Goal: Task Accomplishment & Management: Use online tool/utility

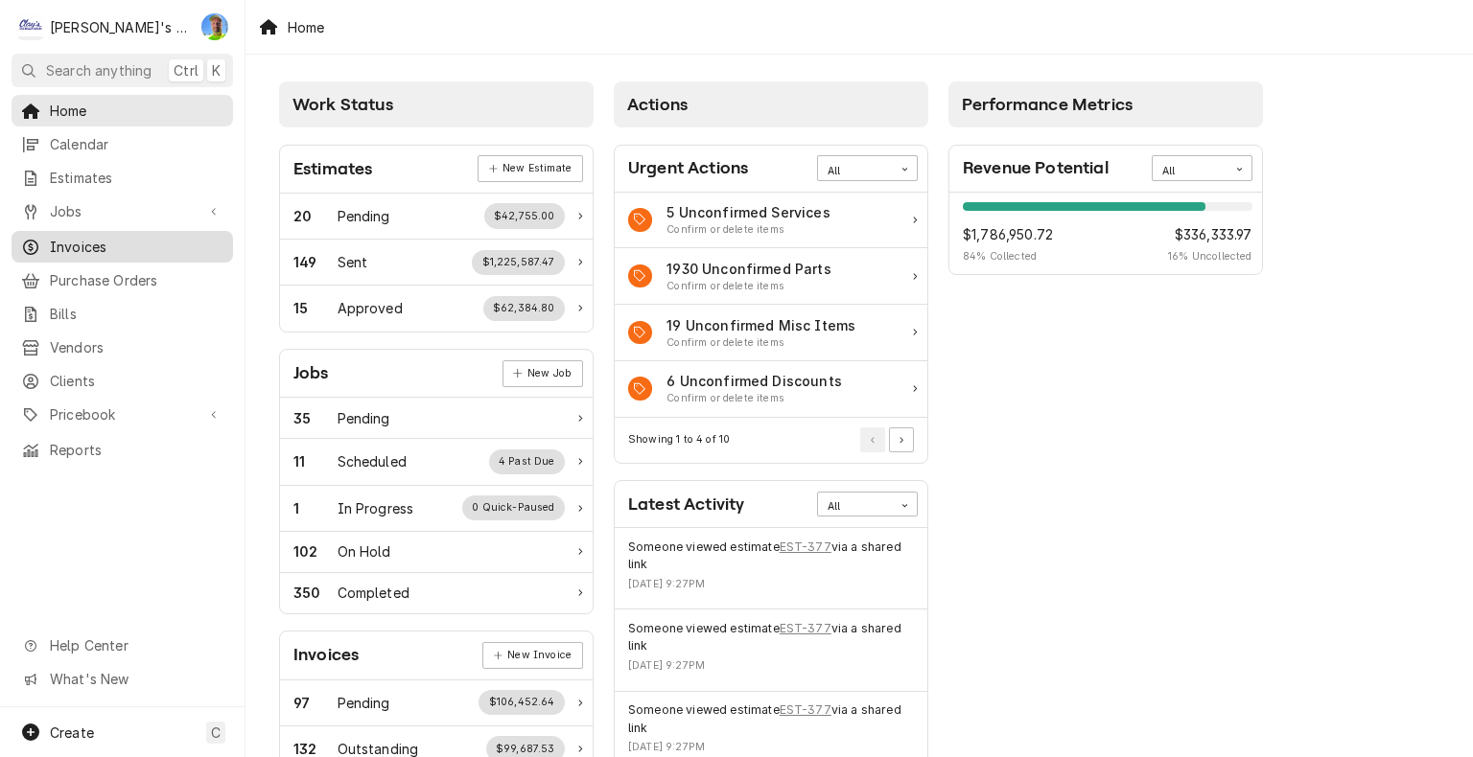
click at [66, 244] on span "Invoices" at bounding box center [137, 247] width 174 height 20
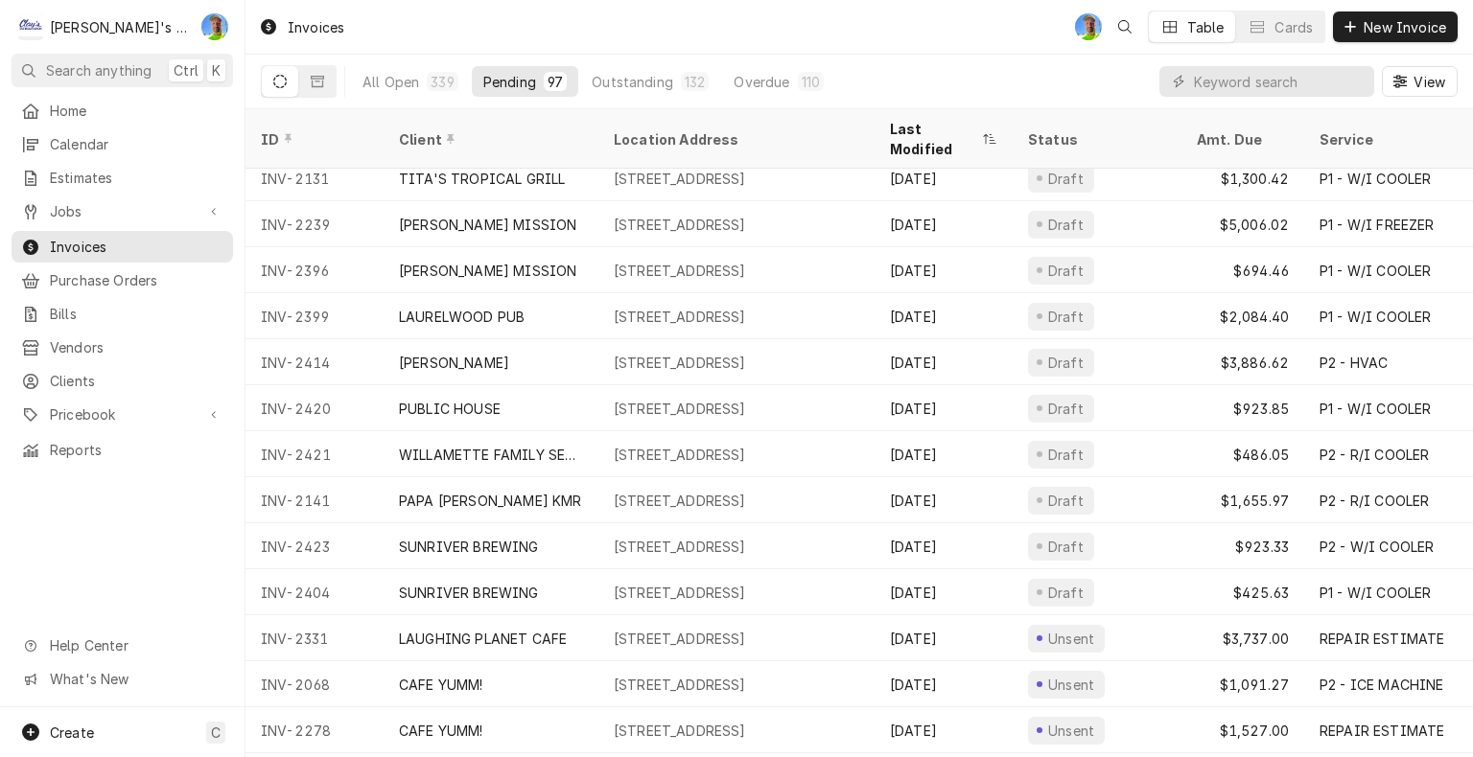
scroll to position [432, 0]
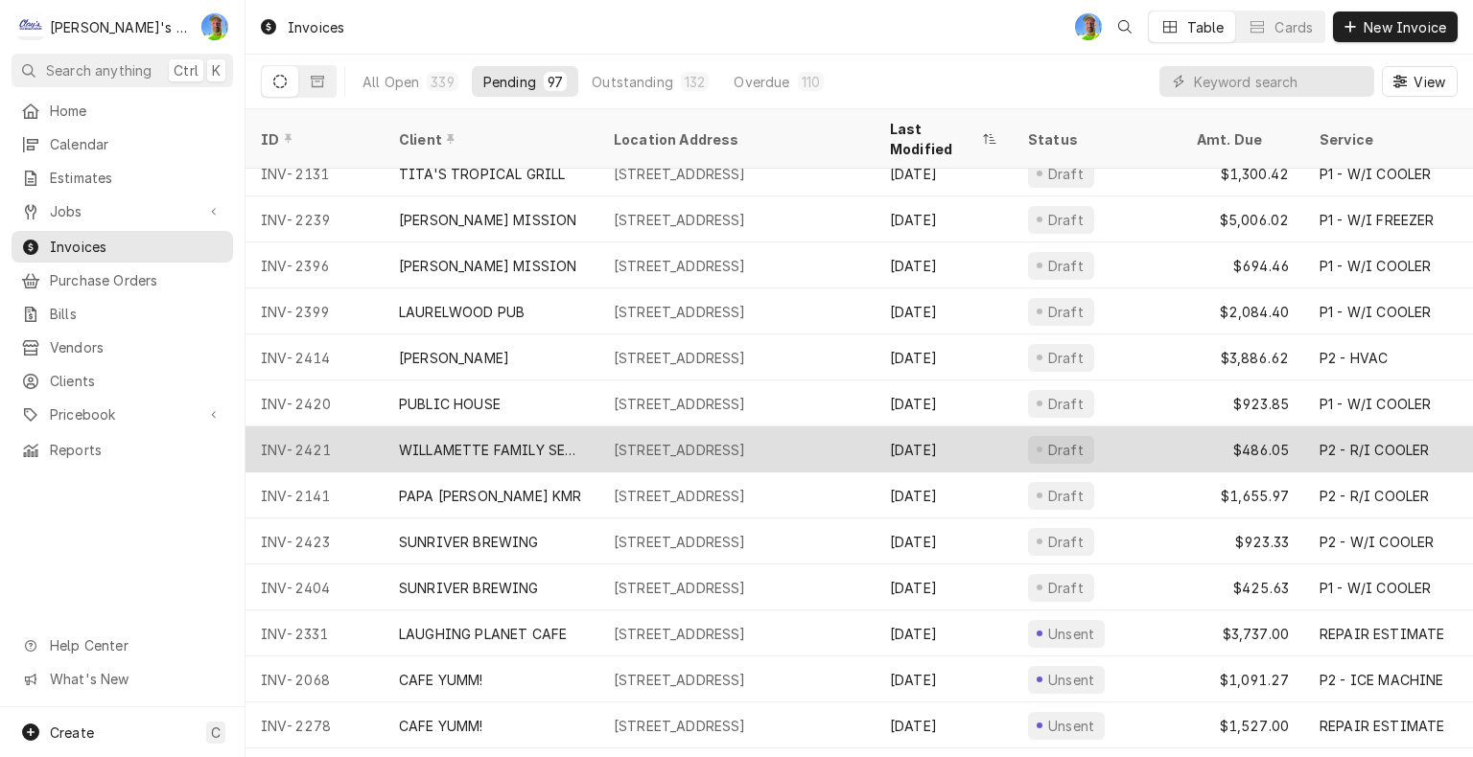
click at [1377, 440] on div "P2 - R/I COOLER" at bounding box center [1373, 450] width 109 height 20
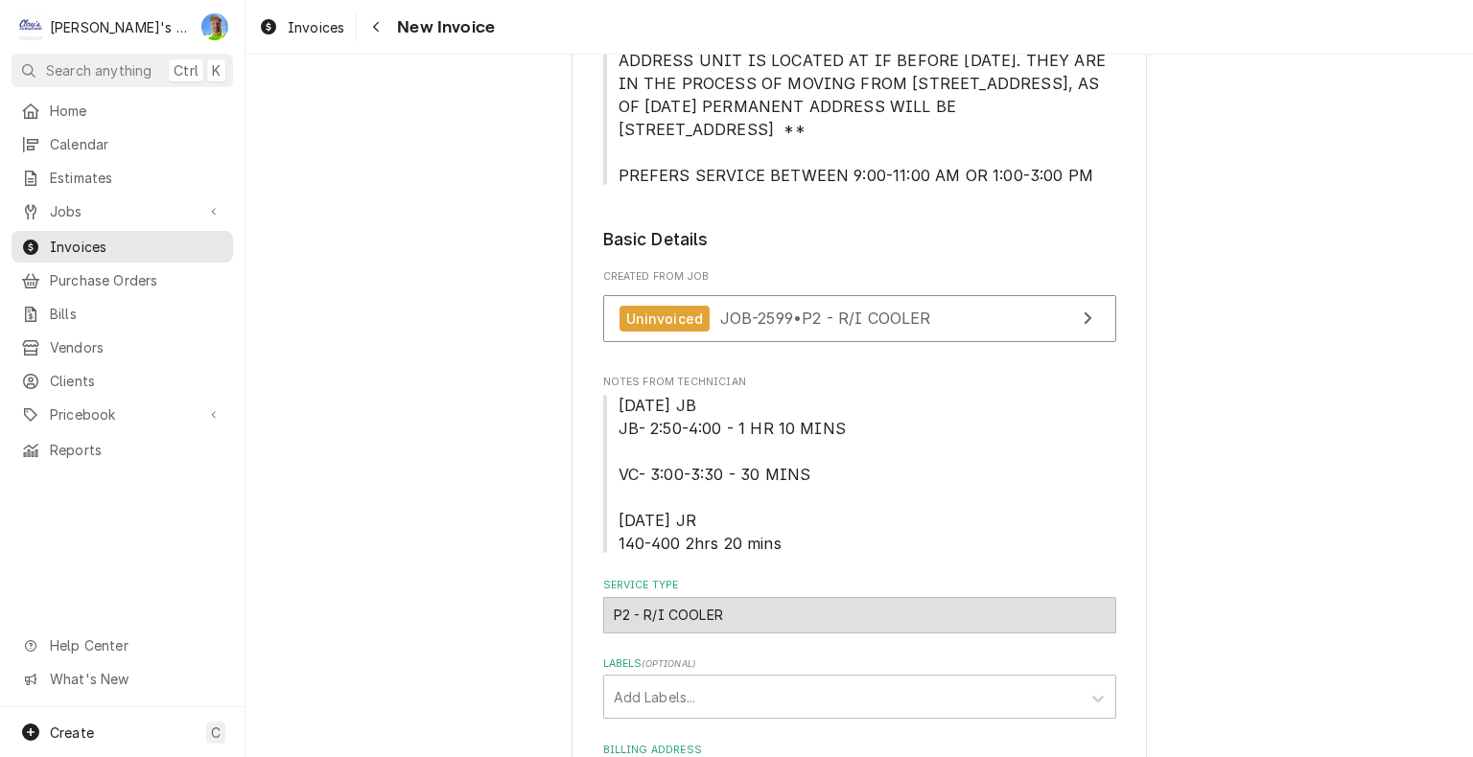
scroll to position [484, 0]
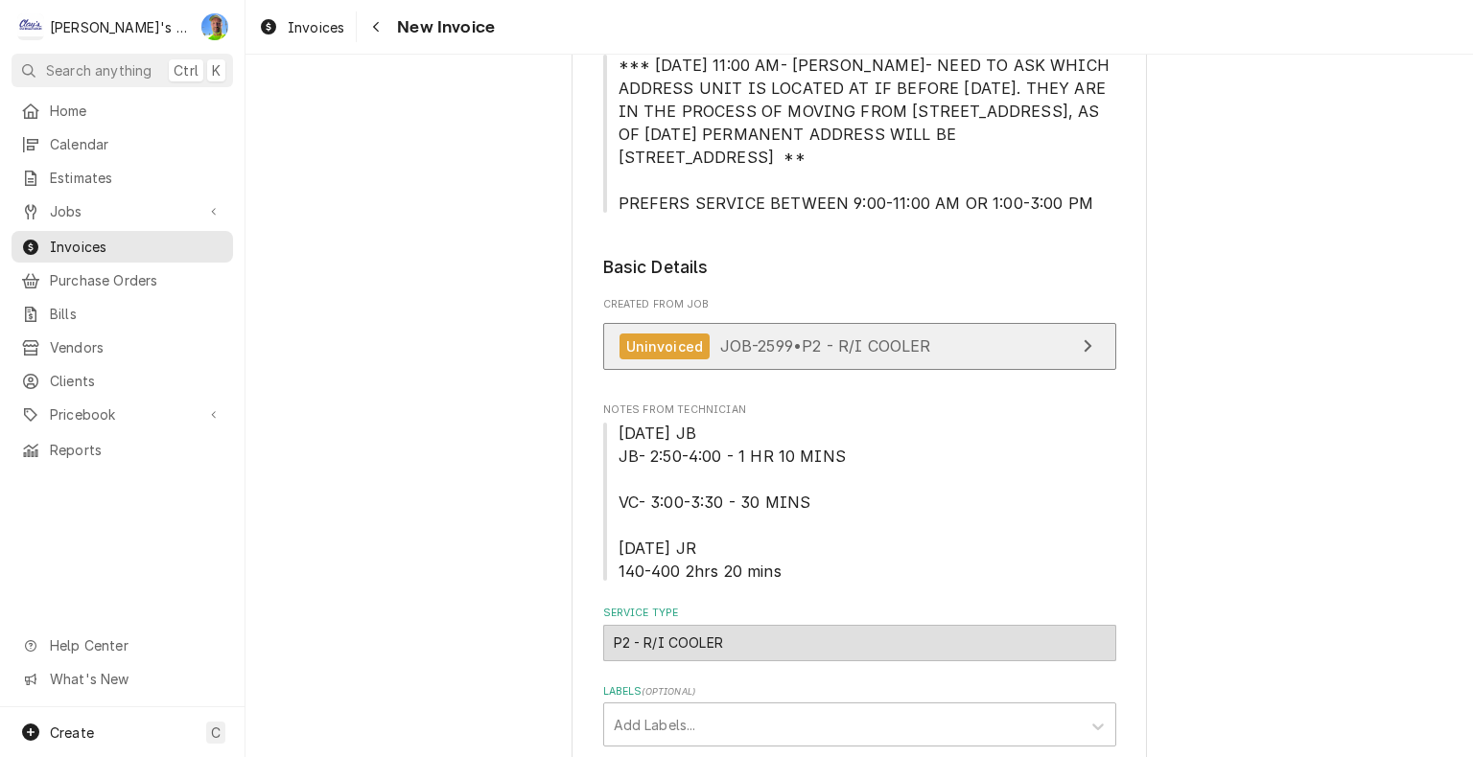
click at [1047, 323] on link "Uninvoiced JOB-2599 • P2 - R/I COOLER" at bounding box center [859, 346] width 513 height 47
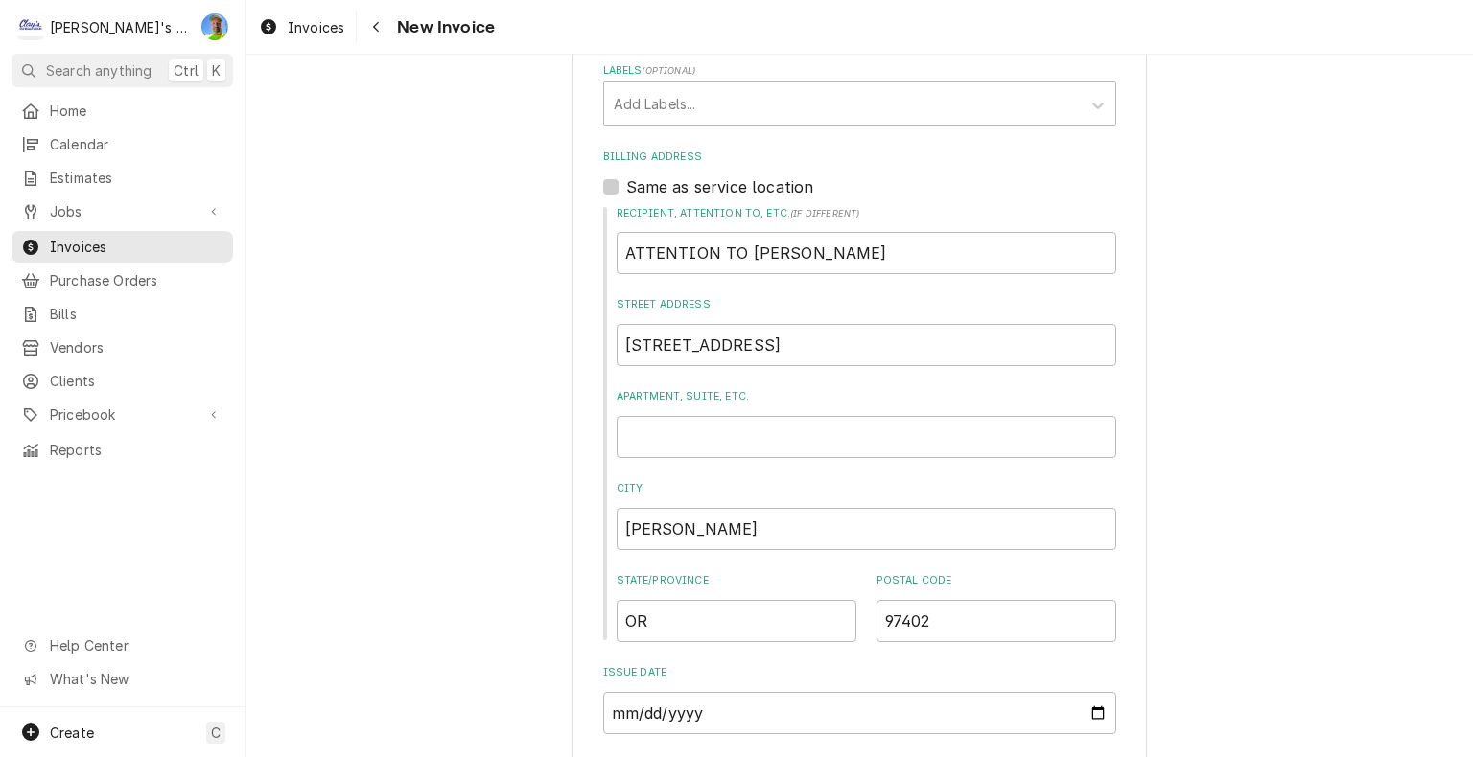
scroll to position [1150, 0]
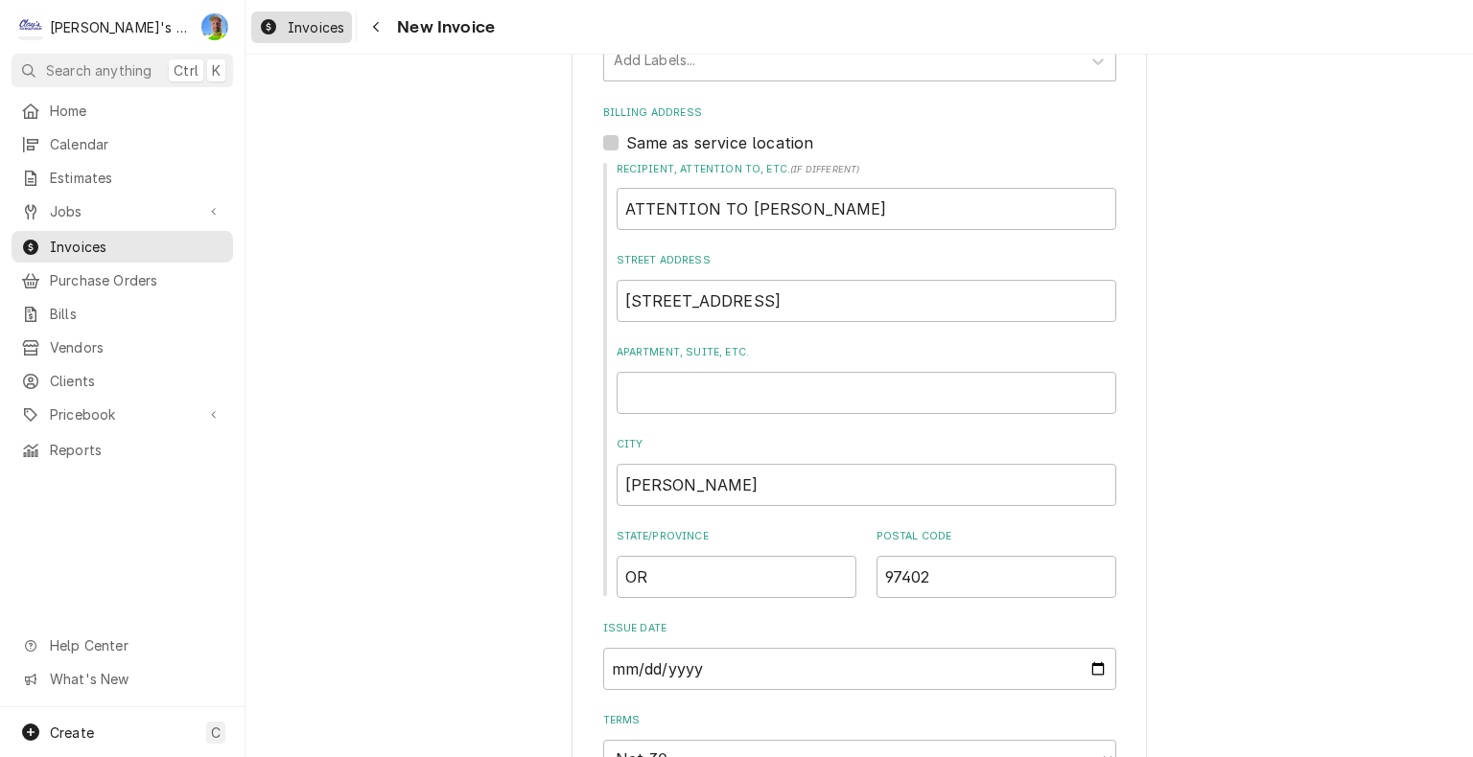
click at [307, 36] on div "Invoices" at bounding box center [301, 27] width 93 height 24
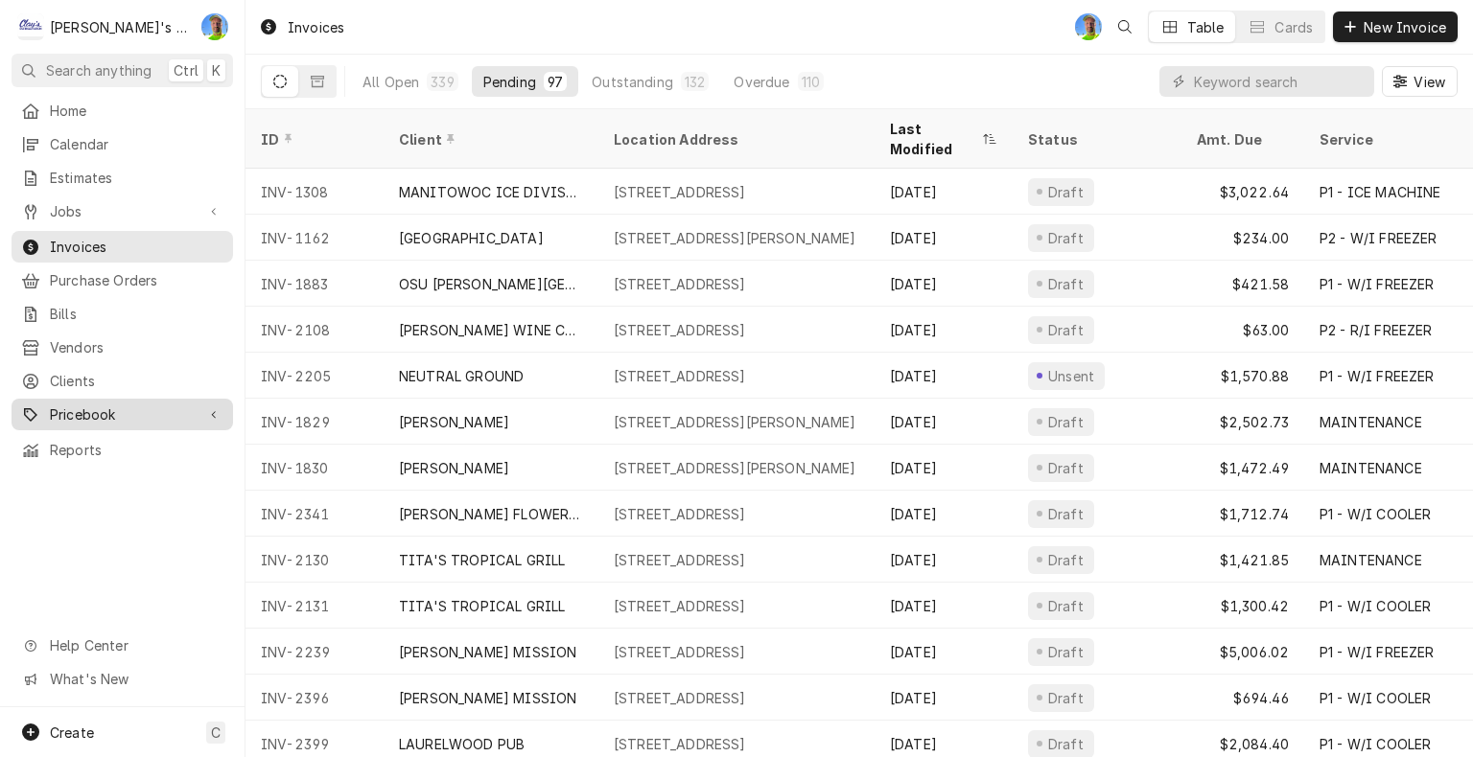
click at [71, 409] on span "Pricebook" at bounding box center [122, 415] width 145 height 20
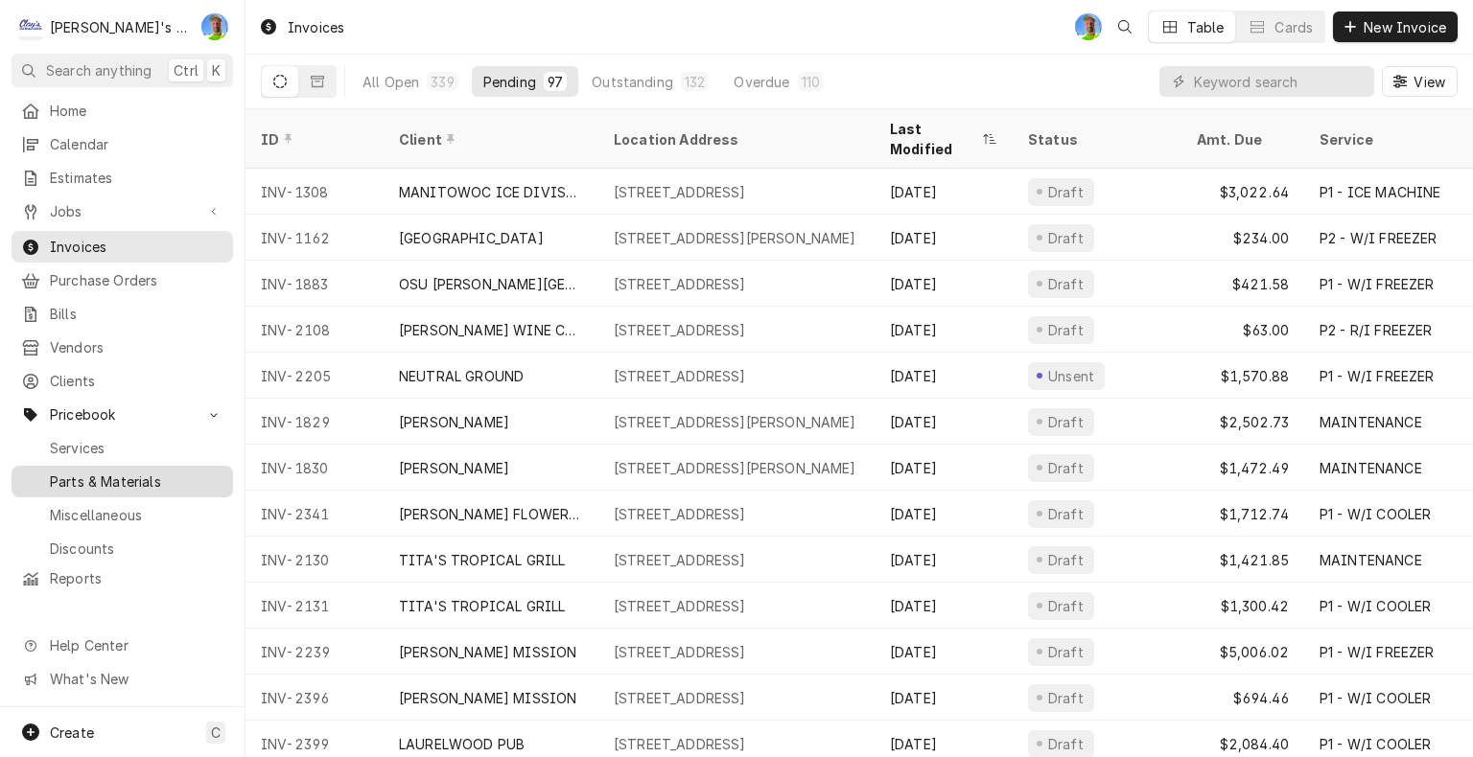
click at [95, 472] on span "Parts & Materials" at bounding box center [137, 482] width 174 height 20
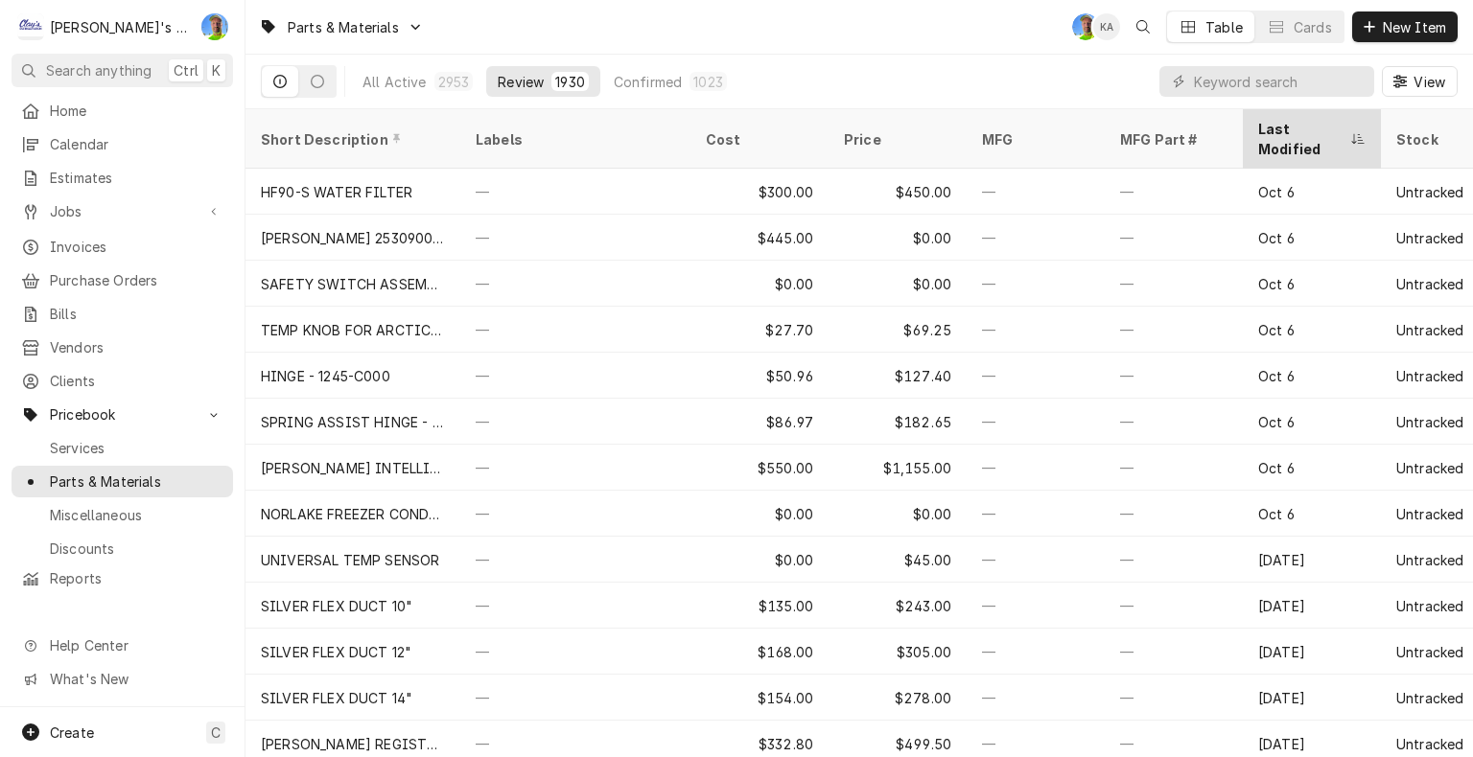
click at [1278, 120] on div "Last Modified" at bounding box center [1302, 139] width 88 height 40
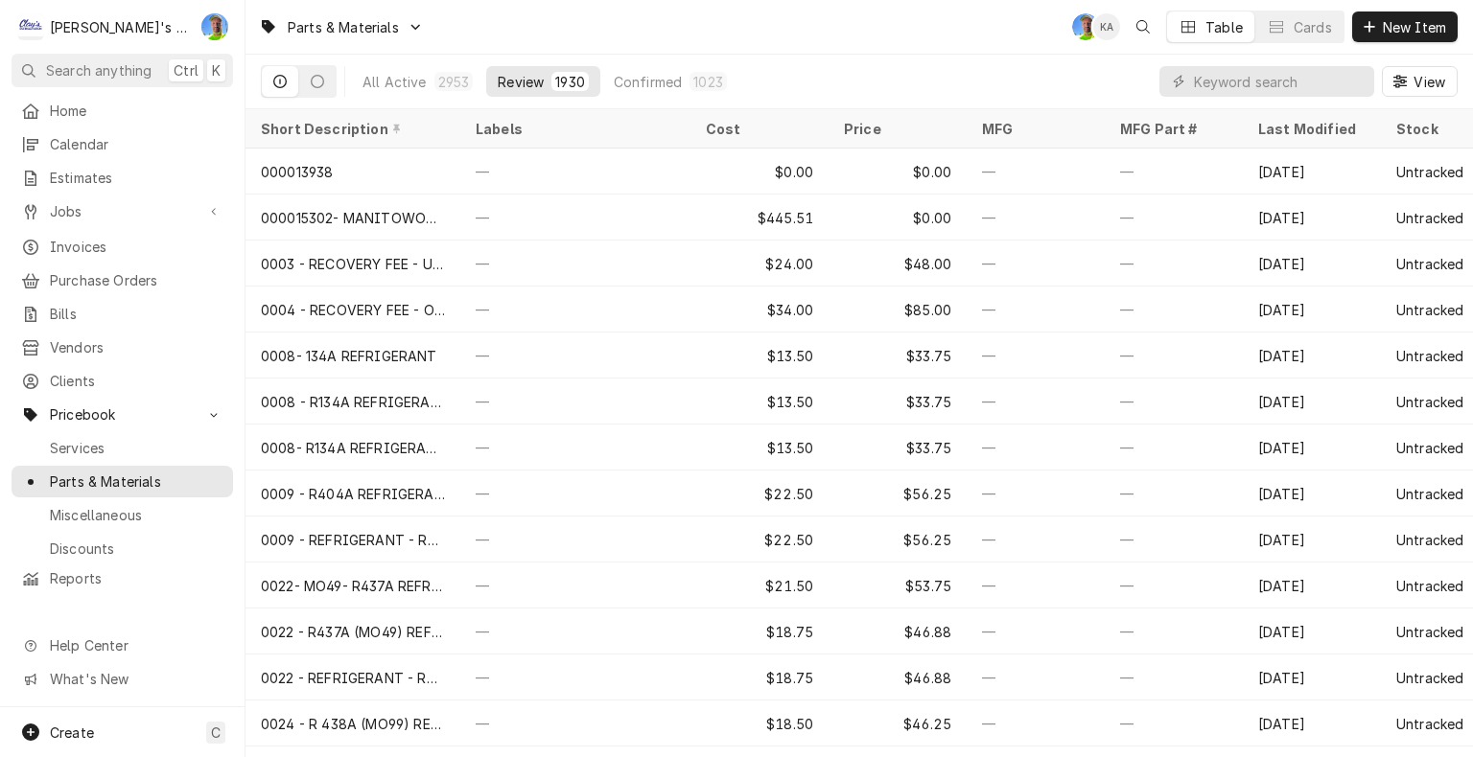
click at [1278, 120] on div "Last Modified" at bounding box center [1310, 129] width 104 height 20
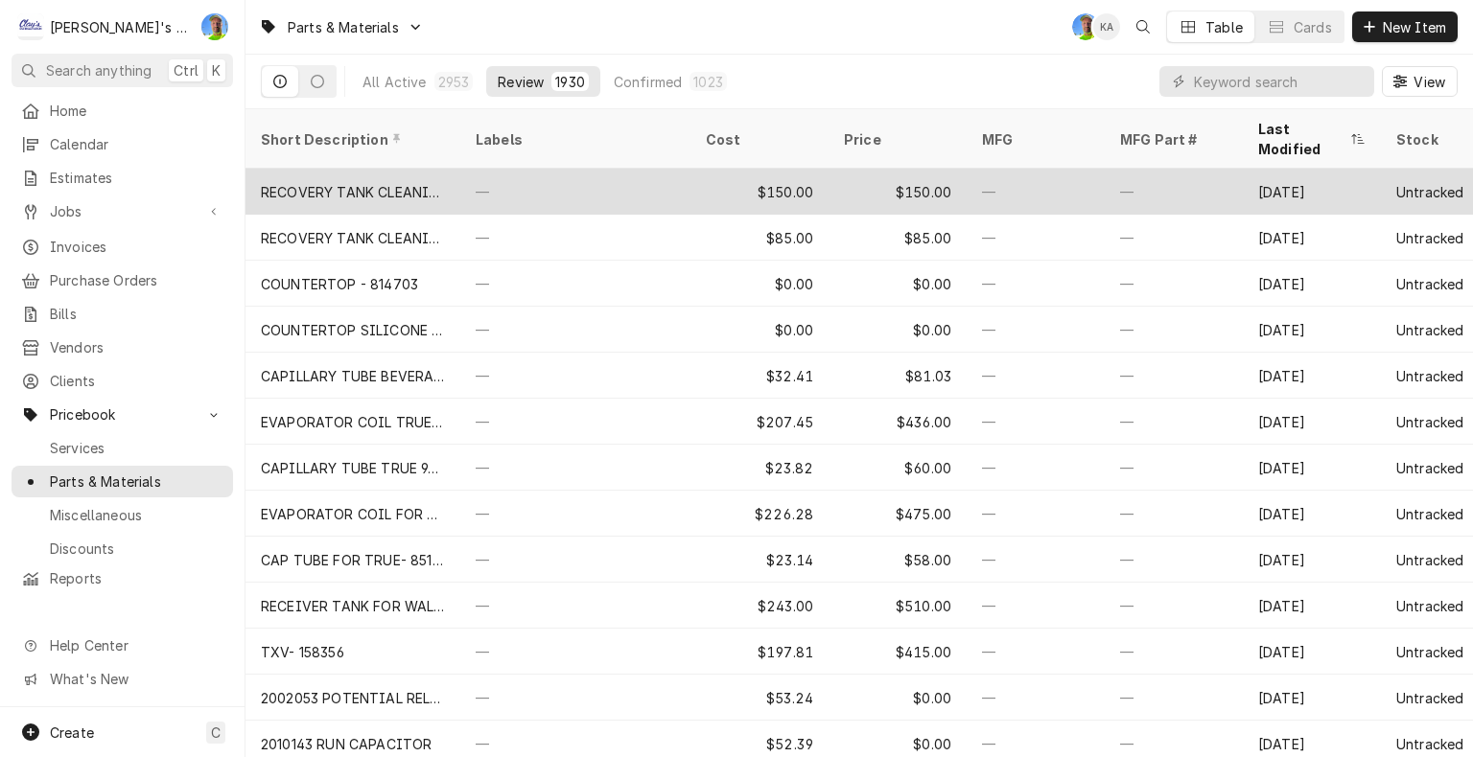
click at [1200, 169] on div "—" at bounding box center [1174, 192] width 138 height 46
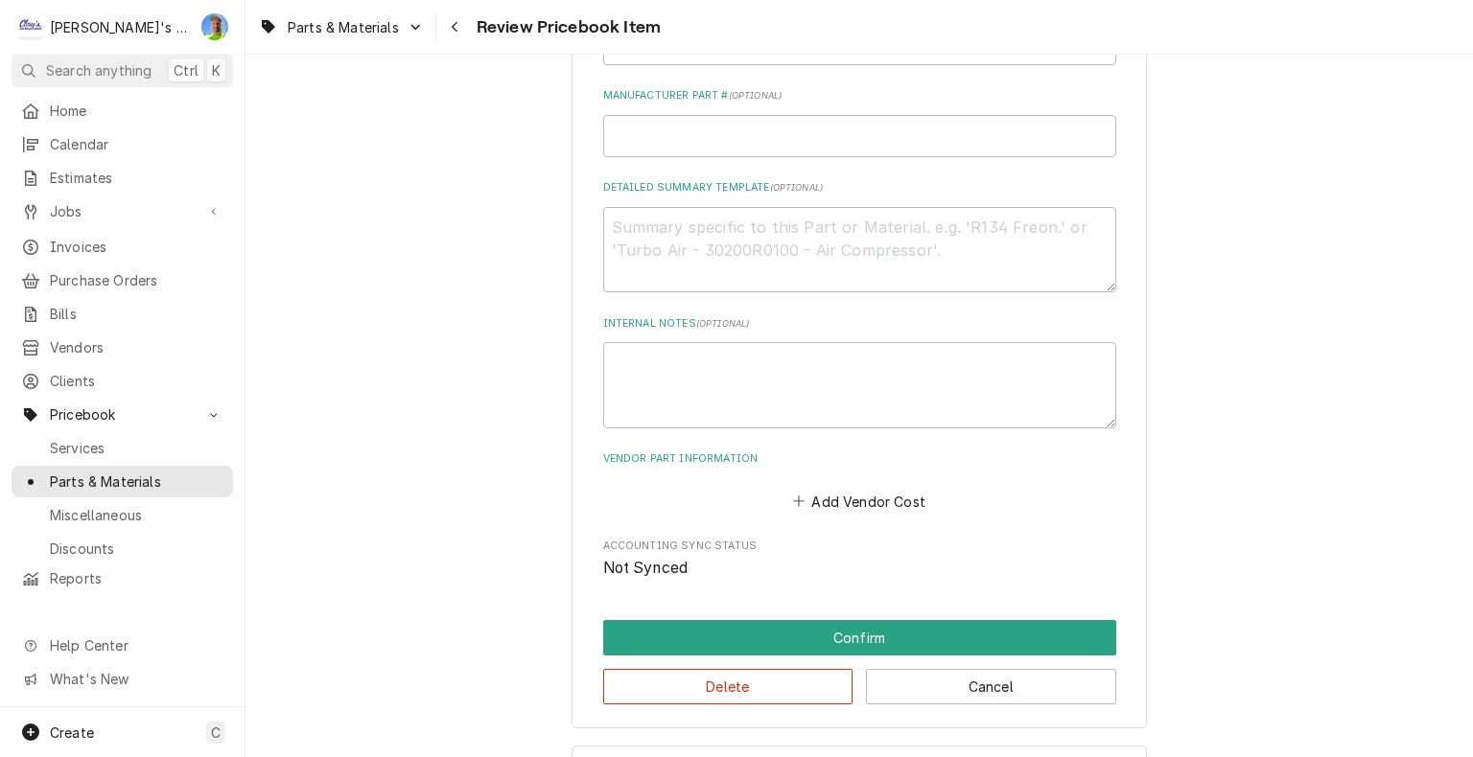
scroll to position [726, 0]
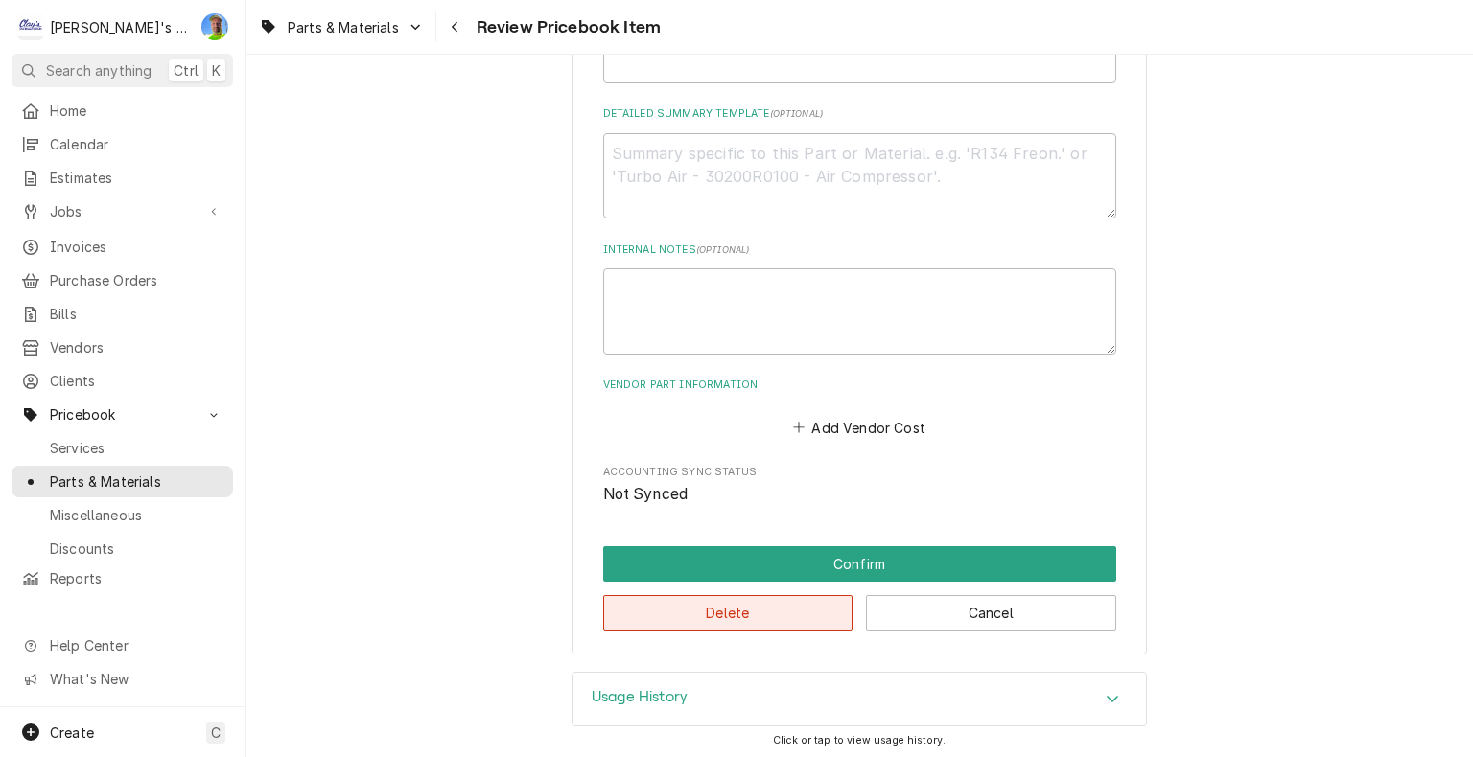
click at [753, 616] on button "Delete" at bounding box center [728, 612] width 250 height 35
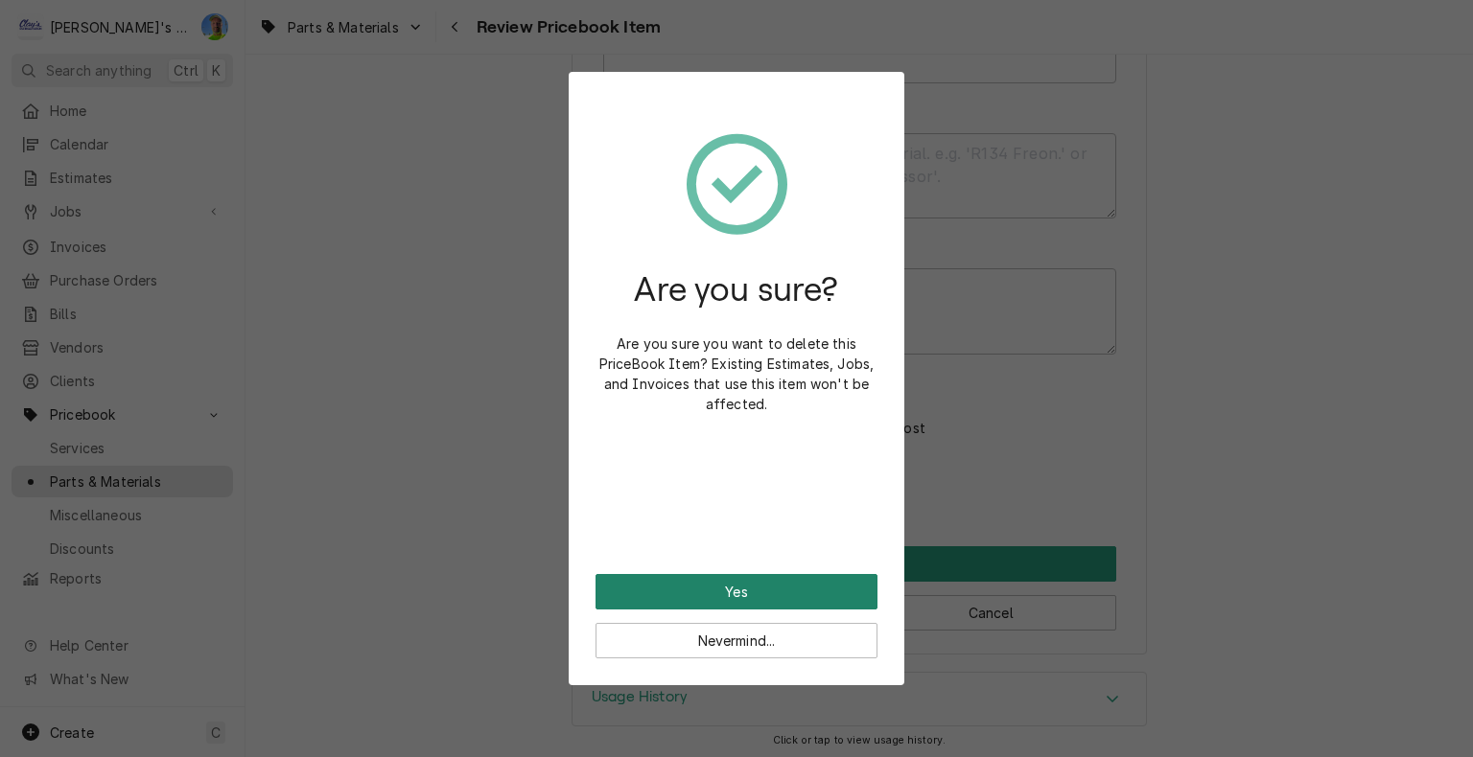
click at [760, 596] on button "Yes" at bounding box center [736, 591] width 282 height 35
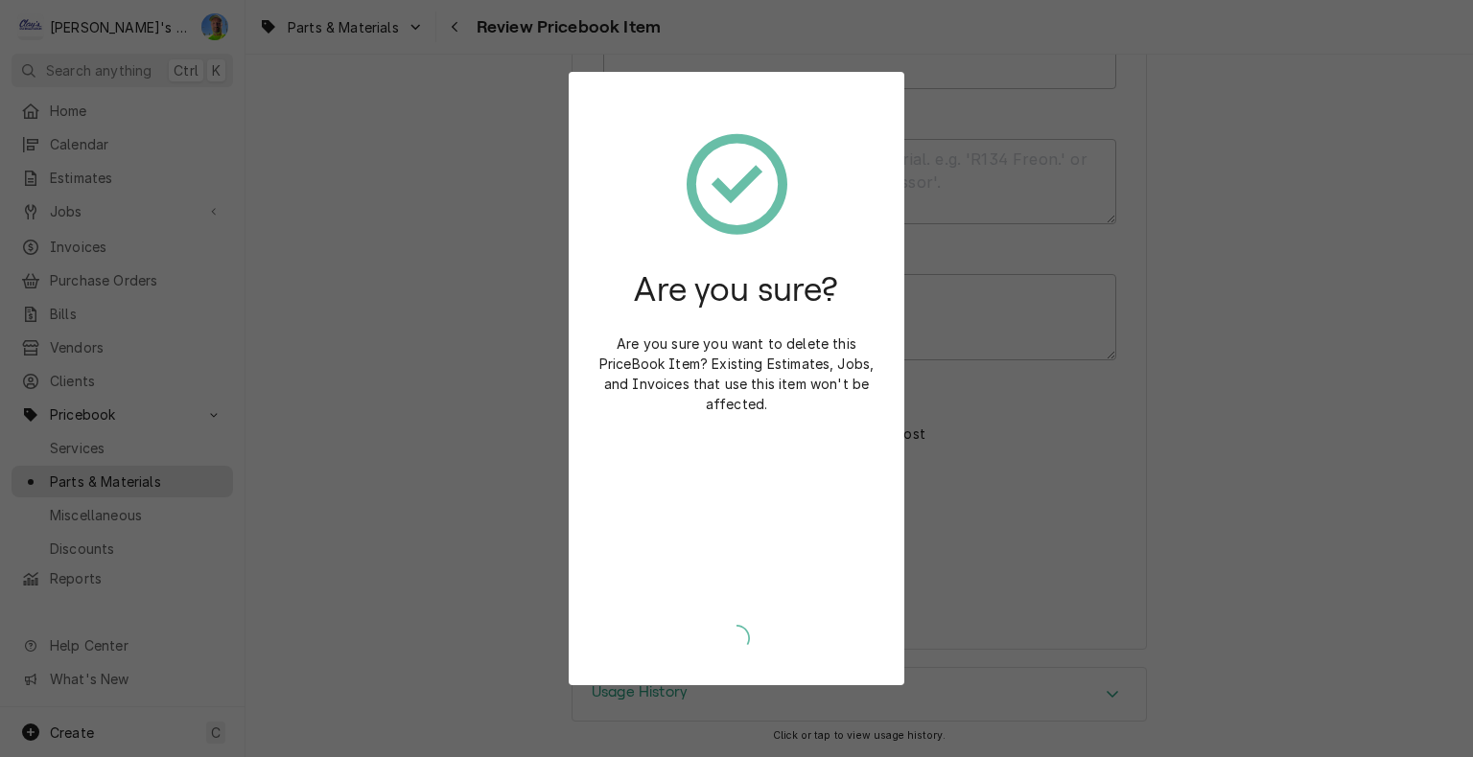
scroll to position [717, 0]
type textarea "x"
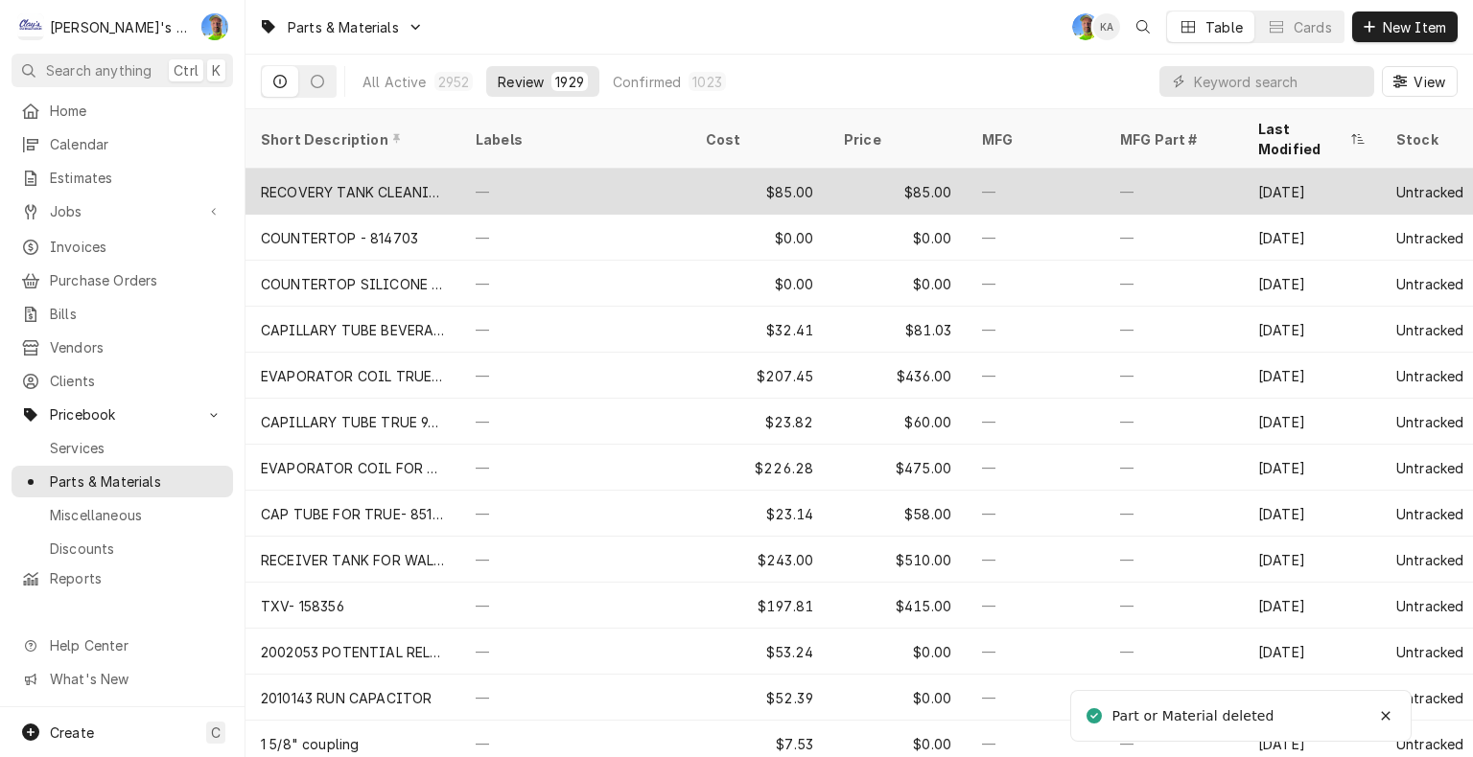
click at [1013, 171] on div "—" at bounding box center [1035, 192] width 138 height 46
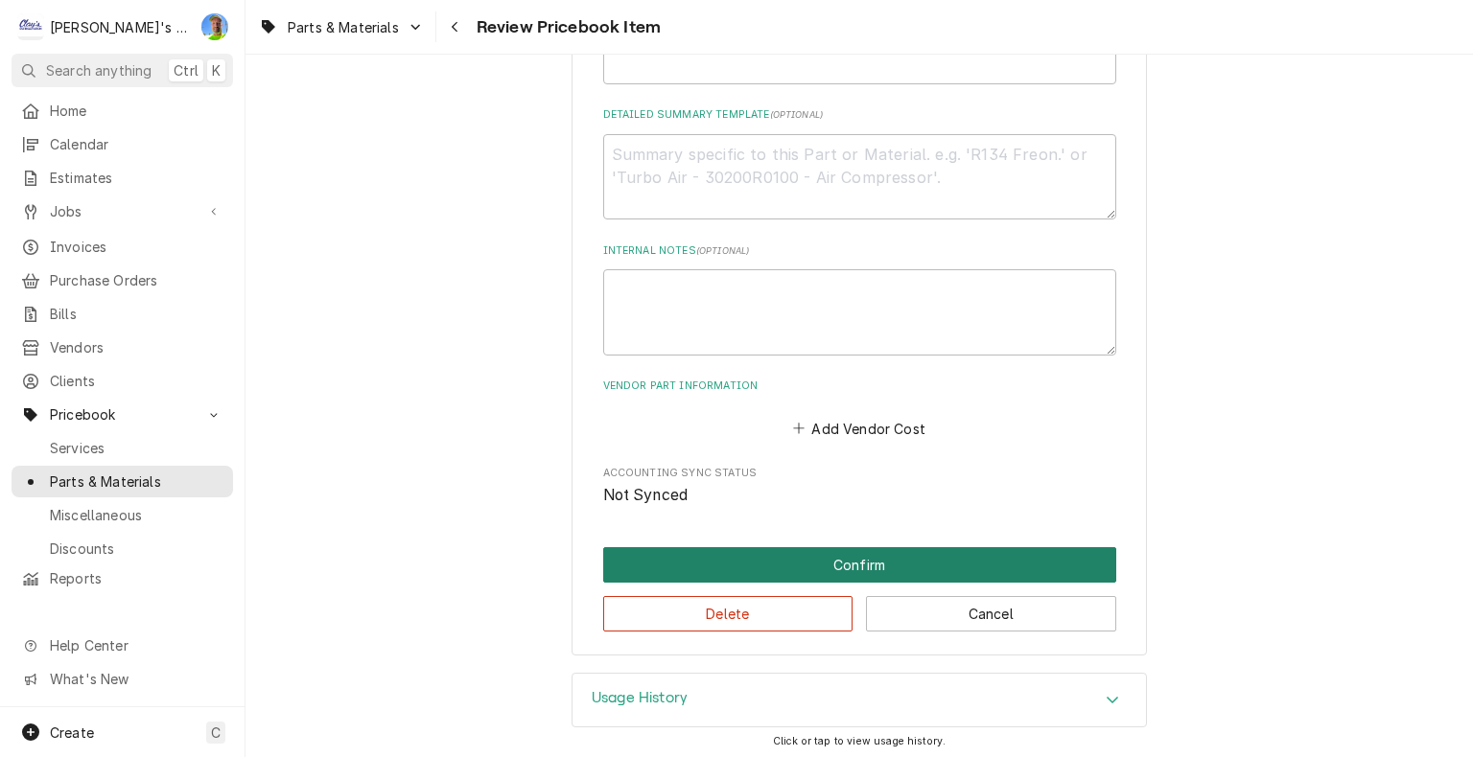
scroll to position [726, 0]
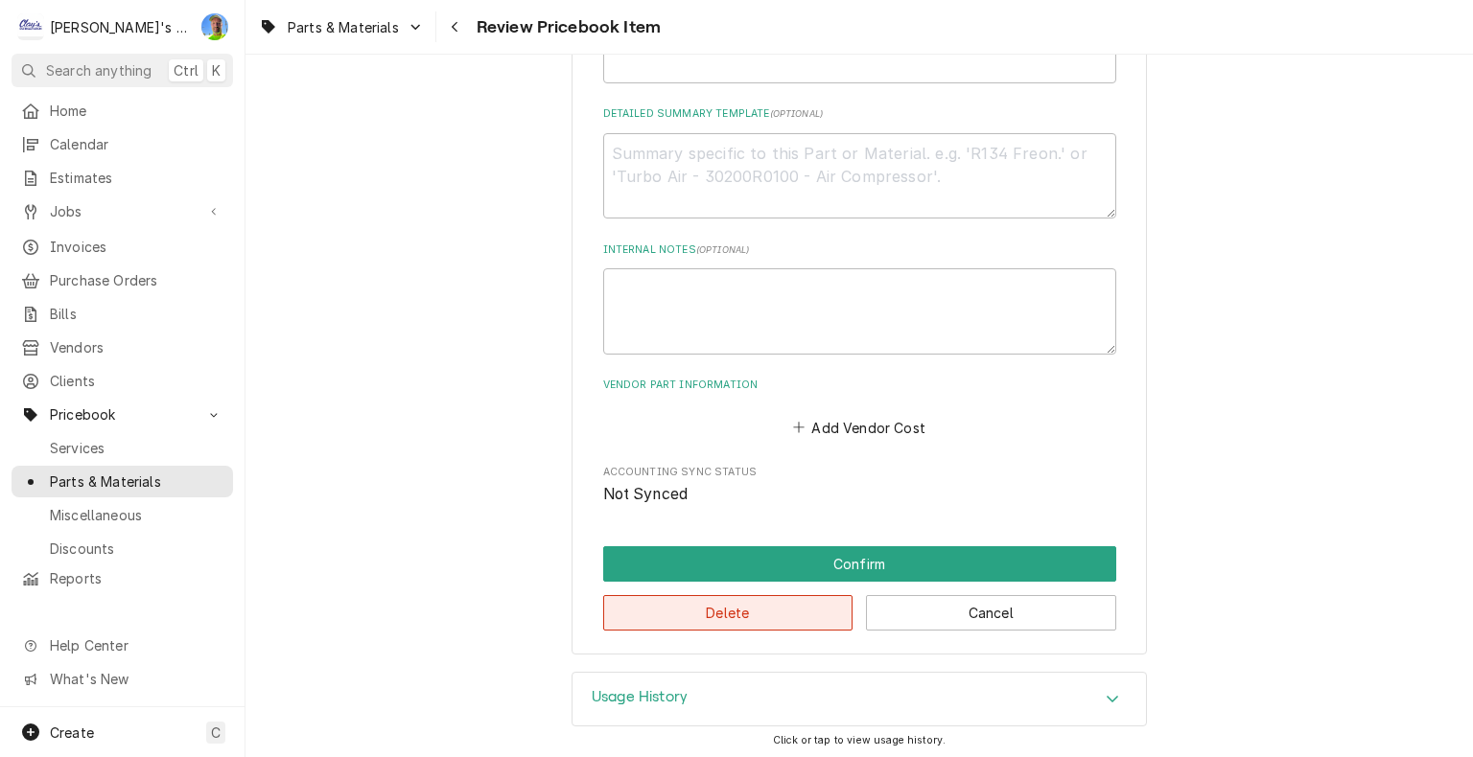
click at [713, 621] on button "Delete" at bounding box center [728, 612] width 250 height 35
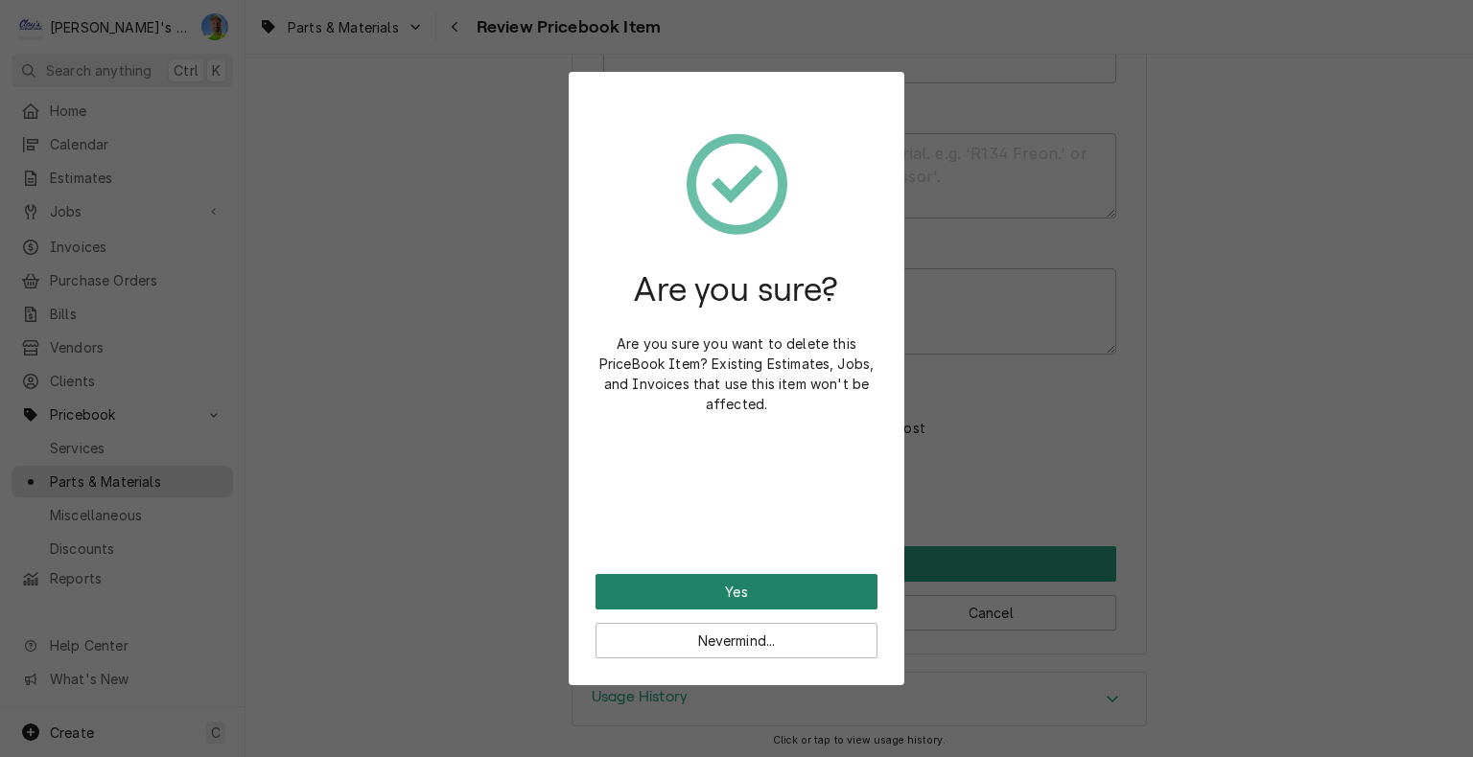
click at [726, 581] on button "Yes" at bounding box center [736, 591] width 282 height 35
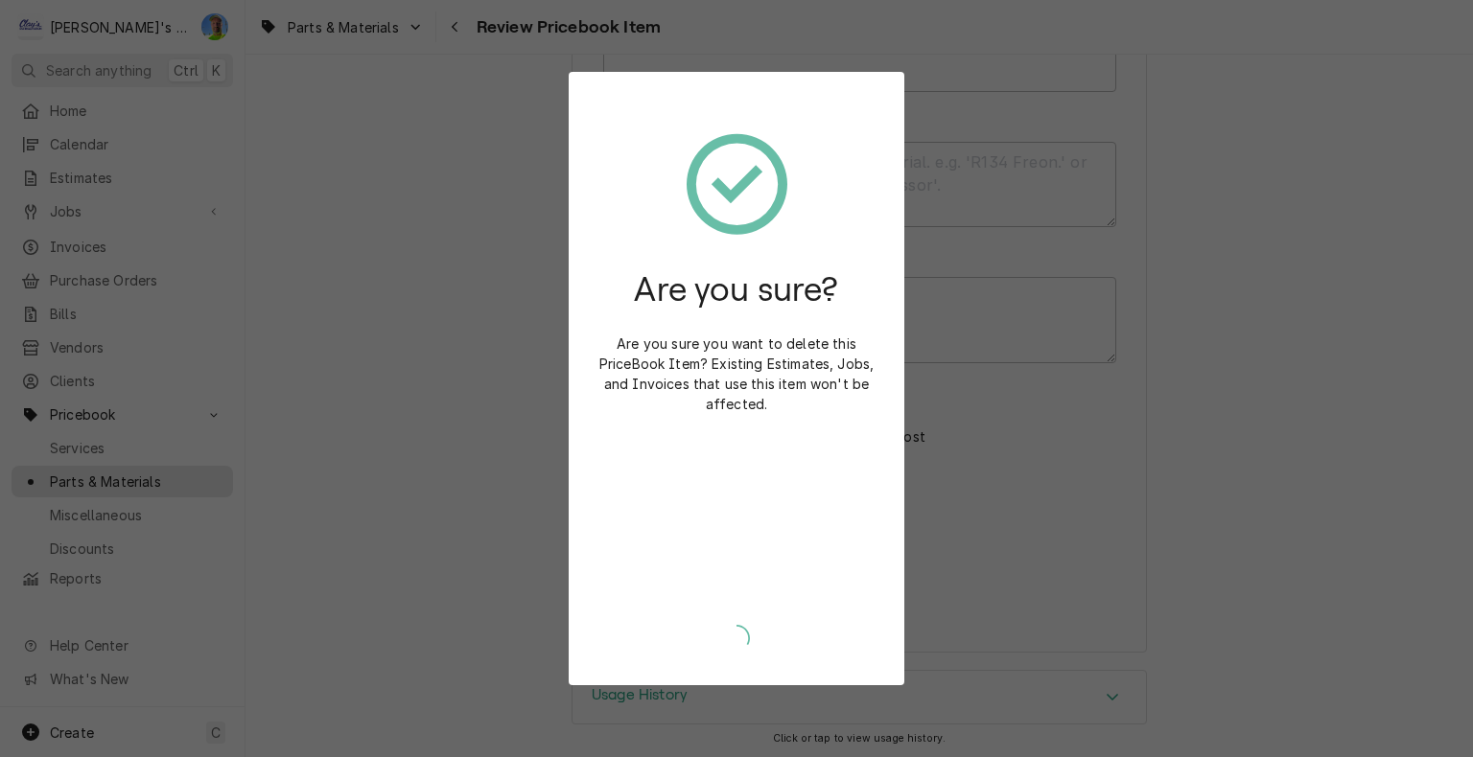
type textarea "x"
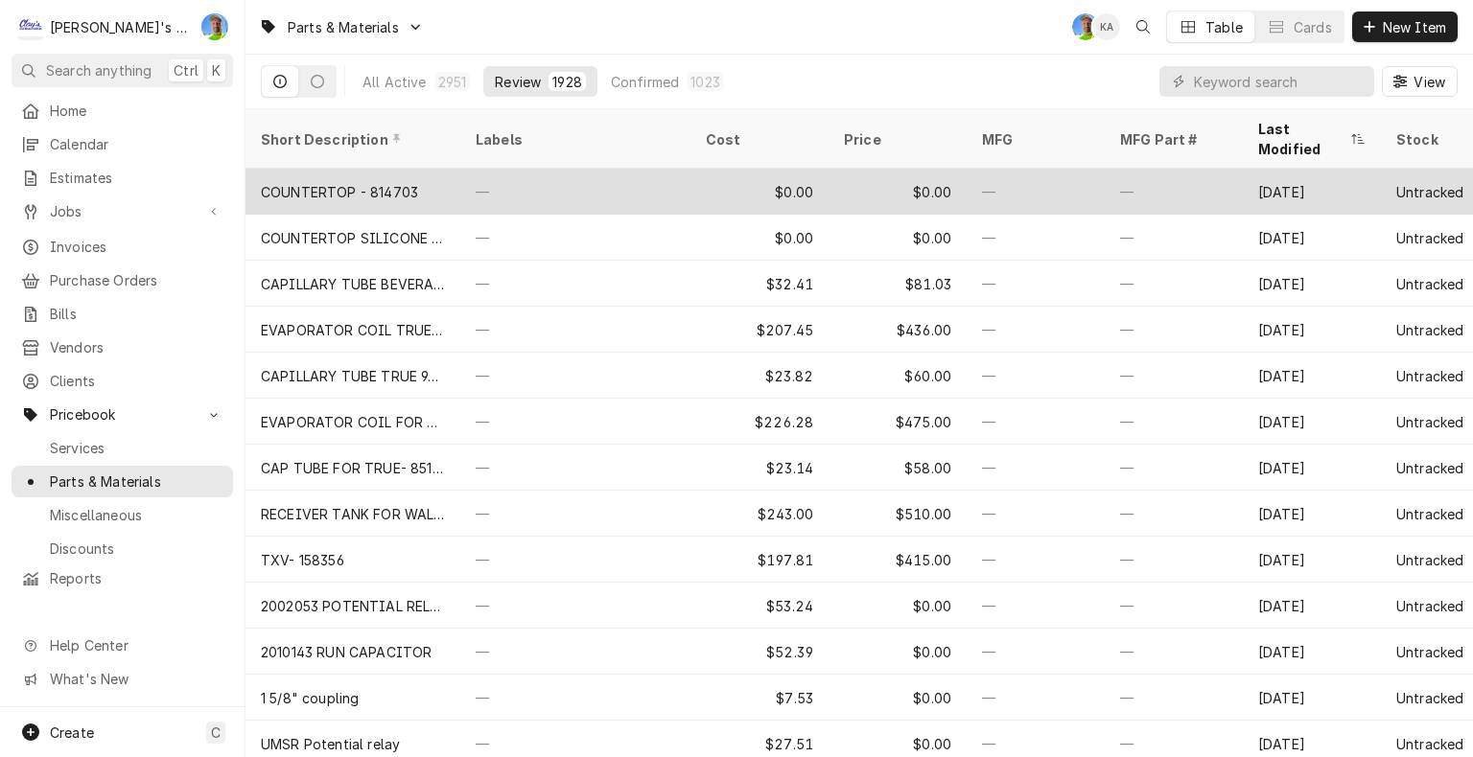
click at [738, 171] on div "$0.00" at bounding box center [759, 192] width 138 height 46
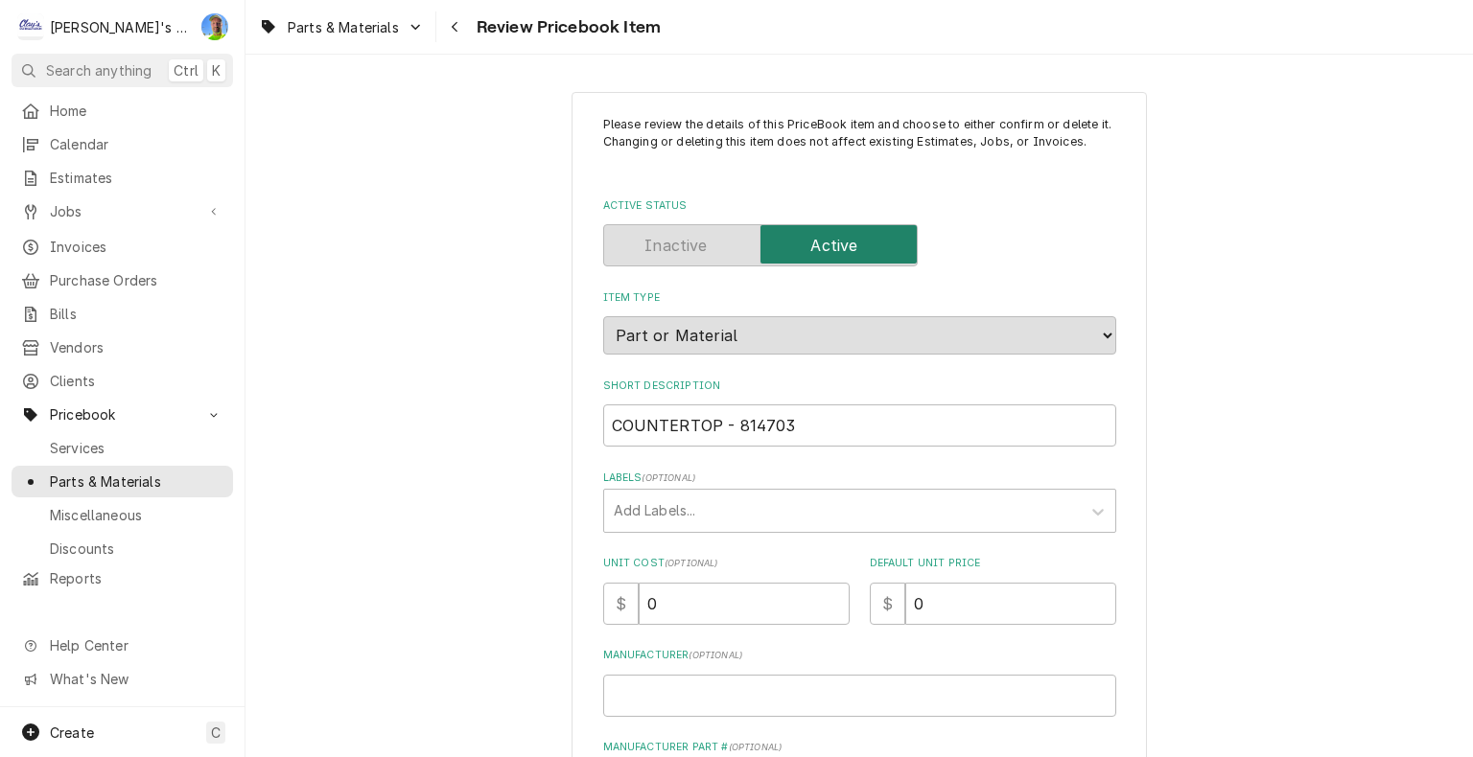
scroll to position [96, 0]
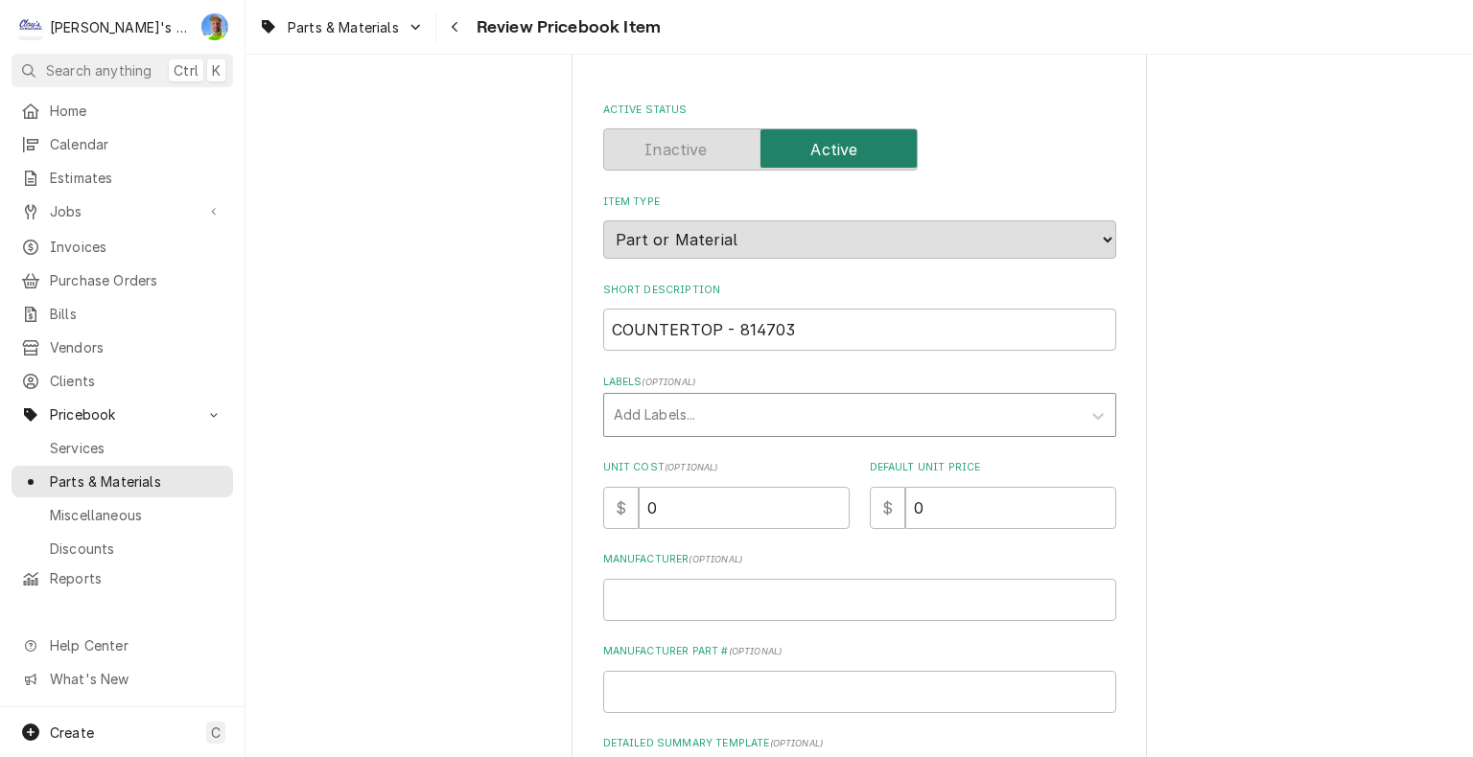
click at [764, 412] on div "Labels" at bounding box center [842, 415] width 457 height 35
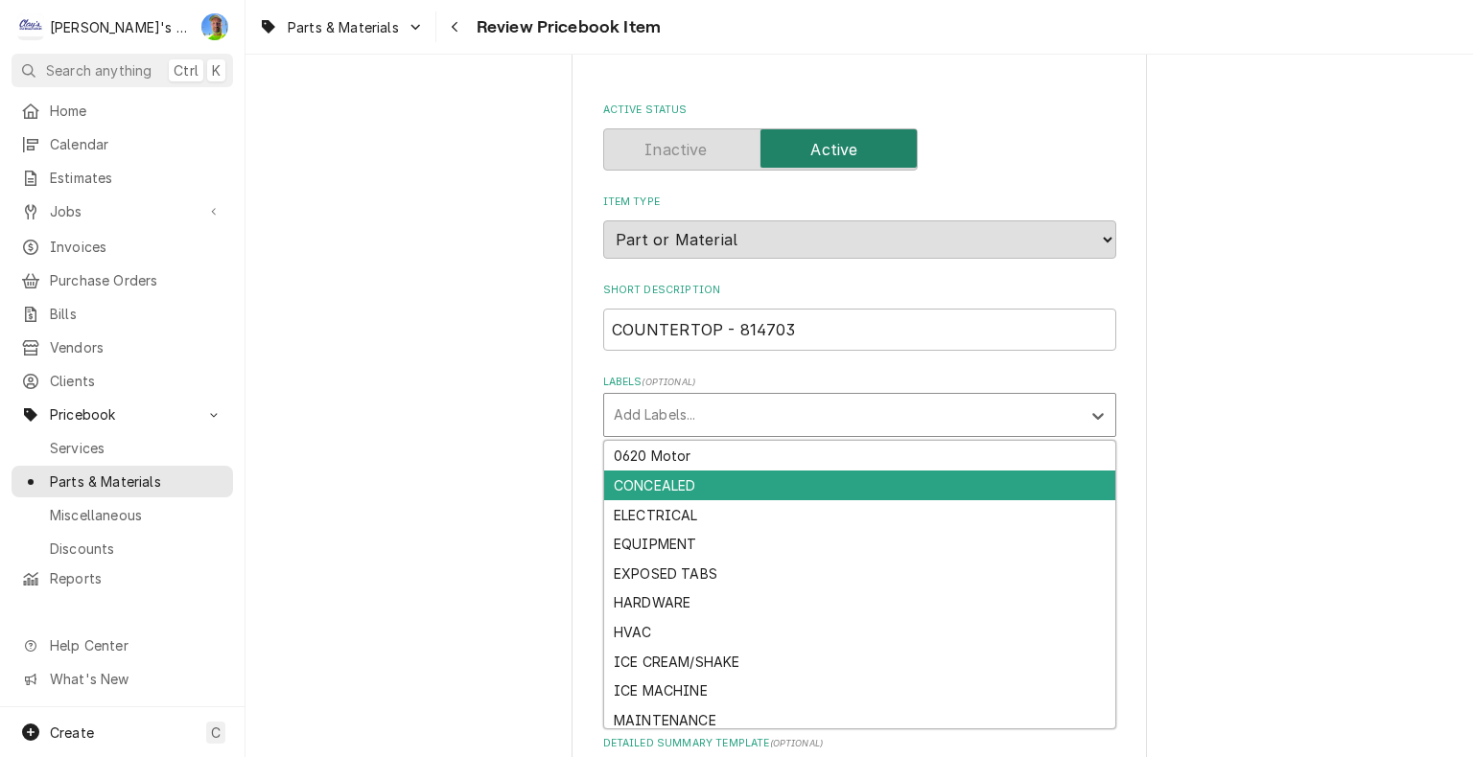
scroll to position [94, 0]
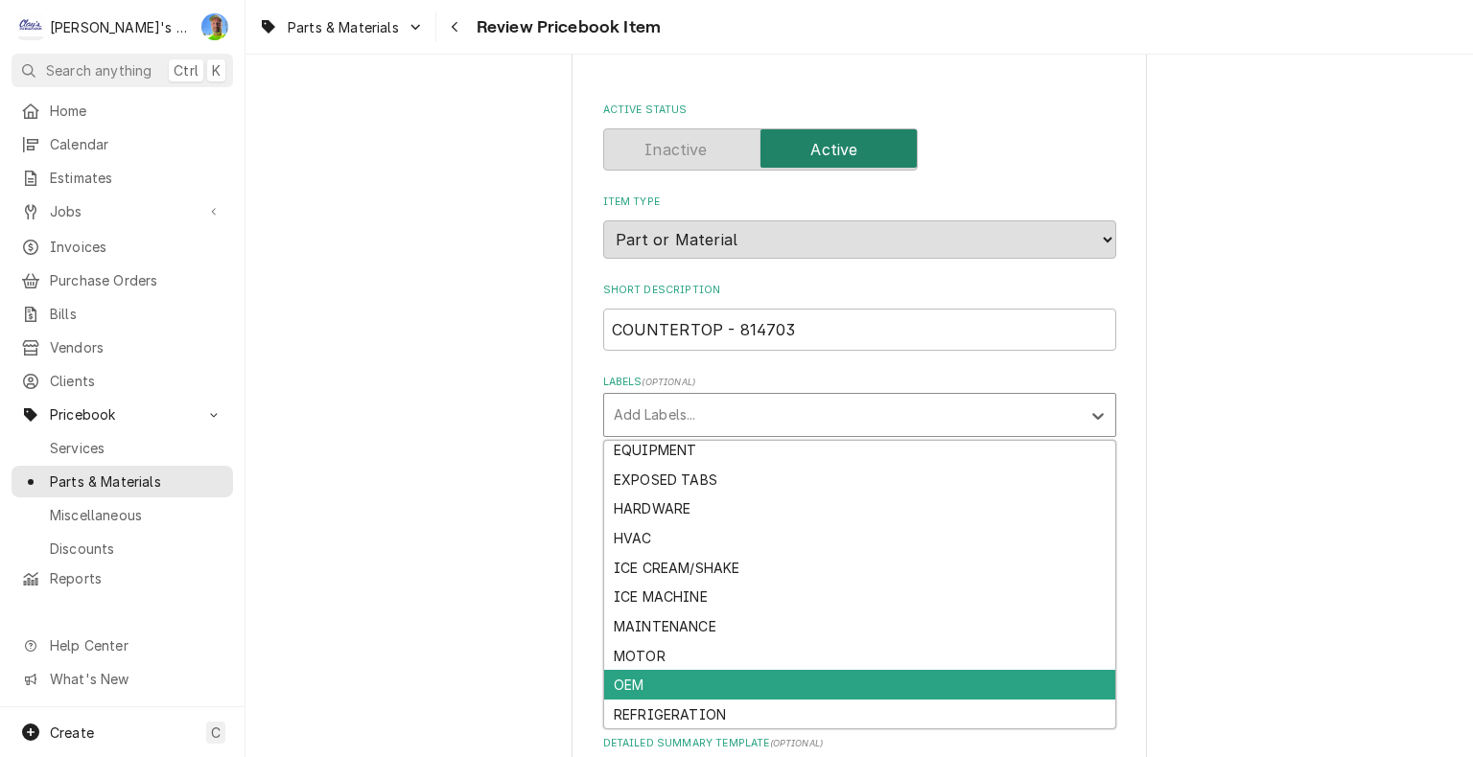
click at [742, 680] on div "OEM" at bounding box center [859, 685] width 511 height 30
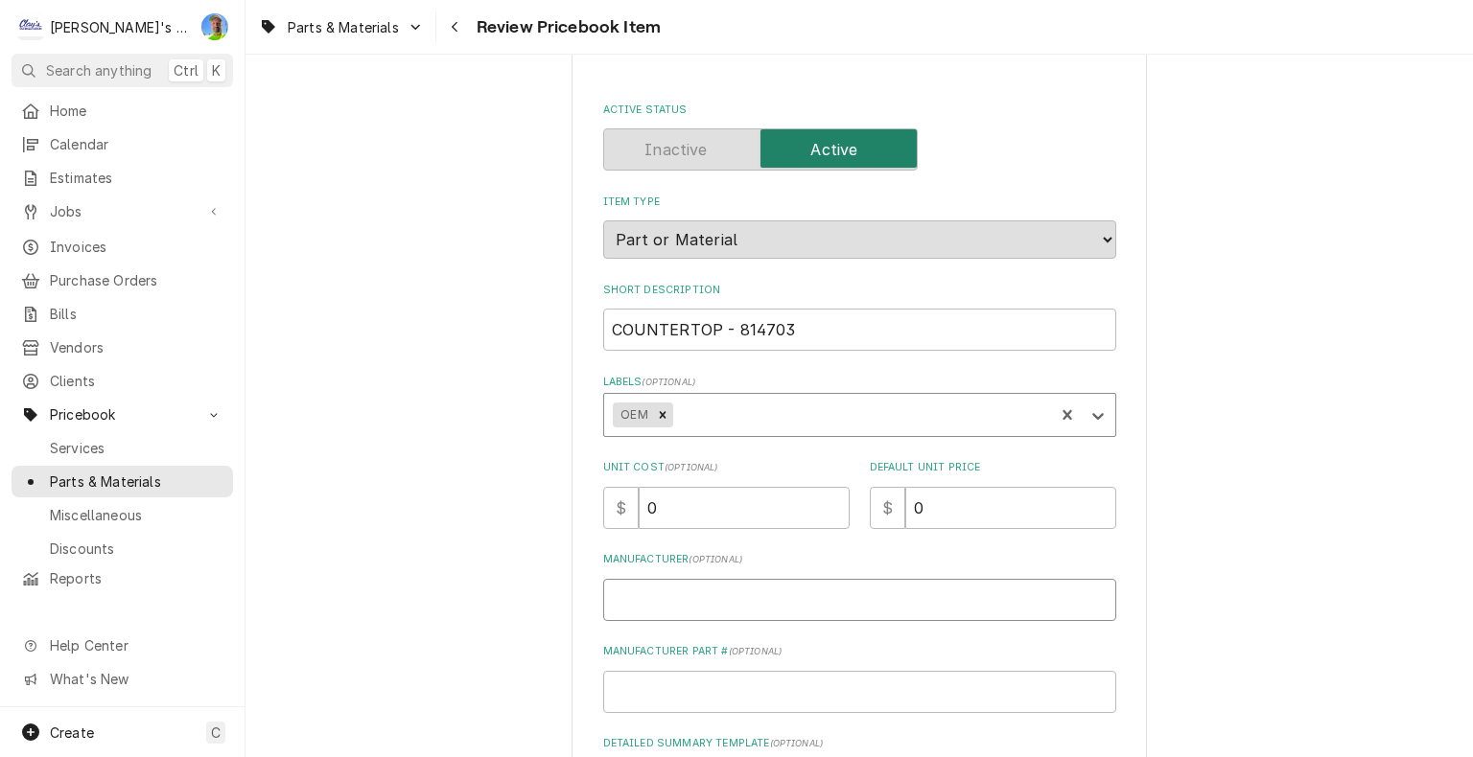
click at [730, 585] on input "Manufacturer ( optional )" at bounding box center [859, 600] width 513 height 42
type textarea "x"
type input "t"
type textarea "x"
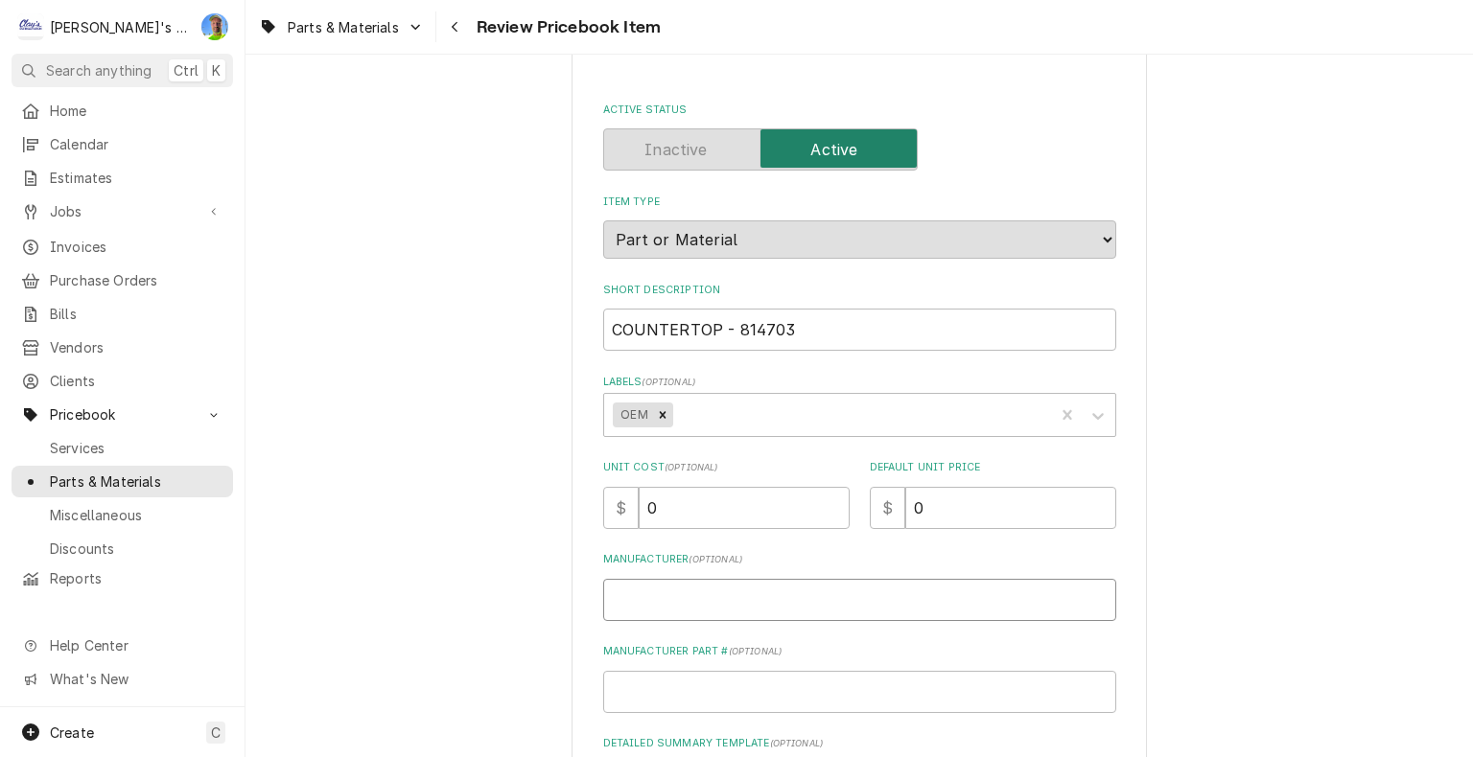
type input "T"
type textarea "x"
type input "TR"
type textarea "x"
type input "TRU"
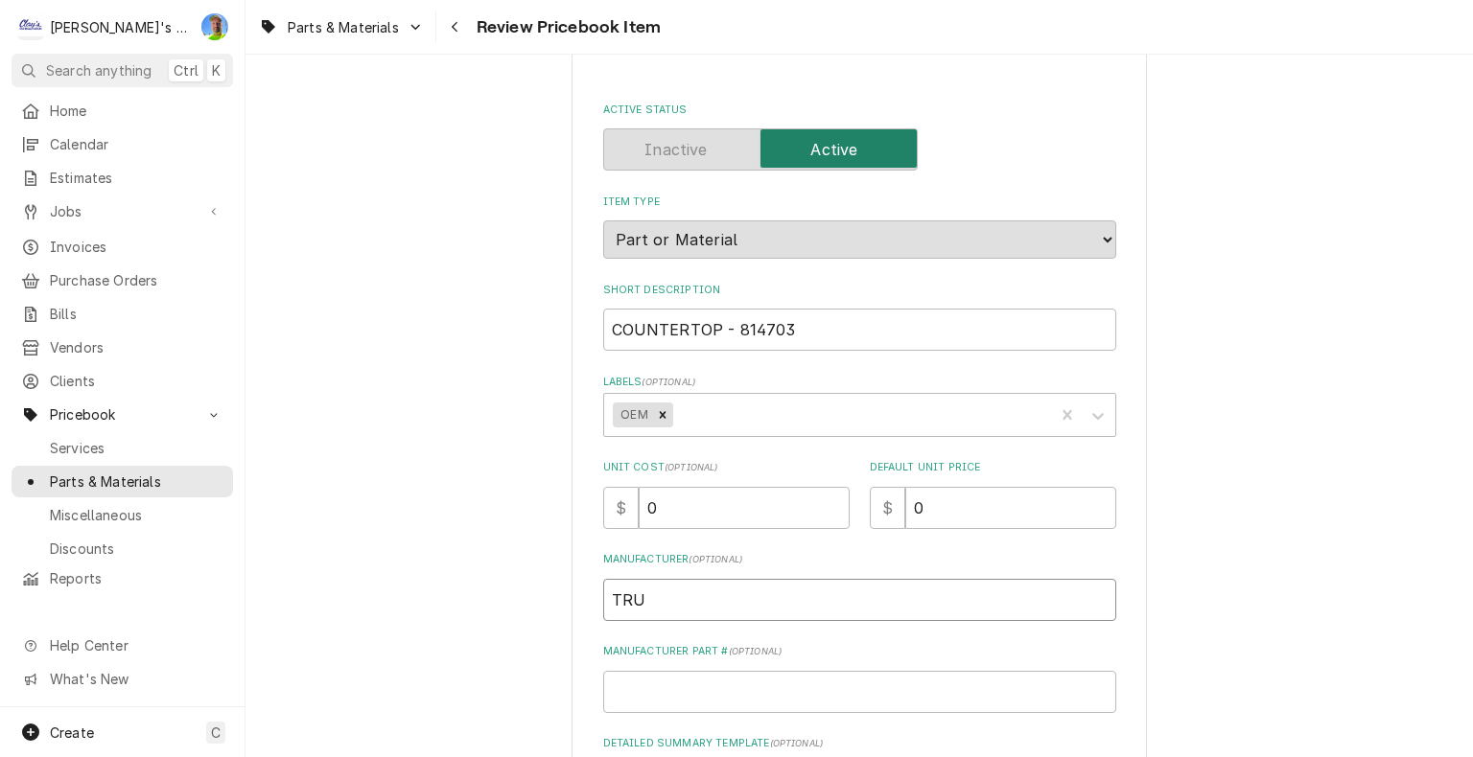
type textarea "x"
type input "TRUE"
click at [685, 686] on input "Manufacturer Part # ( optional )" at bounding box center [859, 692] width 513 height 42
type textarea "x"
type input "8"
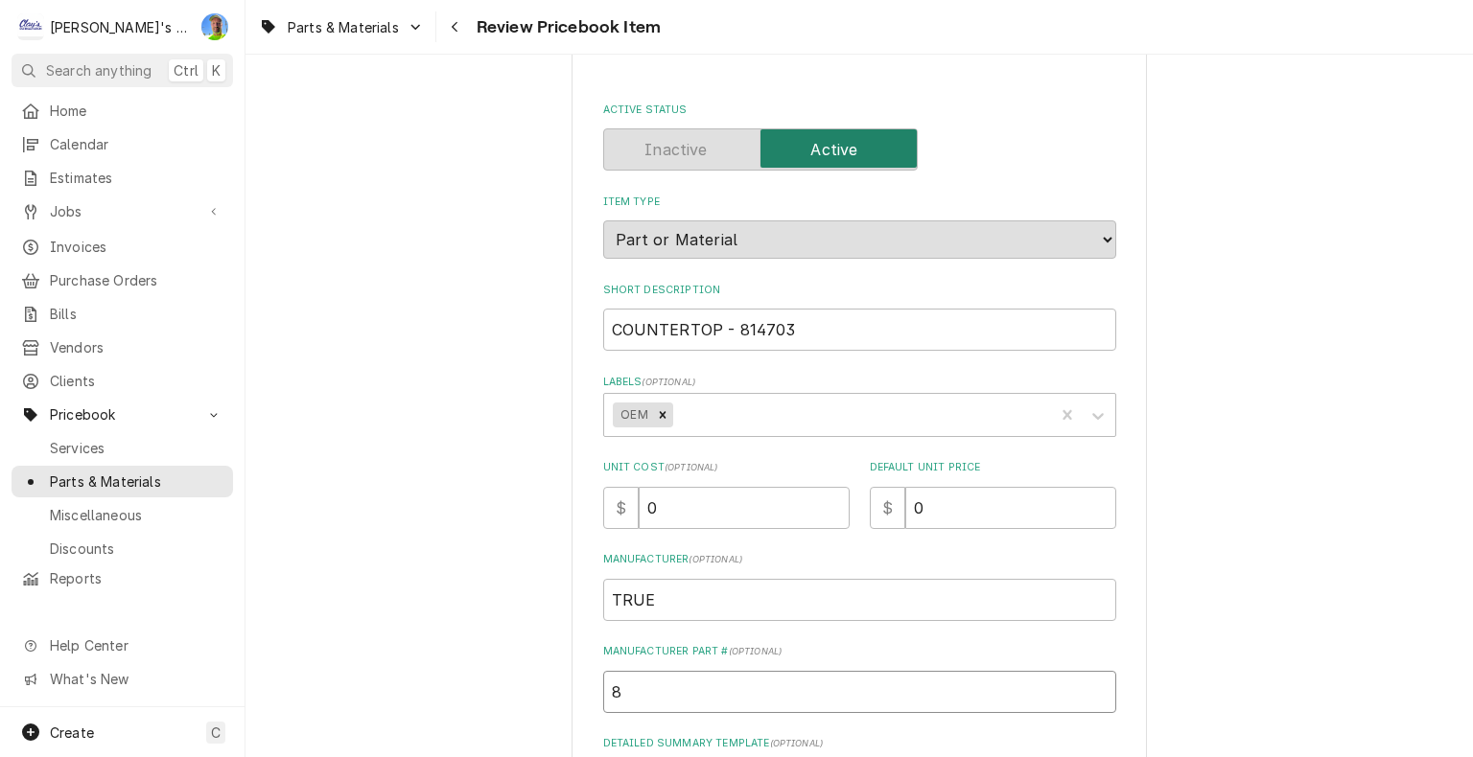
type textarea "x"
type input "81"
type textarea "x"
type input "814"
type textarea "x"
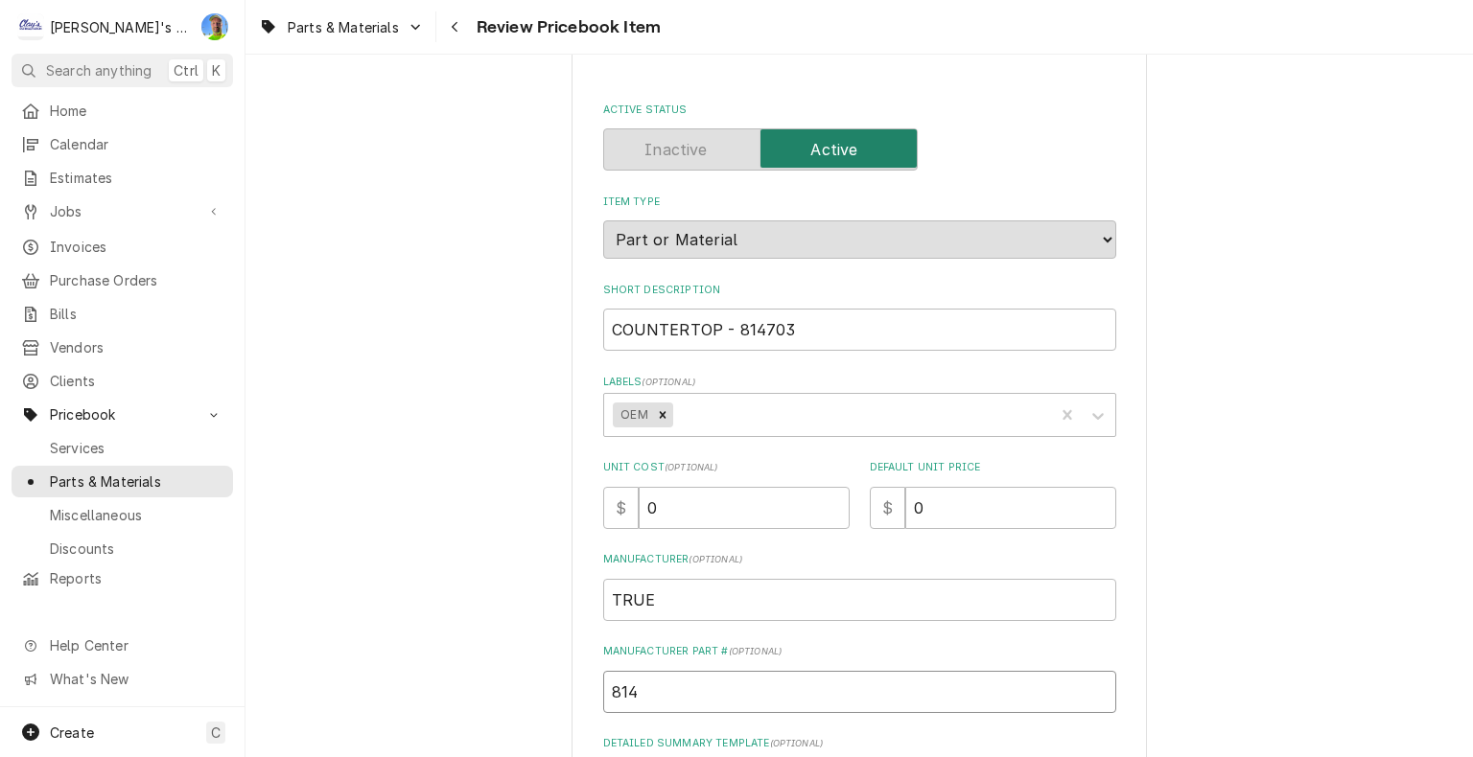
type input "8147"
type textarea "x"
type input "81470"
type textarea "x"
type input "814703"
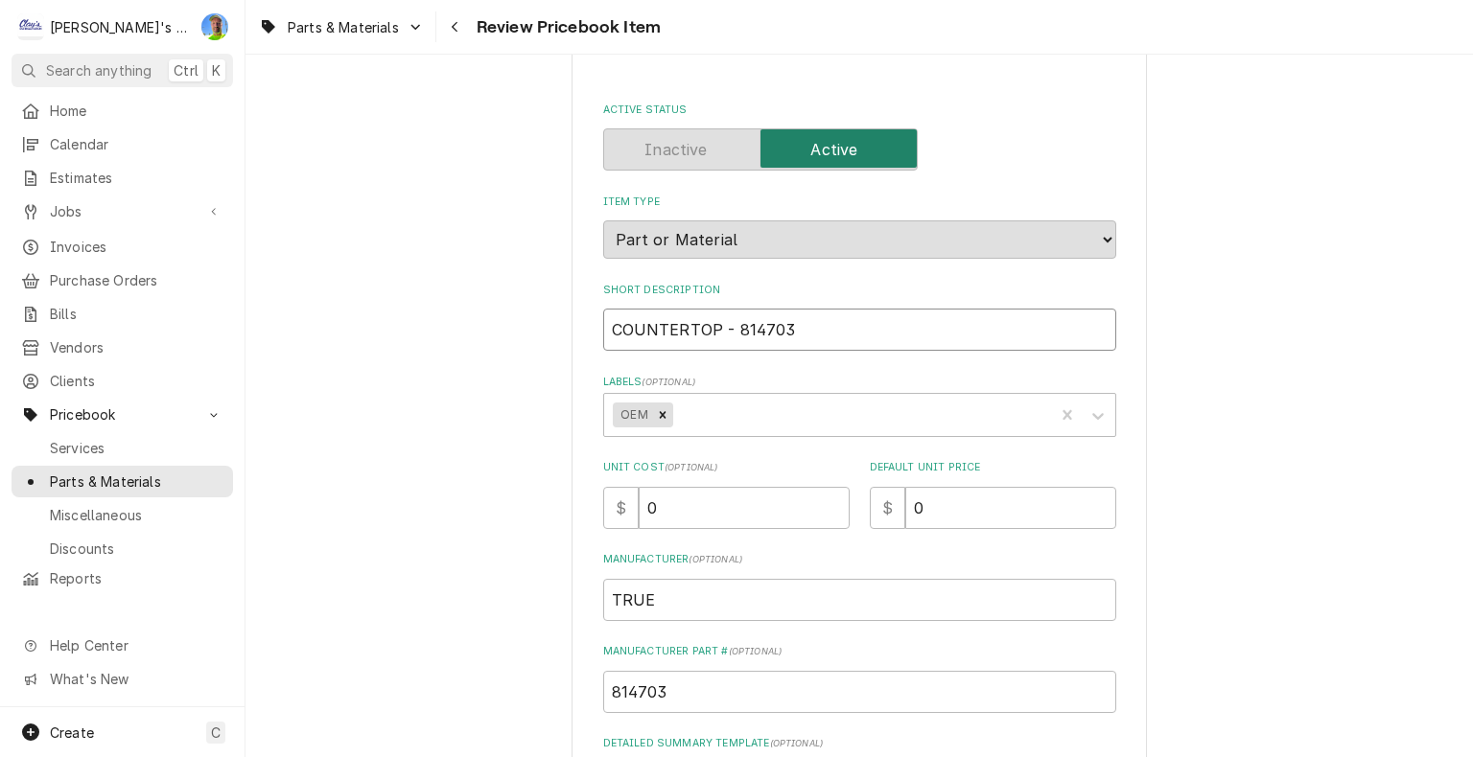
click at [729, 330] on input "COUNTERTOP - 814703" at bounding box center [859, 330] width 513 height 42
type textarea "x"
type input "COUNTERTOP 814703"
type textarea "x"
type input "TCOUNTERTOP 814703"
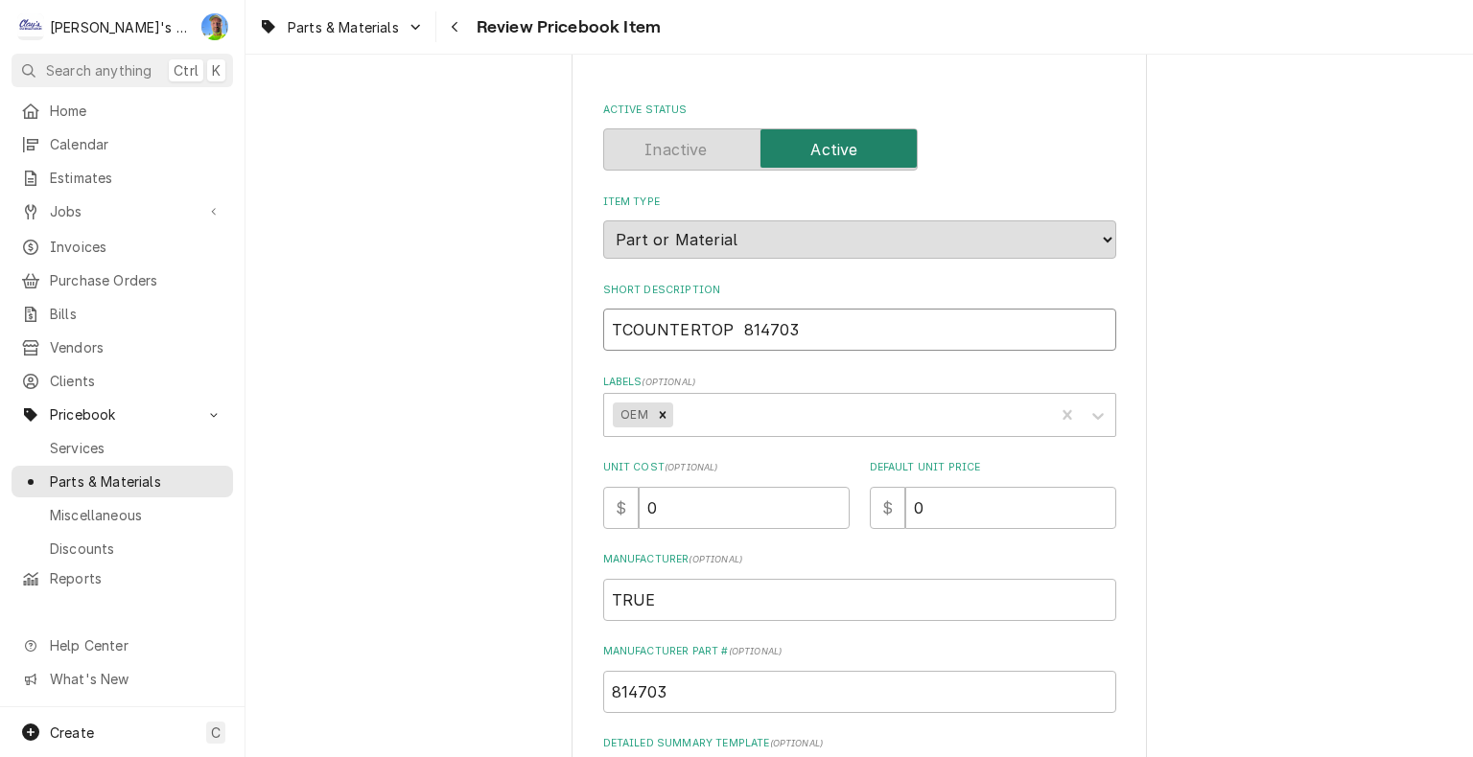
type textarea "x"
type input "TRCOUNTERTOP 814703"
type textarea "x"
type input "TRUCOUNTERTOP 814703"
type textarea "x"
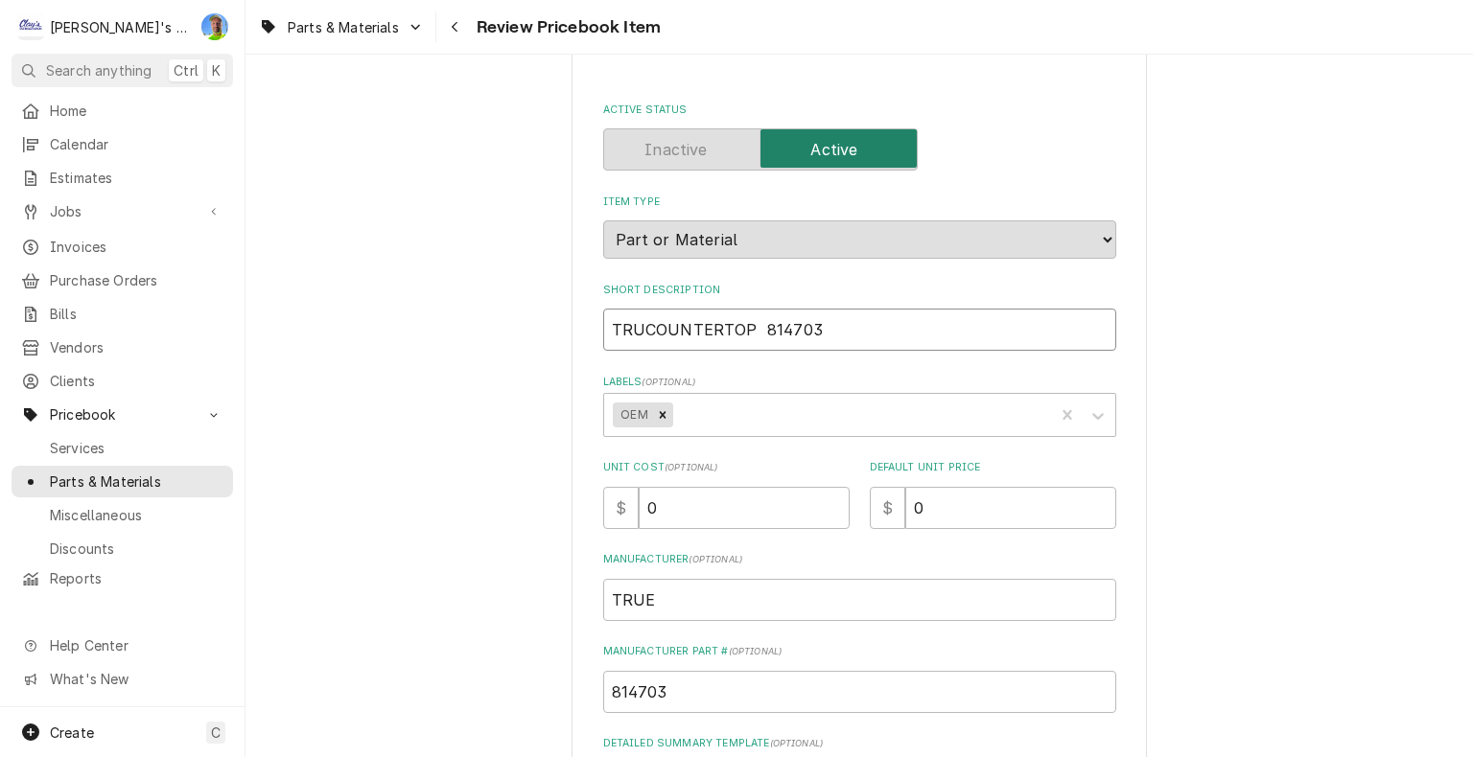
type input "TRUECOUNTERTOP 814703"
type textarea "x"
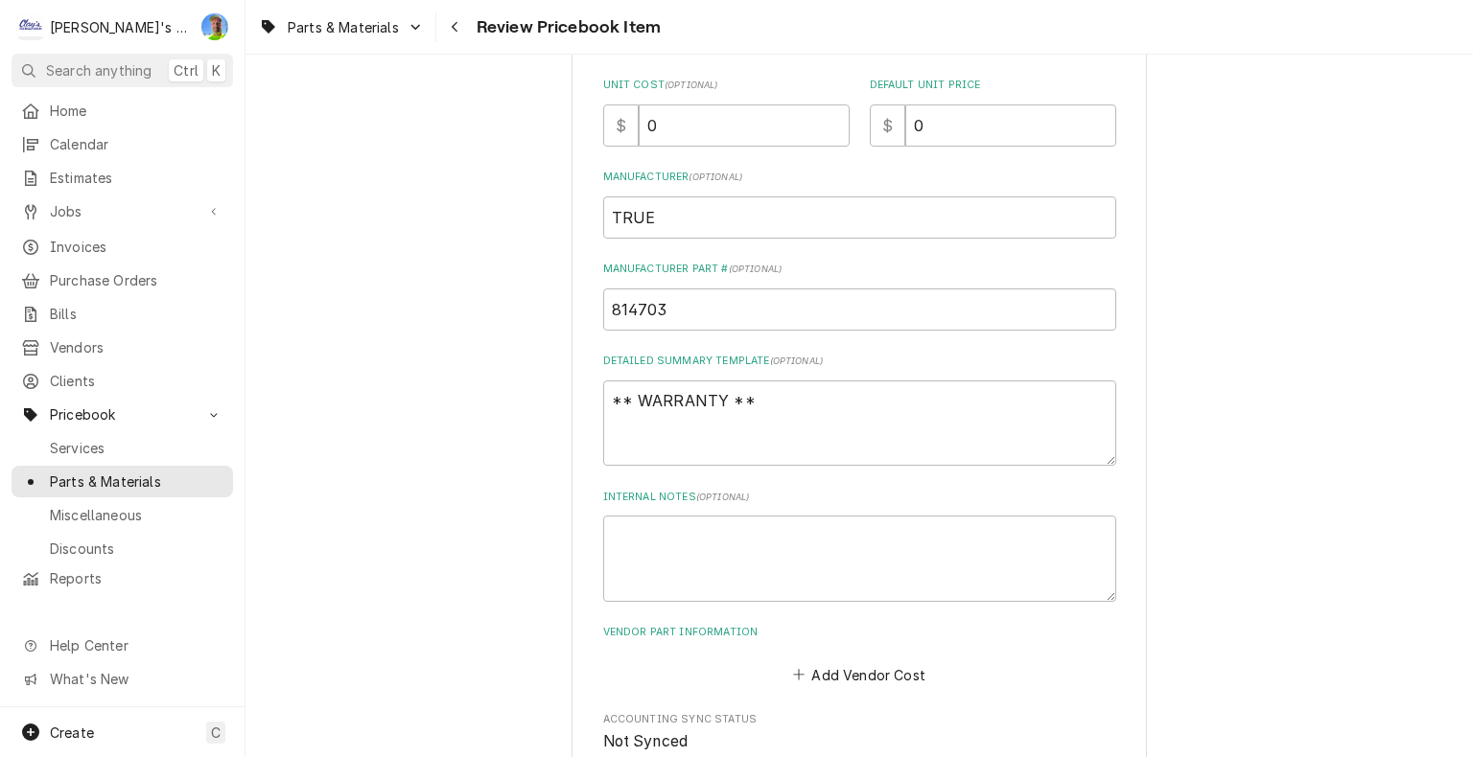
scroll to position [479, 0]
type input "TRUE COUNTERTOP 814703"
click at [773, 395] on textarea "** WARRANTY **" at bounding box center [859, 423] width 513 height 86
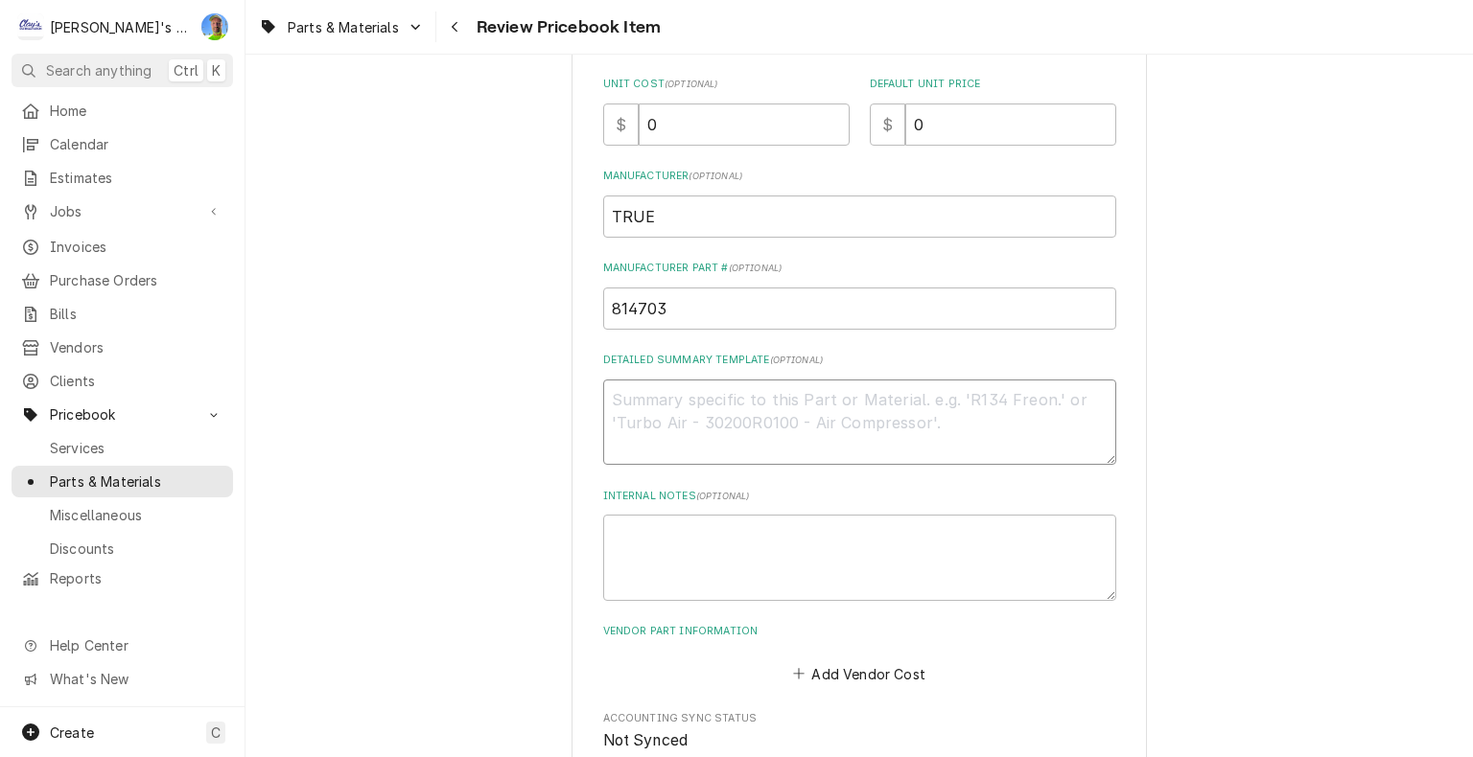
type textarea "x"
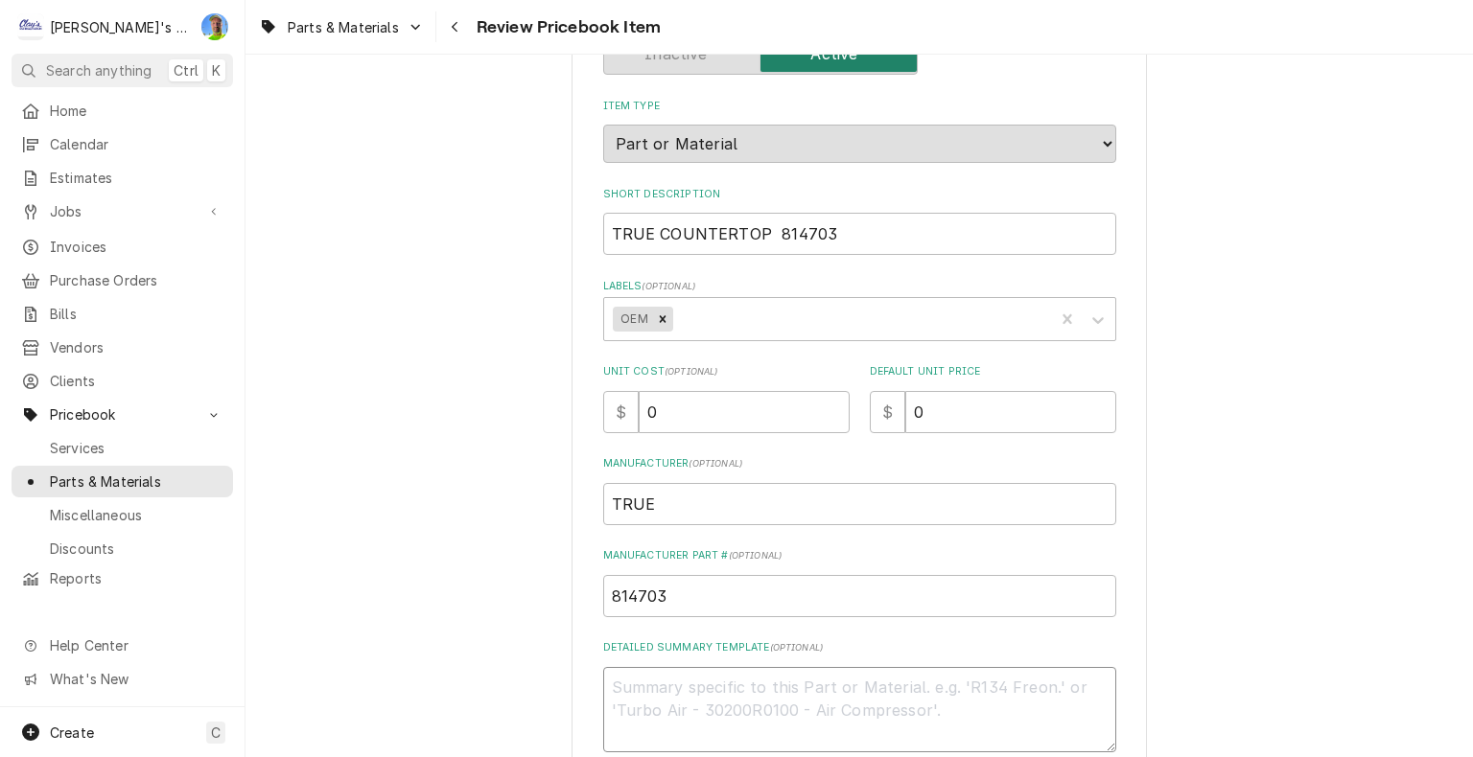
scroll to position [288, 0]
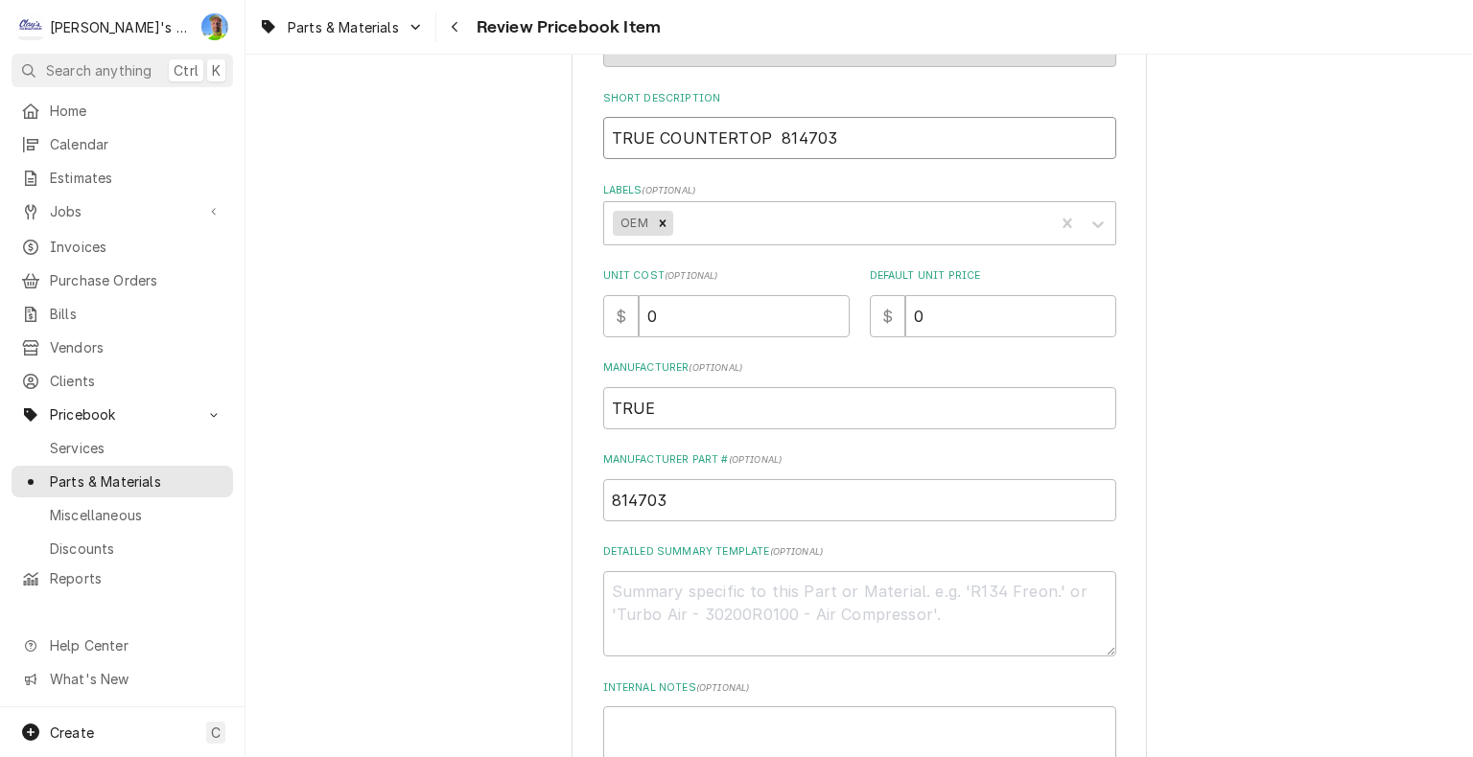
drag, startPoint x: 604, startPoint y: 138, endPoint x: 828, endPoint y: 157, distance: 225.2
click at [828, 157] on div "Please review the details of this PriceBook item and choose to either confirm o…" at bounding box center [859, 386] width 513 height 1116
click at [671, 589] on textarea "Detailed Summary Template ( optional )" at bounding box center [859, 614] width 513 height 86
paste textarea "TSSU-72-30MB-DS ST 18"
type textarea "x"
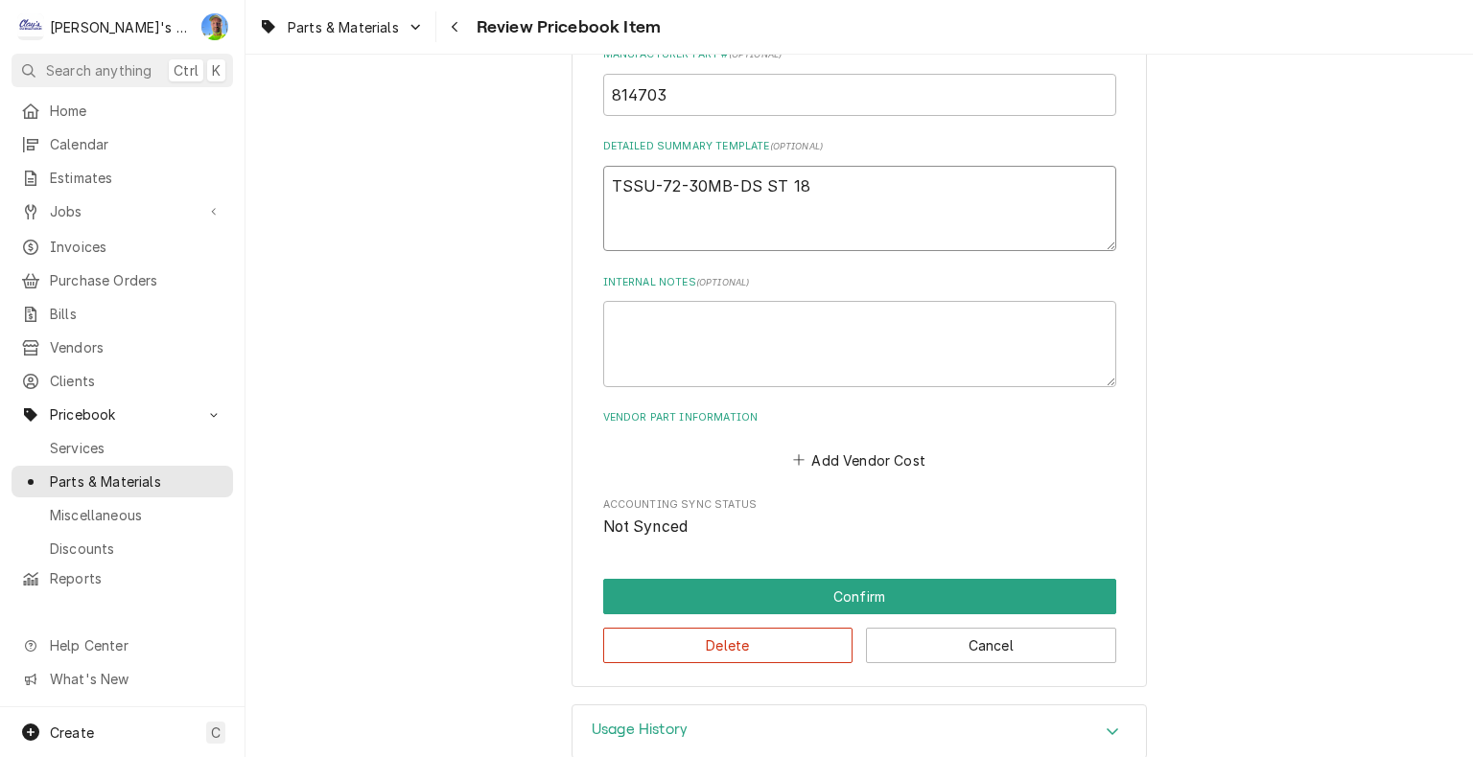
scroll to position [726, 0]
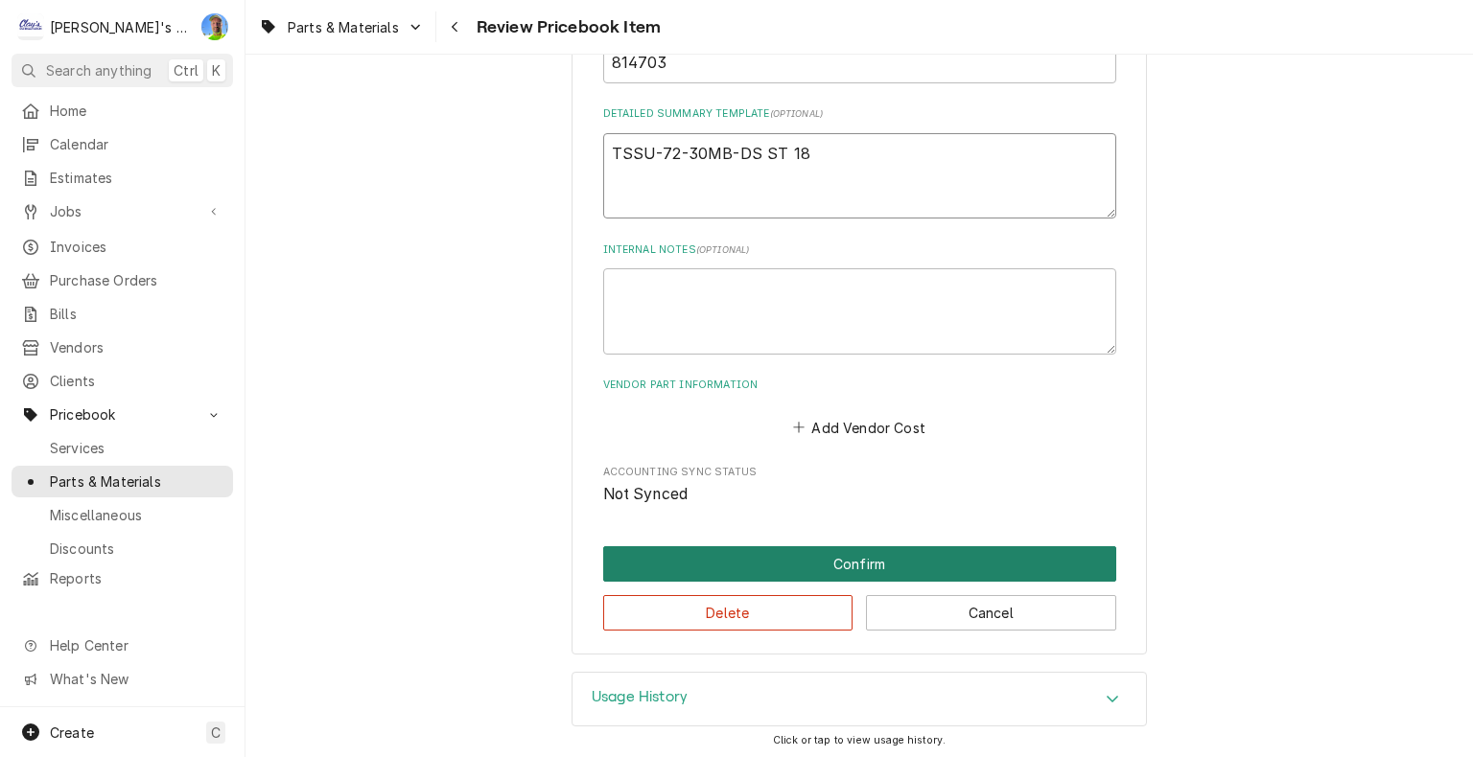
type textarea "TSSU-72-30MB-DS ST 18"
click at [828, 558] on button "Confirm" at bounding box center [859, 563] width 513 height 35
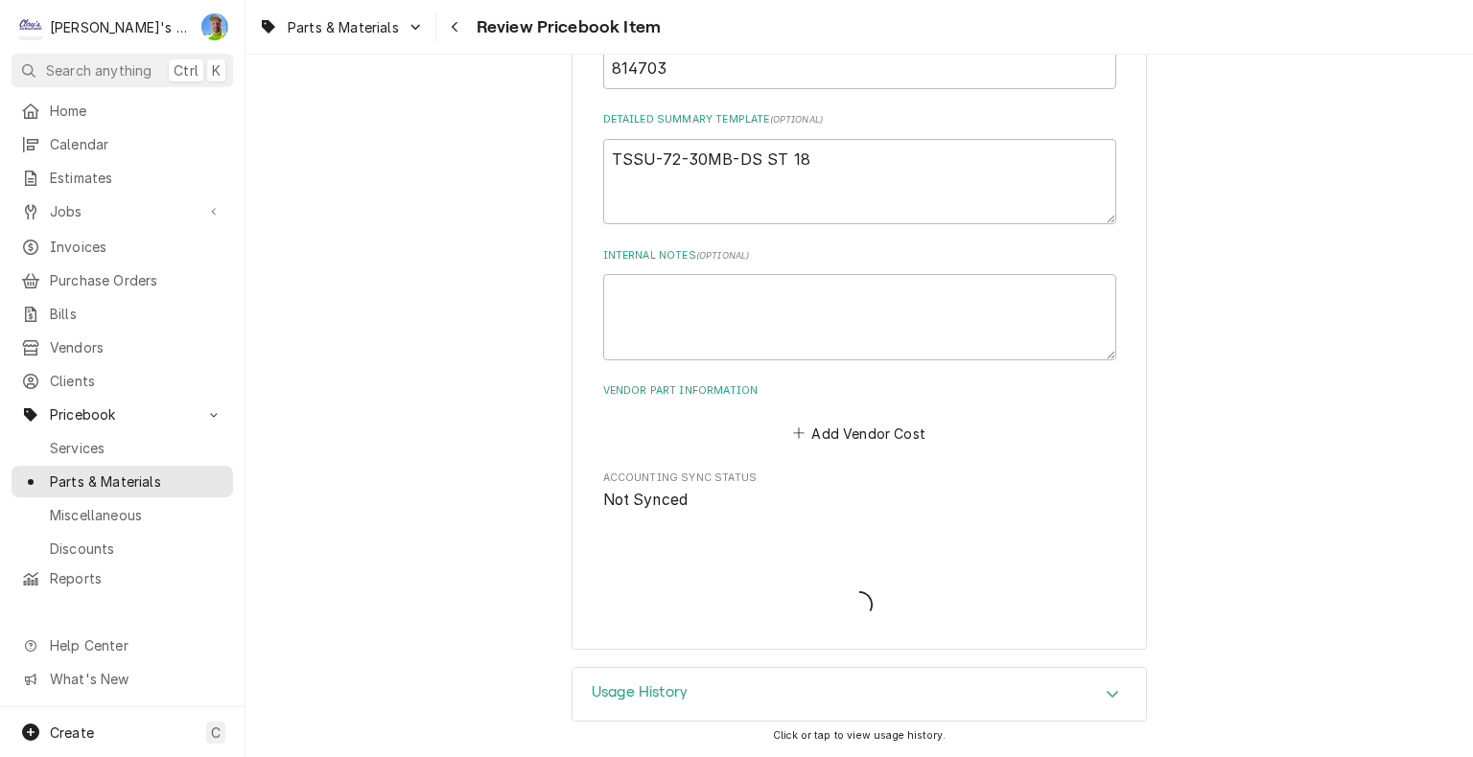
scroll to position [717, 0]
type textarea "x"
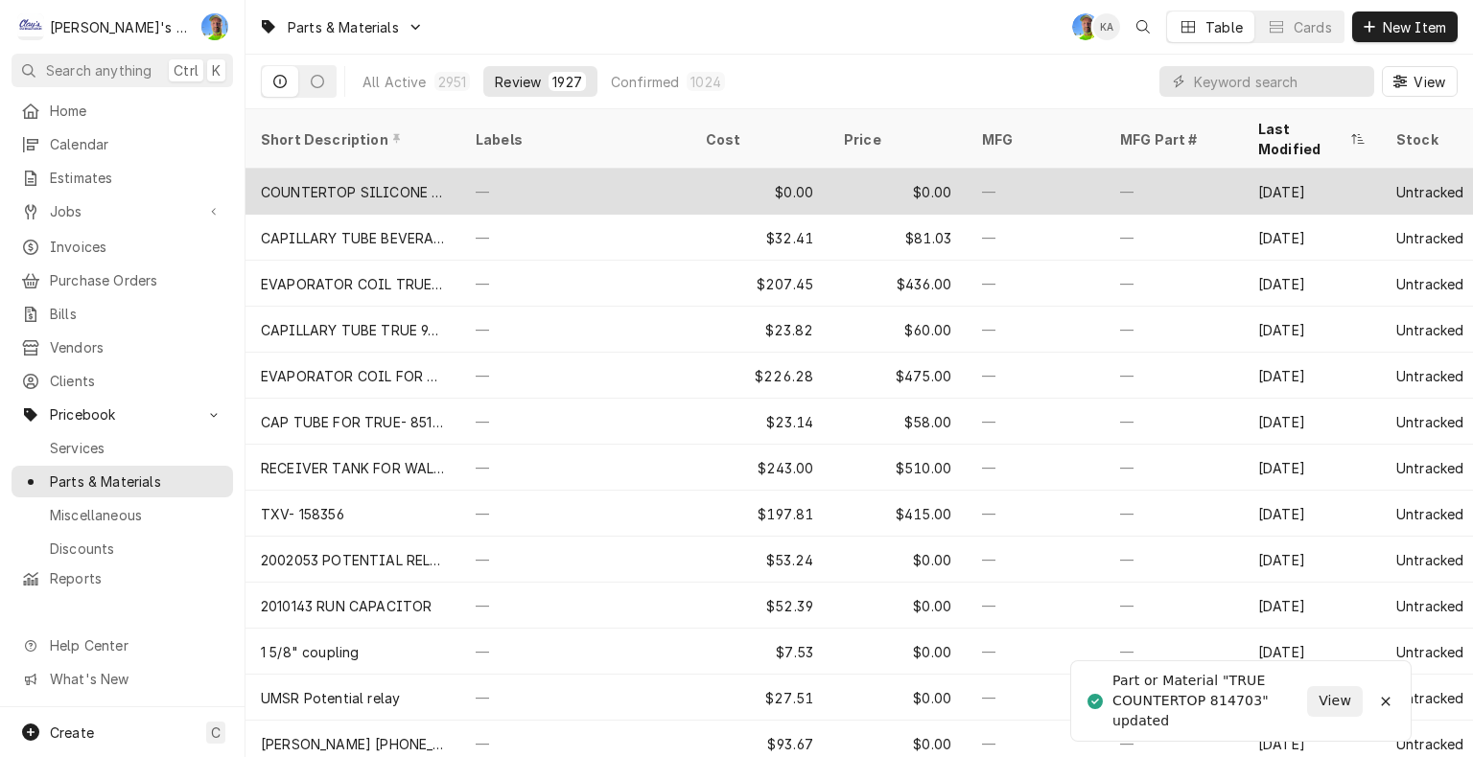
click at [733, 170] on div "$0.00" at bounding box center [759, 192] width 138 height 46
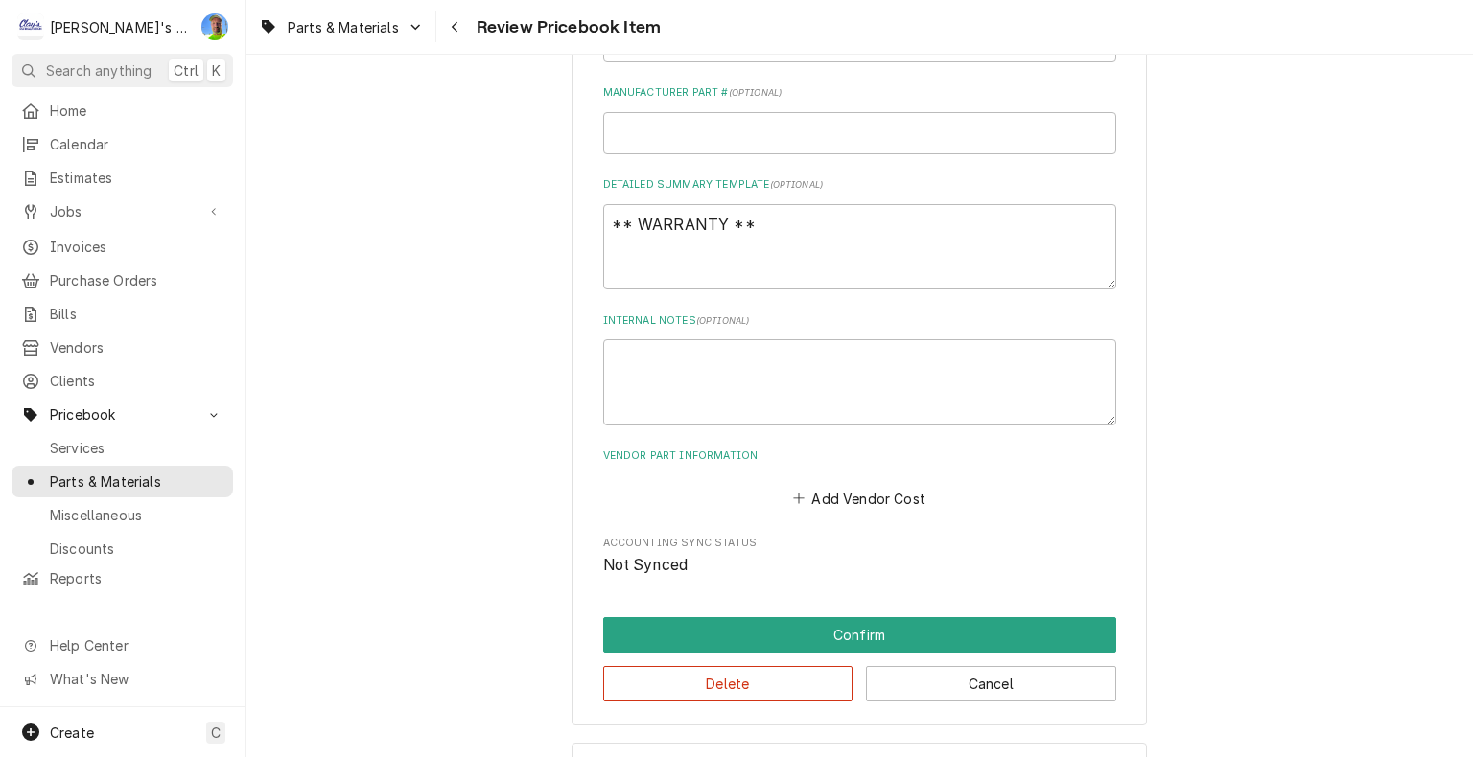
scroll to position [726, 0]
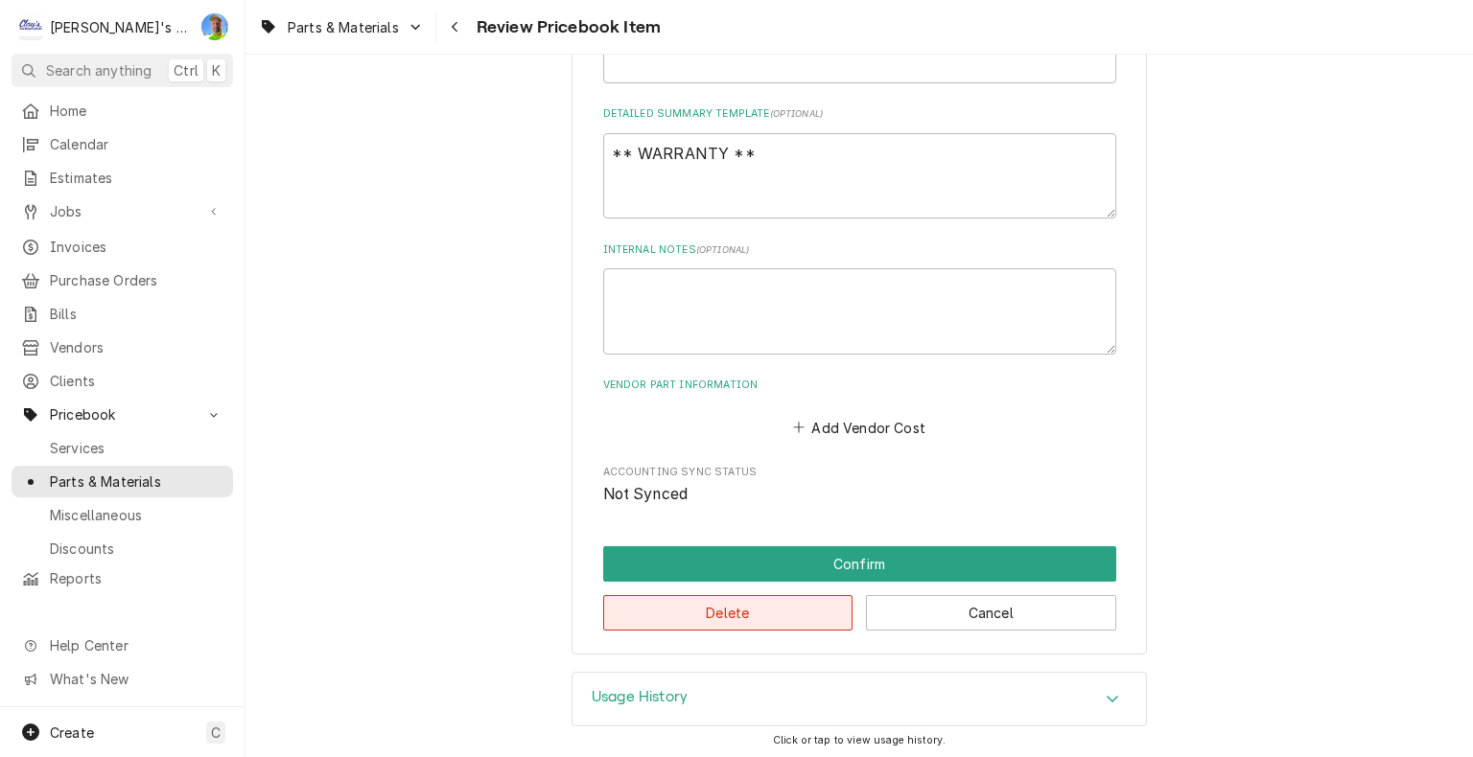
click at [770, 608] on button "Delete" at bounding box center [728, 612] width 250 height 35
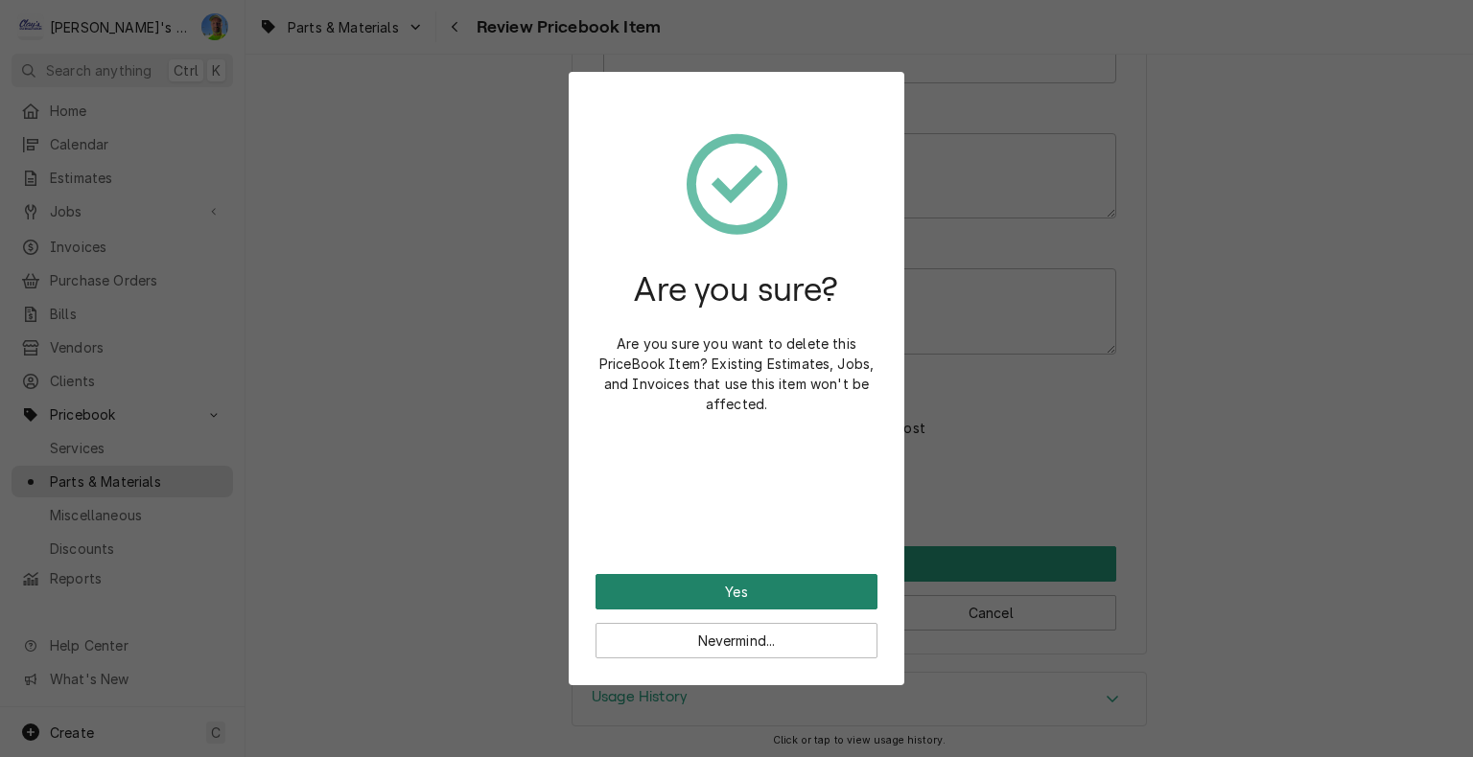
click at [758, 591] on button "Yes" at bounding box center [736, 591] width 282 height 35
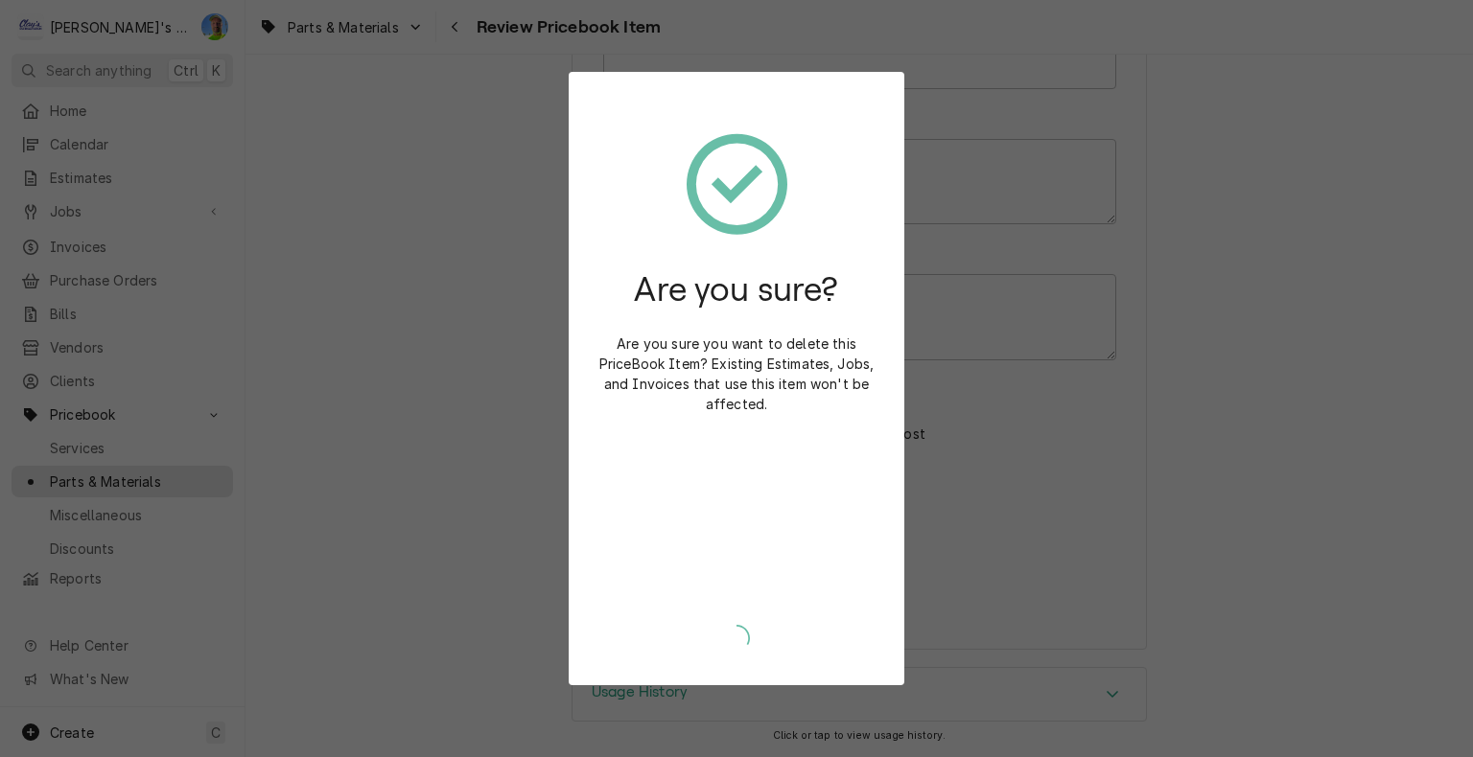
scroll to position [717, 0]
type textarea "x"
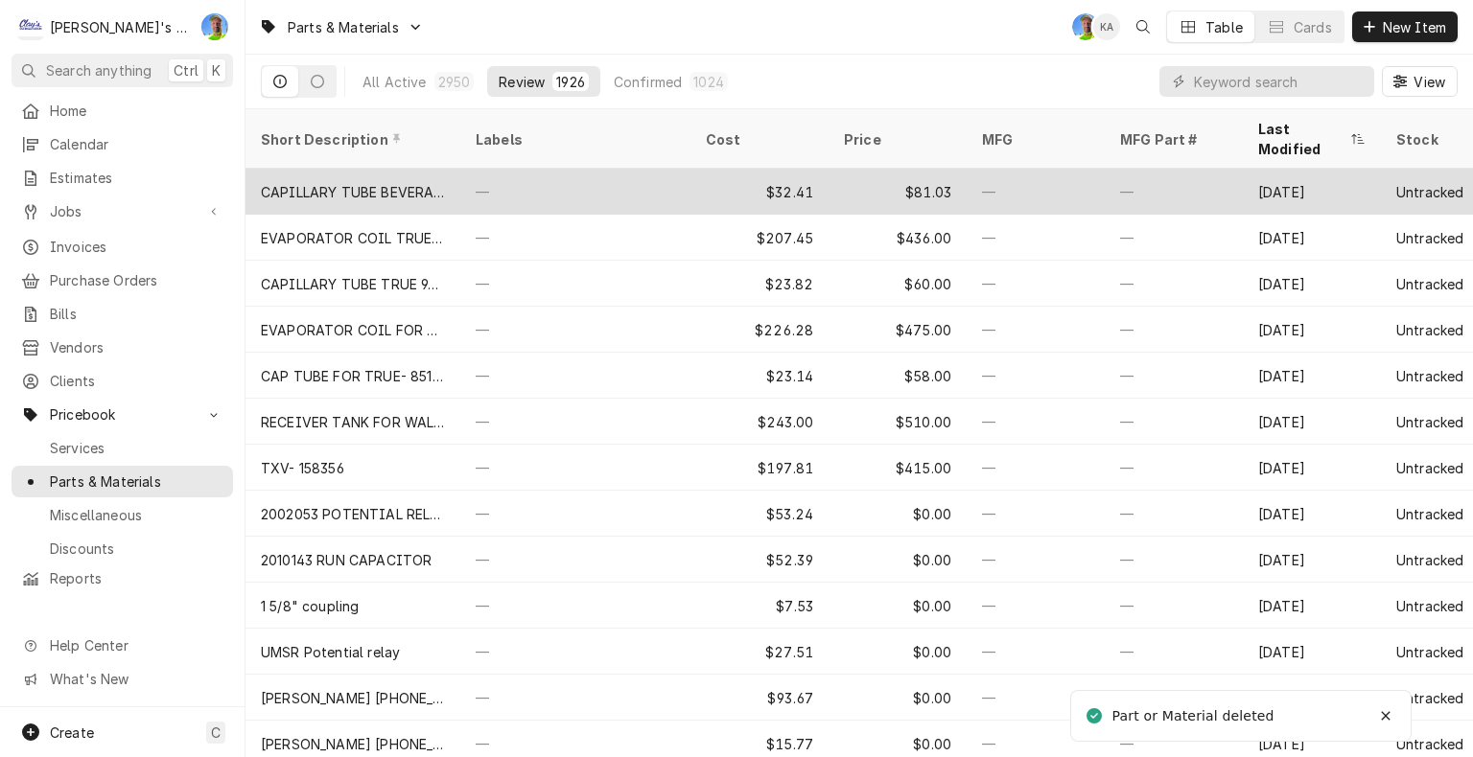
click at [593, 175] on div "—" at bounding box center [575, 192] width 230 height 46
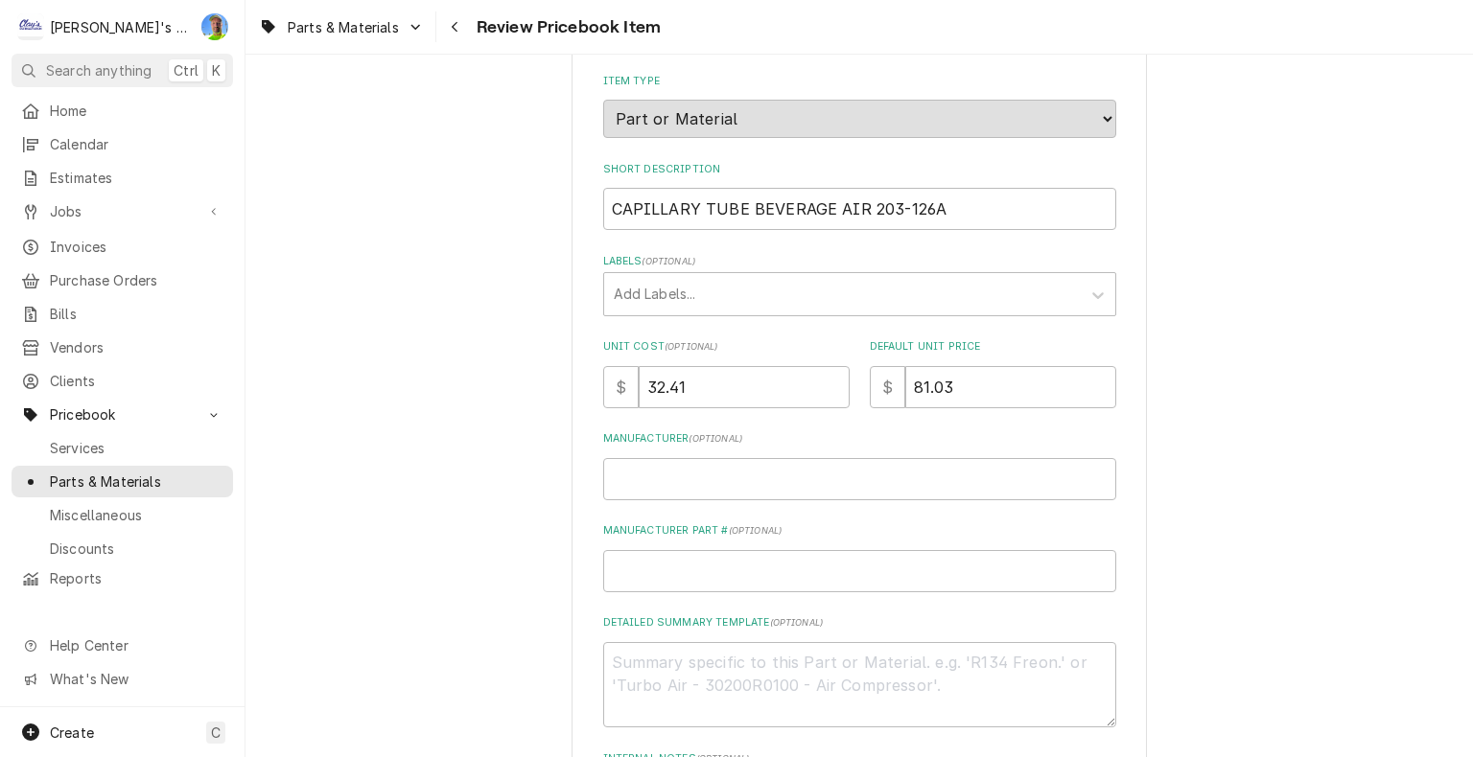
scroll to position [288, 0]
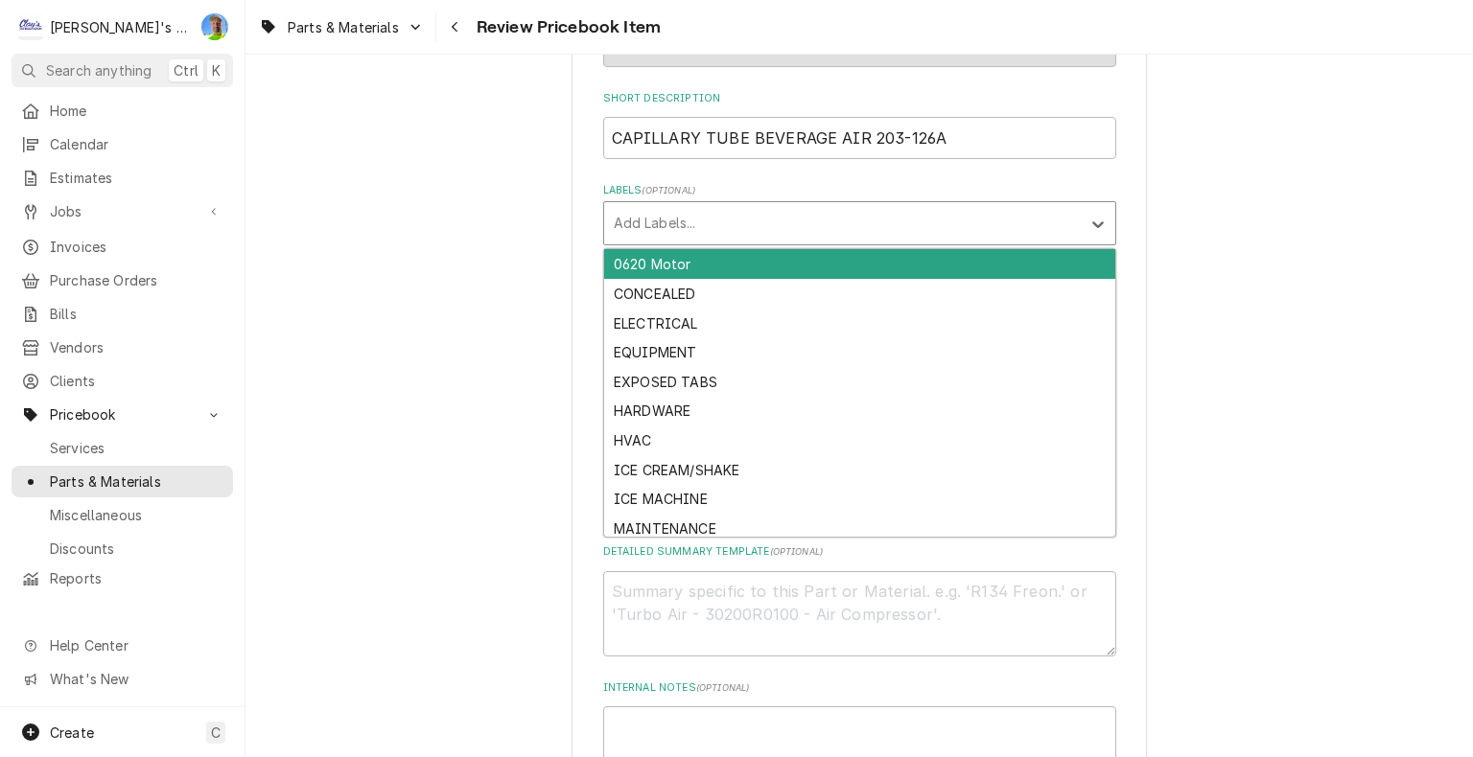
click at [679, 216] on div "Labels" at bounding box center [842, 223] width 457 height 35
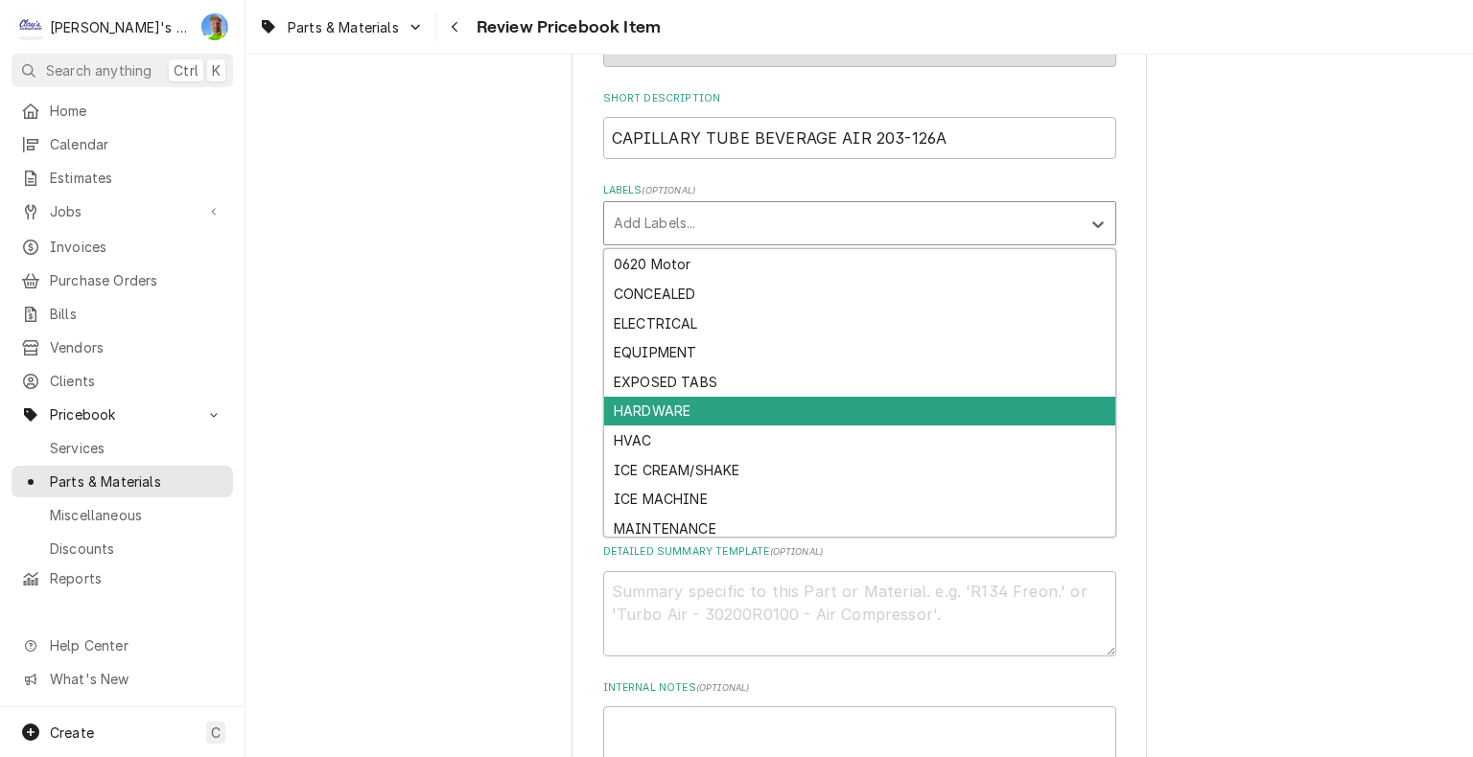
scroll to position [94, 0]
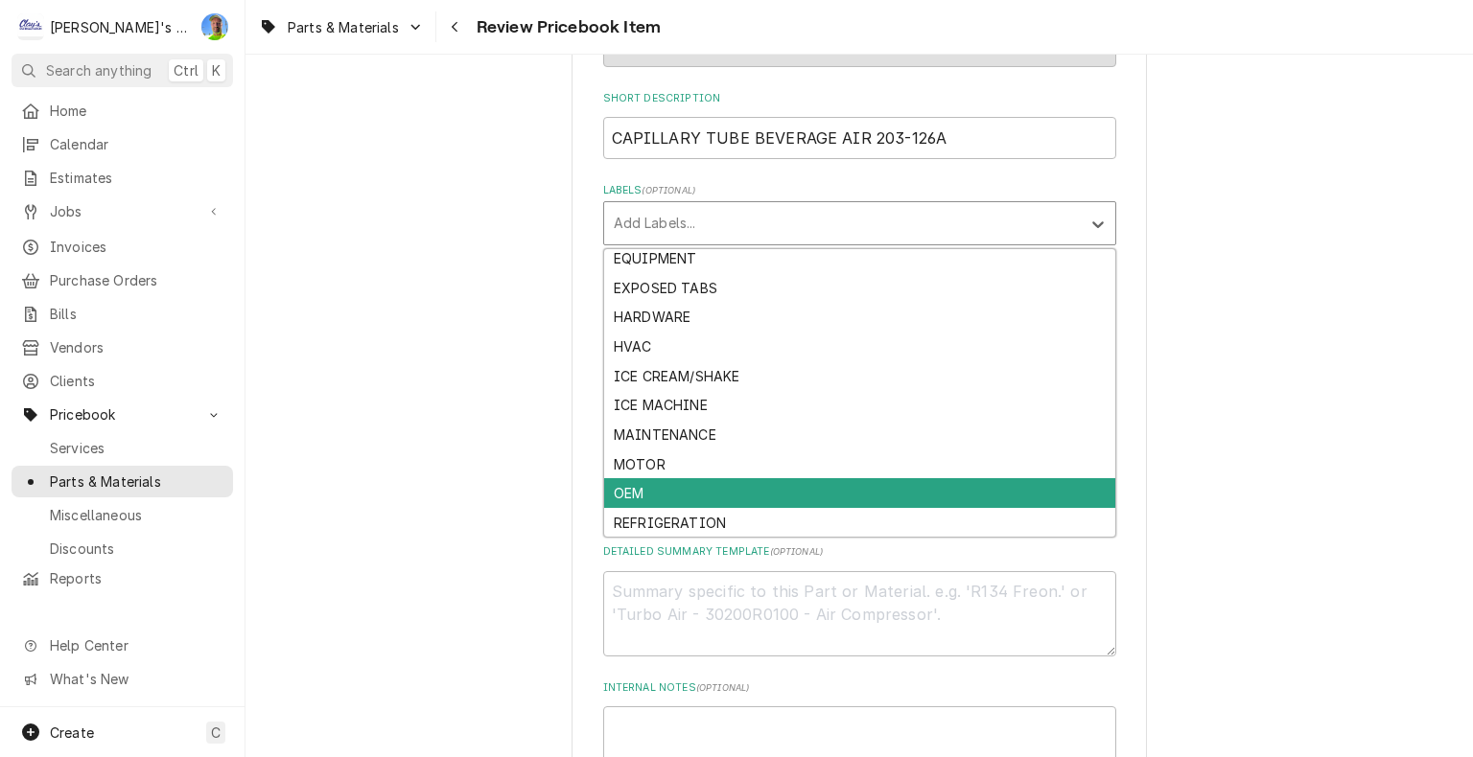
click at [682, 497] on div "OEM" at bounding box center [859, 493] width 511 height 30
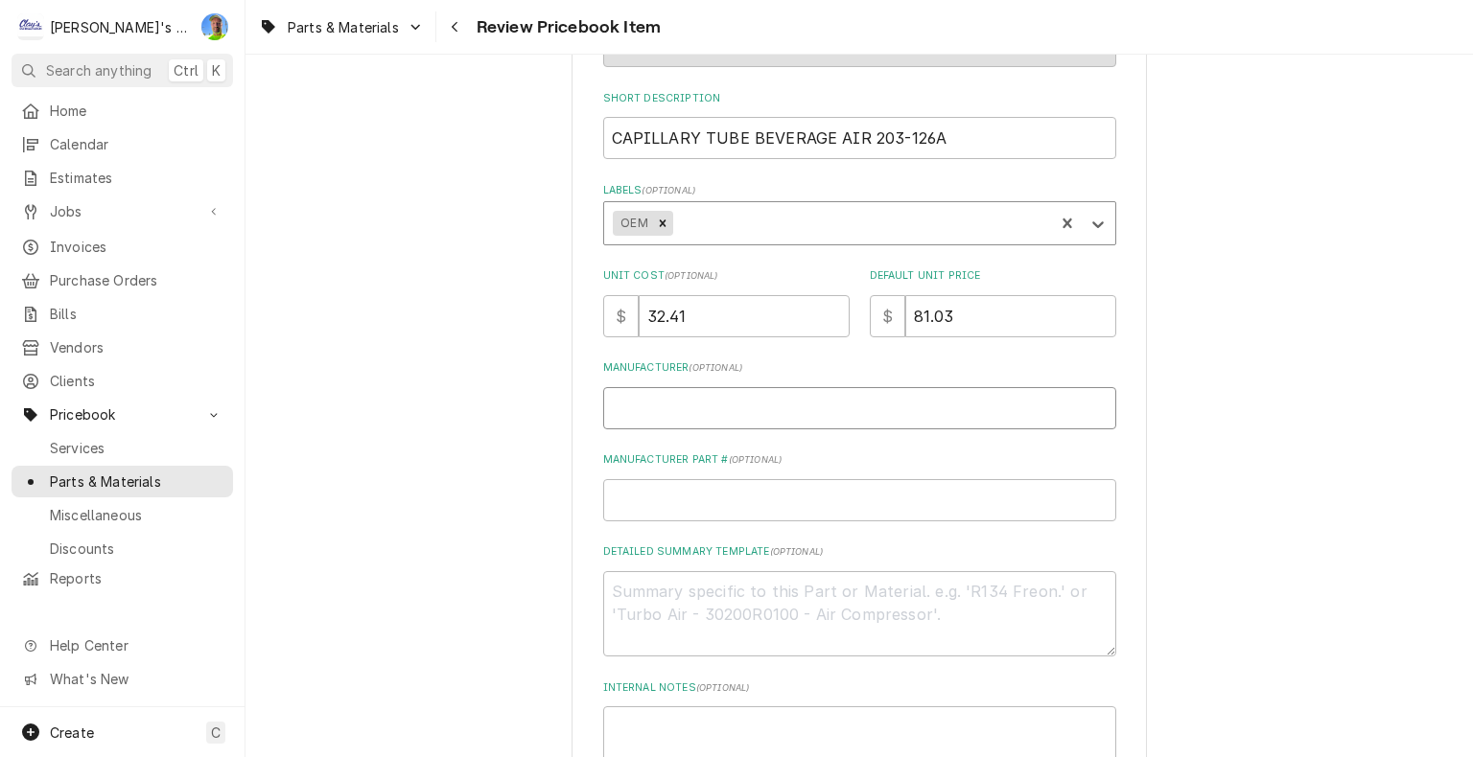
click at [672, 412] on input "Manufacturer ( optional )" at bounding box center [859, 408] width 513 height 42
type textarea "x"
type input "B"
type textarea "x"
type input "BE"
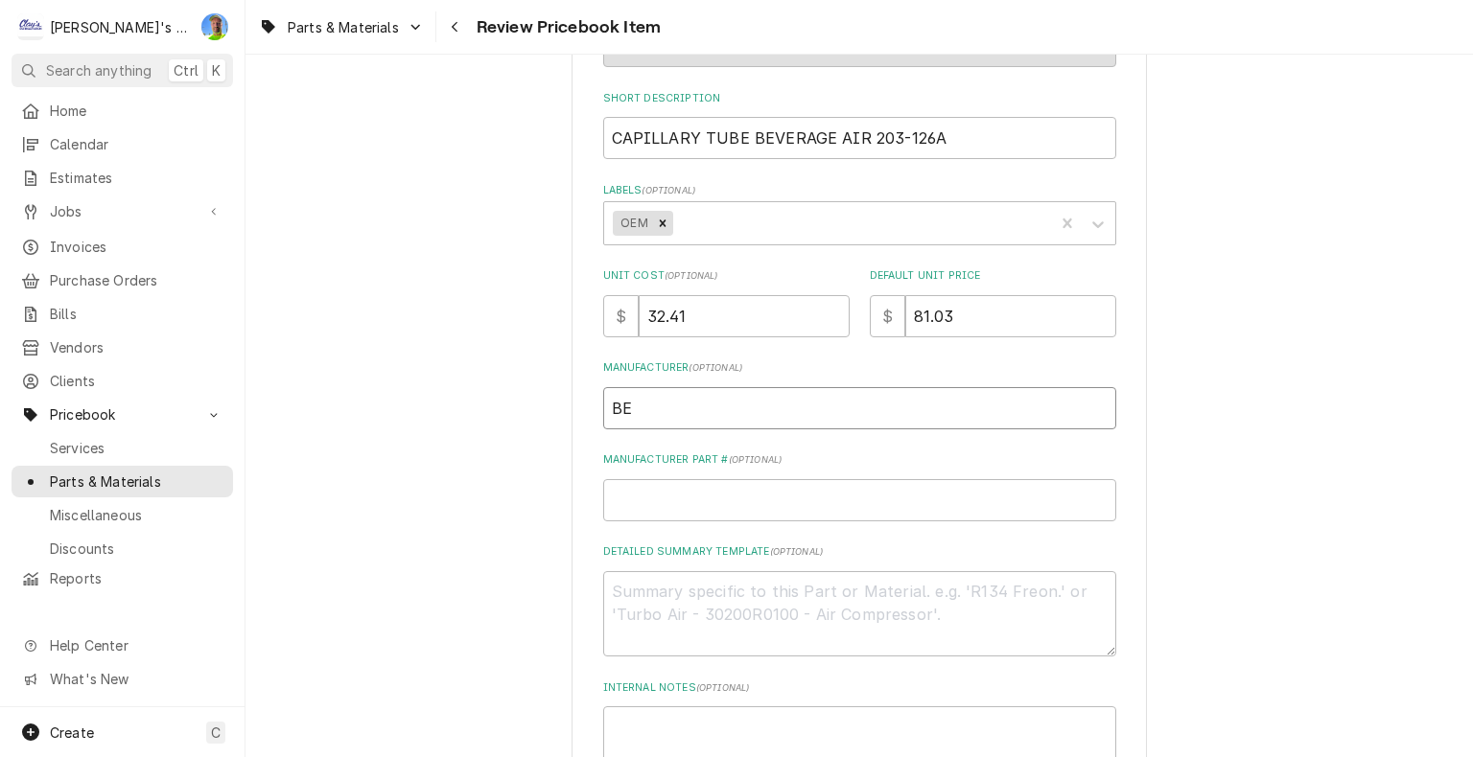
type textarea "x"
type input "[PERSON_NAME]"
type textarea "x"
type input "BEVE"
type textarea "x"
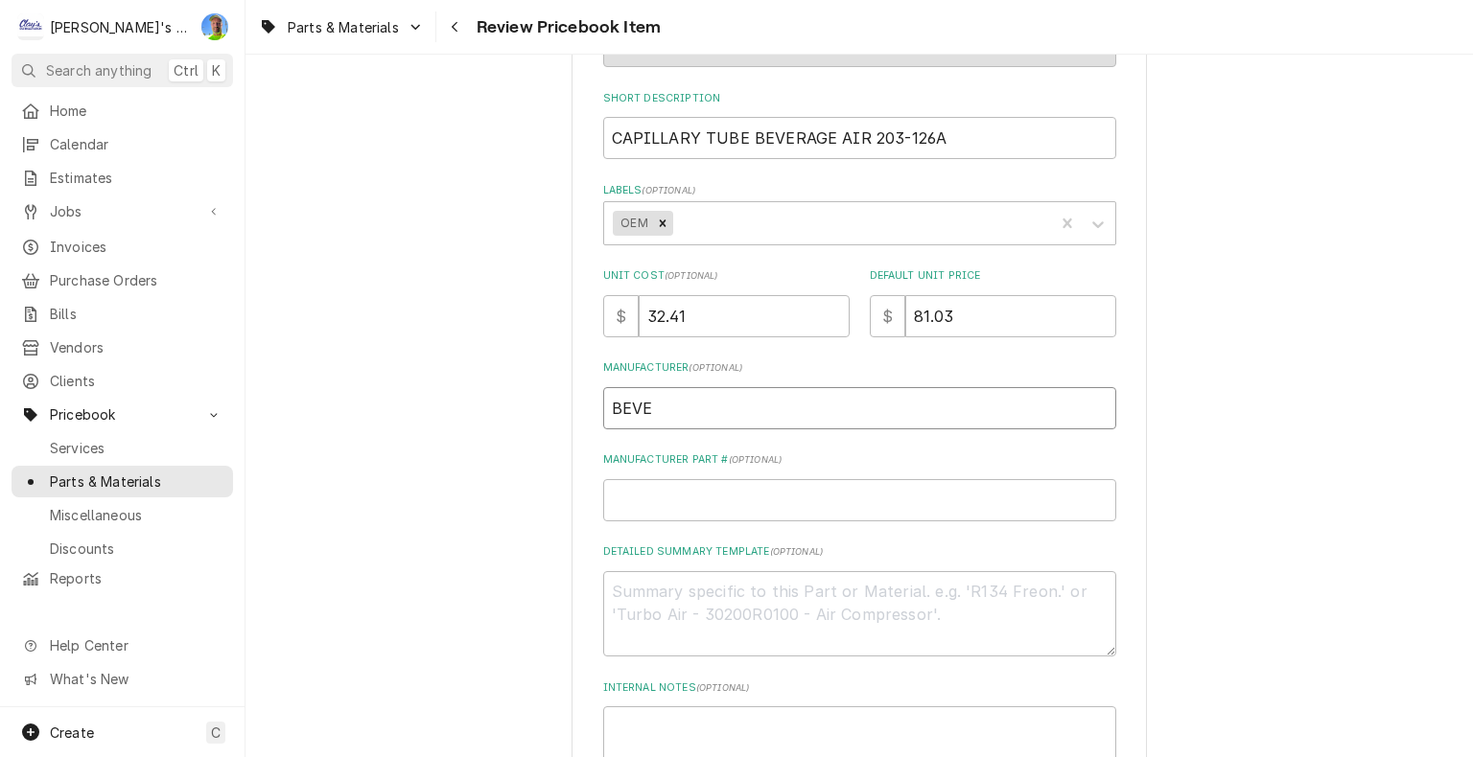
type input "[PERSON_NAME]"
type textarea "x"
type input "BEVERA"
type textarea "x"
type input "BEVERAG"
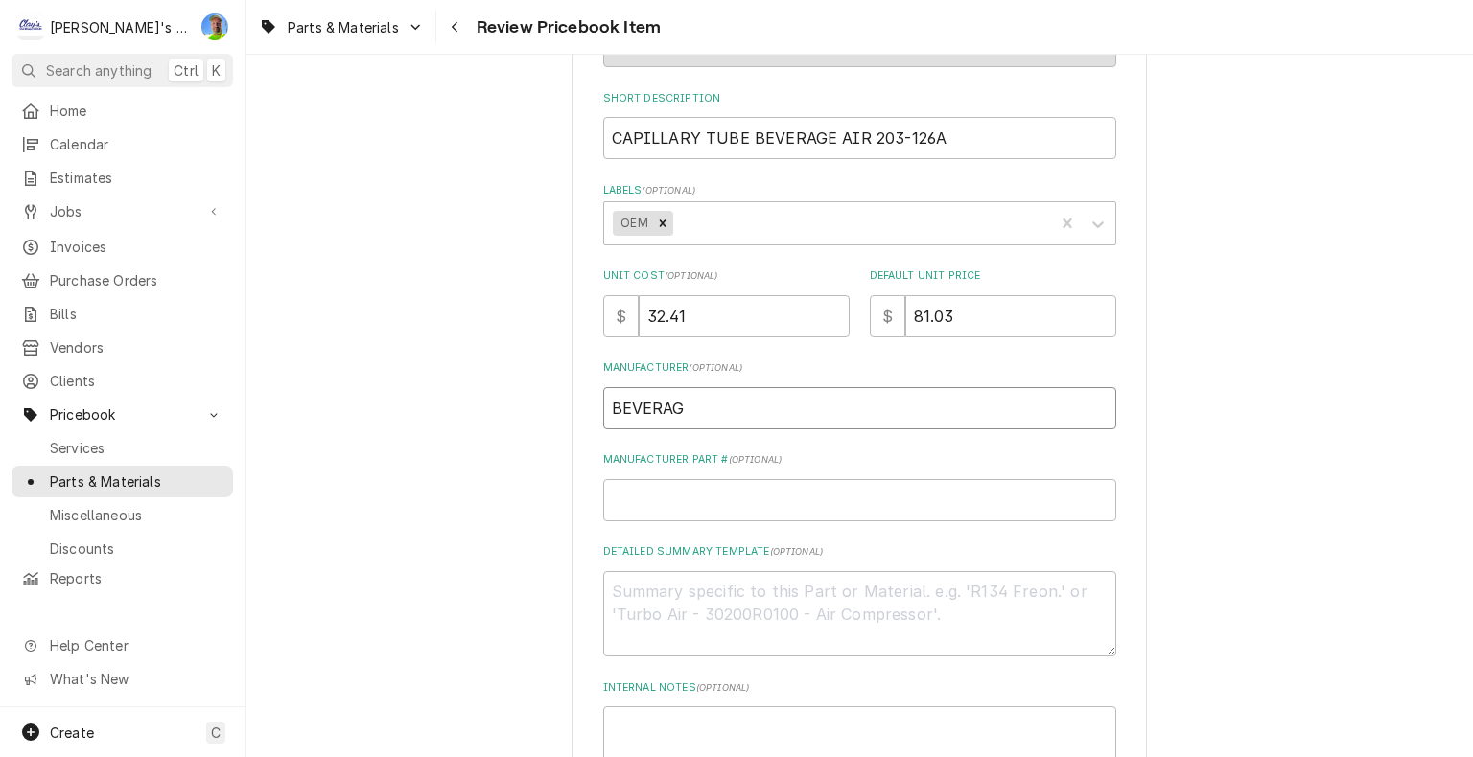
type textarea "x"
type input "BEVERAGE"
type textarea "x"
type input "BEVERAGE"
type textarea "x"
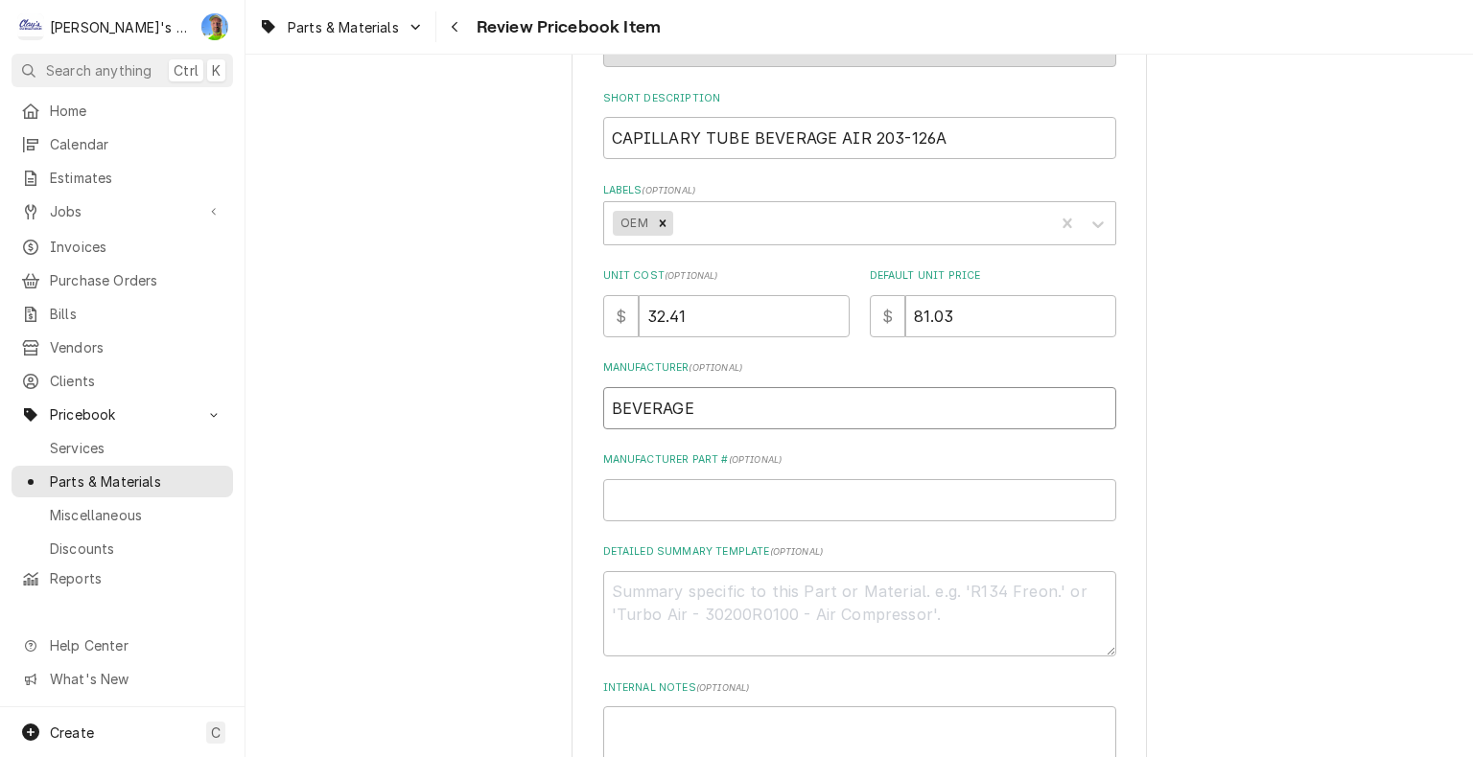
type input "BEVERAGE A"
type textarea "x"
type input "BEVERAGE AI"
type textarea "x"
type input "BEVERAGE AIR"
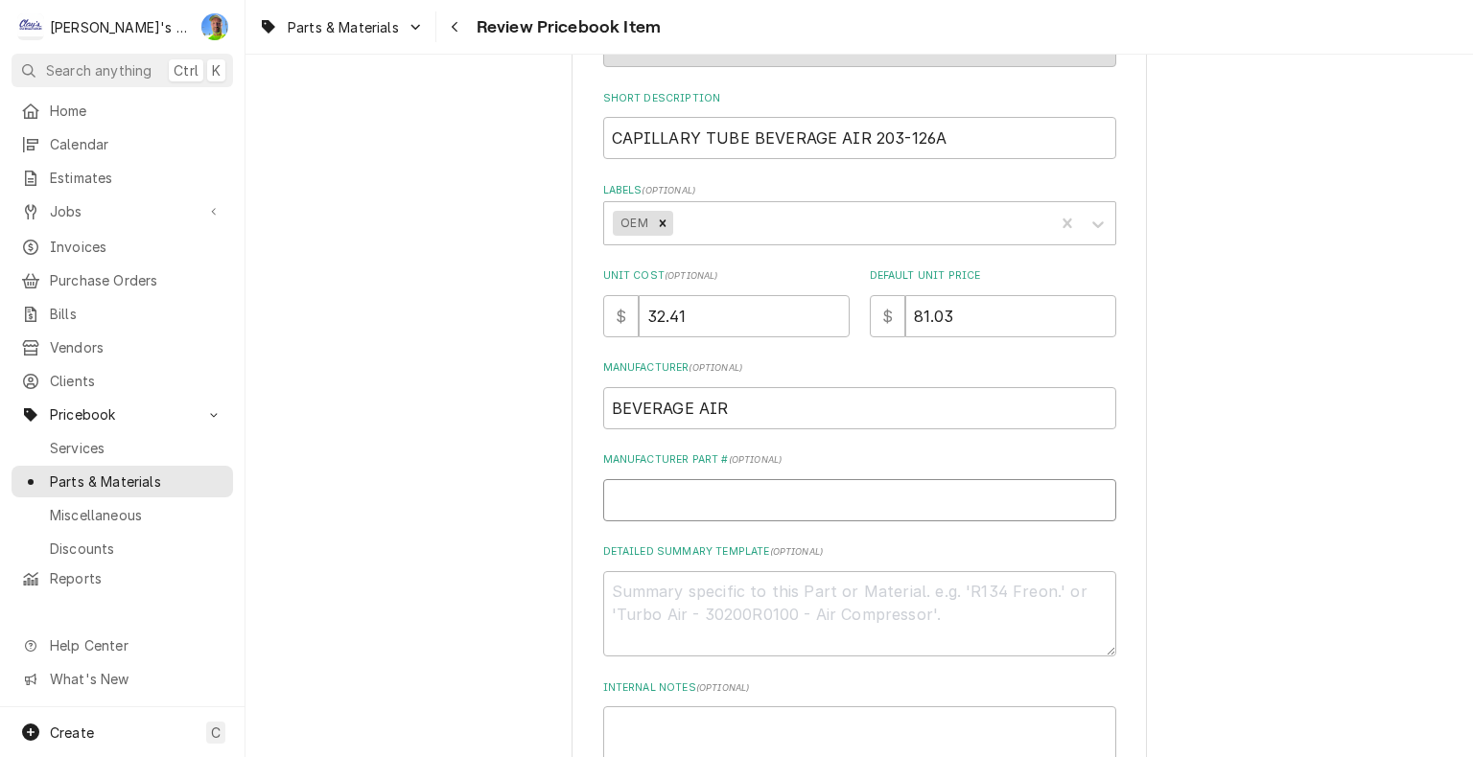
type textarea "x"
type input "2"
type textarea "x"
type input "20"
type textarea "x"
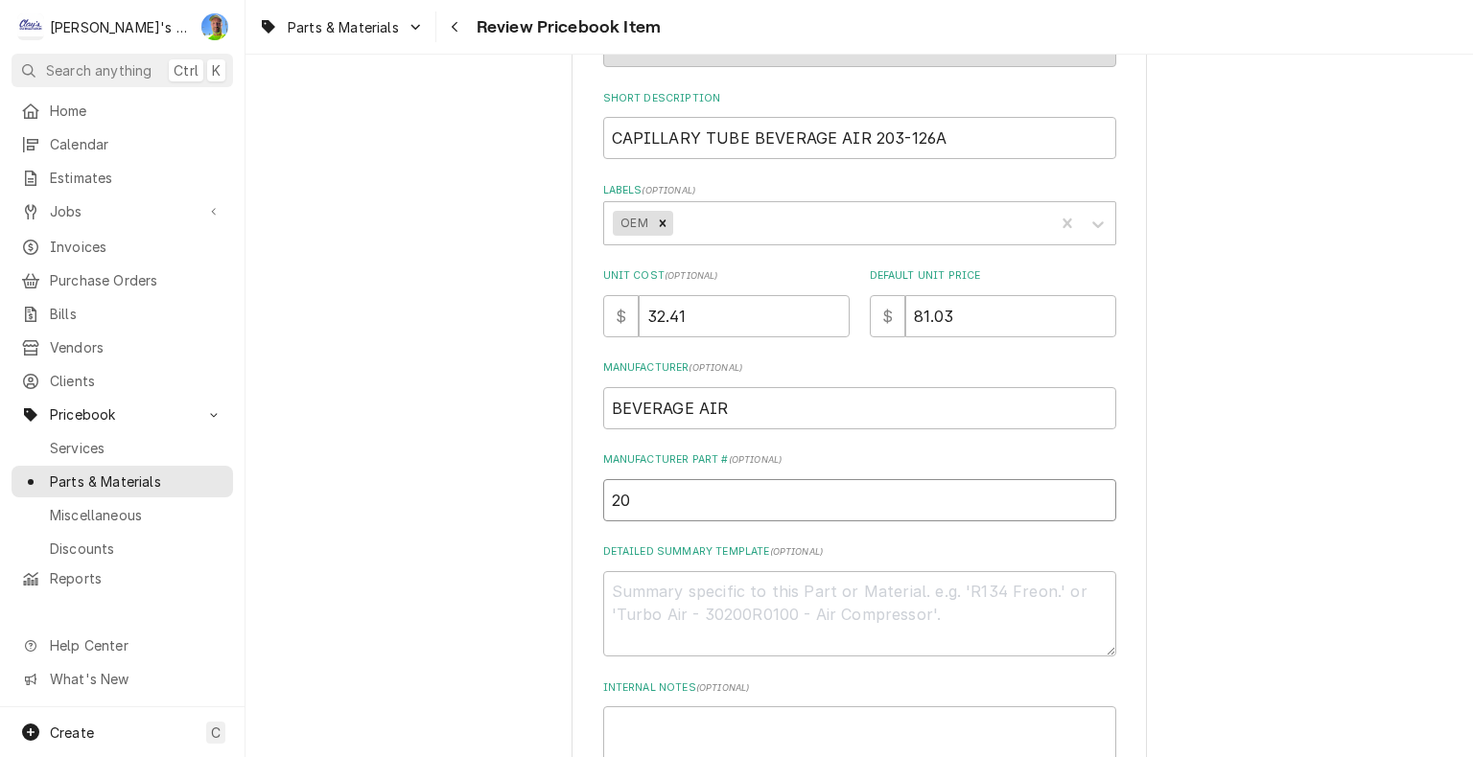
type input "203"
type textarea "x"
type input "203-"
type textarea "x"
type input "203-1"
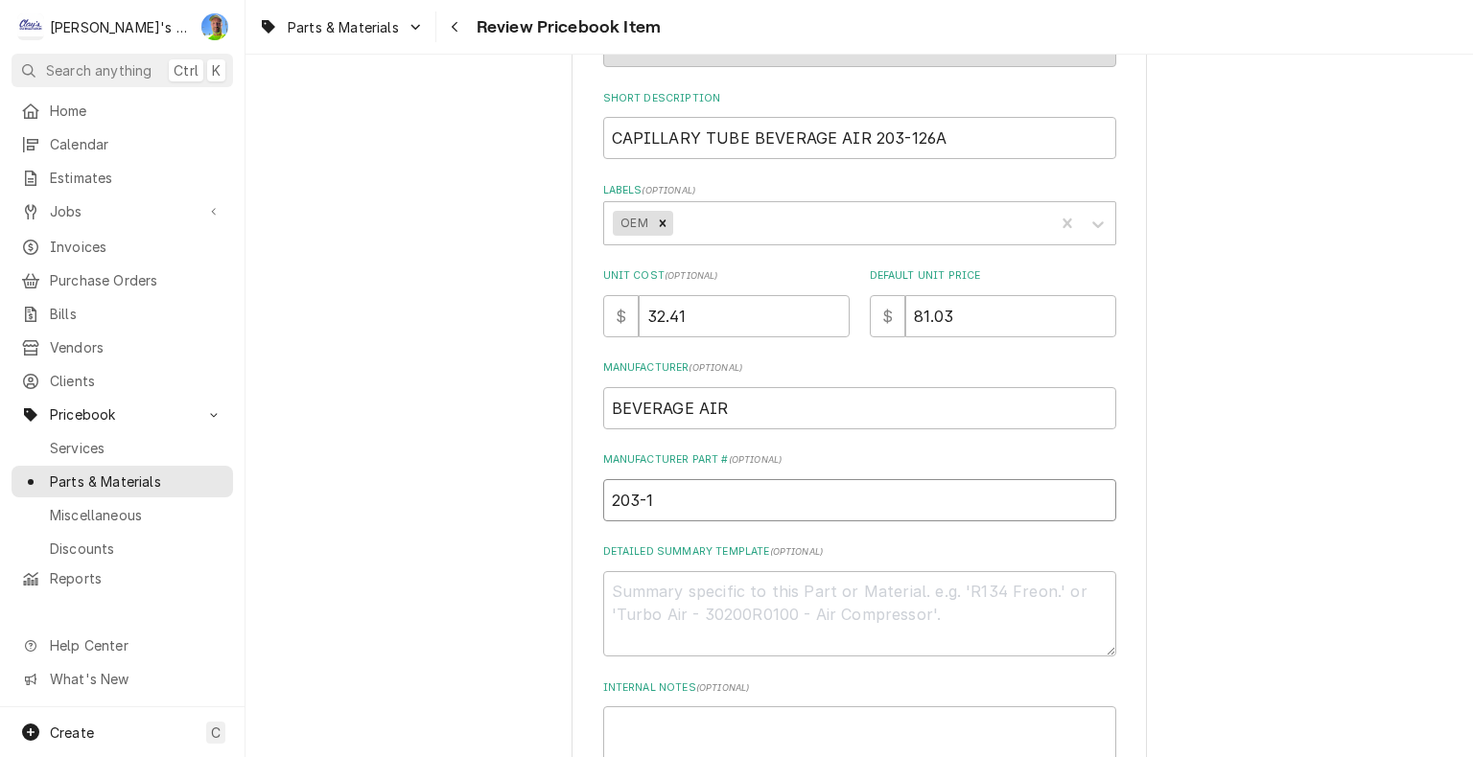
type textarea "x"
type input "203-12"
type textarea "x"
type input "203-126"
type textarea "x"
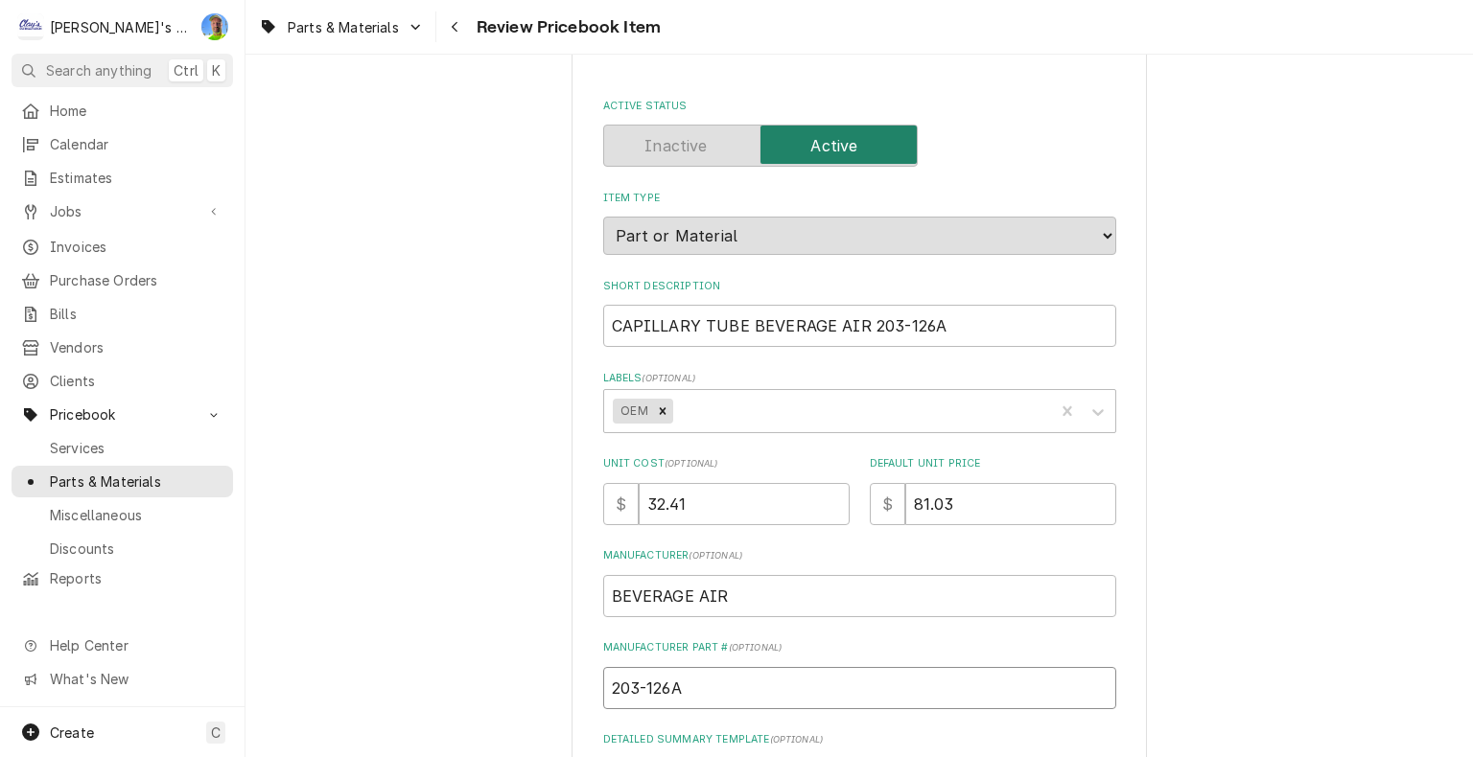
scroll to position [96, 0]
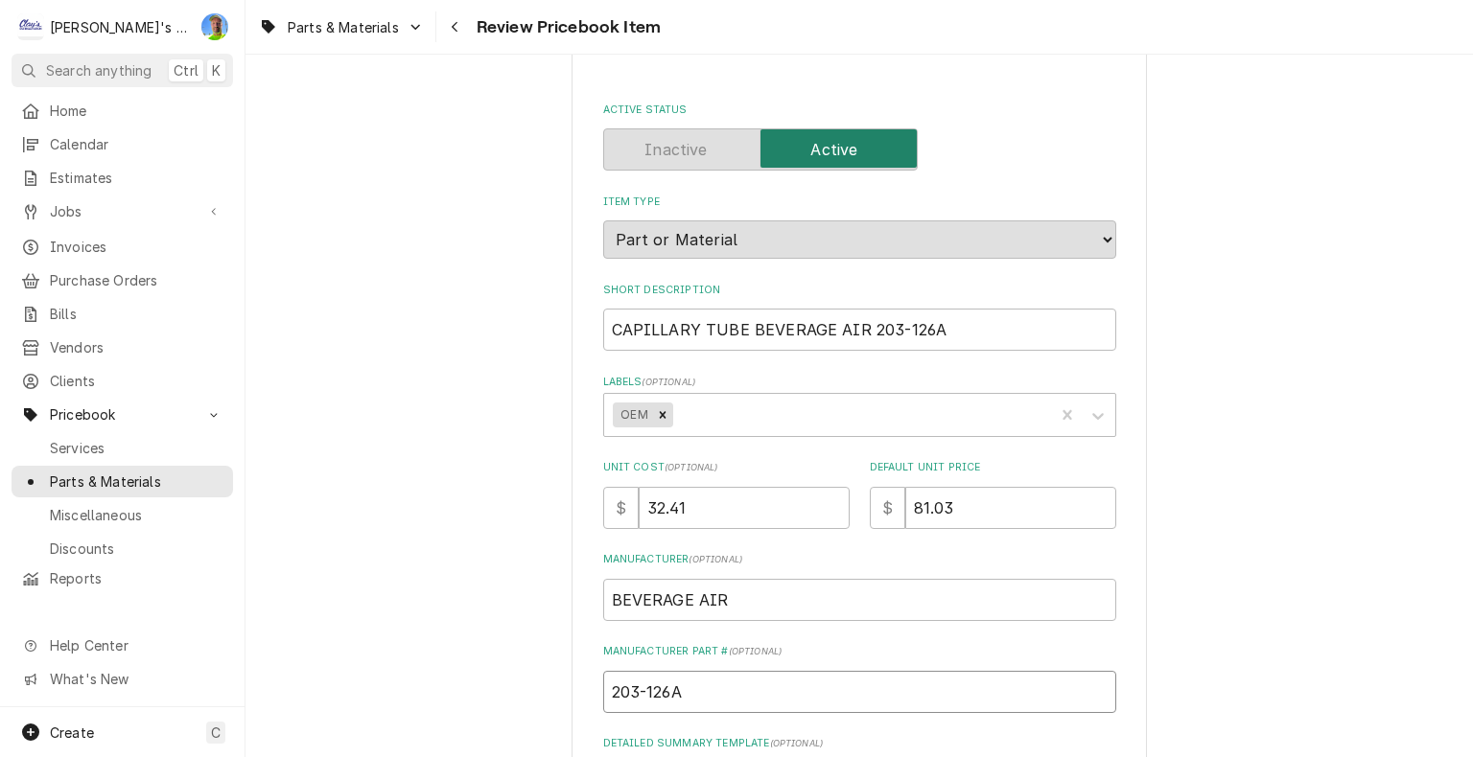
type input "203-126A"
drag, startPoint x: 744, startPoint y: 331, endPoint x: 934, endPoint y: 336, distance: 189.9
click at [934, 336] on input "CAPILLARY TUBE BEVERAGE AIR 203-126A" at bounding box center [859, 330] width 513 height 42
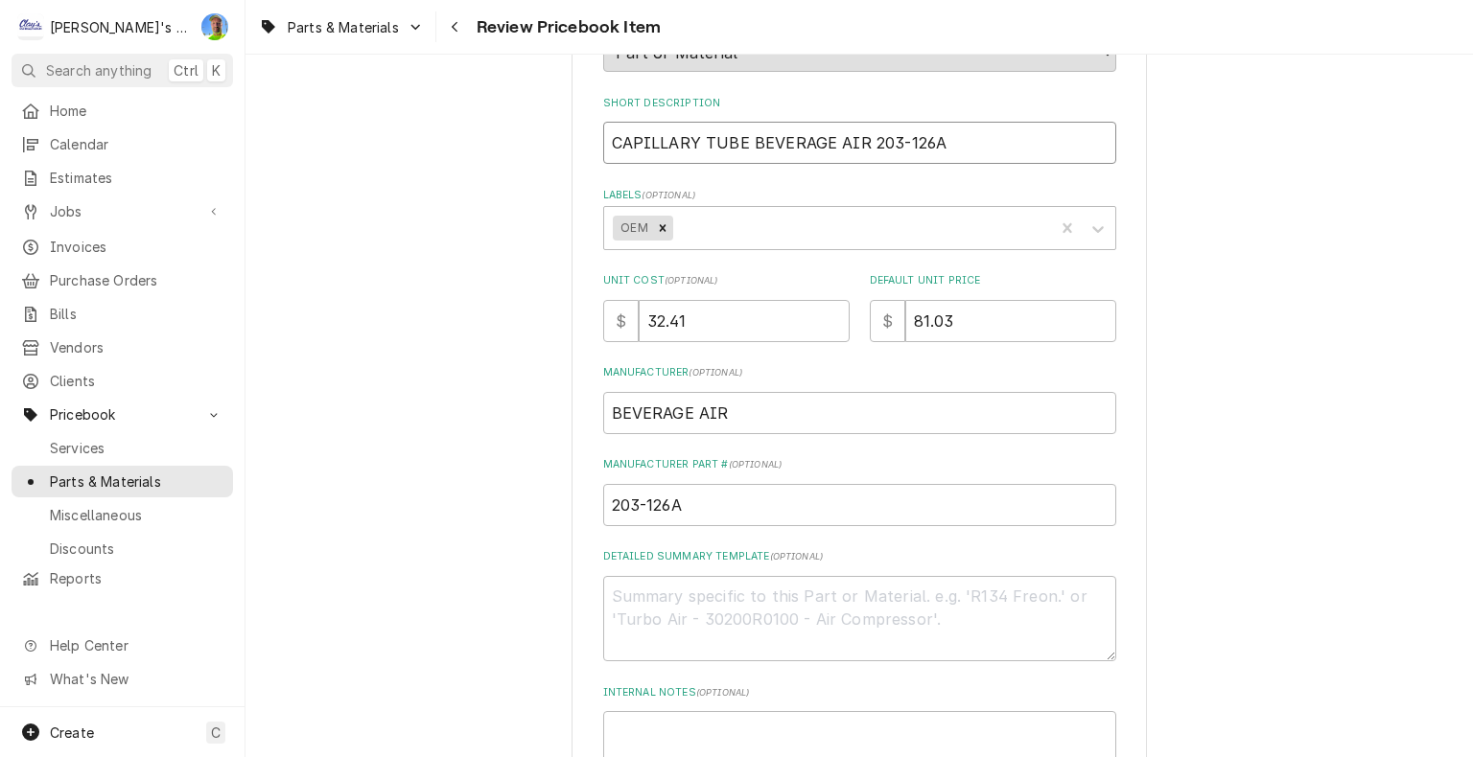
scroll to position [384, 0]
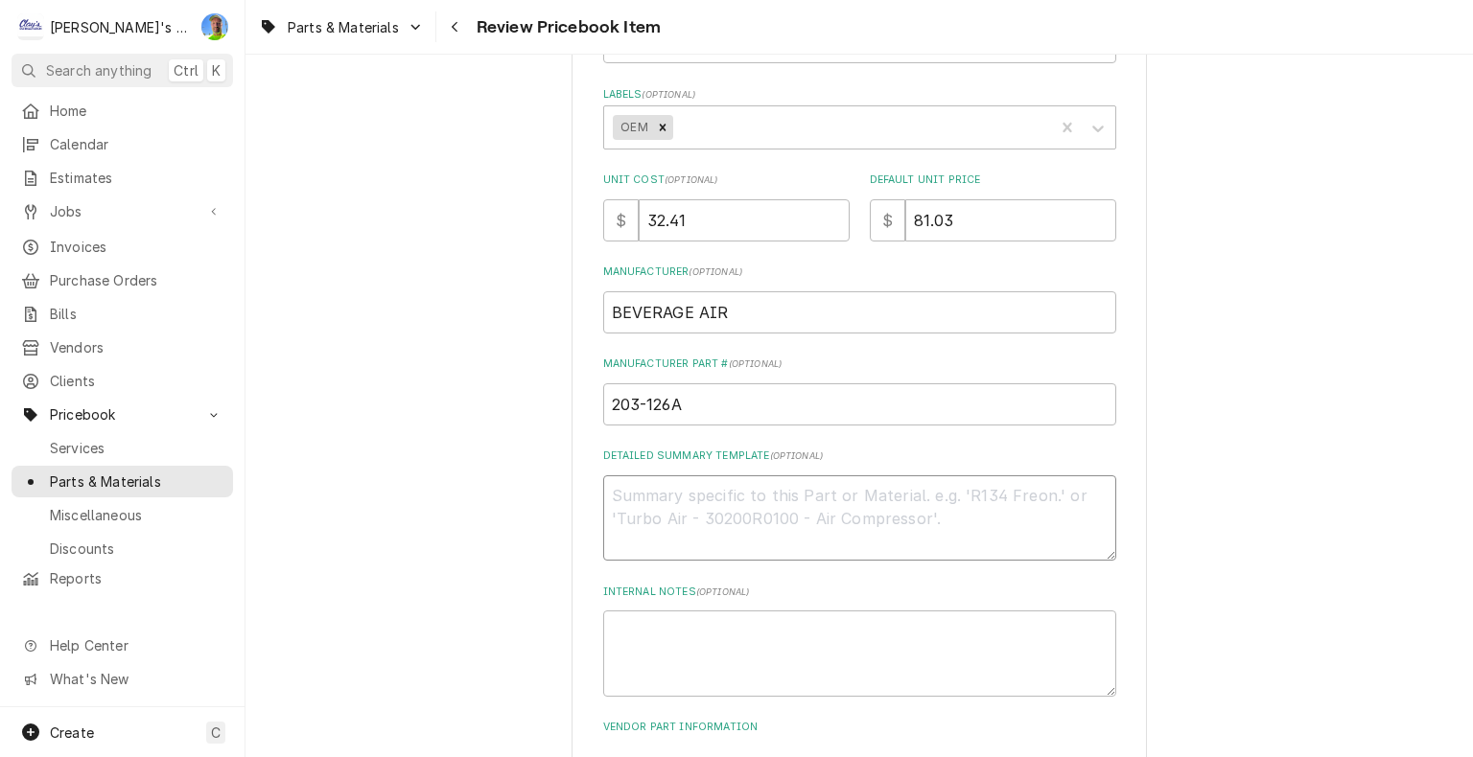
click at [688, 491] on textarea "Detailed Summary Template ( optional )" at bounding box center [859, 519] width 513 height 86
paste textarea "Beverage Air 203-126A Capillary Tube, .036" ID x .087" OD x 84""
type textarea "x"
type textarea "Beverage Air 203-126A Capillary Tube, .036" ID x .087" OD x 84""
click at [891, 501] on textarea "Beverage Air 203-126A Capillary Tube, .036" ID x .087" OD x 84"" at bounding box center [859, 519] width 513 height 86
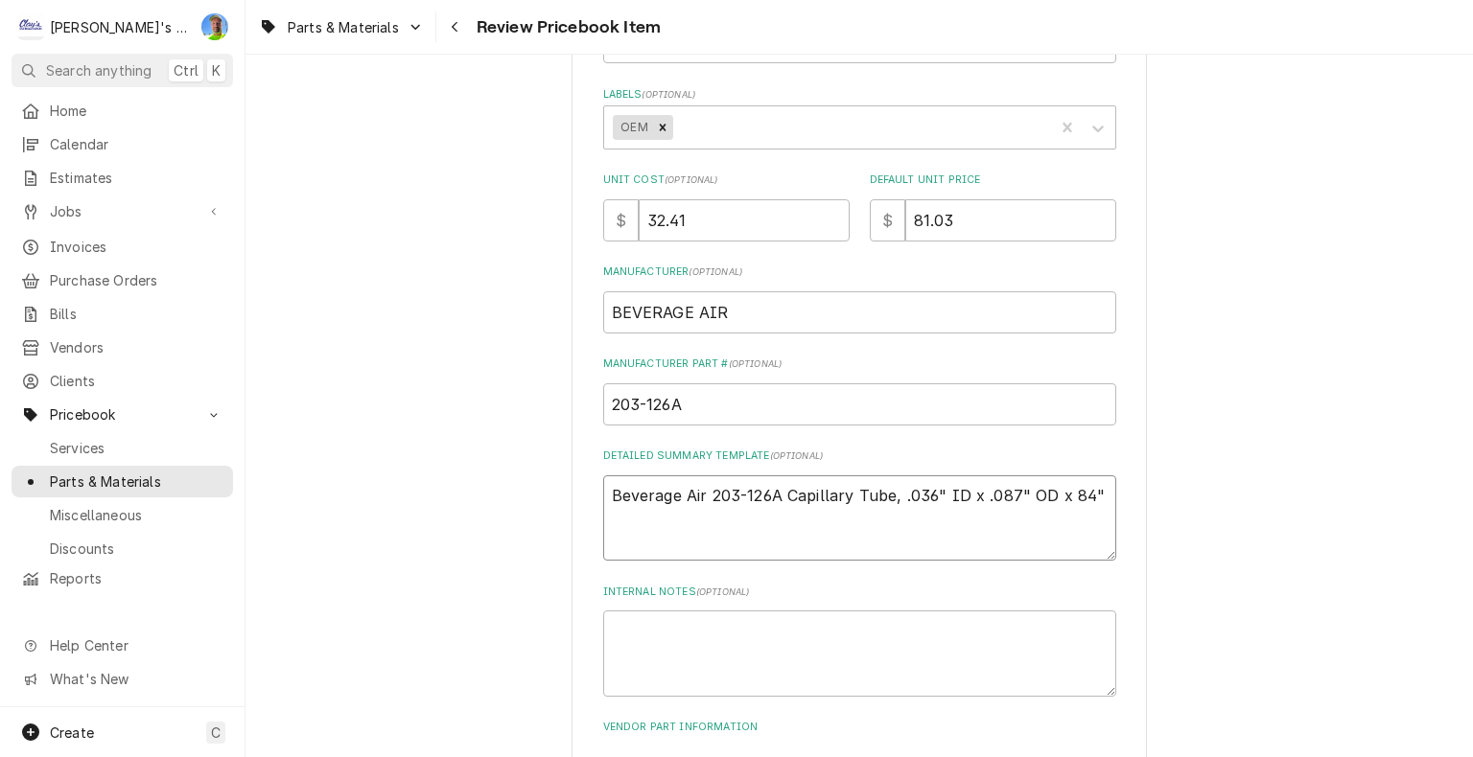
type textarea "x"
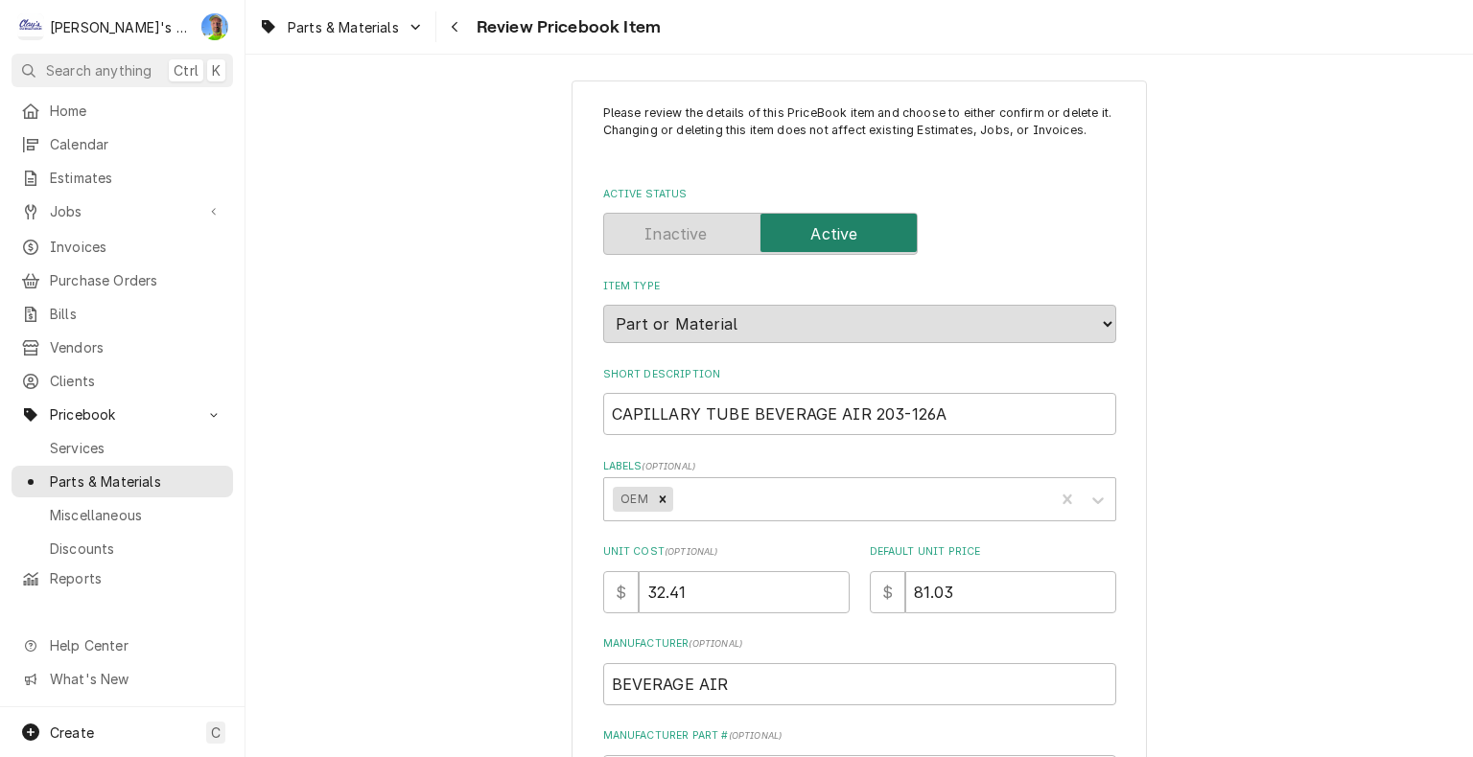
scroll to position [0, 0]
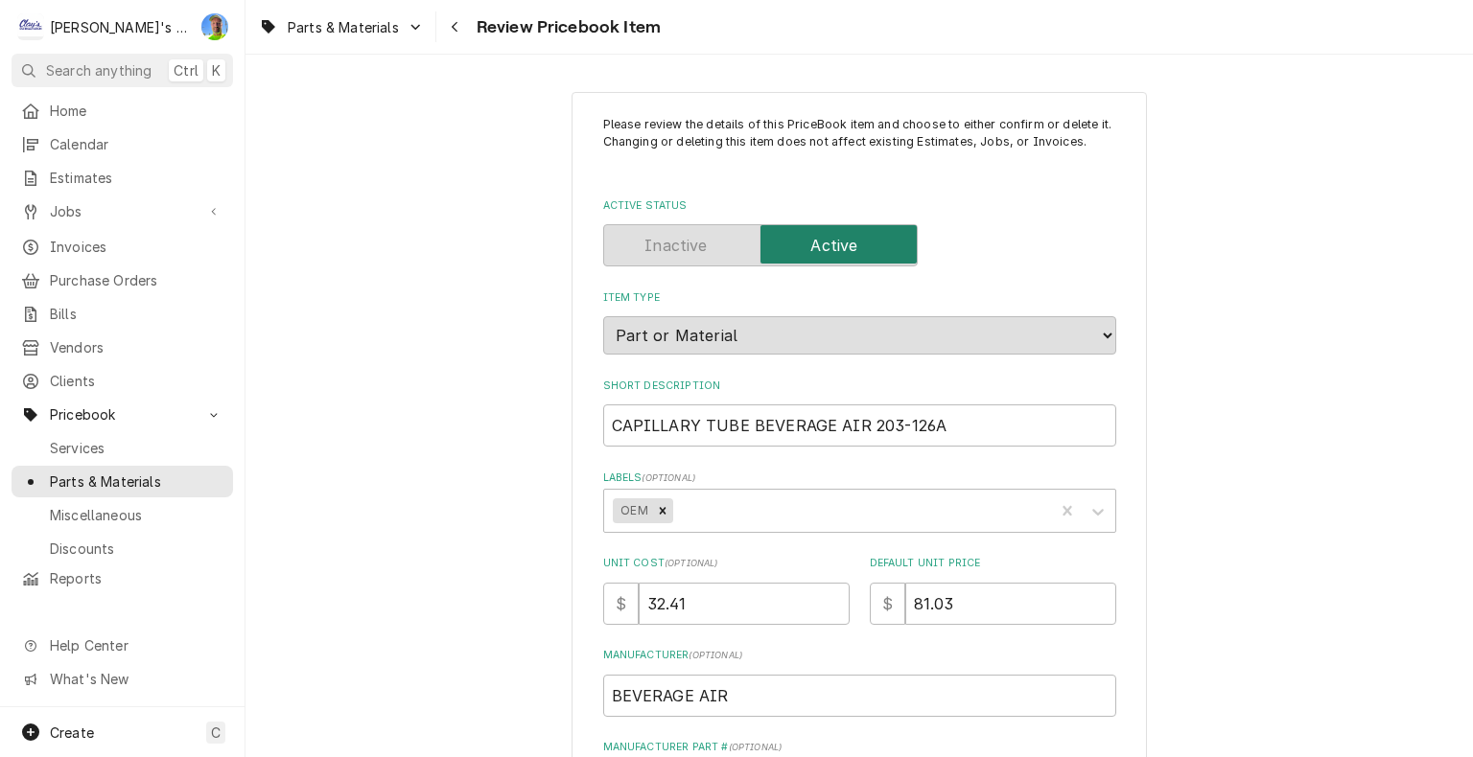
type textarea "Beverage Air 203-126A Capillary Tube .036" ID x .087" OD x 84""
drag, startPoint x: 604, startPoint y: 424, endPoint x: 736, endPoint y: 435, distance: 132.8
click at [736, 435] on input "CAPILLARY TUBE BEVERAGE AIR 203-126A" at bounding box center [859, 426] width 513 height 42
type textarea "x"
type input "BEVERAGE AIR 203-126A"
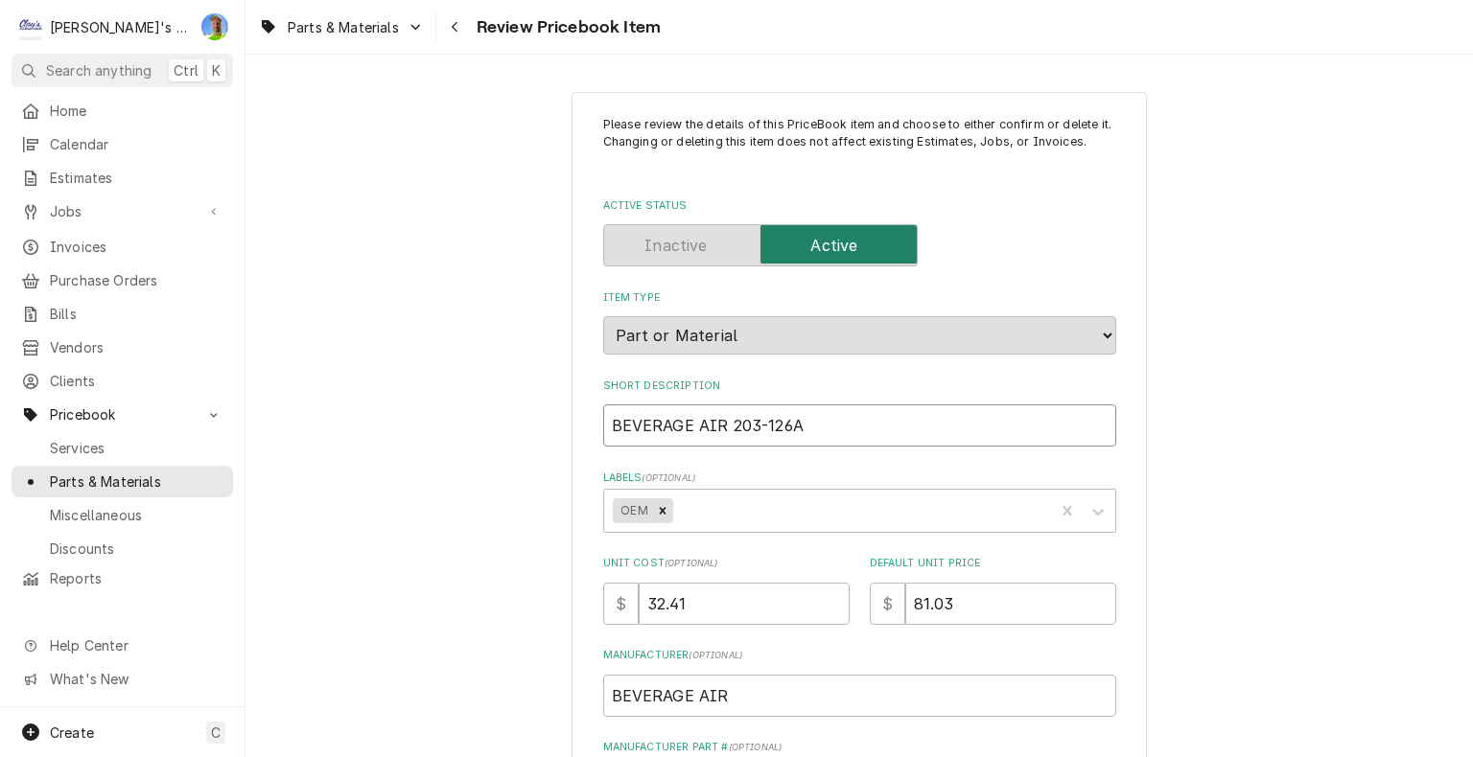
type textarea "x"
type input "BEVERAGE AIR 203-126A"
click at [721, 423] on input "BEVERAGE AIR 203-126A" at bounding box center [859, 426] width 513 height 42
paste input "CAPILLARY TUBE"
type textarea "x"
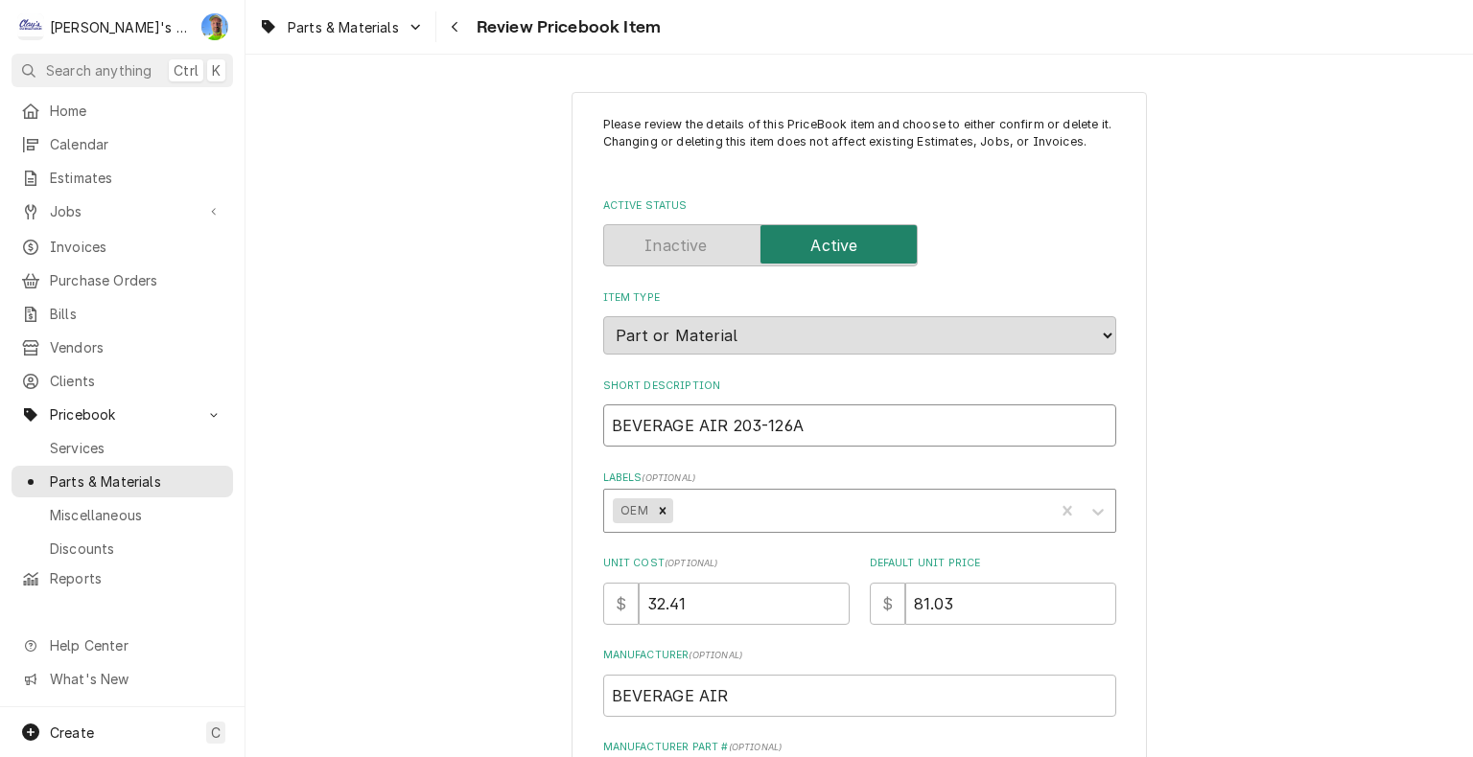
type input "BEVERAGE AIR CAPILLARY TUBE203-126A"
type textarea "x"
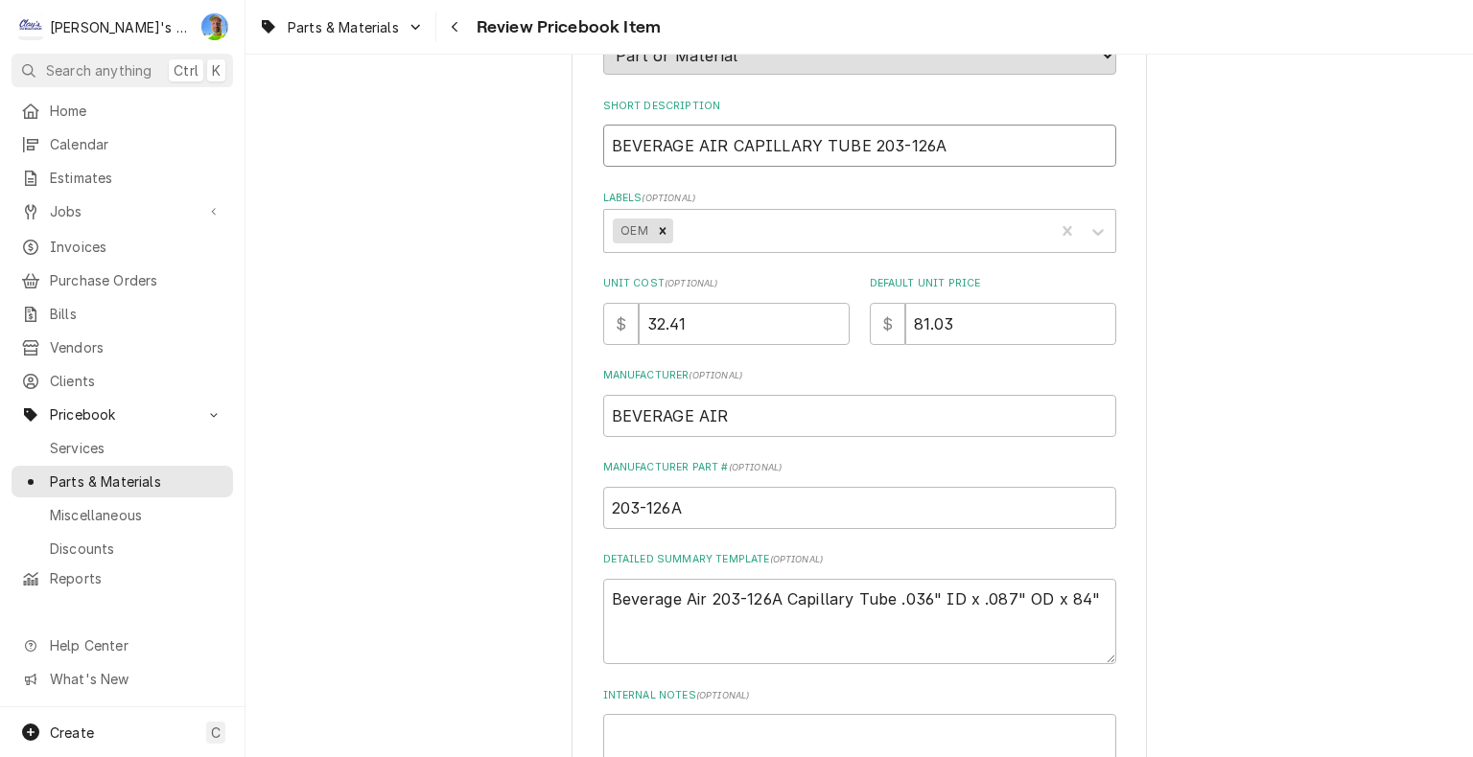
scroll to position [246, 0]
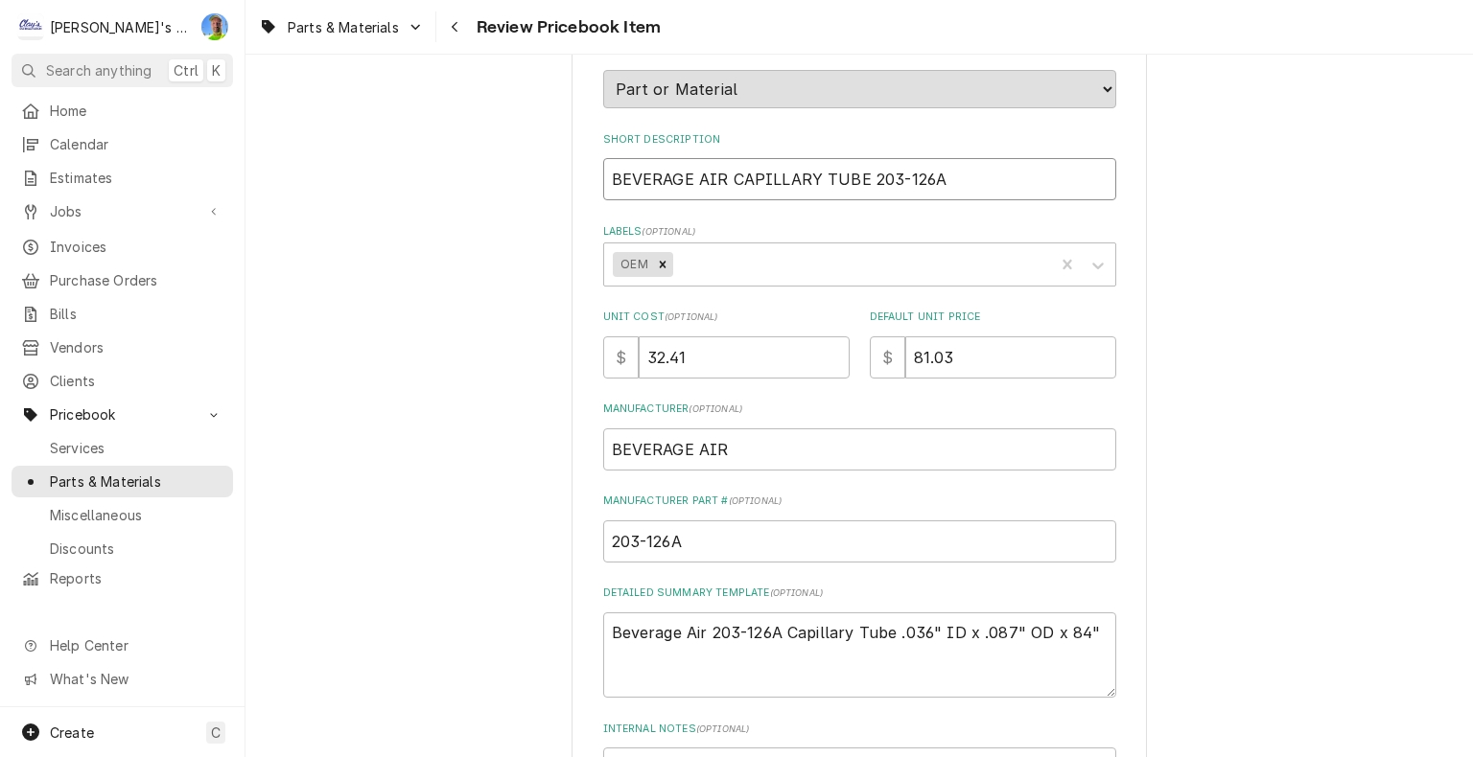
type input "BEVERAGE AIR CAPILLARY TUBE 203-126A"
click at [792, 362] on input "32.41" at bounding box center [744, 358] width 211 height 42
click at [725, 355] on input "32.41" at bounding box center [744, 358] width 211 height 42
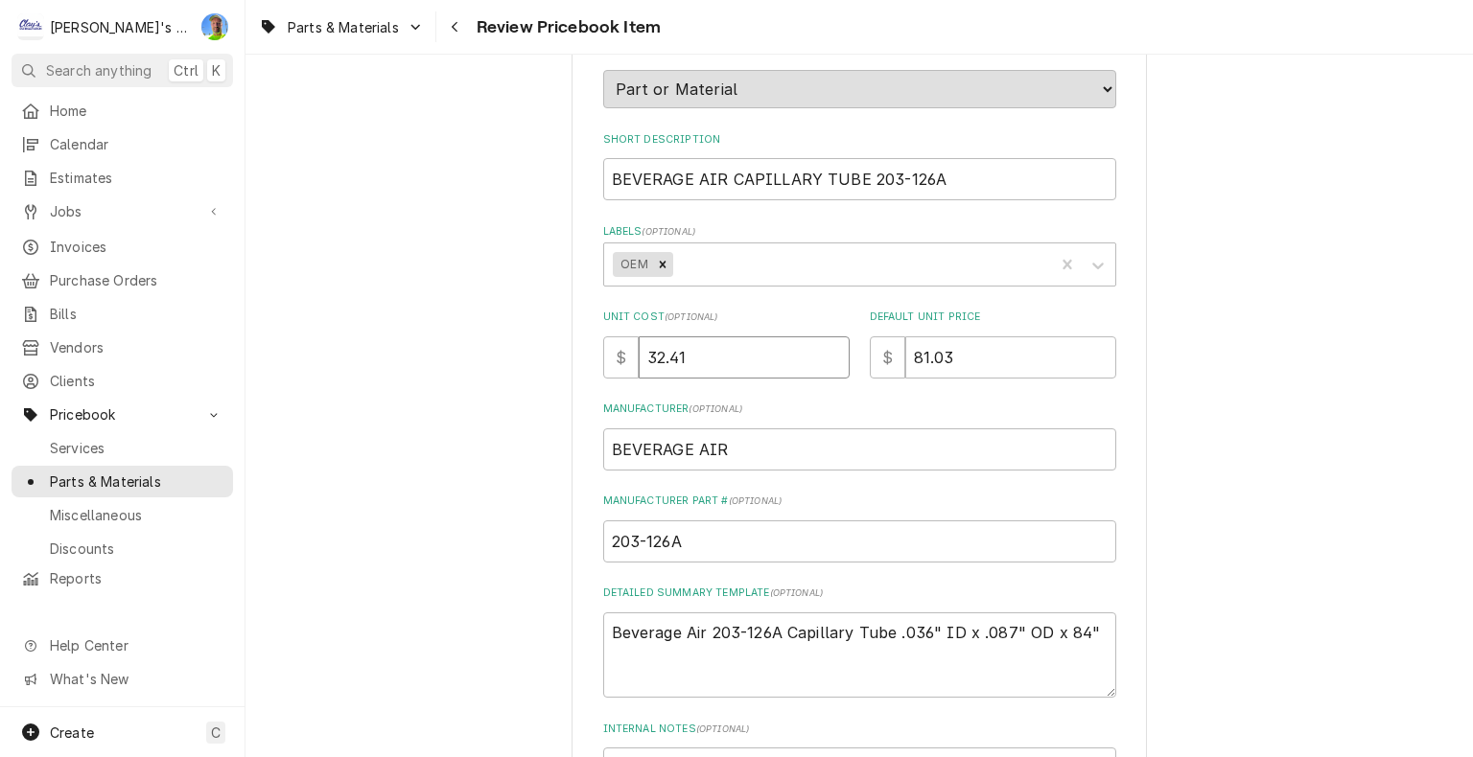
type textarea "x"
type input "0"
click at [957, 352] on input "81.03" at bounding box center [1010, 358] width 211 height 42
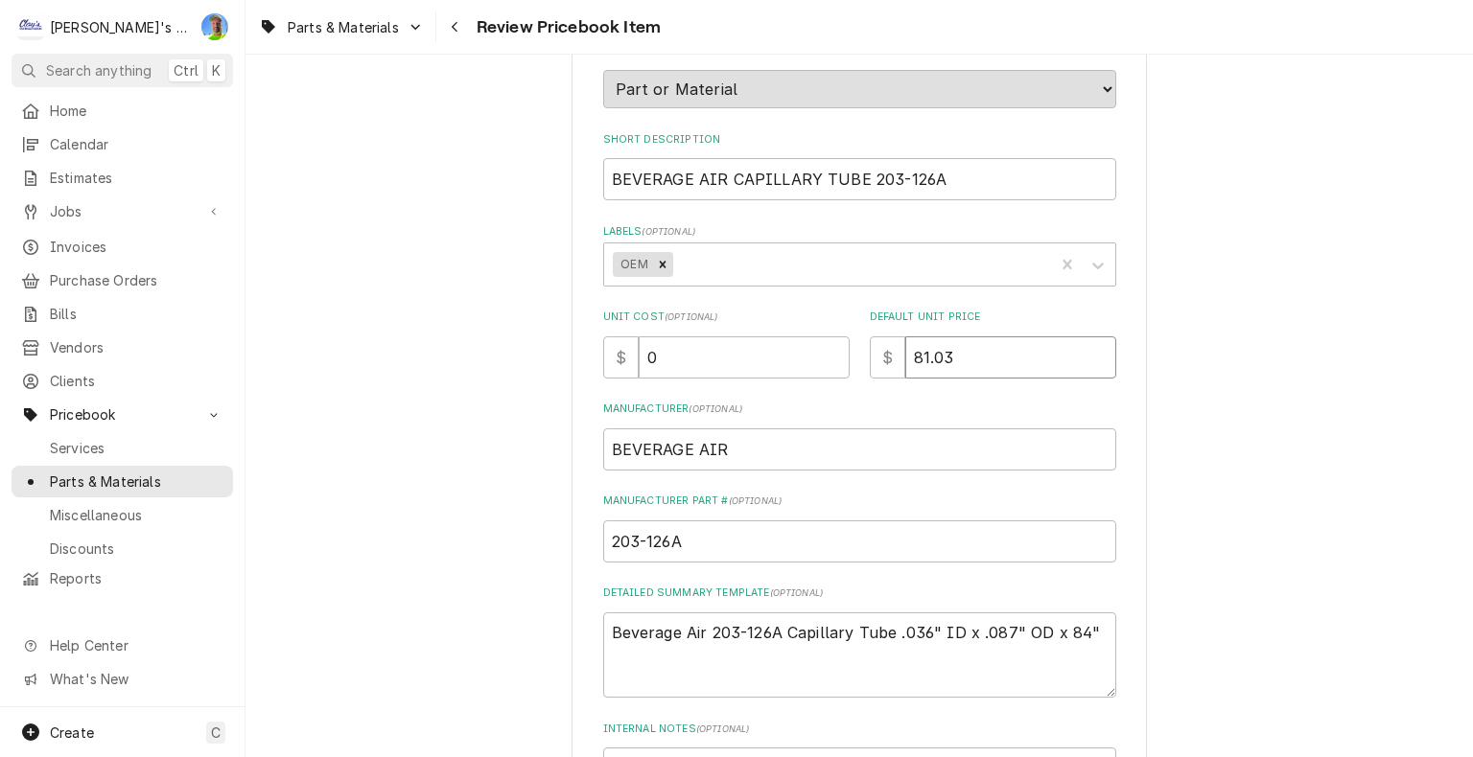
type textarea "x"
type input "0"
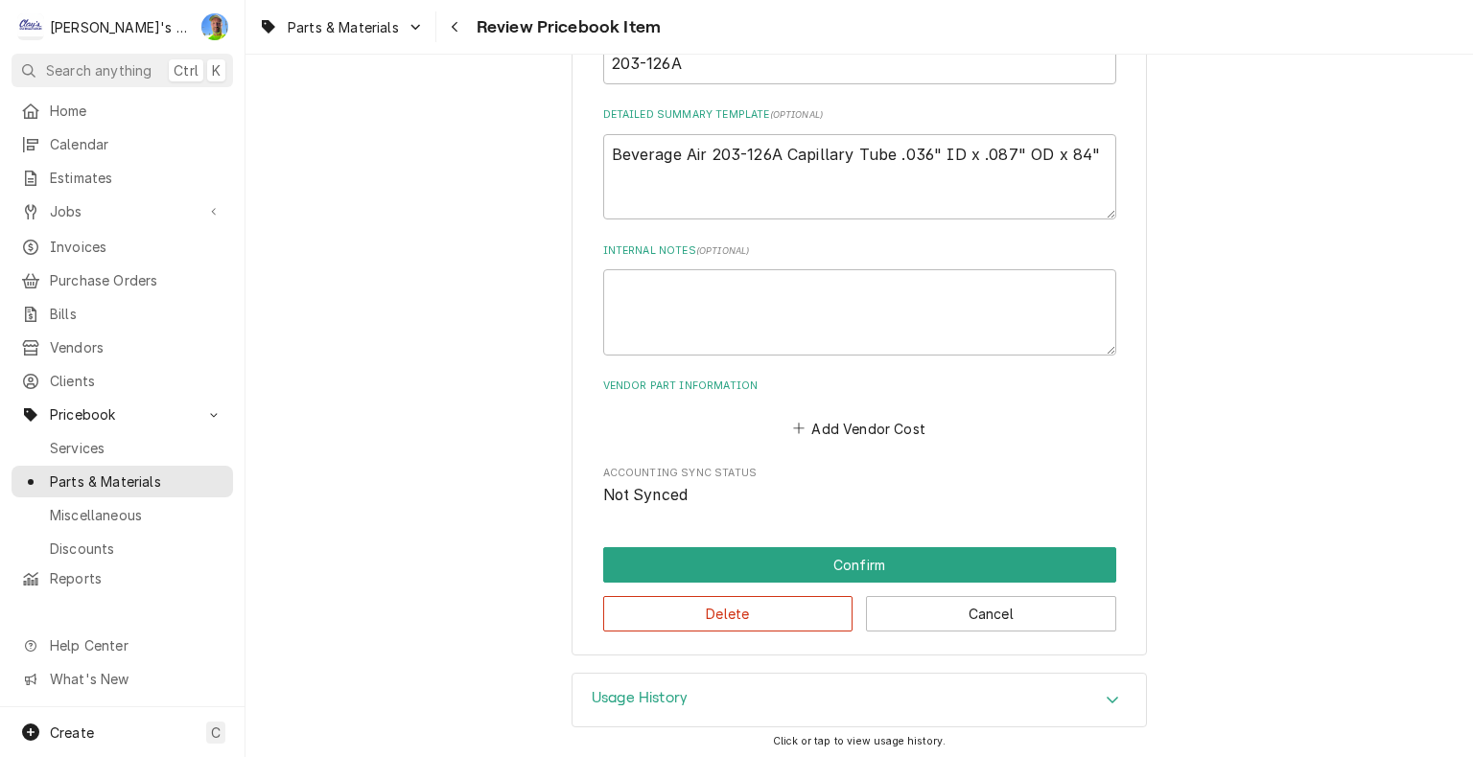
scroll to position [726, 0]
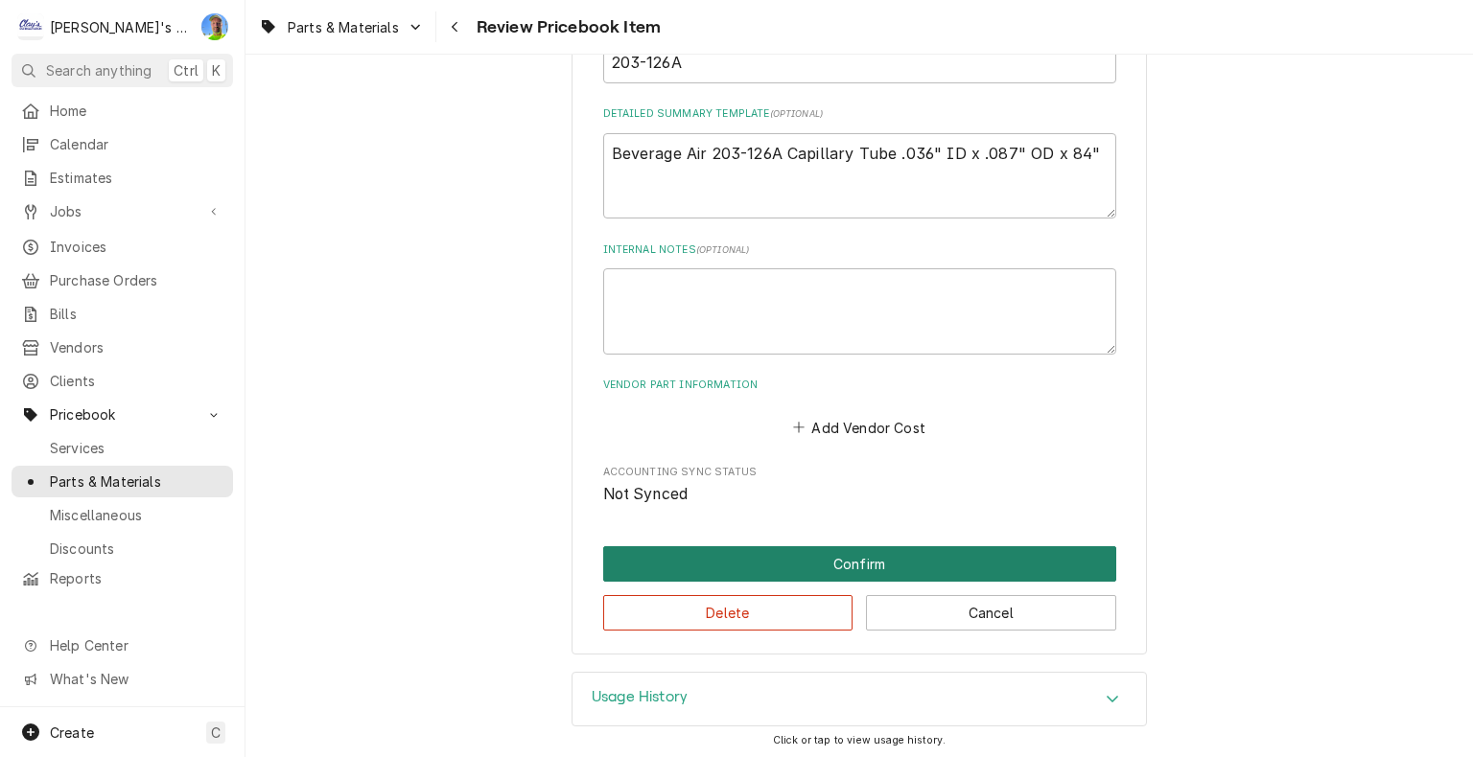
click at [832, 550] on button "Confirm" at bounding box center [859, 563] width 513 height 35
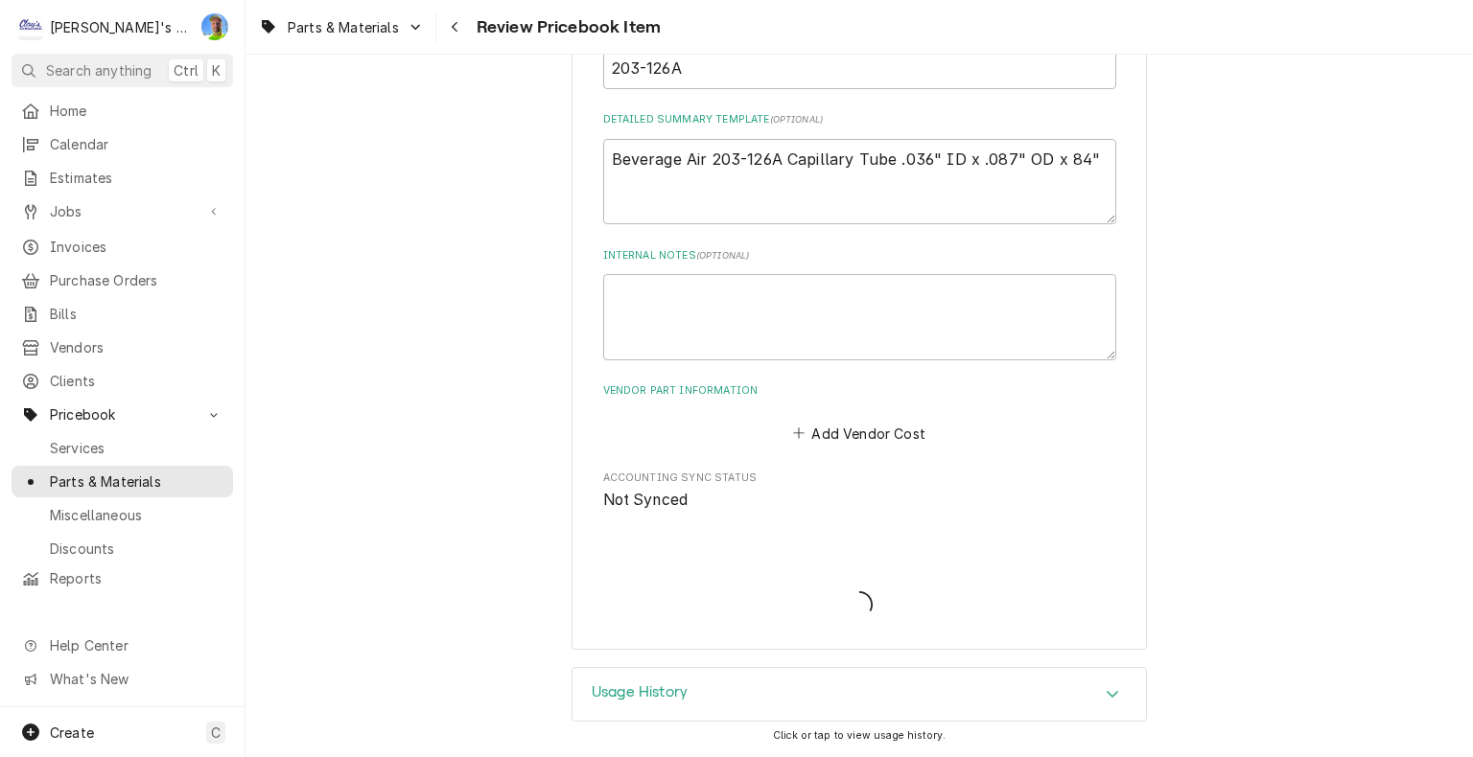
scroll to position [717, 0]
type textarea "x"
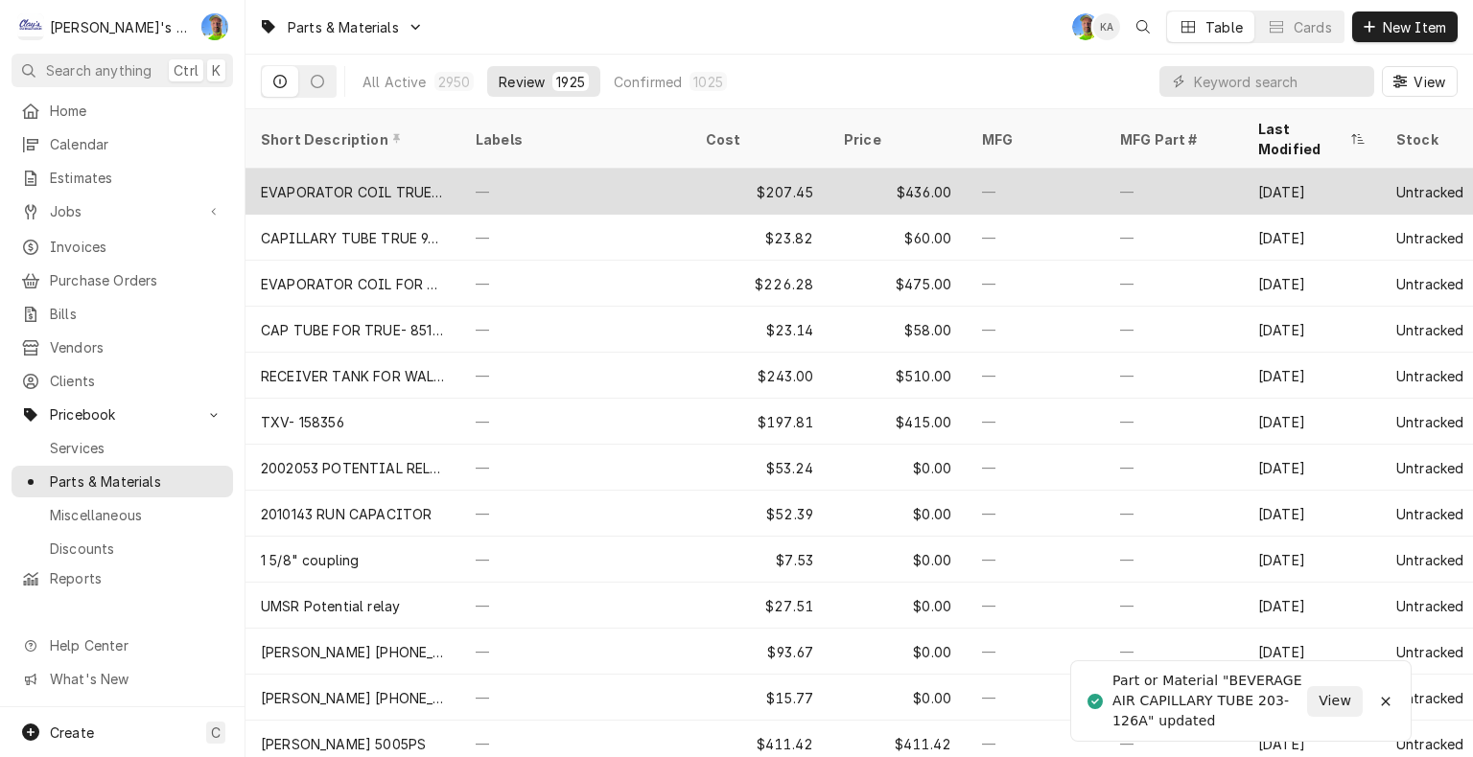
click at [663, 170] on div "—" at bounding box center [575, 192] width 230 height 46
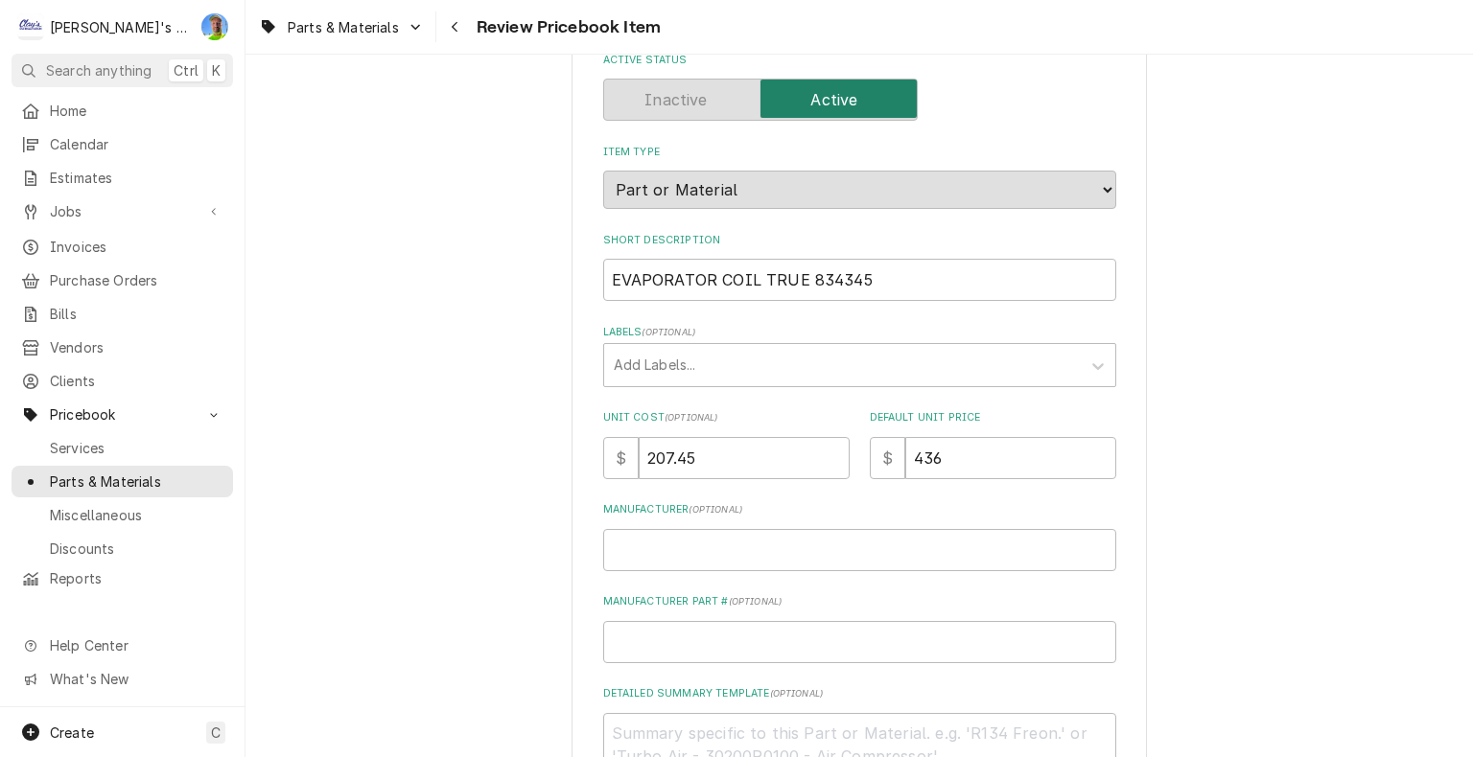
scroll to position [192, 0]
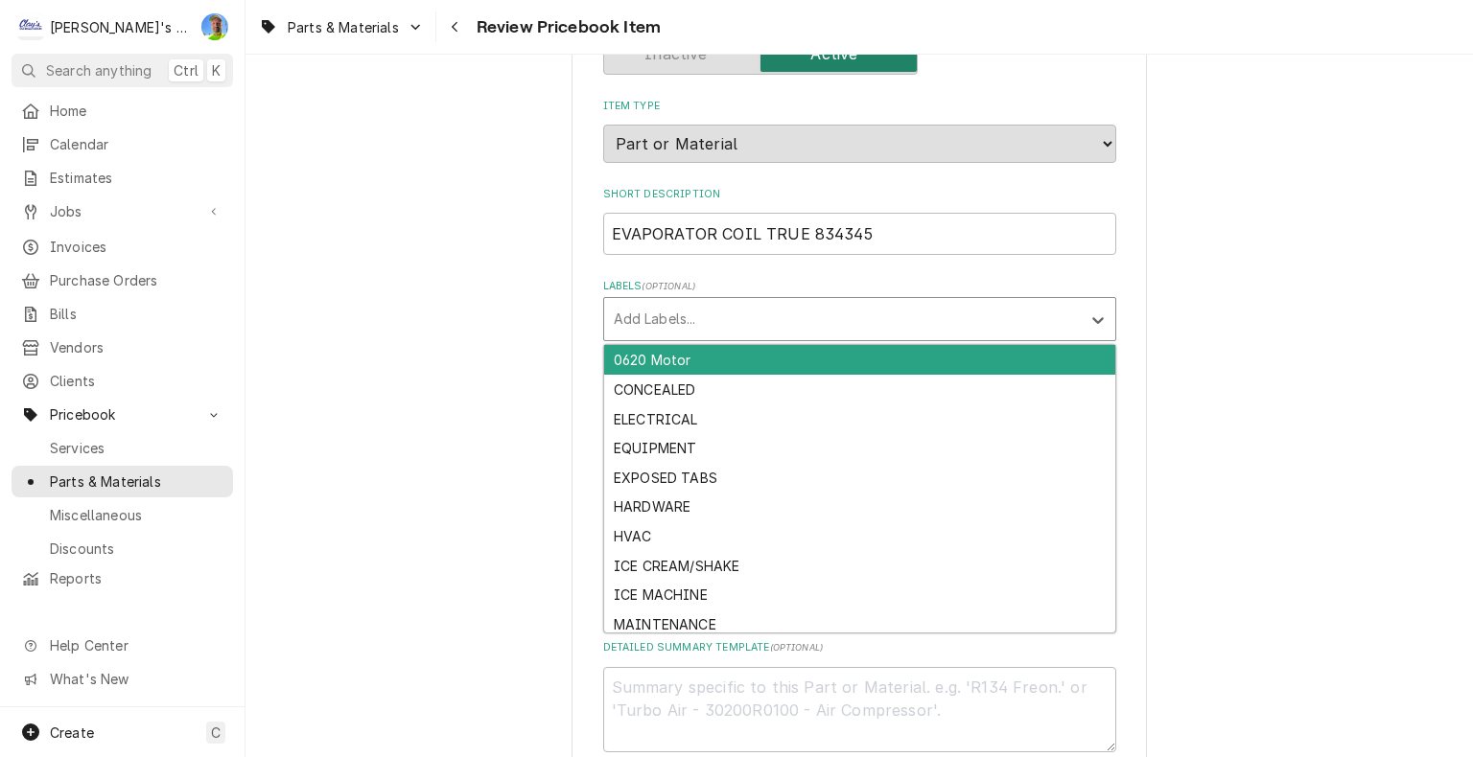
click at [1052, 303] on div "Labels" at bounding box center [842, 319] width 457 height 35
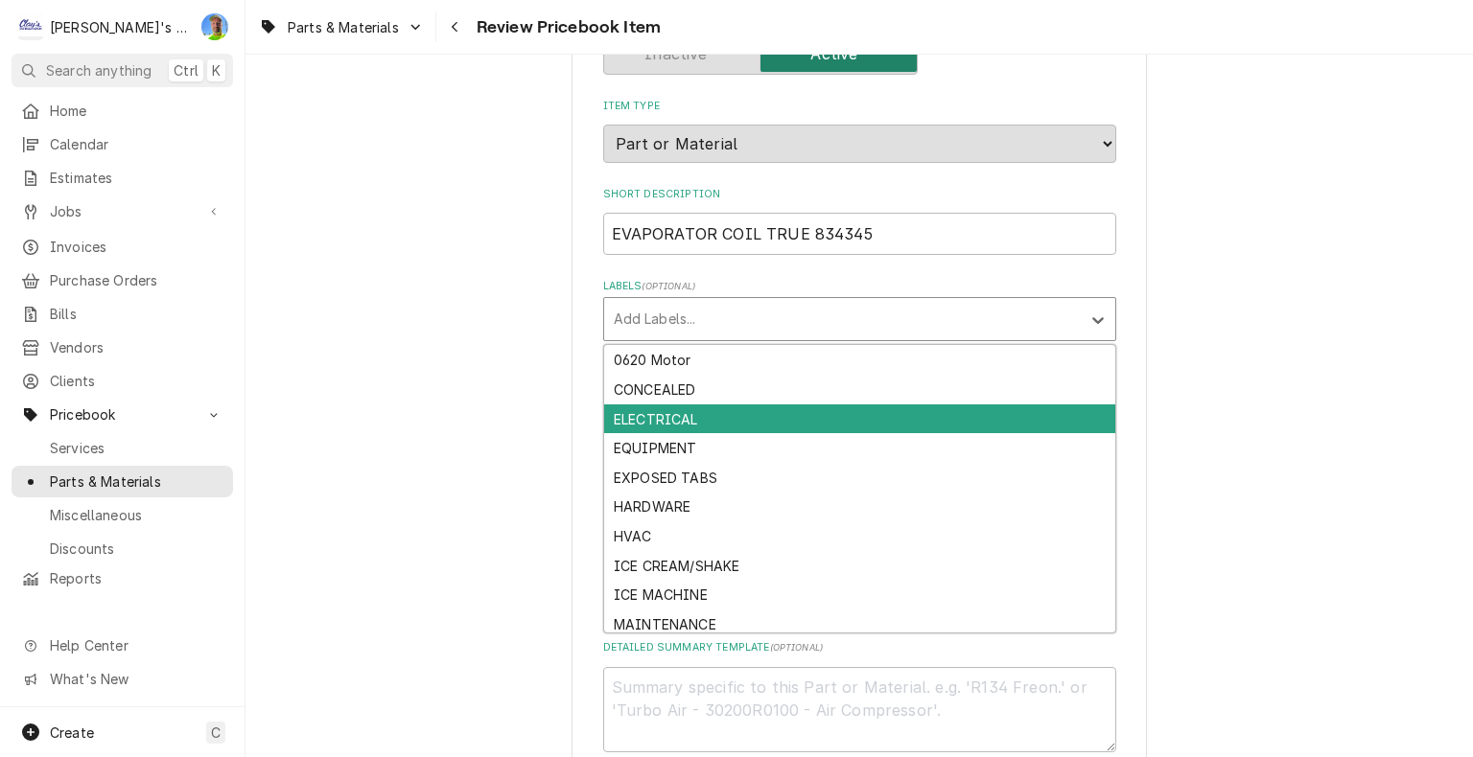
scroll to position [94, 0]
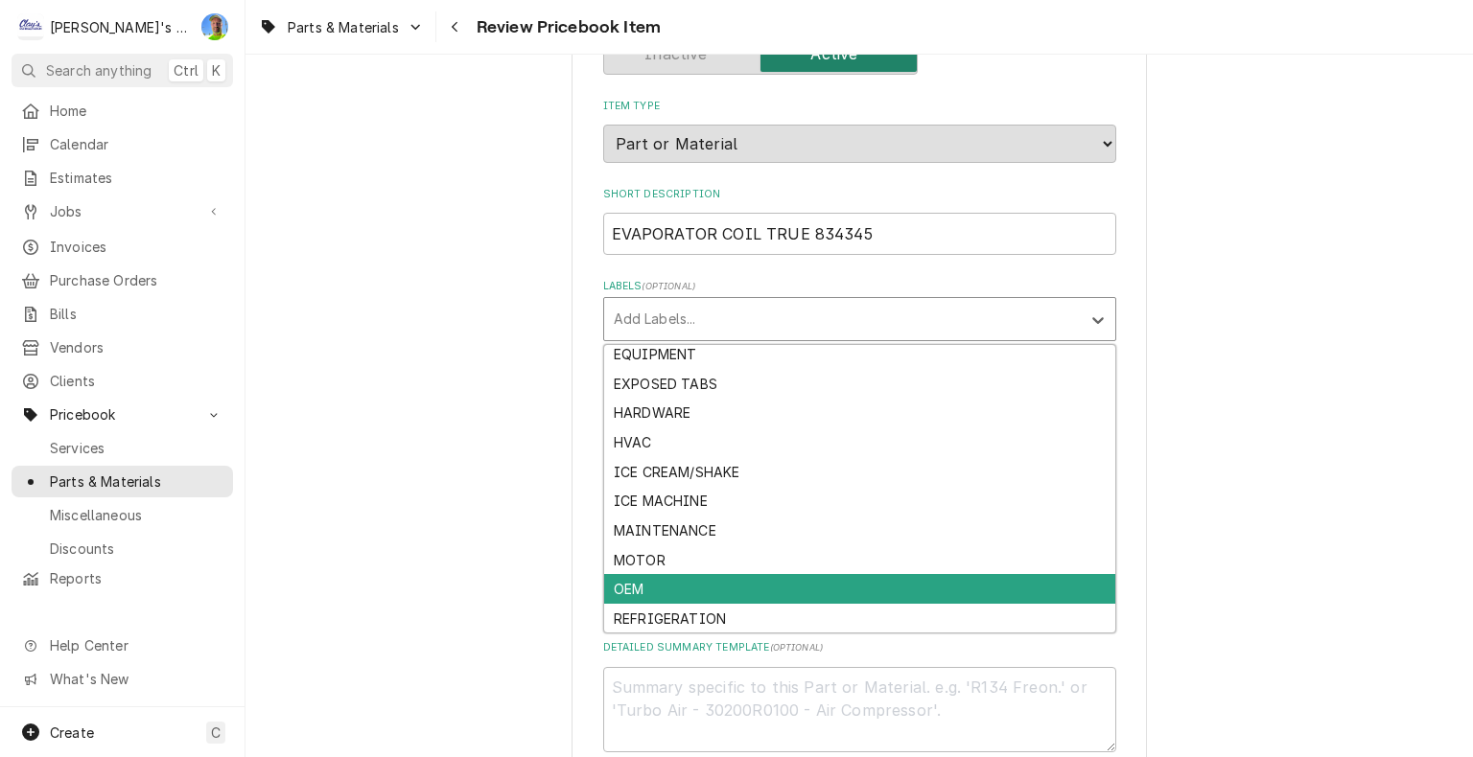
click at [966, 587] on div "OEM" at bounding box center [859, 589] width 511 height 30
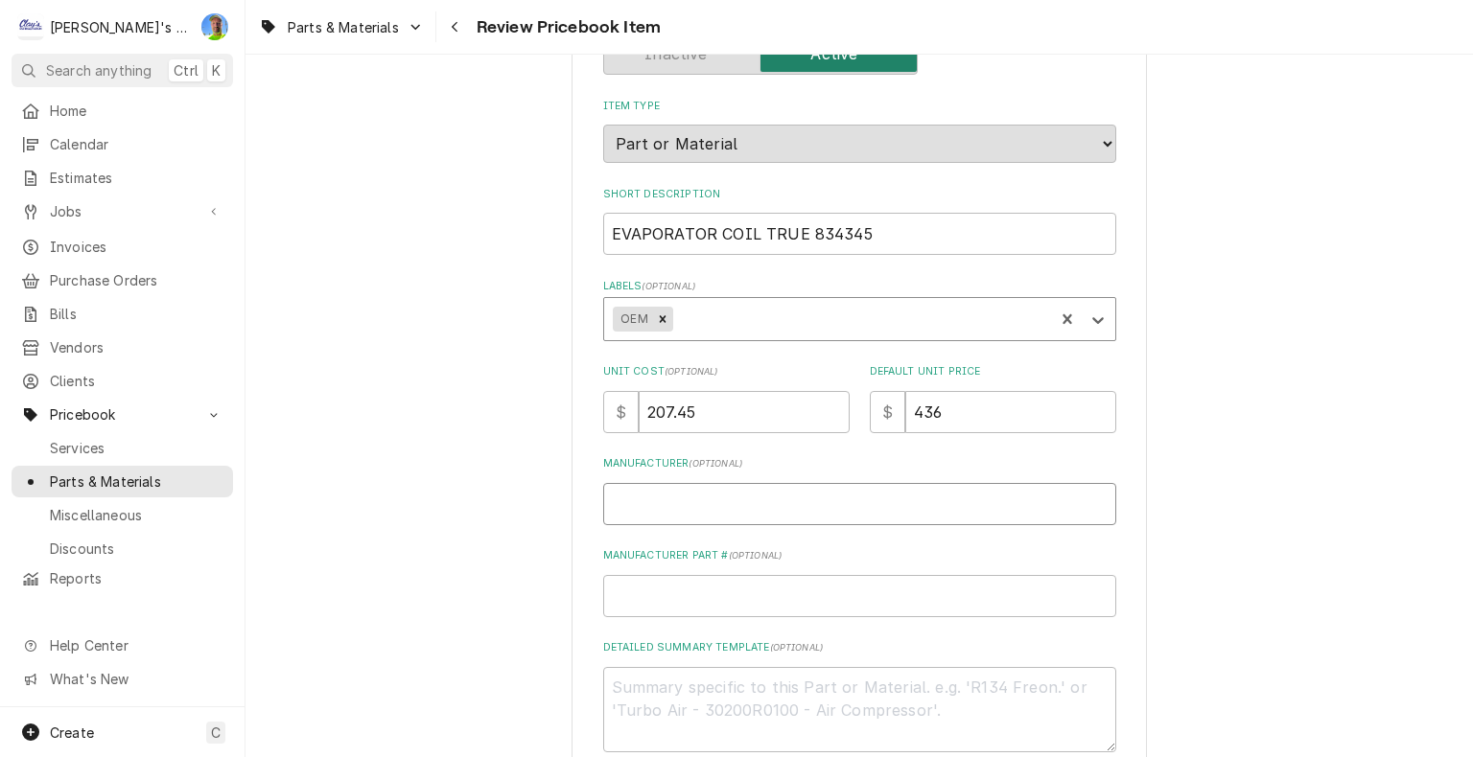
click at [684, 500] on input "Manufacturer ( optional )" at bounding box center [859, 504] width 513 height 42
type textarea "x"
type input "T"
type textarea "x"
type input "TR"
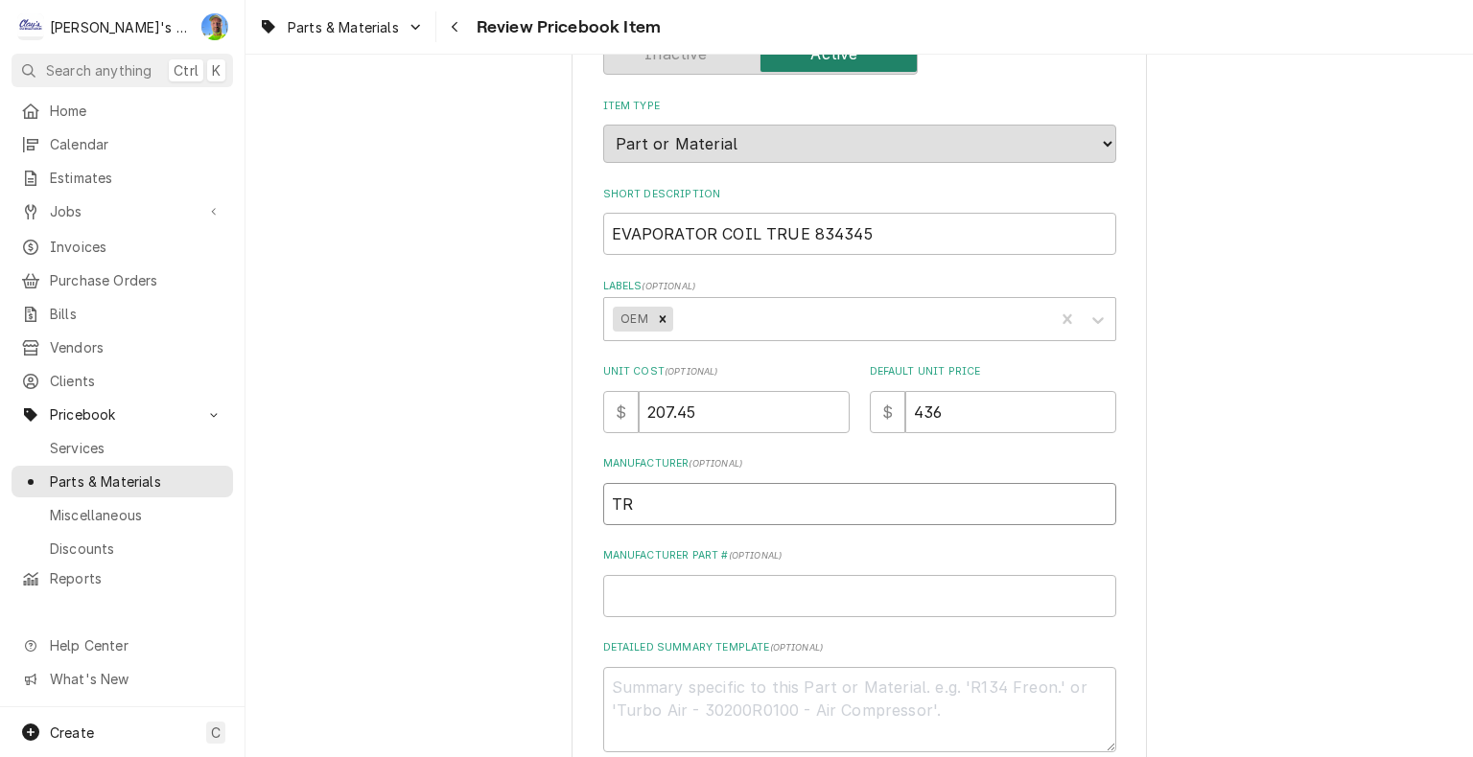
type textarea "x"
type input "TRU"
type textarea "x"
type input "TRUE"
type textarea "x"
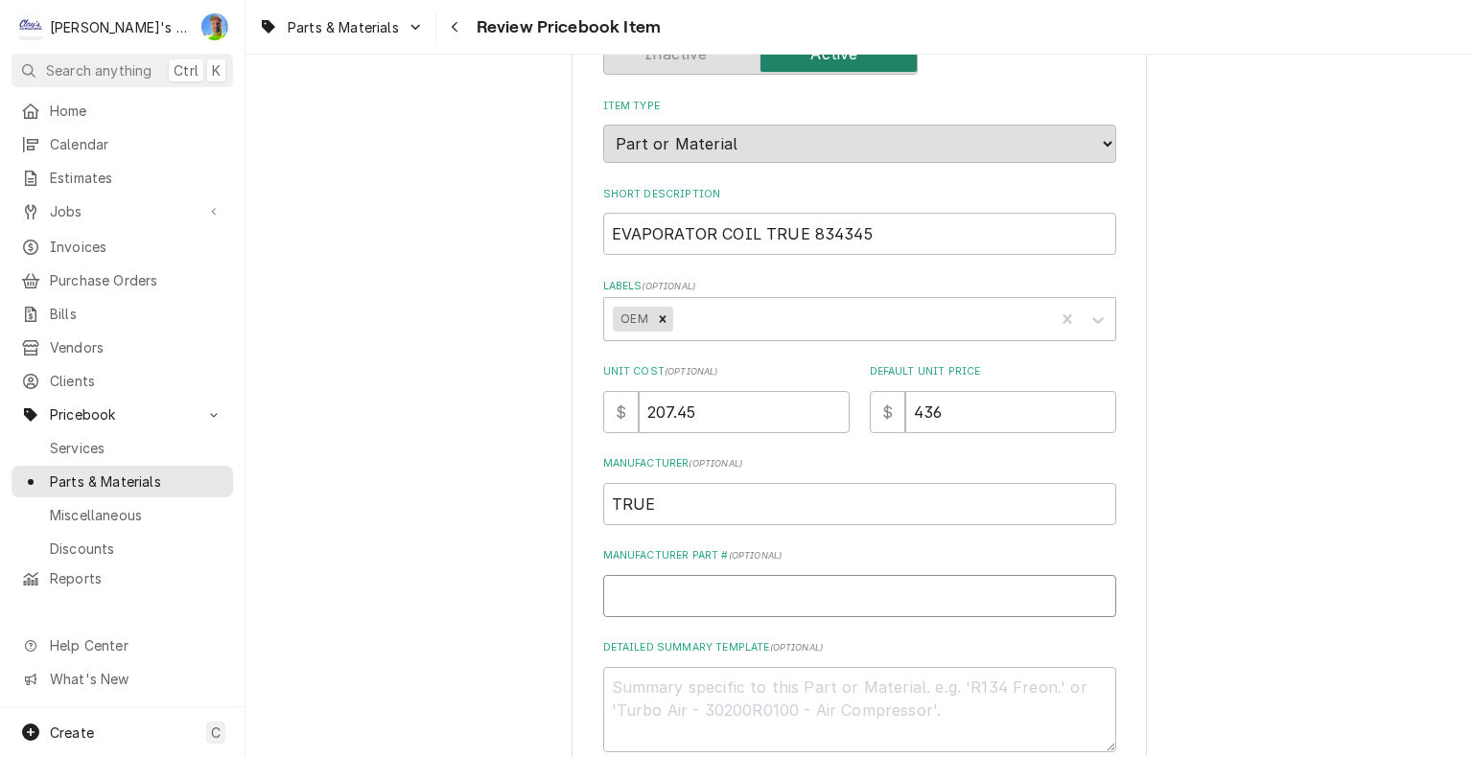
type input "8"
type textarea "x"
type input "83"
type textarea "x"
type input "834"
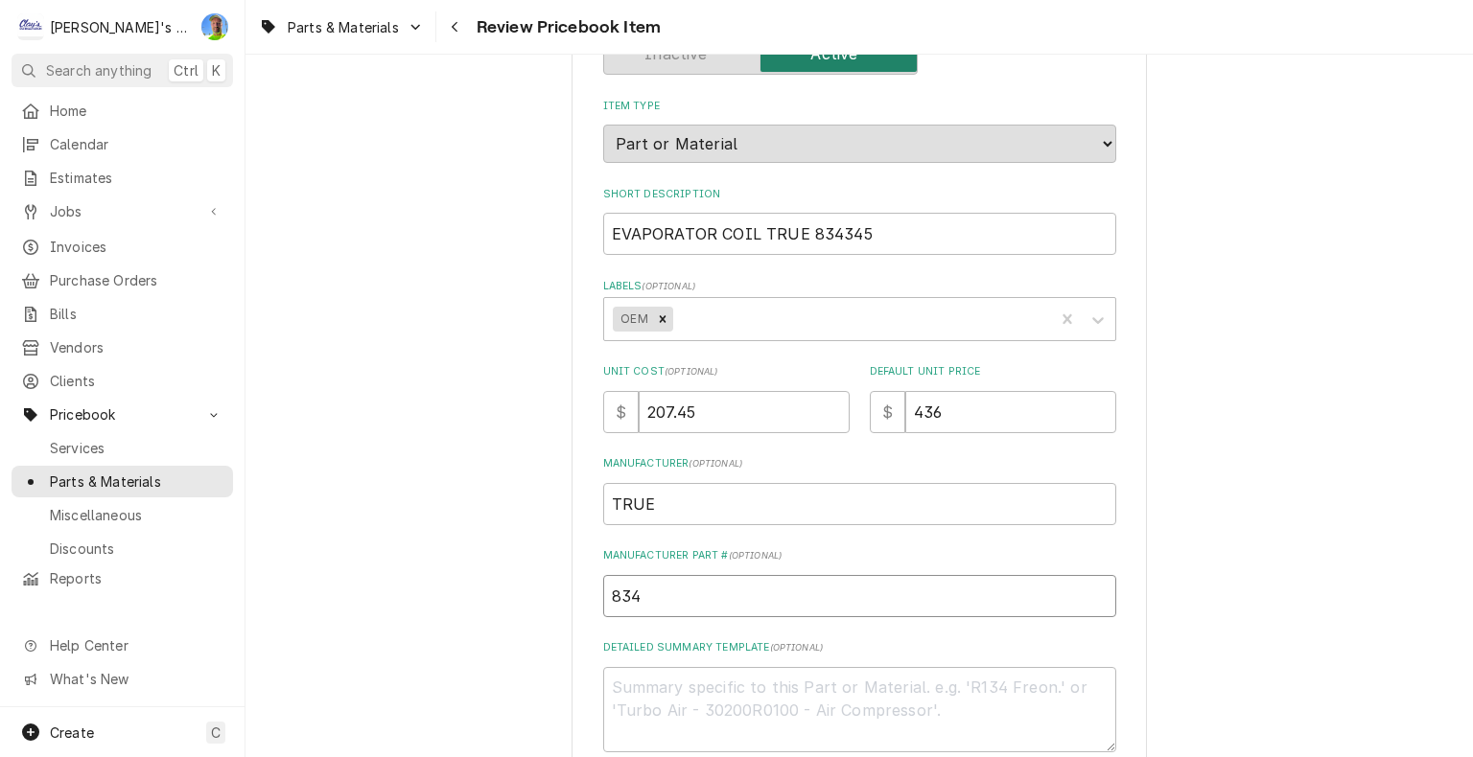
type textarea "x"
type input "8343"
type textarea "x"
type input "83434"
type textarea "x"
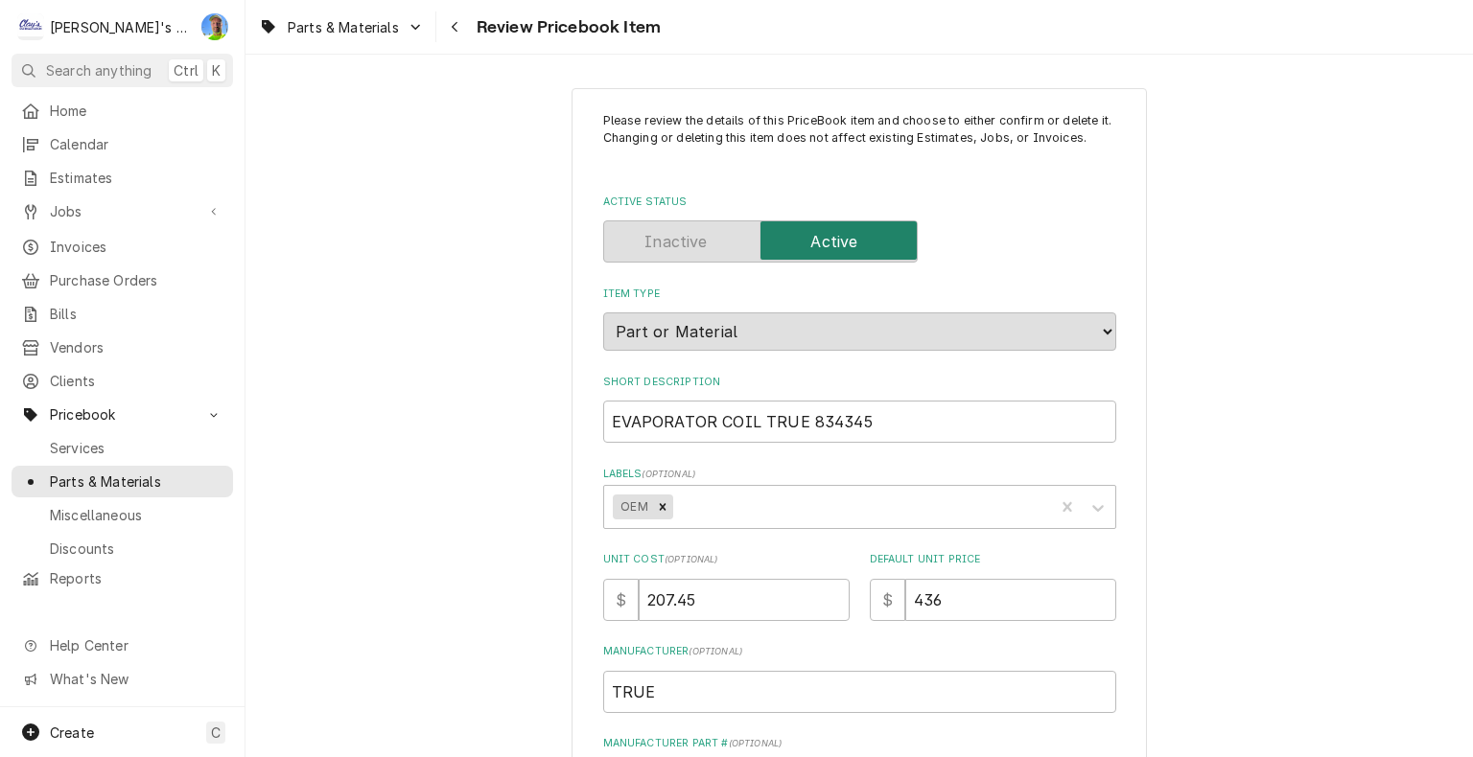
scroll to position [0, 0]
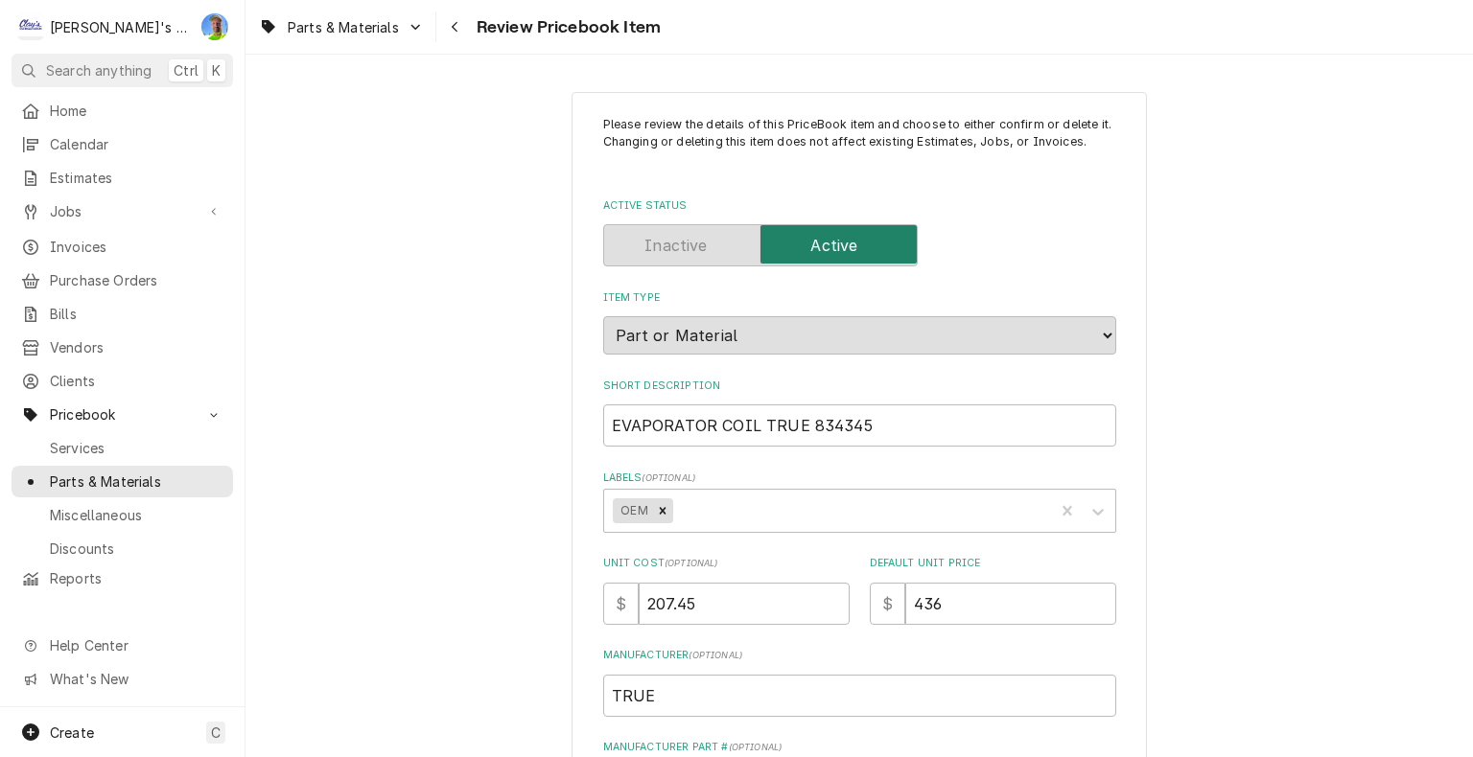
type input "834345"
drag, startPoint x: 597, startPoint y: 425, endPoint x: 748, endPoint y: 429, distance: 150.6
click at [748, 429] on input "EVAPORATOR COIL TRUE 834345" at bounding box center [859, 426] width 513 height 42
type textarea "x"
type input "TRUE 834345"
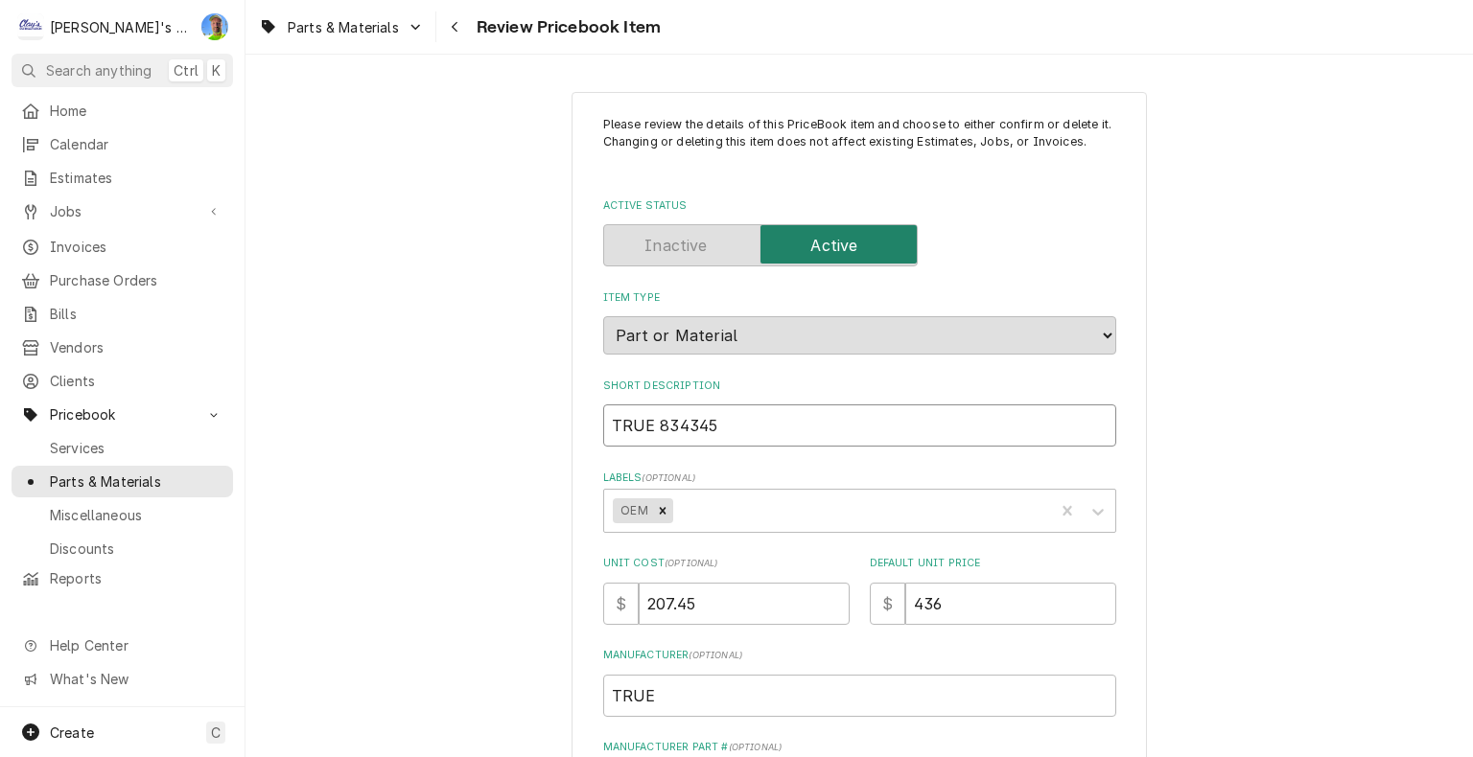
type textarea "x"
type input "TRUE 834345"
click at [645, 418] on input "TRUE 834345" at bounding box center [859, 426] width 513 height 42
type textarea "x"
type input "TRUE 834345"
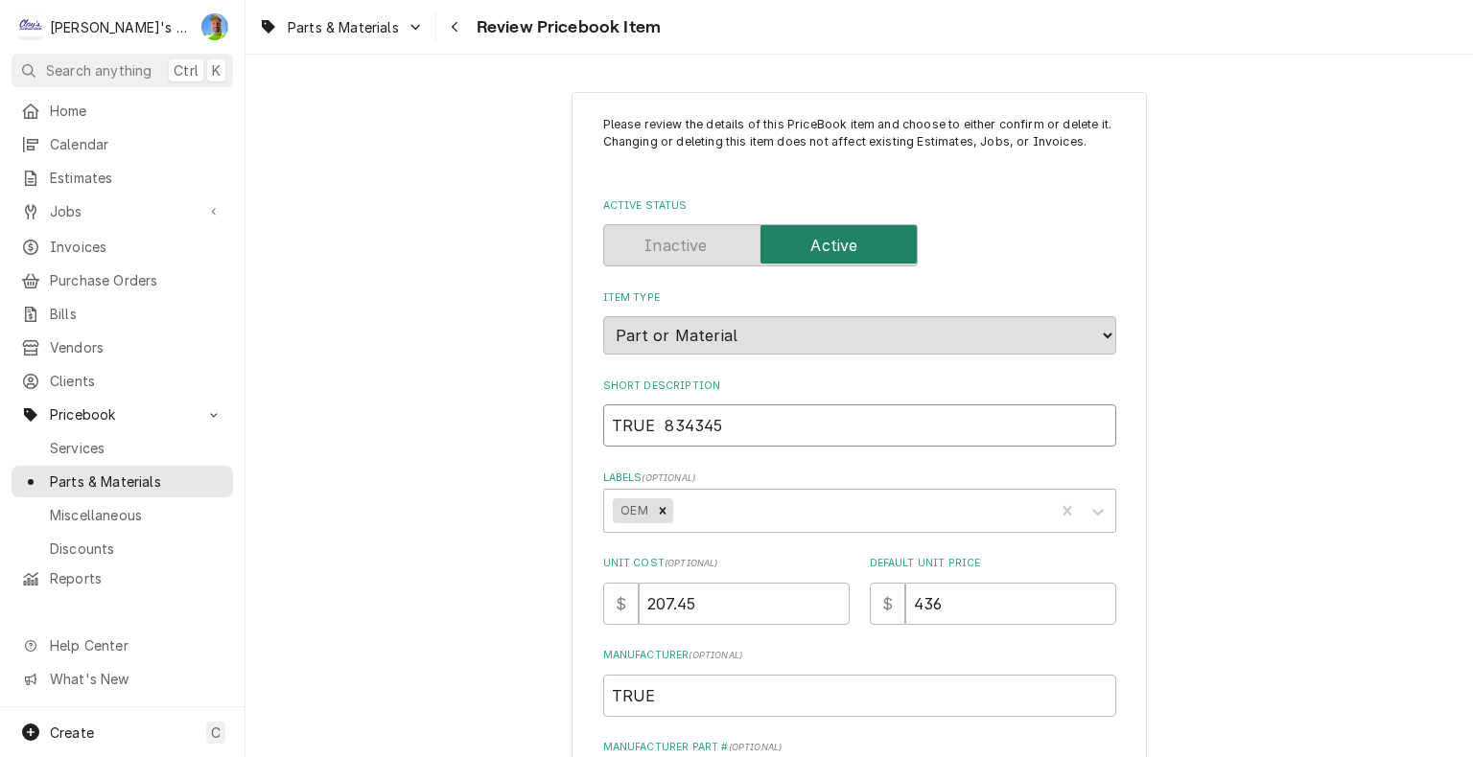
paste input "EVAPORATOR COIL"
type textarea "x"
drag, startPoint x: 596, startPoint y: 420, endPoint x: 856, endPoint y: 438, distance: 260.5
click at [856, 438] on input "TRUE EVAPORATOR COIL 834345" at bounding box center [859, 426] width 513 height 42
type input "TRUE EVAPORATOR COIL 834345"
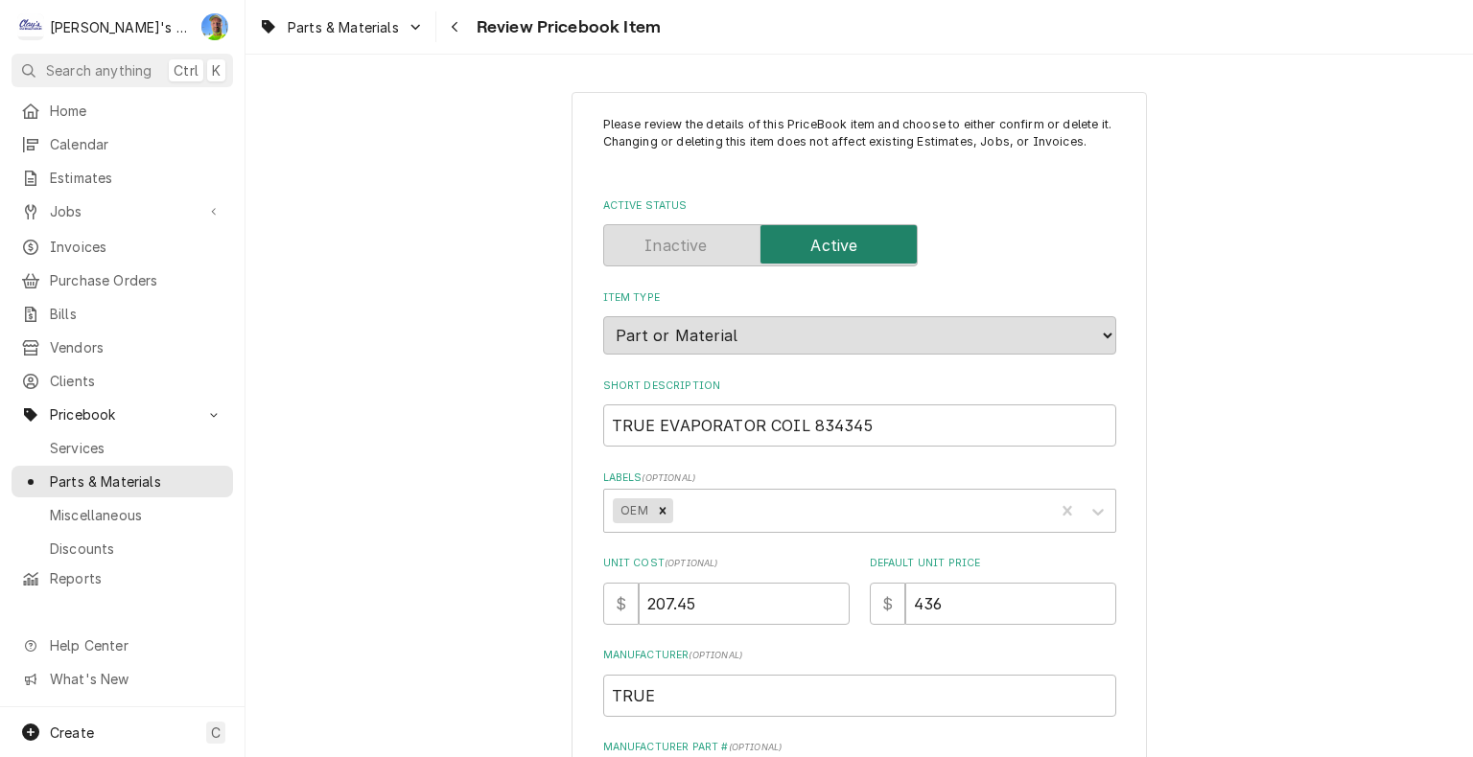
click at [1302, 418] on div "Please review the details of this PriceBook item and choose to either confirm o…" at bounding box center [858, 736] width 1227 height 1323
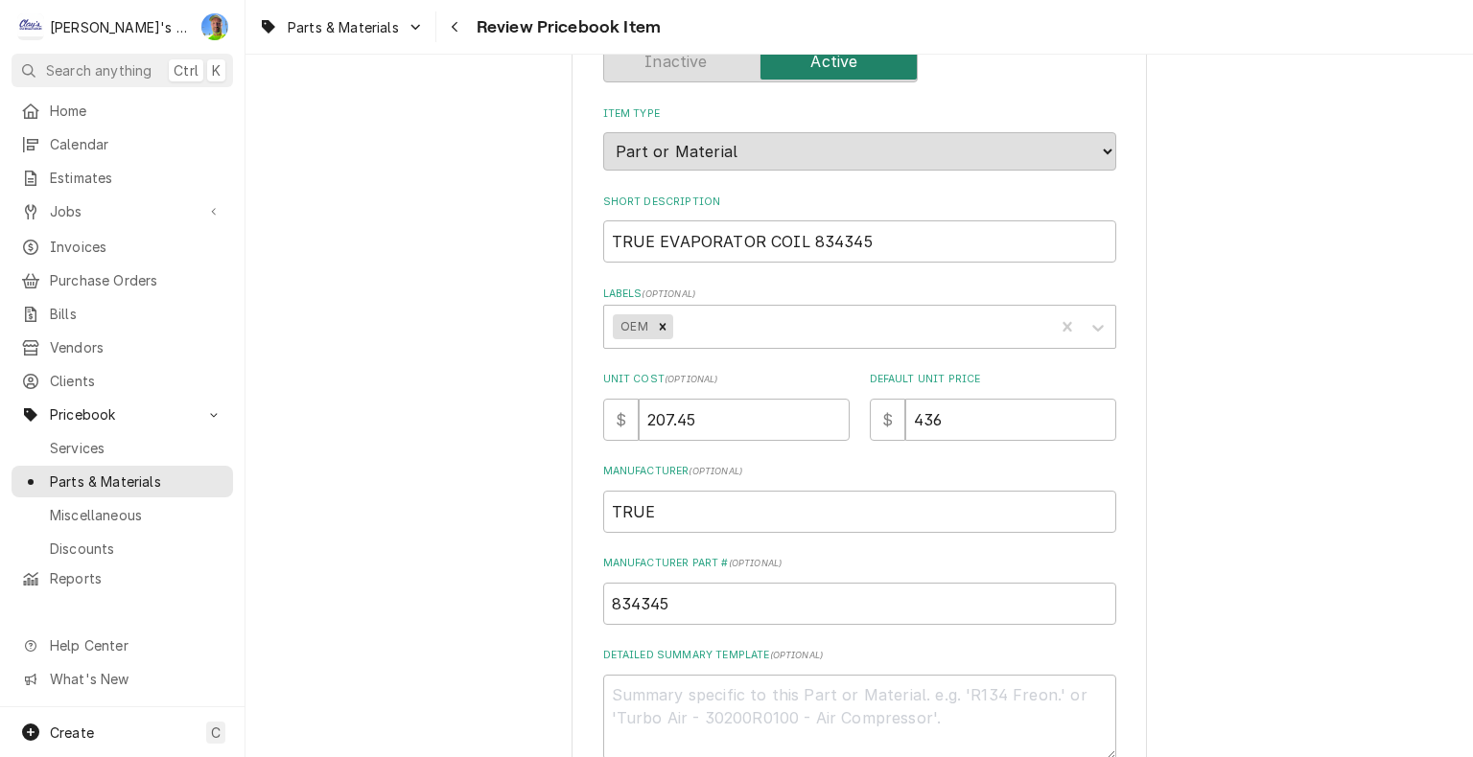
scroll to position [192, 0]
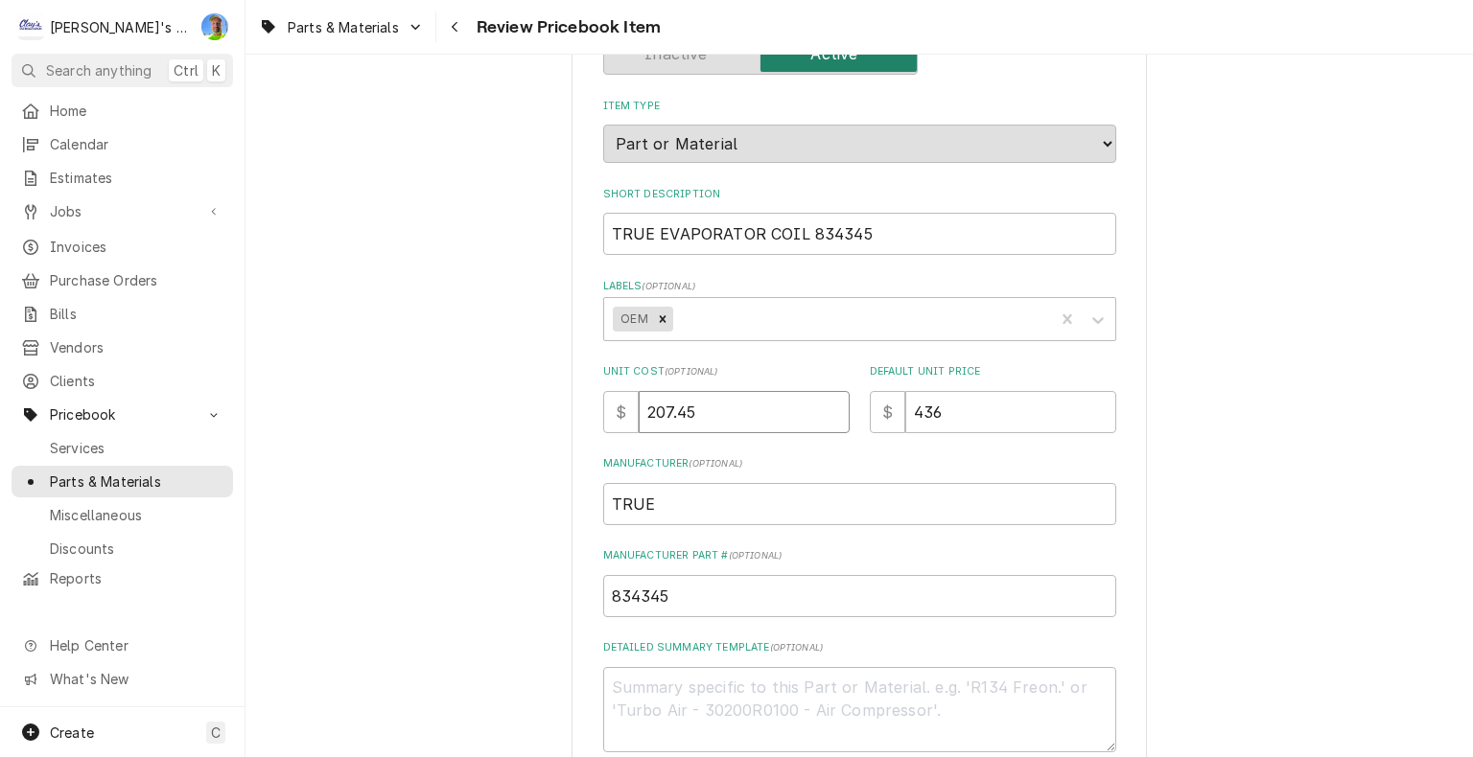
click at [790, 410] on input "207.45" at bounding box center [744, 412] width 211 height 42
type textarea "x"
type input "0"
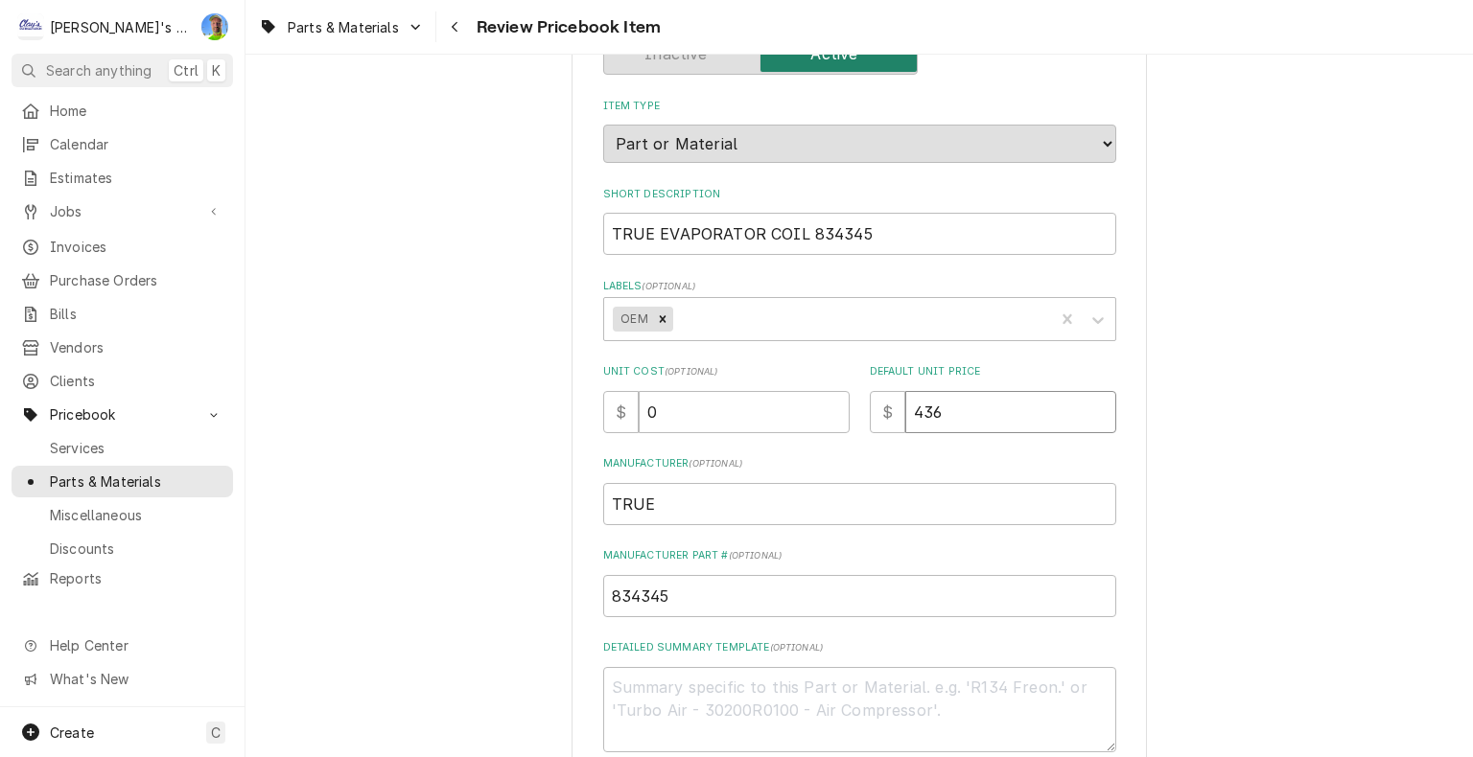
click at [978, 423] on input "436" at bounding box center [1010, 412] width 211 height 42
type textarea "x"
type input "4360"
click at [978, 423] on input "4360" at bounding box center [1010, 412] width 211 height 42
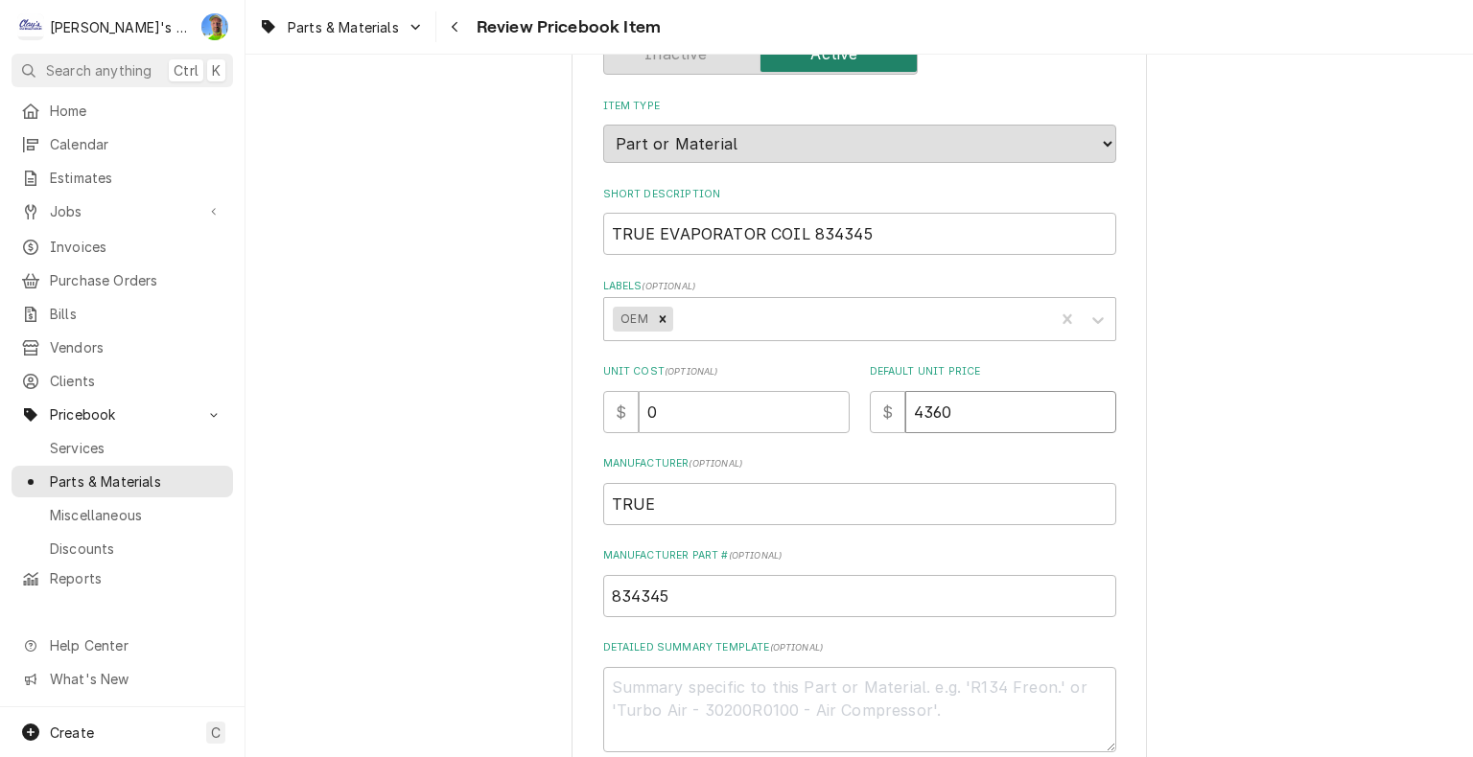
click at [978, 423] on input "4360" at bounding box center [1010, 412] width 211 height 42
type textarea "x"
type input "0"
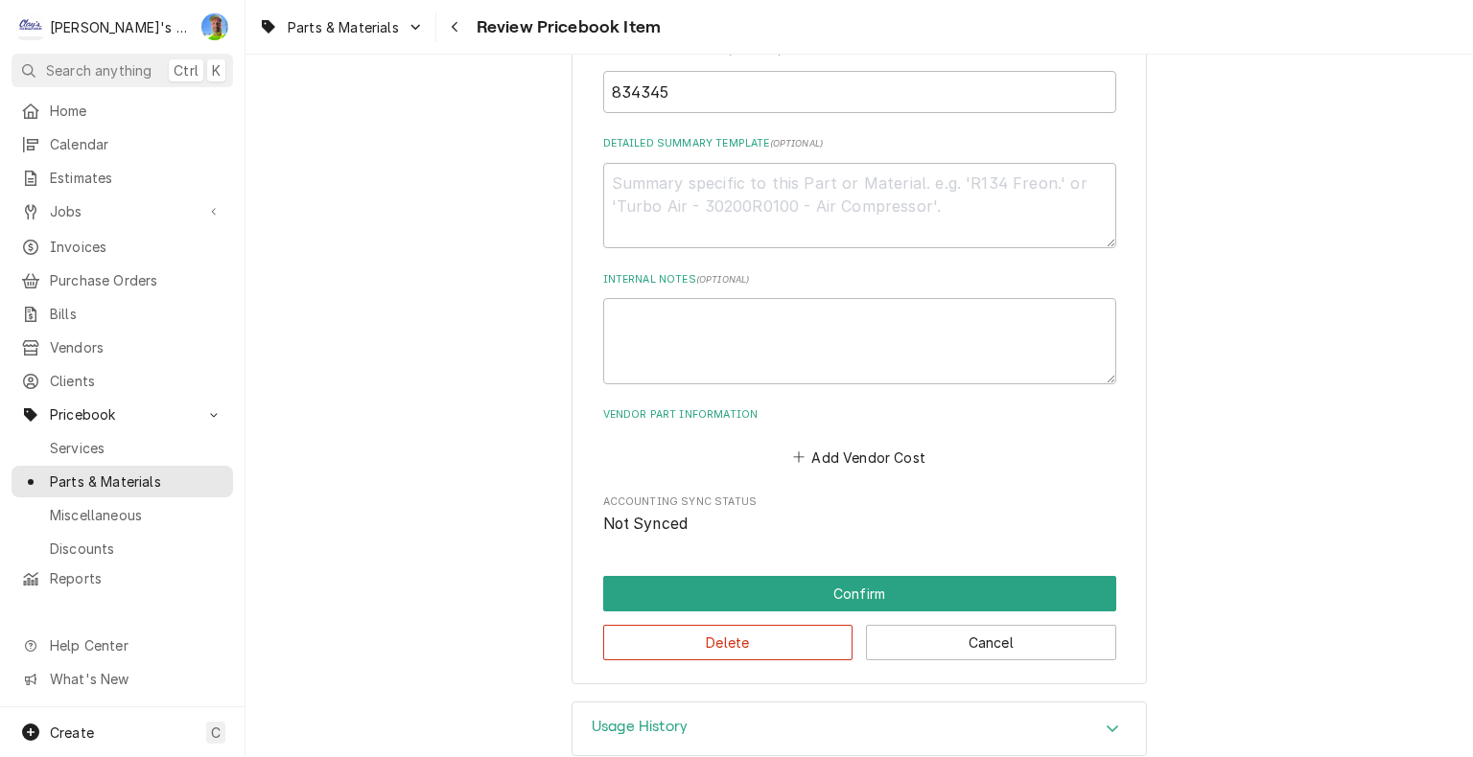
scroll to position [726, 0]
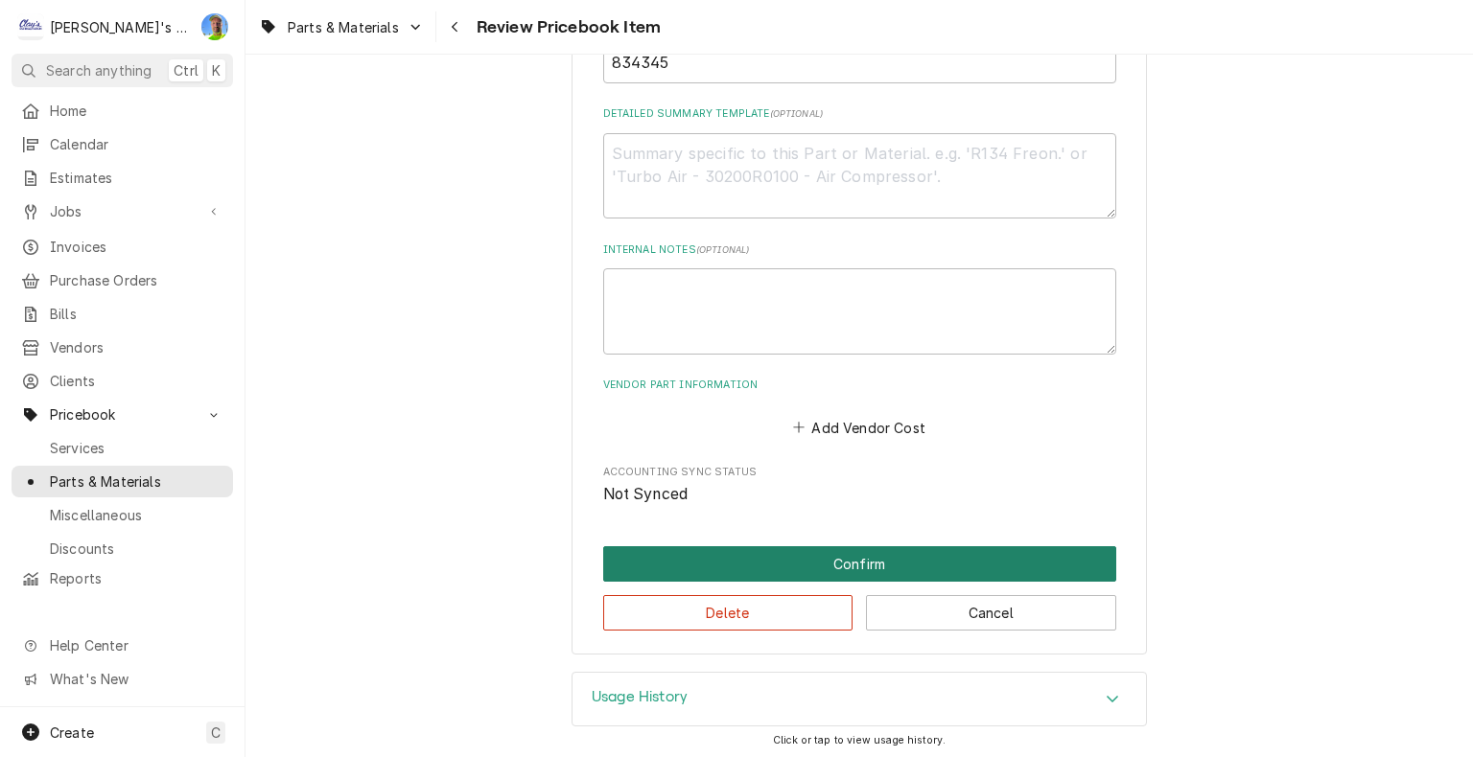
click at [856, 558] on button "Confirm" at bounding box center [859, 563] width 513 height 35
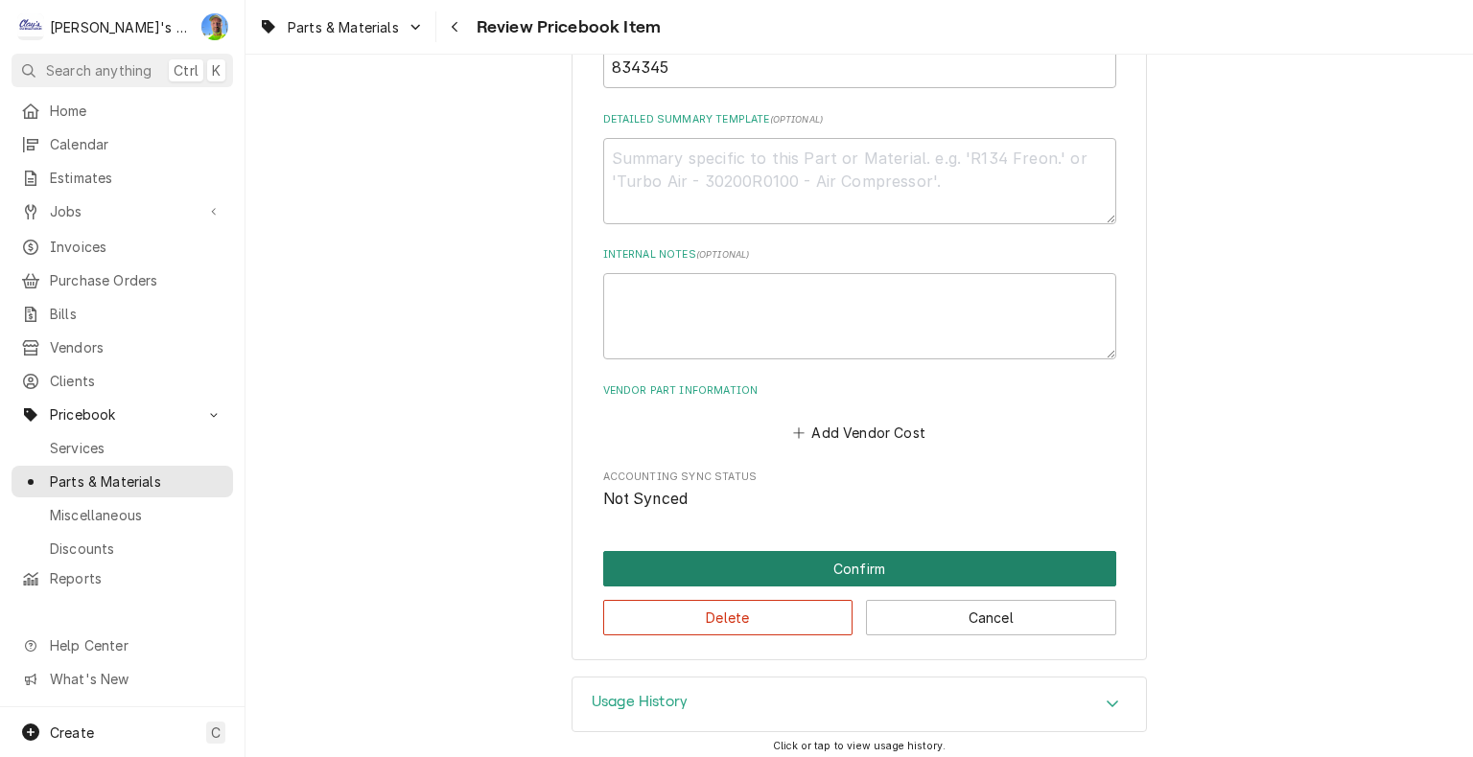
scroll to position [770, 0]
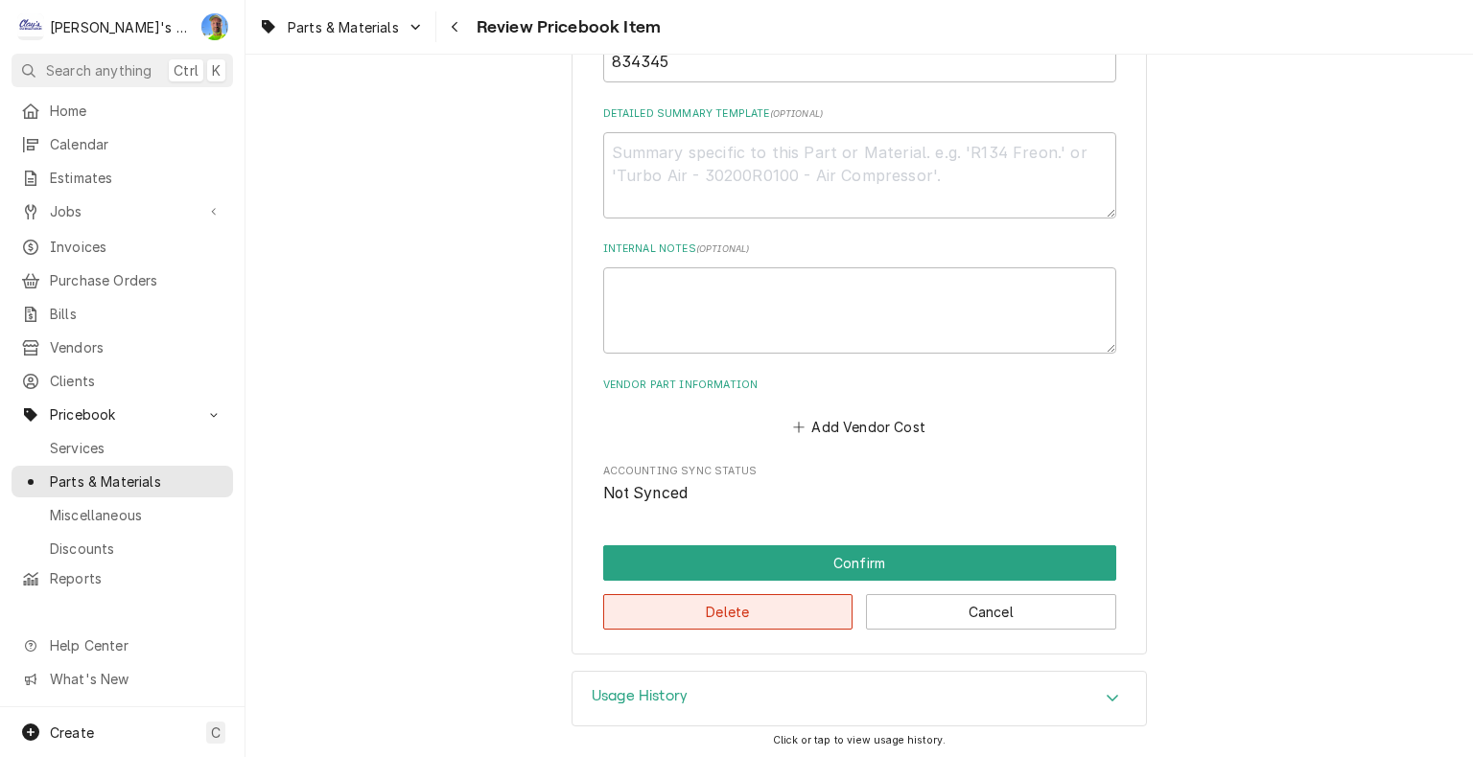
click at [795, 594] on button "Delete" at bounding box center [728, 611] width 250 height 35
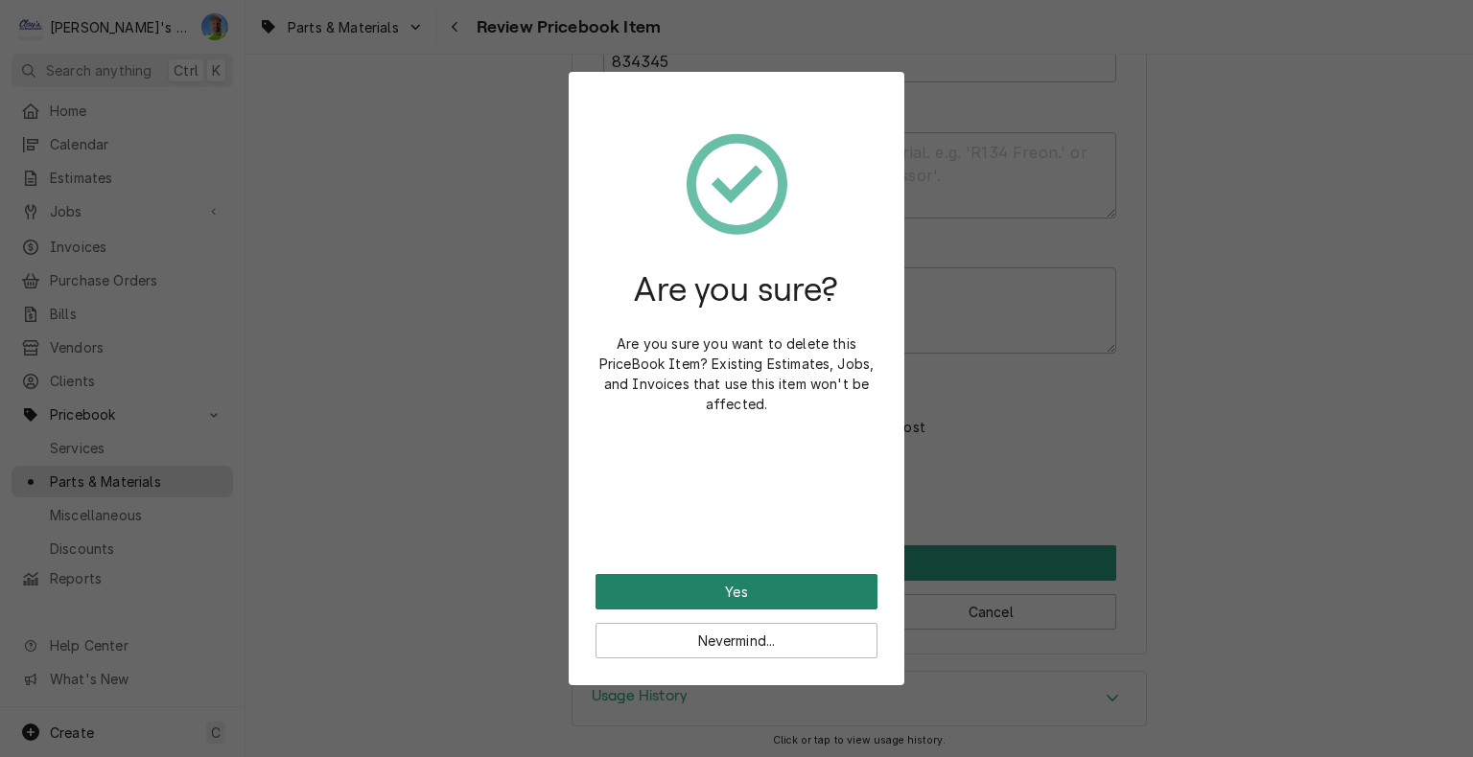
click at [788, 598] on button "Yes" at bounding box center [736, 591] width 282 height 35
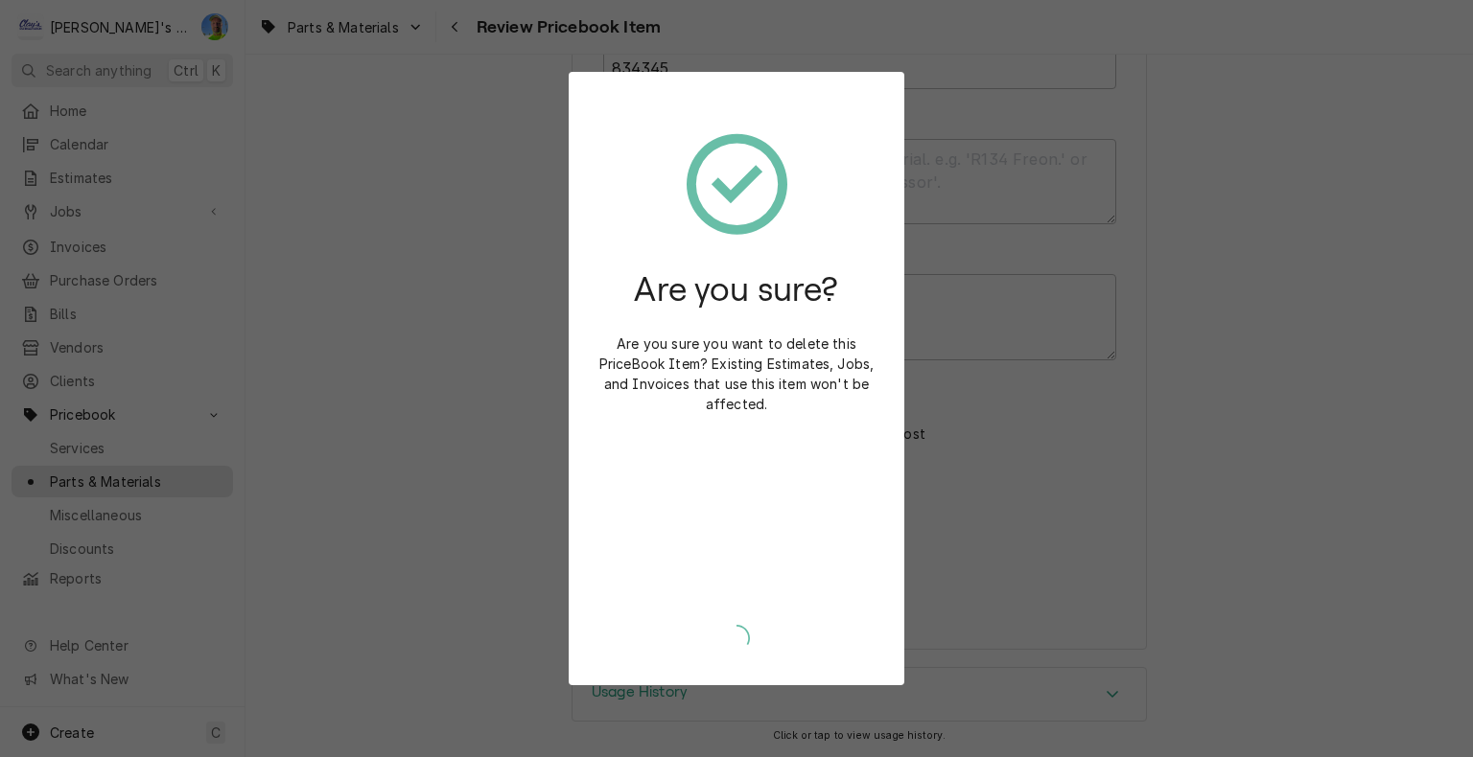
scroll to position [717, 0]
type textarea "x"
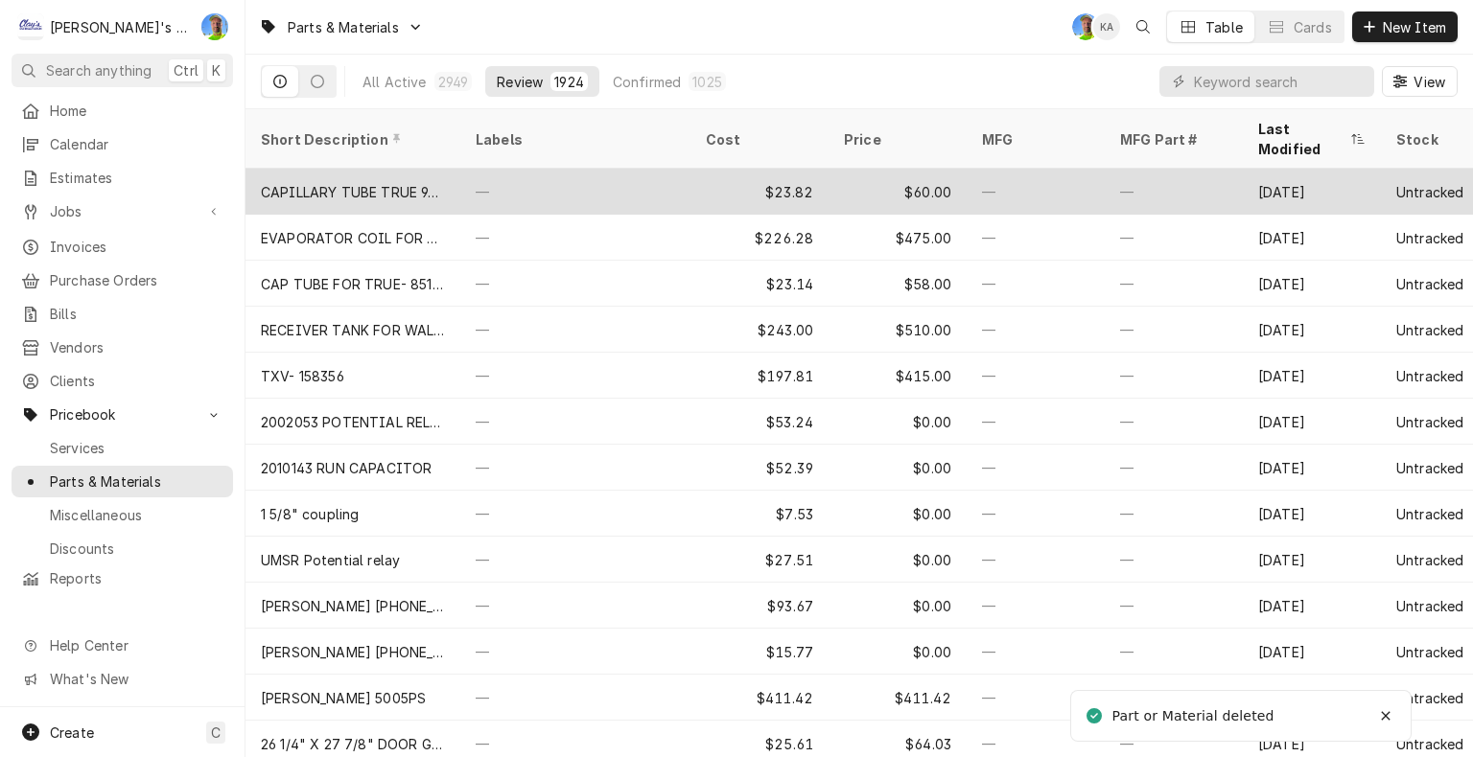
click at [602, 174] on div "—" at bounding box center [575, 192] width 230 height 46
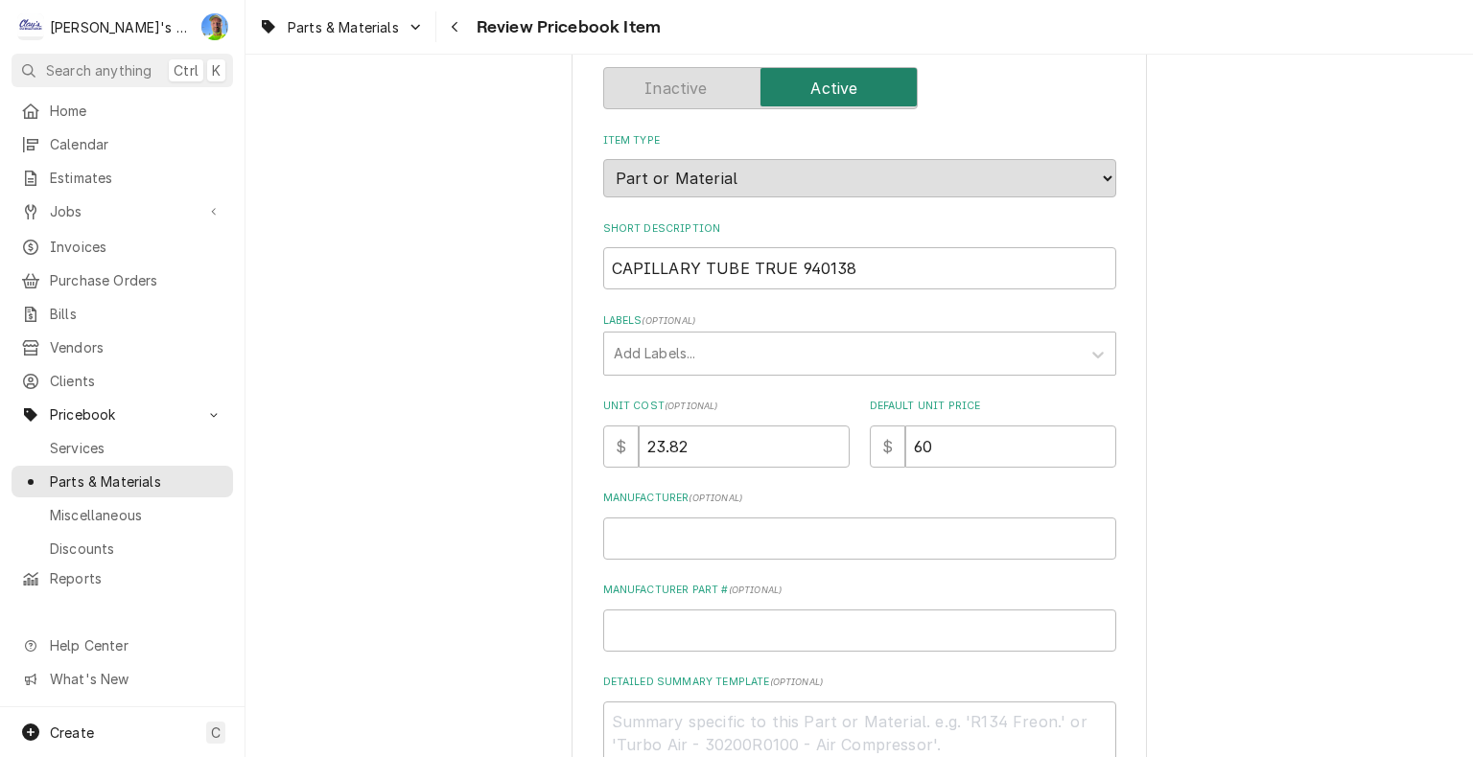
scroll to position [192, 0]
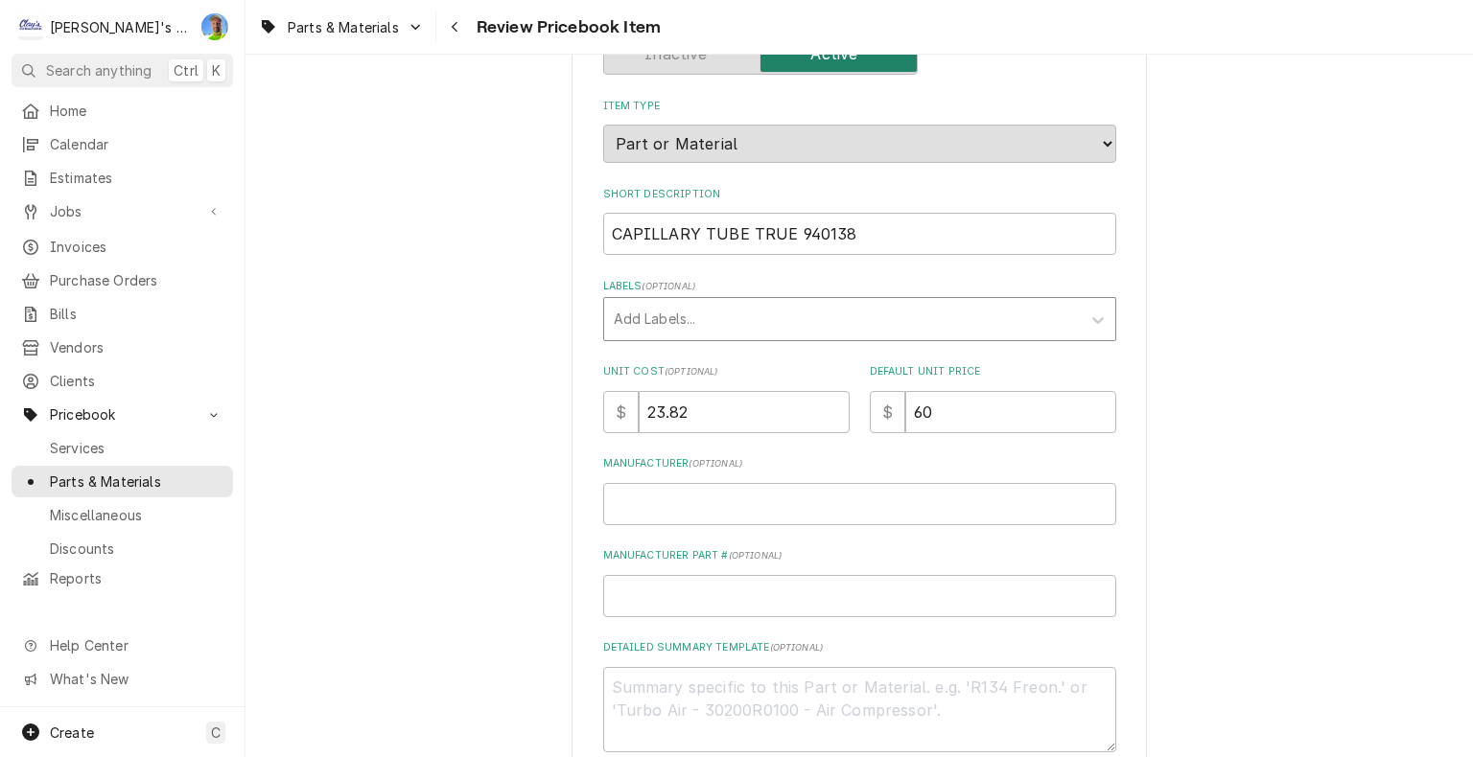
click at [625, 322] on div "Labels" at bounding box center [842, 319] width 457 height 35
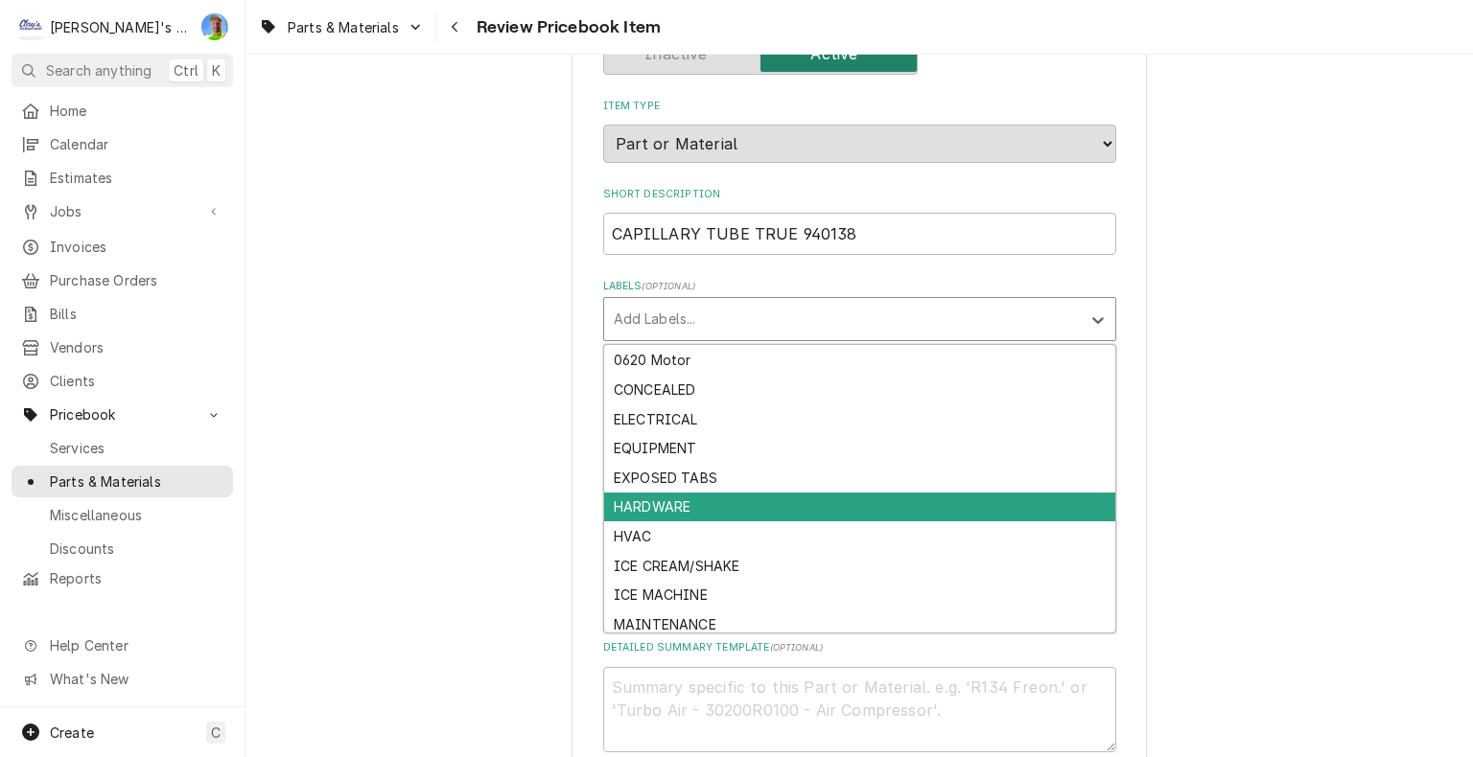
scroll to position [94, 0]
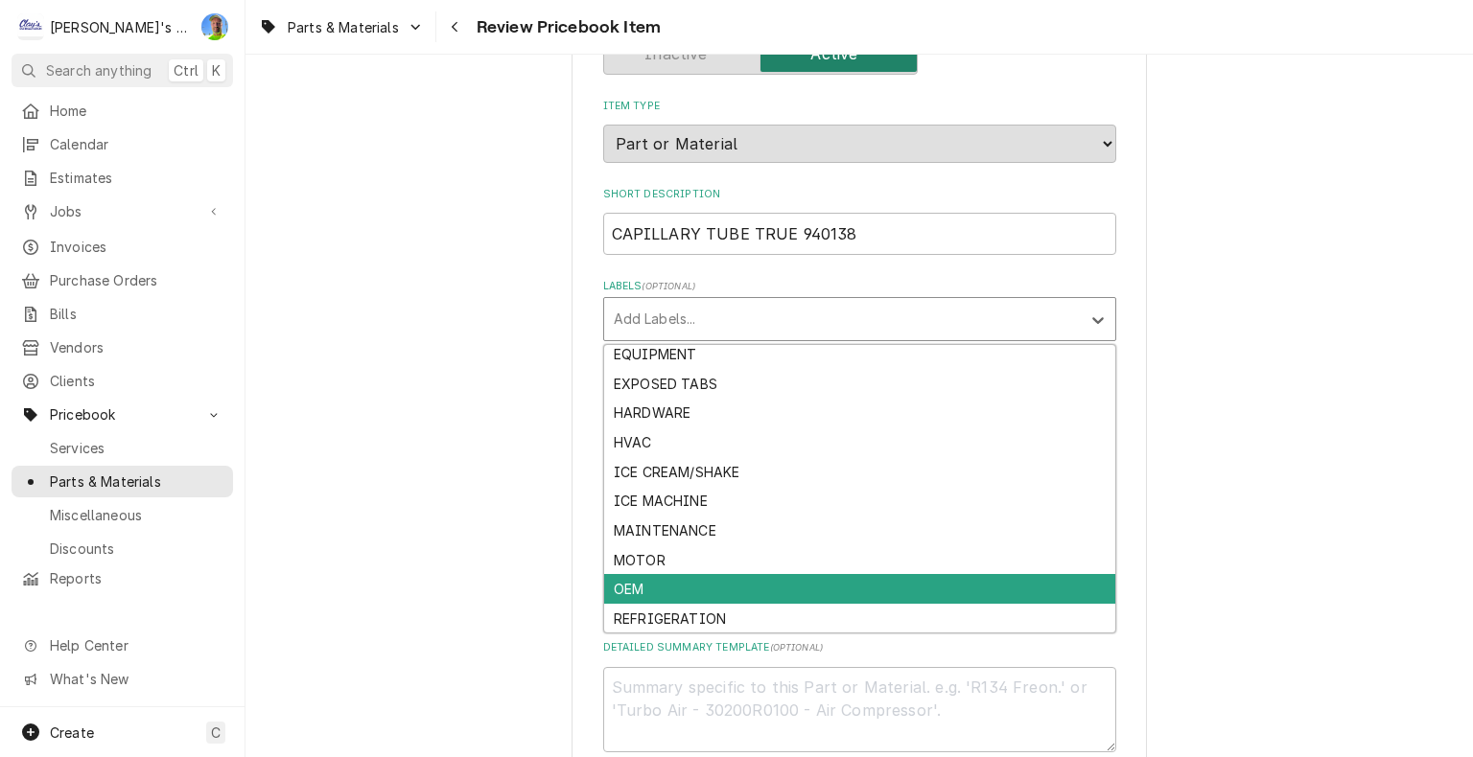
click at [663, 592] on div "OEM" at bounding box center [859, 589] width 511 height 30
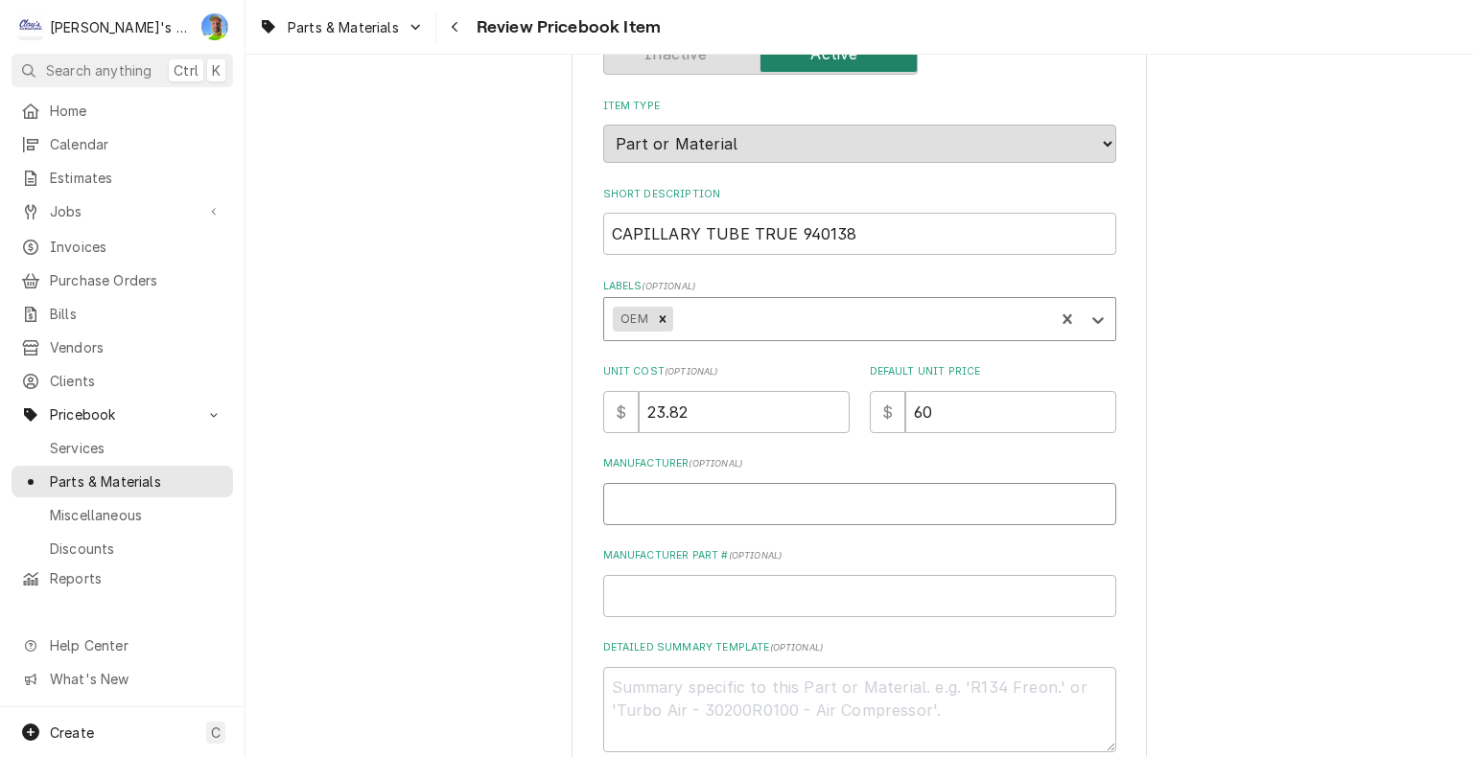
click at [675, 500] on input "Manufacturer ( optional )" at bounding box center [859, 504] width 513 height 42
type textarea "x"
type input "T"
type textarea "x"
type input "TR"
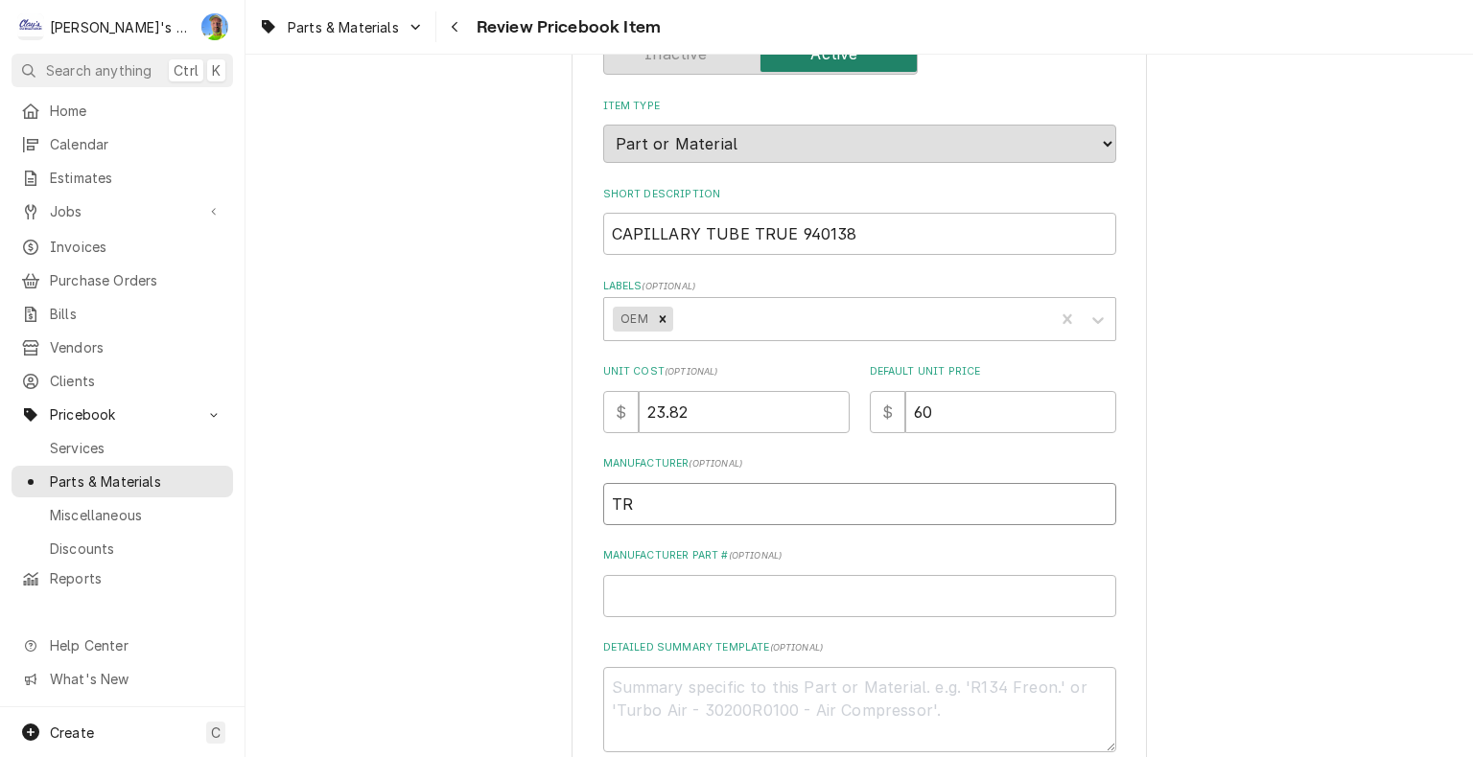
type textarea "x"
type input "TRU"
type textarea "x"
type input "TRUE"
type textarea "x"
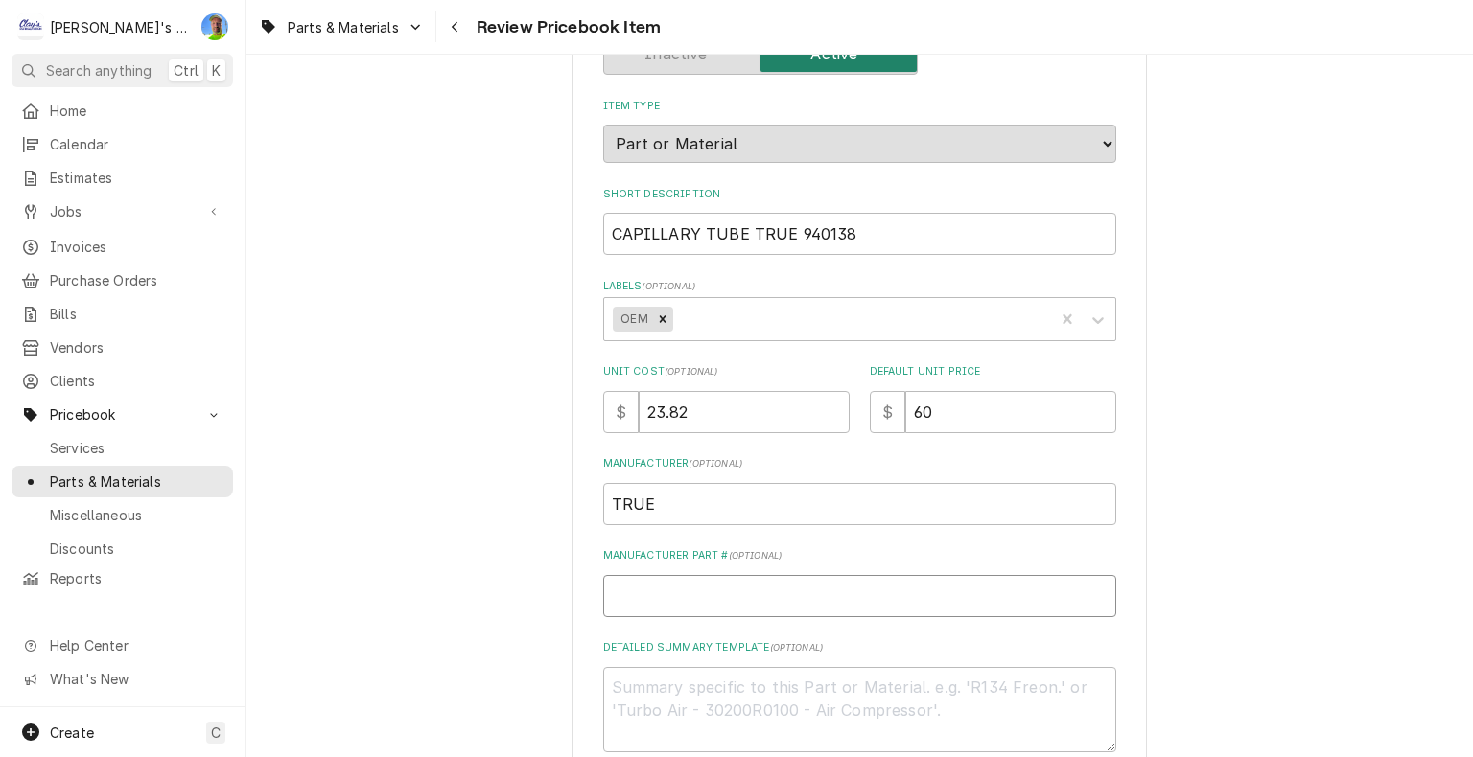
type input "9"
type textarea "x"
type input "94"
type textarea "x"
type input "940"
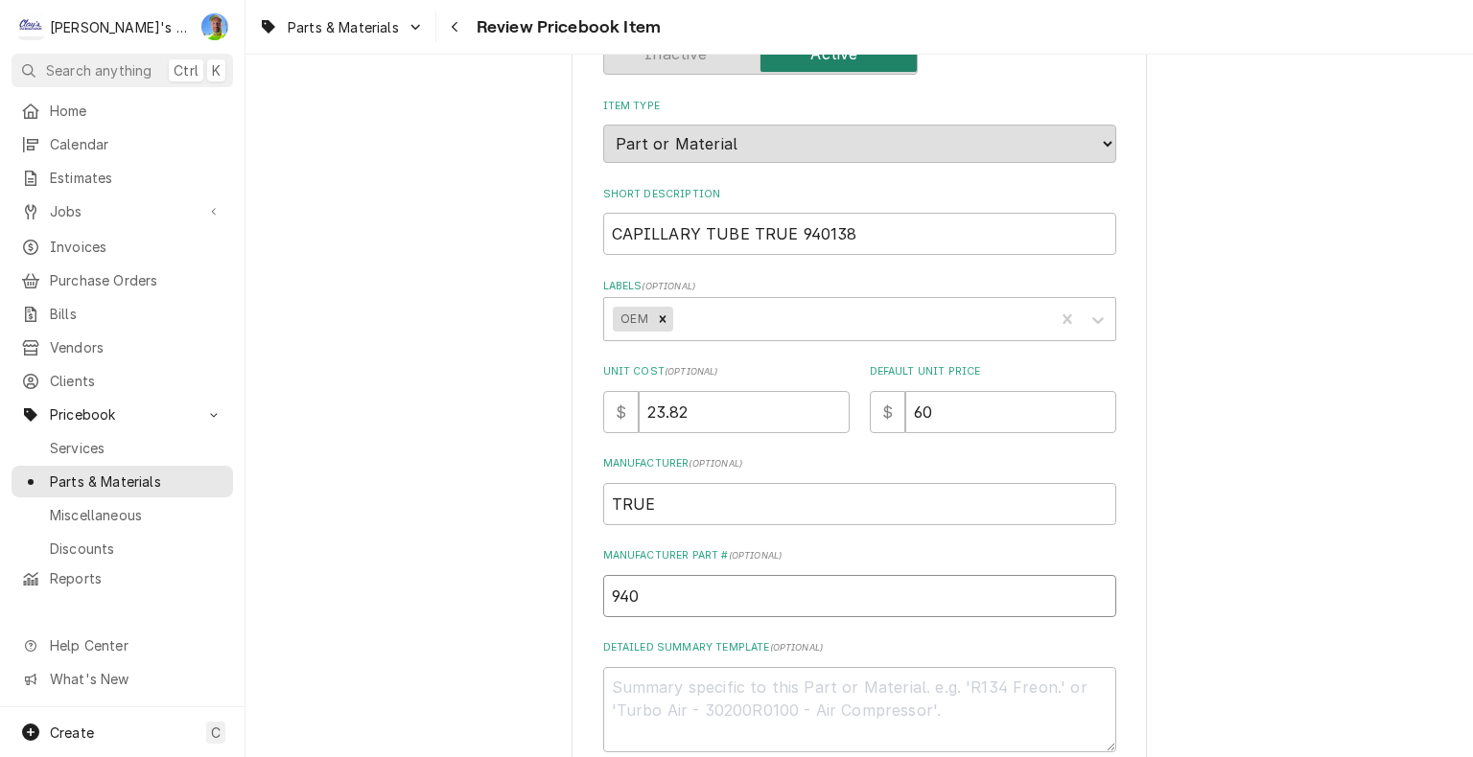
type textarea "x"
type input "9401"
type textarea "x"
type input "94013"
type textarea "x"
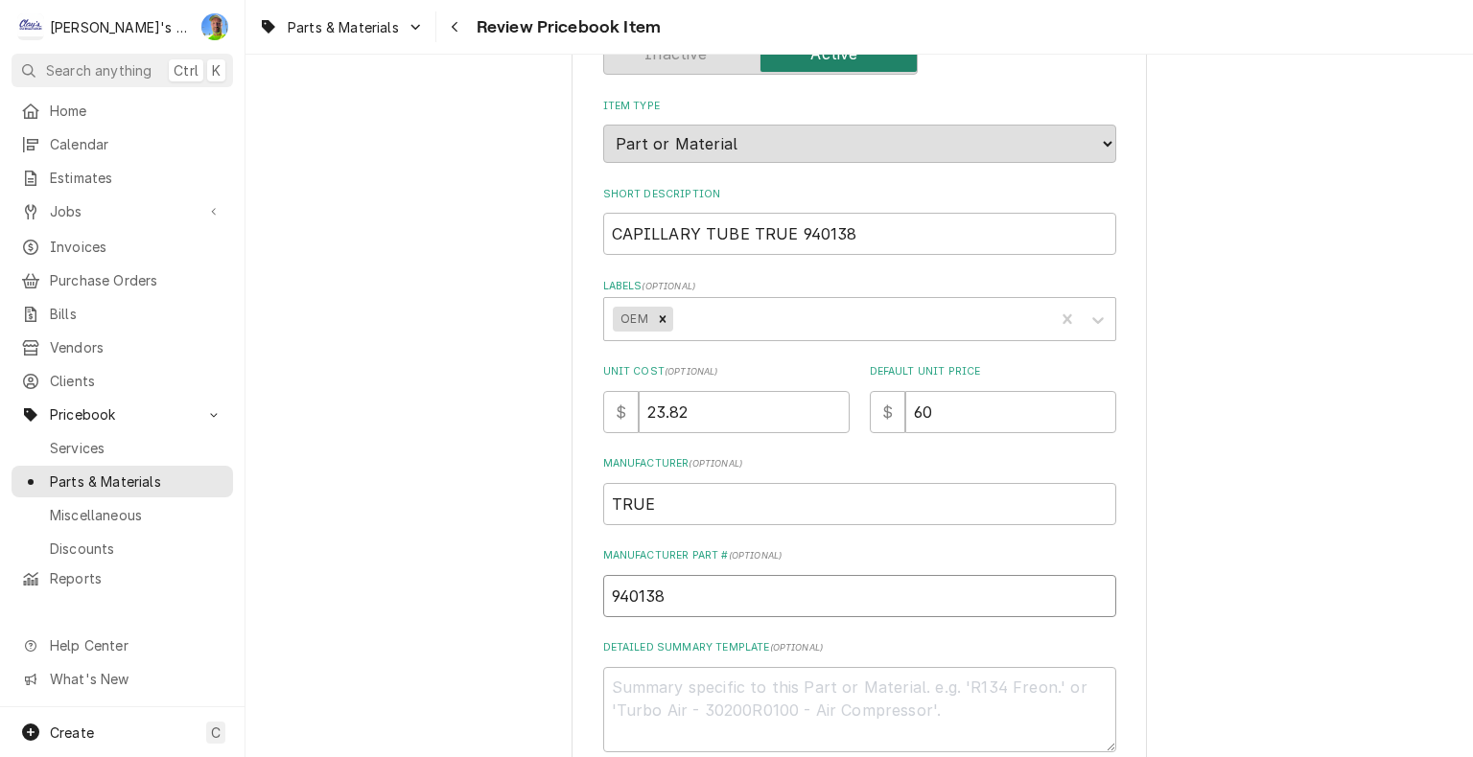
type input "940138"
drag, startPoint x: 599, startPoint y: 229, endPoint x: 736, endPoint y: 224, distance: 137.2
click at [736, 224] on input "CAPILLARY TUBE TRUE 940138" at bounding box center [859, 234] width 513 height 42
type textarea "x"
type input "TRUE 940138"
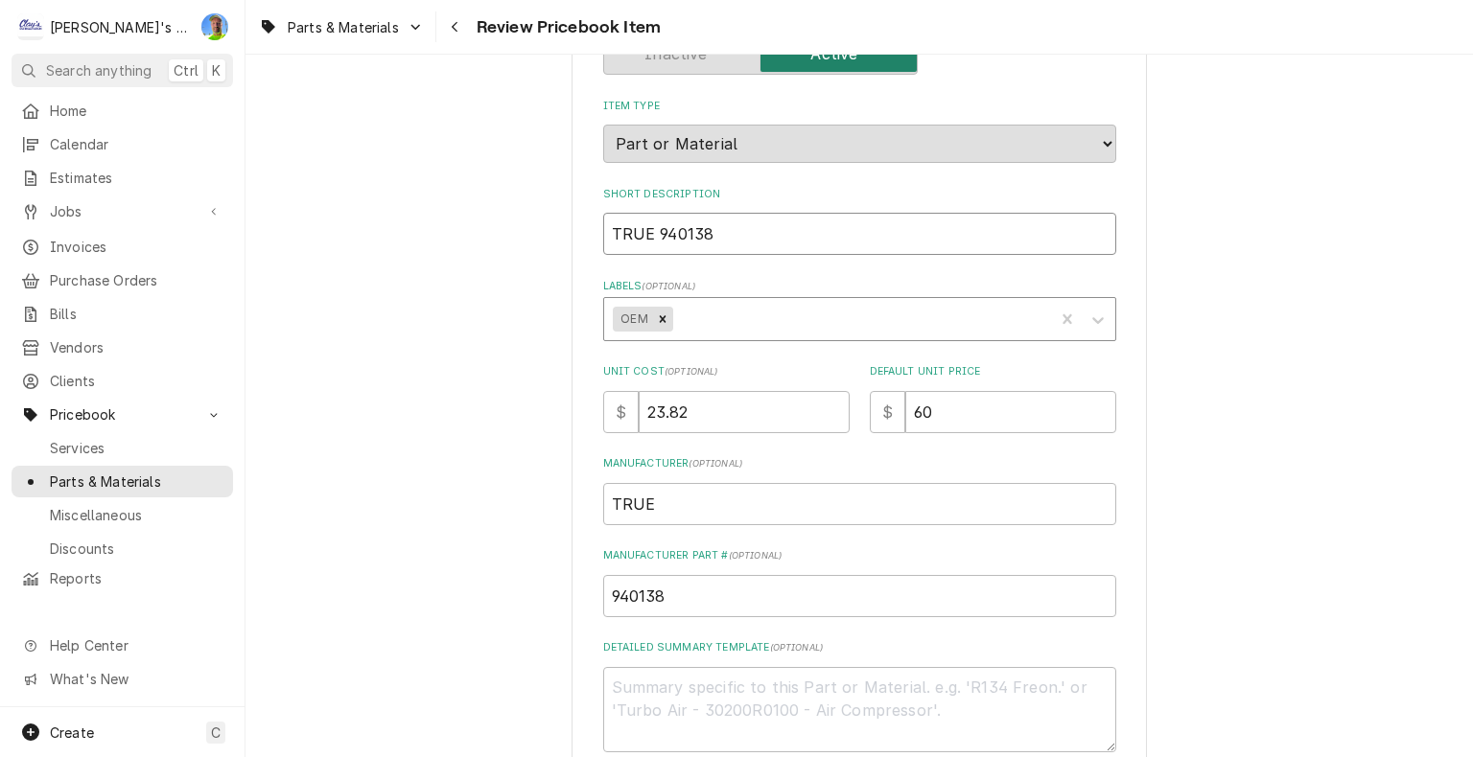
type textarea "x"
type input "TRUE 940138"
click at [644, 227] on input "TRUE 940138" at bounding box center [859, 234] width 513 height 42
type textarea "x"
type input "TRUE 940138"
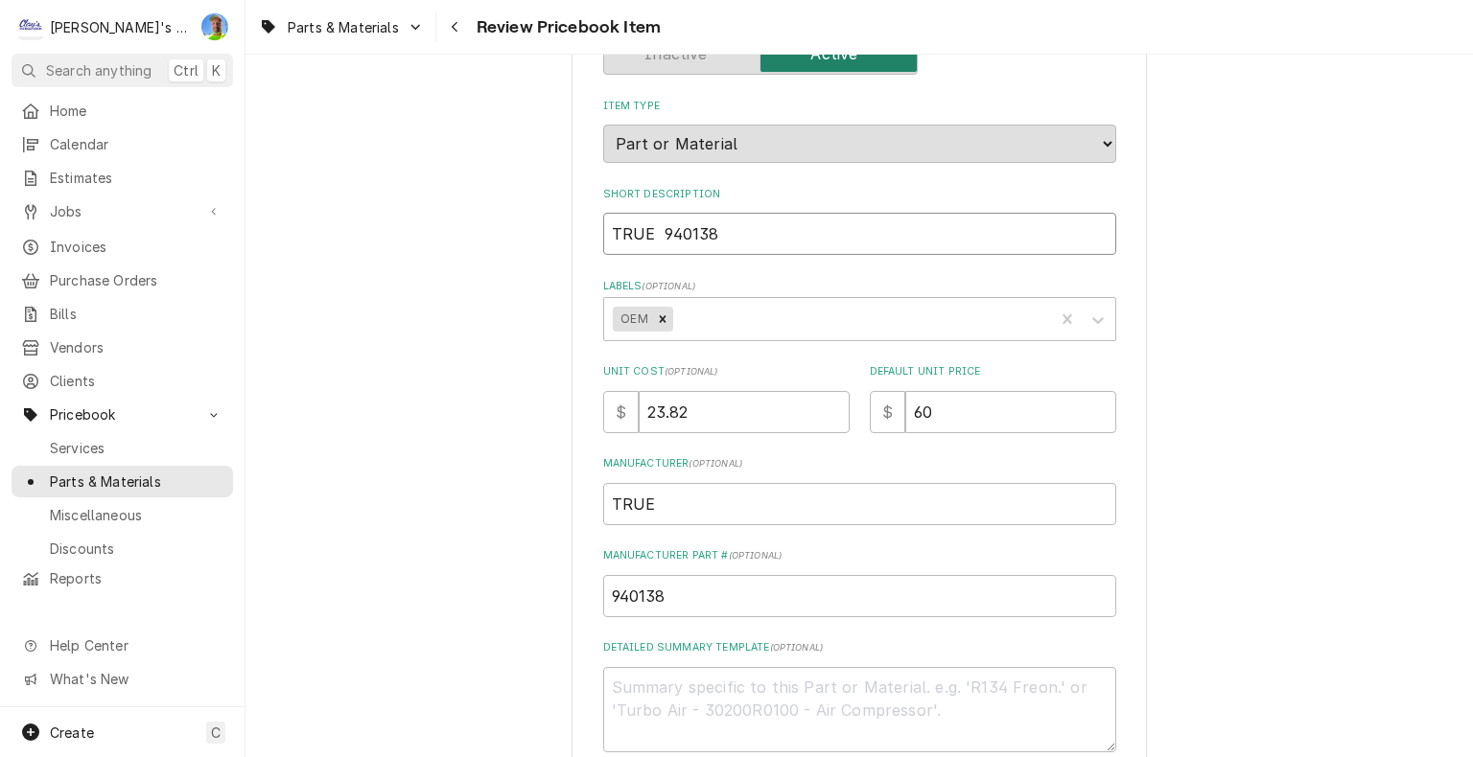
paste input "CAPILLARY TUBE"
type textarea "x"
type input "TRUECAPILLARY TUBE 940138"
click at [646, 240] on input "TRUECAPILLARY TUBE 940138" at bounding box center [859, 234] width 513 height 42
type textarea "x"
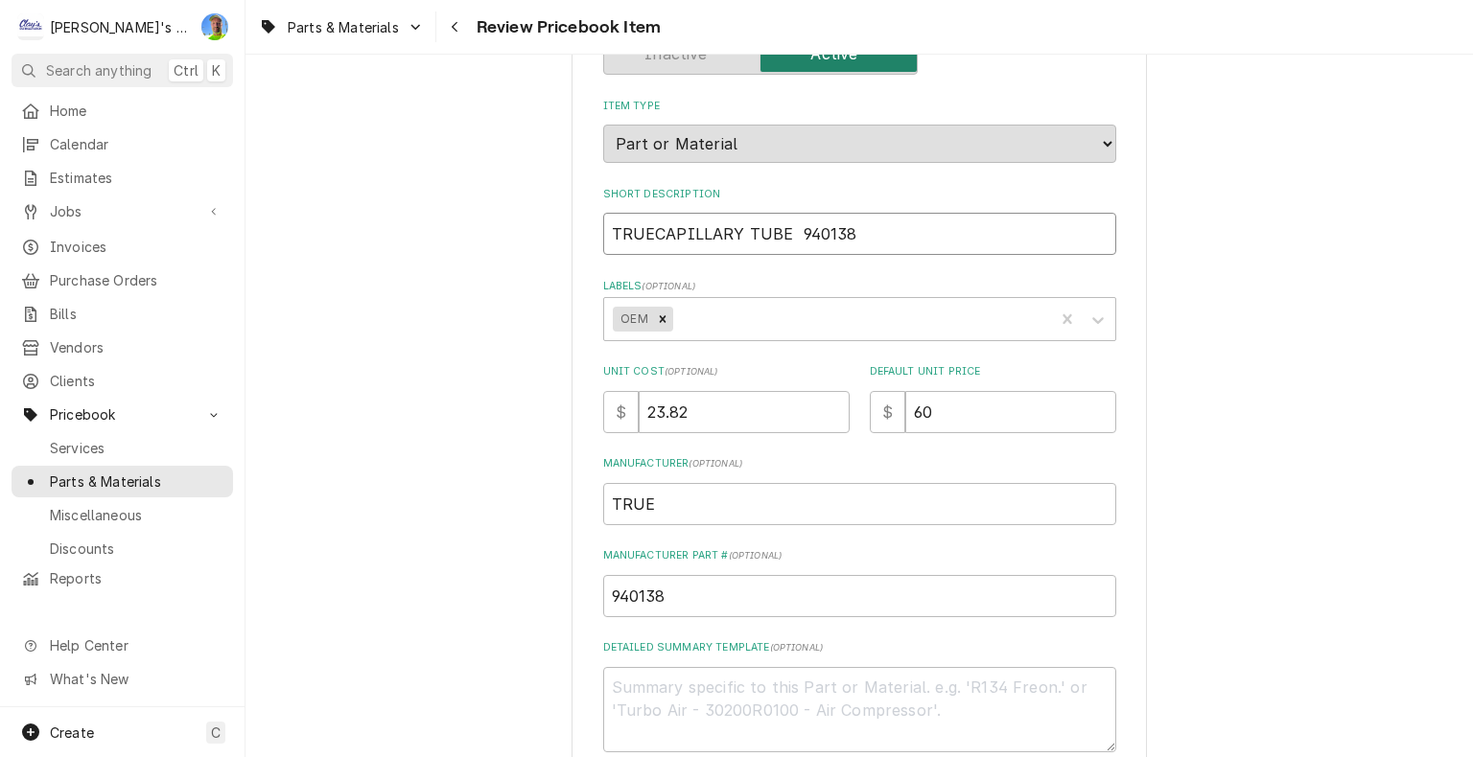
type input "TRUE CAPILLARY TUBE 940138"
click at [786, 231] on input "TRUE CAPILLARY TUBE 940138" at bounding box center [859, 234] width 513 height 42
type textarea "x"
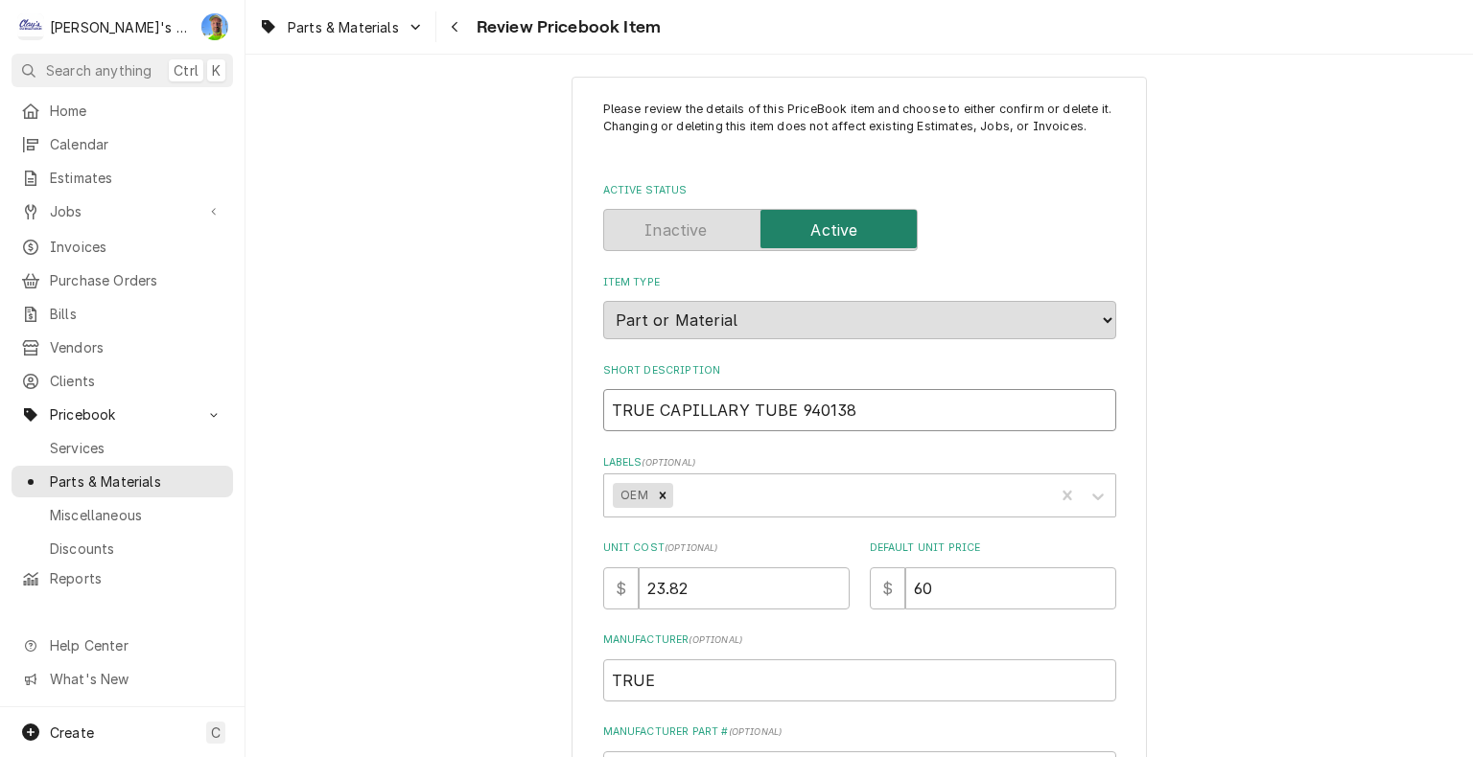
scroll to position [0, 0]
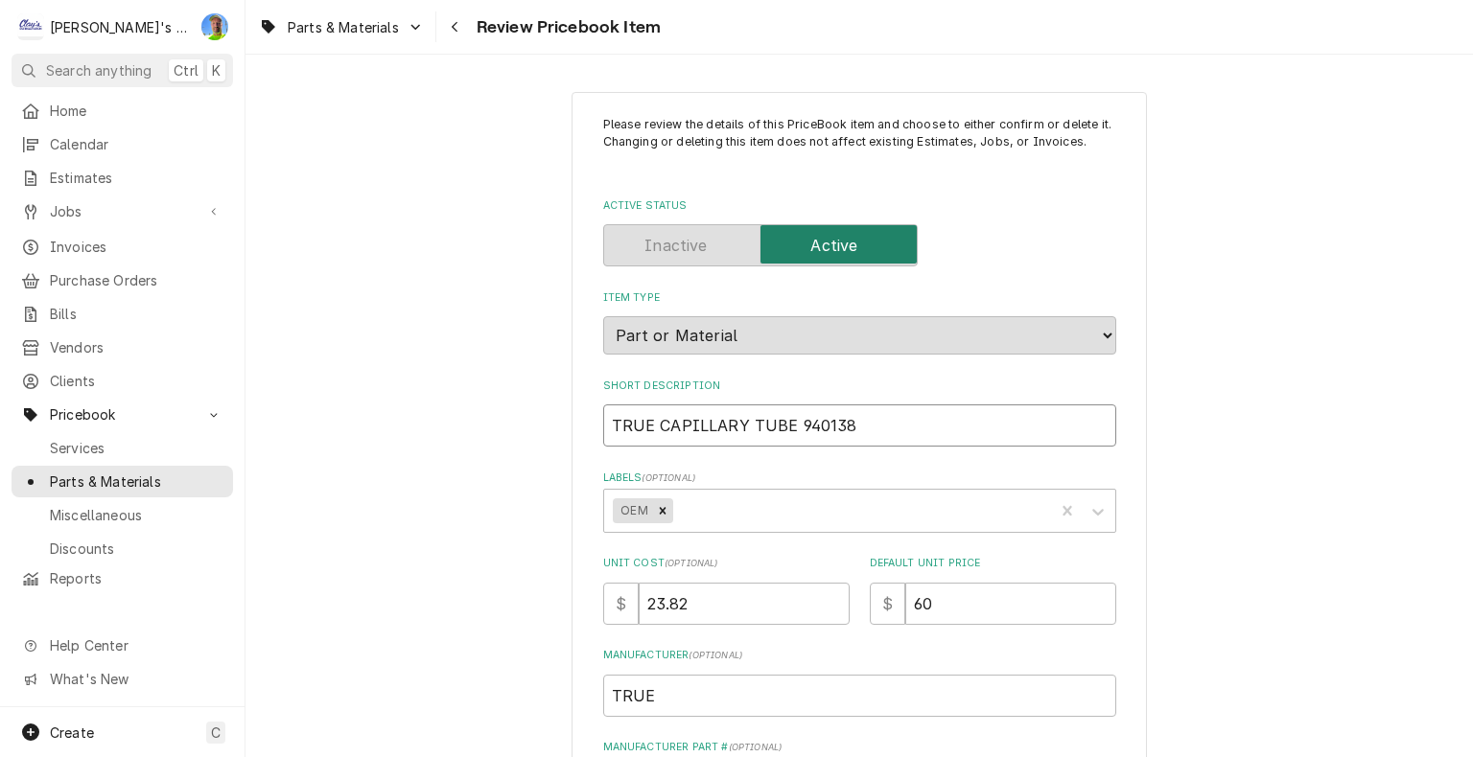
drag, startPoint x: 598, startPoint y: 420, endPoint x: 842, endPoint y: 414, distance: 243.6
click at [842, 414] on input "TRUE CAPILLARY TUBE 940138" at bounding box center [859, 426] width 513 height 42
type input "TRUE CAPILLARY TUBE 940138"
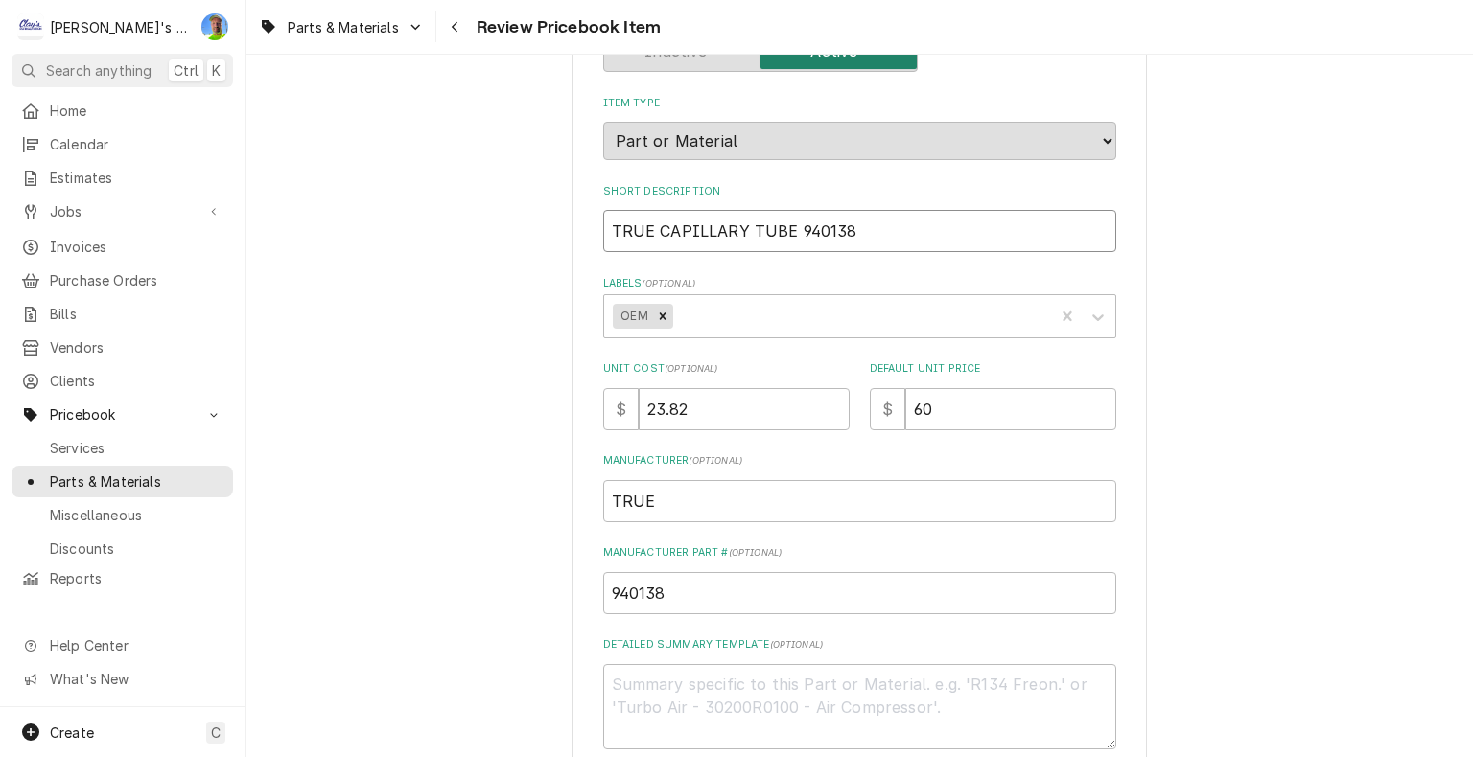
scroll to position [479, 0]
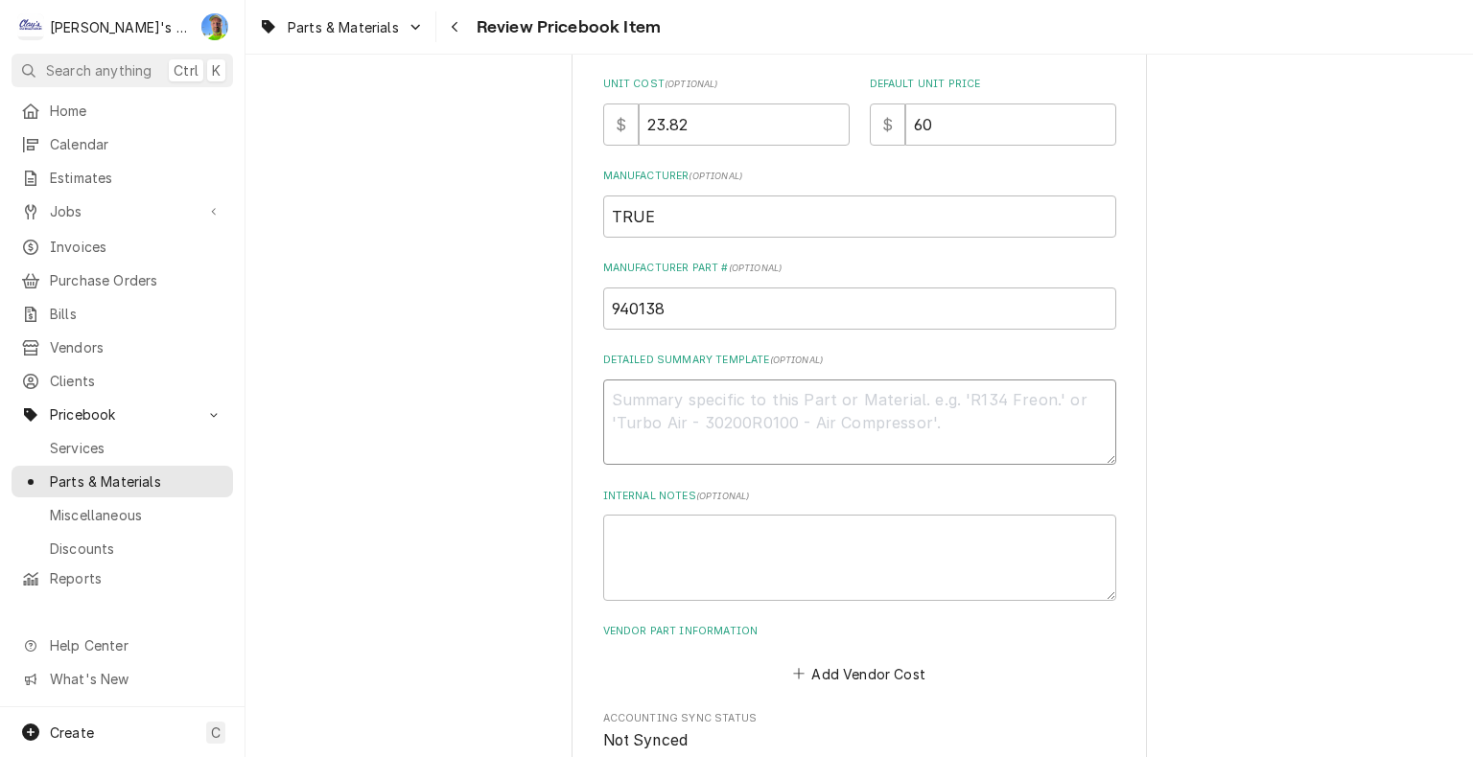
click at [699, 401] on textarea "Detailed Summary Template ( optional )" at bounding box center [859, 423] width 513 height 86
paste textarea "True 940138 Capillary Tube, .087" OD x .036" ID x 72" L"
type textarea "x"
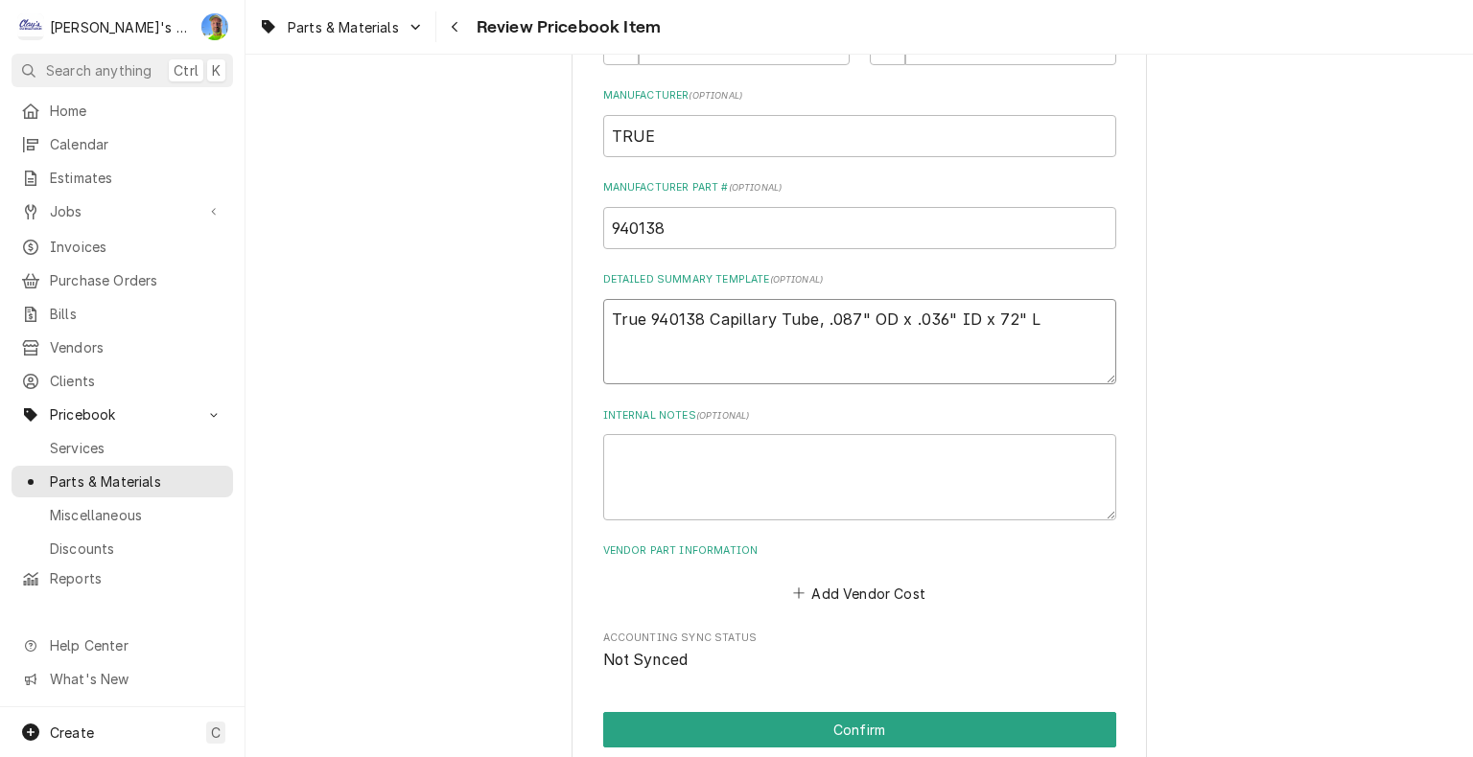
scroll to position [726, 0]
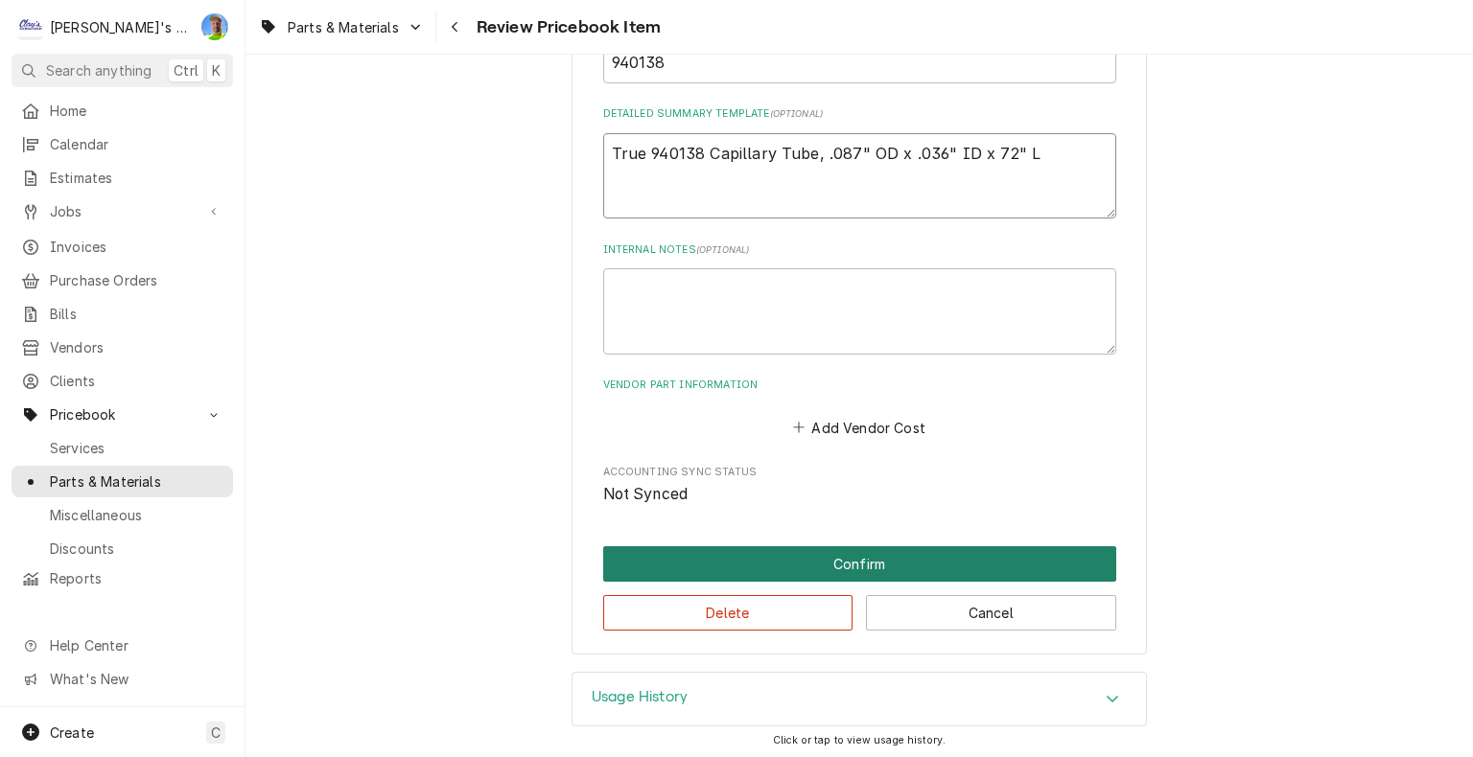
type textarea "True 940138 Capillary Tube, .087" OD x .036" ID x 72" L"
click at [805, 554] on button "Confirm" at bounding box center [859, 563] width 513 height 35
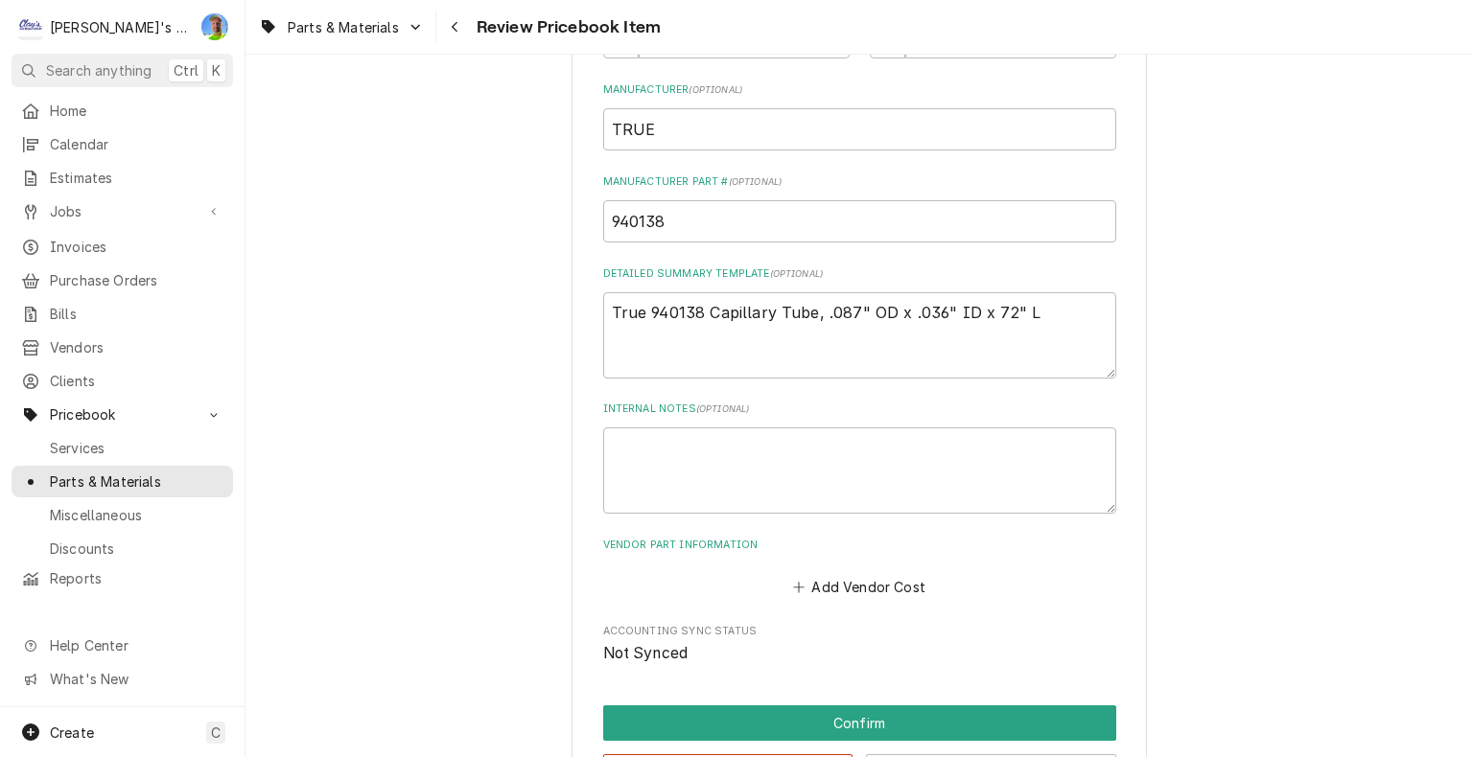
scroll to position [770, 0]
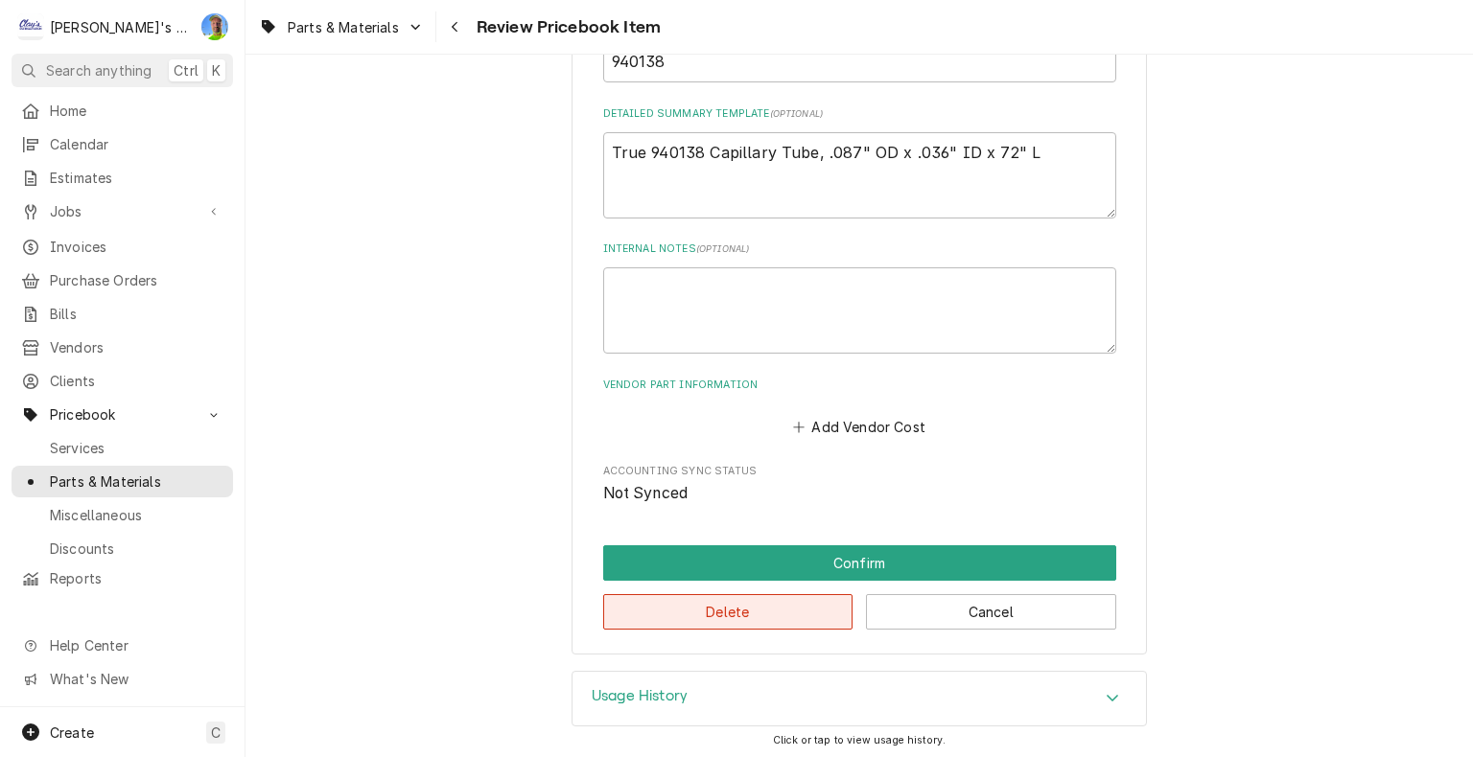
click at [833, 610] on button "Delete" at bounding box center [728, 611] width 250 height 35
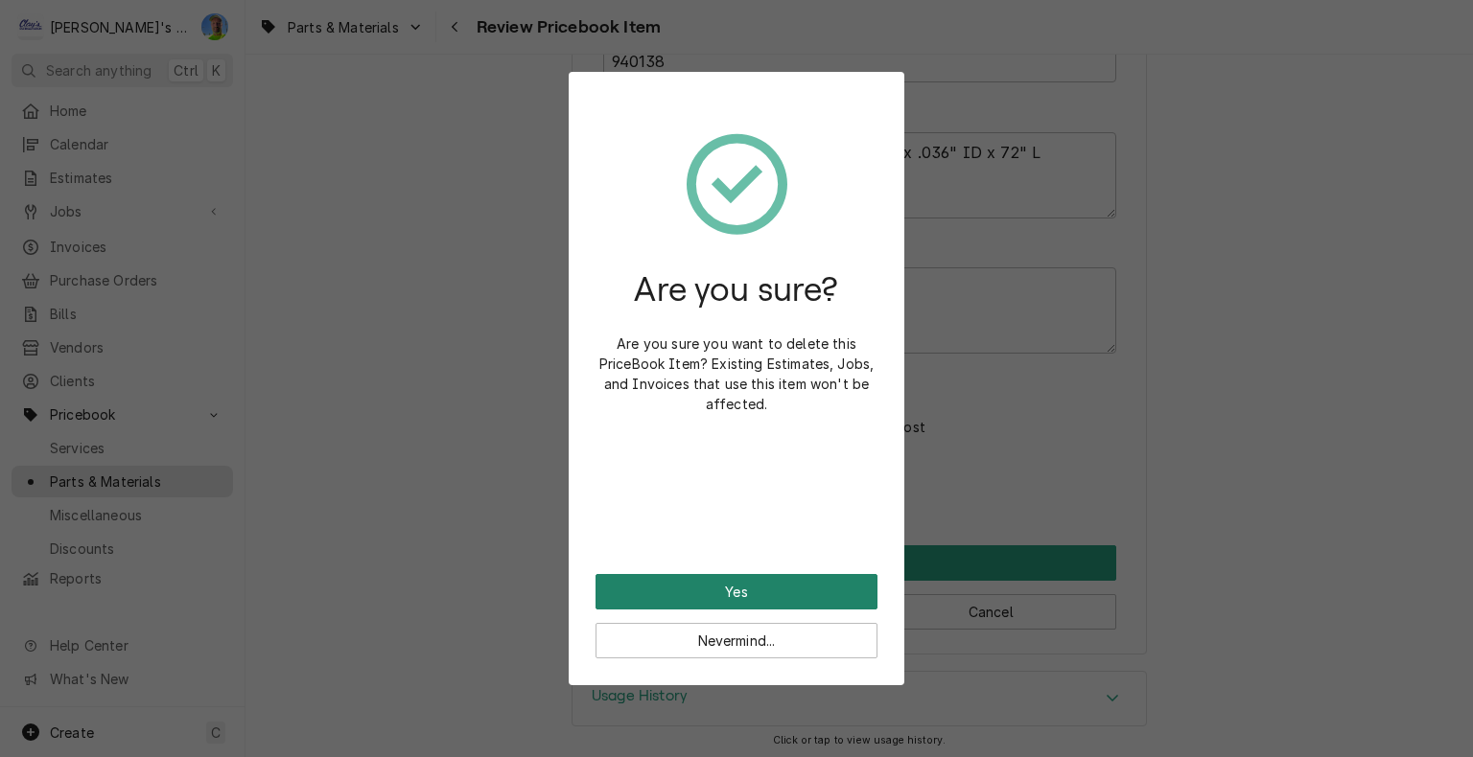
click at [837, 593] on button "Yes" at bounding box center [736, 591] width 282 height 35
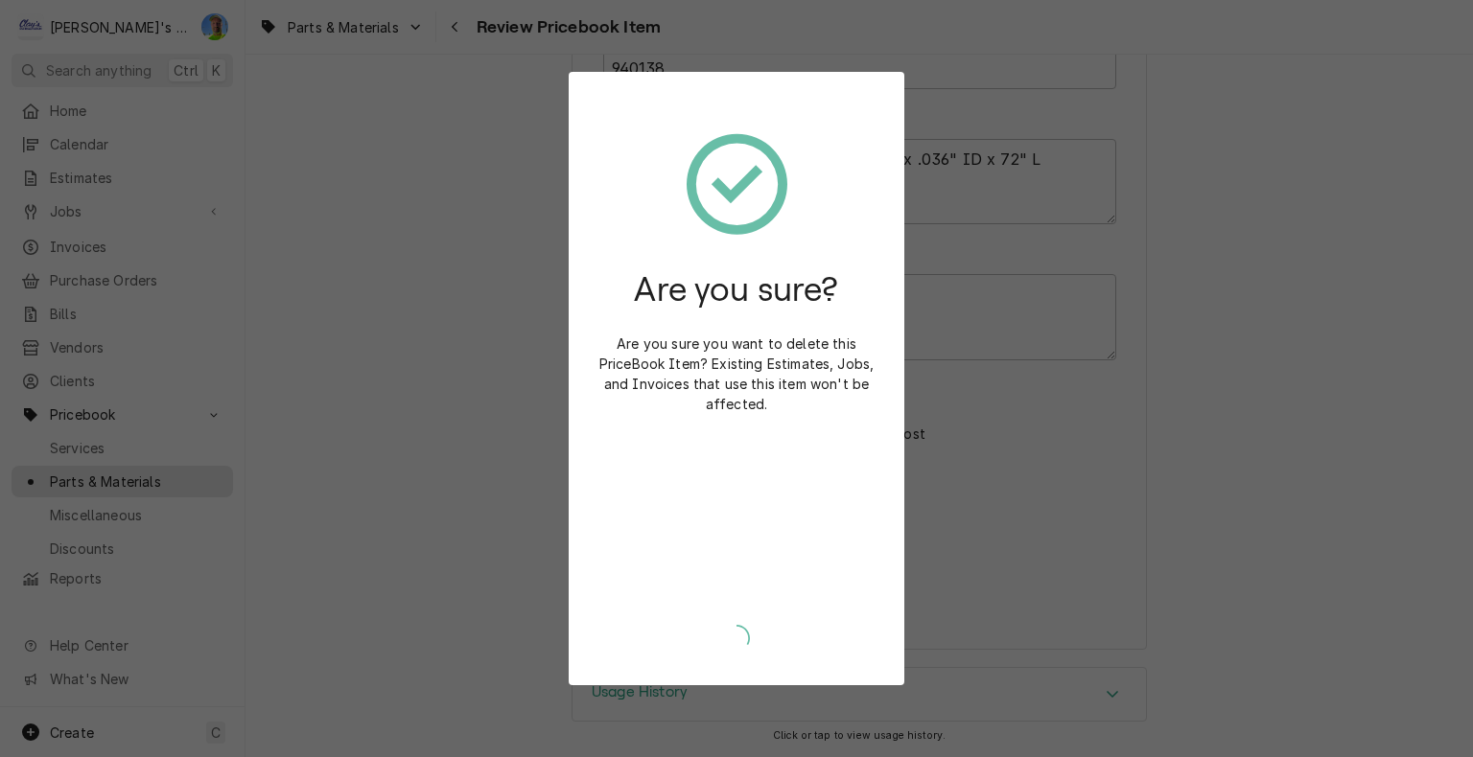
scroll to position [717, 0]
type textarea "x"
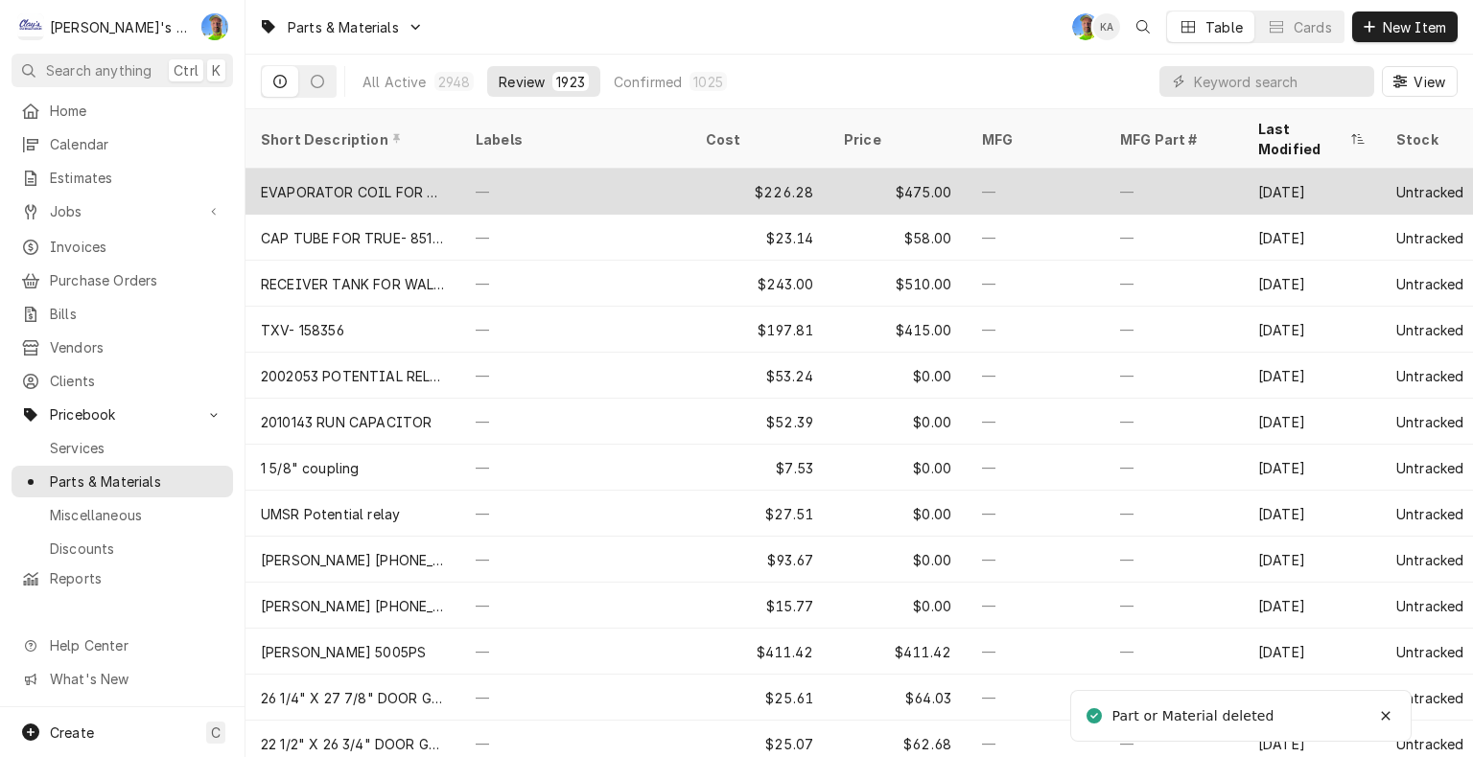
click at [662, 169] on div "—" at bounding box center [575, 192] width 230 height 46
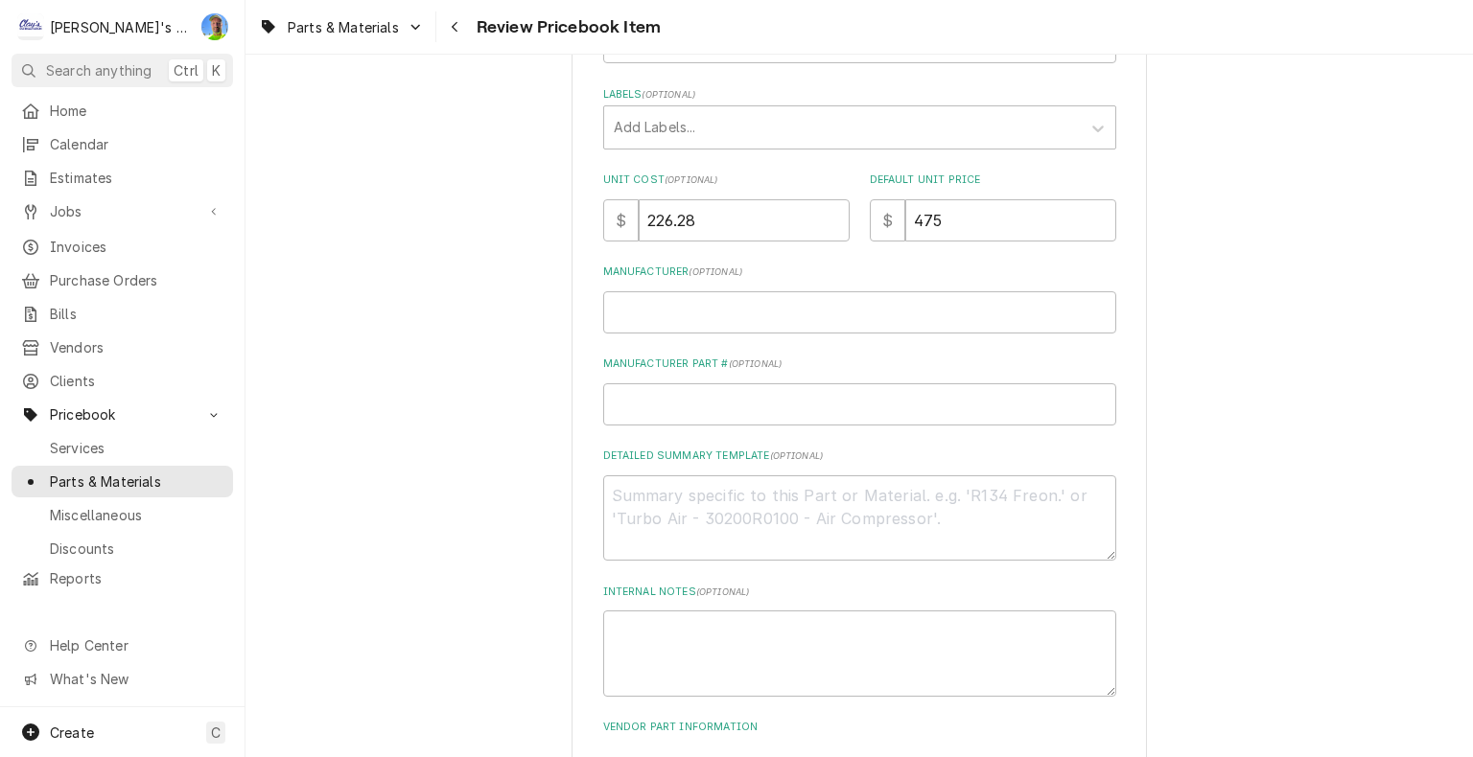
scroll to position [192, 0]
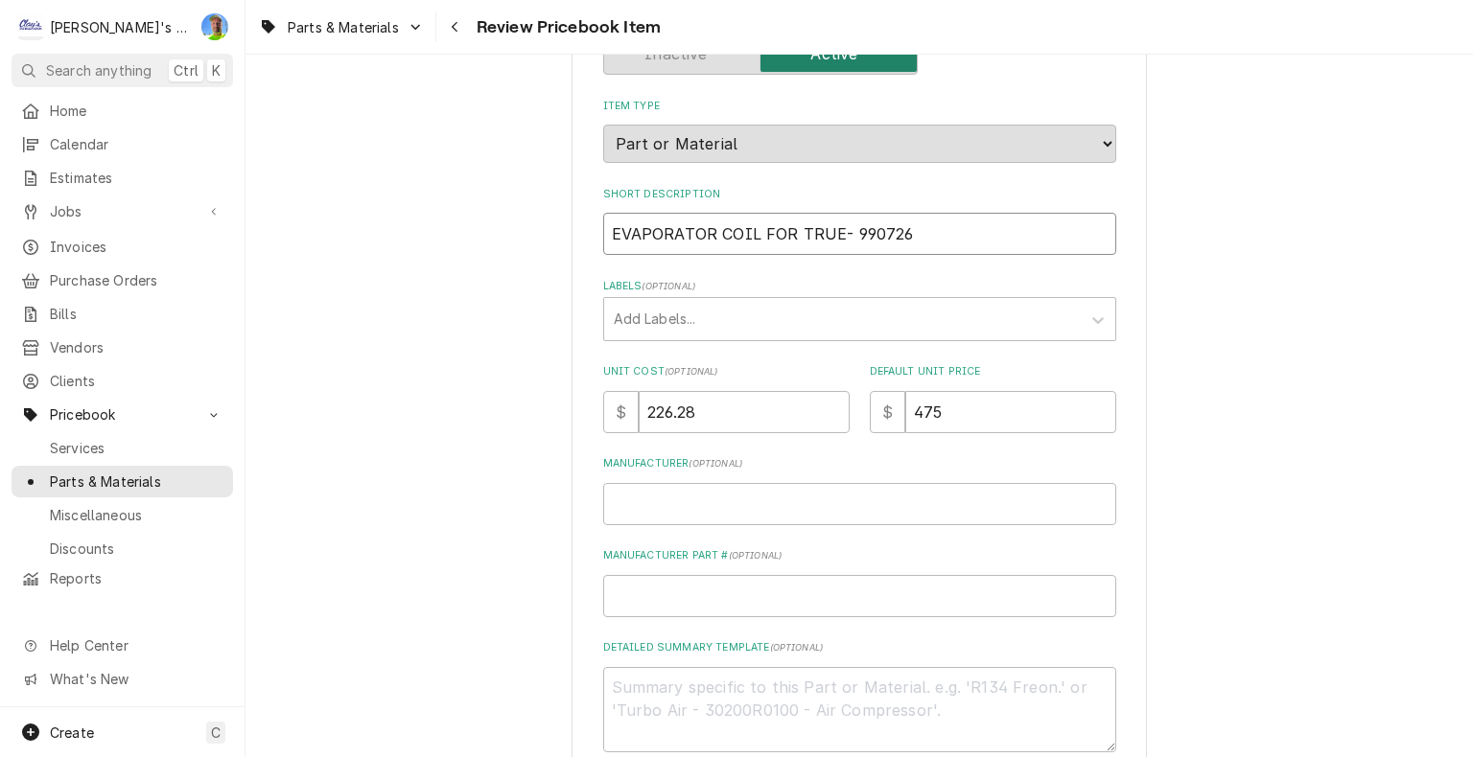
drag, startPoint x: 602, startPoint y: 233, endPoint x: 790, endPoint y: 244, distance: 188.3
click at [790, 244] on input "EVAPORATOR COIL FOR TRUE- 990726" at bounding box center [859, 234] width 513 height 42
type textarea "x"
type input "TRUE- 990726"
click at [652, 236] on input "TRUE- 990726" at bounding box center [859, 234] width 513 height 42
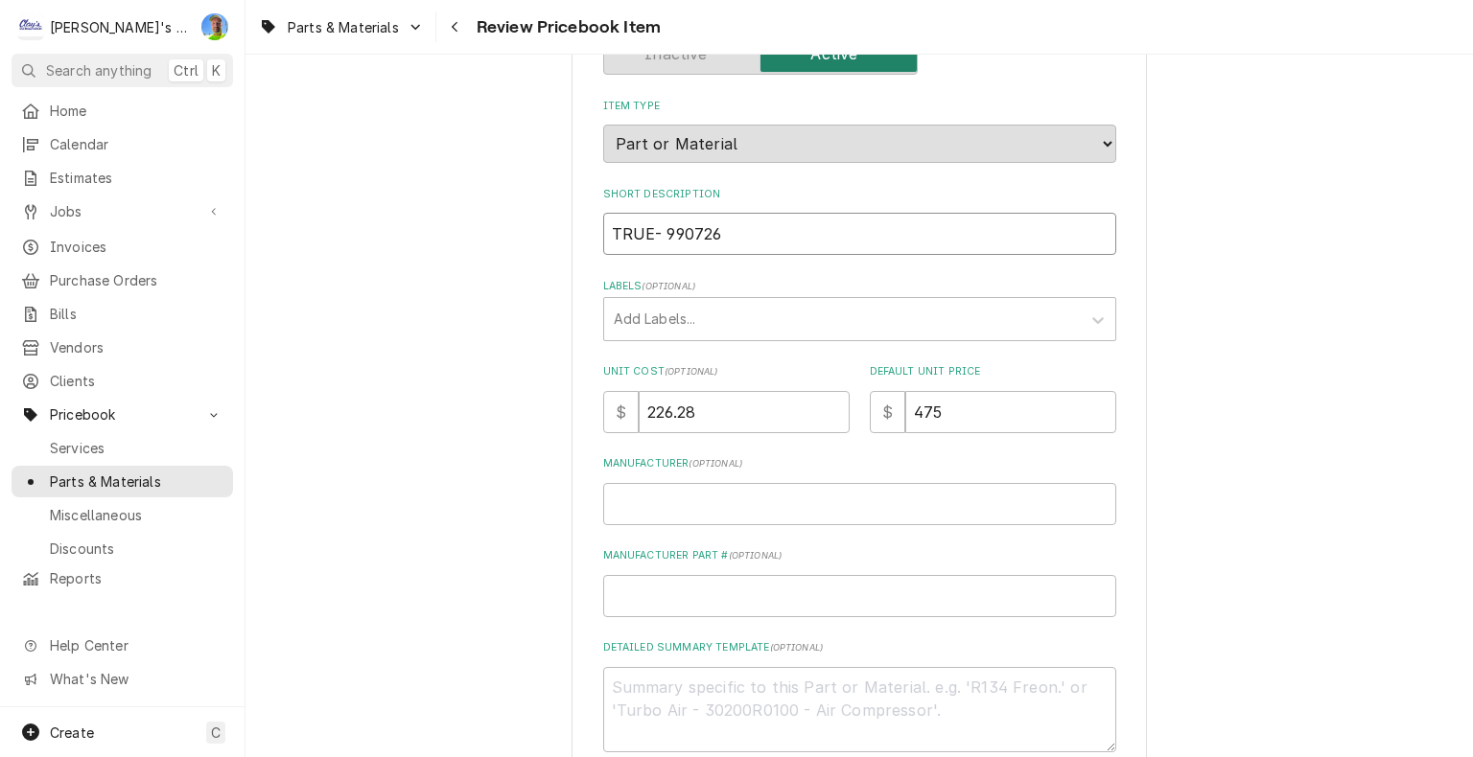
type textarea "x"
type input "TRUE 990726"
paste input "EVAPORATOR COIL FOR"
type textarea "x"
type input "TRUEEVAPORATOR COIL FOR 990726"
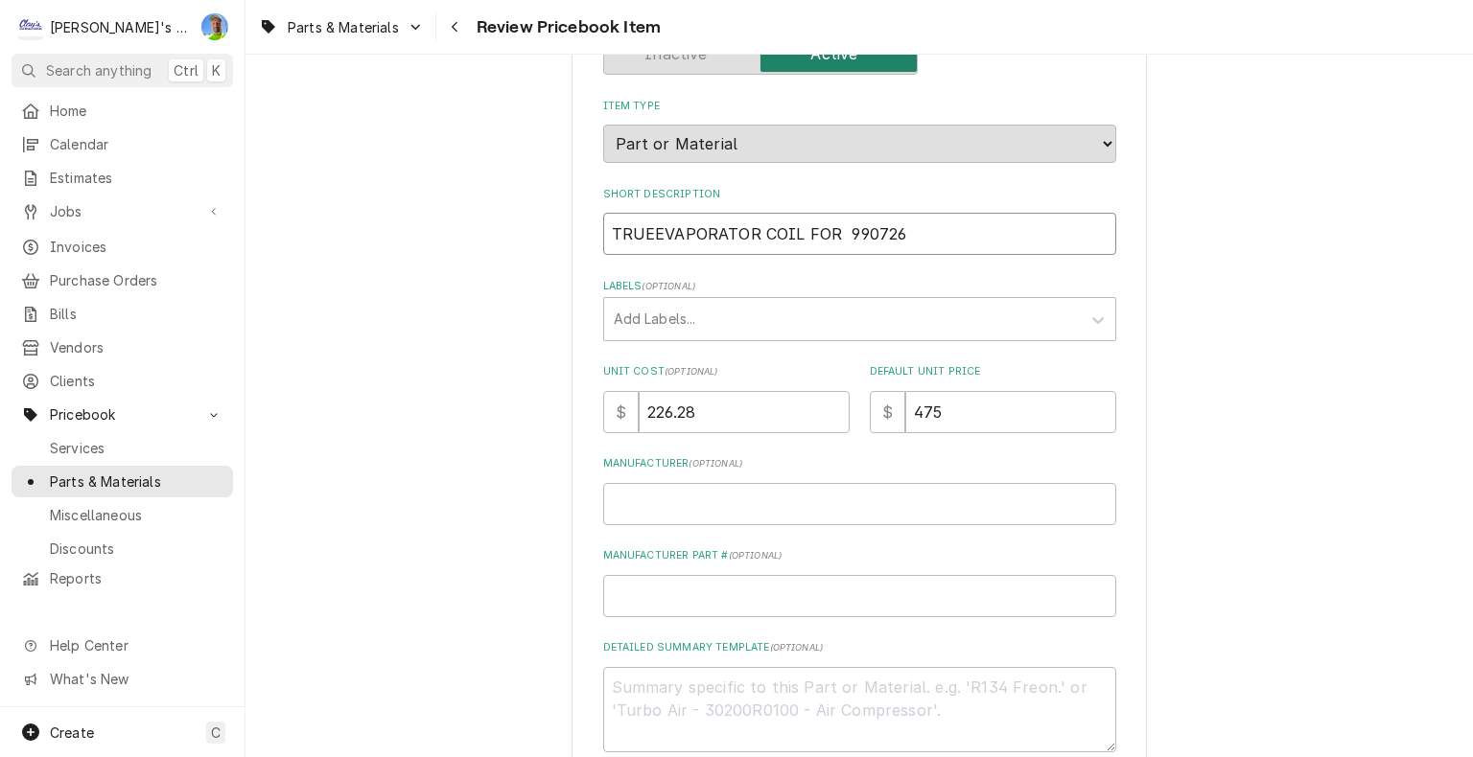
click at [647, 240] on input "TRUEEVAPORATOR COIL FOR 990726" at bounding box center [859, 234] width 513 height 42
type textarea "x"
type input "TRUE EVAPORATOR COIL FOR 990726"
click at [832, 232] on input "TRUE EVAPORATOR COIL FOR 990726" at bounding box center [859, 234] width 513 height 42
type textarea "x"
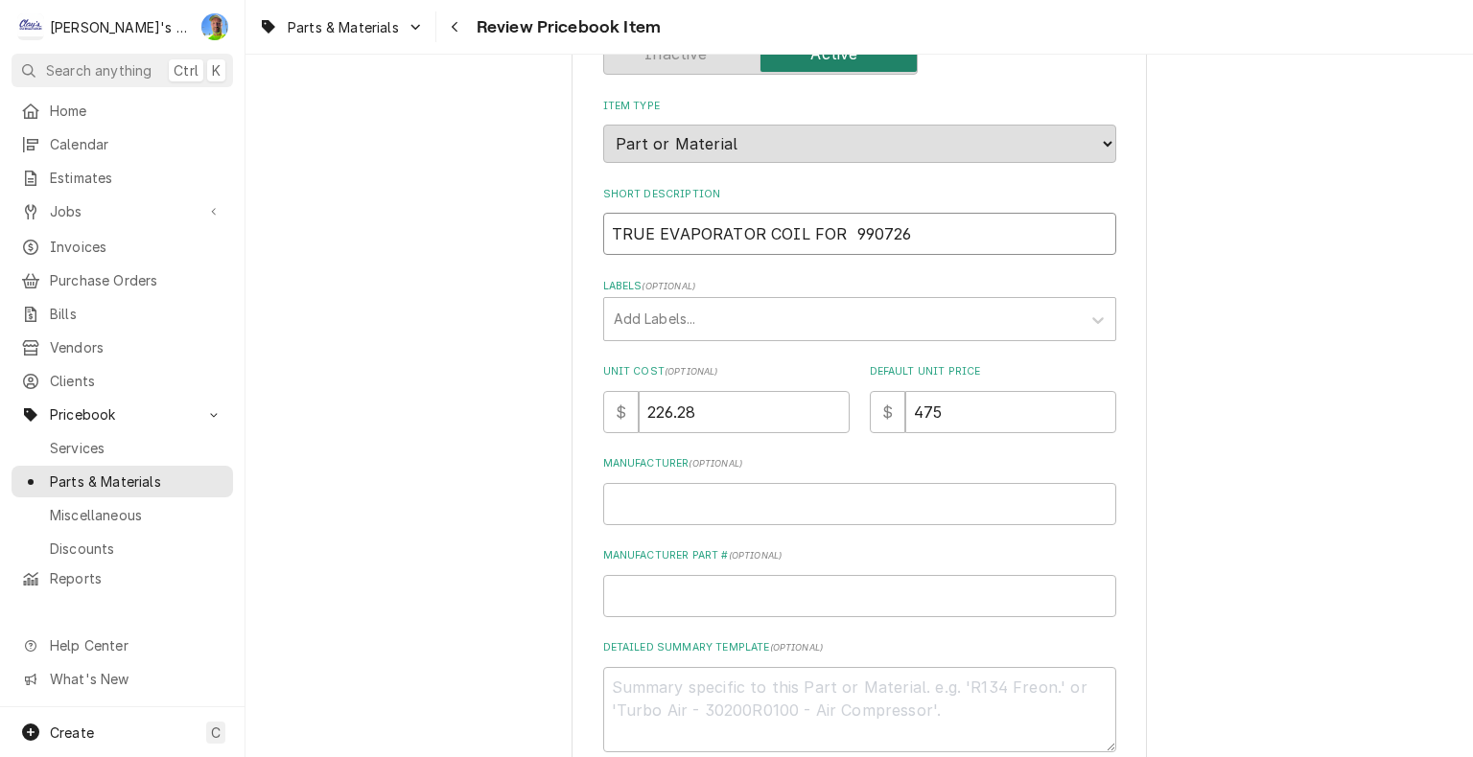
type input "TRUE EVAPORATOR COIL FOR 990726"
type textarea "x"
type input "TRUE EVAPORATOR COIL FO 990726"
type textarea "x"
type input "TRUE EVAPORATOR COIL F 990726"
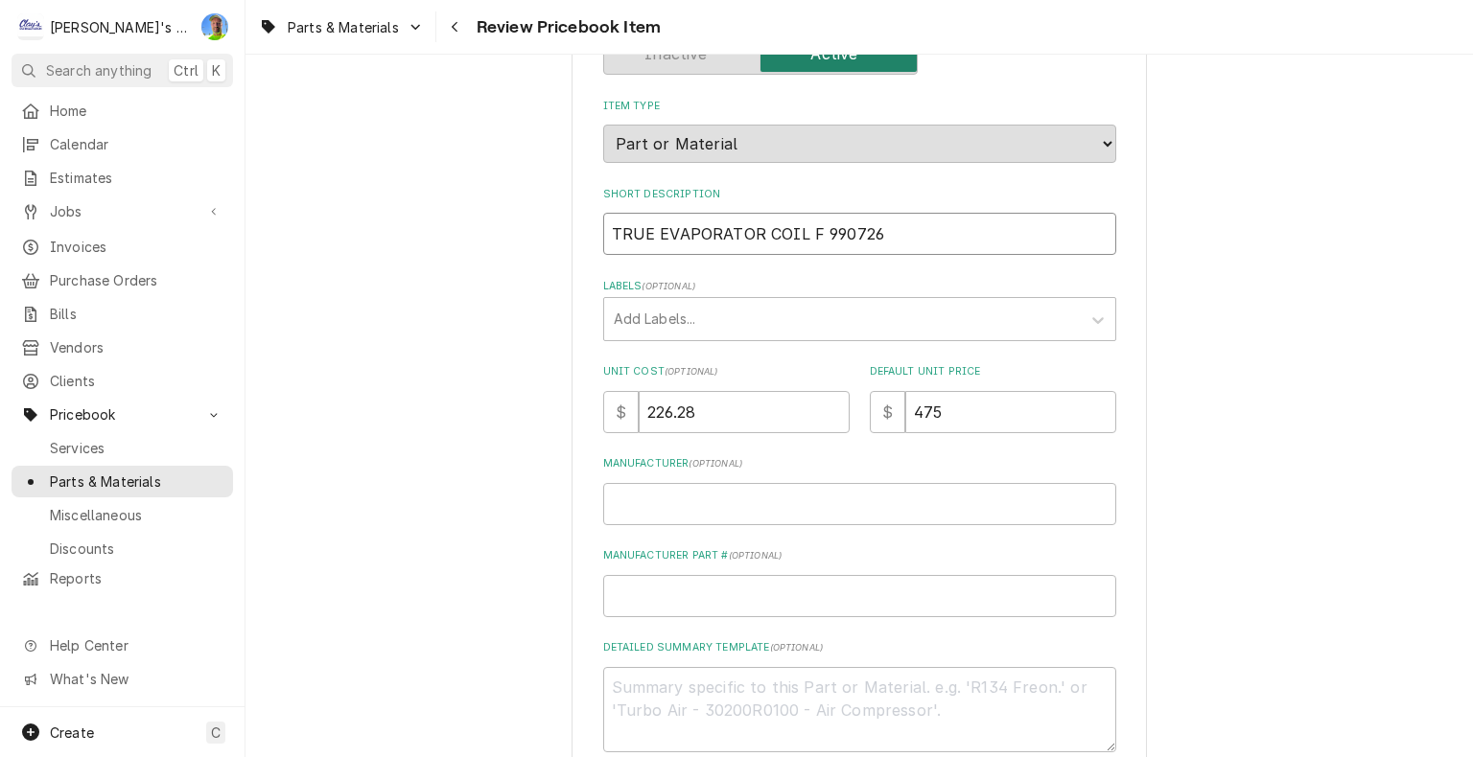
type textarea "x"
type input "TRUE EVAPORATOR COIL 990726"
type textarea "x"
drag, startPoint x: 605, startPoint y: 233, endPoint x: 852, endPoint y: 241, distance: 247.5
click at [852, 241] on input "TRUE EVAPORATOR COIL 990726" at bounding box center [859, 234] width 513 height 42
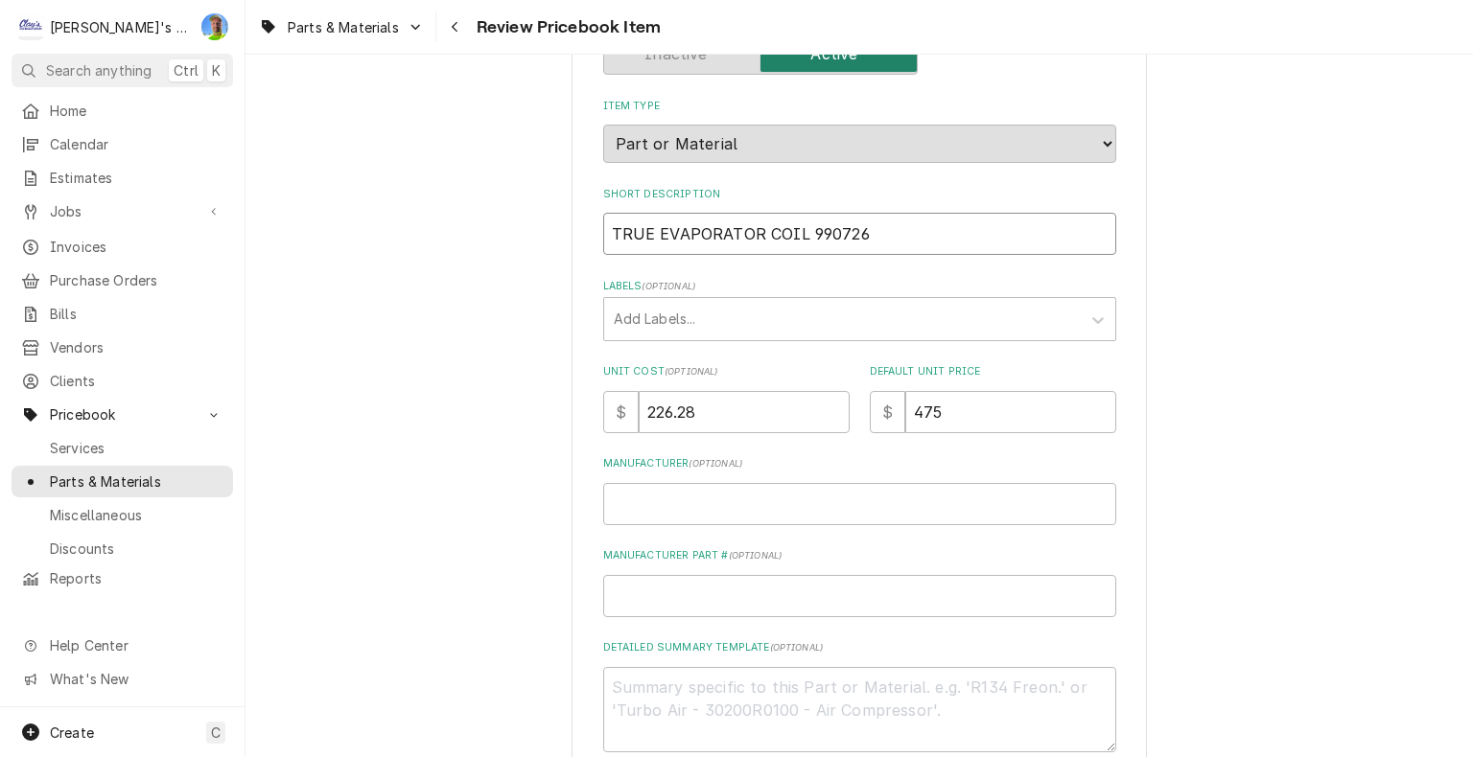
type input "TRUE EVAPORATOR COIL 990726"
click at [686, 697] on textarea "Detailed Summary Template ( optional )" at bounding box center [859, 710] width 513 height 86
paste textarea "True 990726 Evaporator Coil Assembly, TUC-48HC"
type textarea "x"
type textarea "True 990726 Evaporator Coil Assembly, TUC-48HC"
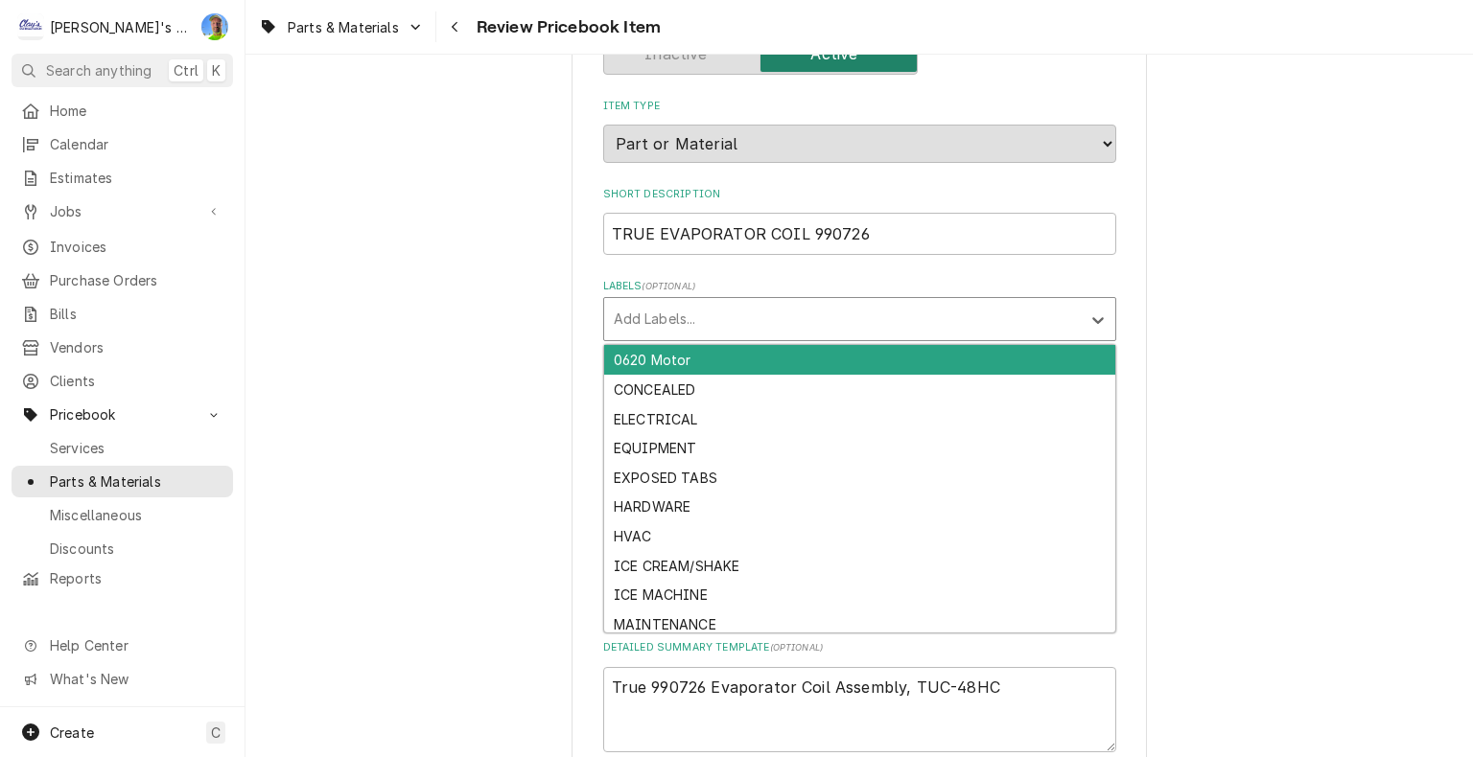
click at [671, 305] on div "Labels" at bounding box center [842, 319] width 457 height 35
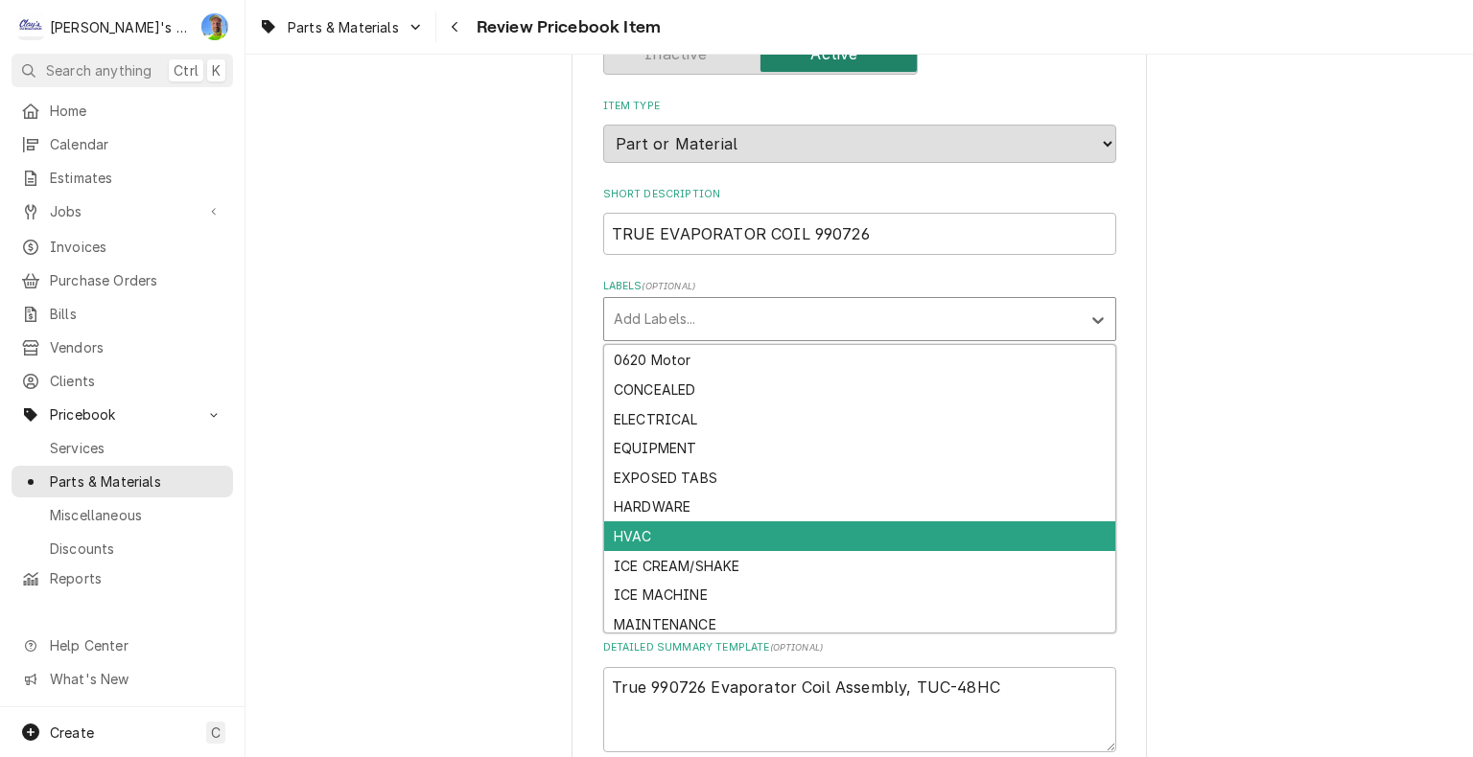
scroll to position [94, 0]
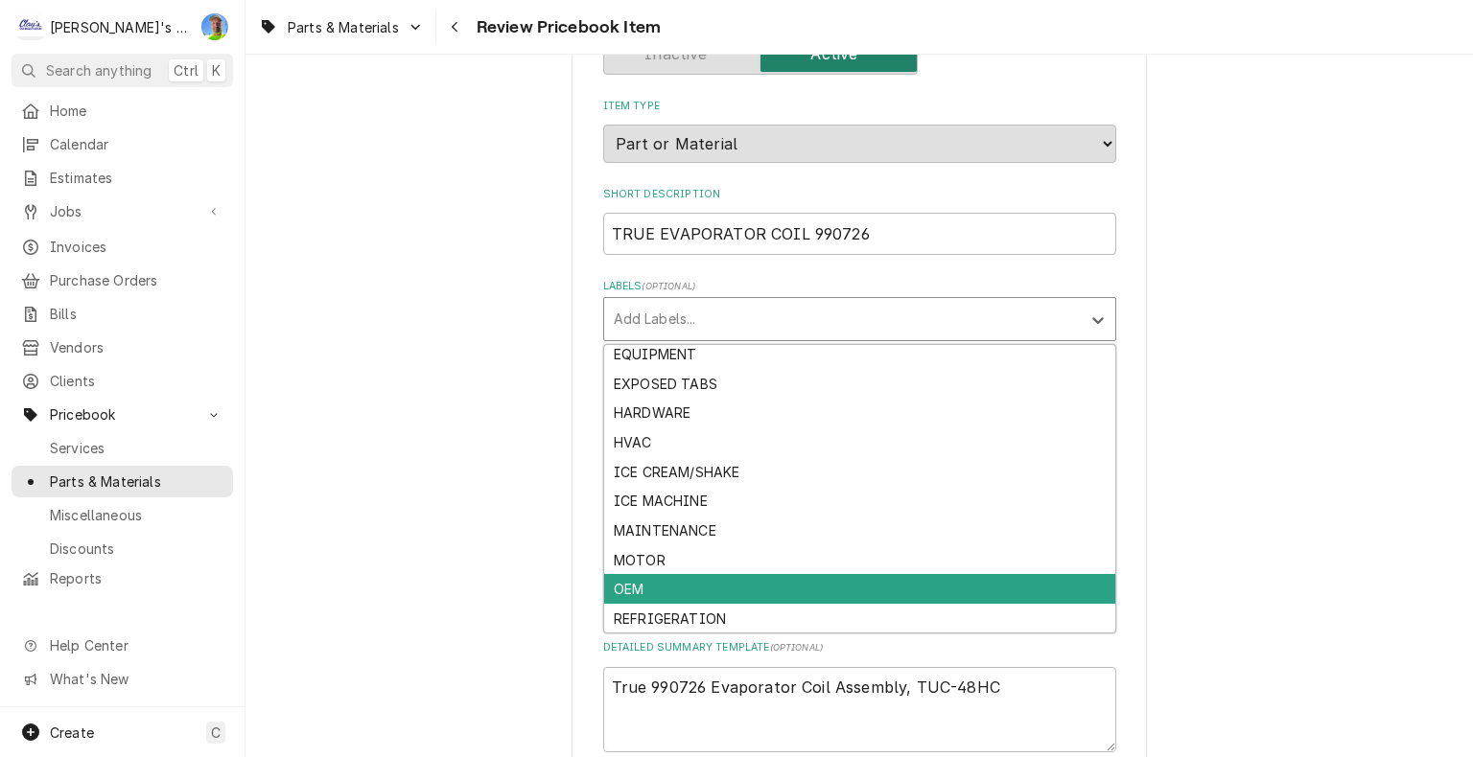
click at [668, 593] on div "OEM" at bounding box center [859, 589] width 511 height 30
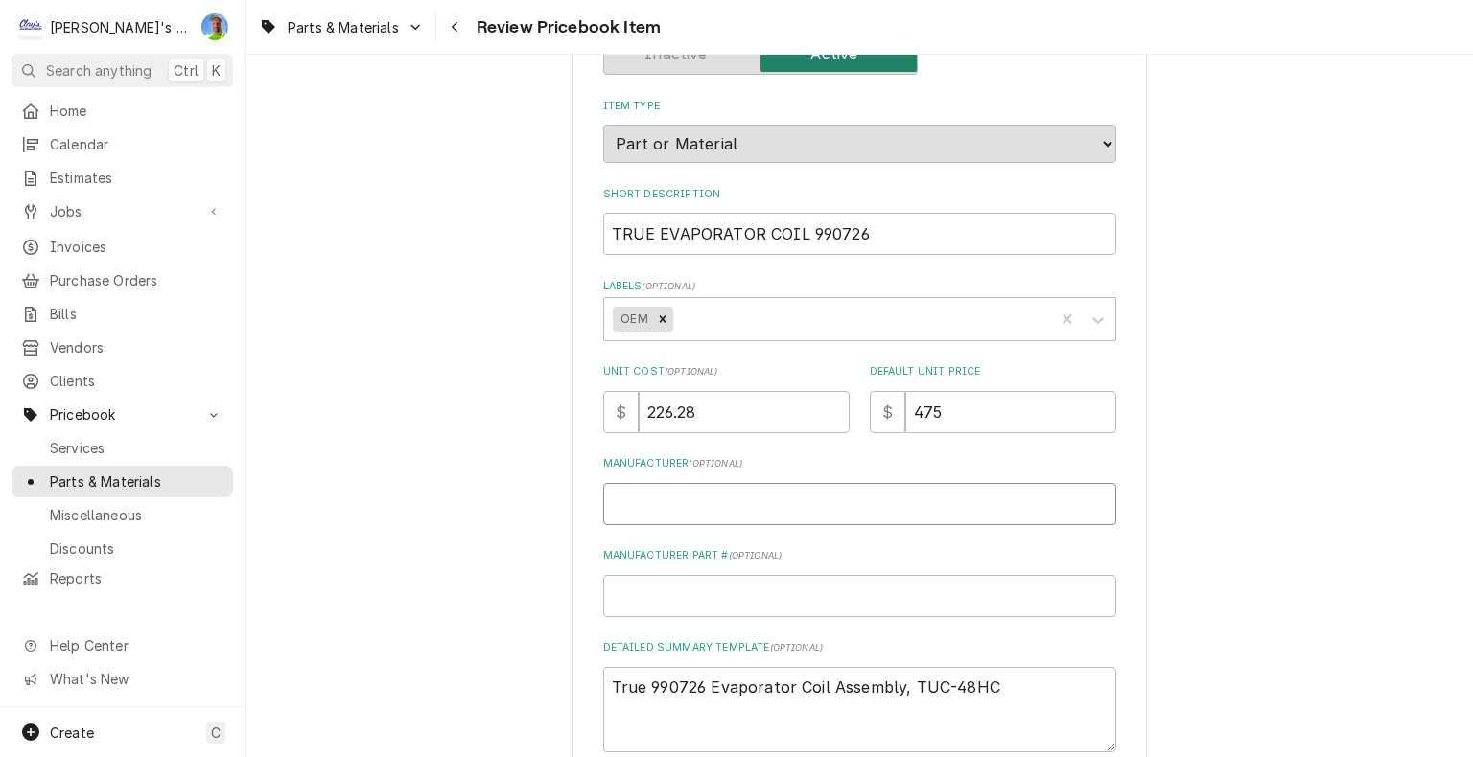
click at [674, 508] on input "Manufacturer ( optional )" at bounding box center [859, 504] width 513 height 42
type textarea "x"
type input "T"
type textarea "x"
type input "TR"
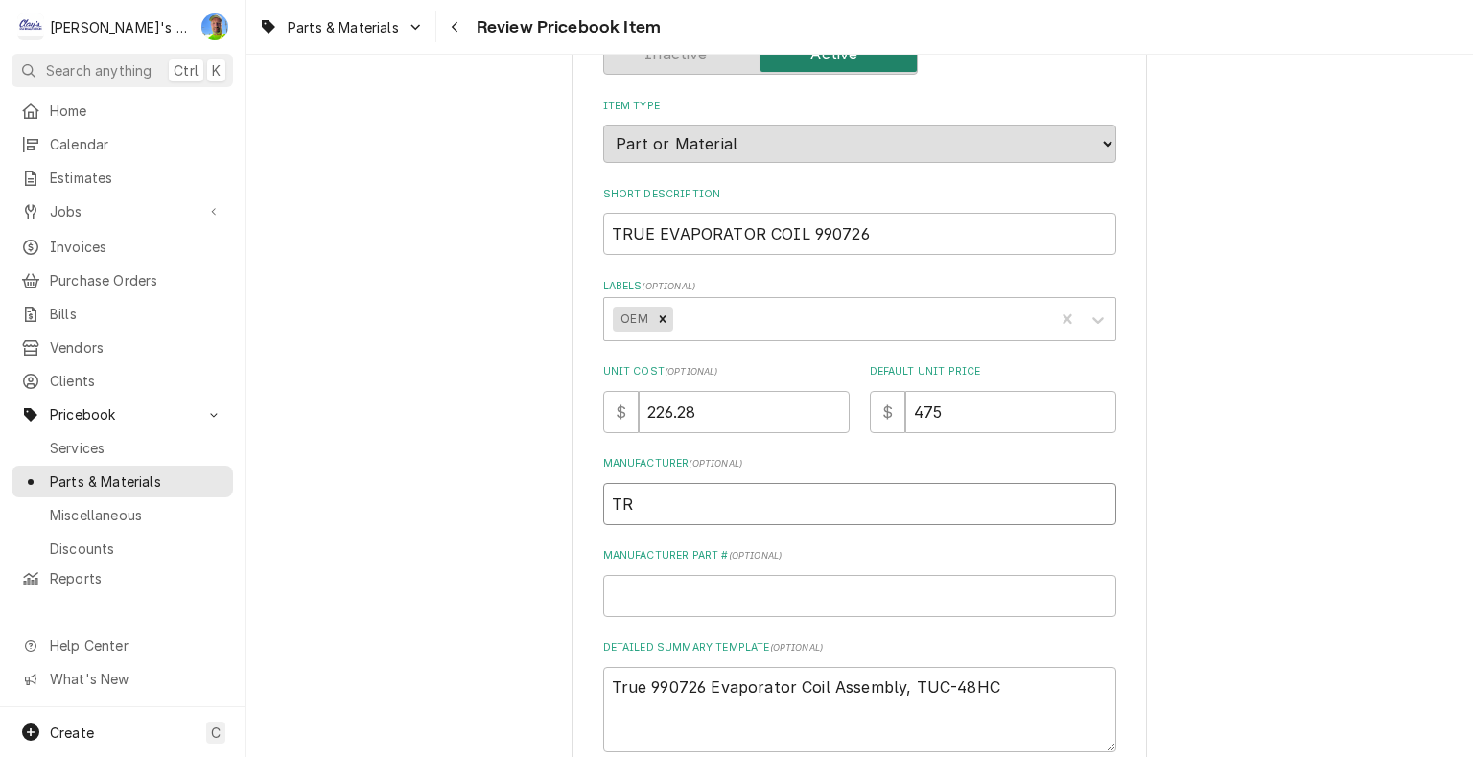
type textarea "x"
type input "TRU"
type textarea "x"
type input "TRUE"
type textarea "x"
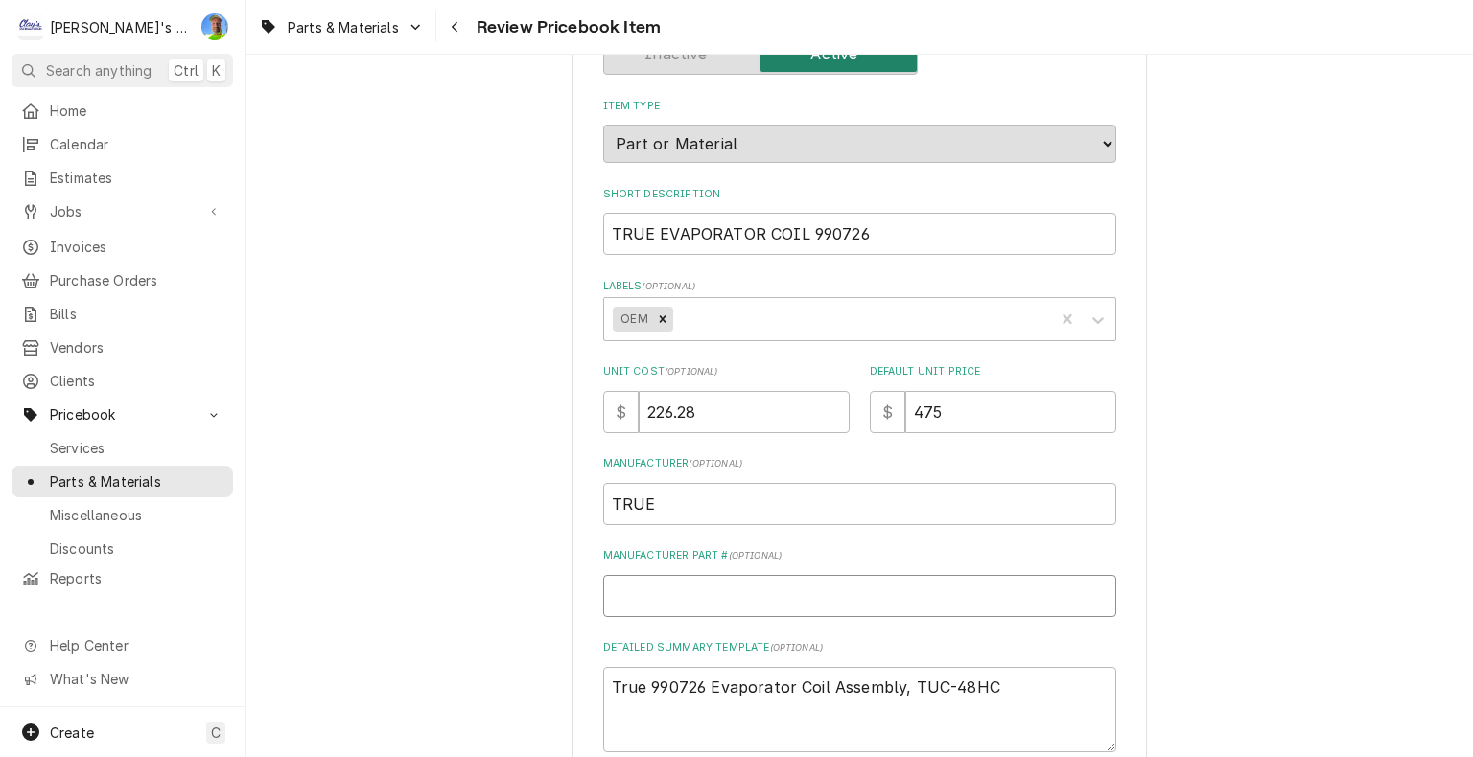
type input "9"
type textarea "x"
type input "99"
type textarea "x"
type input "990"
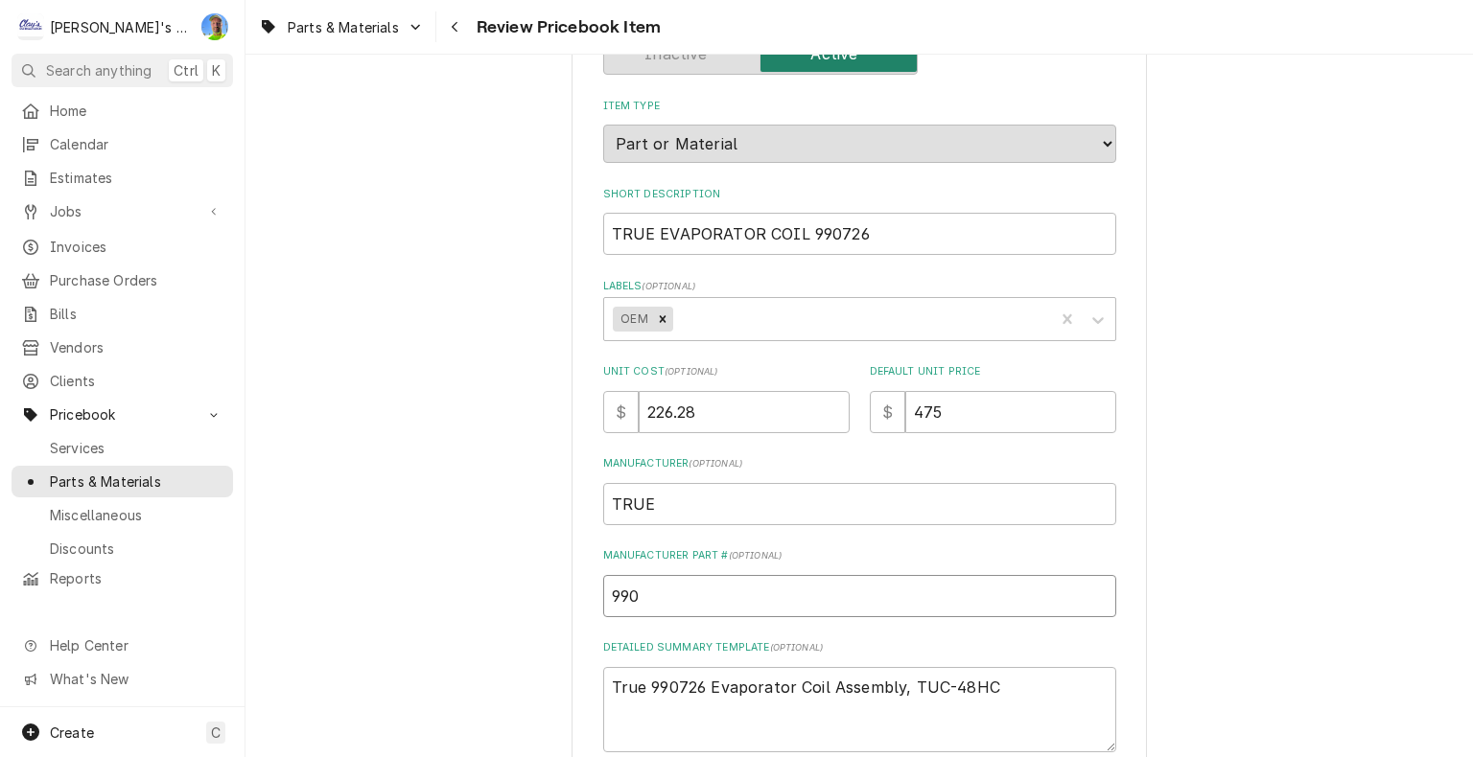
type textarea "x"
type input "9907"
type textarea "x"
type input "99072"
type textarea "x"
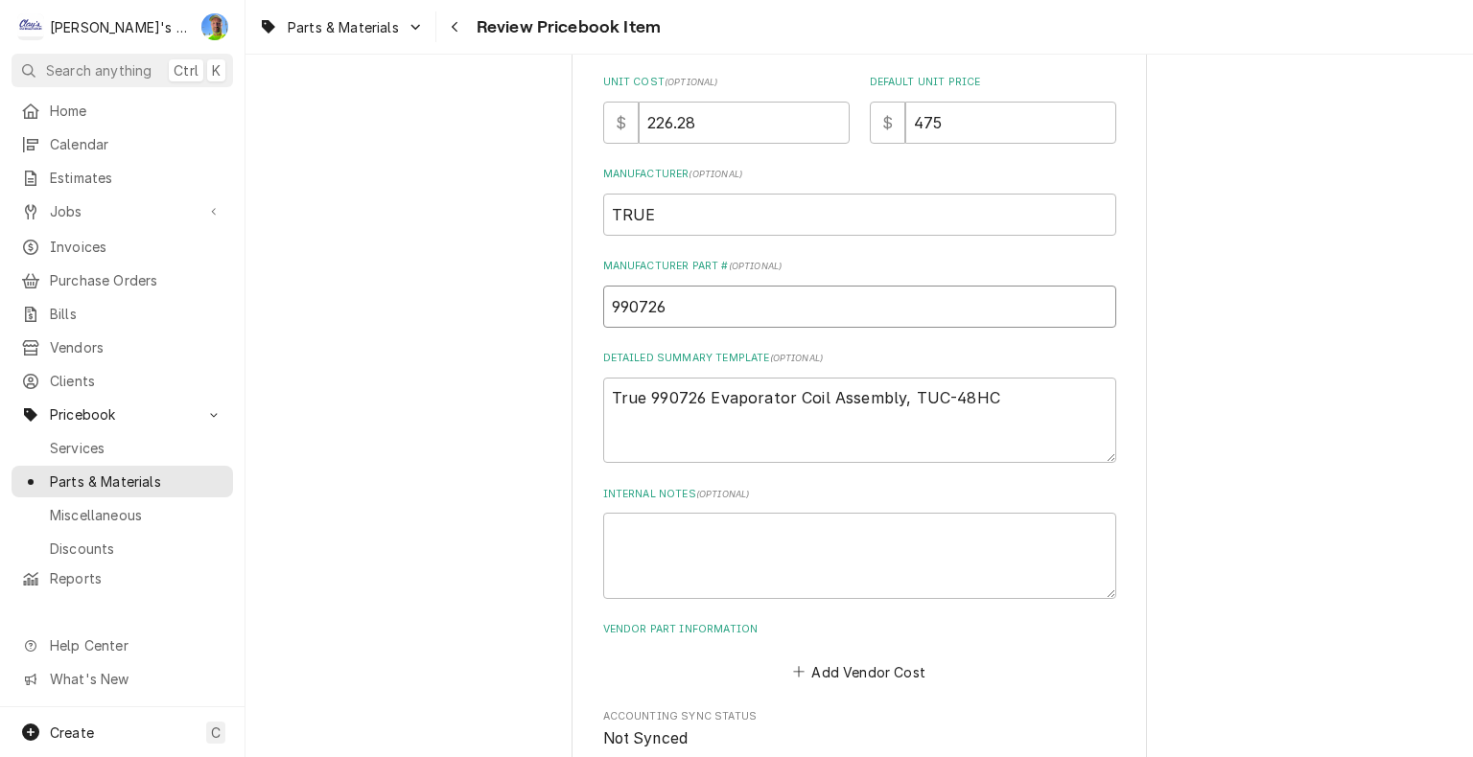
scroll to position [575, 0]
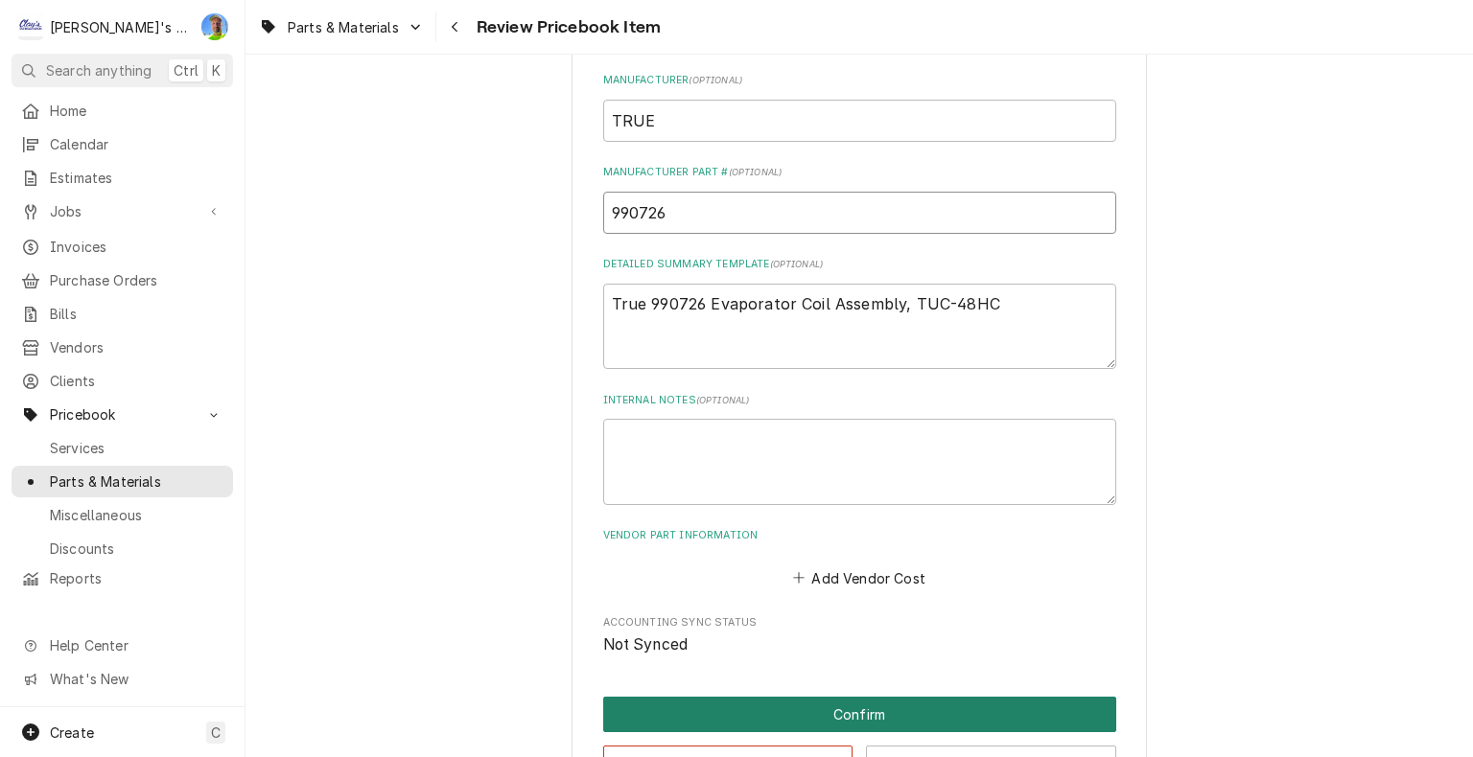
type input "990726"
click at [702, 709] on button "Confirm" at bounding box center [859, 714] width 513 height 35
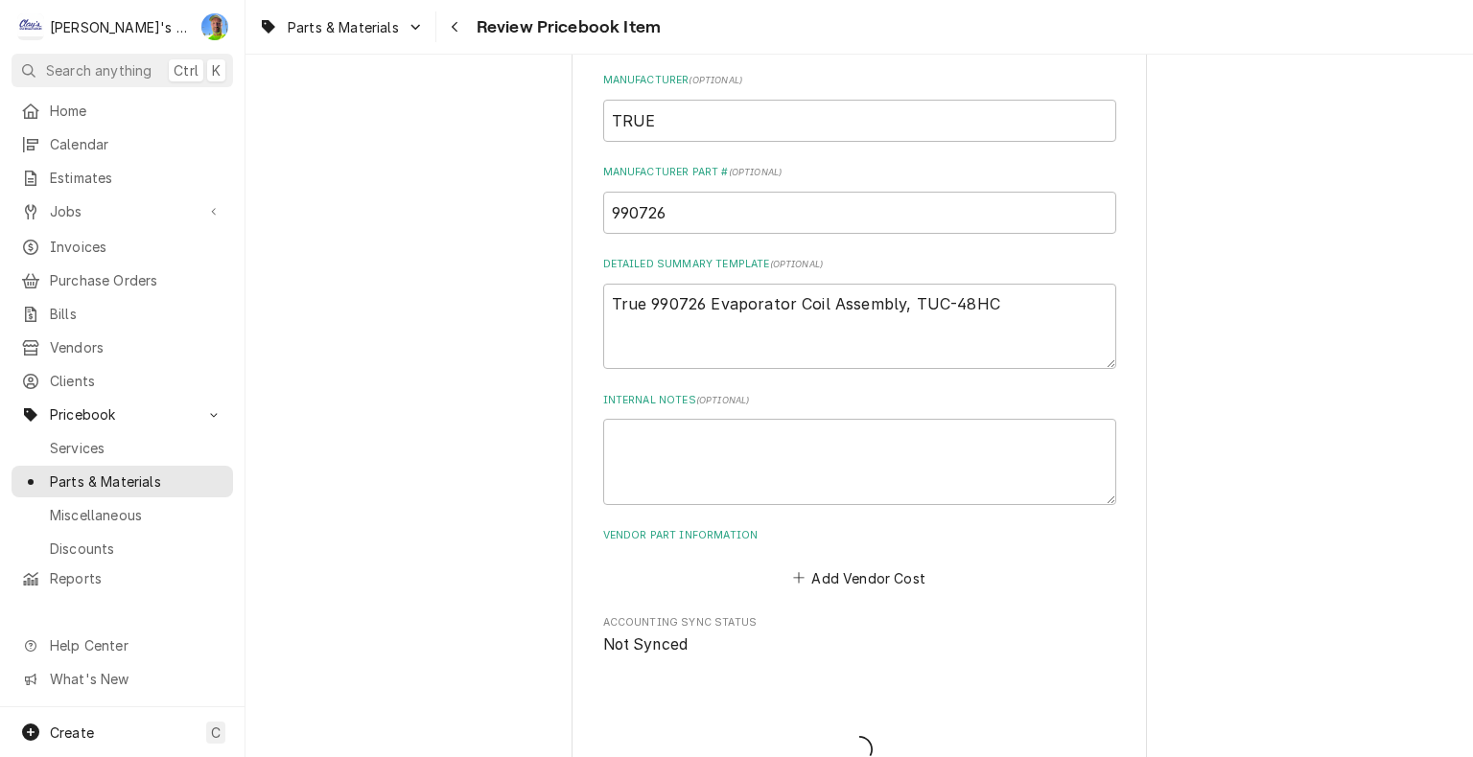
type textarea "x"
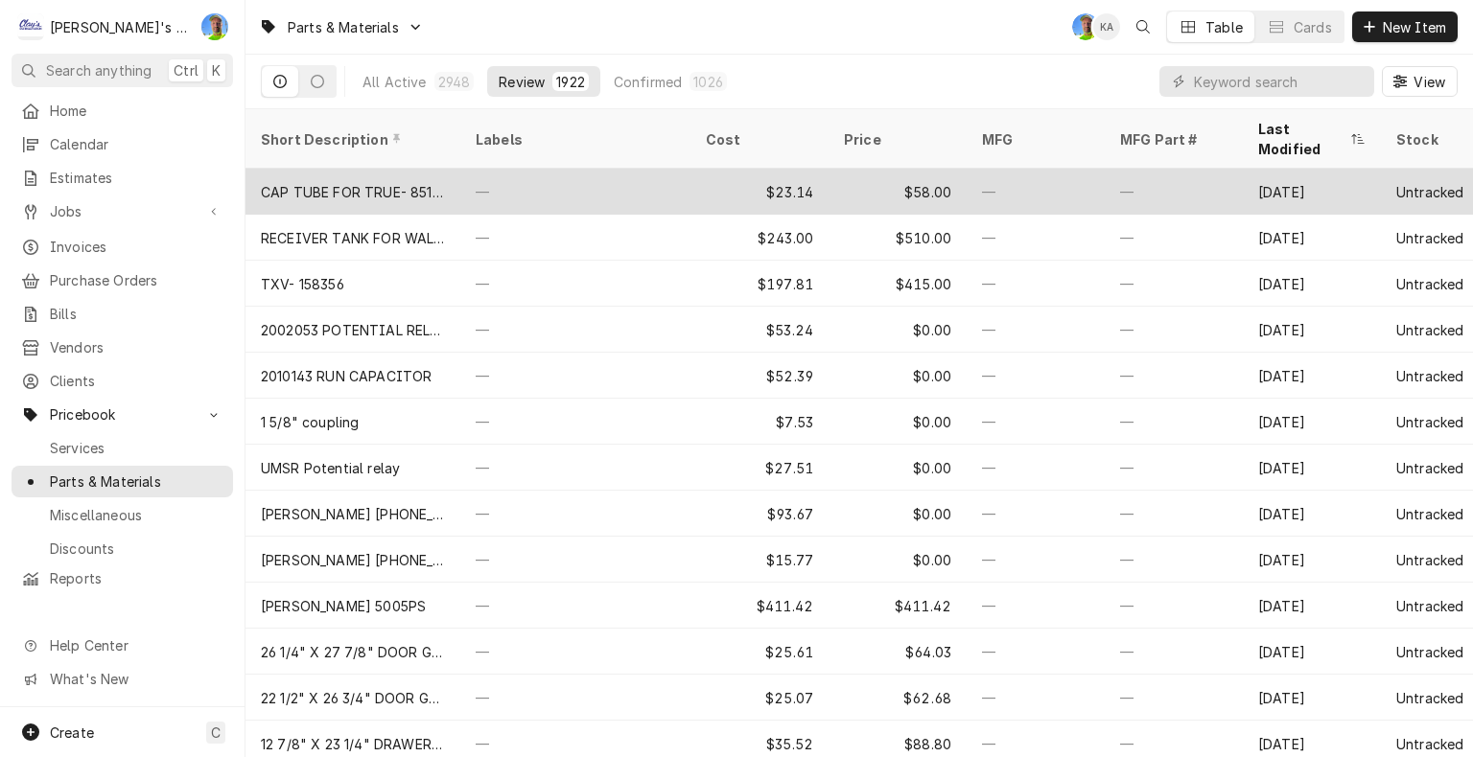
click at [658, 169] on div "—" at bounding box center [575, 192] width 230 height 46
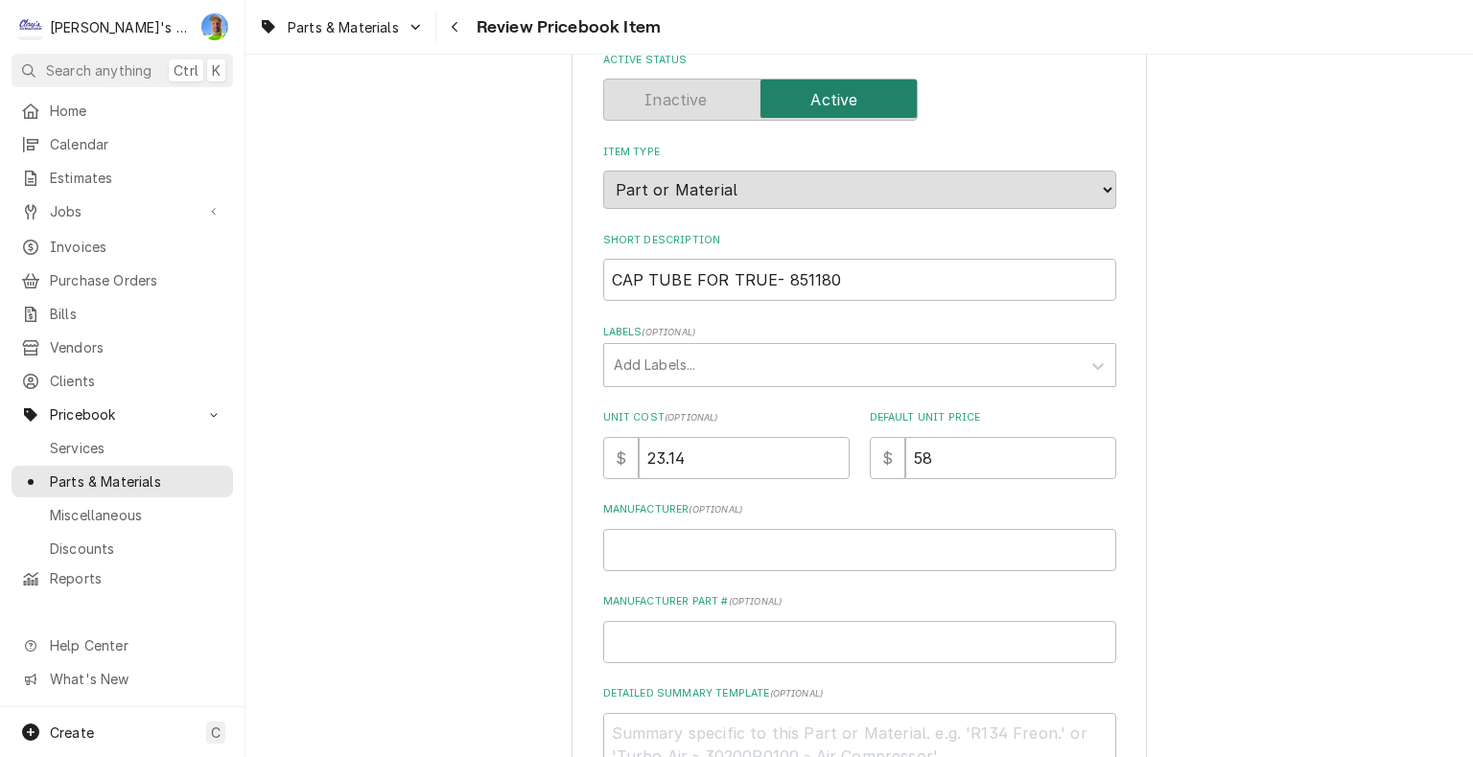
scroll to position [192, 0]
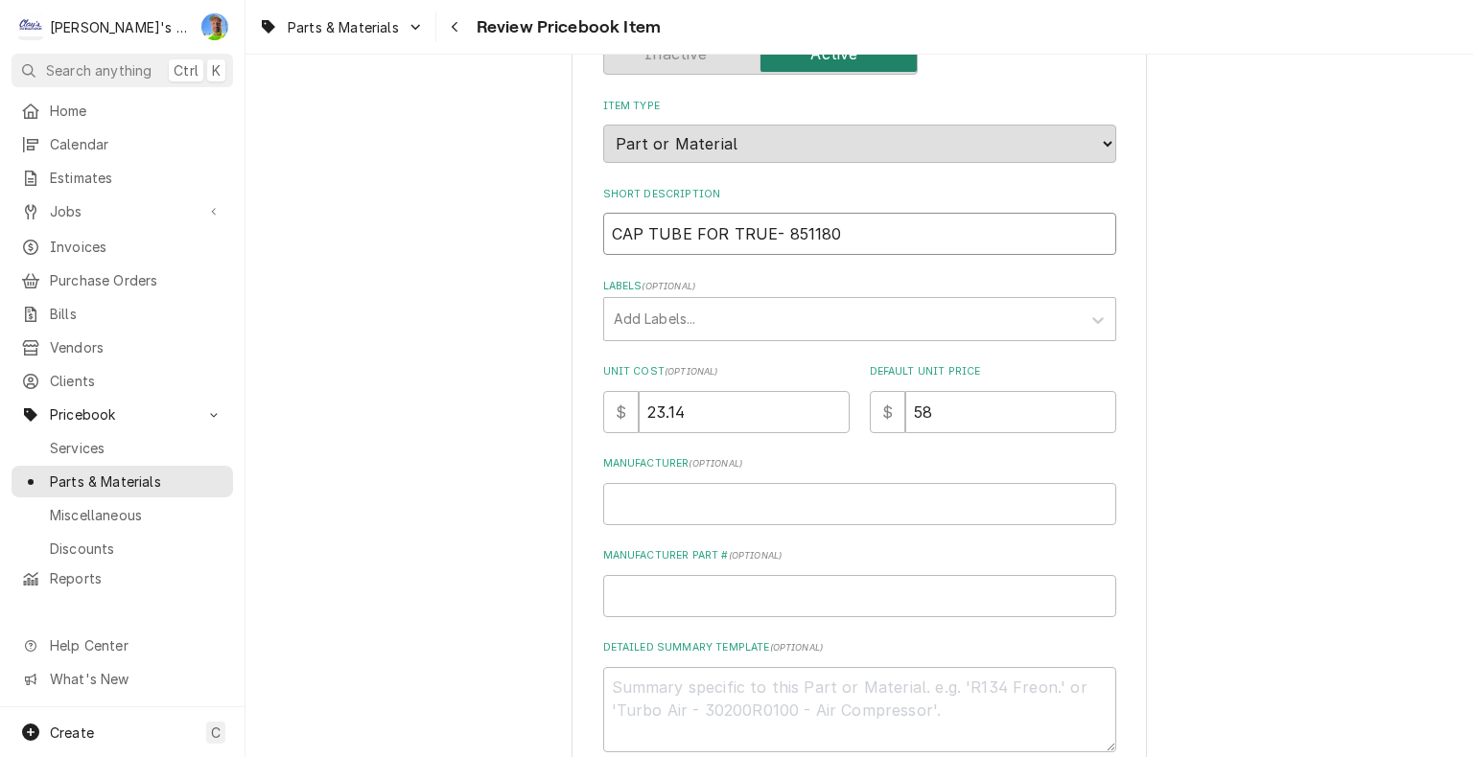
drag, startPoint x: 598, startPoint y: 234, endPoint x: 723, endPoint y: 232, distance: 124.7
click at [723, 232] on input "CAP TUBE FOR TRUE- 851180" at bounding box center [859, 234] width 513 height 42
type textarea "x"
type input "TRUE- 851180"
click at [652, 231] on input "TRUE- 851180" at bounding box center [859, 234] width 513 height 42
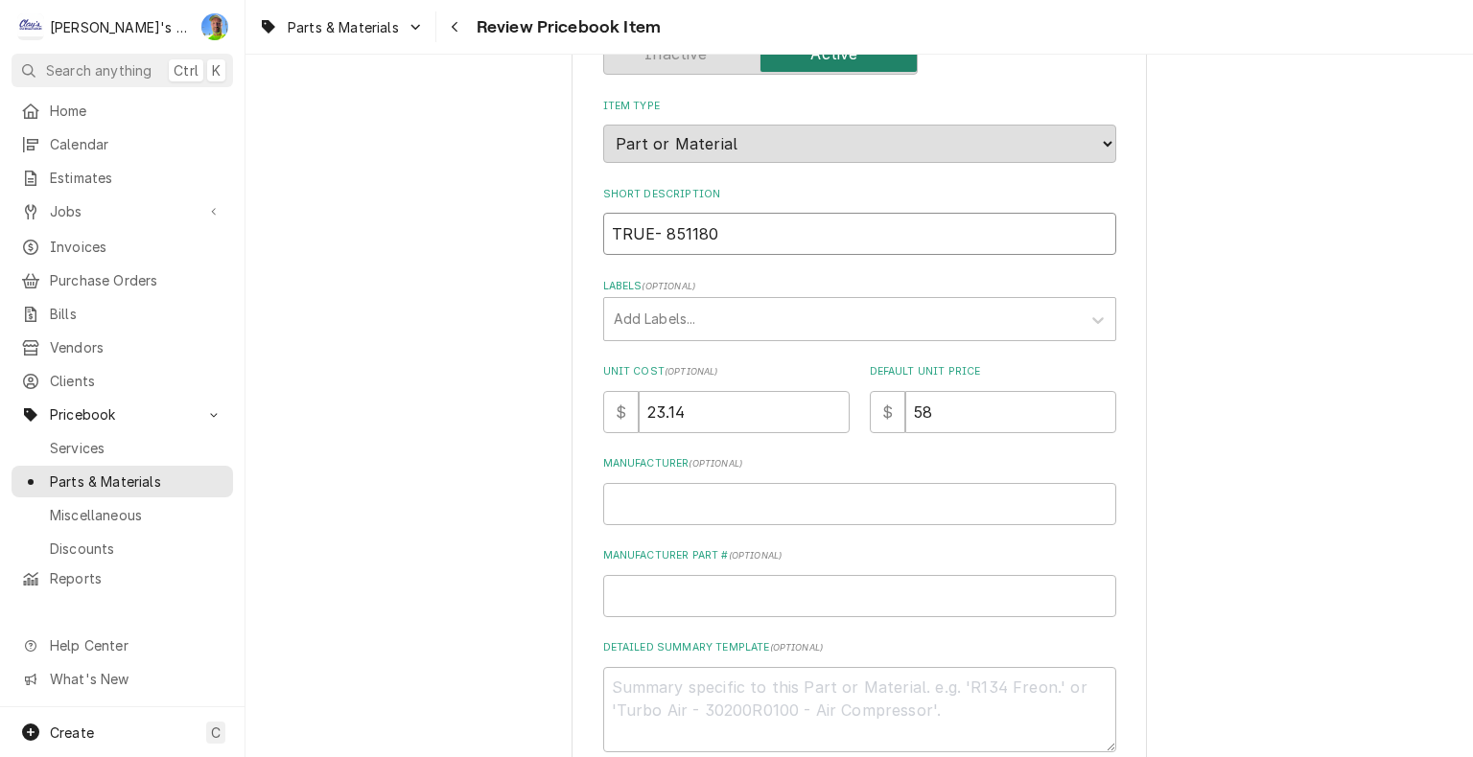
type textarea "x"
type input "TRUE 851180"
paste input "CAP TUBE FOR"
type textarea "x"
type input "TRUE CAP TUBE FOR 851180"
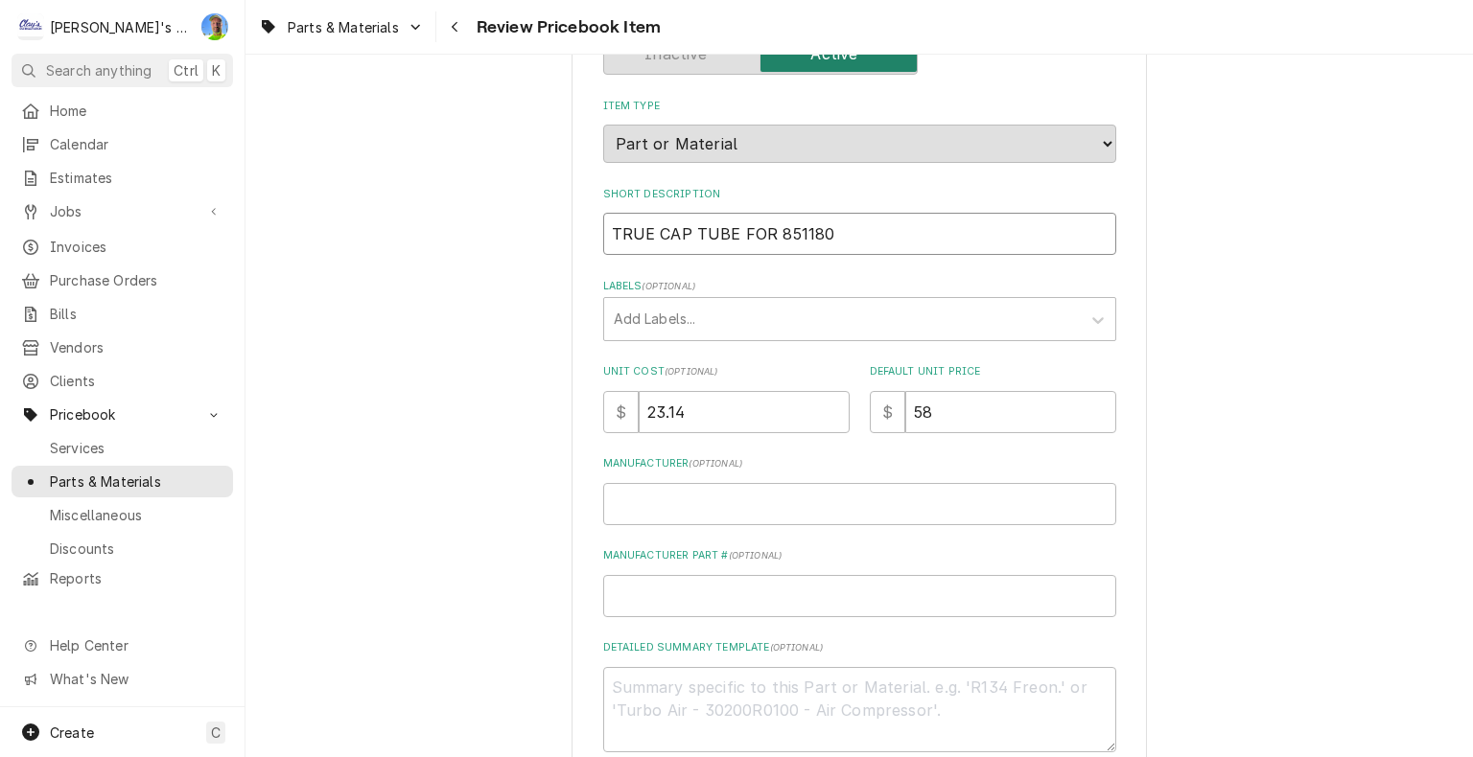
type textarea "x"
type input "TRUE CAP TUBE FOR851180"
type textarea "x"
type input "TRUE CAP TUBE FO851180"
type textarea "x"
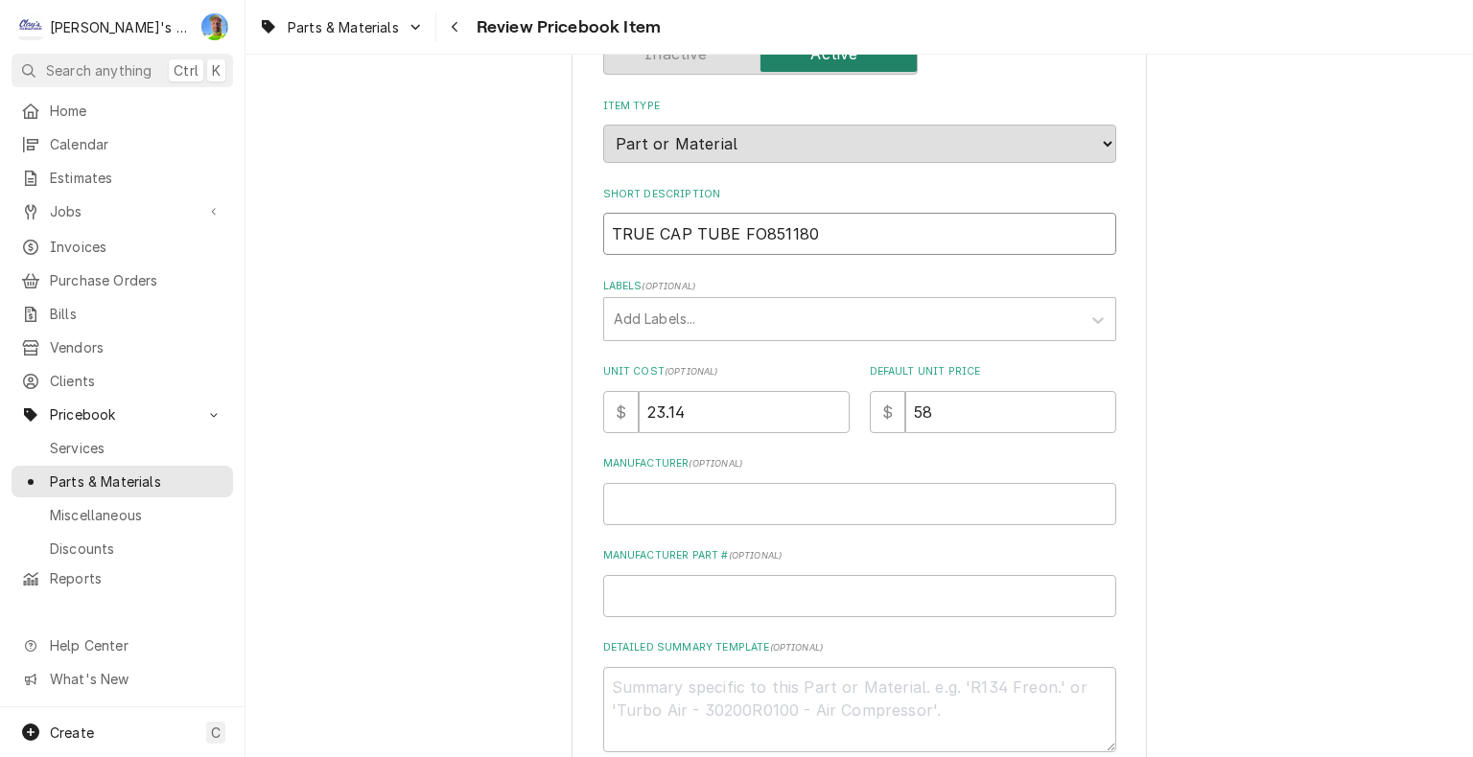
type input "TRUE CAP TUBE F851180"
type textarea "x"
drag, startPoint x: 602, startPoint y: 230, endPoint x: 790, endPoint y: 248, distance: 188.8
click at [790, 248] on input "TRUE CAP TUBE 851180" at bounding box center [859, 234] width 513 height 42
type input "TRUE CAP TUBE 851180"
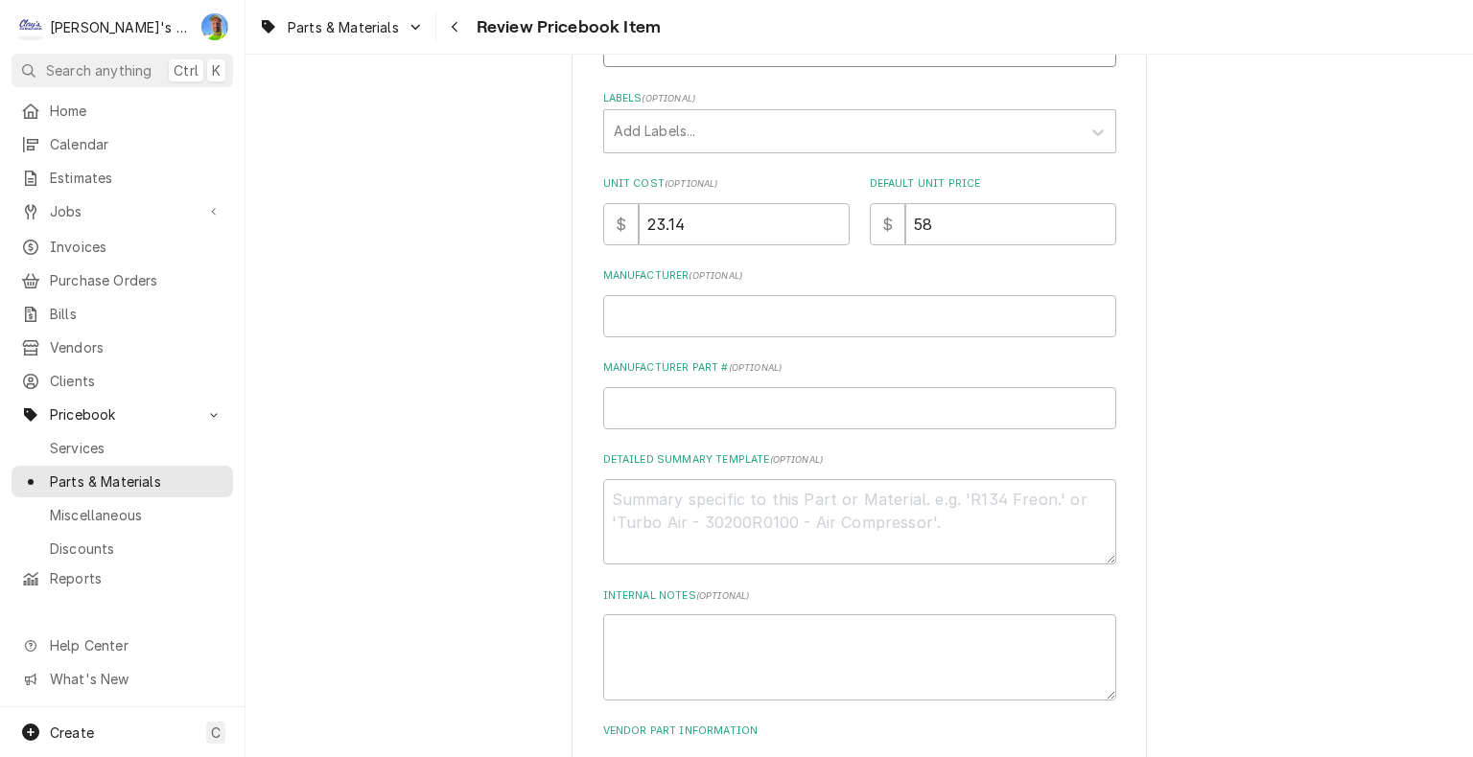
scroll to position [384, 0]
click at [654, 493] on textarea "Detailed Summary Template ( optional )" at bounding box center [859, 519] width 513 height 86
paste textarea "True 851180 Capillary Tube, .087" OD x .036" ID x 8' with Label"
type textarea "x"
type textarea "True 851180 Capillary Tube, .087" OD x .036" ID x 8' with Label"
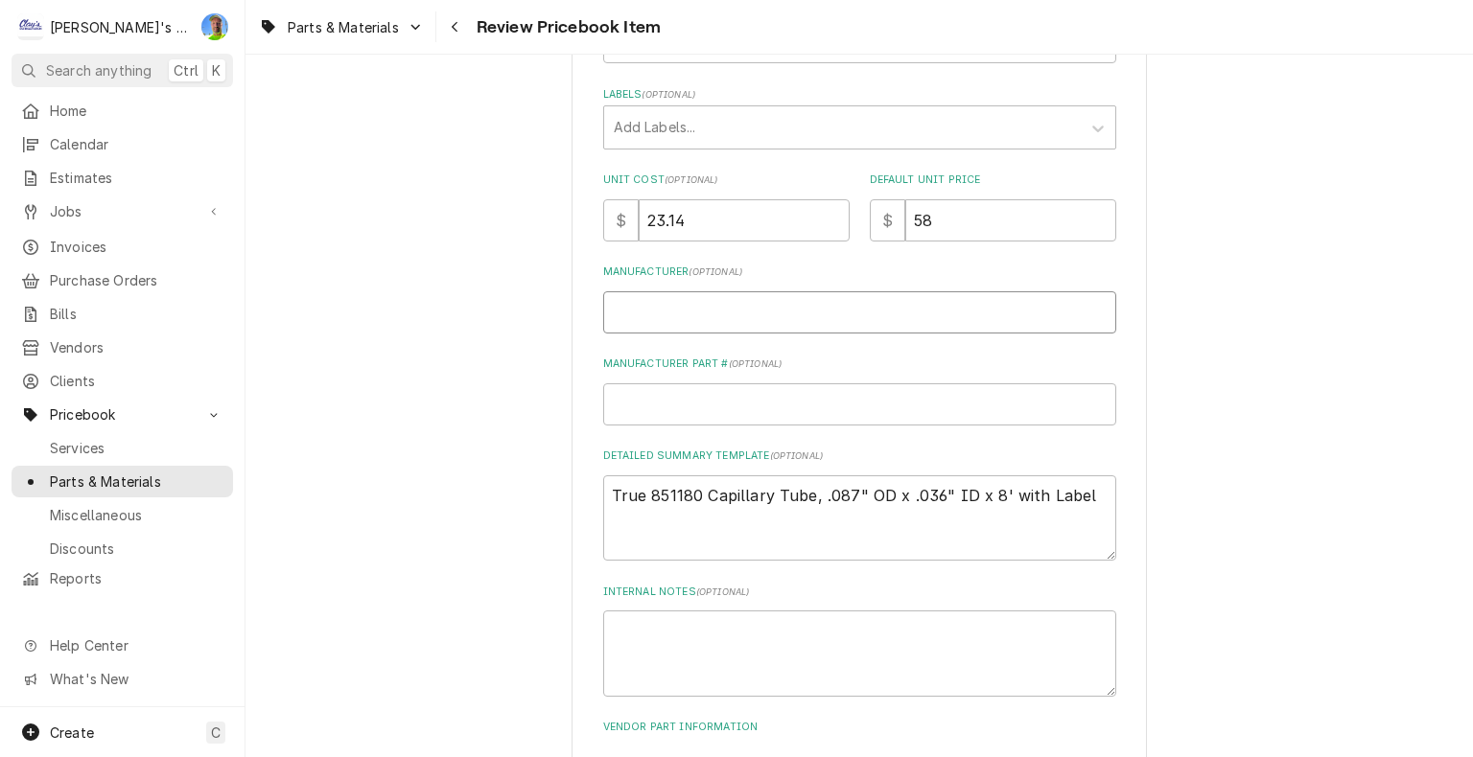
click at [676, 315] on input "Manufacturer ( optional )" at bounding box center [859, 312] width 513 height 42
type textarea "x"
type input "T"
type textarea "x"
type input "TR"
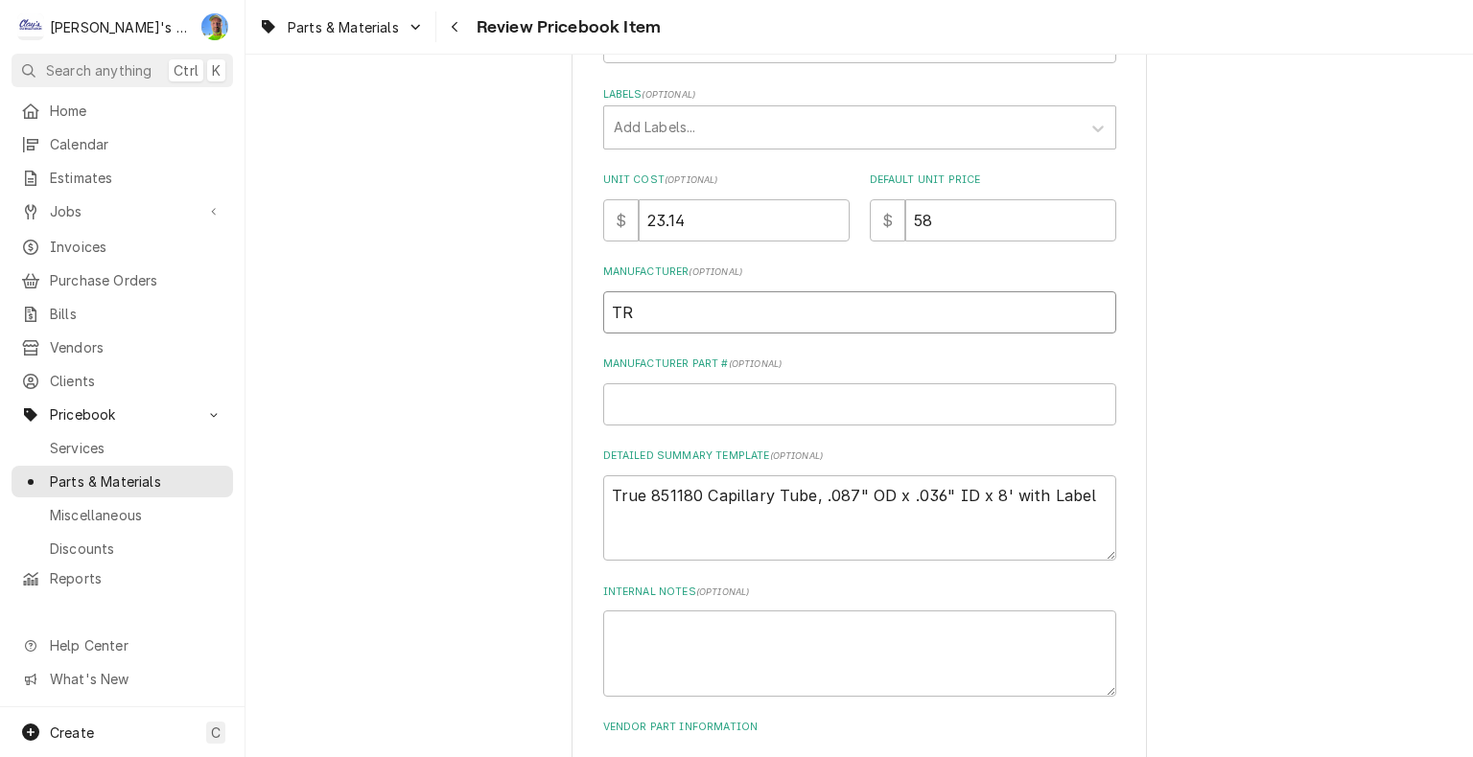
type textarea "x"
type input "TRU"
type textarea "x"
type input "TRUE"
type textarea "x"
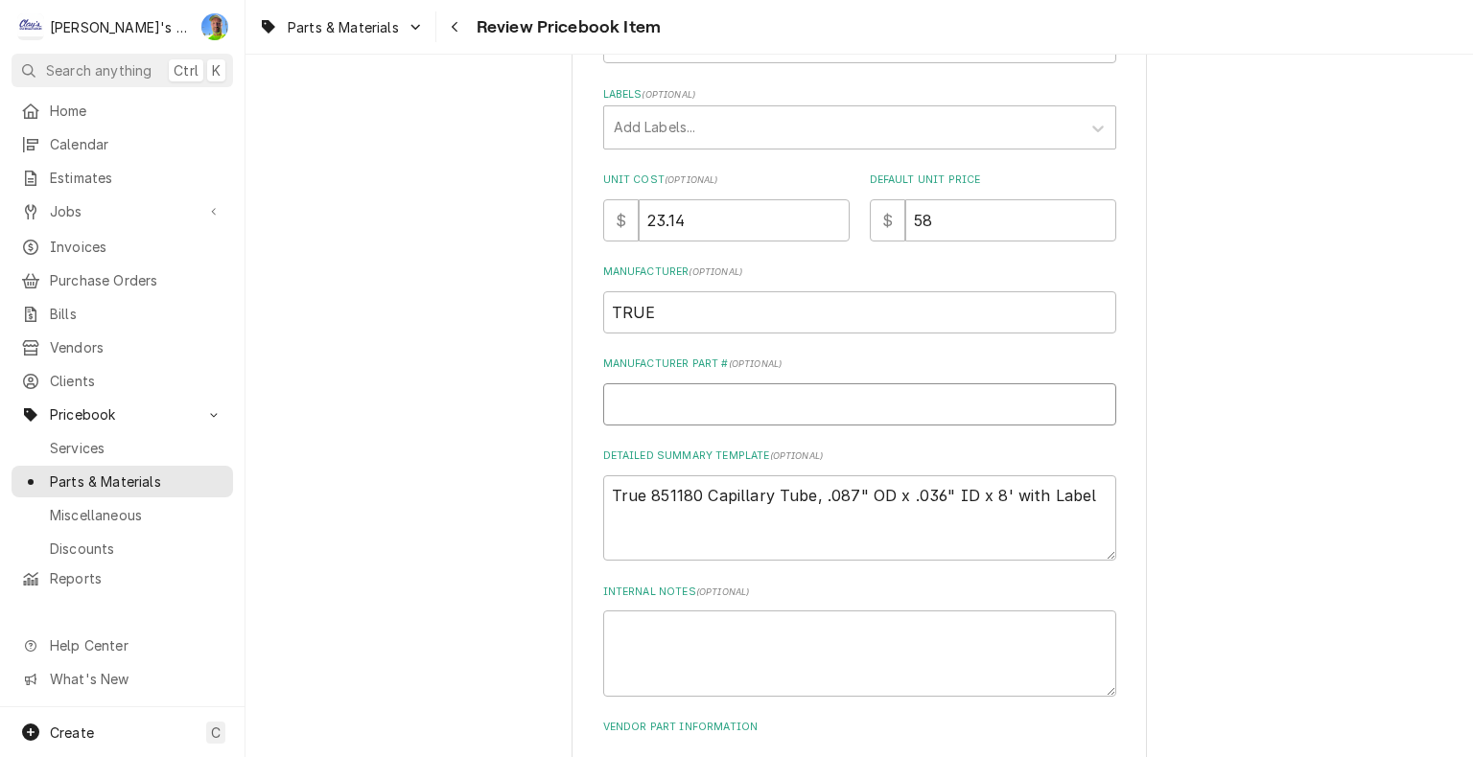
type input "8"
type textarea "x"
type input "85"
type textarea "x"
type input "851"
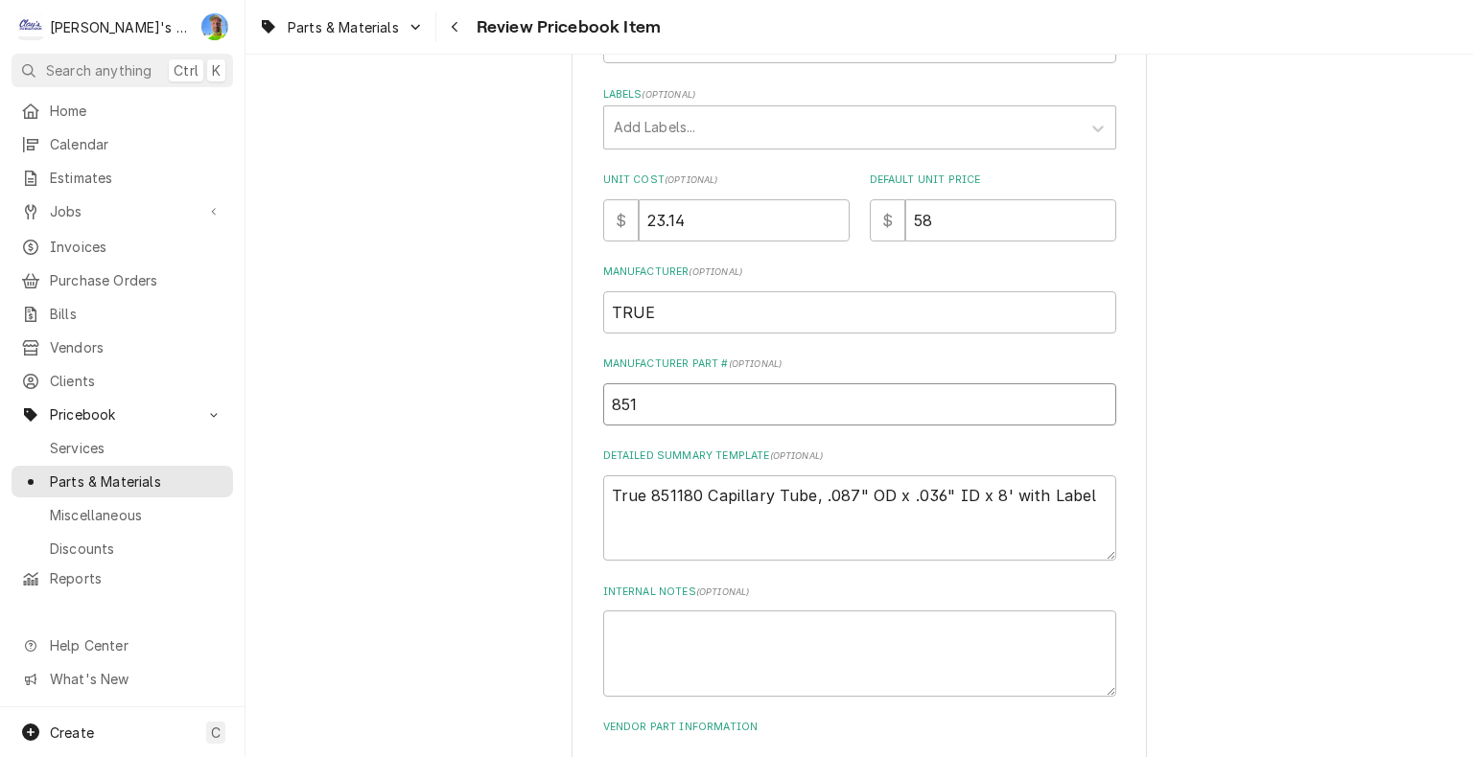
type textarea "x"
type input "8511"
type textarea "x"
type input "85118"
type textarea "x"
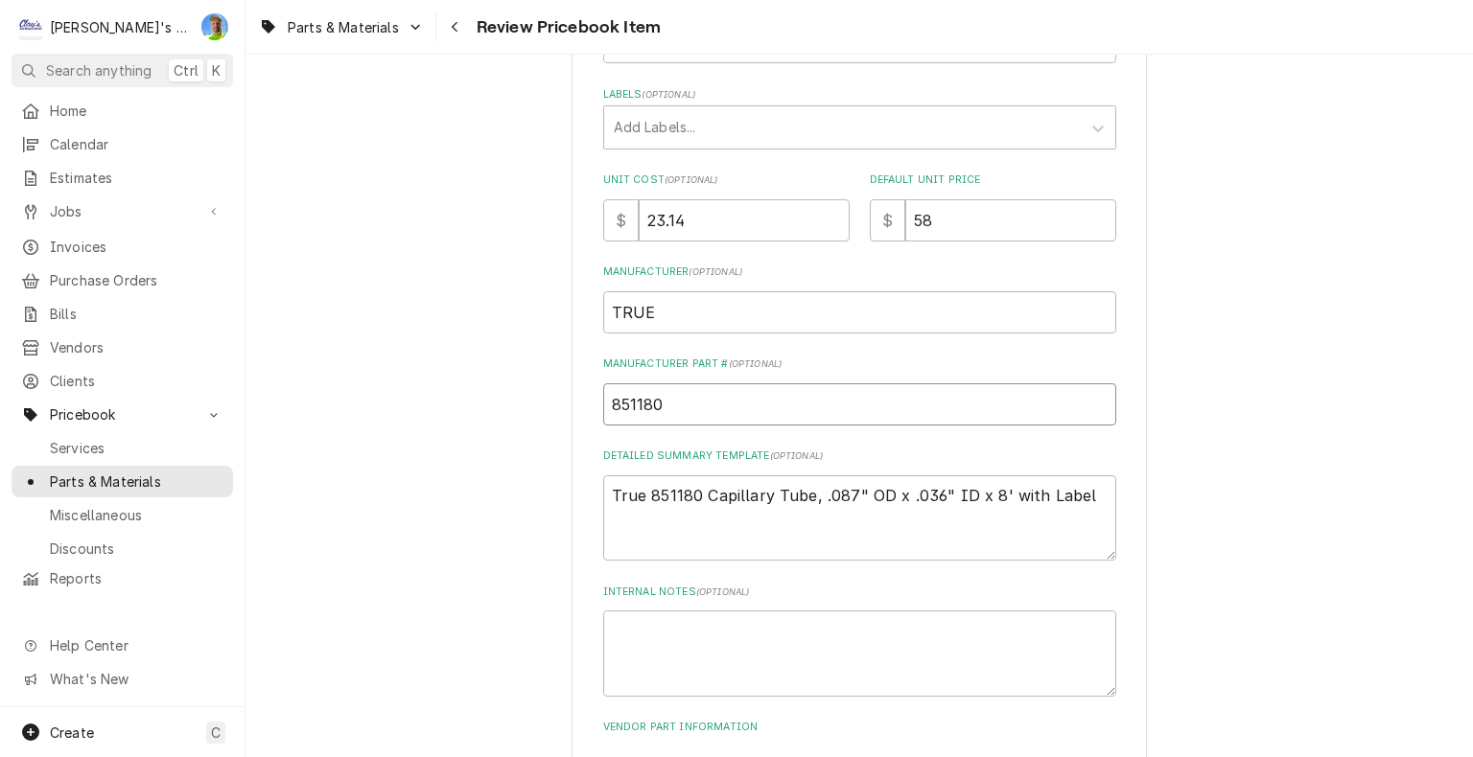
type input "851180"
click at [729, 223] on input "23.14" at bounding box center [744, 220] width 211 height 42
click at [727, 223] on input "23.14" at bounding box center [744, 220] width 211 height 42
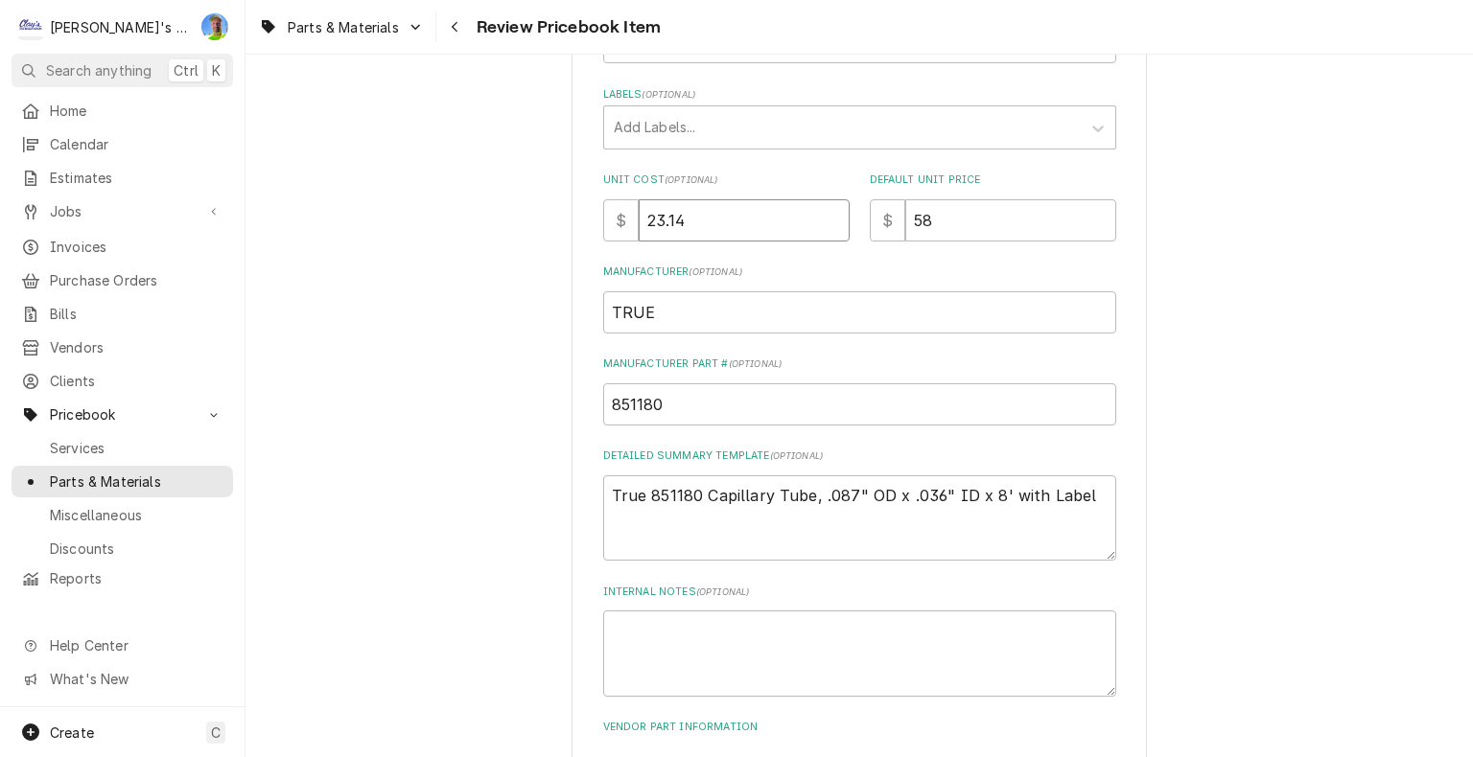
click at [727, 223] on input "23.14" at bounding box center [744, 220] width 211 height 42
type textarea "x"
type input "0"
click at [970, 228] on input "58" at bounding box center [1010, 220] width 211 height 42
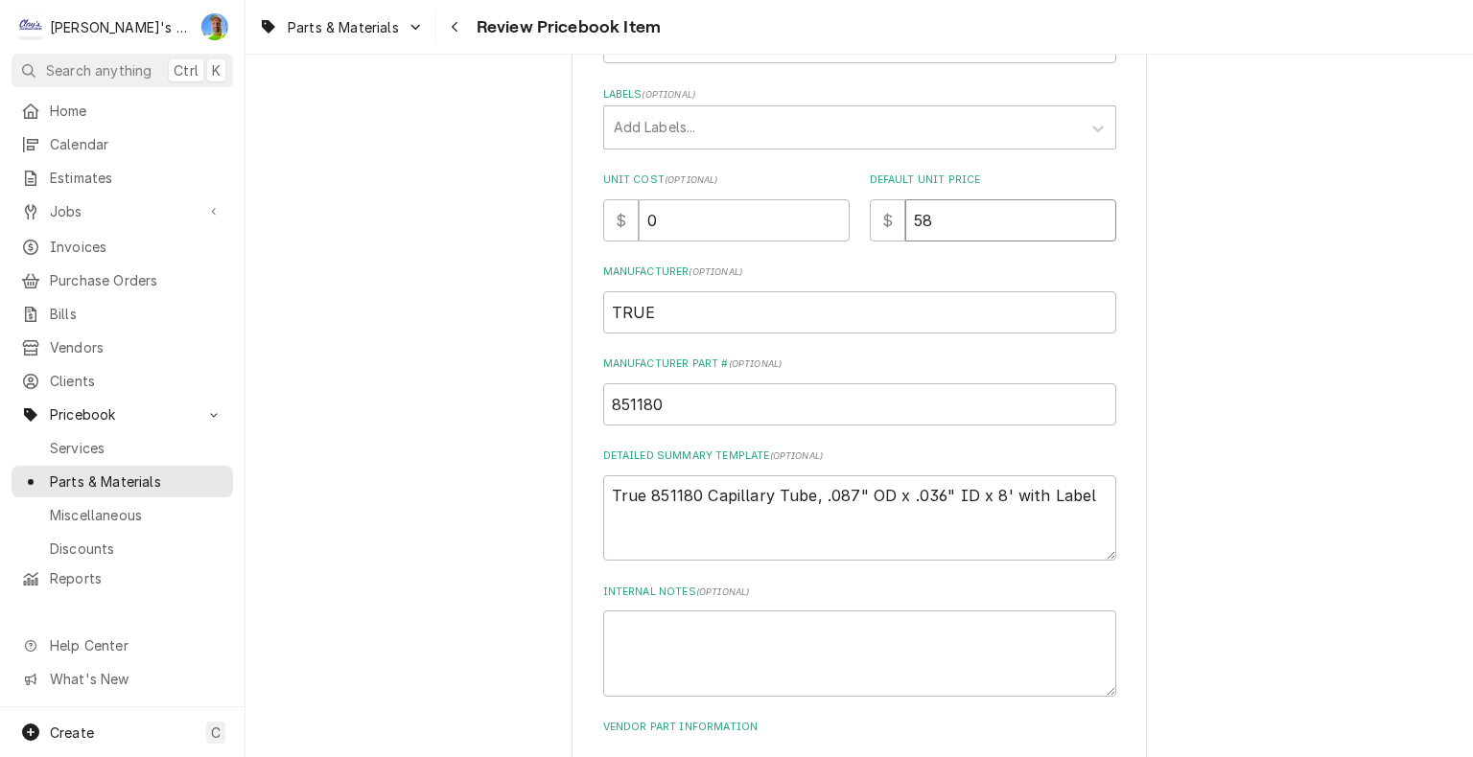
click at [970, 228] on input "58" at bounding box center [1010, 220] width 211 height 42
type textarea "x"
type input "0"
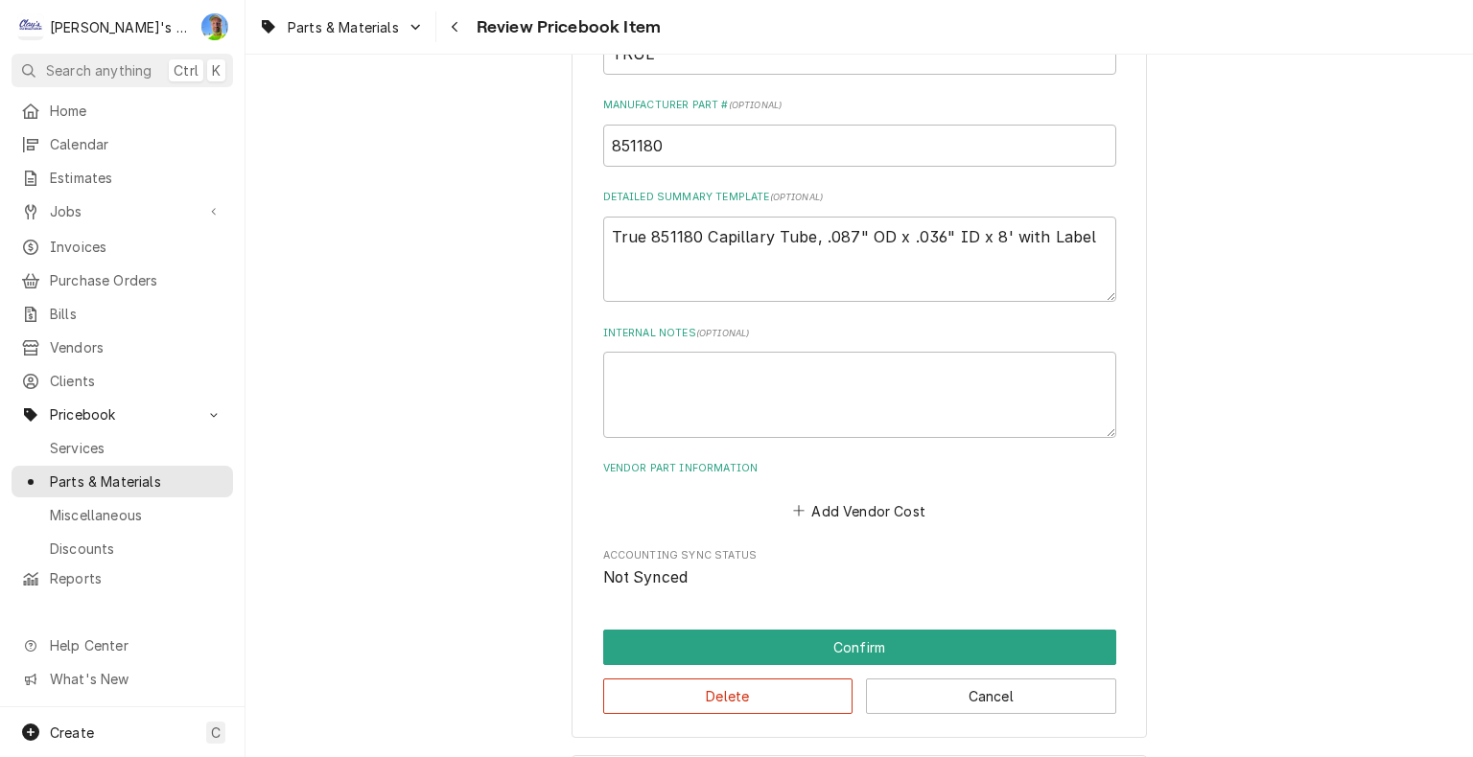
scroll to position [671, 0]
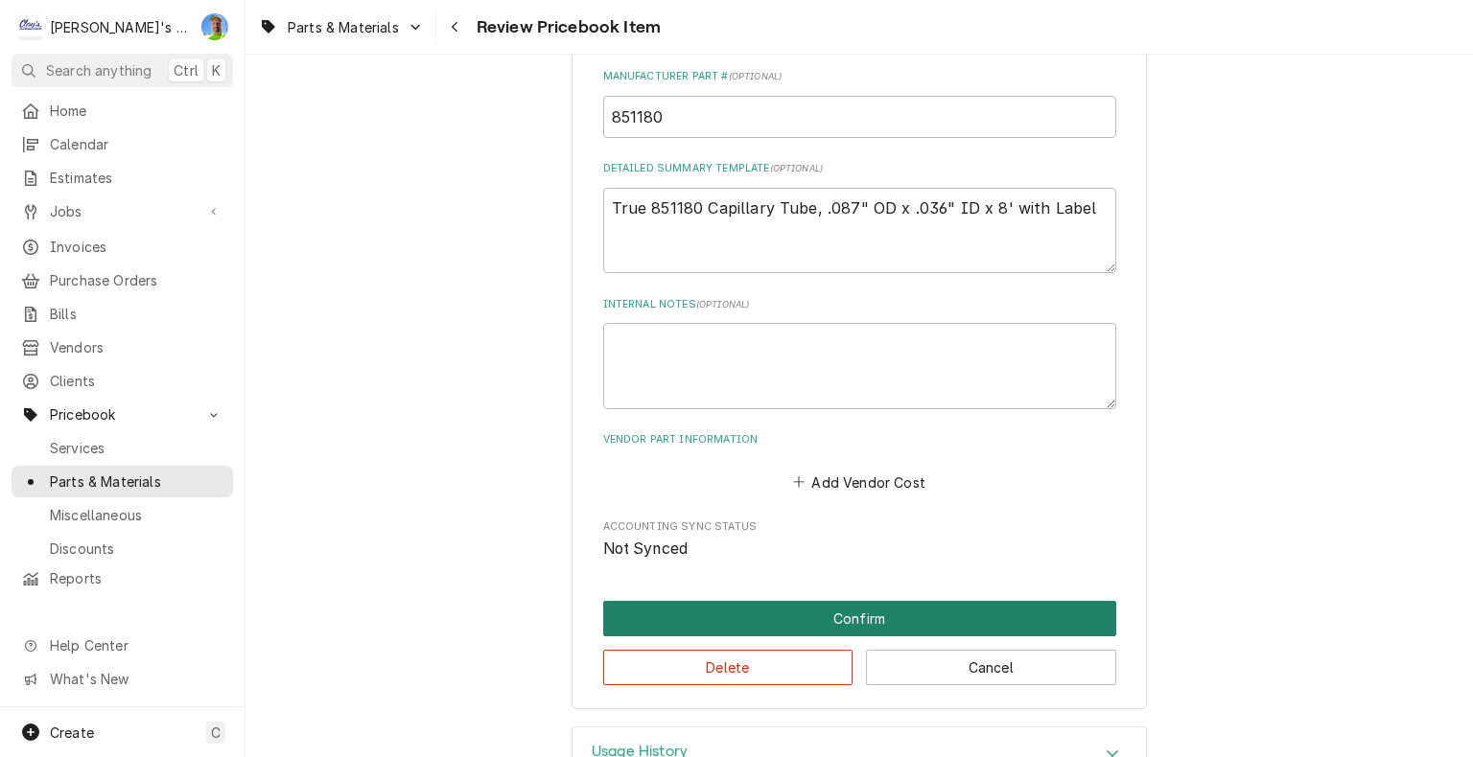
click at [874, 612] on button "Confirm" at bounding box center [859, 618] width 513 height 35
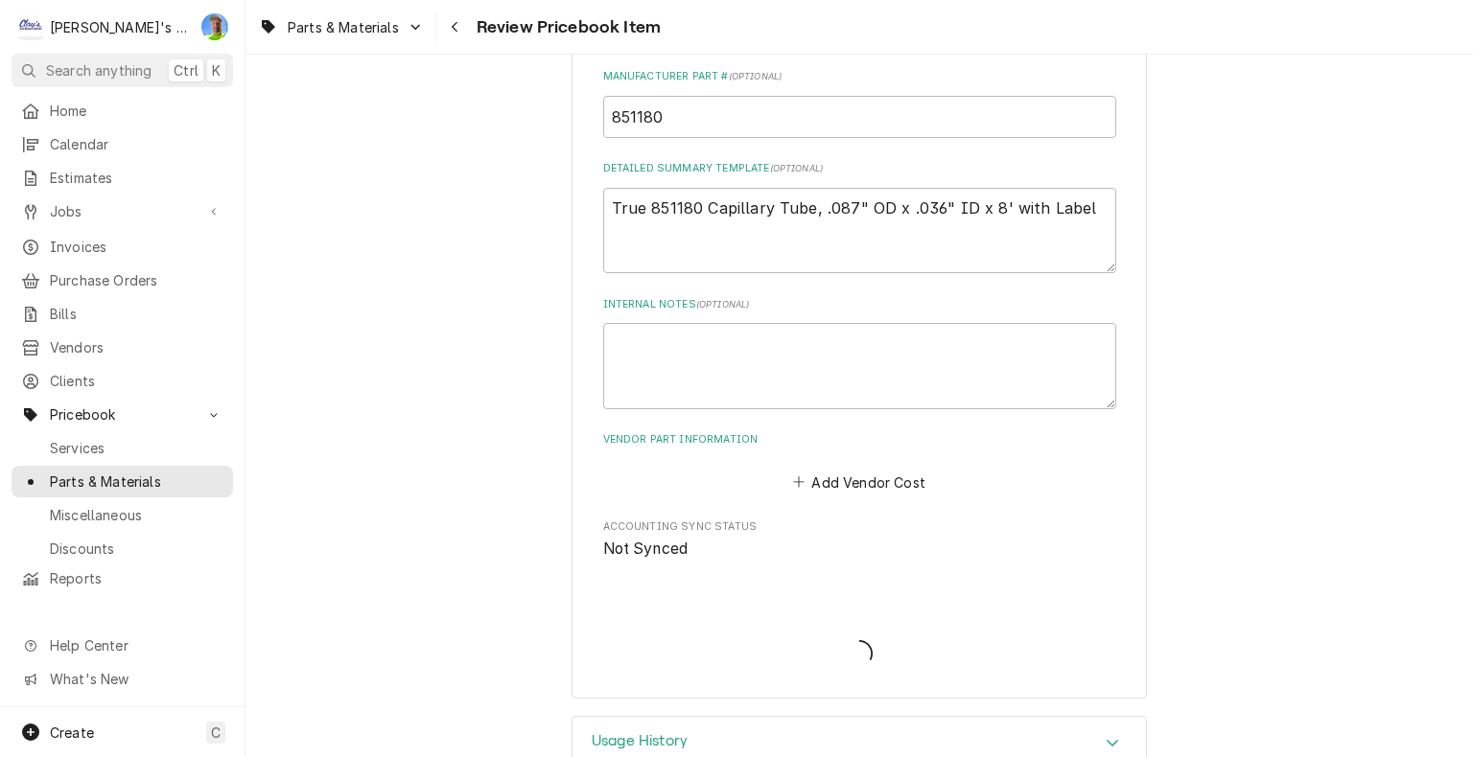
type textarea "x"
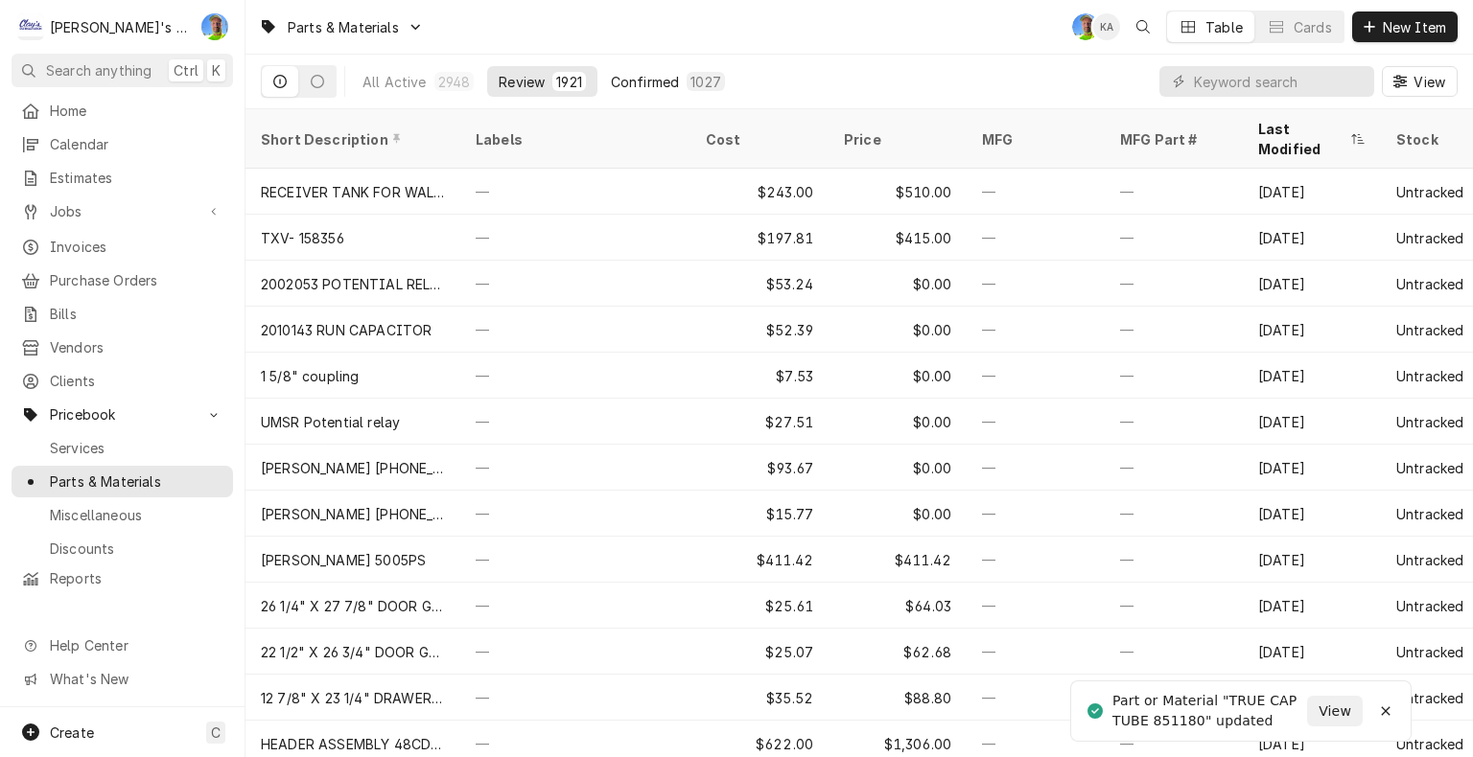
click at [642, 85] on div "Confirmed" at bounding box center [645, 82] width 68 height 20
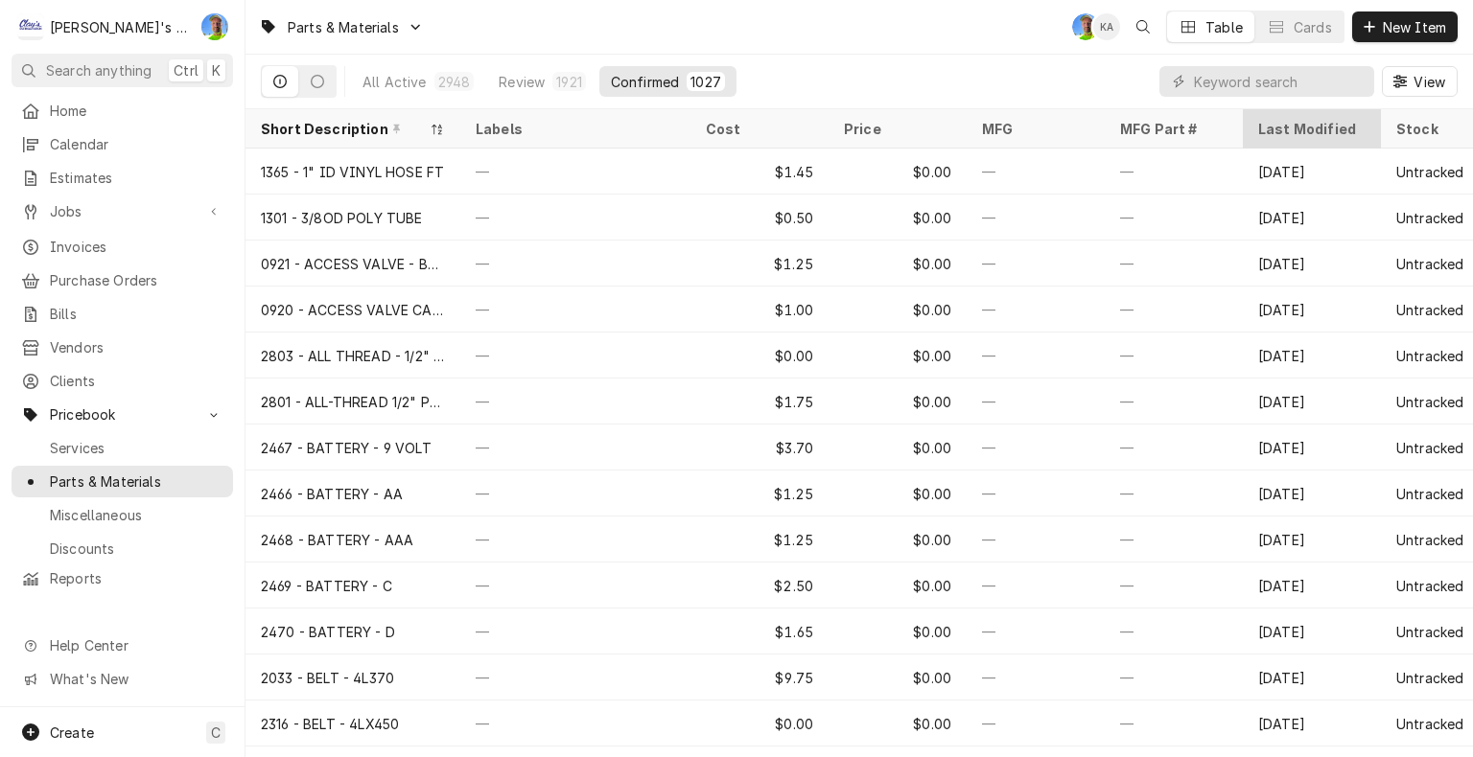
click at [1300, 132] on div "Last Modified" at bounding box center [1310, 129] width 104 height 20
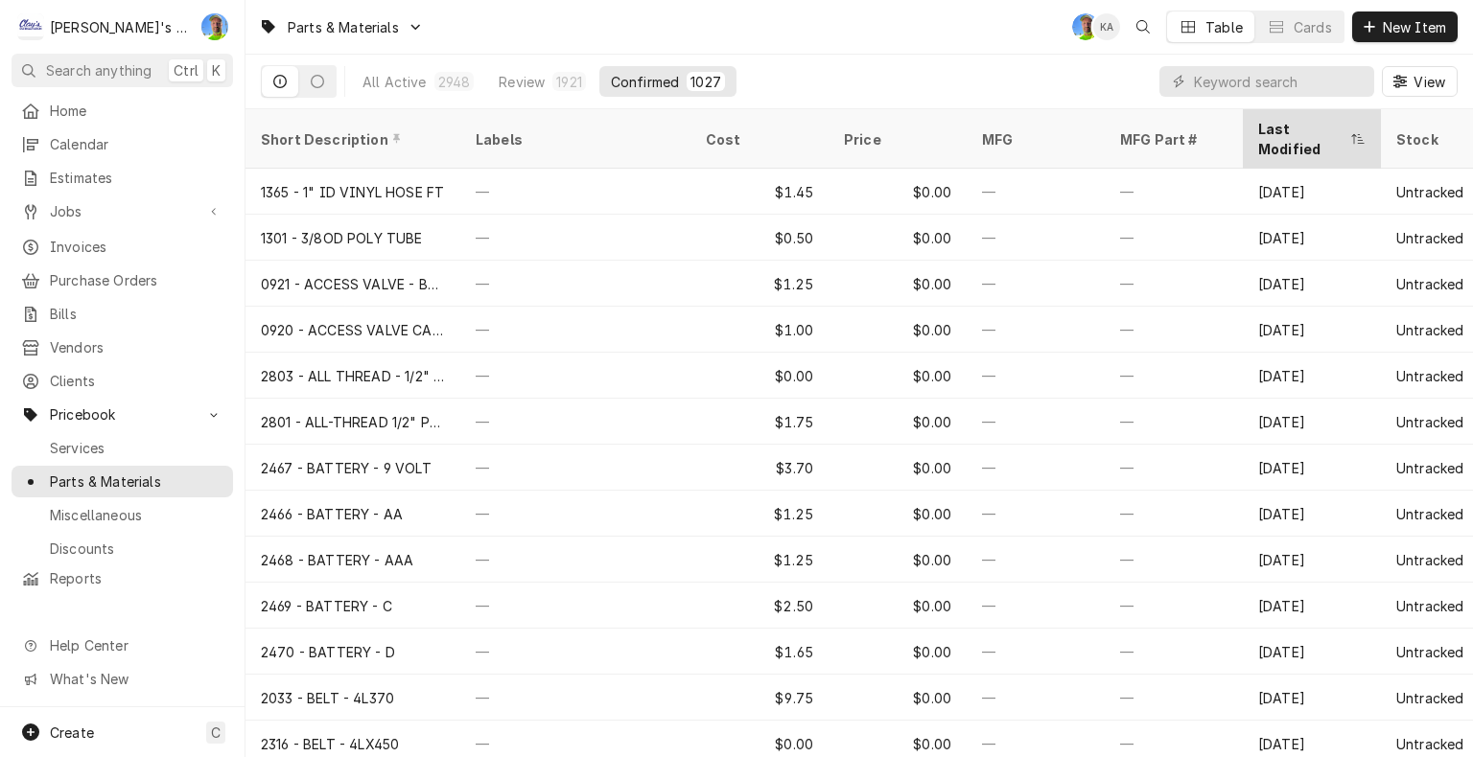
click at [1300, 132] on div "Last Modified" at bounding box center [1302, 139] width 88 height 40
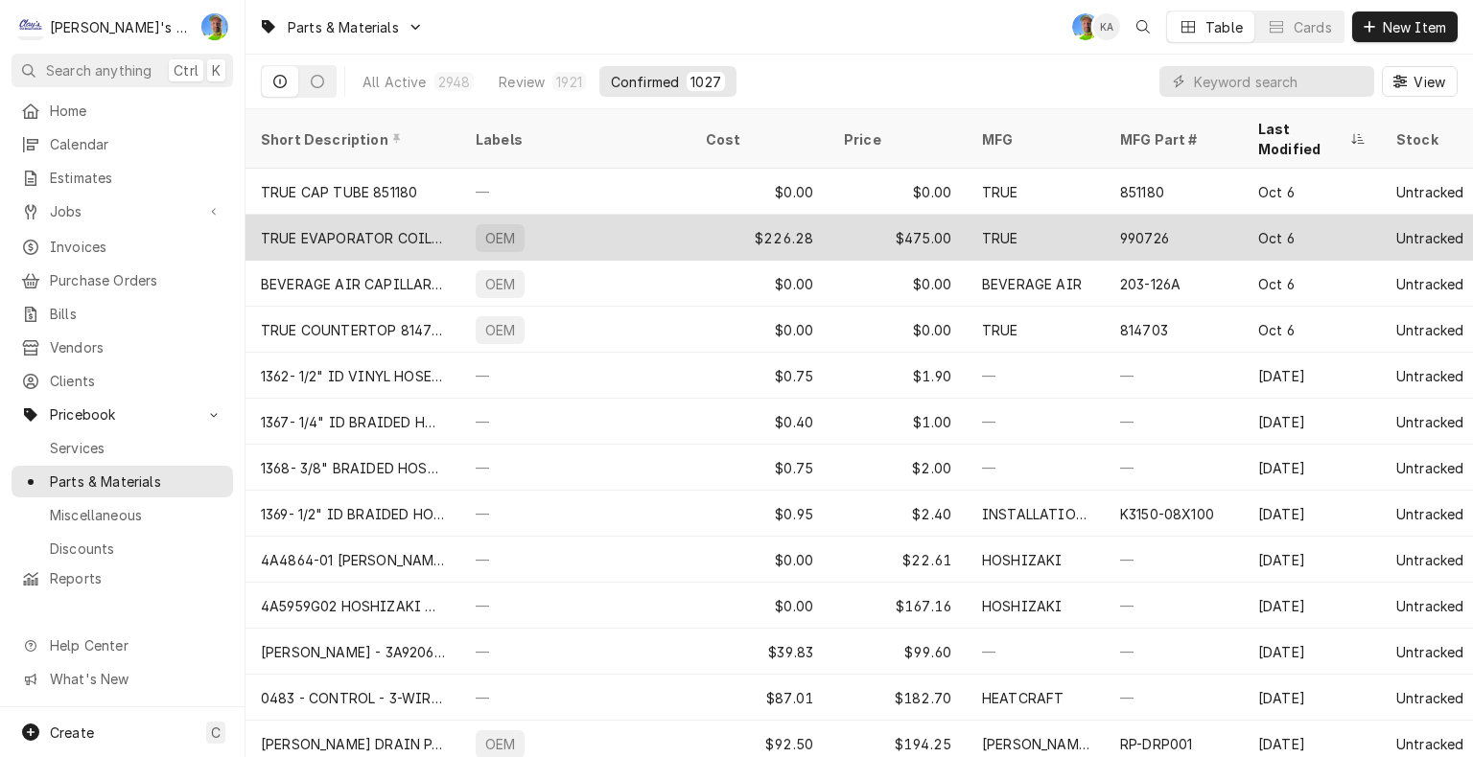
click at [704, 215] on div "$226.28" at bounding box center [759, 238] width 138 height 46
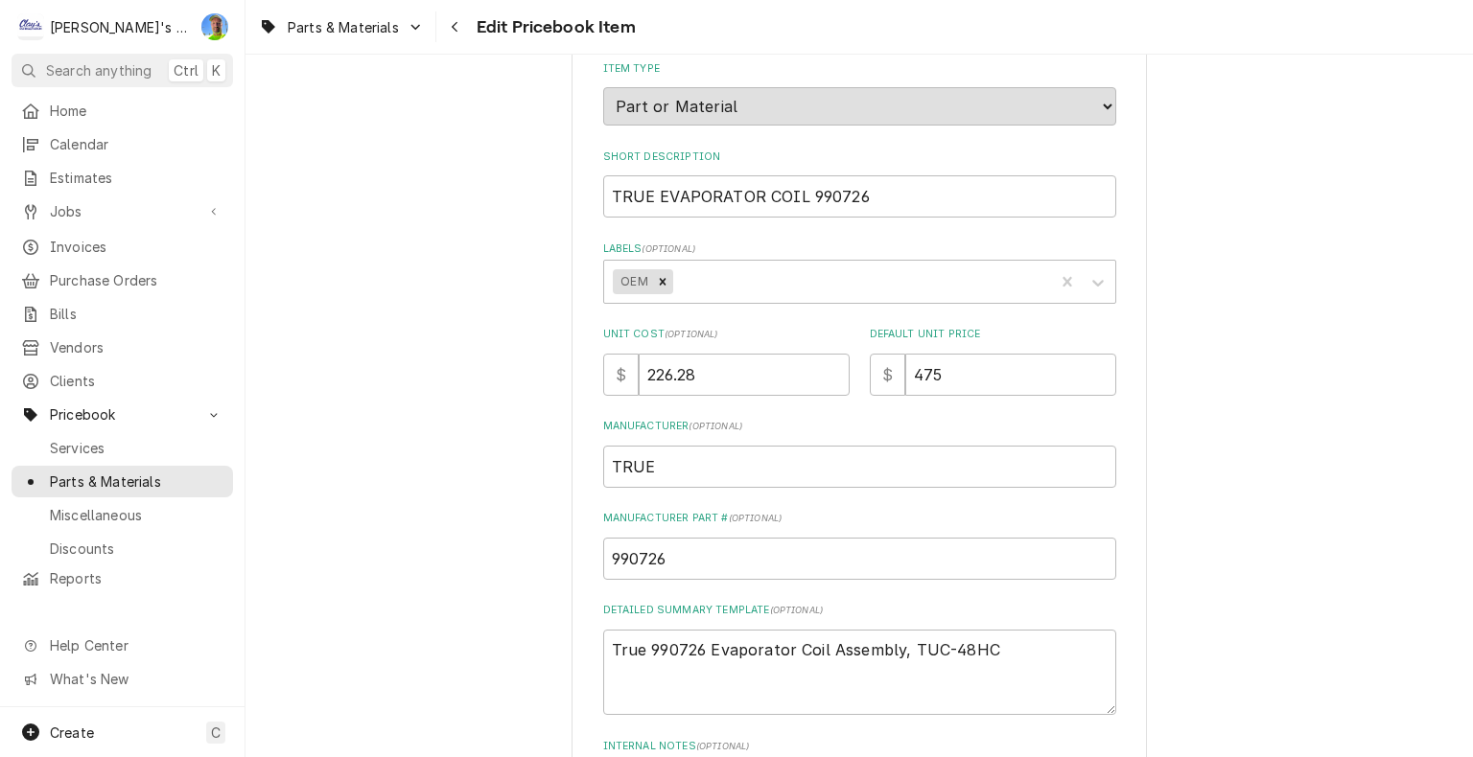
scroll to position [288, 0]
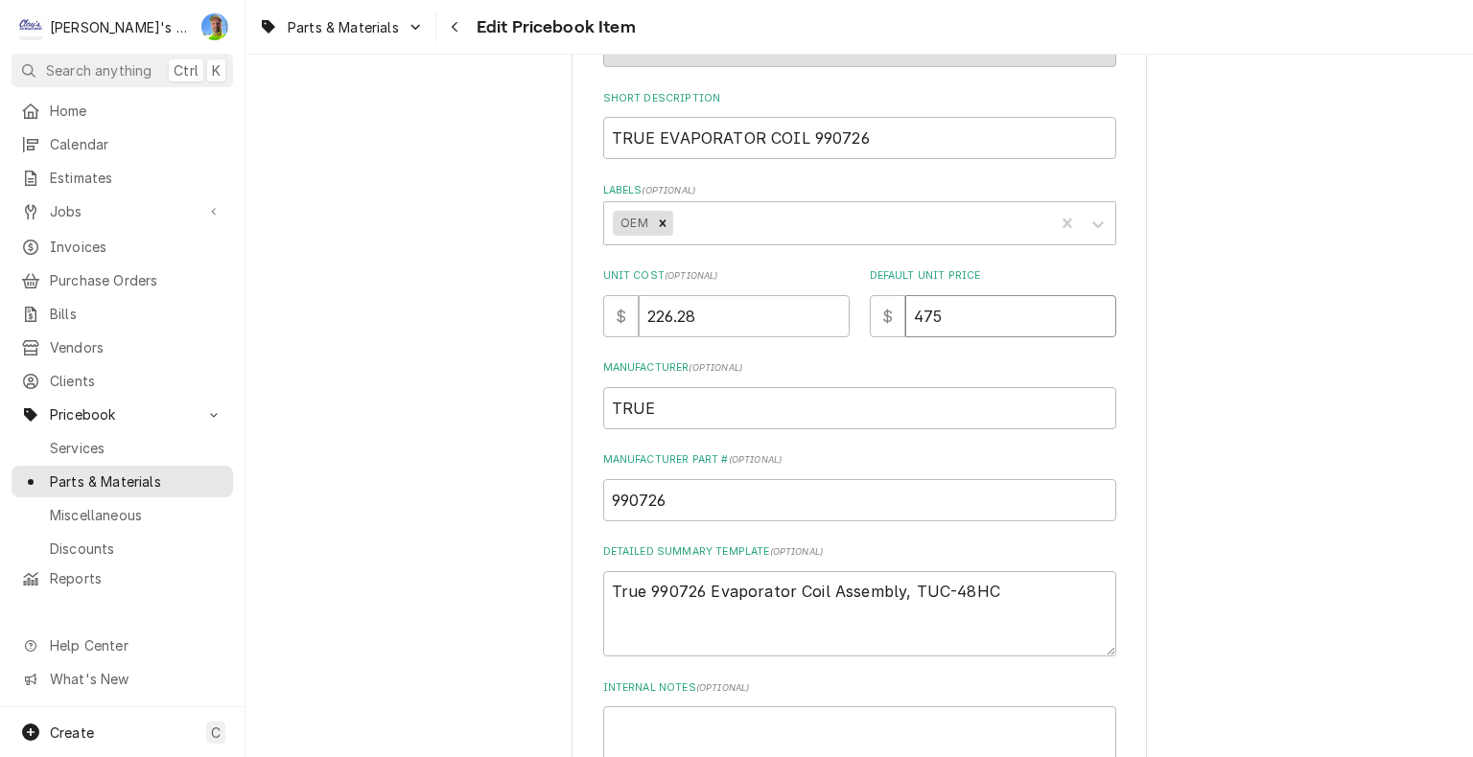
click at [1008, 314] on input "475" at bounding box center [1010, 316] width 211 height 42
type textarea "x"
type input "0"
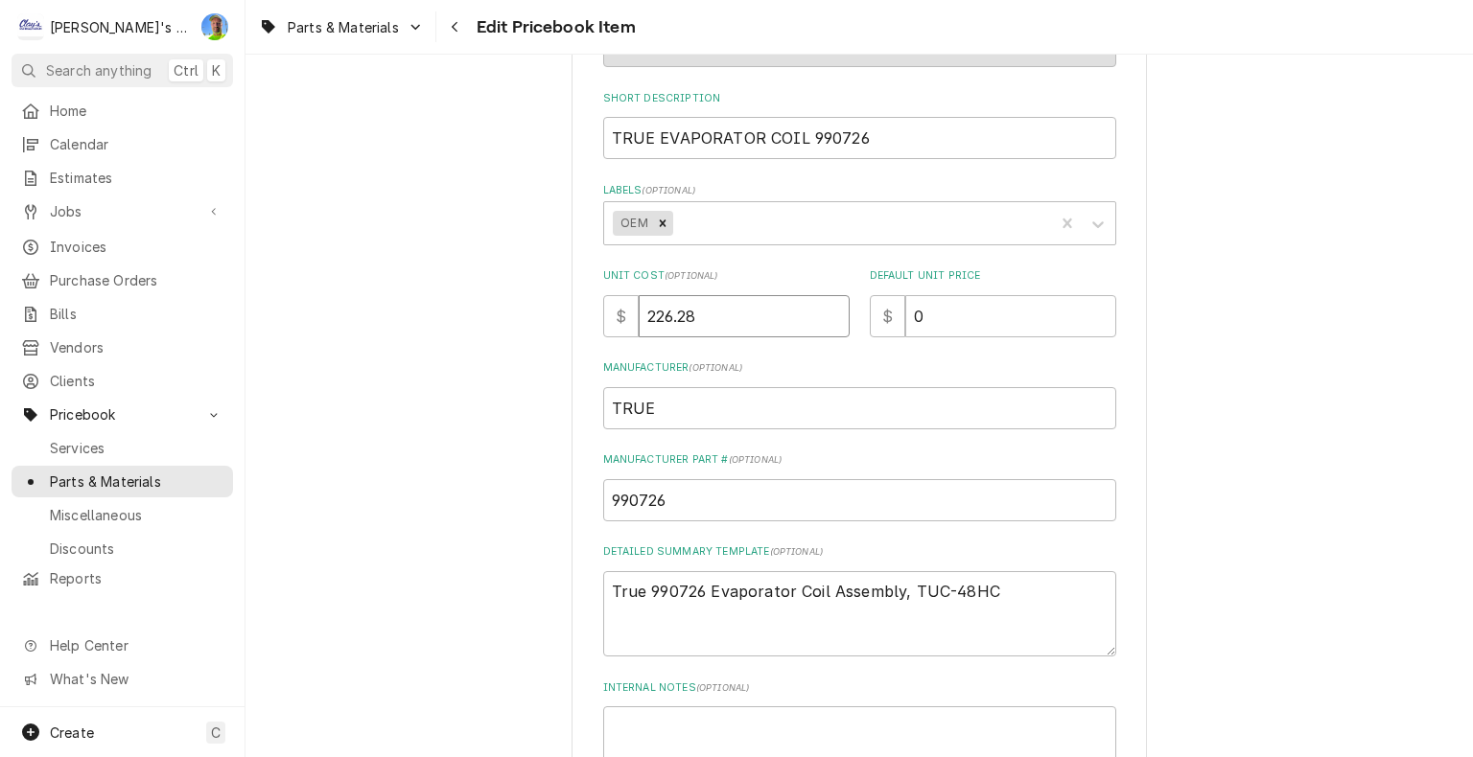
click at [698, 312] on input "226.28" at bounding box center [744, 316] width 211 height 42
type textarea "x"
type input "0"
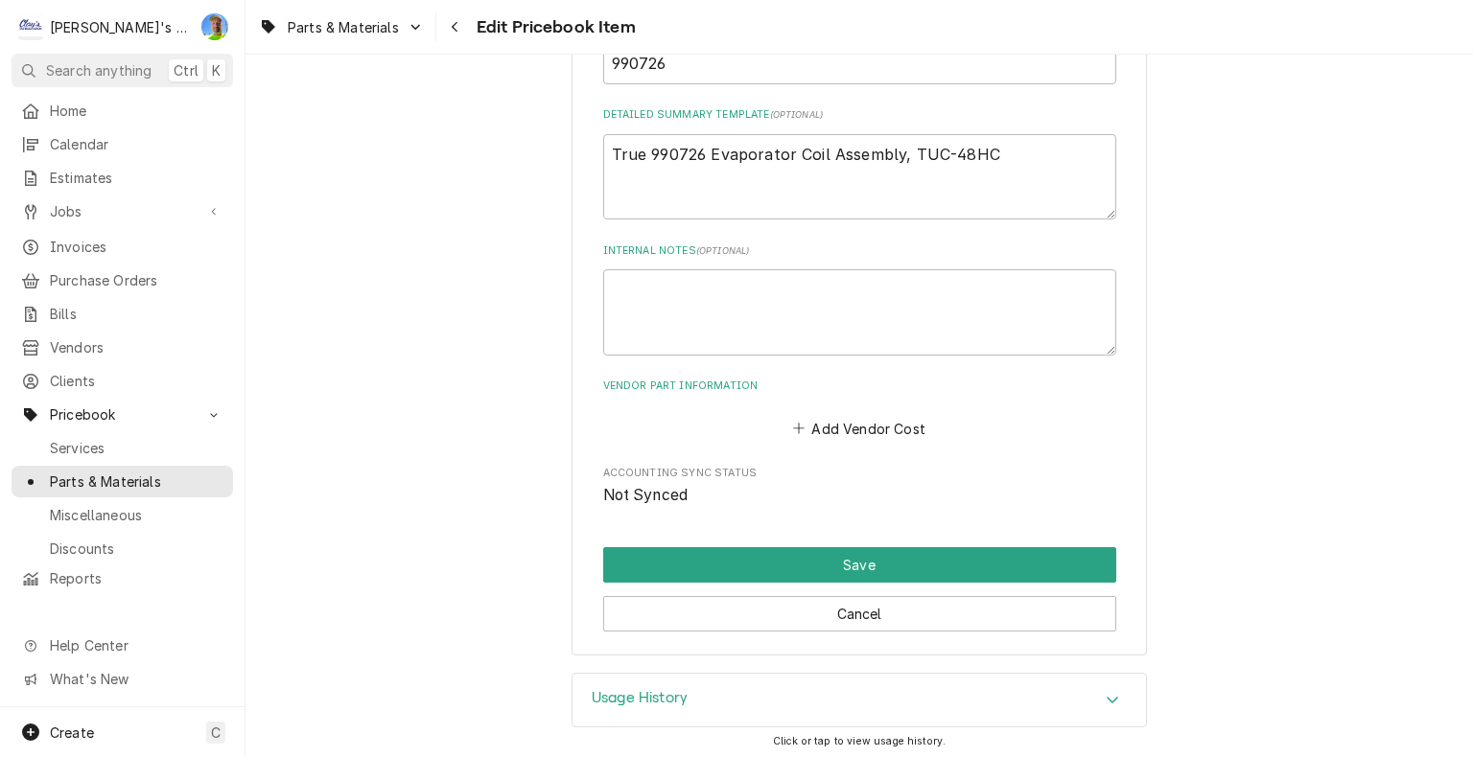
scroll to position [726, 0]
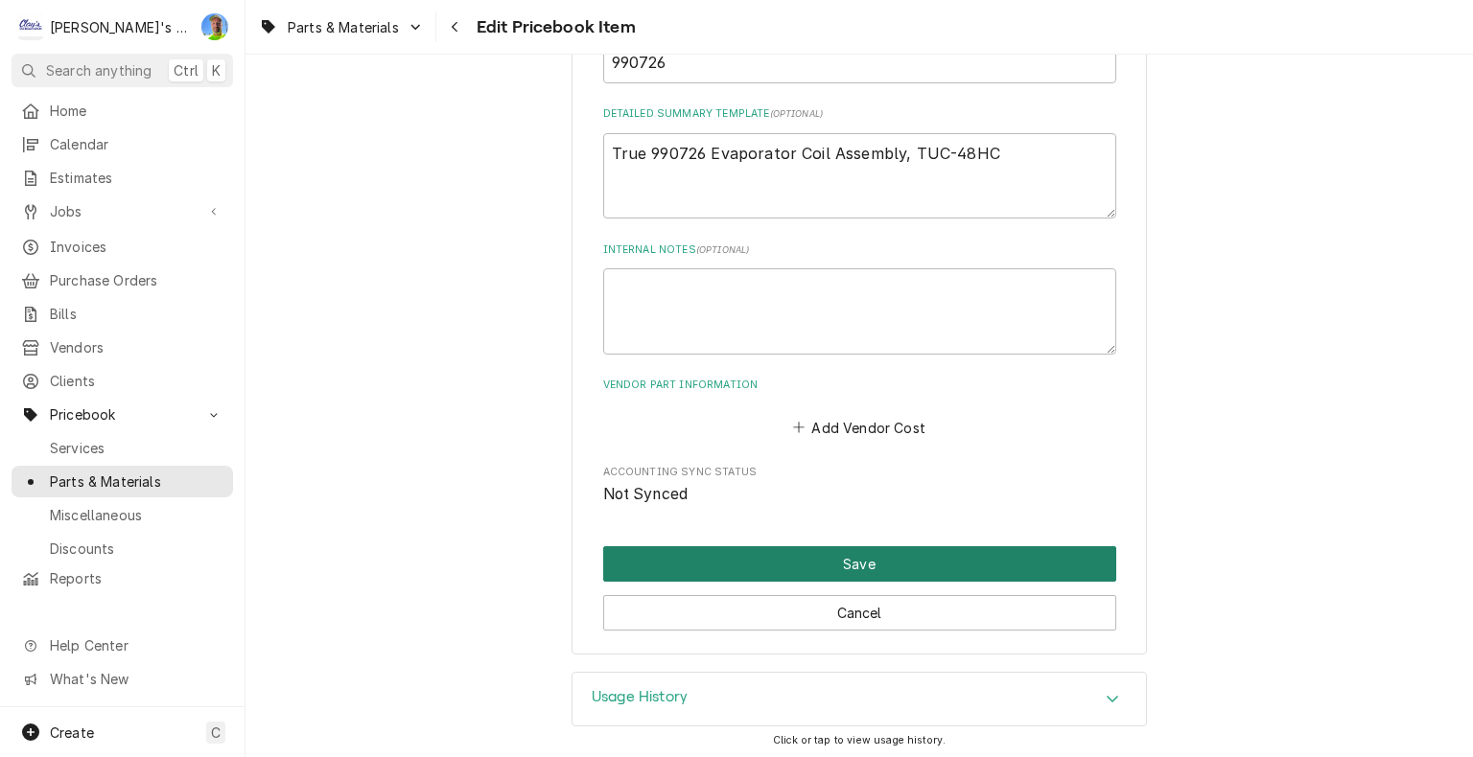
click at [802, 562] on button "Save" at bounding box center [859, 563] width 513 height 35
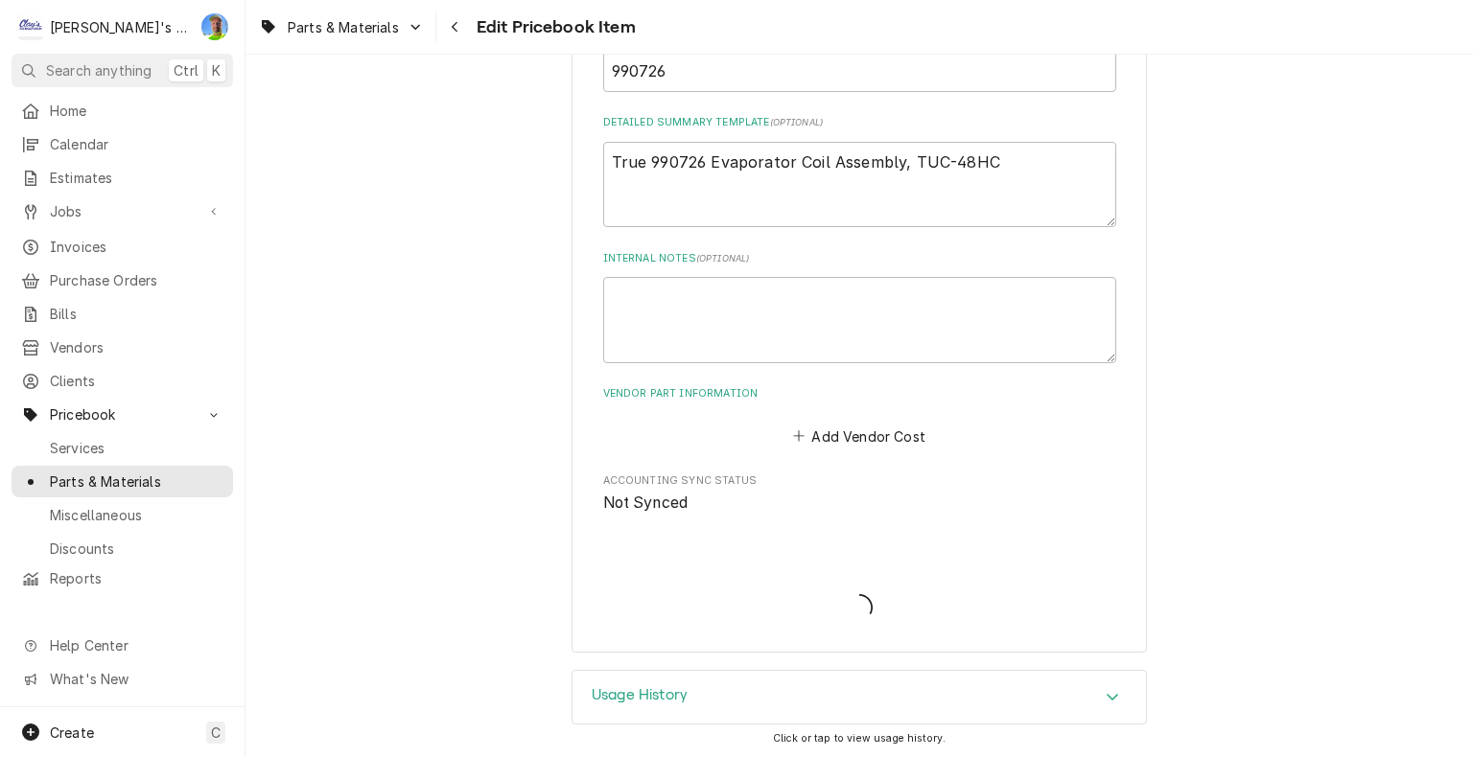
type textarea "x"
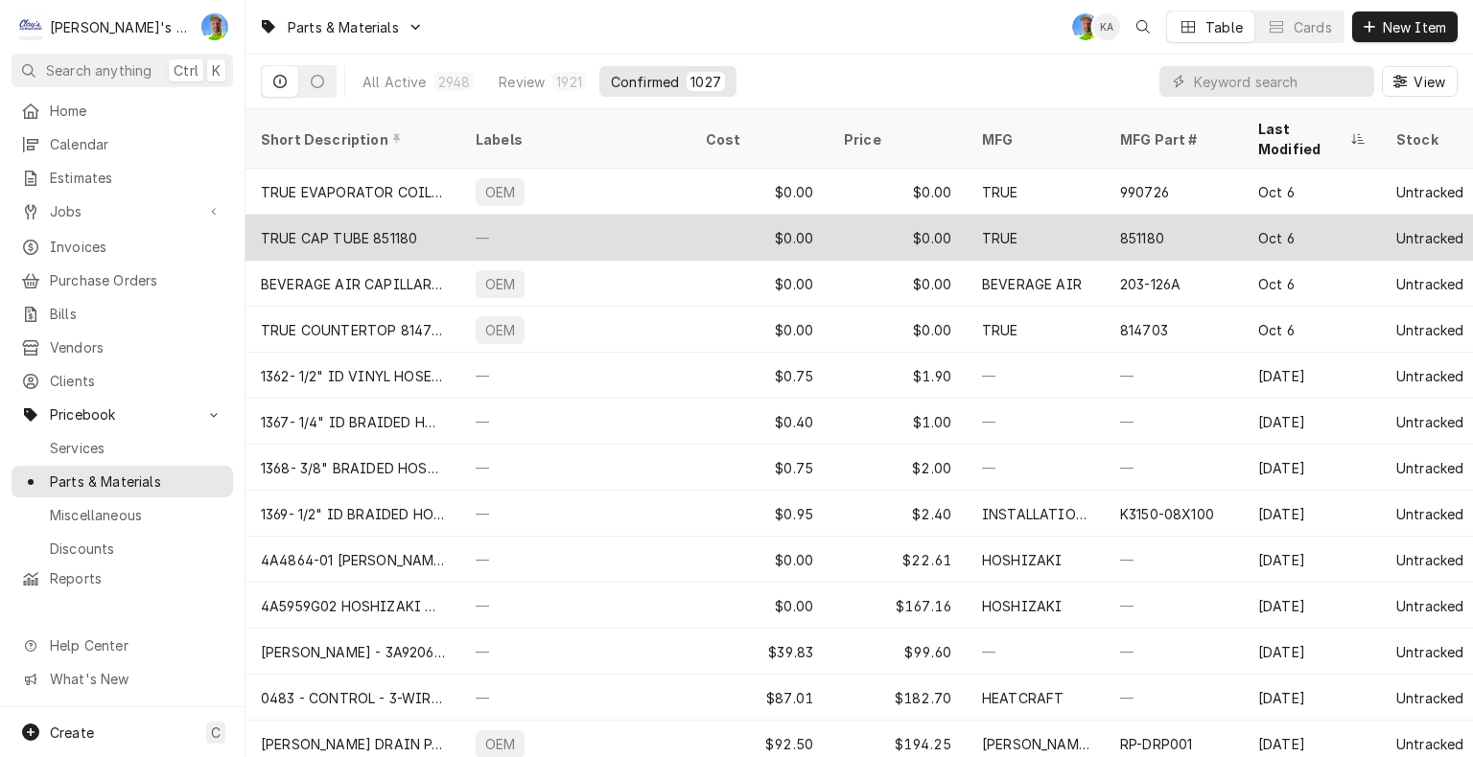
click at [702, 222] on div "$0.00" at bounding box center [759, 238] width 138 height 46
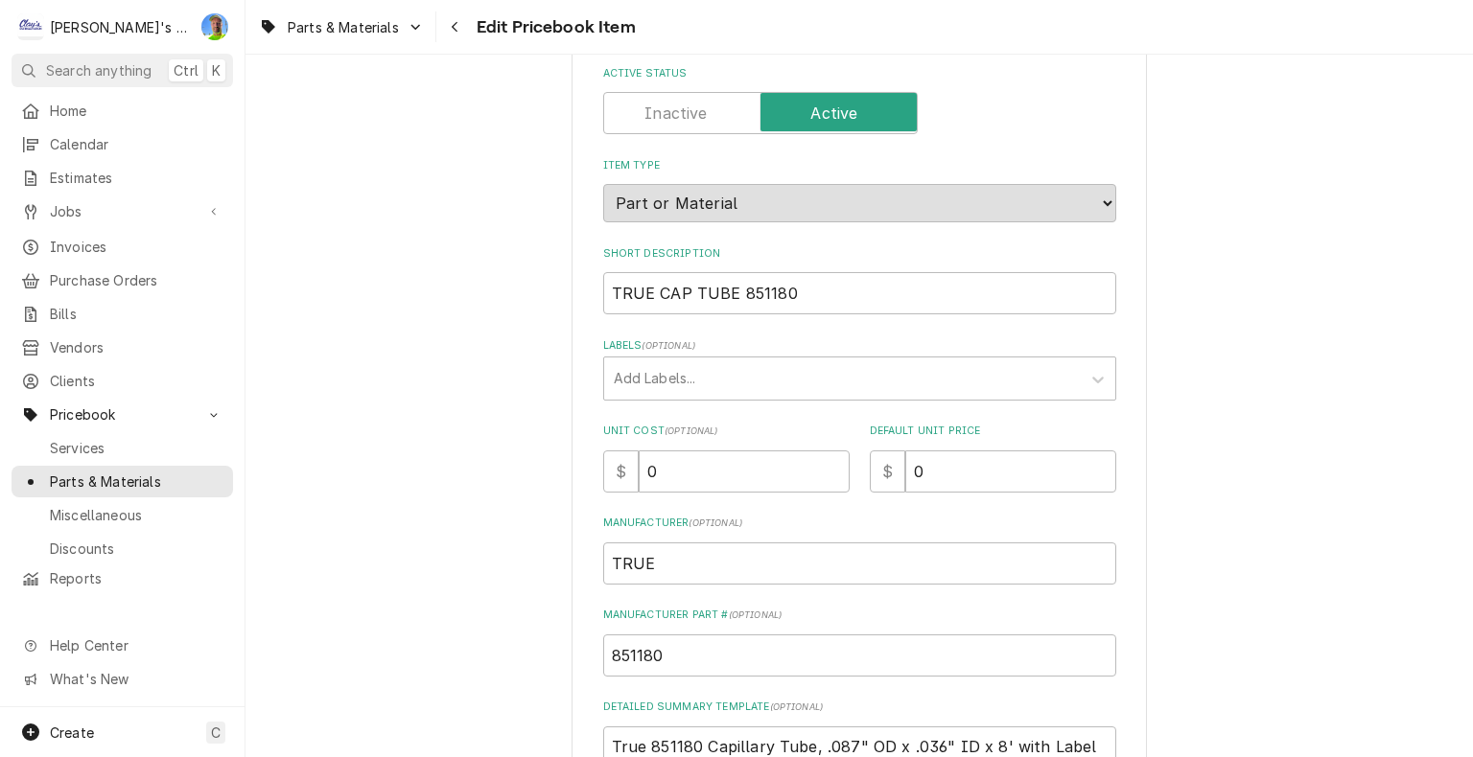
scroll to position [192, 0]
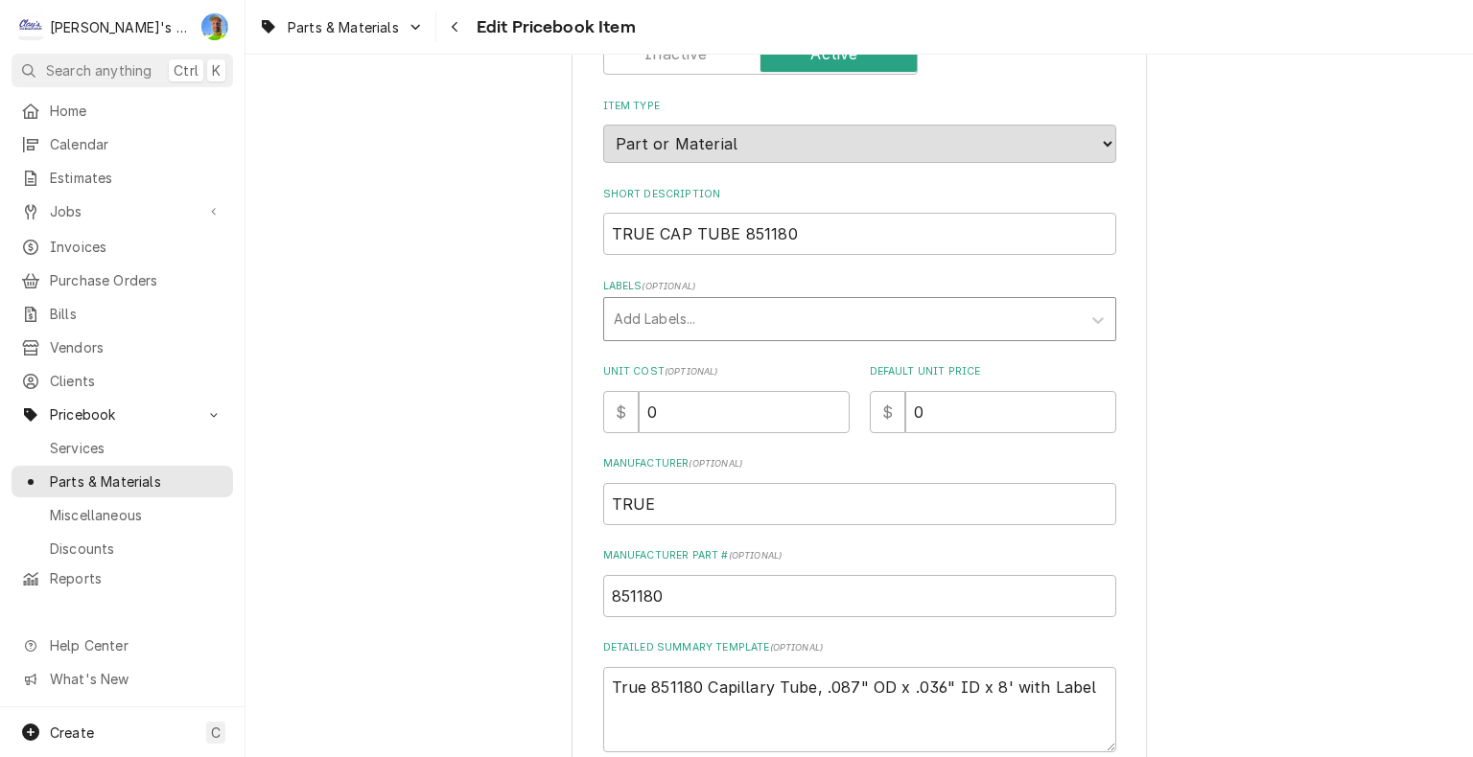
click at [723, 319] on div "Labels" at bounding box center [842, 319] width 457 height 35
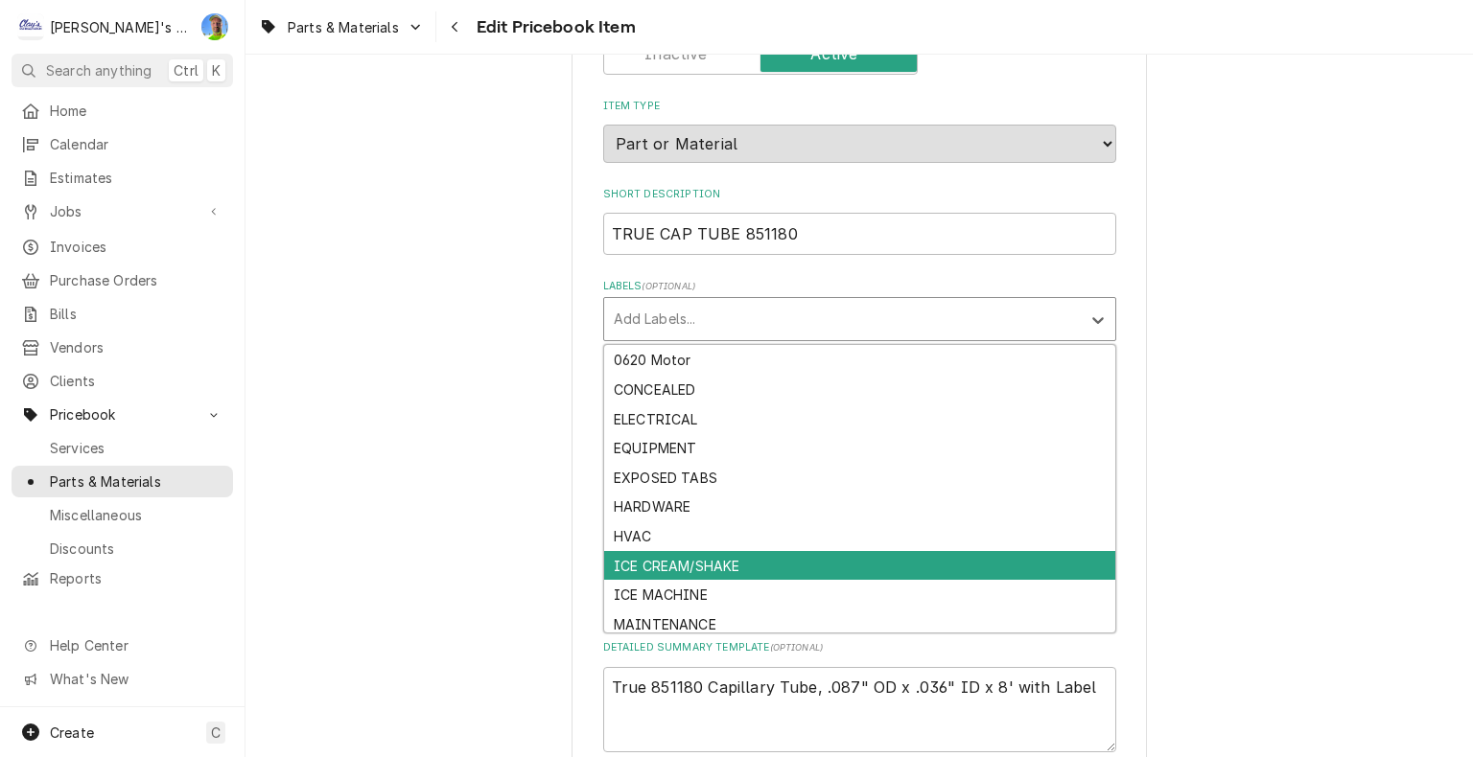
scroll to position [94, 0]
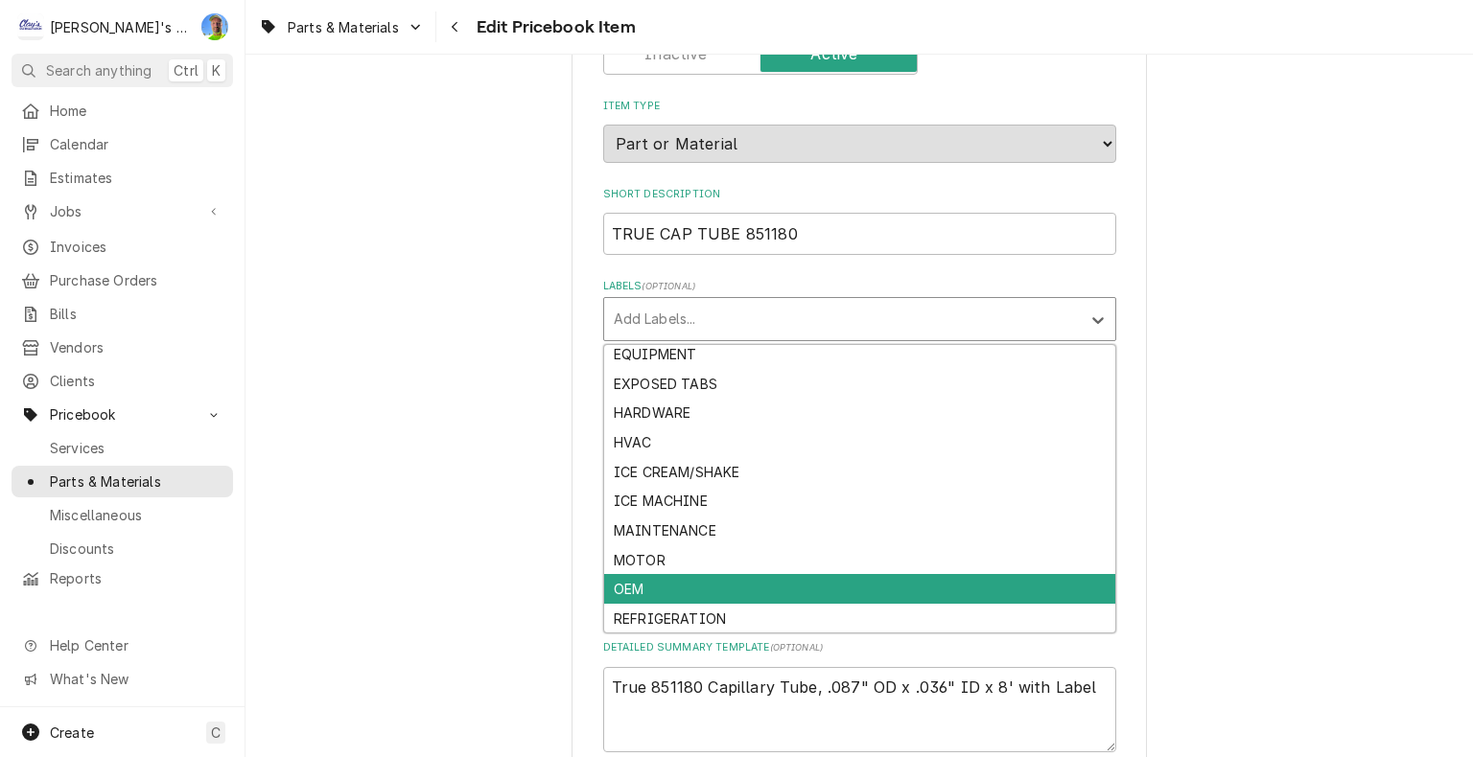
click at [679, 585] on div "OEM" at bounding box center [859, 589] width 511 height 30
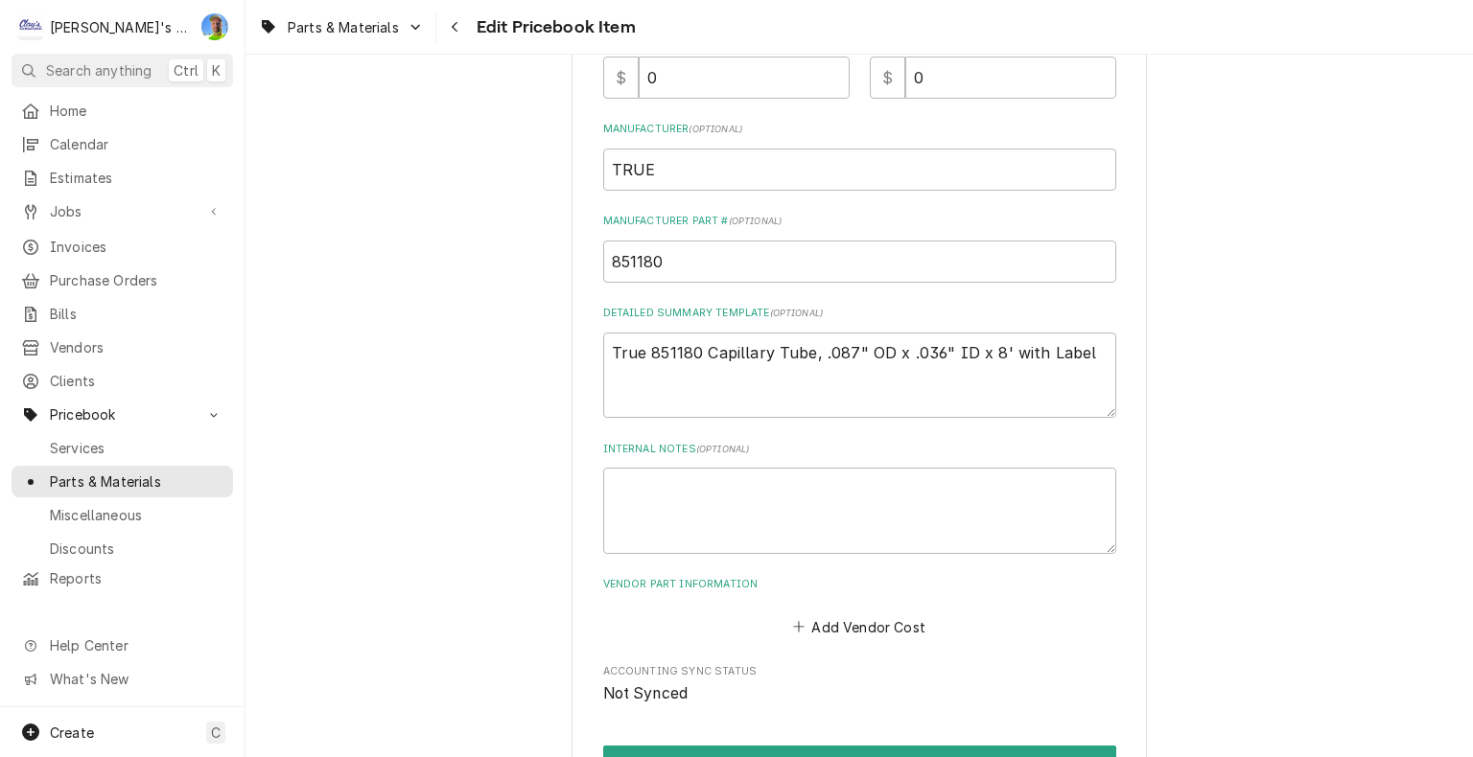
scroll to position [575, 0]
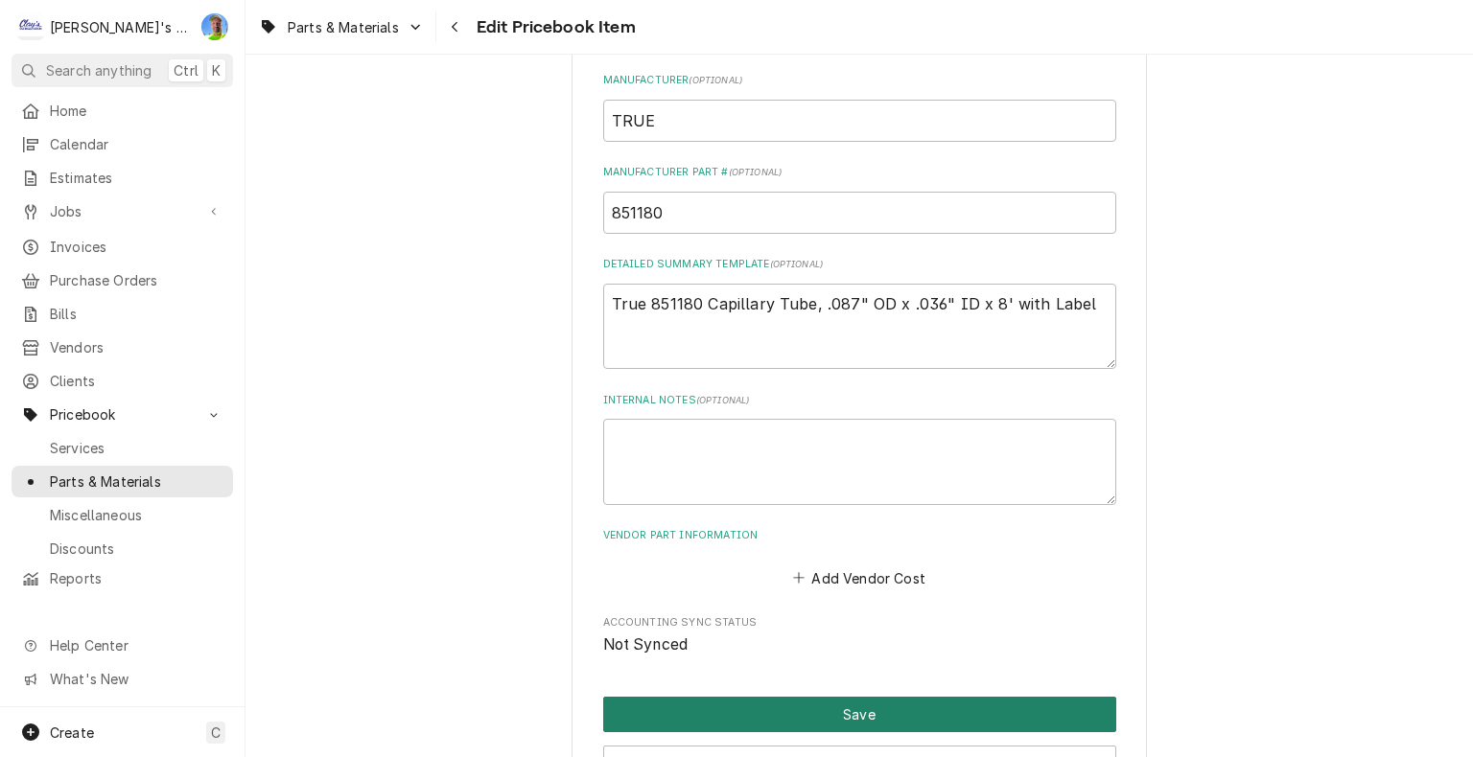
click at [765, 704] on button "Save" at bounding box center [859, 714] width 513 height 35
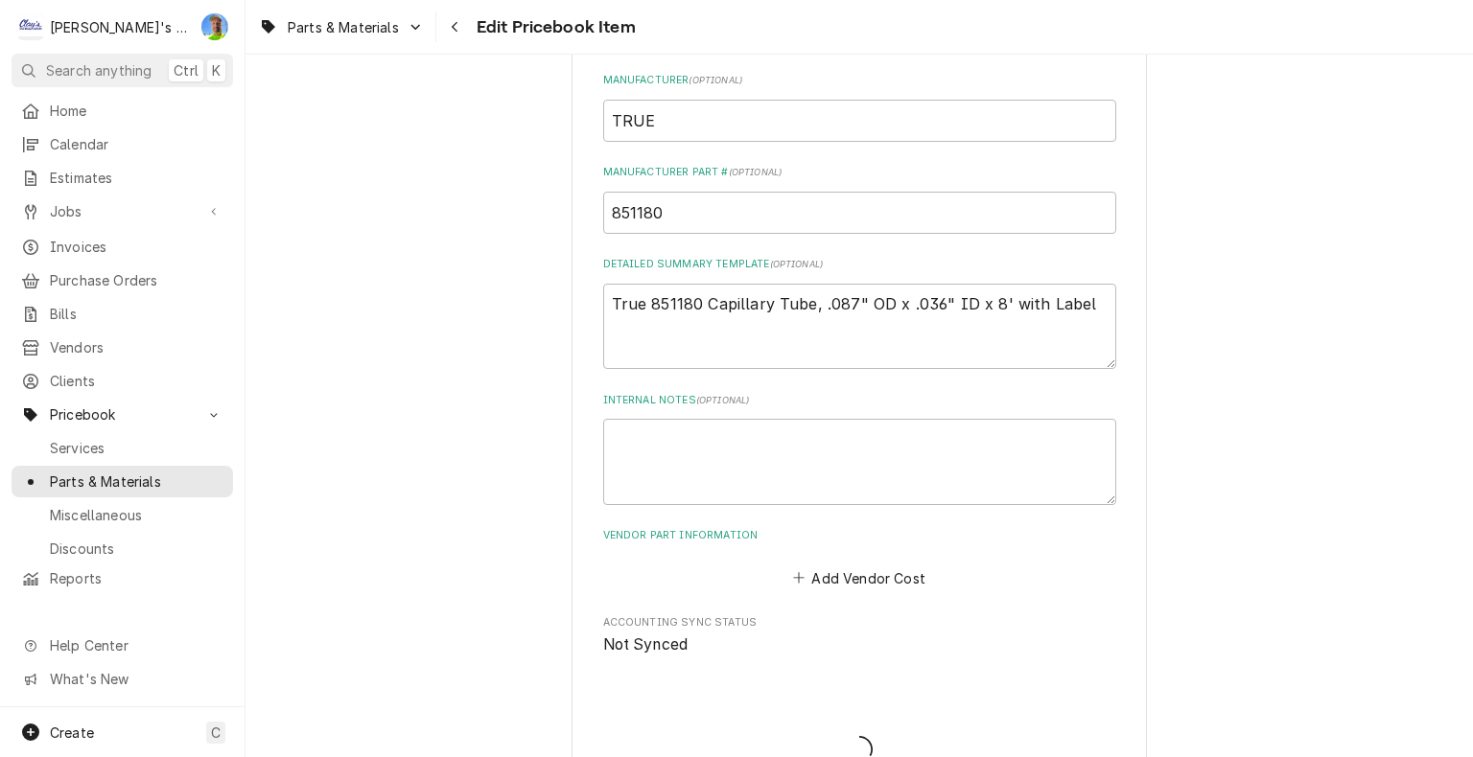
type textarea "x"
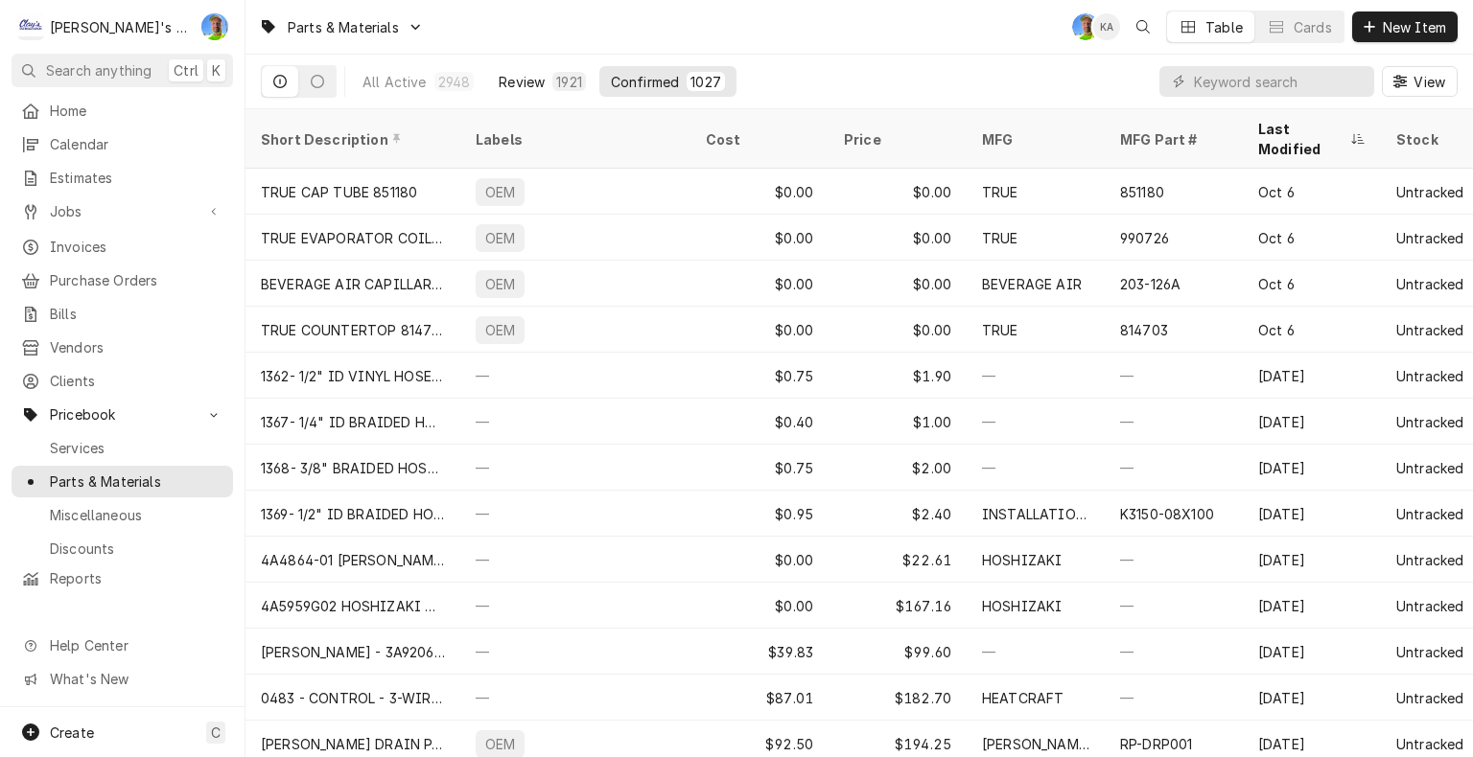
click at [512, 79] on div "Review" at bounding box center [522, 82] width 46 height 20
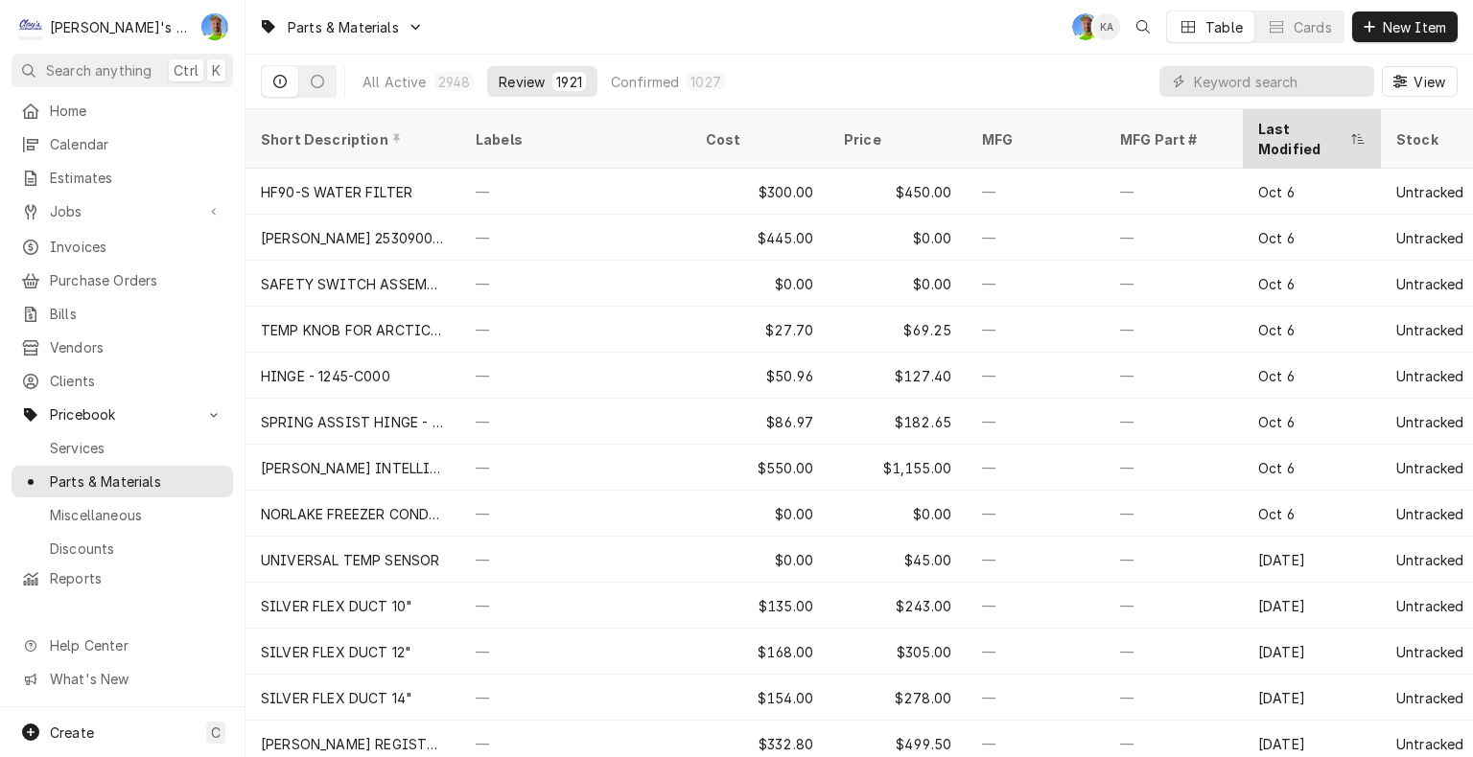
click at [1294, 128] on div "Last Modified" at bounding box center [1302, 139] width 88 height 40
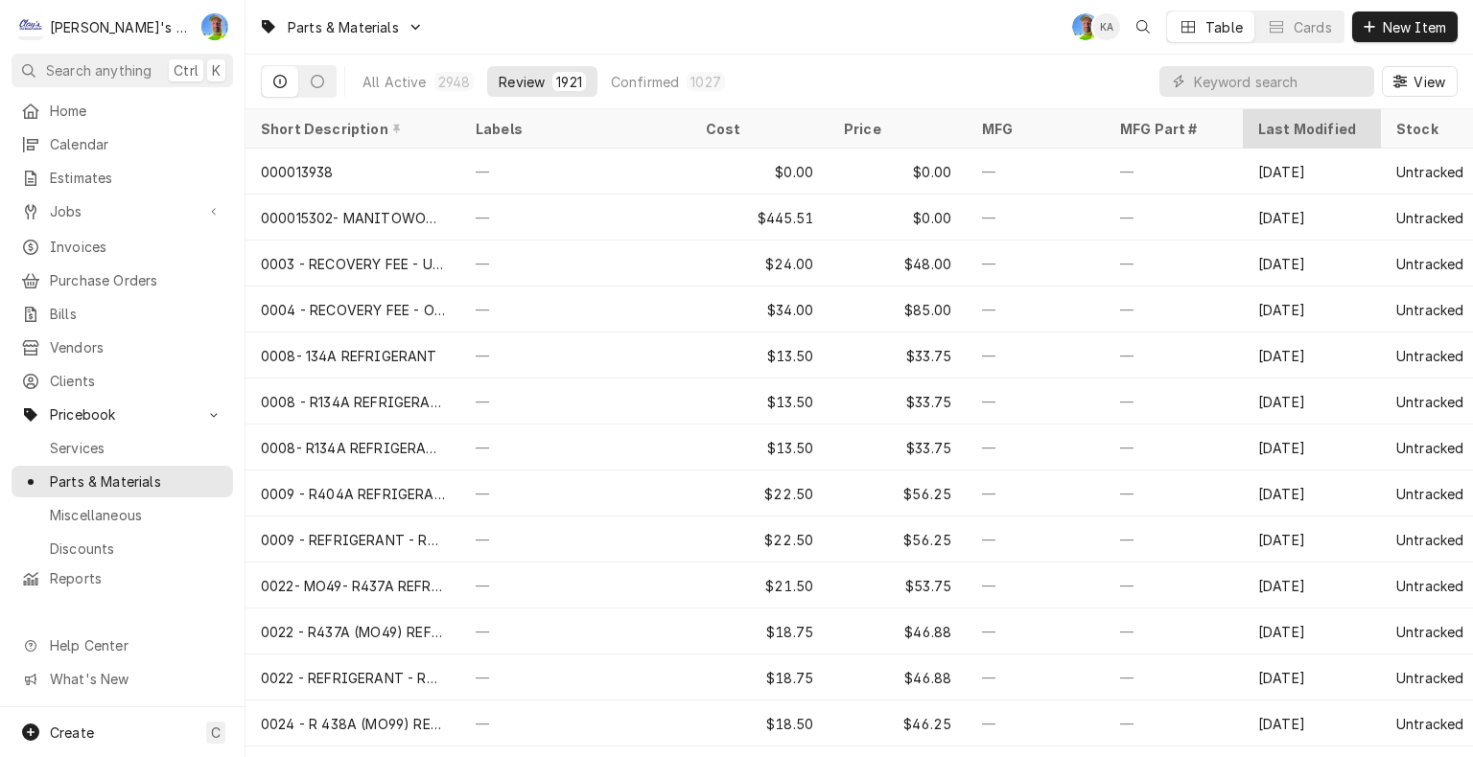
click at [1268, 129] on div "Last Modified" at bounding box center [1310, 129] width 104 height 20
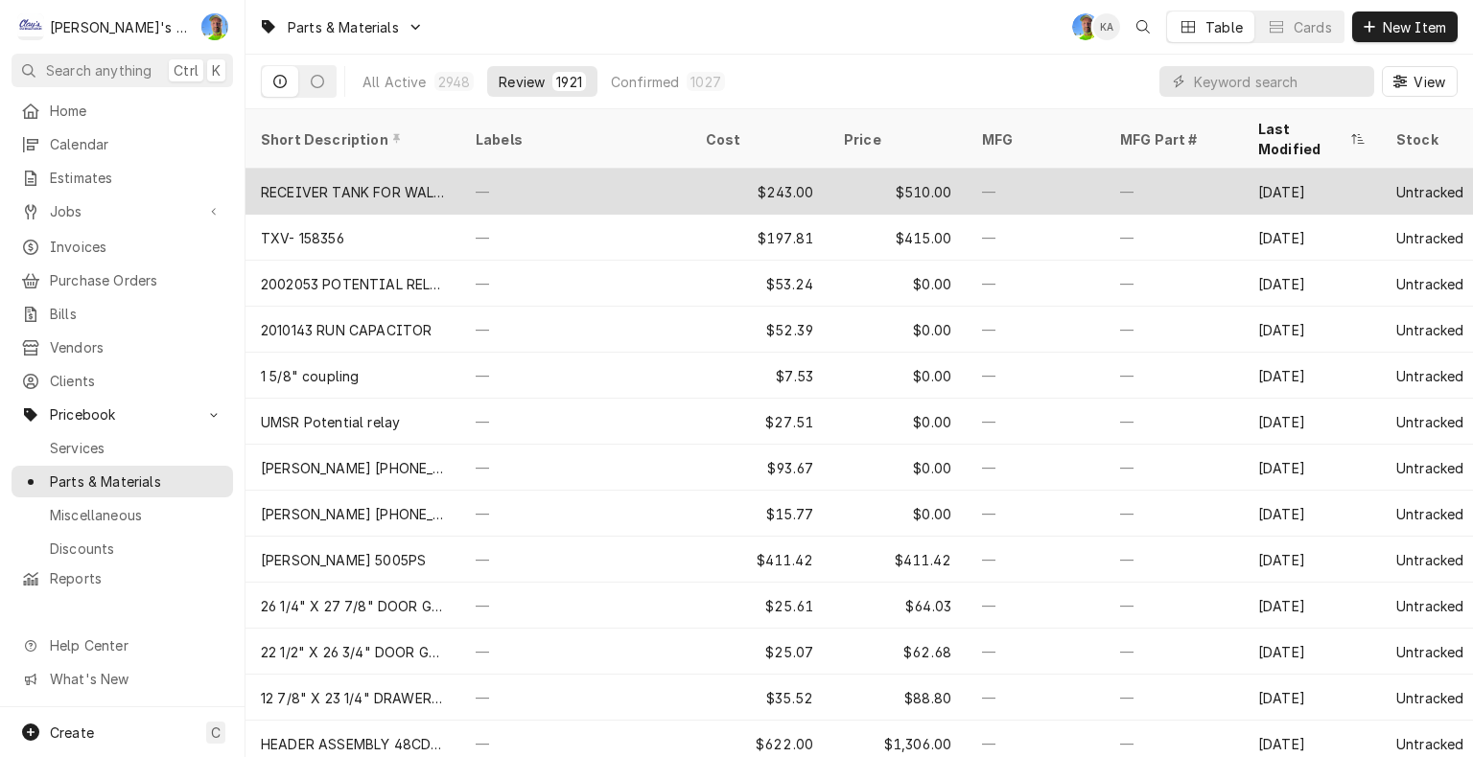
click at [1035, 169] on div "—" at bounding box center [1035, 192] width 138 height 46
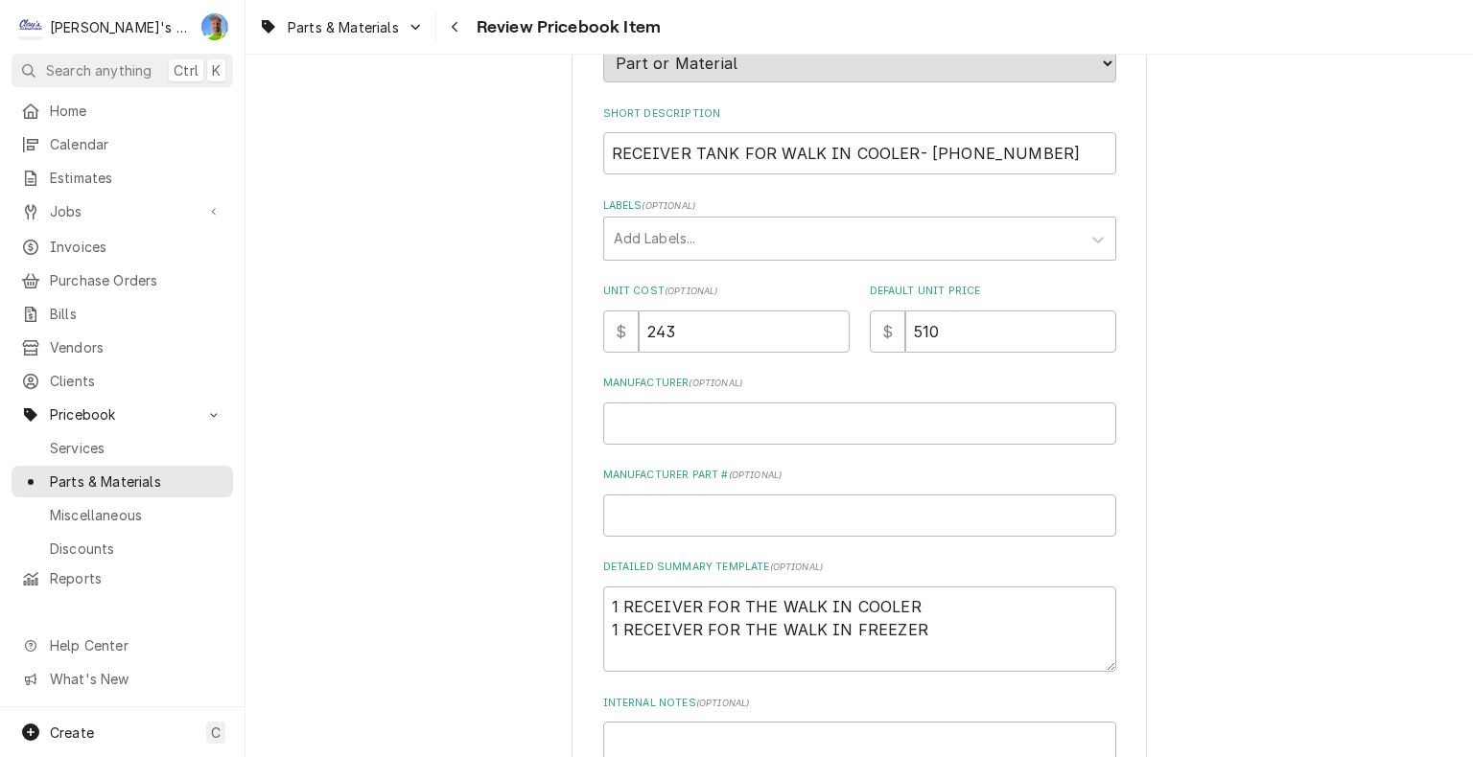
scroll to position [192, 0]
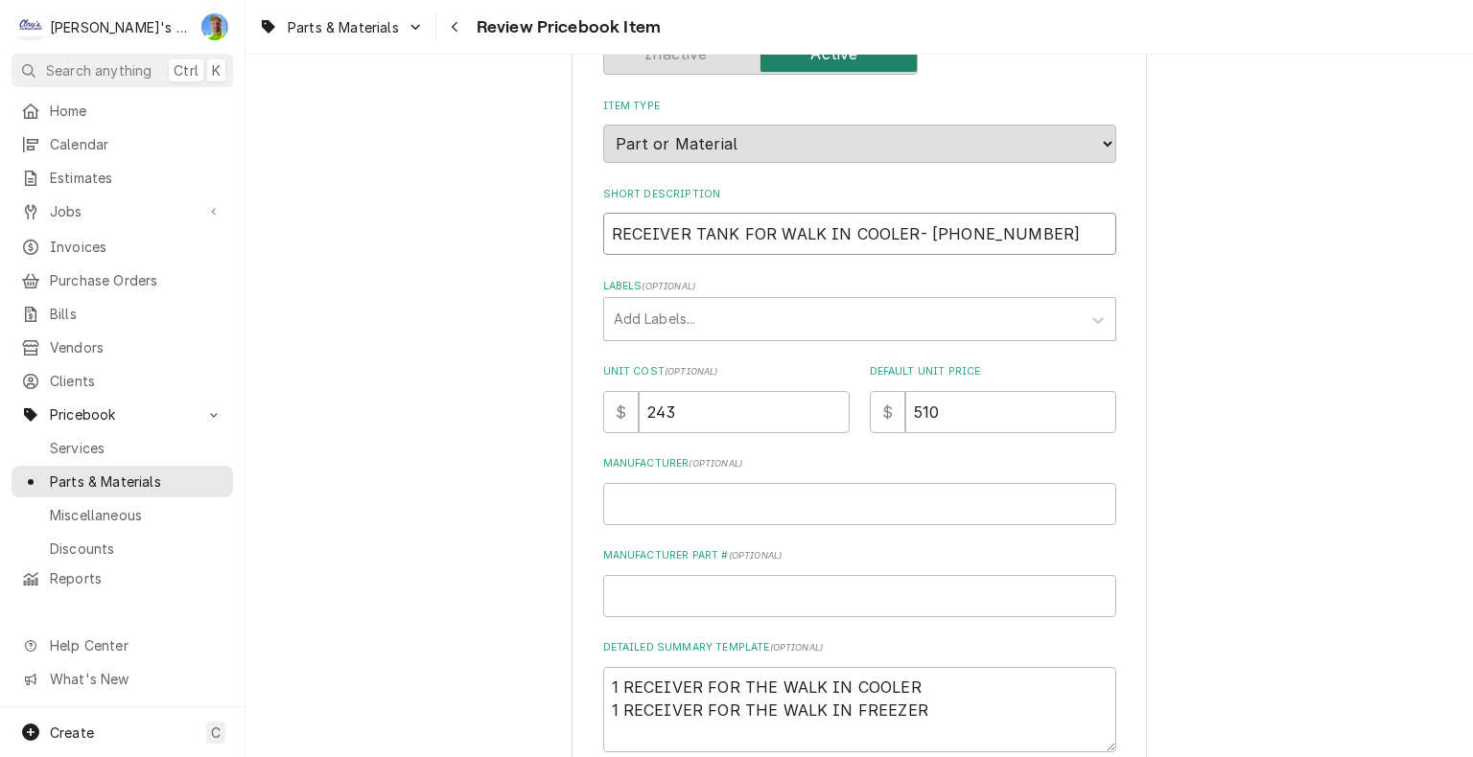
click at [910, 229] on input "RECEIVER TANK FOR WALK IN COOLER- [PHONE_NUMBER]" at bounding box center [859, 234] width 513 height 42
type textarea "x"
drag, startPoint x: 908, startPoint y: 230, endPoint x: 999, endPoint y: 229, distance: 91.1
click at [999, 229] on input "RECEIVER TANK FOR WALK IN COOLER [PHONE_NUMBER]" at bounding box center [859, 234] width 513 height 42
type input "RECEIVER TANK FOR WALK IN COOLER [PHONE_NUMBER]"
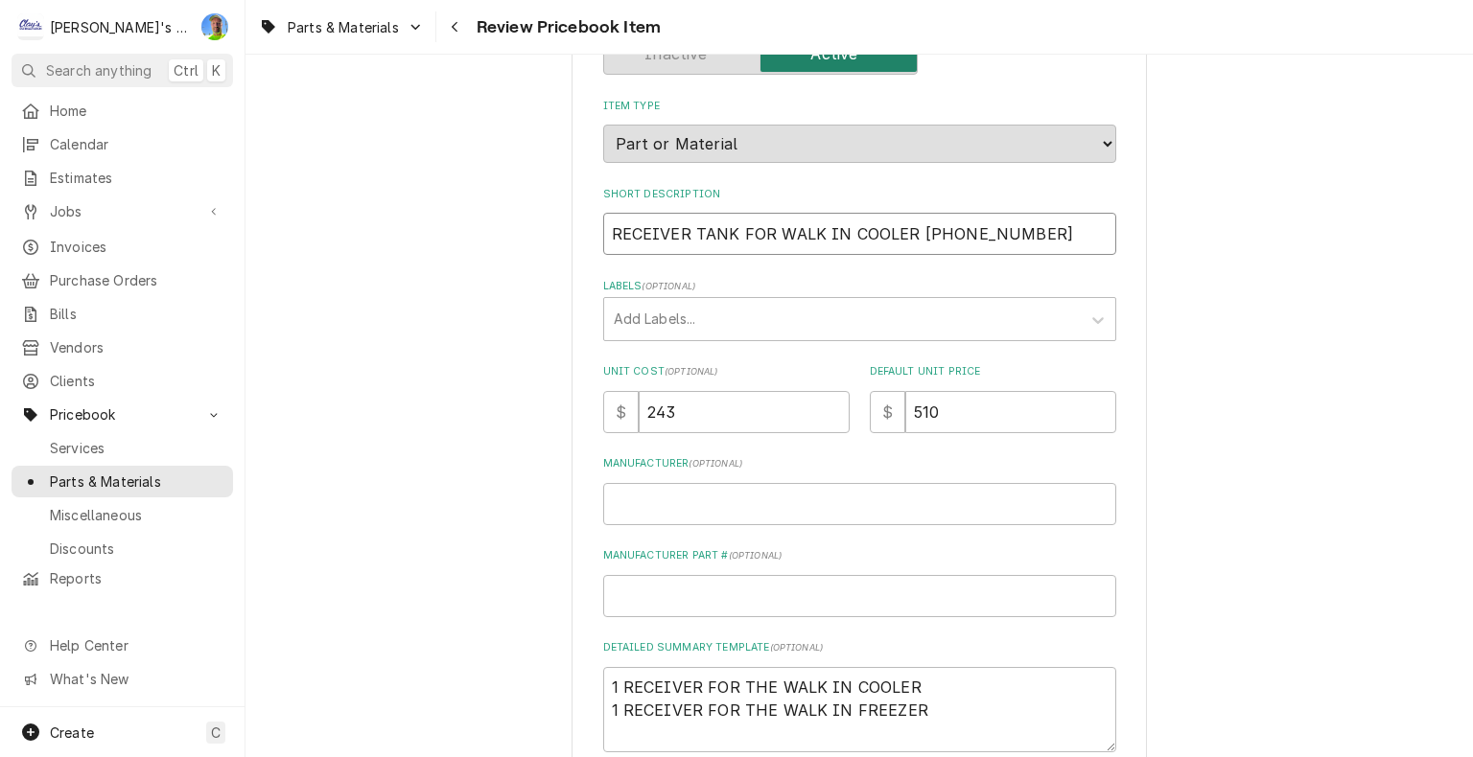
drag, startPoint x: 729, startPoint y: 236, endPoint x: 908, endPoint y: 236, distance: 179.3
click at [908, 236] on input "RECEIVER TANK FOR WALK IN COOLER [PHONE_NUMBER]" at bounding box center [859, 234] width 513 height 42
type textarea "x"
type input "RECEIVER TANK977-0315-05"
type textarea "x"
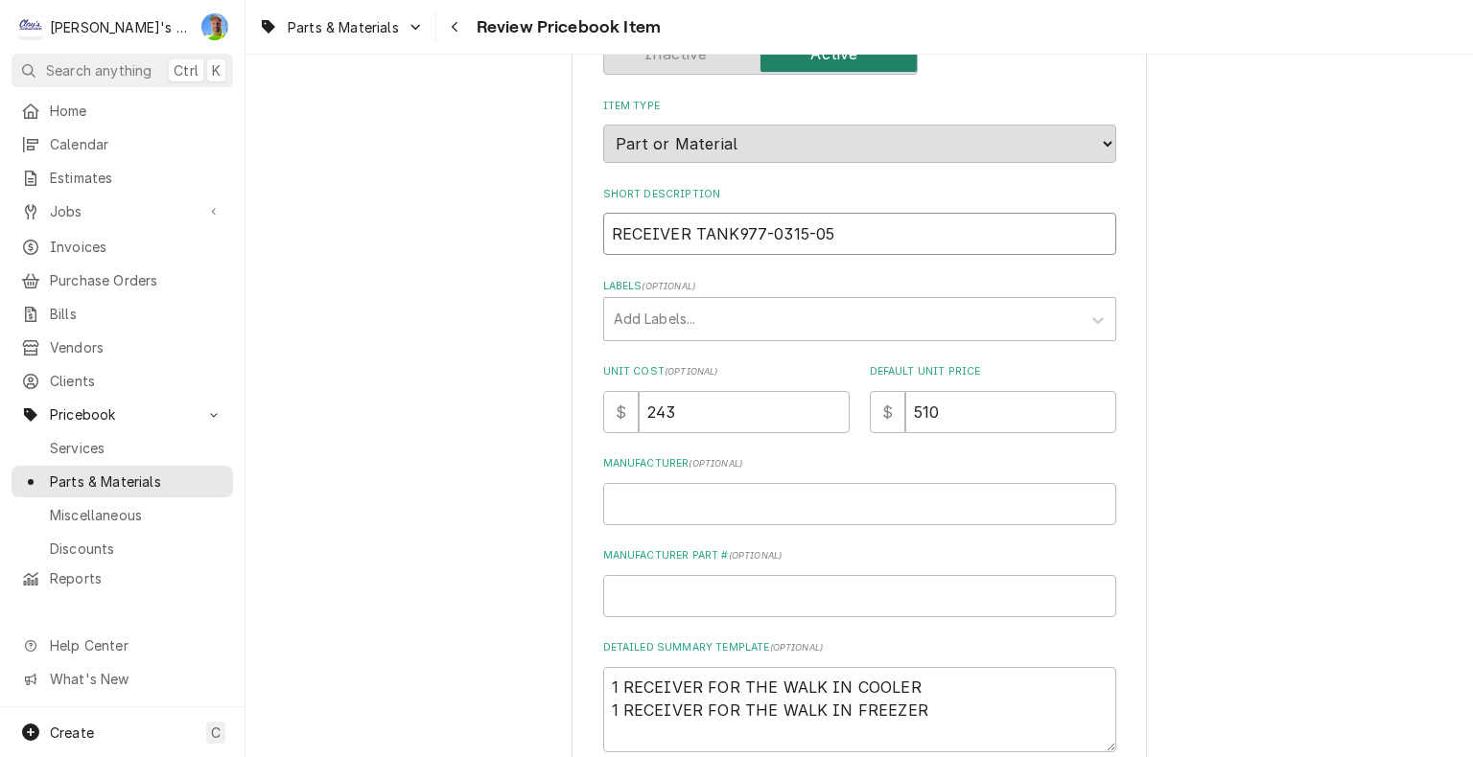
type input "RECEIVER TANK [PHONE_NUMBER]"
type textarea "x"
type input "CRECEIVER TANK [PHONE_NUMBER]"
type textarea "x"
type input "CORECEIVER TANK [PHONE_NUMBER]"
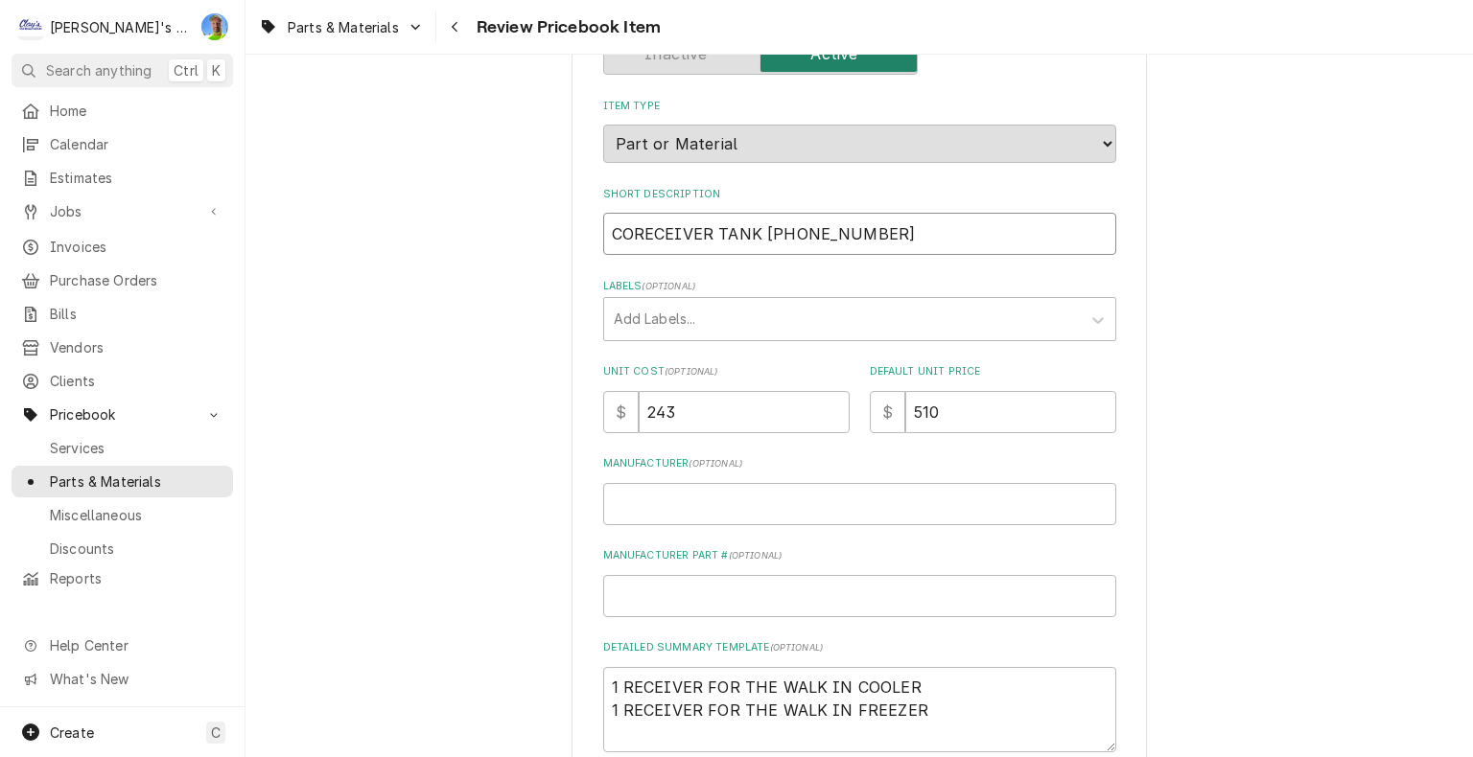
type textarea "x"
type input "COPRECEIVER TANK [PHONE_NUMBER]"
type textarea "x"
type input "COPERECEIVER TANK [PHONE_NUMBER]"
type textarea "x"
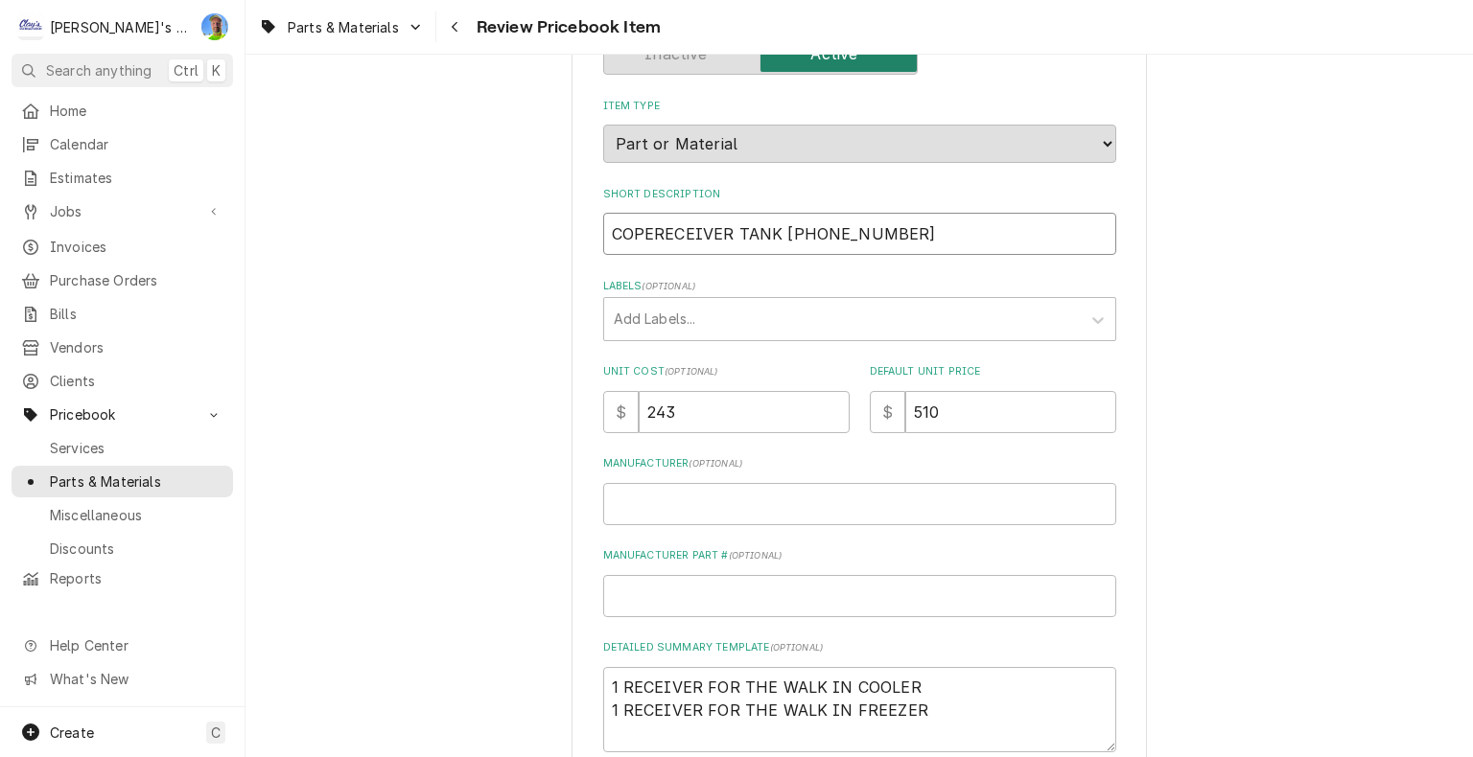
type input "COPELRECEIVER TANK [PHONE_NUMBER]"
type textarea "x"
type input "COPELARECEIVER TANK [PHONE_NUMBER]"
type textarea "x"
type input "COPELANRECEIVER TANK [PHONE_NUMBER]"
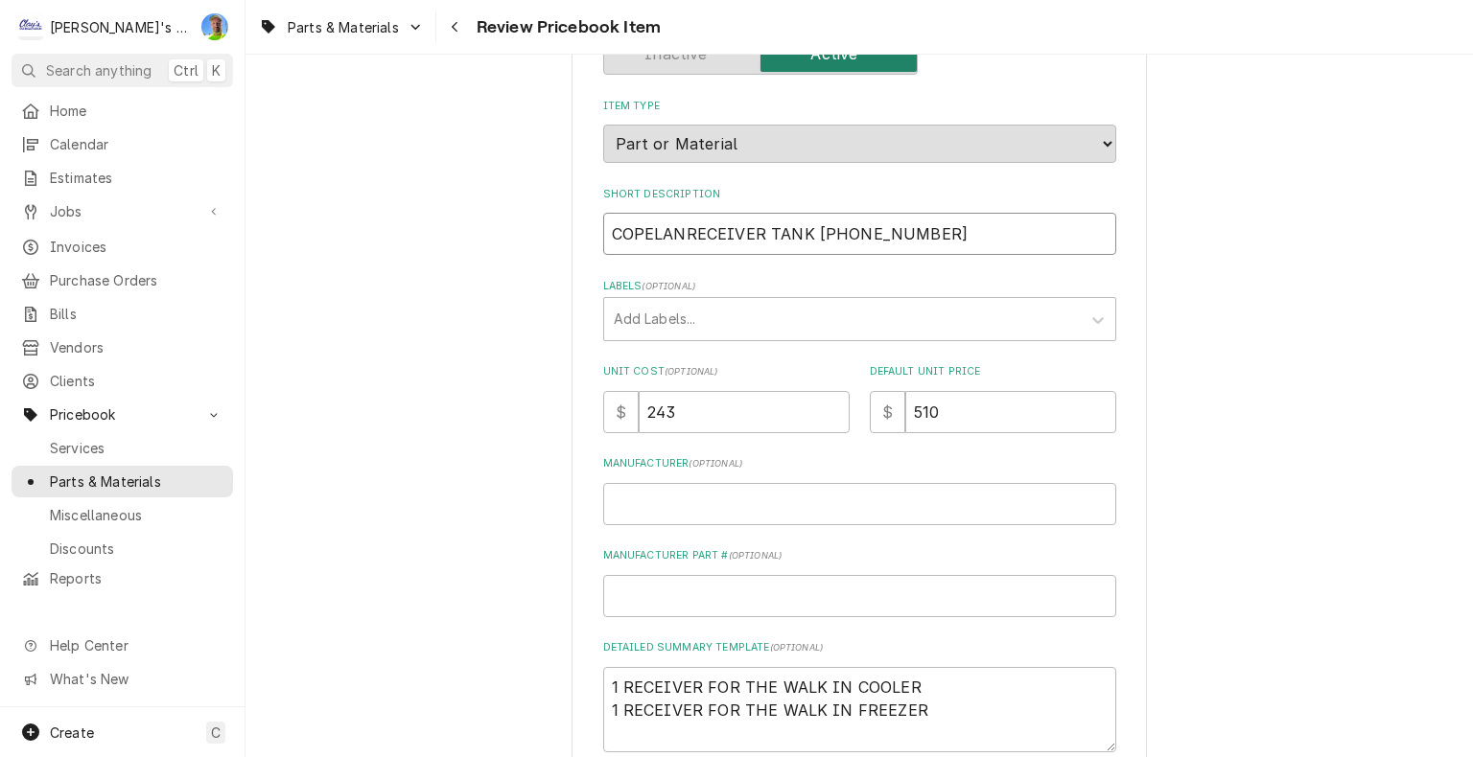
type textarea "x"
type input "COPELANDRECEIVER TANK [PHONE_NUMBER]"
type textarea "x"
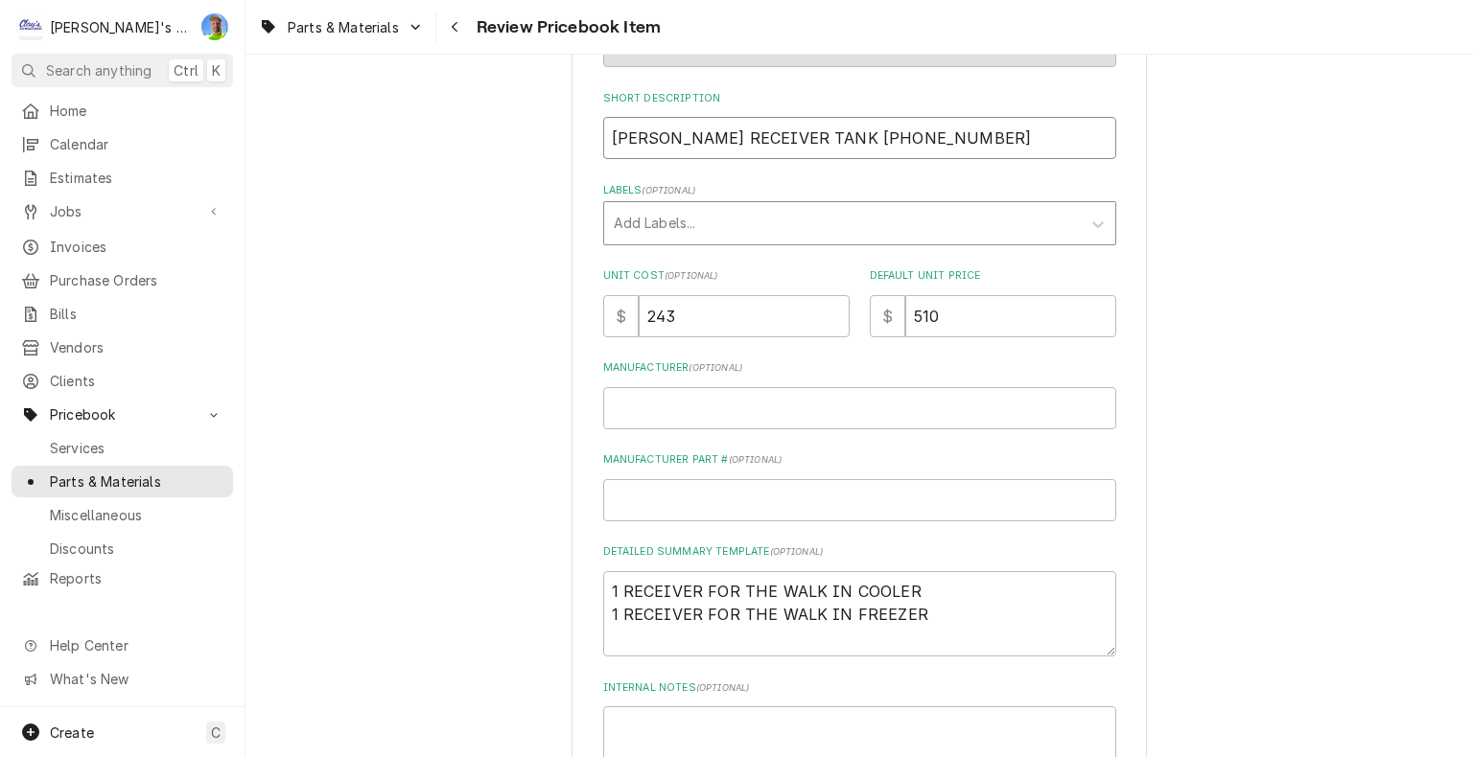
type input "[PERSON_NAME] RECEIVER TANK [PHONE_NUMBER]"
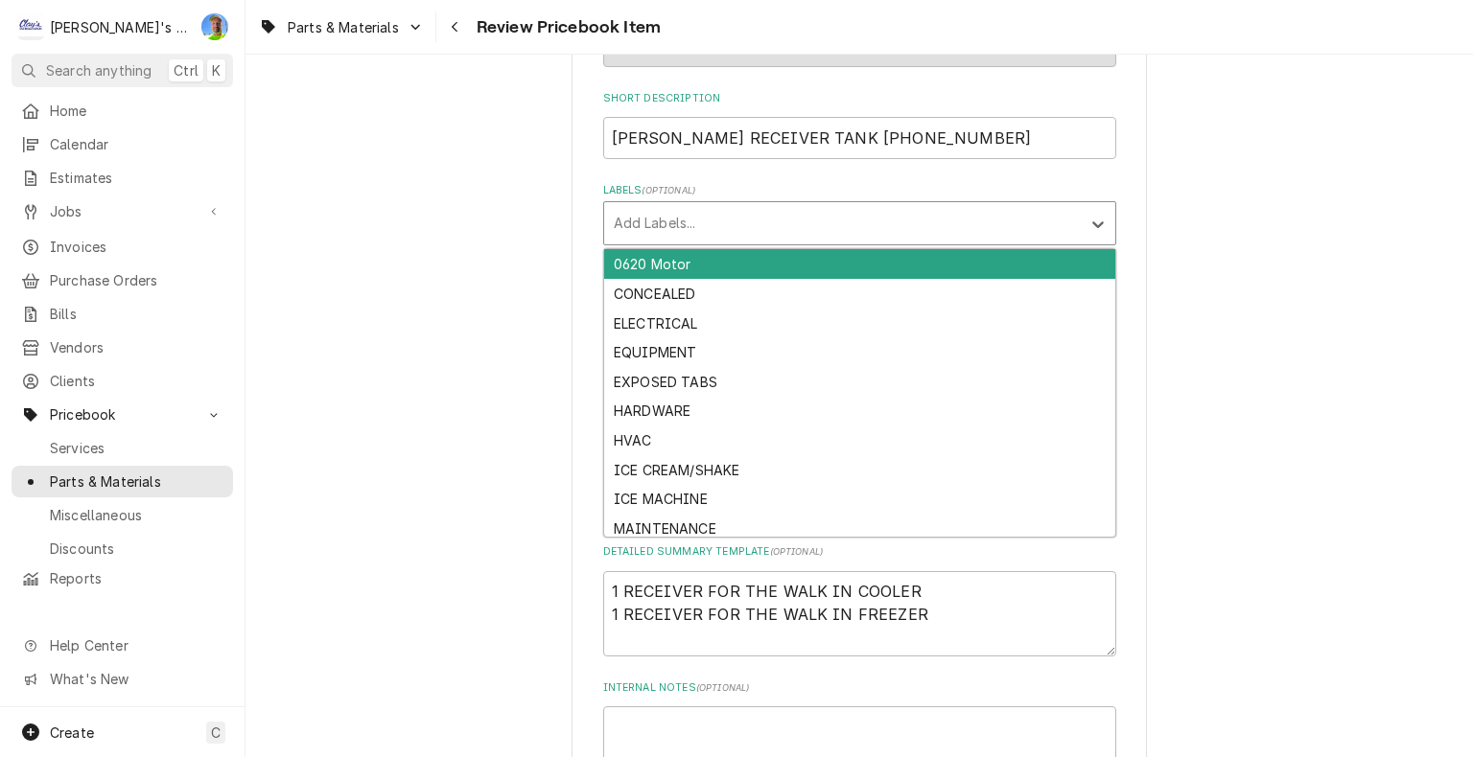
click at [670, 219] on div "Labels" at bounding box center [842, 223] width 457 height 35
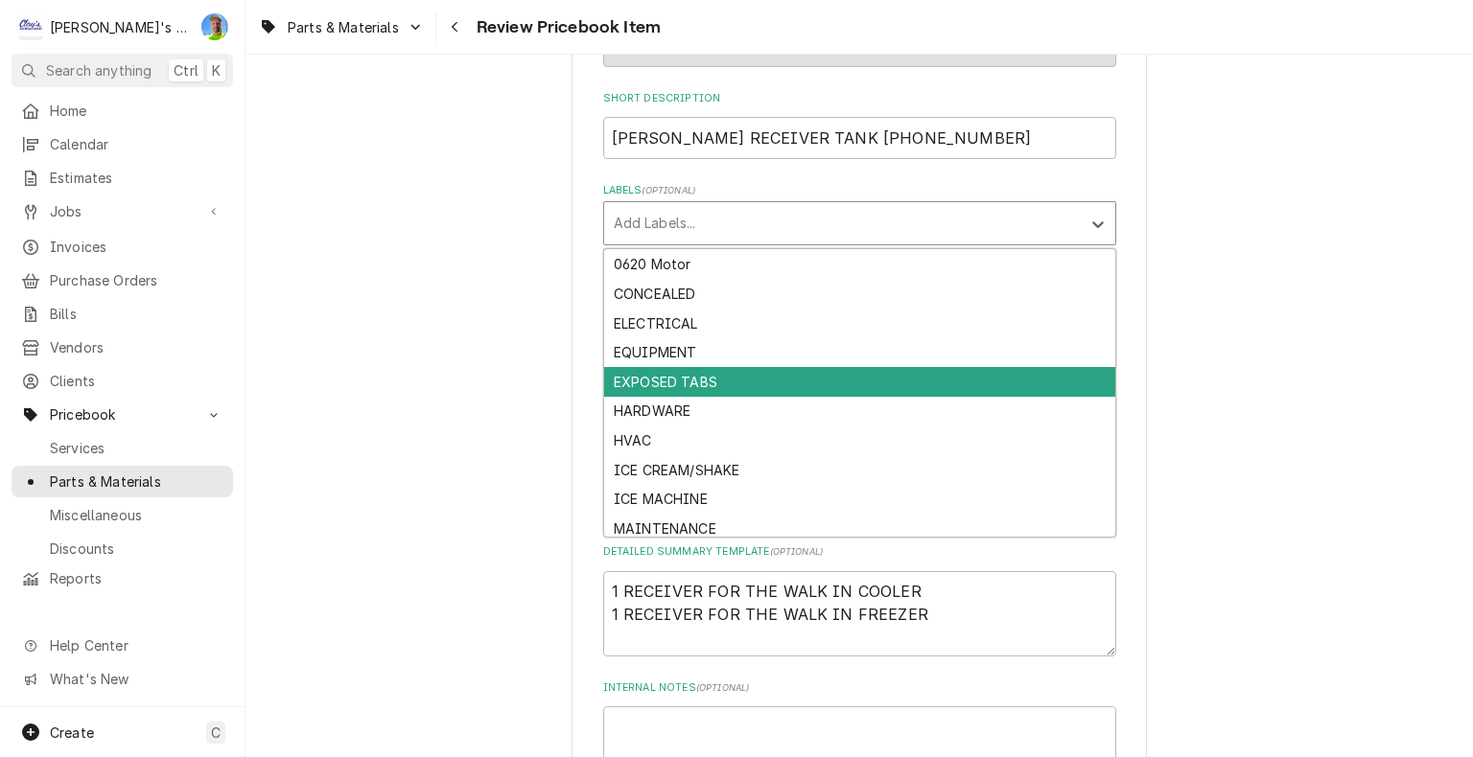
scroll to position [94, 0]
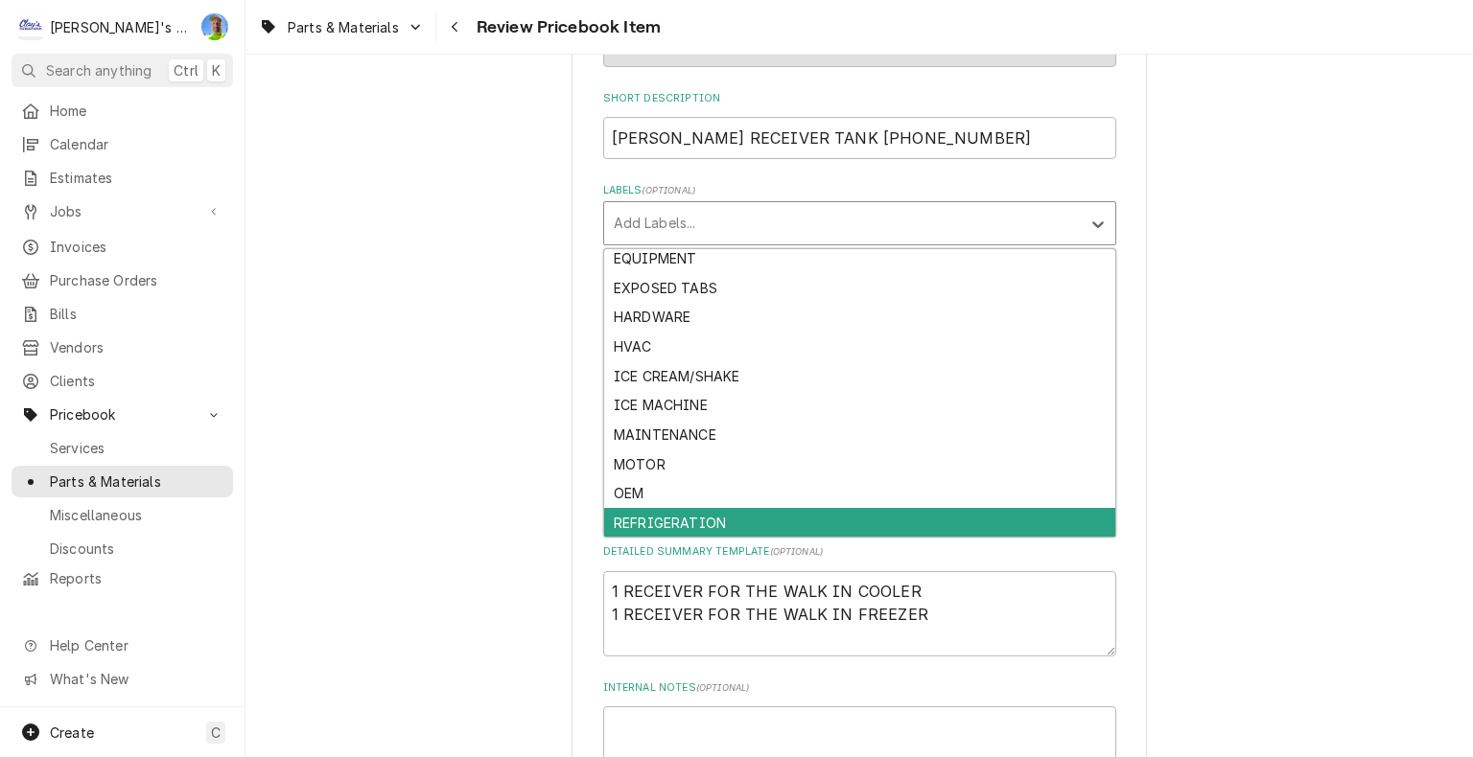
click at [725, 525] on div "REFRIGERATION" at bounding box center [859, 523] width 511 height 30
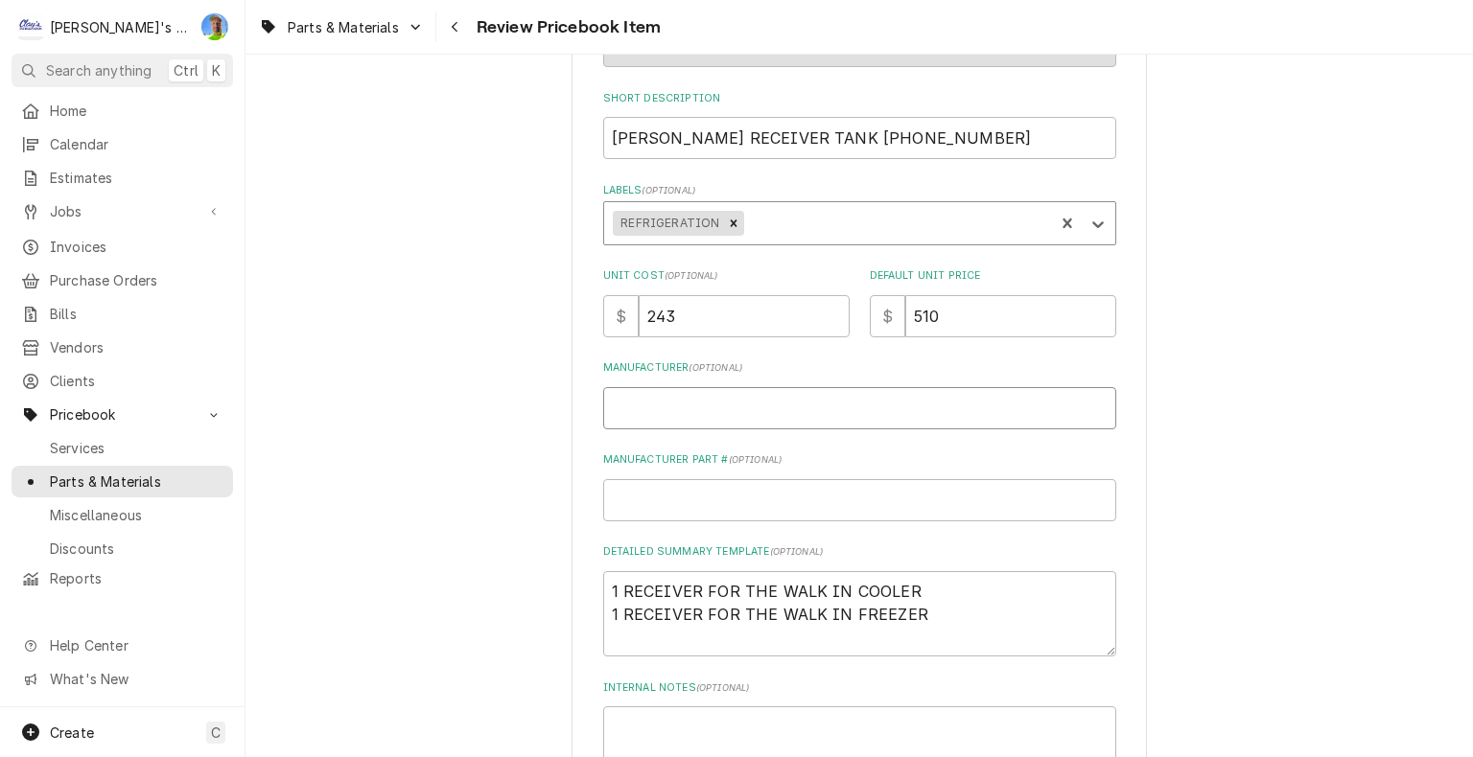
click at [711, 408] on input "Manufacturer ( optional )" at bounding box center [859, 408] width 513 height 42
type textarea "x"
type input "C"
type textarea "x"
type input "CO"
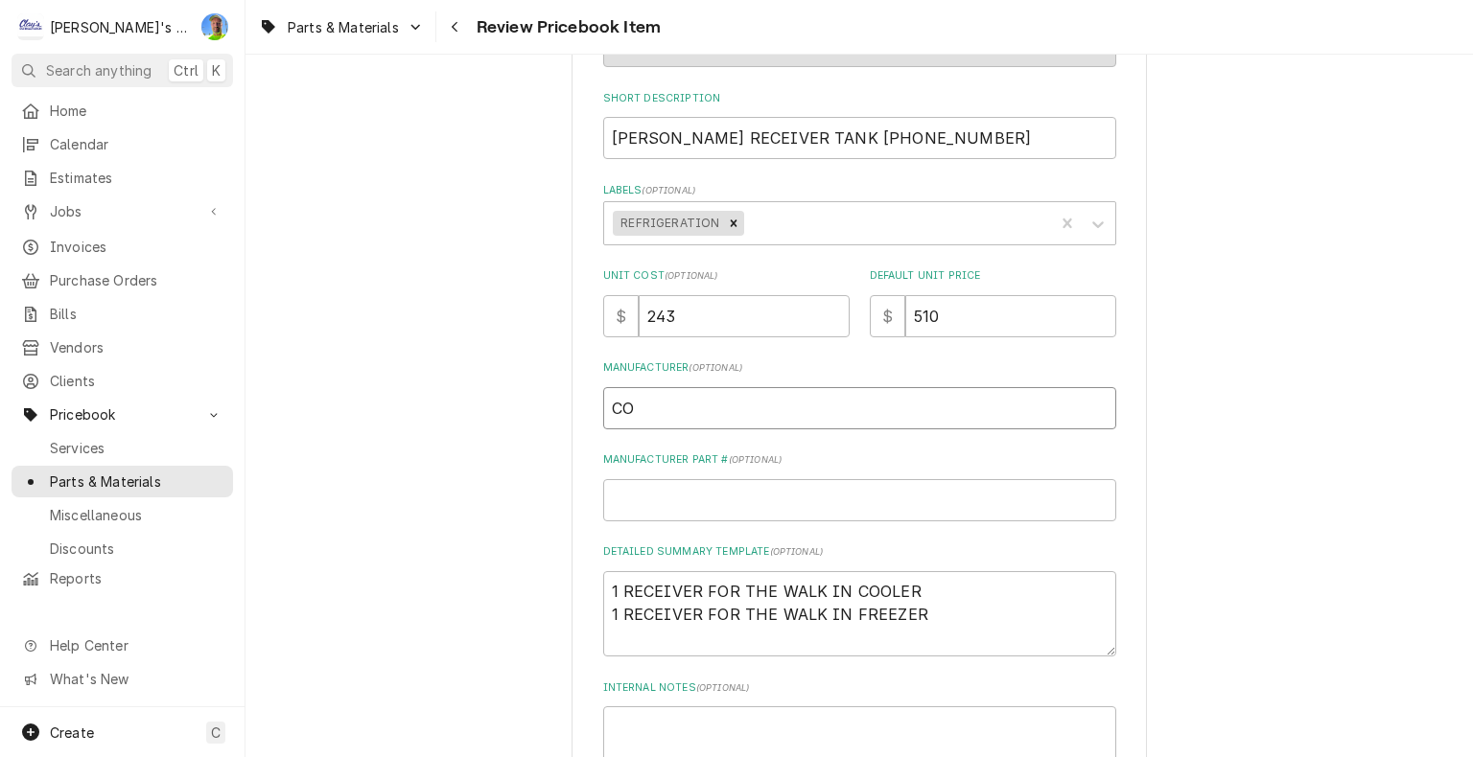
type textarea "x"
type input "COP"
type textarea "x"
type input "COPE"
type textarea "x"
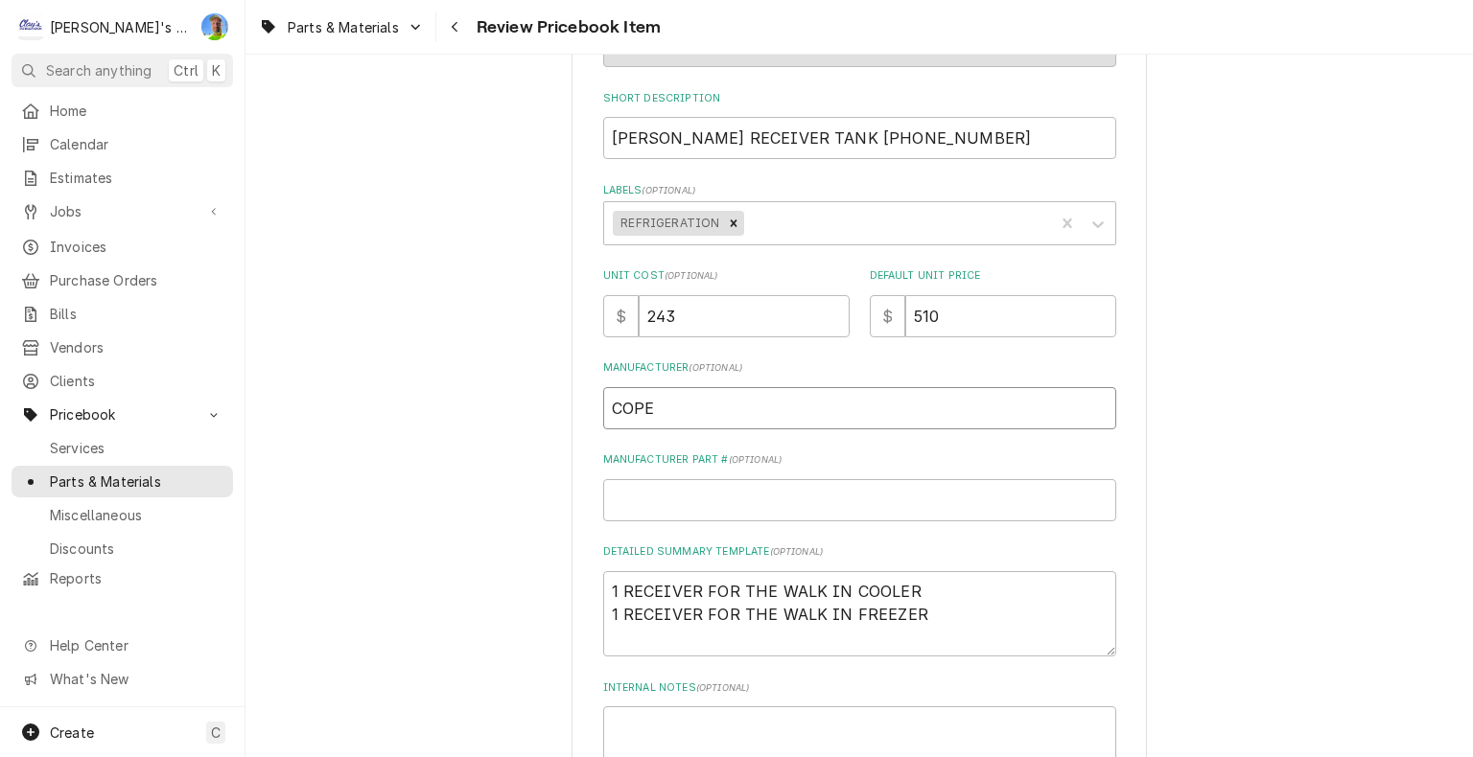
type input "COPEL"
type textarea "x"
type input "COPELA"
type textarea "x"
type input "[PERSON_NAME]"
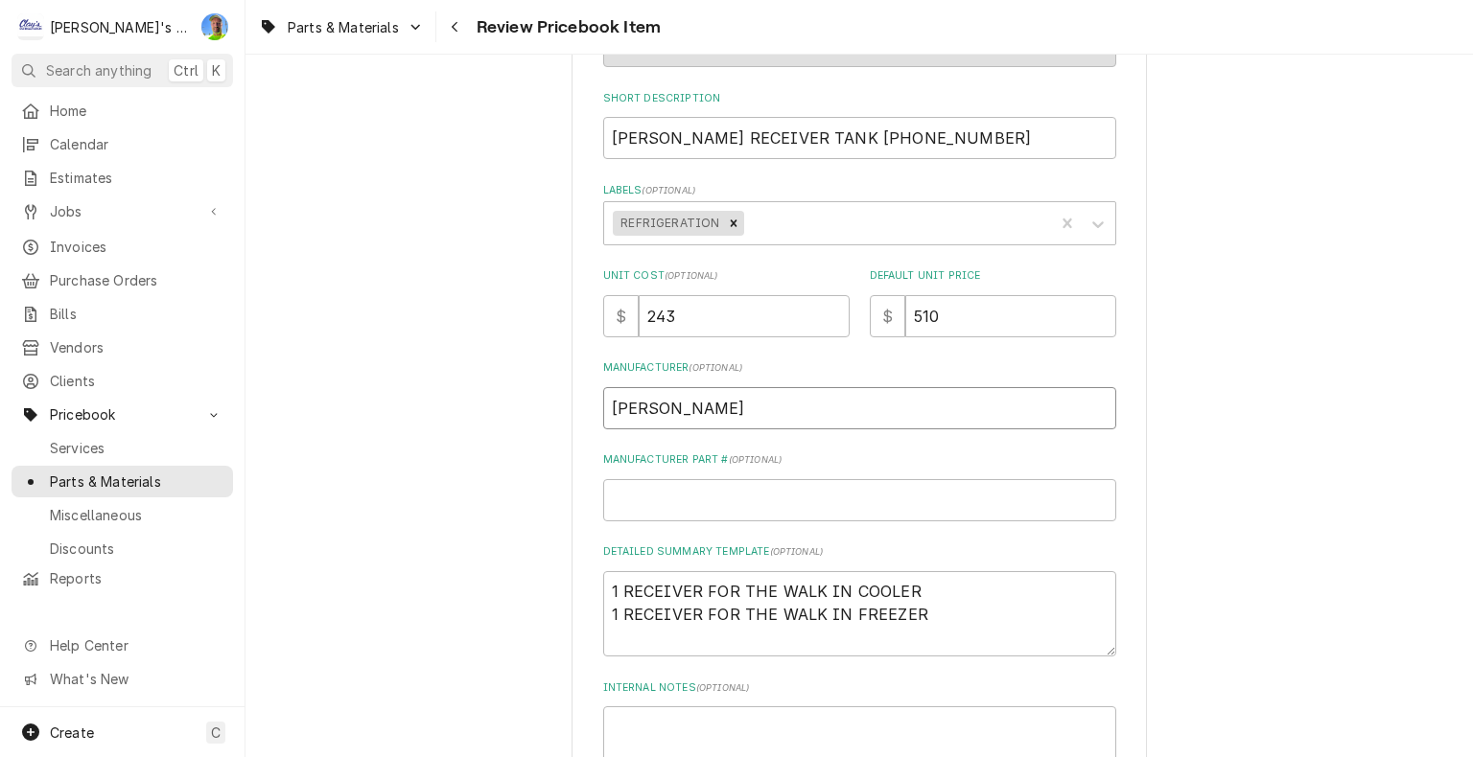
type textarea "x"
type input "COPELAND"
type textarea "x"
type input "9"
type textarea "x"
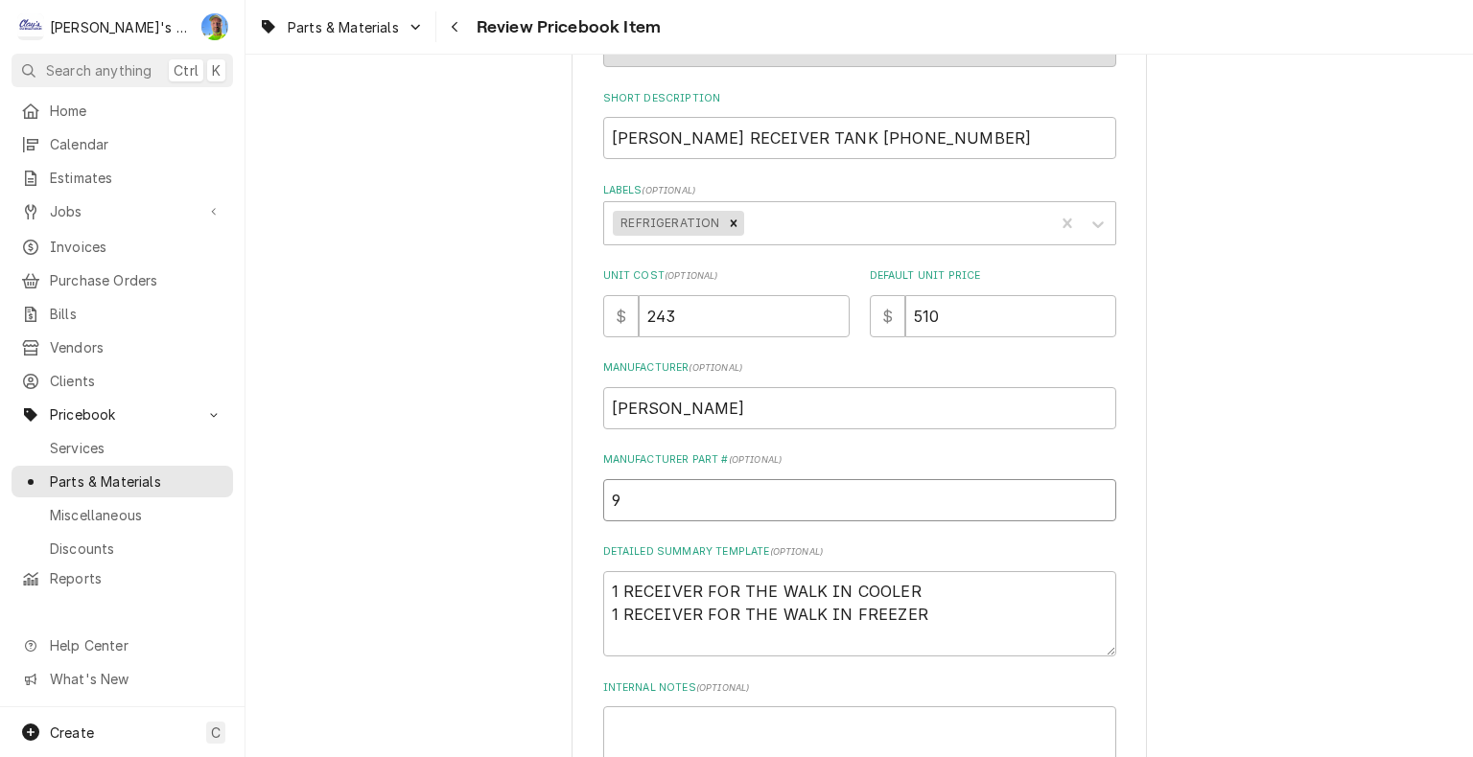
type input "97"
type textarea "x"
type input "977"
type textarea "x"
type input "977-"
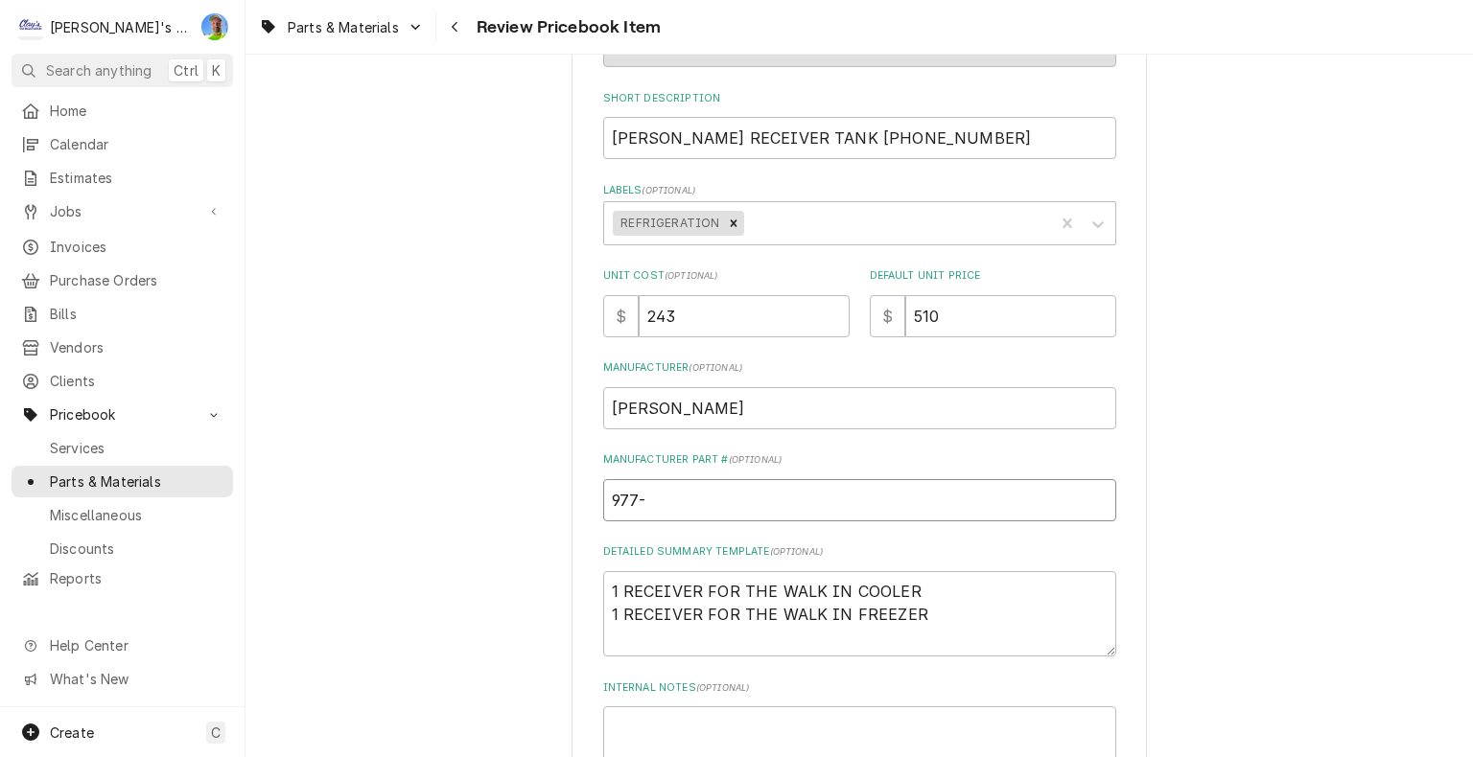
type textarea "x"
type input "977-0"
type textarea "x"
type input "977-03"
type textarea "x"
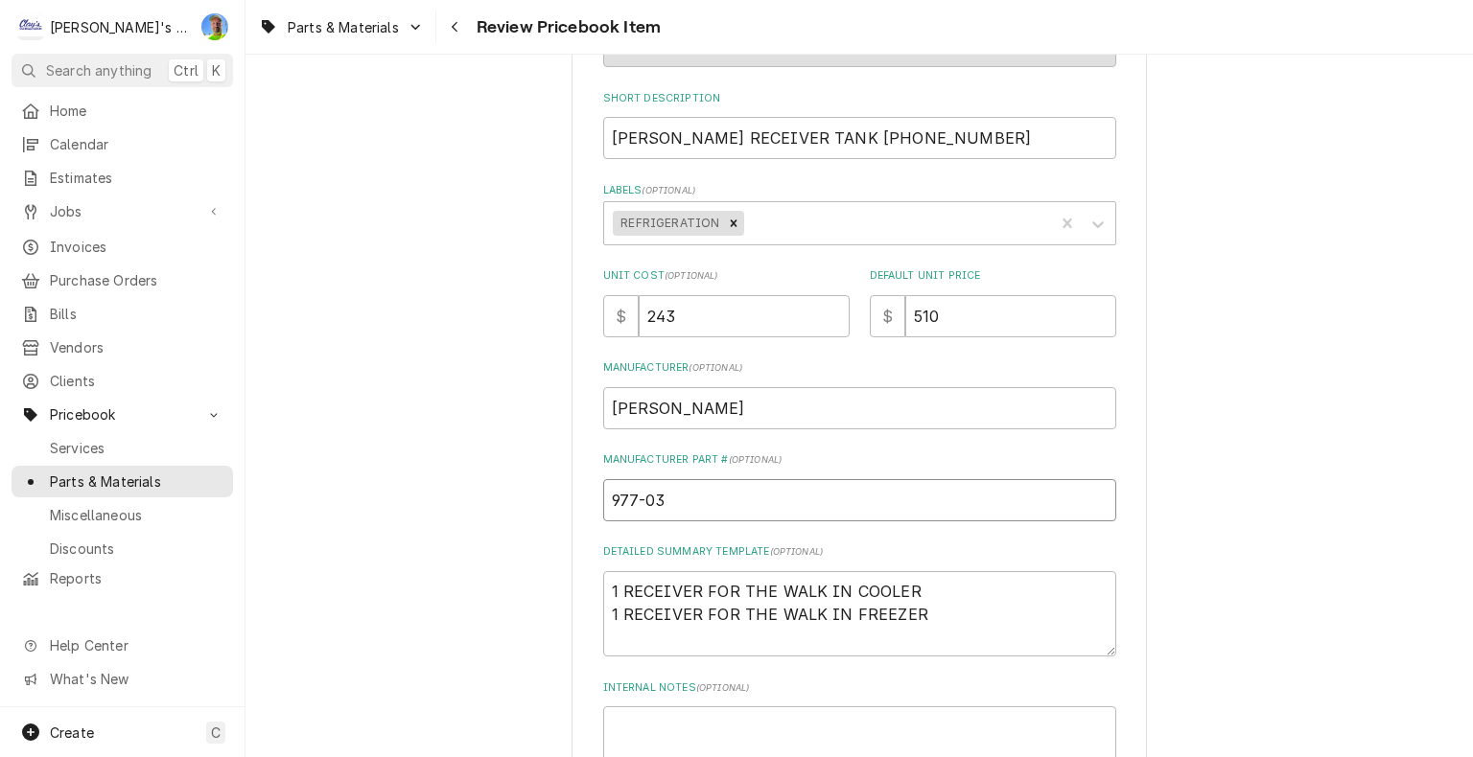
type input "977-031"
type textarea "x"
type input "977-0315"
type textarea "x"
type input "977-0315-"
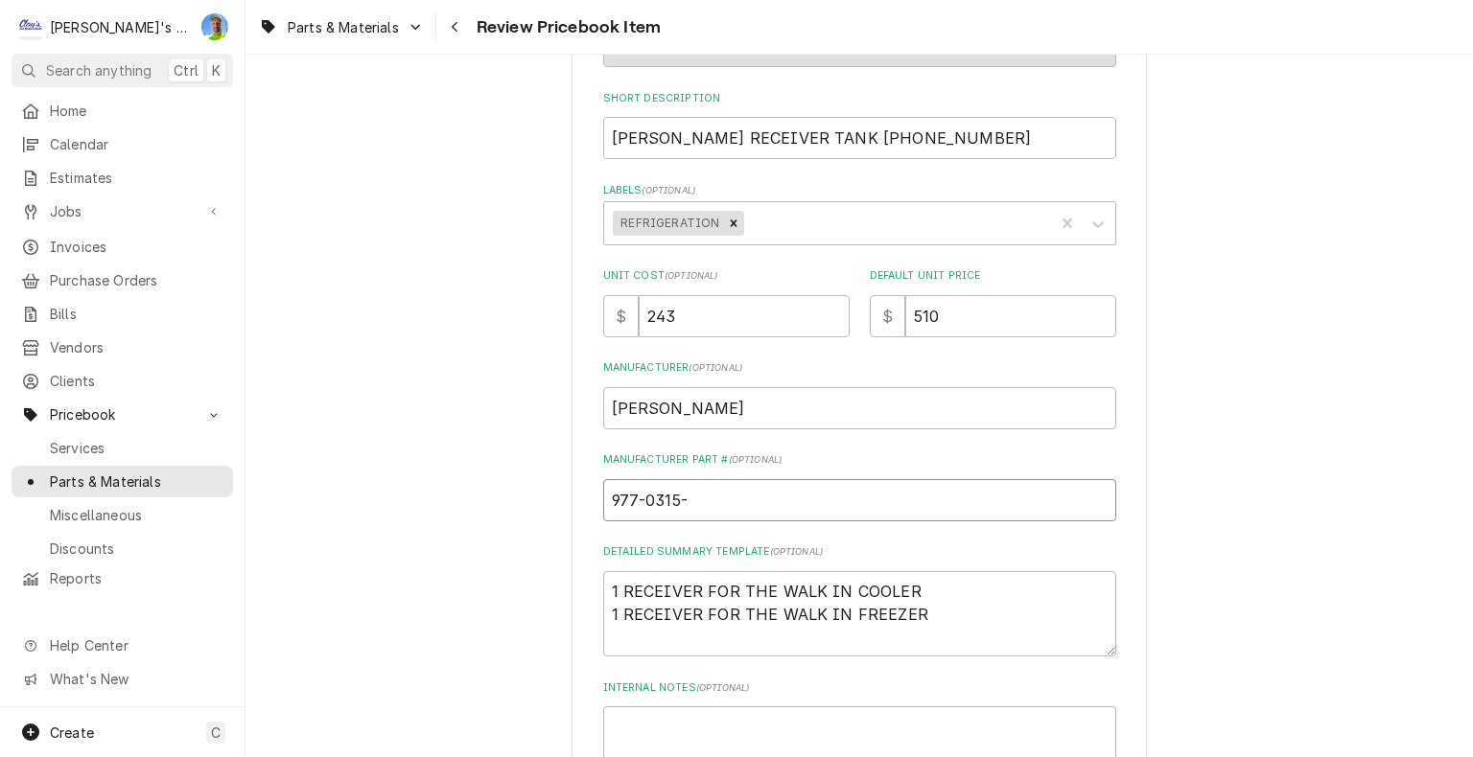
type textarea "x"
type input "977-0315-0"
type textarea "x"
type input "977-0315-05"
drag, startPoint x: 596, startPoint y: 589, endPoint x: 955, endPoint y: 627, distance: 360.6
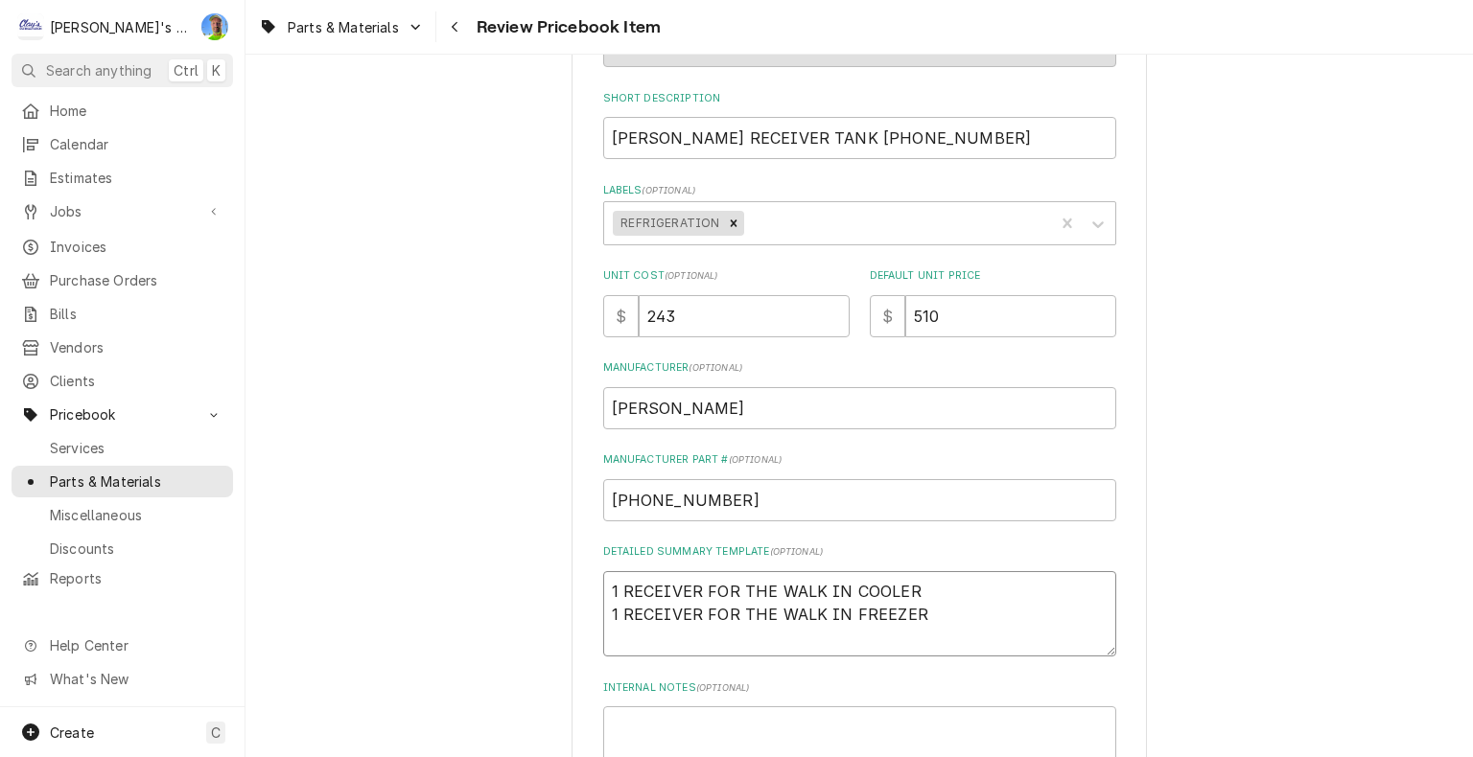
click at [955, 627] on textarea "1 RECEIVER FOR THE WALK IN COOLER 1 RECEIVER FOR THE WALK IN FREEZER" at bounding box center [859, 614] width 513 height 86
type textarea "x"
click at [748, 320] on input "243" at bounding box center [744, 316] width 211 height 42
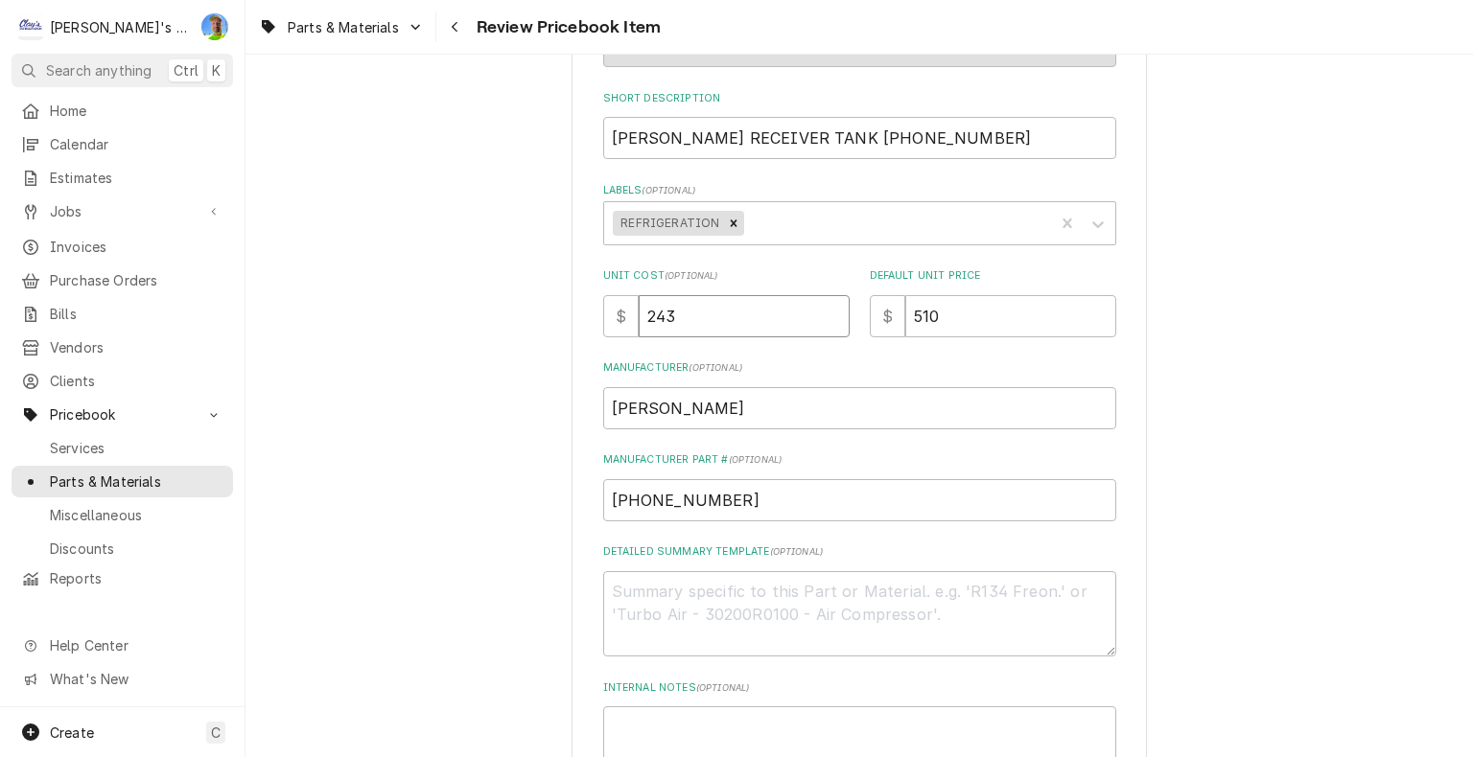
type textarea "x"
type input "0"
click at [956, 319] on input "510" at bounding box center [1010, 316] width 211 height 42
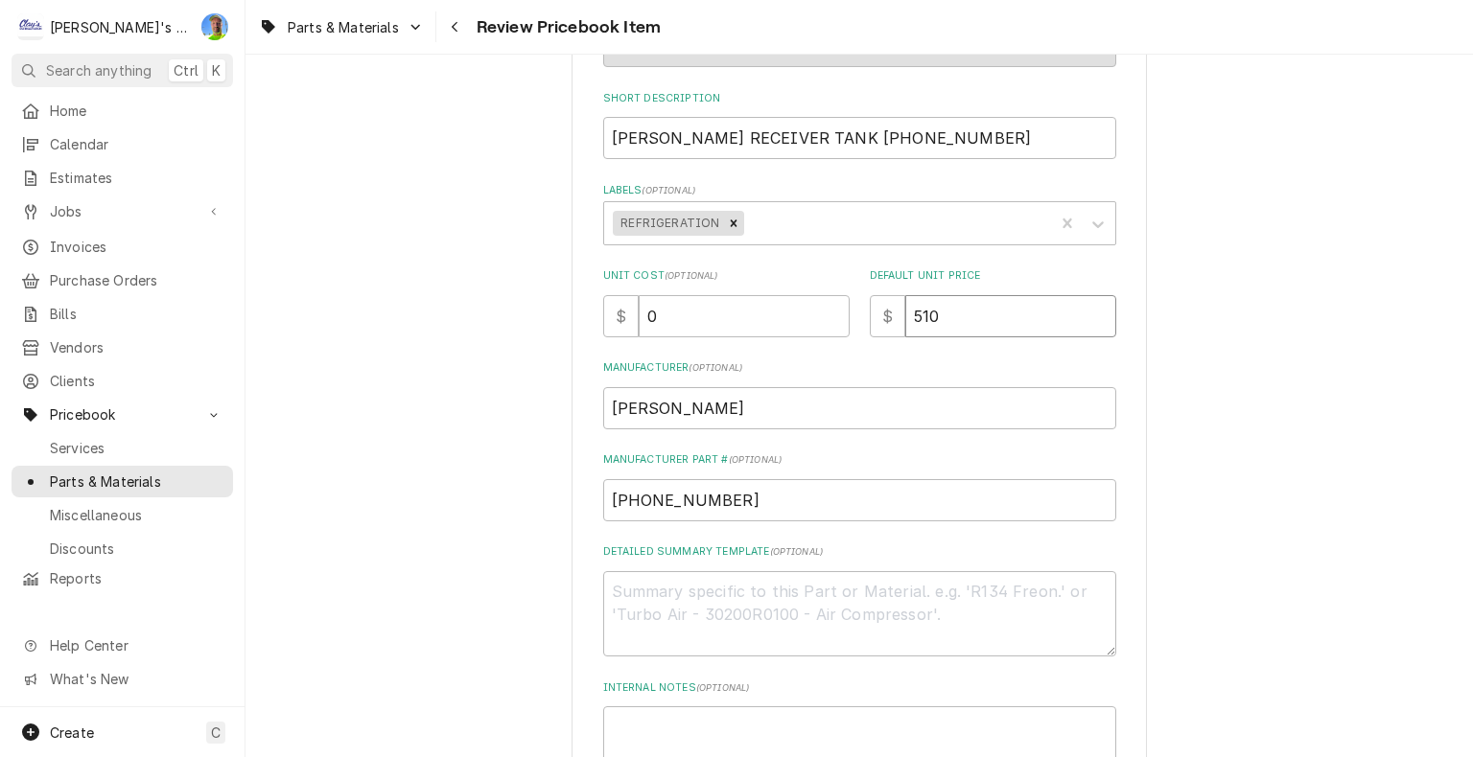
type textarea "x"
type input "0"
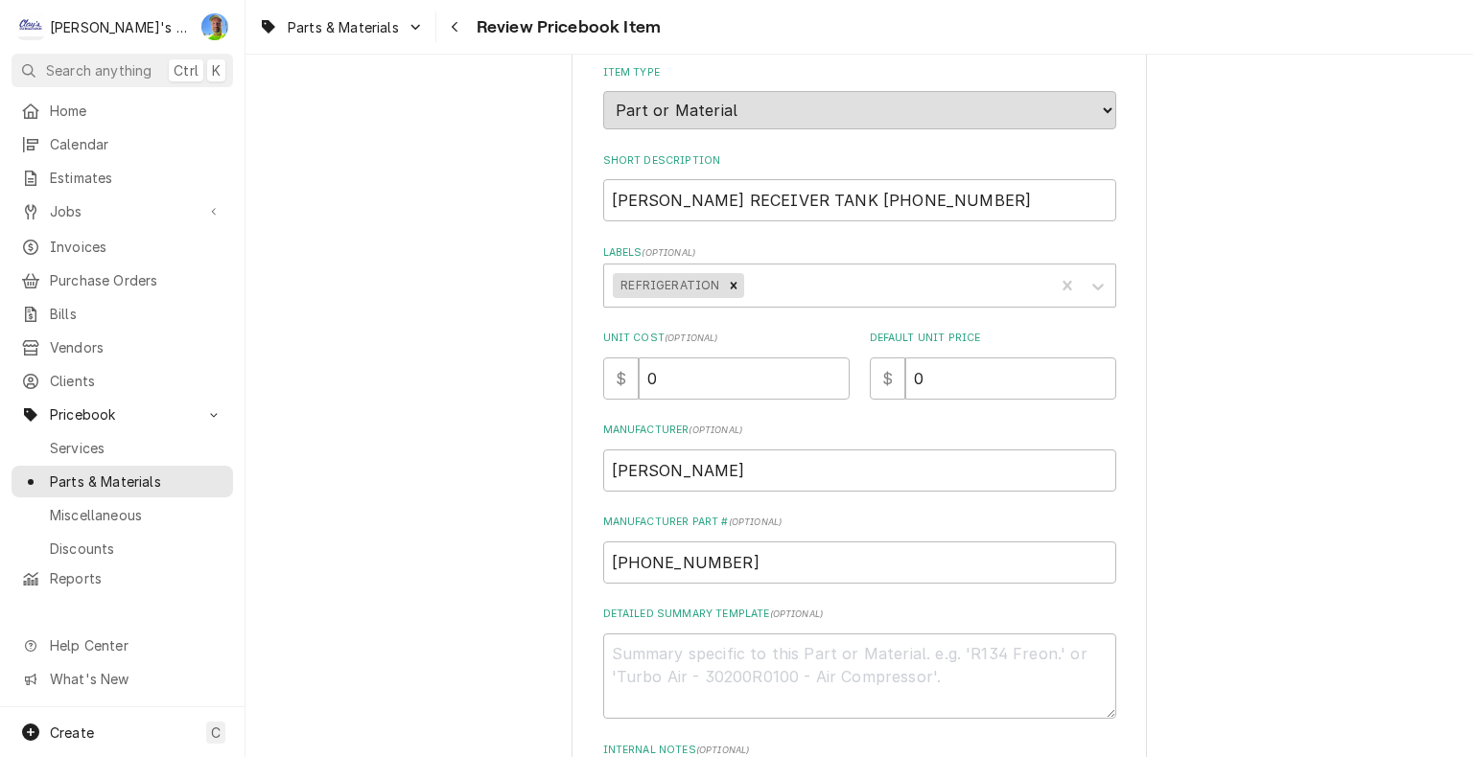
scroll to position [192, 0]
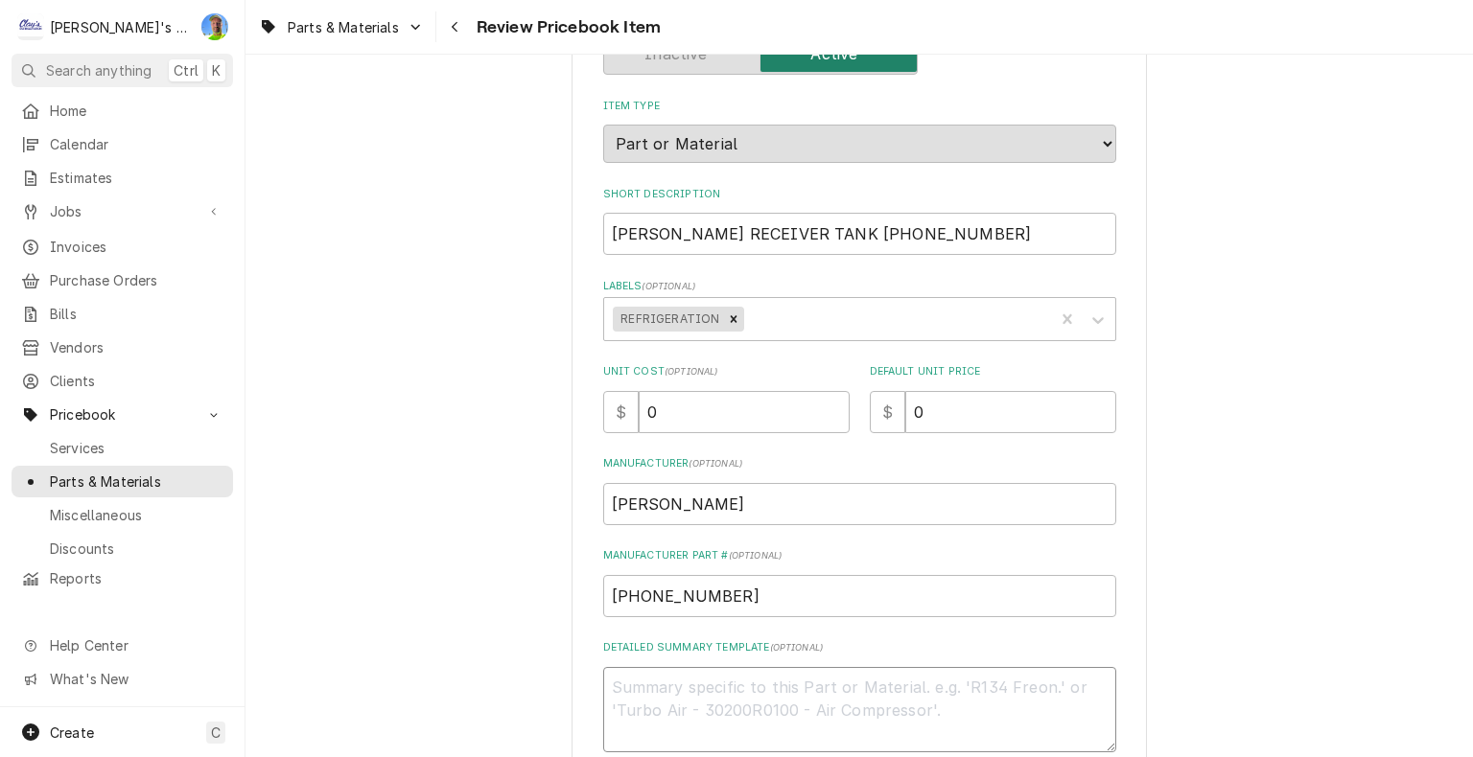
click at [1005, 684] on textarea "Detailed Summary Template ( optional )" at bounding box center [859, 710] width 513 height 86
type textarea "x"
type textarea "3"
type textarea "x"
type textarea "3/"
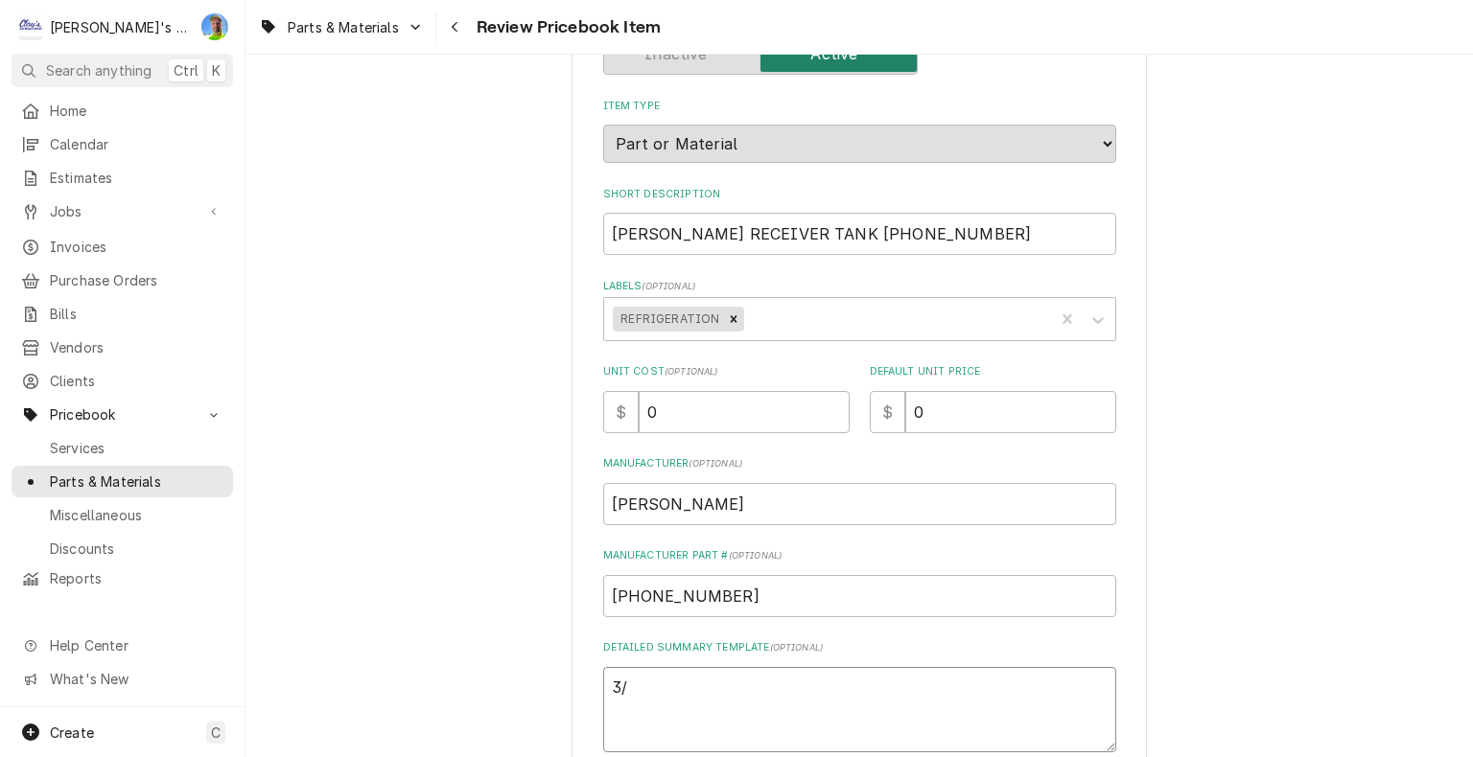
type textarea "x"
type textarea "3/8"
type textarea "x"
type textarea "3/8""
type textarea "x"
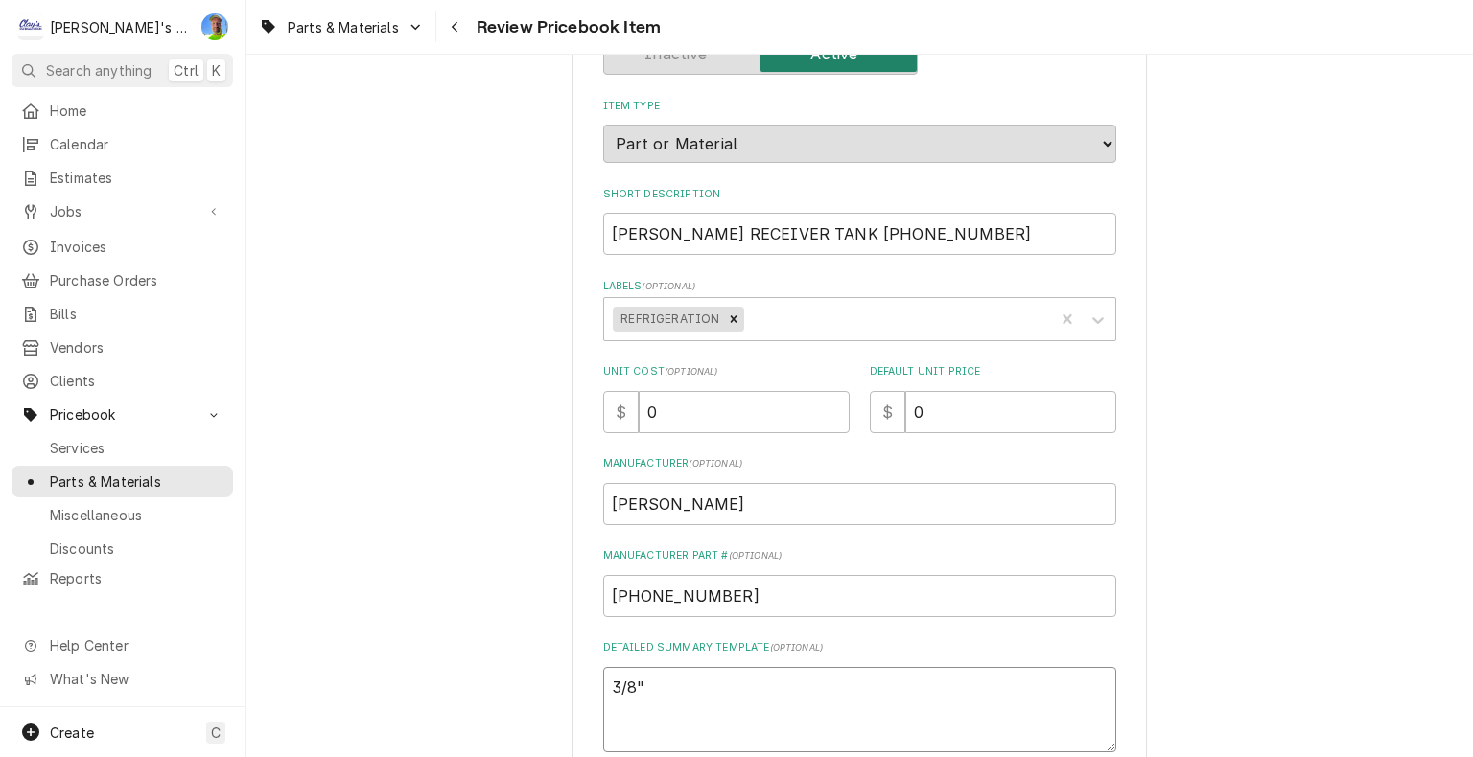
type textarea "3/8""
type textarea "x"
type textarea "3/8" C"
type textarea "x"
type textarea "3/8" CO"
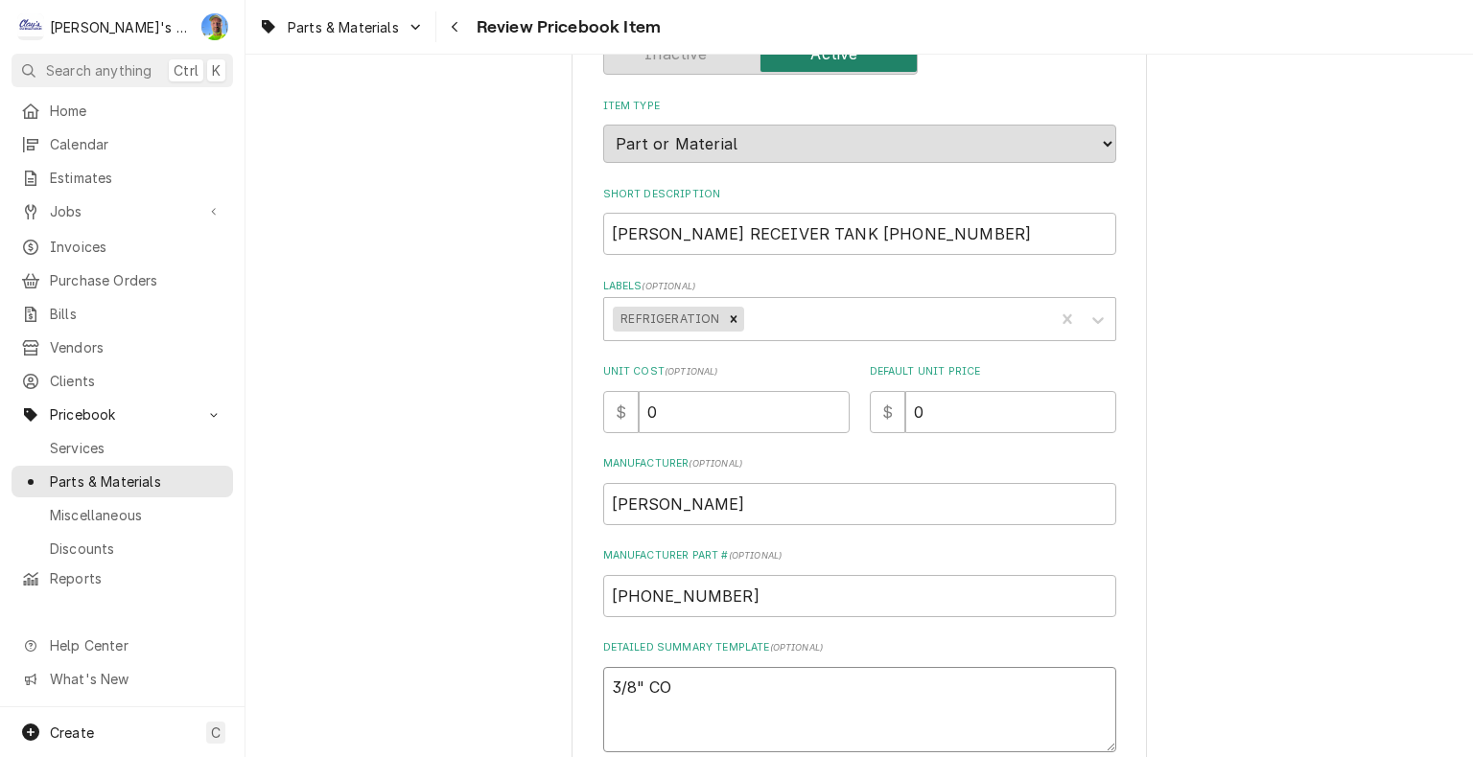
type textarea "x"
type textarea "3/8" CON"
type textarea "x"
type textarea "3/8" CONN"
type textarea "x"
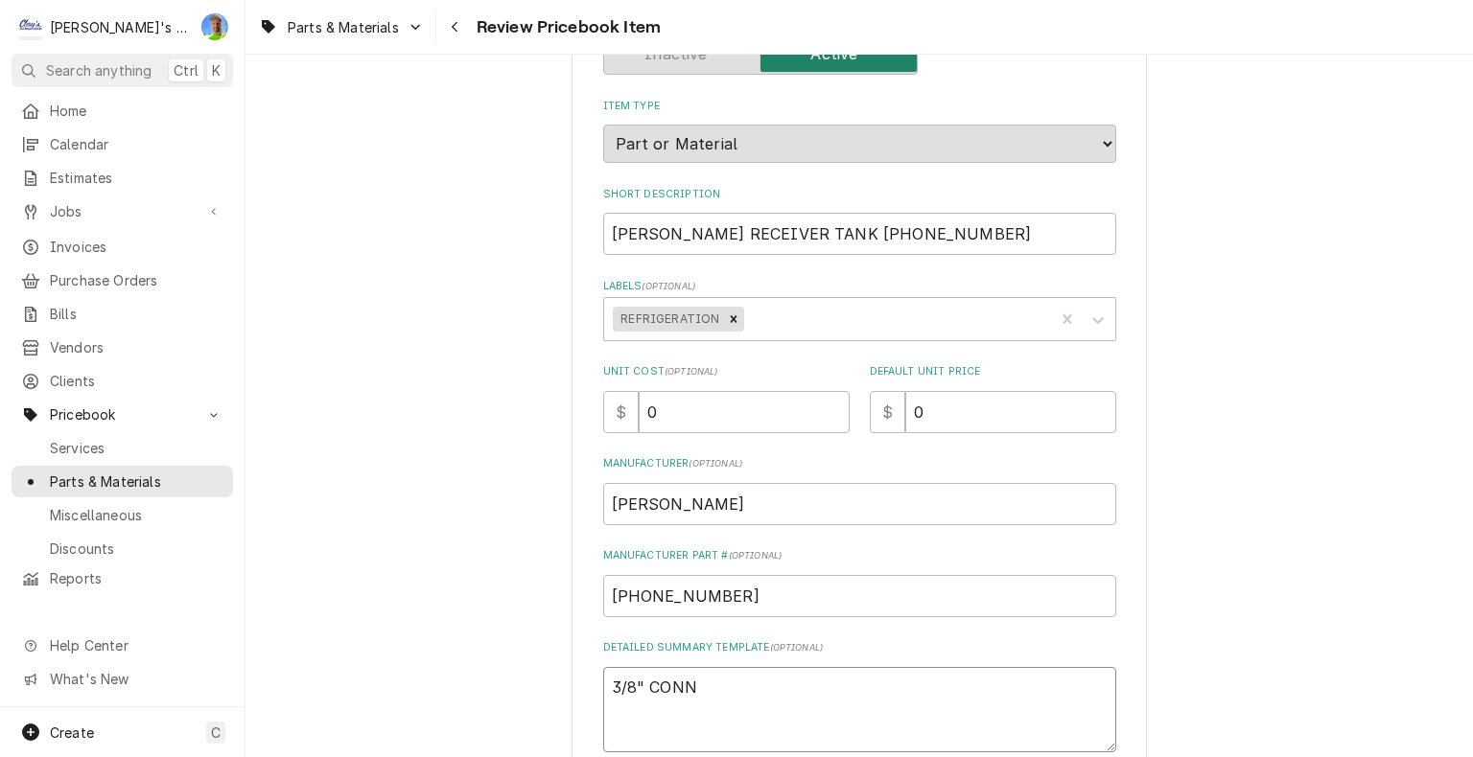
type textarea "3/8" CONNE"
type textarea "x"
type textarea "3/8" CONNEC"
type textarea "x"
type textarea "3/8" CONNECT"
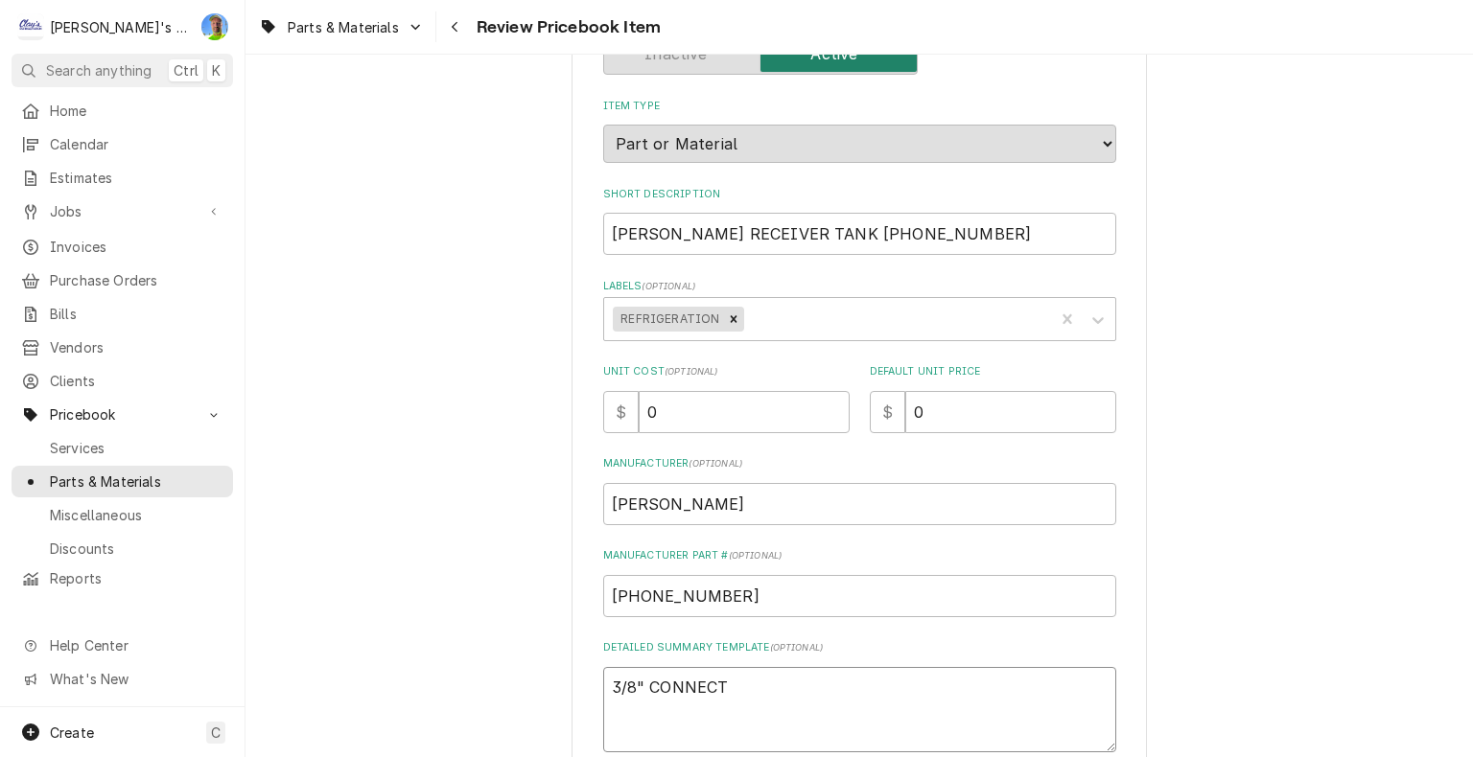
type textarea "x"
type textarea "3/8" CONNECTI"
type textarea "x"
type textarea "3/8" CONNECTIO"
type textarea "x"
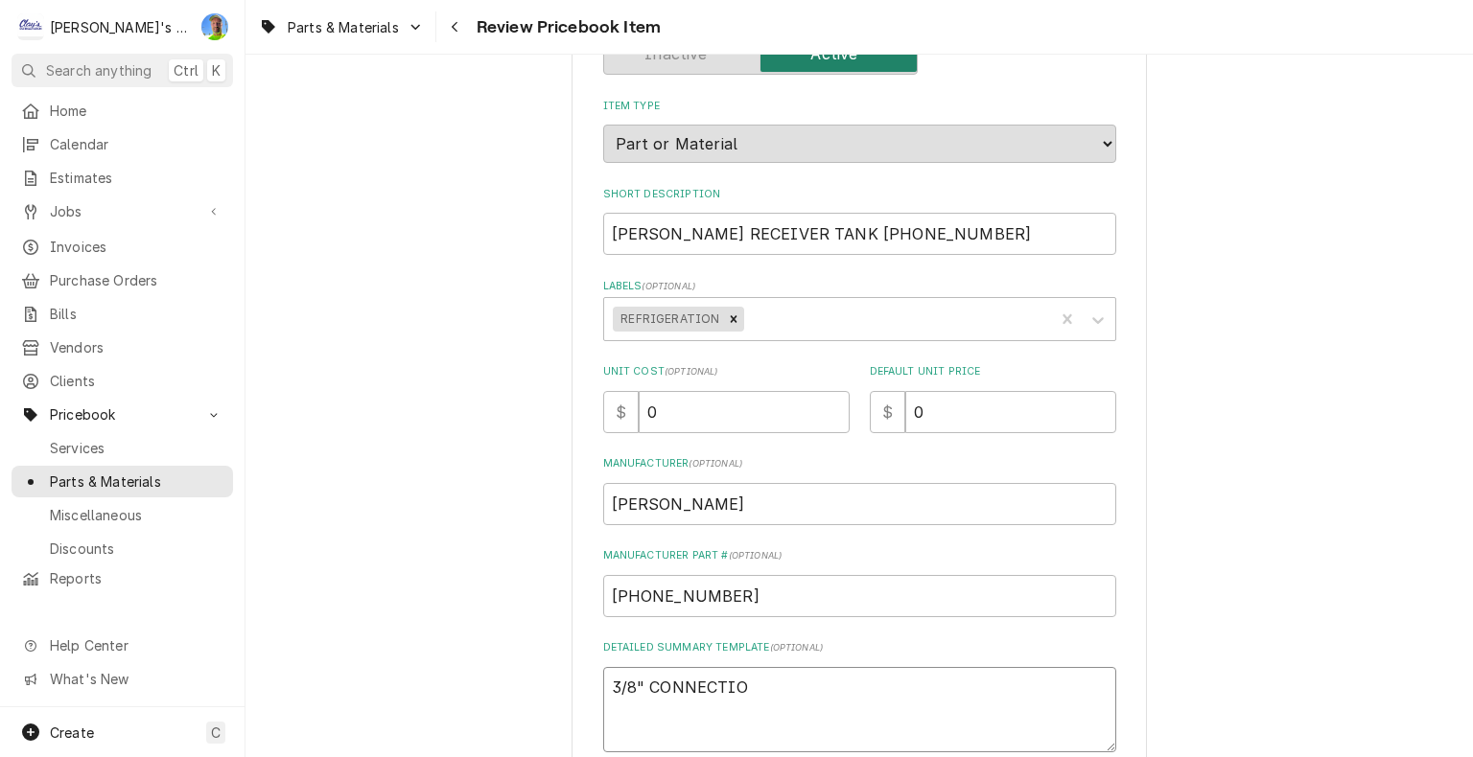
type textarea "3/8" CONNECTION"
type textarea "x"
type textarea "3/8" CONNECTIONS"
type textarea "x"
type textarea "3/8" CONNECTIONS"
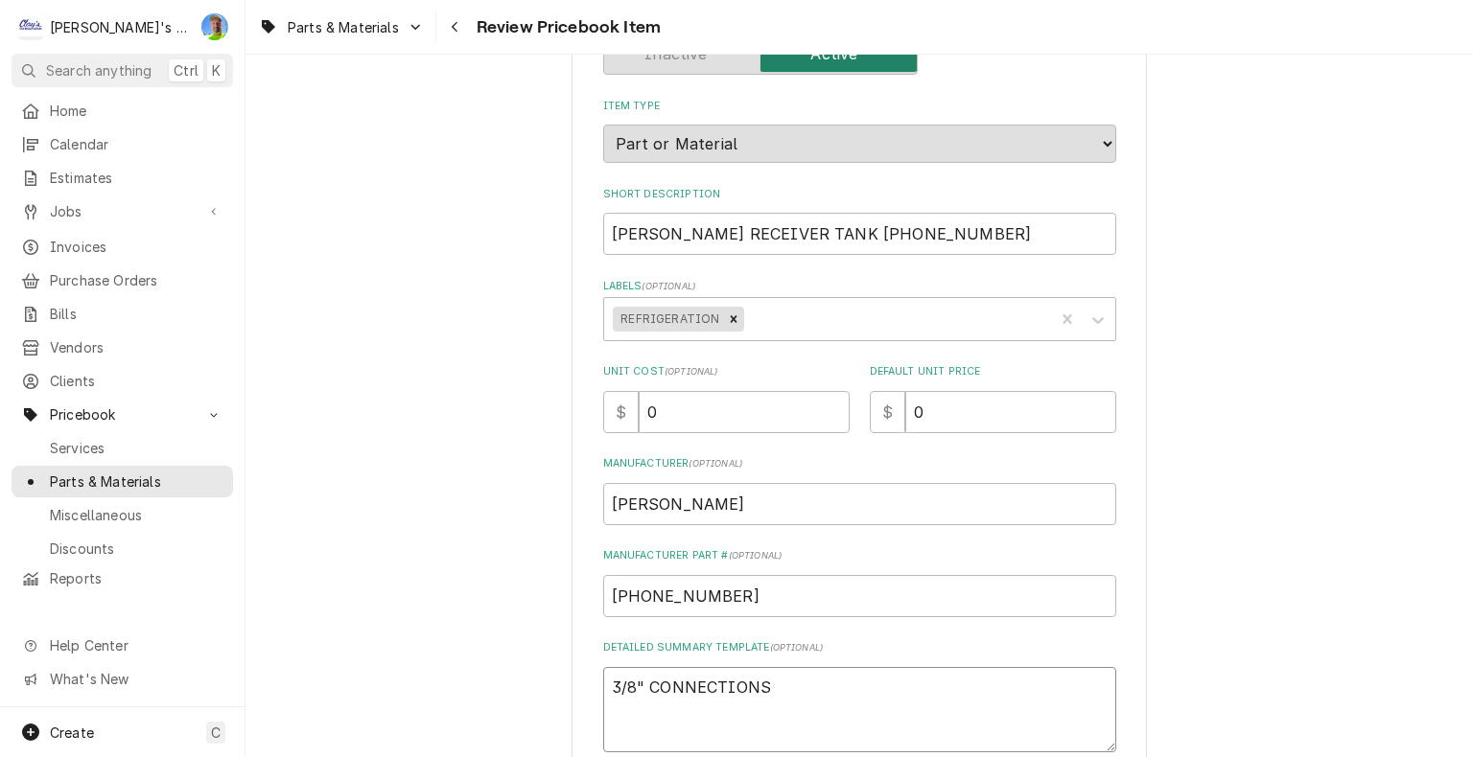
type textarea "x"
type textarea "3/8" CONNECTIONS 8"
type textarea "x"
type textarea "3/8" CONNECTIONS 8""
type textarea "x"
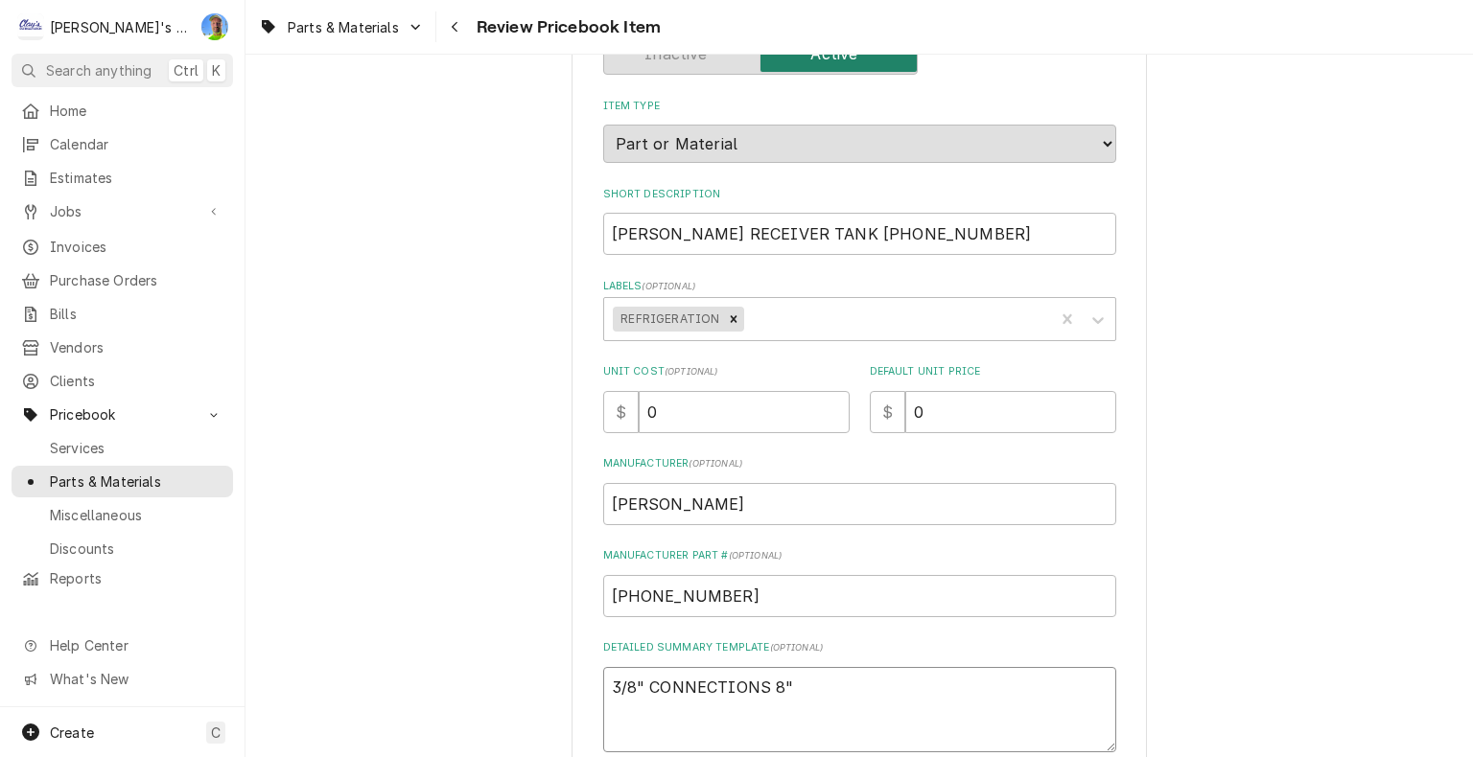
type textarea "3/8" CONNECTIONS 8""
type textarea "x"
type textarea "3/8" CONNECTIONS 8" X"
type textarea "x"
type textarea "3/8" CONNECTIONS 8" X"
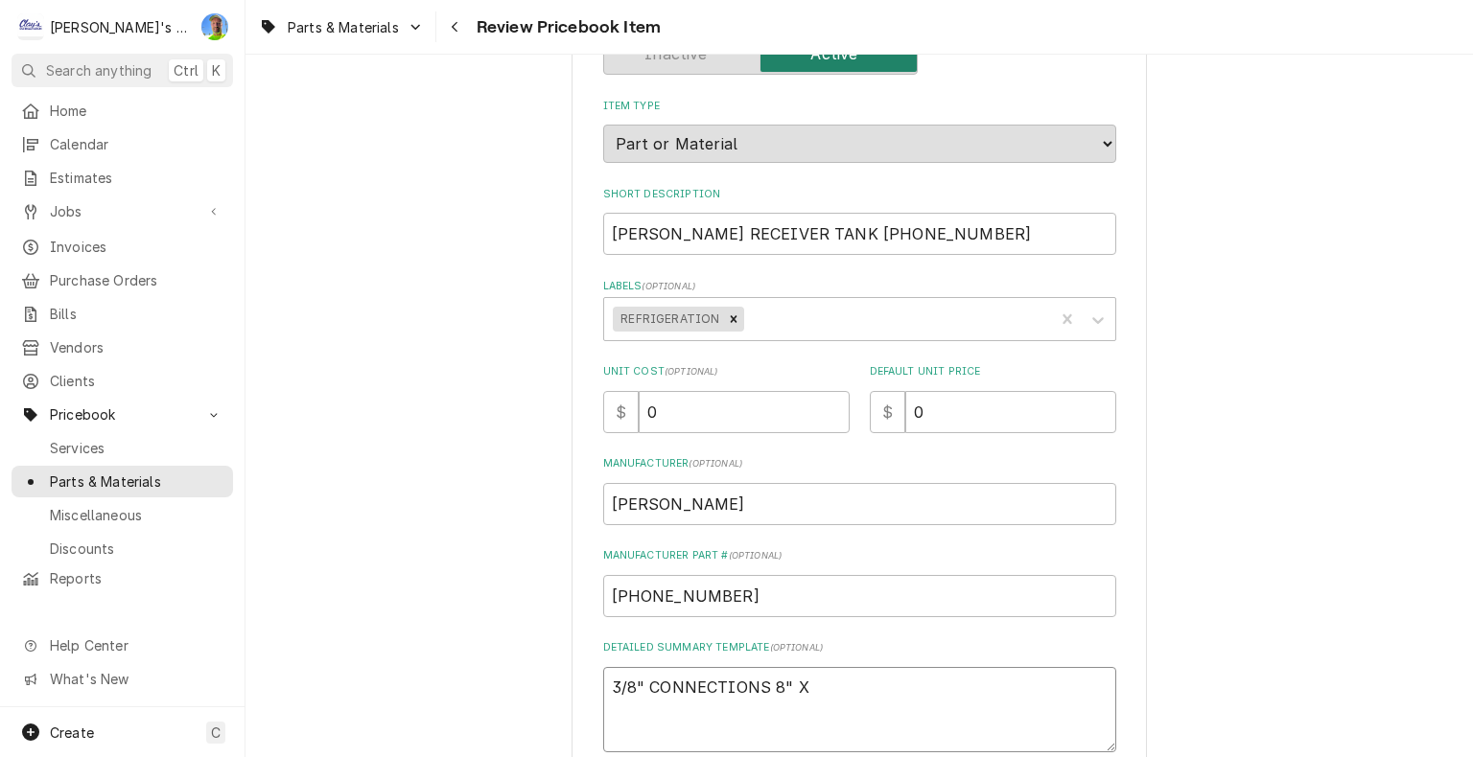
type textarea "x"
type textarea "3/8" CONNECTIONS 8" X 1"
type textarea "x"
type textarea "3/8" CONNECTIONS 8" X 11"
type textarea "x"
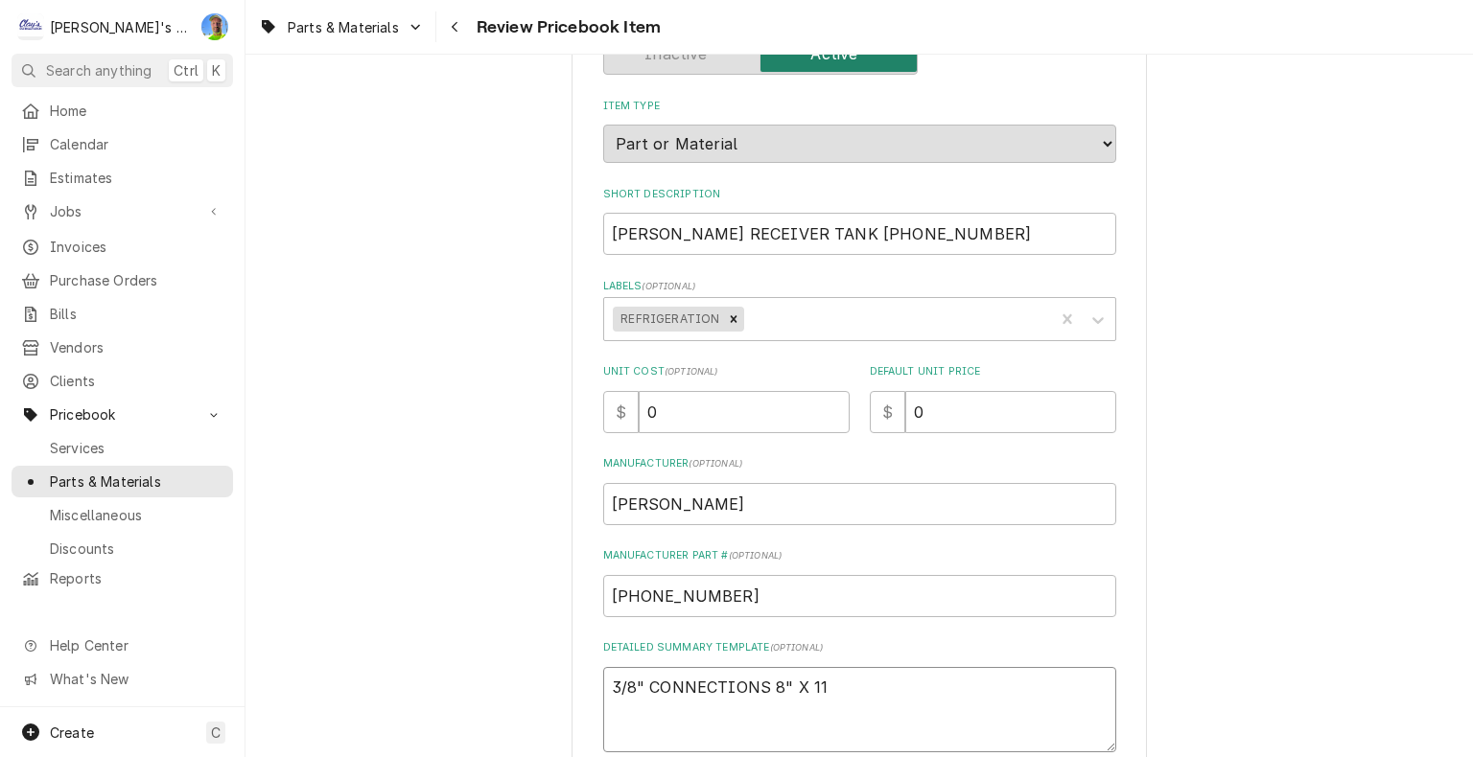
type textarea "3/8" CONNECTIONS 8" X 11."
type textarea "x"
type textarea "3/8" CONNECTIONS 8" X 11.5"
type textarea "x"
type textarea "3/8" CONNECTIONS 8" X 11.5""
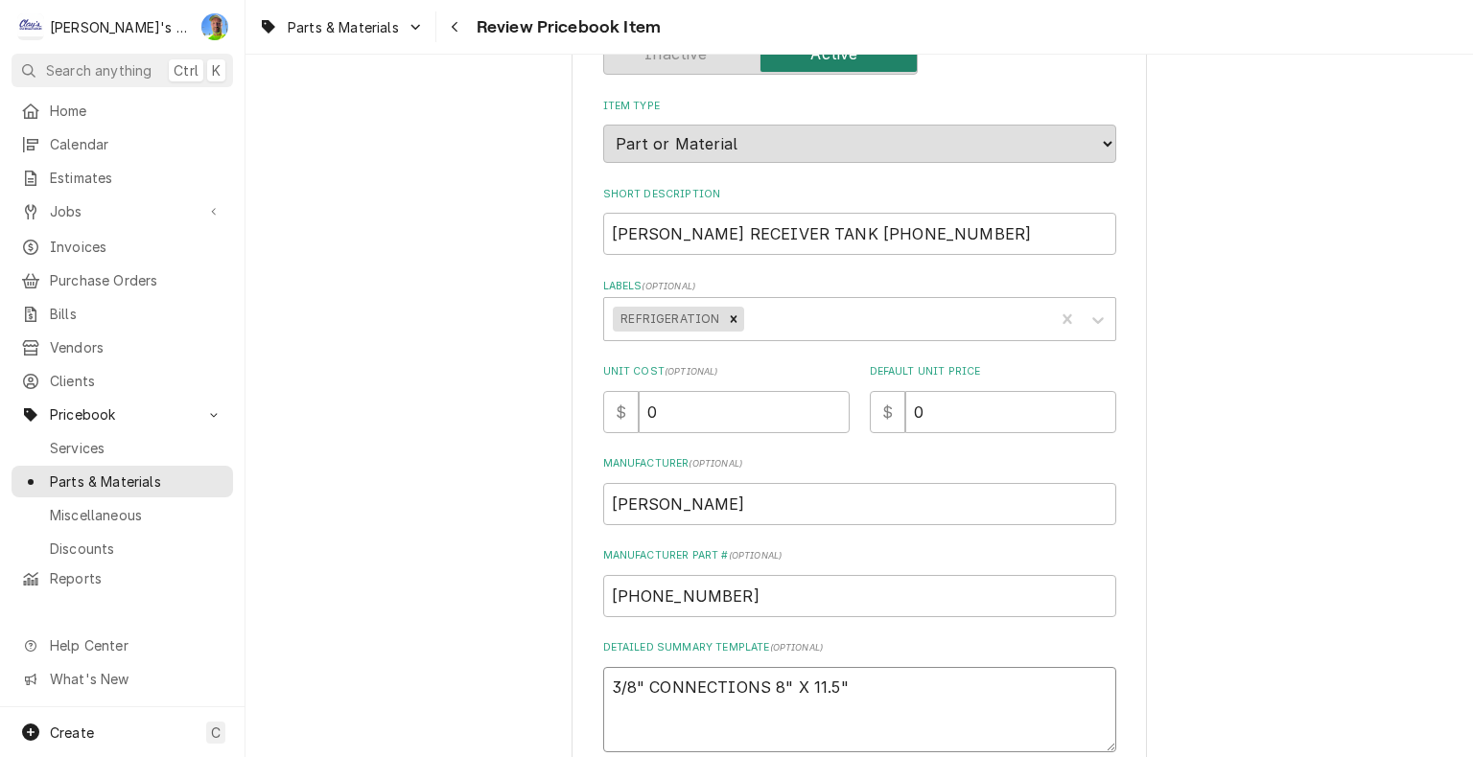
type textarea "x"
type textarea "3/8" CONNECTIONS 8" X 11.5""
type textarea "x"
type textarea "3/8" CONNECTIONS 8" X 11.5" X"
type textarea "x"
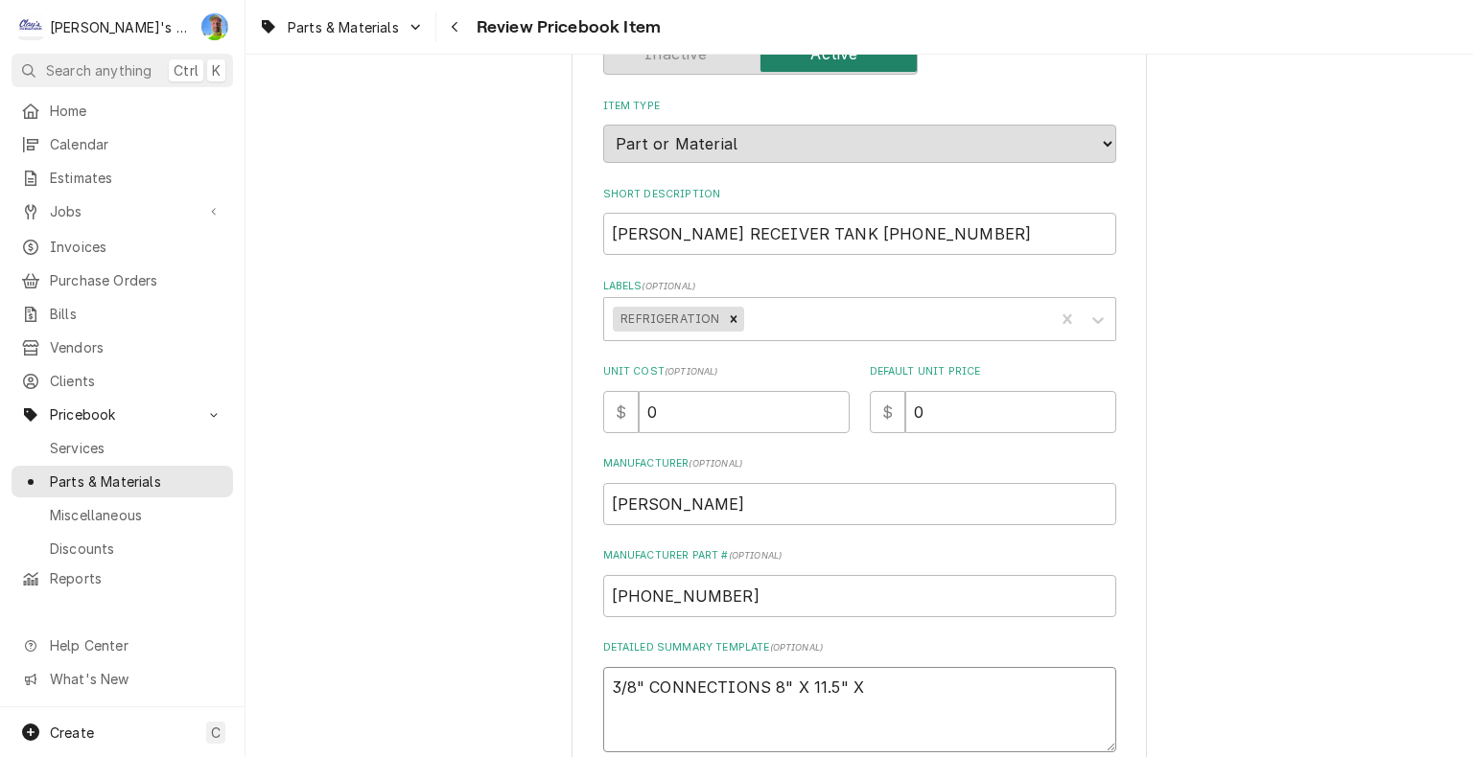
type textarea "3/8" CONNECTIONS 8" X 11.5" X"
type textarea "x"
type textarea "3/8" CONNECTIONS 8" X 11.5" X 9"
type textarea "x"
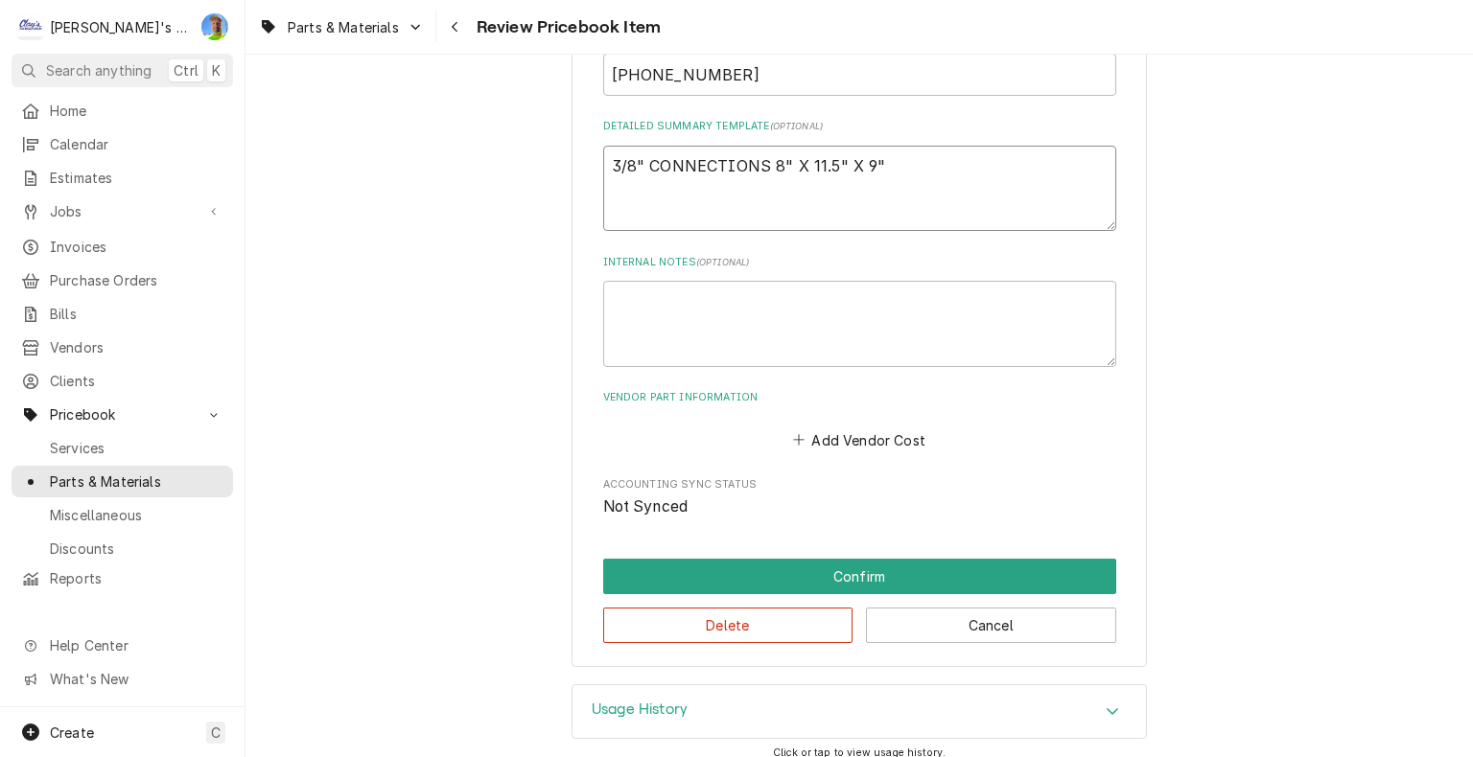
scroll to position [726, 0]
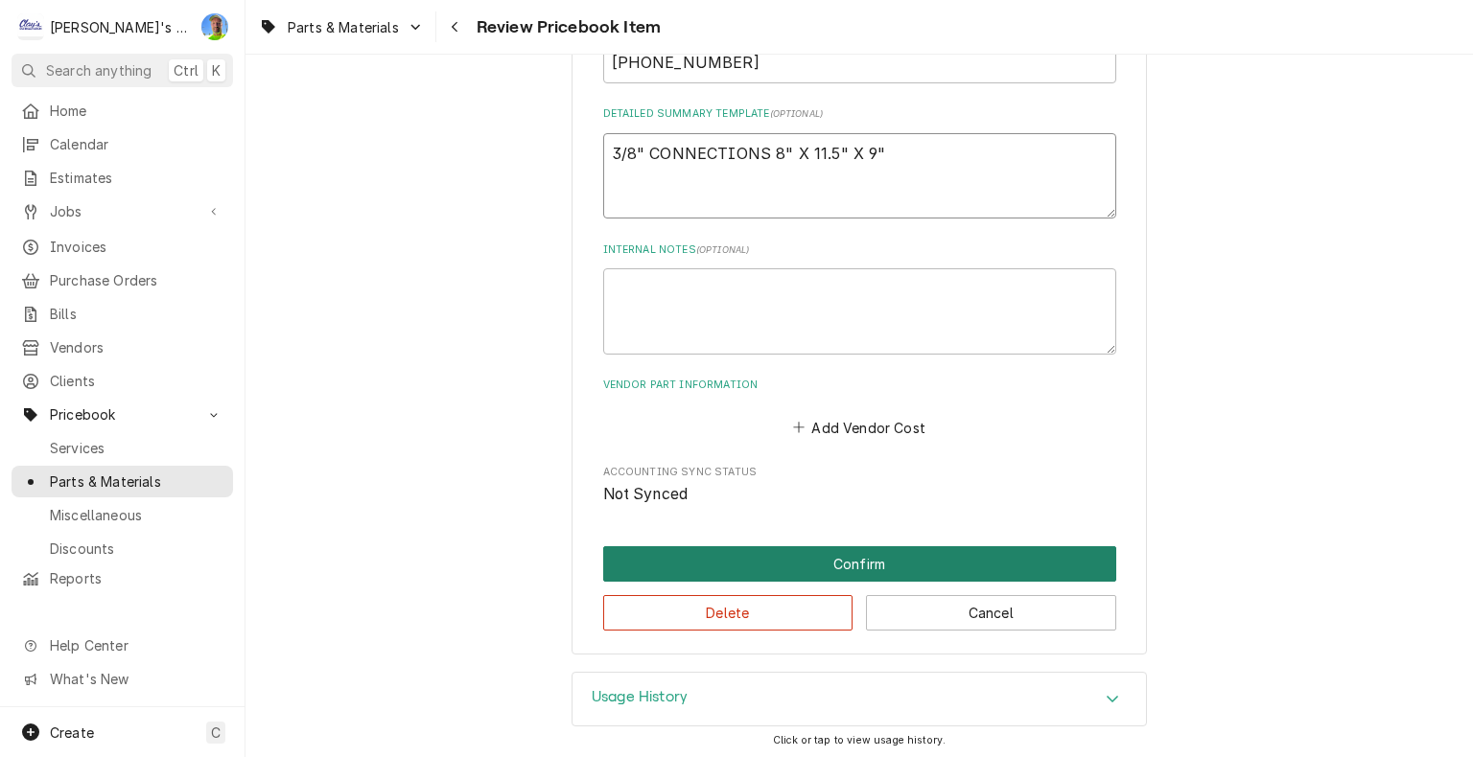
type textarea "3/8" CONNECTIONS 8" X 11.5" X 9""
click at [883, 549] on button "Confirm" at bounding box center [859, 563] width 513 height 35
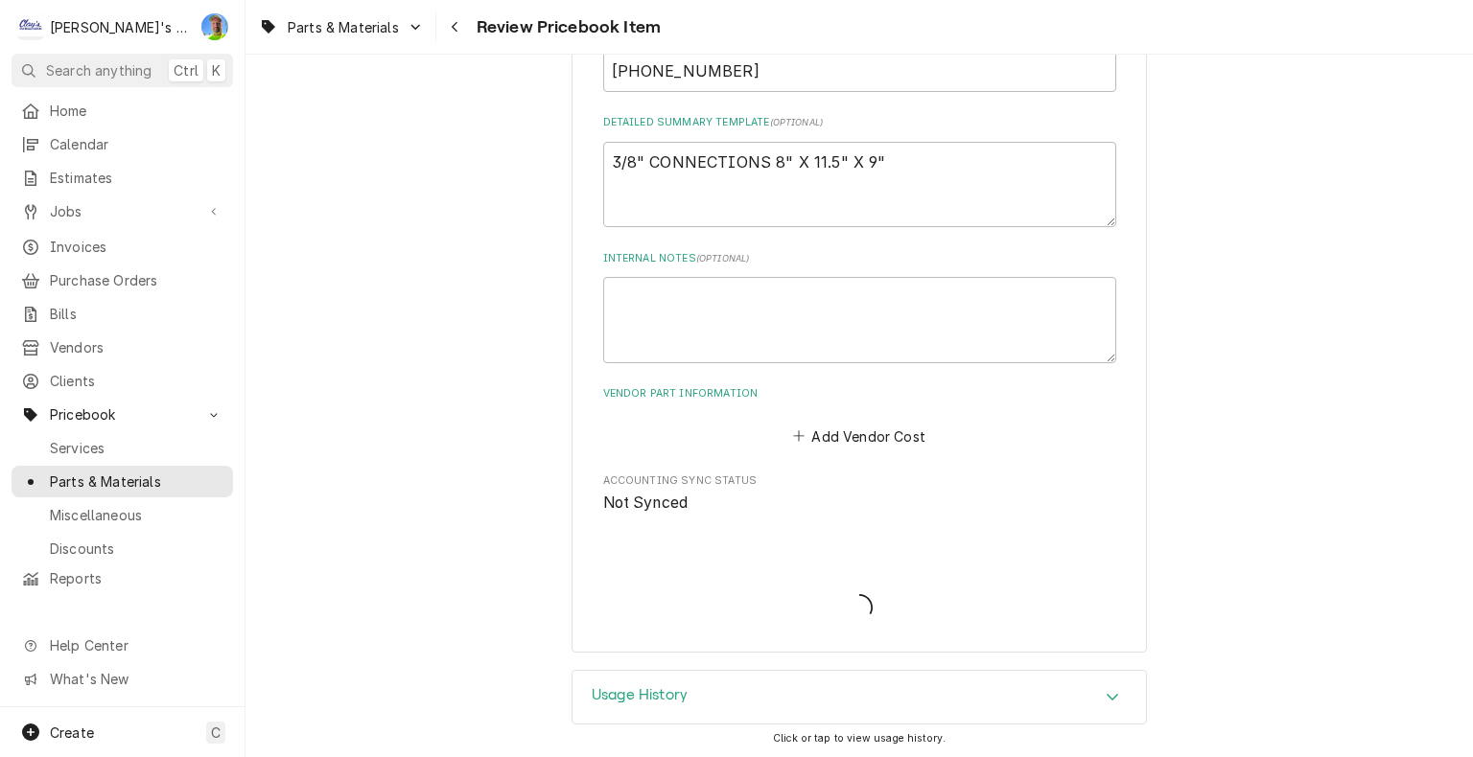
type textarea "x"
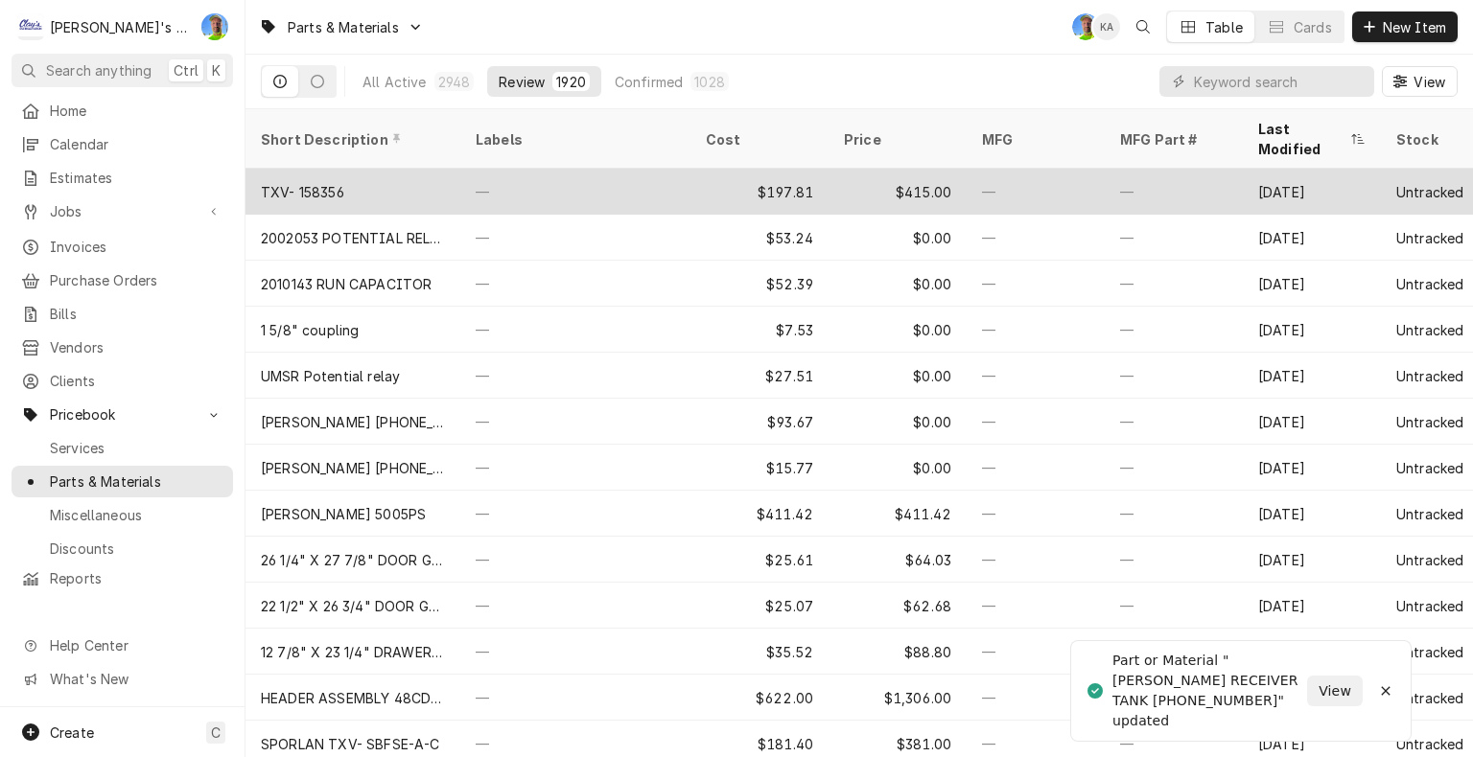
click at [1028, 171] on div "—" at bounding box center [1035, 192] width 138 height 46
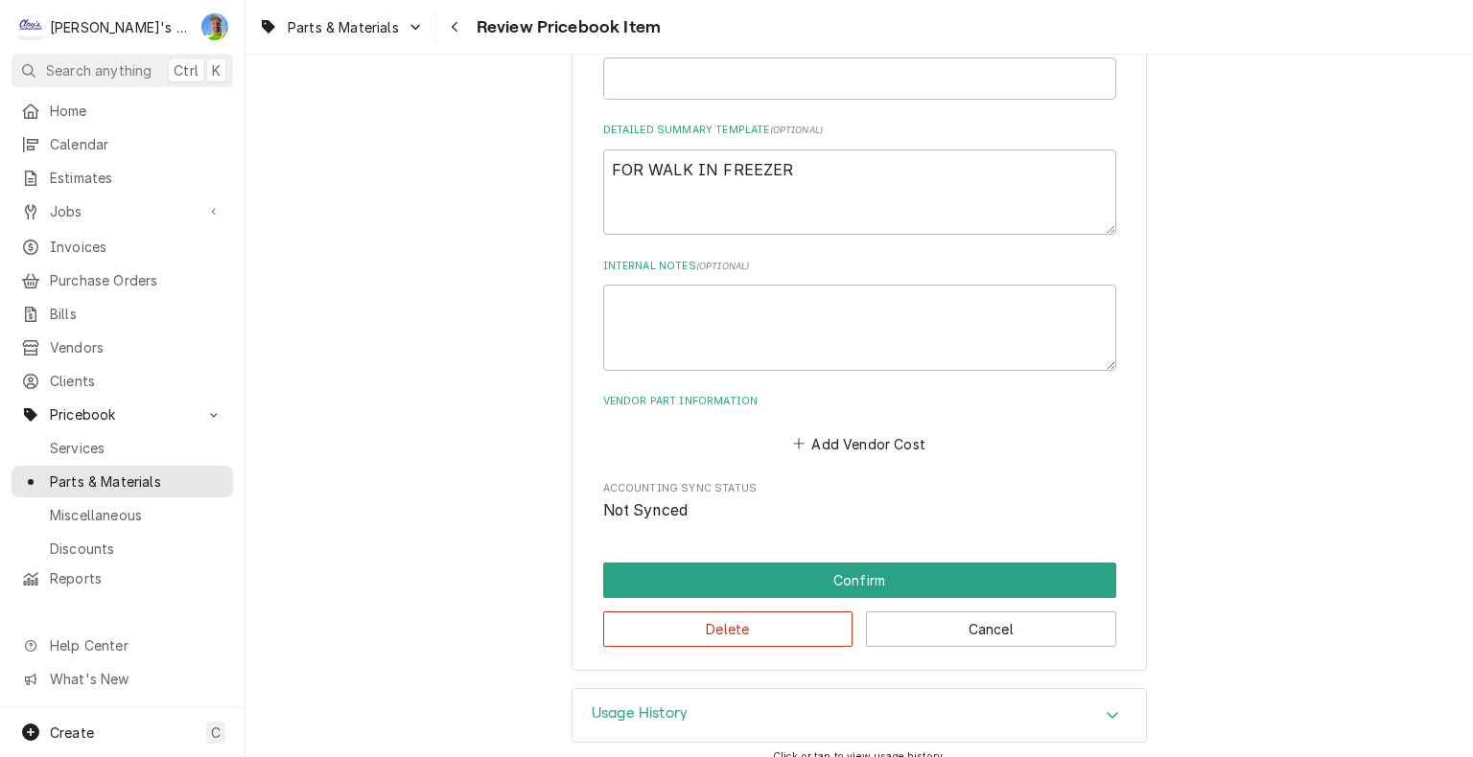
scroll to position [726, 0]
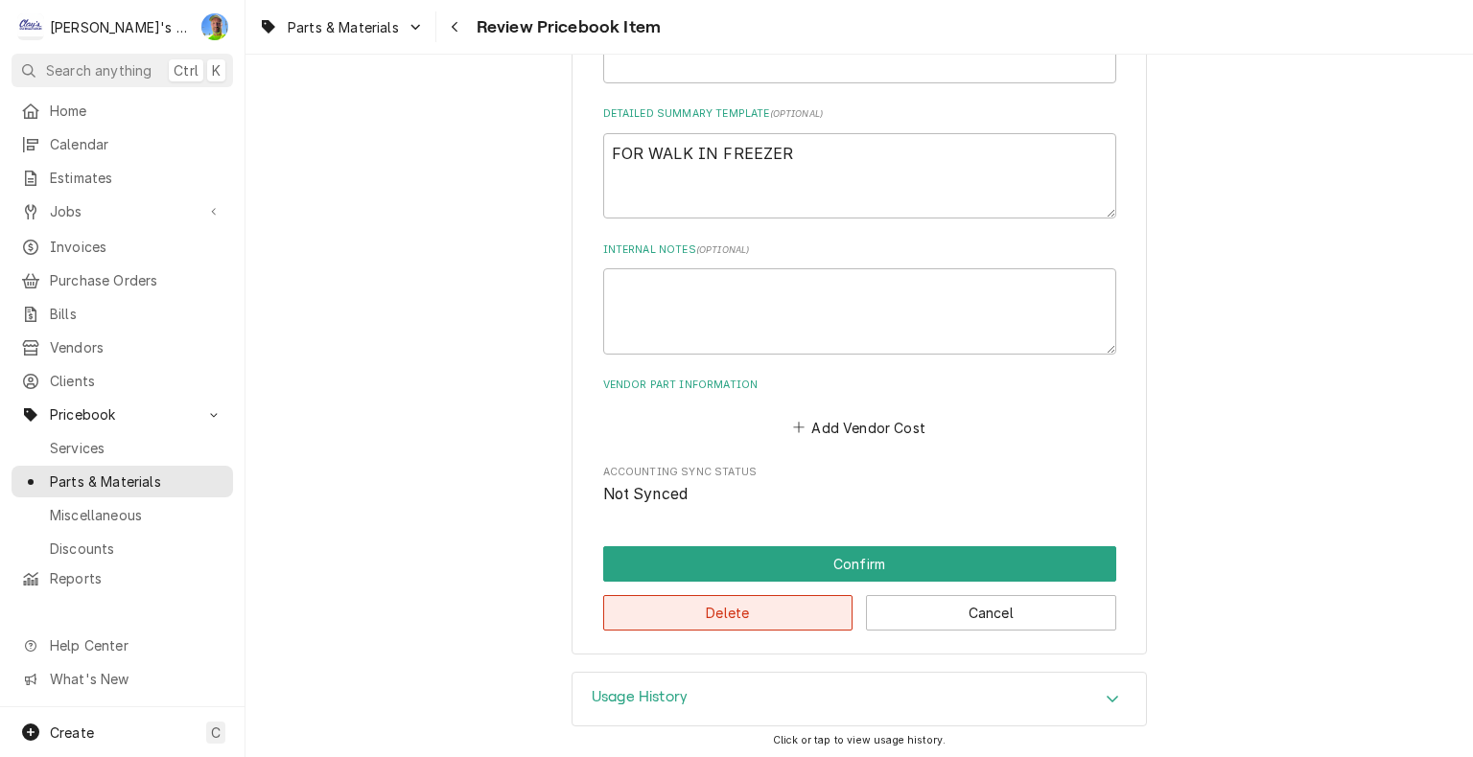
click at [752, 609] on button "Delete" at bounding box center [728, 612] width 250 height 35
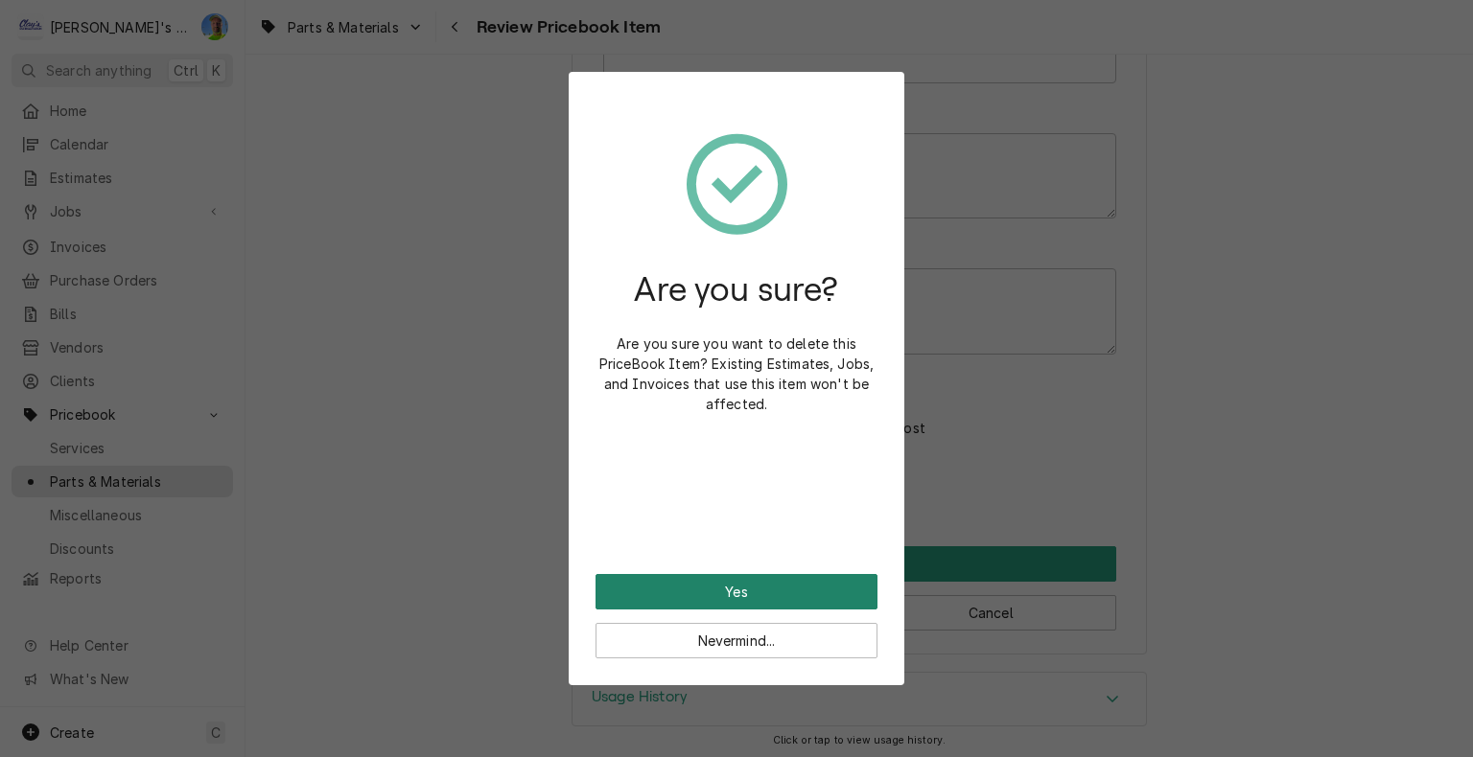
click at [756, 598] on button "Yes" at bounding box center [736, 591] width 282 height 35
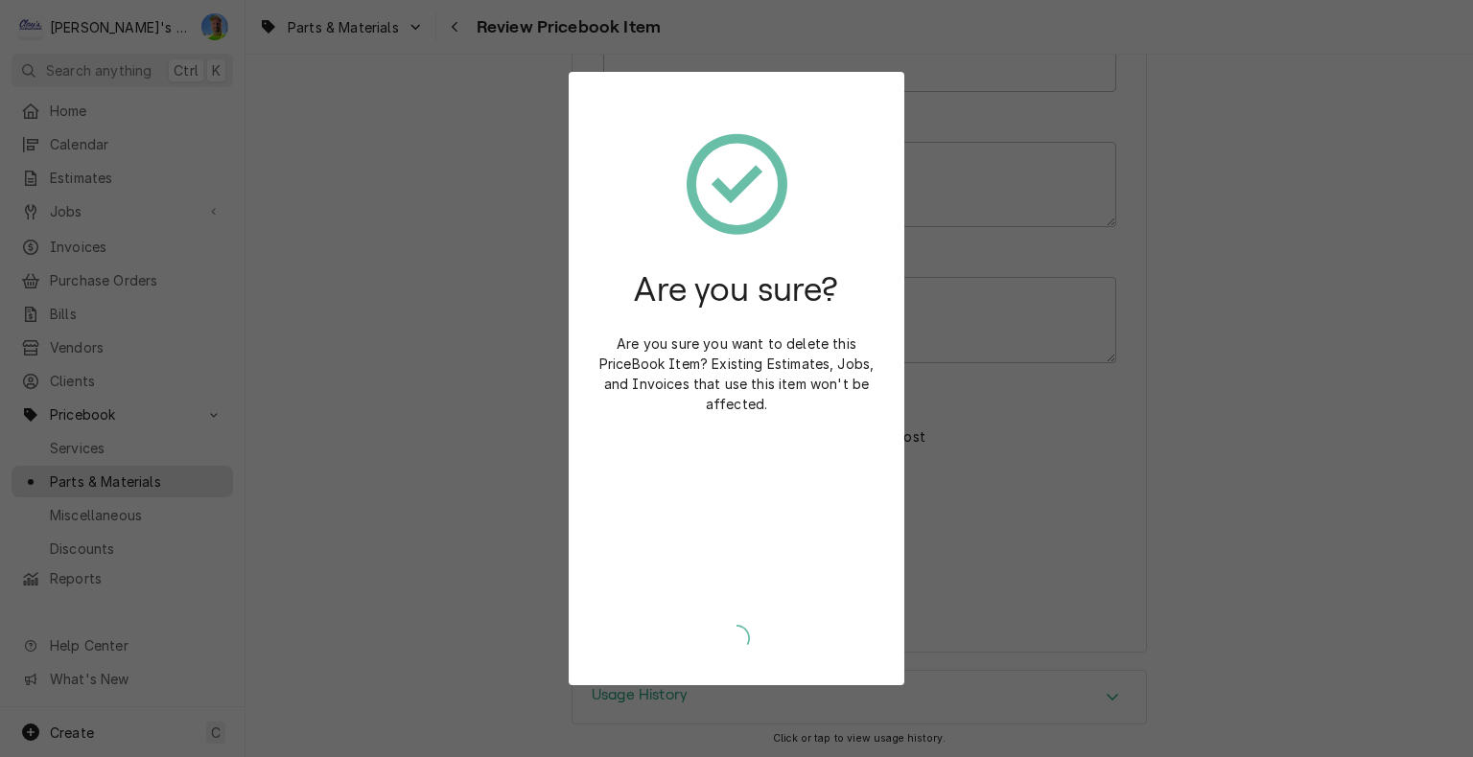
type textarea "x"
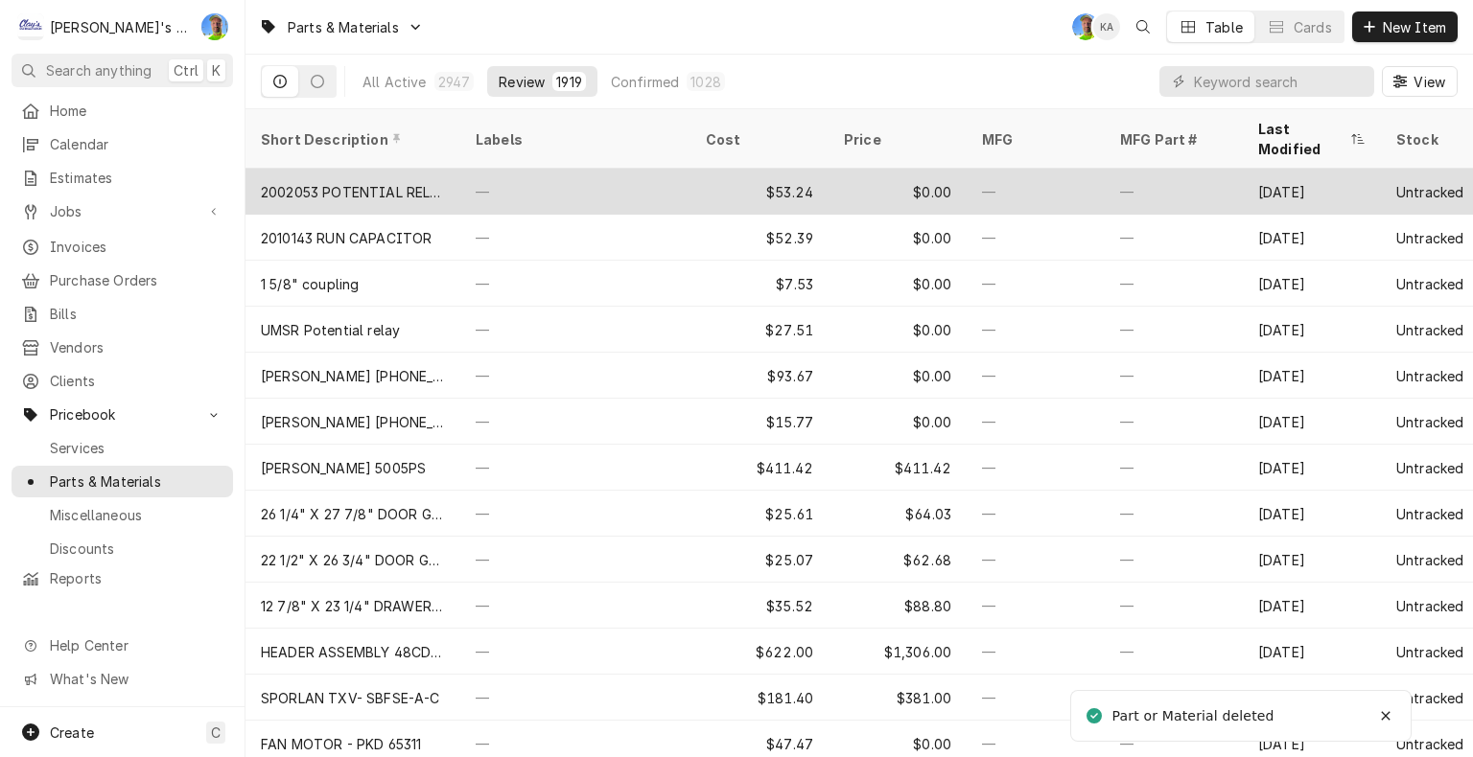
click at [632, 169] on div "—" at bounding box center [575, 192] width 230 height 46
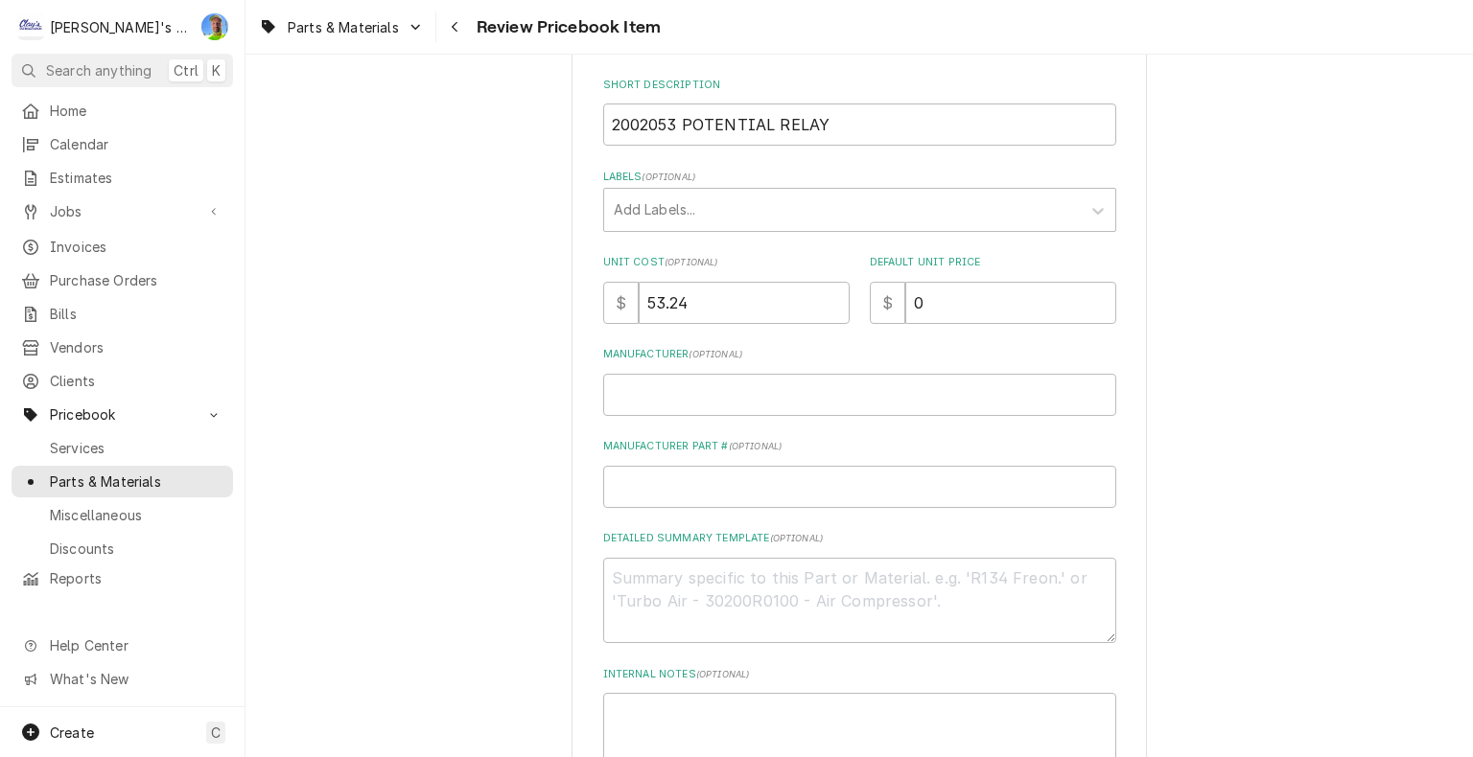
scroll to position [246, 0]
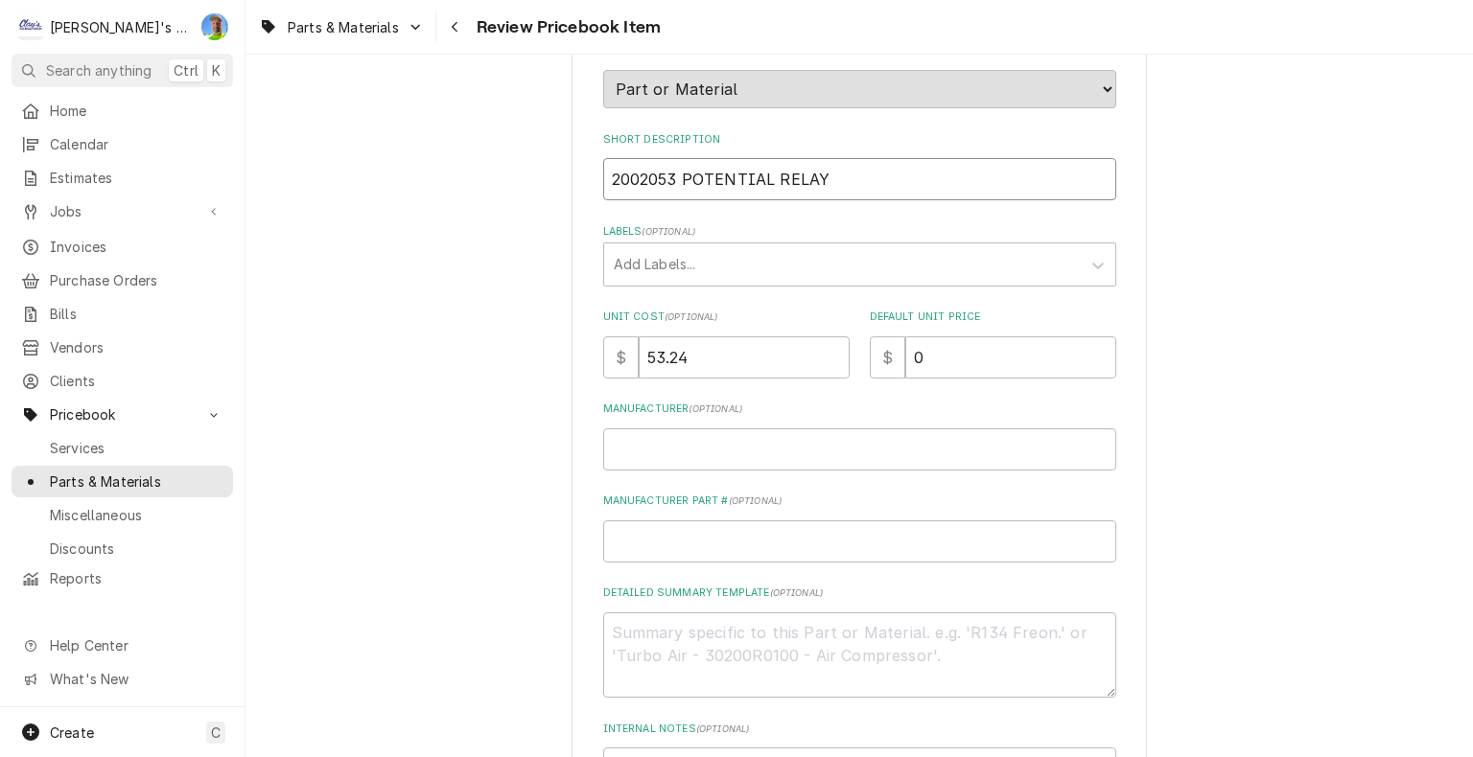
drag, startPoint x: 599, startPoint y: 177, endPoint x: 816, endPoint y: 190, distance: 217.0
click at [816, 190] on input "2002053 POTENTIAL RELAY" at bounding box center [859, 179] width 513 height 42
click at [832, 182] on input "2002053 POTENTIAL RELAY" at bounding box center [859, 179] width 513 height 42
drag, startPoint x: 602, startPoint y: 173, endPoint x: 675, endPoint y: 173, distance: 72.9
click at [675, 173] on input "2002053 POTENTIAL RELAY" at bounding box center [859, 179] width 513 height 42
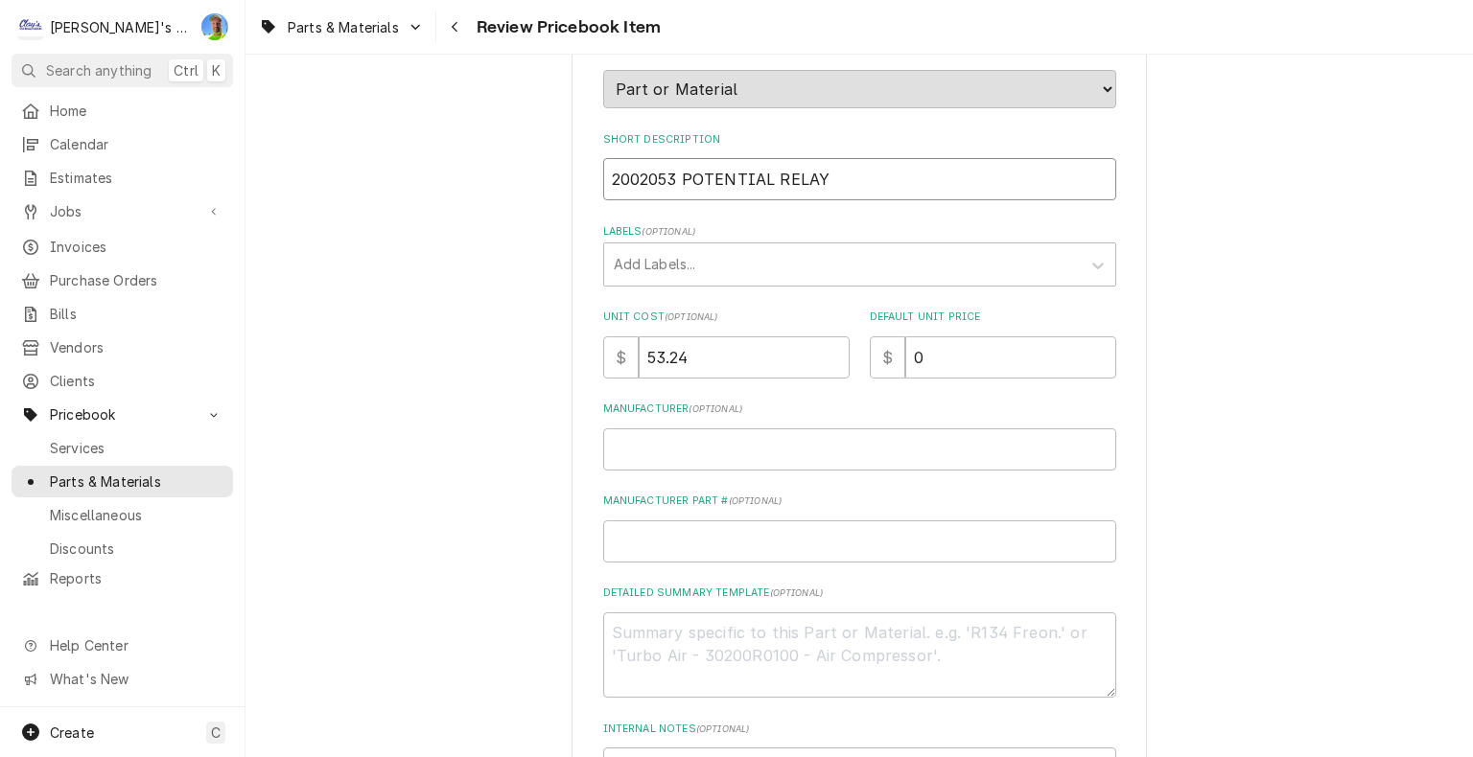
type textarea "x"
type input "POTENTIAL RELAY"
click at [786, 185] on input "POTENTIAL RELAY" at bounding box center [859, 179] width 513 height 42
type textarea "x"
type input "POTENTIAL RELAY"
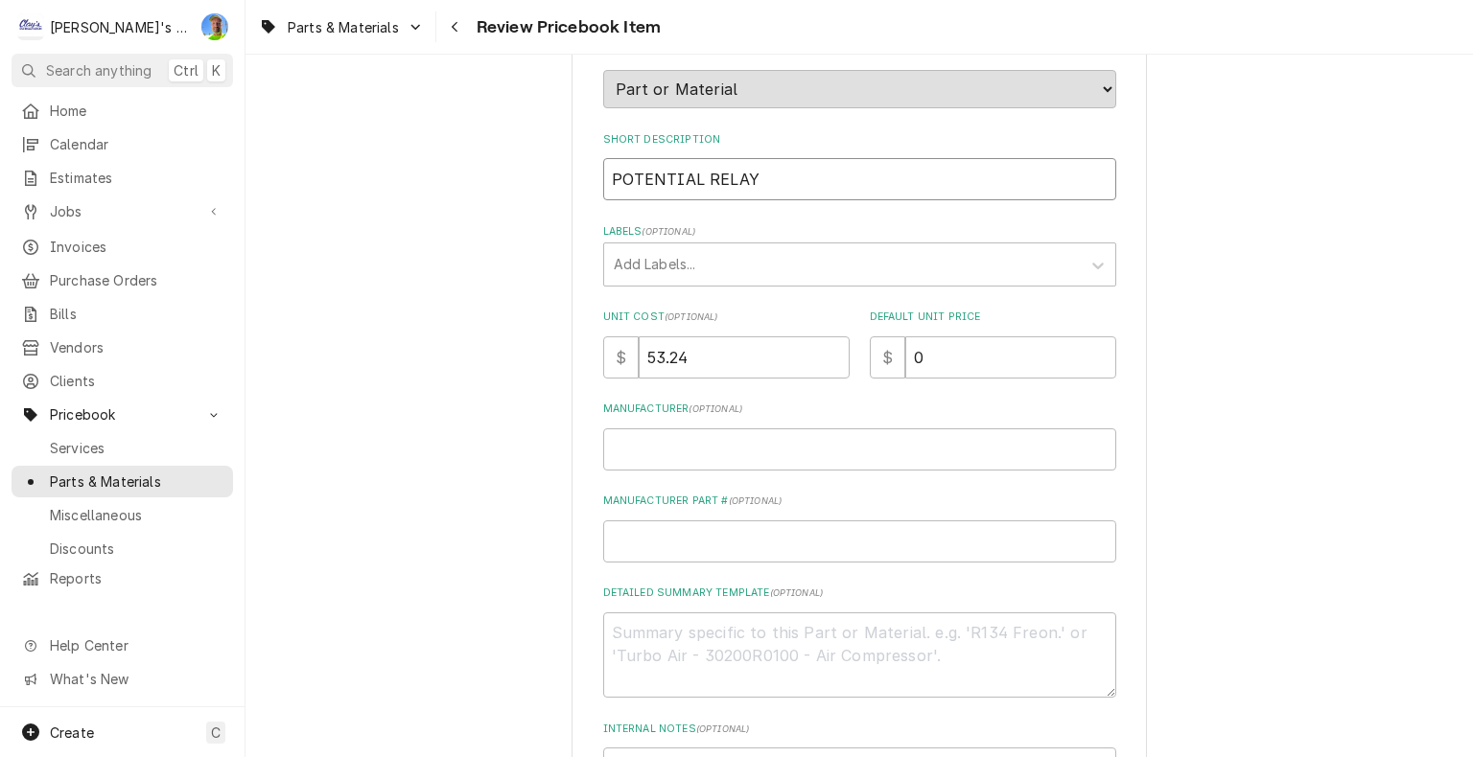
paste input "2002053"
type textarea "x"
type input "POTENTIAL RELAY 2002053"
click at [603, 174] on input "POTENTIAL RELAY 2002053" at bounding box center [859, 179] width 513 height 42
type textarea "x"
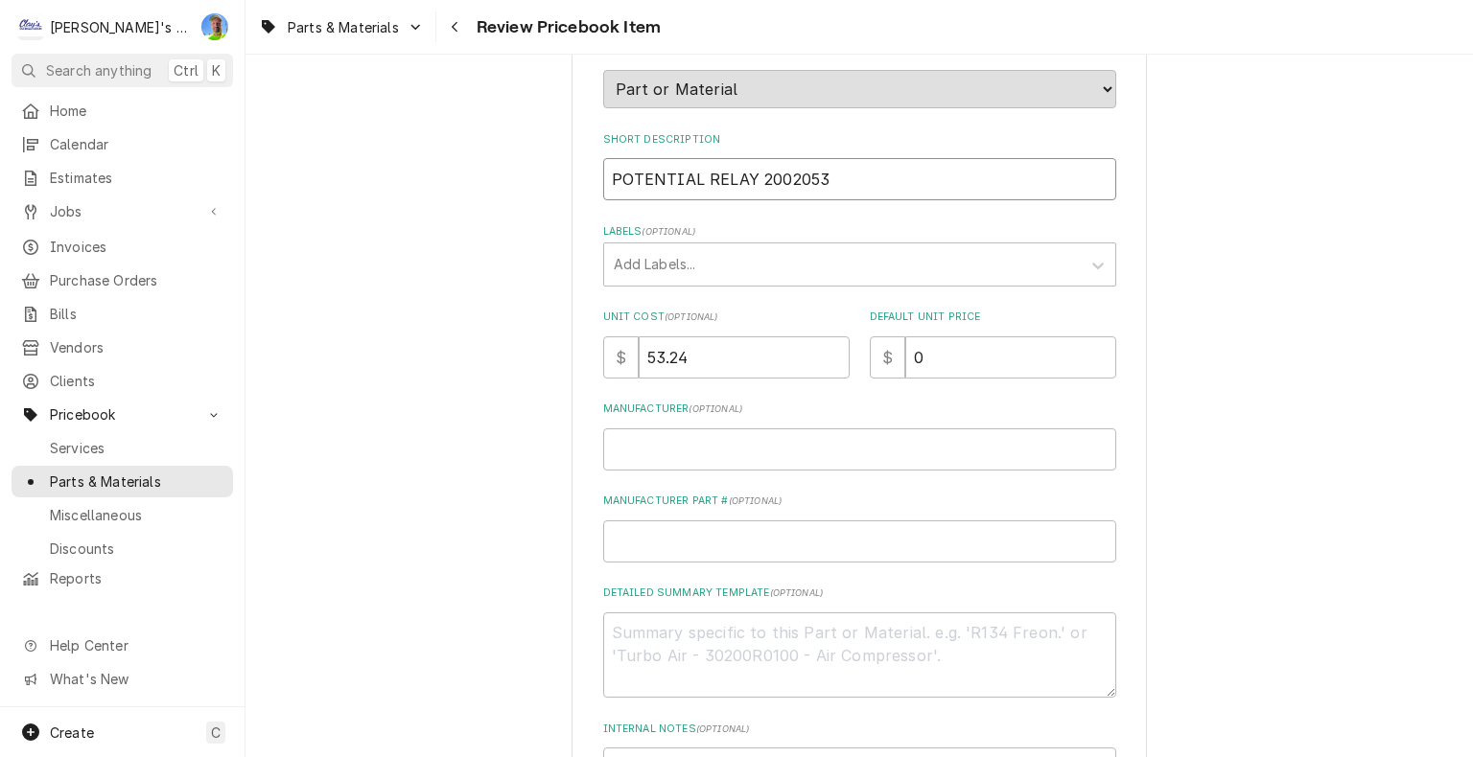
type input "MPOTENTIAL RELAY 2002053"
type textarea "x"
type input "MAPOTENTIAL RELAY 2002053"
type textarea "x"
type input "MANPOTENTIAL RELAY 2002053"
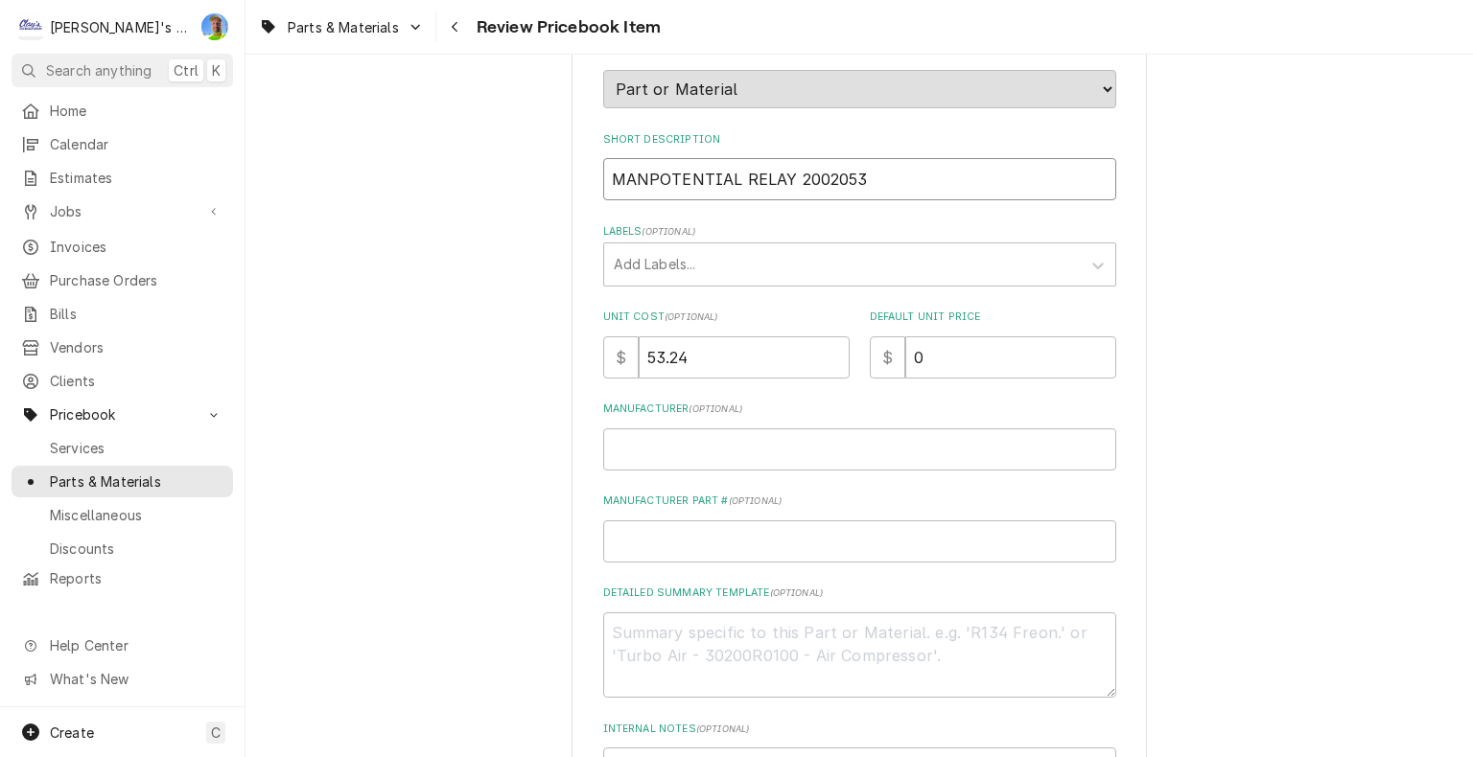
type textarea "x"
type input "MANIPOTENTIAL RELAY 2002053"
type textarea "x"
type input "MANITPOTENTIAL RELAY 2002053"
type textarea "x"
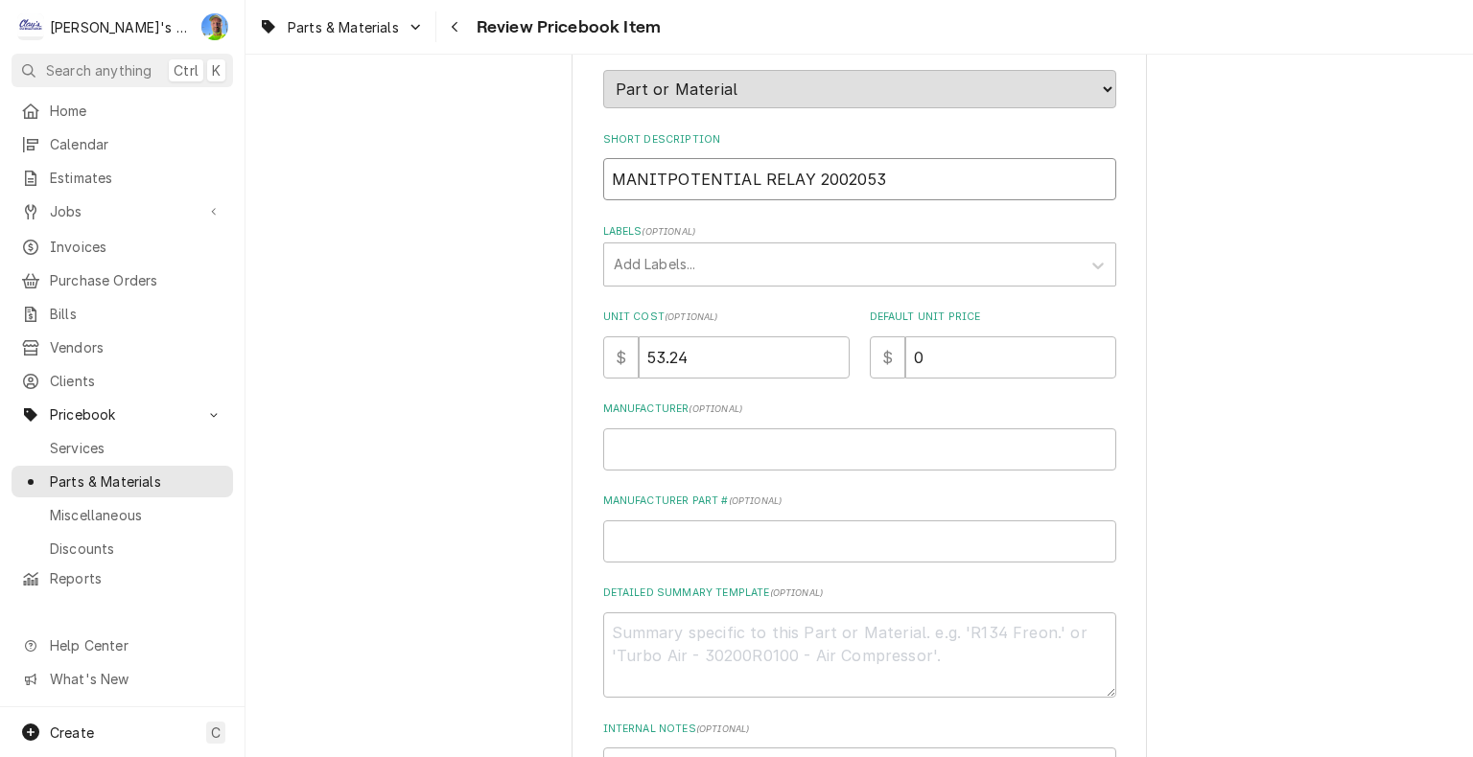
type input "MANITOPOTENTIAL RELAY 2002053"
type textarea "x"
type input "MANITOWPOTENTIAL RELAY 2002053"
type textarea "x"
type input "MANITOWOPOTENTIAL RELAY 2002053"
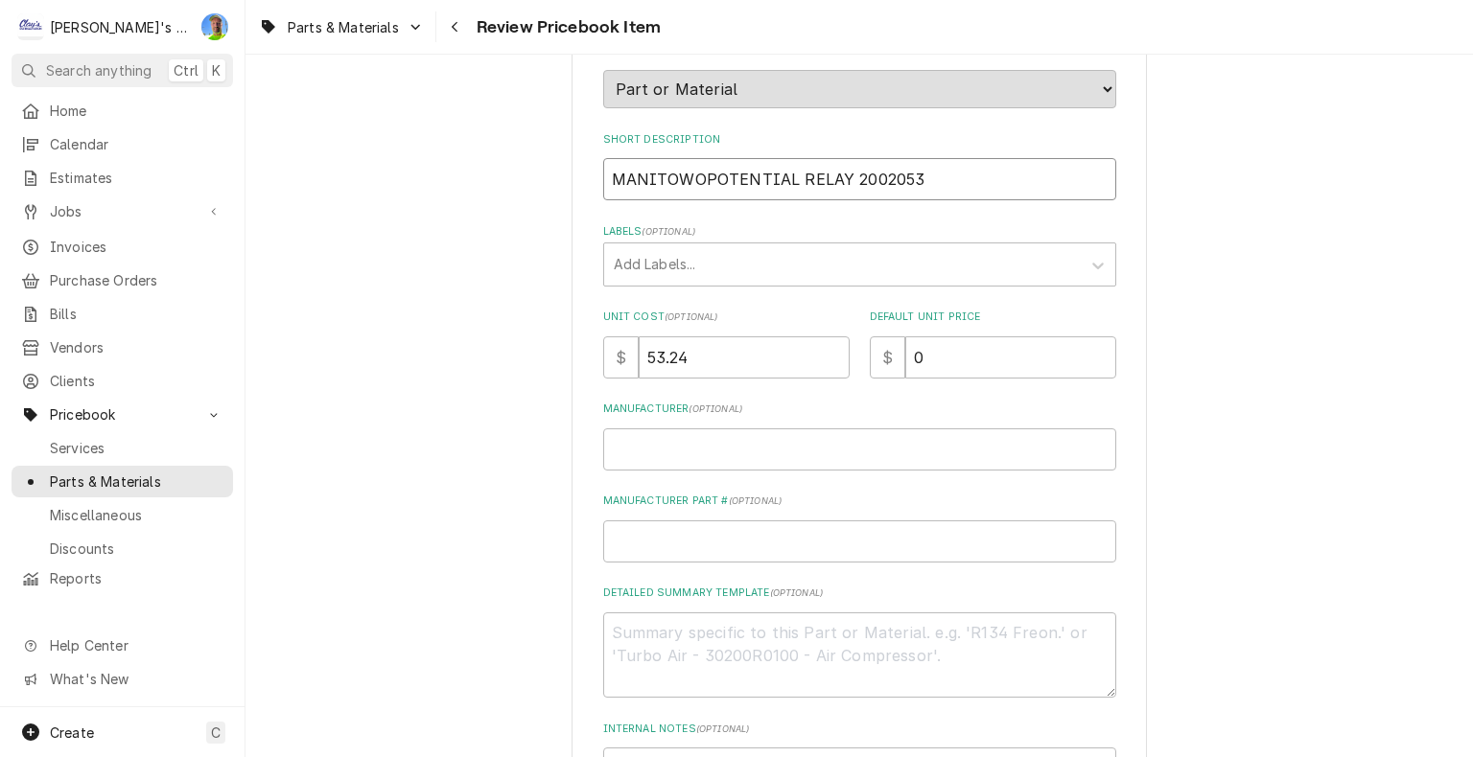
type textarea "x"
type input "MANITOWOCPOTENTIAL RELAY 2002053"
type textarea "x"
type input "MANITOWOCPOTENTIA RELAY 2002053"
type textarea "x"
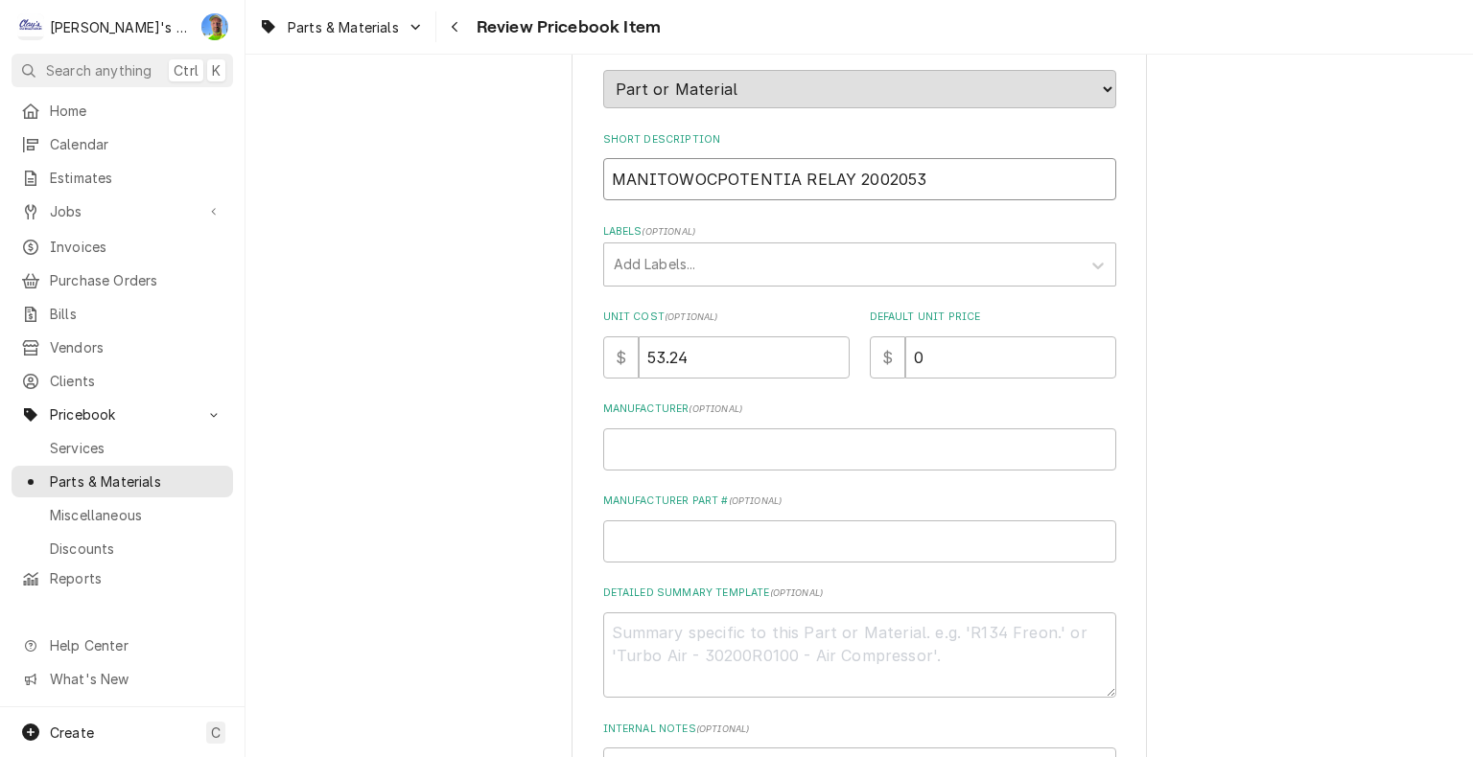
type input "MANITOWOCPOTENTI RELAY 2002053"
type textarea "x"
type input "MANITOWOCPOTENT RELAY 2002053"
type textarea "x"
type input "MANITOWOCPOTE RELAY 2002053"
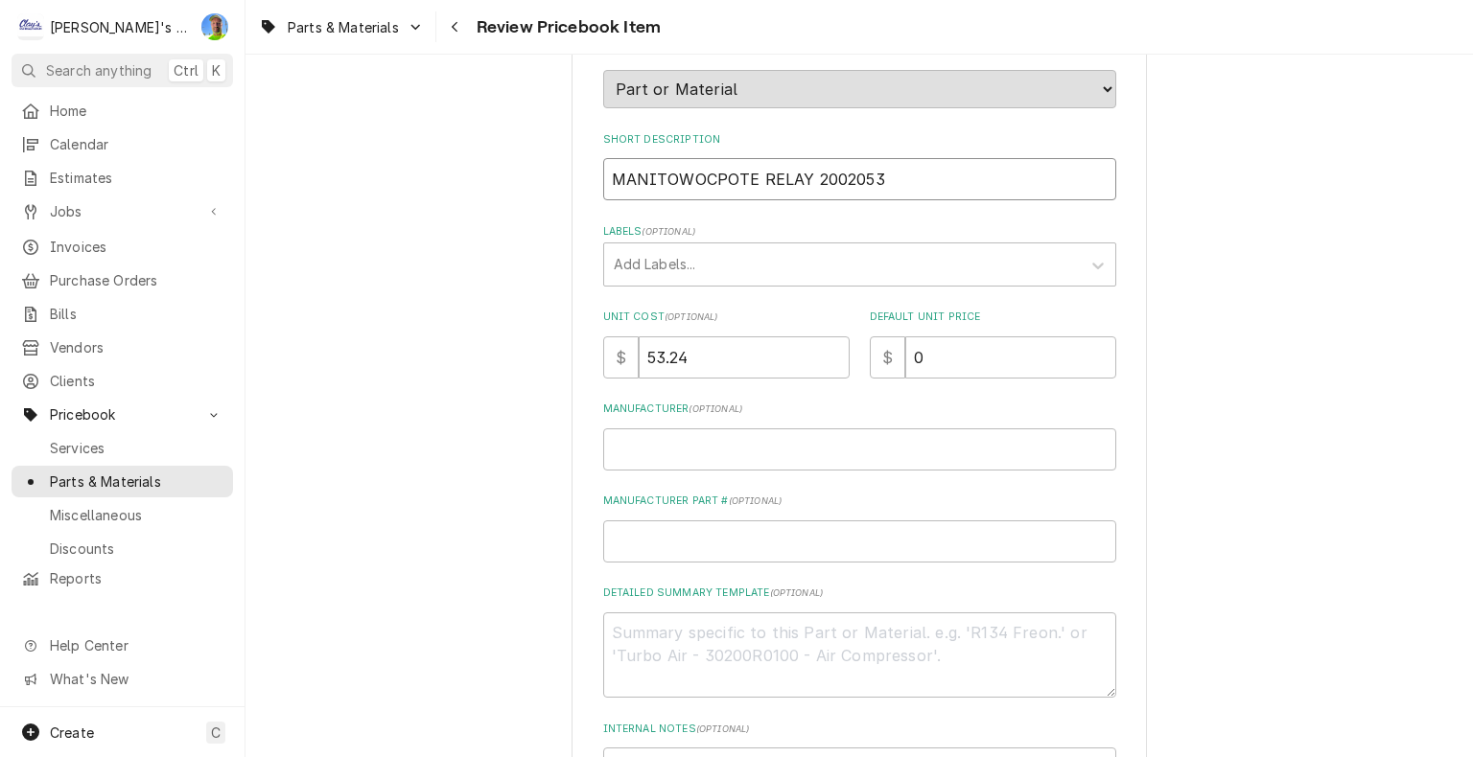
type textarea "x"
type input "MANITOWOCPOT RELAY 2002053"
type textarea "x"
type input "MANITOWOCPO RELAY 2002053"
type textarea "x"
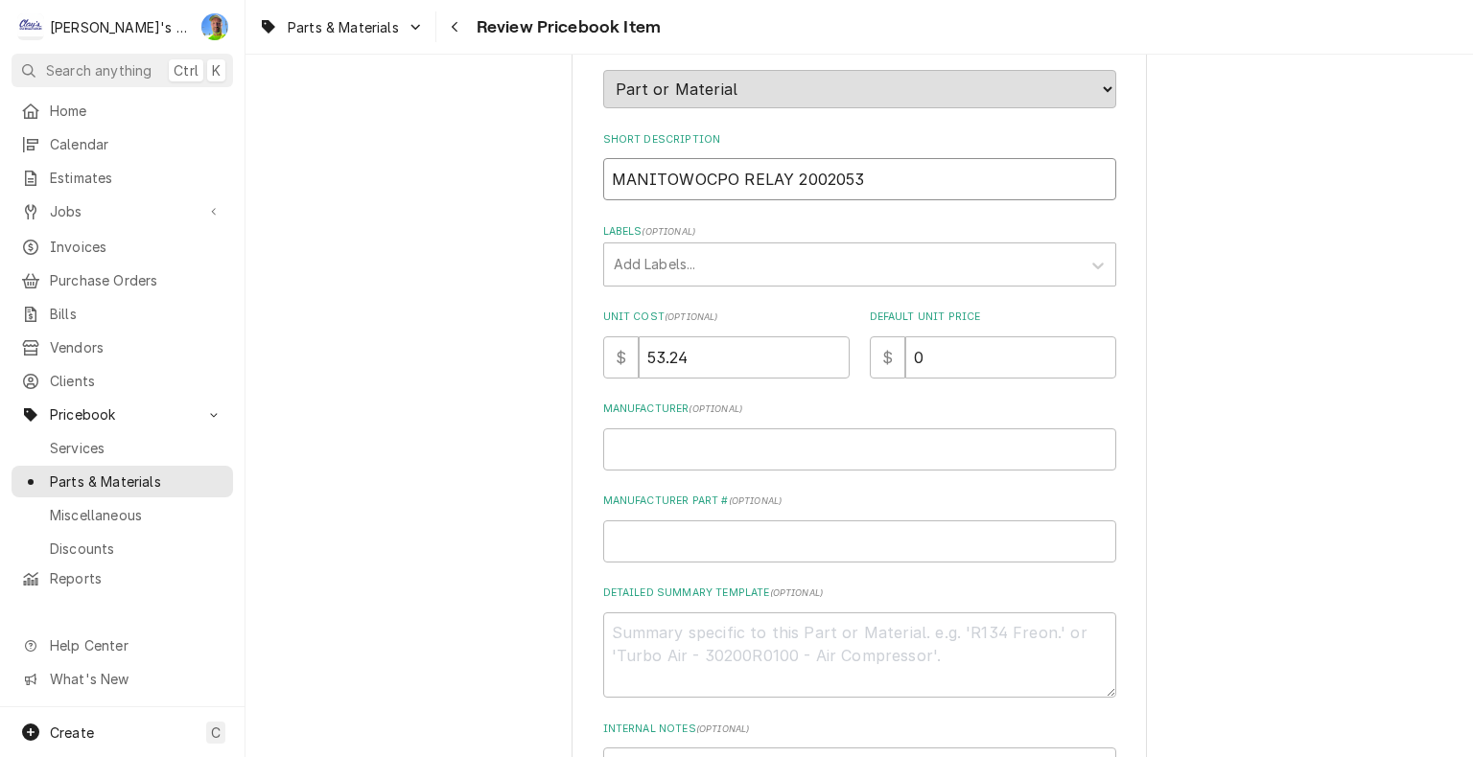
type input "MANITOWOCP RELAY 2002053"
type textarea "x"
type input "MANITOWOC RELAY 2002053"
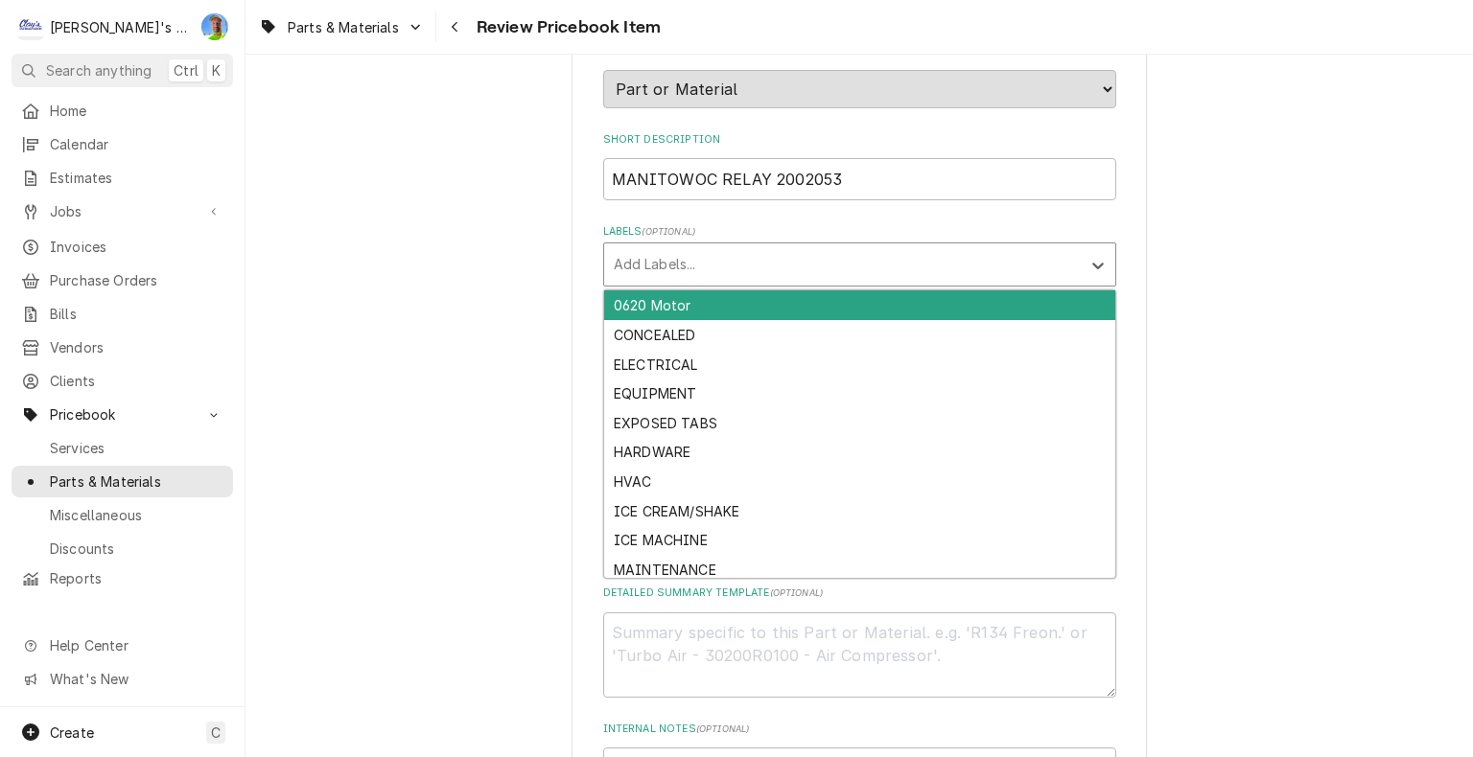
click at [619, 248] on div "Labels" at bounding box center [842, 264] width 457 height 35
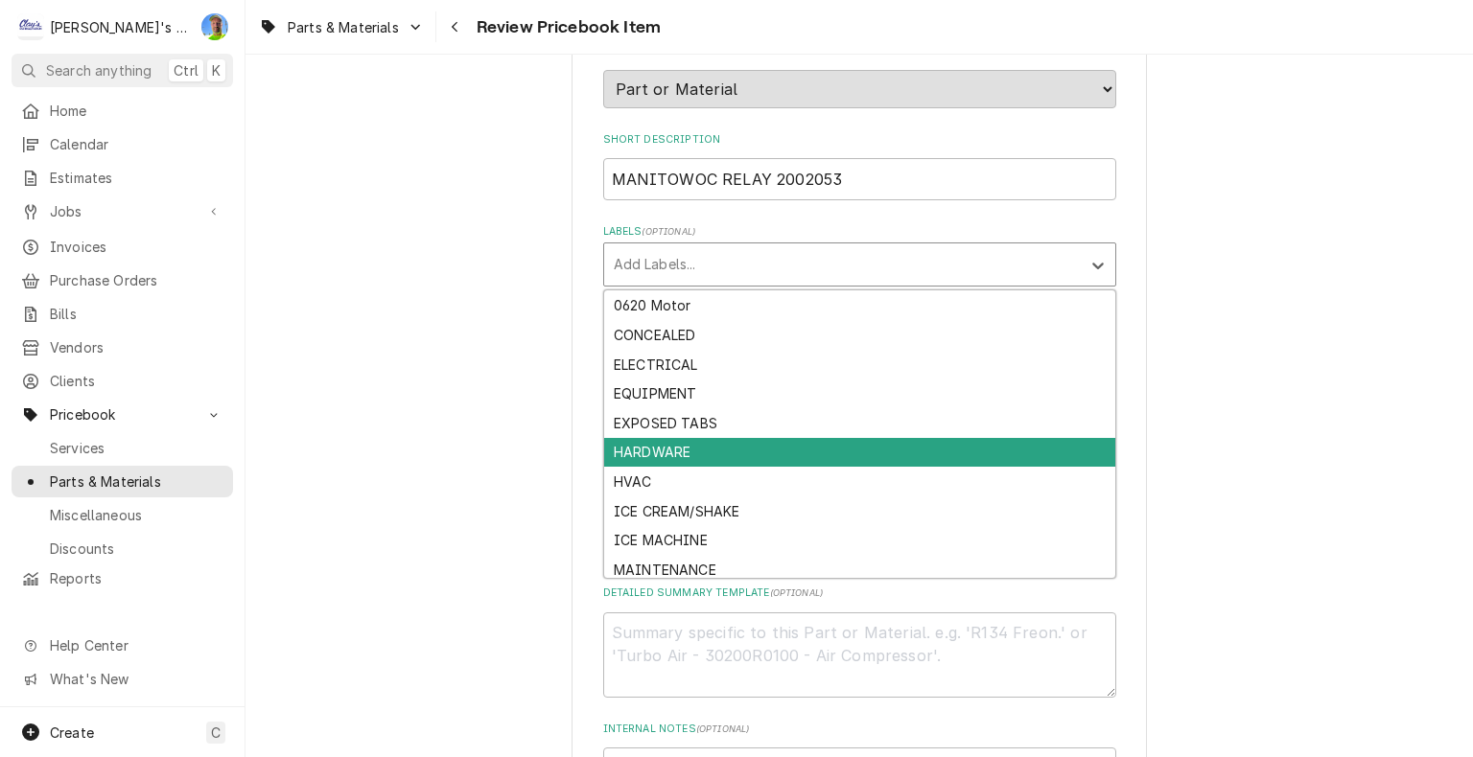
scroll to position [94, 0]
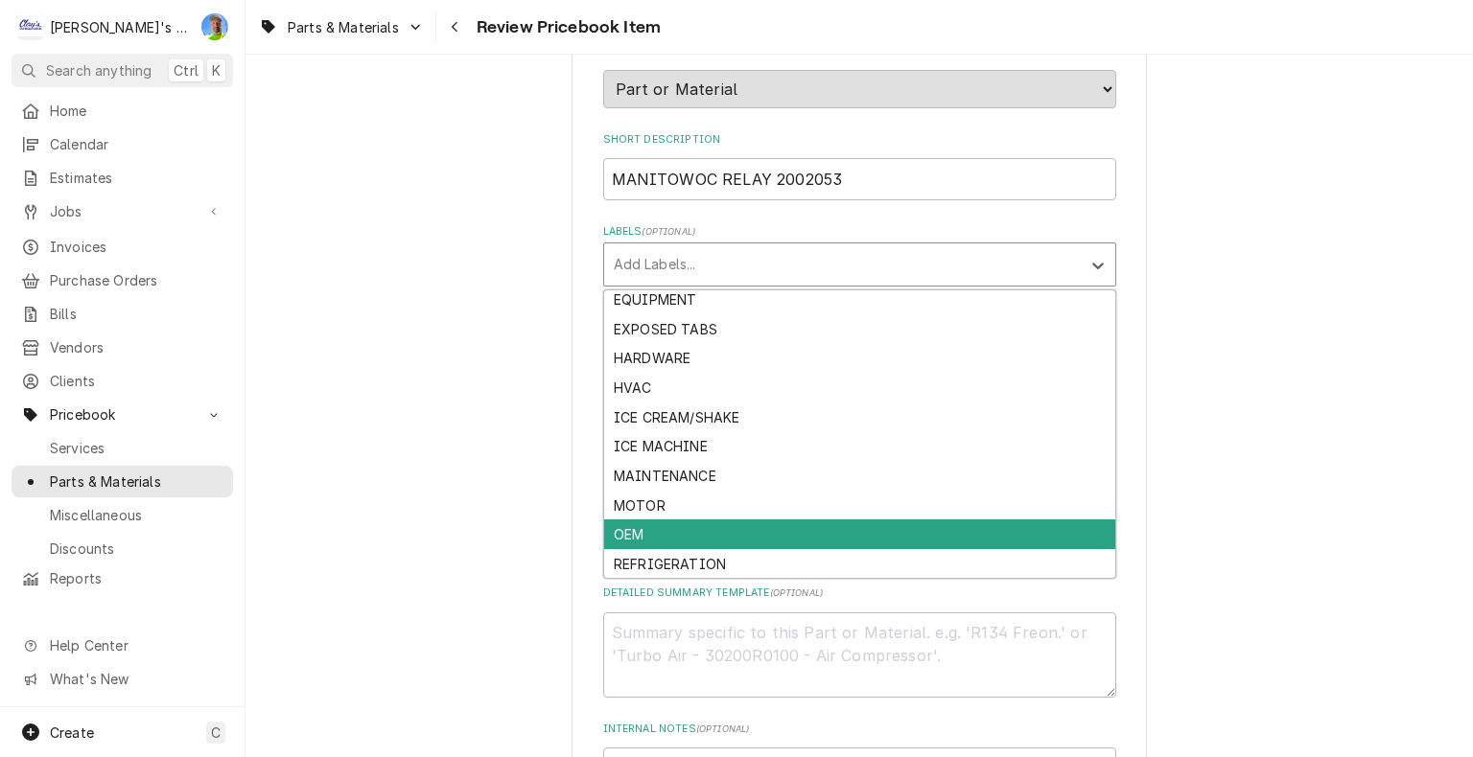
click at [651, 525] on div "OEM" at bounding box center [859, 535] width 511 height 30
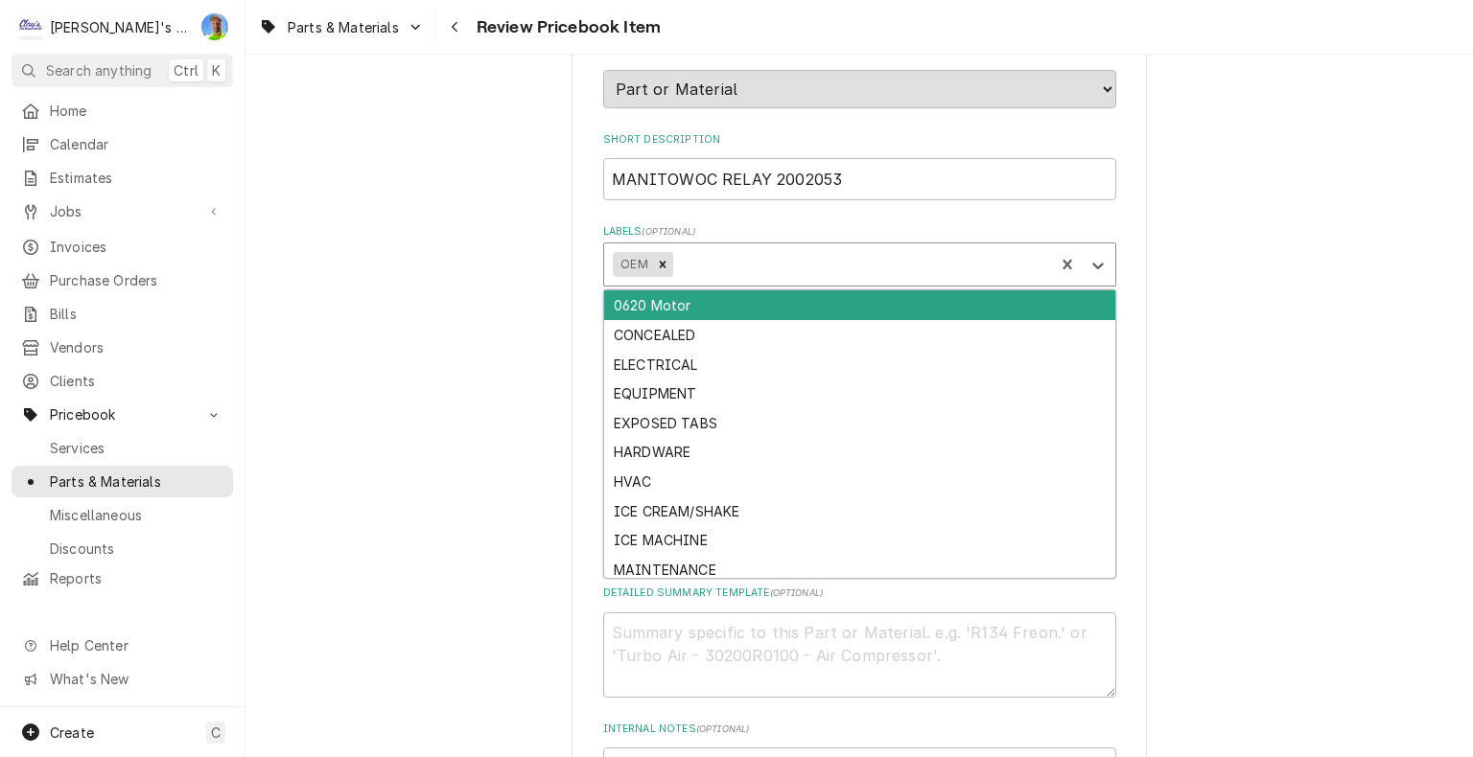
click at [718, 262] on div "Labels" at bounding box center [860, 264] width 368 height 35
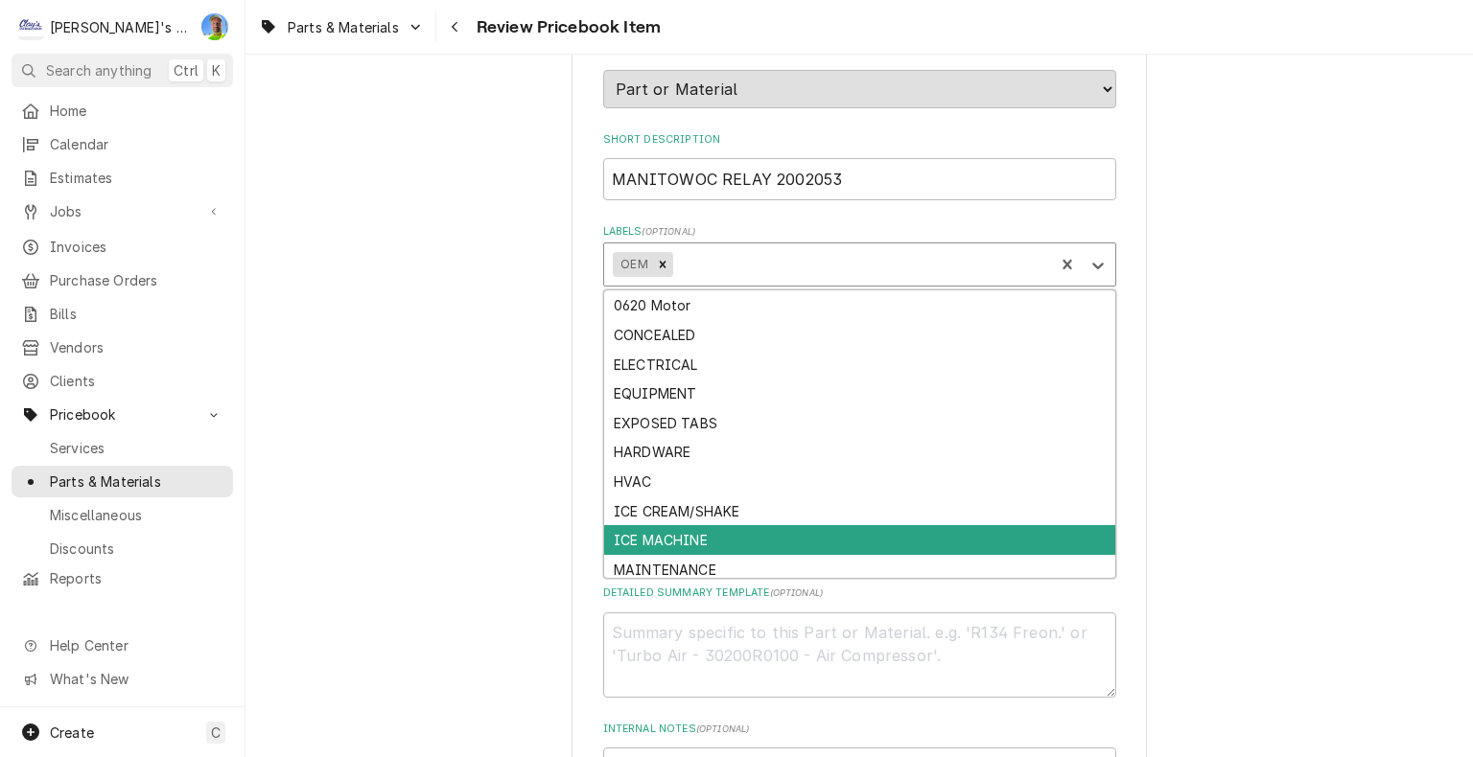
click at [704, 529] on div "ICE MACHINE" at bounding box center [859, 540] width 511 height 30
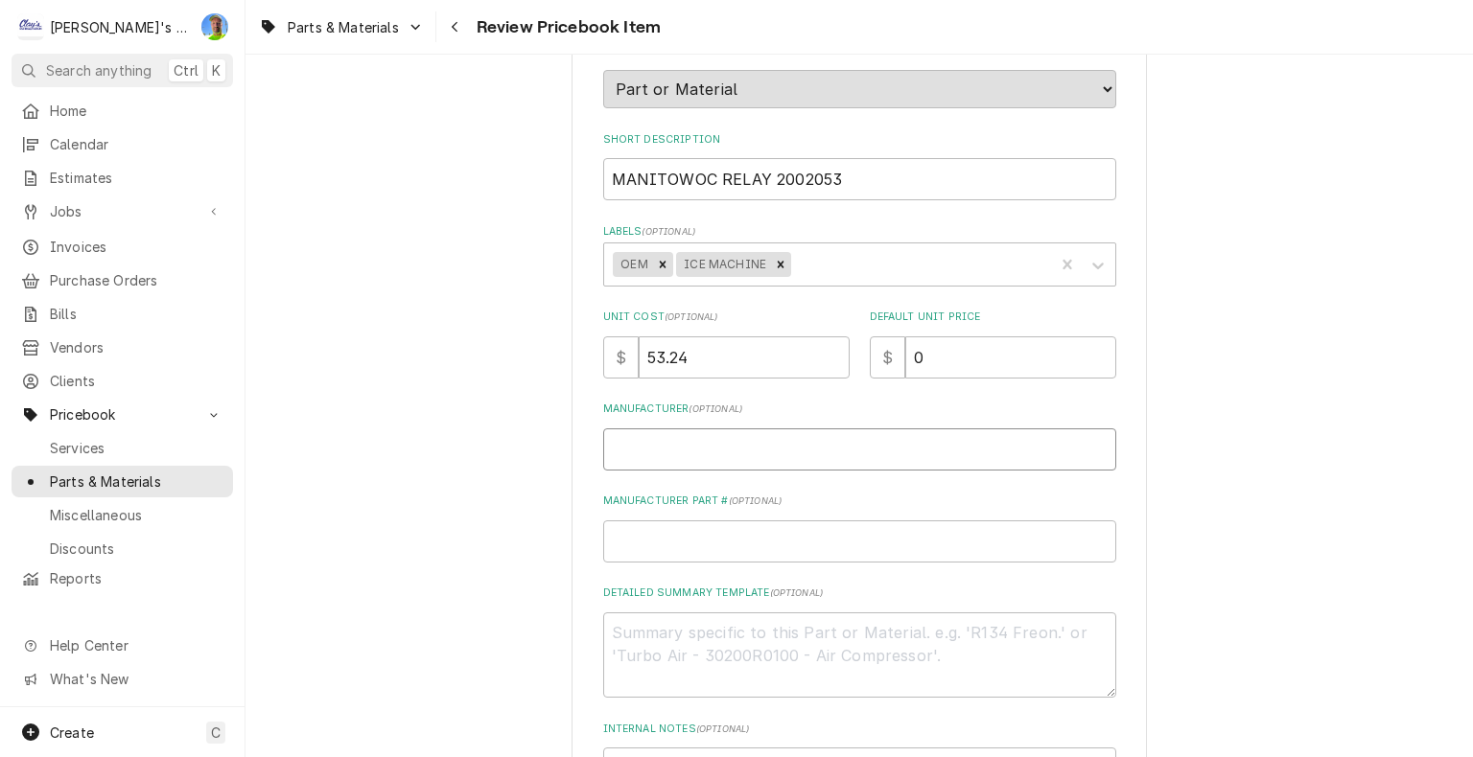
click at [681, 457] on input "Manufacturer ( optional )" at bounding box center [859, 450] width 513 height 42
type textarea "x"
type input "M"
type textarea "x"
type input "MA"
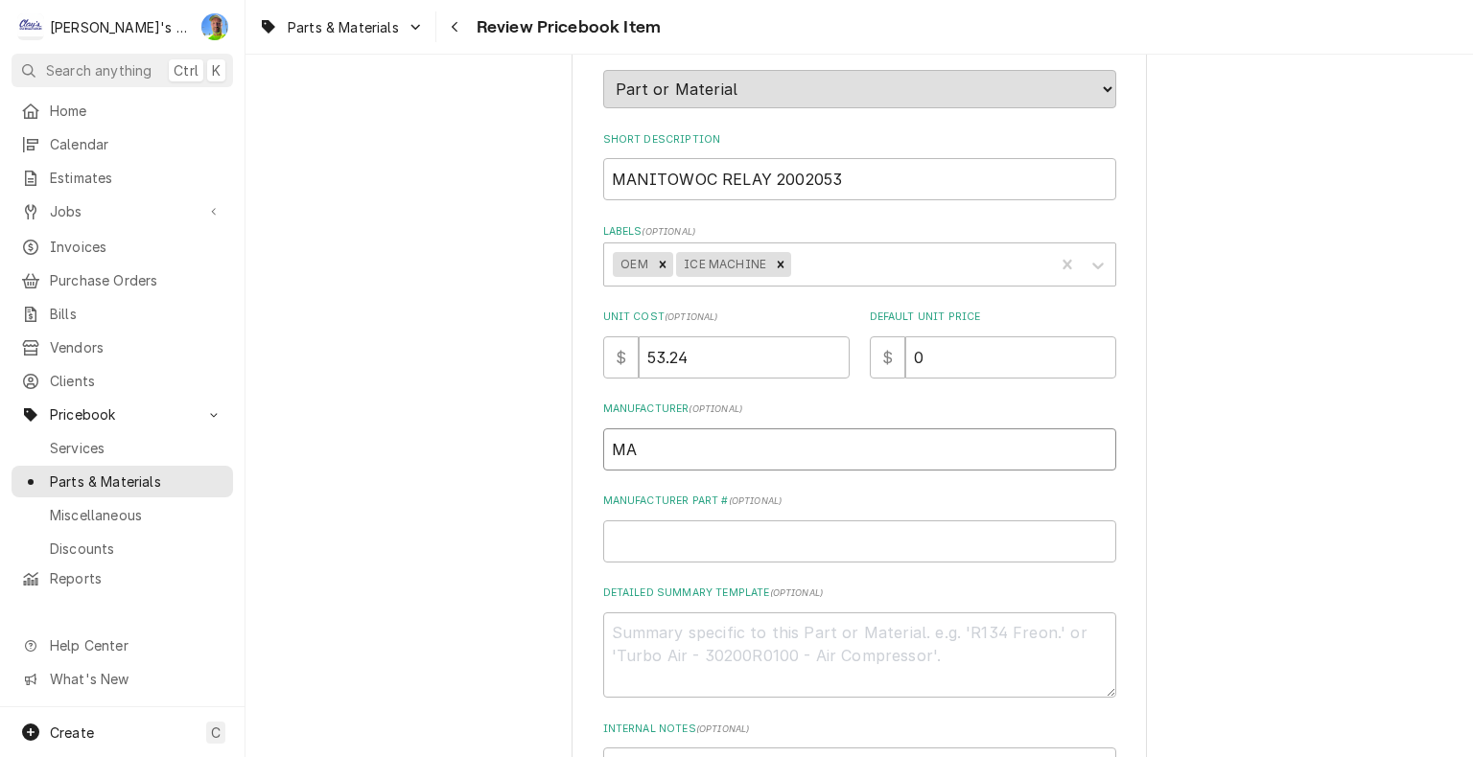
type textarea "x"
type input "MAN"
type textarea "x"
type input "MANI"
type textarea "x"
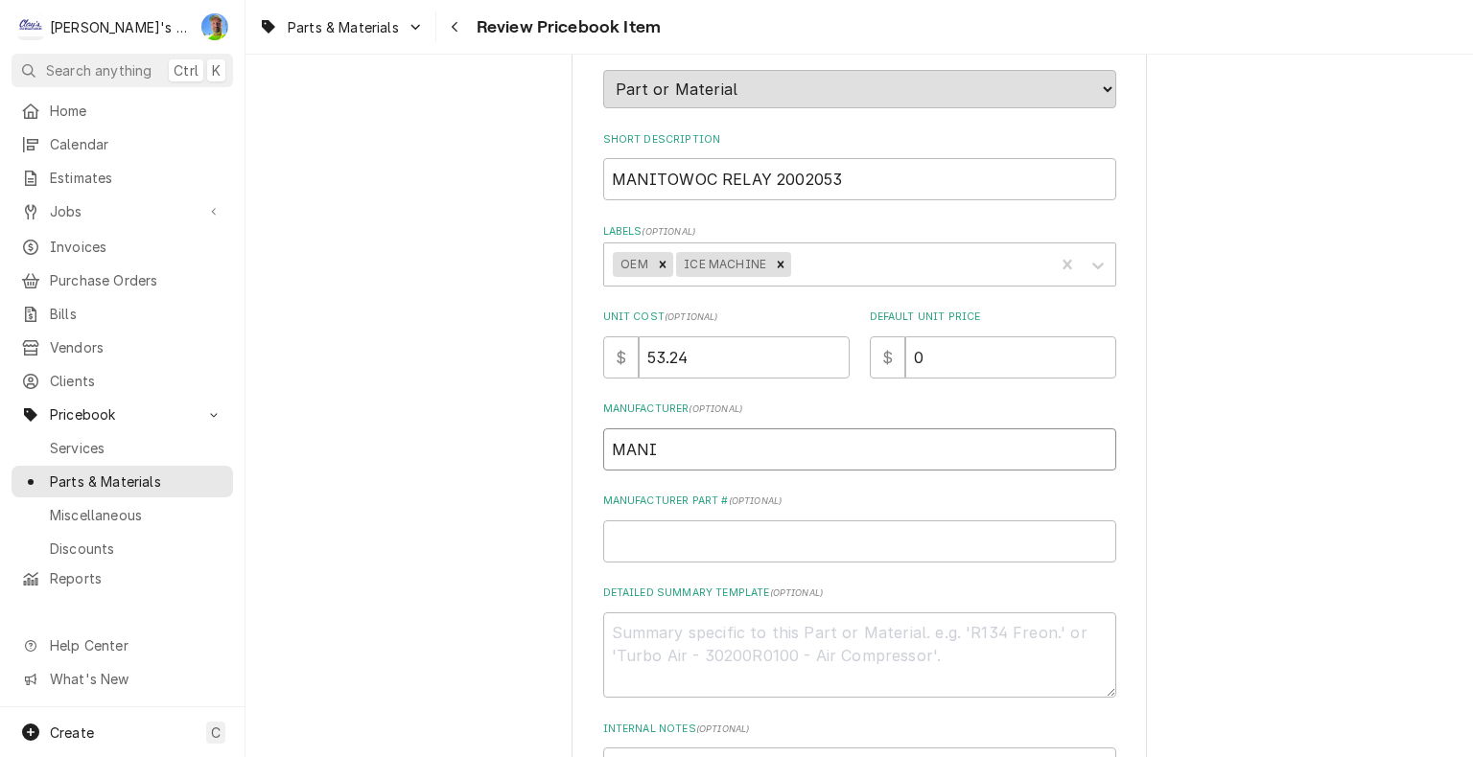
type input "MANIT"
type textarea "x"
type input "MANITO"
type textarea "x"
type input "MANITOW"
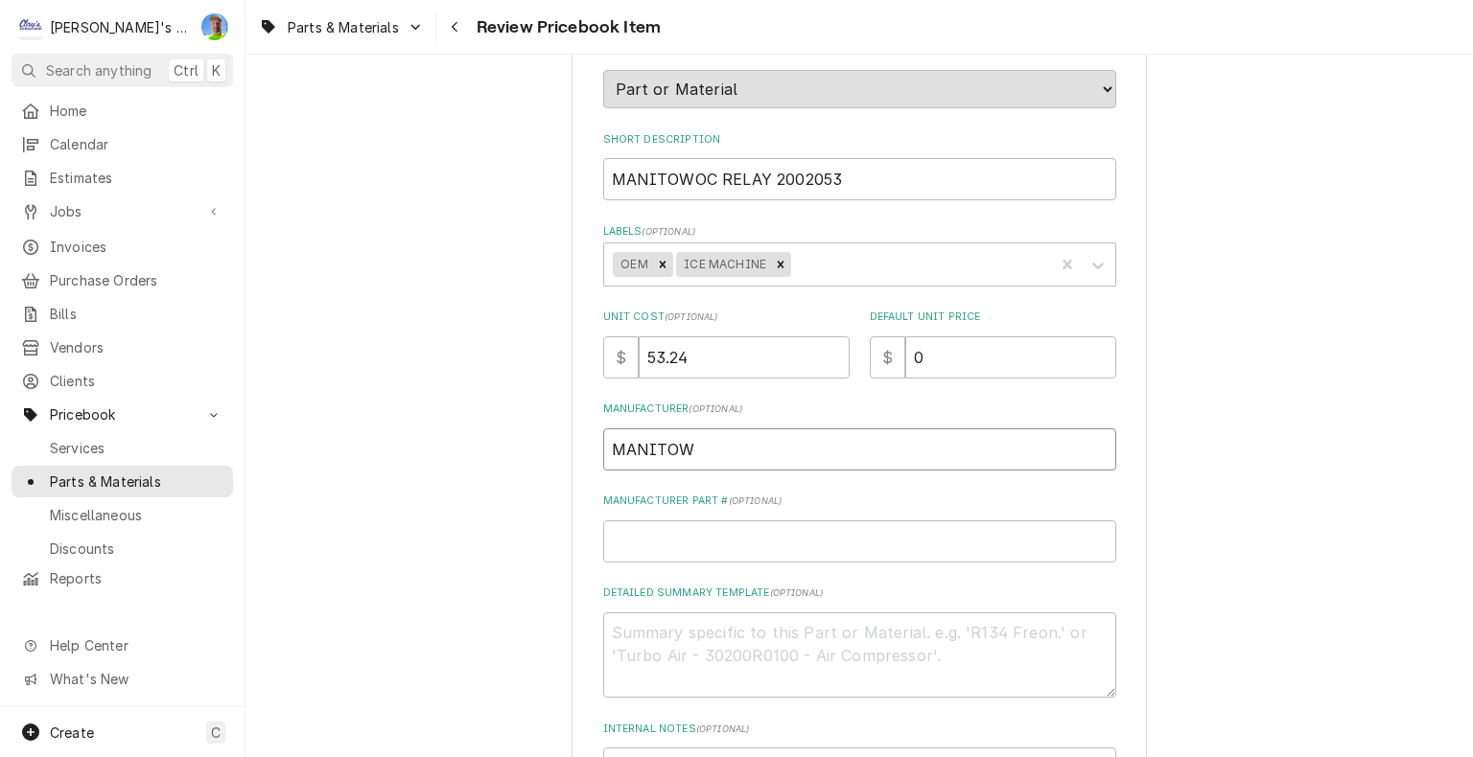
type textarea "x"
type input "MANITOWO"
type textarea "x"
type input "MANITOWOC"
type textarea "x"
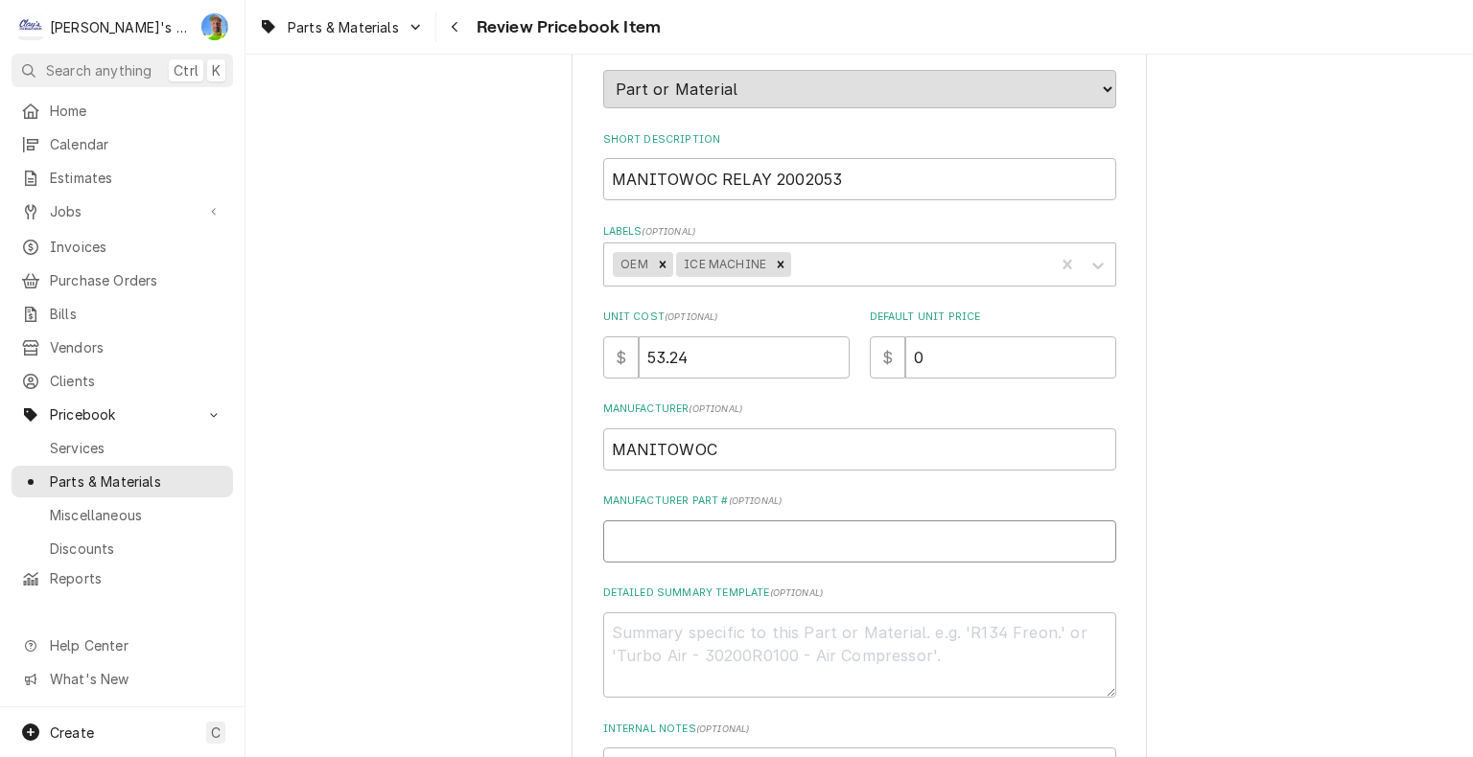
type input "2"
type textarea "x"
type input "20"
type textarea "x"
type input "20-"
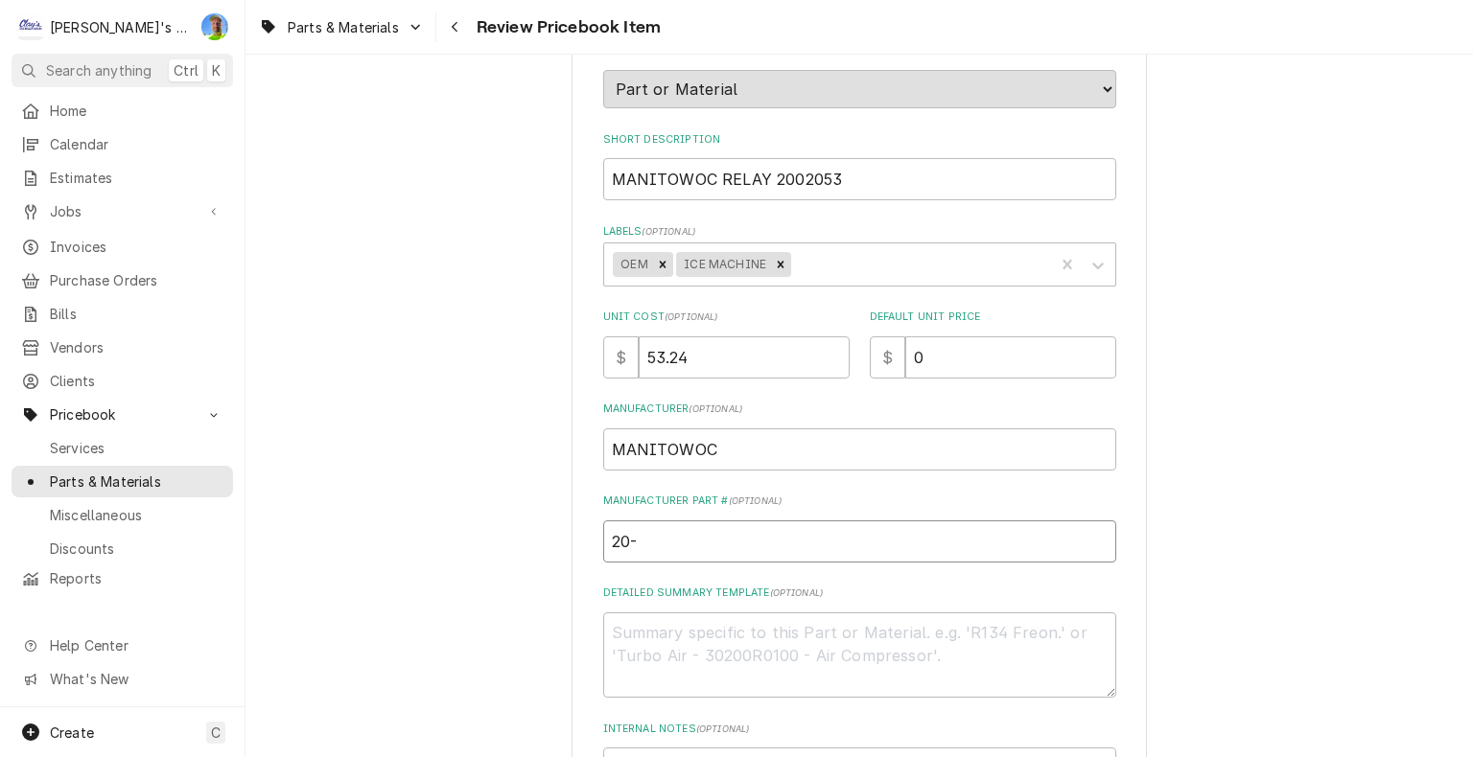
type textarea "x"
type input "20-0"
type textarea "x"
type input "20-02"
type textarea "x"
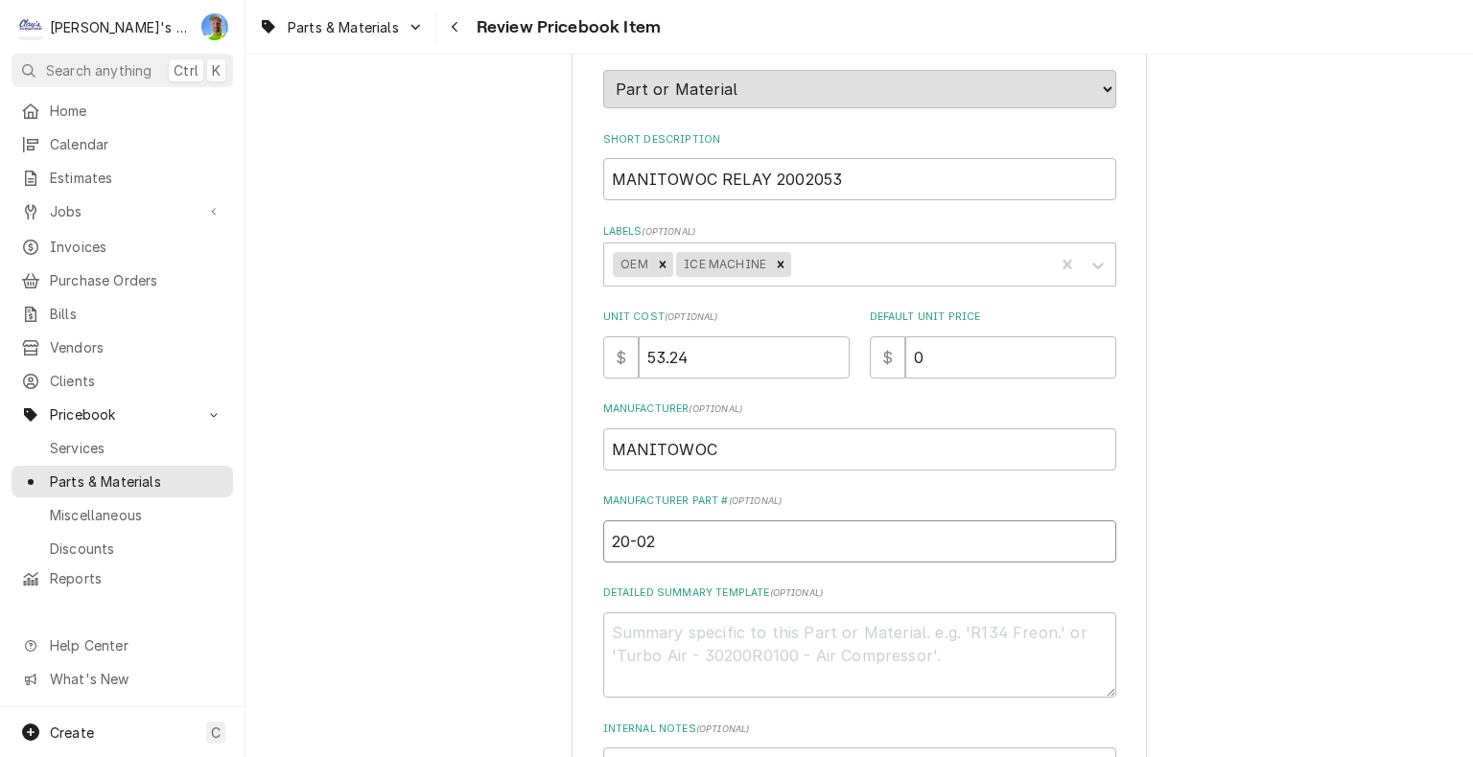
type input "20-020"
type textarea "x"
type input "20-0205"
type textarea "x"
type input "20-0205-"
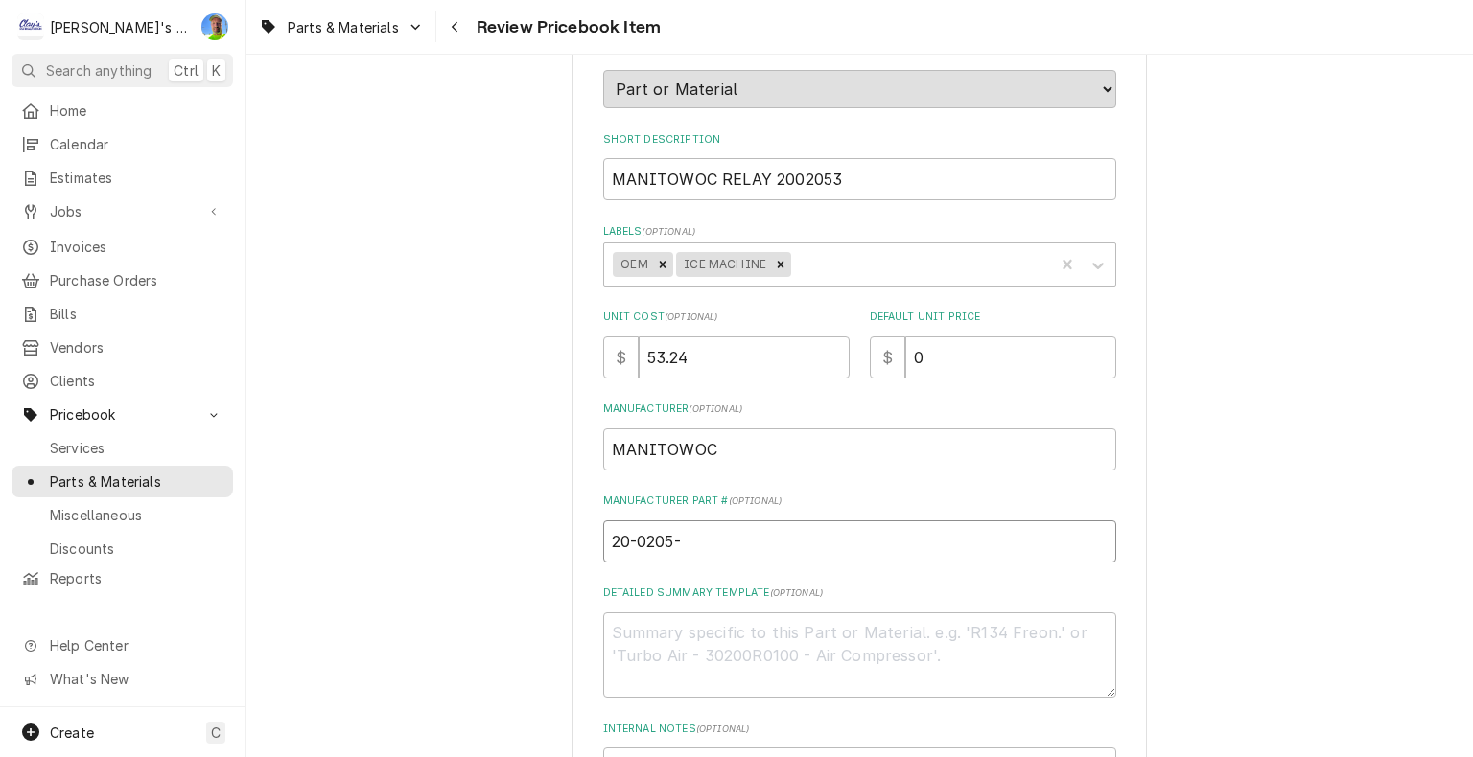
type textarea "x"
type input "20-0205-3"
click at [702, 624] on textarea "Detailed Summary Template ( optional )" at bounding box center [859, 656] width 513 height 86
paste textarea "Manitowoc Ice 2002053 Start Relay, 115V, 60HZ, 1PH"
type textarea "x"
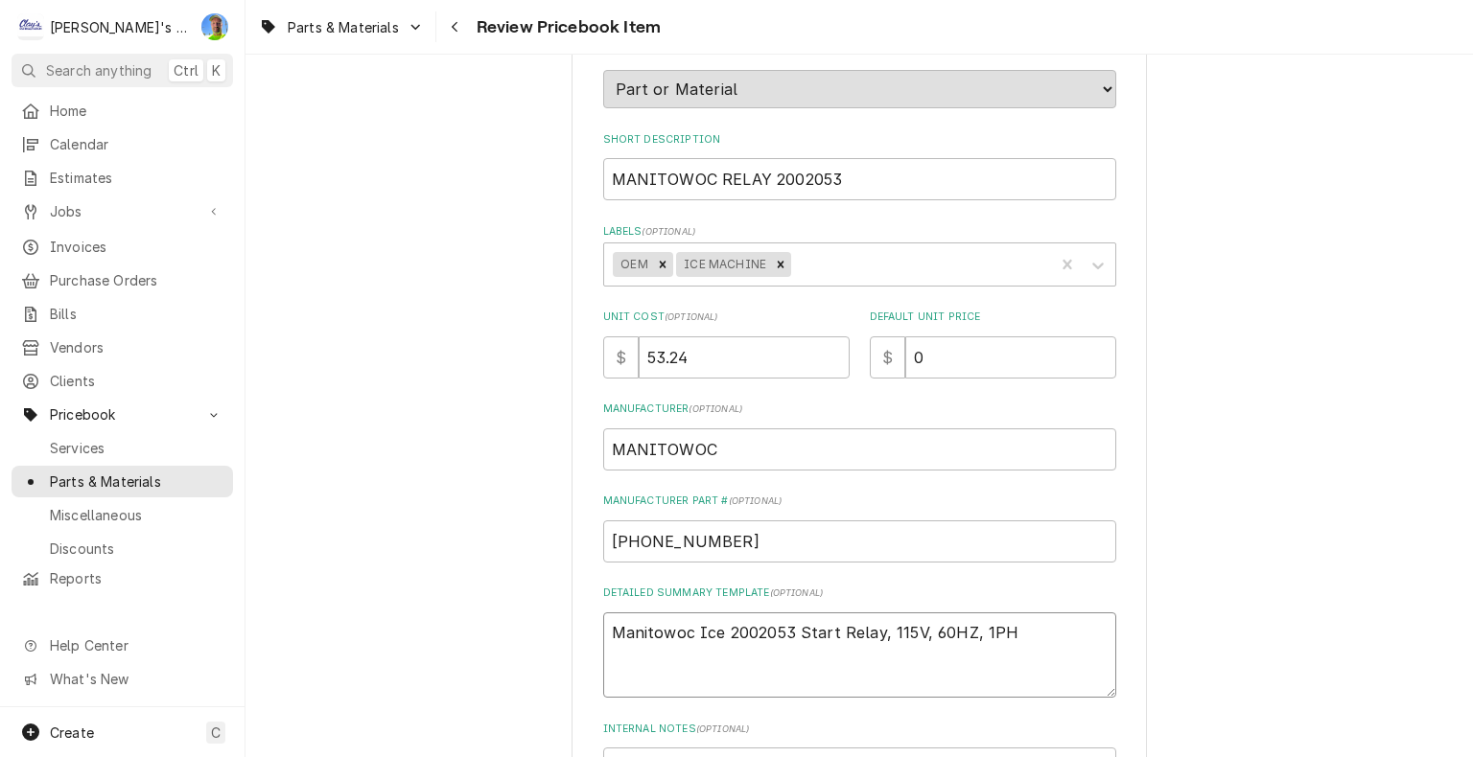
type textarea "Manitowoc Ice 2002053 Start Relay, 115V, 60HZ, 1PH"
click at [742, 362] on input "53.24" at bounding box center [744, 358] width 211 height 42
type textarea "x"
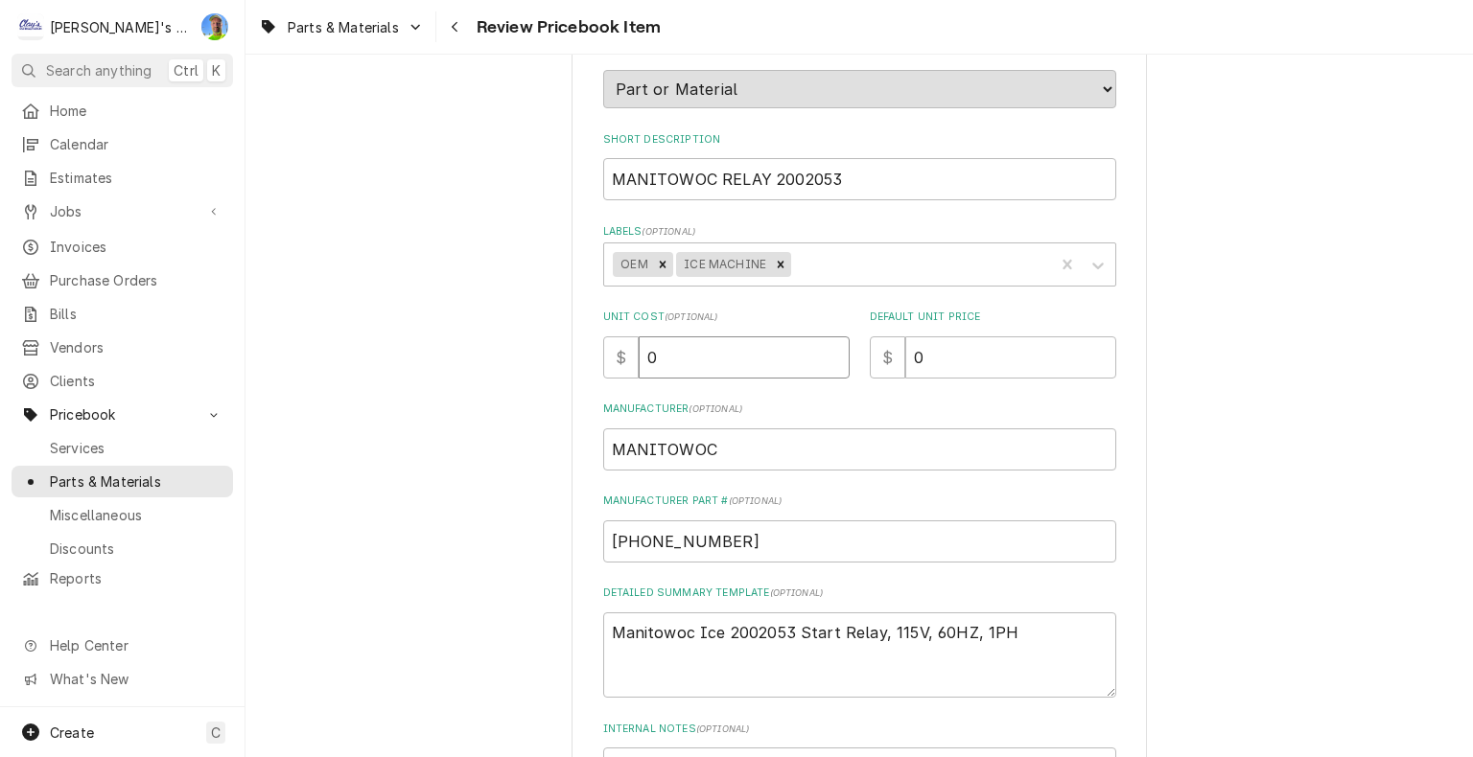
type input "0"
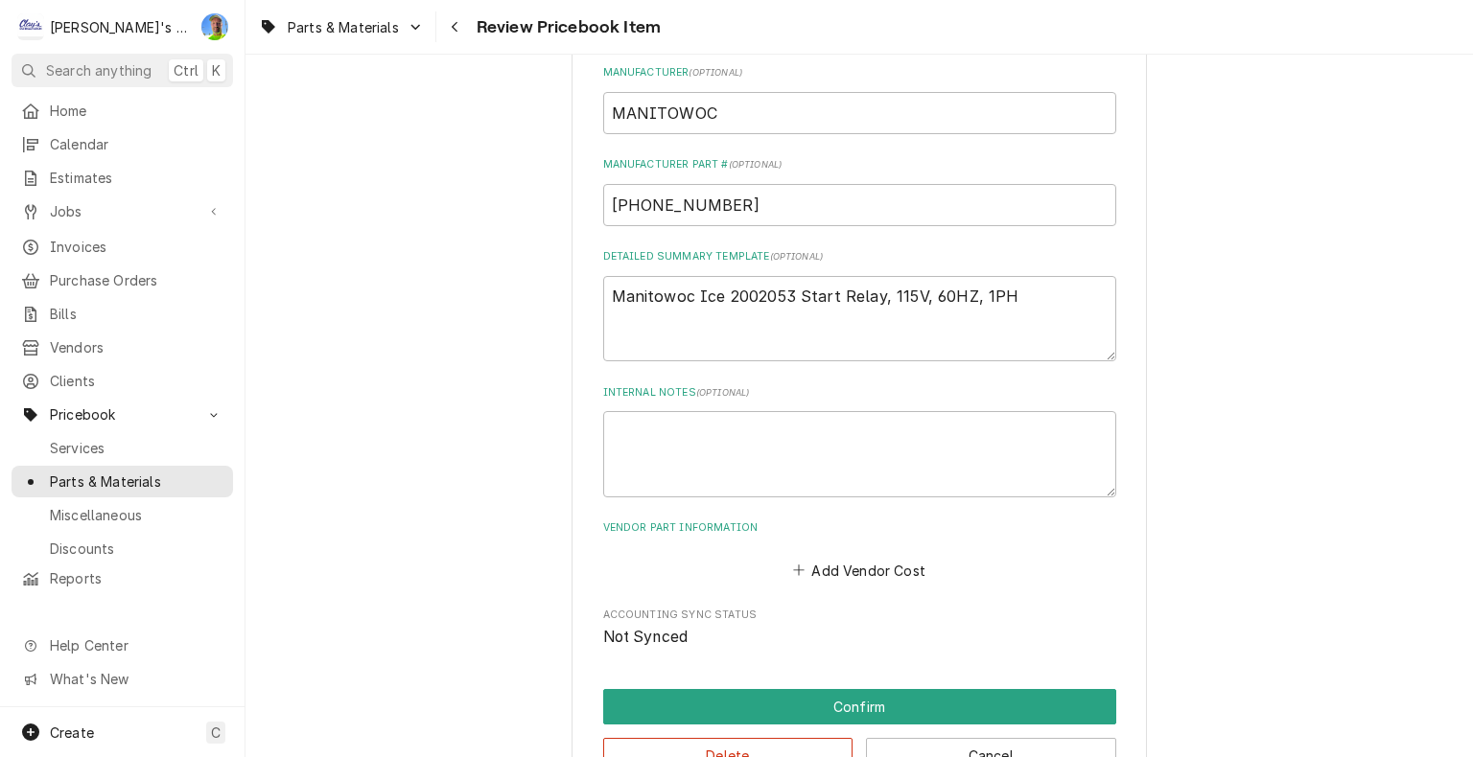
scroll to position [630, 0]
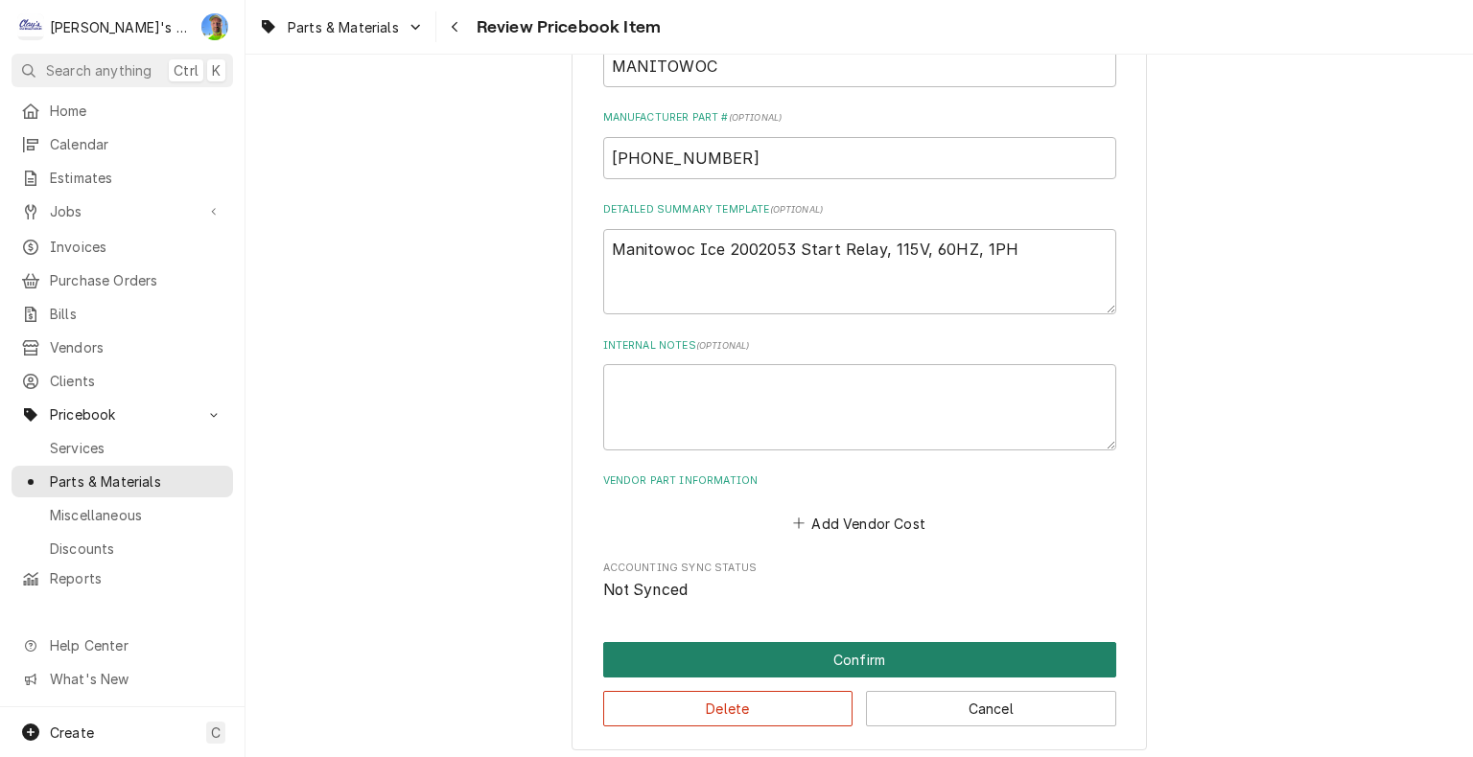
click at [846, 657] on button "Confirm" at bounding box center [859, 659] width 513 height 35
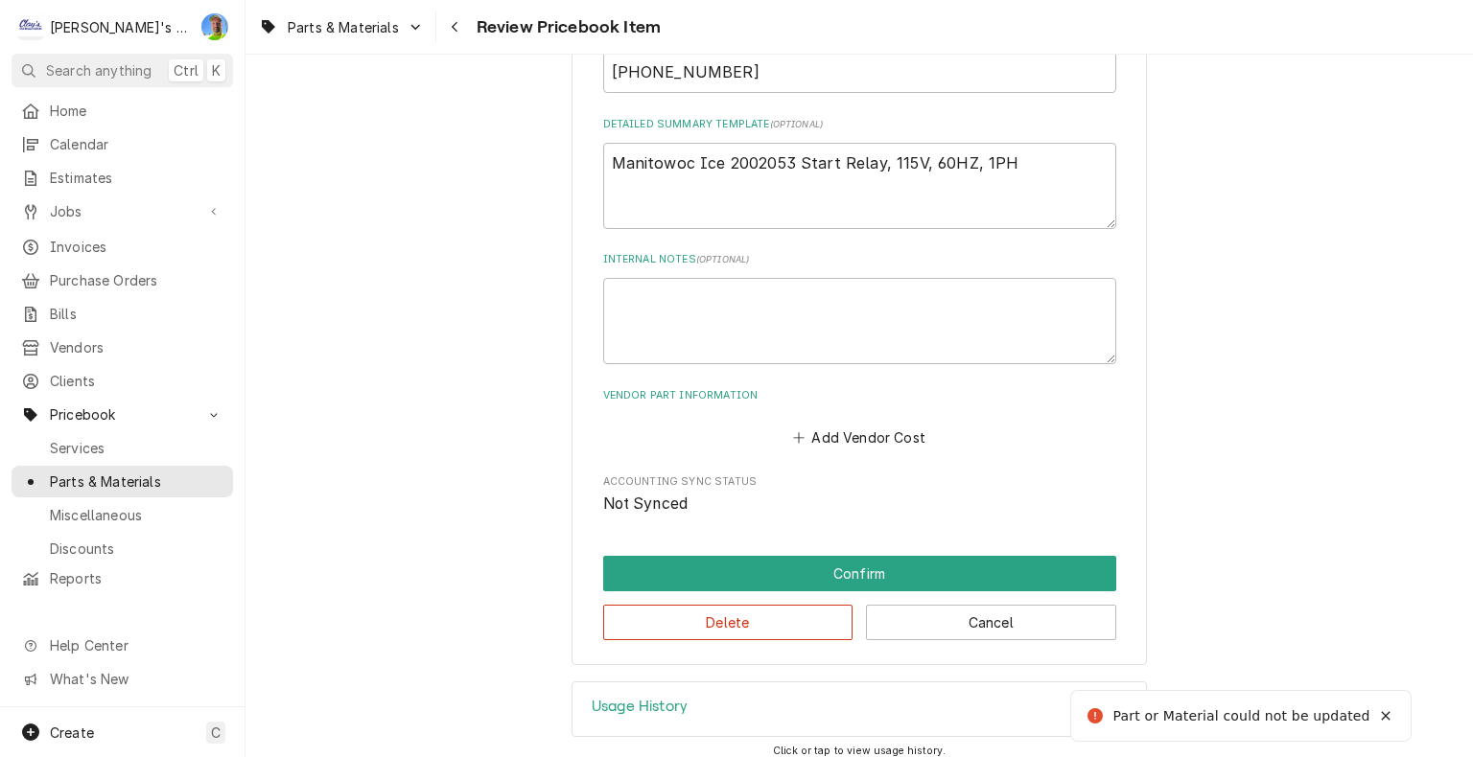
scroll to position [770, 0]
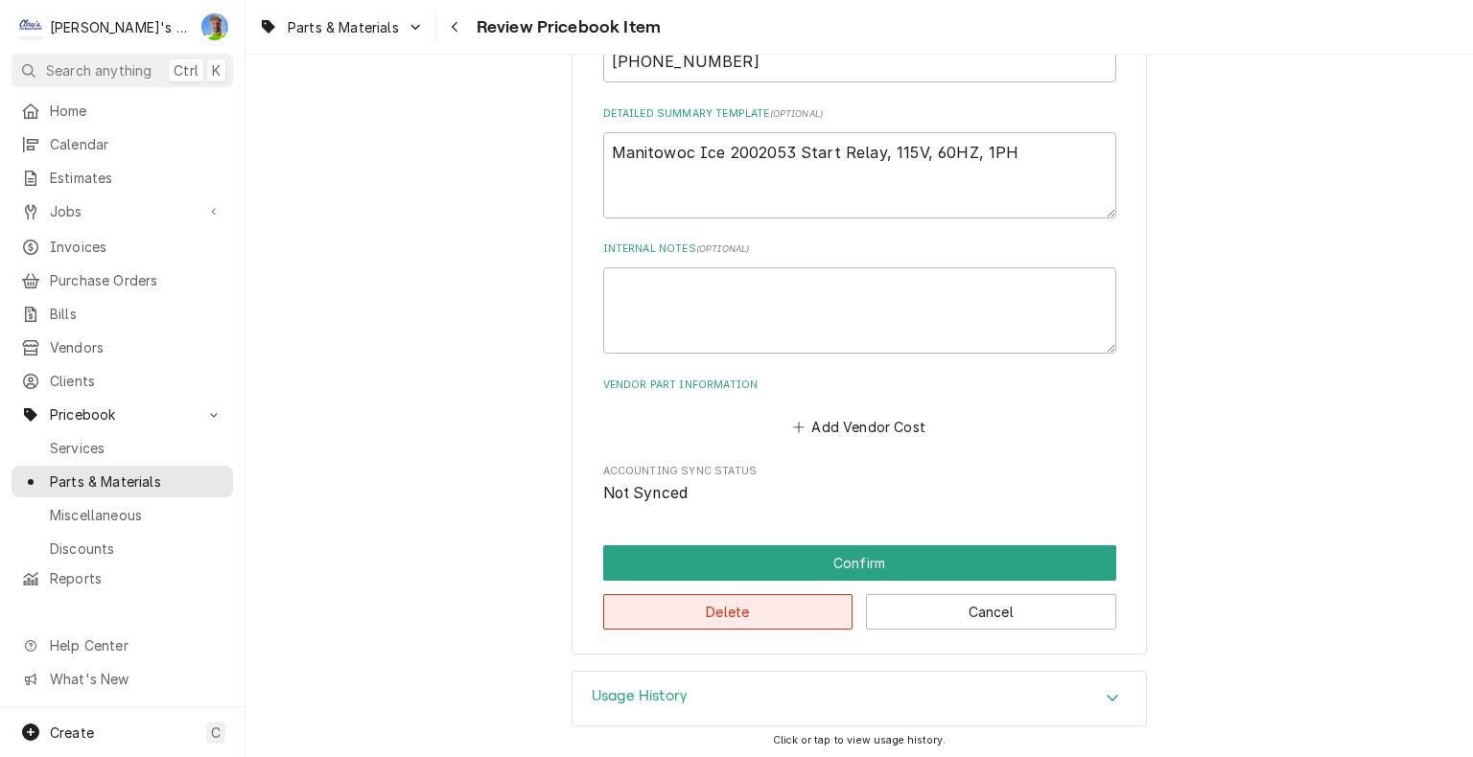
click at [738, 613] on button "Delete" at bounding box center [728, 611] width 250 height 35
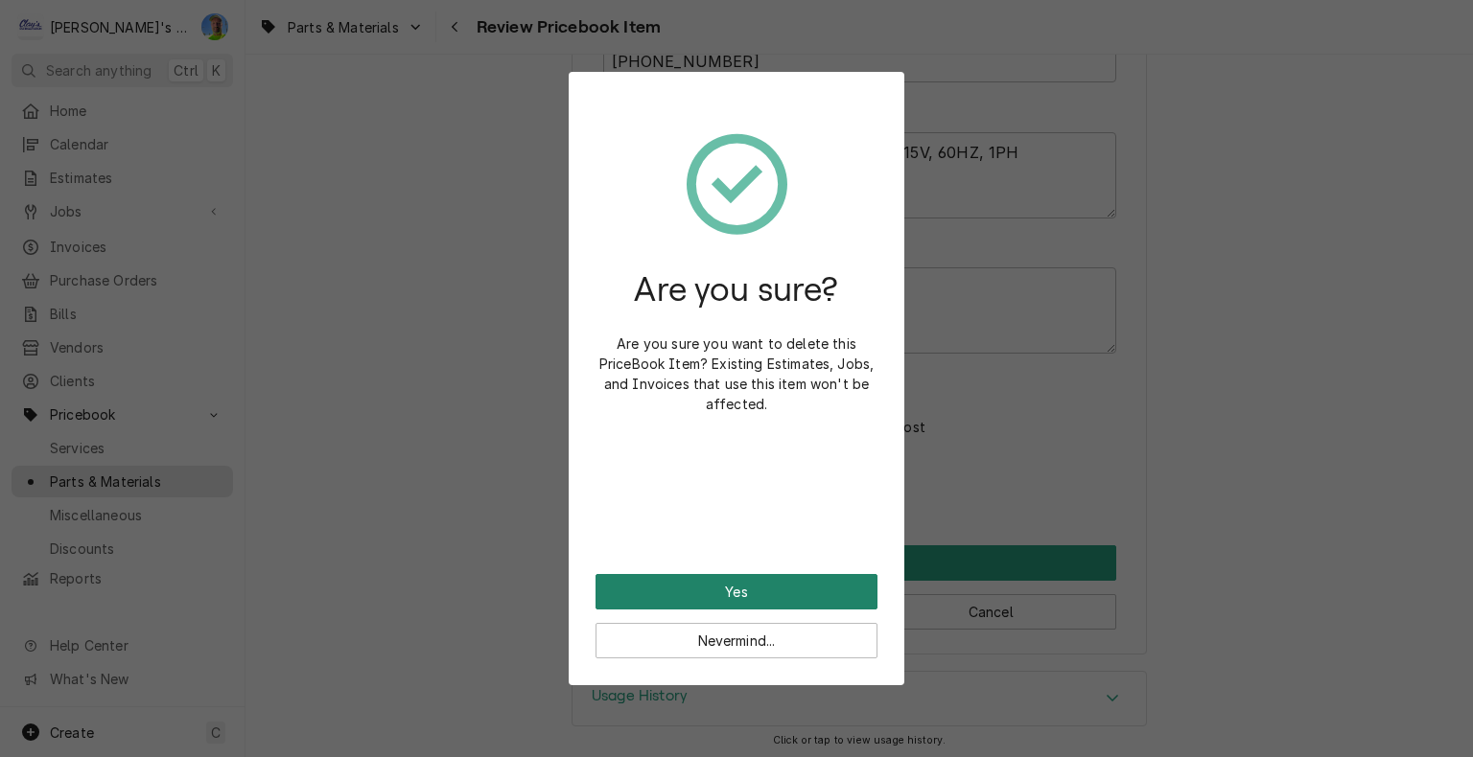
click at [742, 587] on button "Yes" at bounding box center [736, 591] width 282 height 35
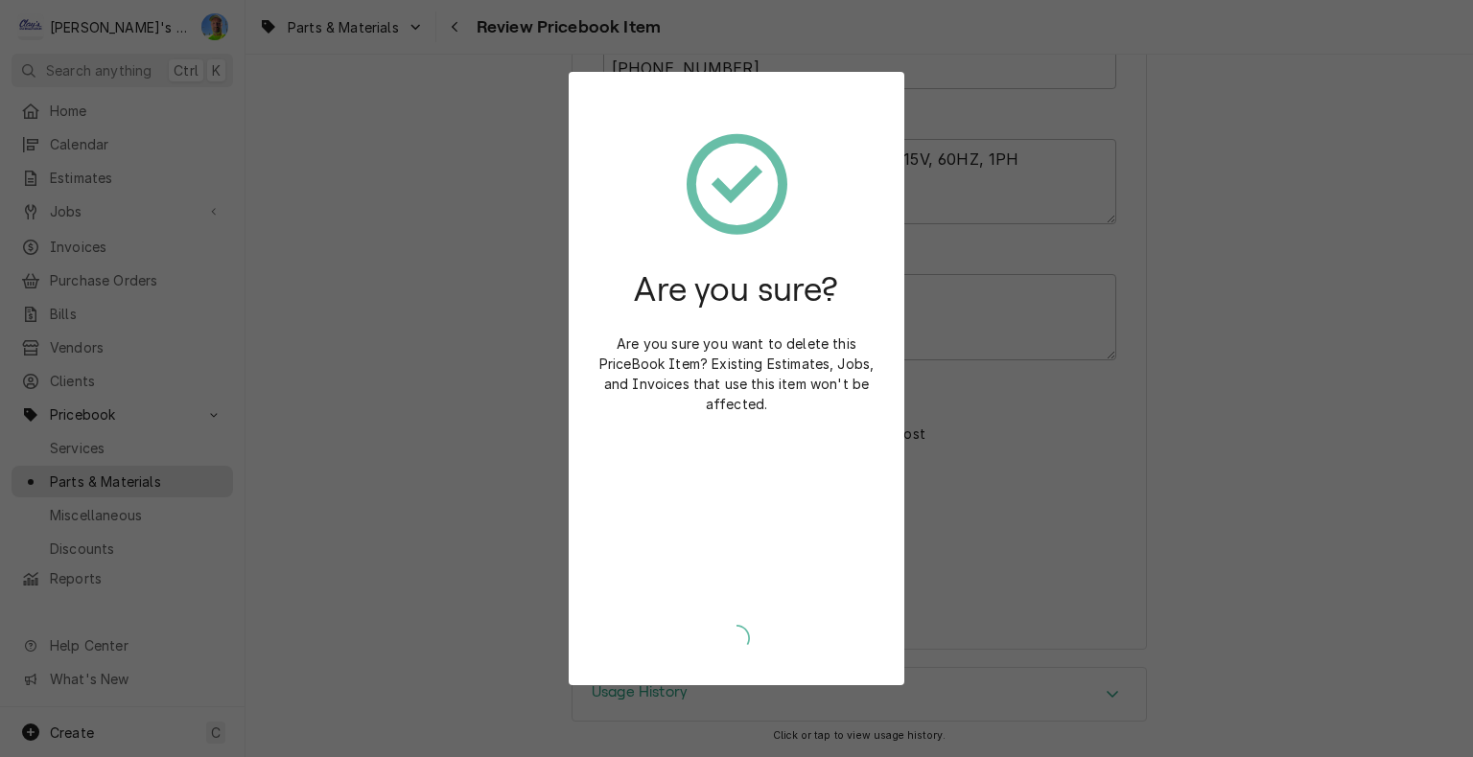
scroll to position [717, 0]
type textarea "x"
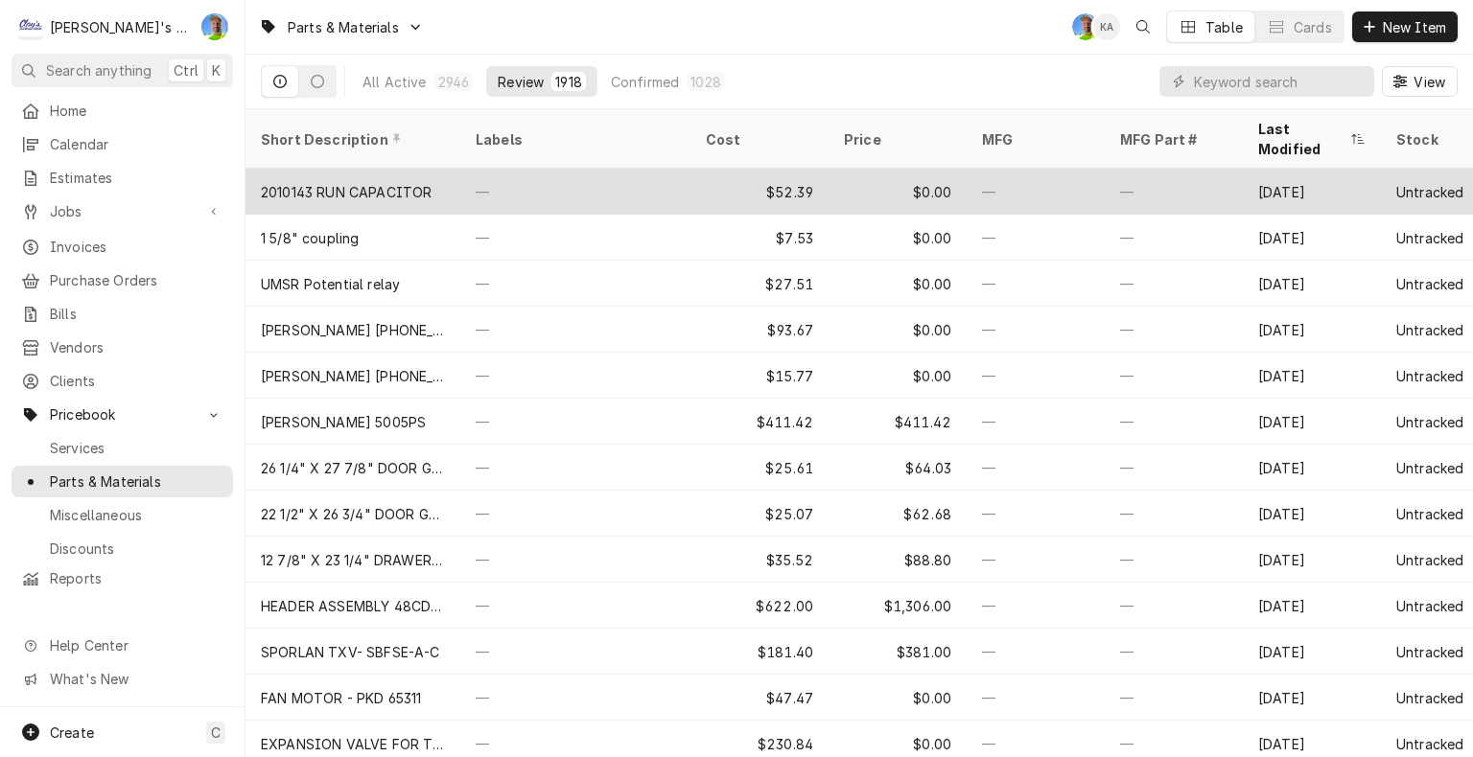
click at [588, 171] on div "—" at bounding box center [575, 192] width 230 height 46
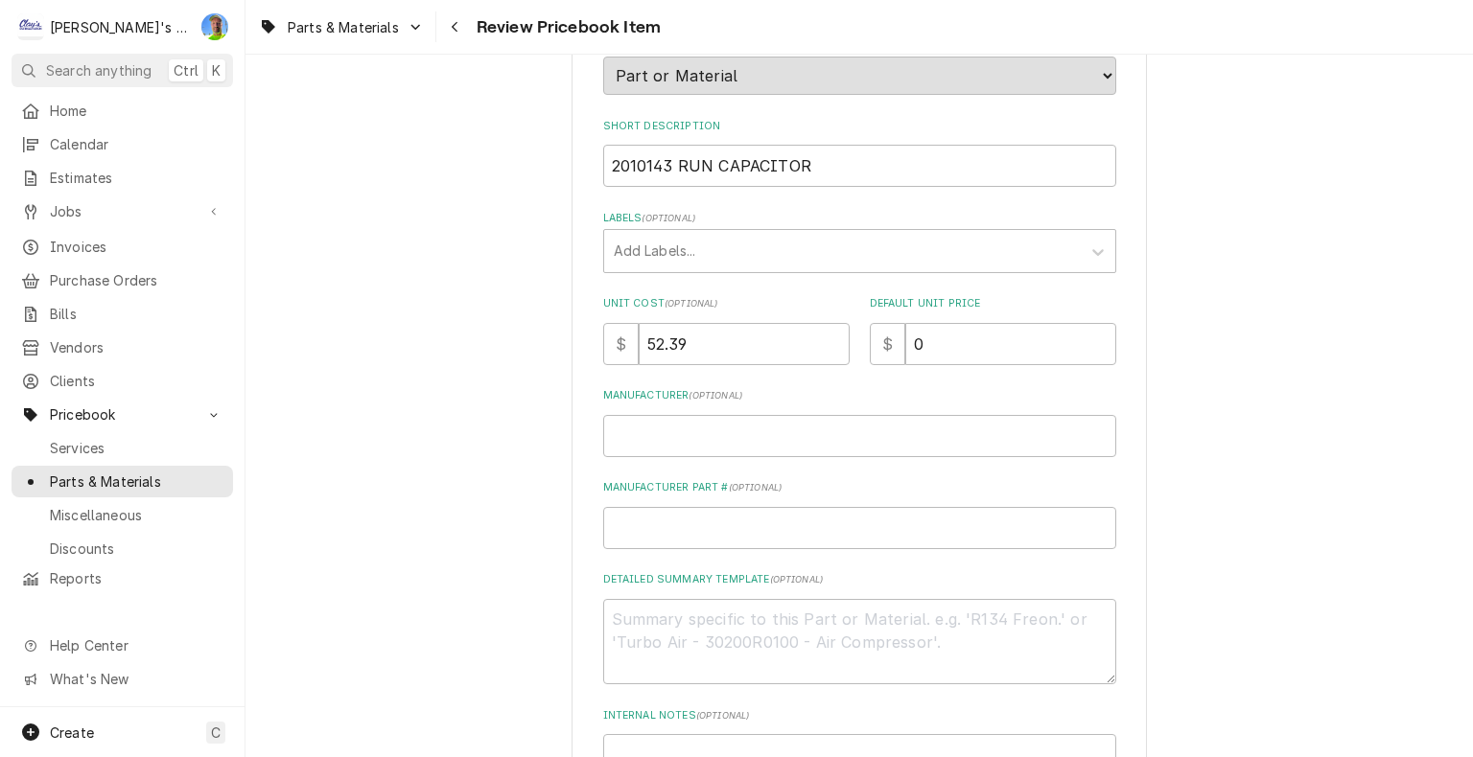
scroll to position [288, 0]
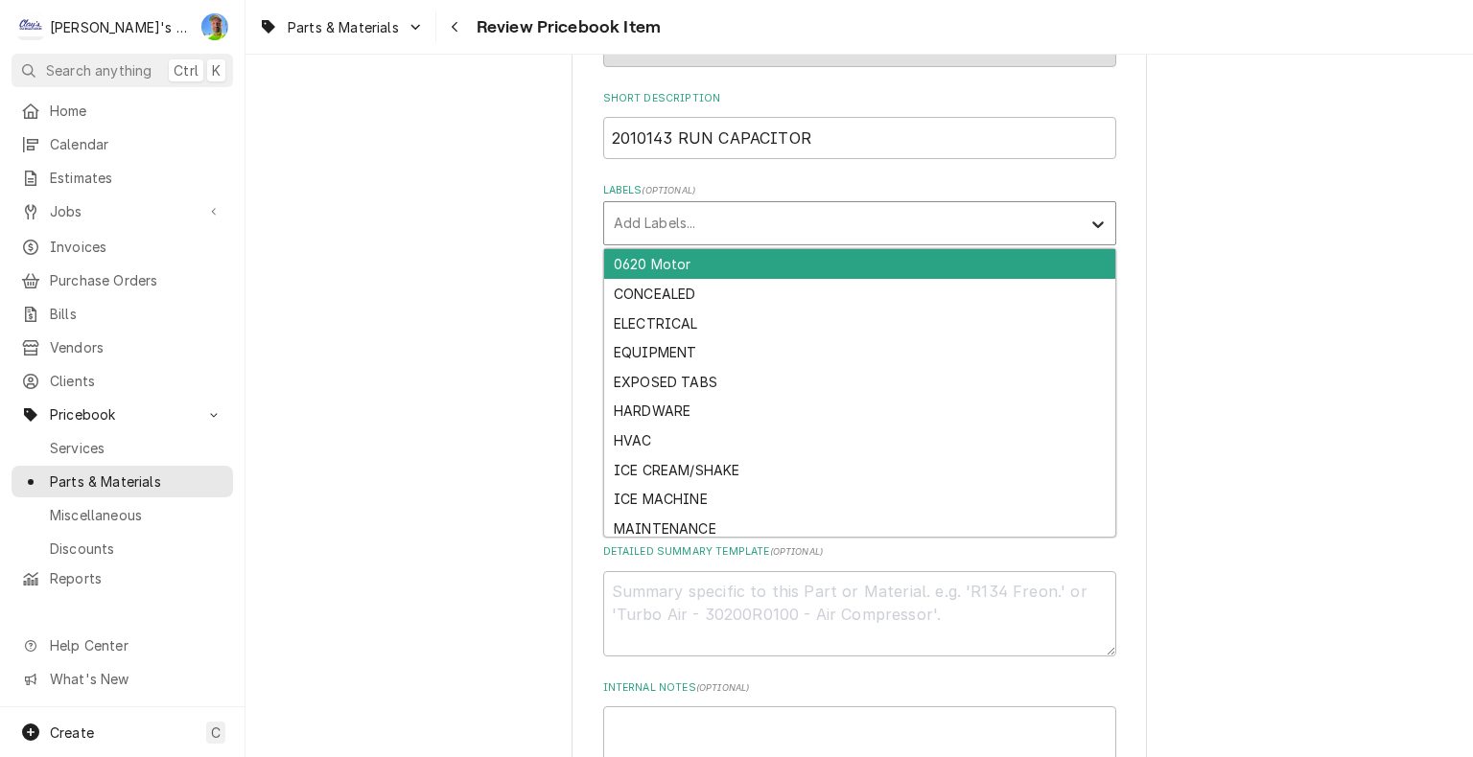
click at [1088, 223] on icon "Labels" at bounding box center [1097, 224] width 19 height 19
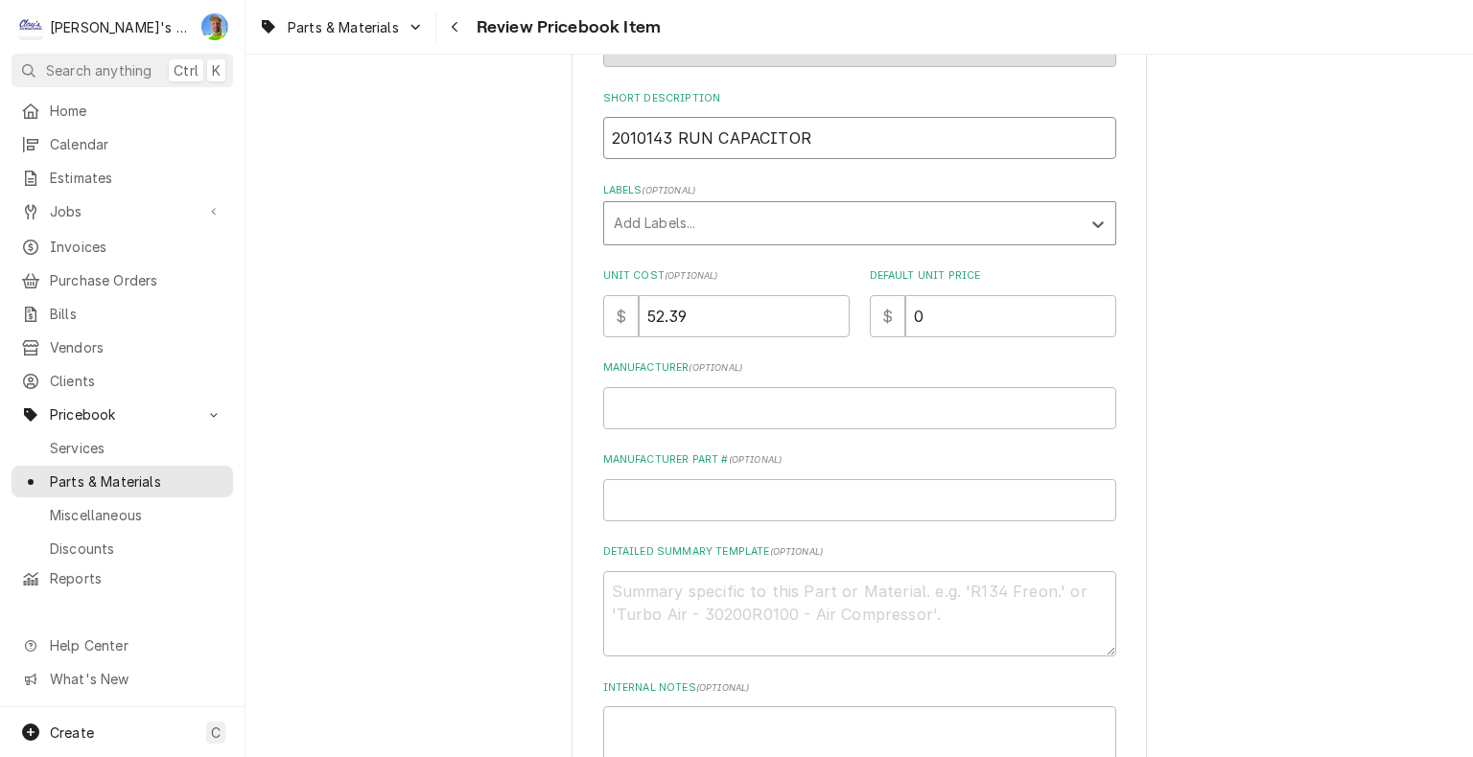
click at [828, 148] on input "2010143 RUN CAPACITOR" at bounding box center [859, 138] width 513 height 42
type textarea "x"
type input "M2010143 RUN CAPACITOR"
type textarea "x"
type input "MA2010143 RUN CAPACITOR"
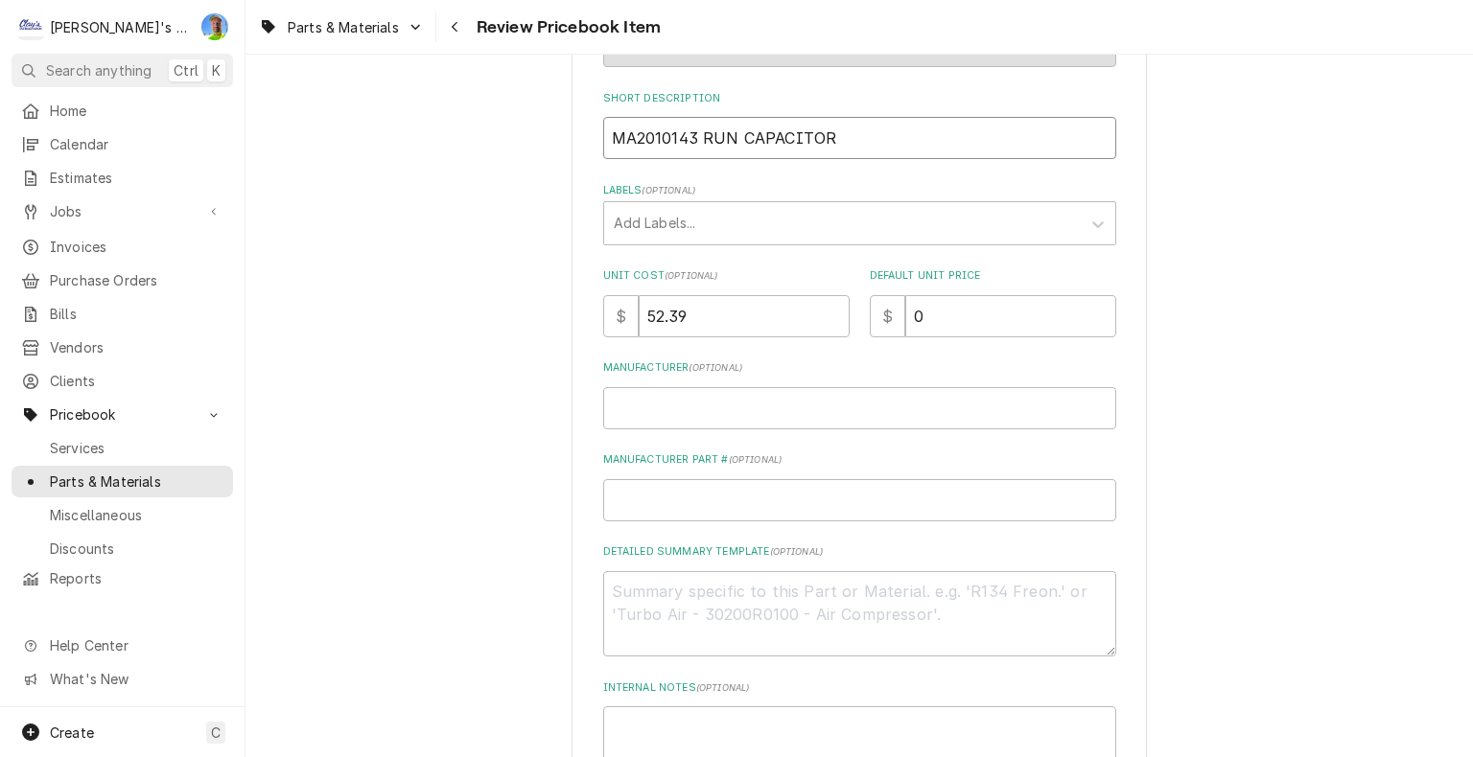
type textarea "x"
type input "MAN2010143 RUN CAPACITOR"
type textarea "x"
type input "MANI2010143 RUN CAPACITOR"
type textarea "x"
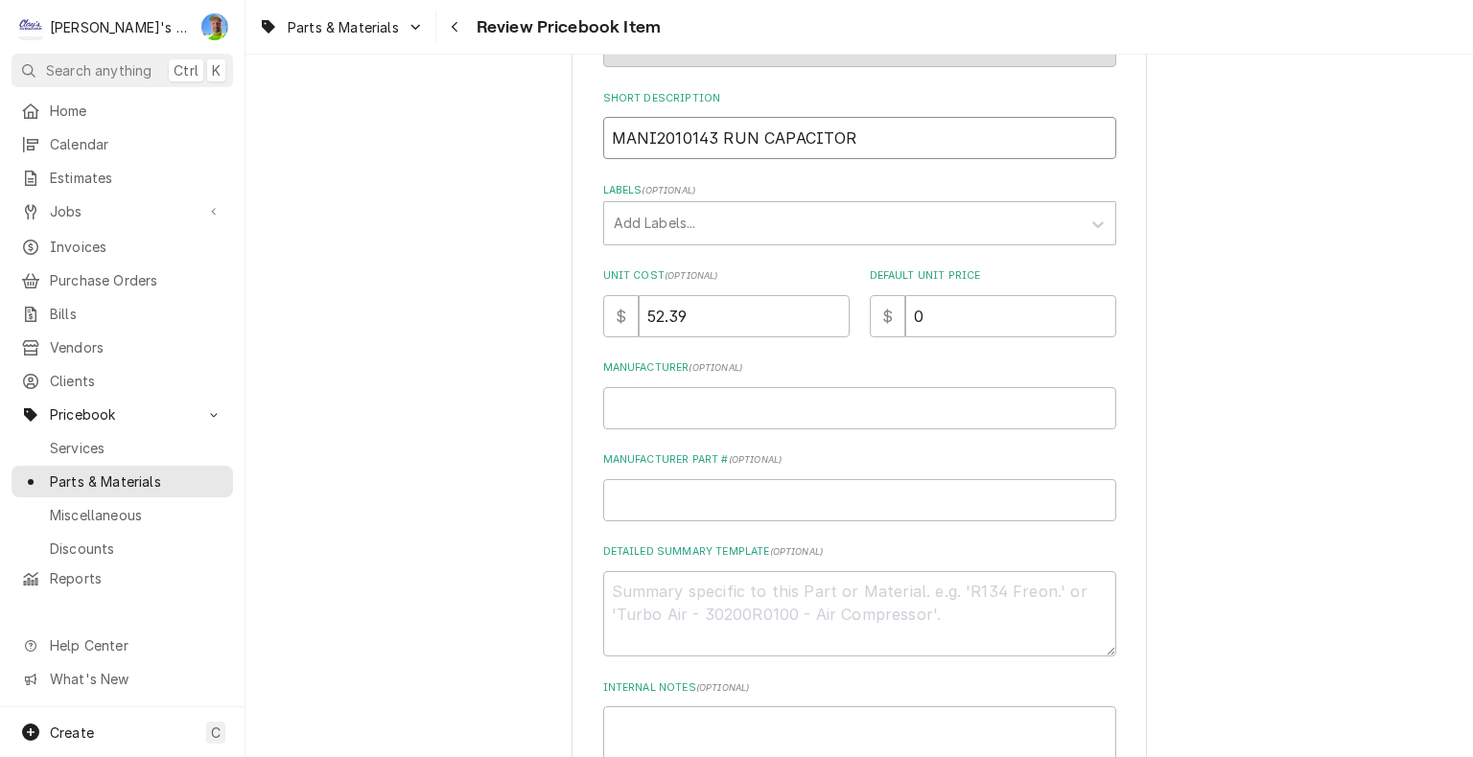
type input "MANIT2010143 RUN CAPACITOR"
type textarea "x"
type input "MANITO2010143 RUN CAPACITOR"
type textarea "x"
type input "MANITOW2010143 RUN CAPACITOR"
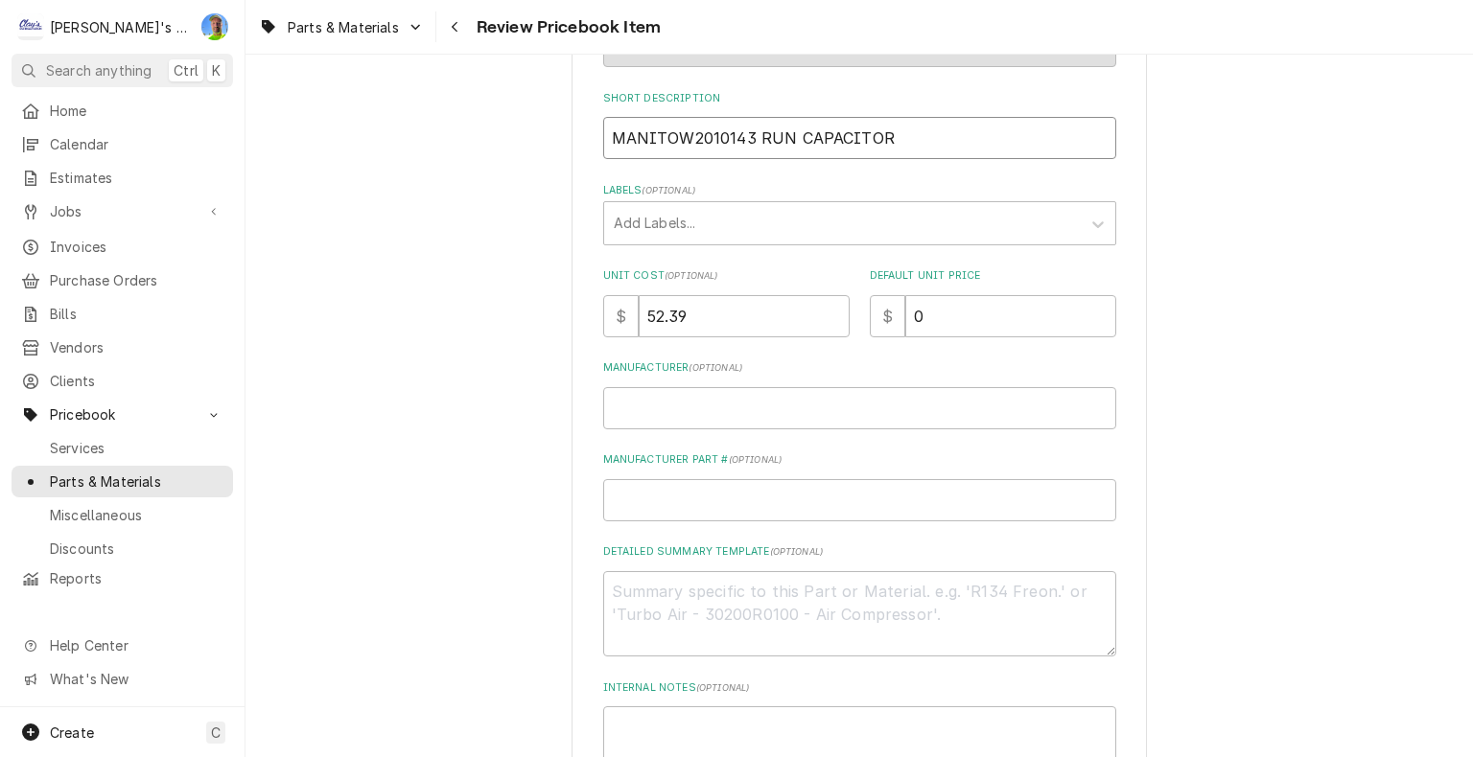
type textarea "x"
type input "MANITOWO2010143 RUN CAPACITOR"
type textarea "x"
type input "MANITOWOC2010143 RUN CAPACITOR"
type textarea "x"
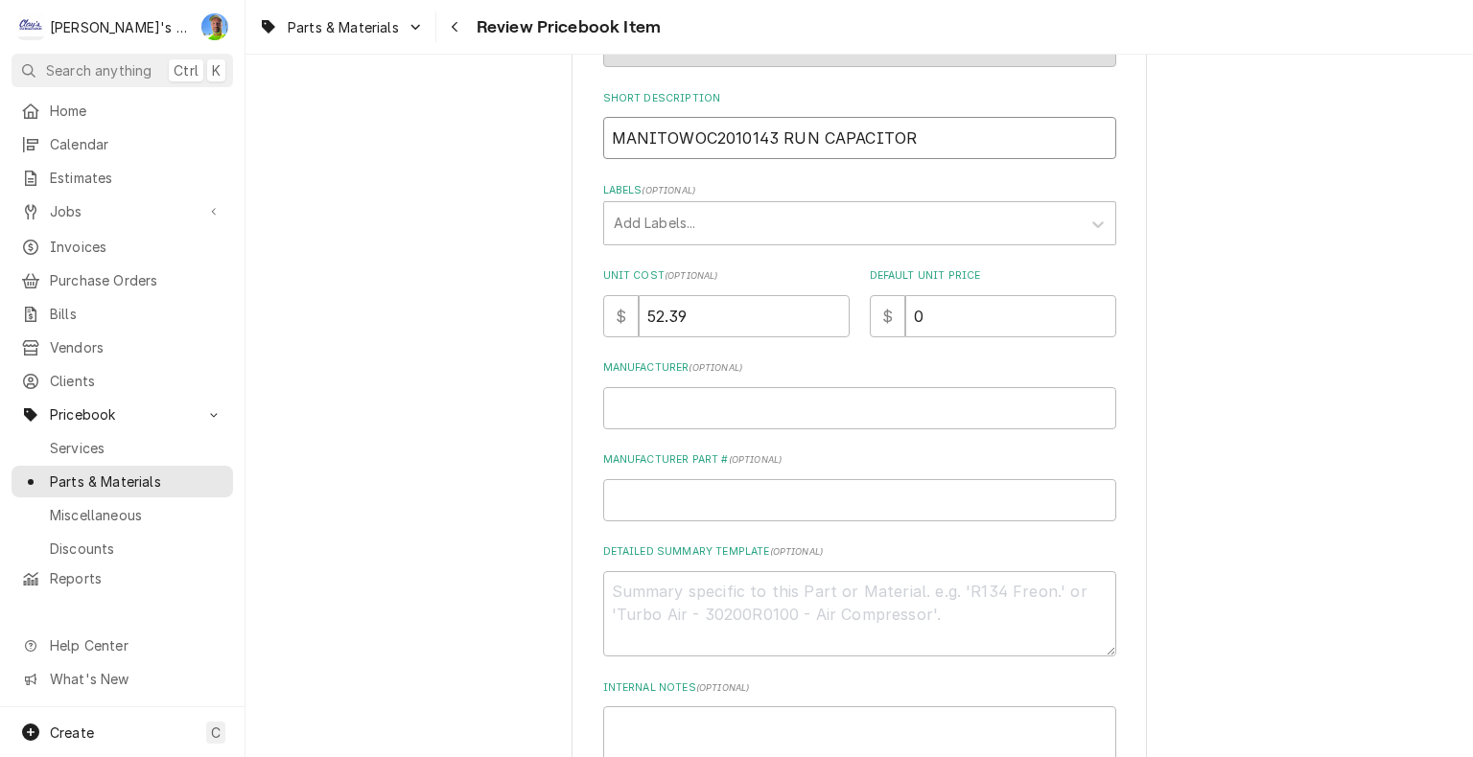
type input "MANITOWOC 2010143 RUN CAPACITOR"
drag, startPoint x: 708, startPoint y: 135, endPoint x: 779, endPoint y: 136, distance: 71.9
click at [779, 136] on input "MANITOWOC 2010143 RUN CAPACITOR" at bounding box center [859, 138] width 513 height 42
type textarea "x"
type input "MANITOWOCRUN CAPACITOR"
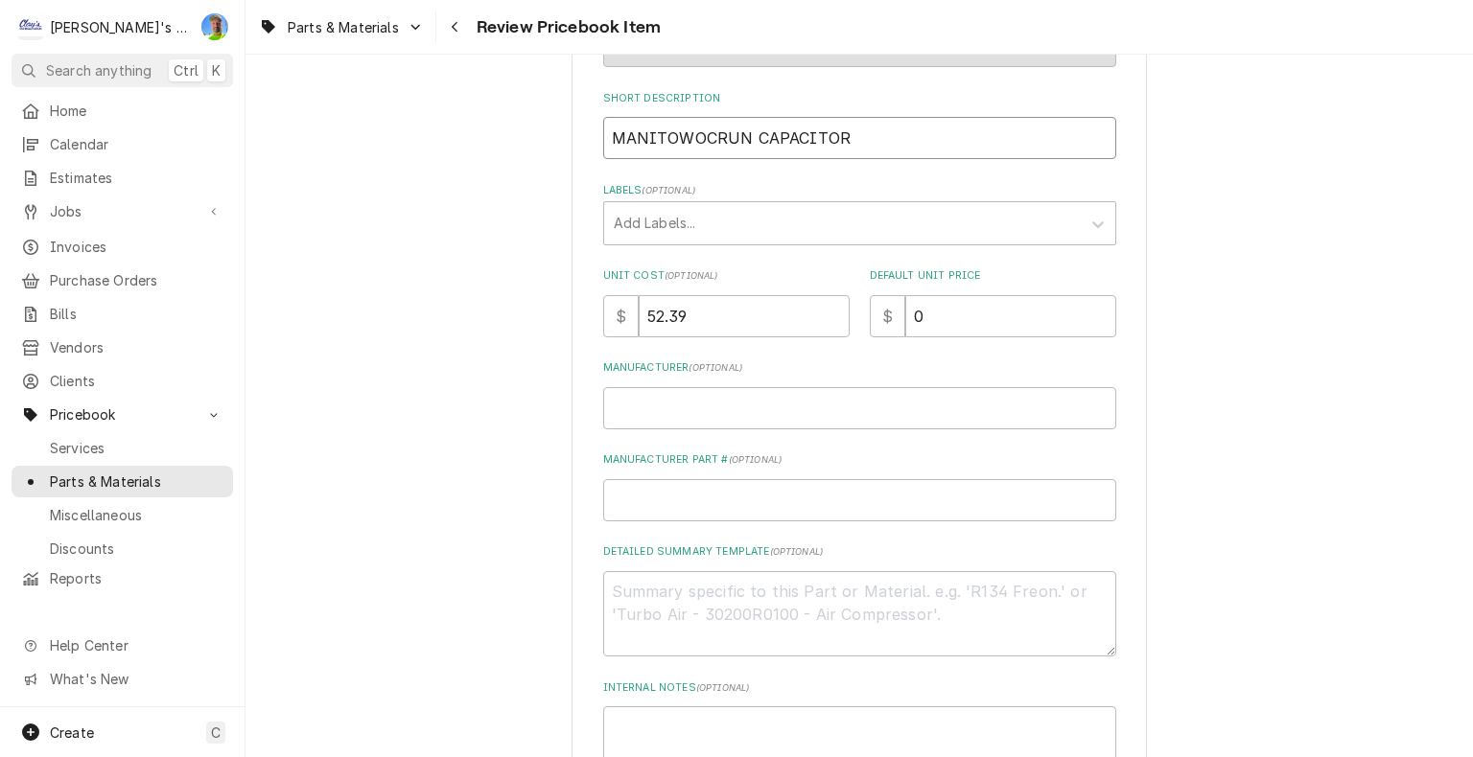
type textarea "x"
type input "MANITOWOC RUN CAPACITOR"
click at [856, 140] on input "MANITOWOC RUN CAPACITOR" at bounding box center [859, 138] width 513 height 42
type textarea "x"
type input "MANITOWOC RUN CAPACITOR"
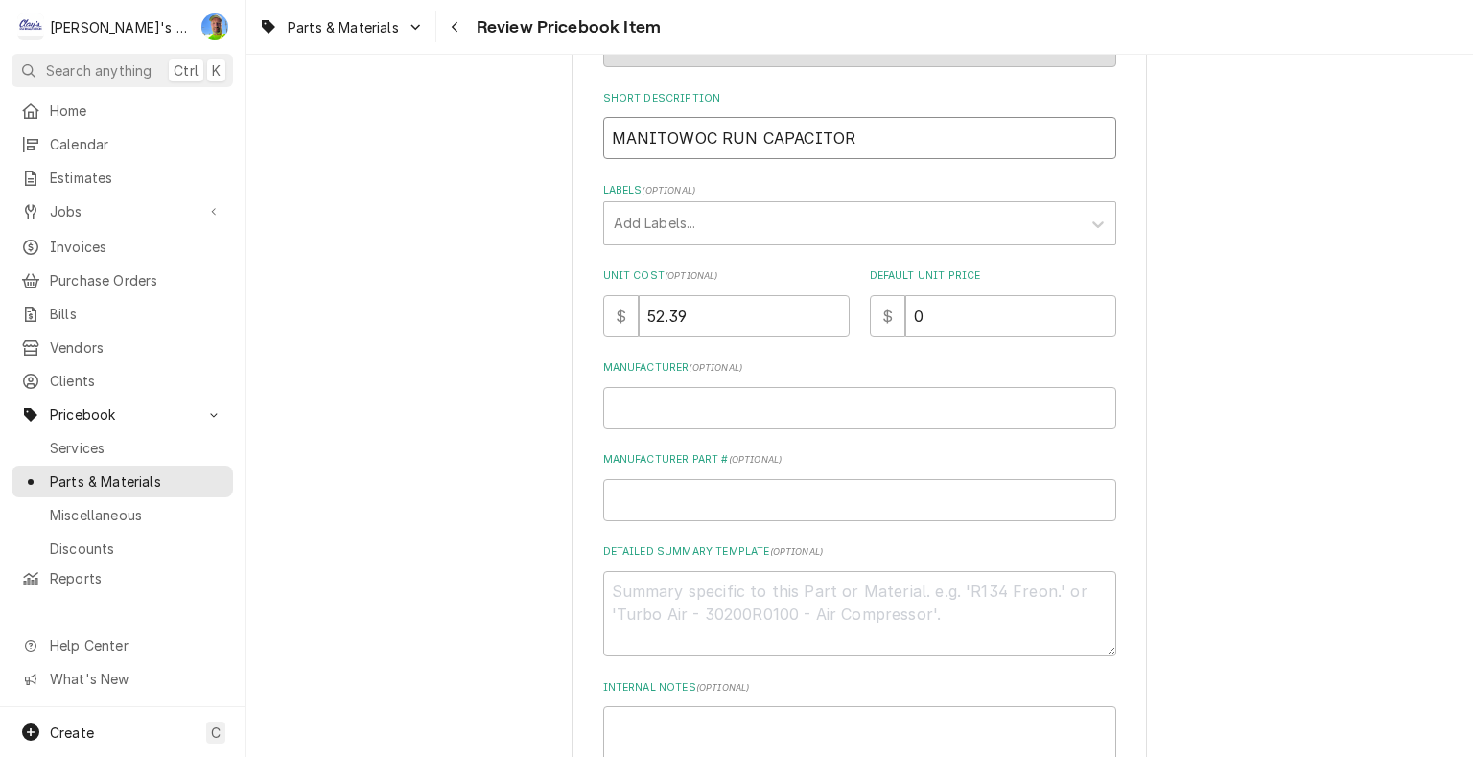
paste input "2010143"
type textarea "x"
type input "MANITOWOC RUN CAPACITOR 2010143"
click at [848, 140] on input "MANITOWOC RUN CAPACITOR 2010143" at bounding box center [859, 138] width 513 height 42
type textarea "x"
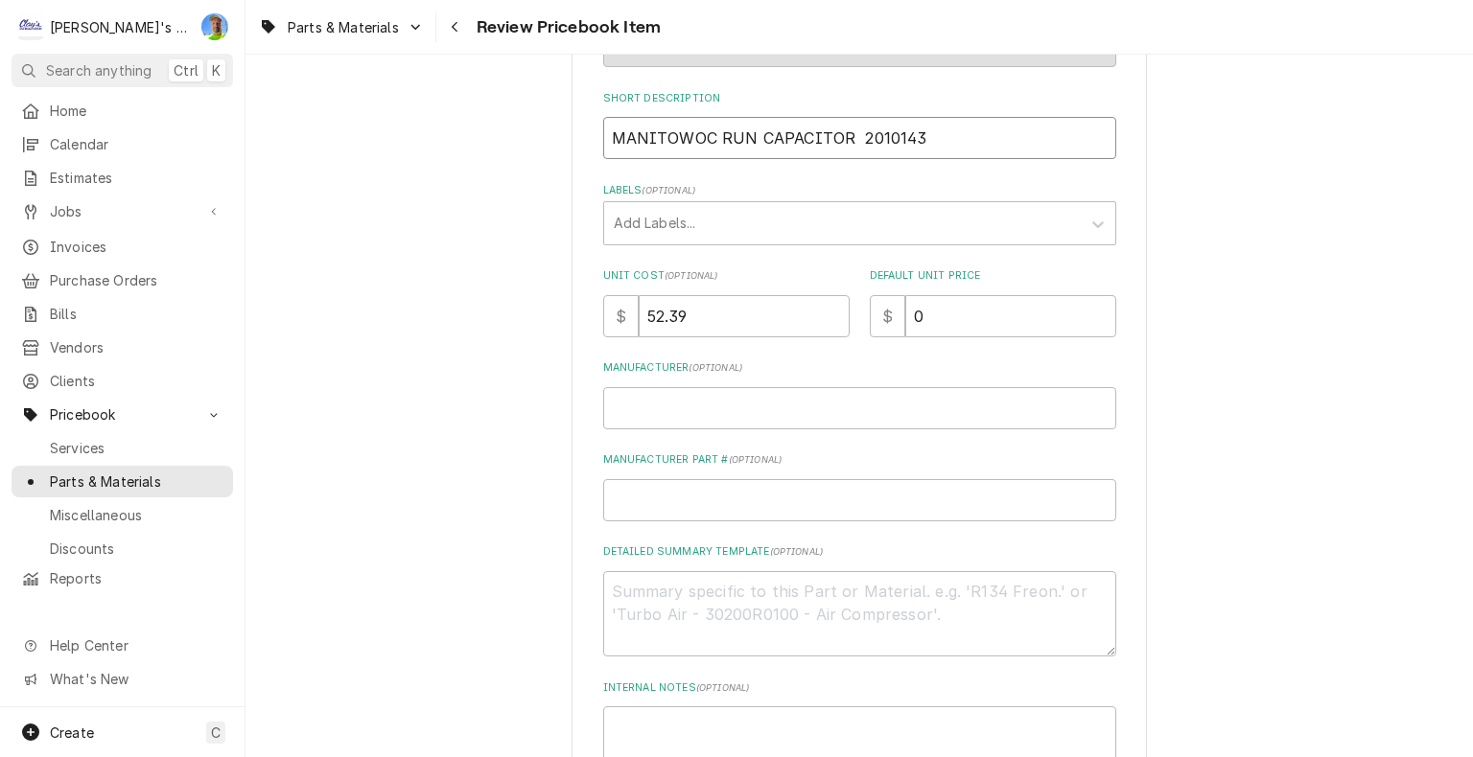
type input "MANITOWOC RUN CAPACITOR 2010143"
click at [746, 137] on input "MANITOWOC RUN CAPACITOR 2010143" at bounding box center [859, 138] width 513 height 42
type textarea "x"
type input "MANITOWOC RU CAPACITOR 2010143"
type textarea "x"
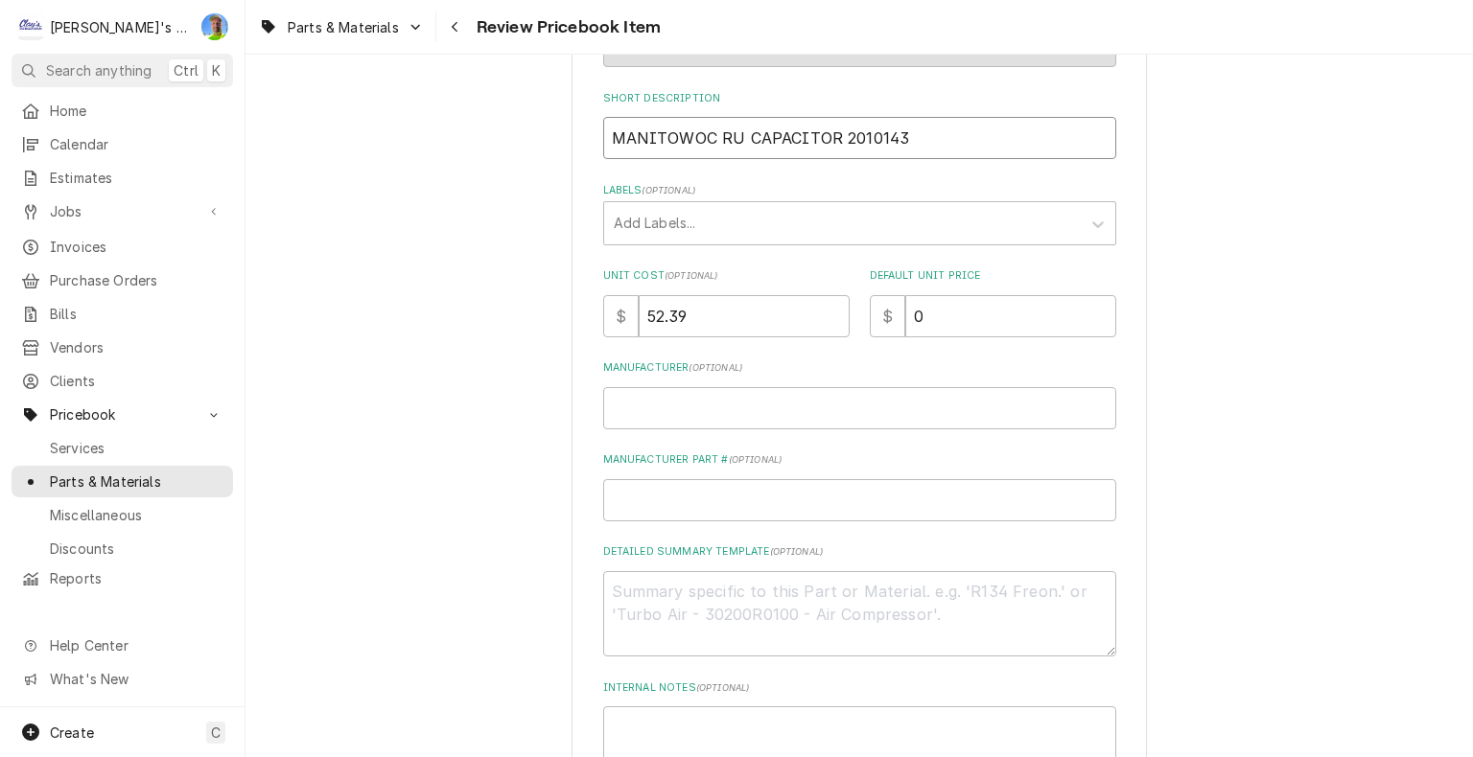
type input "MANITOWOC R CAPACITOR 2010143"
type textarea "x"
type input "MANITOWOC CAPACITOR 2010143"
type textarea "x"
type input "MANITOWOC CAPACITOR 2010143"
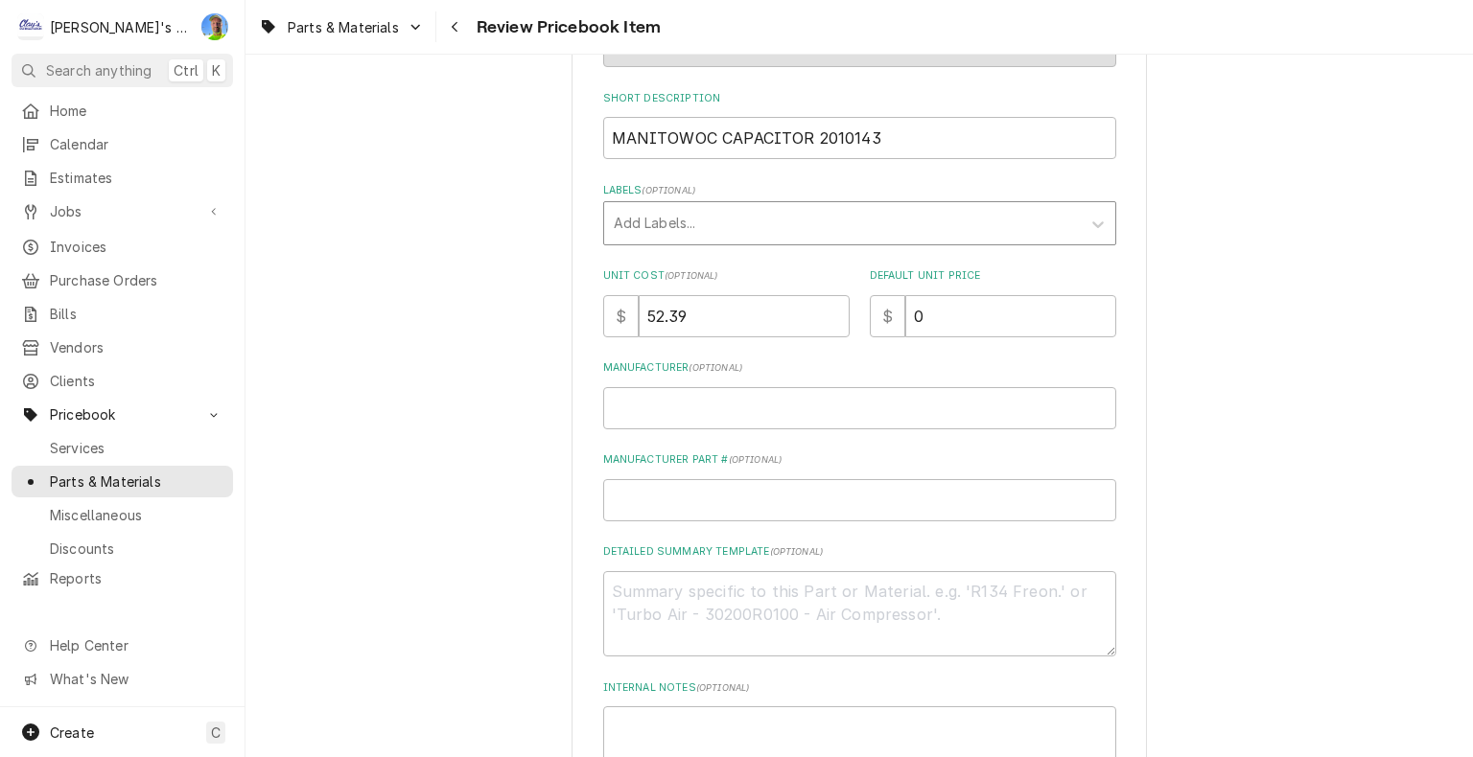
click at [739, 225] on div "Labels" at bounding box center [842, 223] width 457 height 35
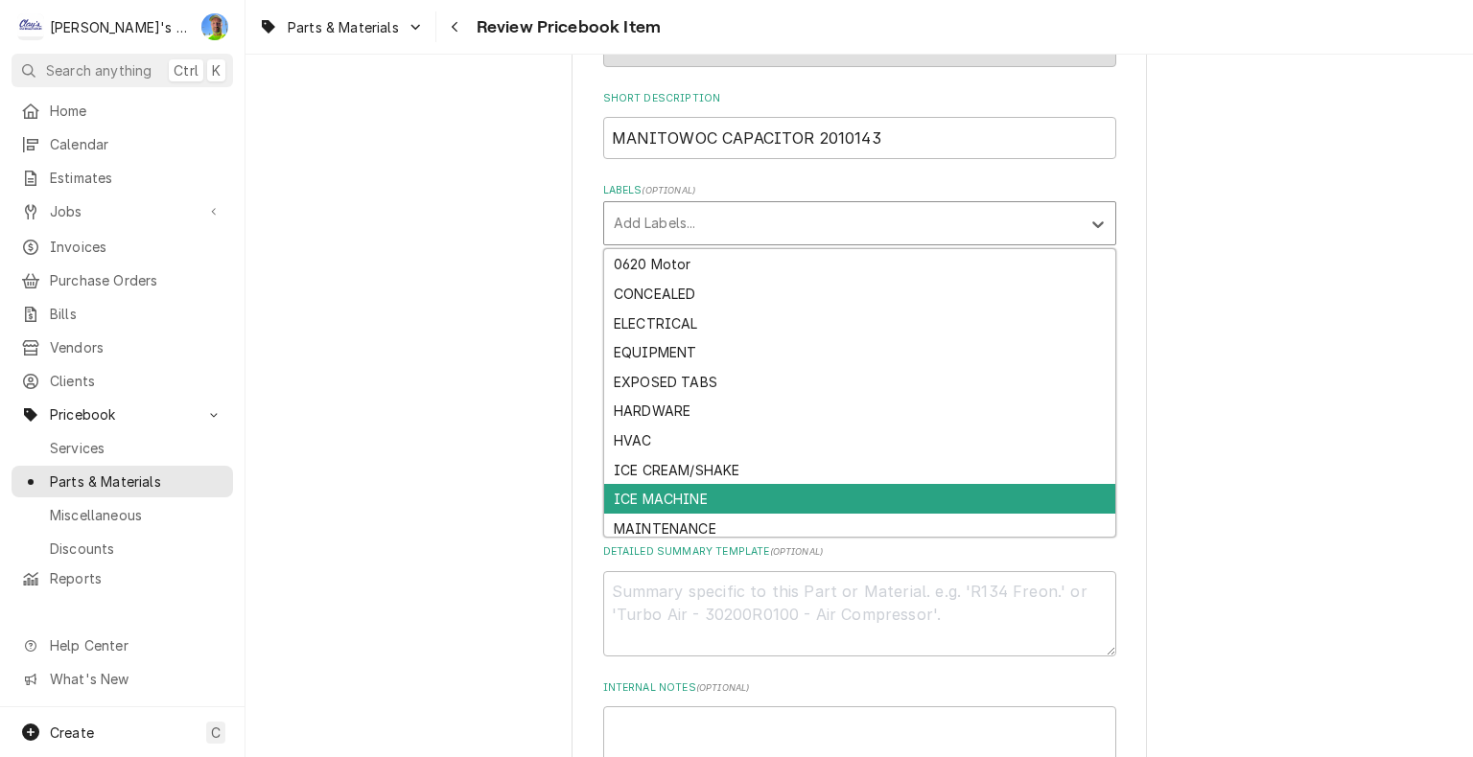
click at [756, 493] on div "ICE MACHINE" at bounding box center [859, 499] width 511 height 30
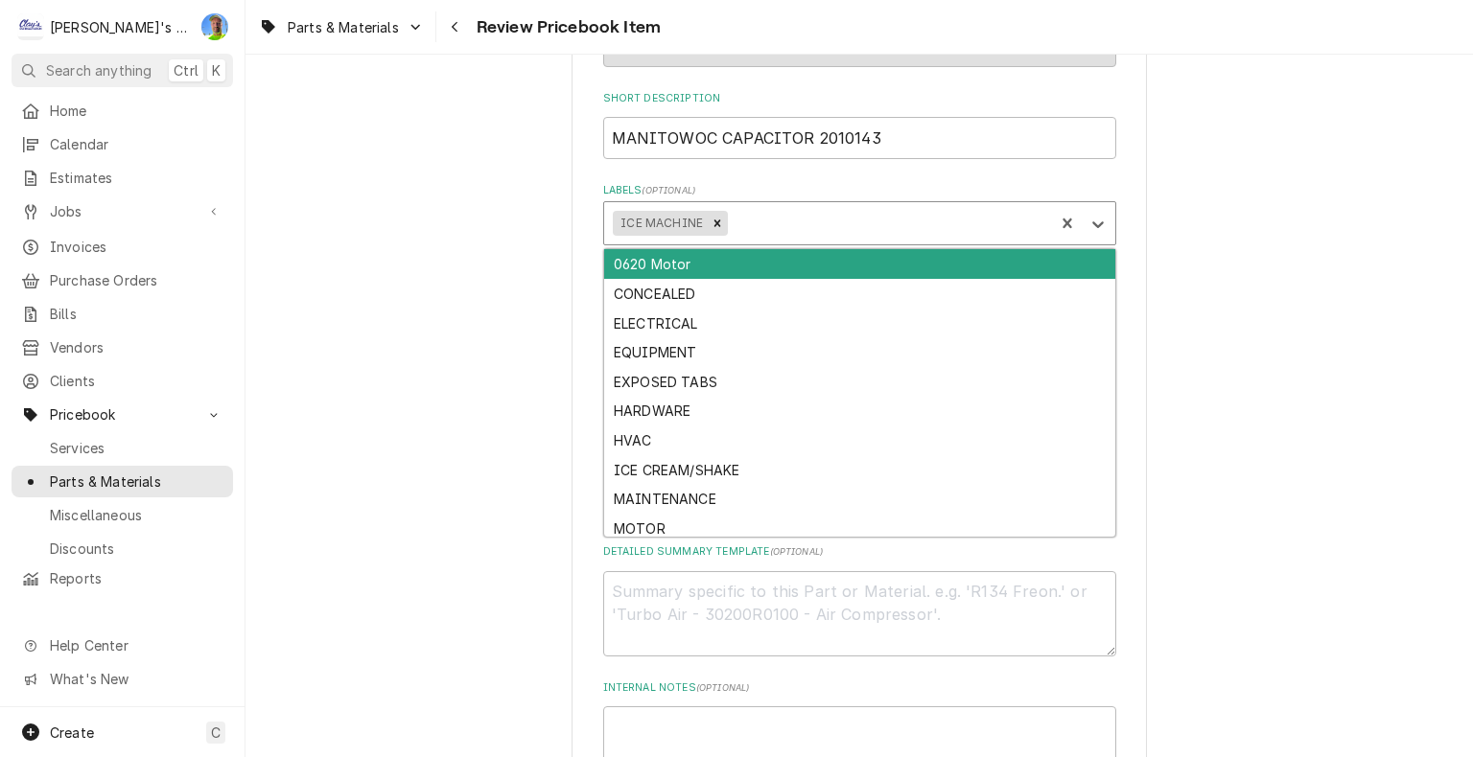
click at [752, 221] on div "Labels" at bounding box center [889, 223] width 314 height 35
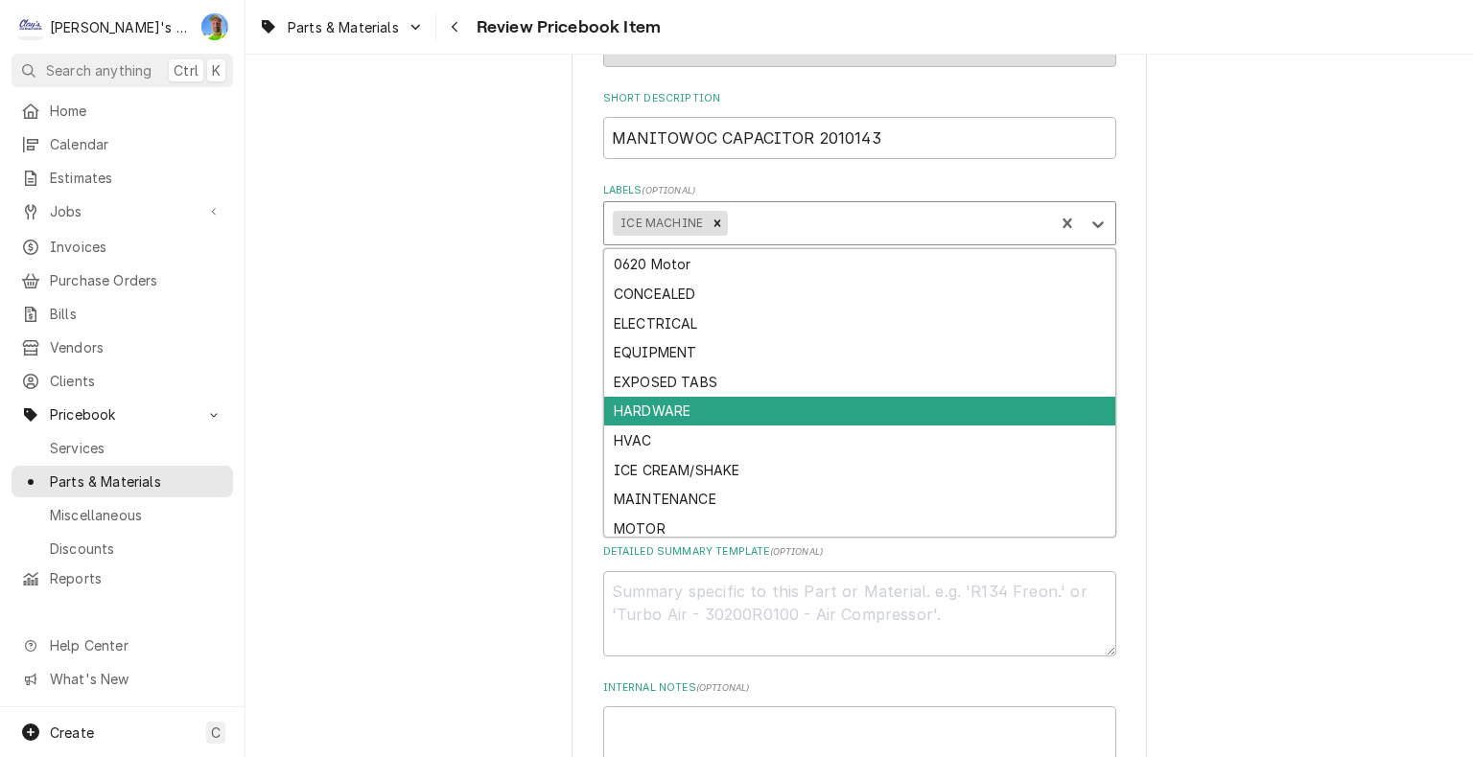
scroll to position [64, 0]
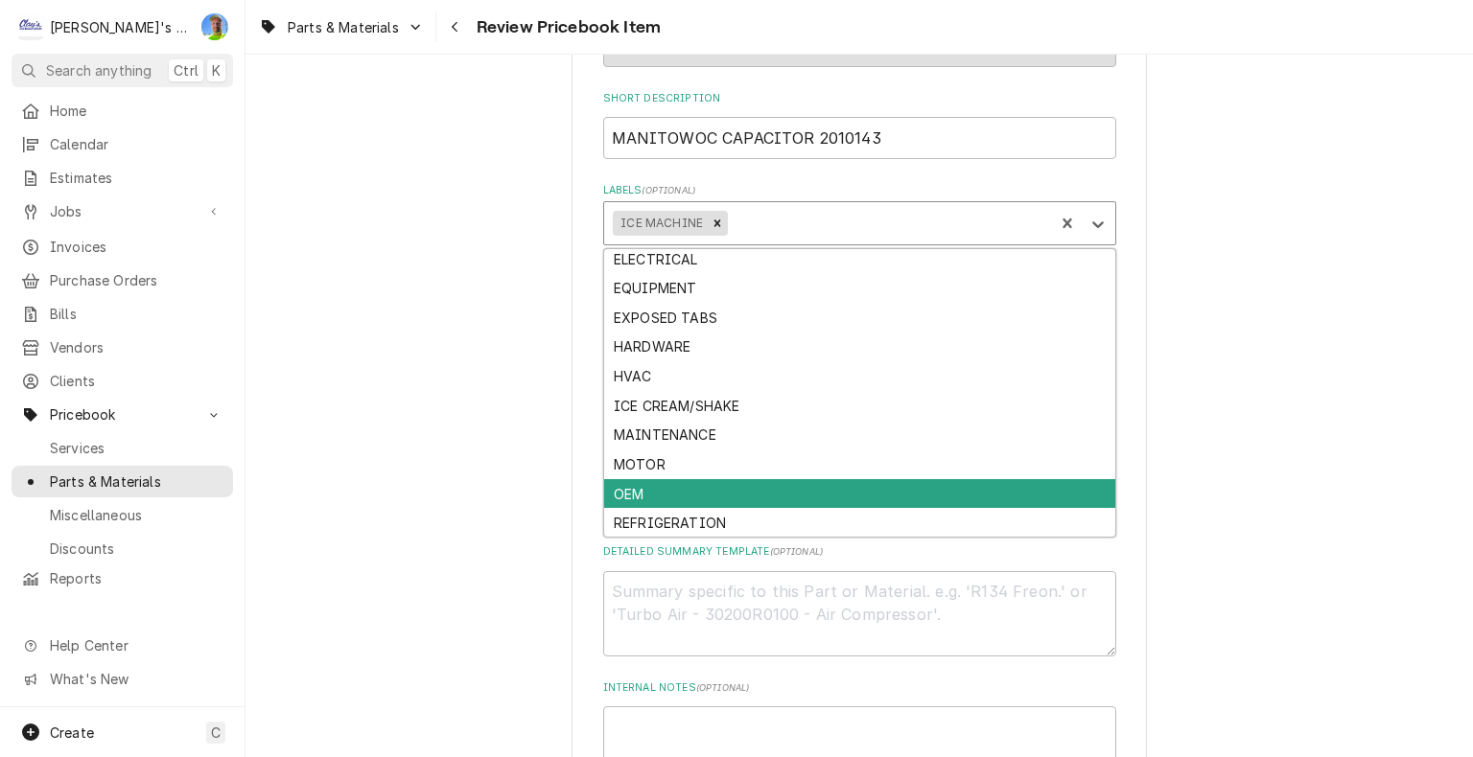
click at [728, 481] on div "OEM" at bounding box center [859, 494] width 511 height 30
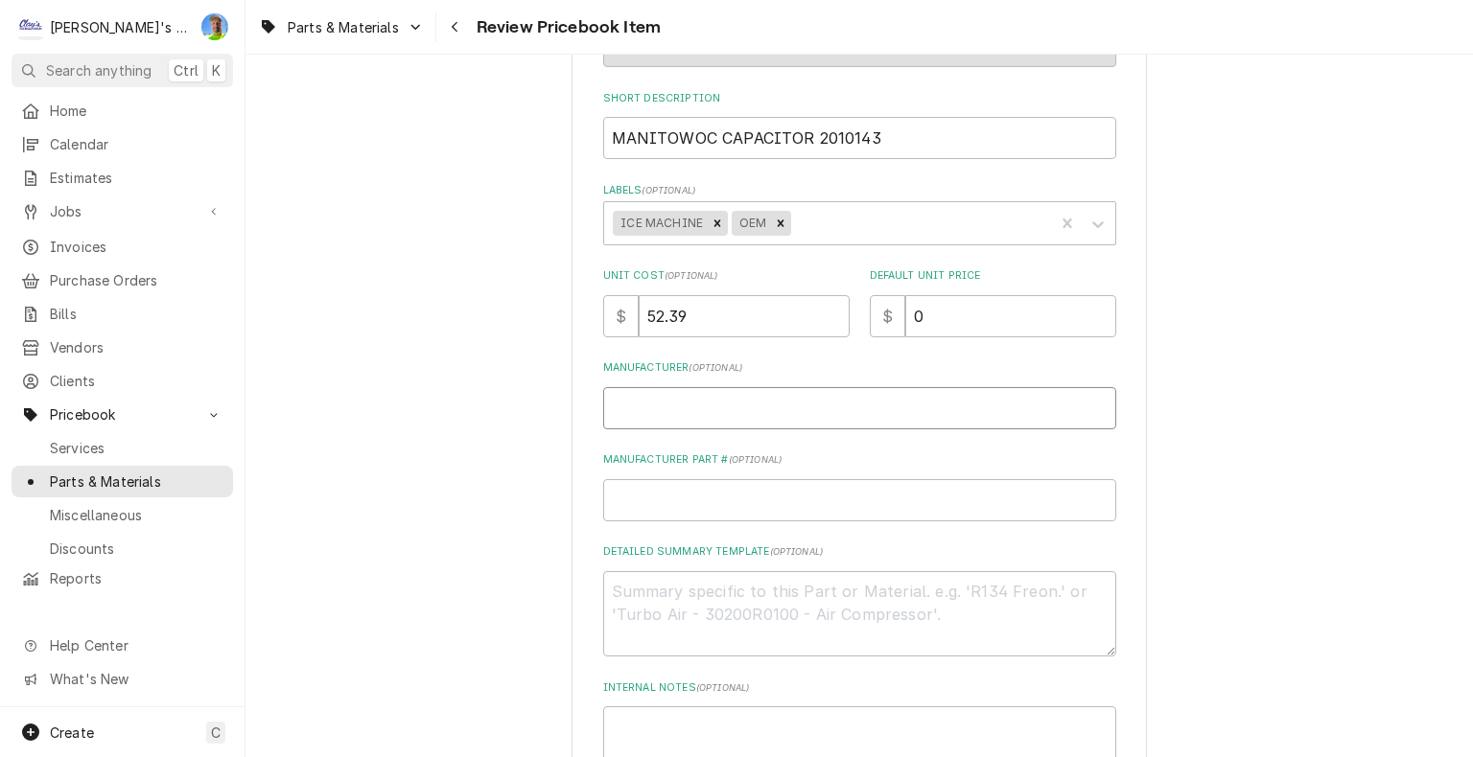
click at [698, 402] on input "Manufacturer ( optional )" at bounding box center [859, 408] width 513 height 42
type textarea "x"
type input "M"
type textarea "x"
type input "MA"
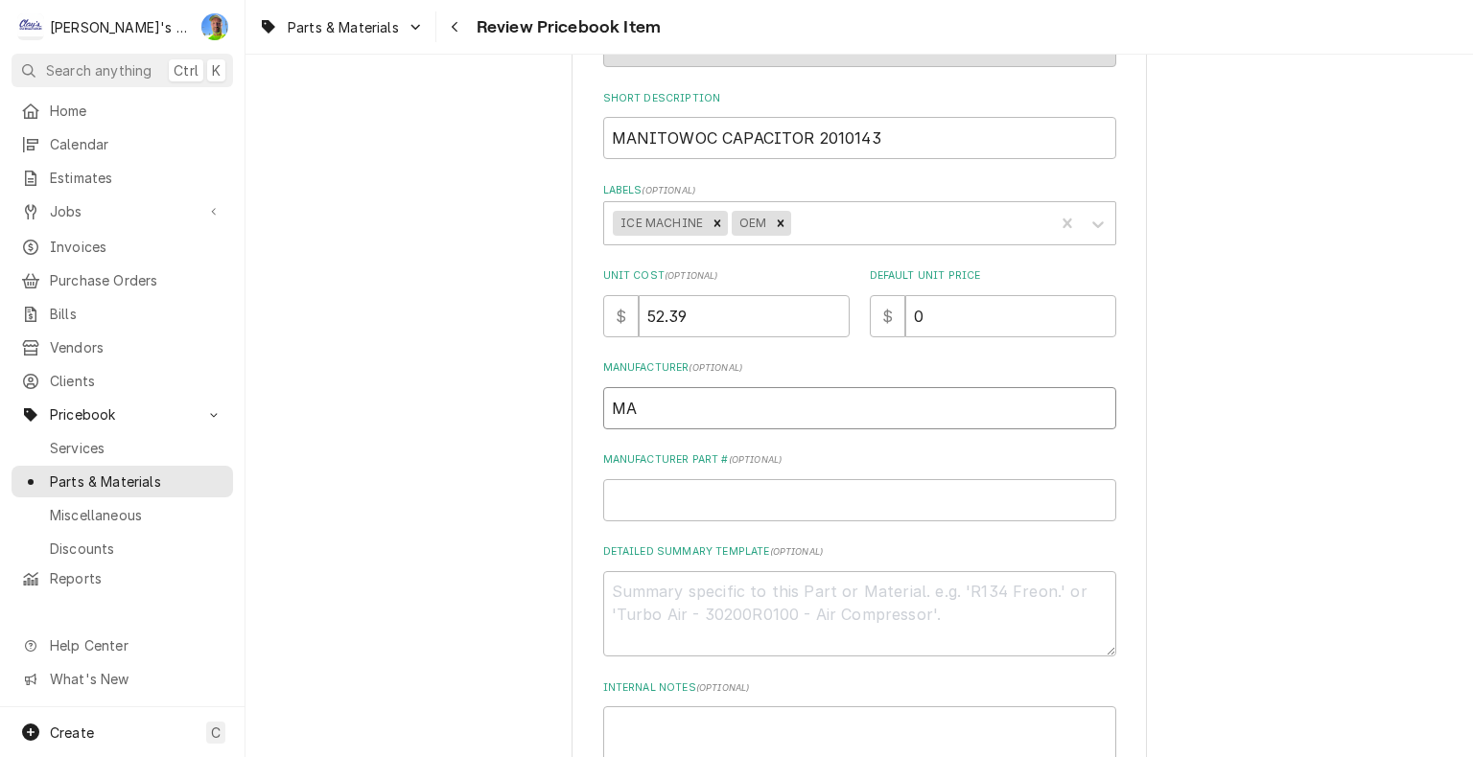
type textarea "x"
type input "MAN"
type textarea "x"
type input "MANI"
type textarea "x"
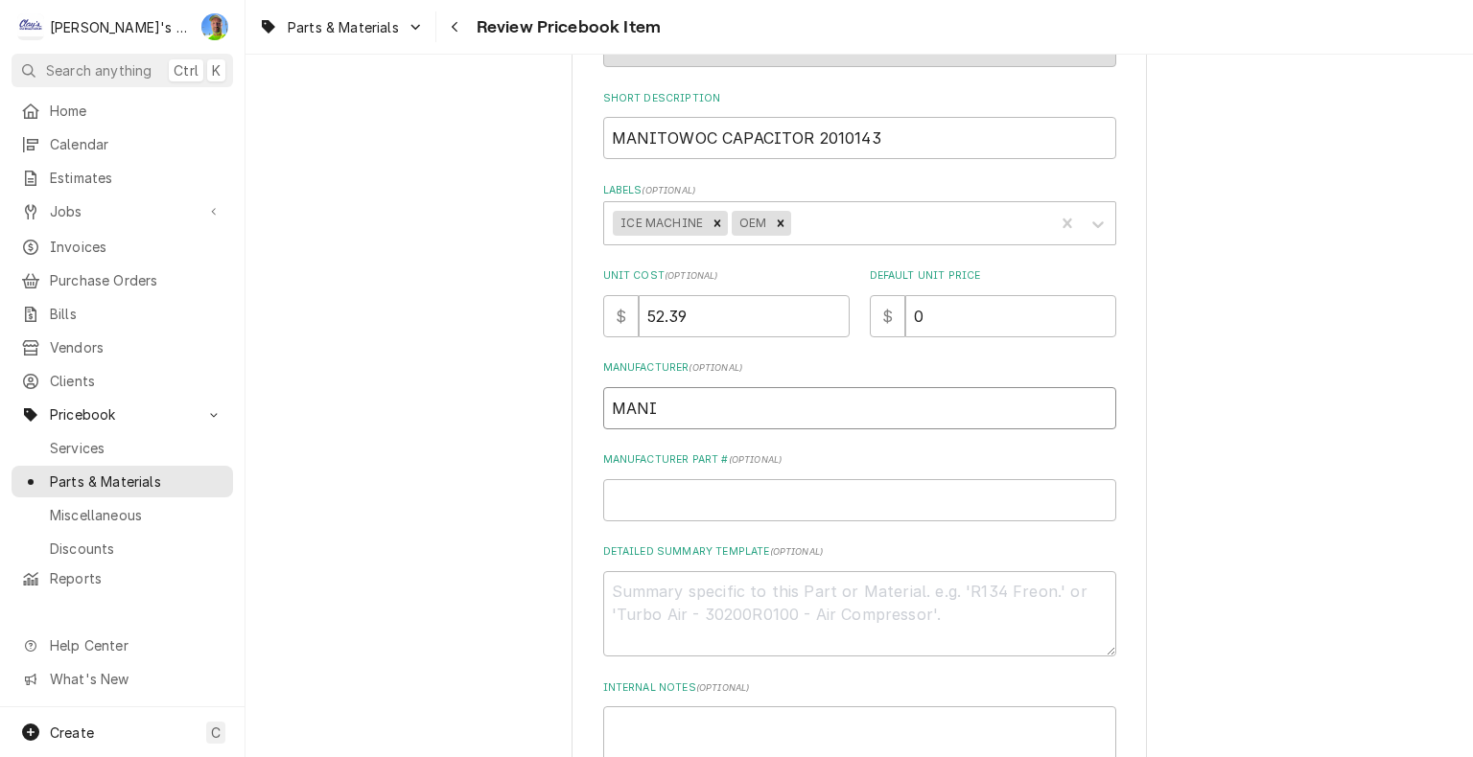
type input "MANIT"
type textarea "x"
type input "MANITO"
type textarea "x"
type input "MANITOW"
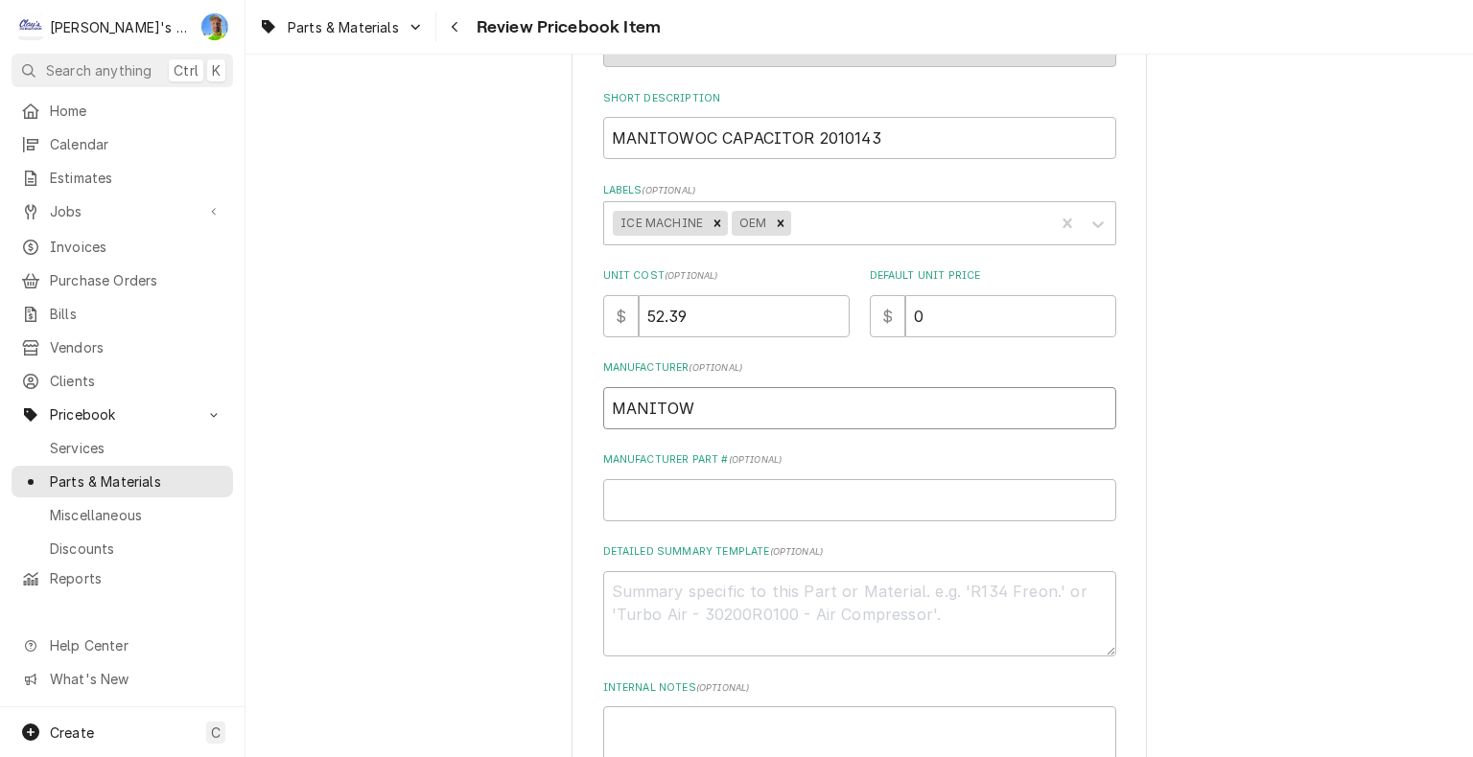
type textarea "x"
type input "MANITOWO"
type textarea "x"
type input "MANITOWOC"
type textarea "x"
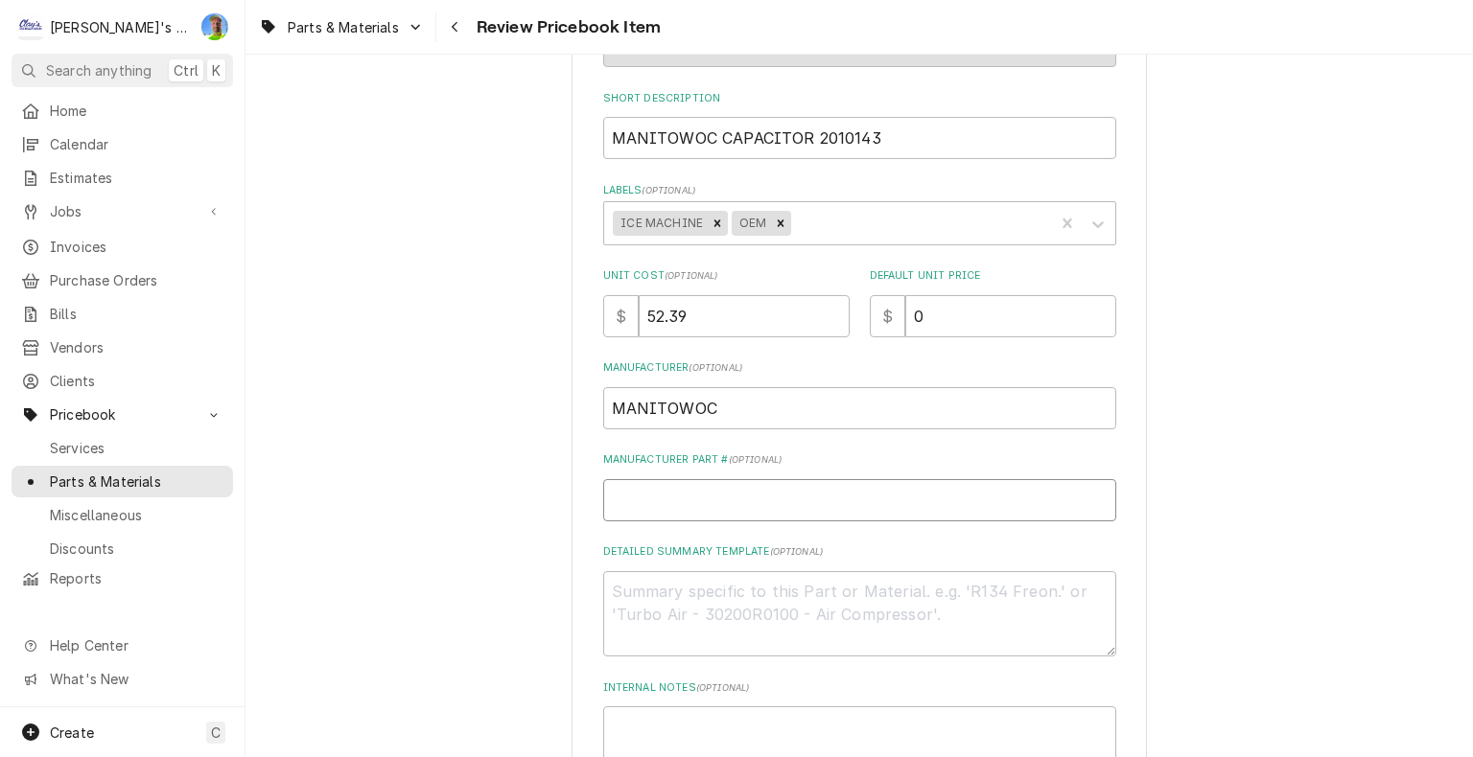
type input "2"
type textarea "x"
type input "20"
type textarea "x"
type input "20-"
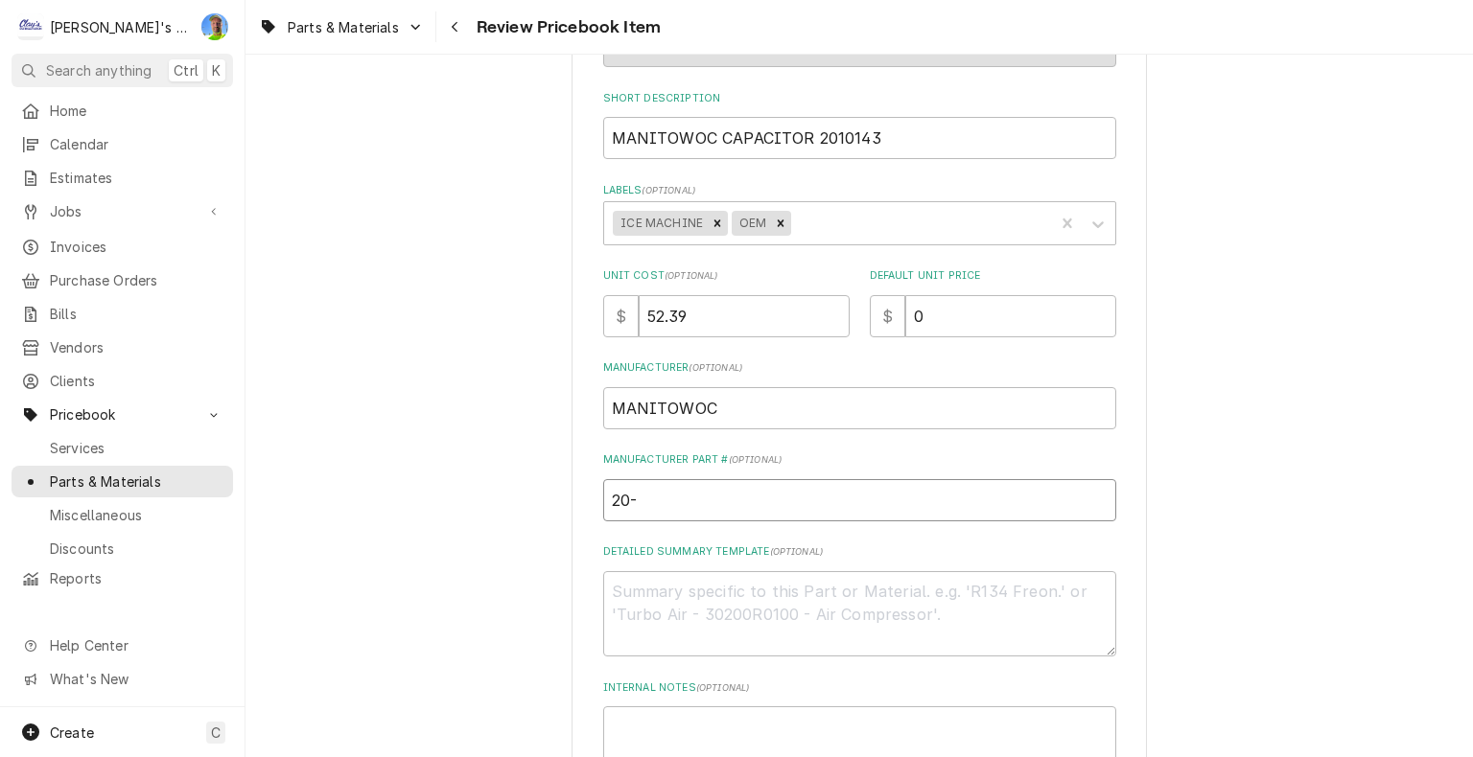
type textarea "x"
type input "20-1"
type textarea "x"
type input "20-10"
type textarea "x"
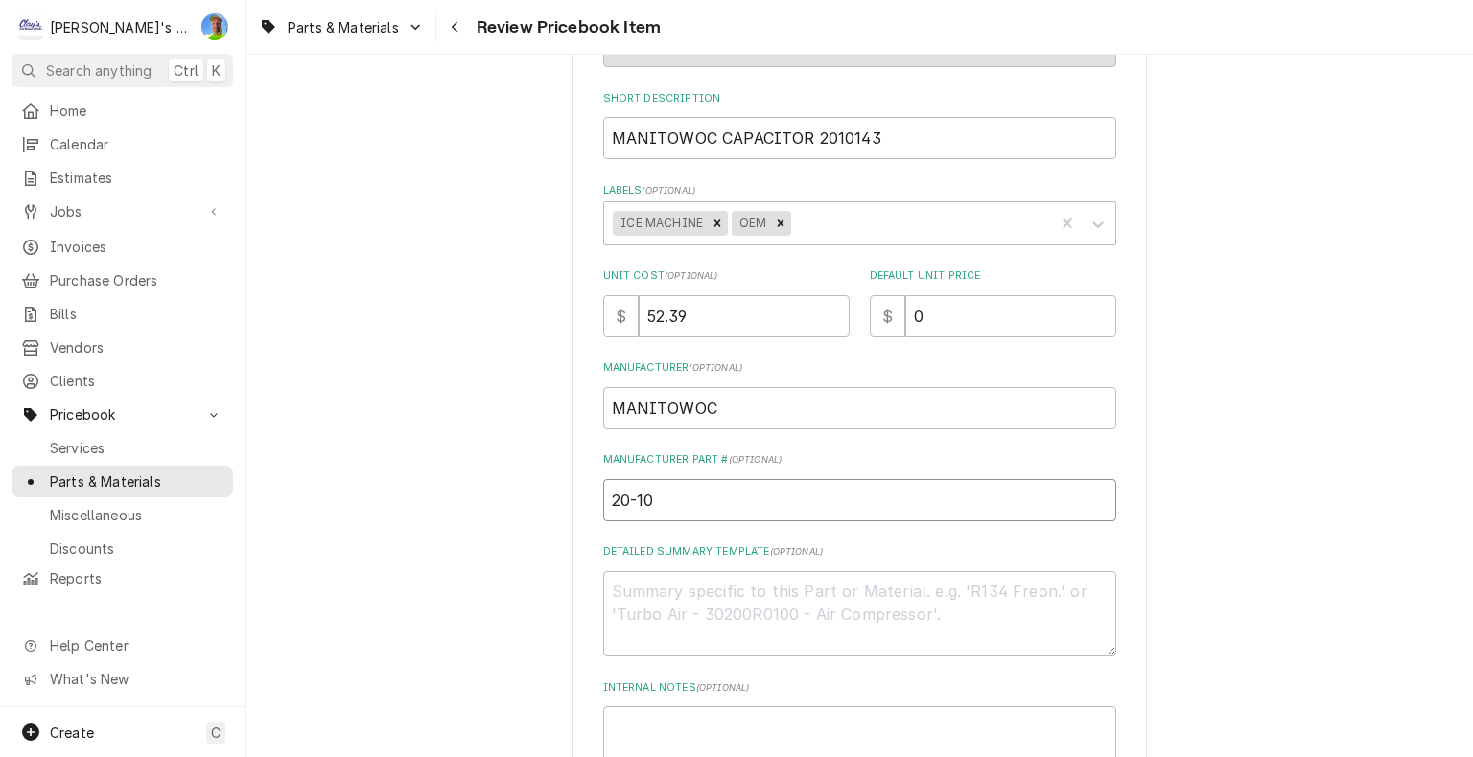
type input "20-101"
type textarea "x"
type input "20-1014"
type textarea "x"
type input "20-1014-"
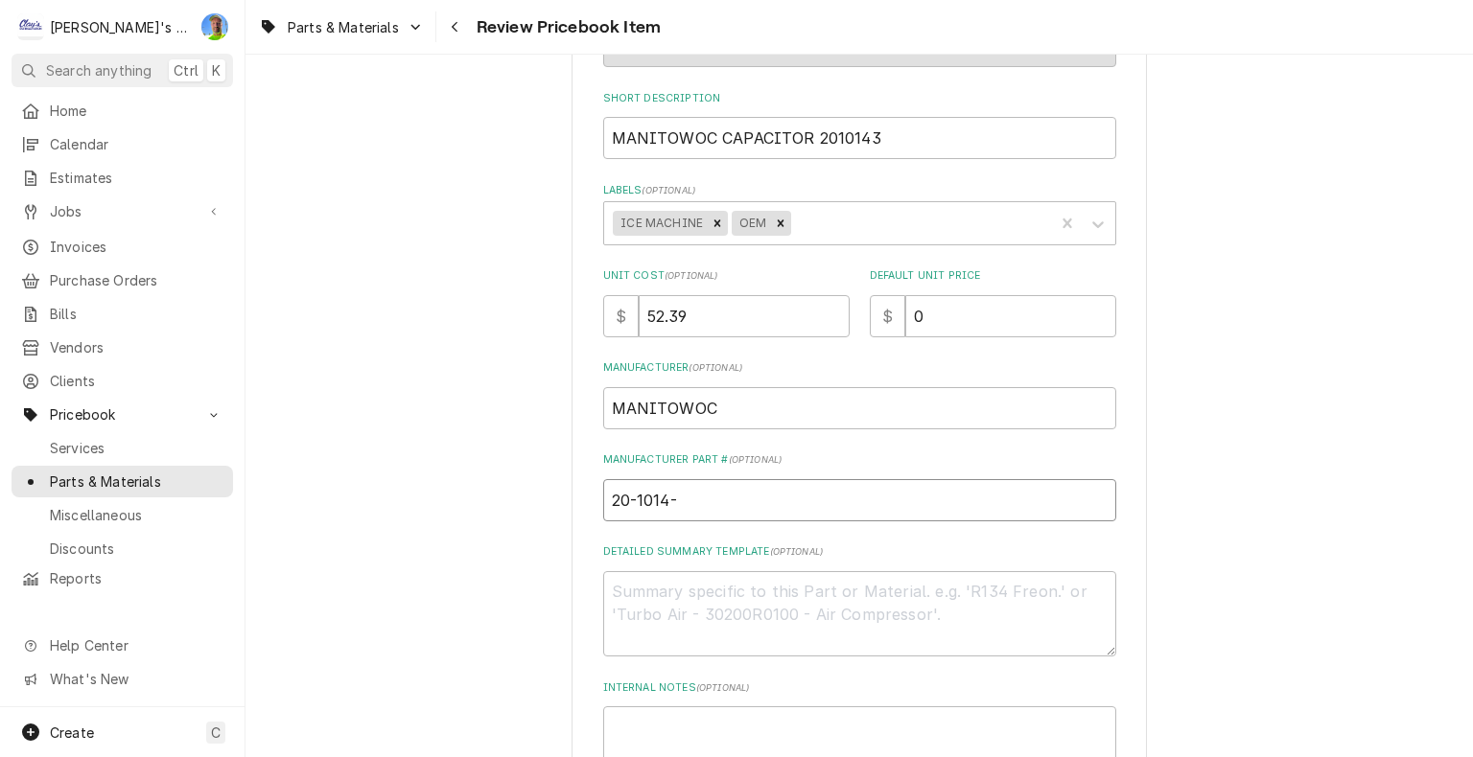
type textarea "x"
type input "20-1014-3"
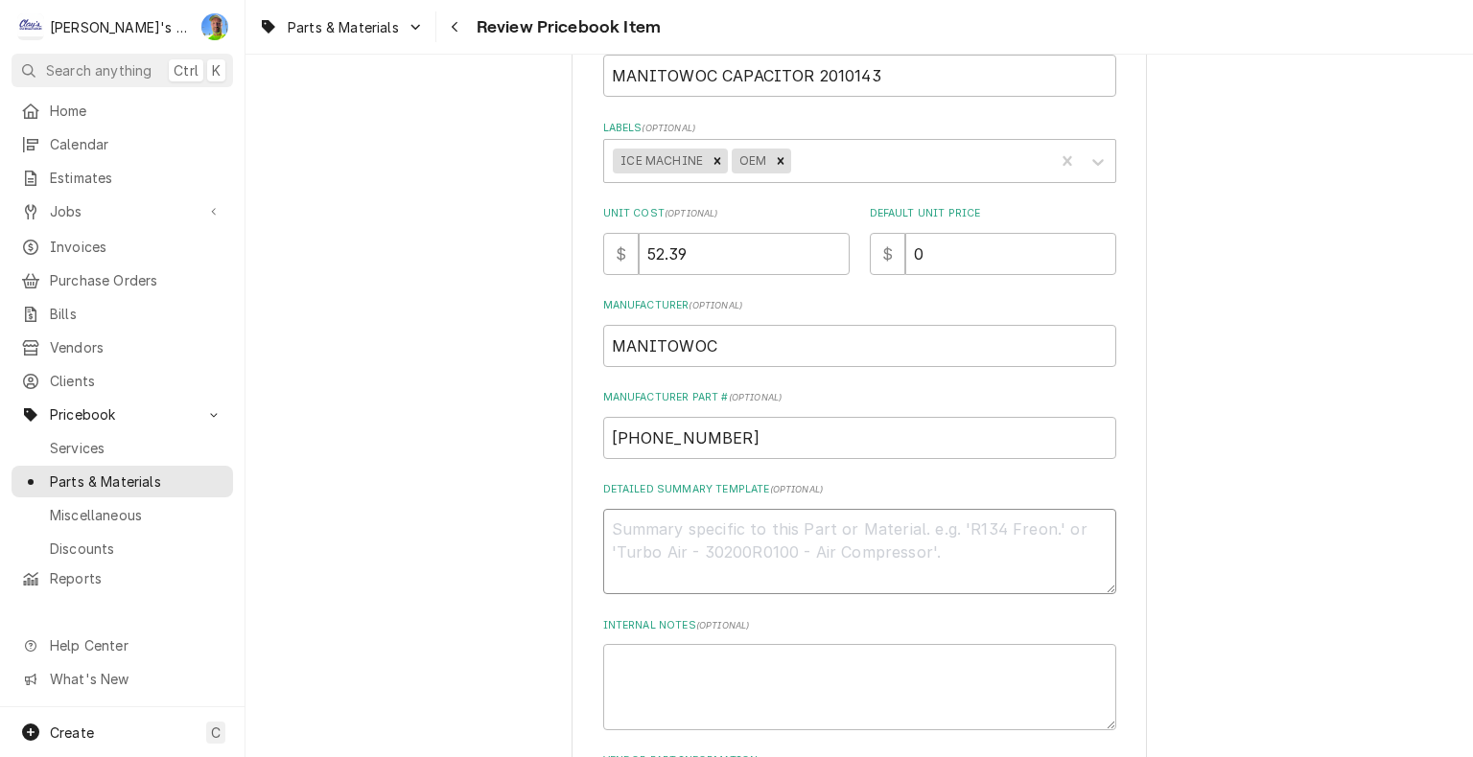
scroll to position [384, 0]
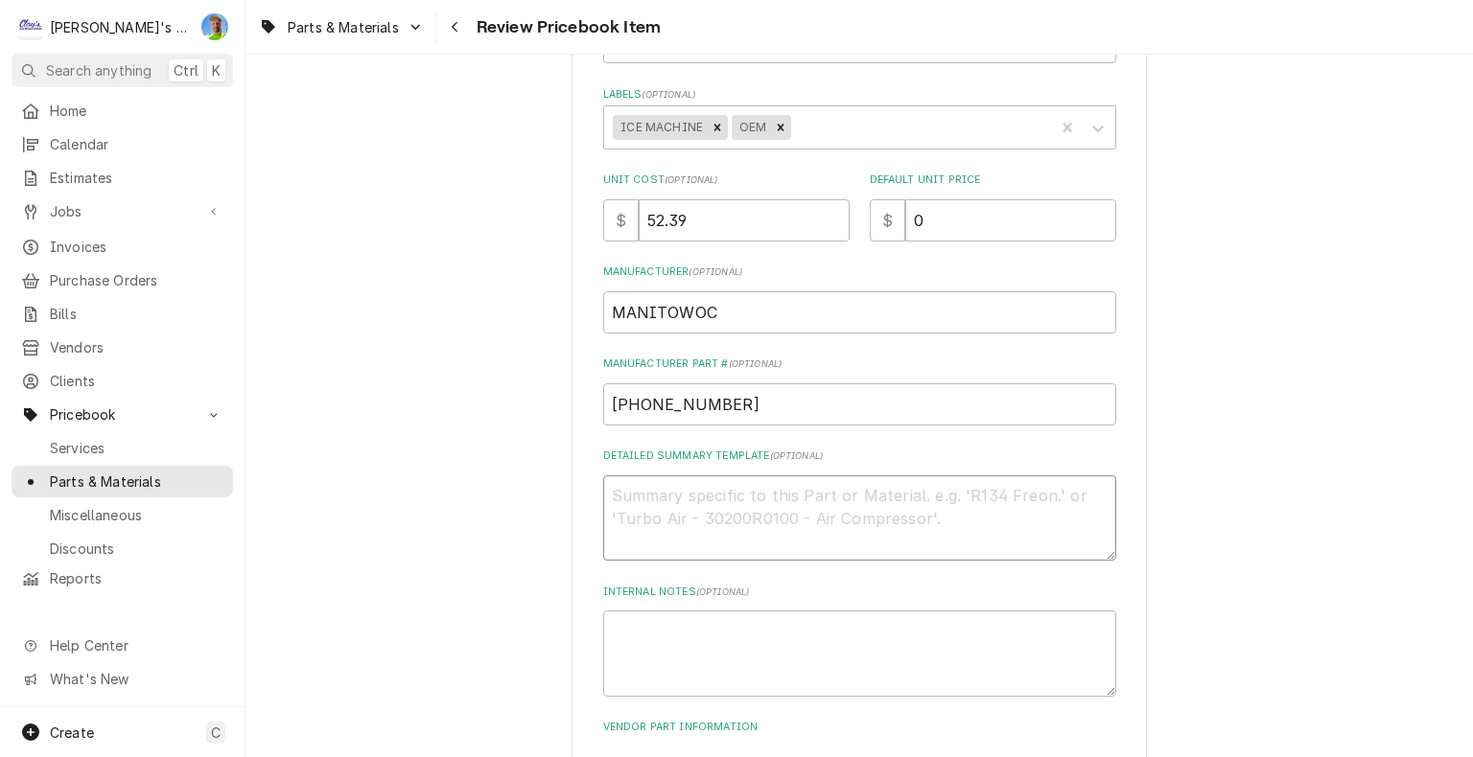
paste textarea "Manitowoc Ice 2010143 Run Capacitor, 25 Microfarad"
type textarea "x"
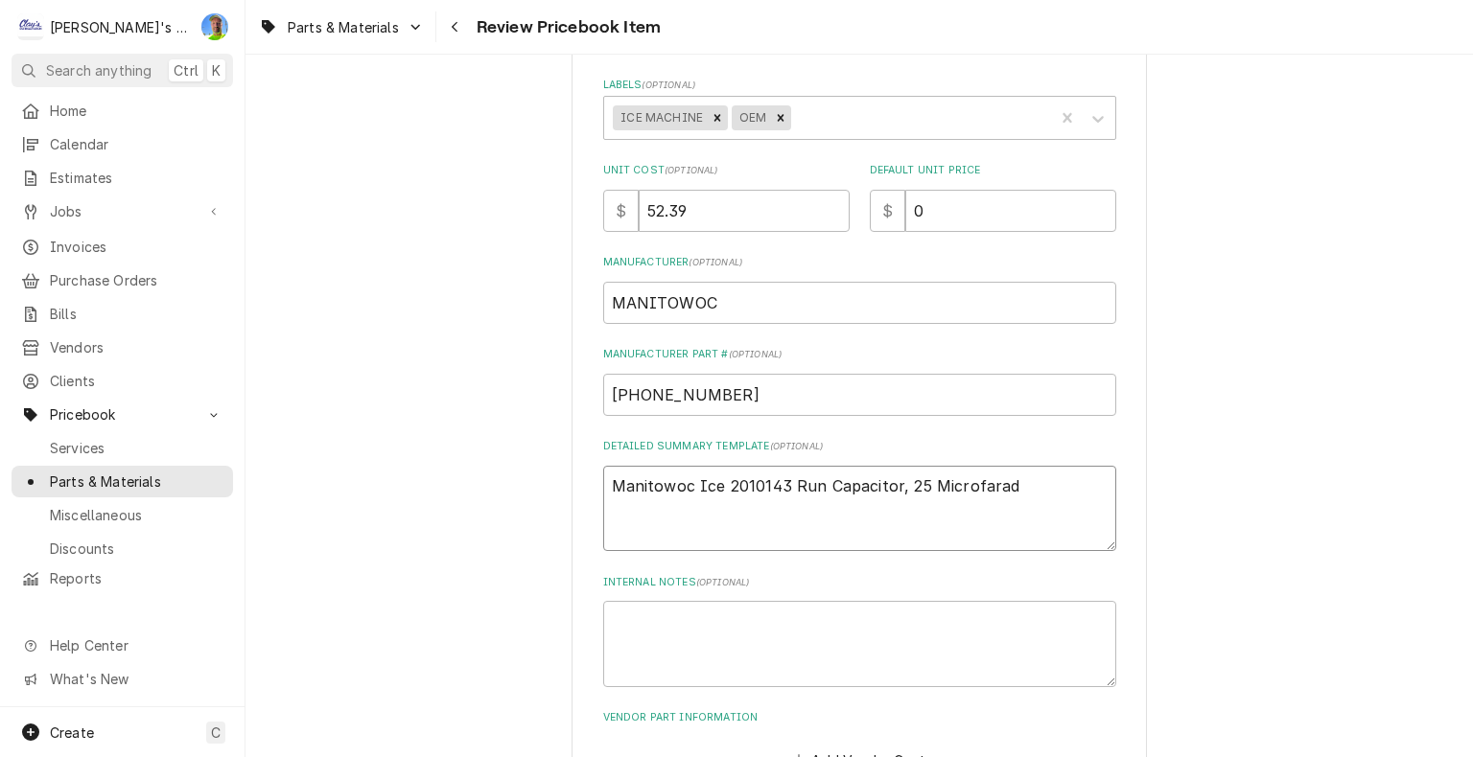
scroll to position [342, 0]
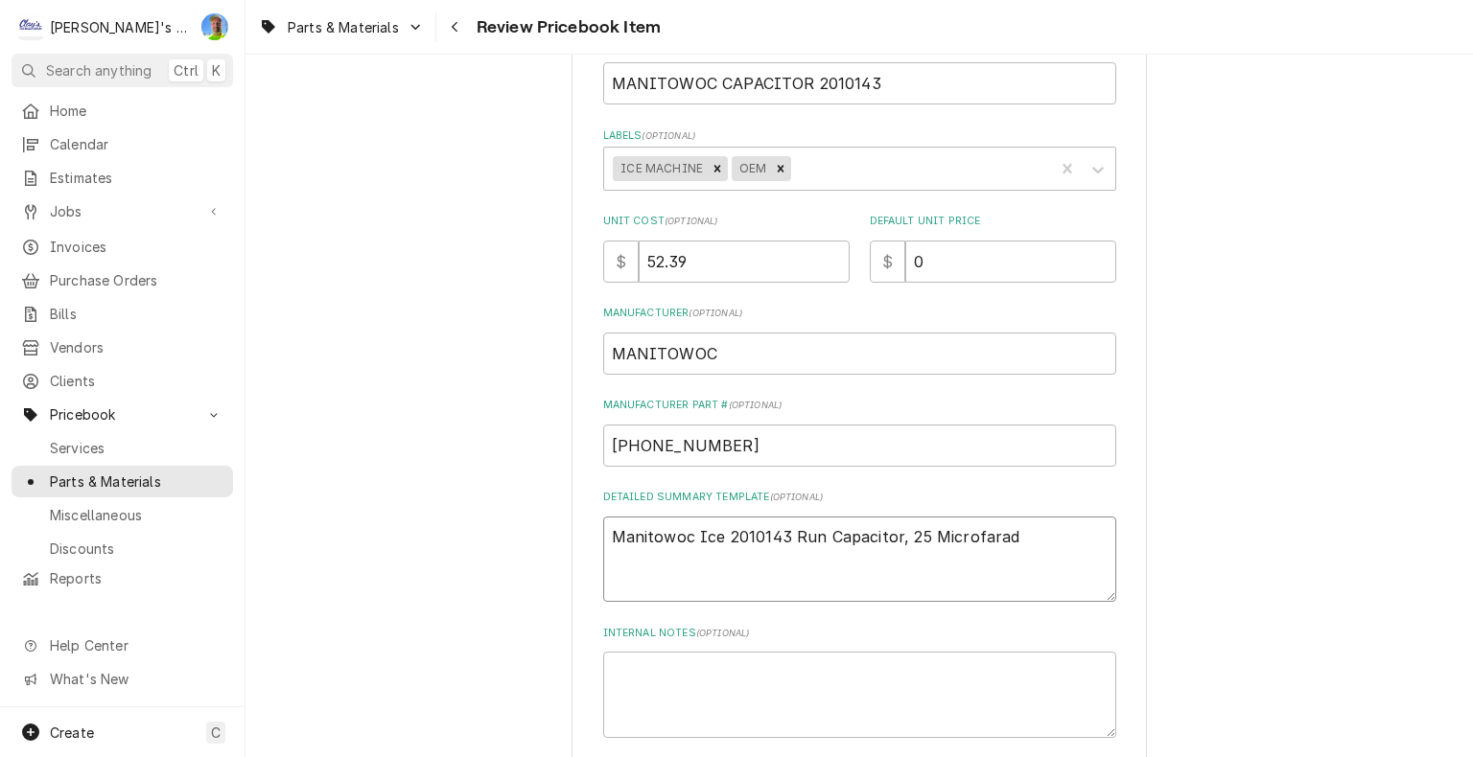
type textarea "Manitowoc Ice 2010143 Run Capacitor, 25 Microfarad"
click at [713, 261] on input "52.39" at bounding box center [744, 262] width 211 height 42
type textarea "x"
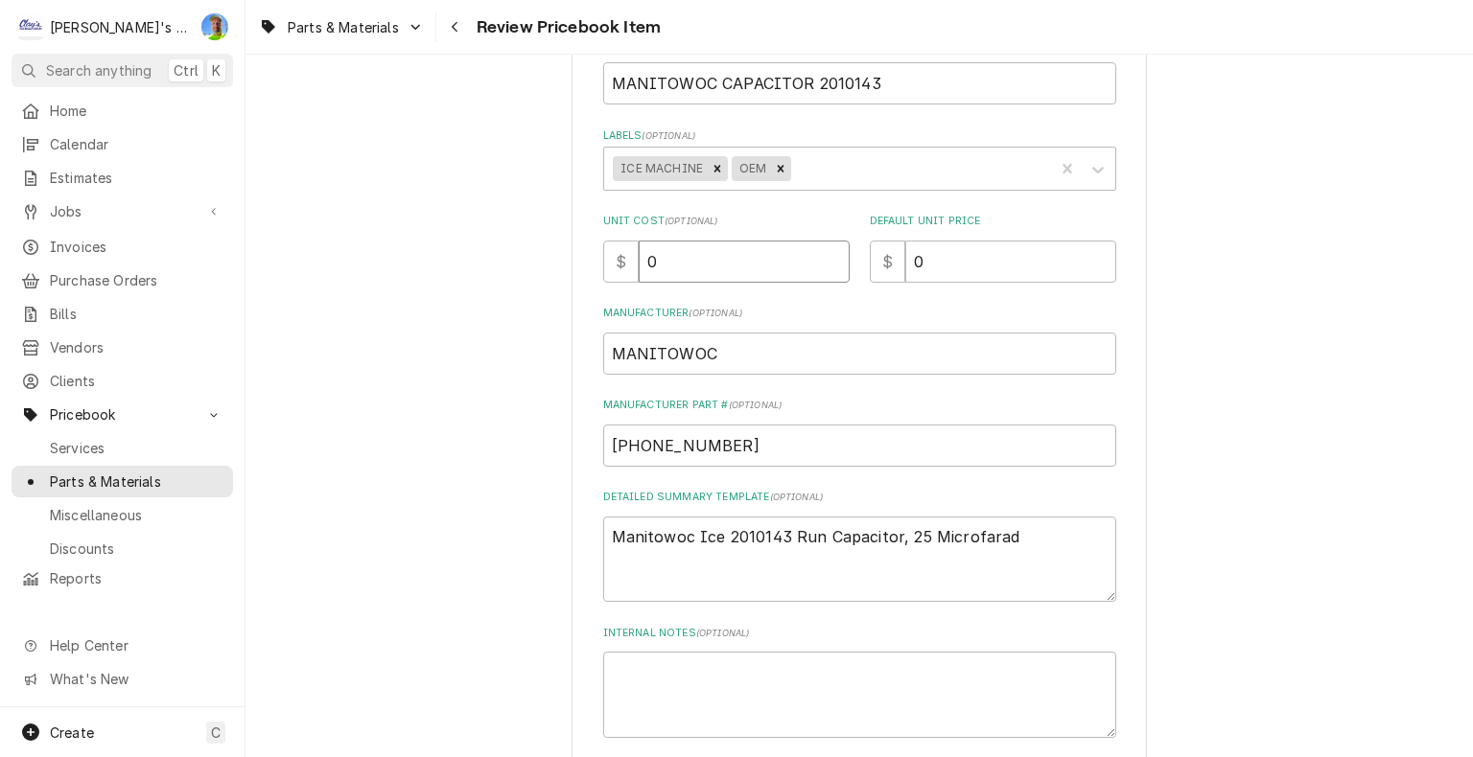
type input "0"
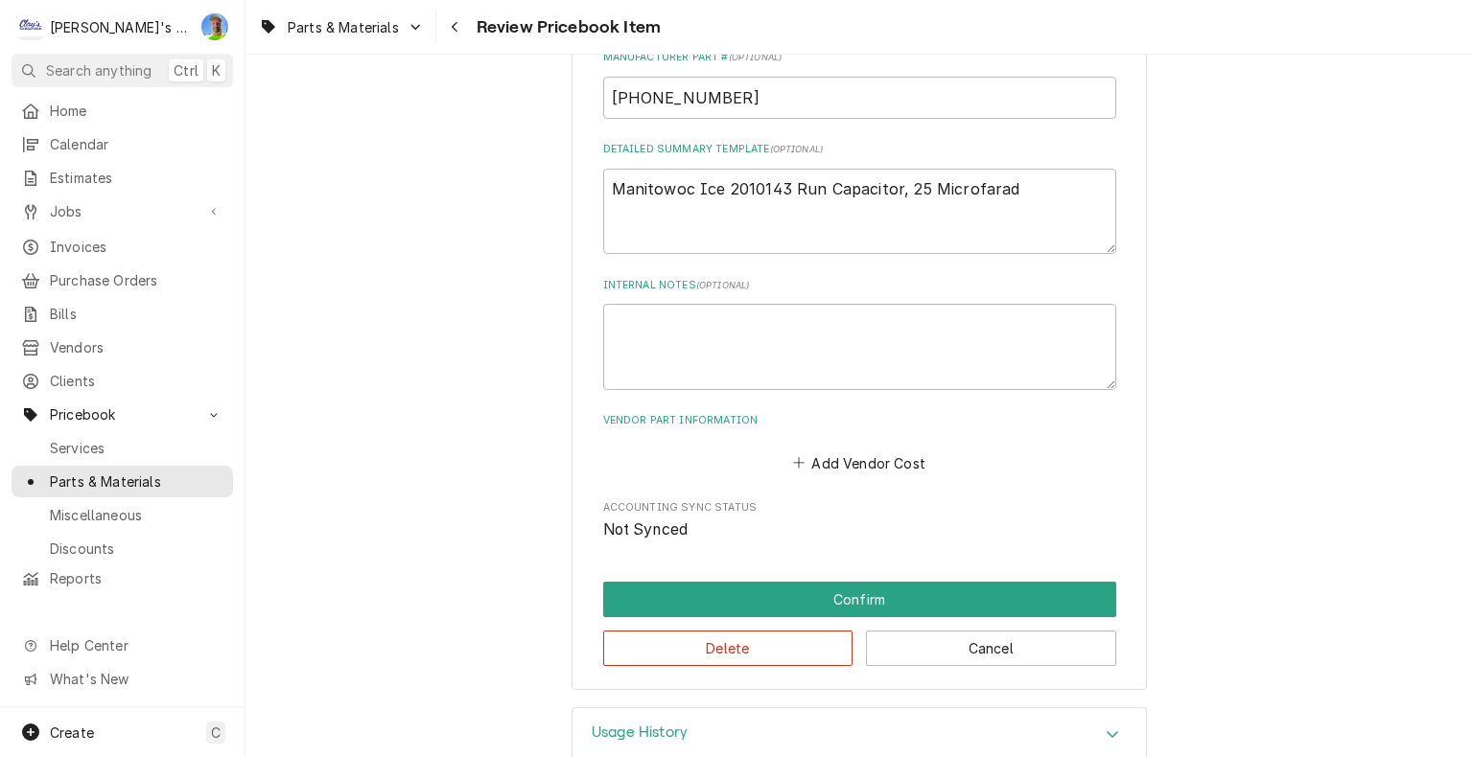
scroll to position [726, 0]
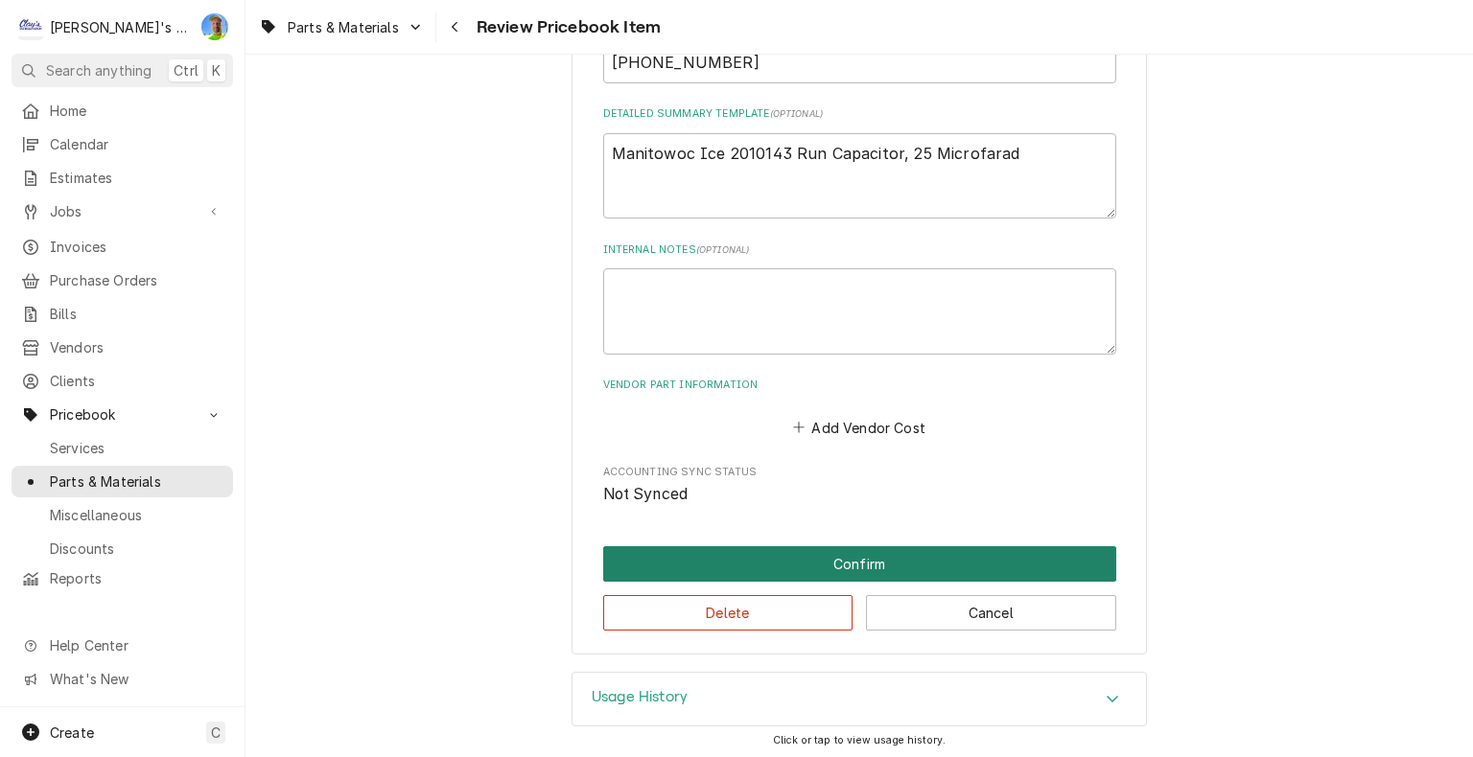
click at [829, 552] on button "Confirm" at bounding box center [859, 563] width 513 height 35
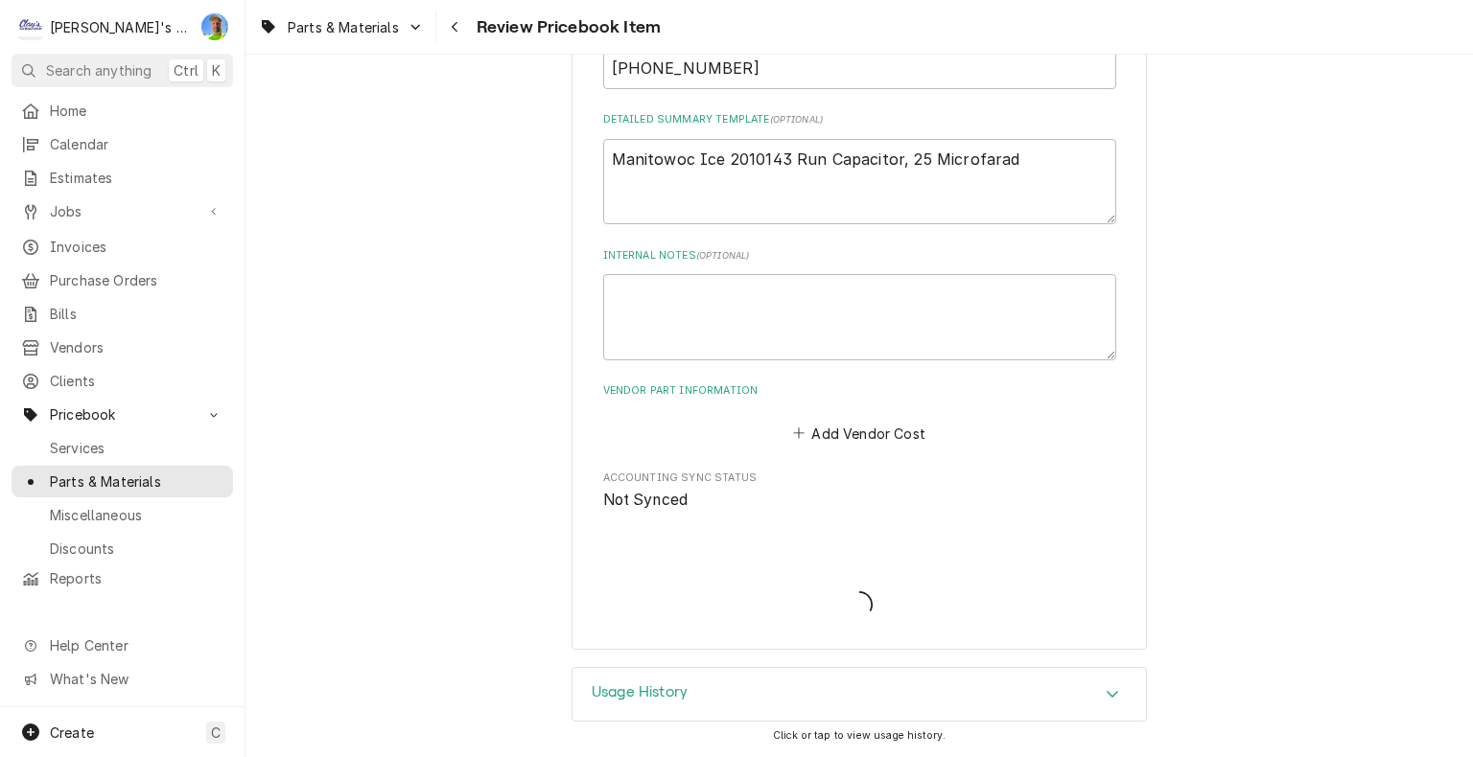
scroll to position [717, 0]
type textarea "x"
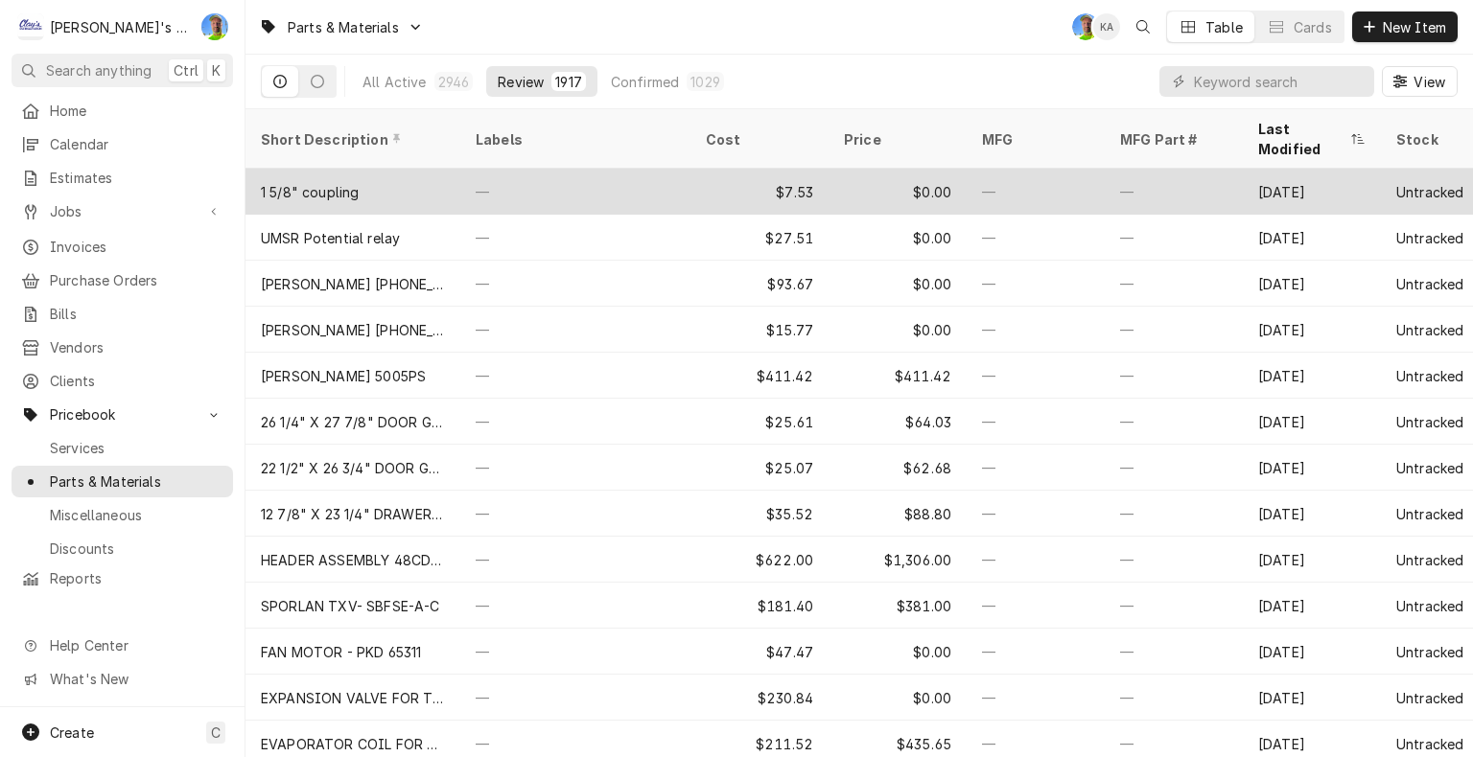
click at [1017, 172] on div "—" at bounding box center [1035, 192] width 138 height 46
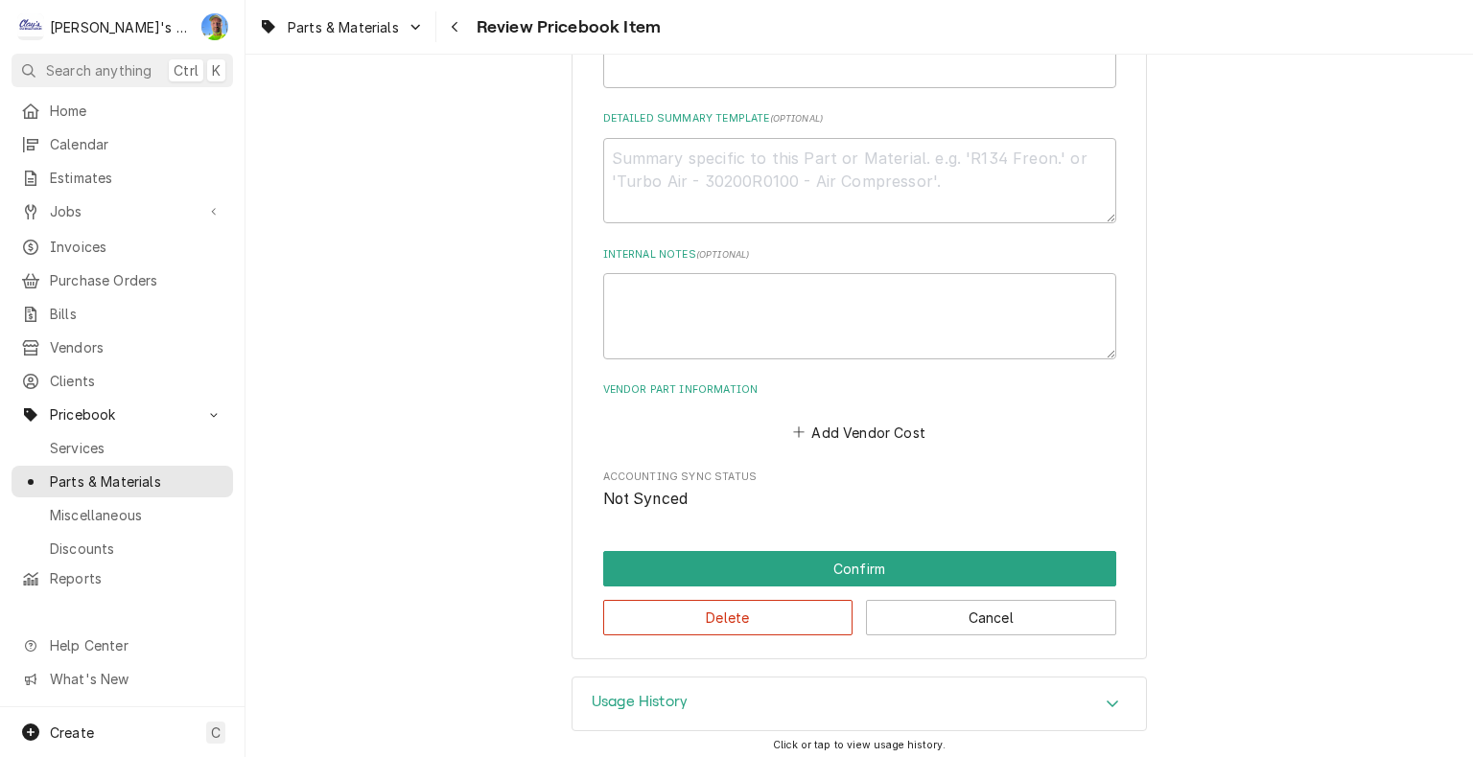
scroll to position [726, 0]
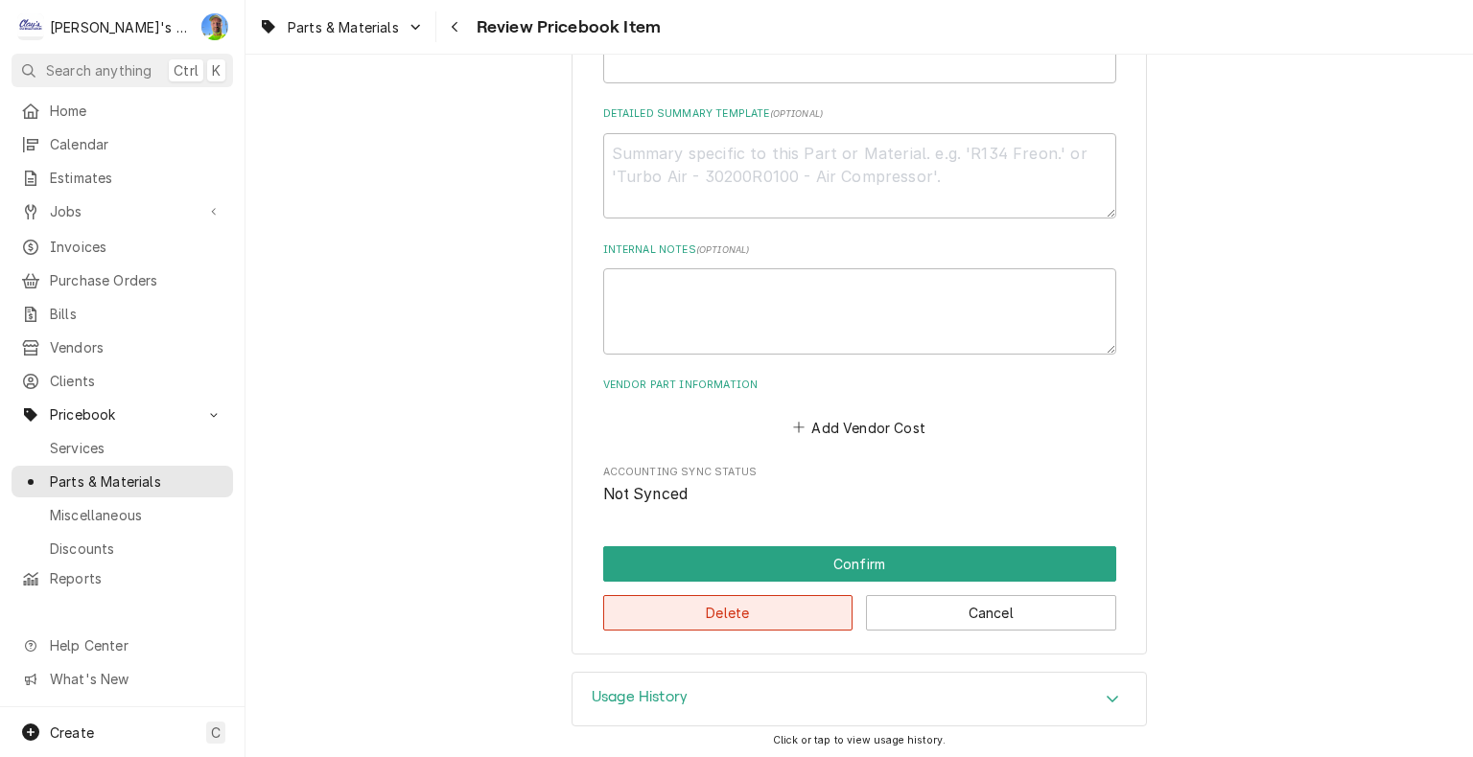
click at [766, 605] on button "Delete" at bounding box center [728, 612] width 250 height 35
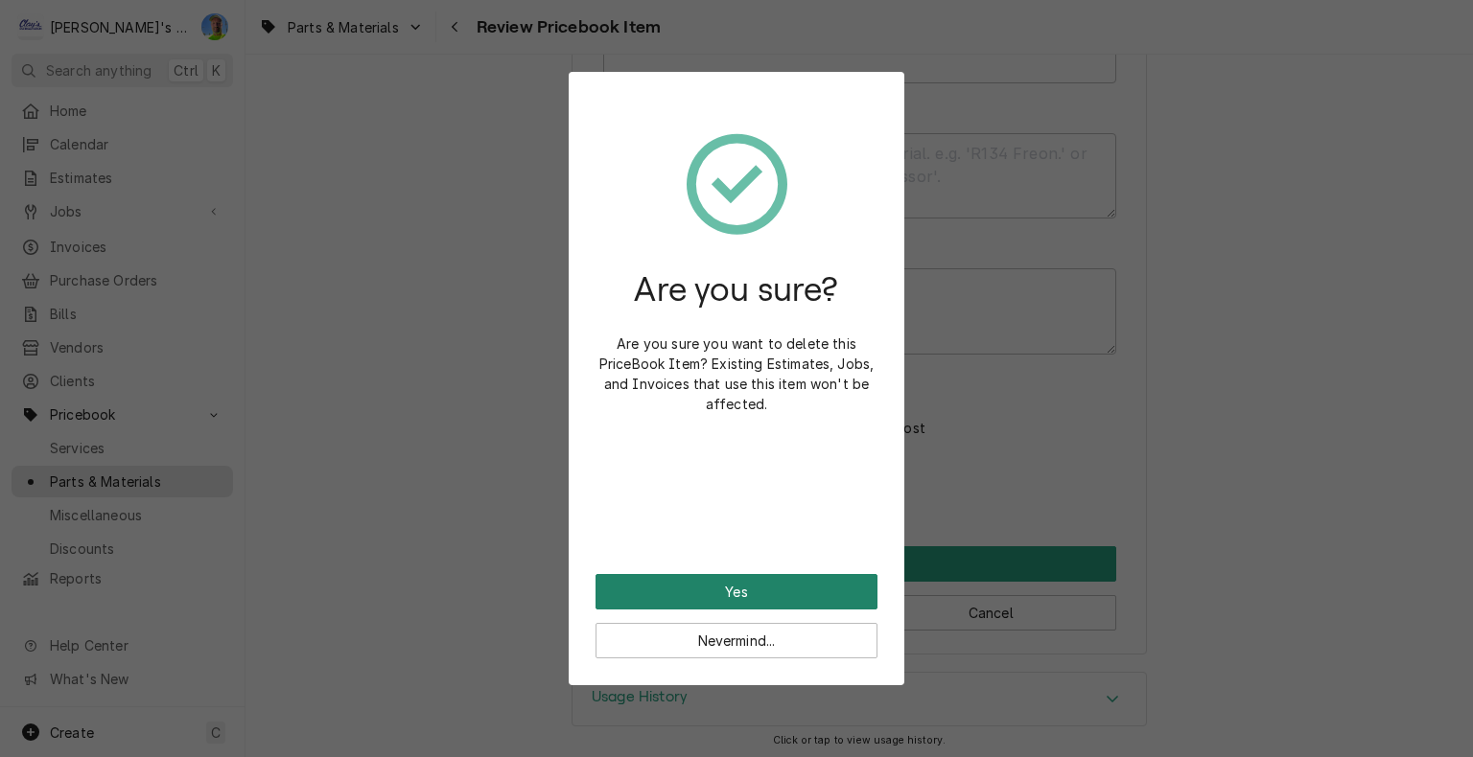
click at [758, 596] on button "Yes" at bounding box center [736, 591] width 282 height 35
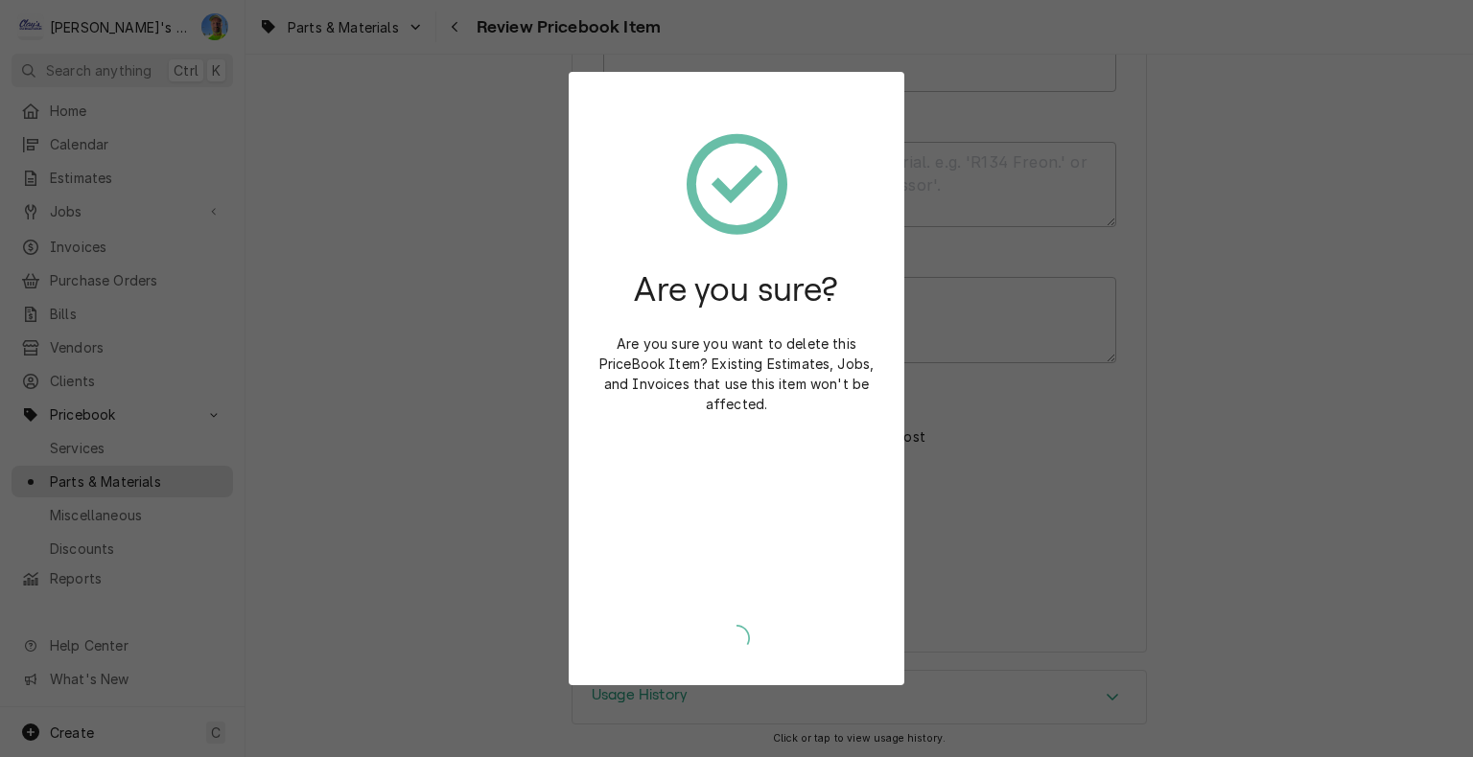
type textarea "x"
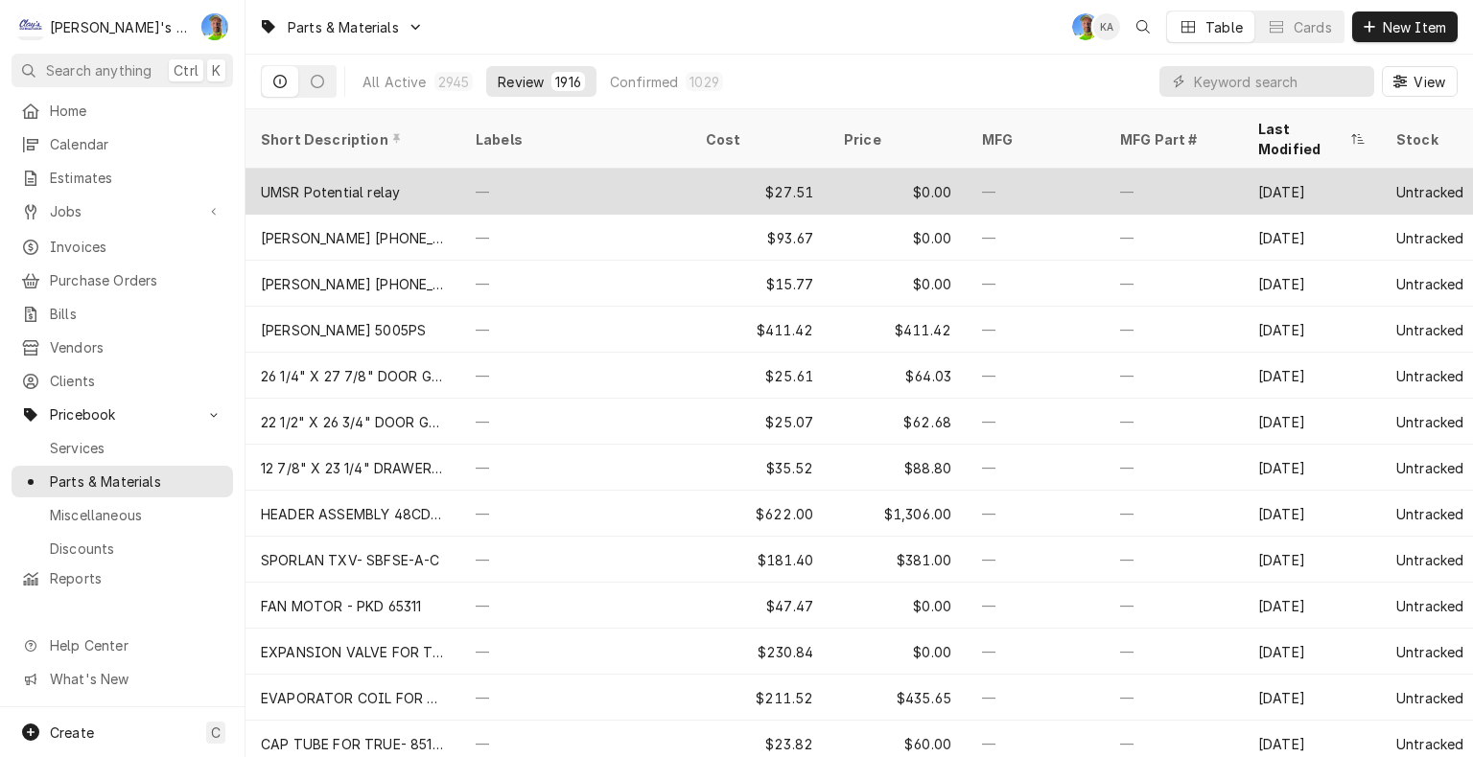
click at [555, 170] on div "—" at bounding box center [575, 192] width 230 height 46
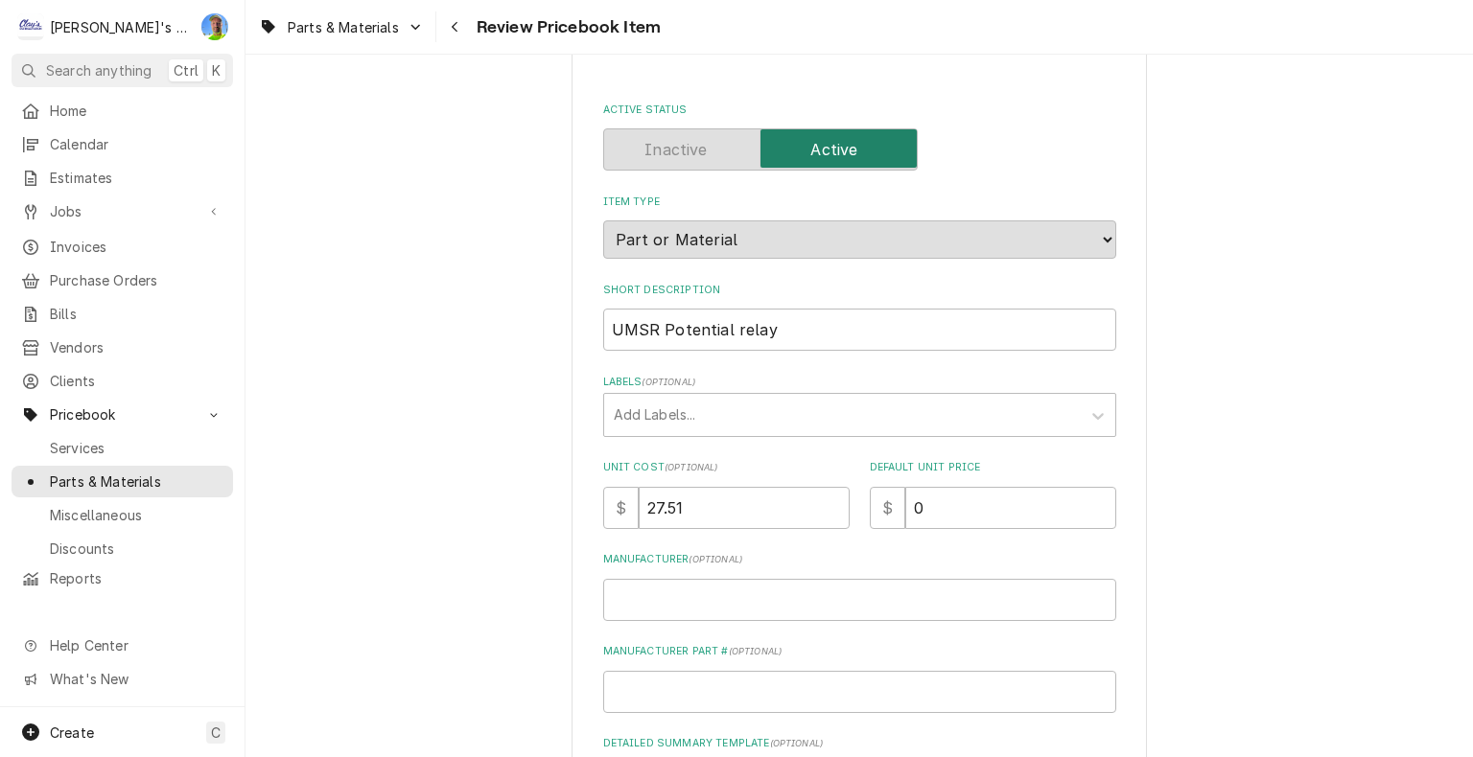
scroll to position [192, 0]
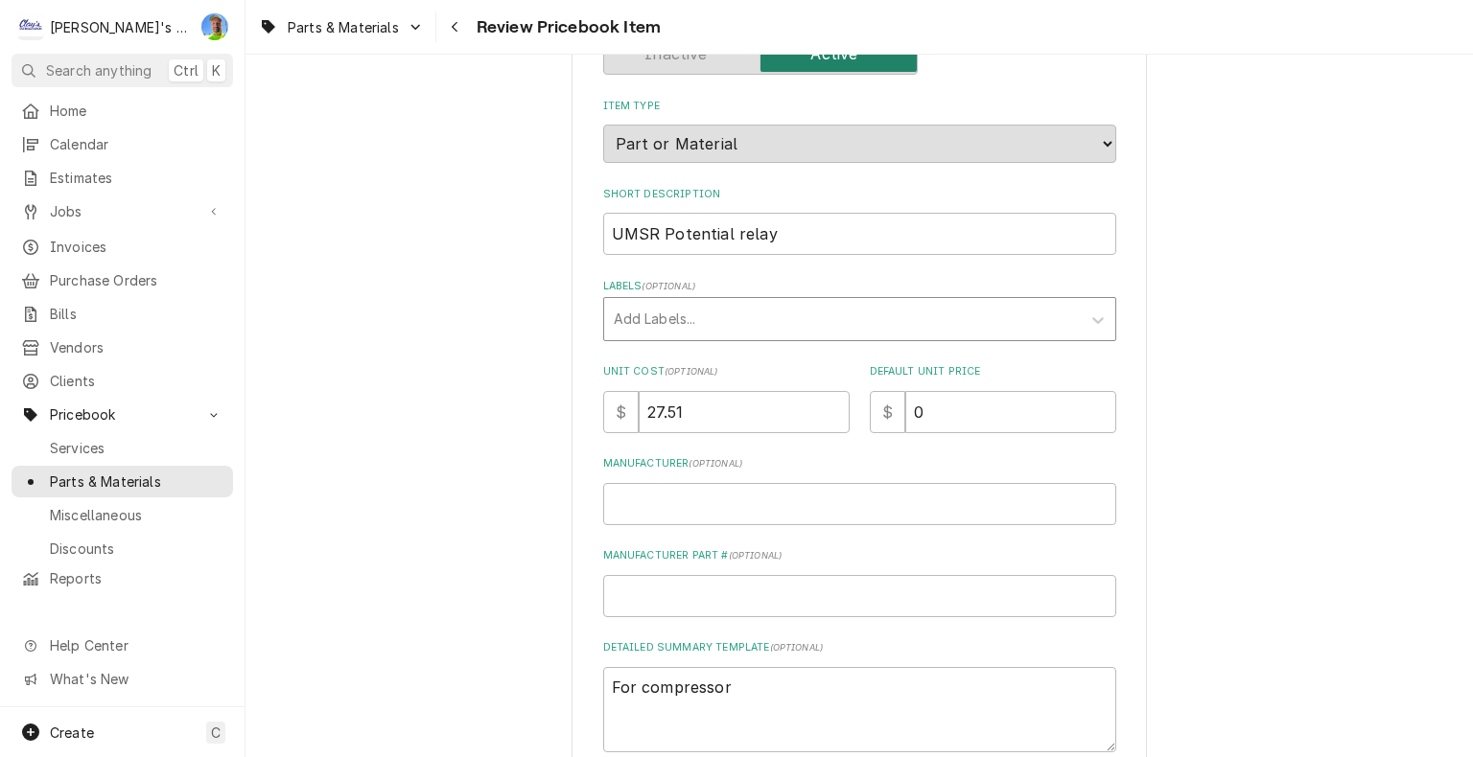
click at [922, 328] on div "Labels" at bounding box center [842, 319] width 457 height 35
click at [1265, 316] on div "Please review the details of this PriceBook item and choose to either confirm o…" at bounding box center [858, 544] width 1227 height 1323
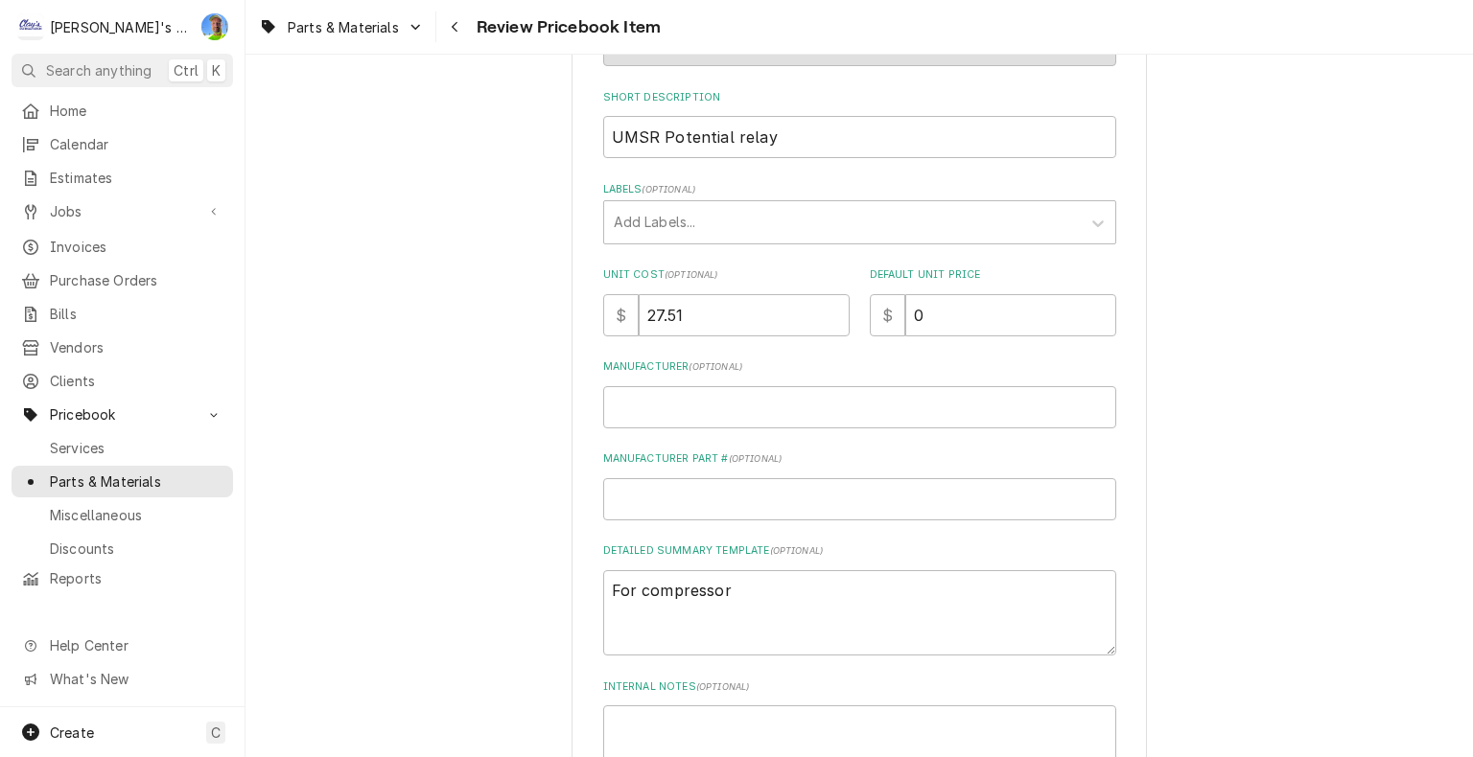
scroll to position [288, 0]
drag, startPoint x: 600, startPoint y: 136, endPoint x: 768, endPoint y: 150, distance: 168.3
click at [768, 150] on input "UMSR Potential relay" at bounding box center [859, 138] width 513 height 42
click at [779, 138] on input "UMSR Potential relay" at bounding box center [859, 138] width 513 height 42
type textarea "x"
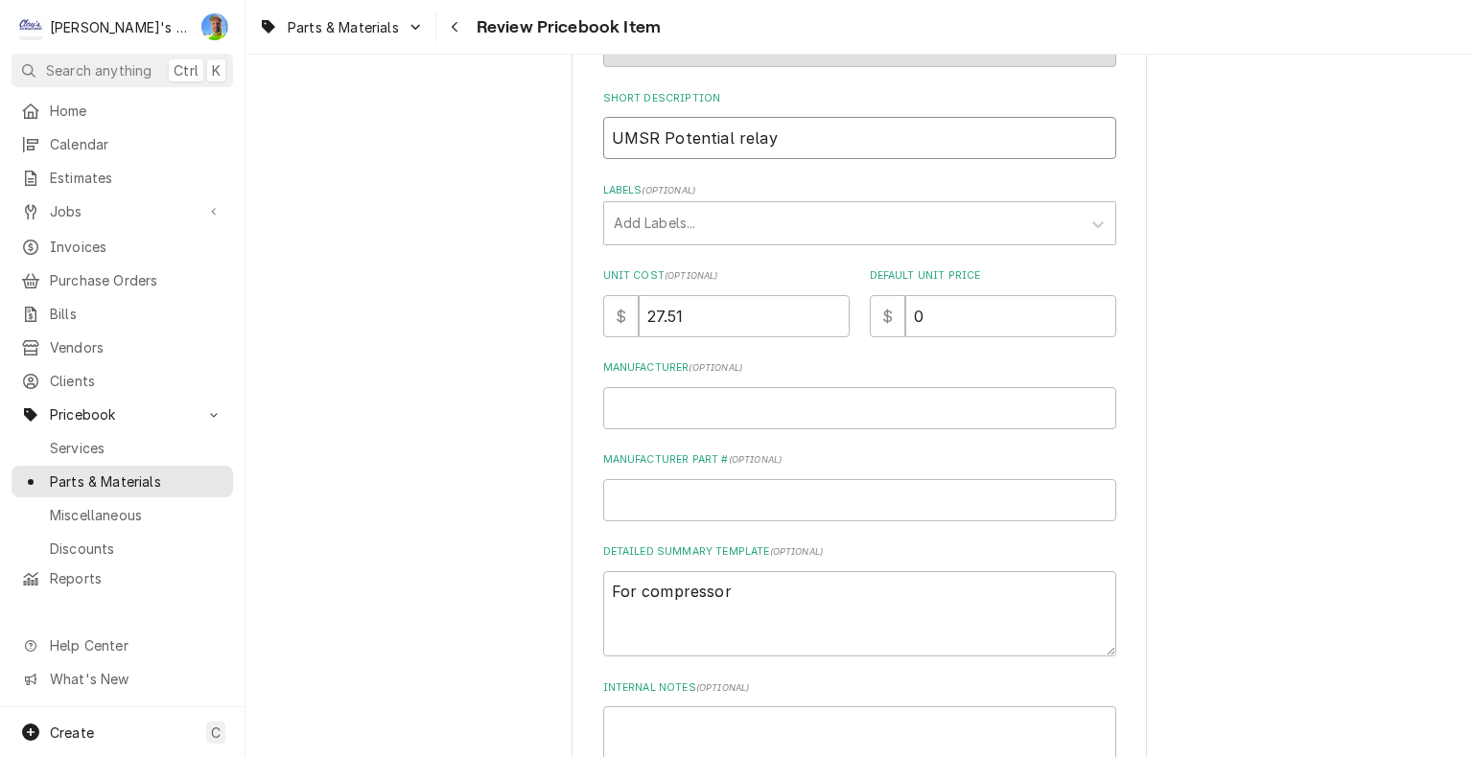
type input "UMSR Potential rela"
type textarea "x"
type input "UMSR Potential rel"
type textarea "x"
type input "UMSR Potential re"
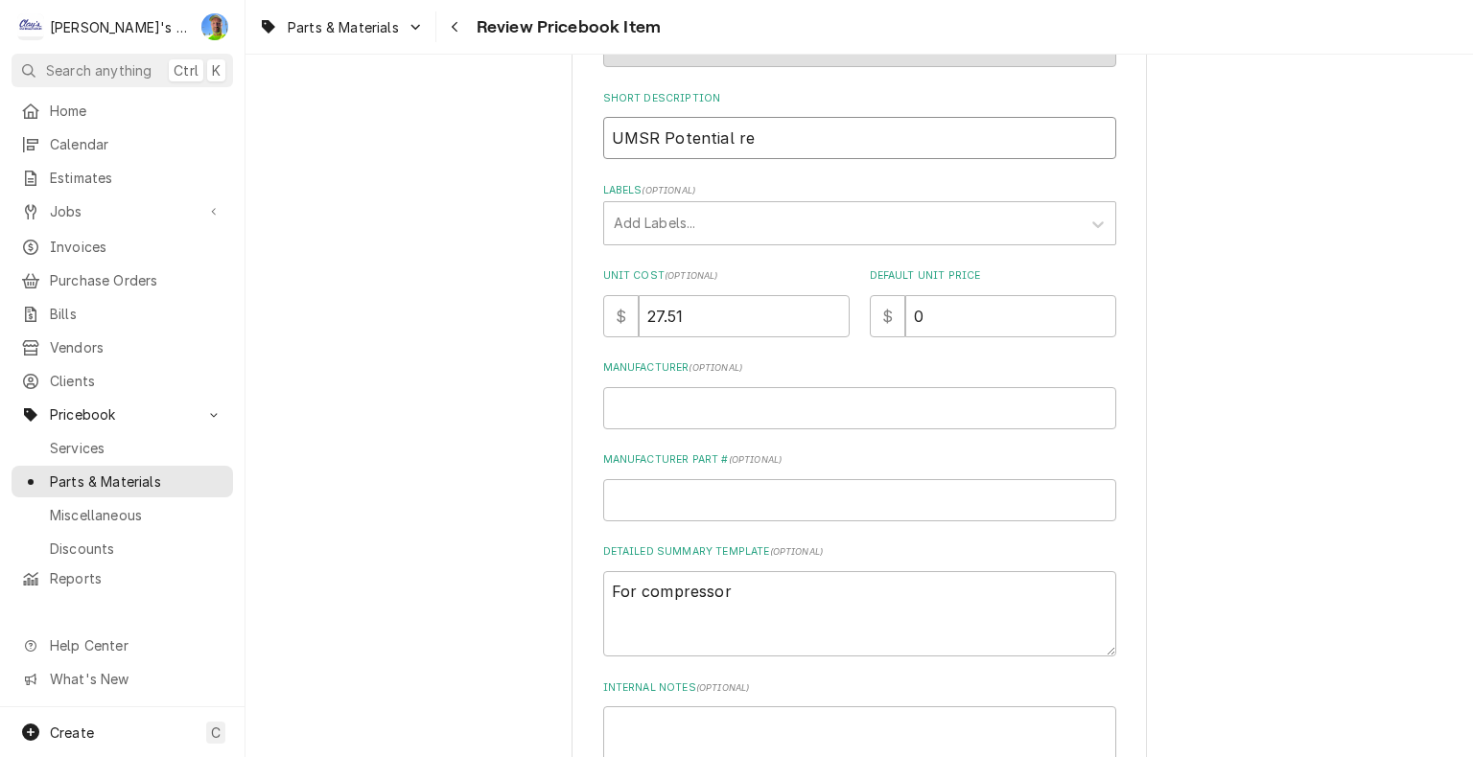
type textarea "x"
type input "UMSR Potential r"
type textarea "x"
type input "UMSR Potential"
type textarea "x"
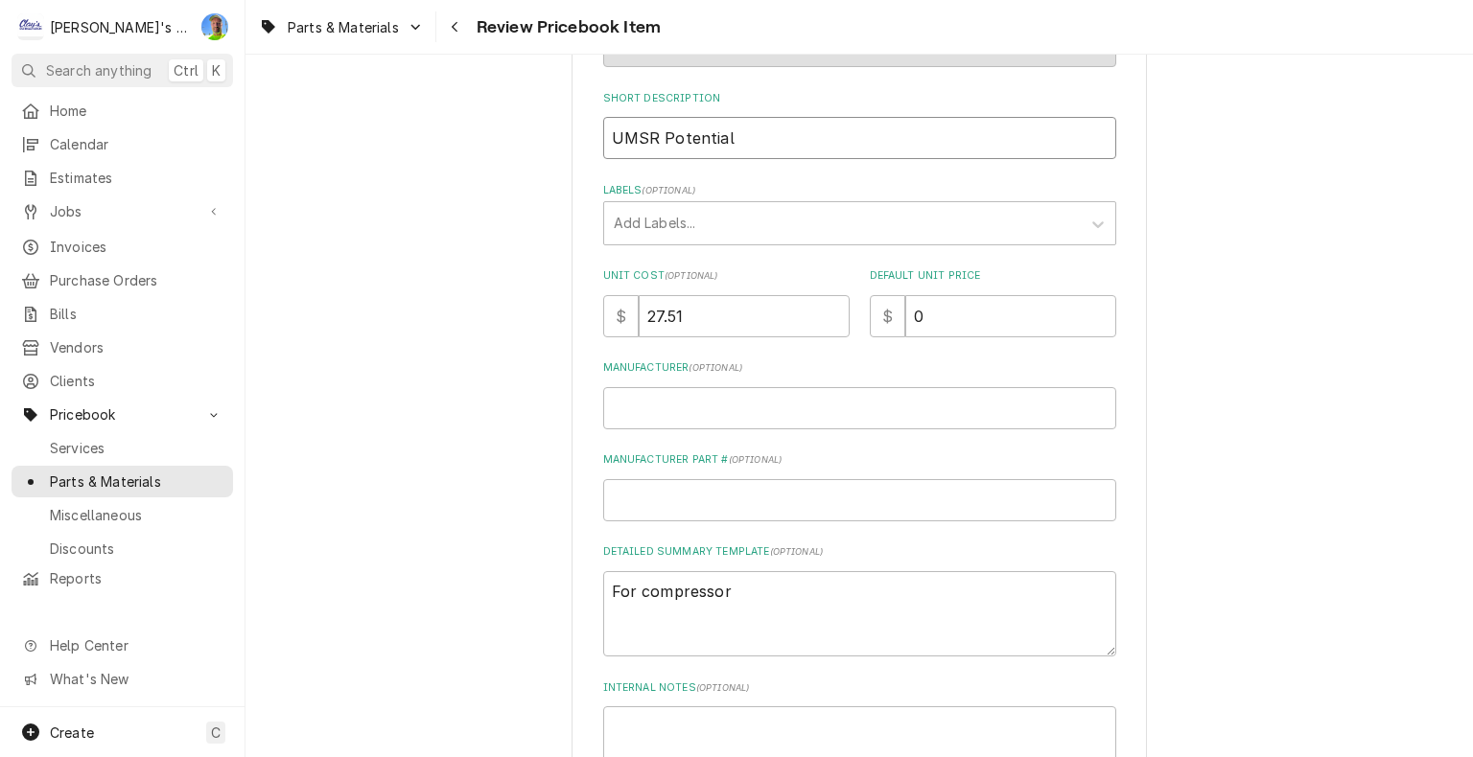
type input "UMSR Potential"
type textarea "x"
type input "UMSR Potentia"
type textarea "x"
type input "UMSR Potenti"
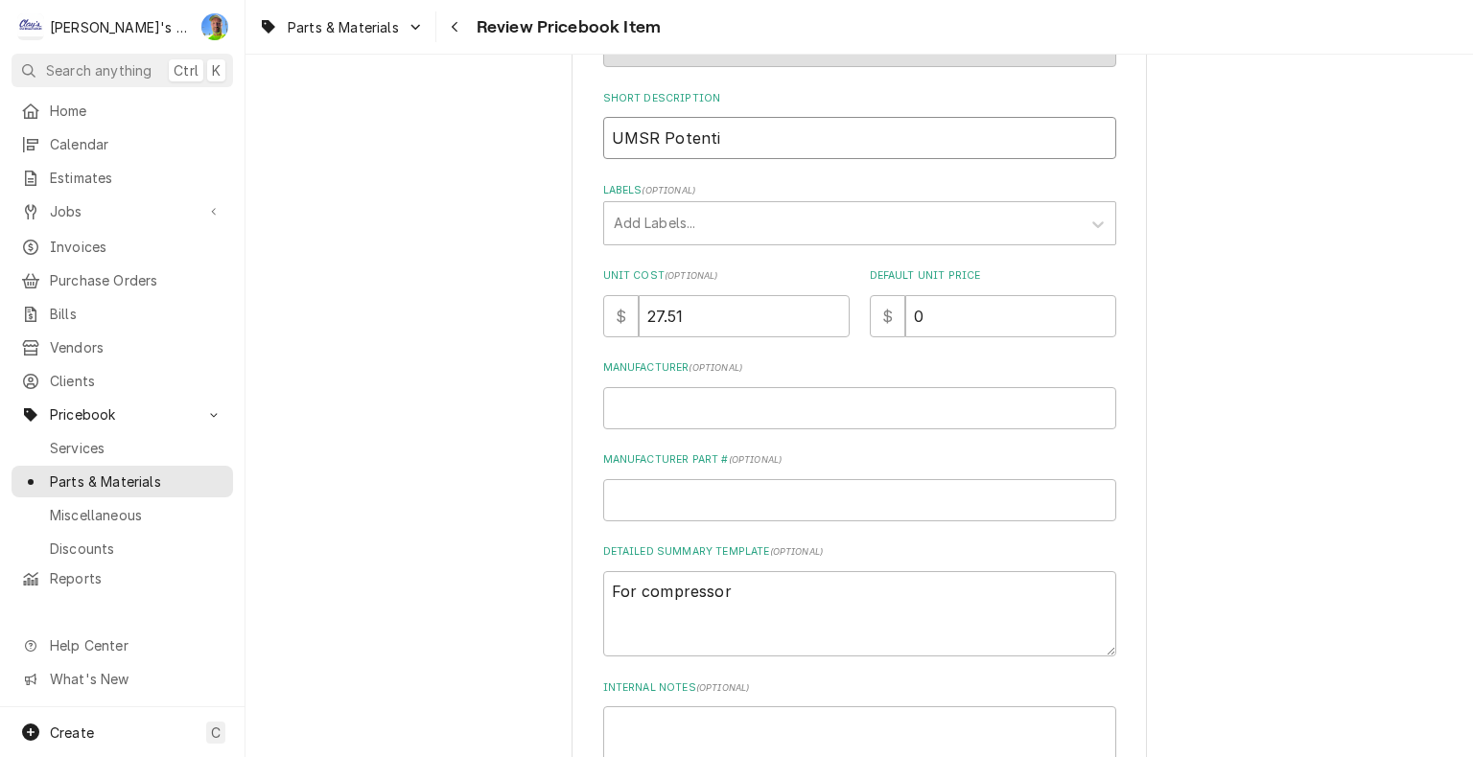
type textarea "x"
type input "UMSR Potent"
type textarea "x"
type input "UMSR Poten"
type textarea "x"
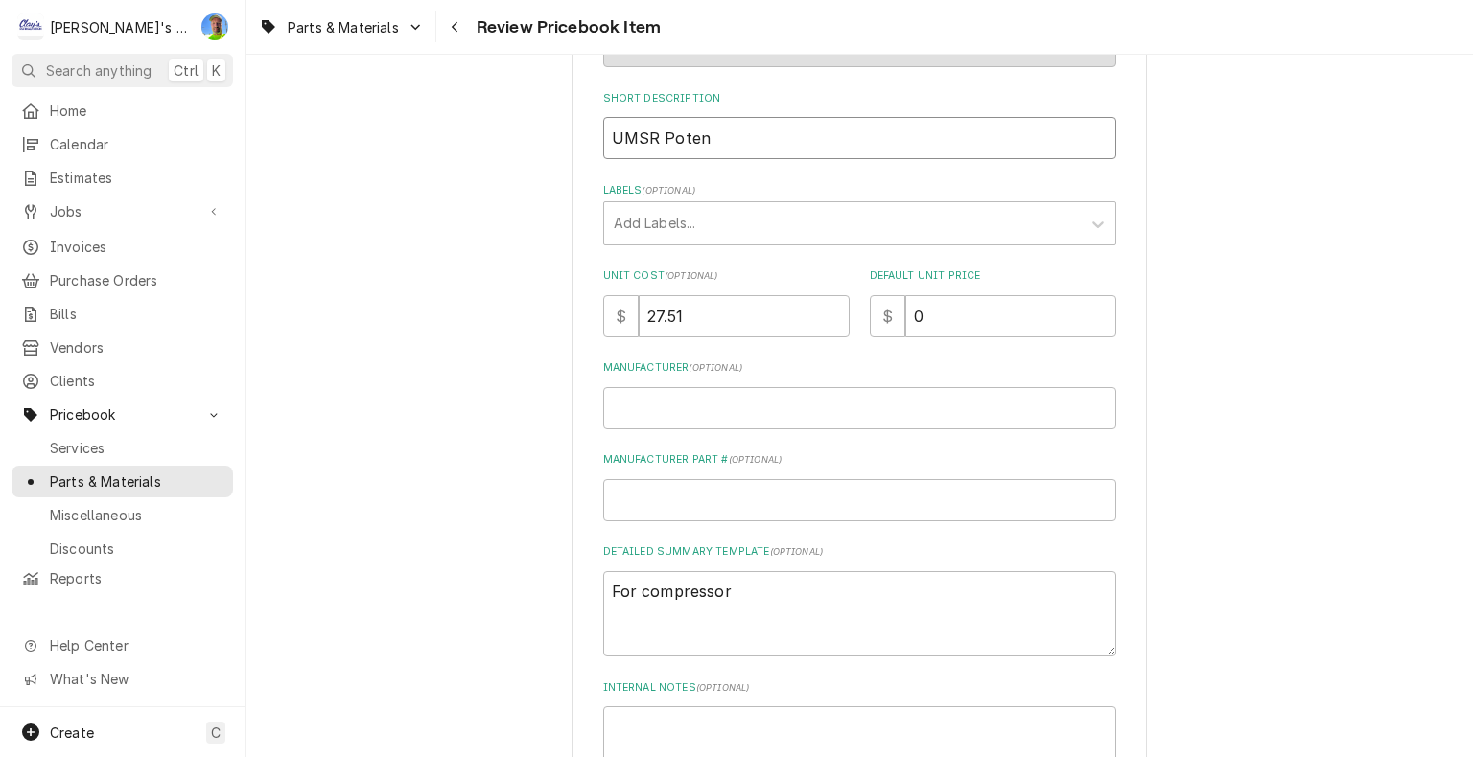
type input "UMSR Pote"
type textarea "x"
type input "UMSR Pot"
type textarea "x"
type input "UMSR Po"
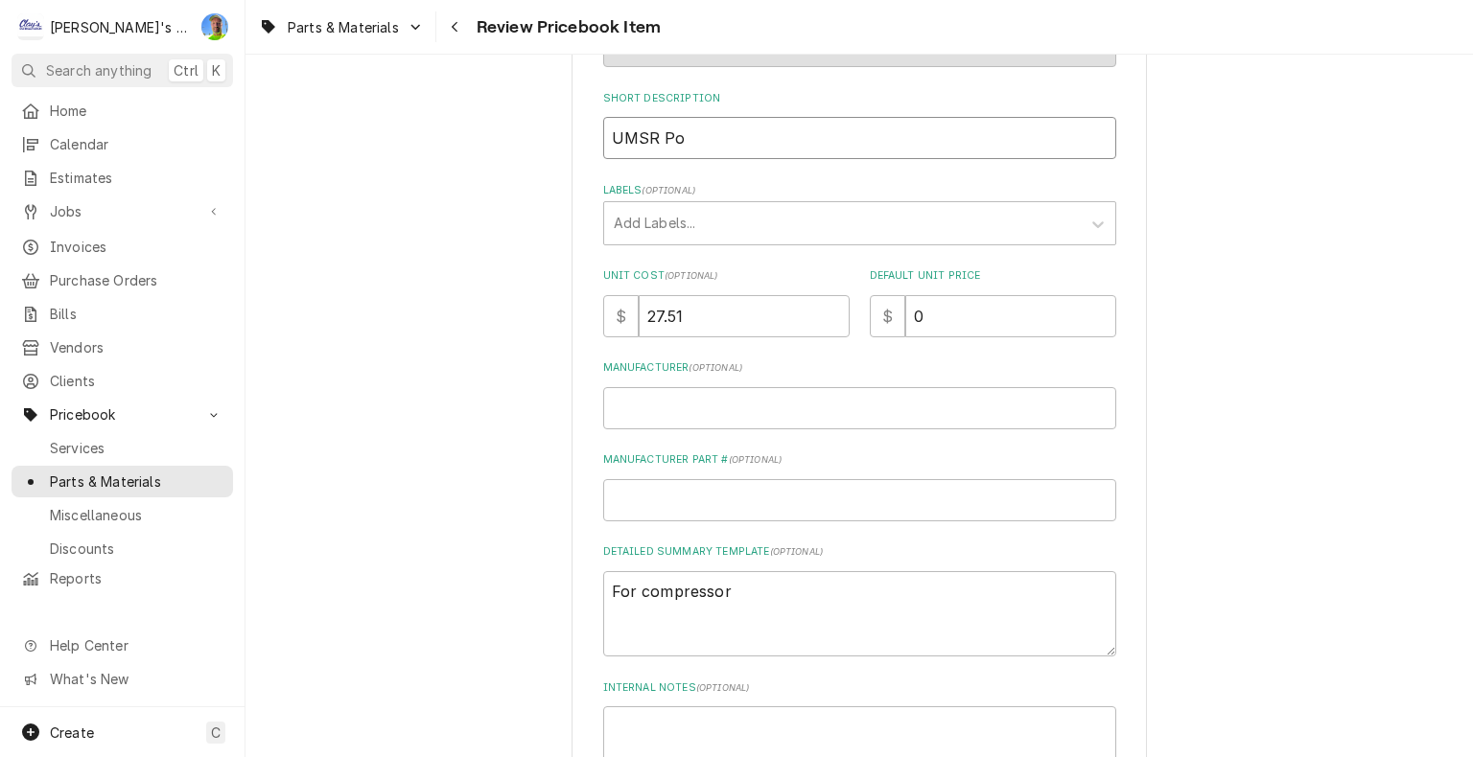
type textarea "x"
type input "UMSR P"
type textarea "x"
type input "UMSR"
type textarea "x"
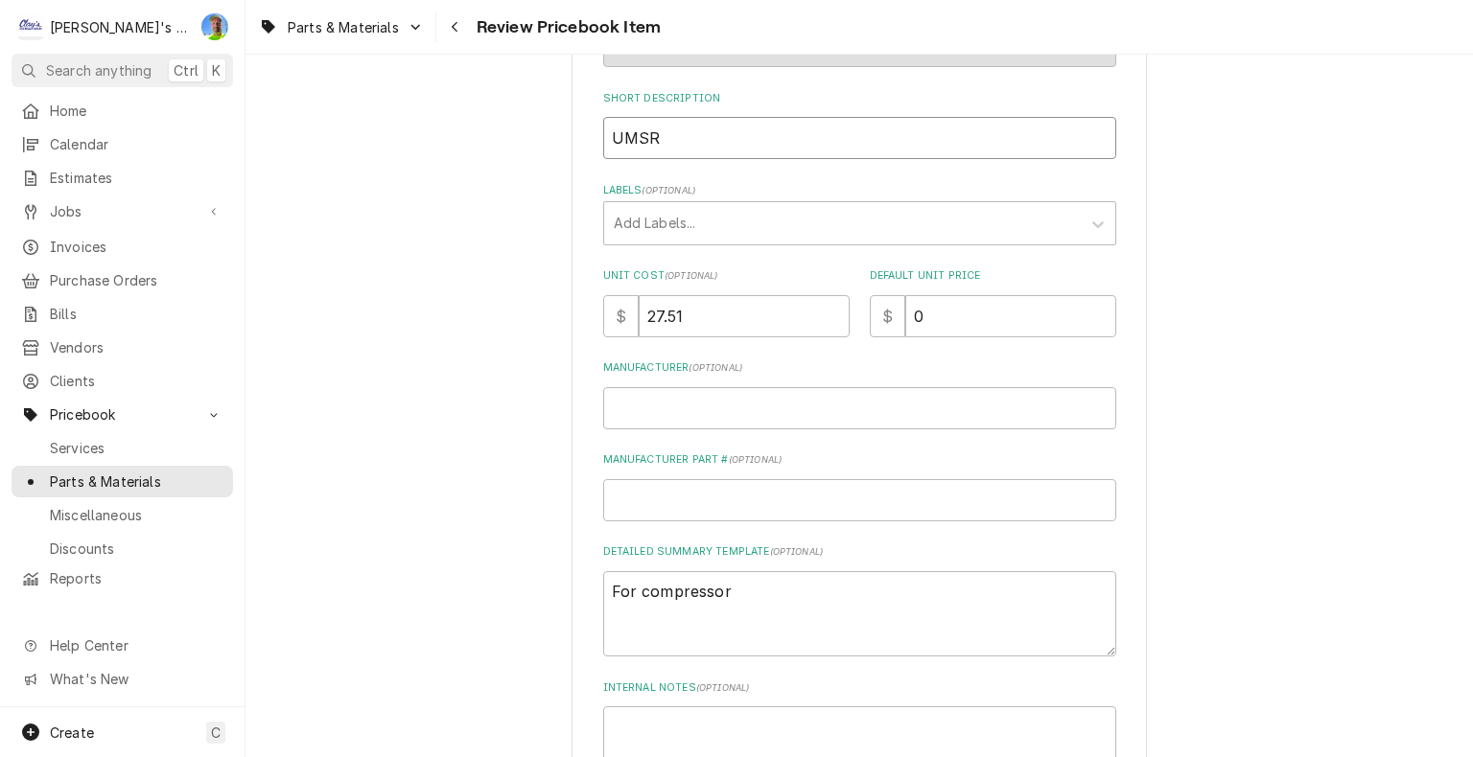
type input "UMSR"
type textarea "x"
type input "UM"
type textarea "x"
type input "UM"
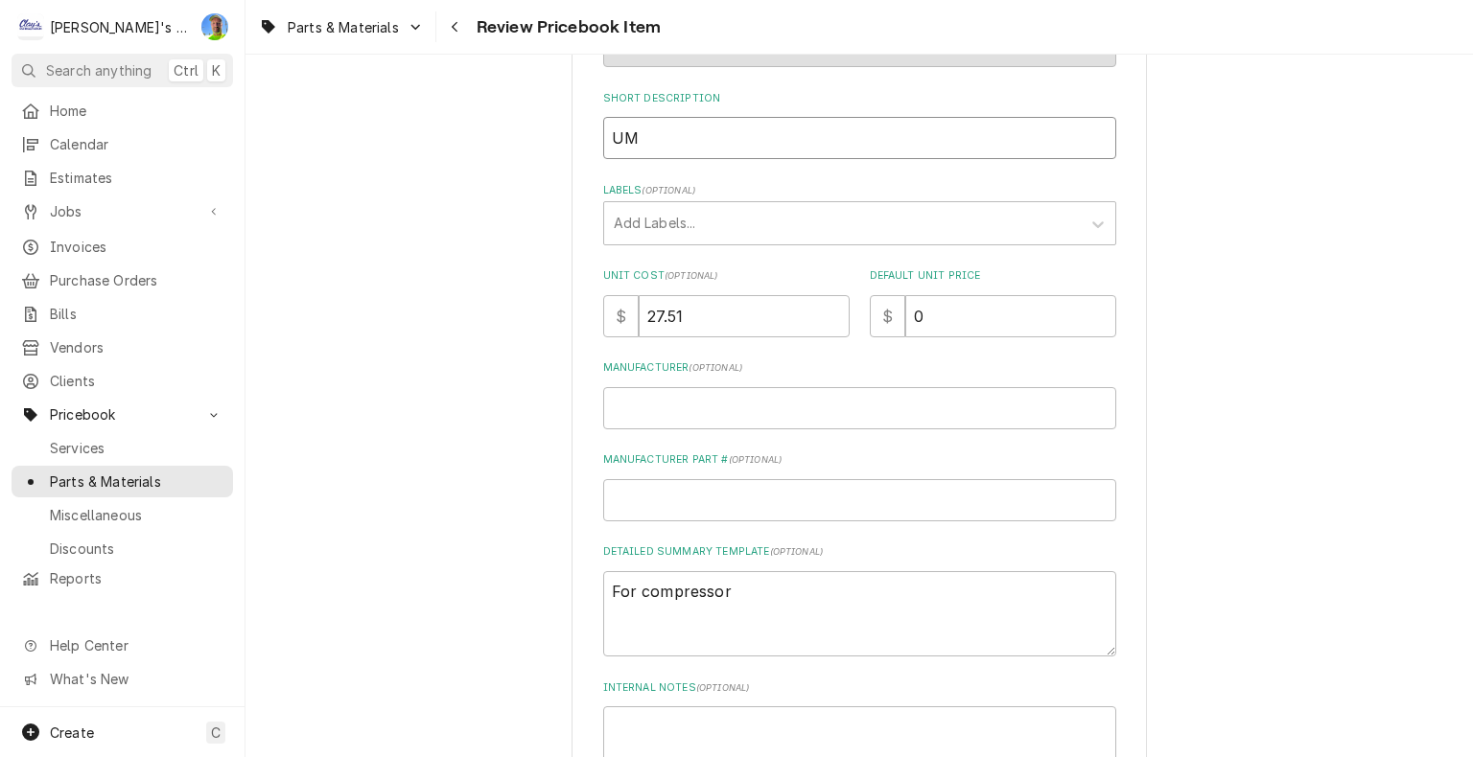
type textarea "x"
type input "U"
type textarea "x"
paste input "UMSR-50"
type textarea "x"
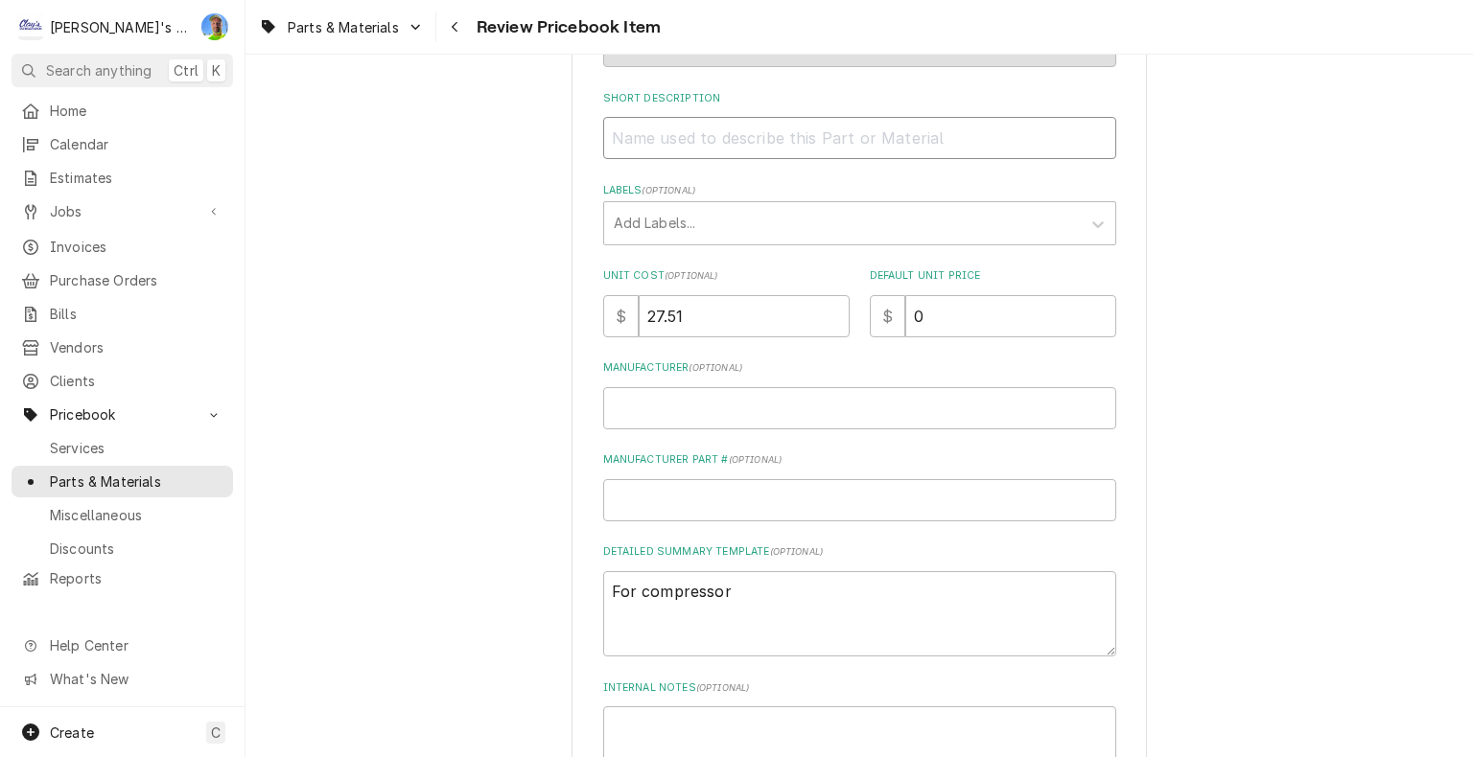
type input "UMSR-50"
click at [607, 140] on input "UMSR-50" at bounding box center [859, 138] width 513 height 42
type textarea "x"
type input "UUMSR-50"
type textarea "x"
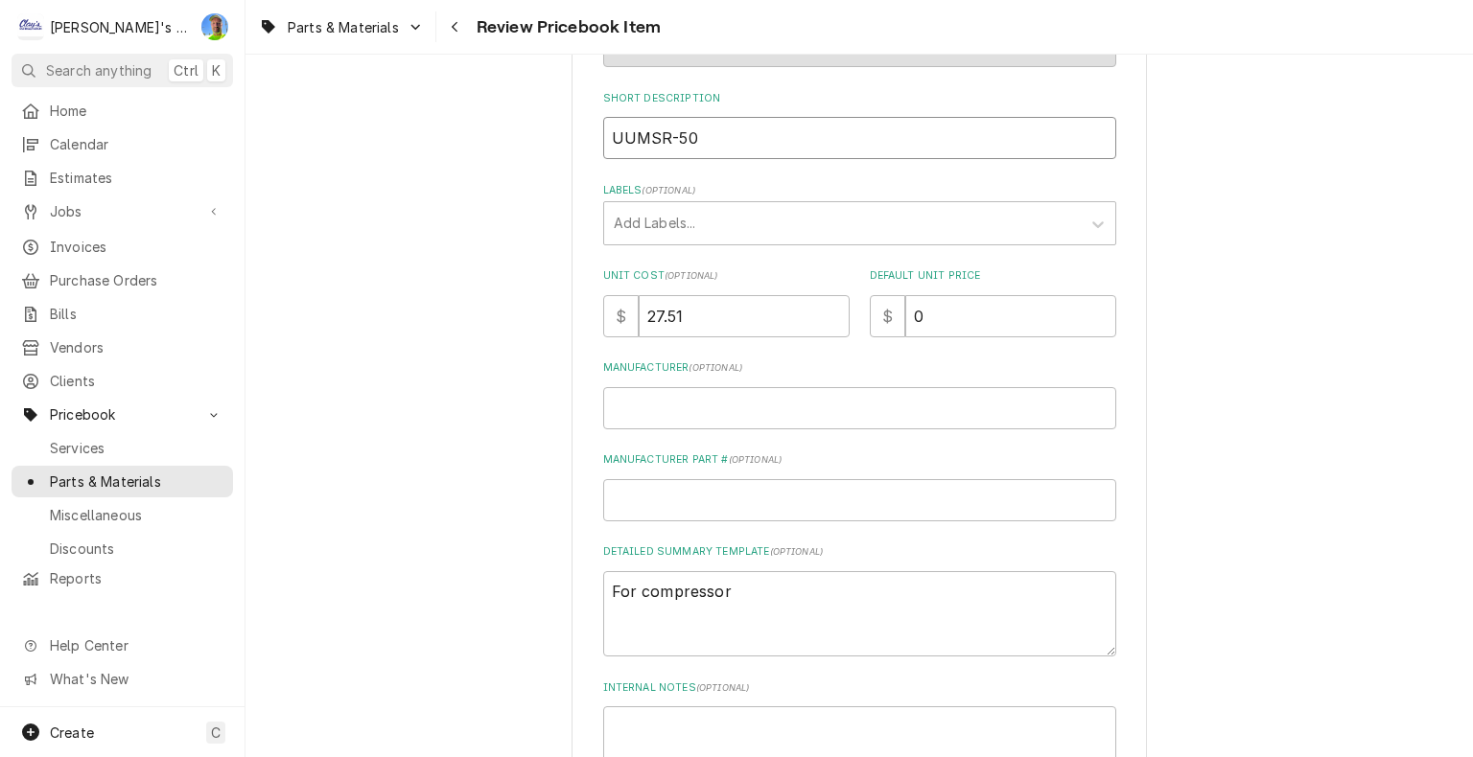
type input "UNUMSR-50"
type textarea "x"
type input "UNIUMSR-50"
type textarea "x"
type input "UNIVUMSR-50"
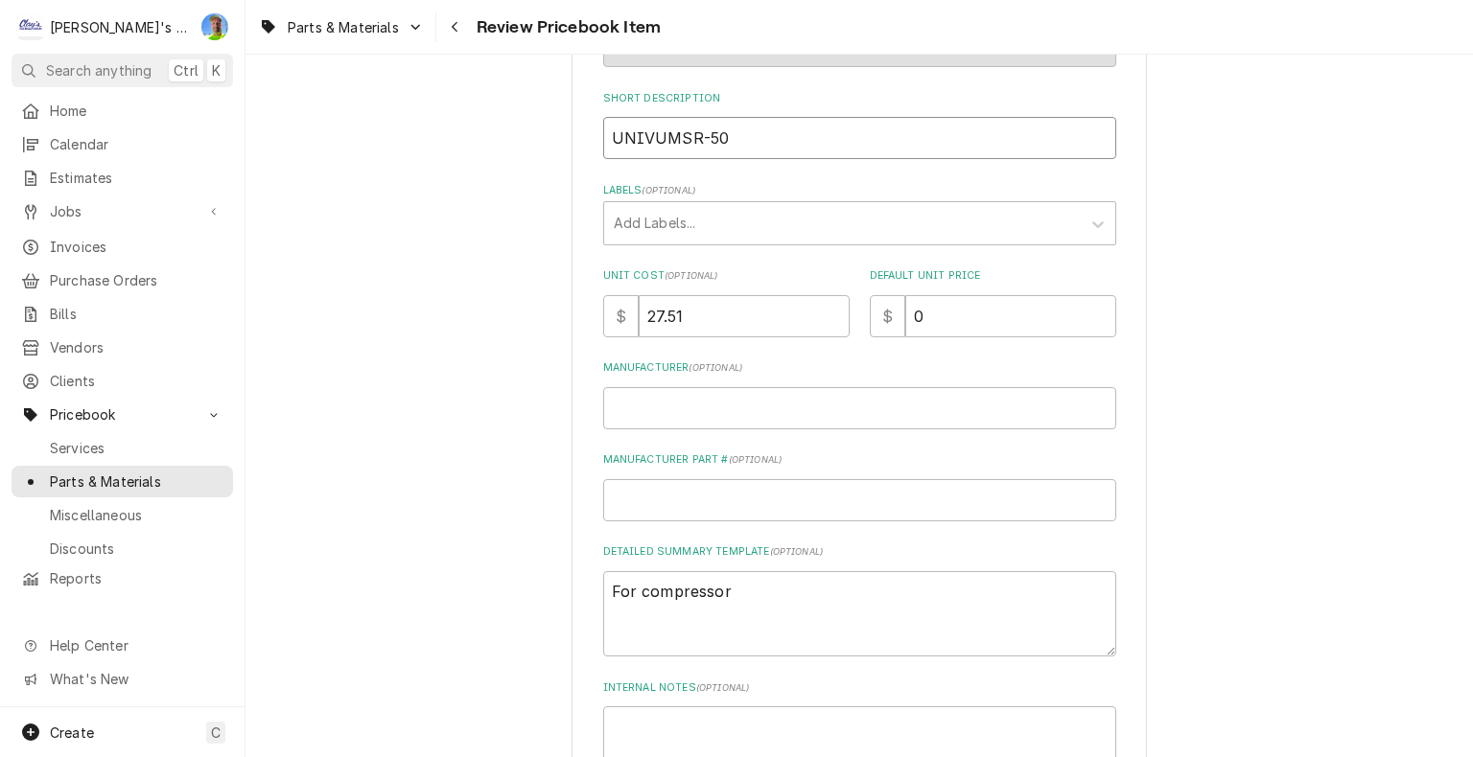
type textarea "x"
type input "UNIVEUMSR-50"
type textarea "x"
type input "UNIVERUMSR-50"
type textarea "x"
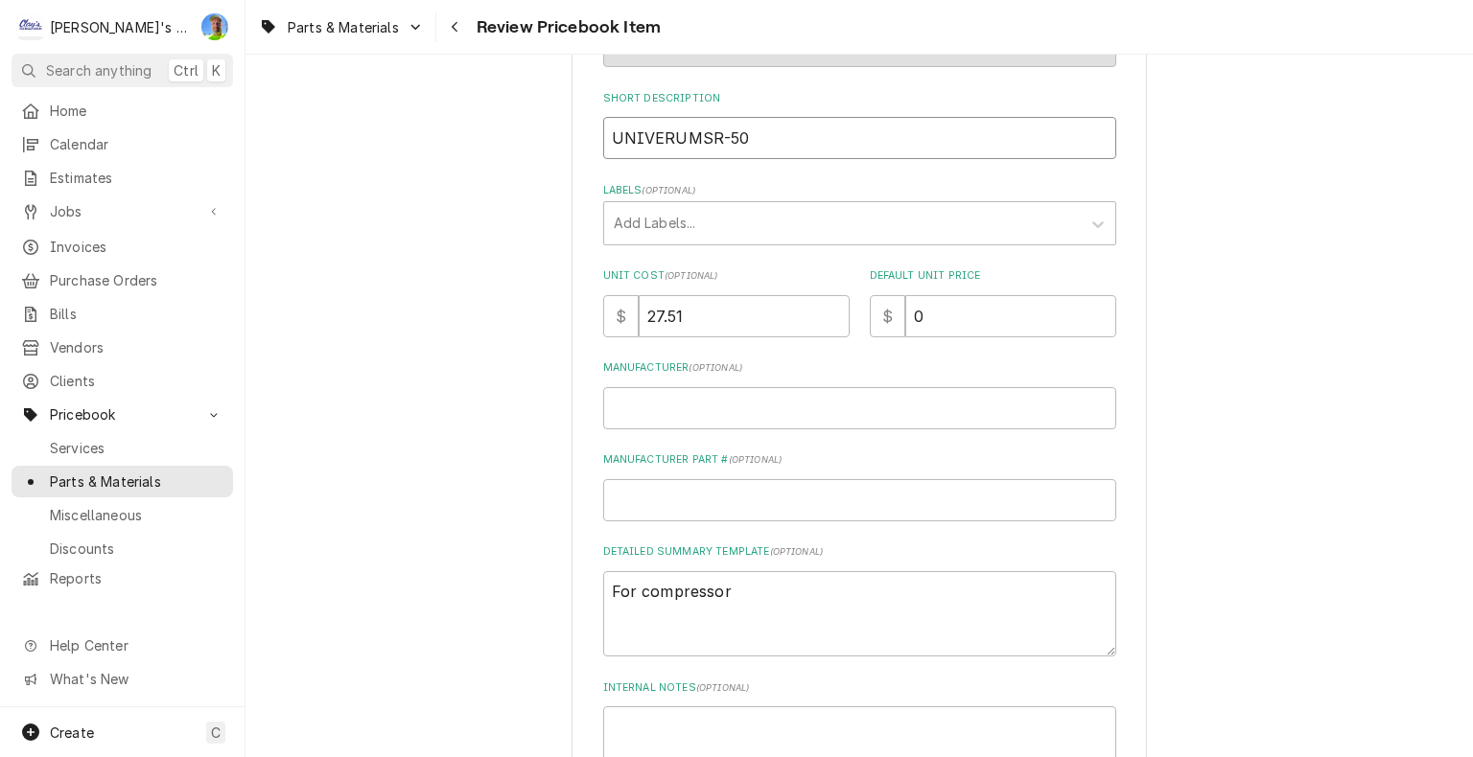
type input "UNIVERSUMSR-50"
type textarea "x"
type input "UNIVERSAUMSR-50"
type textarea "x"
type input "UNIVERSALUMSR-50"
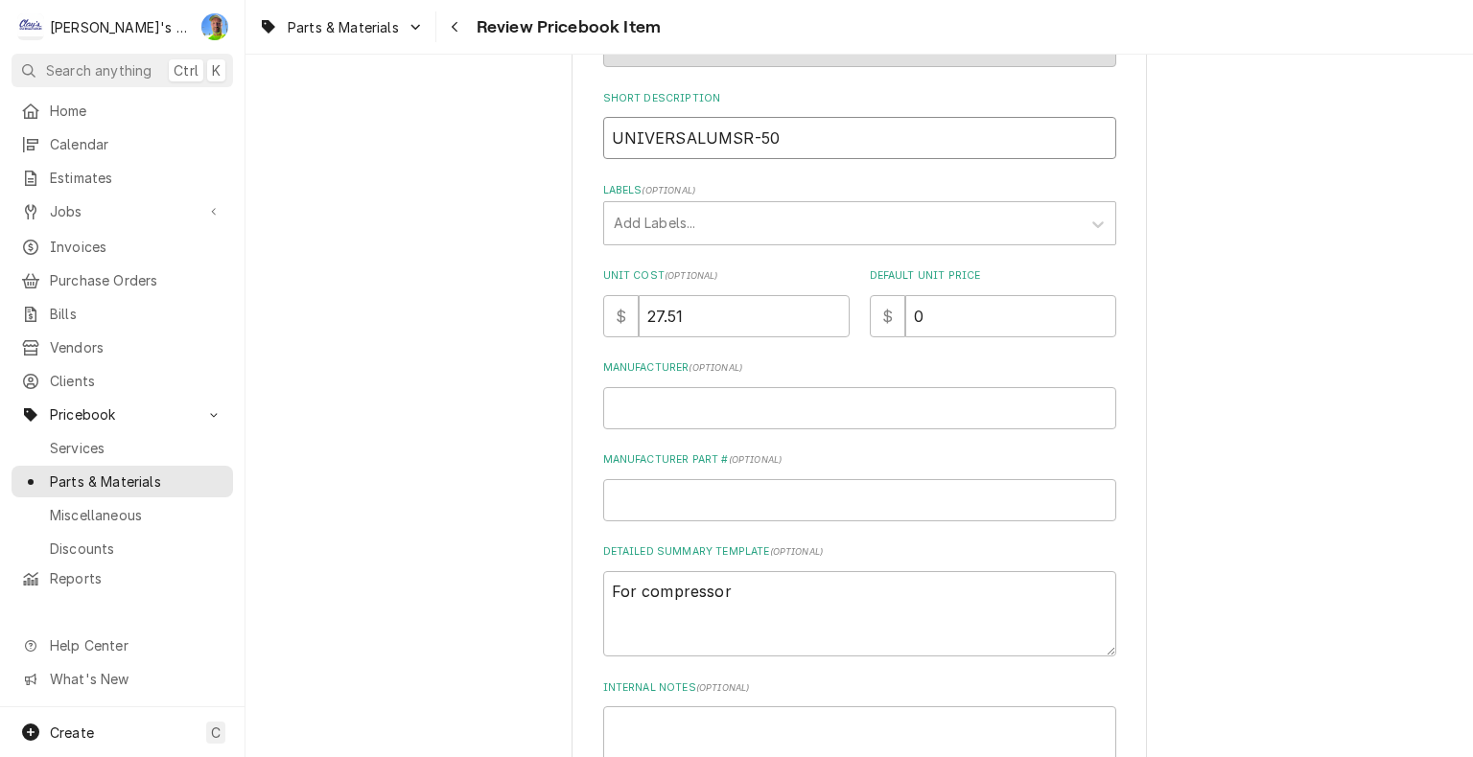
type textarea "x"
type input "UNIVERSAL UMSR-50"
type textarea "x"
type input "UNIVERSAL PUMSR-50"
type textarea "x"
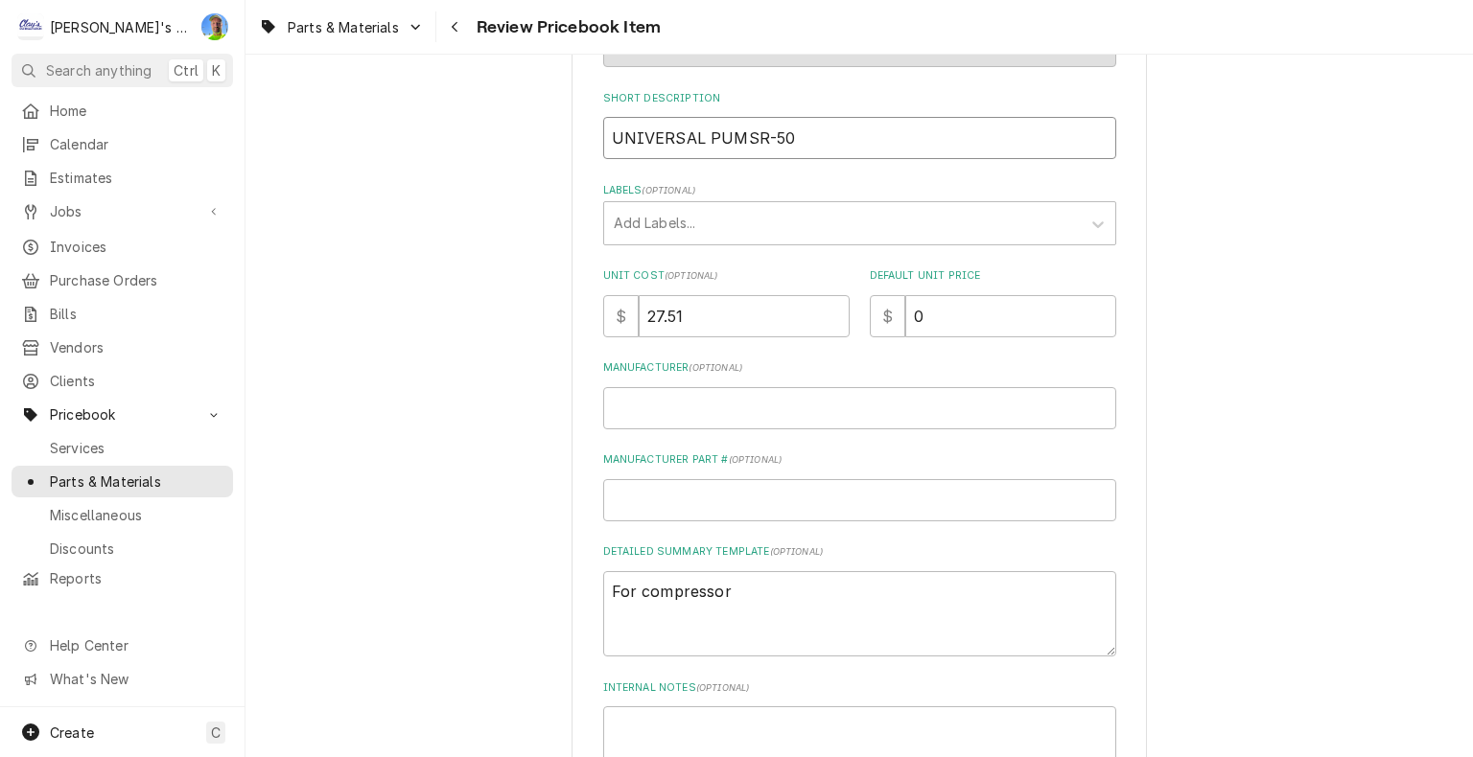
type input "UNIVERSAL POUMSR-50"
type textarea "x"
type input "UNIVERSAL POTUMSR-50"
type textarea "x"
type input "UNIVERSAL POTEUMSR-50"
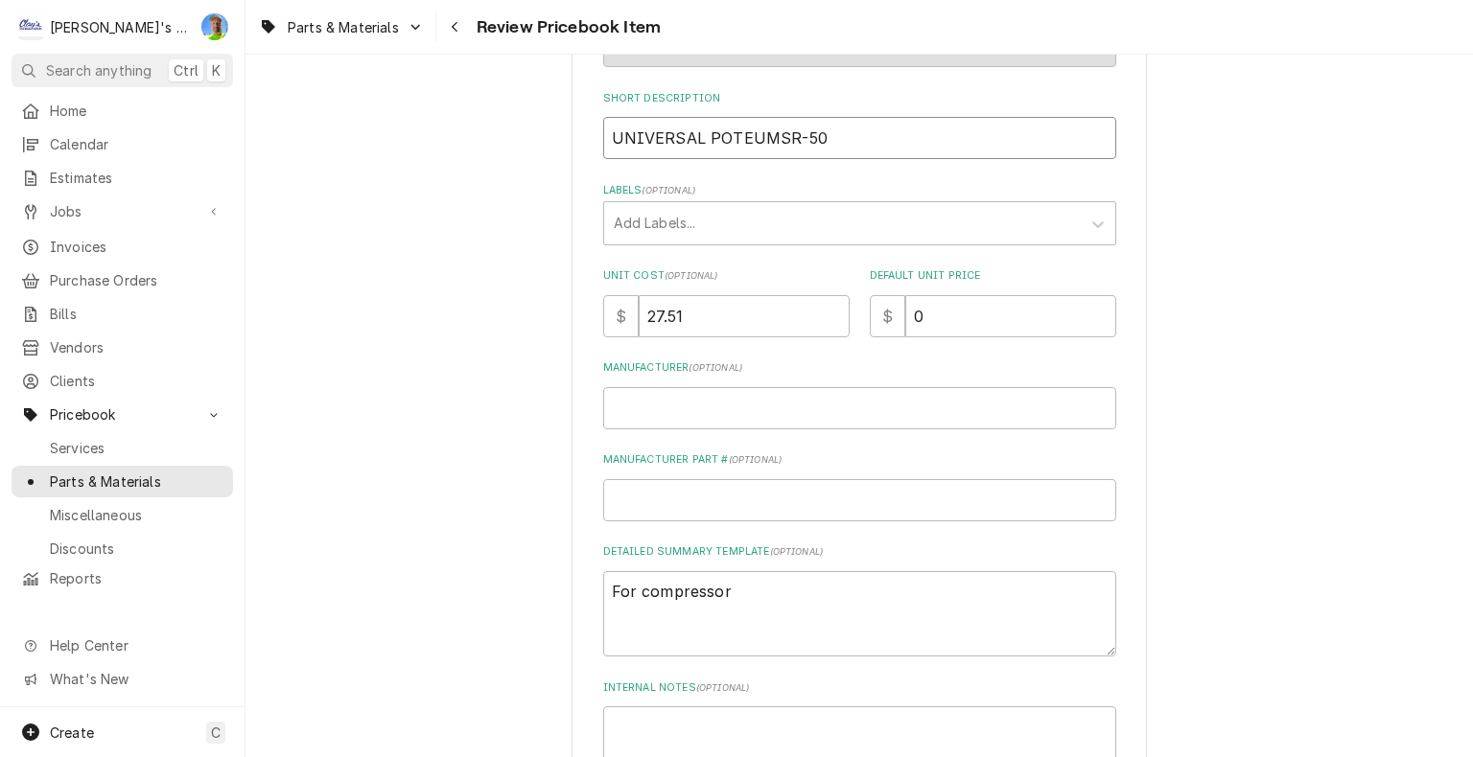
type textarea "x"
type input "UNIVERSAL POTENUMSR-50"
type textarea "x"
type input "UNIVERSAL POTENTUMSR-50"
type textarea "x"
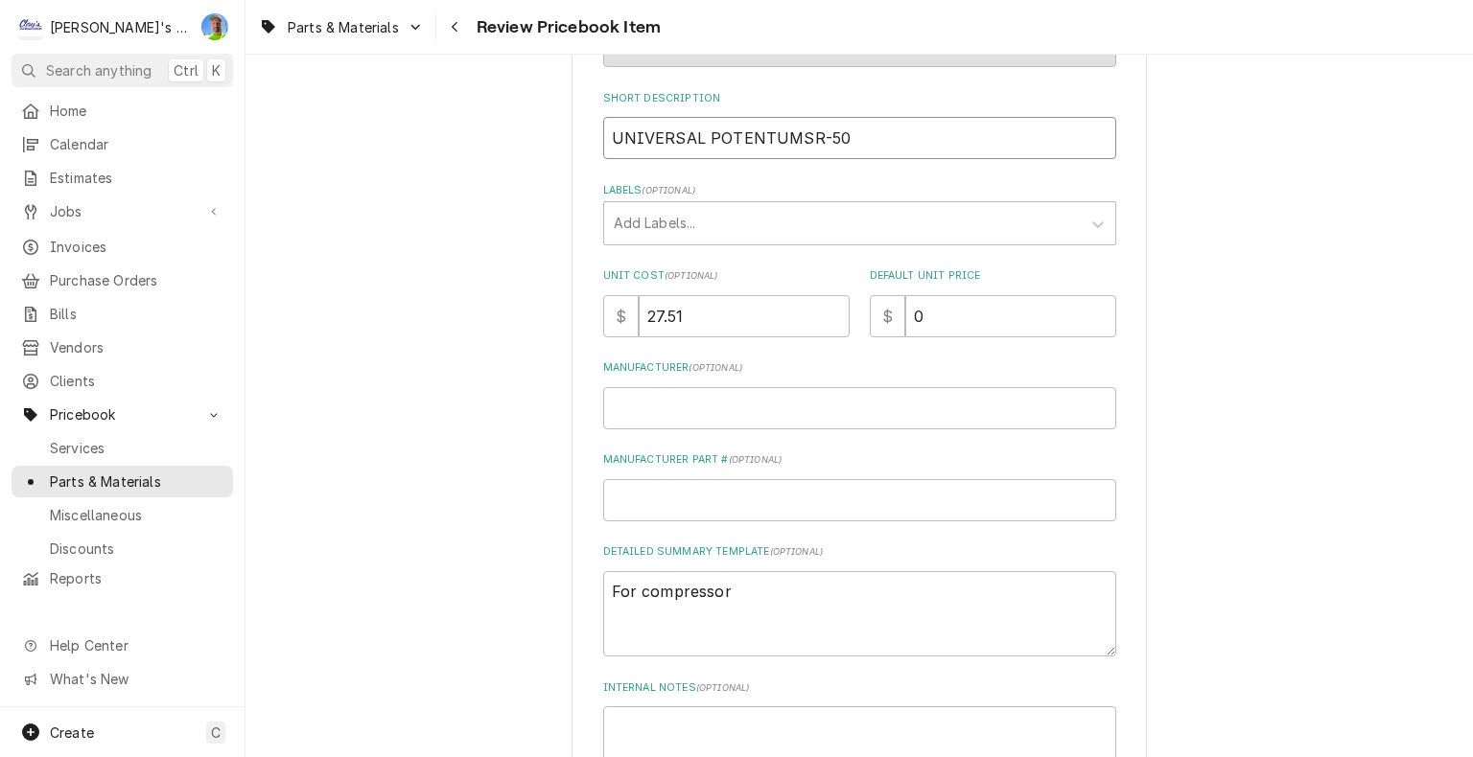
type input "UNIVERSAL POTENTIUMSR-50"
type textarea "x"
type input "UNIVERSAL POTENTIAUMSR-50"
type textarea "x"
type input "UNIVERSAL POTENTIALUMSR-50"
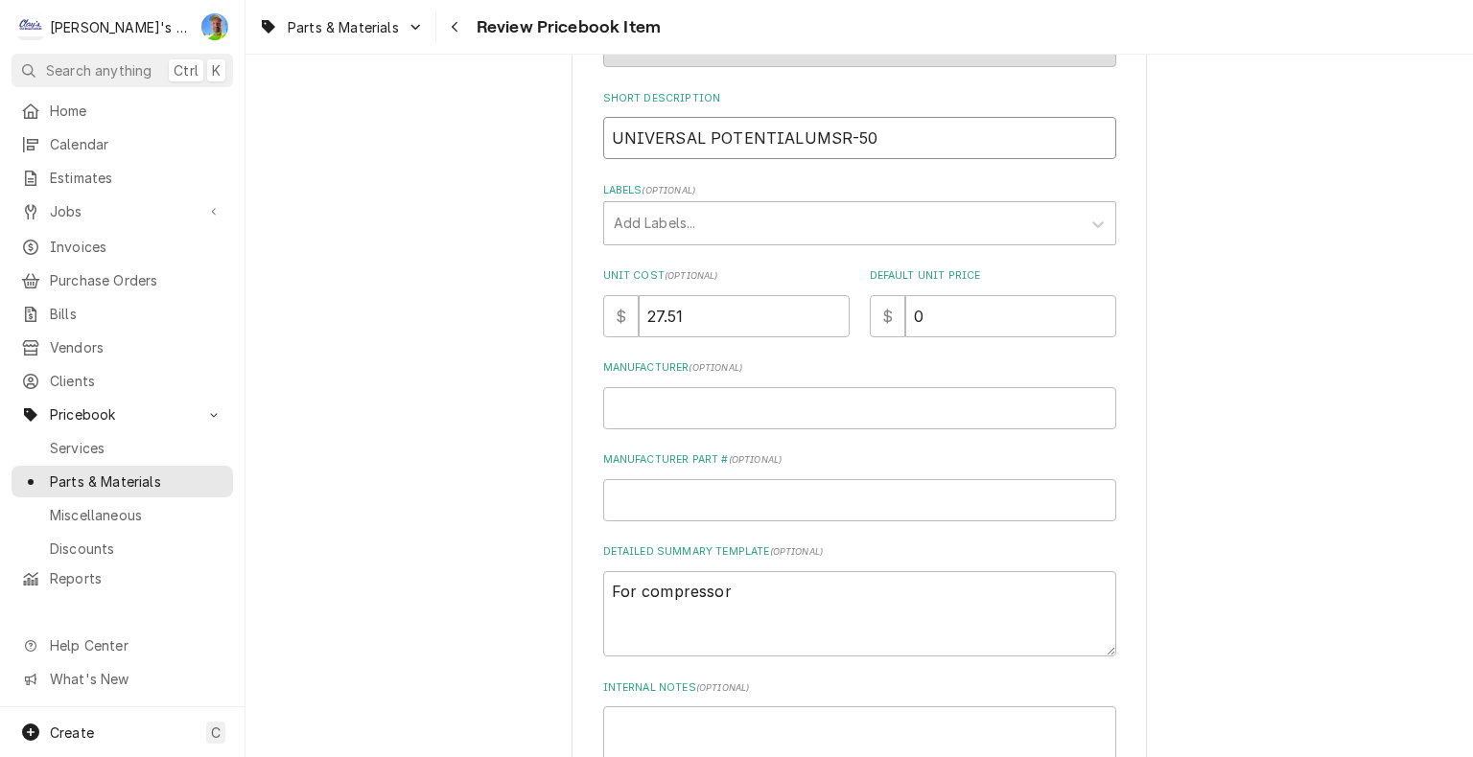
type textarea "x"
type input "UNIVERSAL POTENTIAL UMSR-50"
type textarea "x"
type input "UNIVERSAL POTENTIAL RUMSR-50"
type textarea "x"
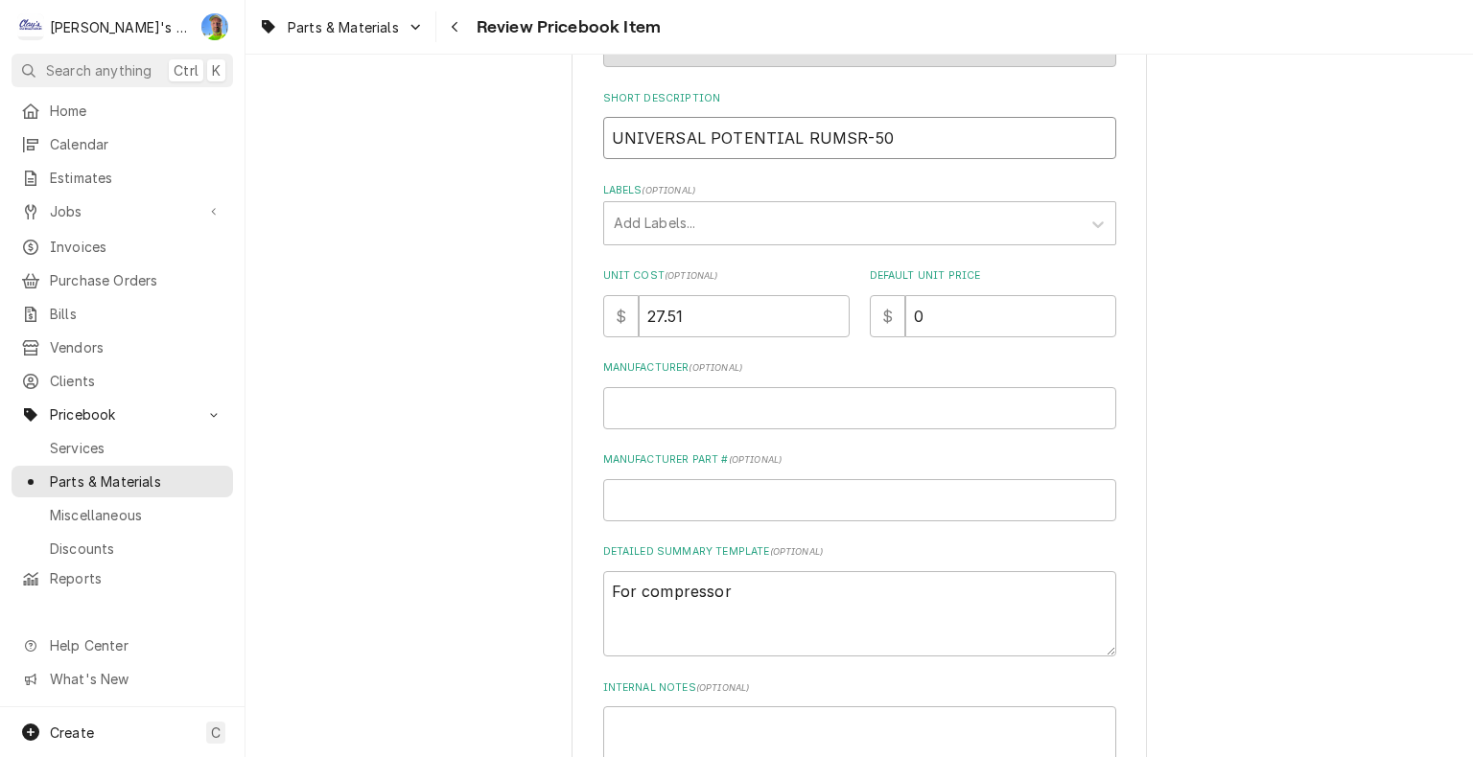
type input "UNIVERSAL POTENTIAL REUMSR-50"
type textarea "x"
type input "UNIVERSAL POTENTIAL RELUMSR-50"
type textarea "x"
type input "UNIVERSAL POTENTIAL RELAUMSR-50"
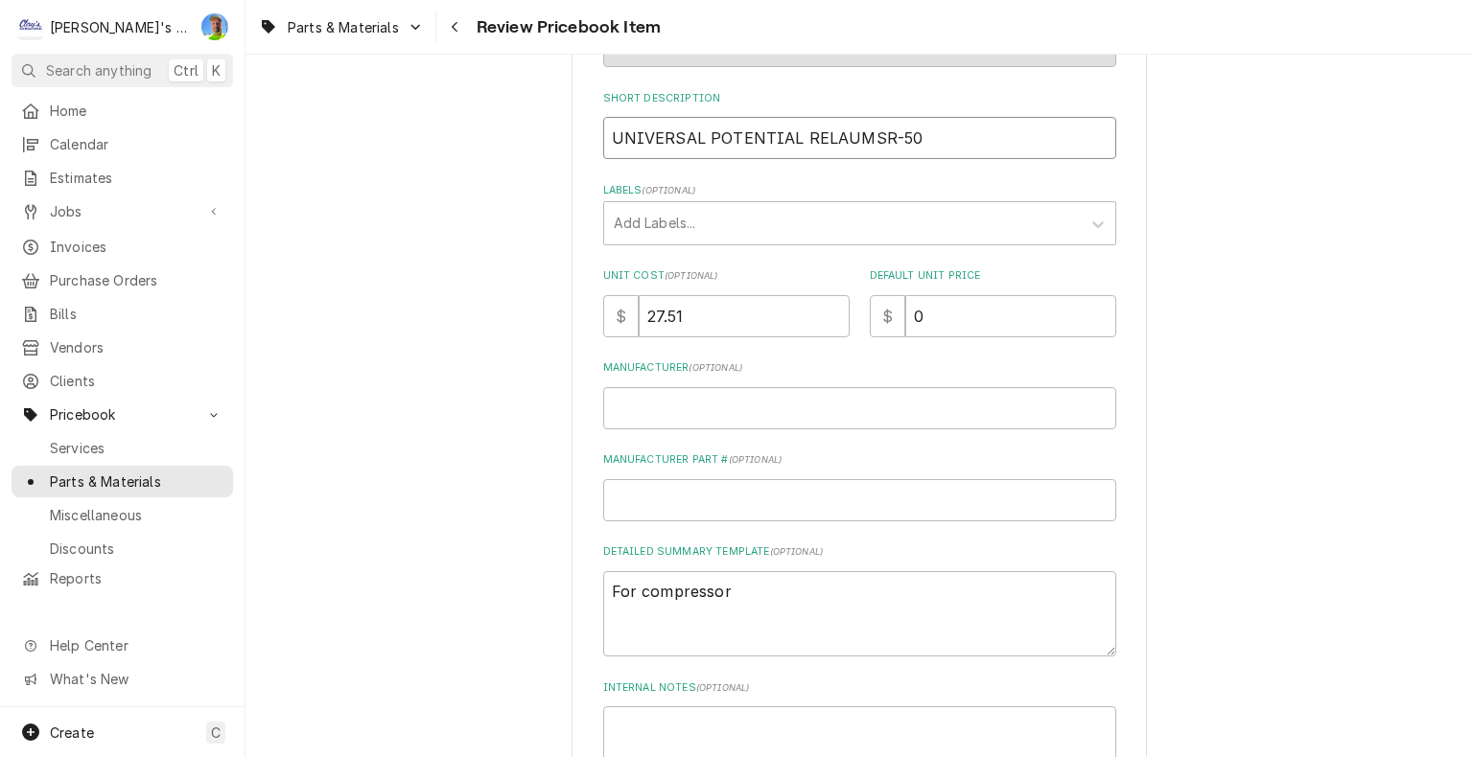
type textarea "x"
type input "UNIVERSAL POTENTIAL RELAYUMSR-50"
type textarea "x"
type input "UNIVERSAL POTENTIAL RELAY UMSR-50"
click at [663, 232] on div "Labels" at bounding box center [842, 223] width 457 height 35
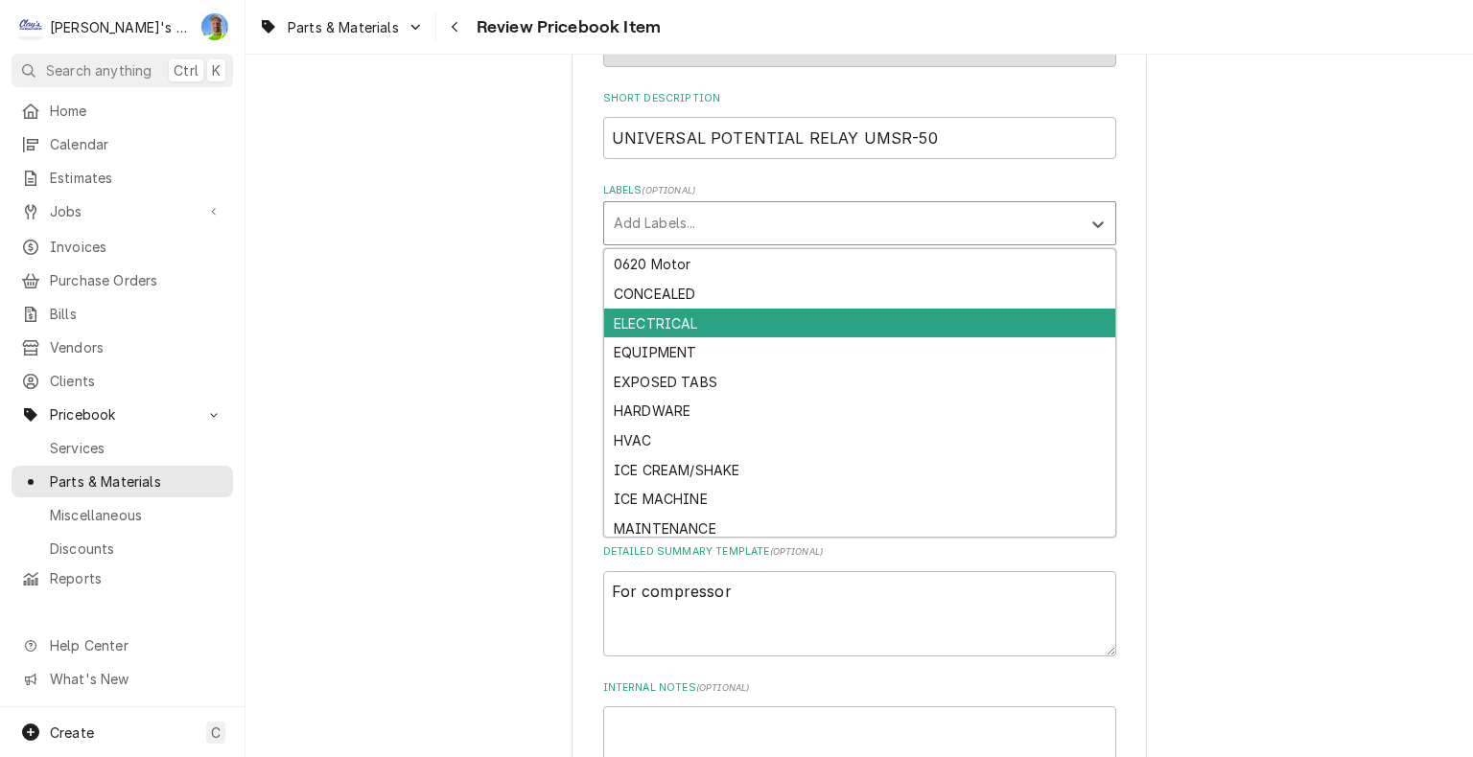
click at [699, 314] on div "ELECTRICAL" at bounding box center [859, 324] width 511 height 30
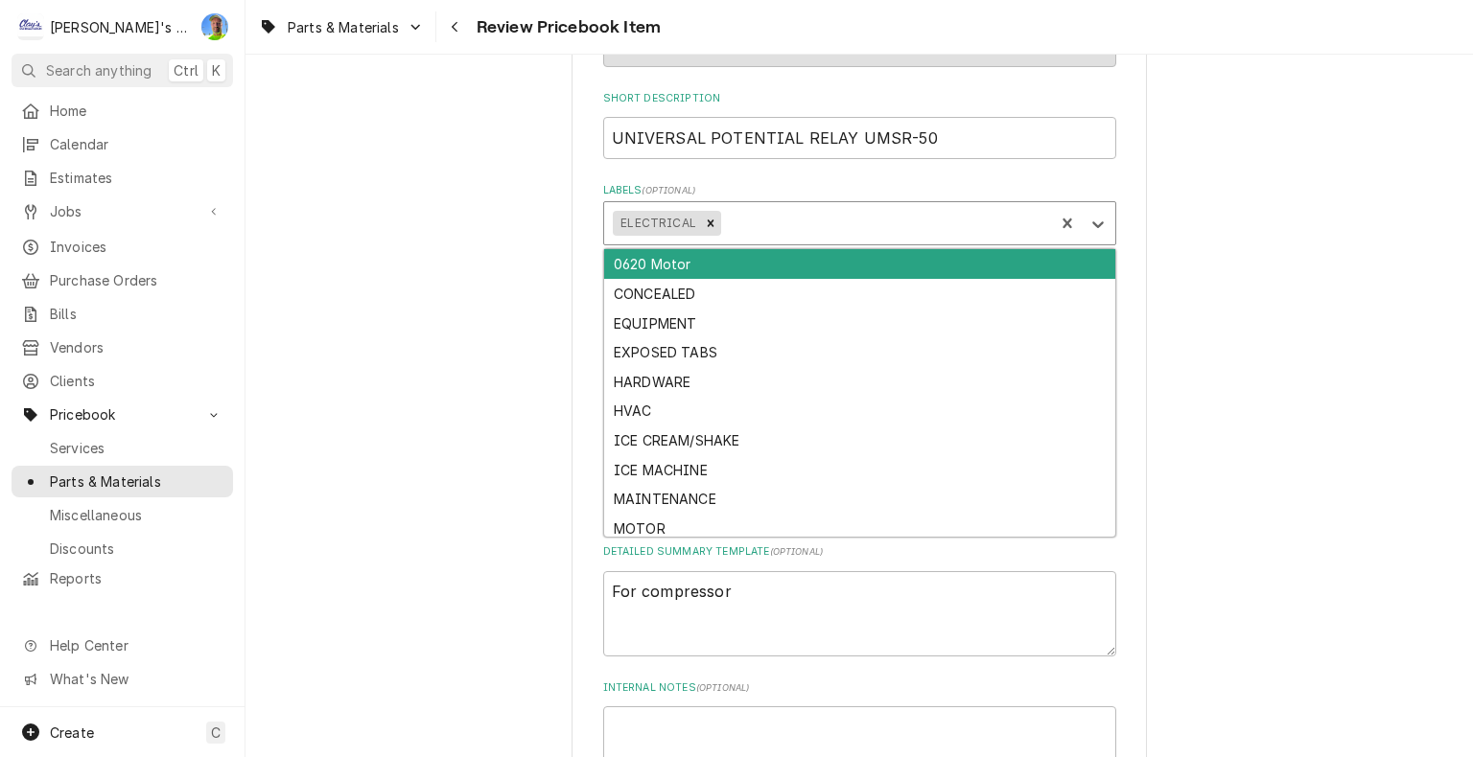
click at [725, 233] on div "Labels" at bounding box center [885, 223] width 320 height 35
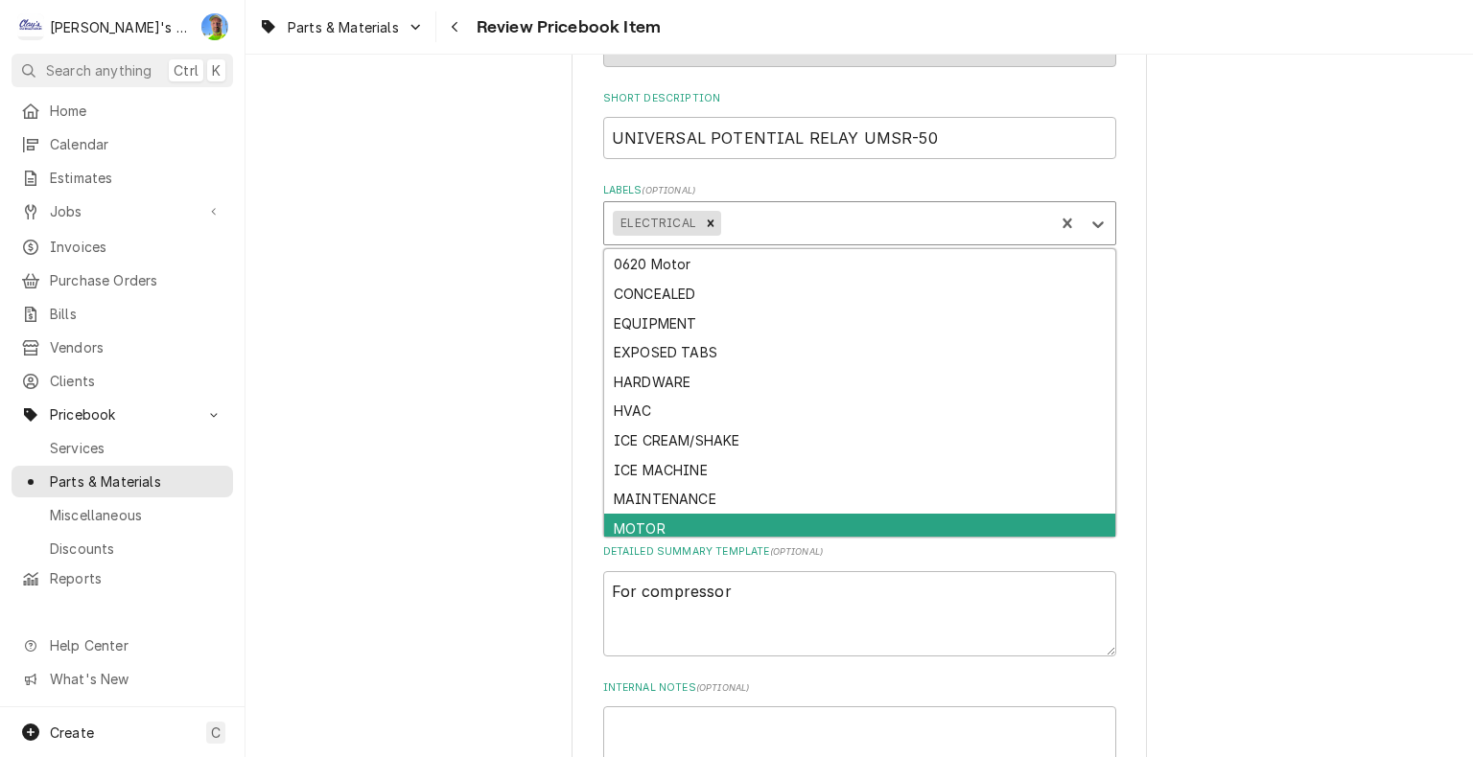
scroll to position [64, 0]
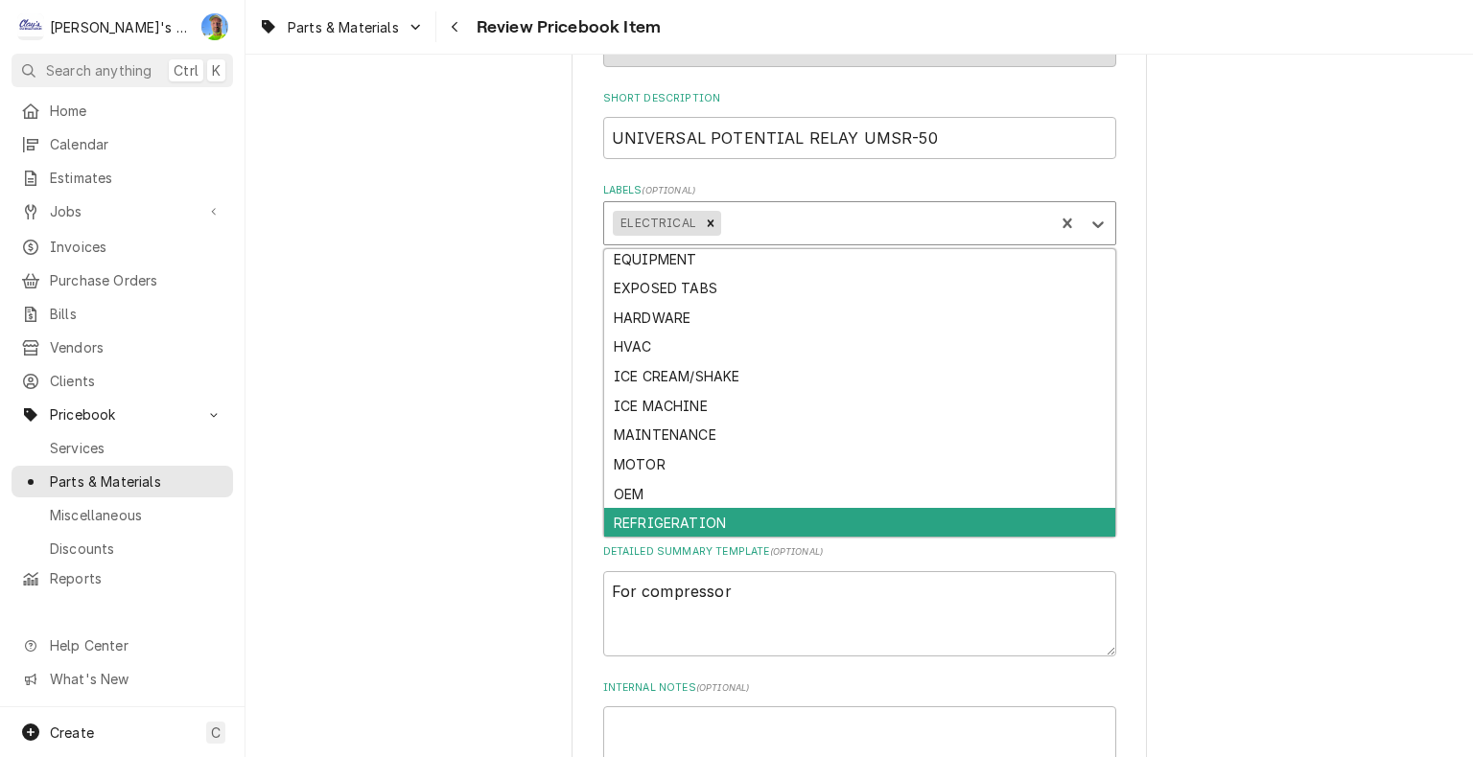
click at [710, 520] on div "REFRIGERATION" at bounding box center [859, 523] width 511 height 30
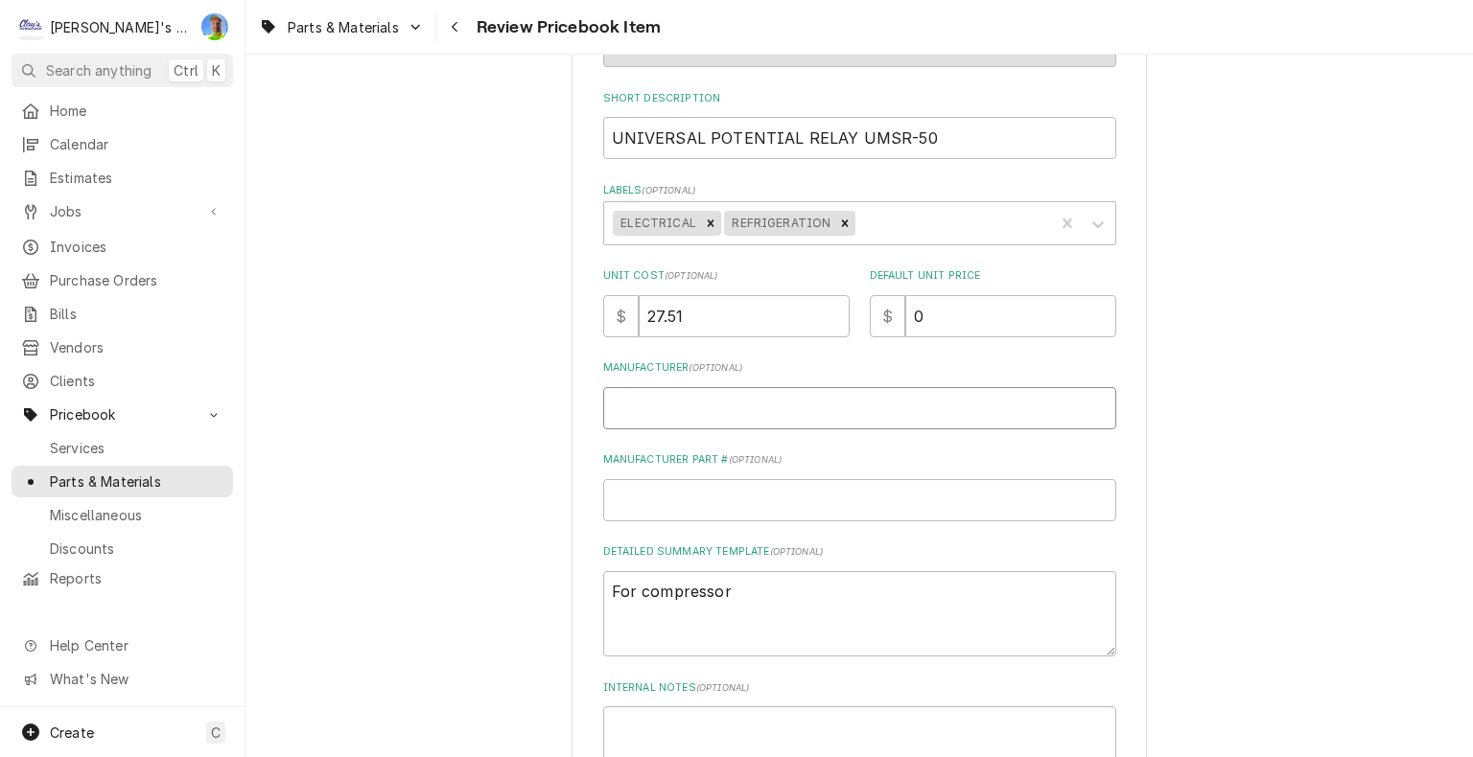
click at [678, 407] on input "Manufacturer ( optional )" at bounding box center [859, 408] width 513 height 42
type textarea "x"
type input "I"
type textarea "x"
type input "IC"
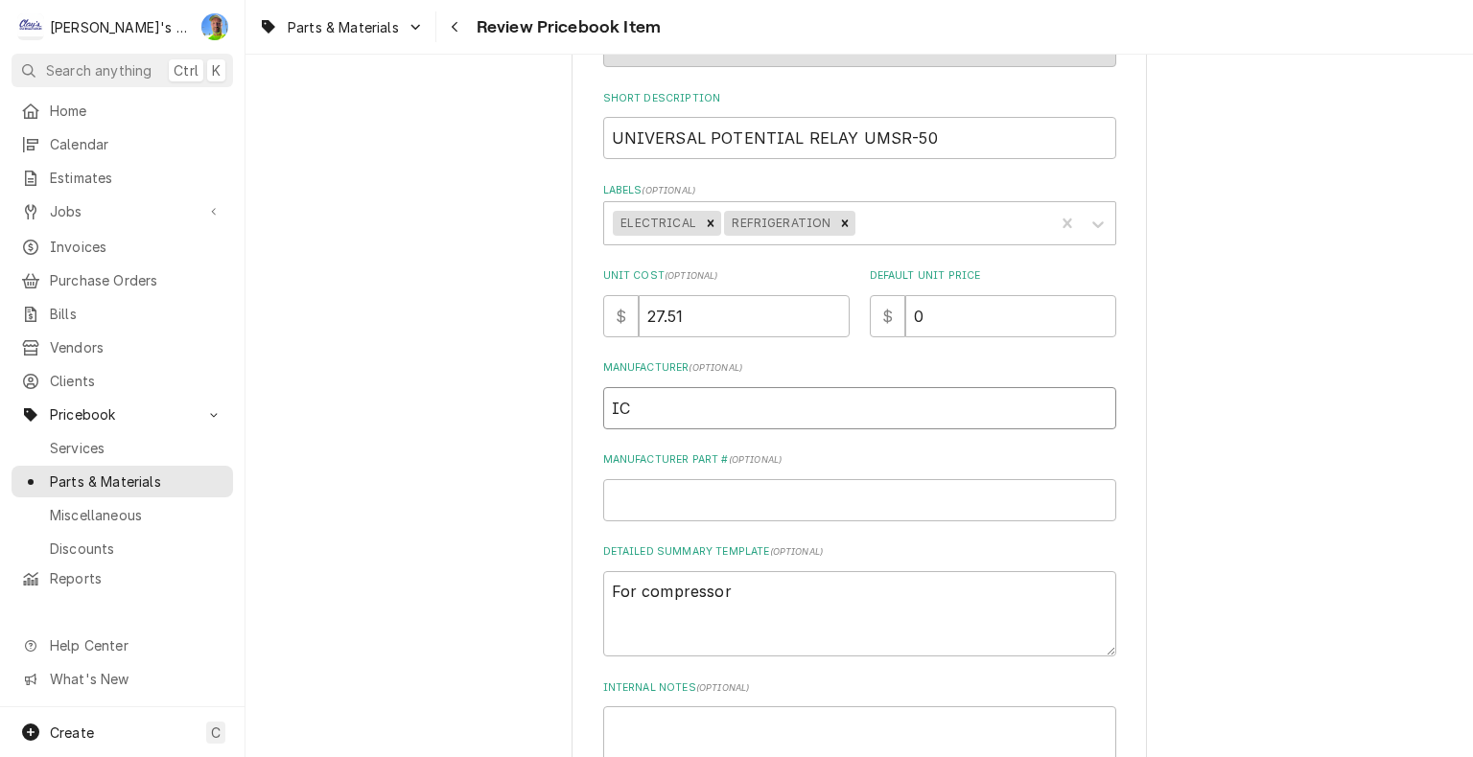
type textarea "x"
type input "ICM"
type textarea "x"
type input "U"
type textarea "x"
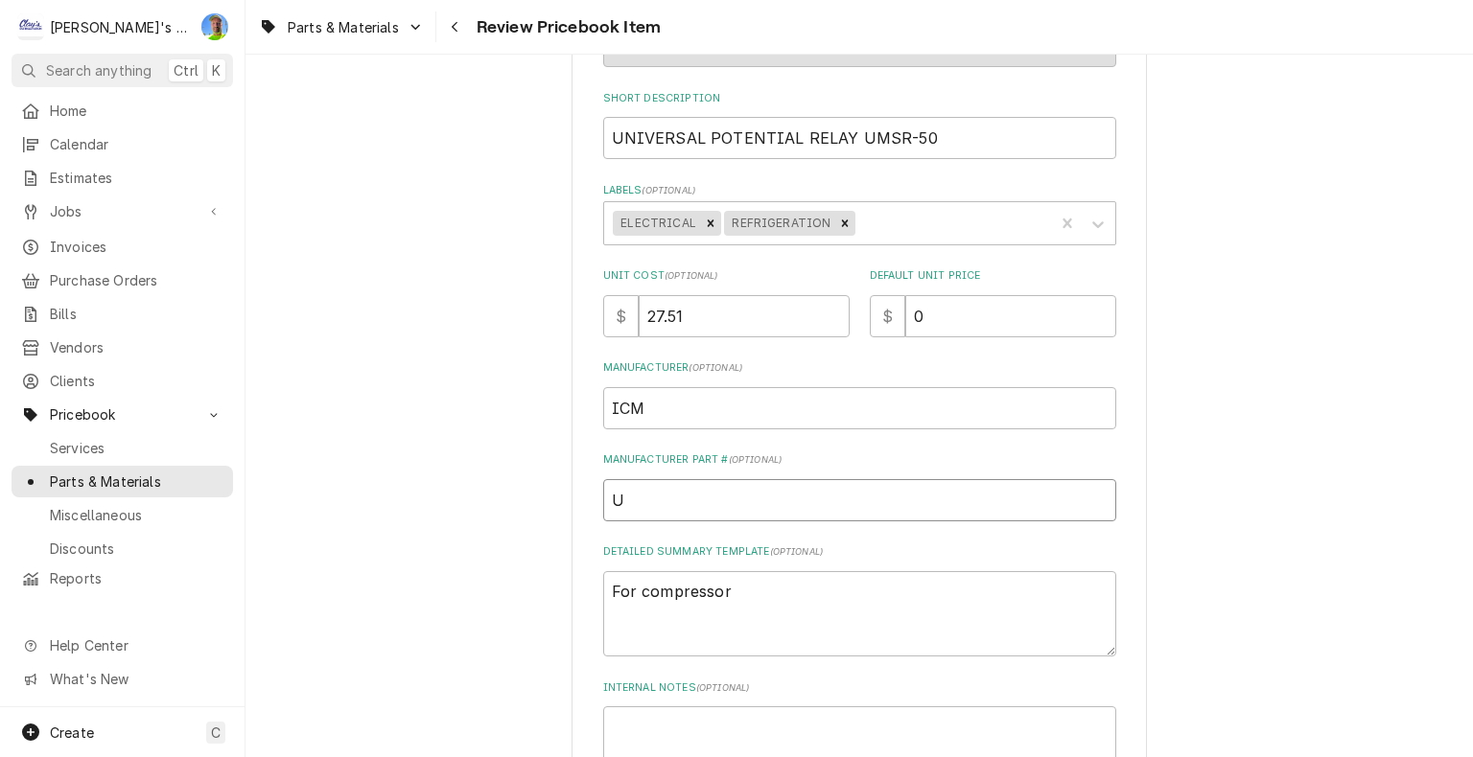
type input "UM"
type textarea "x"
type input "UMS"
type textarea "x"
type input "UMSR"
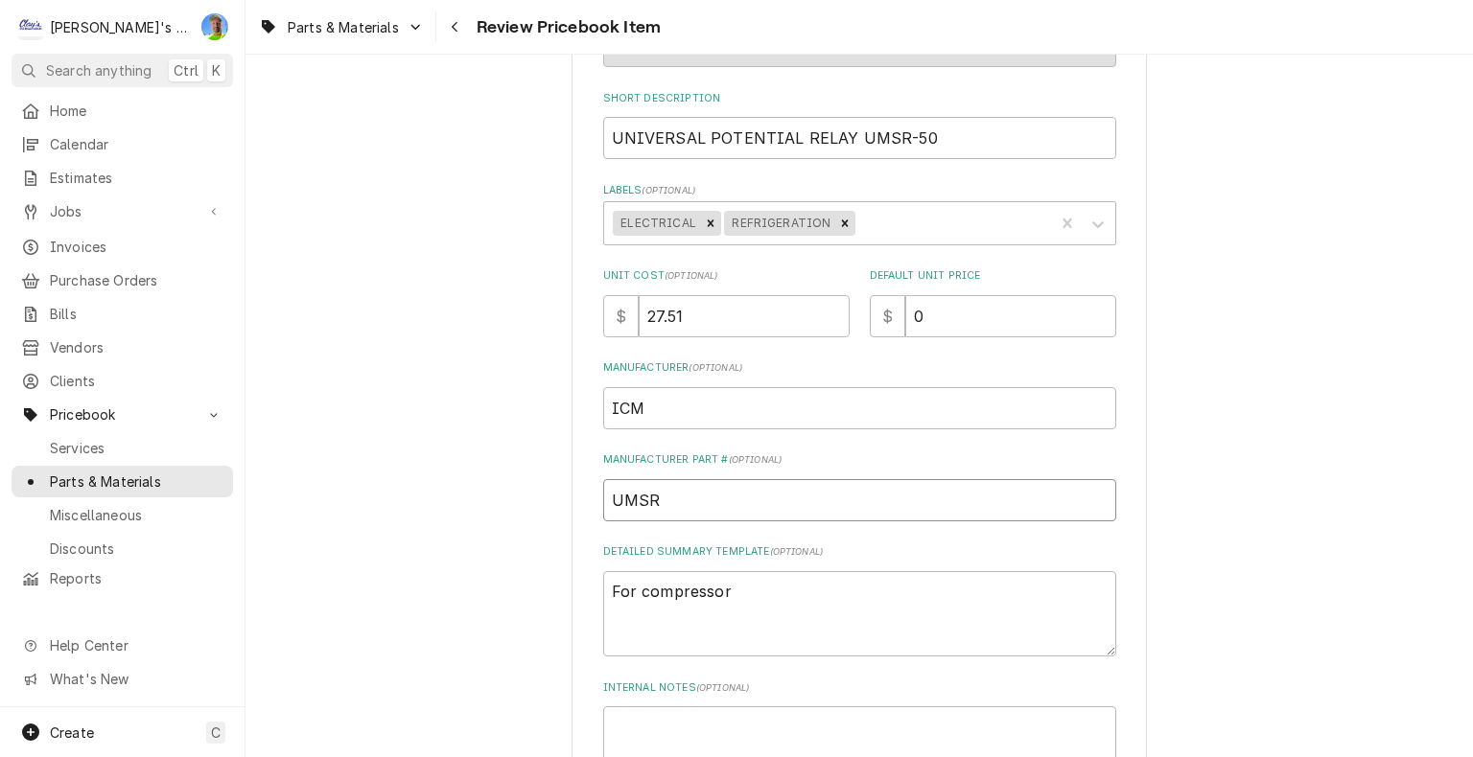
type textarea "x"
type input "UMSR-"
type textarea "x"
type input "UMSR-5"
type textarea "x"
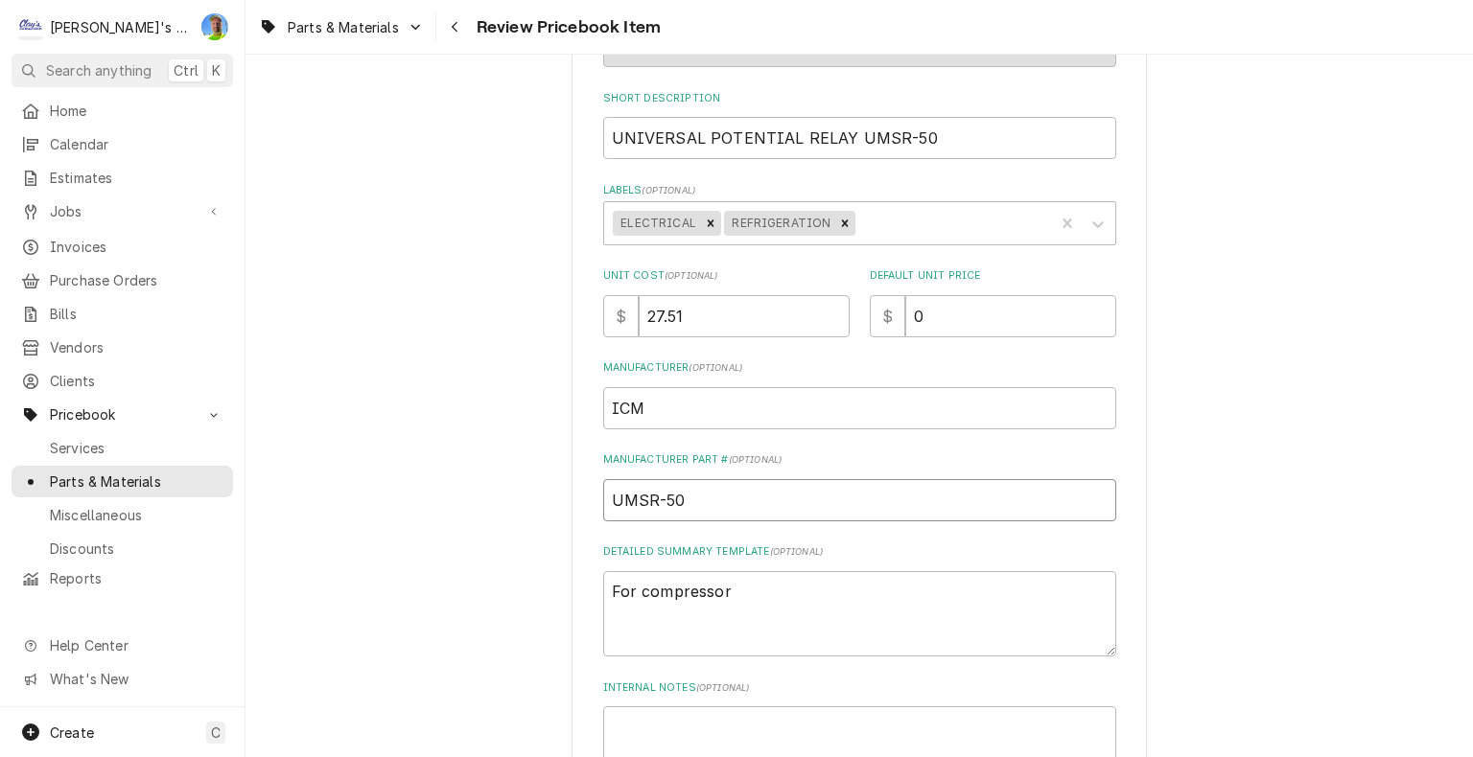
type input "UMSR-50"
click at [745, 591] on textarea "For compressor" at bounding box center [859, 614] width 513 height 86
type textarea "x"
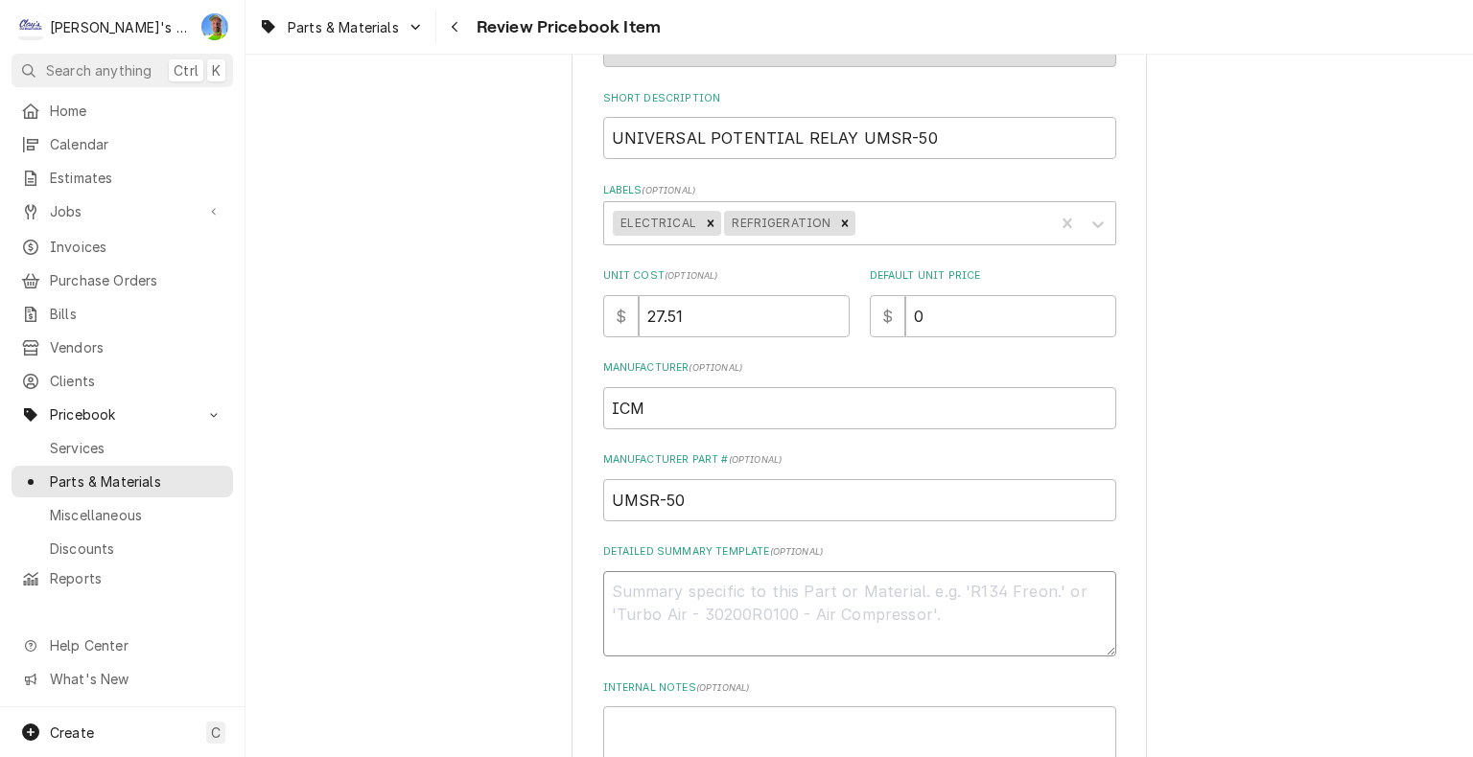
click at [790, 586] on textarea "Detailed Summary Template ( optional )" at bounding box center [859, 614] width 513 height 86
paste textarea "Universal Motor Starting Relay"
type textarea "x"
type textarea "Universal Motor Starting Relay"
click at [686, 309] on input "27.51" at bounding box center [744, 316] width 211 height 42
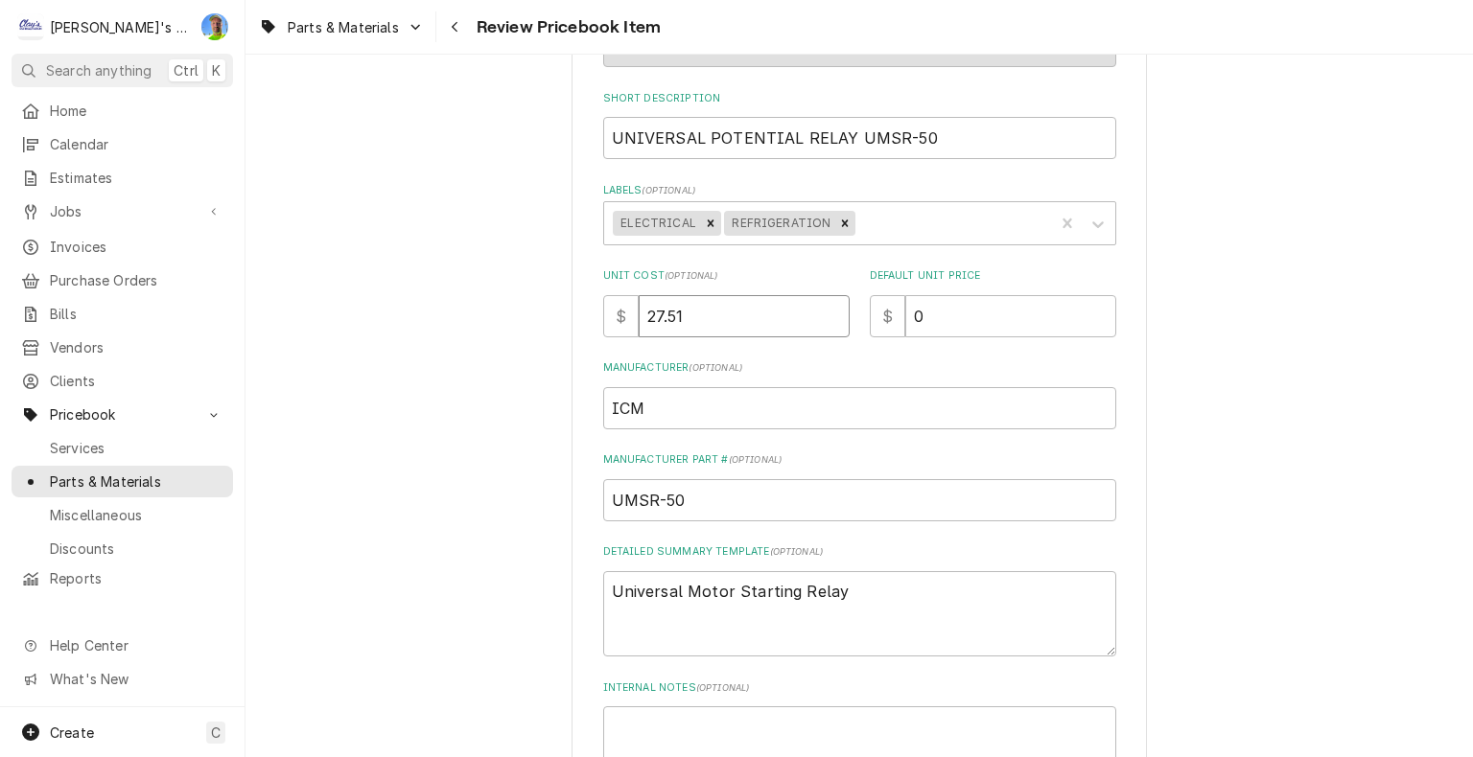
click at [686, 309] on input "27.51" at bounding box center [744, 316] width 211 height 42
type textarea "x"
type input "0"
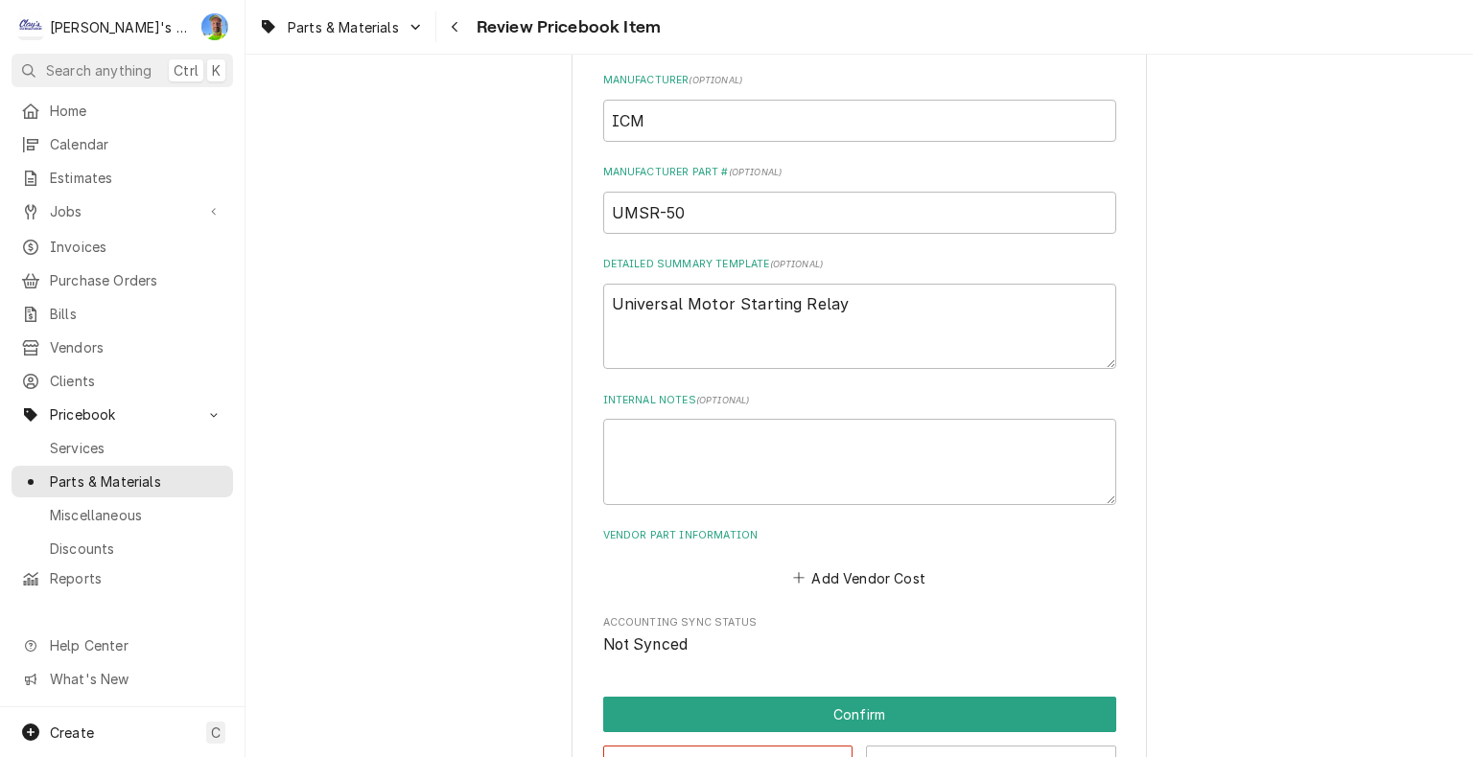
scroll to position [671, 0]
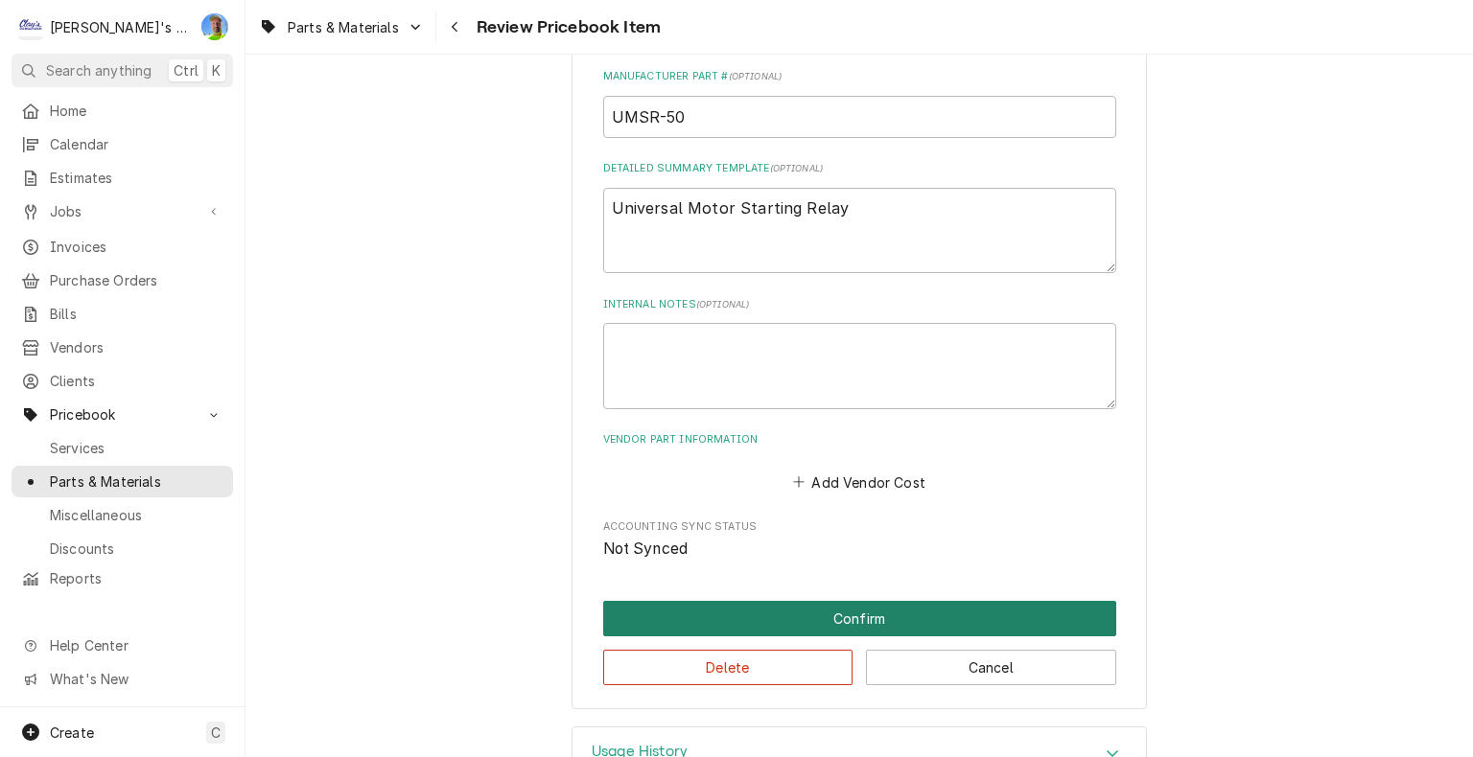
click at [825, 619] on button "Confirm" at bounding box center [859, 618] width 513 height 35
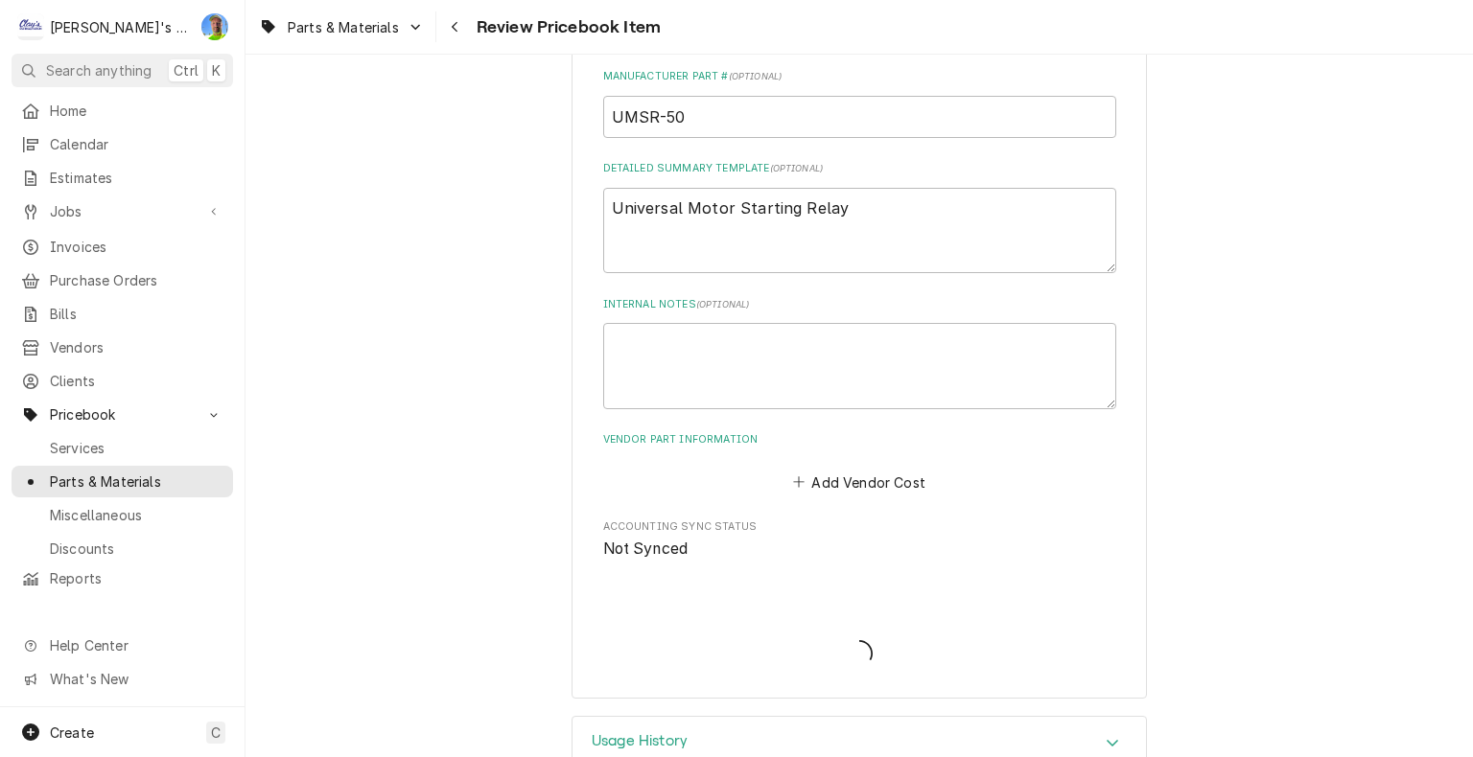
type textarea "x"
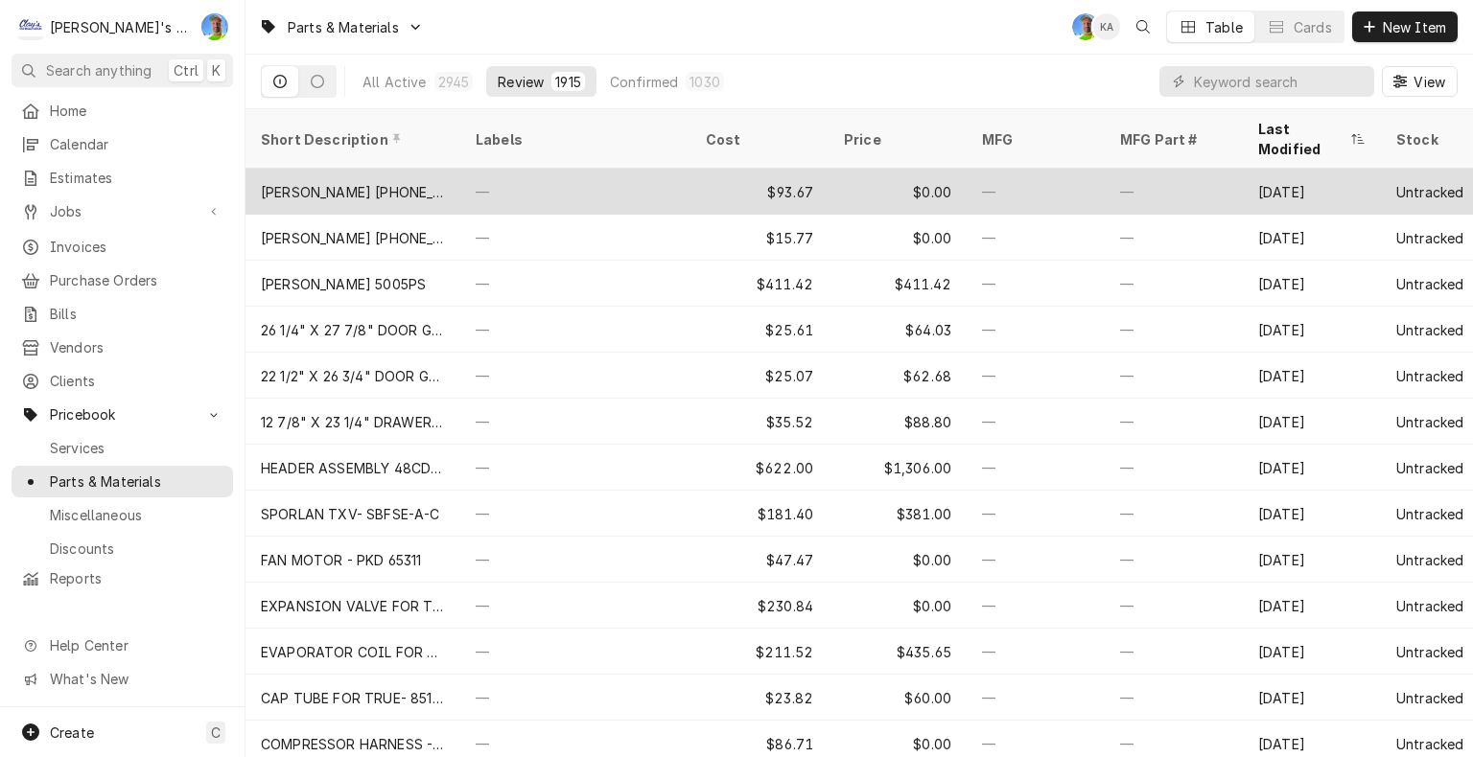
click at [701, 174] on div "$93.67" at bounding box center [759, 192] width 138 height 46
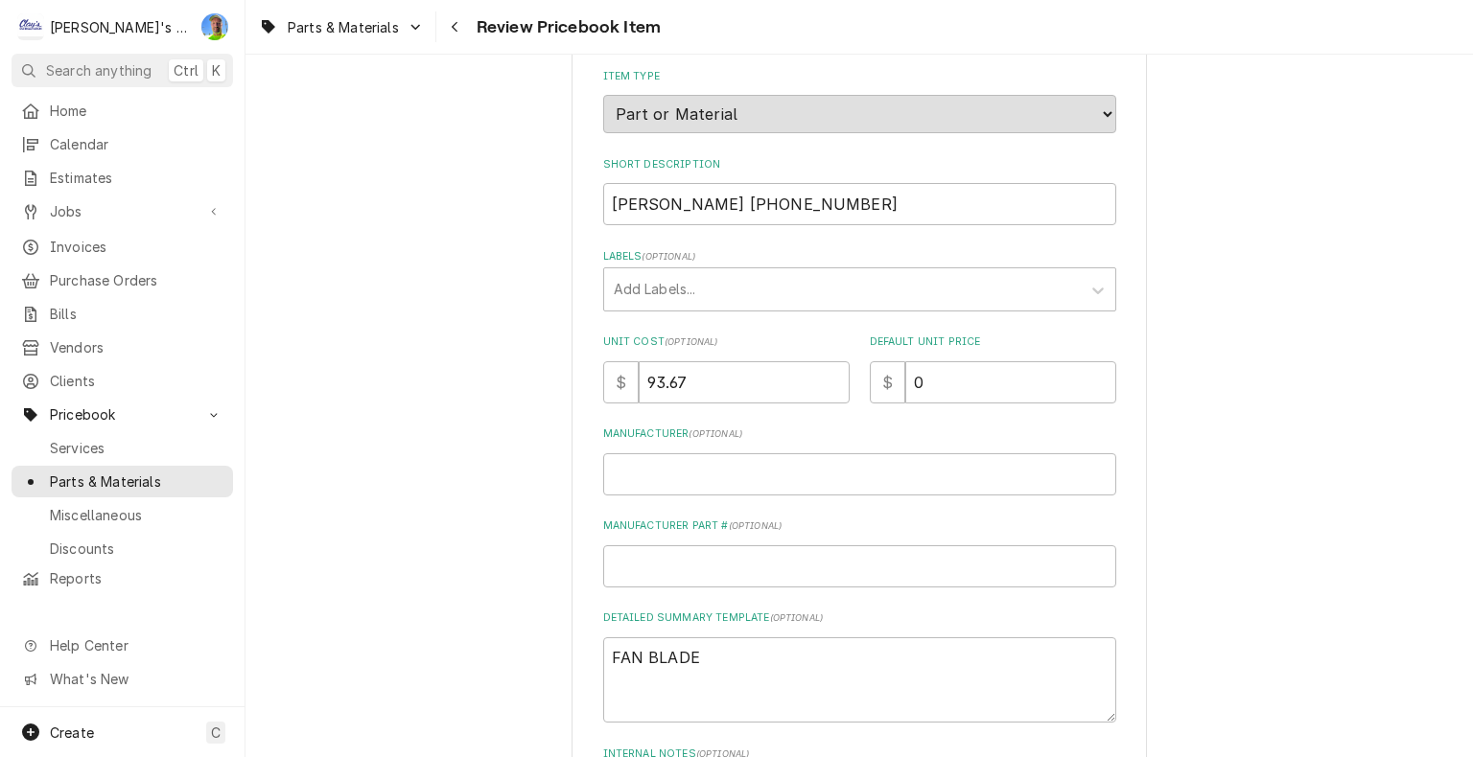
scroll to position [192, 0]
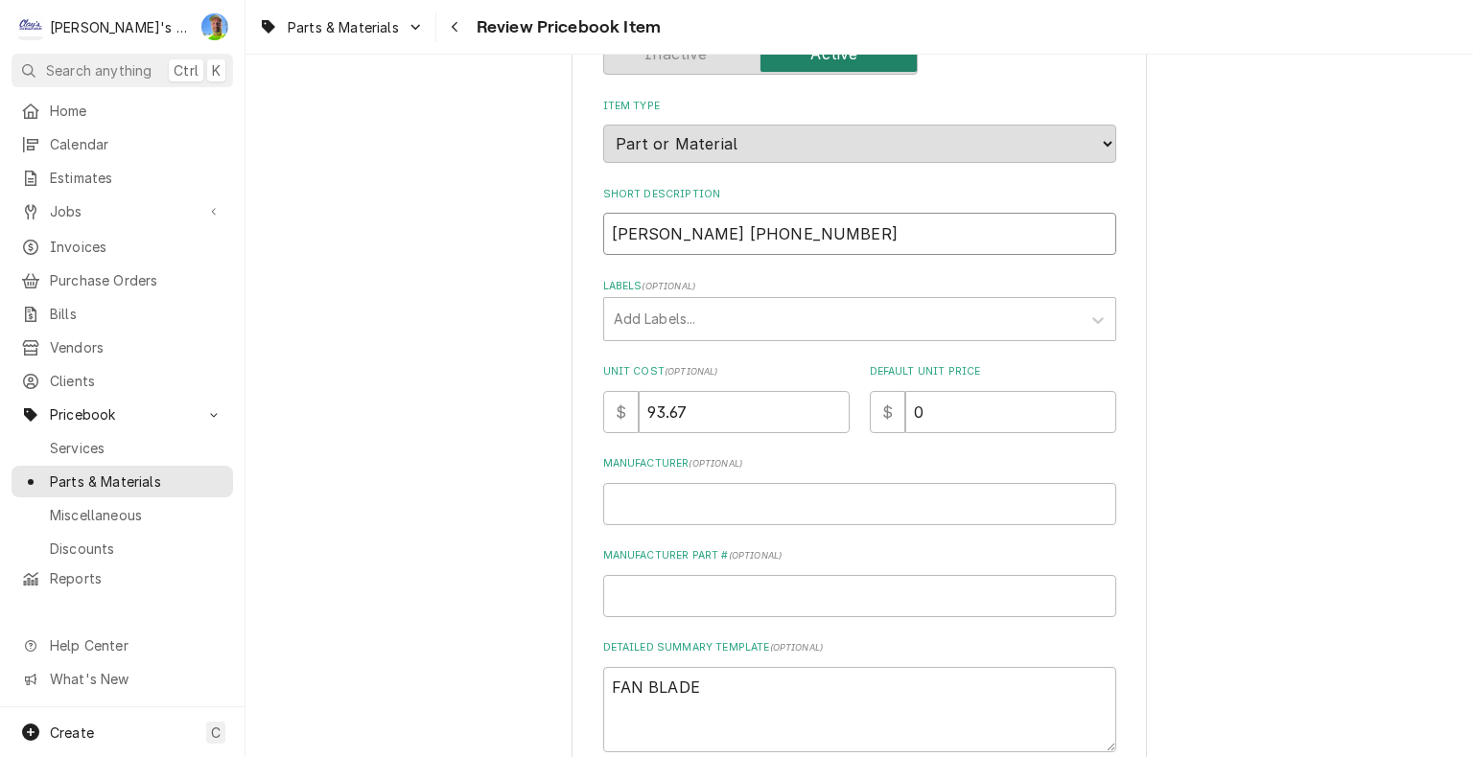
click at [603, 236] on input "[PERSON_NAME] [PHONE_NUMBER]" at bounding box center [859, 234] width 513 height 42
type textarea "x"
type input "FLAU [PHONE_NUMBER]"
type textarea "x"
type input "FALAU [PHONE_NUMBER]"
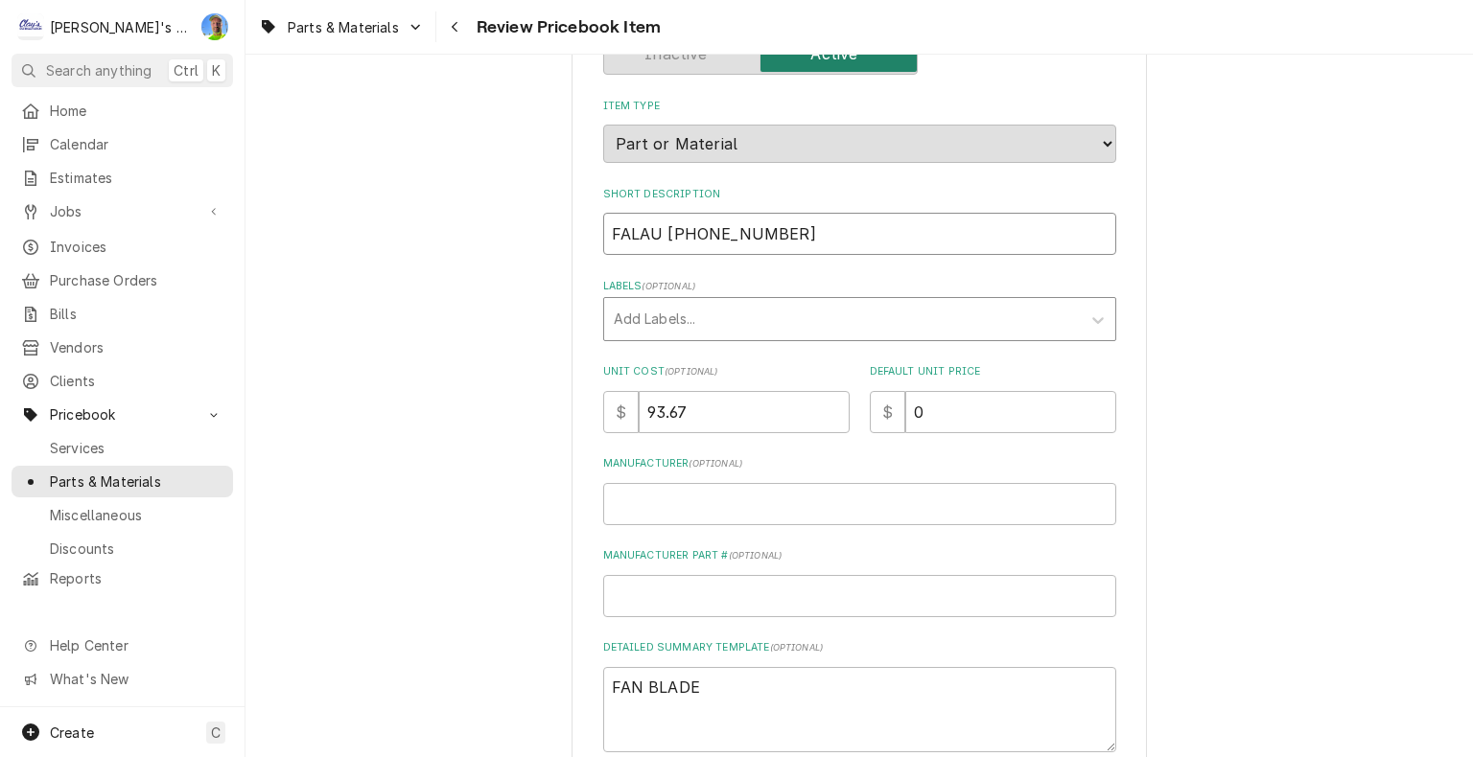
type textarea "x"
type input "FANLAU [PHONE_NUMBER]"
type textarea "x"
type input "FAN [PERSON_NAME] [PHONE_NUMBER]"
type textarea "x"
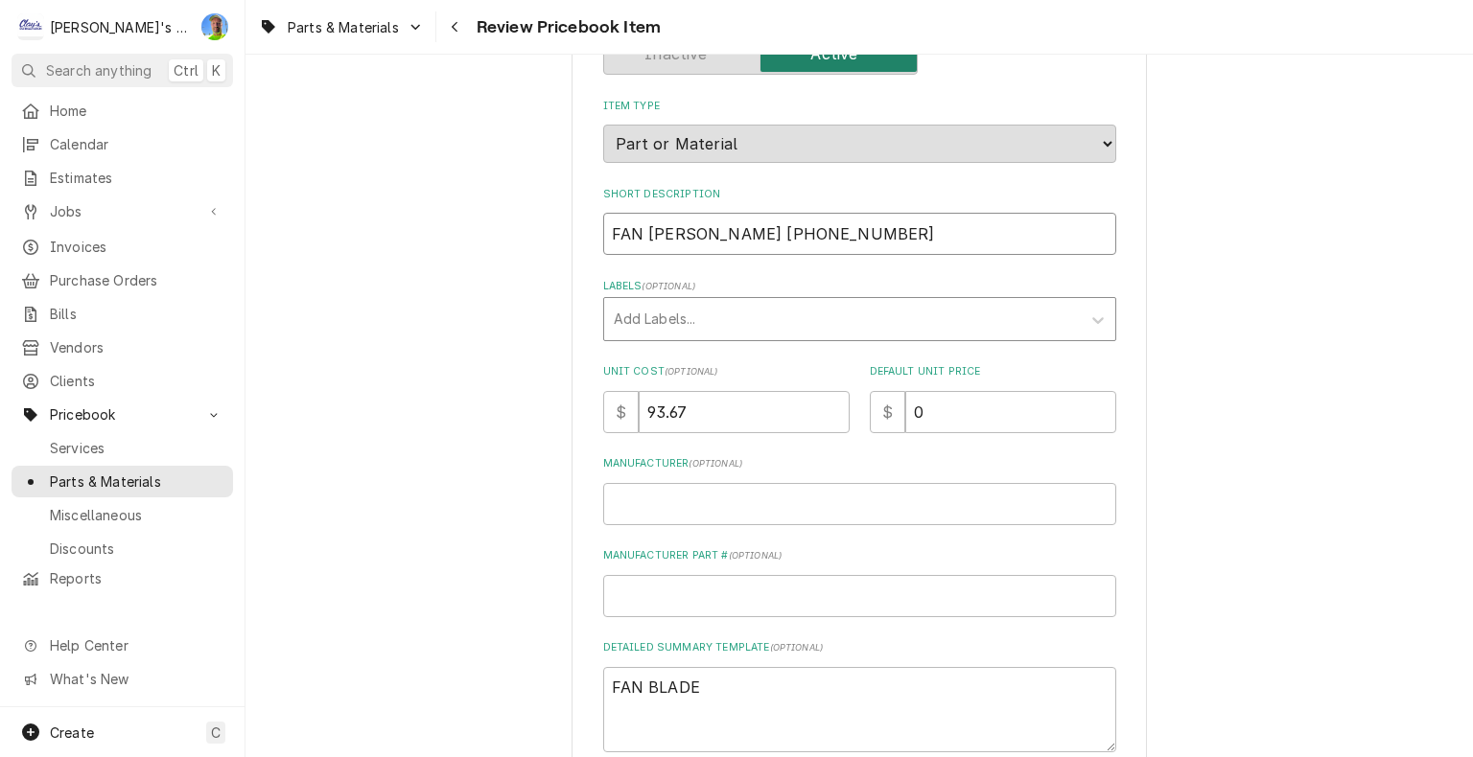
type input "FAN BLAU [PHONE_NUMBER]"
type textarea "x"
type input "FAN BLLAU [PHONE_NUMBER]"
type textarea "x"
type input "FAN BLALAU [PHONE_NUMBER]"
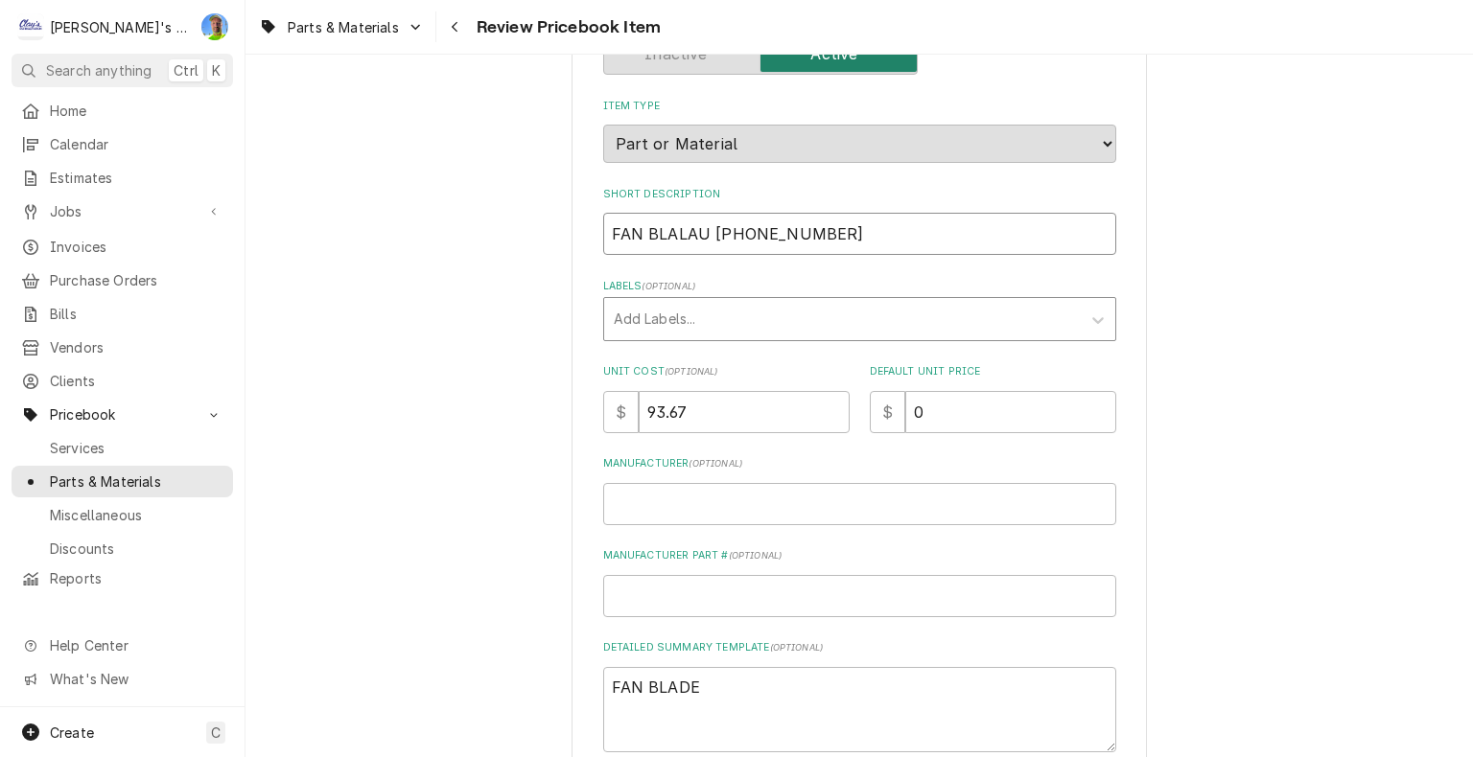
type textarea "x"
type input "FAN BLADLAU [PHONE_NUMBER]"
type textarea "x"
type input "FAN BLADELAU [PHONE_NUMBER]"
type textarea "x"
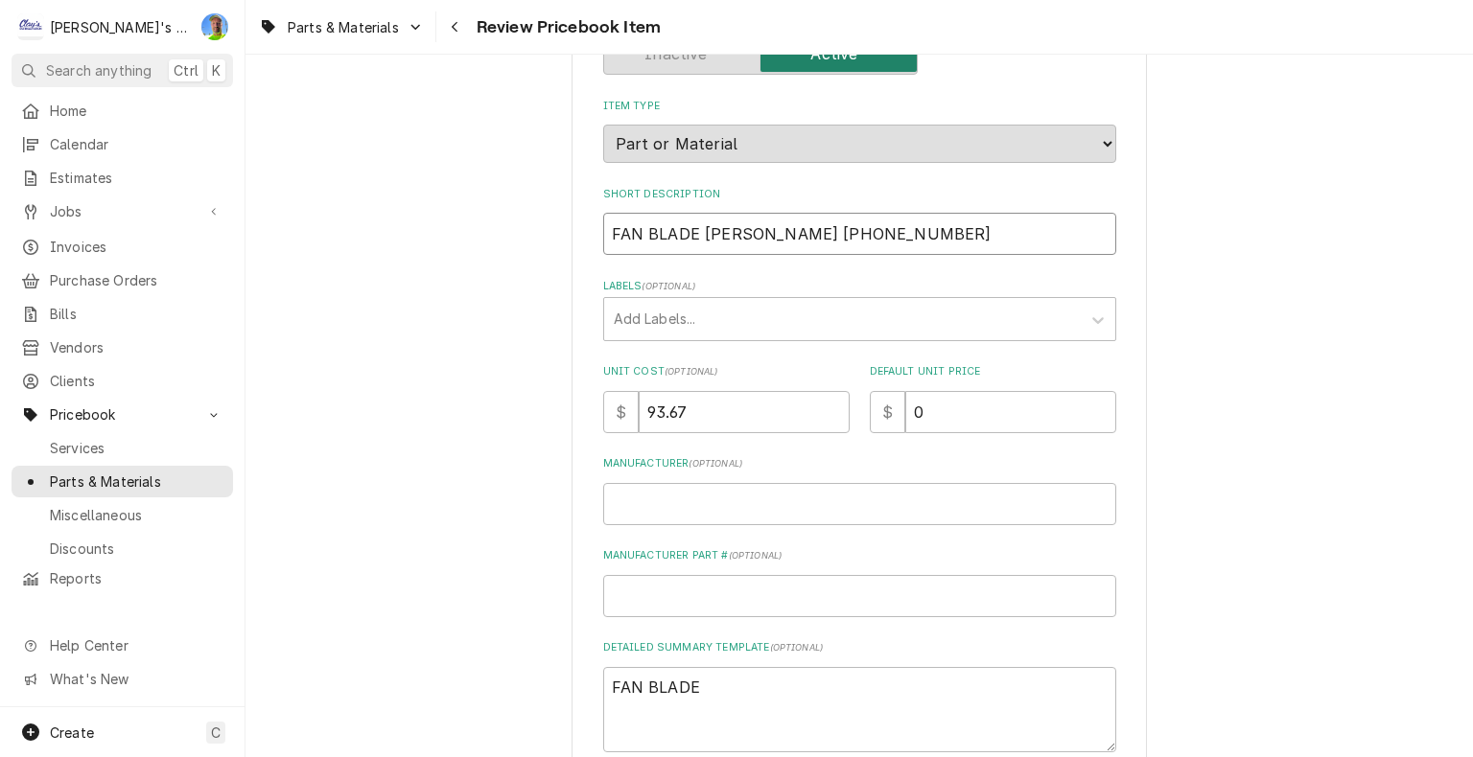
drag, startPoint x: 696, startPoint y: 233, endPoint x: 810, endPoint y: 224, distance: 114.4
click at [810, 224] on input "FAN BLADE [PERSON_NAME] [PHONE_NUMBER]" at bounding box center [859, 234] width 513 height 42
type input "FAN BLADE [PERSON_NAME] [PHONE_NUMBER]"
click at [880, 678] on textarea "FAN BLADE" at bounding box center [859, 710] width 513 height 86
type textarea "x"
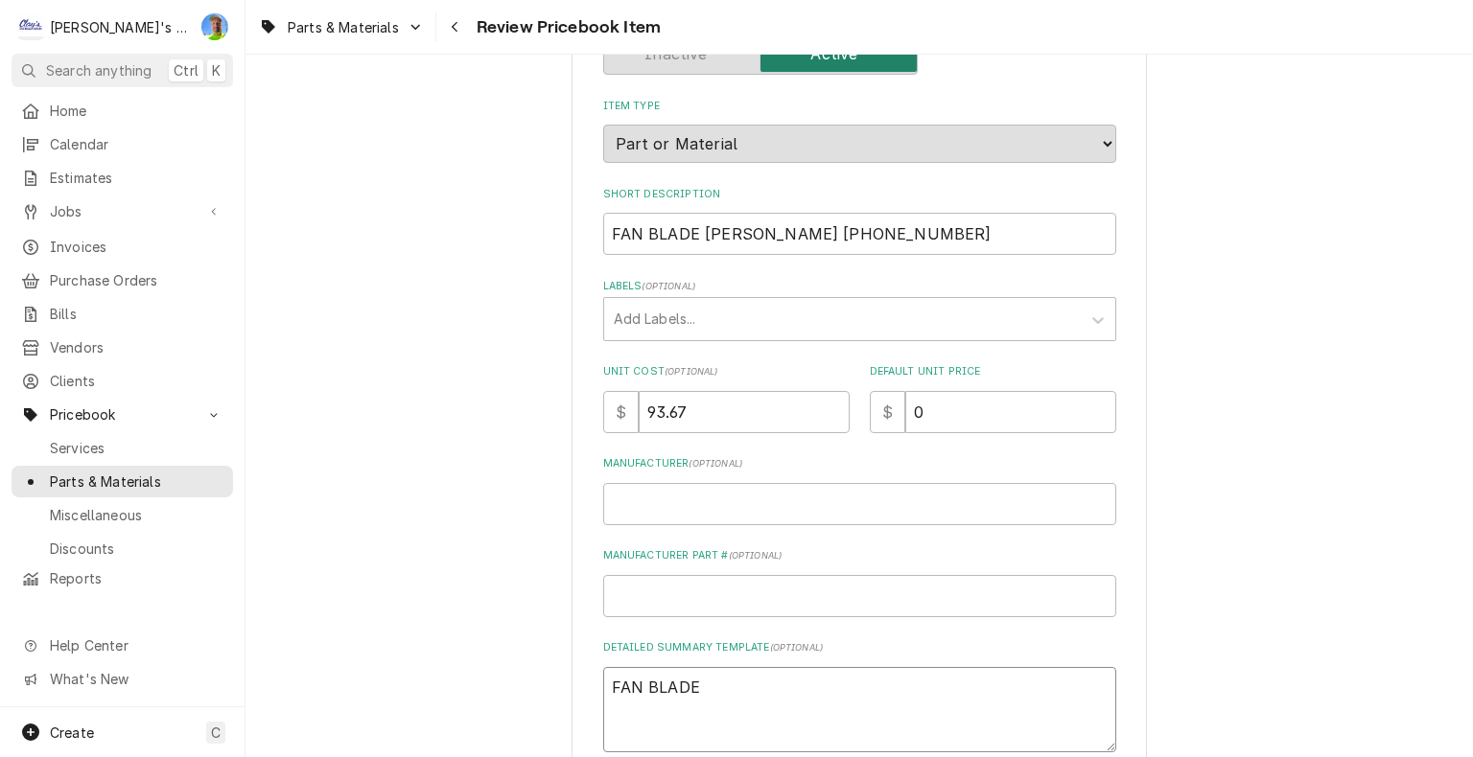
type textarea "FAN BLADE"
paste textarea "24" 27 Deg CW 4 Blade Fan Heavy Duty 24 Diameter (In) 27 Pitch (Deg) CW Rotation"
type textarea "x"
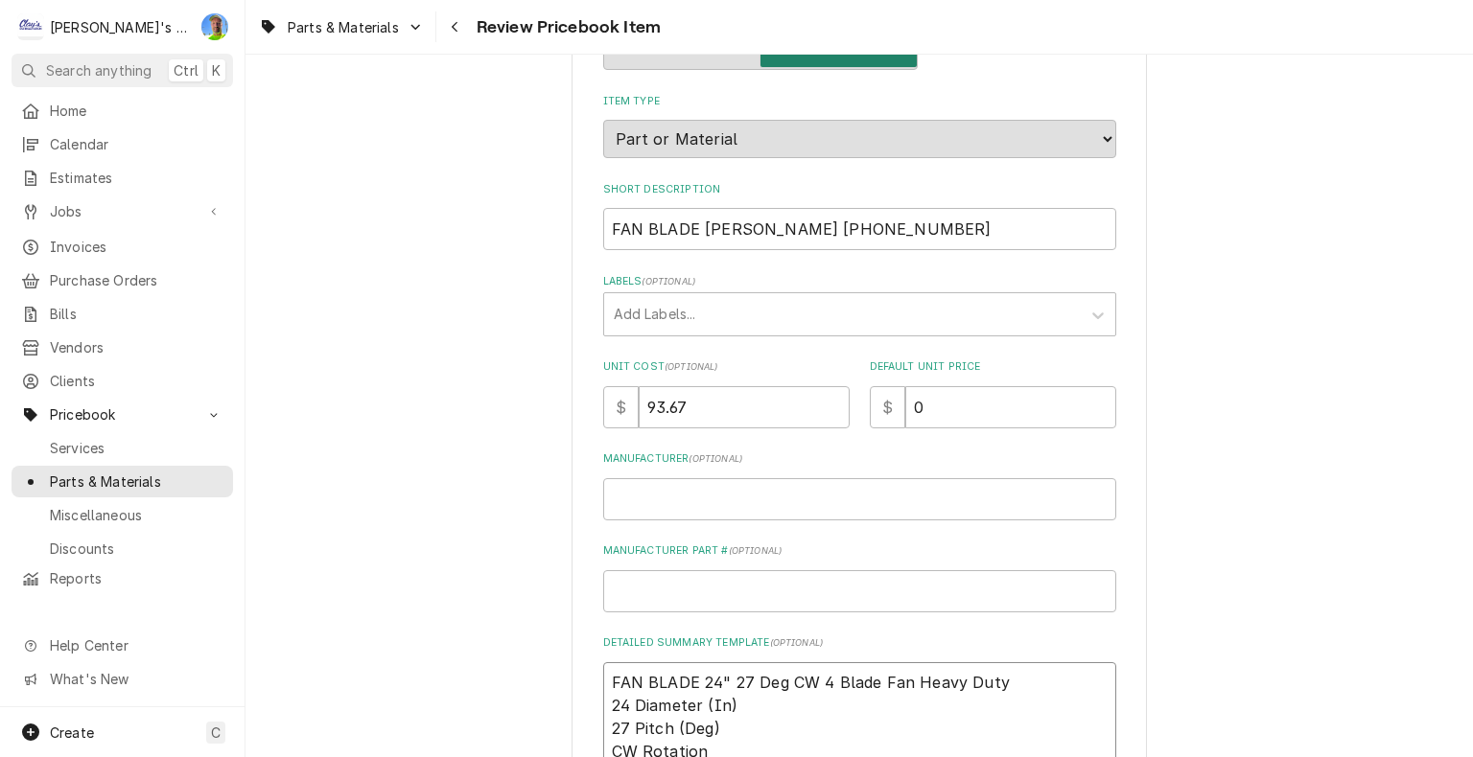
type textarea "FAN BLADE 24" 27 Deg CW 4 Blade Fan Heavy Duty 24 Diameter (In) 27 Pitch (Deg) …"
click at [663, 489] on input "Manufacturer ( optional )" at bounding box center [859, 499] width 513 height 42
type textarea "x"
type input "L"
type textarea "x"
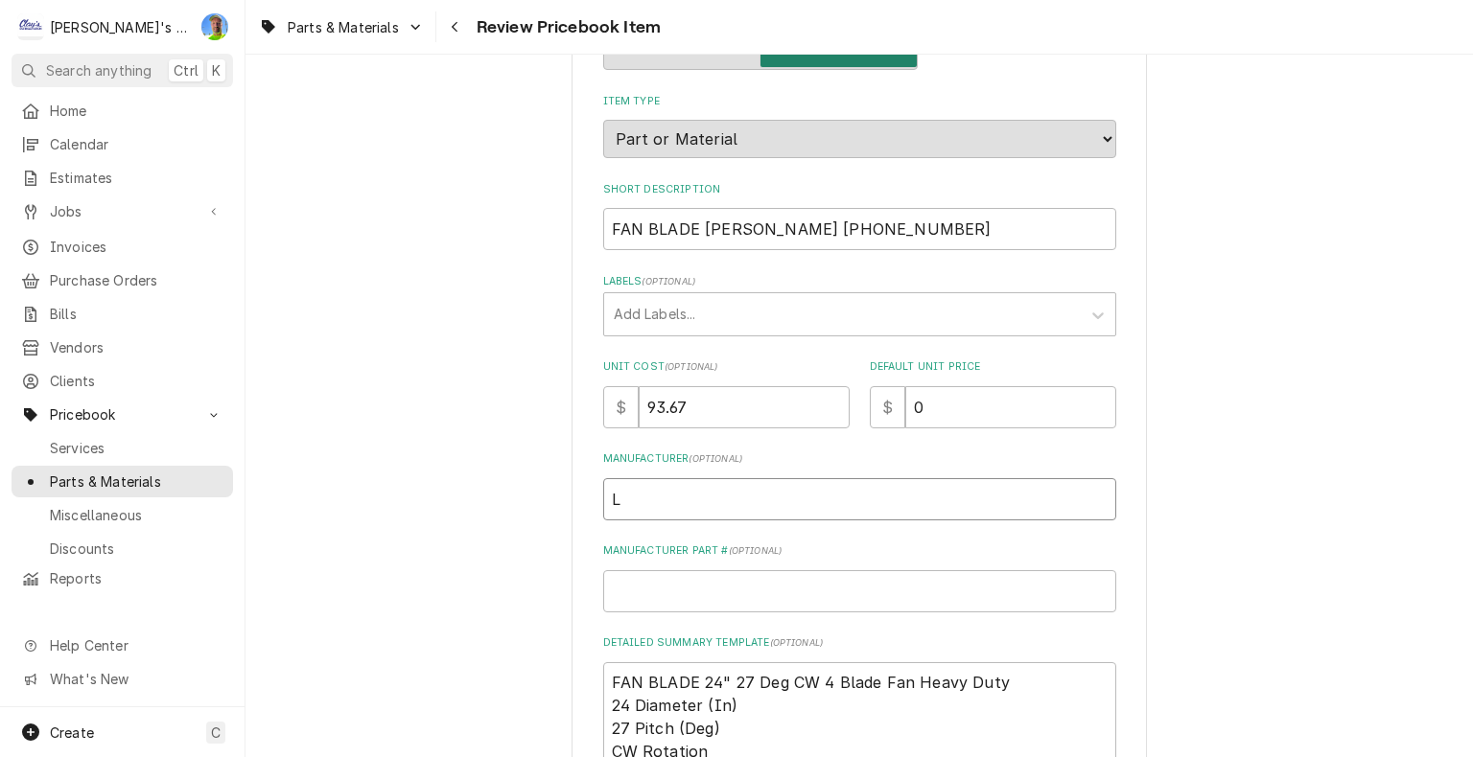
type input "LA"
type textarea "x"
type input "[PERSON_NAME]"
type textarea "x"
type input "[PERSON_NAME]"
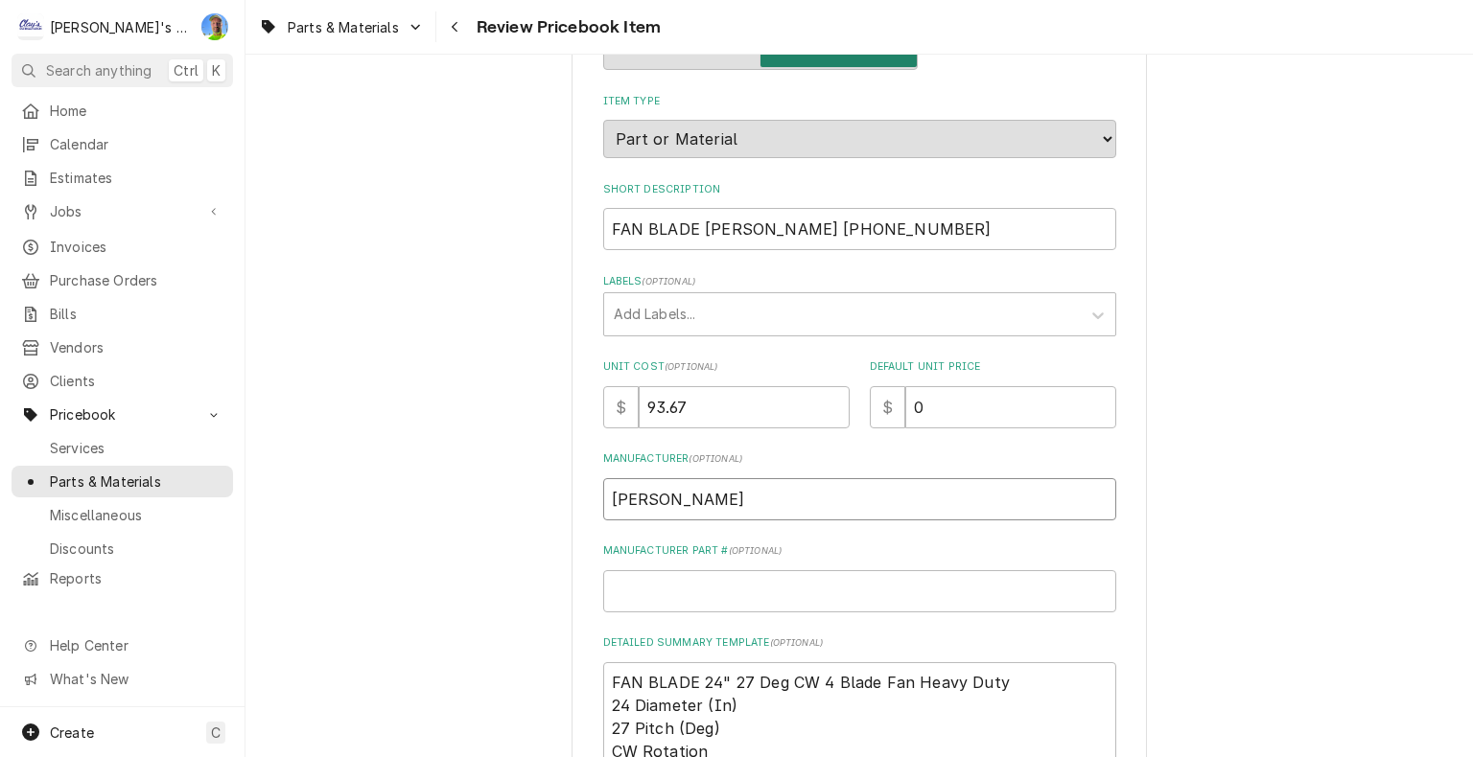
type textarea "x"
type input "[PERSON_NAME]"
type textarea "x"
type input "[PERSON_NAME] IN"
type textarea "x"
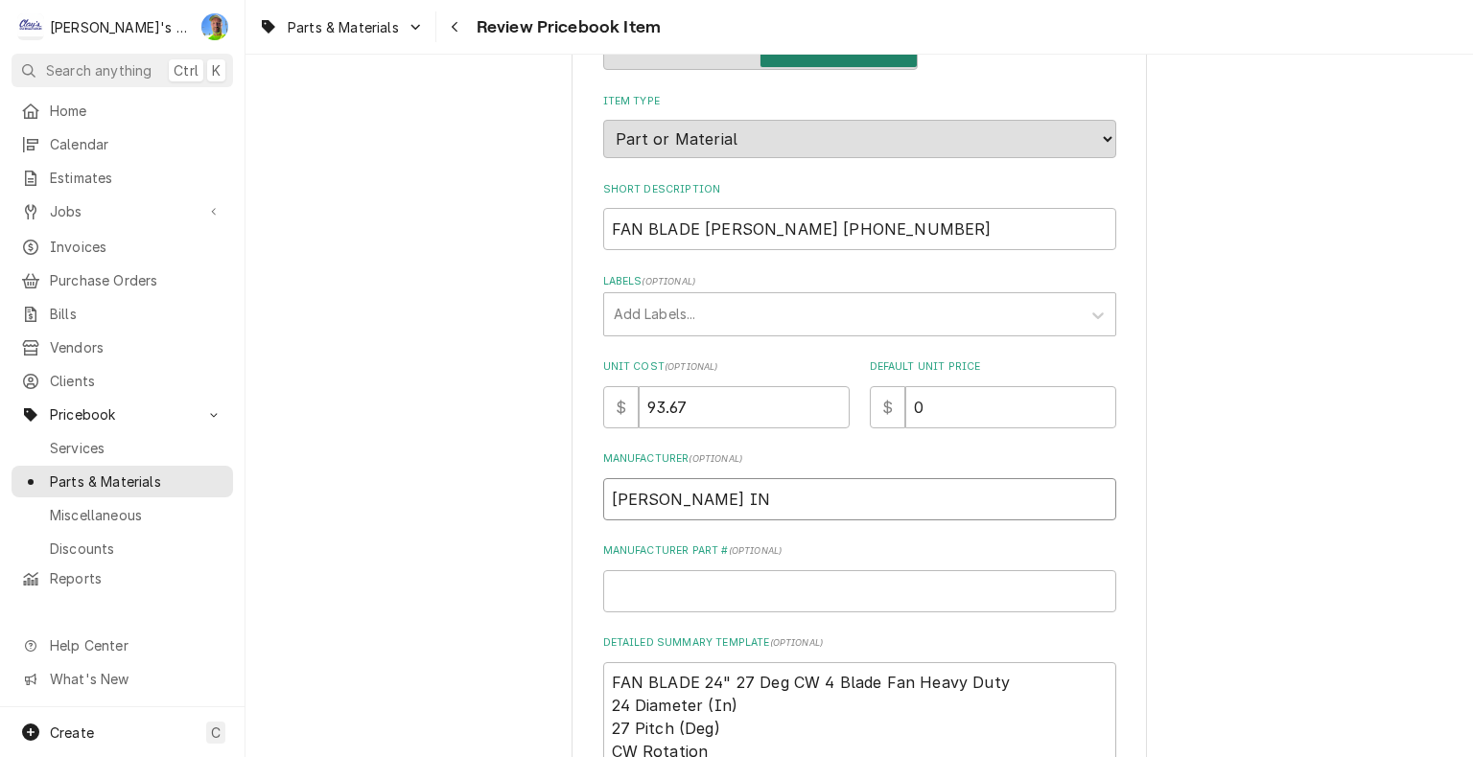
type input "[PERSON_NAME] IND"
type textarea "x"
type input "[PERSON_NAME]"
type textarea "x"
type input "[PERSON_NAME] INDUS"
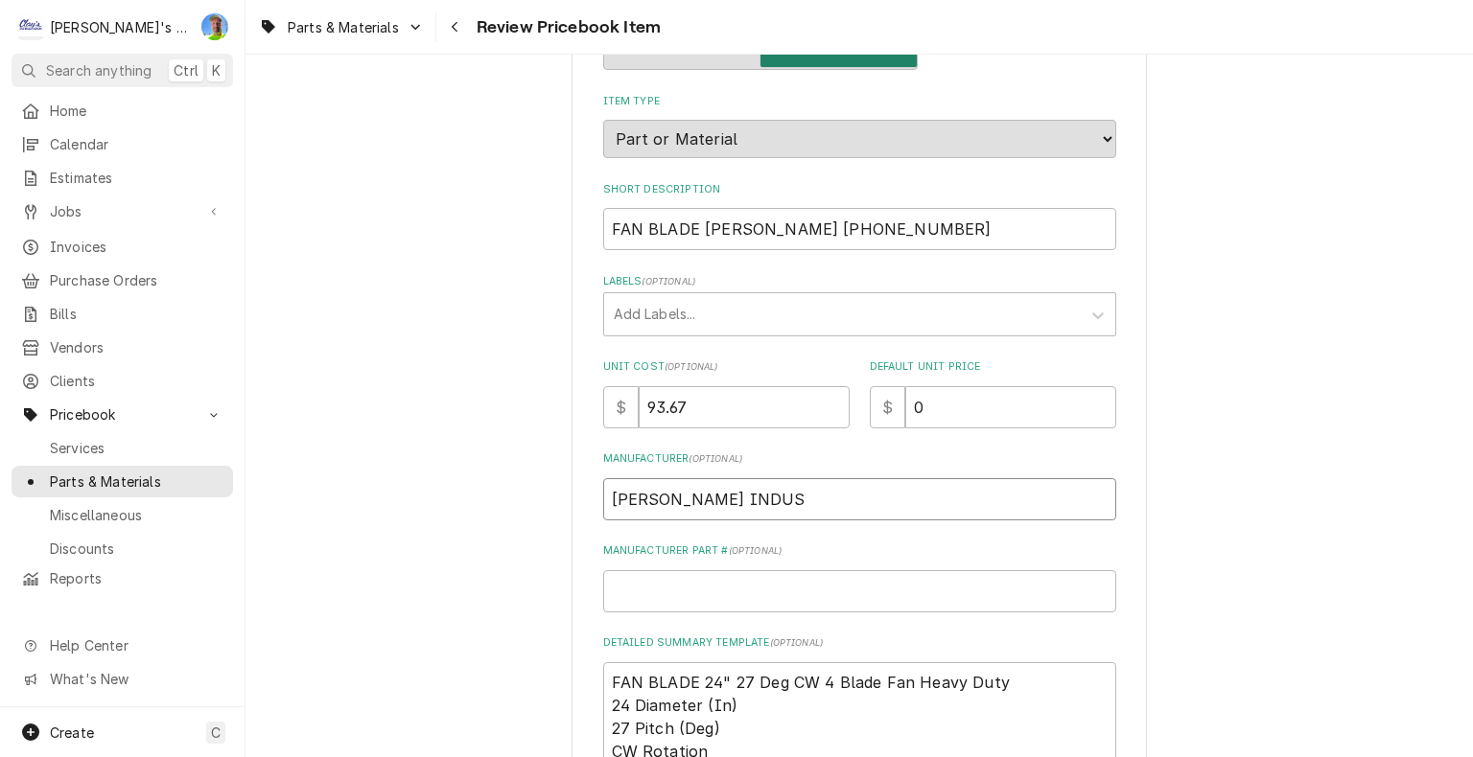
type textarea "x"
type input "[PERSON_NAME] INDUST"
type textarea "x"
type input "[PERSON_NAME] INDUSTR"
type textarea "x"
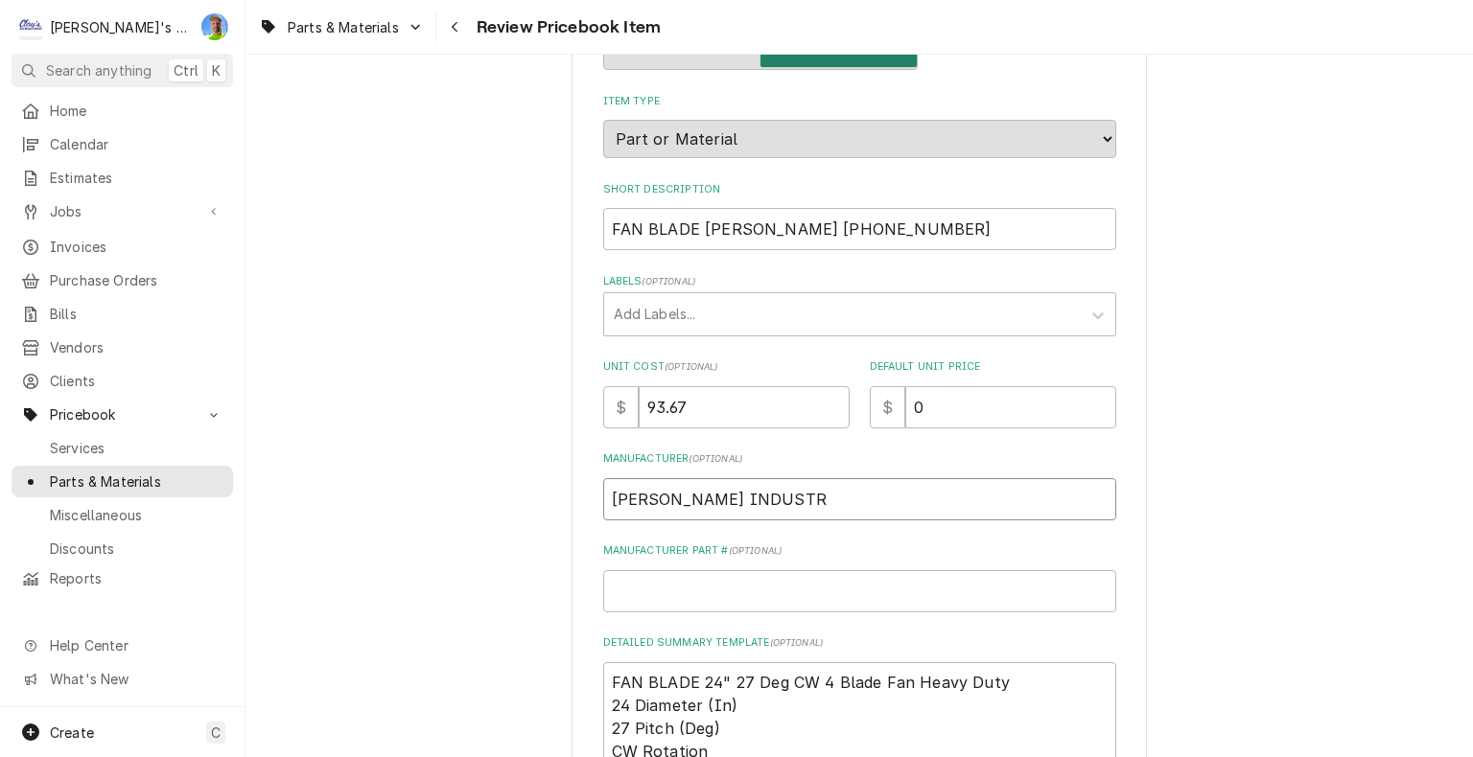
type input "[PERSON_NAME] INDUSTRI"
type textarea "x"
type input "[PERSON_NAME] INDUSTRIE"
type textarea "x"
type input "[PERSON_NAME] INDUSTRIES"
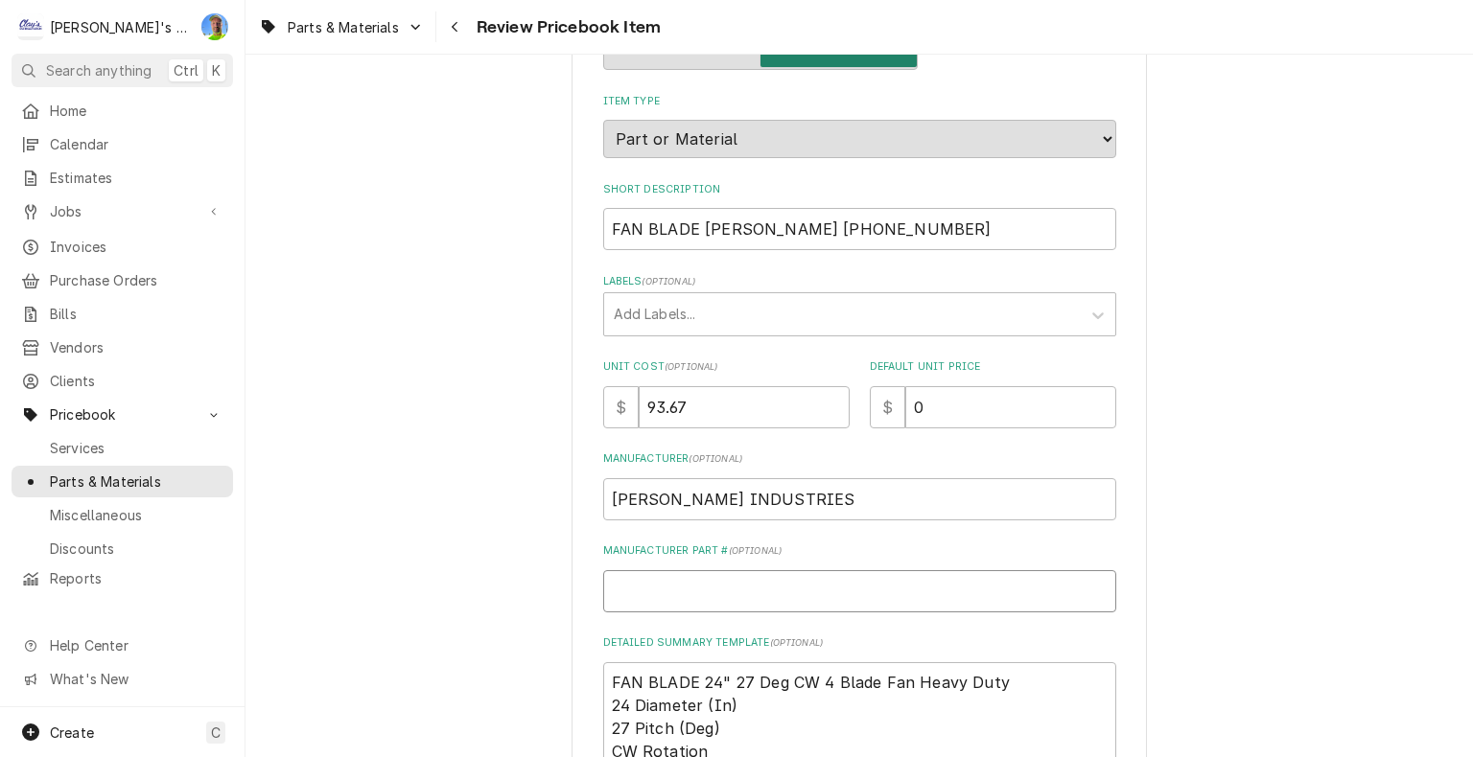
type textarea "x"
type input "6"
type textarea "x"
type input "60"
type textarea "x"
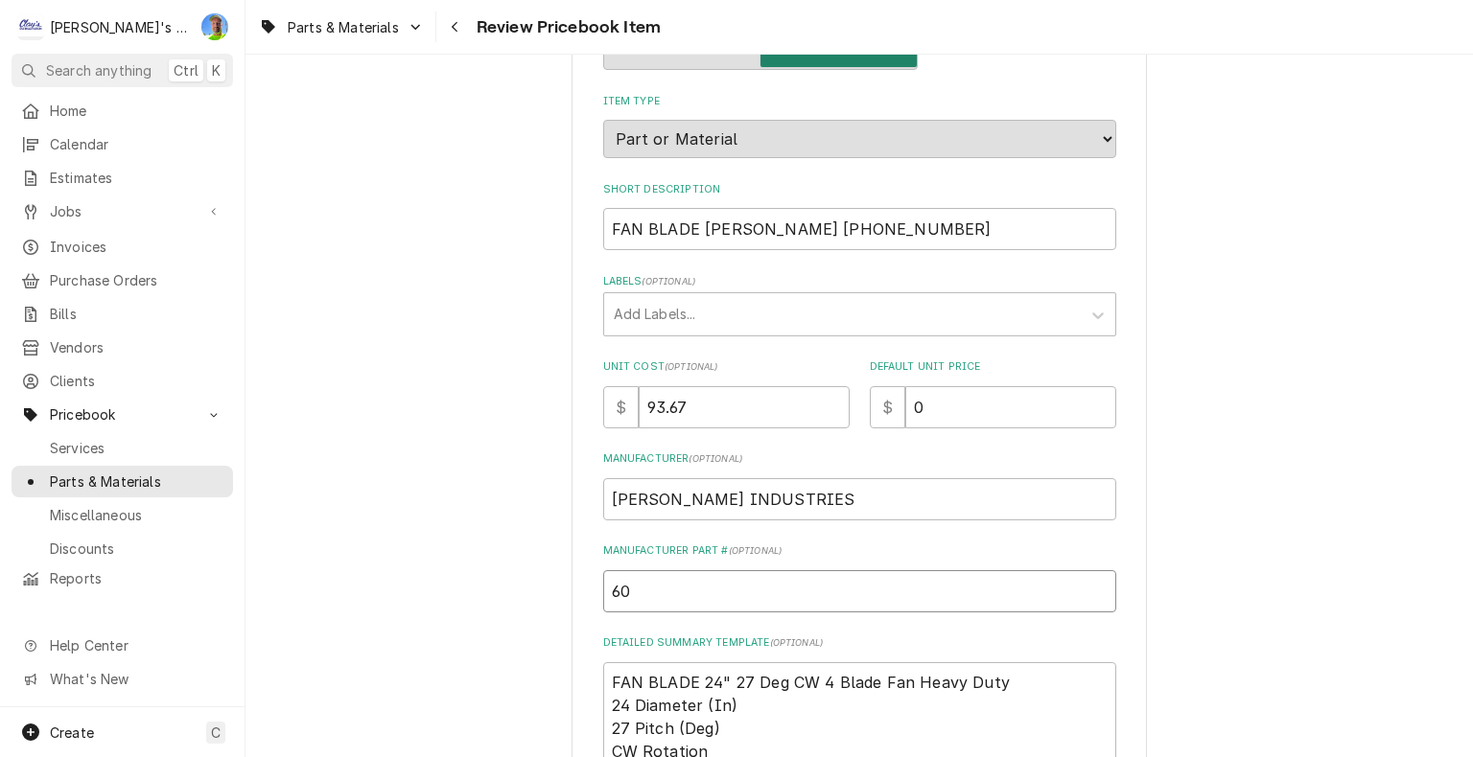
type input "60-"
type textarea "x"
type input "60-5"
type textarea "x"
type input "60-55"
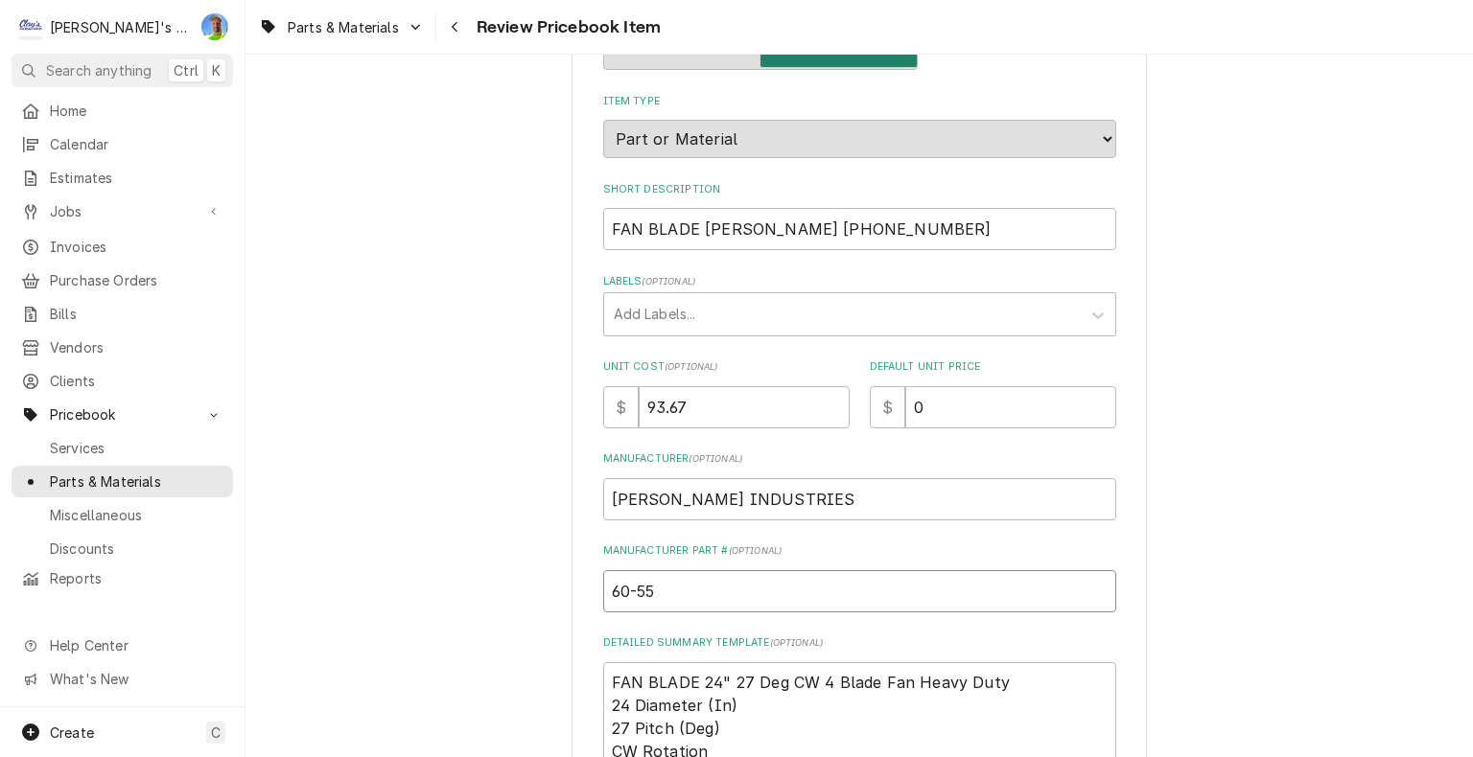
type textarea "x"
type input "60-559"
type textarea "x"
type input "60-5597"
type textarea "x"
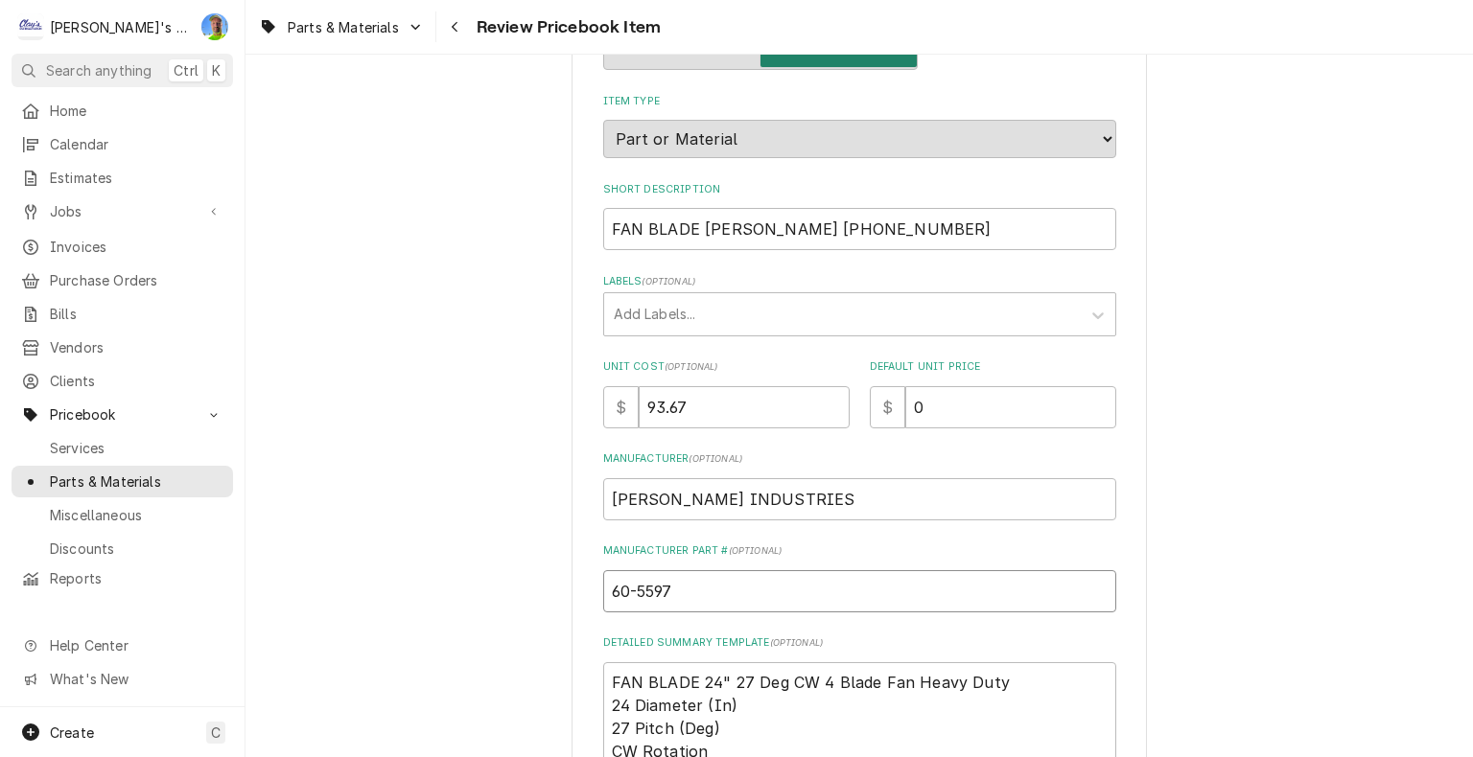
type input "60-5597-"
type textarea "x"
type input "[PHONE_NUMBER]"
type textarea "x"
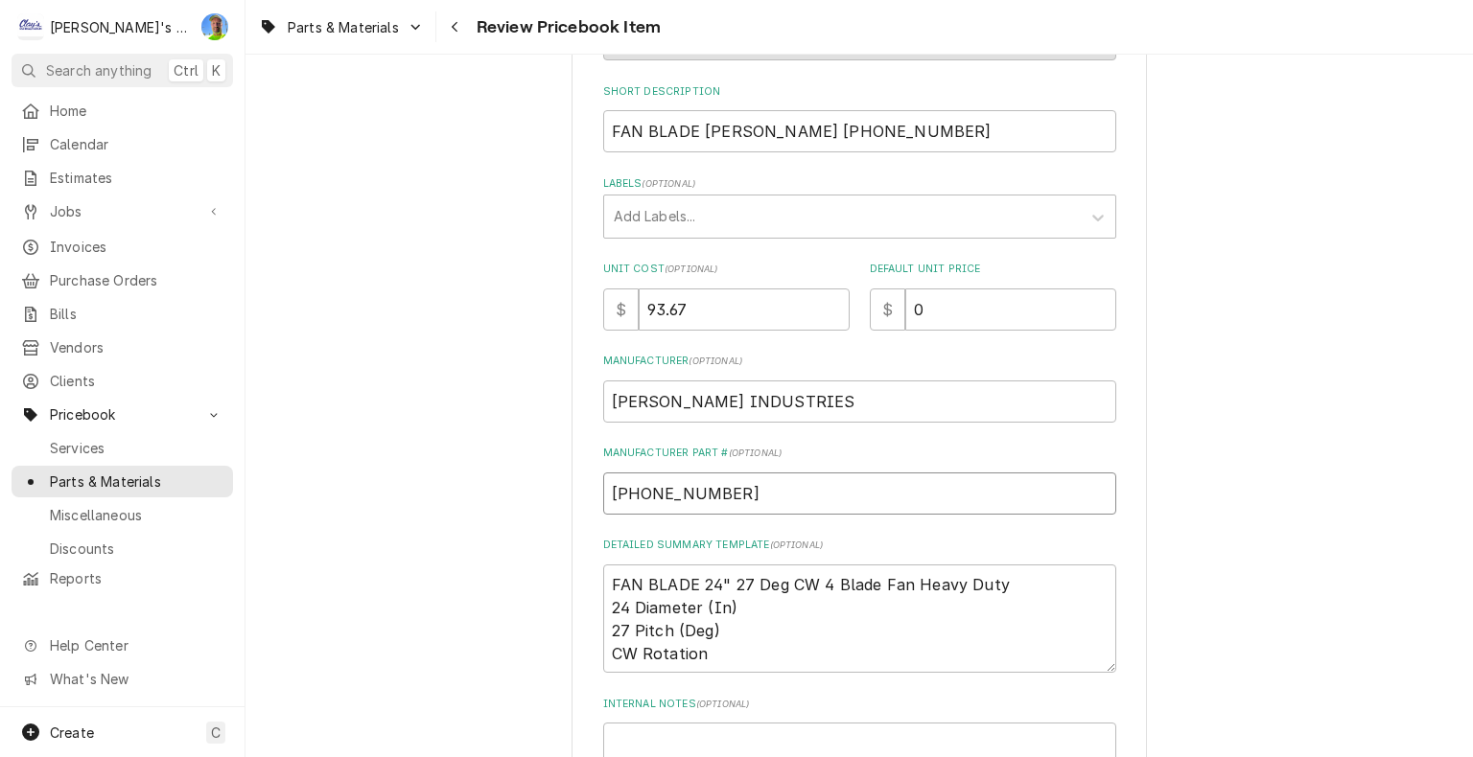
scroll to position [269, 0]
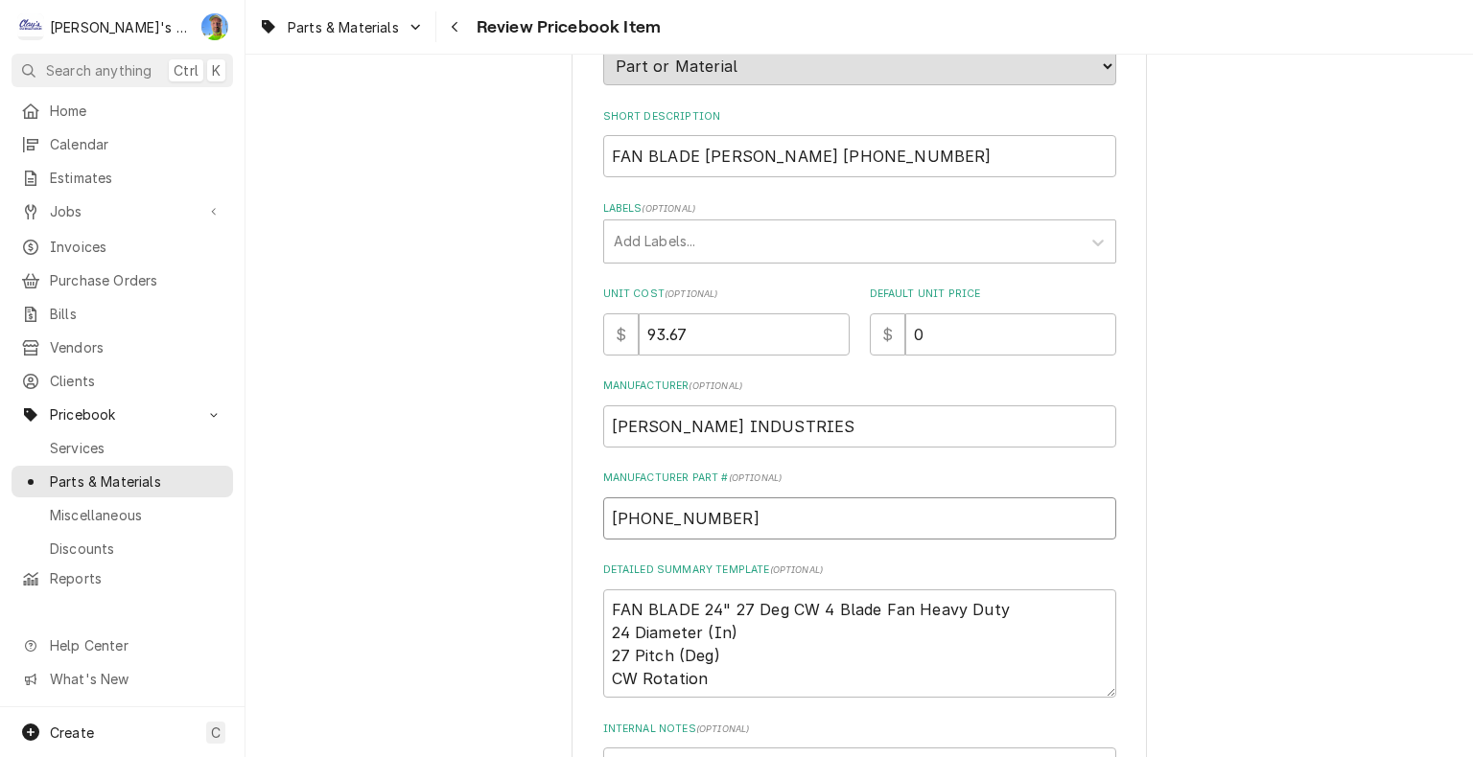
type input "[PHONE_NUMBER]"
click at [752, 328] on input "93.67" at bounding box center [744, 335] width 211 height 42
type textarea "x"
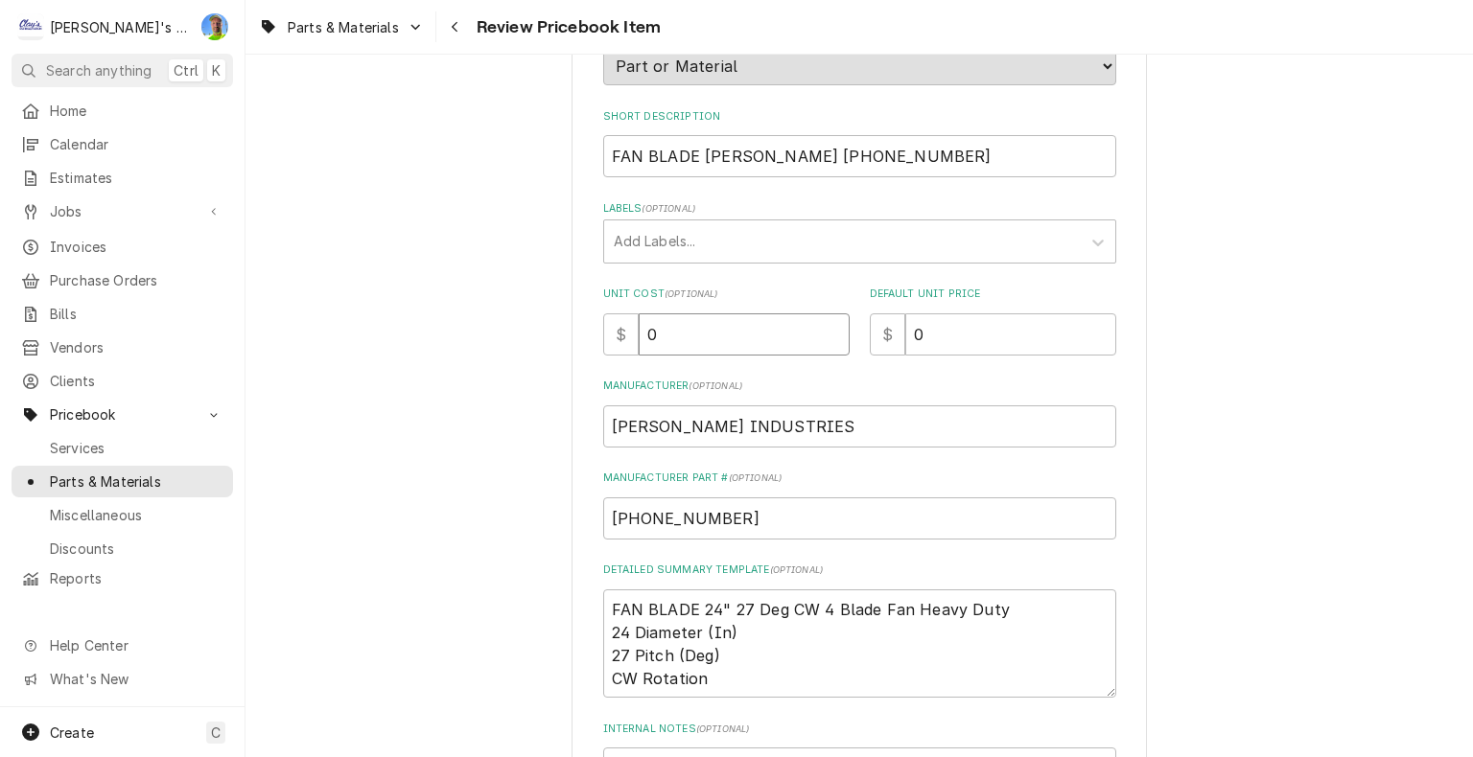
type input "0"
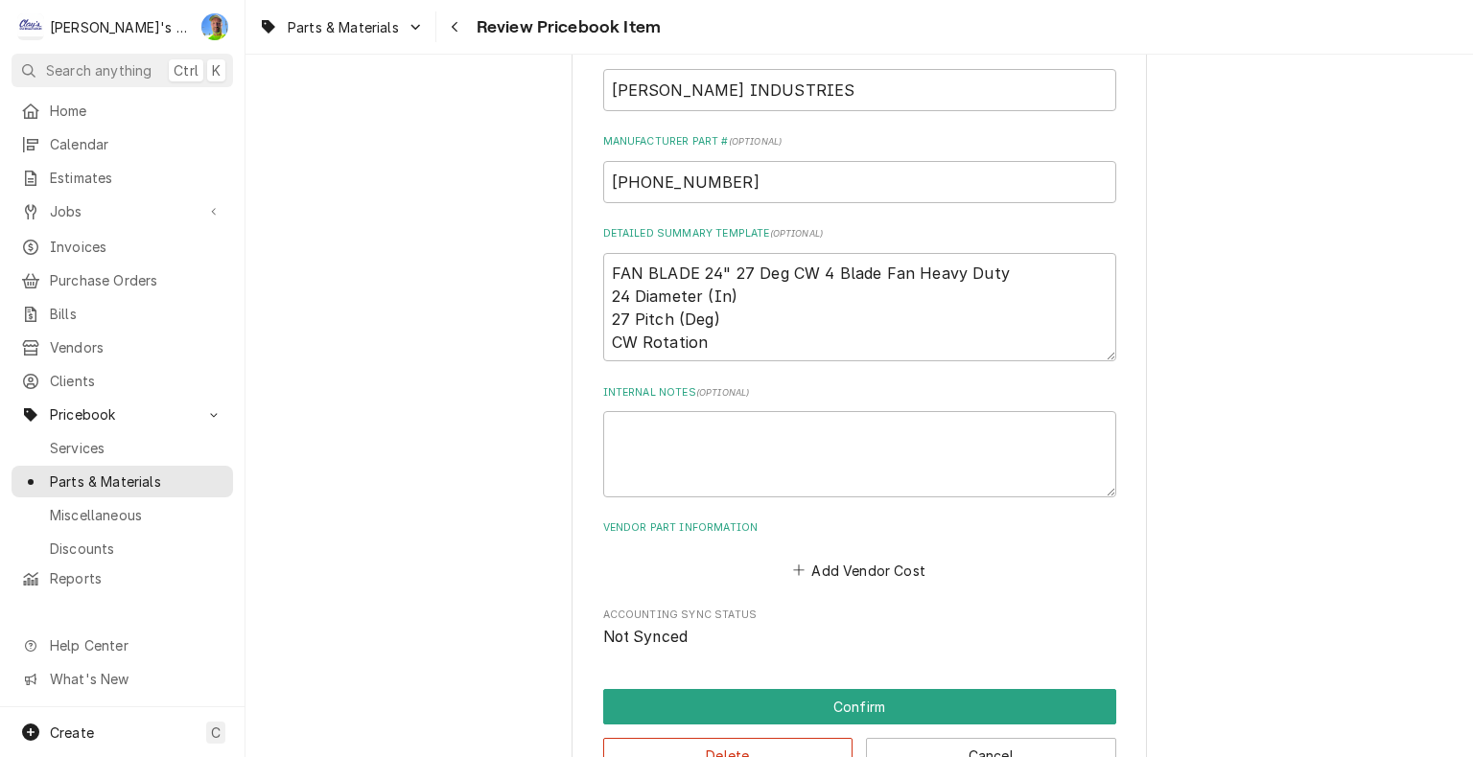
scroll to position [749, 0]
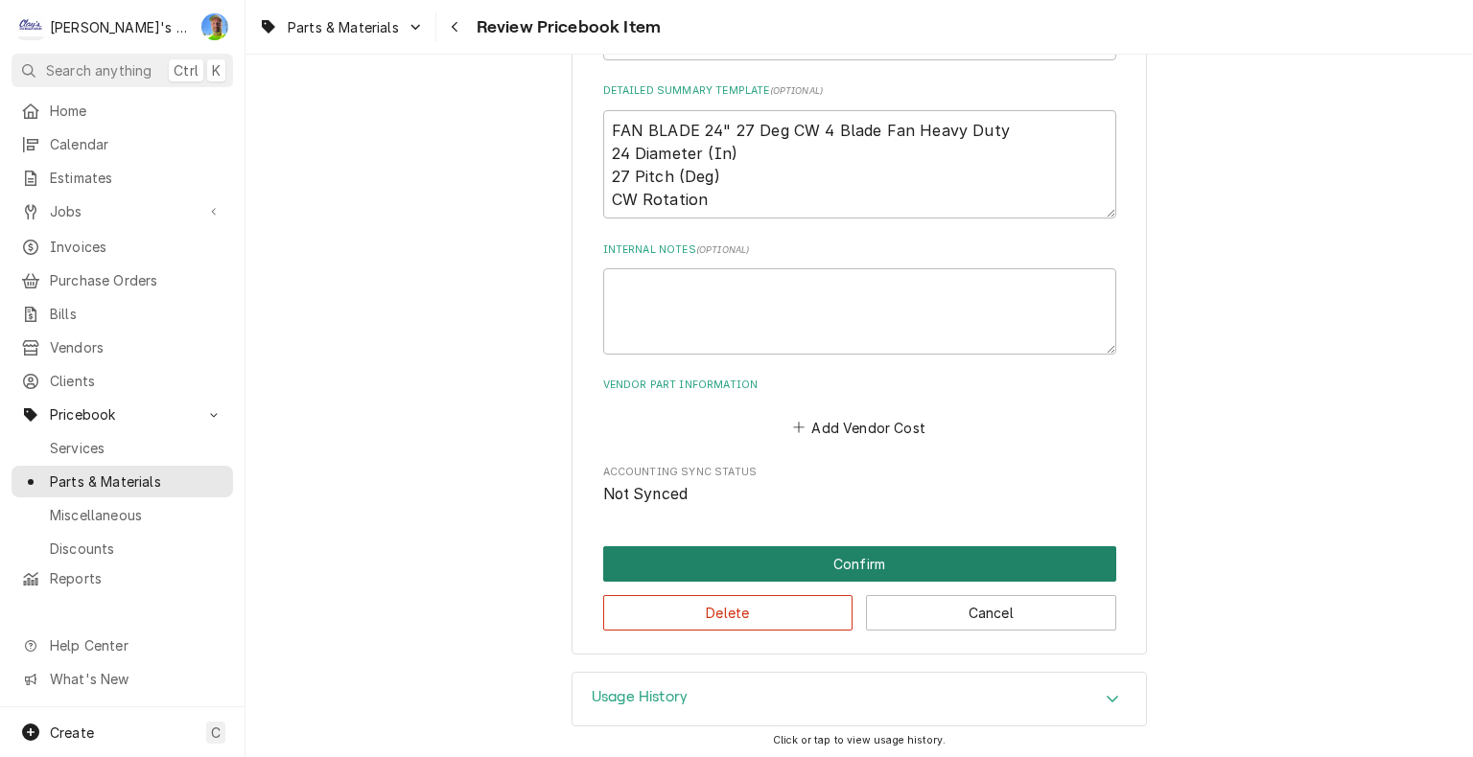
click at [848, 563] on button "Confirm" at bounding box center [859, 563] width 513 height 35
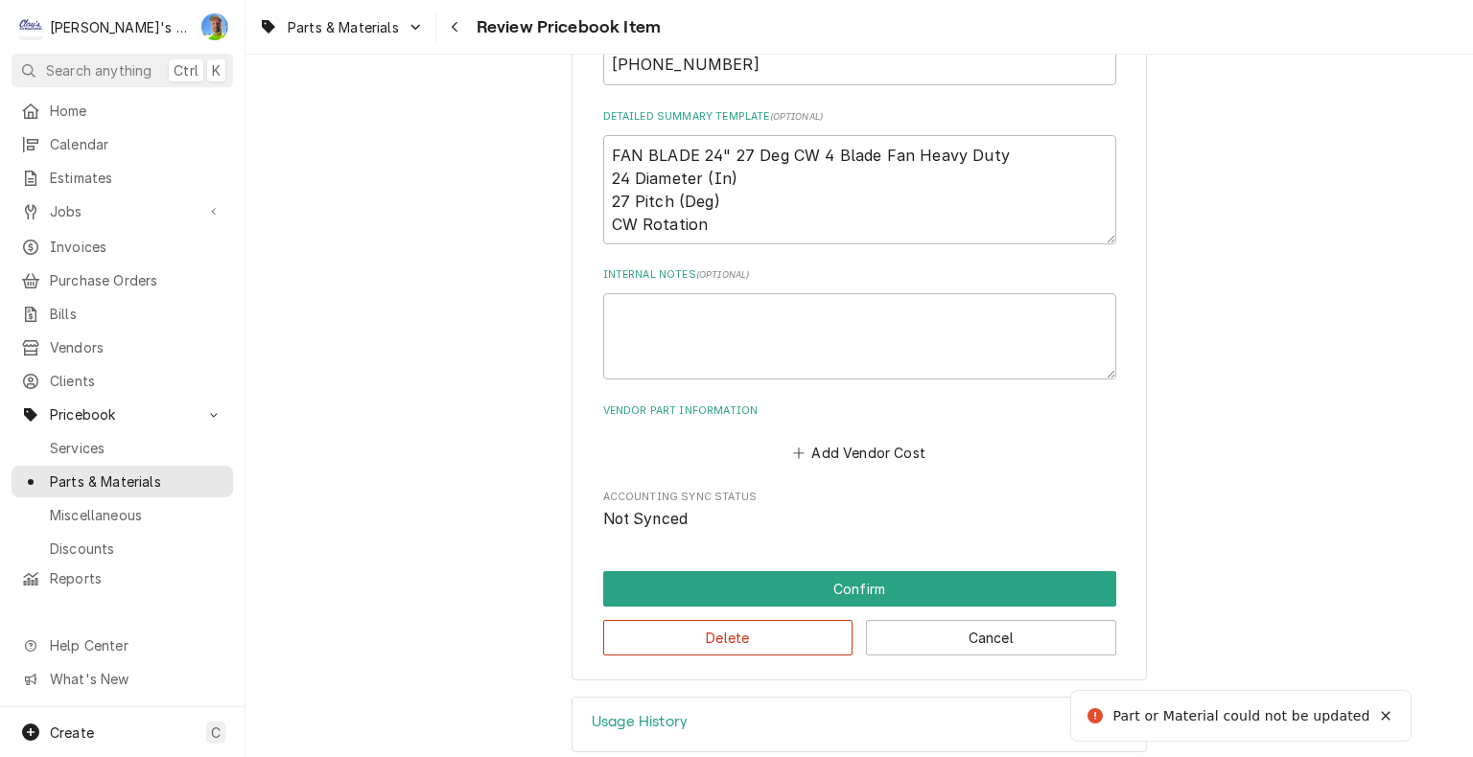
scroll to position [793, 0]
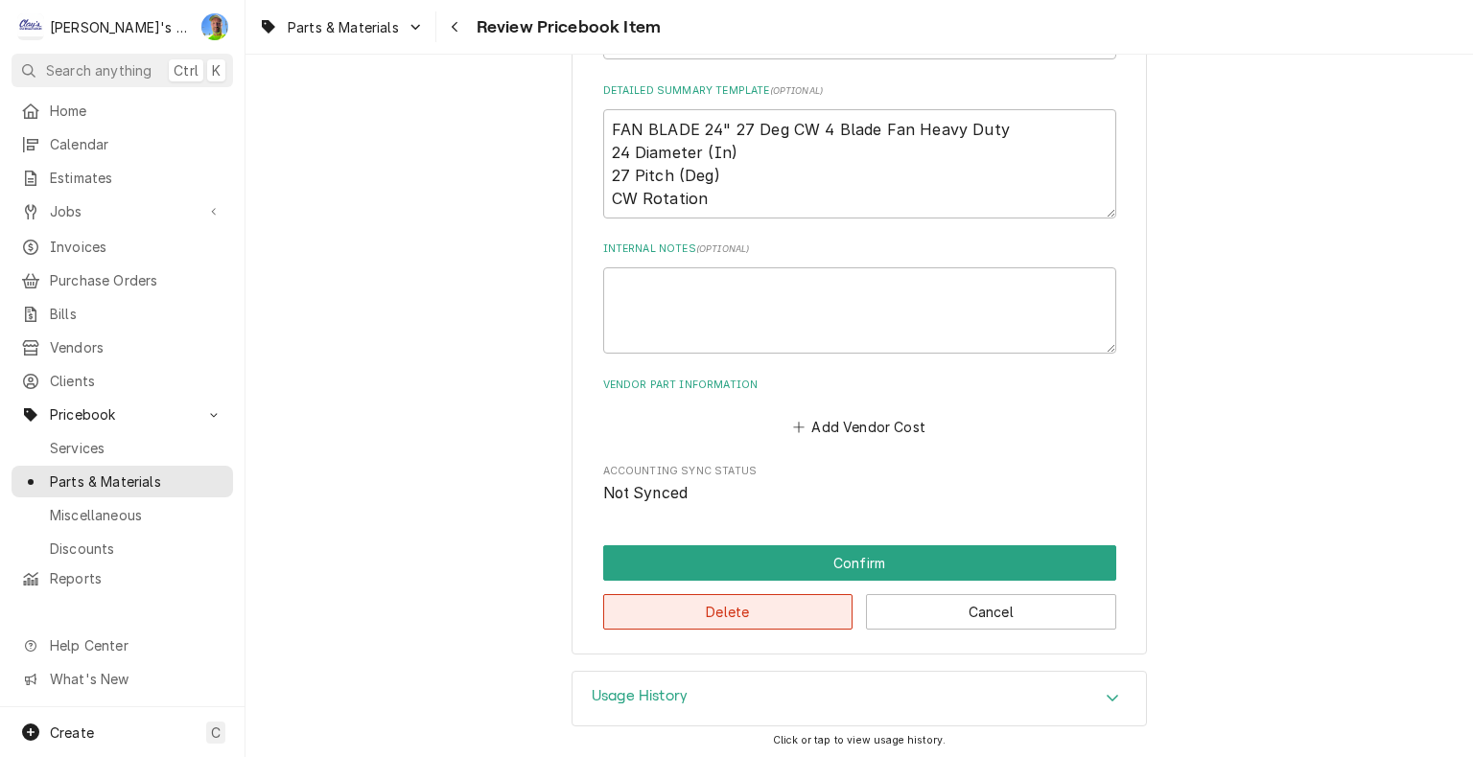
click at [813, 601] on button "Delete" at bounding box center [728, 611] width 250 height 35
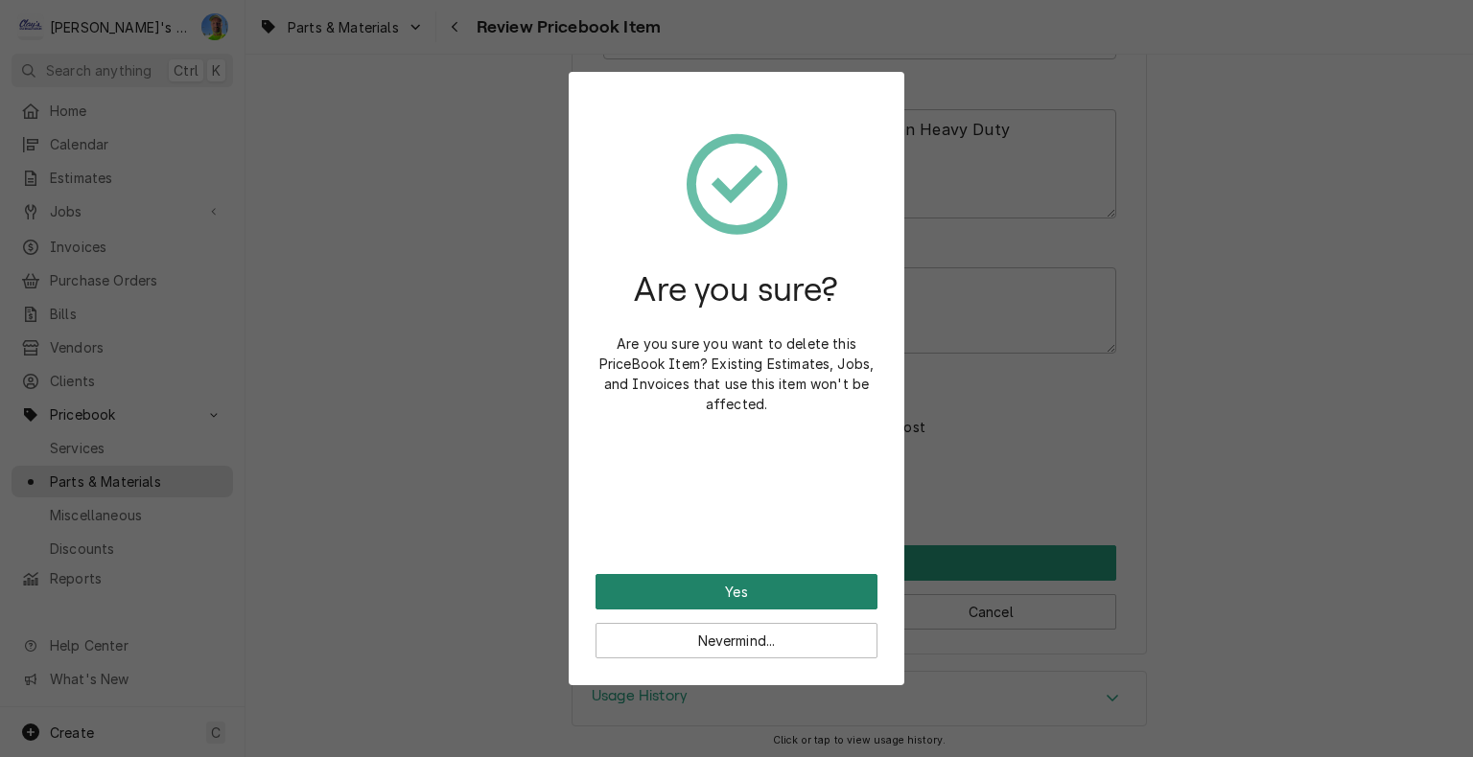
click at [749, 591] on button "Yes" at bounding box center [736, 591] width 282 height 35
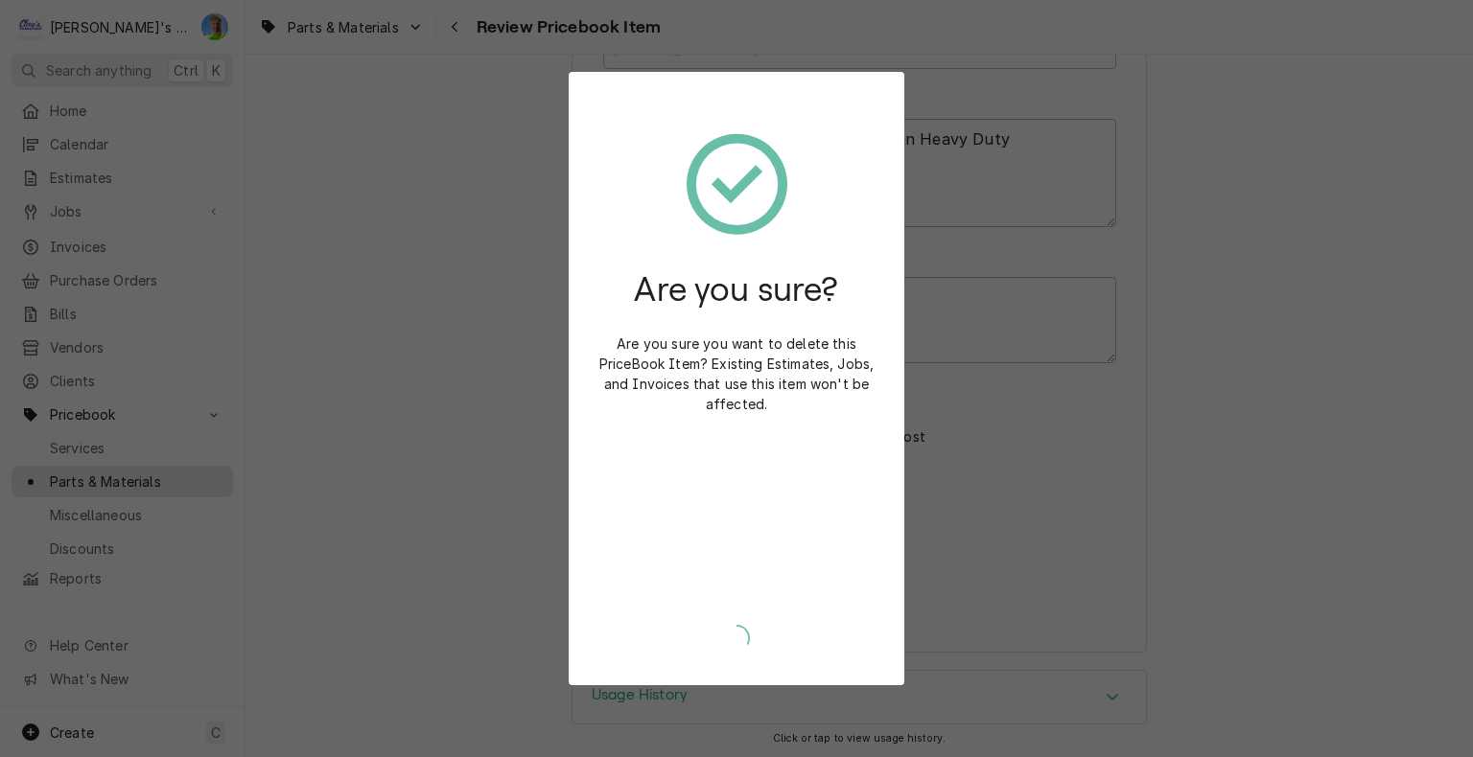
type textarea "x"
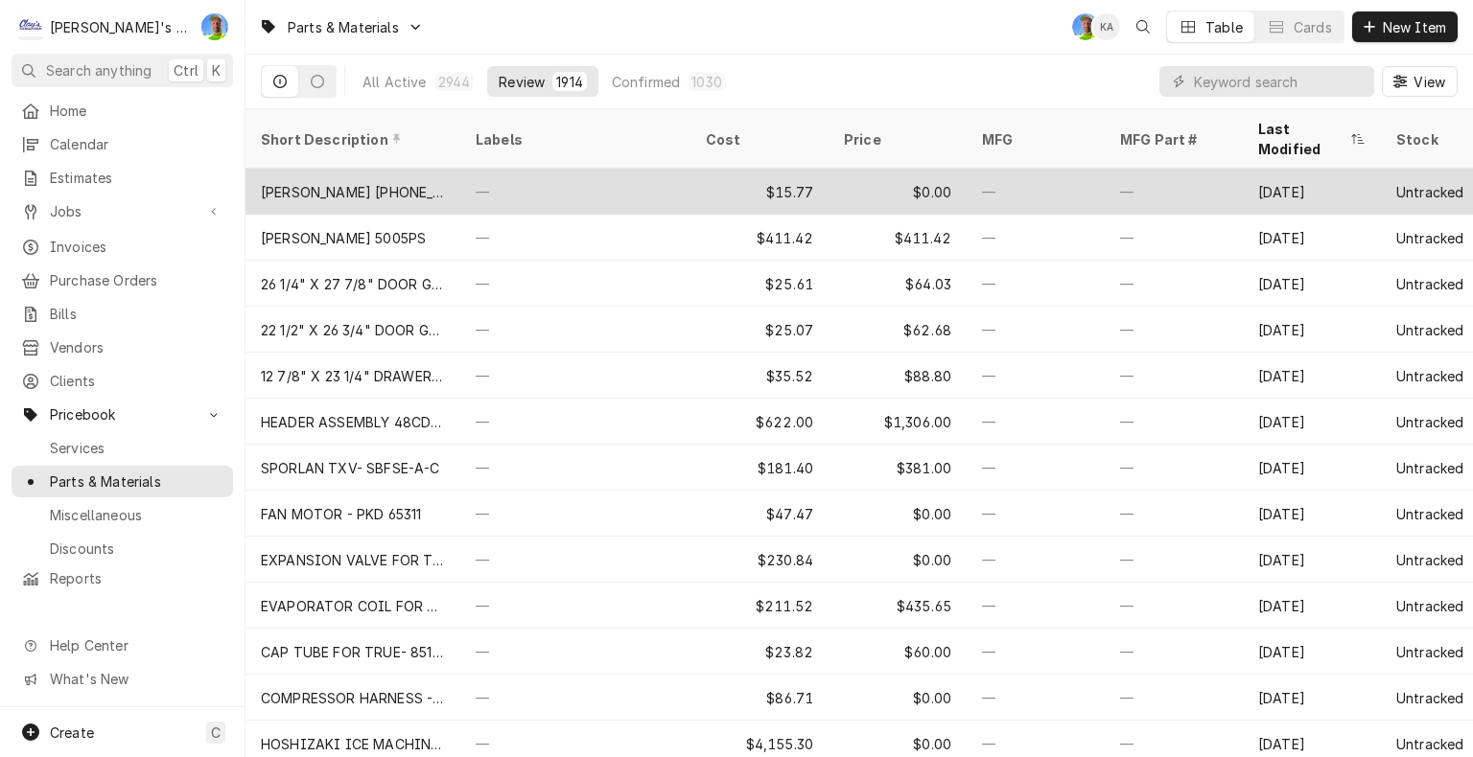
click at [1020, 169] on div "—" at bounding box center [1035, 192] width 138 height 46
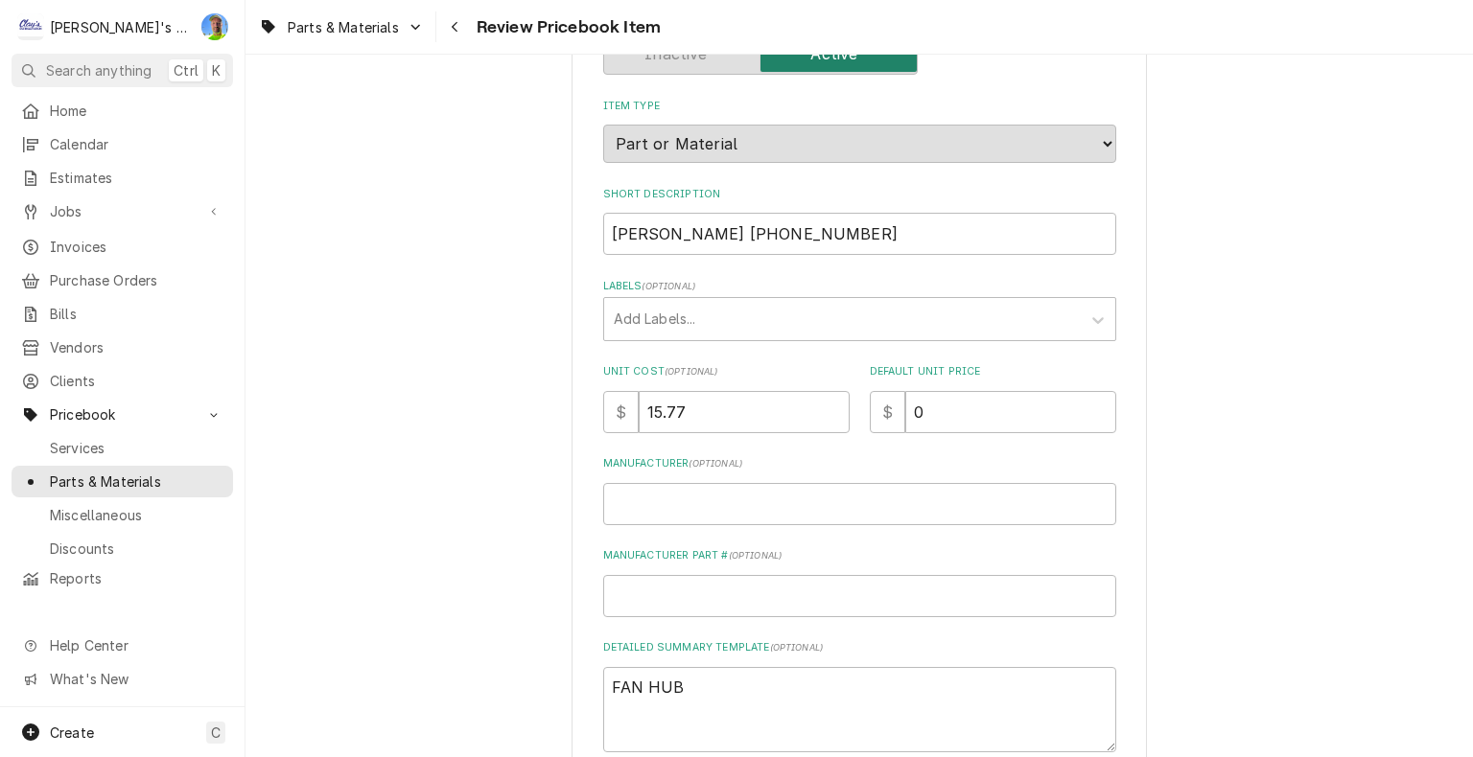
scroll to position [288, 0]
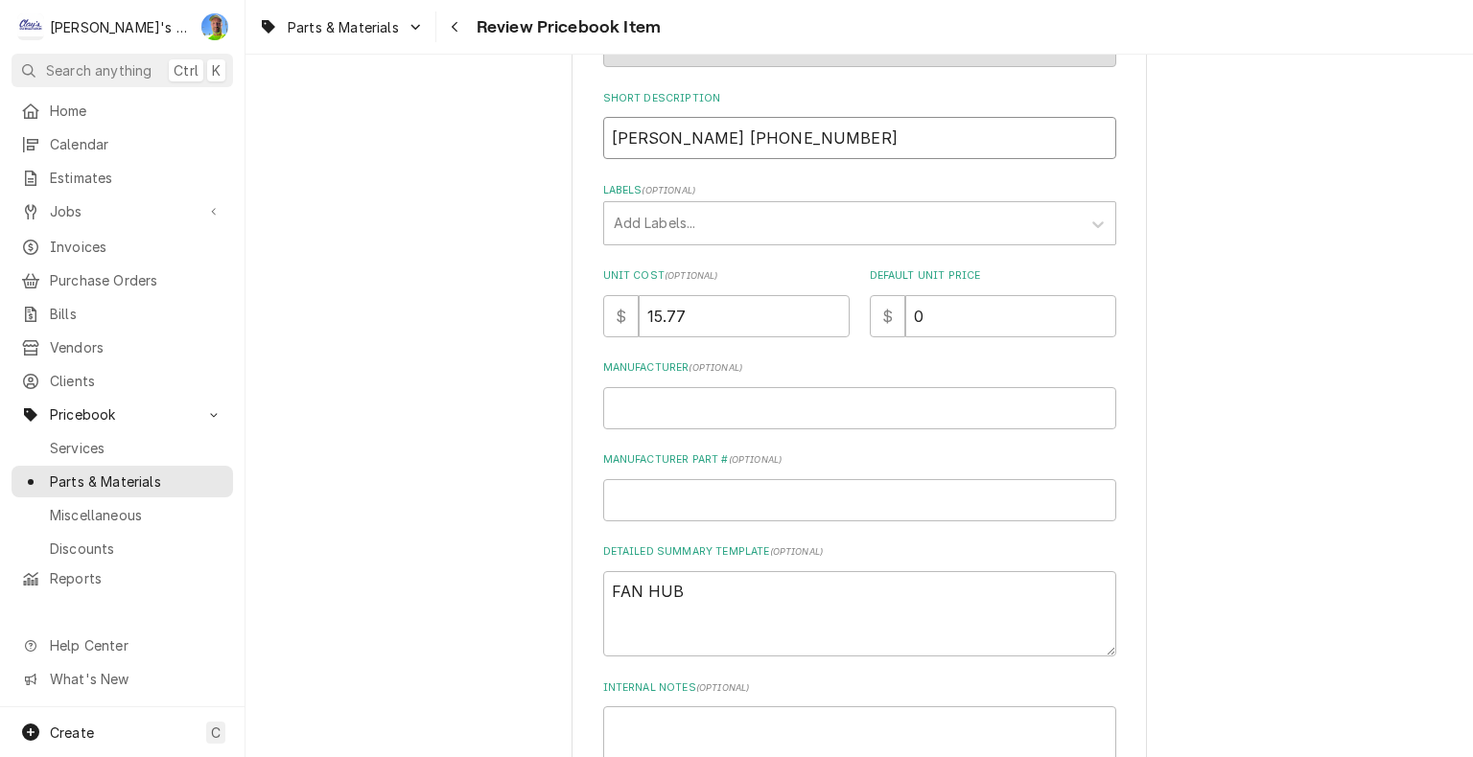
click at [639, 129] on input "[PERSON_NAME] [PHONE_NUMBER]" at bounding box center [859, 138] width 513 height 42
type textarea "x"
type input "[PERSON_NAME] F60-7658-05"
type textarea "x"
type input "[PERSON_NAME] FA60-7658-05"
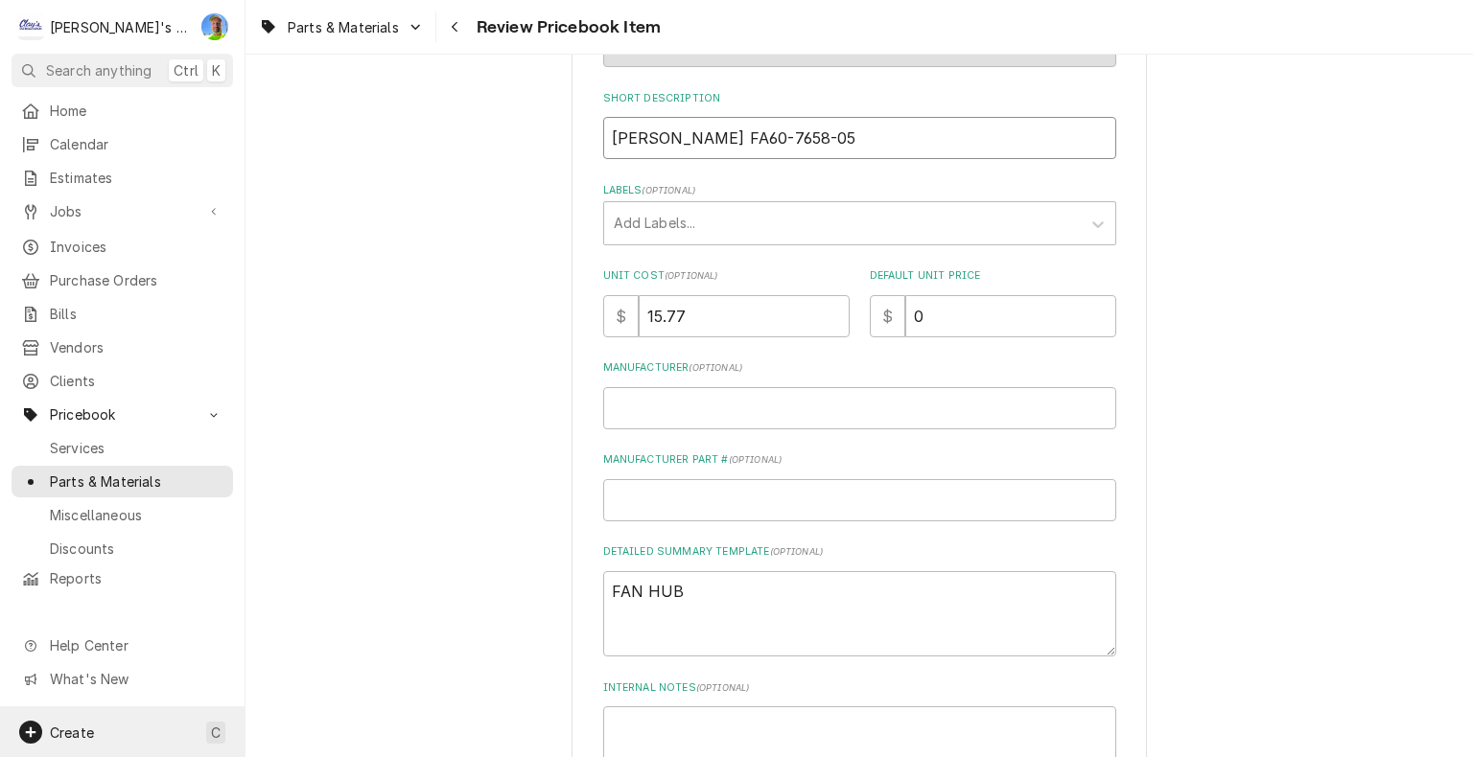
type textarea "x"
type input "[PERSON_NAME] FAN60-7658-05"
type textarea "x"
type input "[PERSON_NAME] FAN [PHONE_NUMBER]"
type textarea "x"
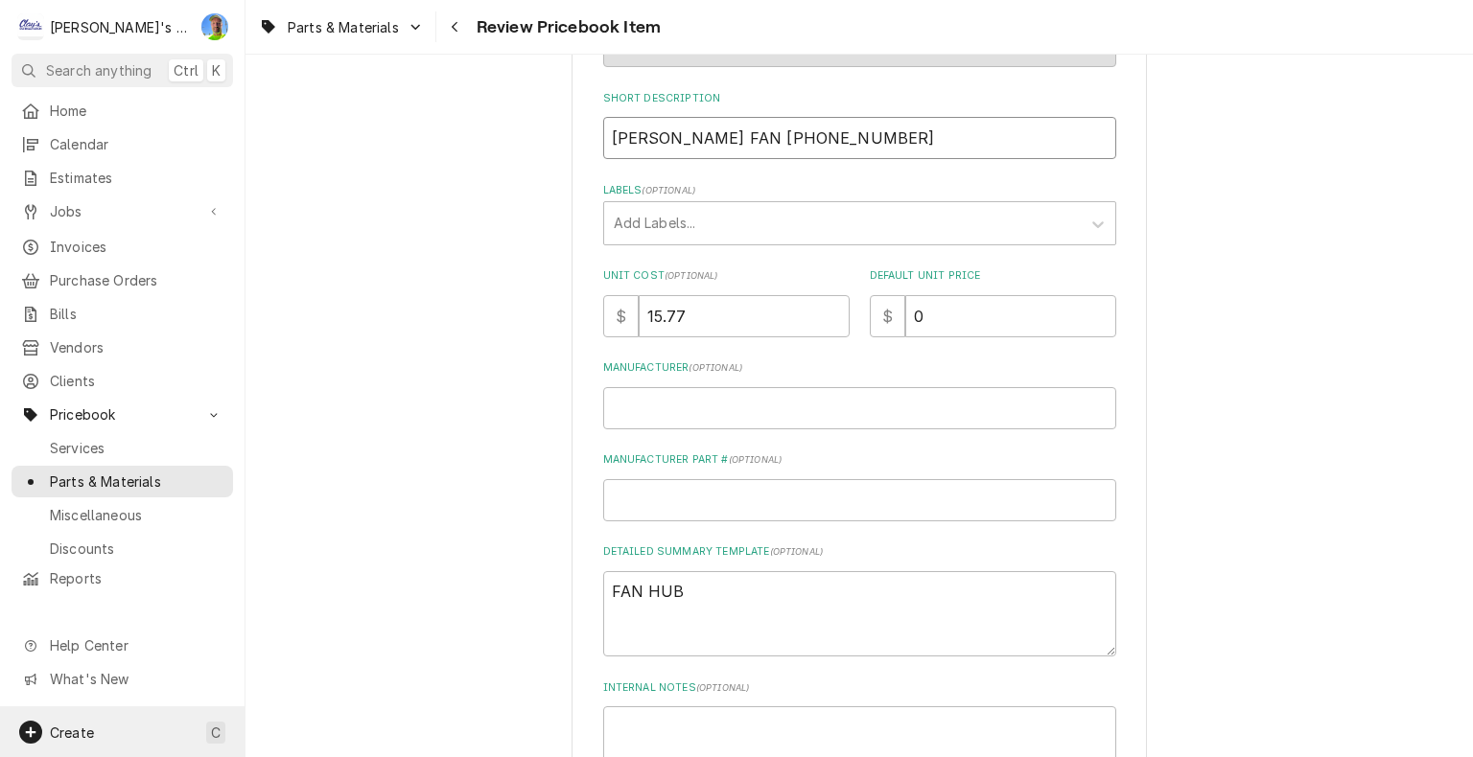
type input "[PERSON_NAME] FAN H60-7658-05"
type textarea "x"
type input "[PERSON_NAME] FAN HU60-7658-05"
type textarea "x"
type input "[PERSON_NAME] FAN HUB60-7658-05"
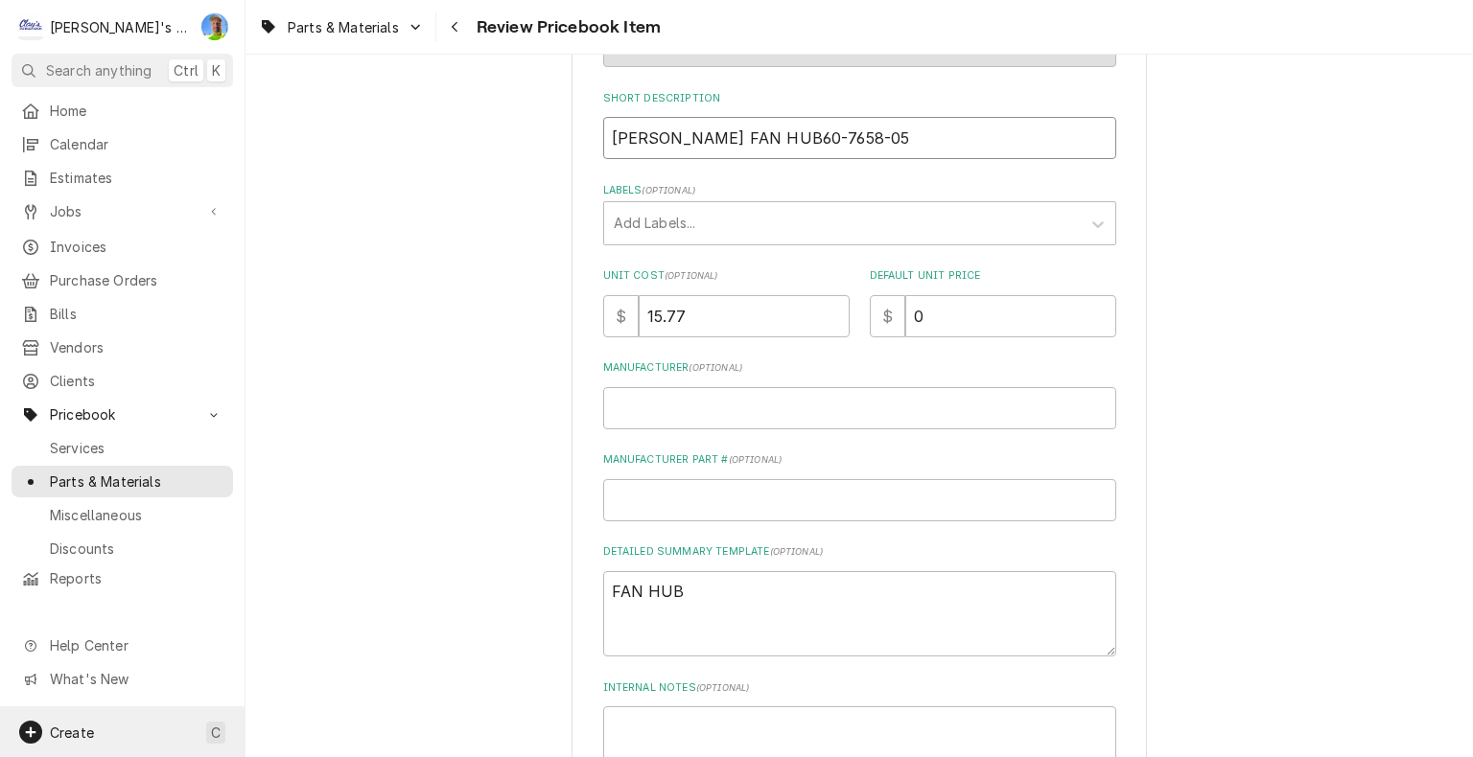
type textarea "x"
type input "[PERSON_NAME] FAN HUB [PHONE_NUMBER]"
click at [1095, 215] on icon "Labels" at bounding box center [1097, 224] width 19 height 19
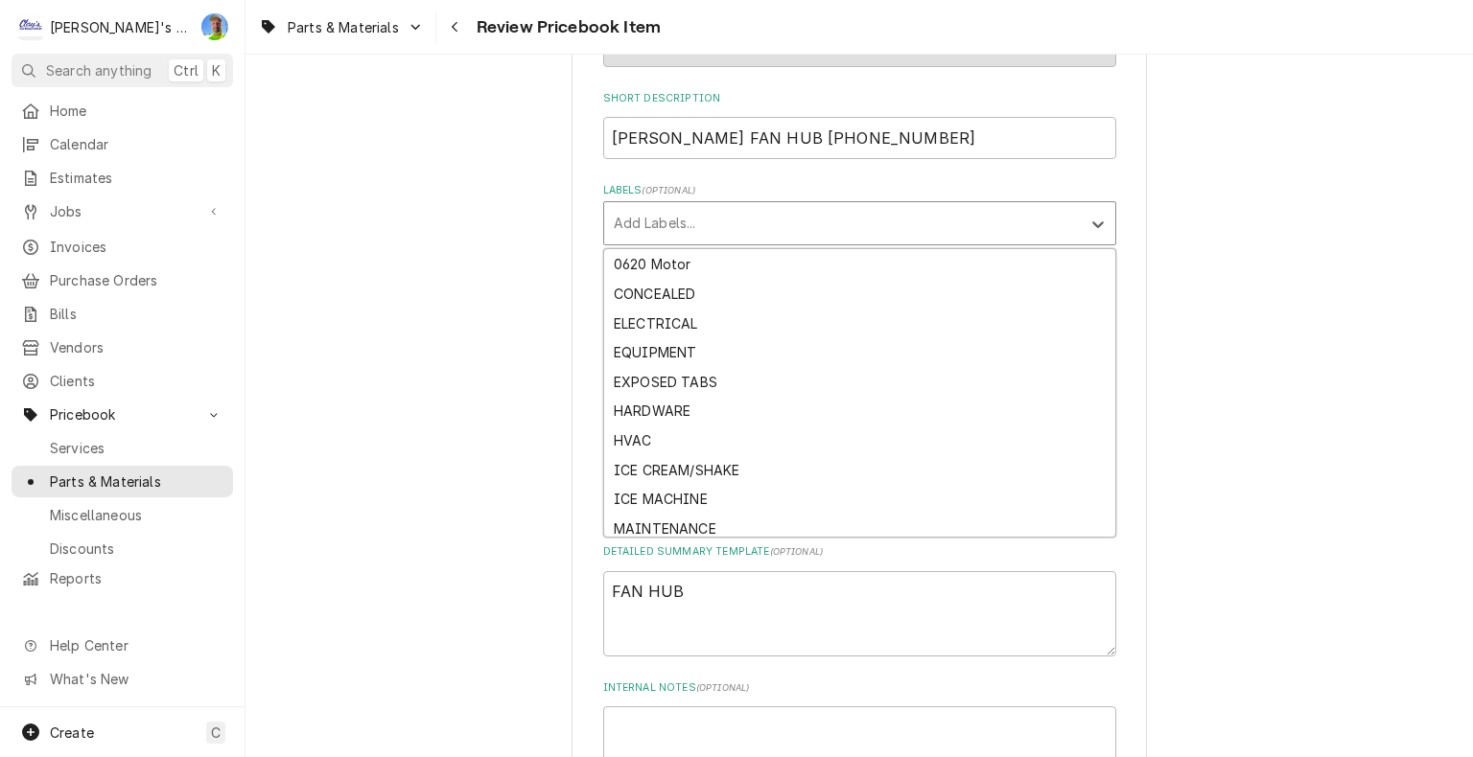
scroll to position [94, 0]
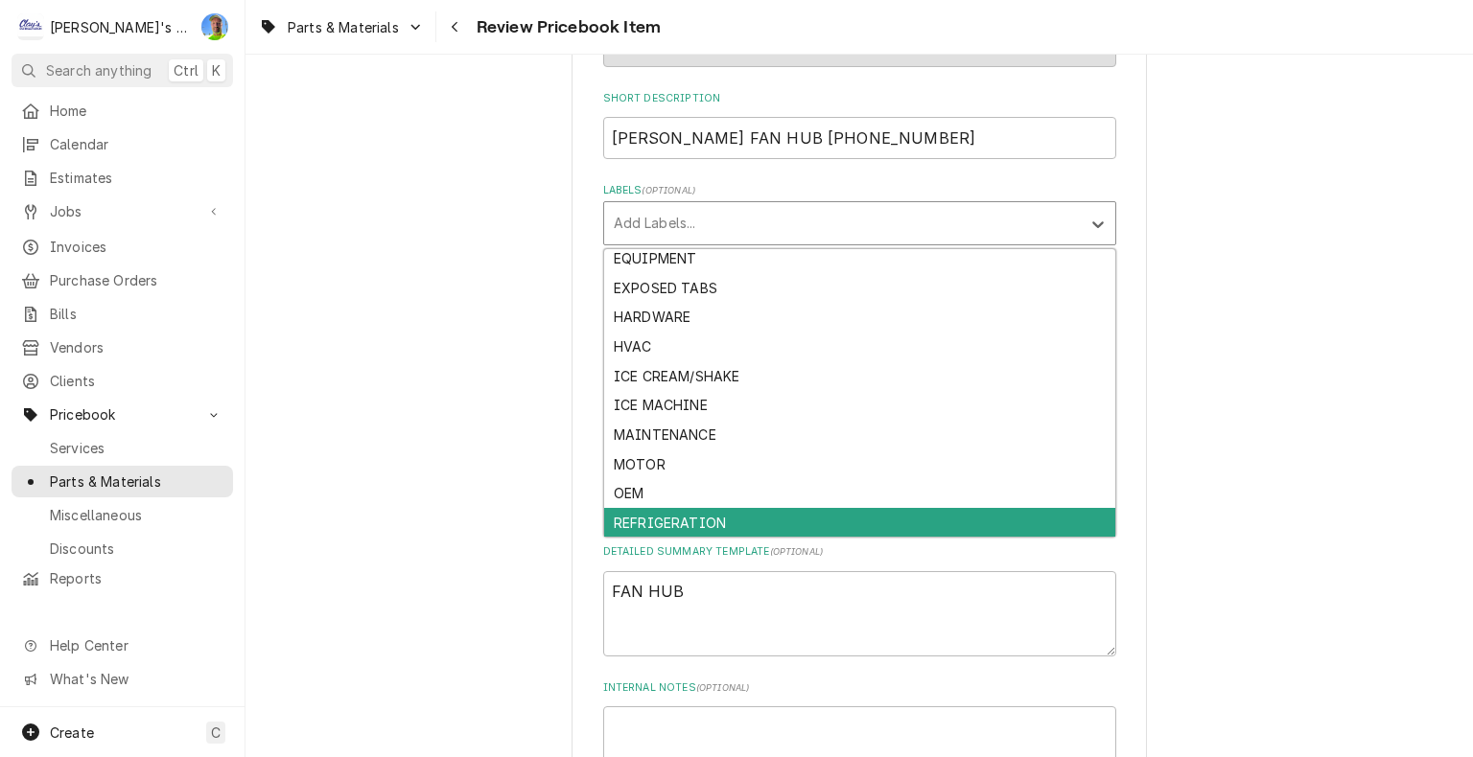
click at [811, 514] on div "REFRIGERATION" at bounding box center [859, 523] width 511 height 30
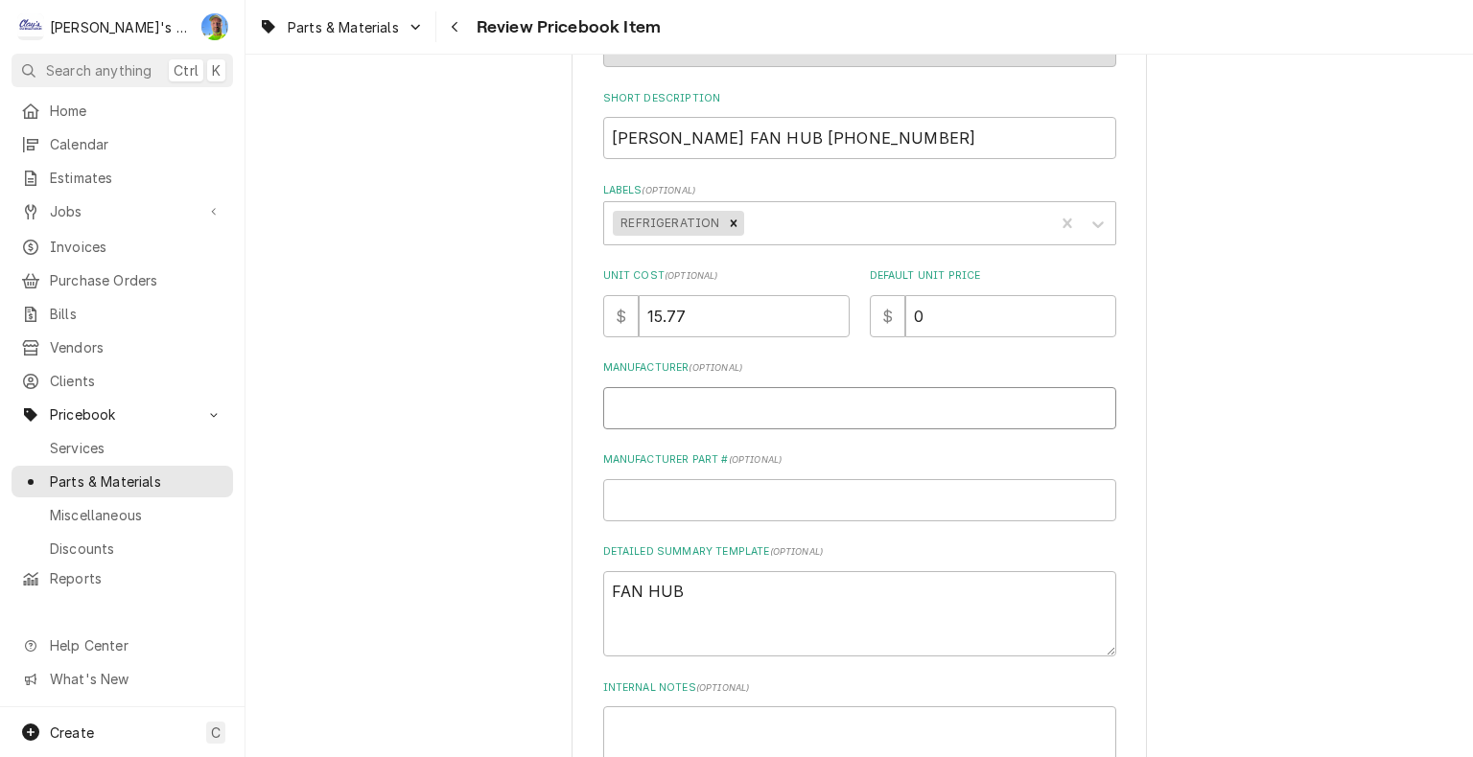
click at [732, 413] on input "Manufacturer ( optional )" at bounding box center [859, 408] width 513 height 42
type textarea "x"
type input "L"
type textarea "x"
type input "LA"
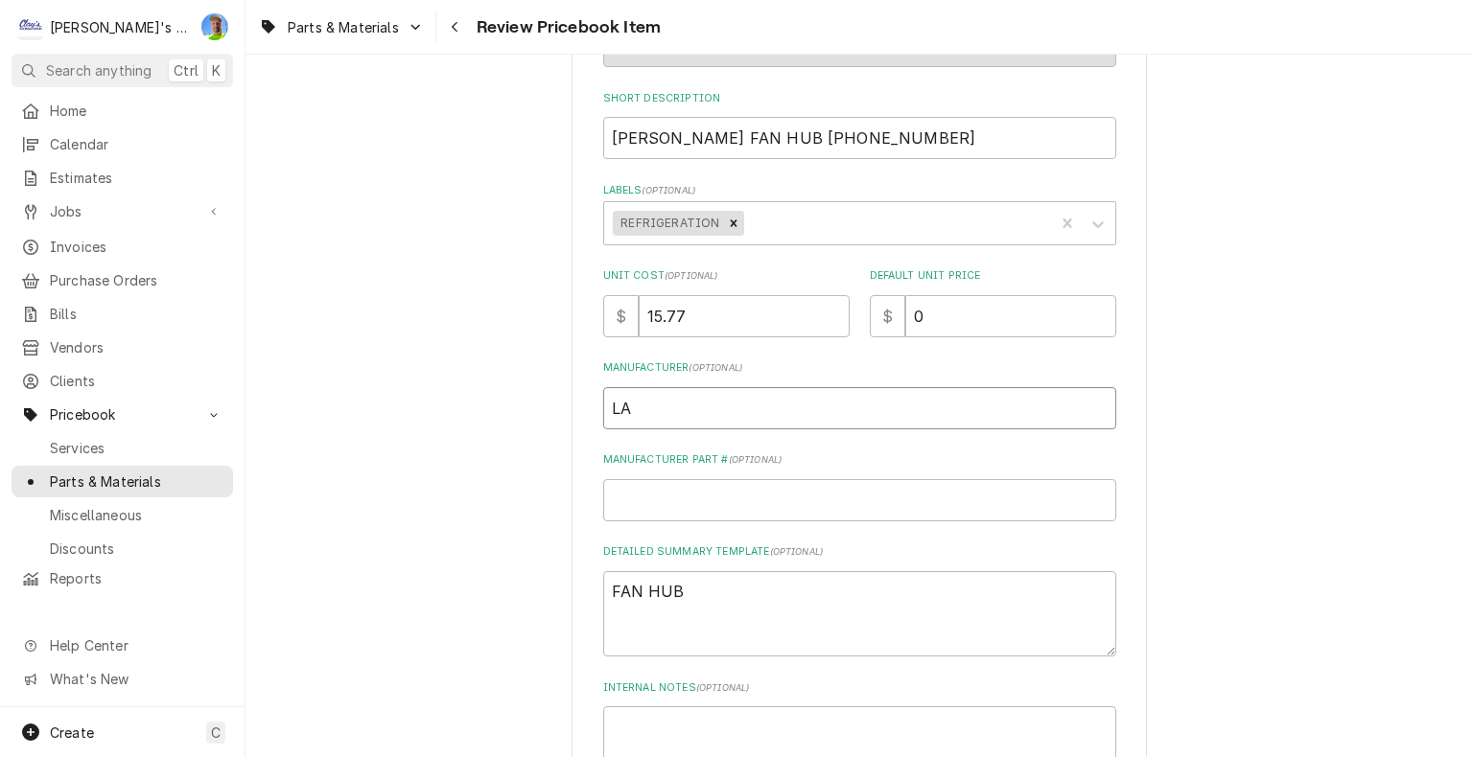
type textarea "x"
type input "[PERSON_NAME]"
type textarea "x"
type input "[PERSON_NAME]"
type textarea "x"
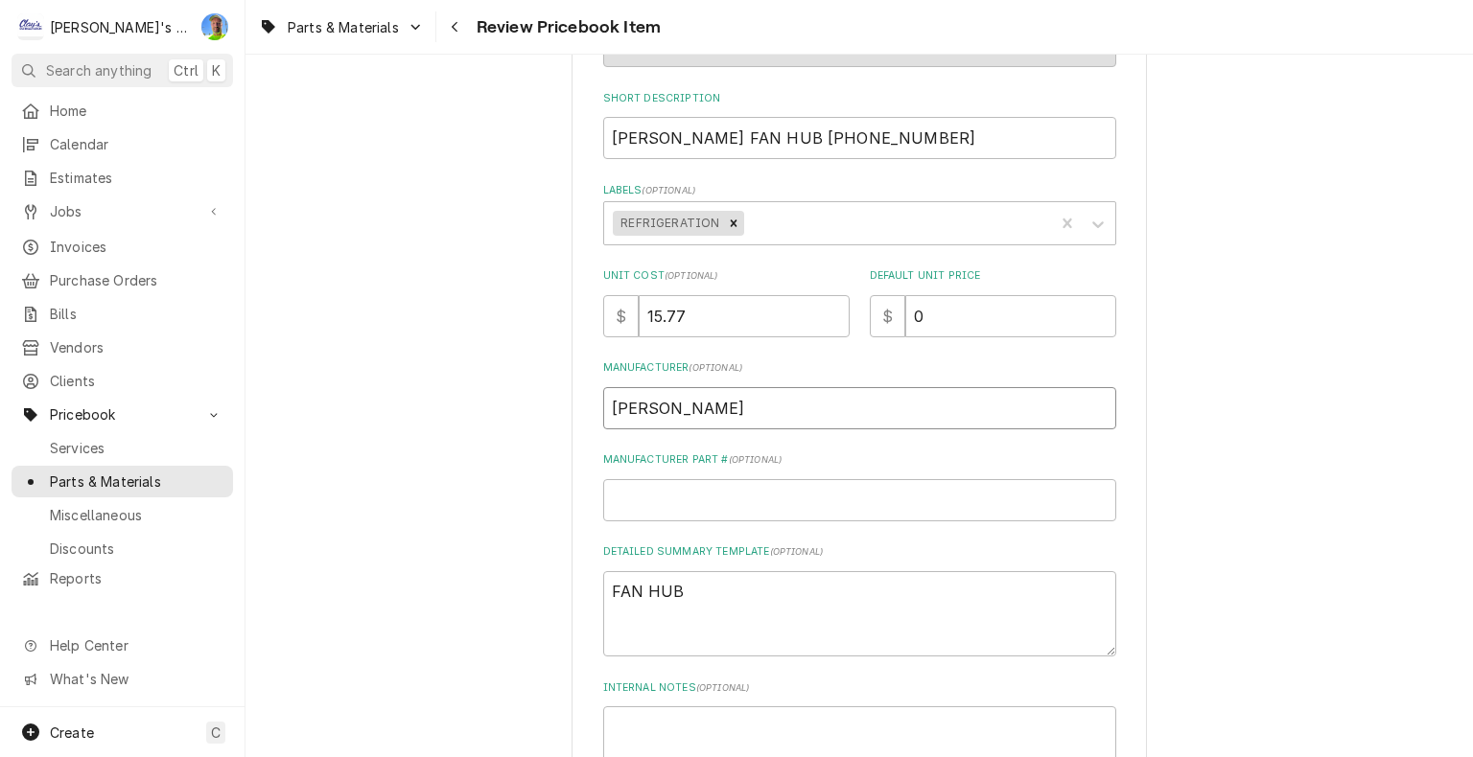
type input "[PERSON_NAME]"
type textarea "x"
type input "[PERSON_NAME] IN"
type textarea "x"
type input "[PERSON_NAME] IND"
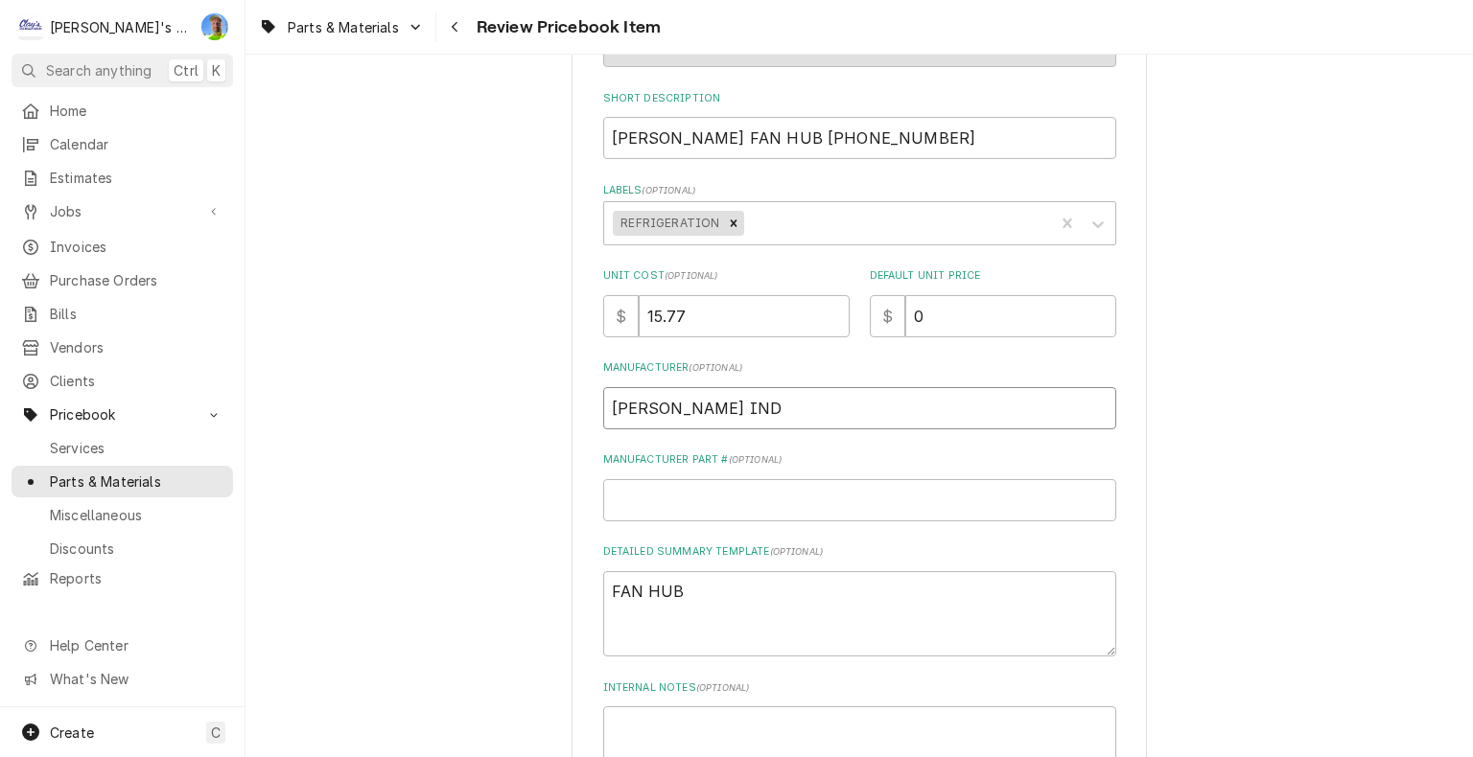
type textarea "x"
type input "[PERSON_NAME]"
type textarea "x"
type input "[PERSON_NAME] INDUS"
type textarea "x"
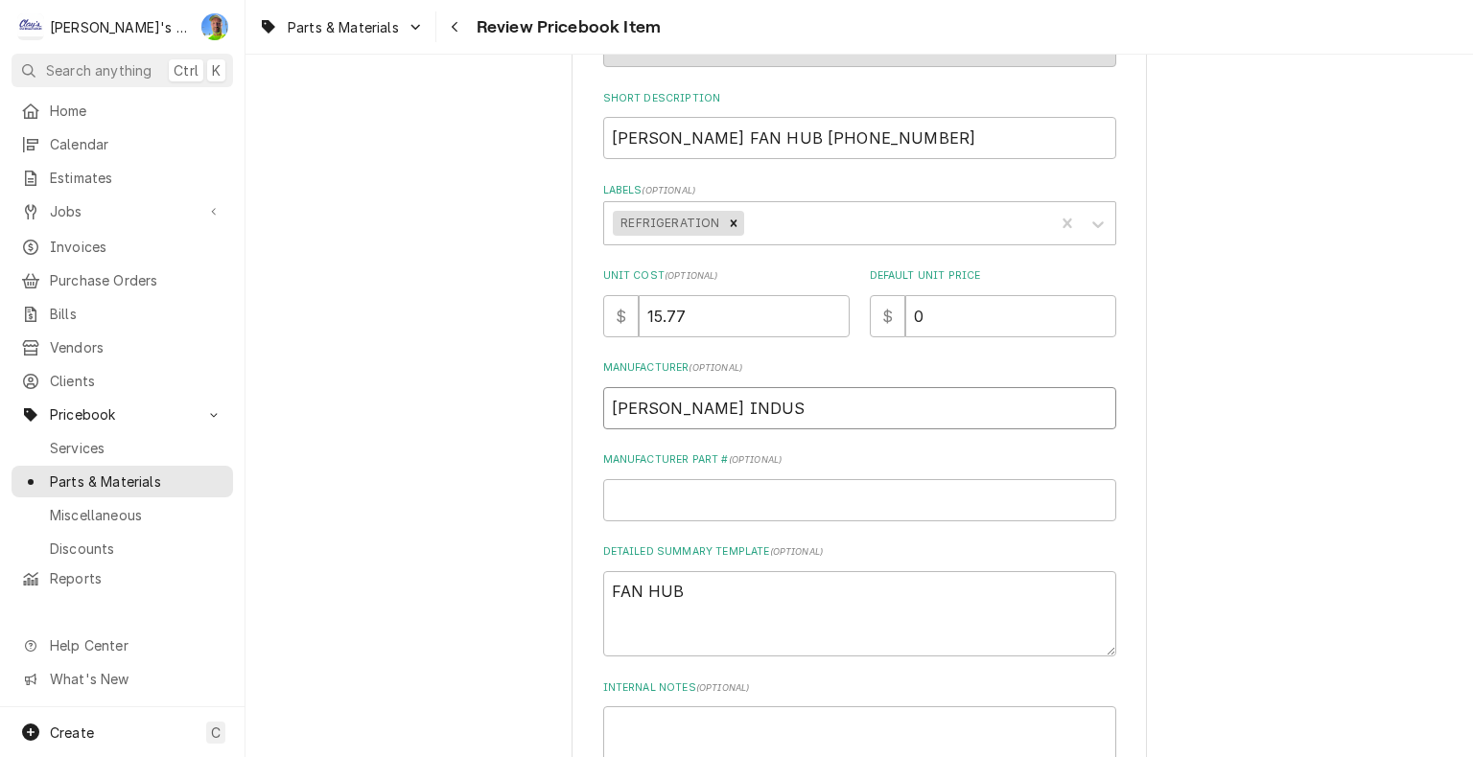
type input "[PERSON_NAME] INDUST"
type textarea "x"
type input "[PERSON_NAME] INDUSTR"
type textarea "x"
type input "[PERSON_NAME] INDUSTRI"
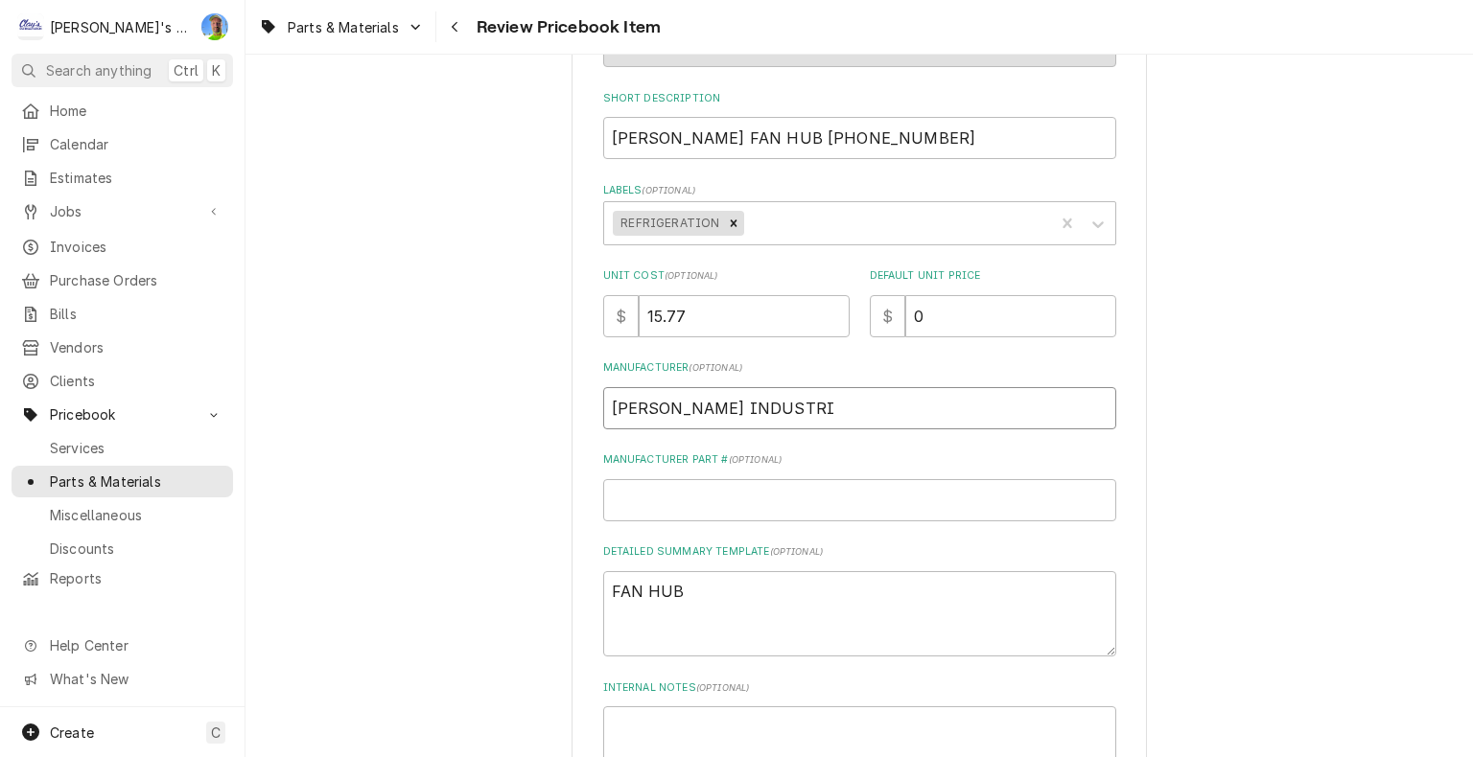
type textarea "x"
type input "[PERSON_NAME] INDUSTRIE"
type textarea "x"
type input "[PERSON_NAME] INDUSTRIES"
click at [726, 493] on input "Manufacturer Part # ( optional )" at bounding box center [859, 500] width 513 height 42
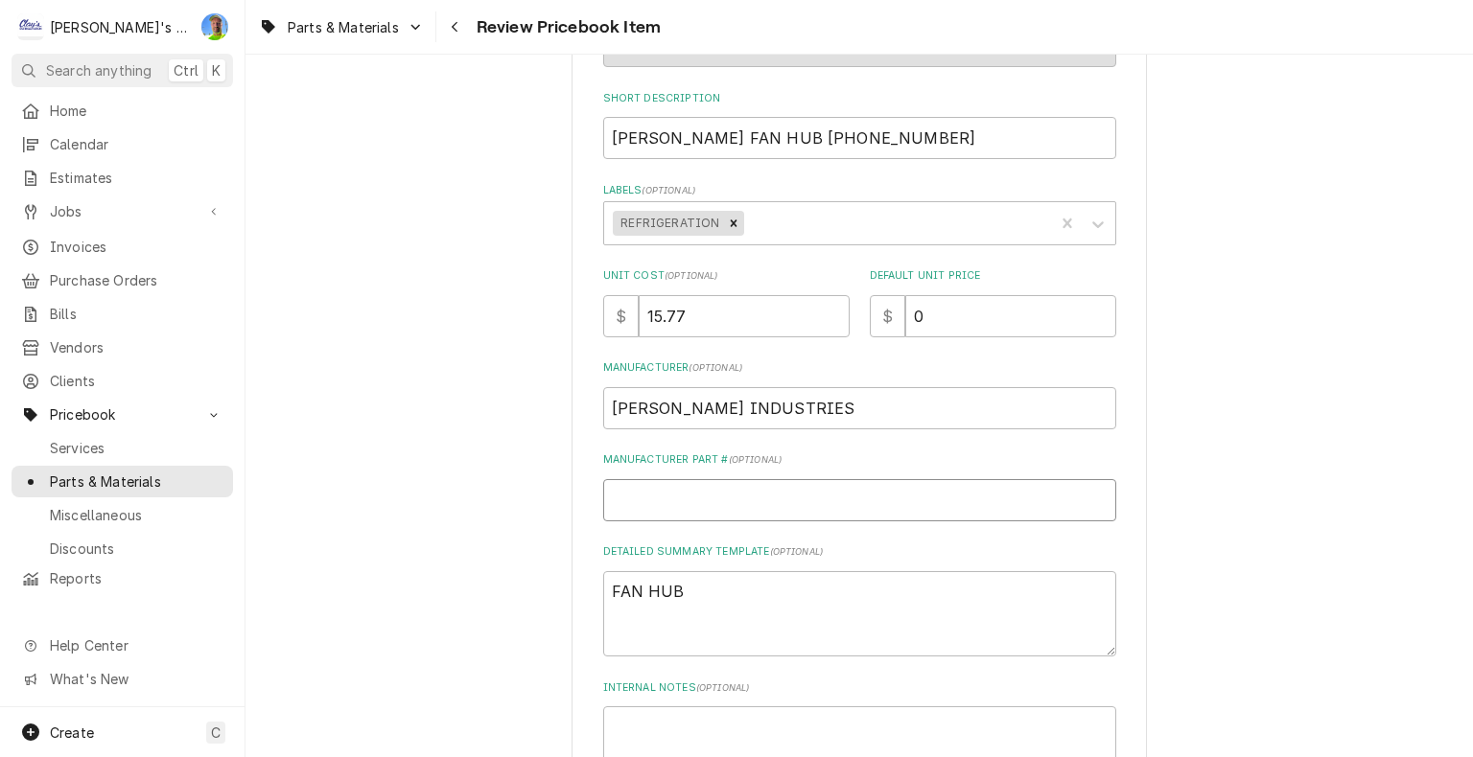
type textarea "x"
type input "6"
type textarea "x"
type input "60"
type textarea "x"
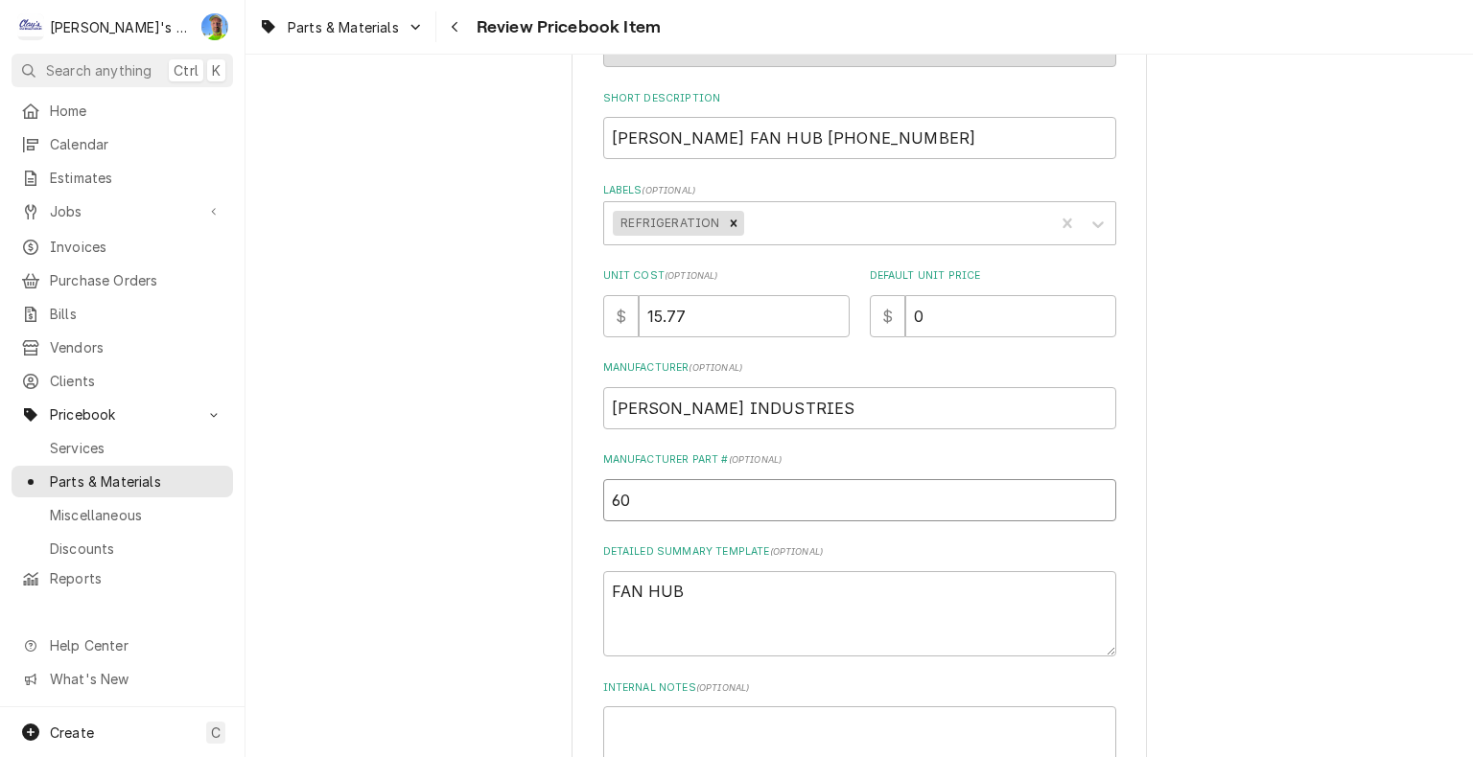
type input "60-"
type textarea "x"
type input "60-7"
type textarea "x"
type input "60-76"
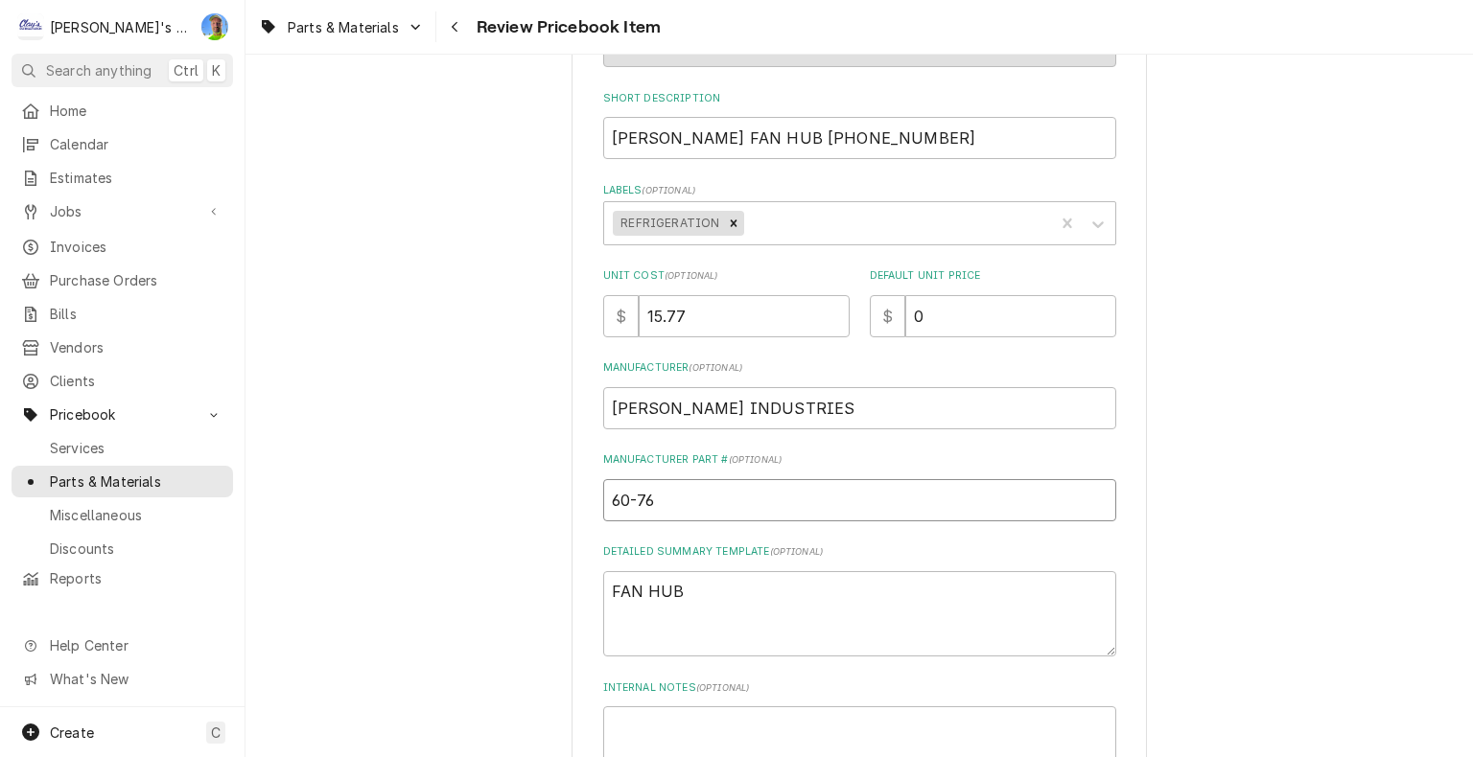
type textarea "x"
type input "60-765"
type textarea "x"
type input "60-7658"
type textarea "x"
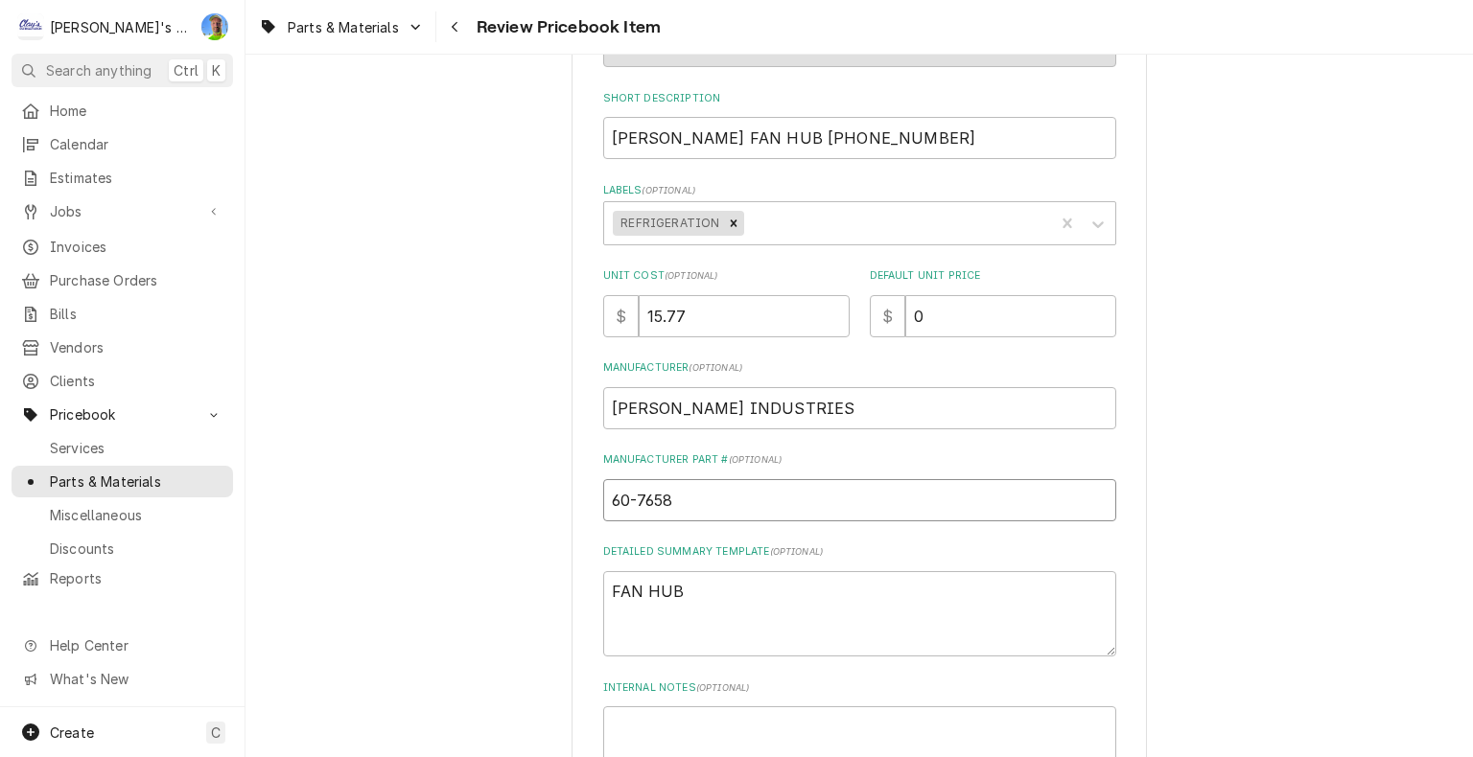
type input "60-7658-"
type textarea "x"
type input "[PHONE_NUMBER]"
type textarea "x"
type input "[PHONE_NUMBER]"
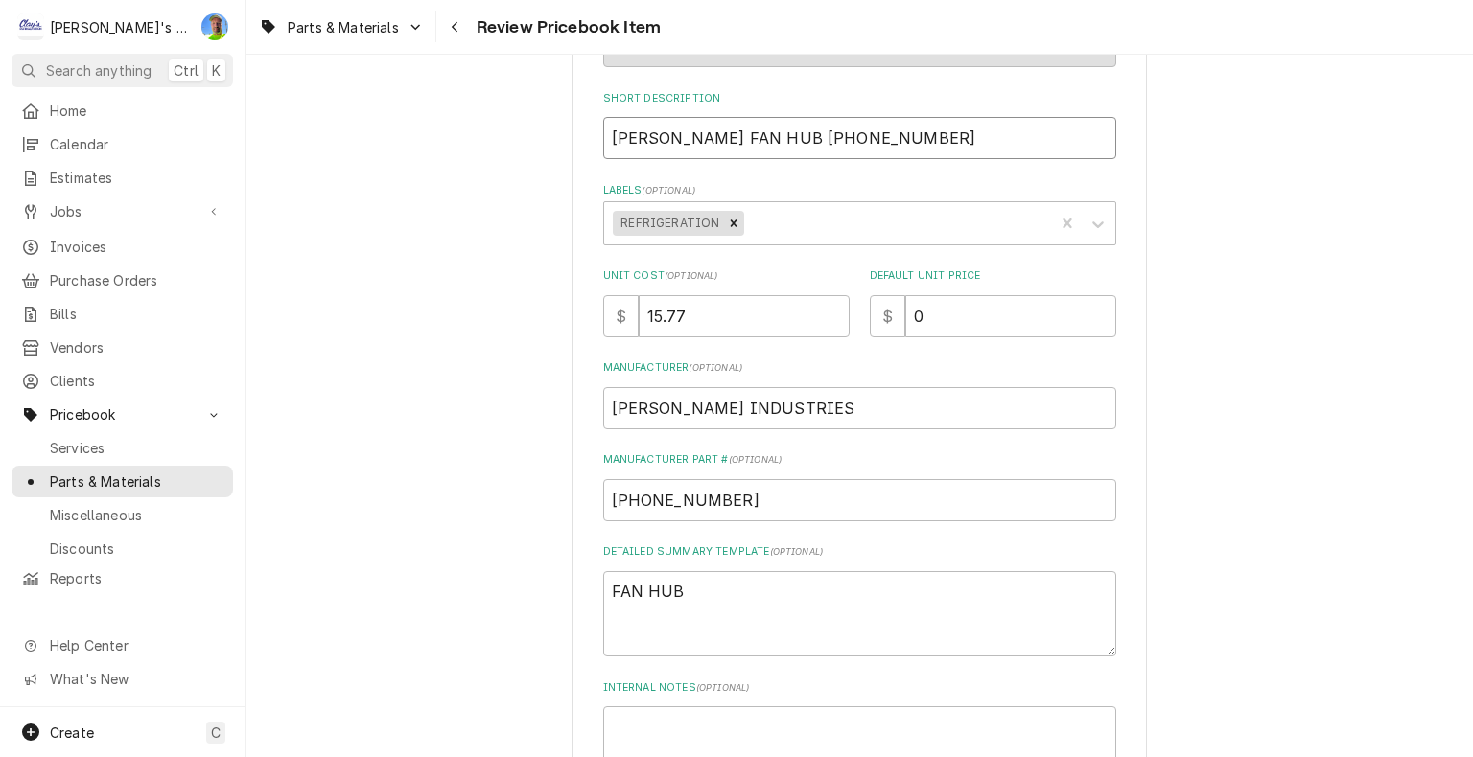
drag, startPoint x: 710, startPoint y: 140, endPoint x: 799, endPoint y: 137, distance: 88.3
click at [799, 137] on input "[PERSON_NAME] FAN HUB [PHONE_NUMBER]" at bounding box center [859, 138] width 513 height 42
click at [706, 589] on textarea "FAN HUB" at bounding box center [859, 614] width 513 height 86
type textarea "x"
type textarea "FAN HUB"
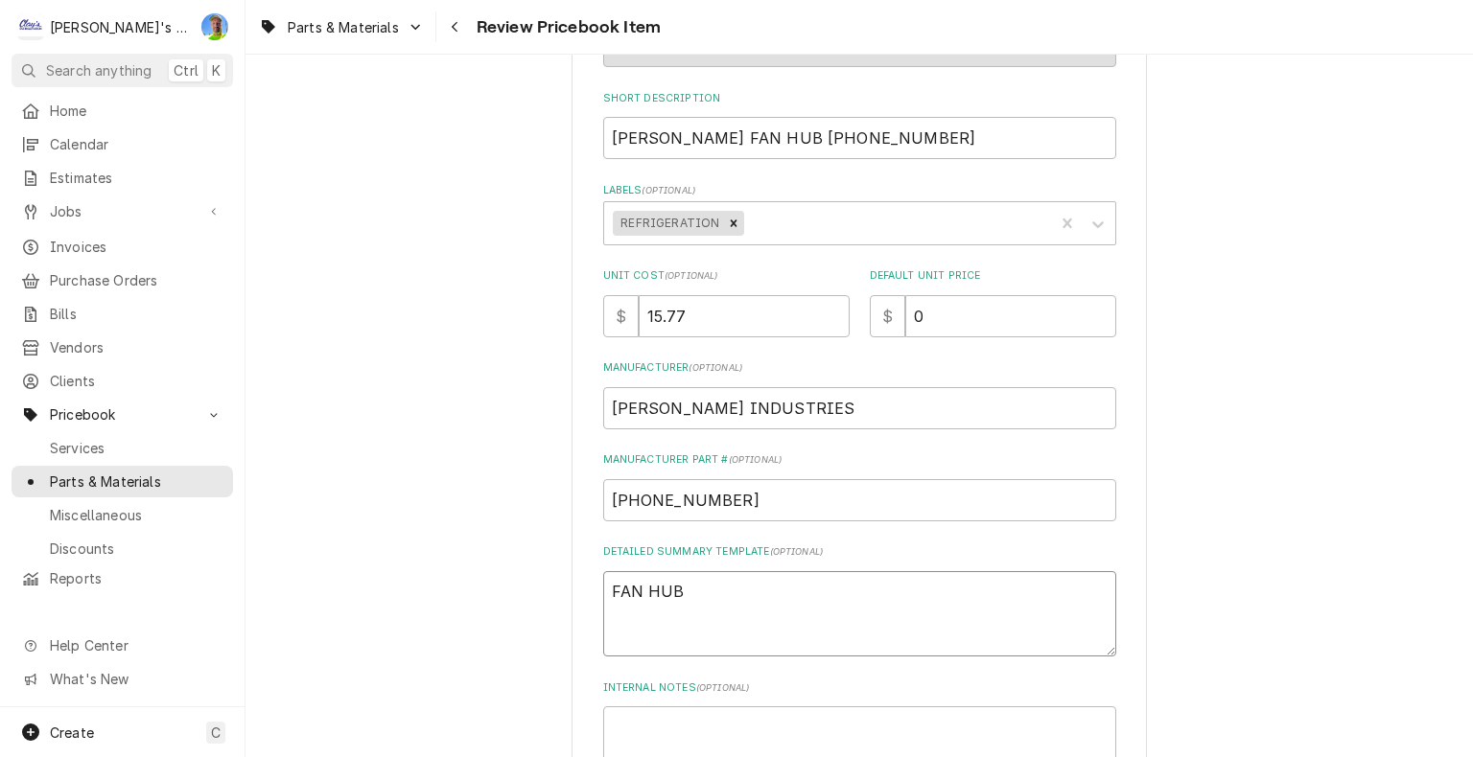
paste textarea "5/8" Bore Interchangeable Fan Hub"
type textarea "x"
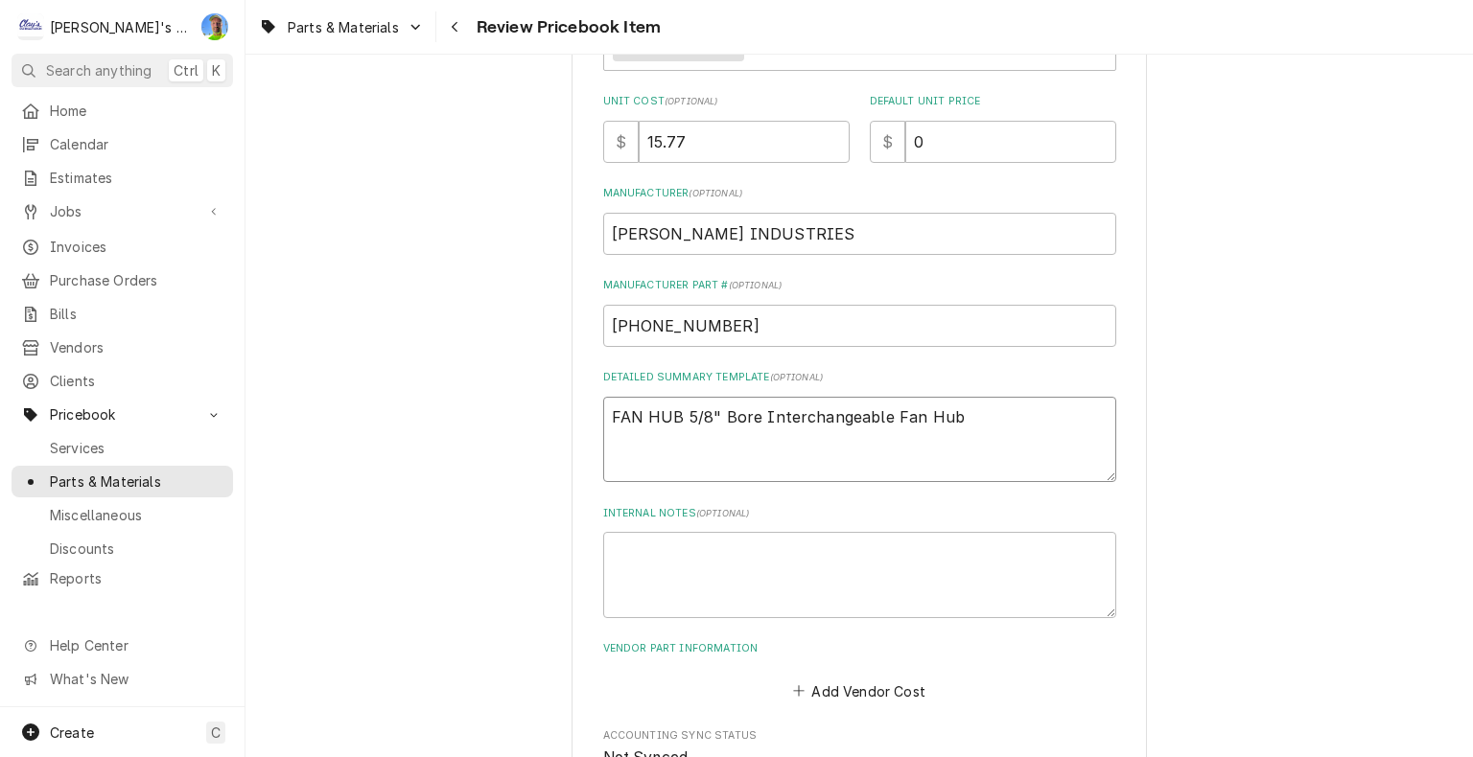
scroll to position [438, 0]
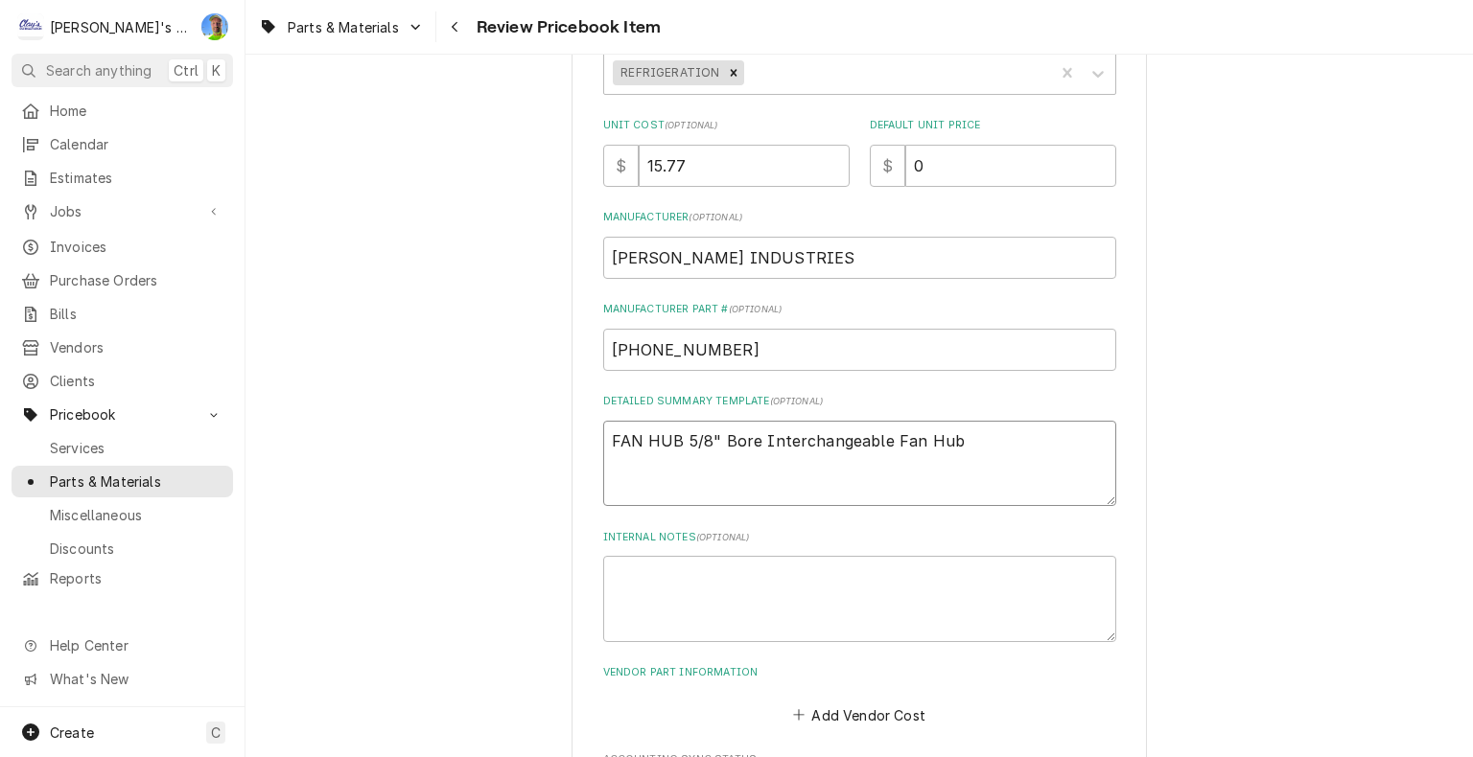
type textarea "FAN HUB 5/8" Bore Interchangeable Fan Hub"
click at [755, 174] on input "15.77" at bounding box center [744, 166] width 211 height 42
type input "0"
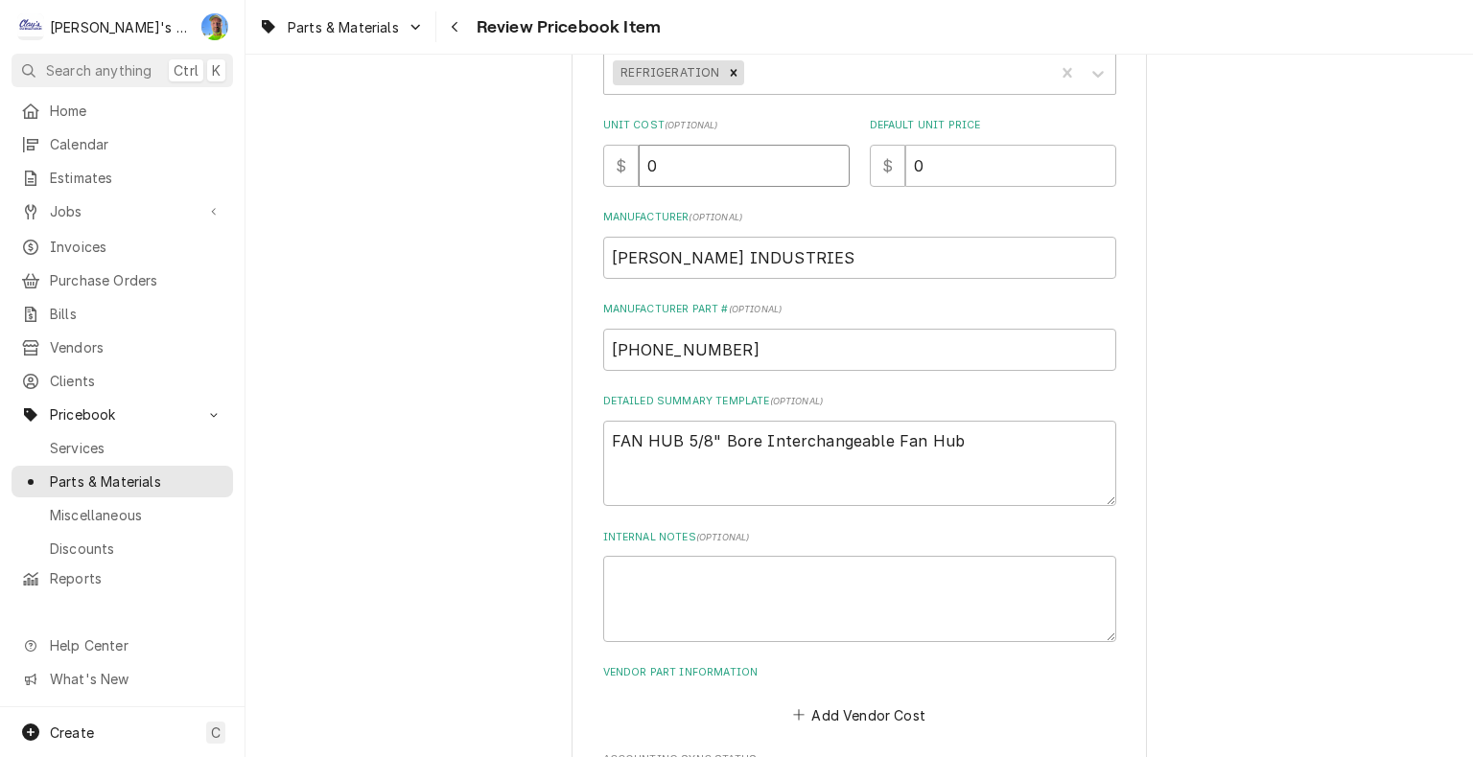
type textarea "x"
type input "0"
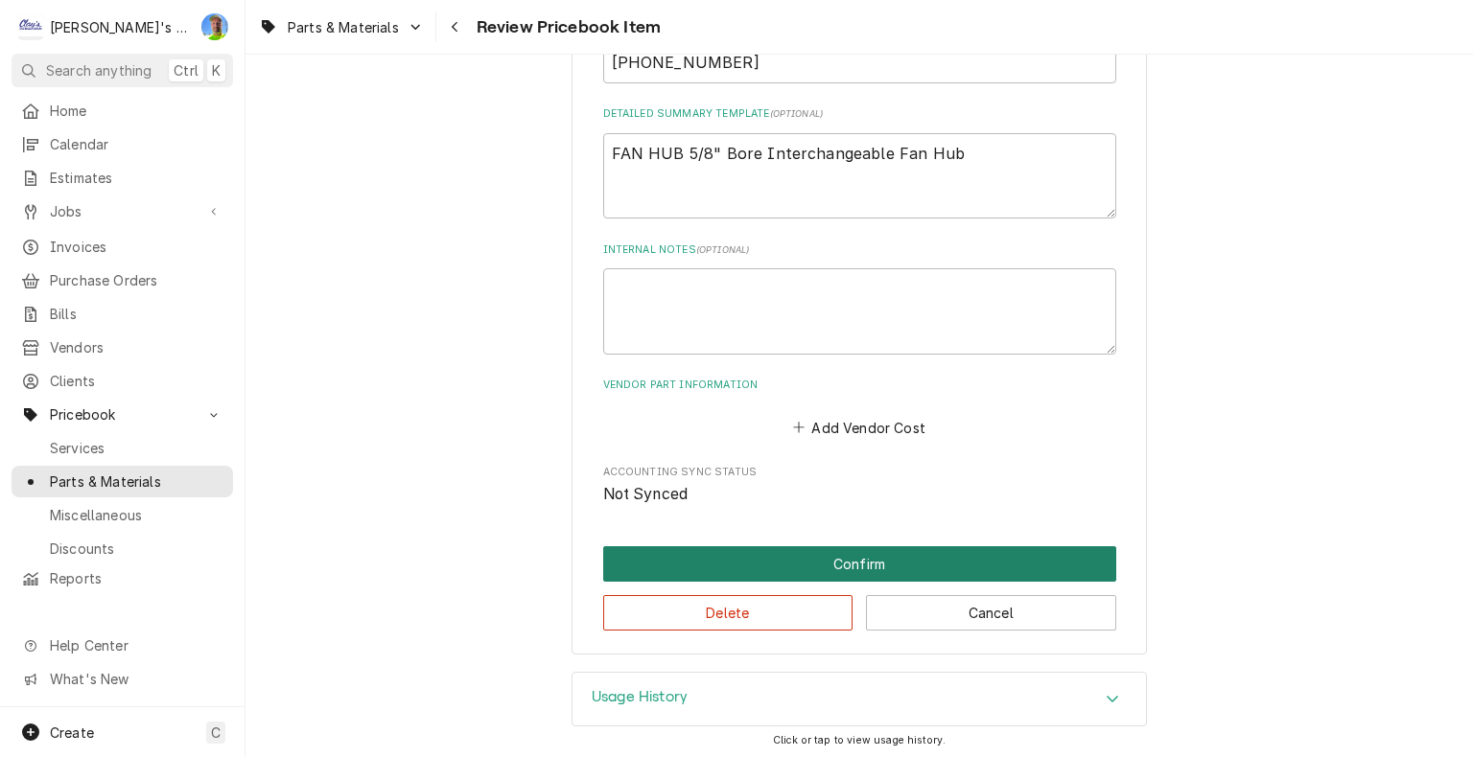
click at [822, 554] on button "Confirm" at bounding box center [859, 563] width 513 height 35
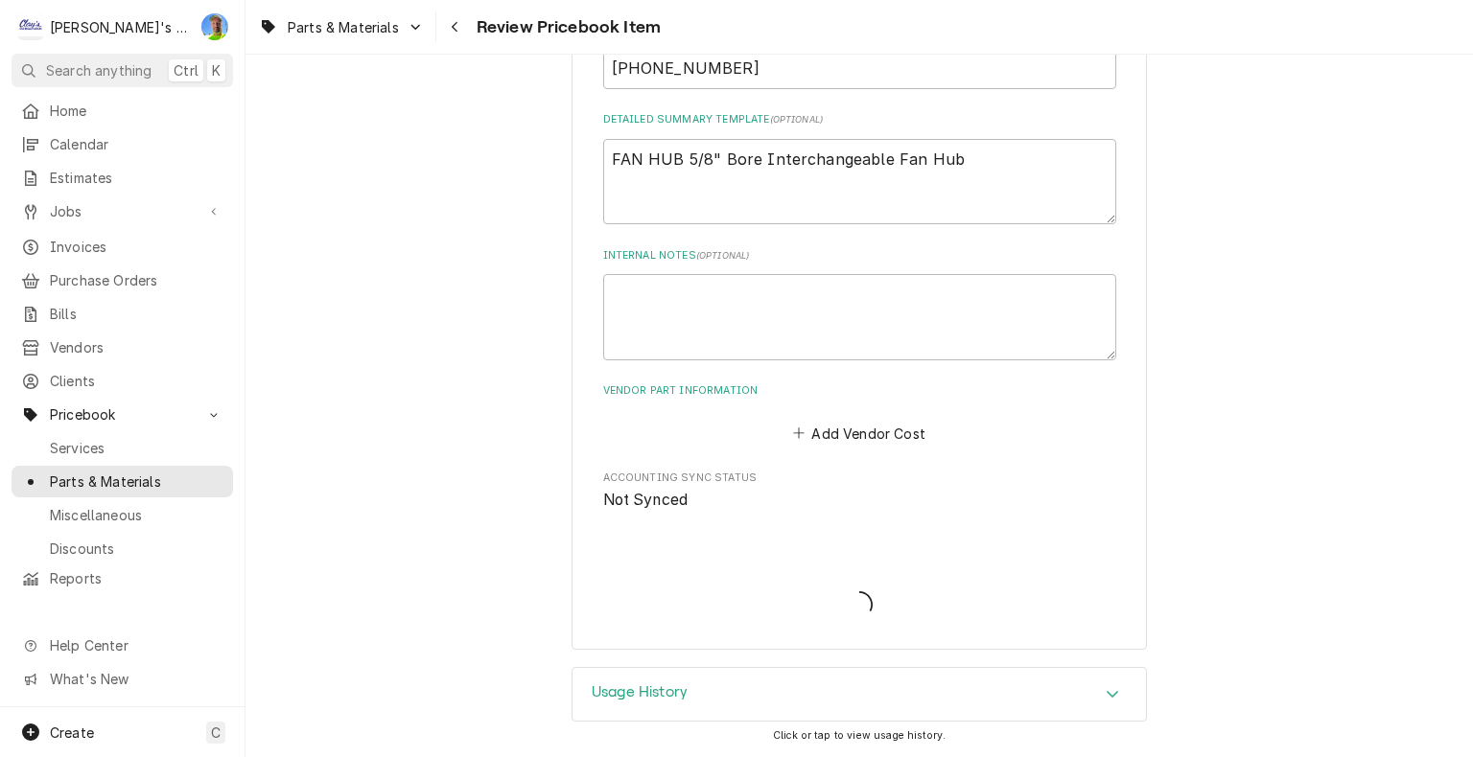
scroll to position [717, 0]
type textarea "x"
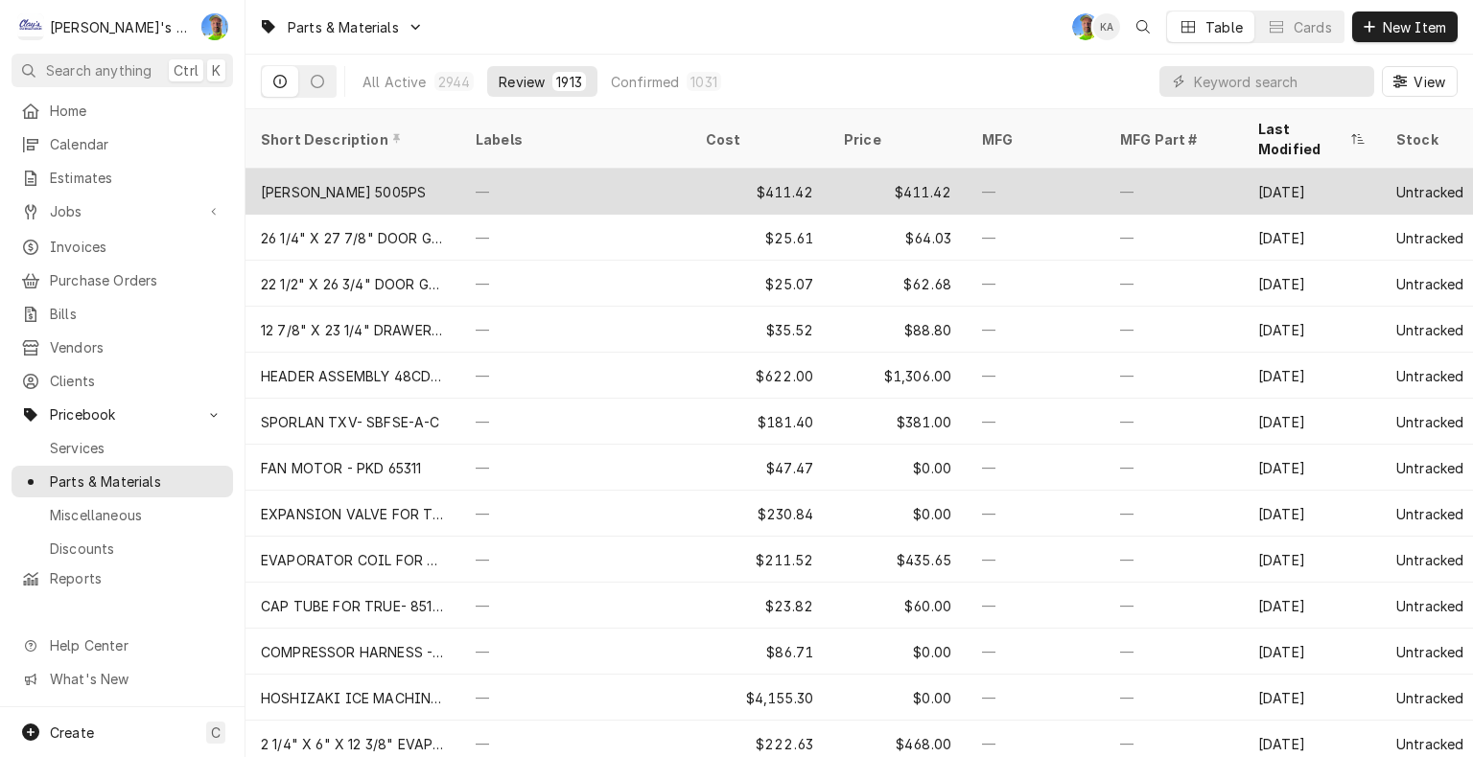
click at [666, 172] on div "—" at bounding box center [575, 192] width 230 height 46
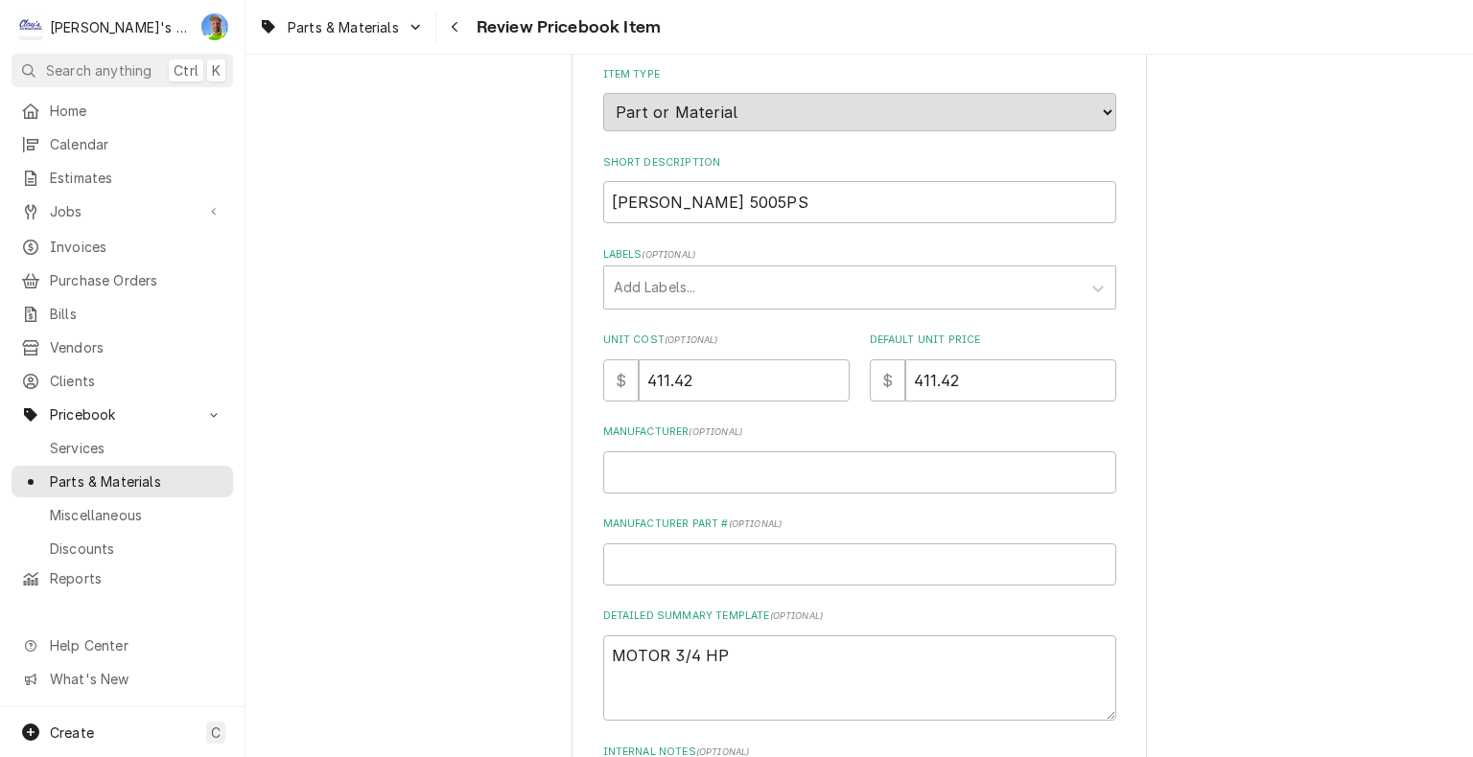
scroll to position [192, 0]
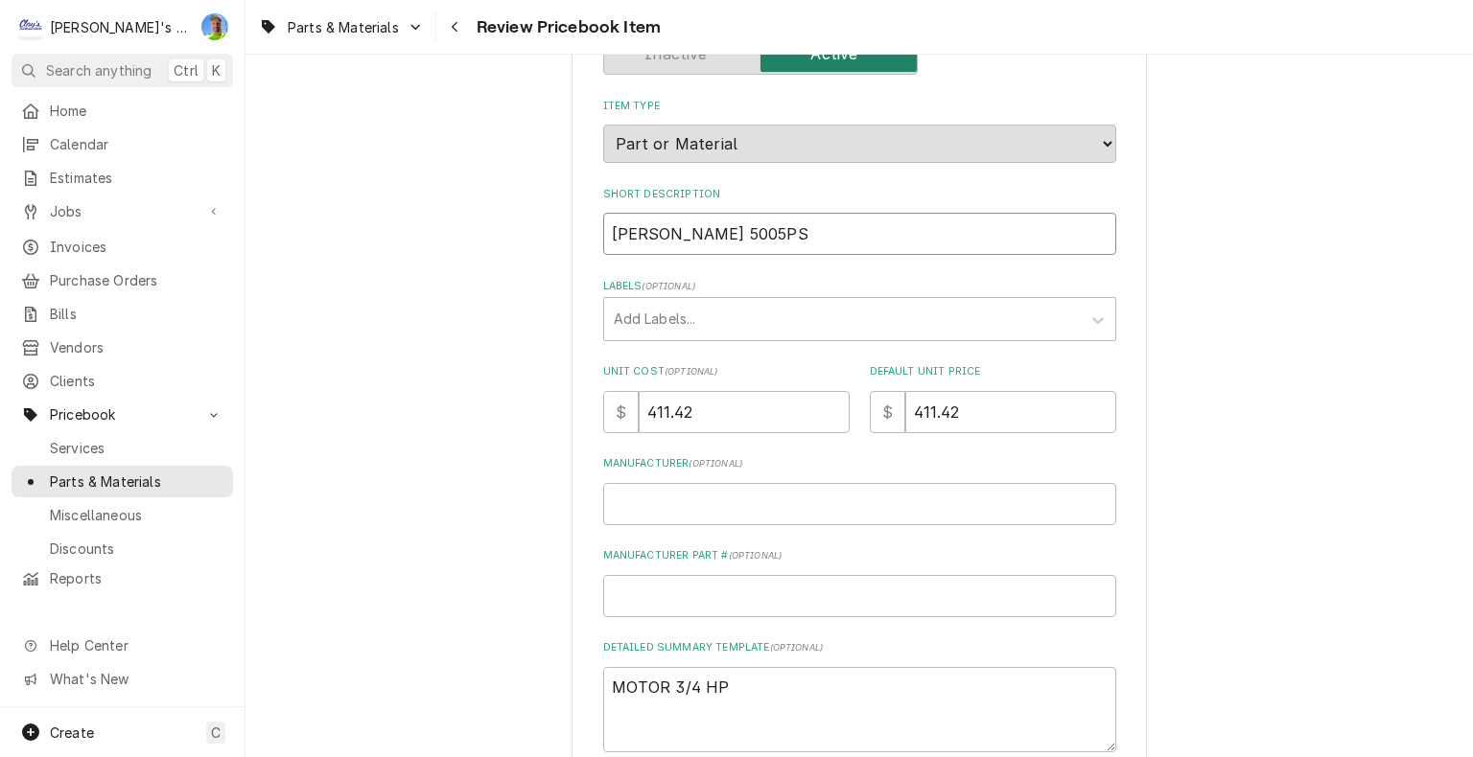
drag, startPoint x: 604, startPoint y: 235, endPoint x: 721, endPoint y: 234, distance: 117.0
click at [721, 234] on input "[PERSON_NAME] 5005PS" at bounding box center [859, 234] width 513 height 42
click at [826, 677] on textarea "MOTOR 3/4 HP" at bounding box center [859, 710] width 513 height 86
type textarea "x"
type textarea "MOTOR 3/4 H"
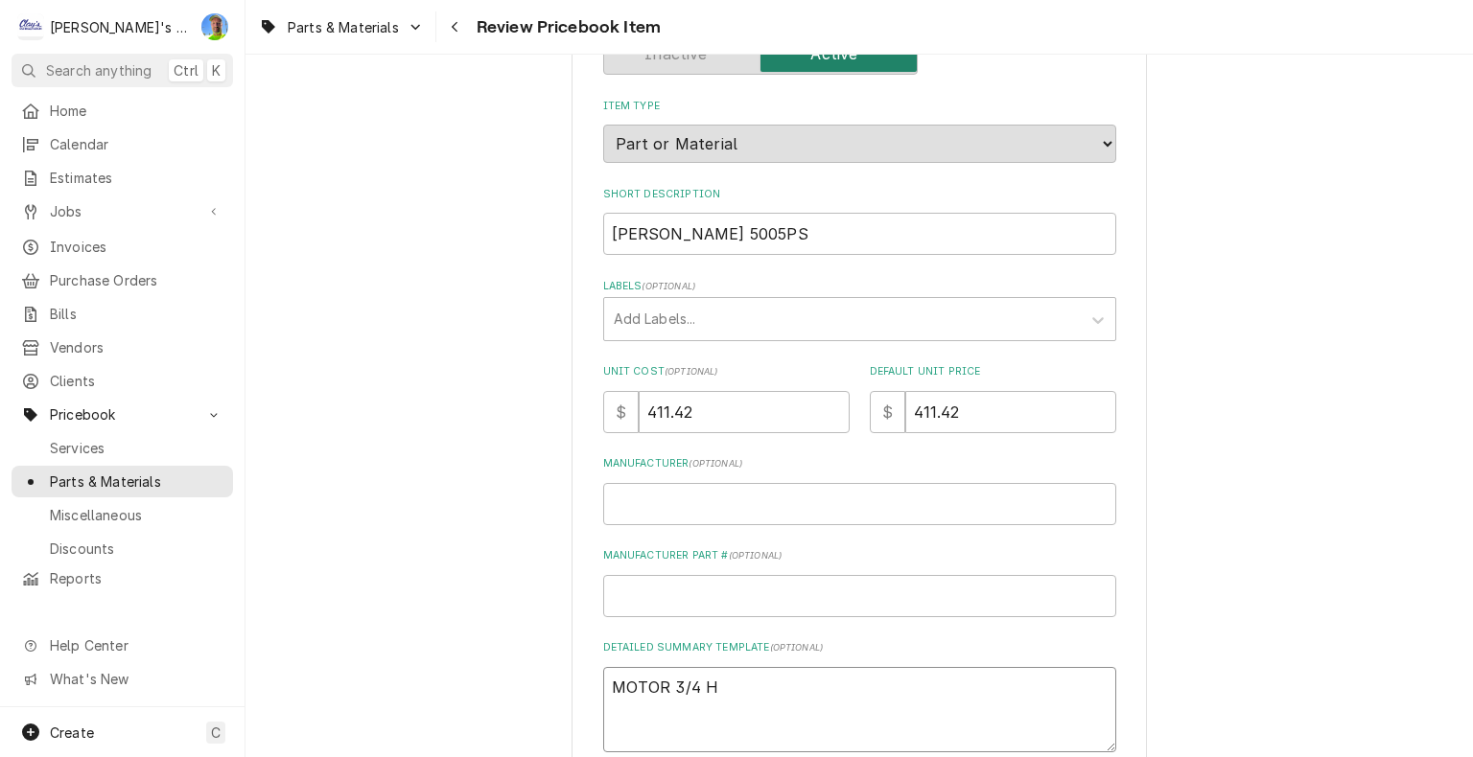
type textarea "x"
type textarea "MOTOR 3/4"
type textarea "x"
type textarea "MOTOR 3/4"
type textarea "x"
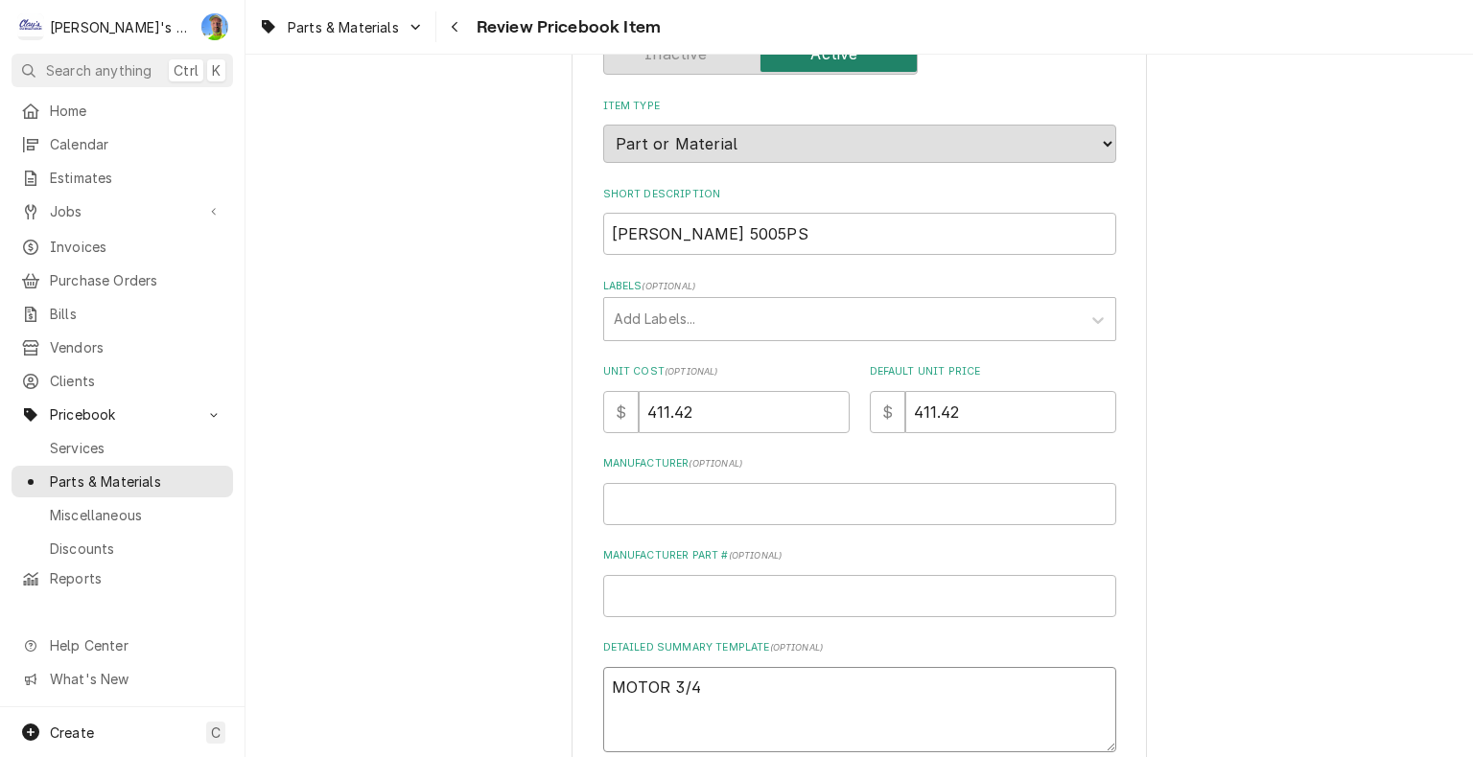
type textarea "MOTOR 3/"
type textarea "x"
type textarea "MOTOR 3"
type textarea "x"
type textarea "MOTOR"
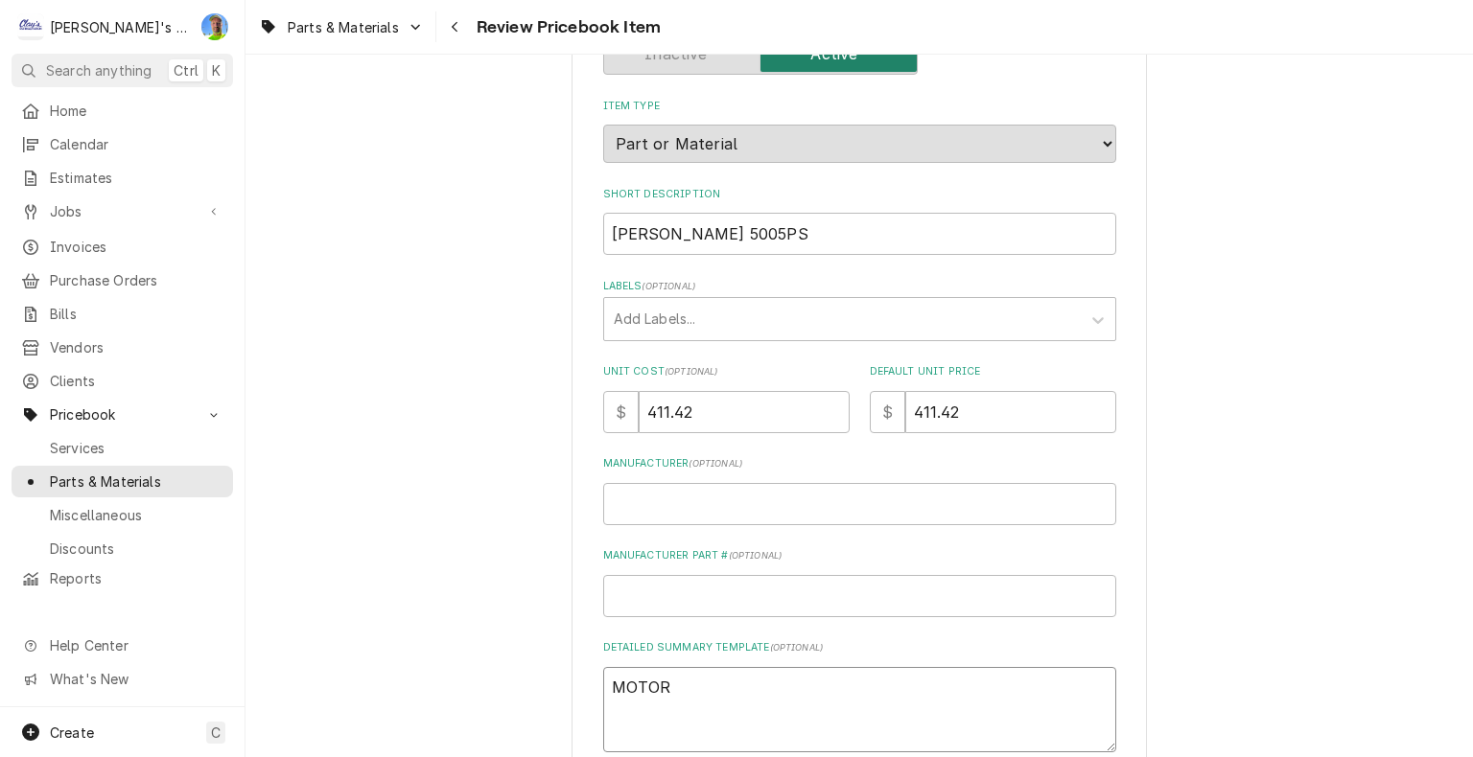
paste textarea "Motor 3/4 HP 1075 230V 5/8 Shaft CWSE 5.6 Frame 3/4 HP 1 Phase CW Rotation 1075…"
type textarea "x"
type textarea "MOTOR Motor 3/4 HP 1075 230V 5/8 Shaft CWSE 5.6 Frame 3/4 HP 1 Phase CW Rotatio…"
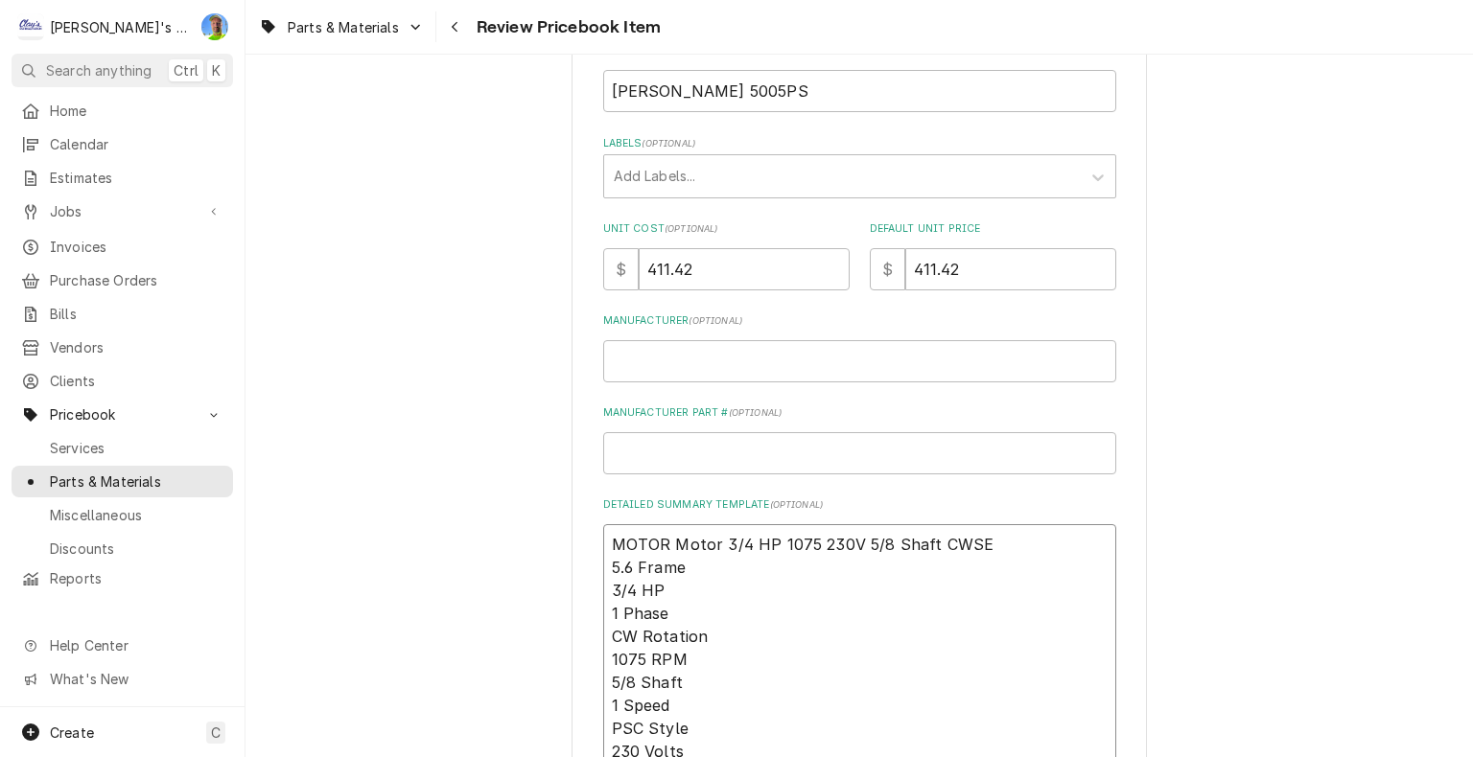
click at [660, 536] on textarea "MOTOR Motor 3/4 HP 1075 230V 5/8 Shaft CWSE 5.6 Frame 3/4 HP 1 Phase CW Rotatio…" at bounding box center [859, 647] width 513 height 247
type textarea "x"
type textarea "MOTO Motor 3/4 HP 1075 230V 5/8 Shaft CWSE 5.6 Frame 3/4 HP 1 Phase CW Rotation…"
type textarea "x"
type textarea "MOT Motor 3/4 HP 1075 230V 5/8 Shaft CWSE 5.6 Frame 3/4 HP 1 Phase CW Rotation …"
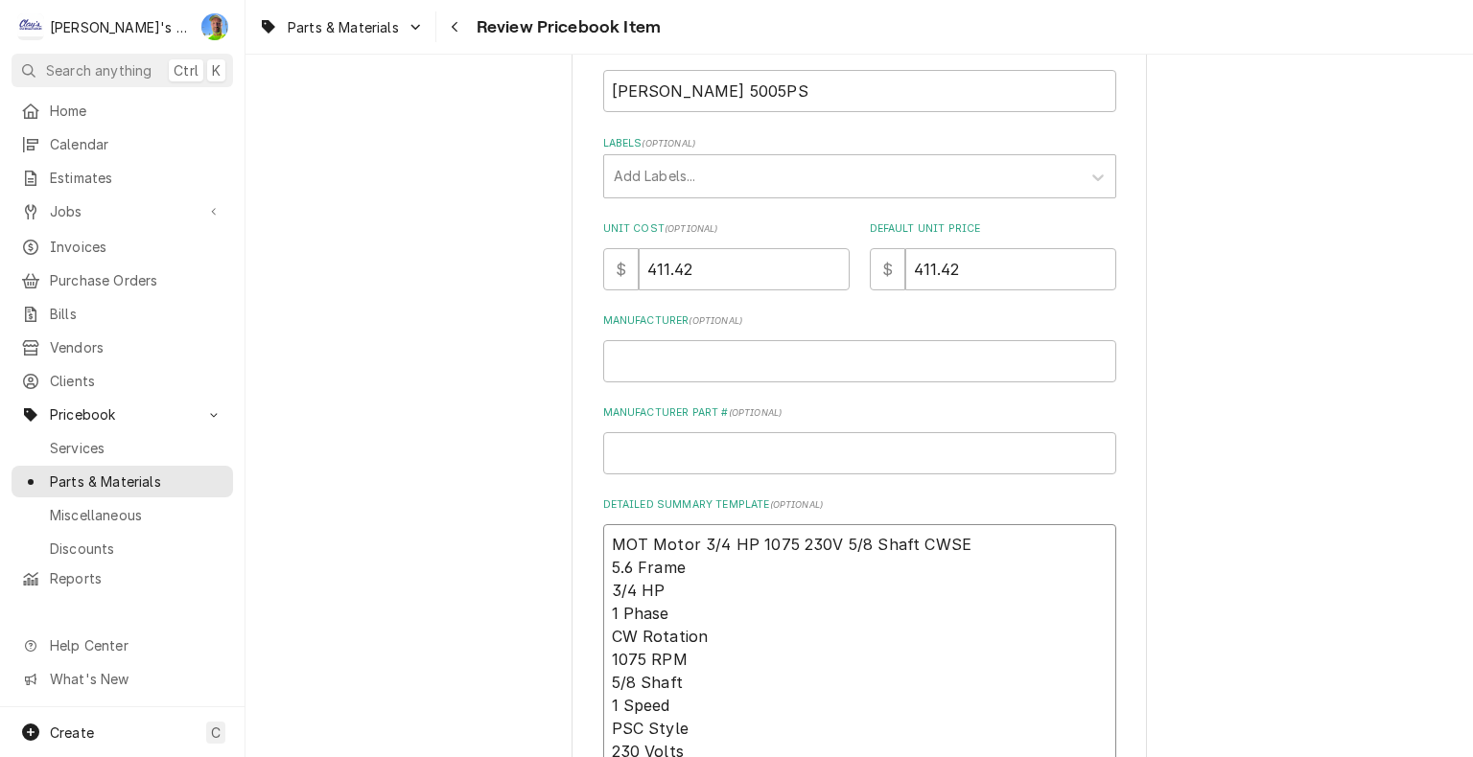
type textarea "x"
type textarea "MO Motor 3/4 HP 1075 230V 5/8 Shaft CWSE 5.6 Frame 3/4 HP 1 Phase CW Rotation 1…"
type textarea "x"
type textarea "M Motor 3/4 HP 1075 230V 5/8 Shaft CWSE 5.6 Frame 3/4 HP 1 Phase CW Rotation 10…"
type textarea "x"
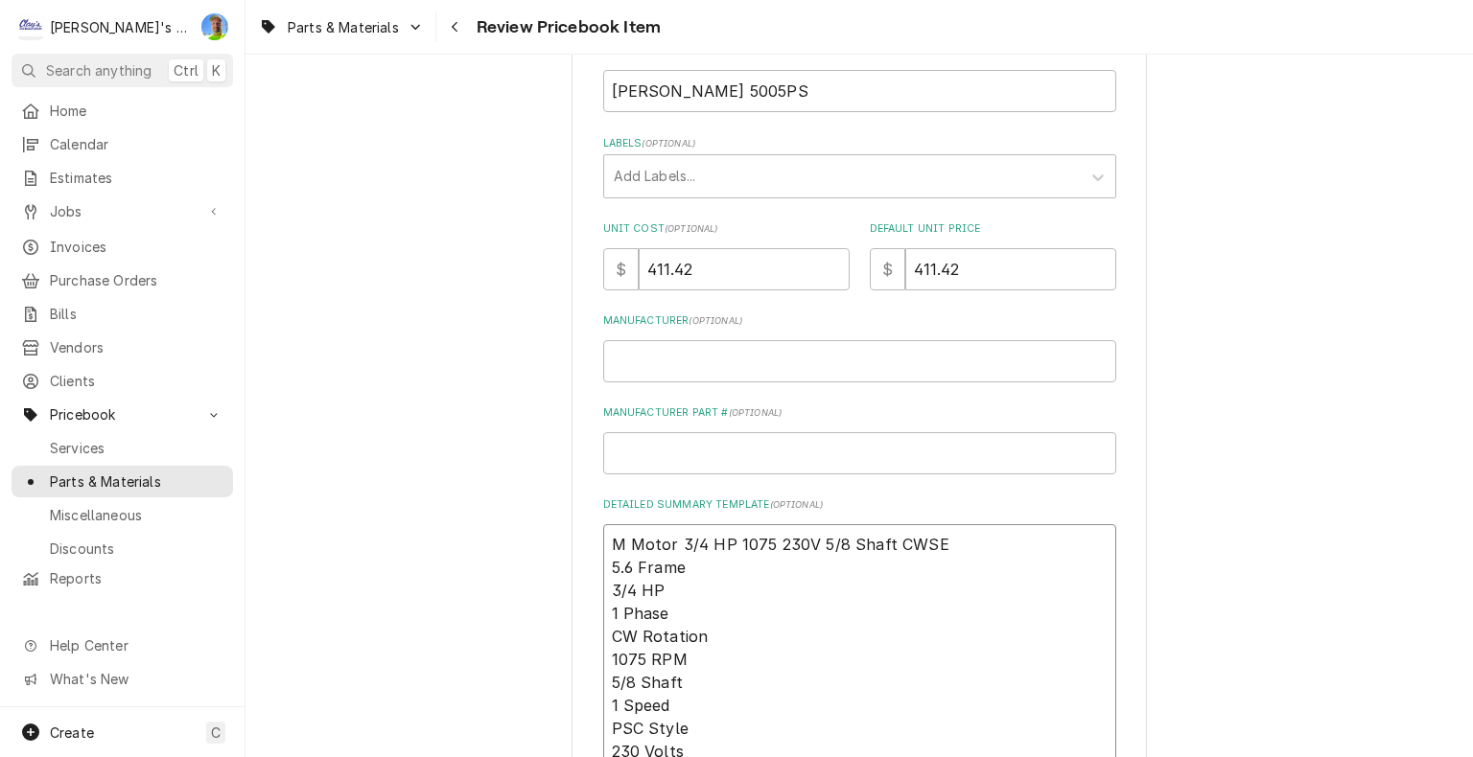
type textarea "Motor 3/4 HP 1075 230V 5/8 Shaft CWSE 5.6 Frame 3/4 HP 1 Phase CW Rotation 1075…"
type textarea "x"
type textarea "Motor 3/4 HP 1075 230V 5/8 Shaft CWSE 5.6 Frame 3/4 HP 1 Phase CW Rotation 1075…"
click at [653, 363] on input "Manufacturer ( optional )" at bounding box center [859, 361] width 513 height 42
type textarea "x"
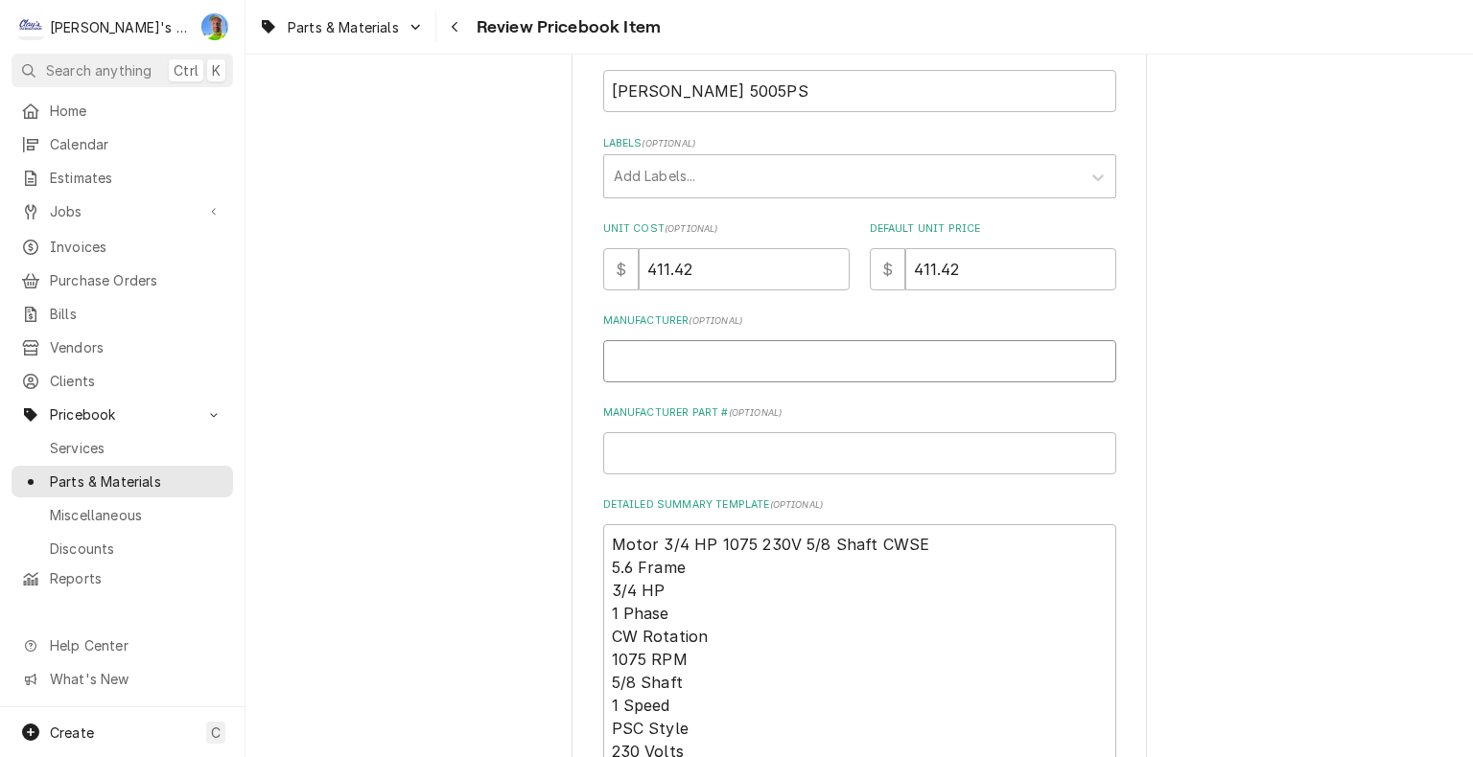
type input "H"
type textarea "x"
type input "HE"
type textarea "x"
type input "HEA"
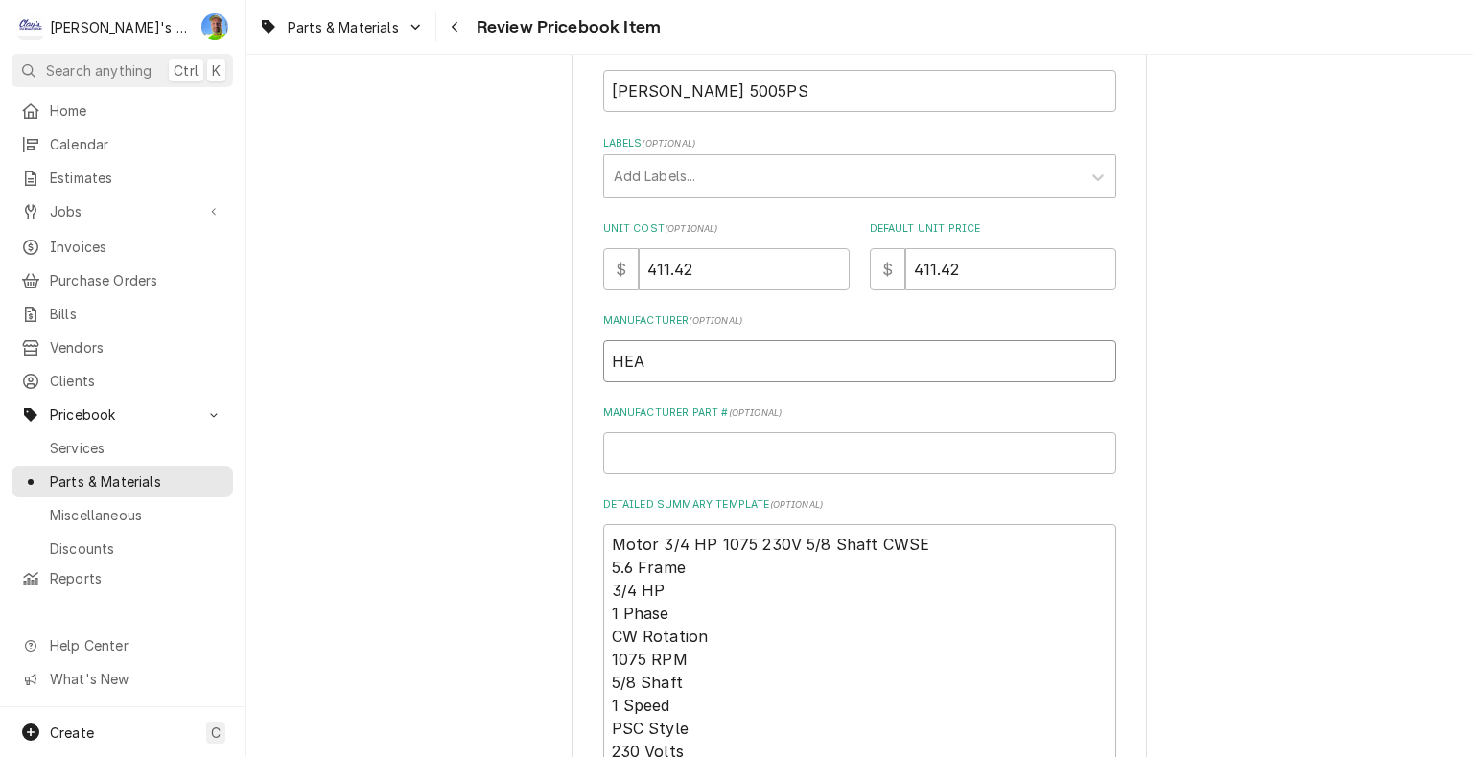
type textarea "x"
type input "HEAT"
type textarea "x"
type input "HEATC"
type textarea "x"
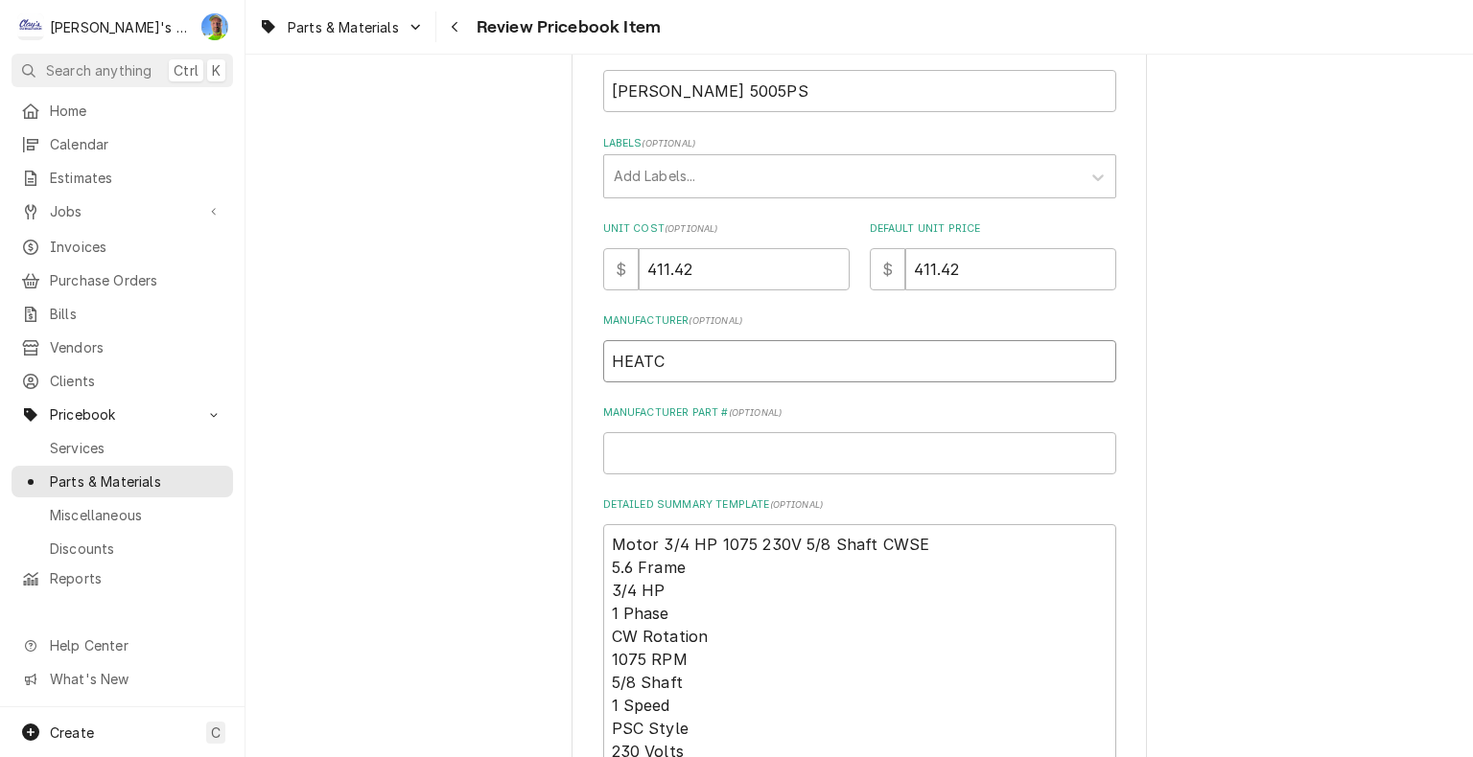
type input "HEATCR"
type textarea "x"
type input "HEATCRA"
type textarea "x"
type input "HEATCRAF"
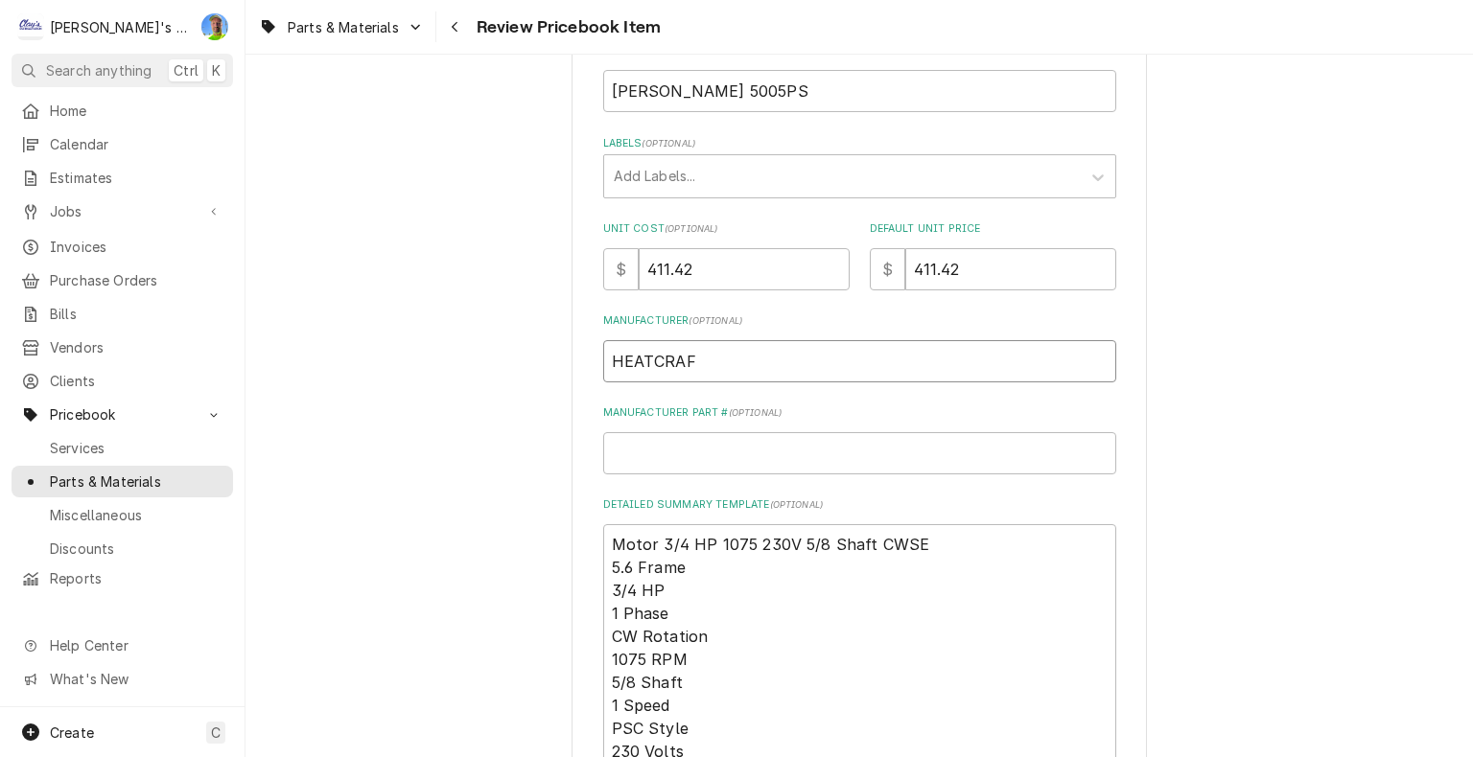
type textarea "x"
type input "HEATCRAFT"
type textarea "x"
type input "5"
type textarea "x"
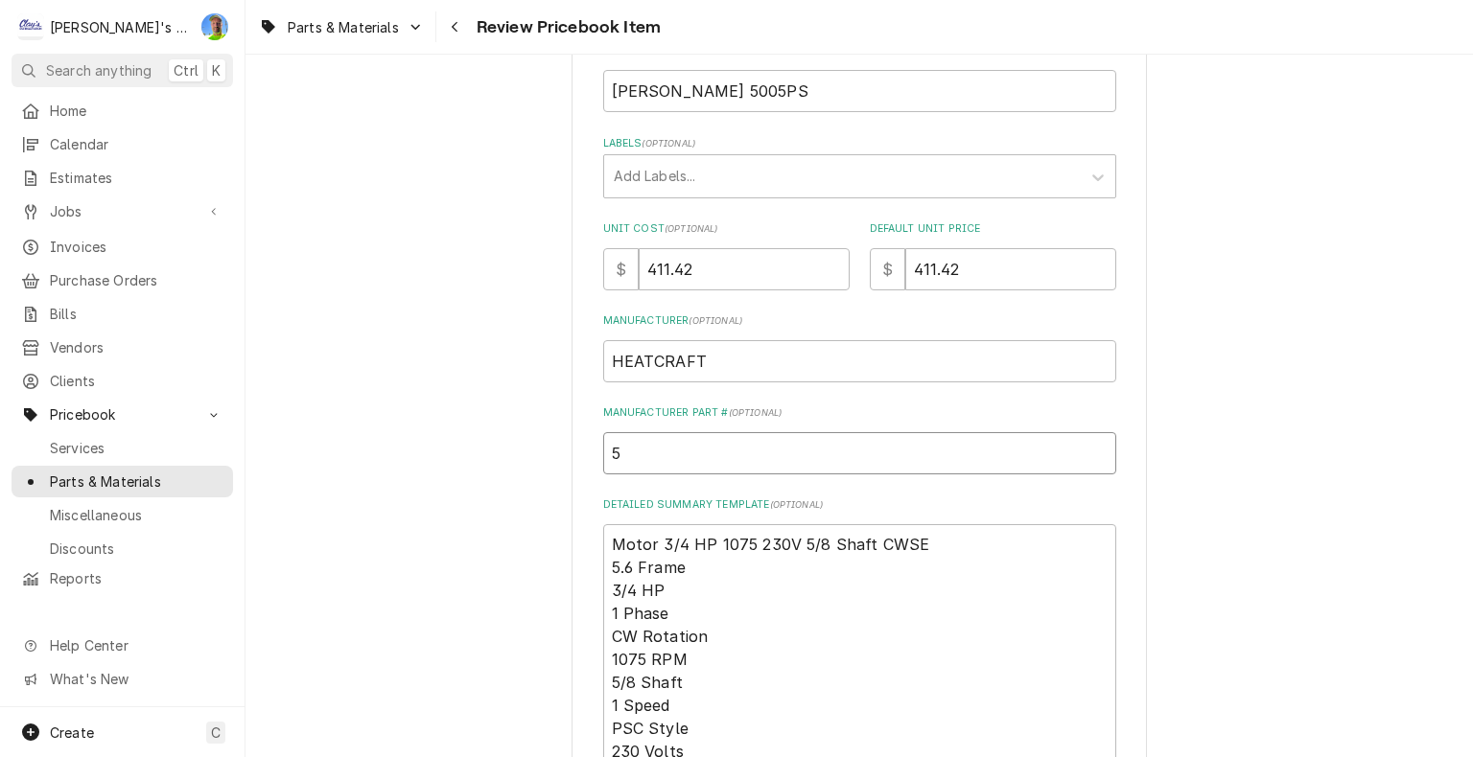
type input "50"
type textarea "x"
type input "500"
type textarea "x"
type input "5005"
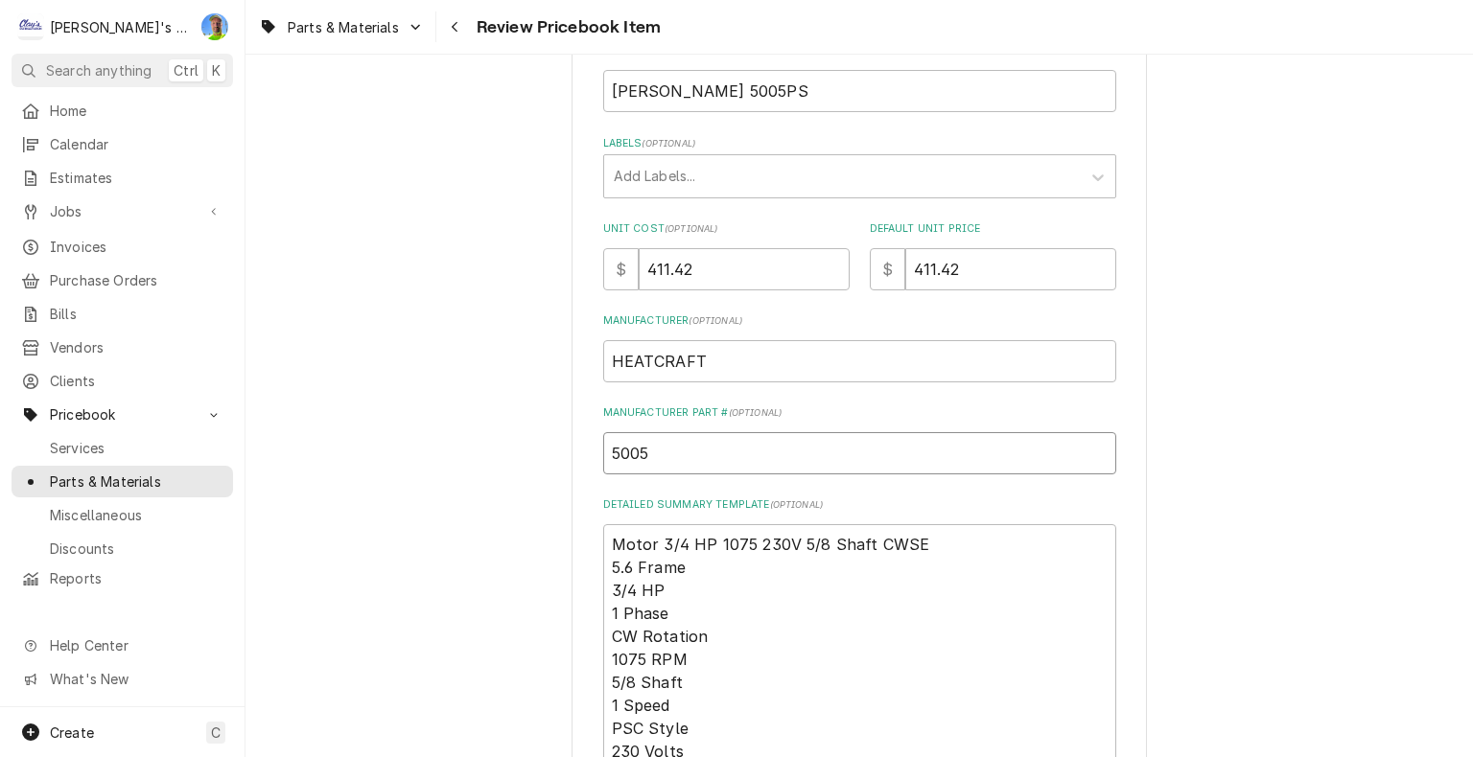
type textarea "x"
type input "5005P"
type textarea "x"
type input "5005PS"
click at [709, 268] on input "411.42" at bounding box center [744, 269] width 211 height 42
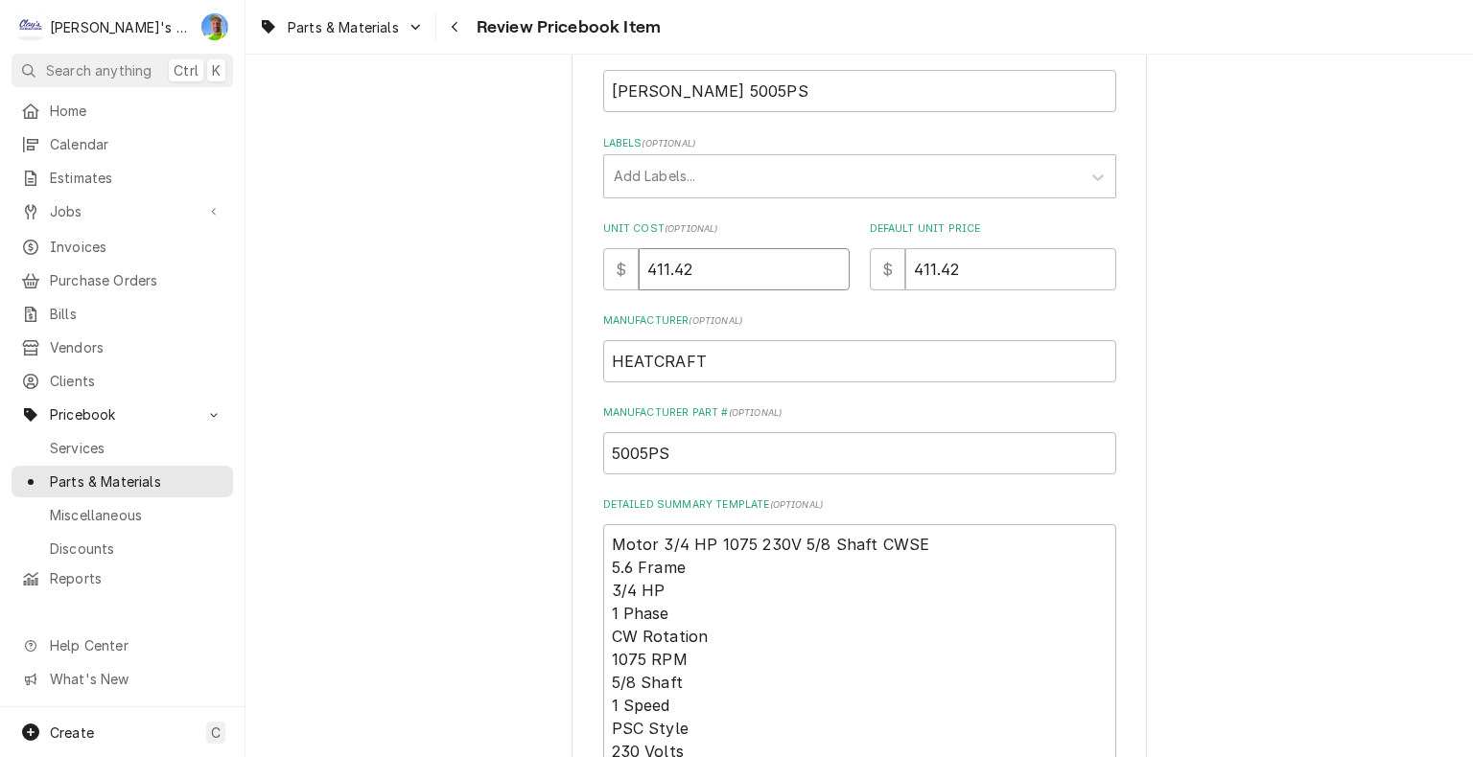
click at [709, 268] on input "411.42" at bounding box center [744, 269] width 211 height 42
type textarea "x"
type input "0"
click at [965, 271] on input "411.42" at bounding box center [1010, 269] width 211 height 42
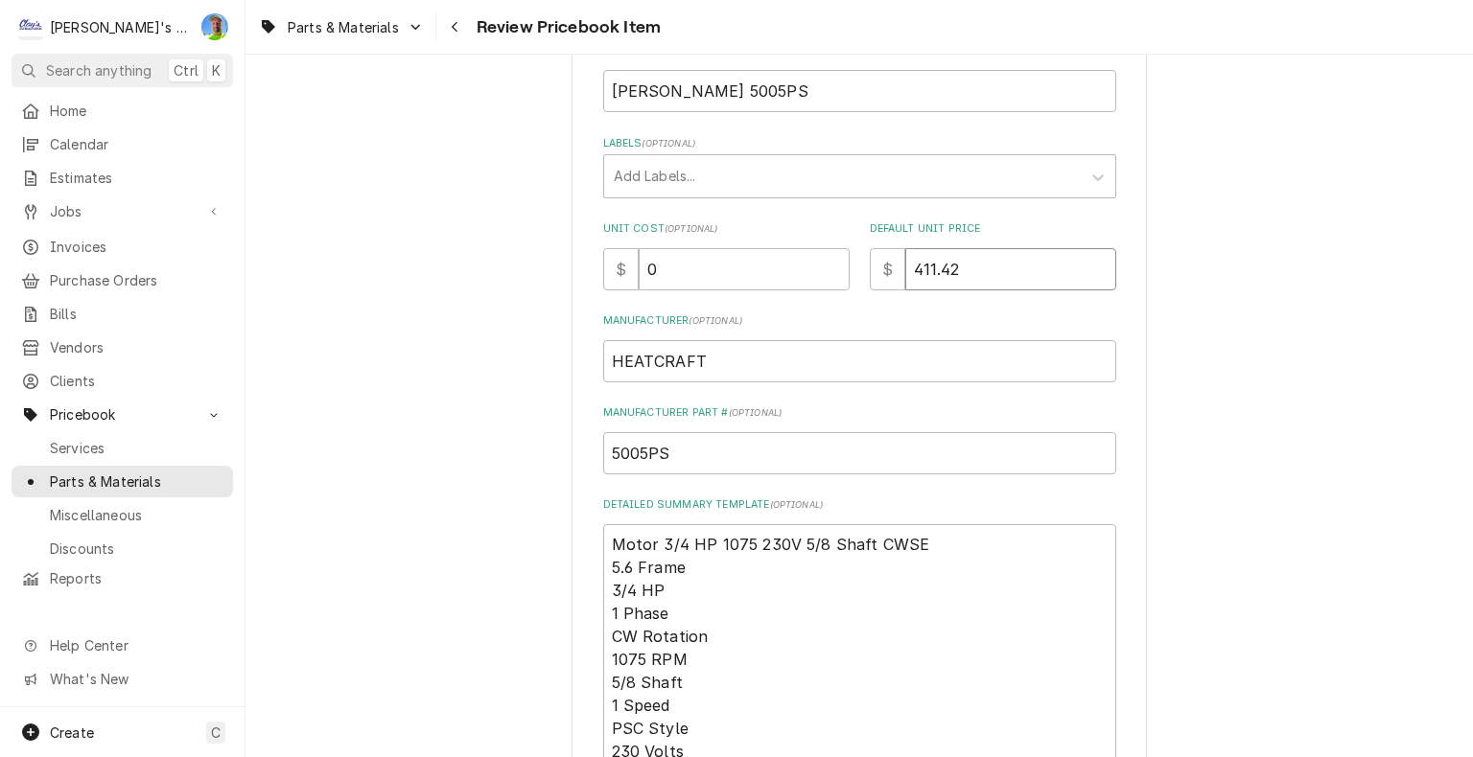
click at [965, 271] on input "411.42" at bounding box center [1010, 269] width 211 height 42
type textarea "x"
type input "411.420"
click at [965, 271] on input "411.420" at bounding box center [1010, 269] width 211 height 42
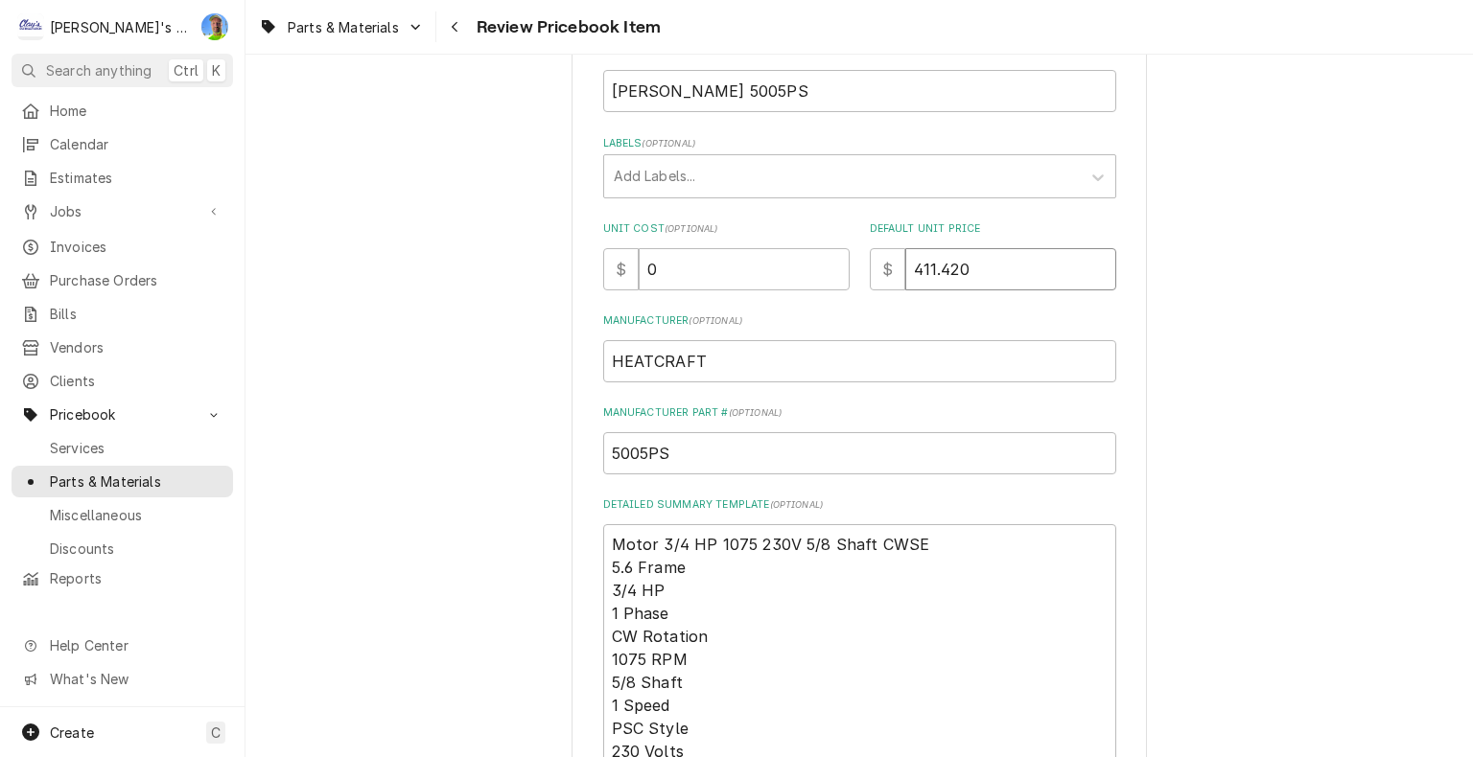
click at [965, 271] on input "411.420" at bounding box center [1010, 269] width 211 height 42
type textarea "x"
type input "0"
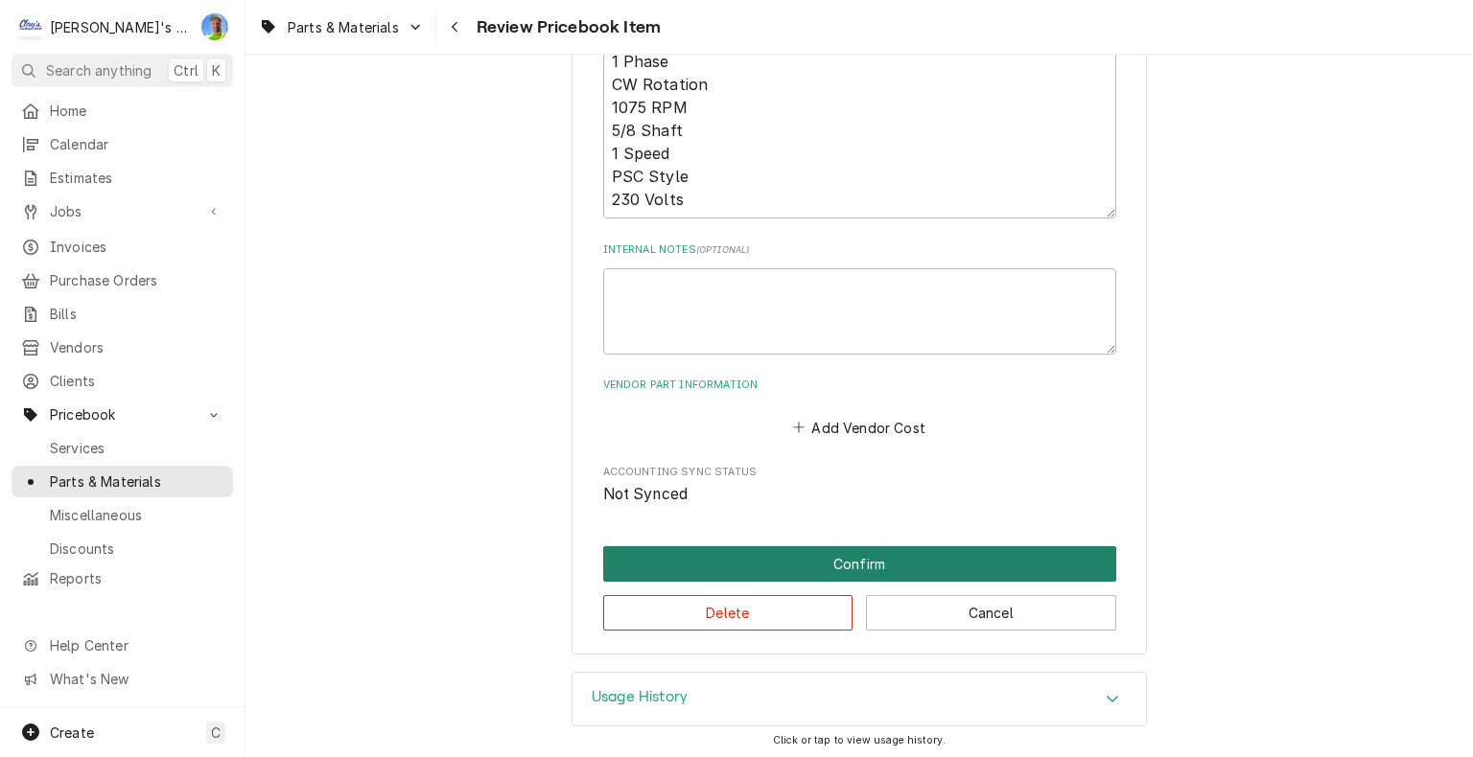
click at [791, 553] on button "Confirm" at bounding box center [859, 563] width 513 height 35
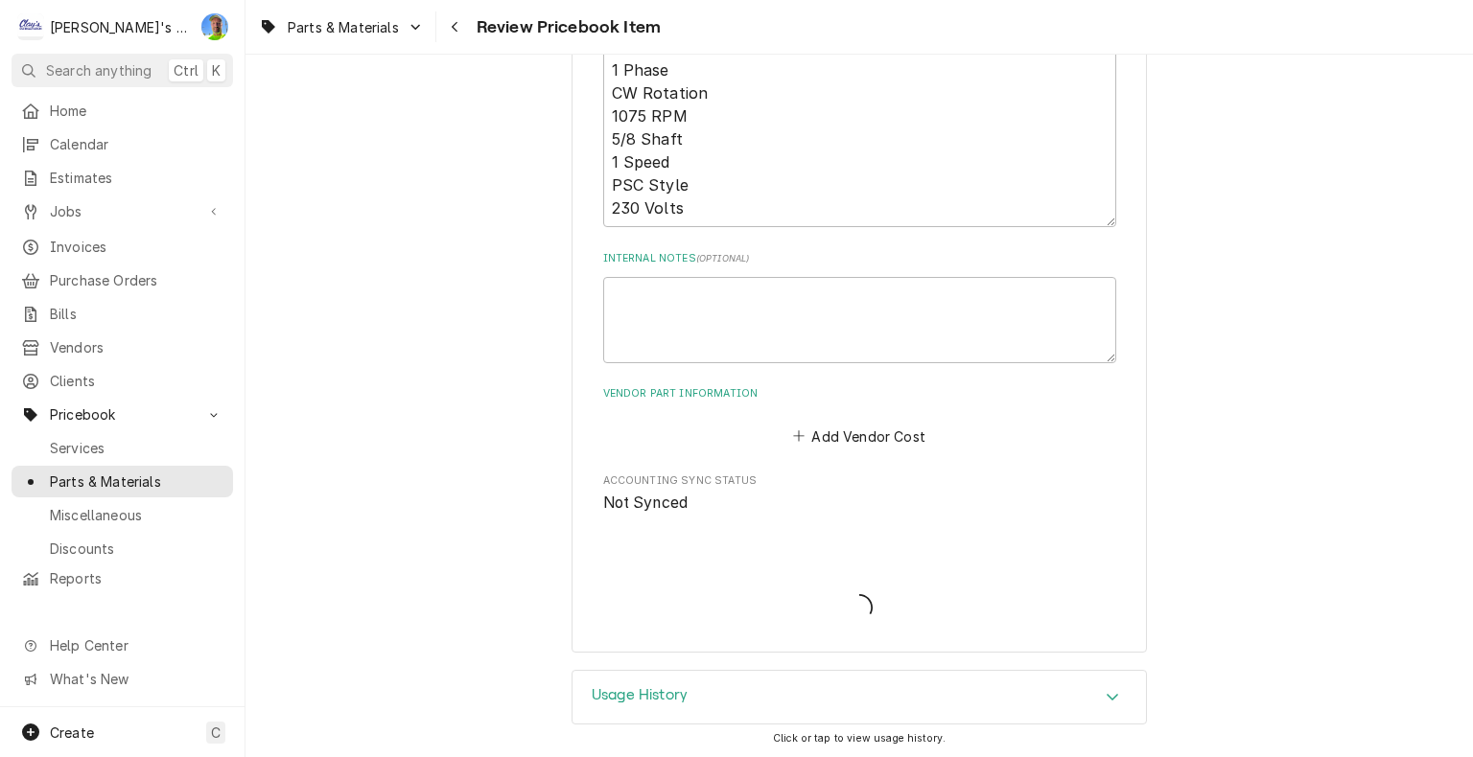
type textarea "x"
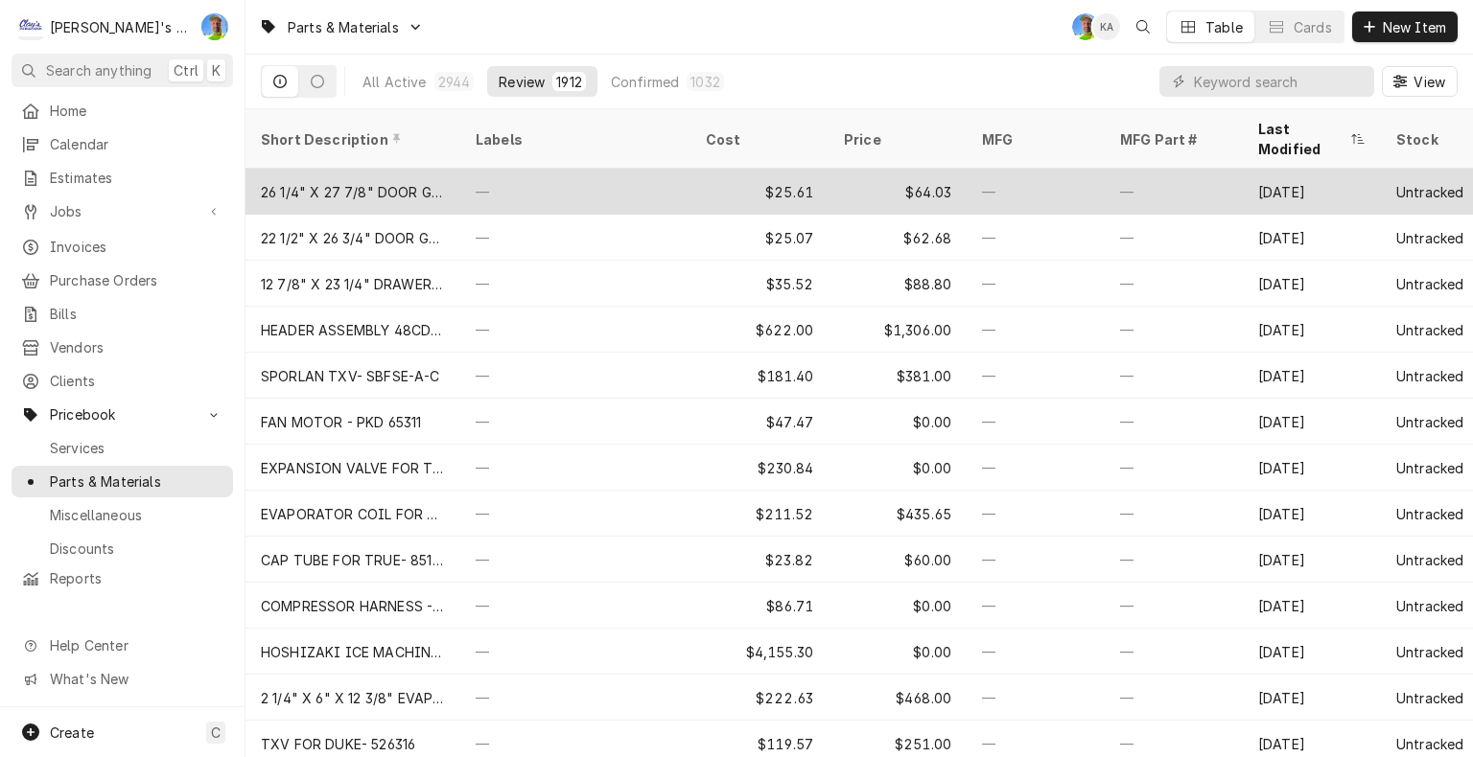
click at [553, 169] on div "—" at bounding box center [575, 192] width 230 height 46
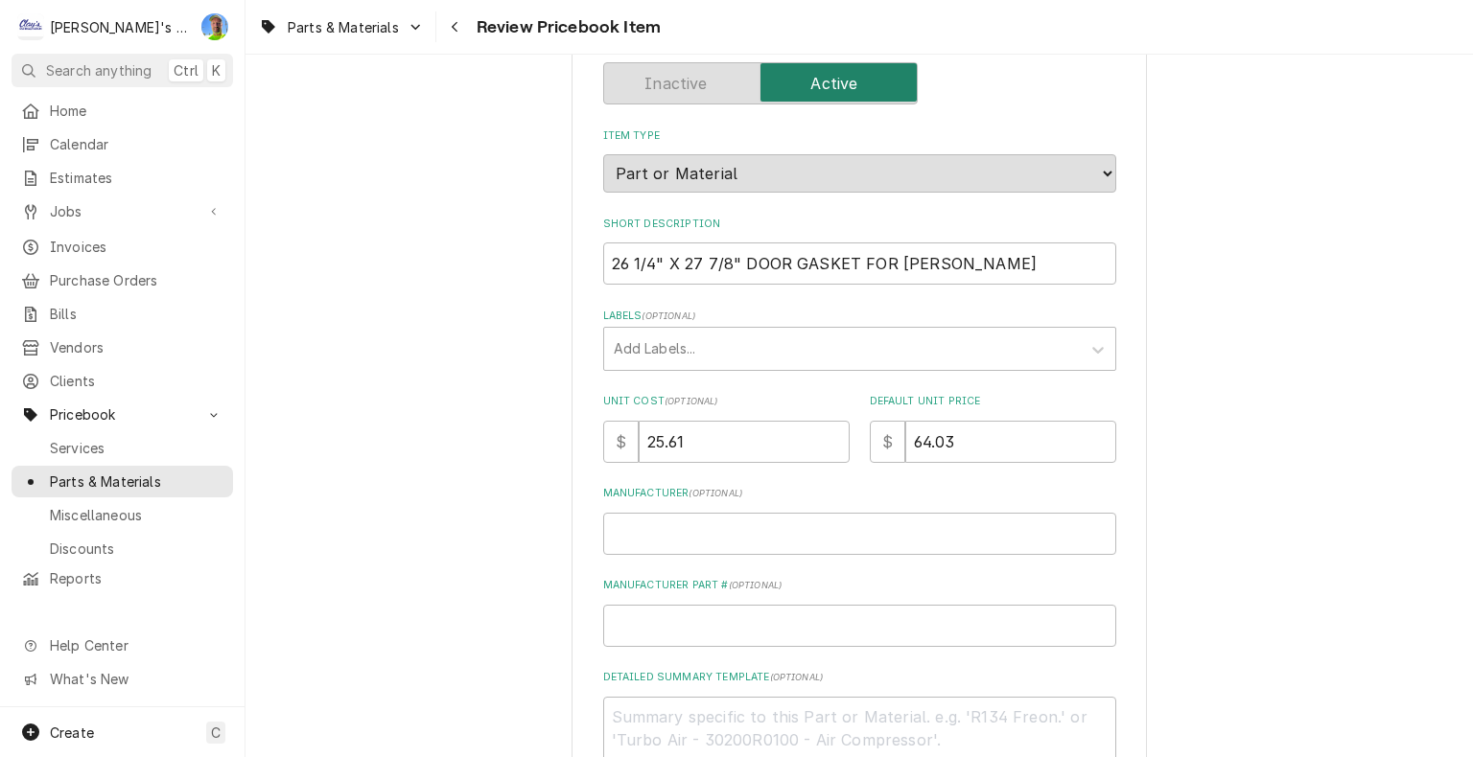
scroll to position [192, 0]
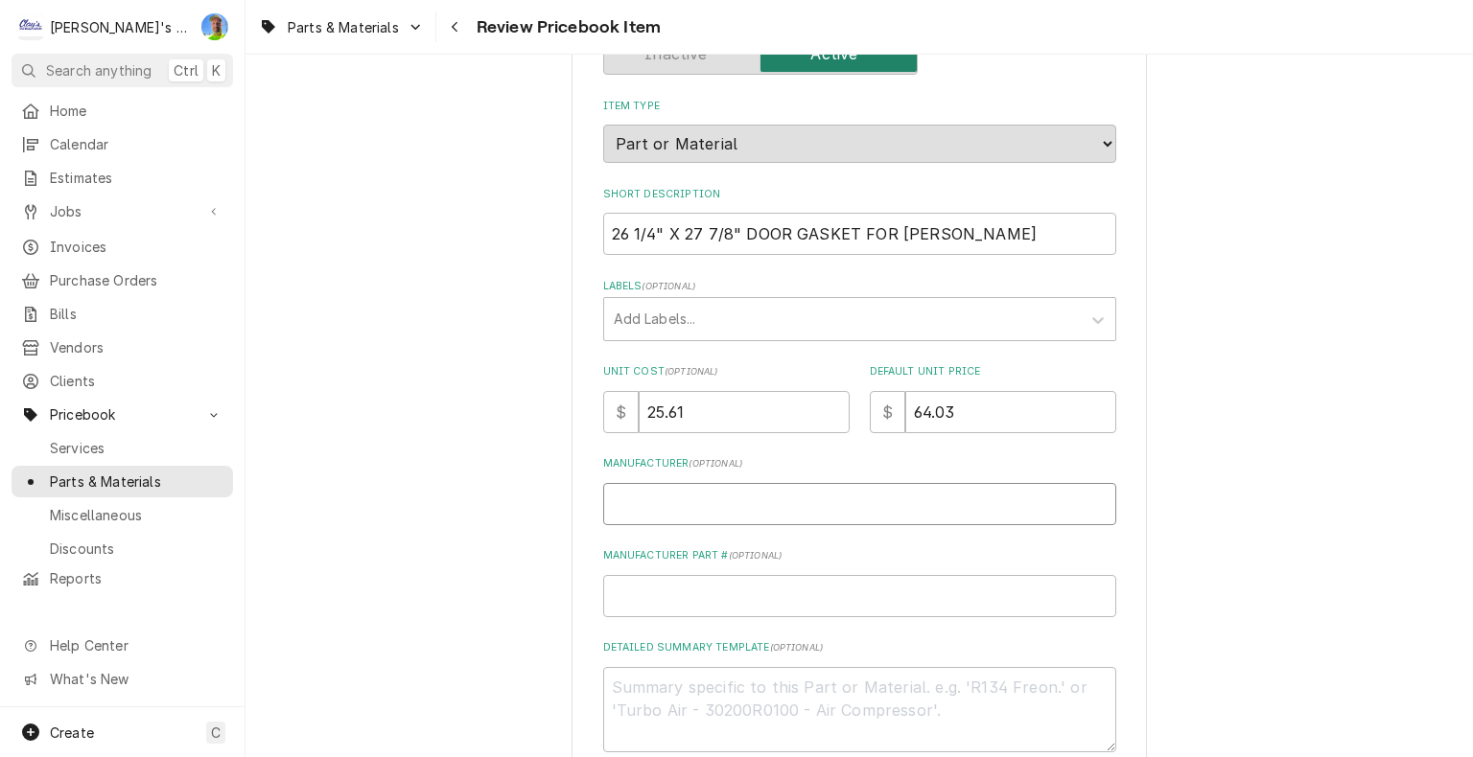
click at [691, 496] on input "Manufacturer ( optional )" at bounding box center [859, 504] width 513 height 42
type textarea "x"
type input "A"
type textarea "x"
type input "AT"
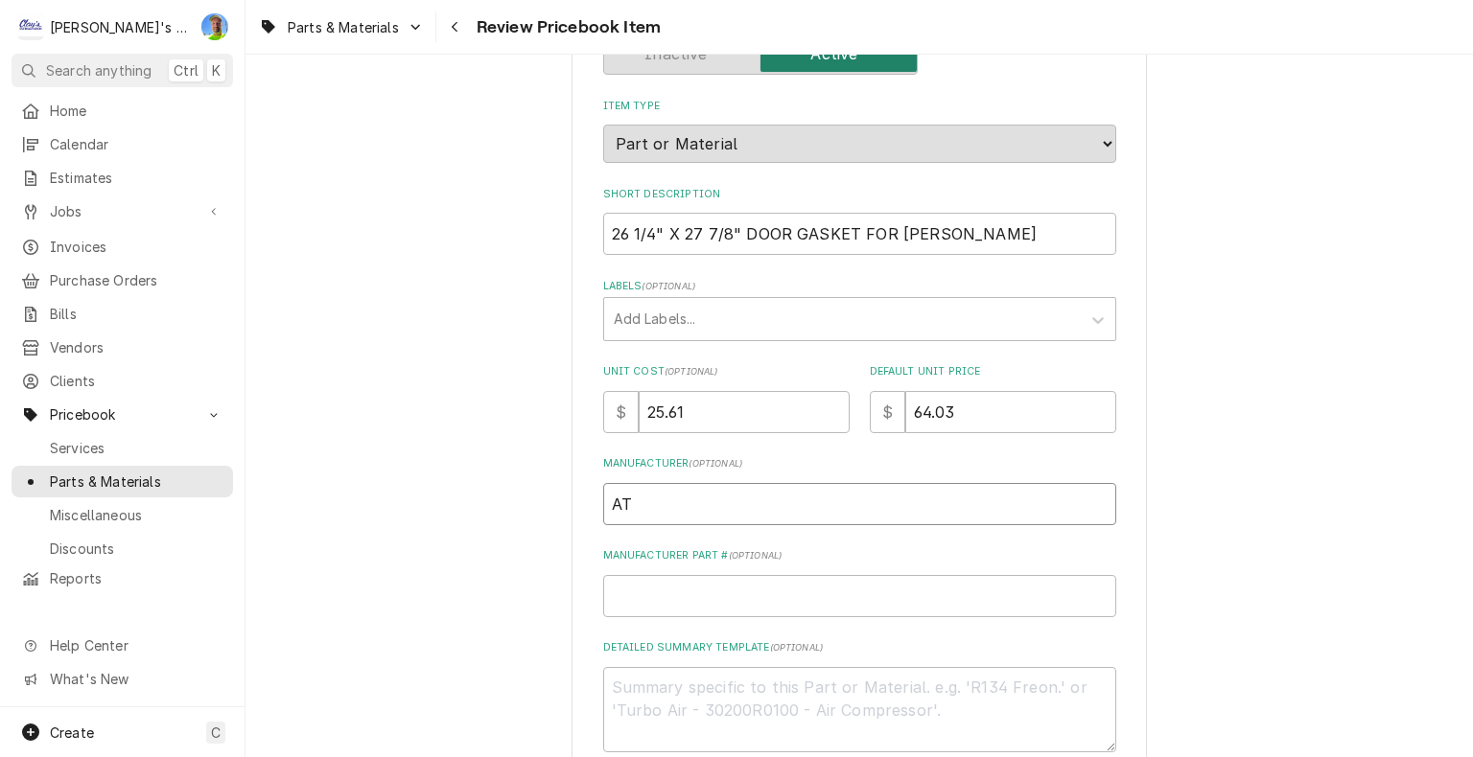
type textarea "x"
type input "ATO"
type textarea "x"
type input "ATOS"
type textarea "x"
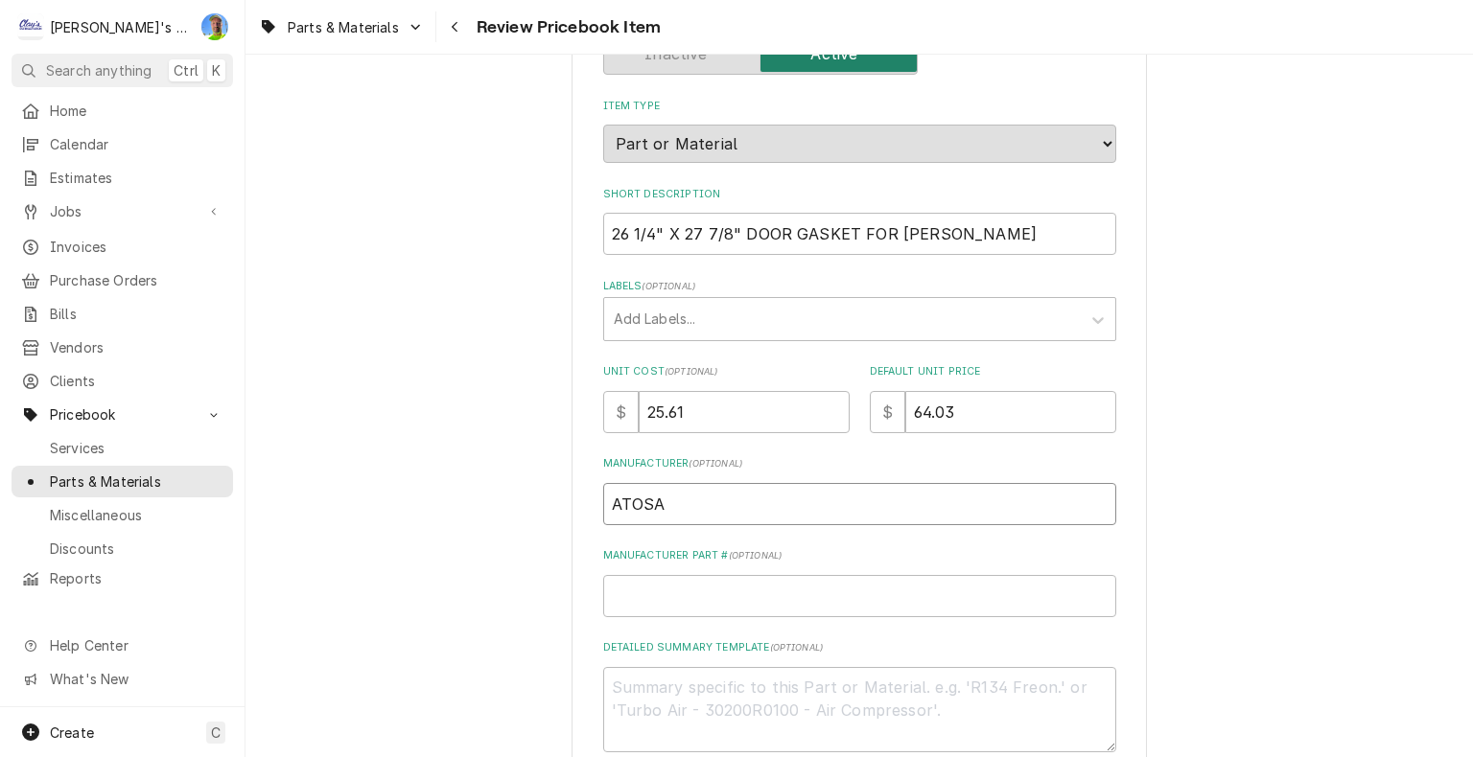
type input "ATOSA"
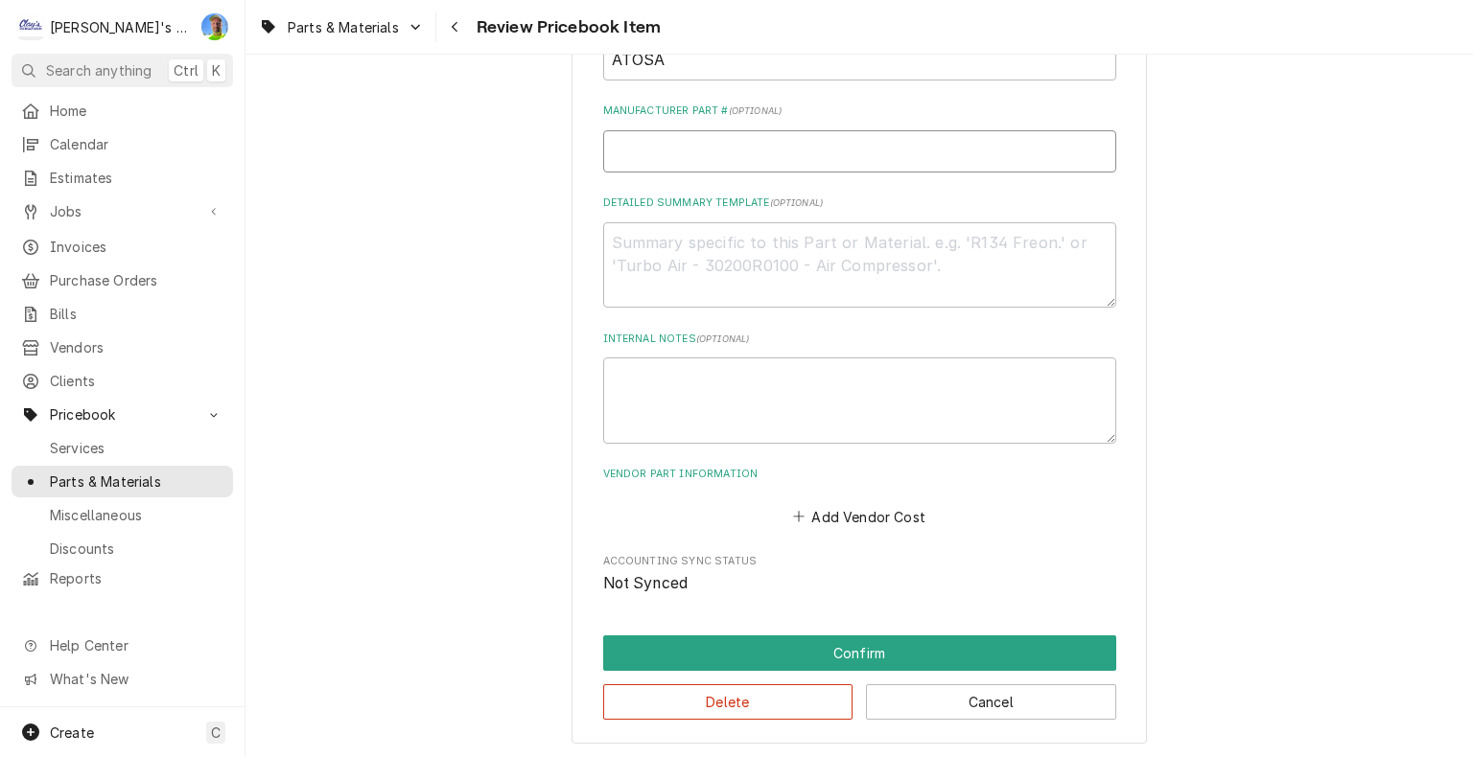
scroll to position [671, 0]
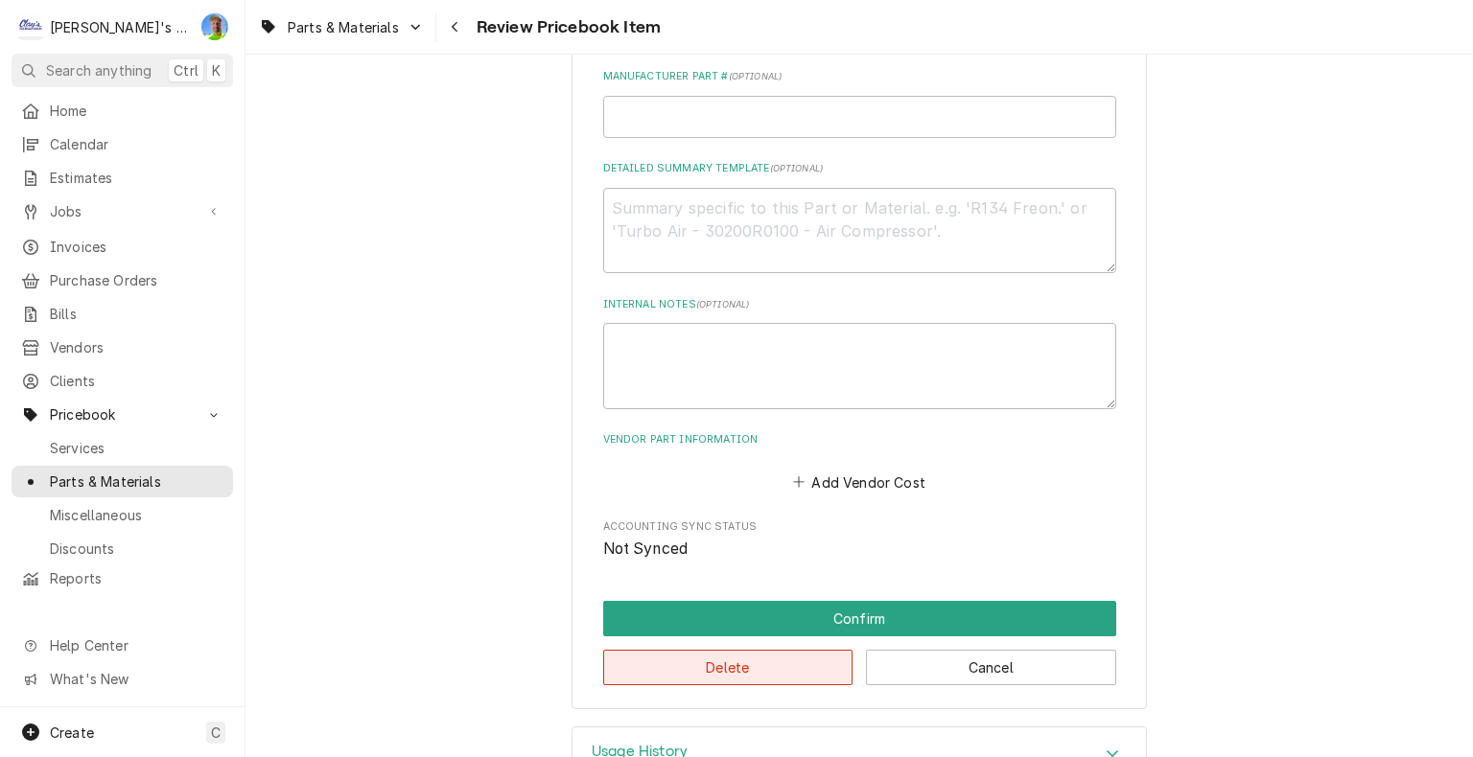
click at [743, 662] on button "Delete" at bounding box center [728, 667] width 250 height 35
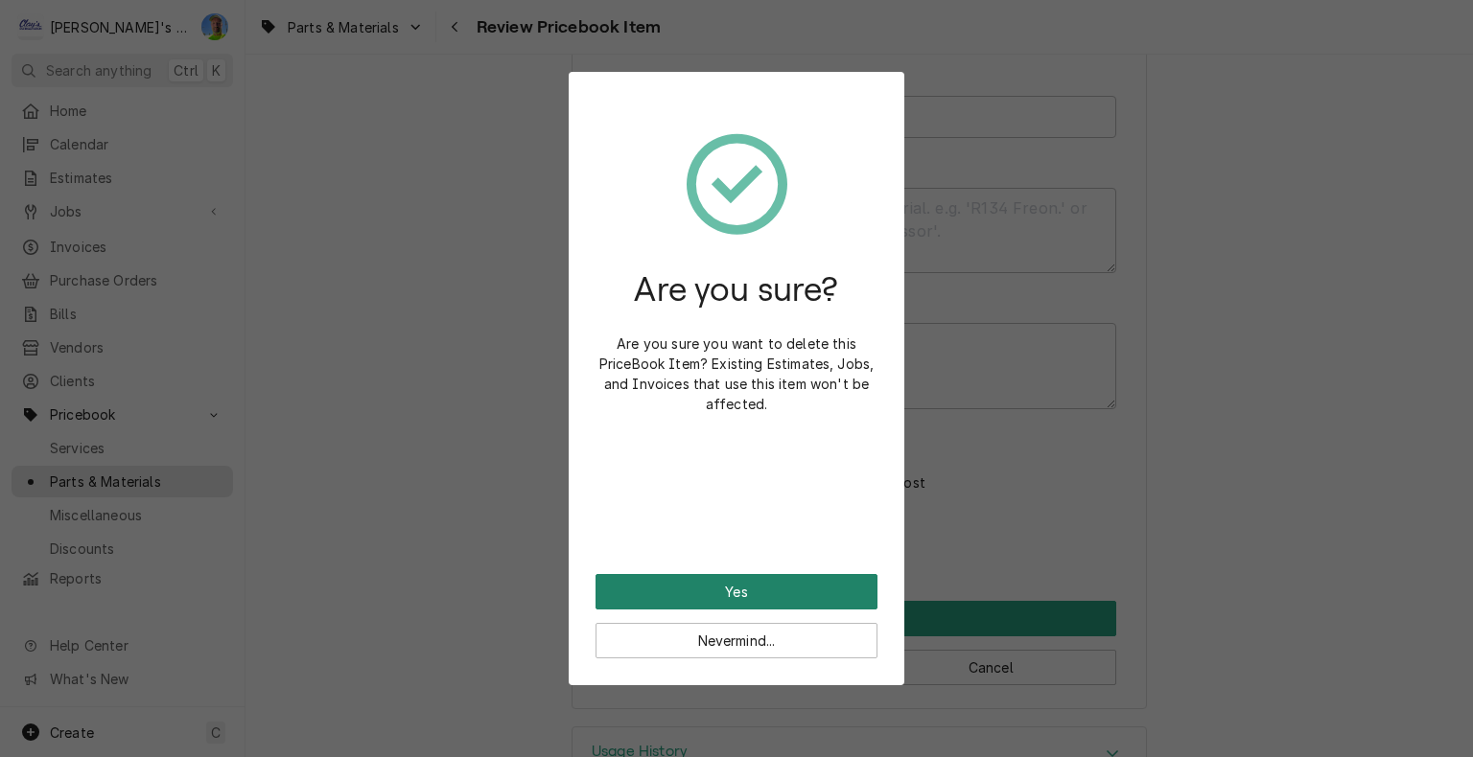
click at [721, 592] on button "Yes" at bounding box center [736, 591] width 282 height 35
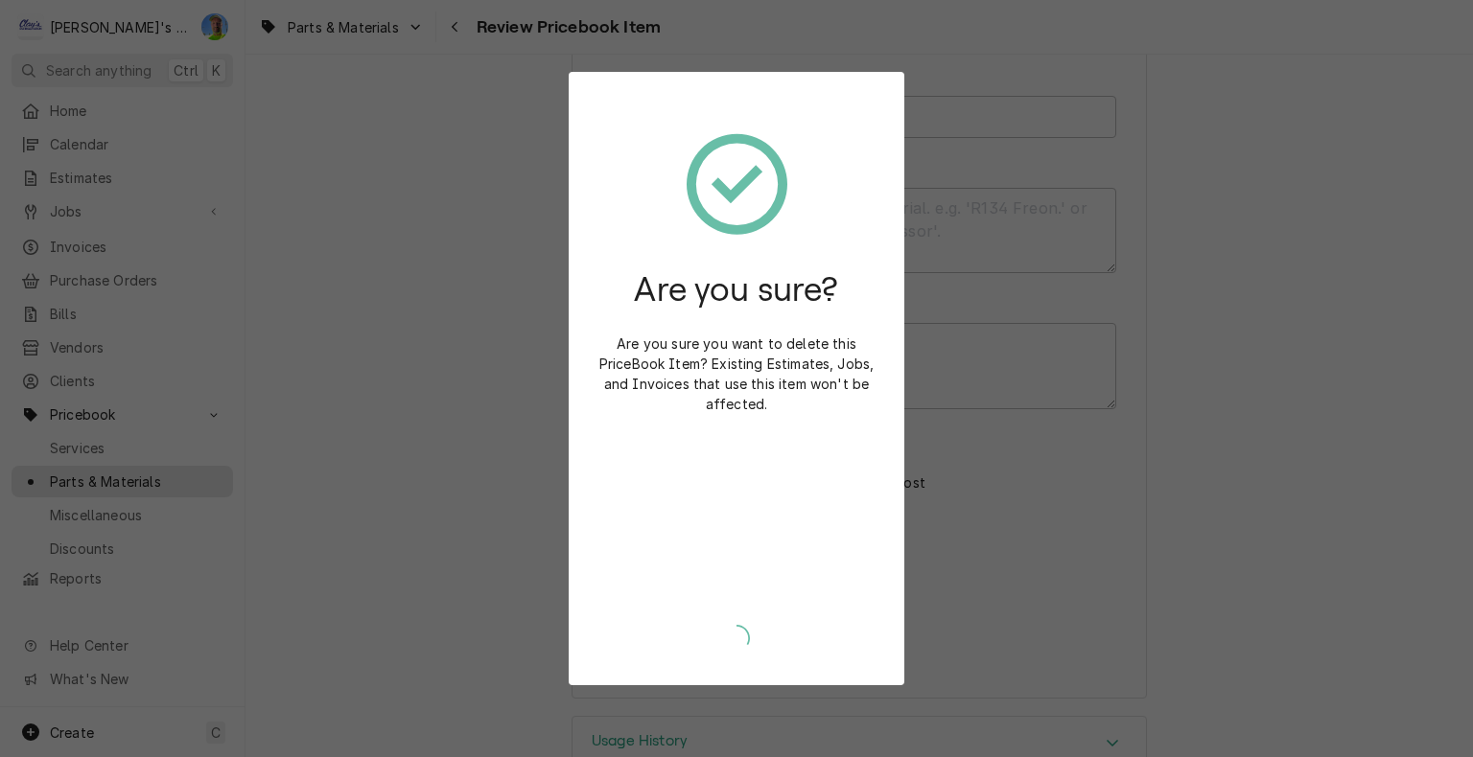
type textarea "x"
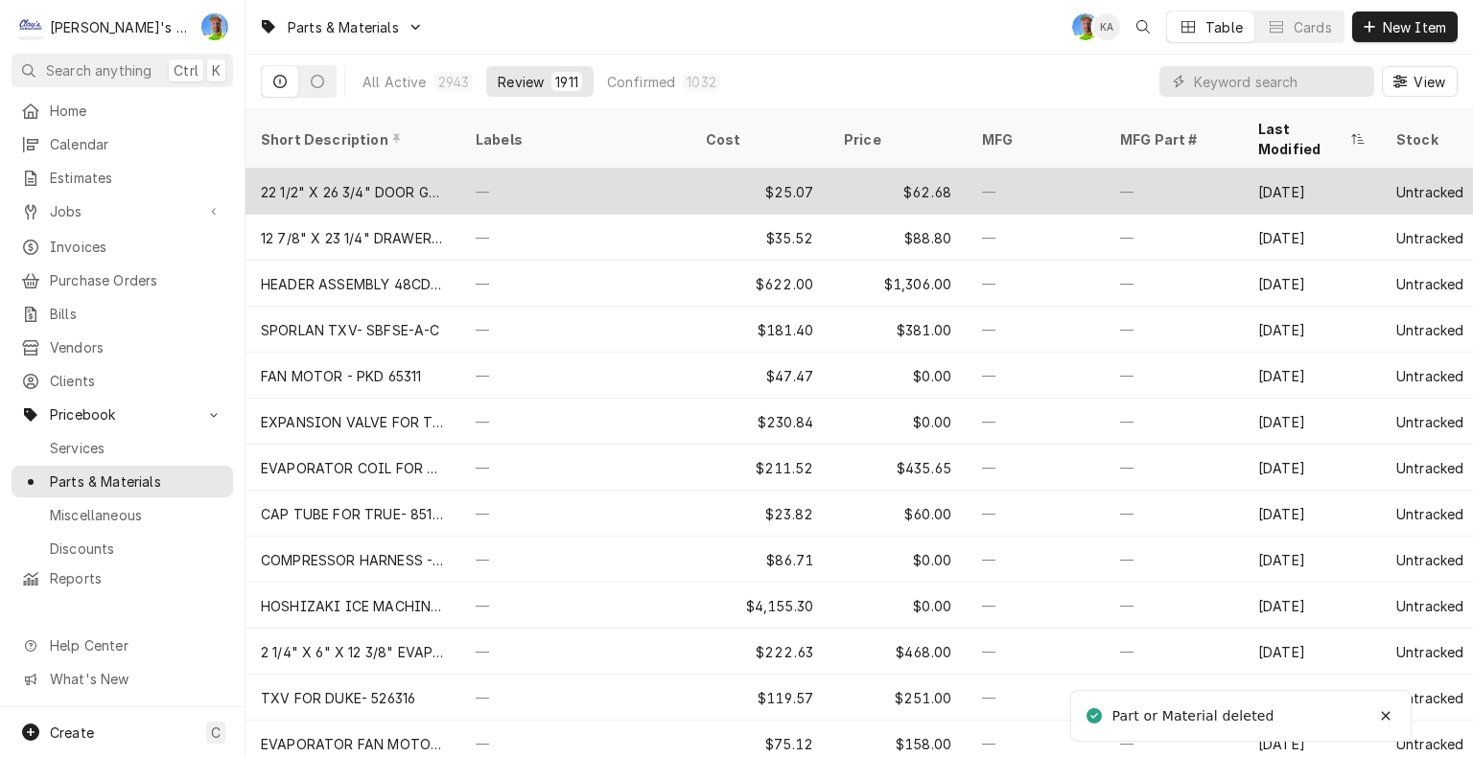
click at [571, 174] on div "—" at bounding box center [575, 192] width 230 height 46
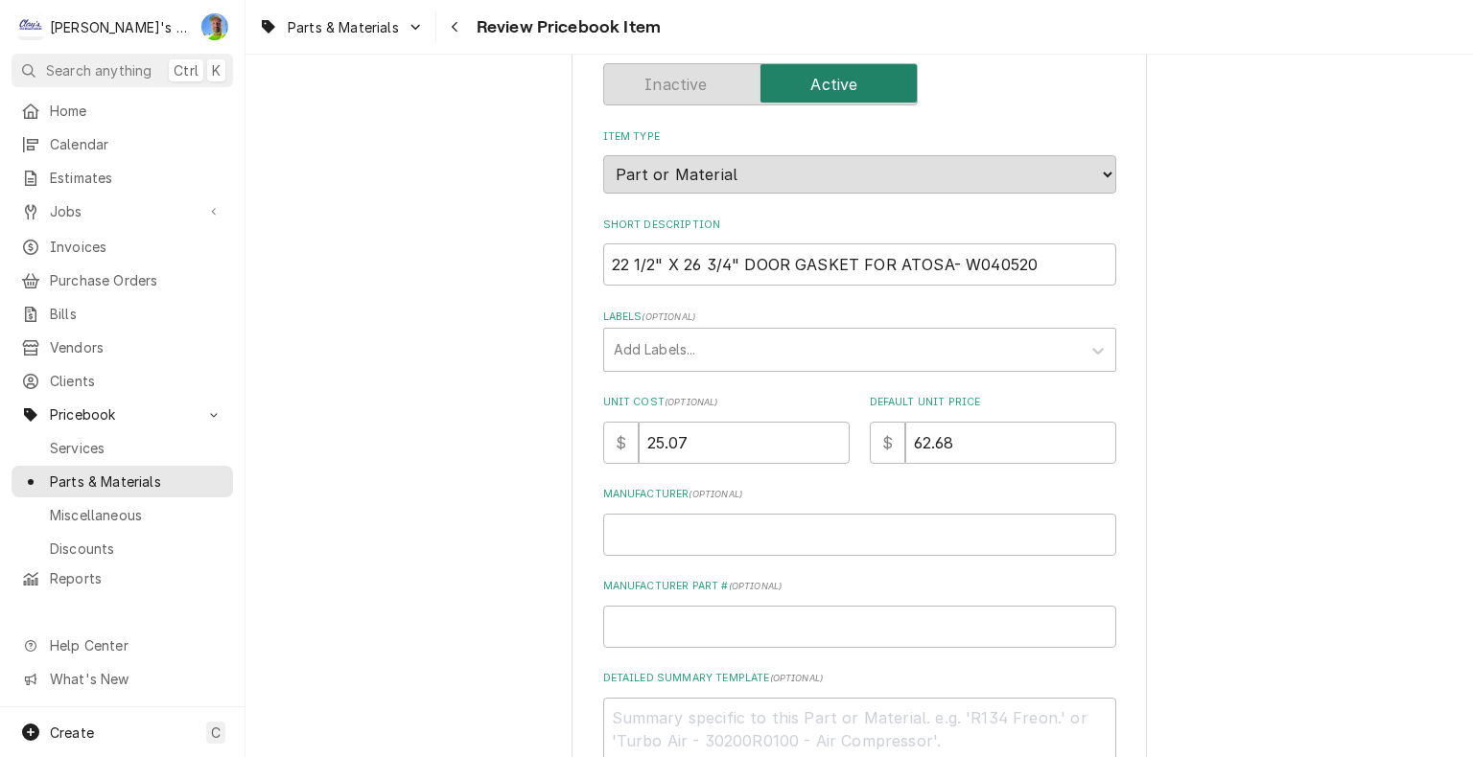
scroll to position [192, 0]
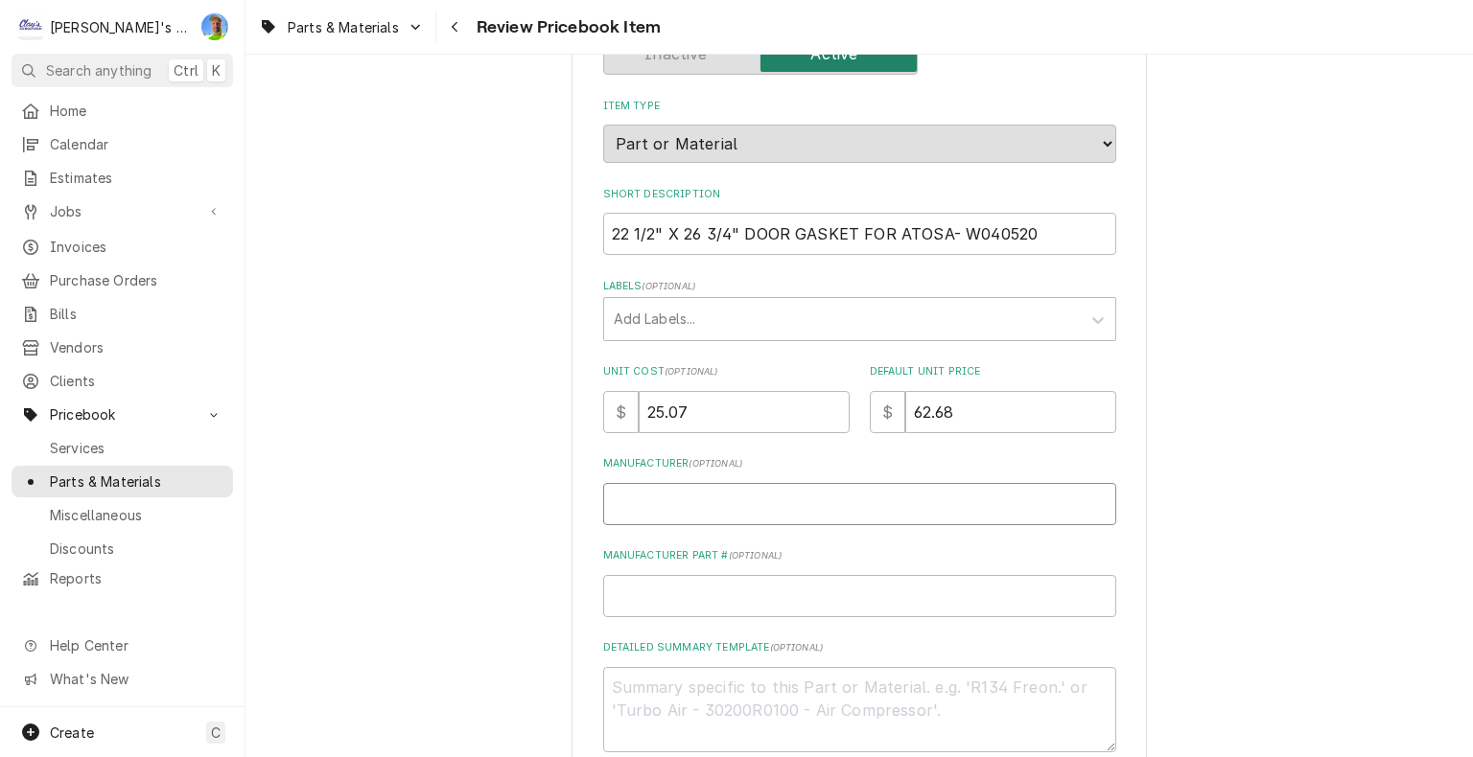
click at [713, 509] on input "Manufacturer ( optional )" at bounding box center [859, 504] width 513 height 42
type textarea "x"
type input "A"
type textarea "x"
type input "AT"
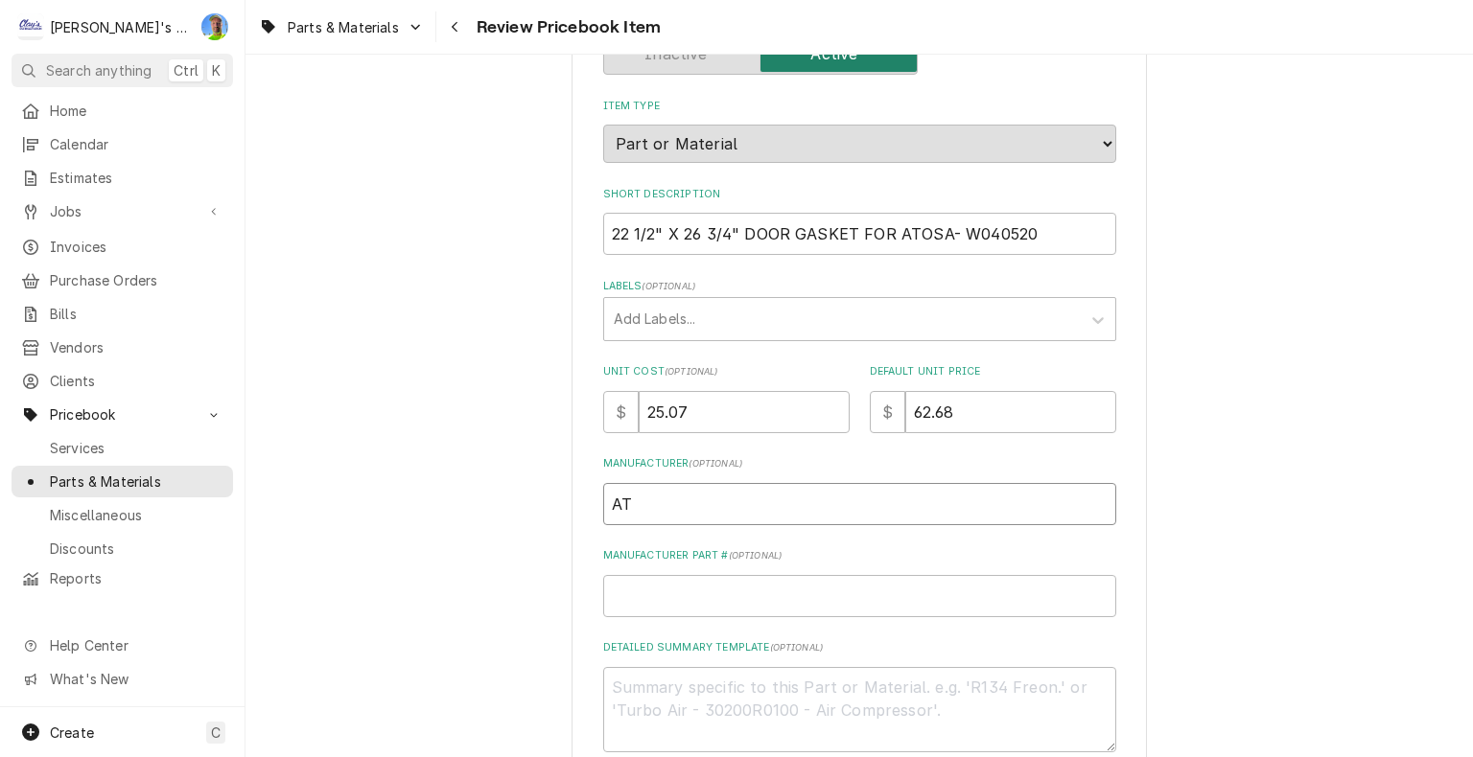
type textarea "x"
type input "ATO"
type textarea "x"
type input "ATOS"
type textarea "x"
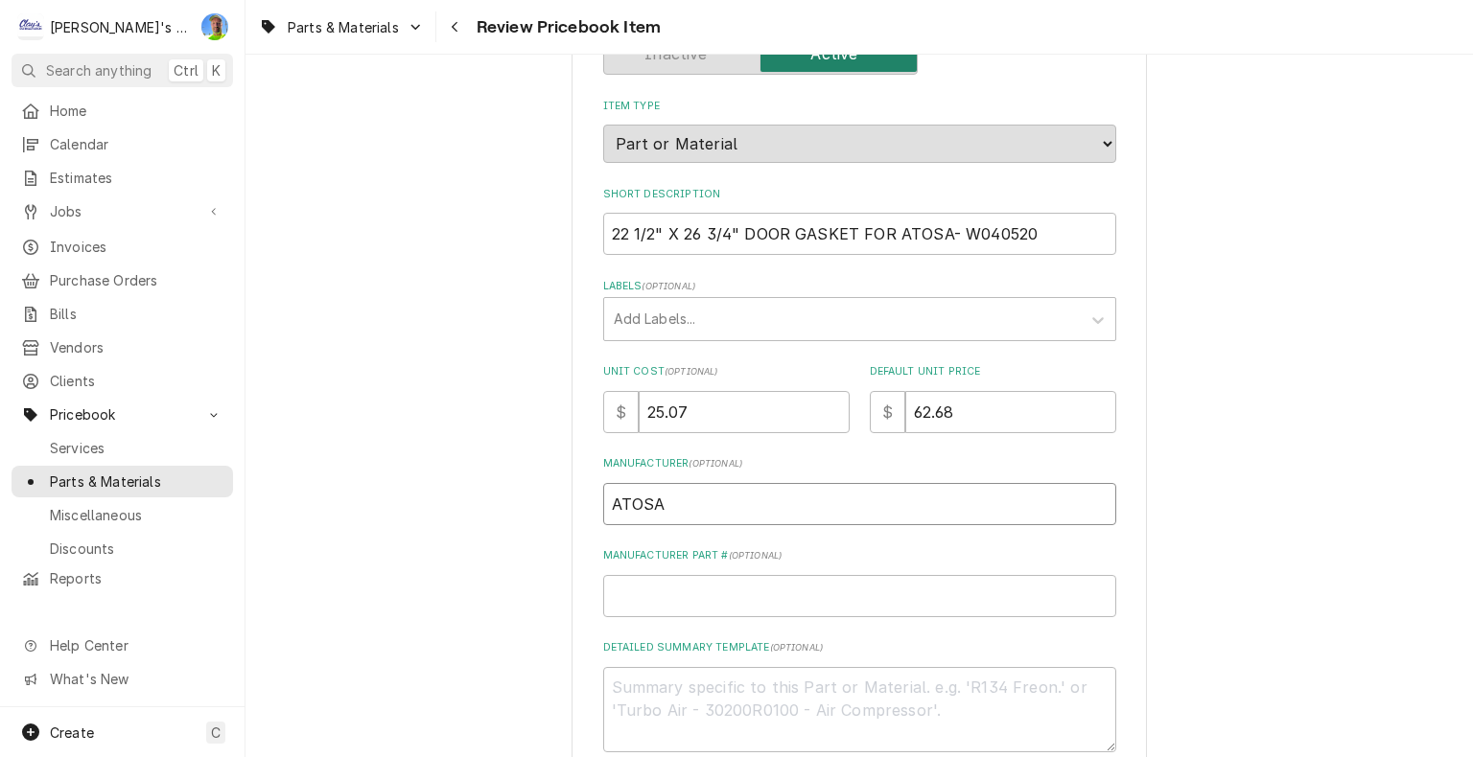
type input "ATOSA"
click at [944, 228] on input "22 1/2" X 26 3/4" DOOR GASKET FOR ATOSA- W040520" at bounding box center [859, 234] width 513 height 42
type textarea "x"
drag, startPoint x: 951, startPoint y: 234, endPoint x: 963, endPoint y: 233, distance: 11.5
click at [963, 233] on input "22 1/2" X 26 3/4" DOOR GASKET FOR ATOSA W040520" at bounding box center [859, 234] width 513 height 42
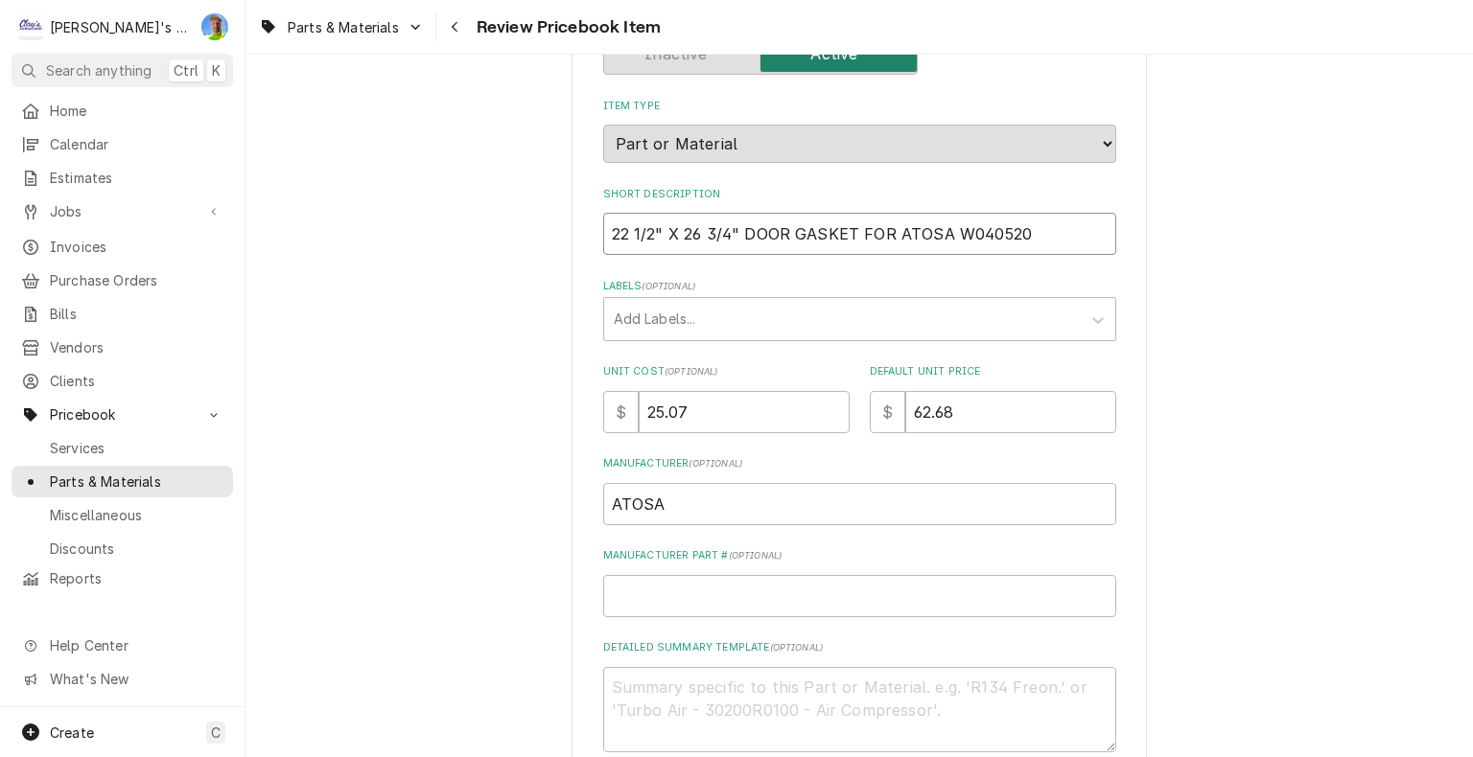
click at [948, 228] on input "22 1/2" X 26 3/4" DOOR GASKET FOR ATOSA W040520" at bounding box center [859, 234] width 513 height 42
drag, startPoint x: 948, startPoint y: 228, endPoint x: 1004, endPoint y: 225, distance: 55.7
click at [1004, 225] on input "22 1/2" X 26 3/4" DOOR GASKET FOR ATOSA W040520" at bounding box center [859, 234] width 513 height 42
type input "22 1/2" X 26 3/4" DOOR GASKET FOR ATOSA W040520"
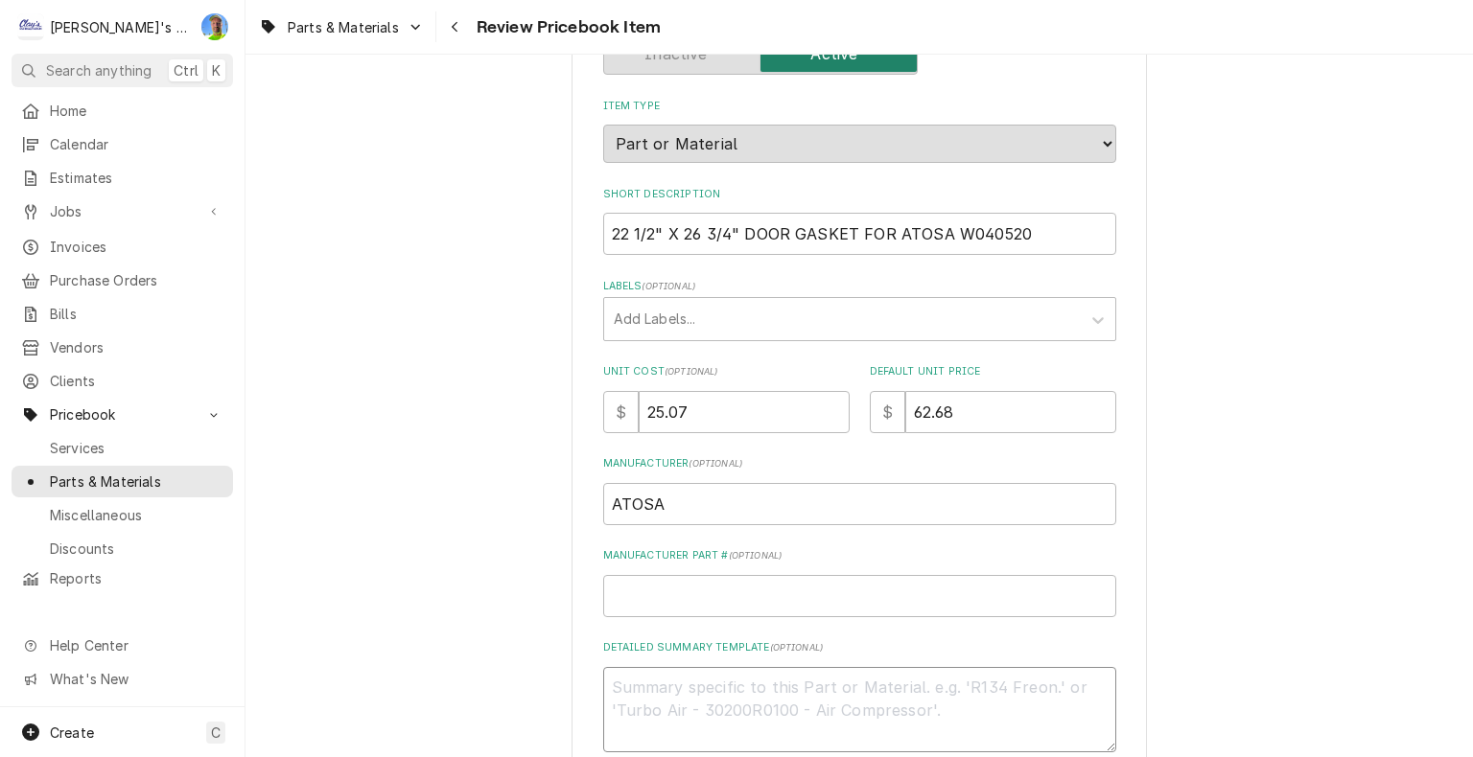
click at [730, 677] on textarea "Detailed Summary Template ( optional )" at bounding box center [859, 710] width 513 height 86
paste textarea "Atosa W0404520 Door Gasket, 22 X 26 3/16"
type textarea "x"
type textarea "Atosa W0404520 Door Gasket, 22 X 26 3/16"
click at [882, 226] on input "22 1/2" X 26 3/4" DOOR GASKET FOR ATOSA W040520" at bounding box center [859, 234] width 513 height 42
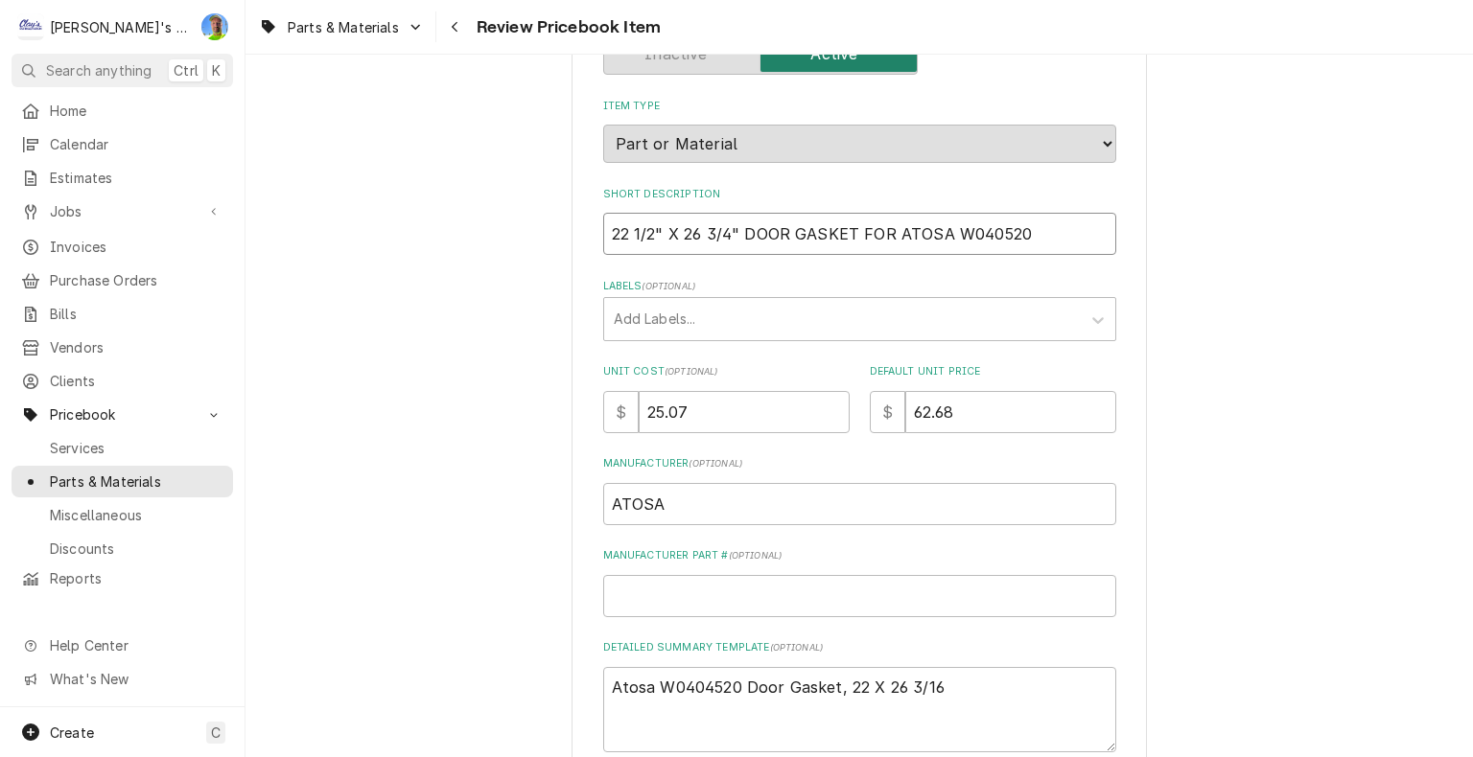
type textarea "x"
type input "22 1/2" X 26 3/4" DOOR GASKET FO ATOSA W040520"
type textarea "x"
type input "22 1/2" X 26 3/4" DOOR GASKET F ATOSA W040520"
type textarea "x"
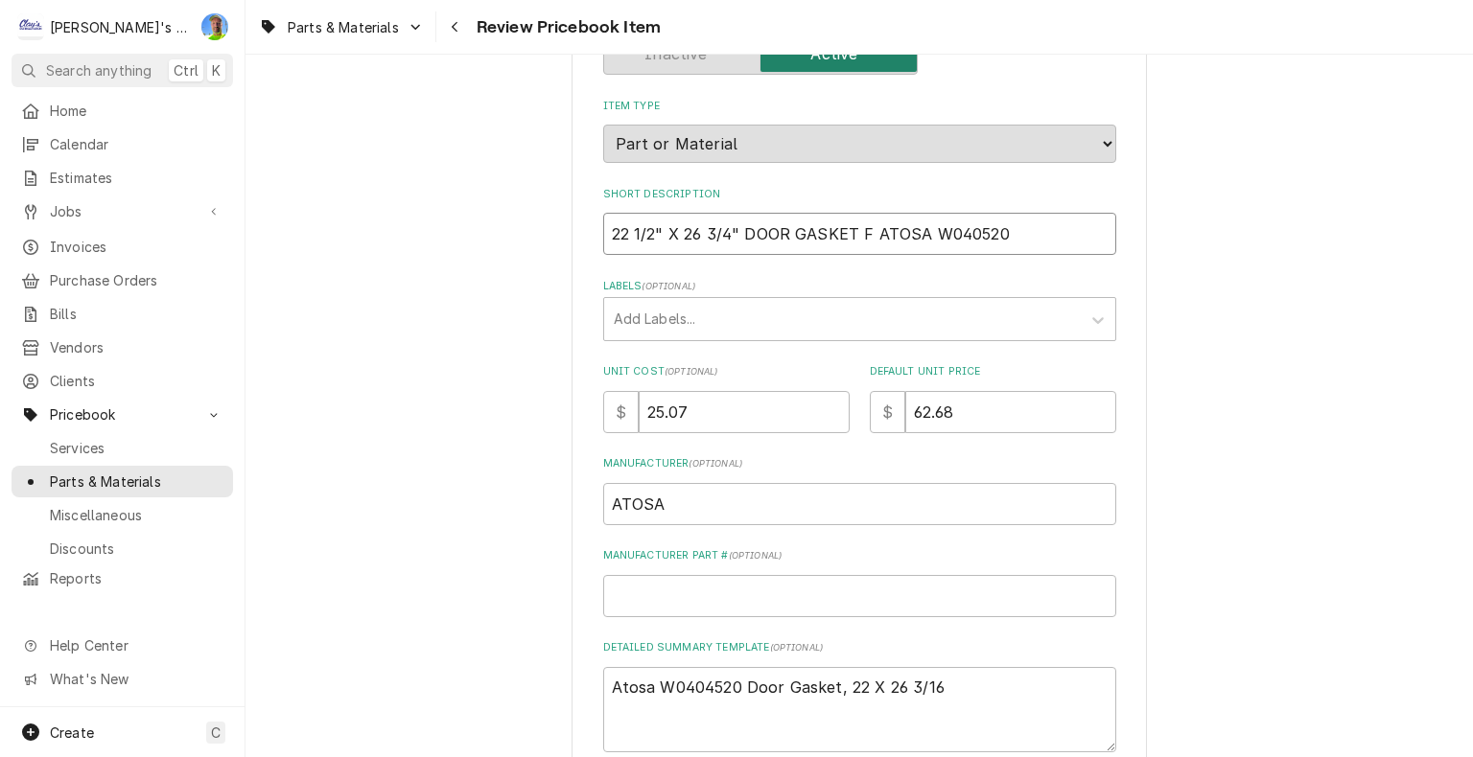
type input "22 1/2" X 26 3/4" DOOR GASKET ATOSA W040520"
drag, startPoint x: 855, startPoint y: 234, endPoint x: 909, endPoint y: 228, distance: 54.0
click at [909, 228] on input "22 1/2" X 26 3/4" DOOR GASKET ATOSA W040520" at bounding box center [859, 234] width 513 height 42
type textarea "x"
type input "22 1/2" X 26 3/4" DOOR GASKET W040520"
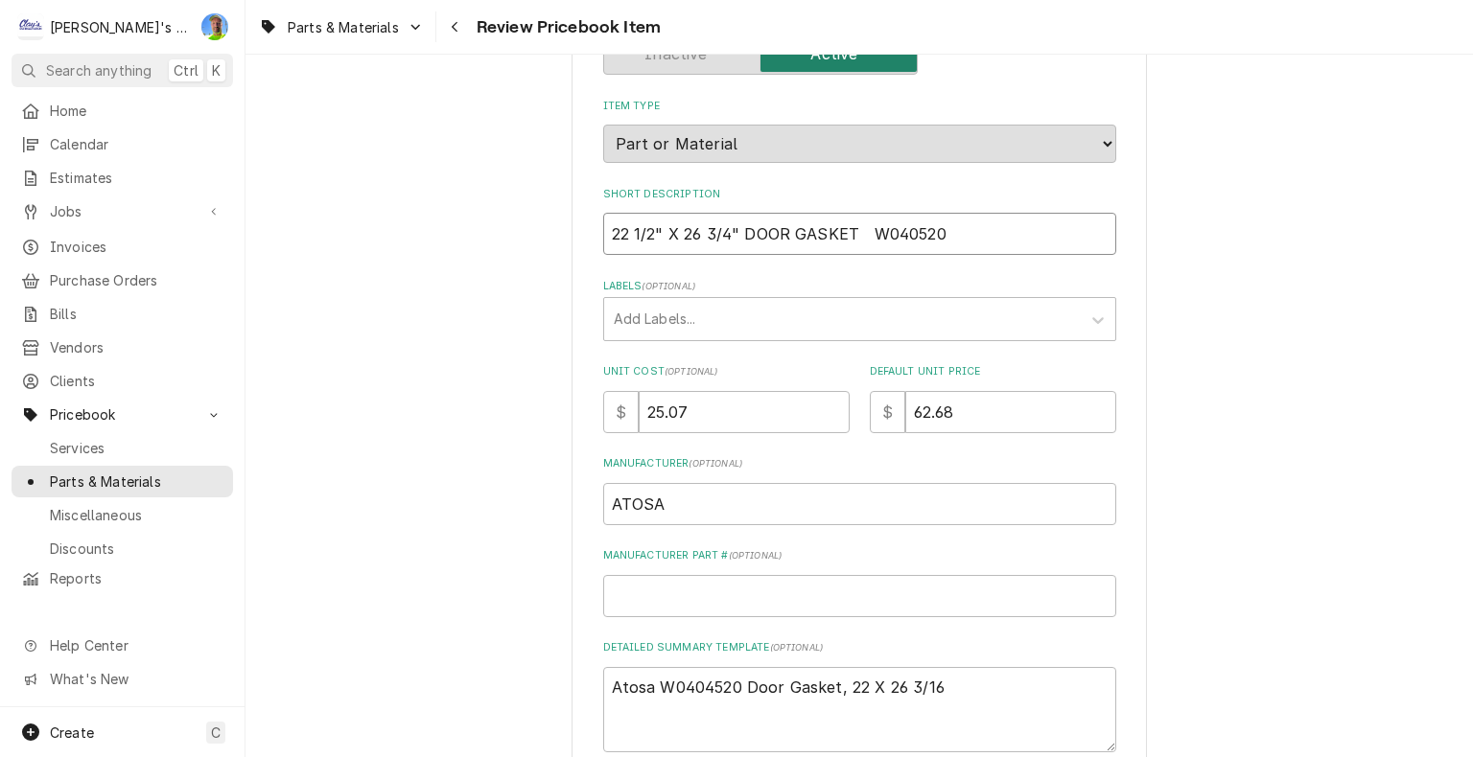
click at [606, 236] on input "22 1/2" X 26 3/4" DOOR GASKET W040520" at bounding box center [859, 234] width 513 height 42
paste input "ATOSA"
type textarea "x"
type input "ATOSA22 1/2" X 26 3/4" DOOR GASKET W040520"
drag, startPoint x: 792, startPoint y: 234, endPoint x: 901, endPoint y: 231, distance: 109.3
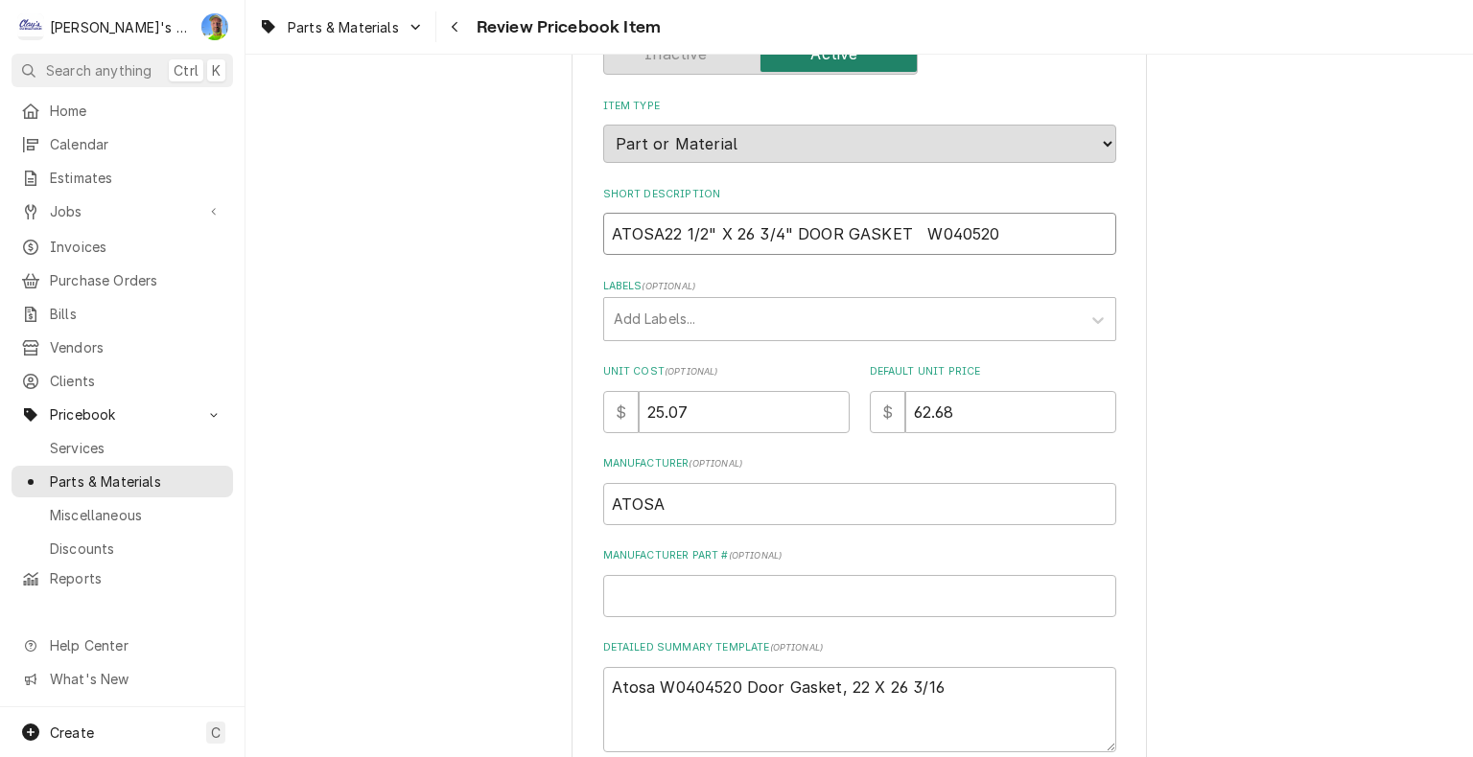
click at [901, 231] on input "ATOSA22 1/2" X 26 3/4" DOOR GASKET W040520" at bounding box center [859, 234] width 513 height 42
type textarea "x"
type input "ATOSA22 1/2" X 26 3/4" W040520"
click at [655, 230] on input "ATOSA22 1/2" X 26 3/4" W040520" at bounding box center [859, 234] width 513 height 42
paste input "DOOR GASKET"
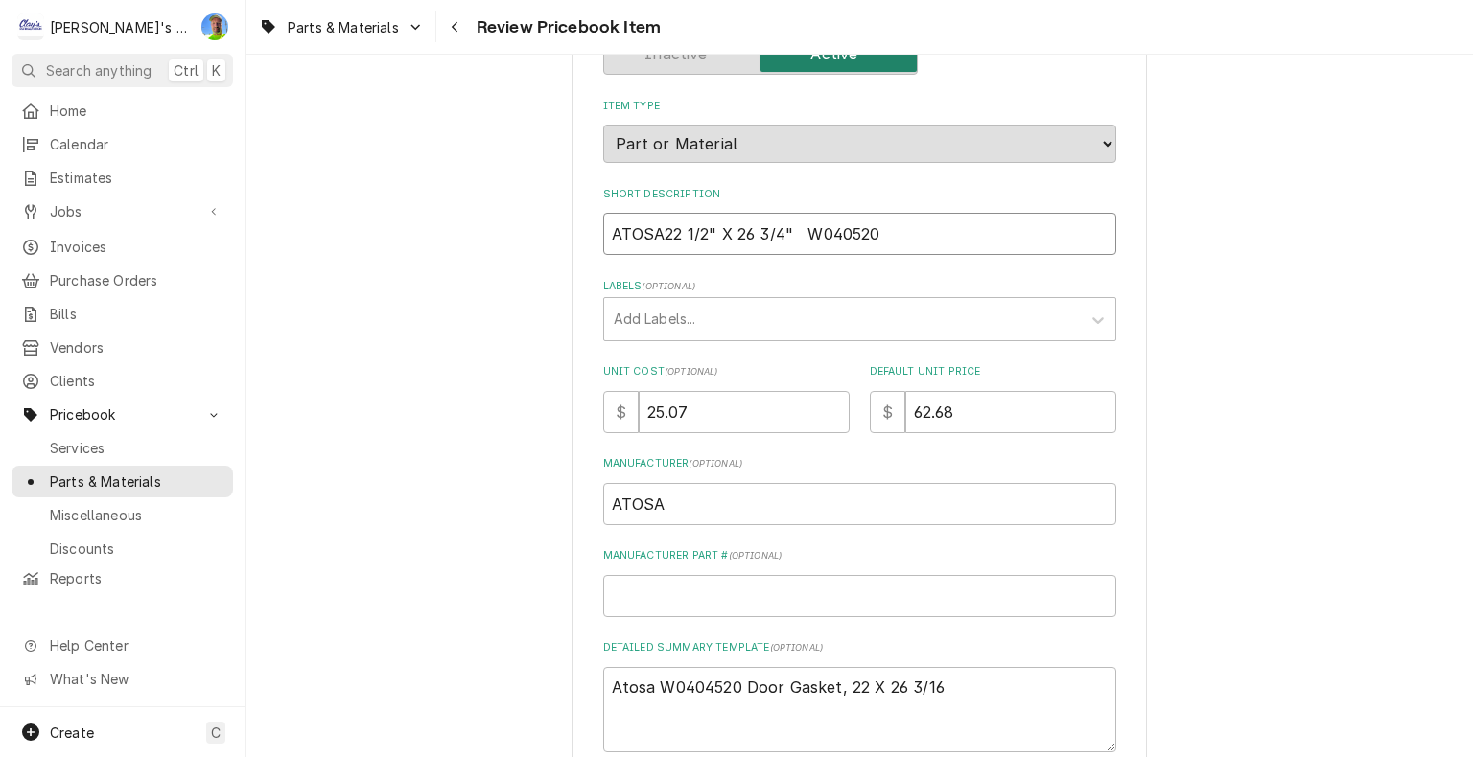
type textarea "x"
type input "ATOSADOOR GASKET 22 1/2" X 26 3/4" W040520"
drag, startPoint x: 692, startPoint y: 393, endPoint x: 667, endPoint y: 280, distance: 115.8
click at [667, 290] on div "Please review the details of this PriceBook item and choose to either confirm o…" at bounding box center [859, 482] width 513 height 1116
click at [656, 240] on input "ATOSADOOR GASKET 22 1/2" X 26 3/4" W040520" at bounding box center [859, 234] width 513 height 42
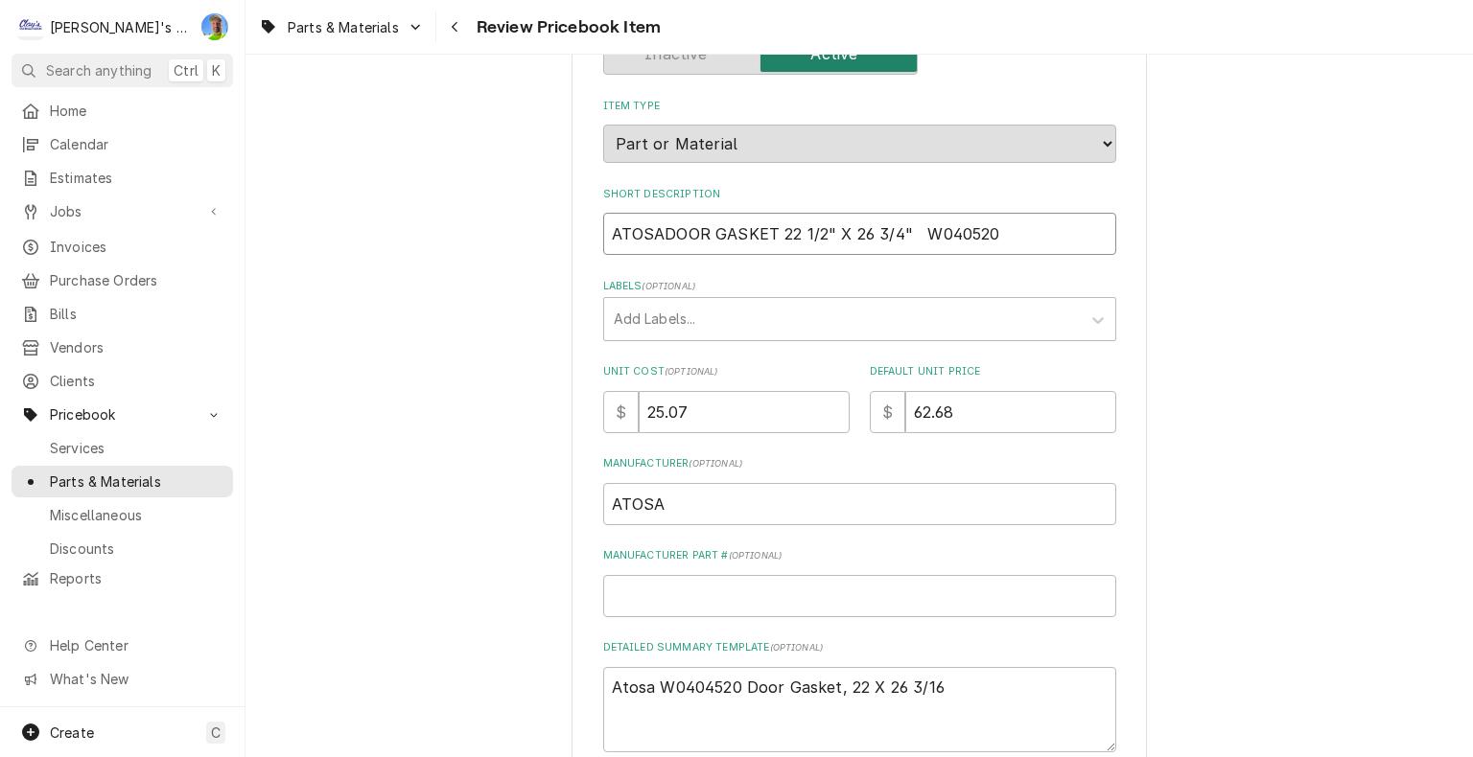
type textarea "x"
type input "ATOSA DOOR GASKET 22 1/2" X 26 3/4" W040520"
click at [914, 230] on input "ATOSA DOOR GASKET 22 1/2" X 26 3/4" W040520" at bounding box center [859, 234] width 513 height 42
type textarea "x"
type input "ATOSA DOOR GASKET 22 1/2" X 26 3/4" W040520"
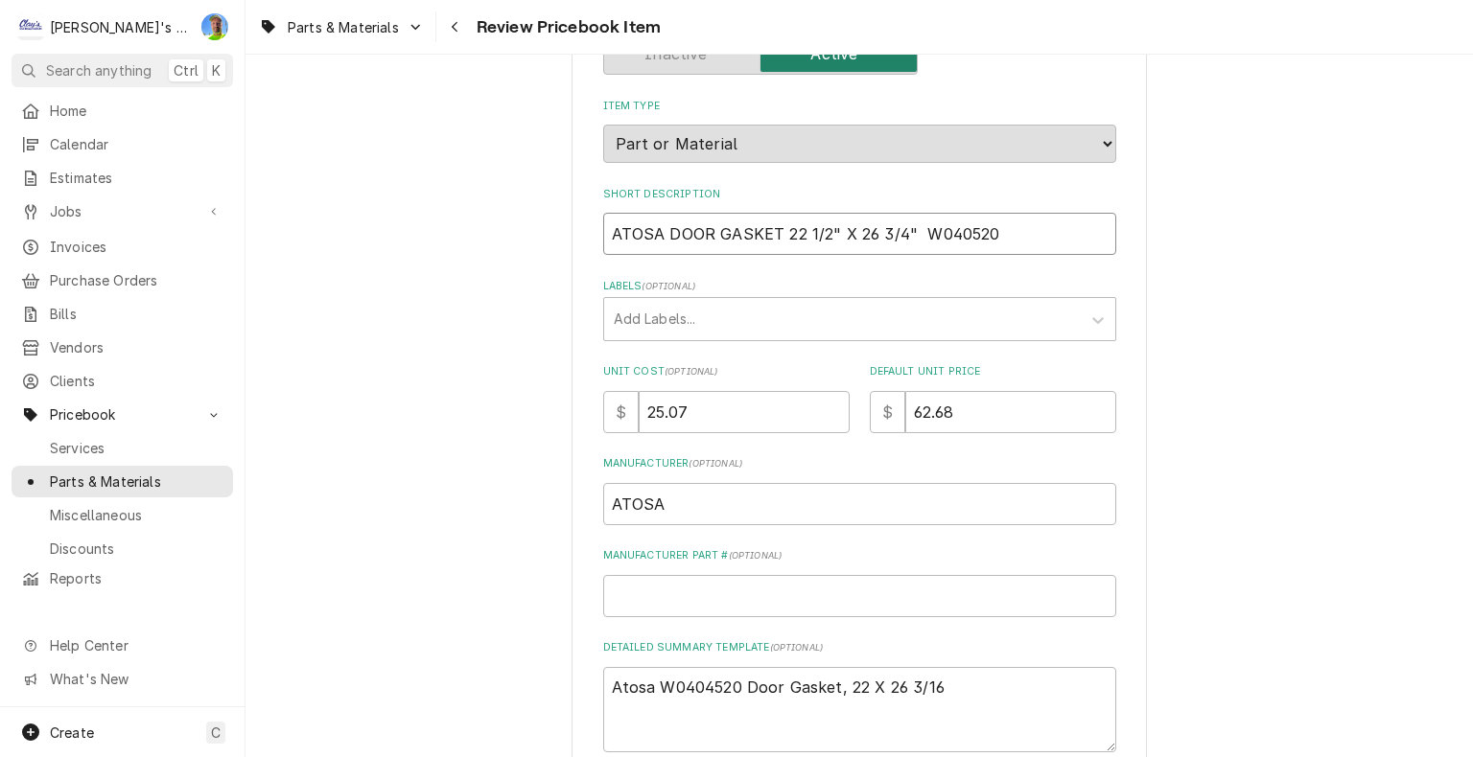
type textarea "x"
type input "ATOSA DOOR GASKET 22 1/2" X 26 3/4" W040520"
drag, startPoint x: 772, startPoint y: 232, endPoint x: 908, endPoint y: 232, distance: 136.1
click at [908, 232] on input "ATOSA DOOR GASKET 22 1/2" X 26 3/4" W040520" at bounding box center [859, 234] width 513 height 42
type textarea "x"
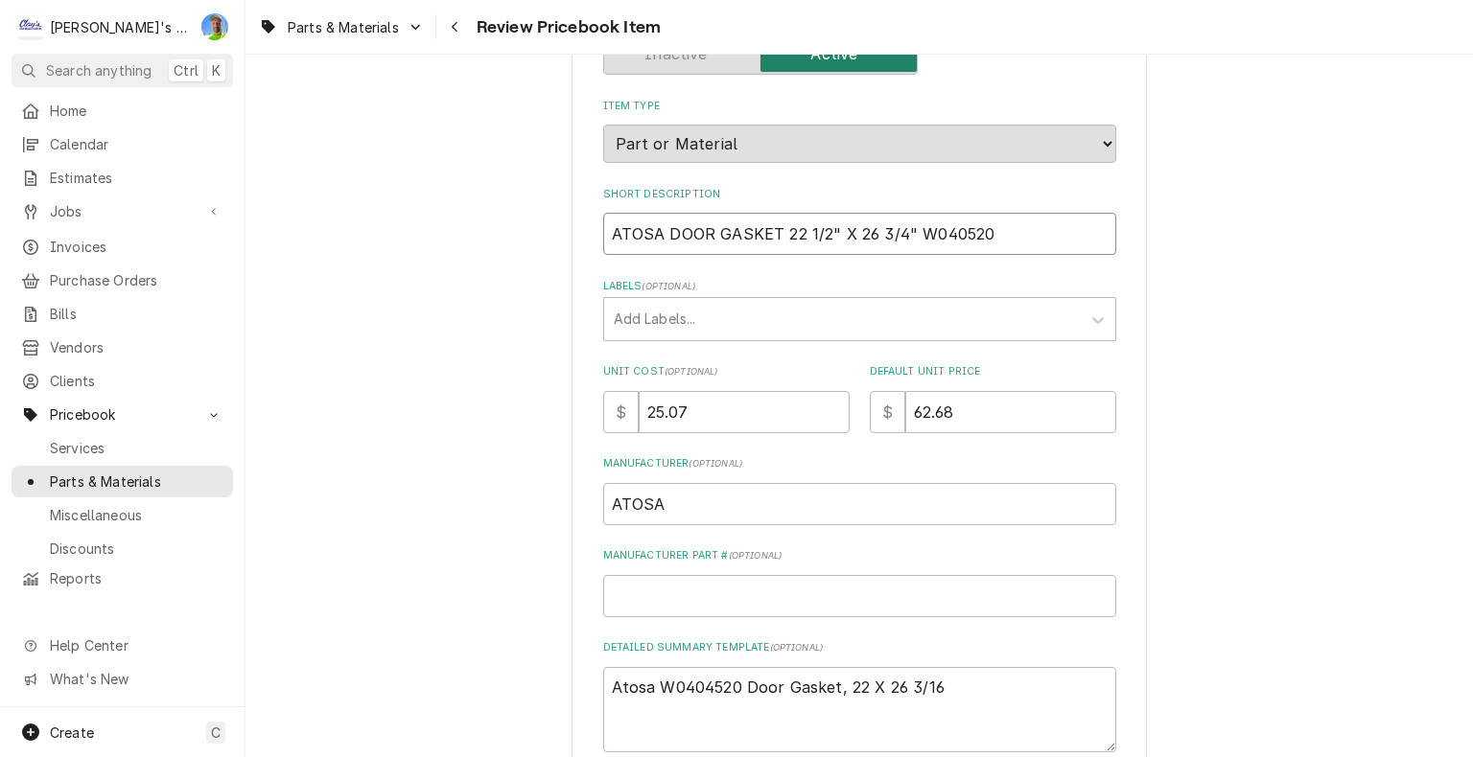
type input "ATOSA DOOR GASKETW040520"
type textarea "x"
type input "ATOSA DOOR GASKET W040520"
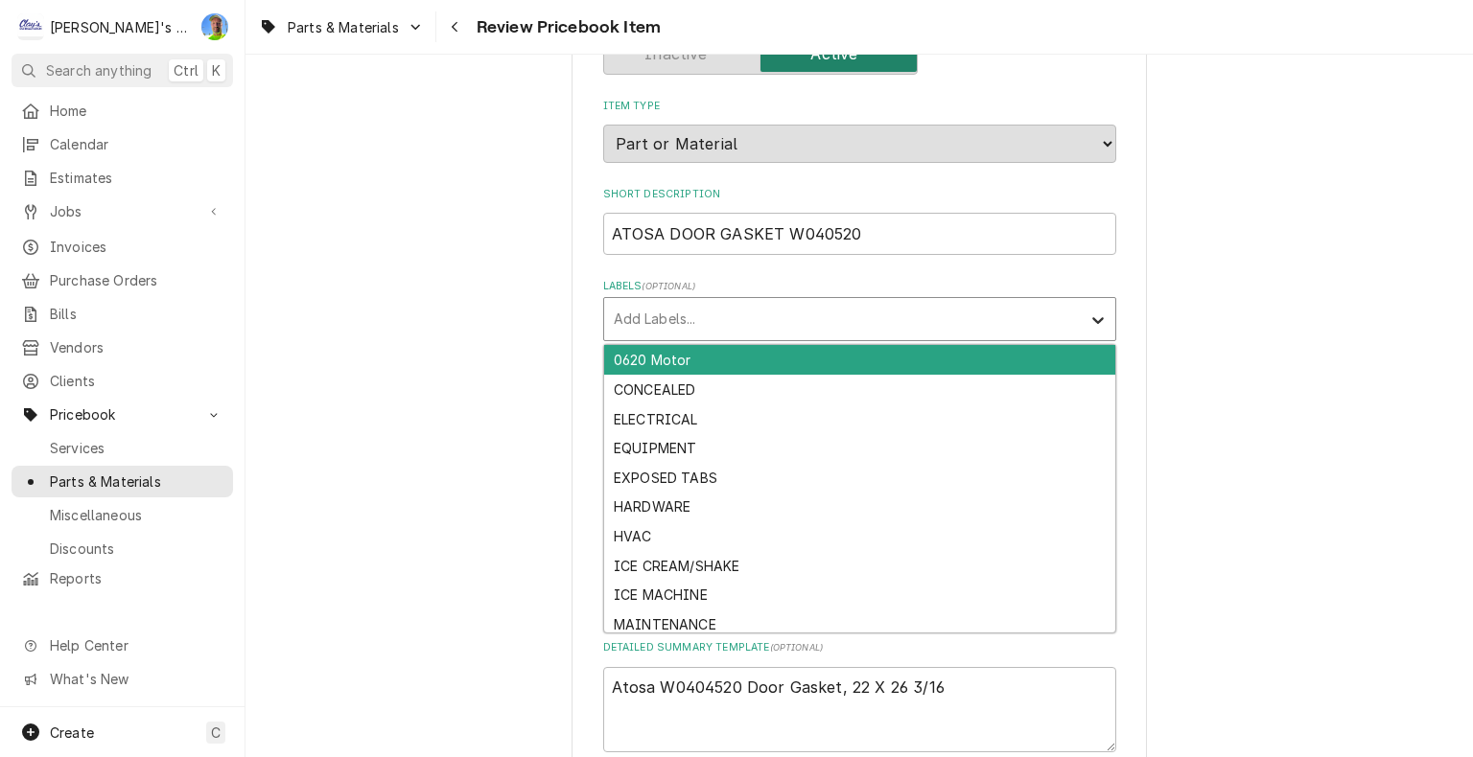
click at [1093, 327] on icon "Labels" at bounding box center [1097, 320] width 19 height 19
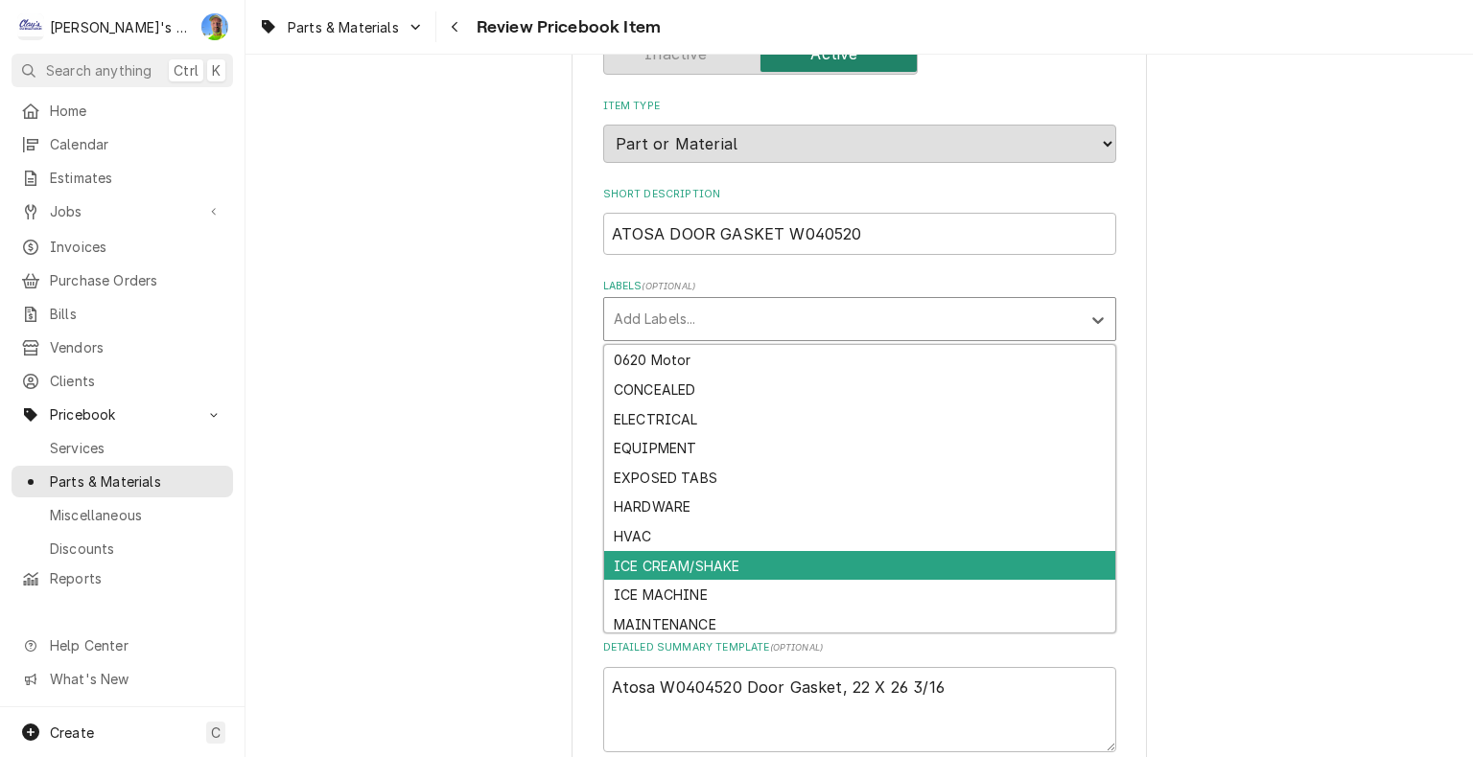
scroll to position [94, 0]
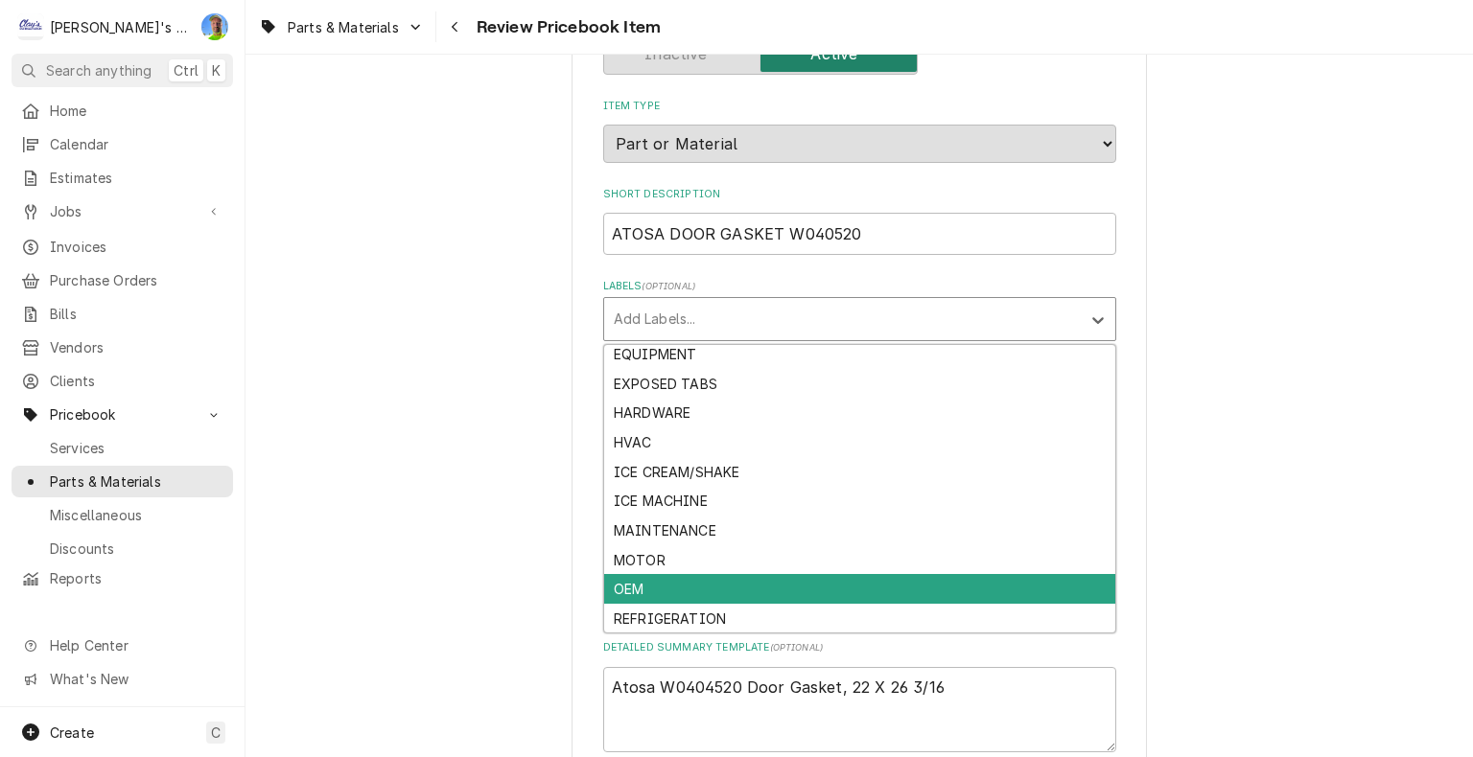
click at [784, 581] on div "OEM" at bounding box center [859, 589] width 511 height 30
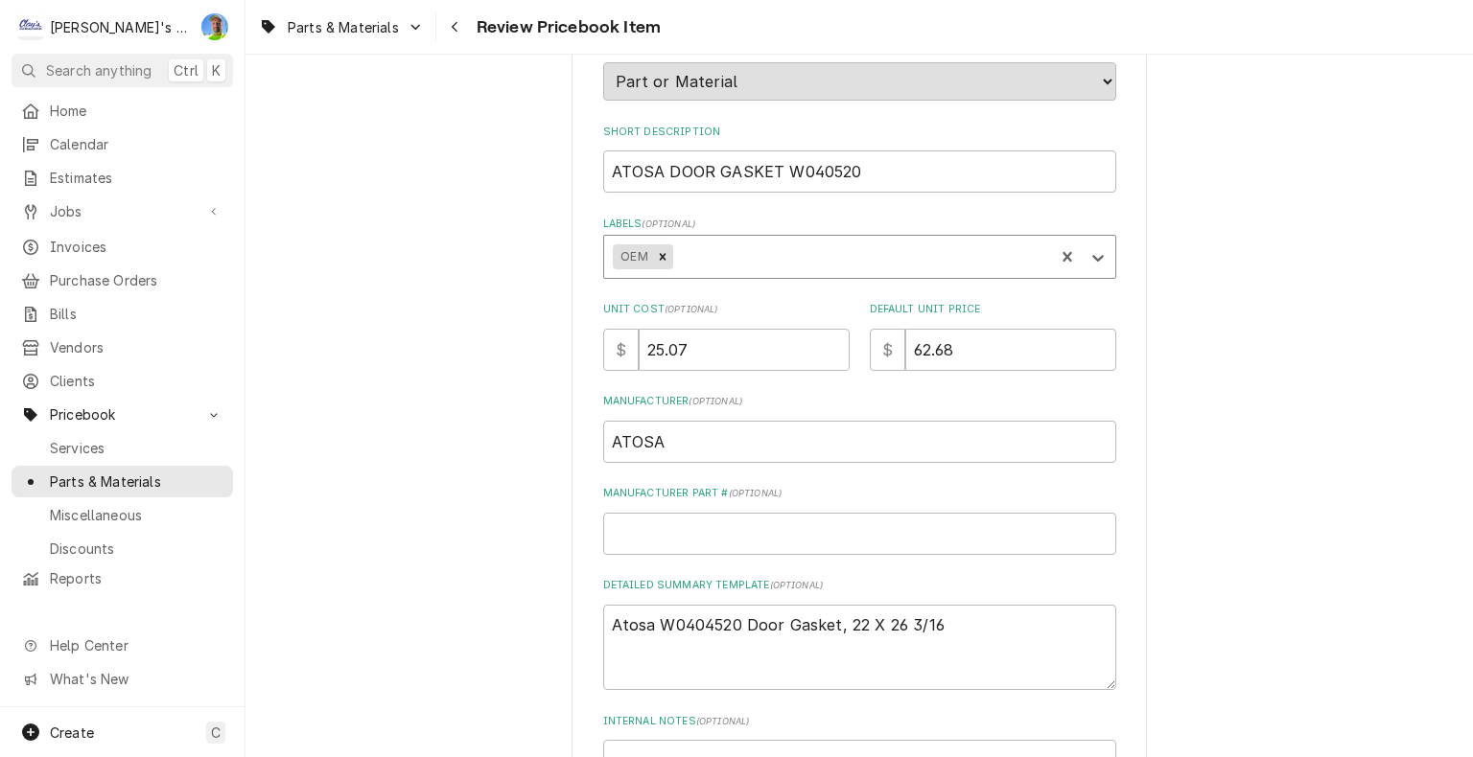
scroll to position [288, 0]
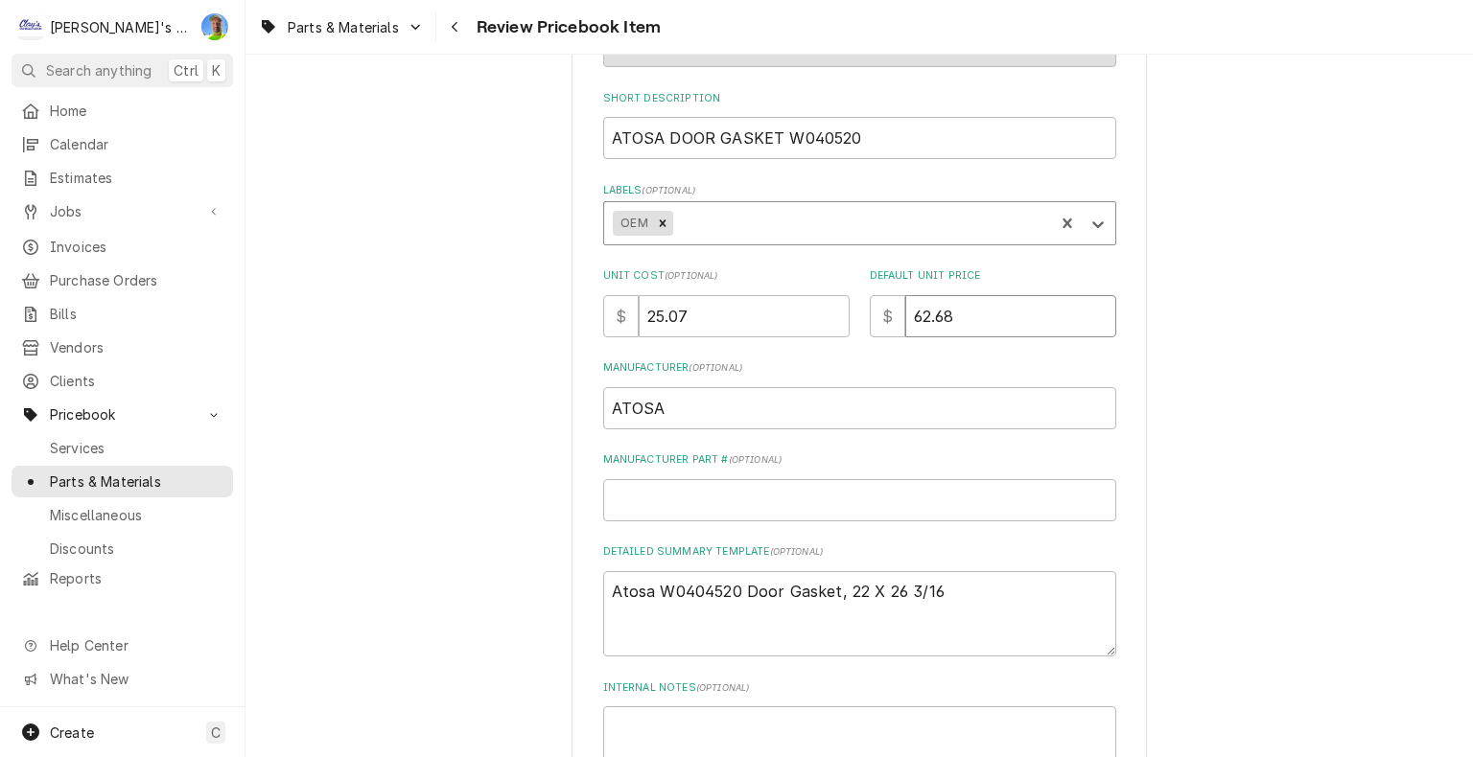
click at [976, 312] on input "62.68" at bounding box center [1010, 316] width 211 height 42
click at [997, 309] on input "62.68" at bounding box center [1010, 316] width 211 height 42
type textarea "x"
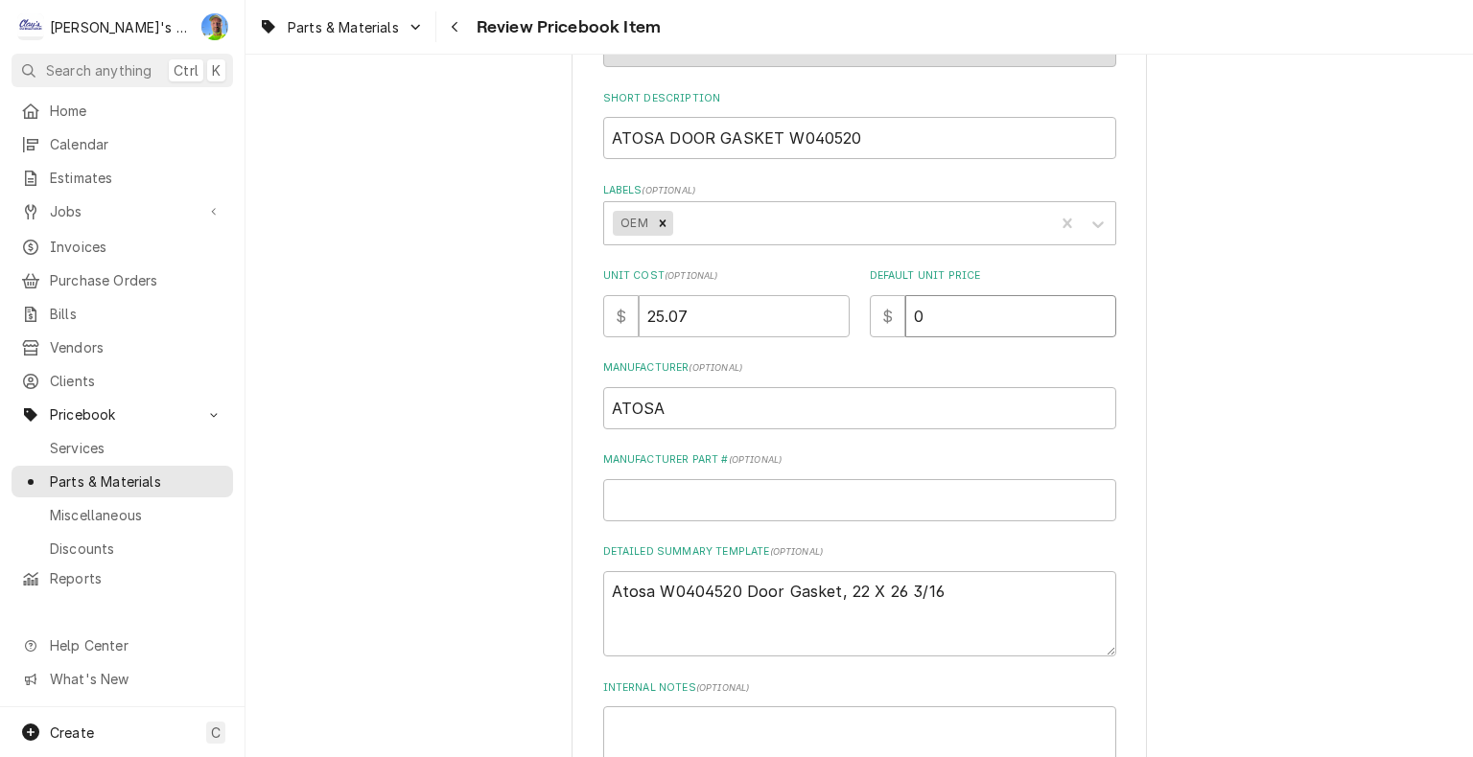
type input "0"
click at [699, 314] on input "25.07" at bounding box center [744, 316] width 211 height 42
type textarea "x"
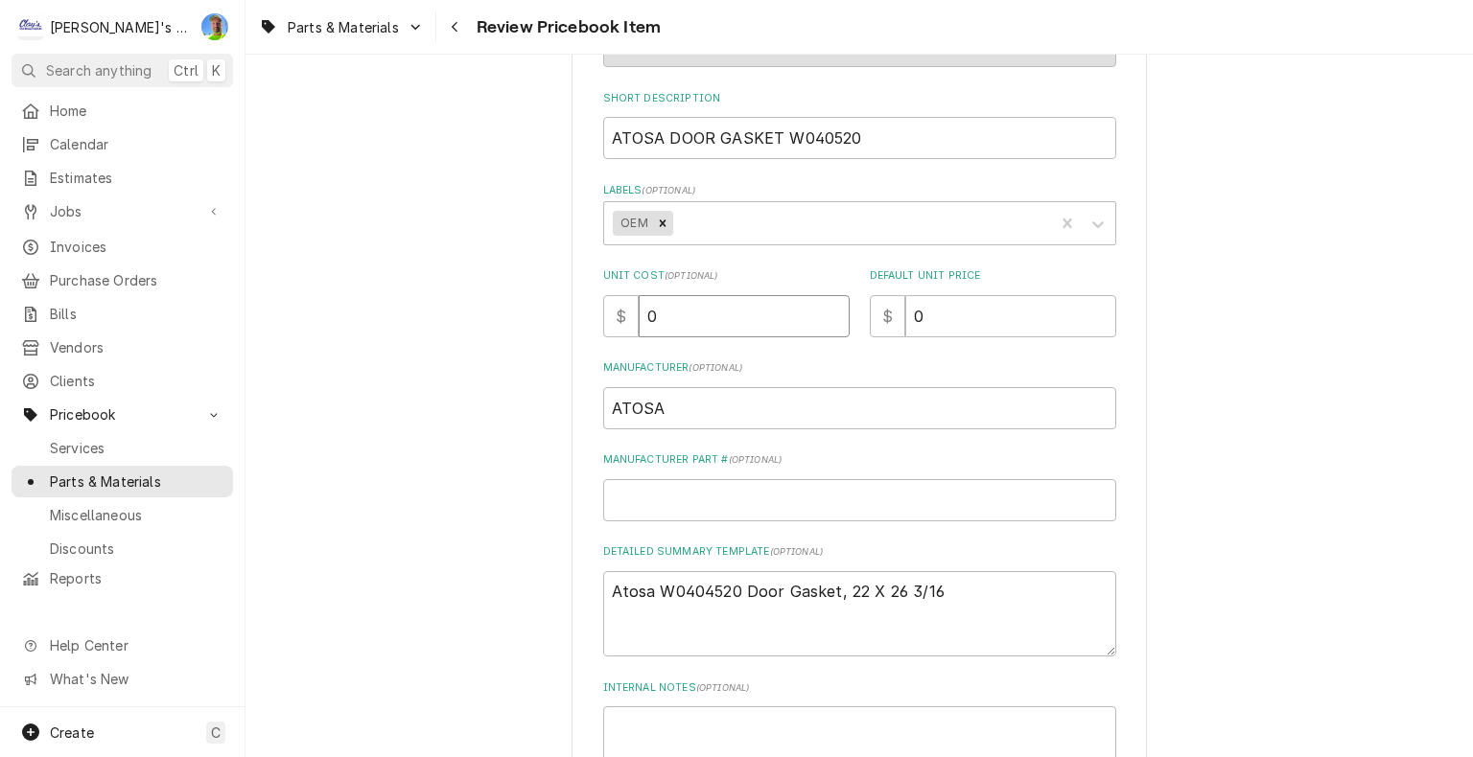
type input "0"
click at [741, 504] on input "Manufacturer Part # ( optional )" at bounding box center [859, 500] width 513 height 42
type textarea "x"
type input "W"
type textarea "x"
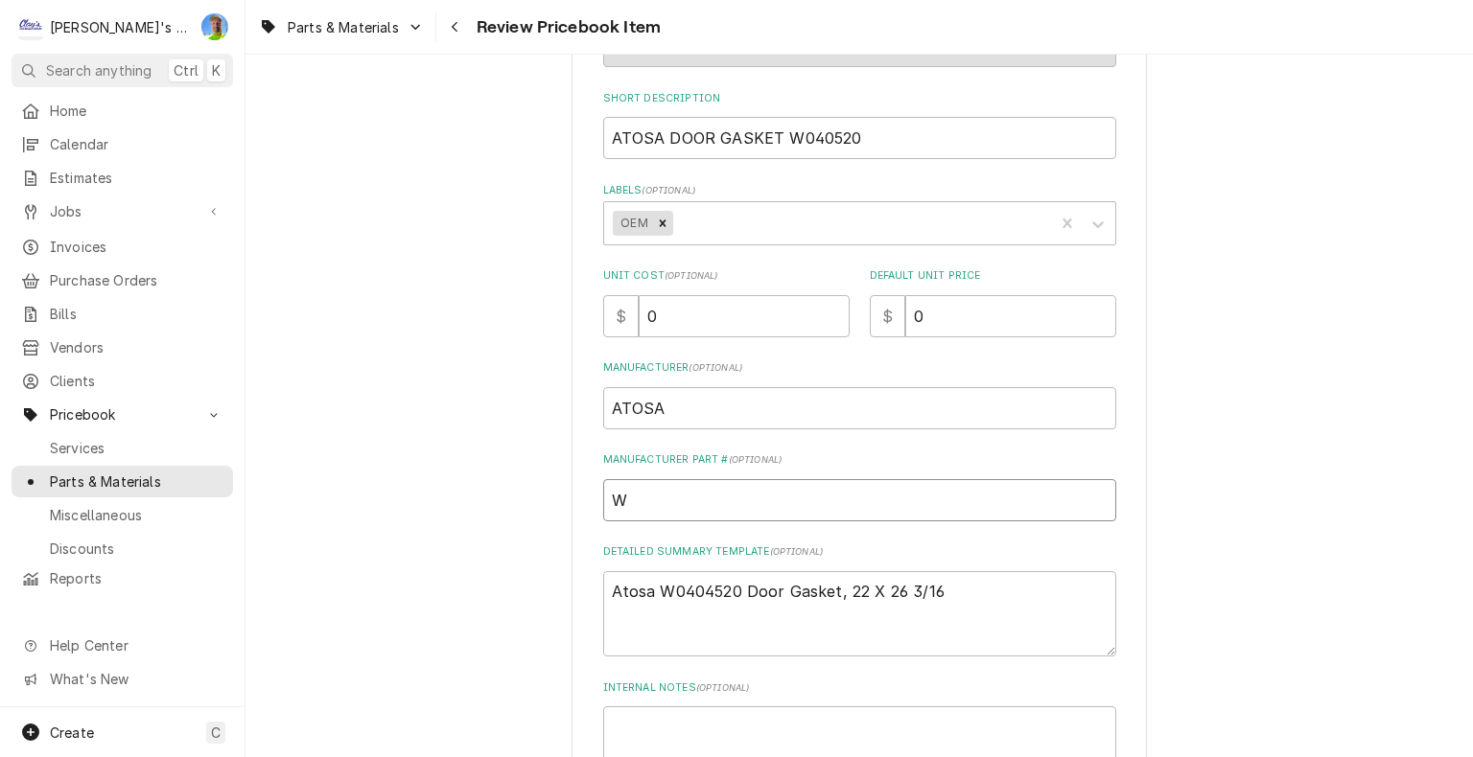
type input "W0"
type textarea "x"
type input "W04"
type textarea "x"
type input "W040"
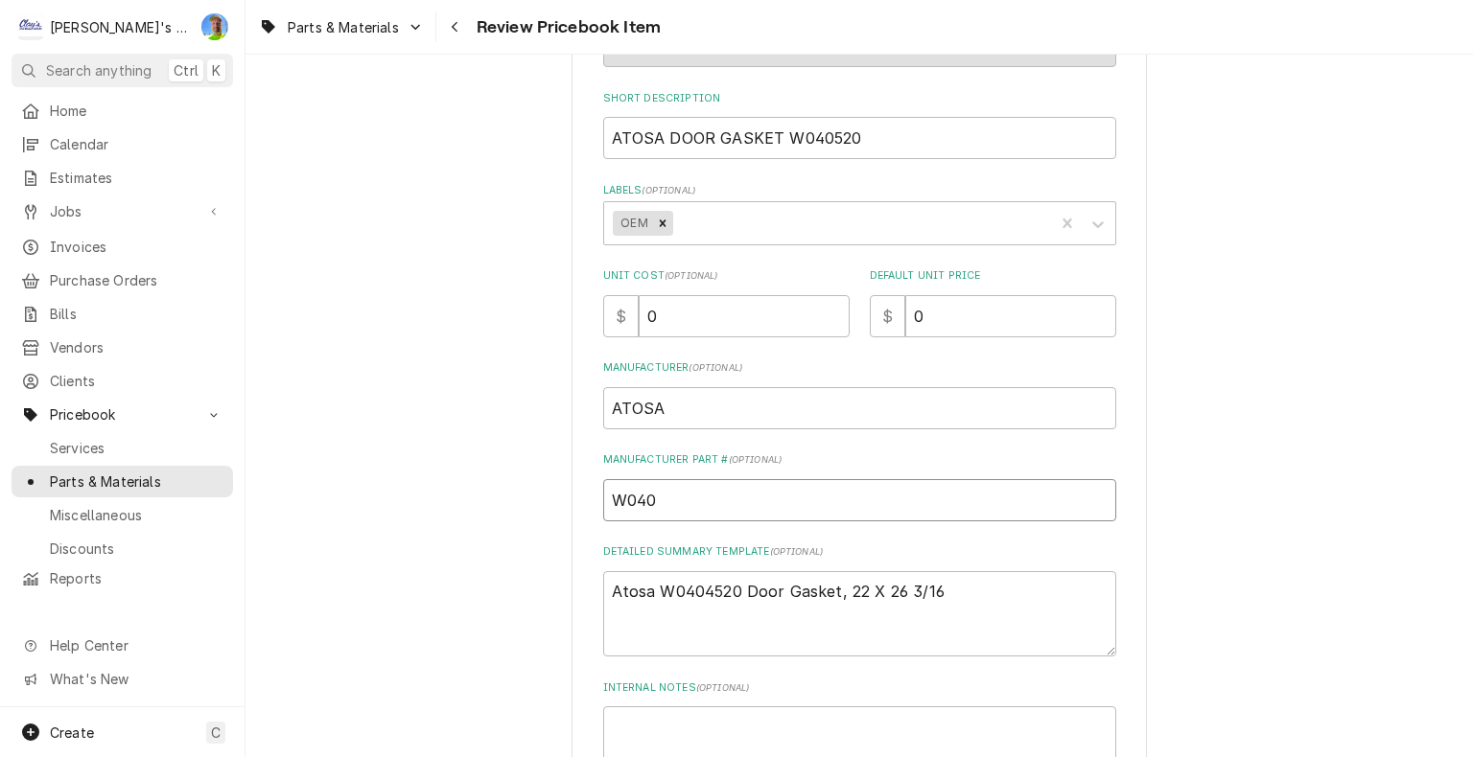
type textarea "x"
type input "W0404"
type textarea "x"
type input "W04045"
type textarea "x"
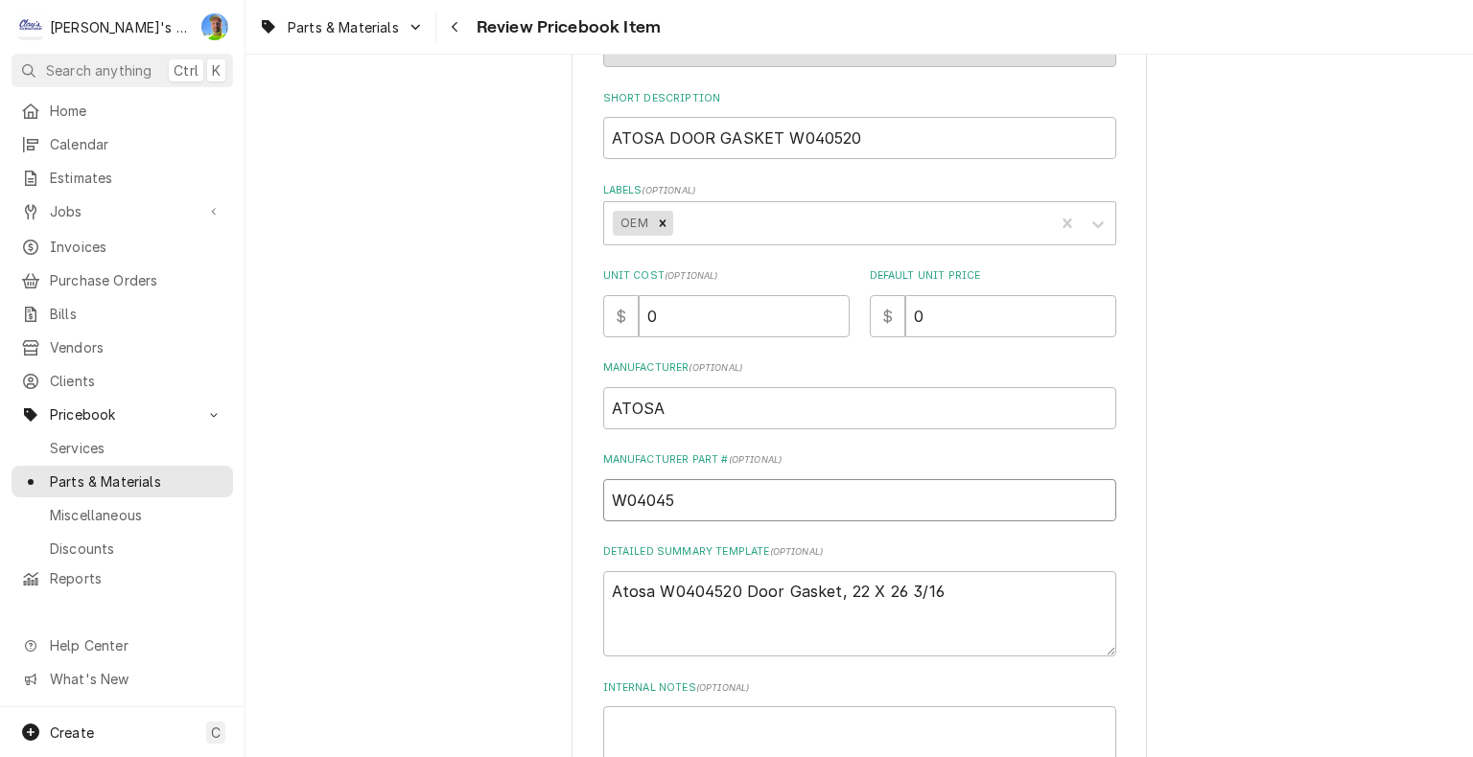
type input "W040452"
type textarea "x"
type input "W0404520"
click at [821, 135] on input "ATOSA DOOR GASKET W040520" at bounding box center [859, 138] width 513 height 42
type textarea "x"
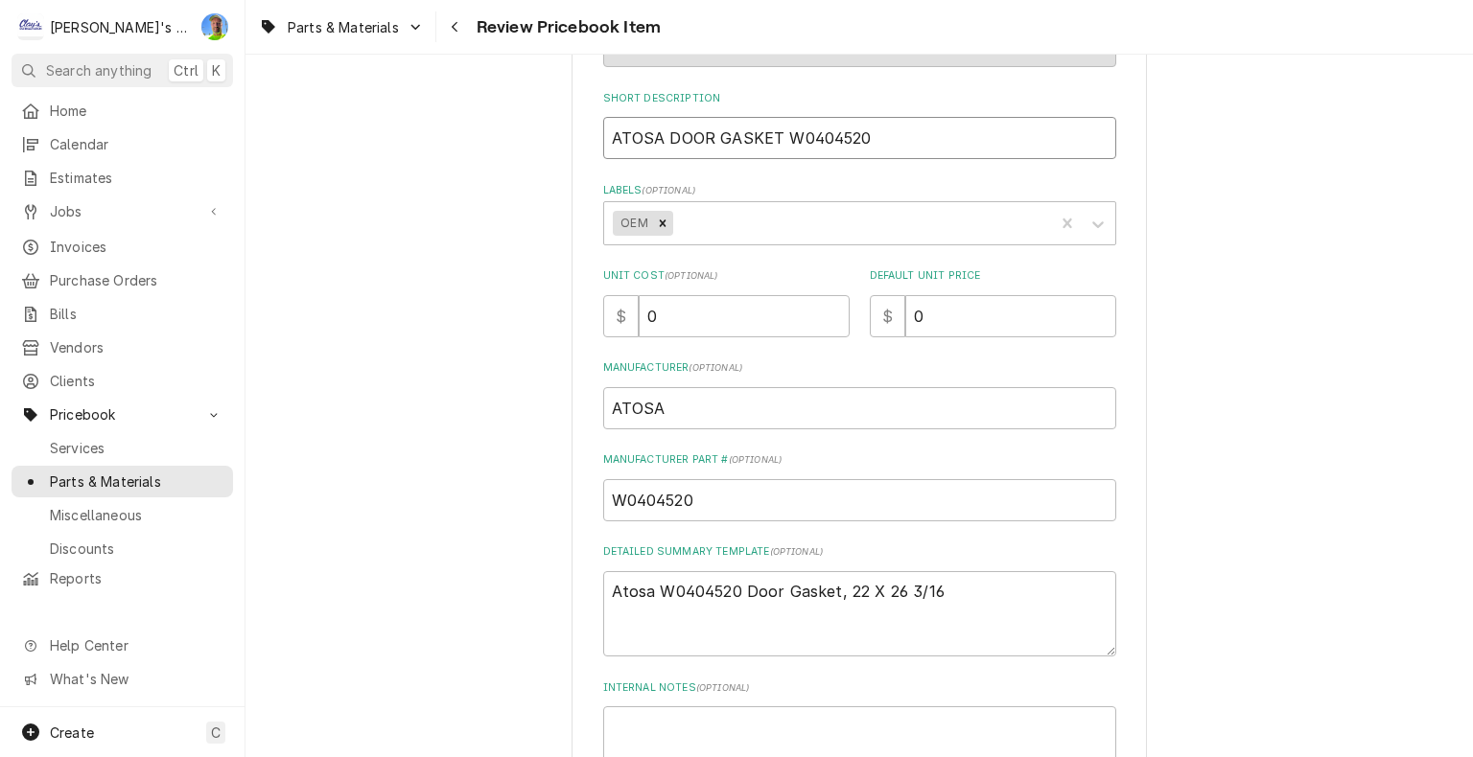
type input "ATOSA DOOR GASKET W0404520"
click at [1267, 458] on div "Please review the details of this PriceBook item and choose to either confirm o…" at bounding box center [858, 448] width 1227 height 1323
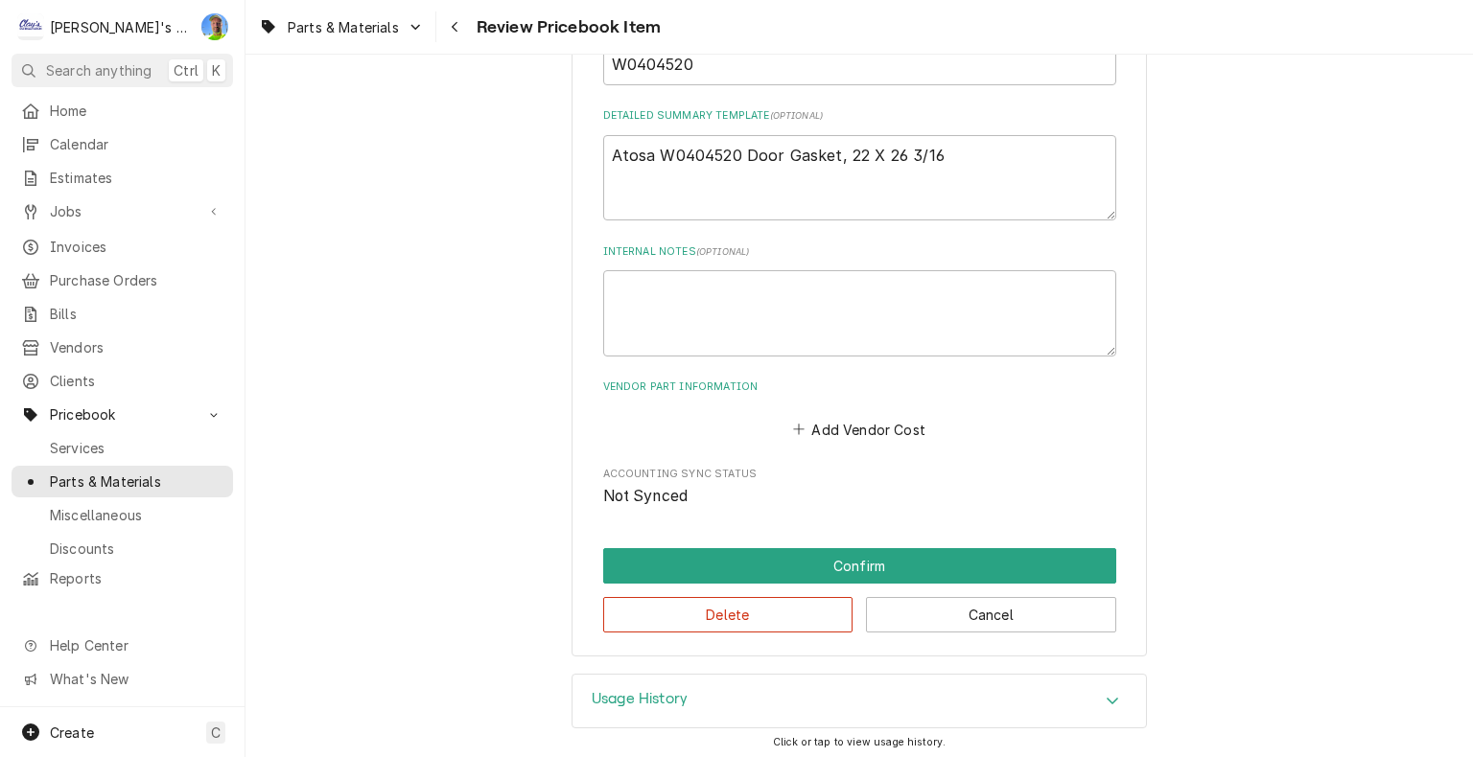
scroll to position [726, 0]
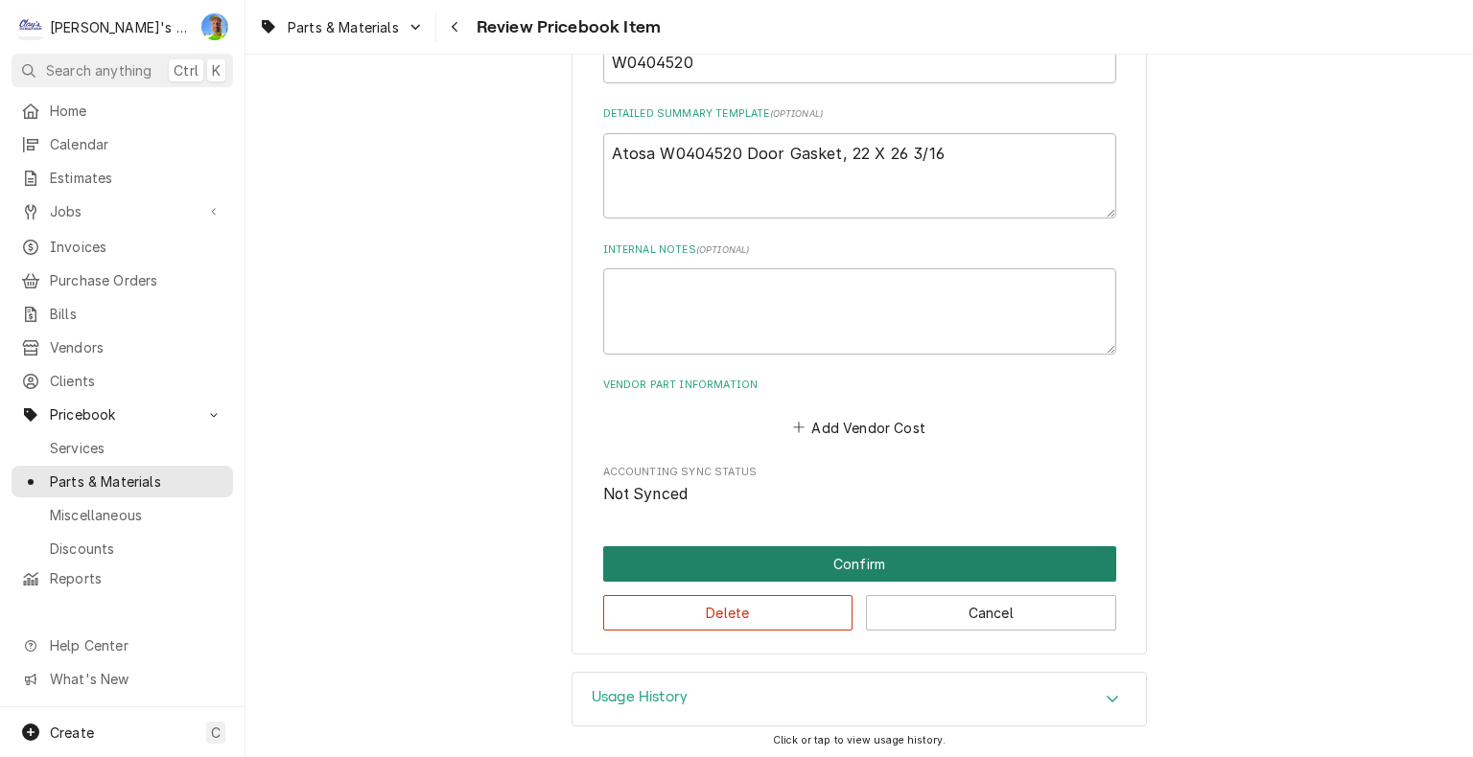
click at [840, 562] on button "Confirm" at bounding box center [859, 563] width 513 height 35
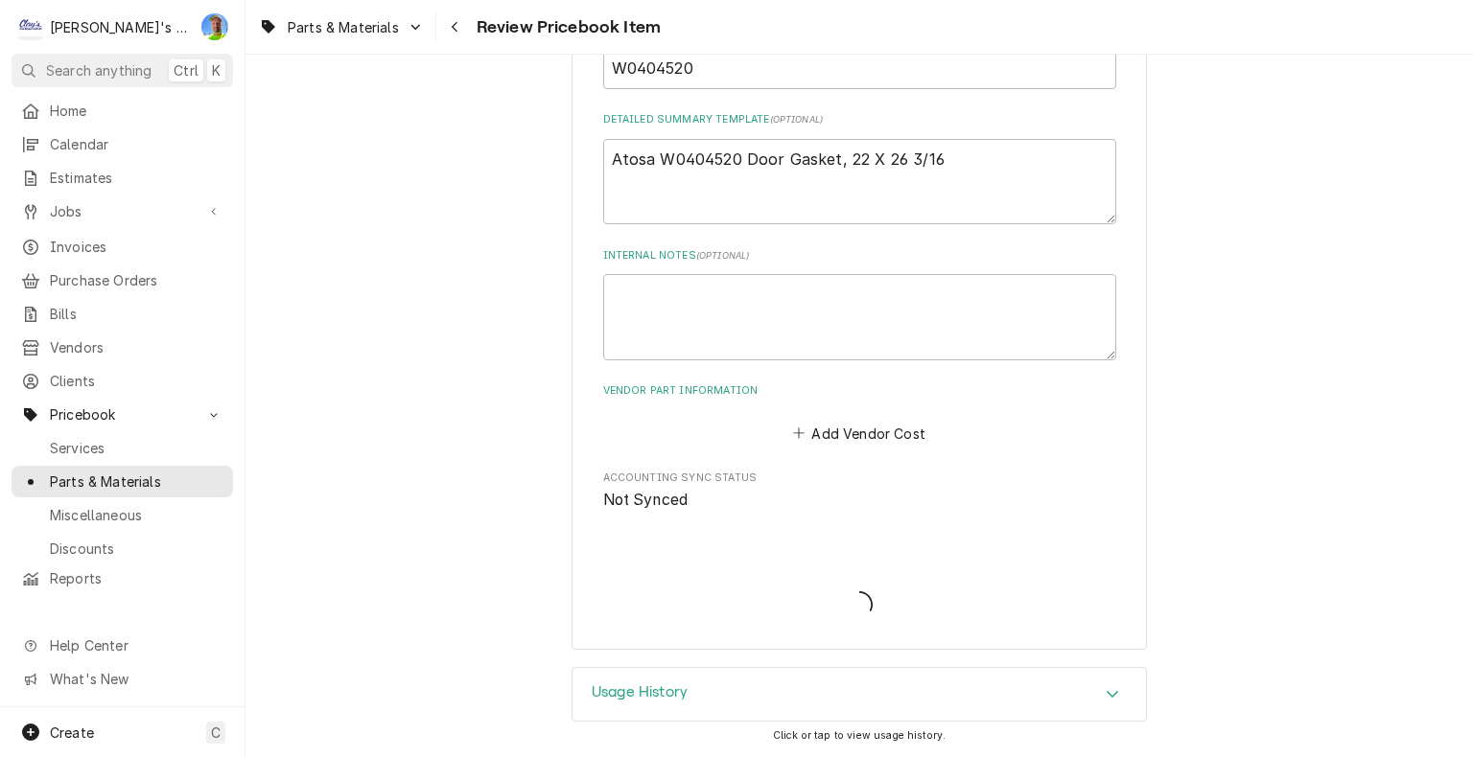
scroll to position [717, 0]
type textarea "x"
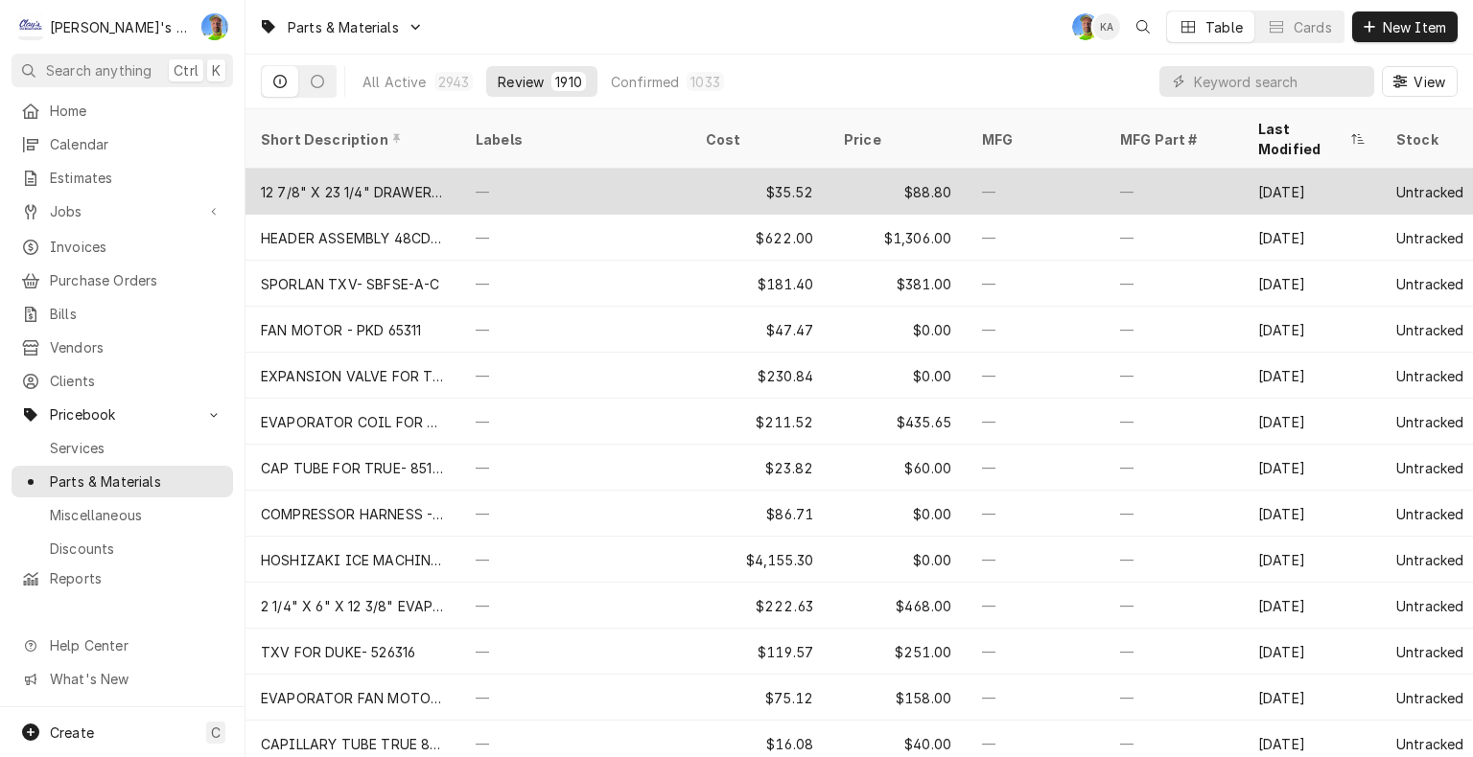
click at [621, 169] on div "—" at bounding box center [575, 192] width 230 height 46
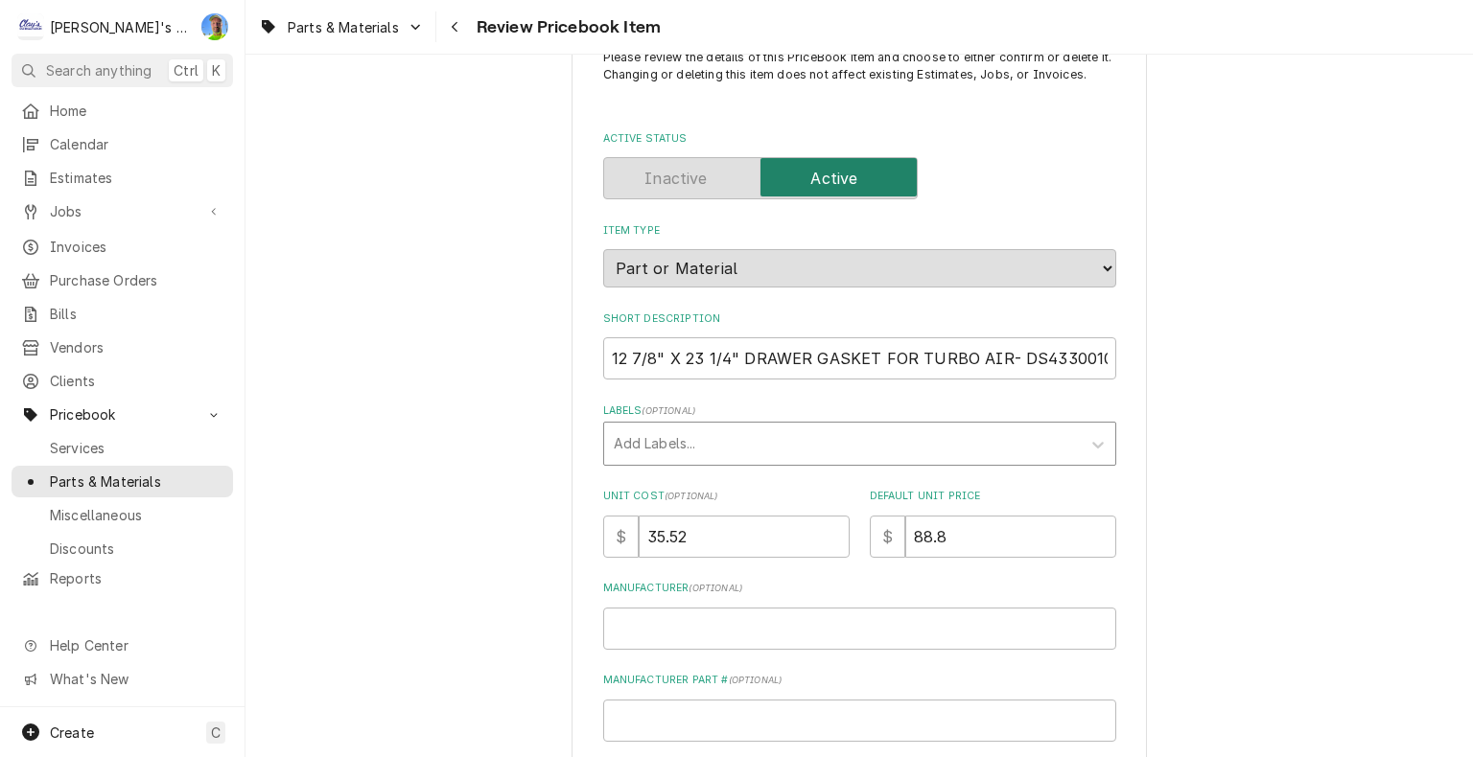
scroll to position [96, 0]
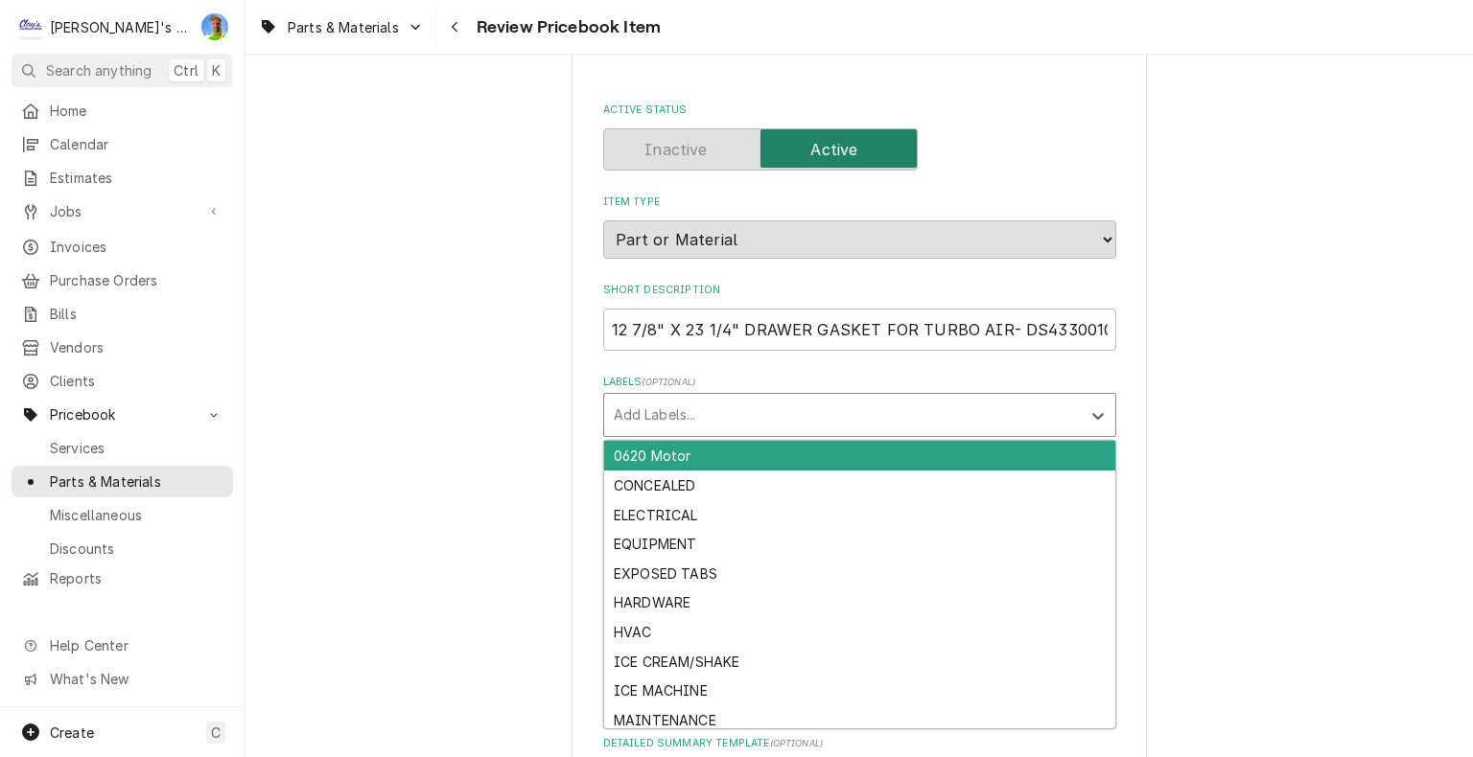
click at [686, 416] on div "Labels" at bounding box center [842, 415] width 457 height 35
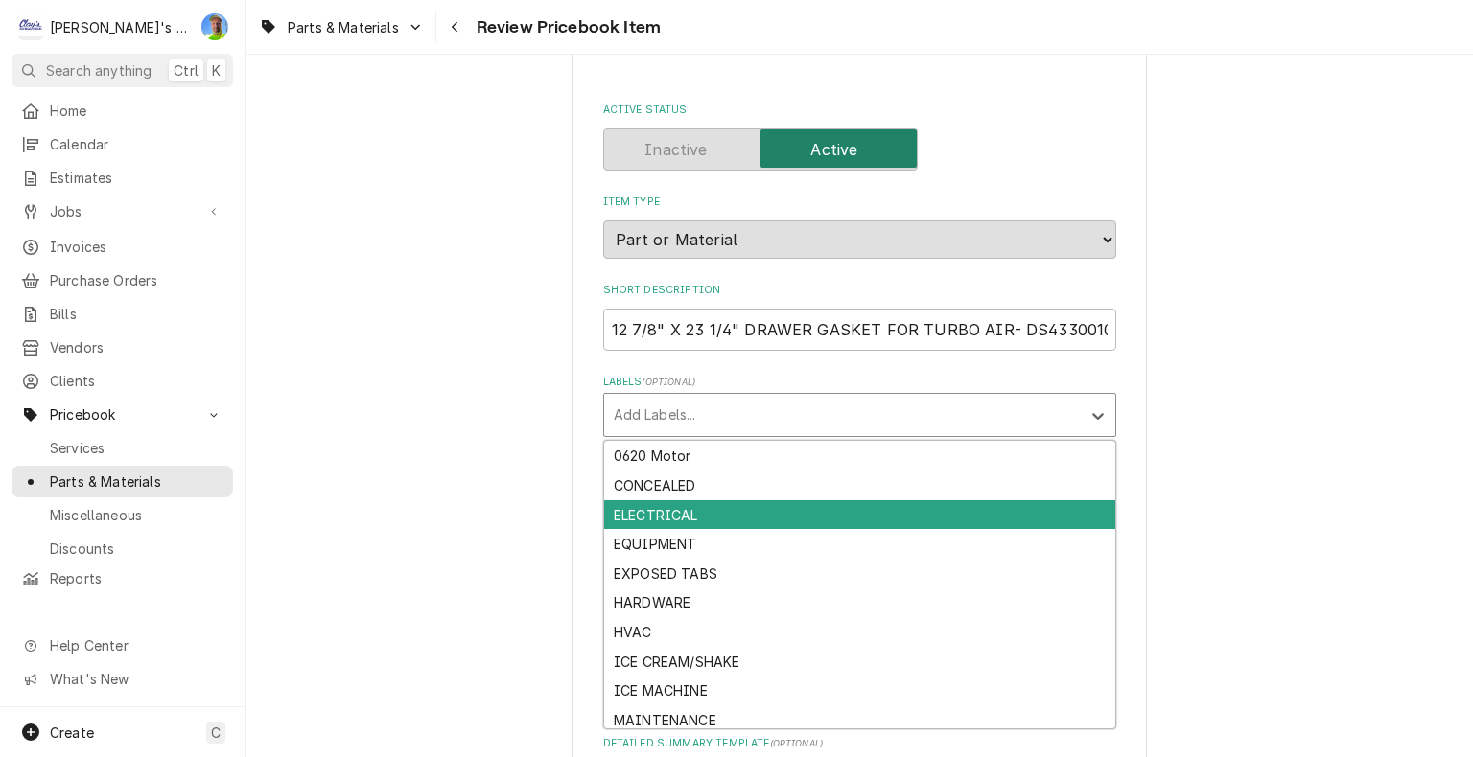
scroll to position [94, 0]
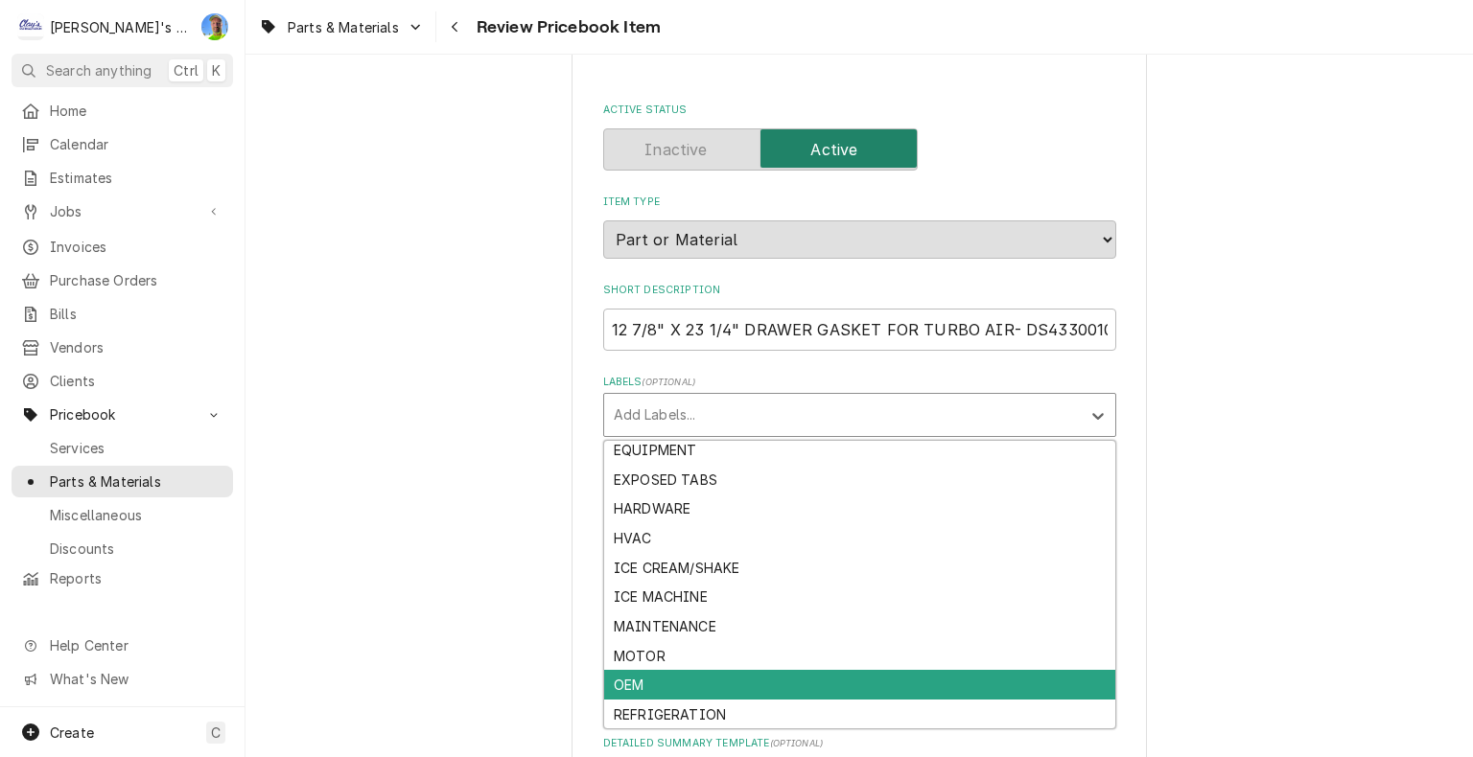
click at [756, 690] on div "OEM" at bounding box center [859, 685] width 511 height 30
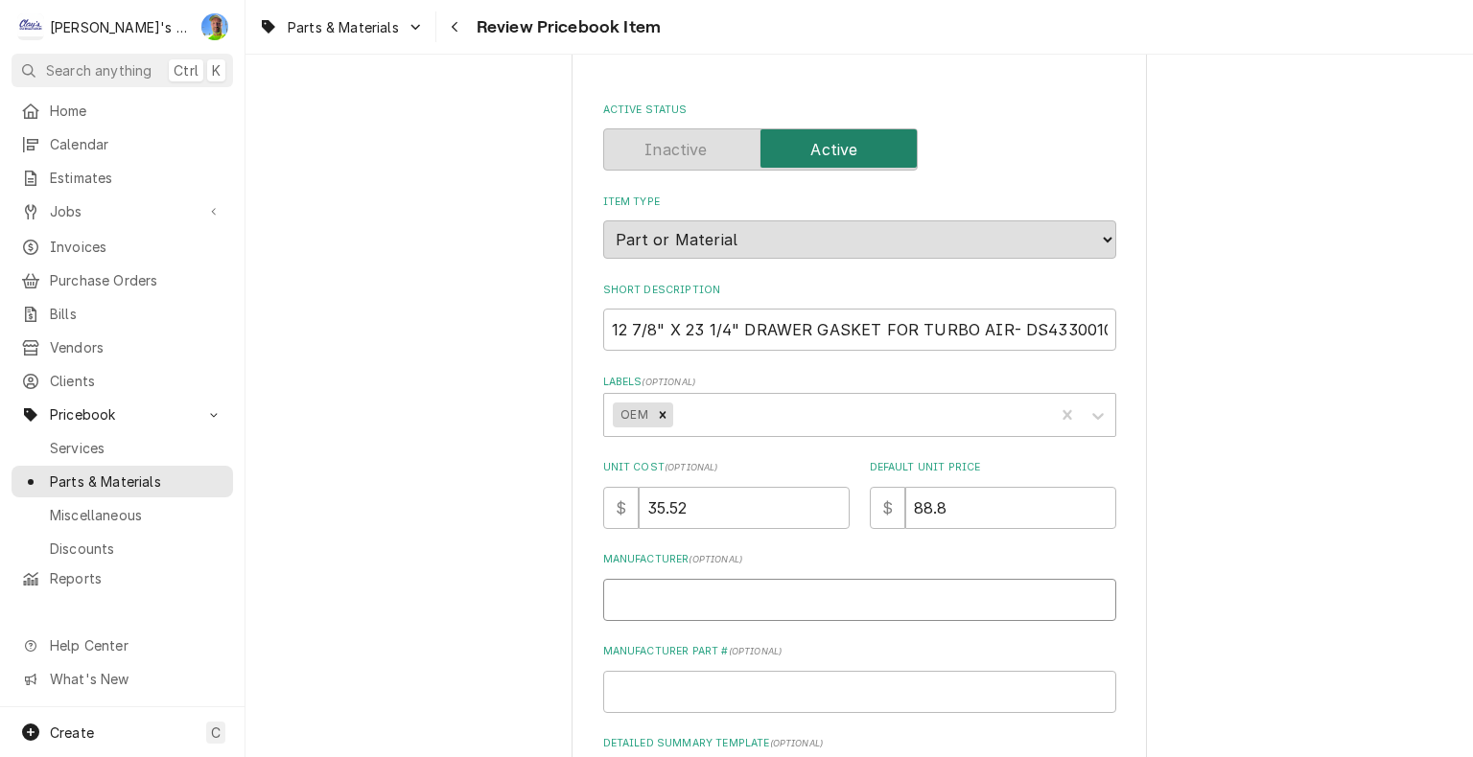
click at [673, 596] on input "Manufacturer ( optional )" at bounding box center [859, 600] width 513 height 42
type textarea "x"
type input "T"
type textarea "x"
type input "TU"
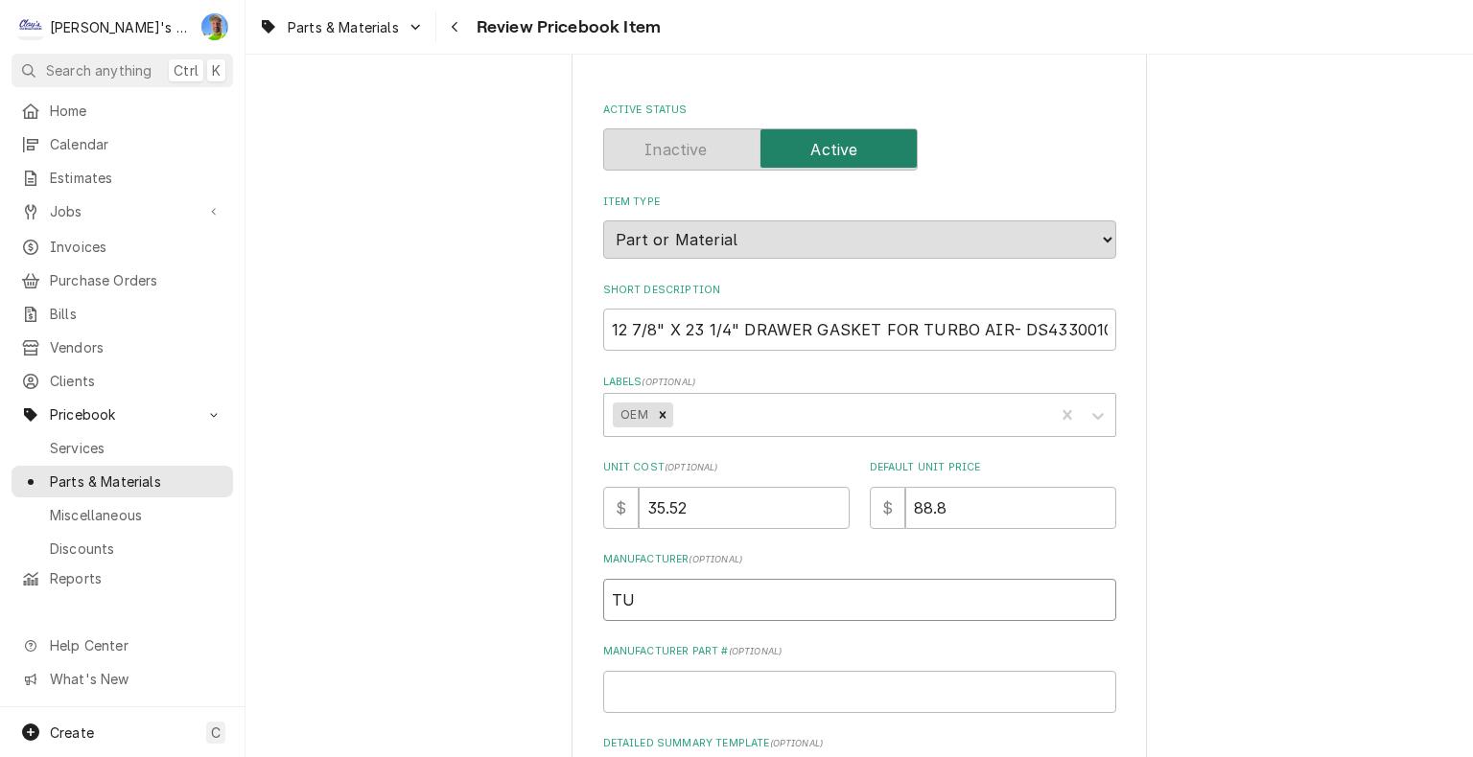
type textarea "x"
type input "TUR"
type textarea "x"
type input "TURB"
type textarea "x"
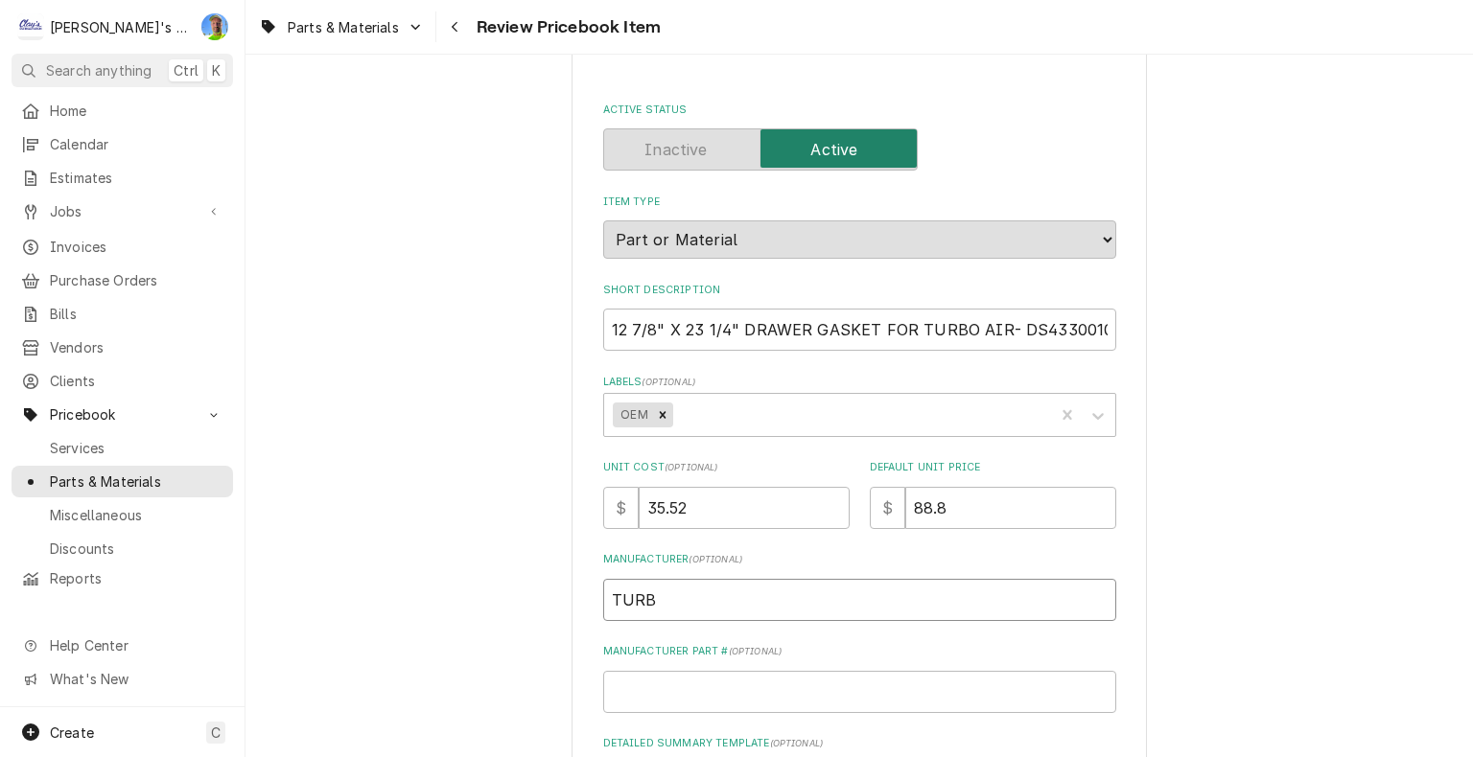
type input "TURBO"
type textarea "x"
type input "TURBO"
type textarea "x"
type input "TURBO A"
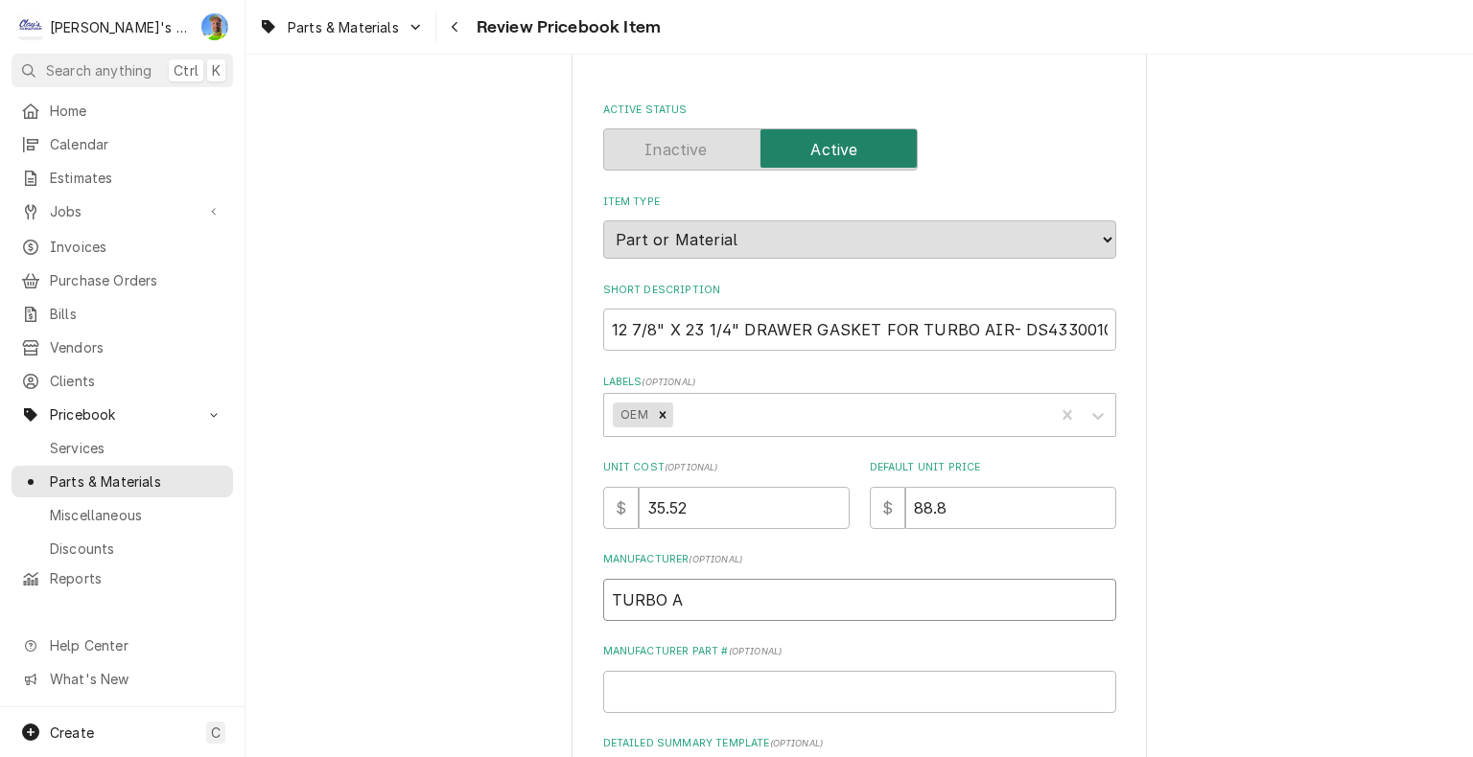
type textarea "x"
type input "TURBO AI"
type textarea "x"
type input "TURBO AIR"
type textarea "x"
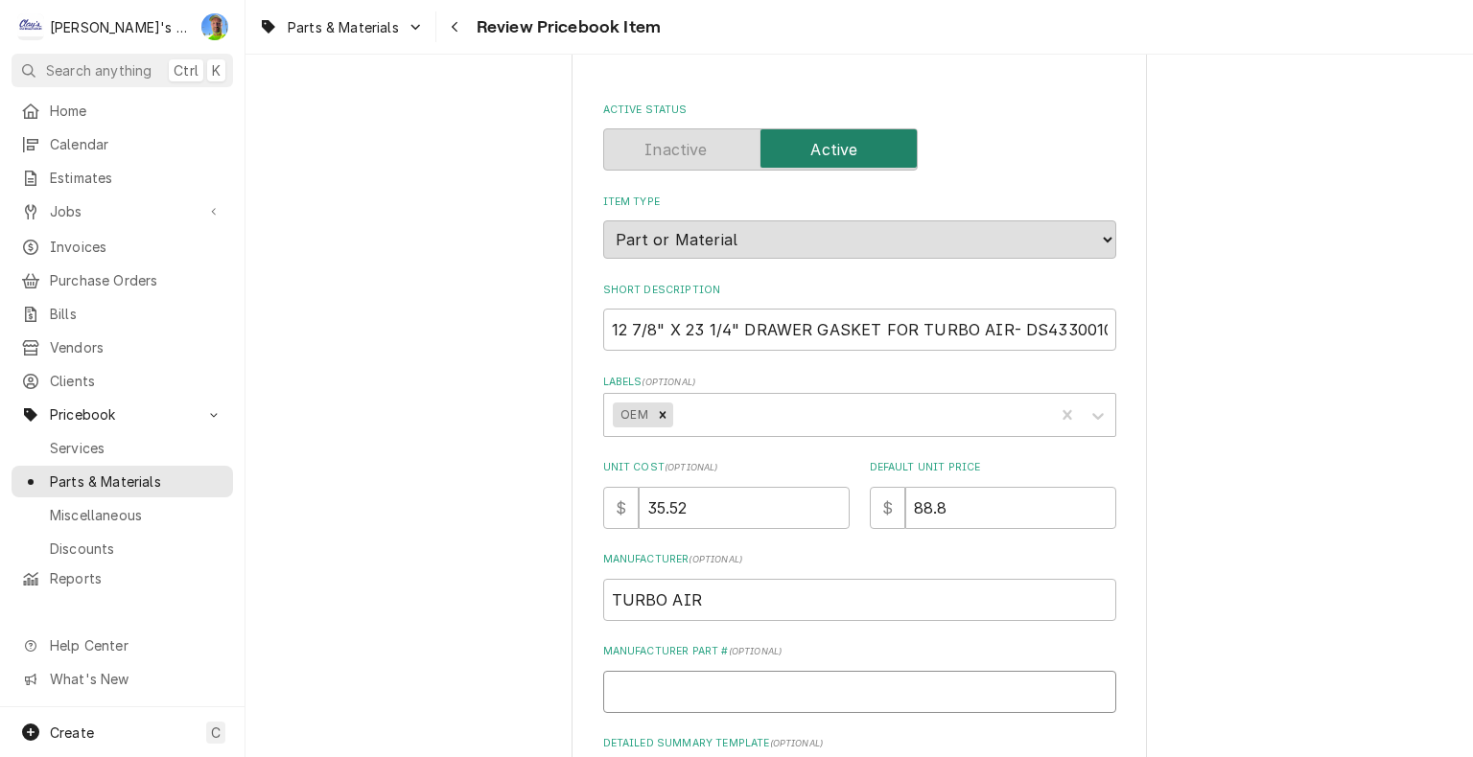
type input "D"
type textarea "x"
type input "DS"
type textarea "x"
type input "DS4"
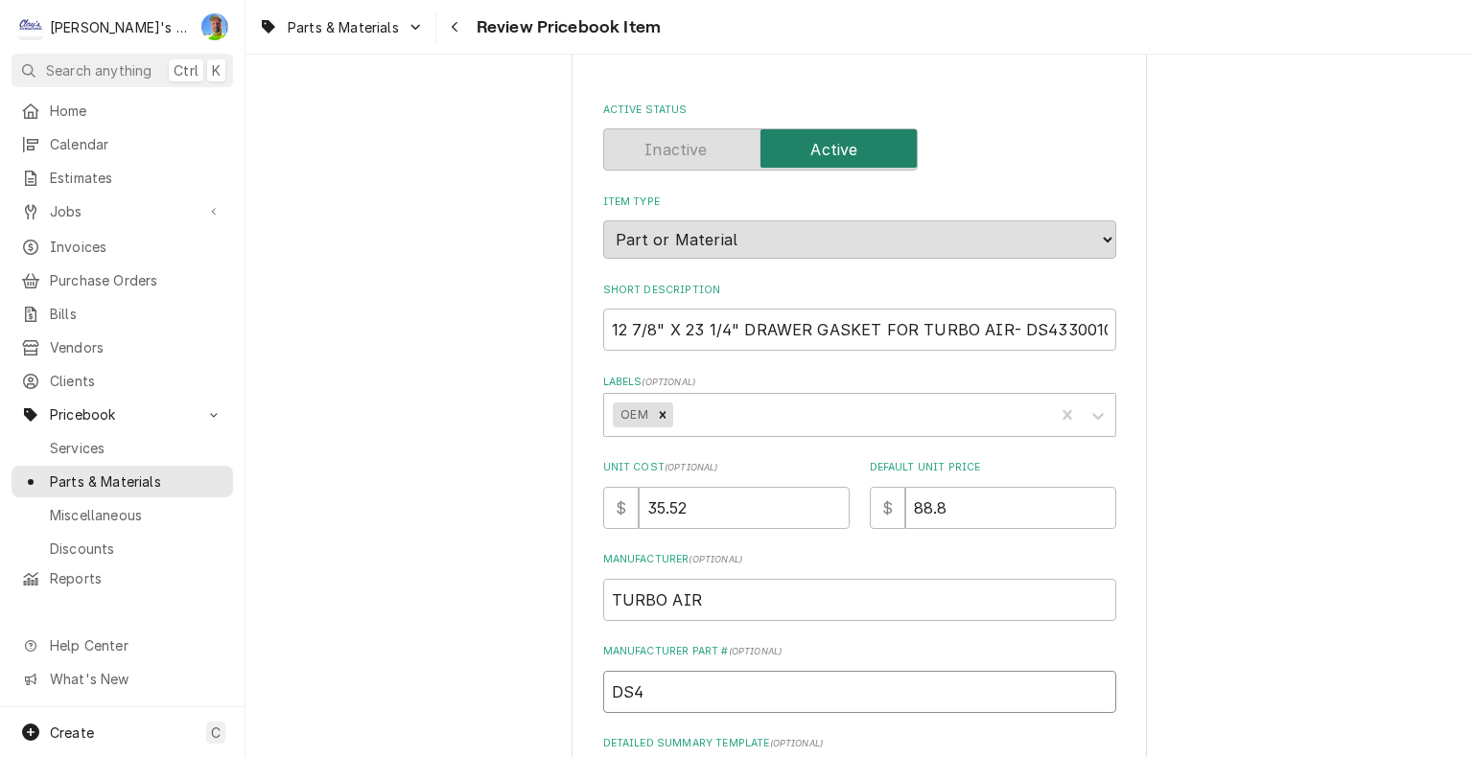
type textarea "x"
type input "DS43"
type textarea "x"
type input "DS433"
type textarea "x"
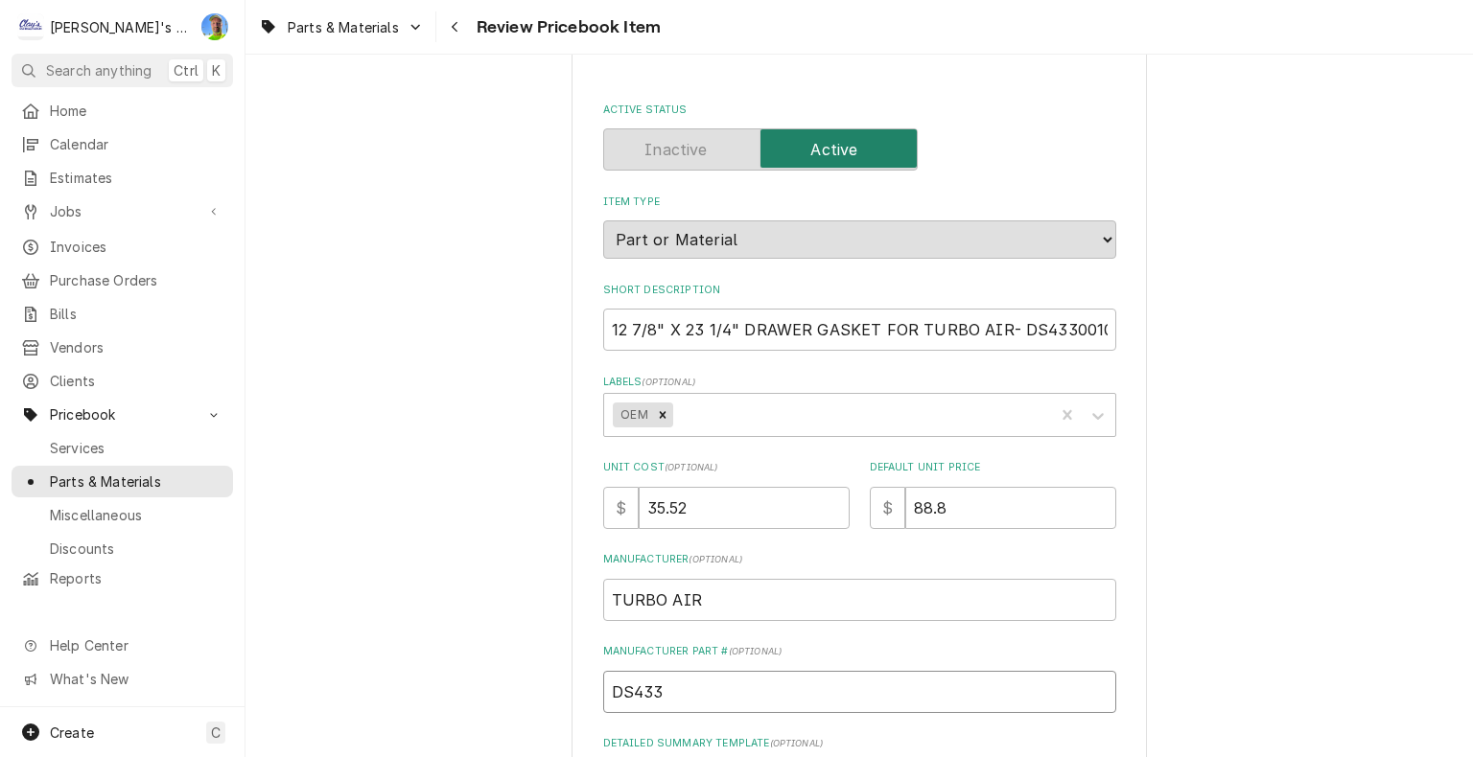
type input "DS4330"
type textarea "x"
type input "DS43300"
type textarea "x"
type input "DS433001"
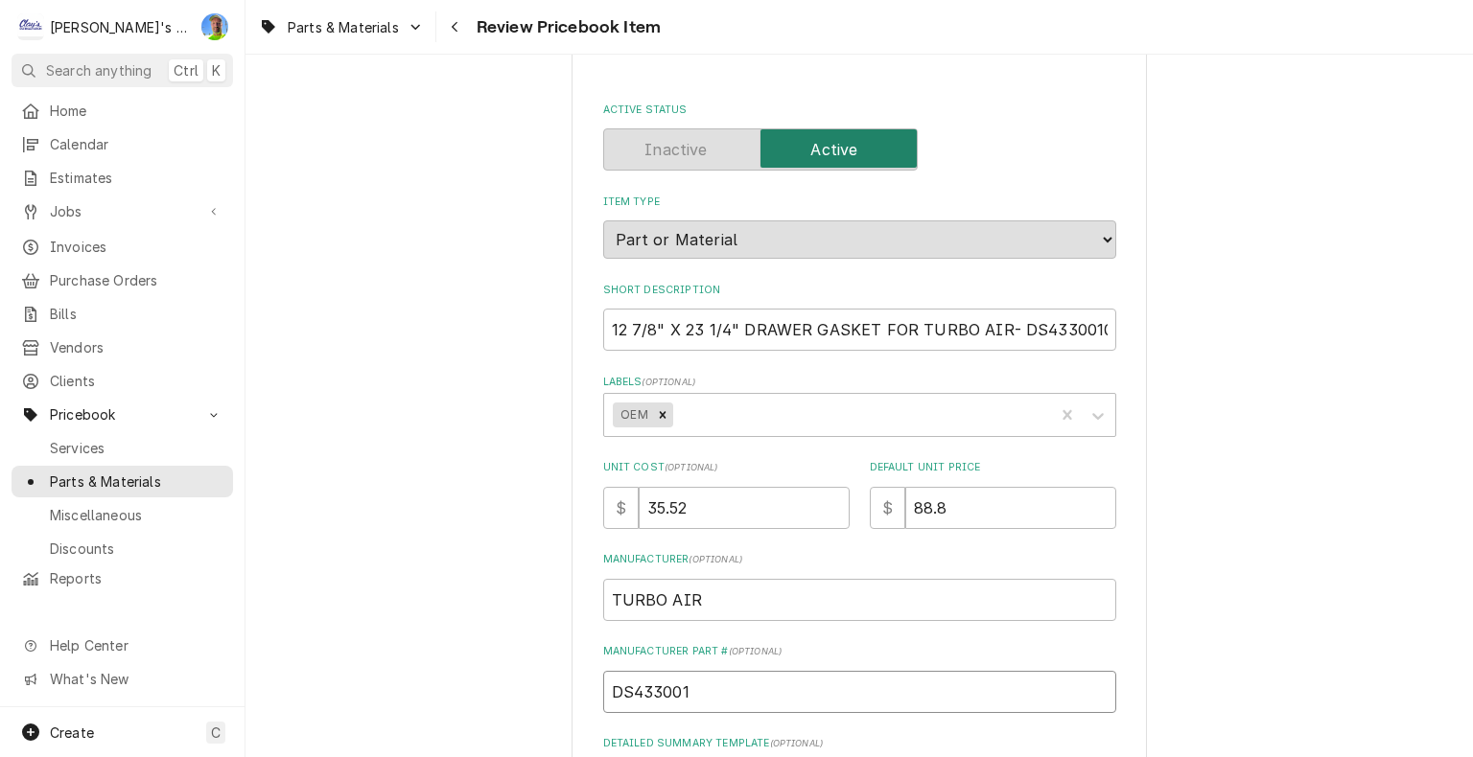
type textarea "x"
type input "DS4330010"
type textarea "x"
type input "DS43300104"
drag, startPoint x: 1004, startPoint y: 325, endPoint x: 1101, endPoint y: 327, distance: 96.9
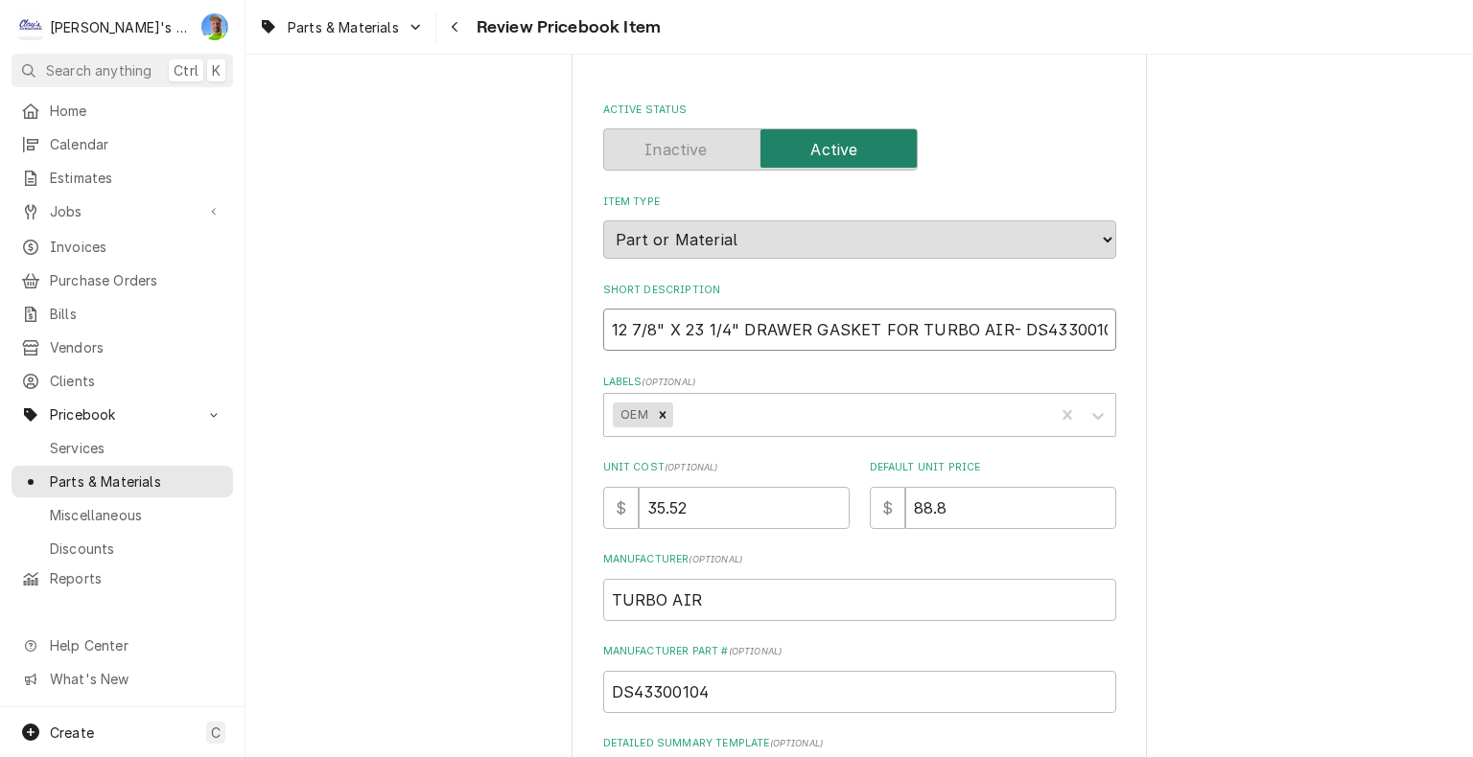
click at [1101, 327] on input "12 7/8" X 23 1/4" DRAWER GASKET FOR TURBO AIR- DS43300104" at bounding box center [859, 330] width 513 height 42
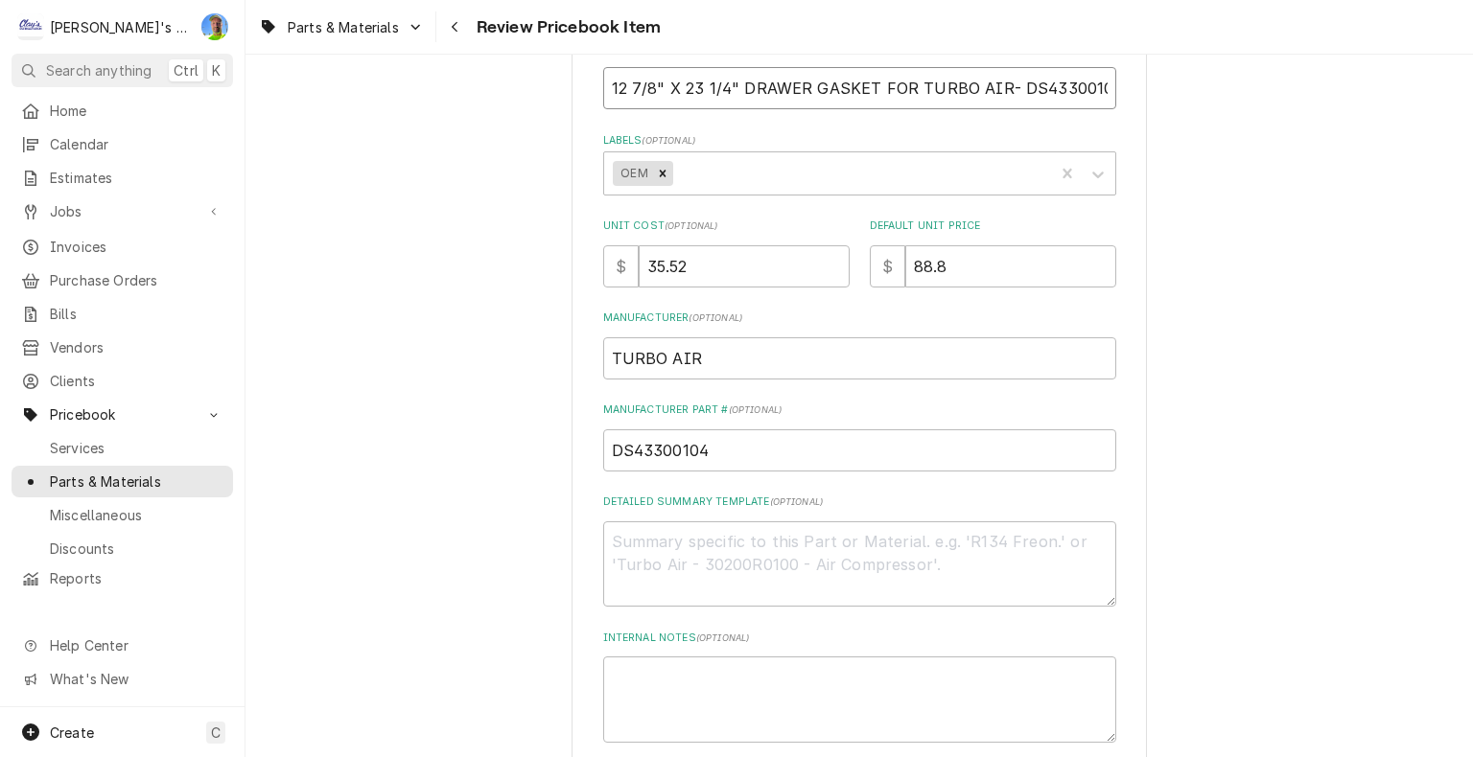
scroll to position [384, 0]
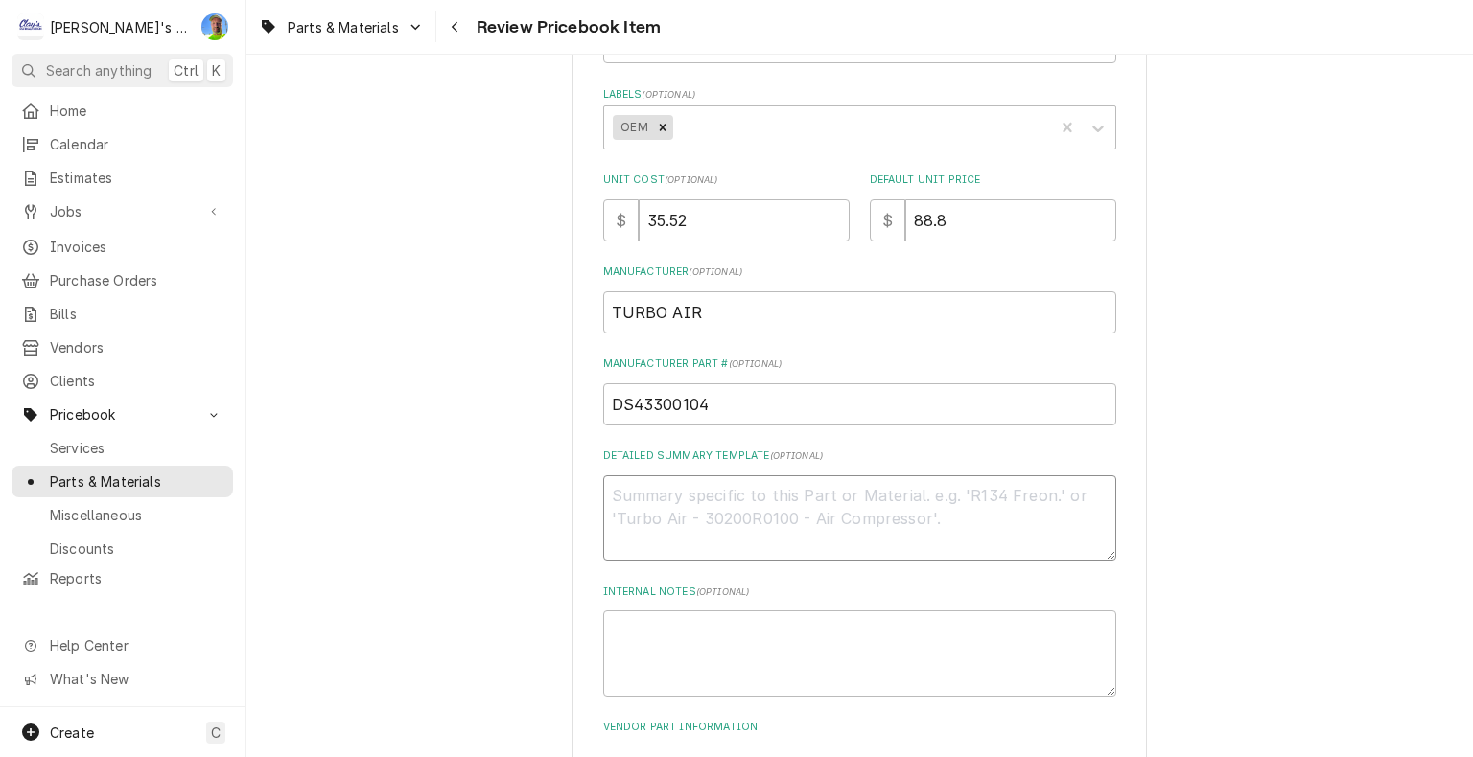
click at [694, 490] on textarea "Detailed Summary Template ( optional )" at bounding box center [859, 519] width 513 height 86
paste textarea "Turbo Air DS43300104 Drawer Gasket"
type textarea "x"
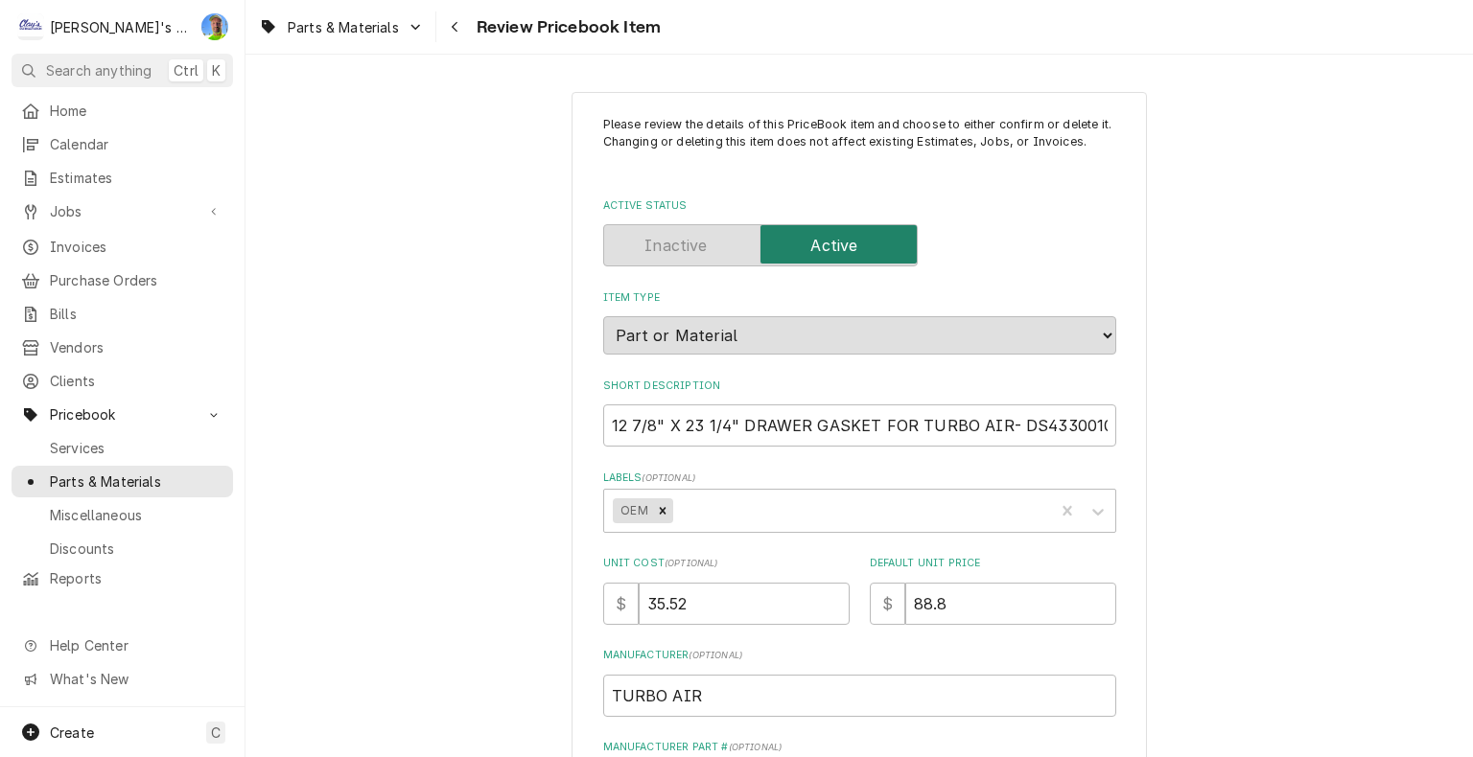
scroll to position [0, 0]
type textarea "Turbo Air DS43300104 Drawer Gasket"
drag, startPoint x: 598, startPoint y: 423, endPoint x: 729, endPoint y: 419, distance: 130.4
click at [729, 419] on input "12 7/8" X 23 1/4" DRAWER GASKET FOR TURBO AIR- DS43300104" at bounding box center [859, 426] width 513 height 42
type textarea "x"
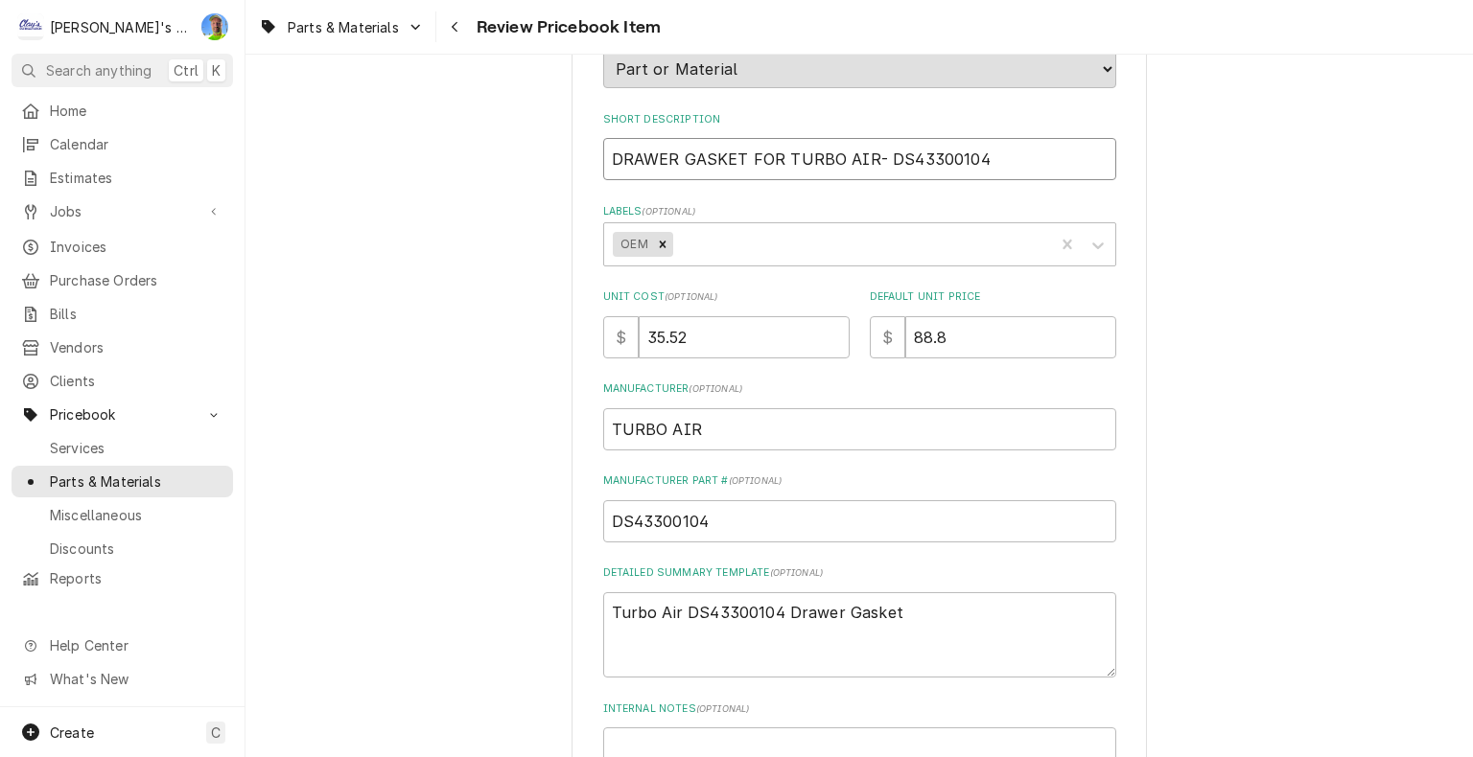
scroll to position [288, 0]
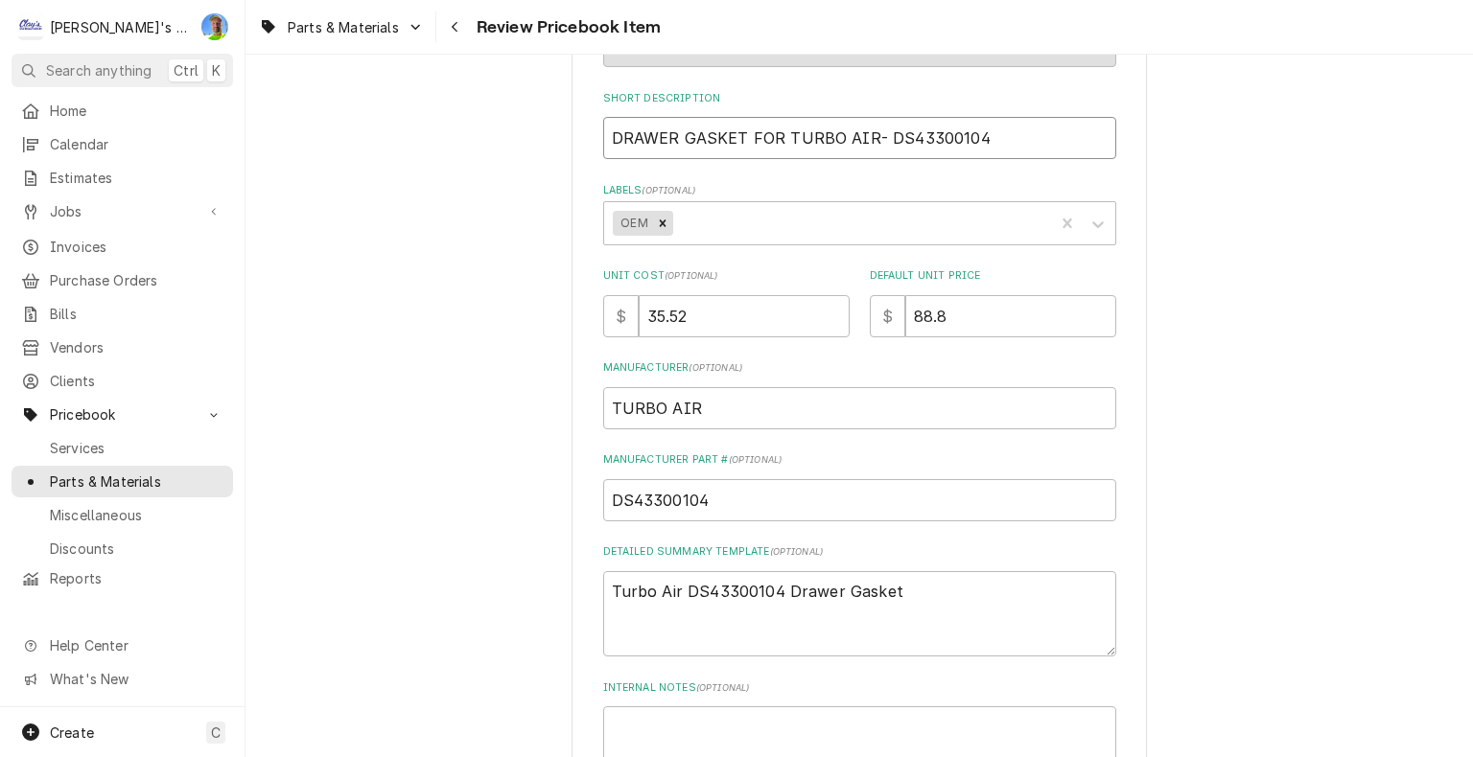
type input "DRAWER GASKET FOR TURBO AIR- DS43300104"
click at [925, 583] on textarea "Turbo Air DS43300104 Drawer Gasket" at bounding box center [859, 614] width 513 height 86
type textarea "x"
type textarea "Turbo Air DS43300104 Drawer Gasket"
paste textarea "12 7/8" X 23 1/4""
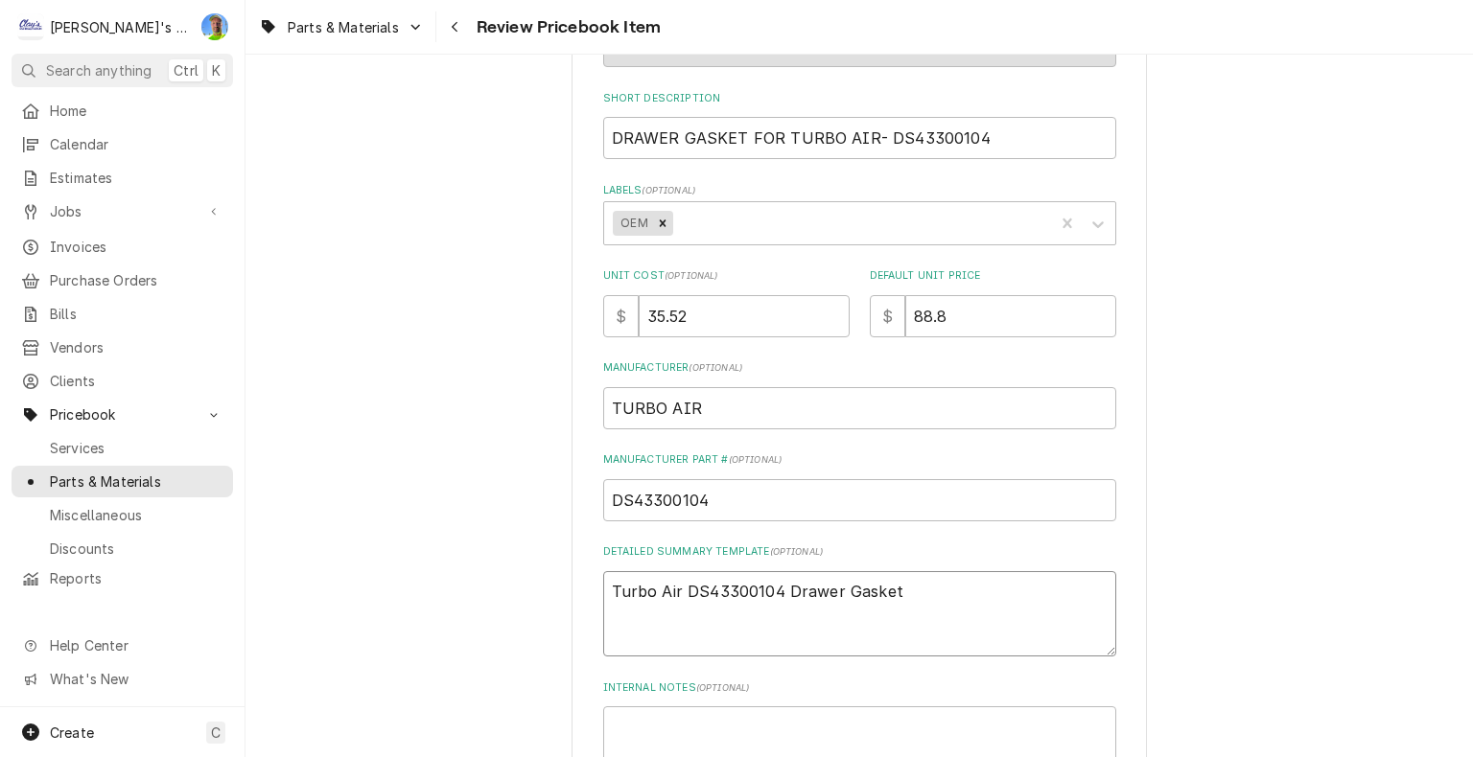
type textarea "x"
type textarea "Turbo Air DS43300104 Drawer Gasket 12 7/8" X 23 1/4""
drag, startPoint x: 607, startPoint y: 136, endPoint x: 780, endPoint y: 136, distance: 173.5
click at [780, 136] on input "DRAWER GASKET FOR TURBO AIR- DS43300104" at bounding box center [859, 138] width 513 height 42
type textarea "x"
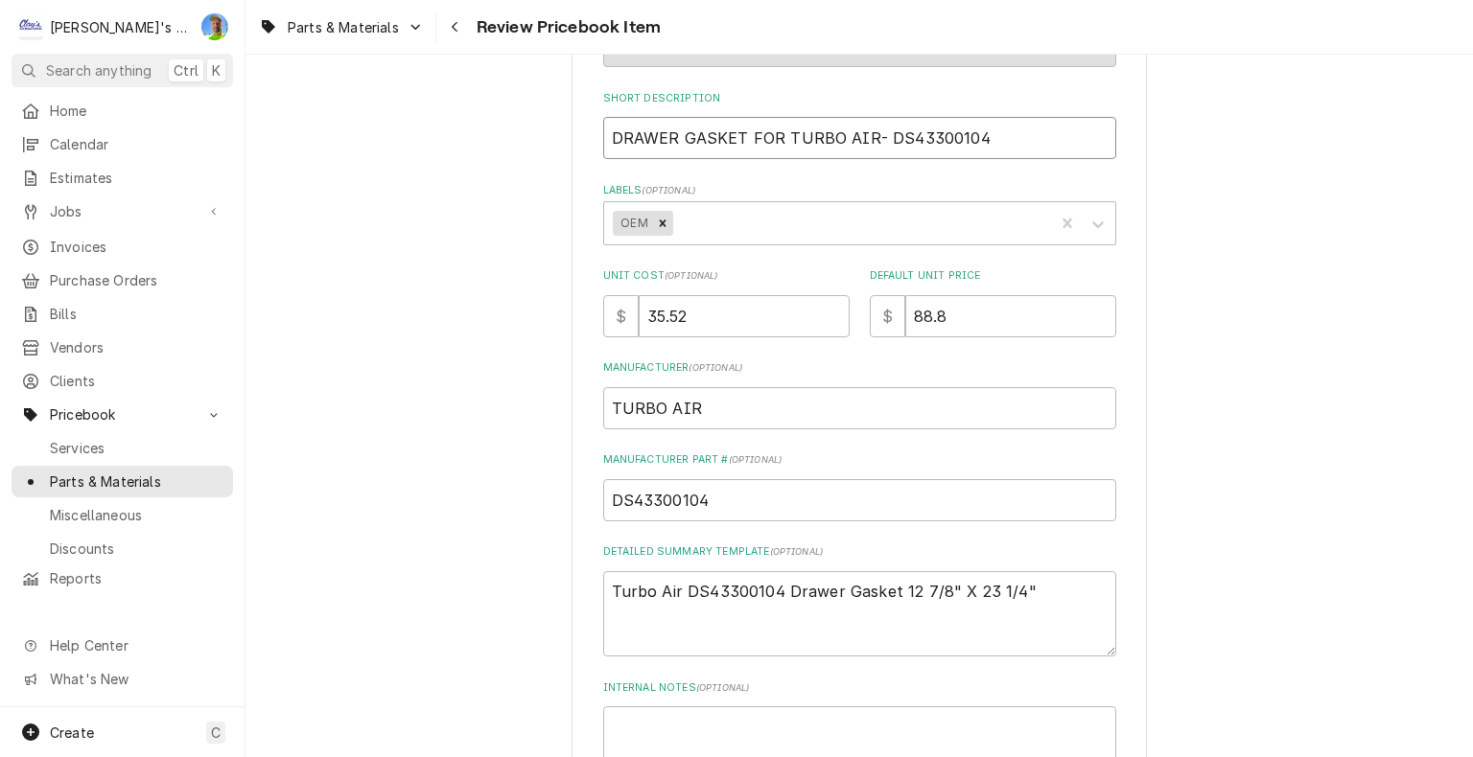
type input "TURBO AIR- DS43300104"
type textarea "x"
type input "TURBO AIR- DS43300104"
click at [699, 133] on input "TURBO AIR- DS43300104" at bounding box center [859, 138] width 513 height 42
type textarea "x"
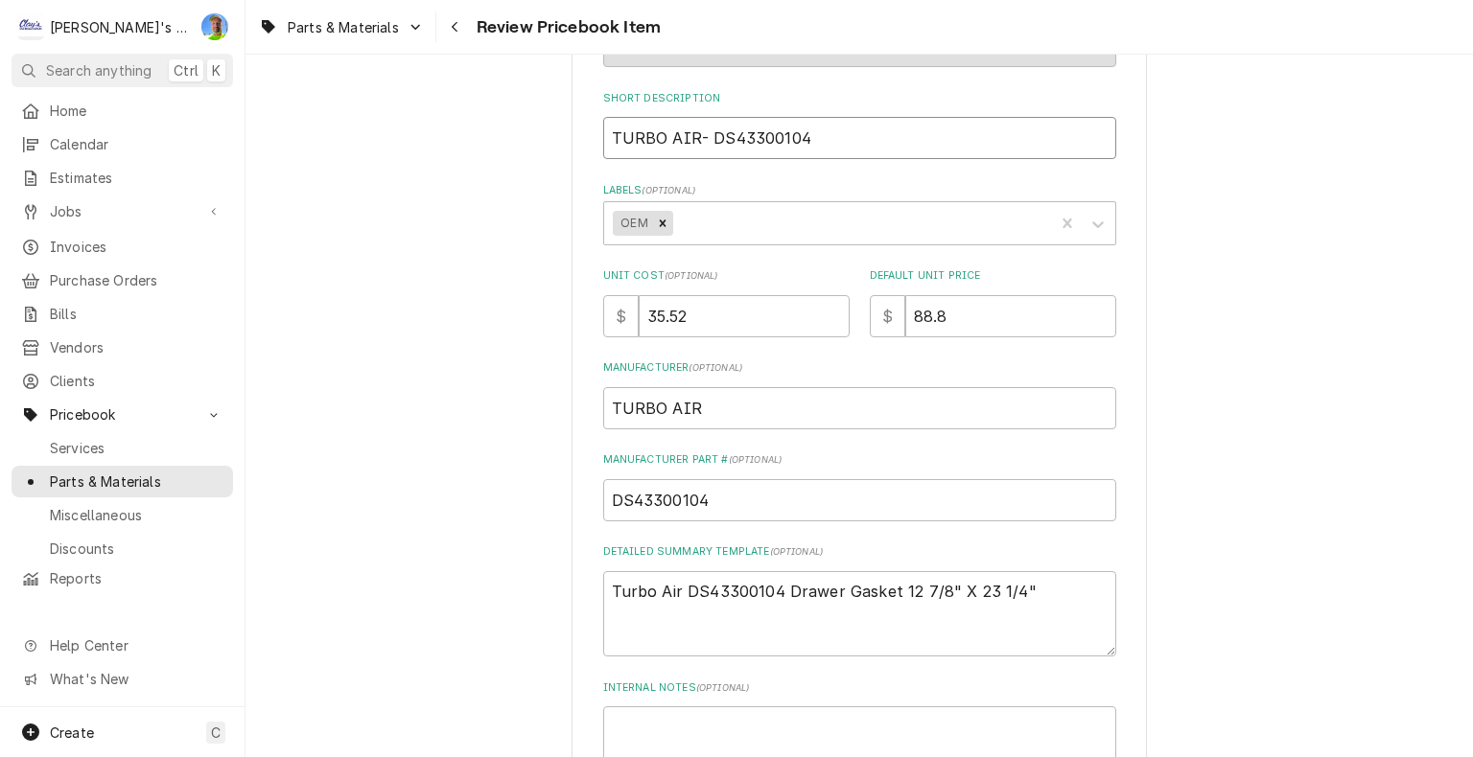
type input "TURBO AIR-DS43300104"
type textarea "x"
type input "TURBO AIRDS43300104"
type textarea "x"
type input "TURBO AIR DS43300104"
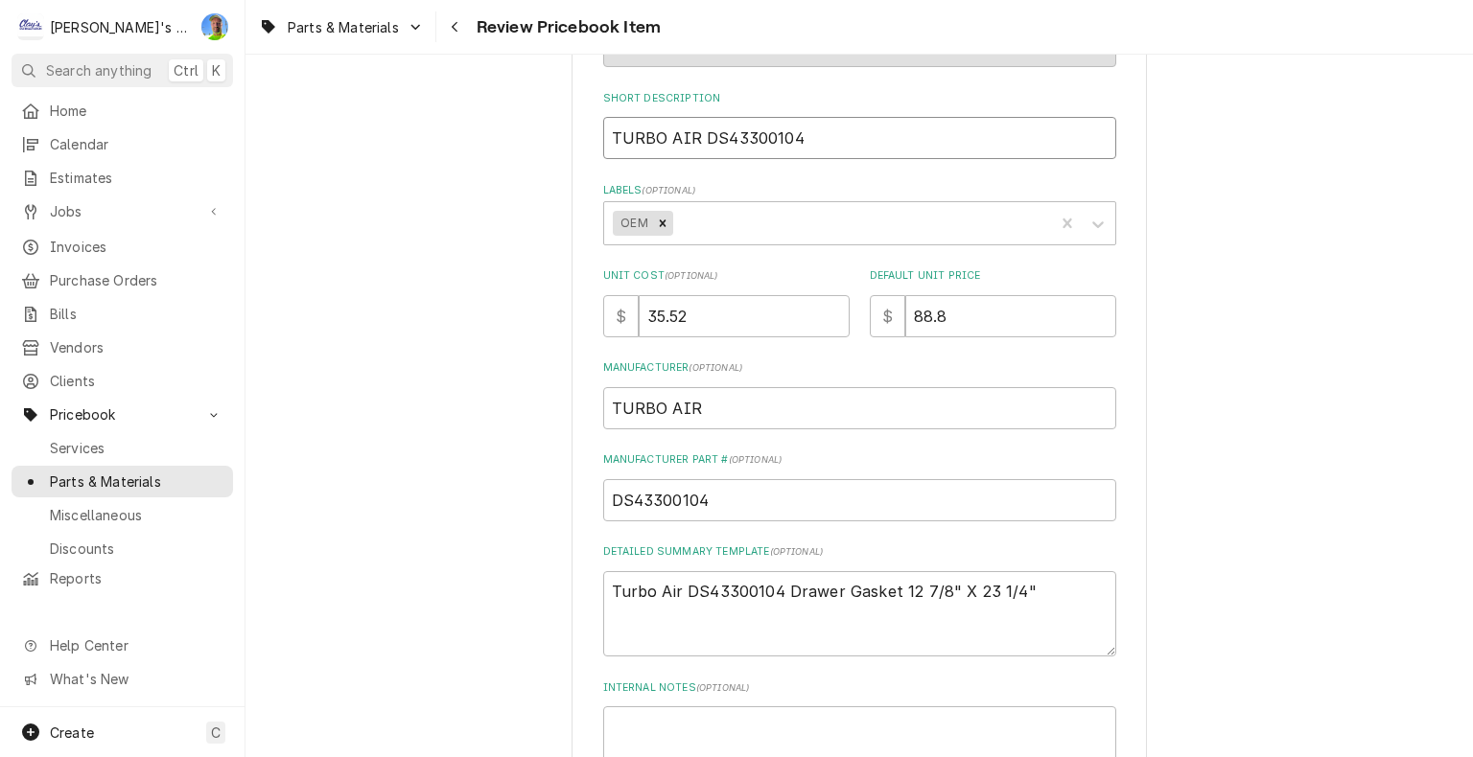
paste input "RAWER GASKET FOR D"
type textarea "x"
type input "TURBO AIR DRAWER GASKET FOR DS43300104"
click at [867, 136] on input "TURBO AIR DRAWER GASKET FOR DS43300104" at bounding box center [859, 138] width 513 height 42
type textarea "x"
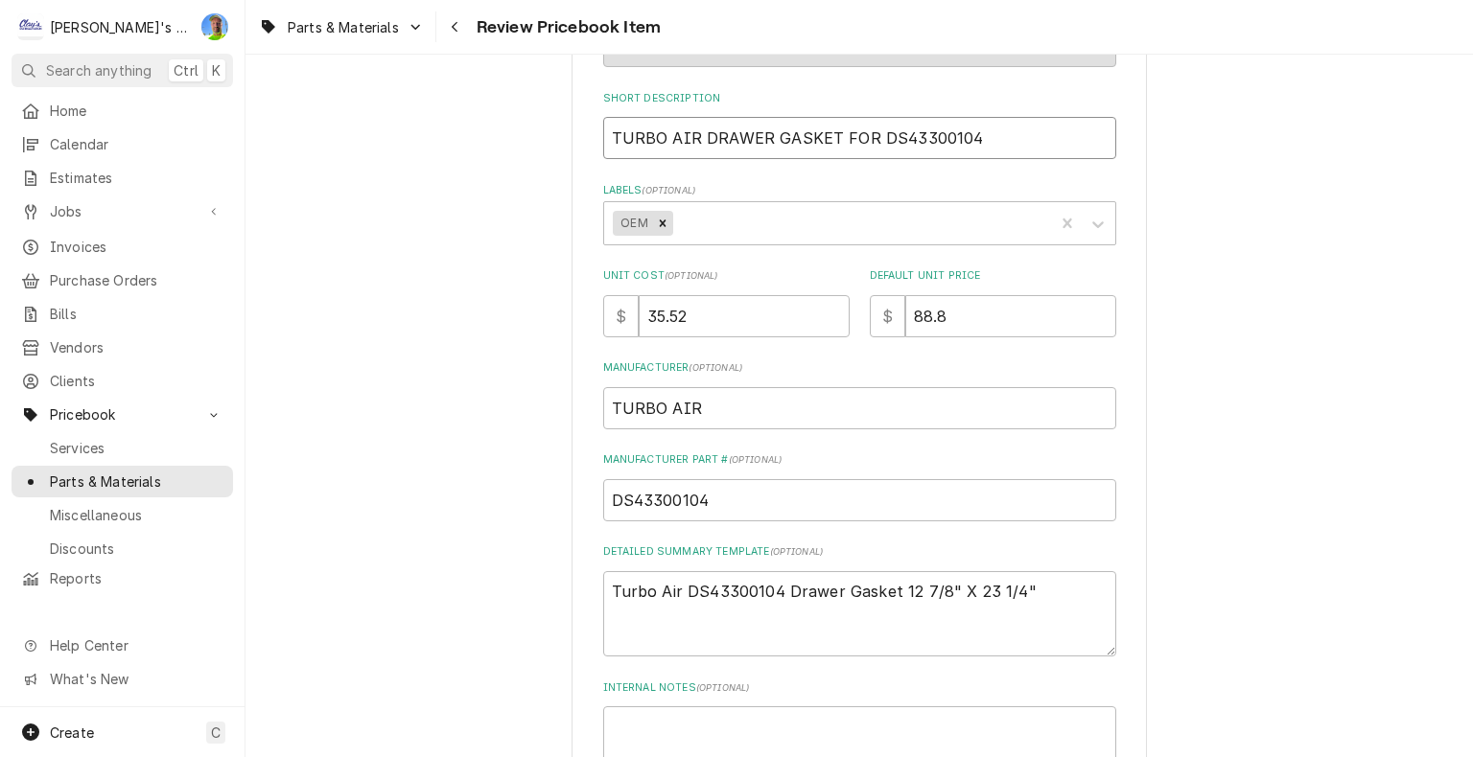
type input "TURBO AIR DRAWER GASKET FORDS43300104"
type textarea "x"
type input "TURBO AIR DRAWER GASKET FODS43300104"
type textarea "x"
type input "TURBO AIR DRAWER GASKET FDS43300104"
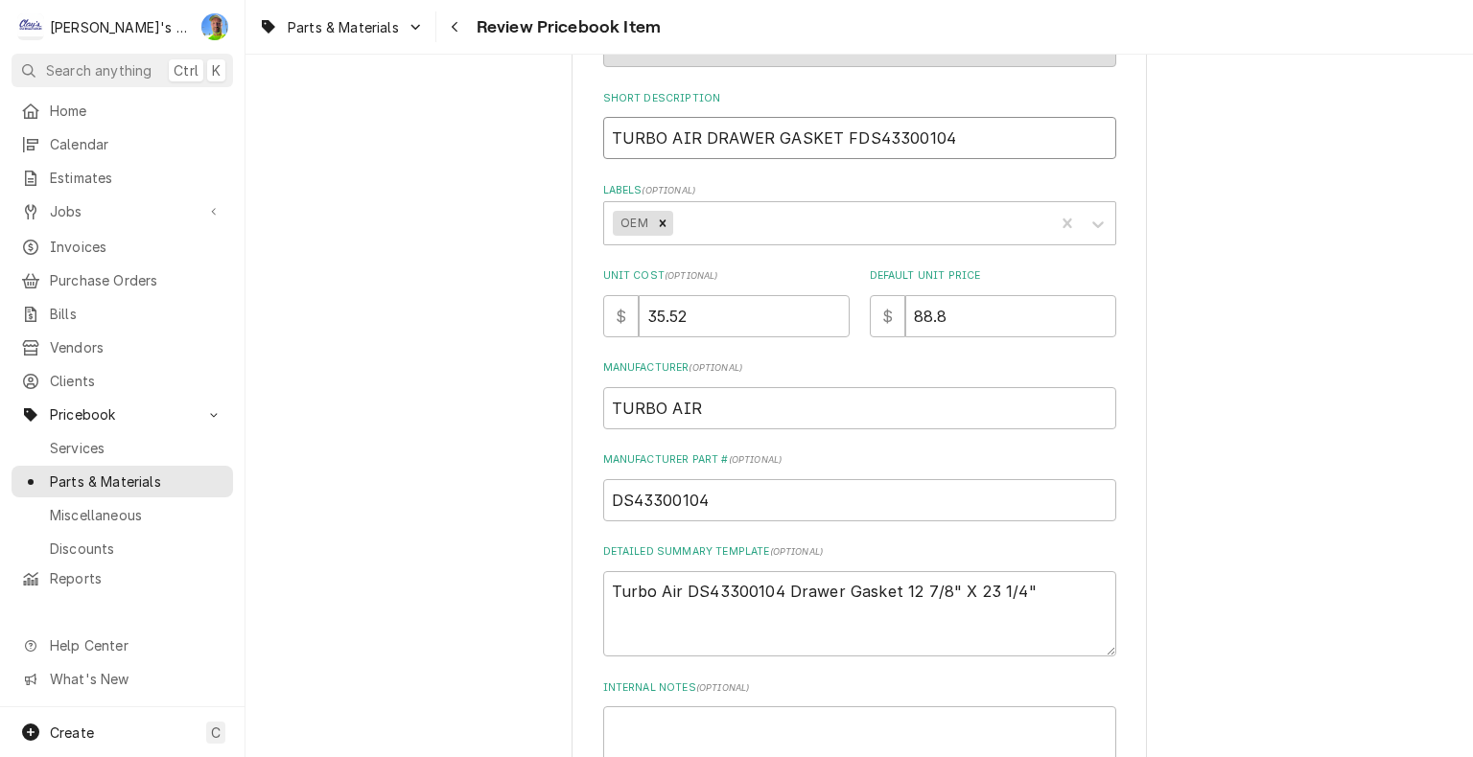
type textarea "x"
type input "TURBO AIR DRAWER GASKET DS43300104"
type textarea "x"
type input "TURBO AIR DRAWER GASKETDS43300104"
type textarea "x"
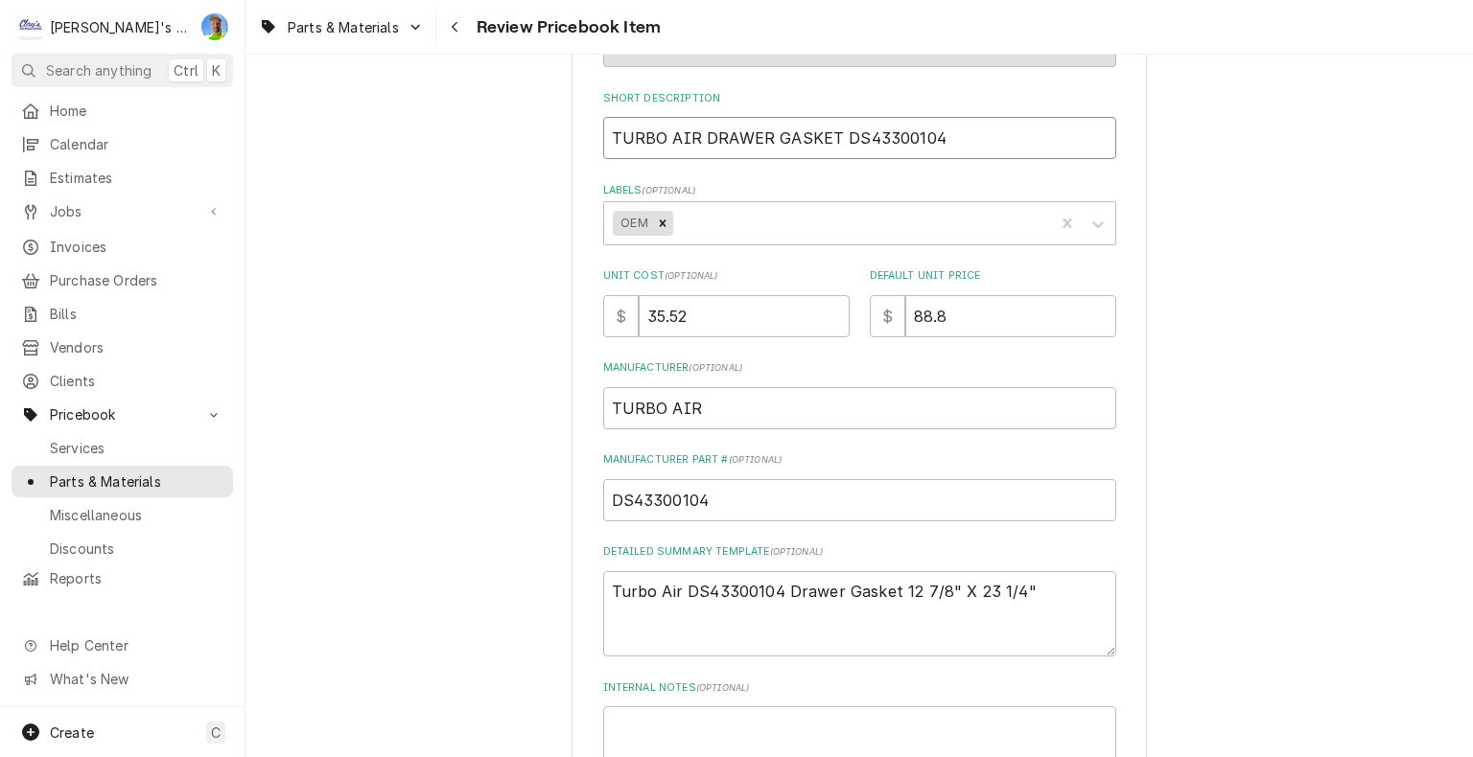
type input "TURBO AIR DRAWER GASKET DS43300104"
click at [993, 307] on input "88.8" at bounding box center [1010, 316] width 211 height 42
click at [991, 309] on input "88.8" at bounding box center [1010, 316] width 211 height 42
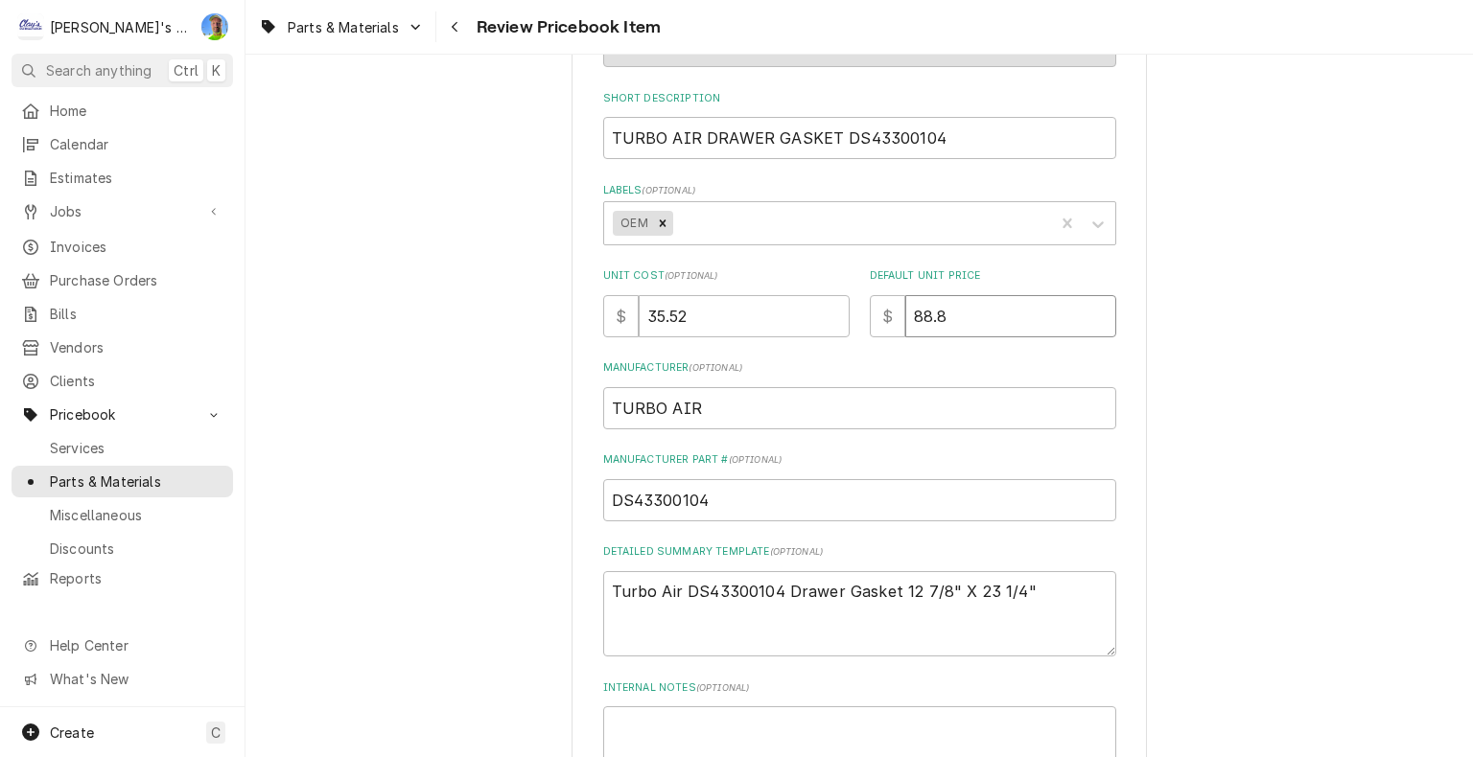
type textarea "x"
type input "0"
click at [686, 310] on input "35.52" at bounding box center [744, 316] width 211 height 42
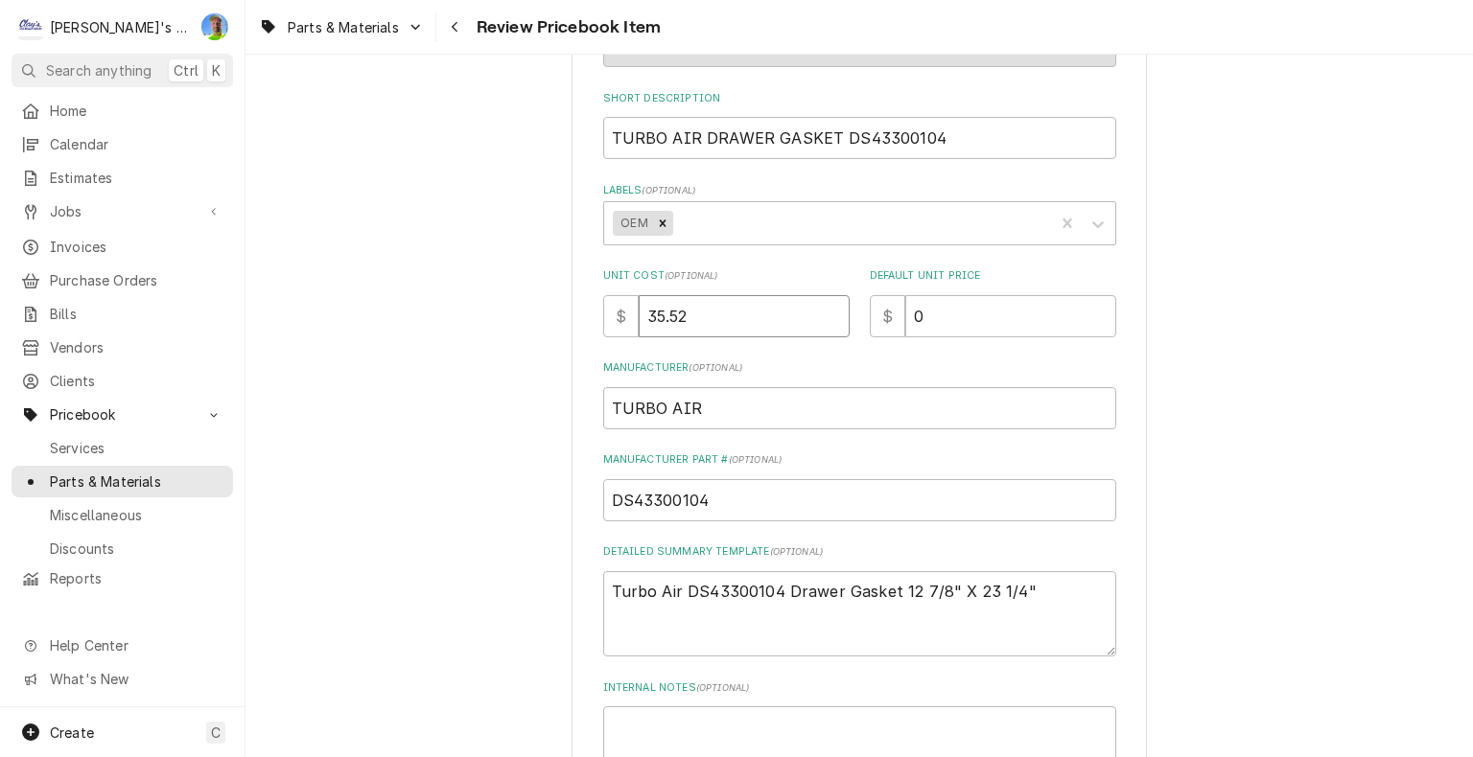
type textarea "x"
type input "0"
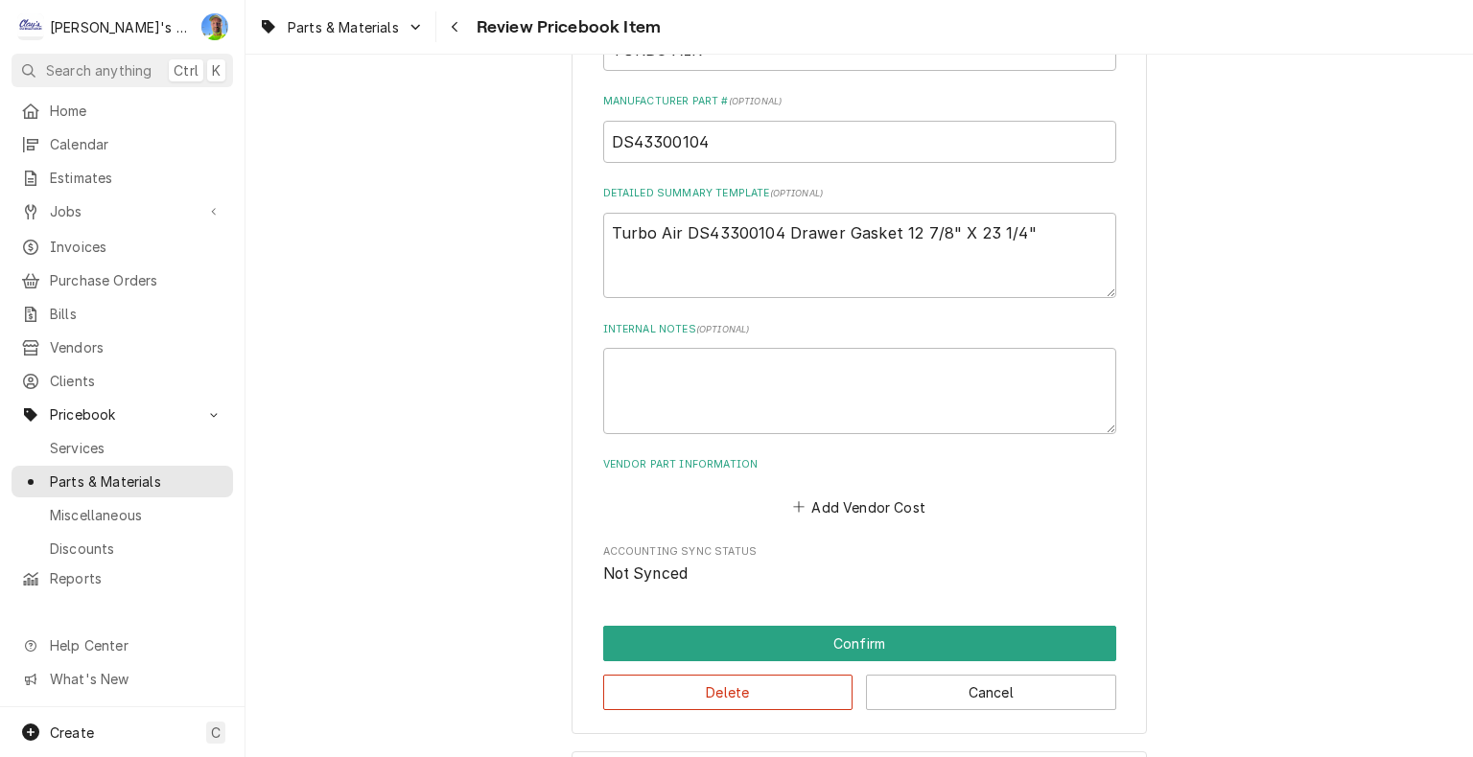
scroll to position [671, 0]
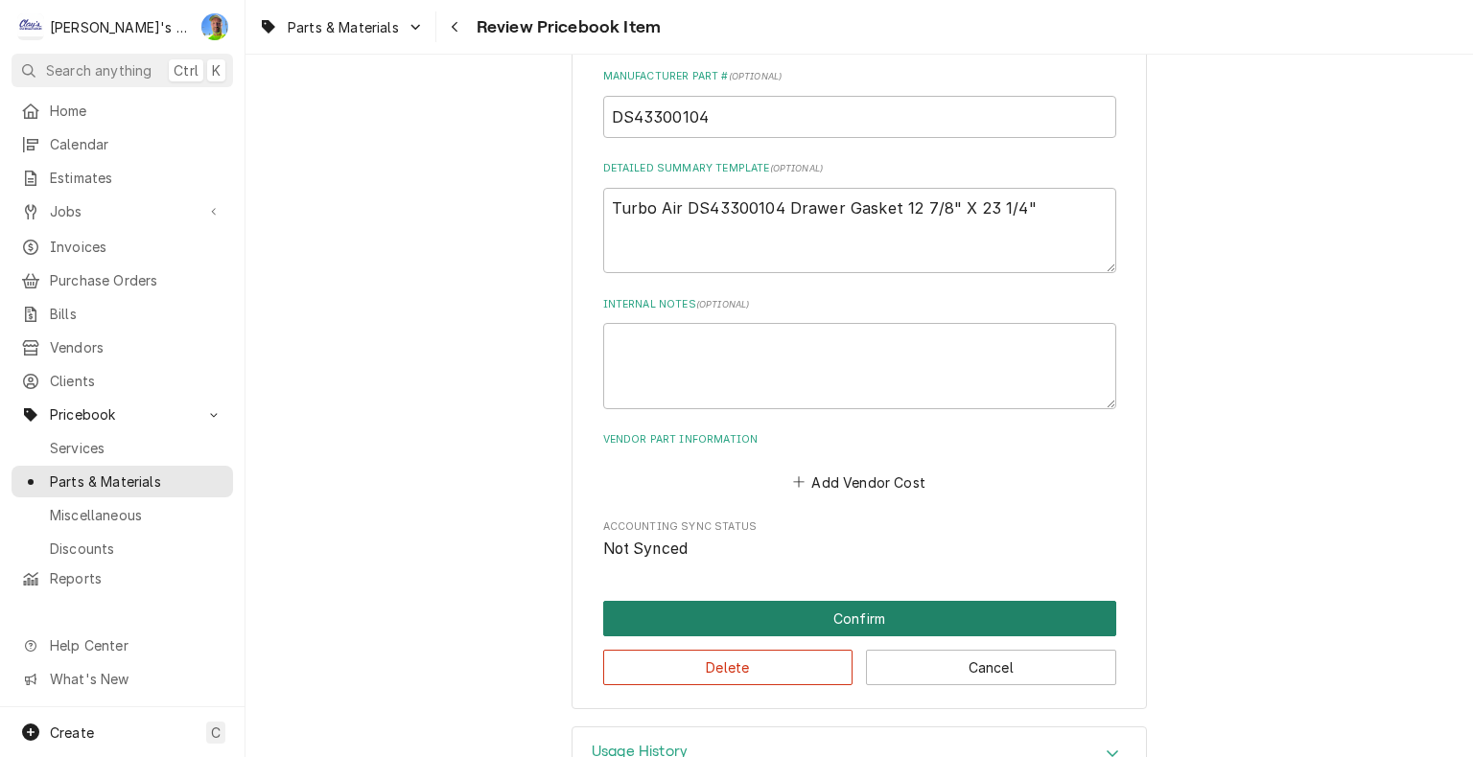
click at [859, 609] on button "Confirm" at bounding box center [859, 618] width 513 height 35
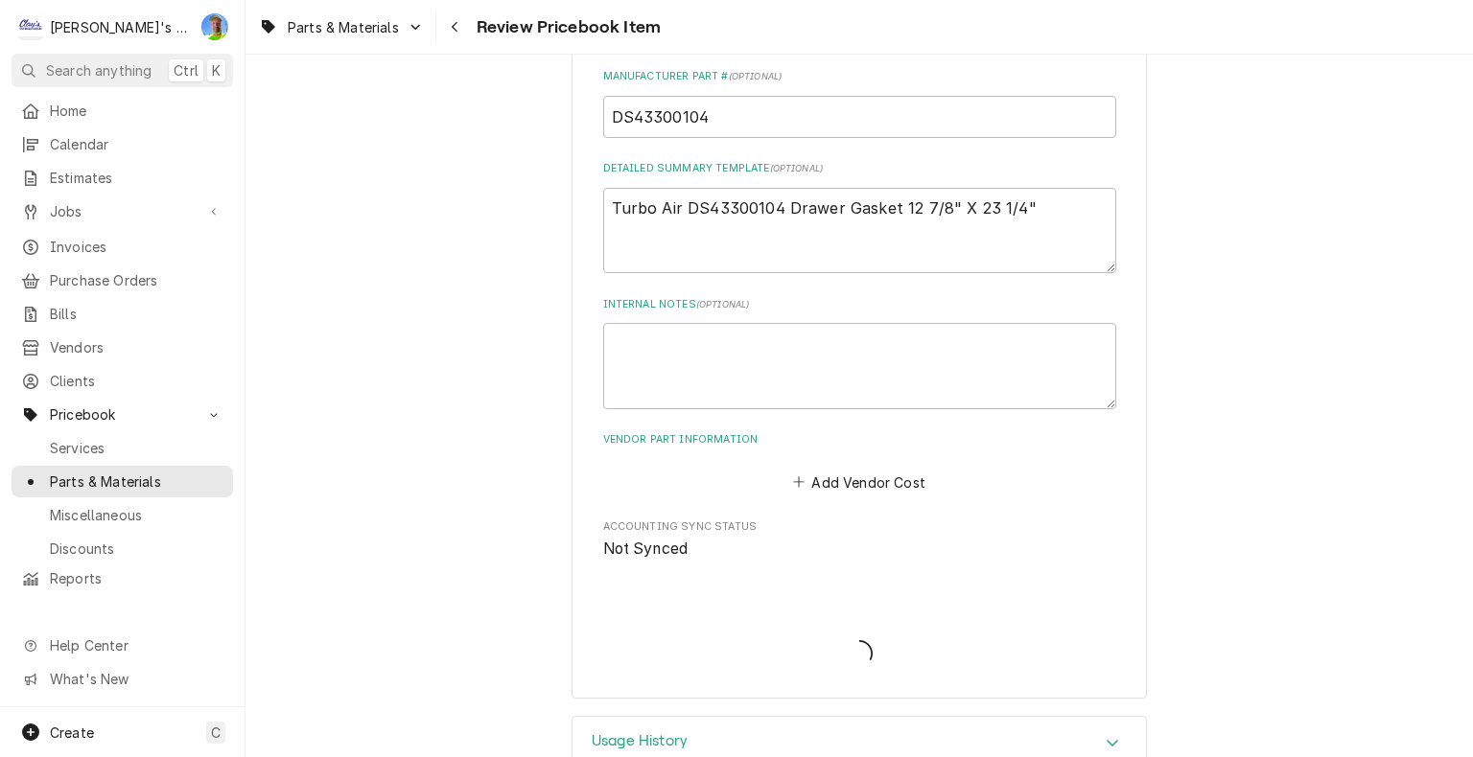
type textarea "x"
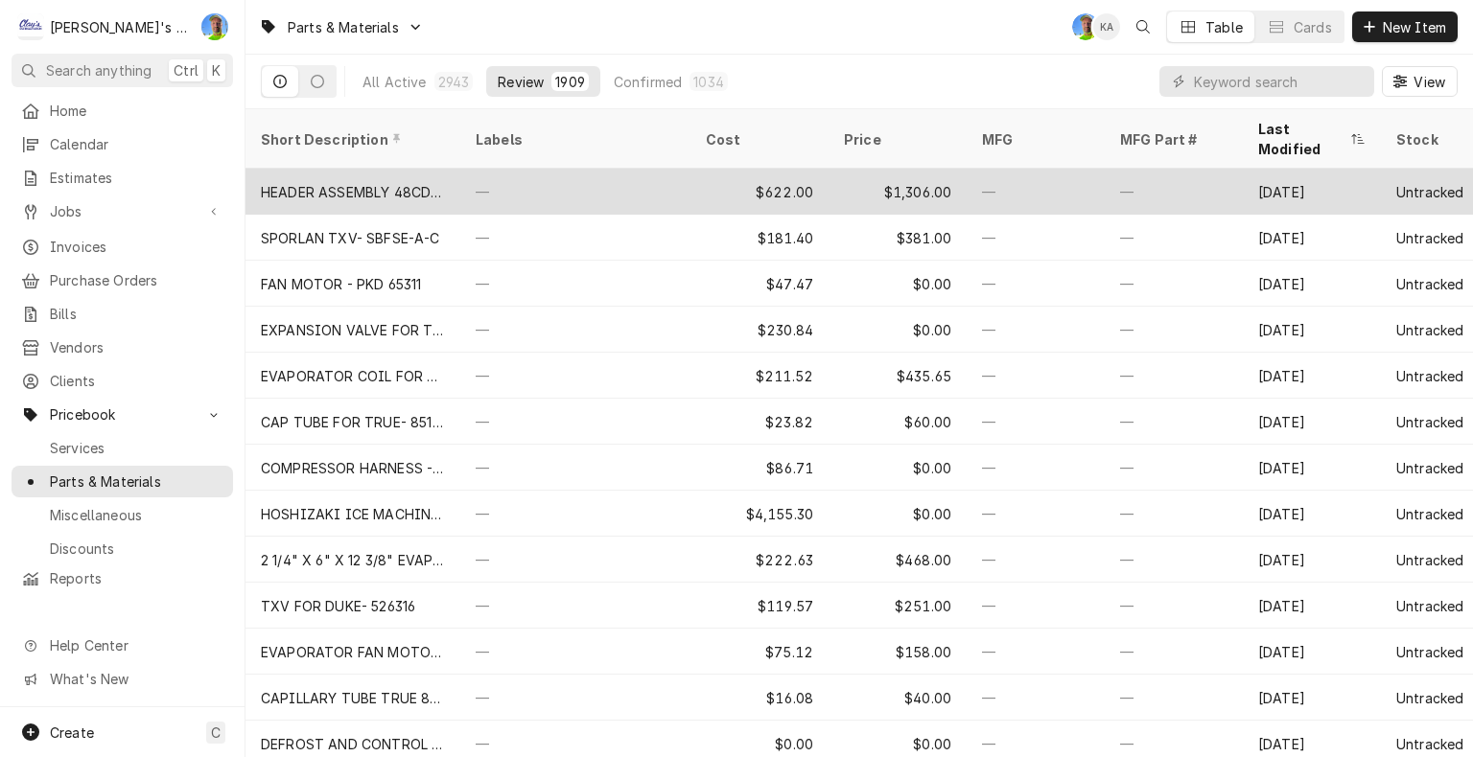
click at [594, 169] on div "—" at bounding box center [575, 192] width 230 height 46
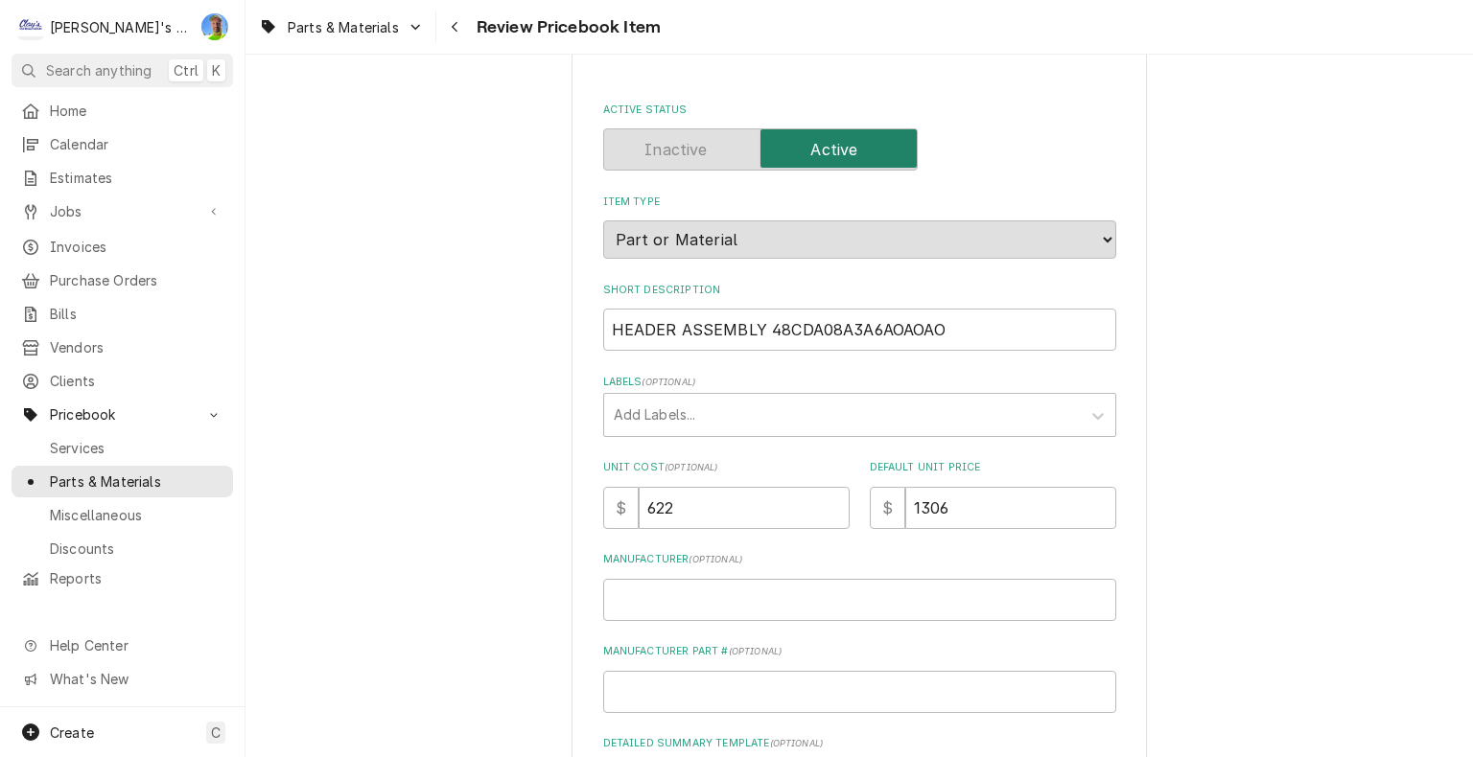
scroll to position [192, 0]
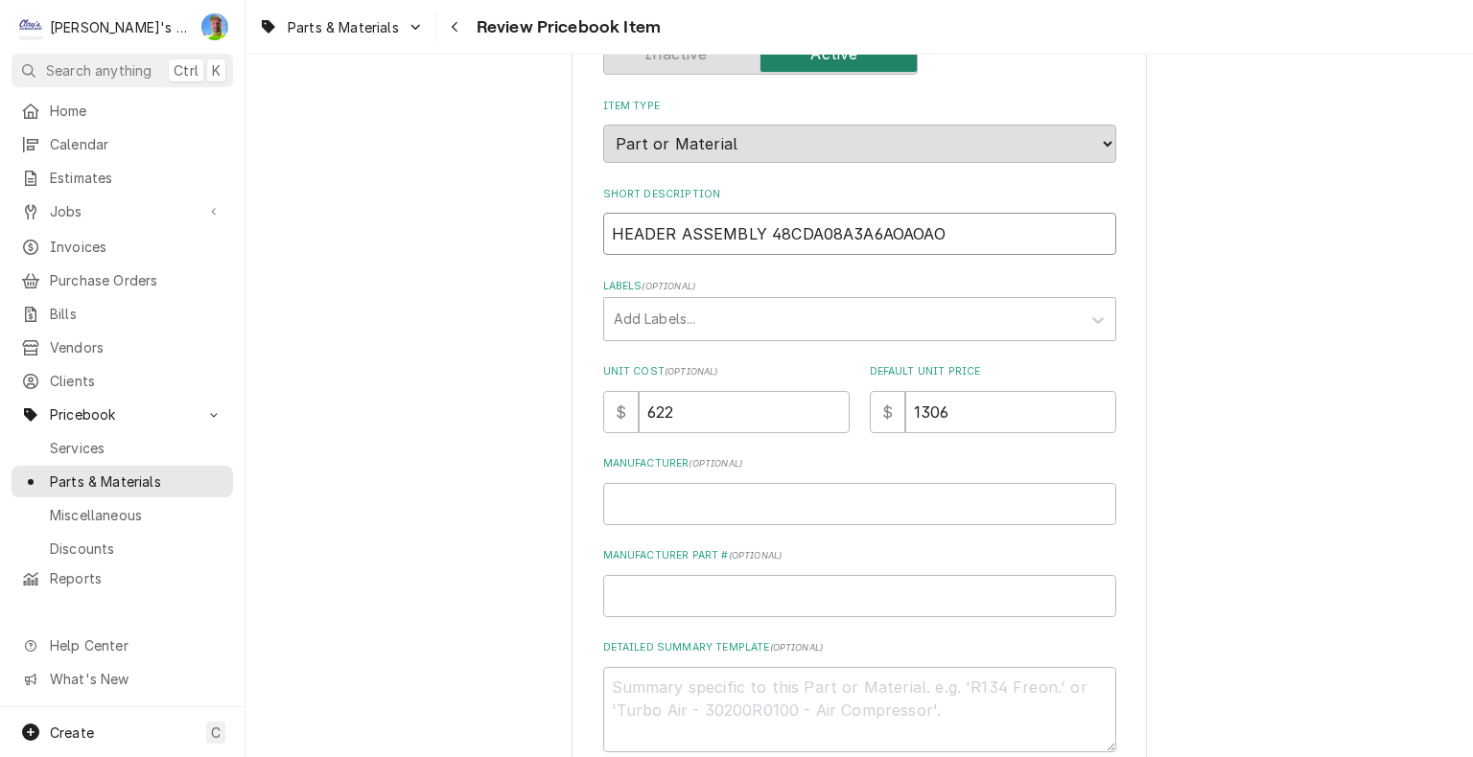
click at [603, 232] on input "HEADER ASSEMBLY 48CDA08A3A6AOAOAO" at bounding box center [859, 234] width 513 height 42
click at [961, 244] on input "HEADER ASSEMBLY 48CDA08A3A6AOAOAO" at bounding box center [859, 234] width 513 height 42
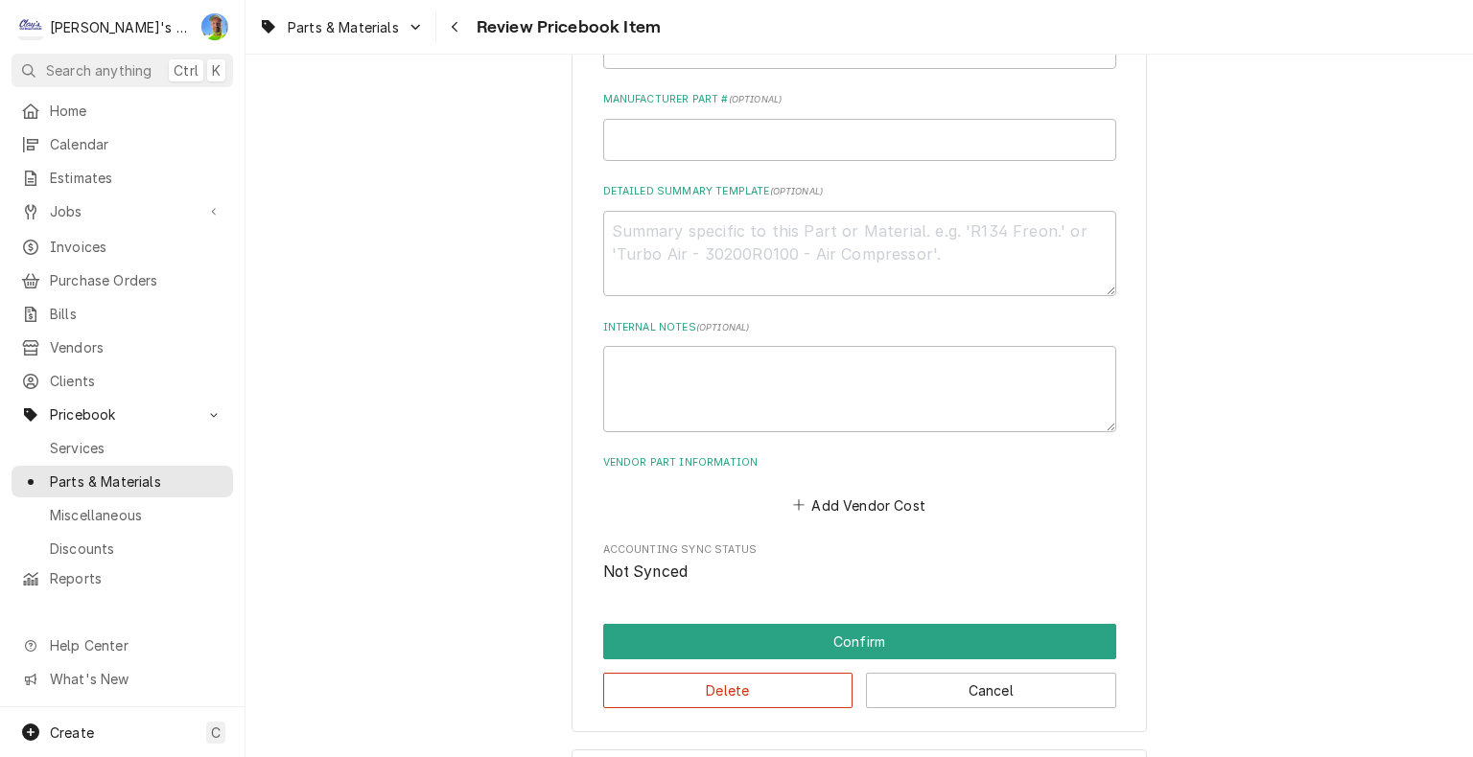
scroll to position [671, 0]
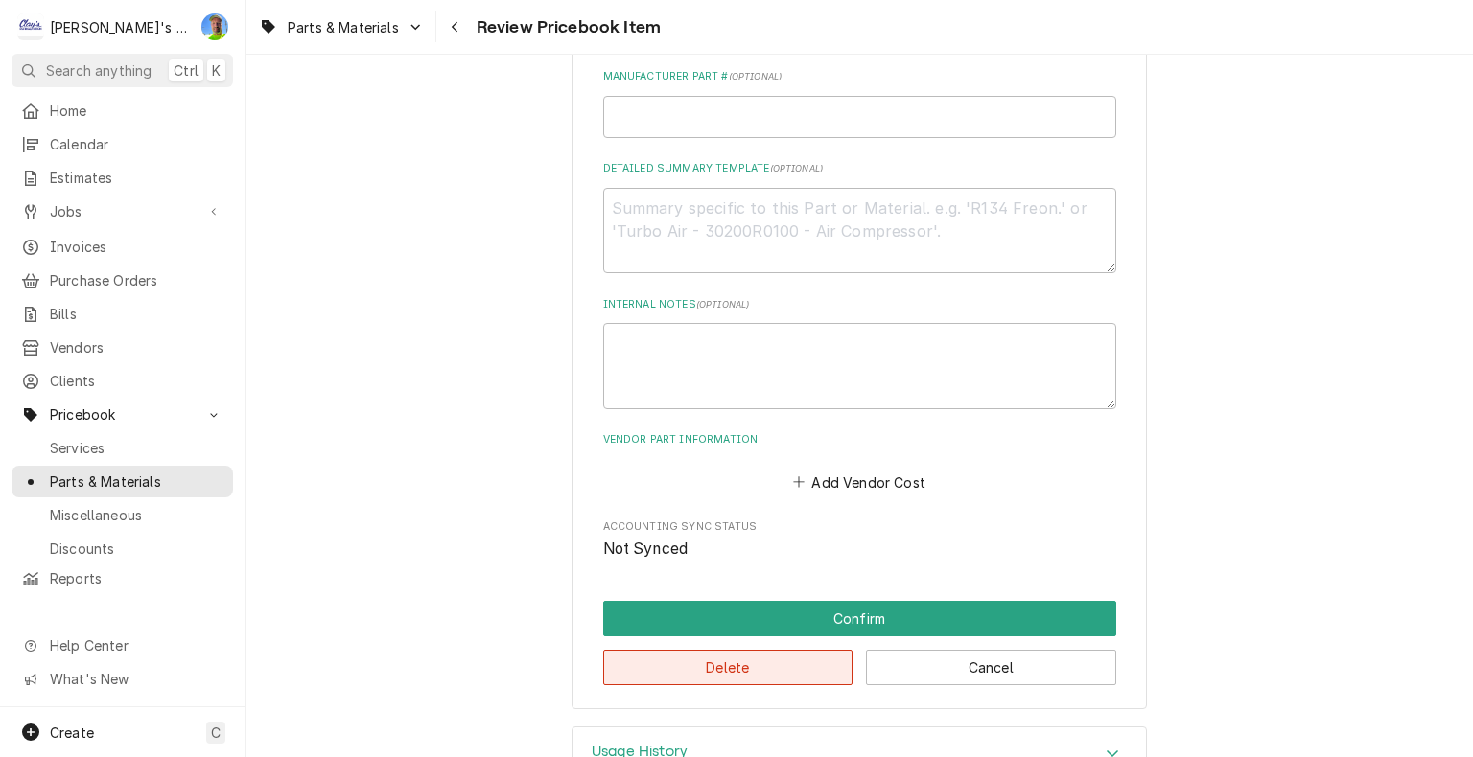
click at [777, 662] on button "Delete" at bounding box center [728, 667] width 250 height 35
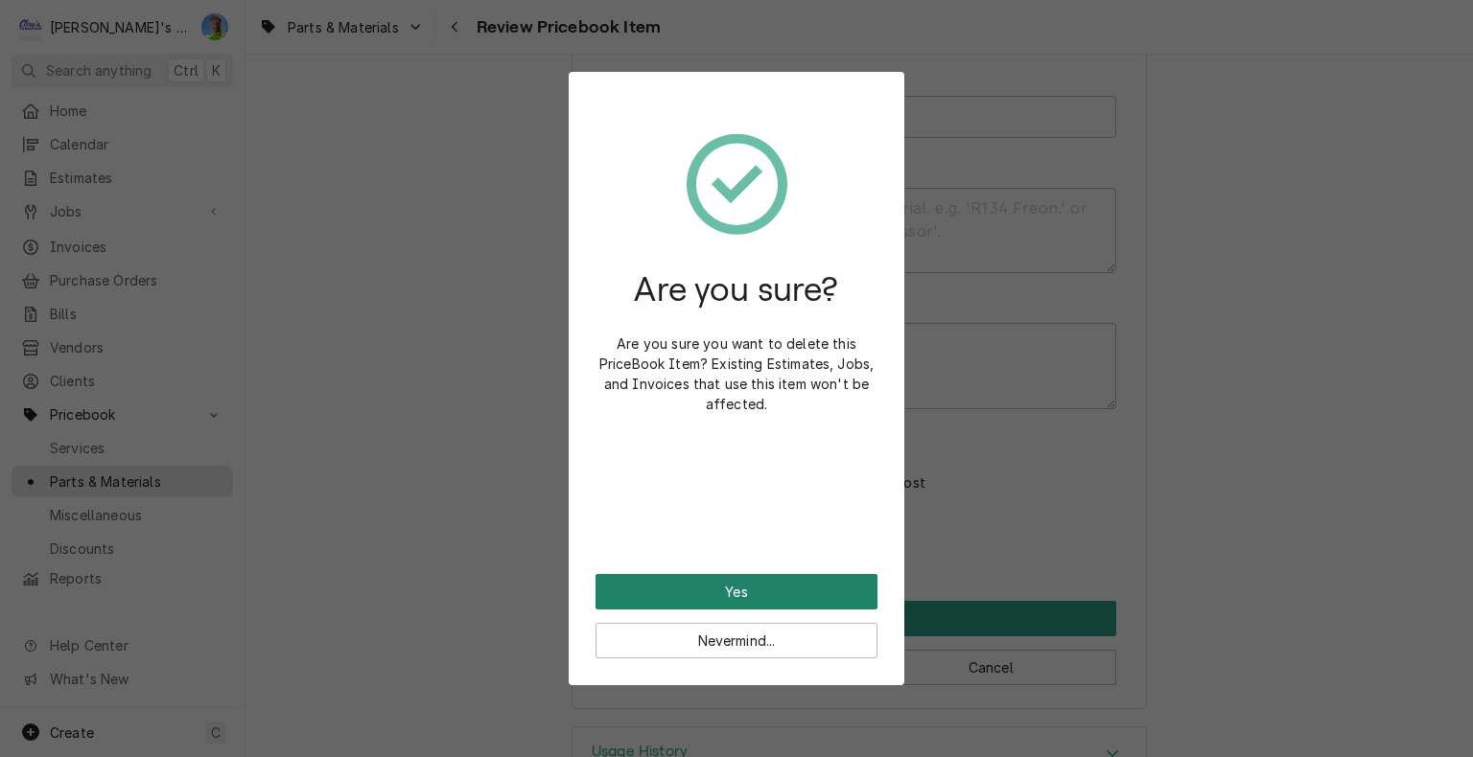
click at [762, 585] on button "Yes" at bounding box center [736, 591] width 282 height 35
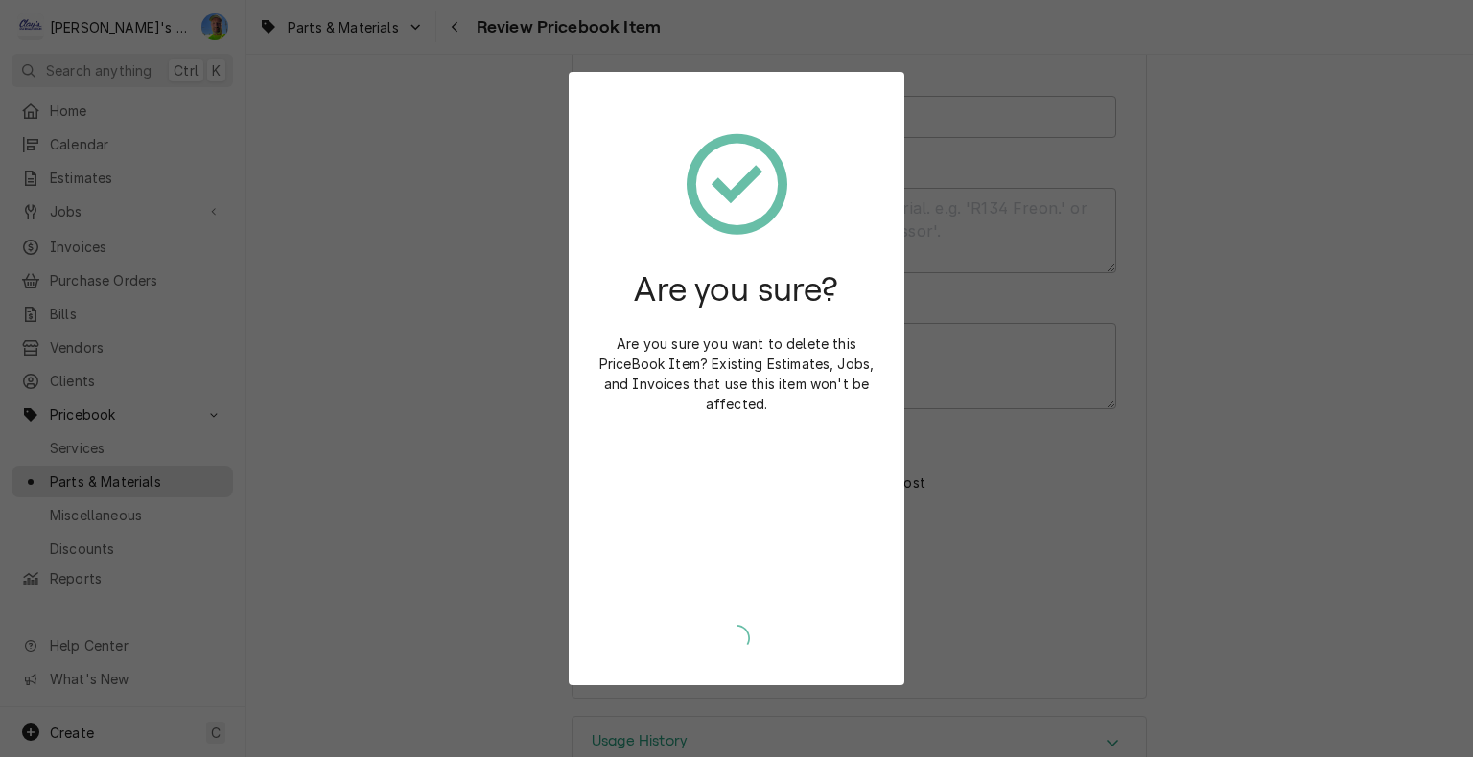
type textarea "x"
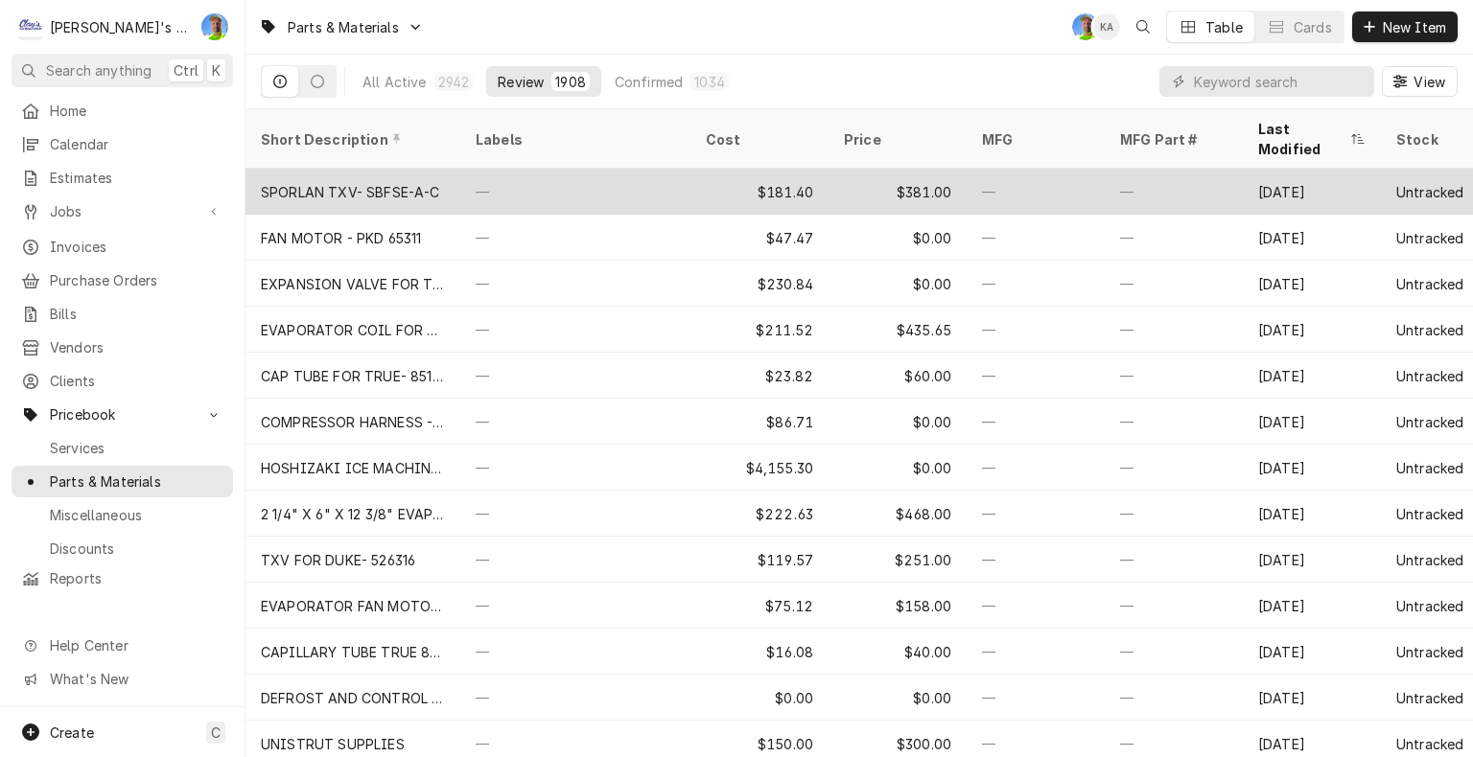
click at [725, 169] on div "$181.40" at bounding box center [759, 192] width 138 height 46
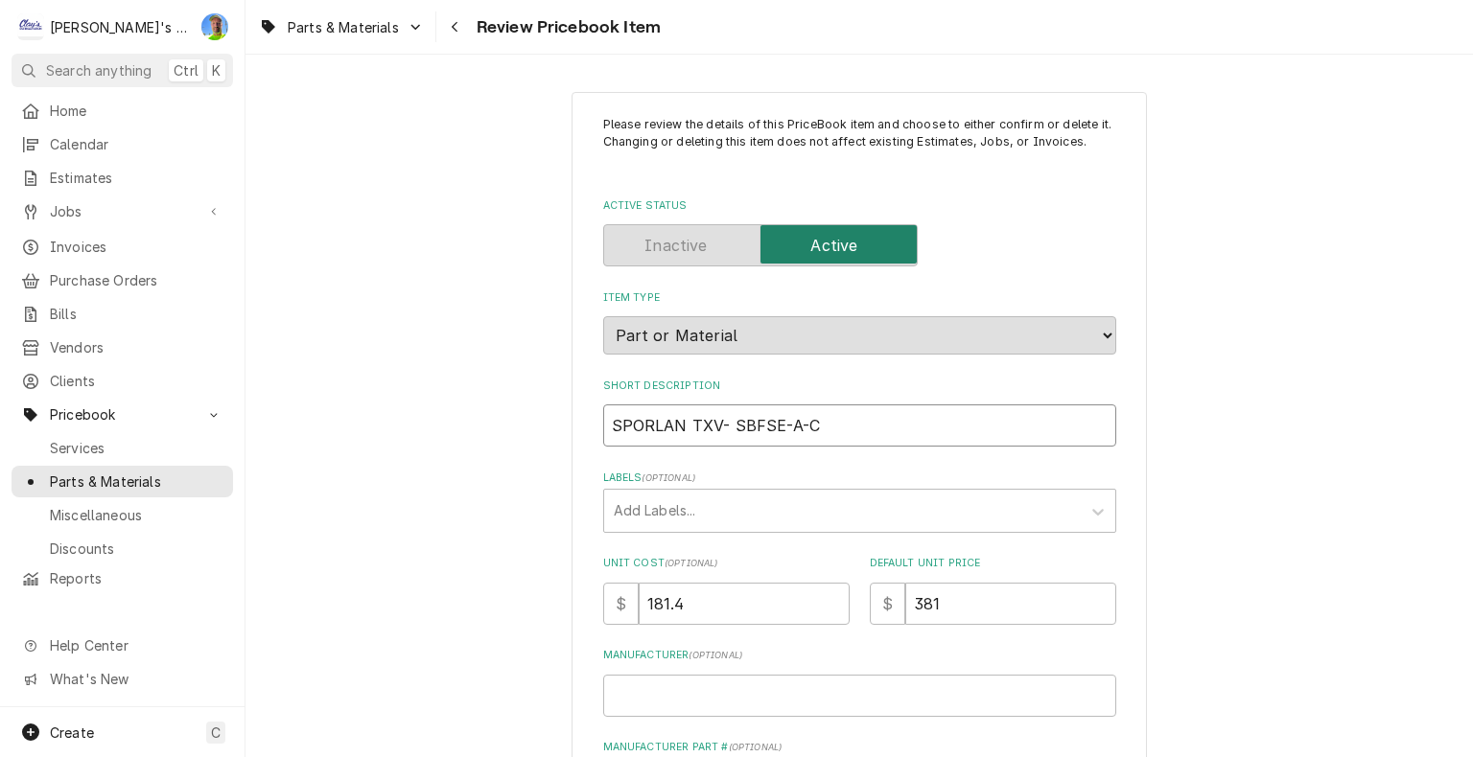
click at [723, 420] on input "SPORLAN TXV- SBFSE-A-C" at bounding box center [859, 426] width 513 height 42
type textarea "x"
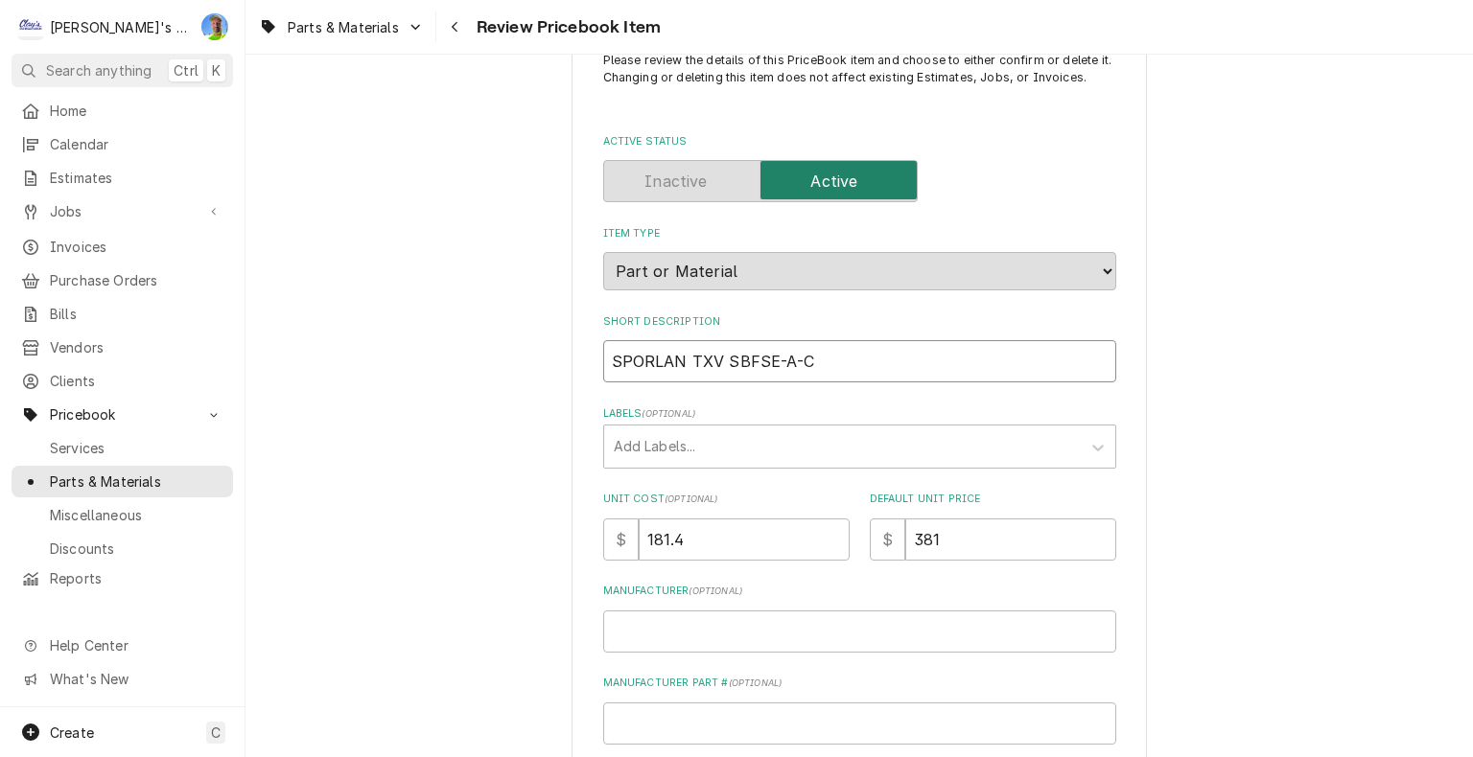
scroll to position [96, 0]
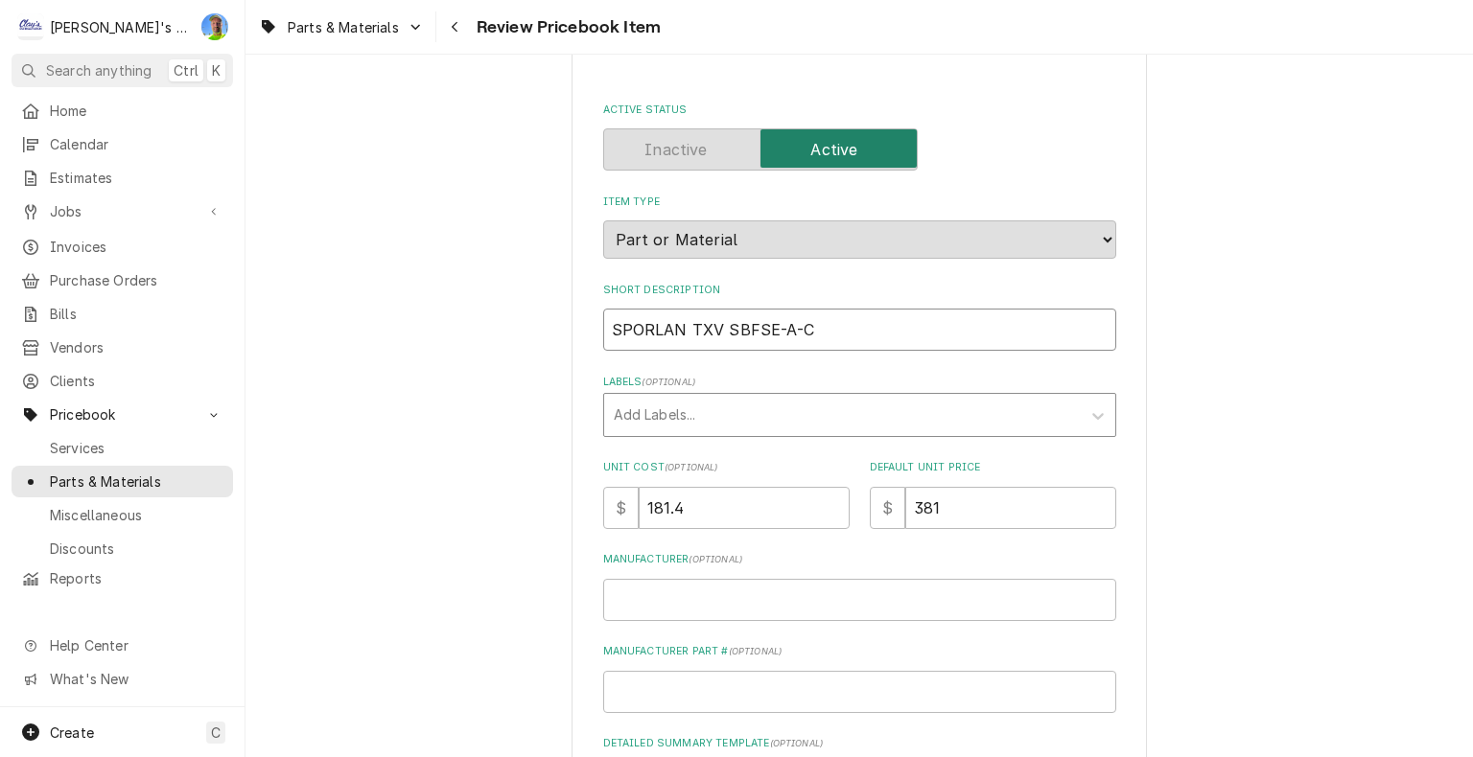
type input "SPORLAN TXV SBFSE-A-C"
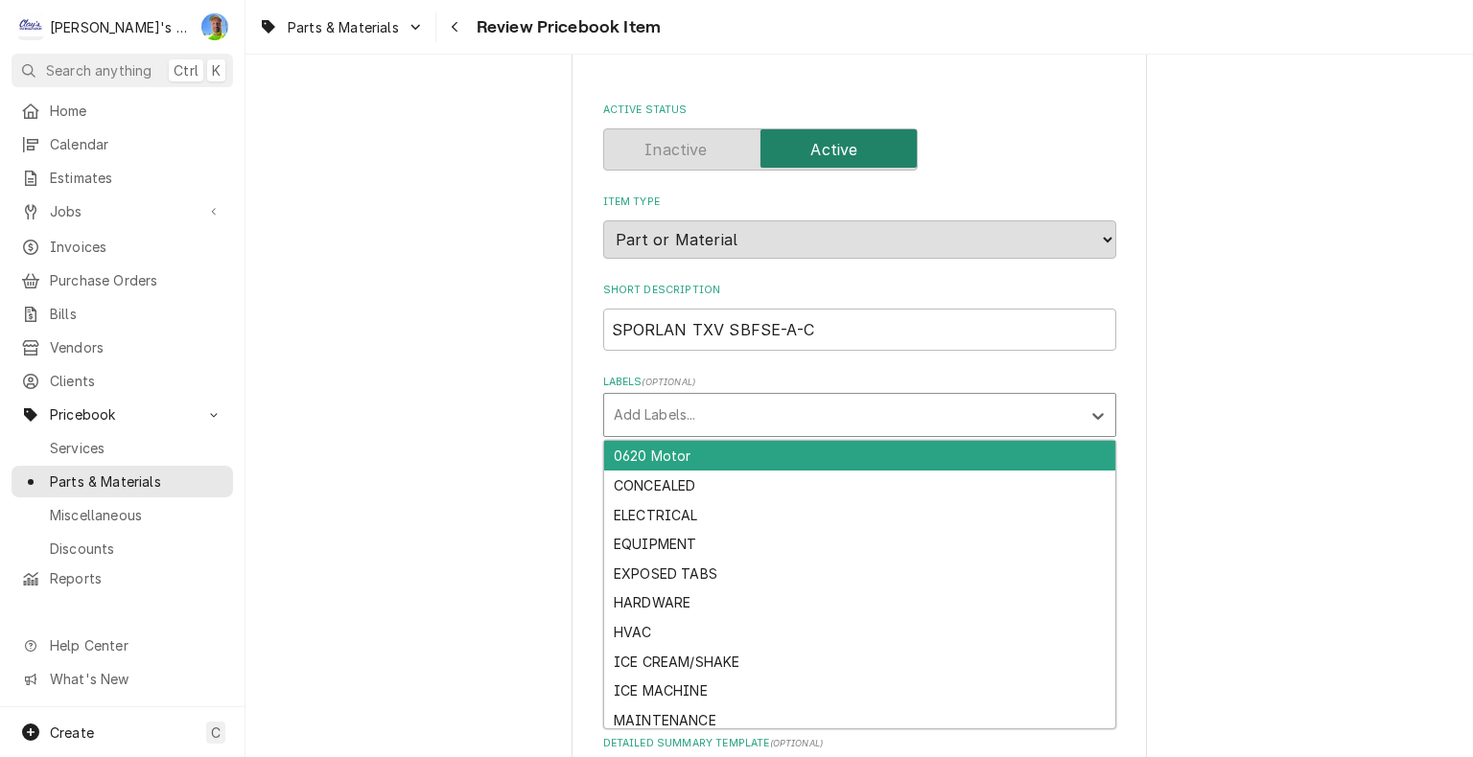
click at [924, 420] on div "Labels" at bounding box center [842, 415] width 457 height 35
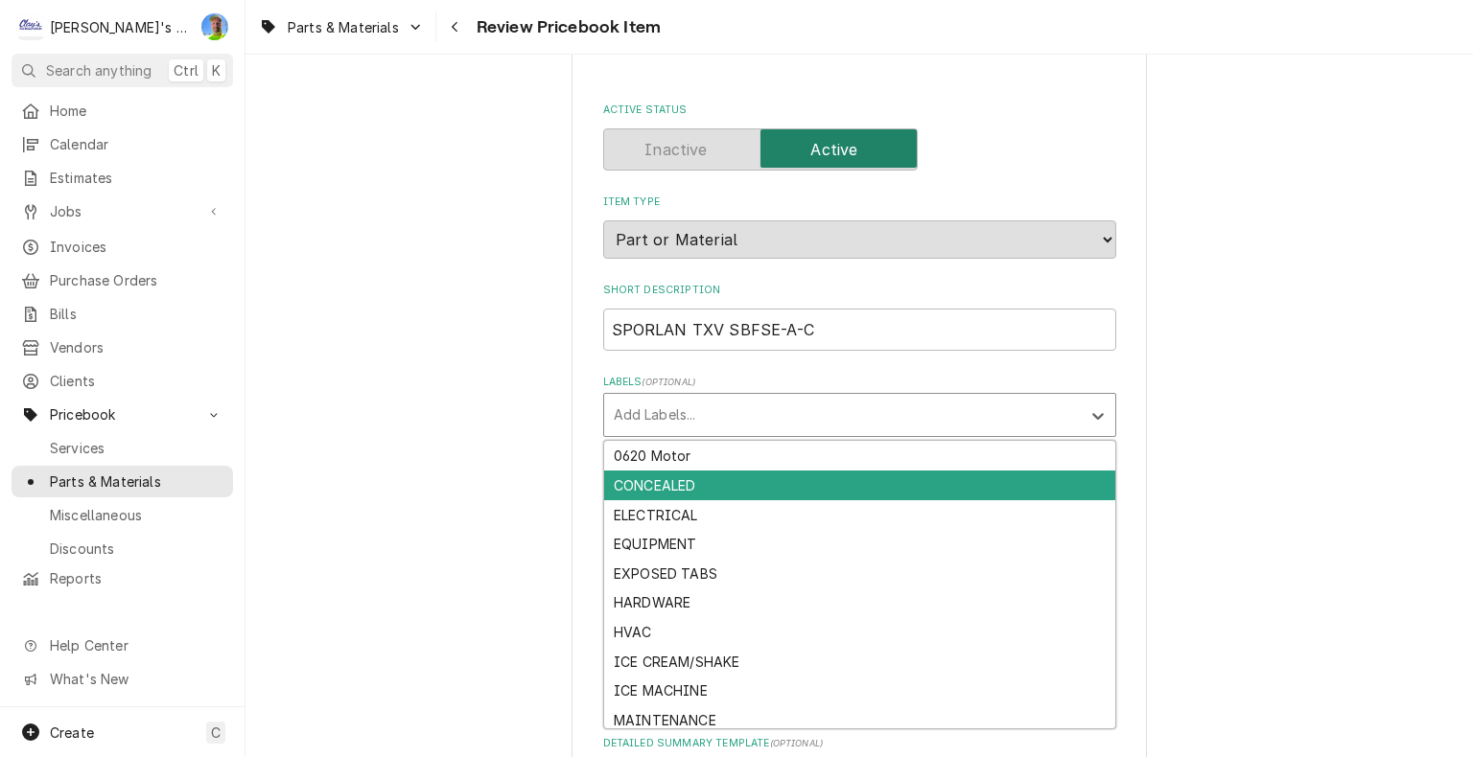
scroll to position [94, 0]
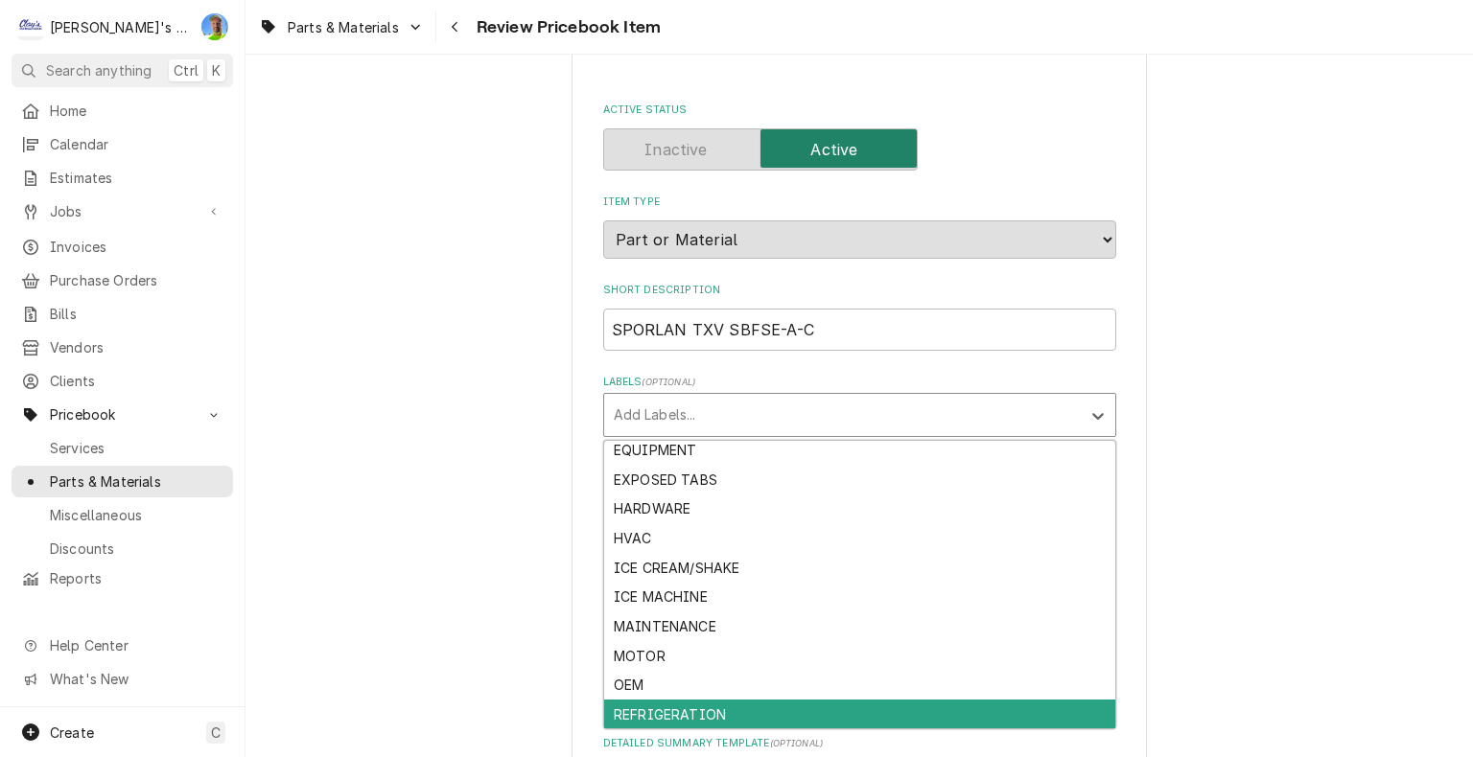
click at [828, 706] on div "REFRIGERATION" at bounding box center [859, 715] width 511 height 30
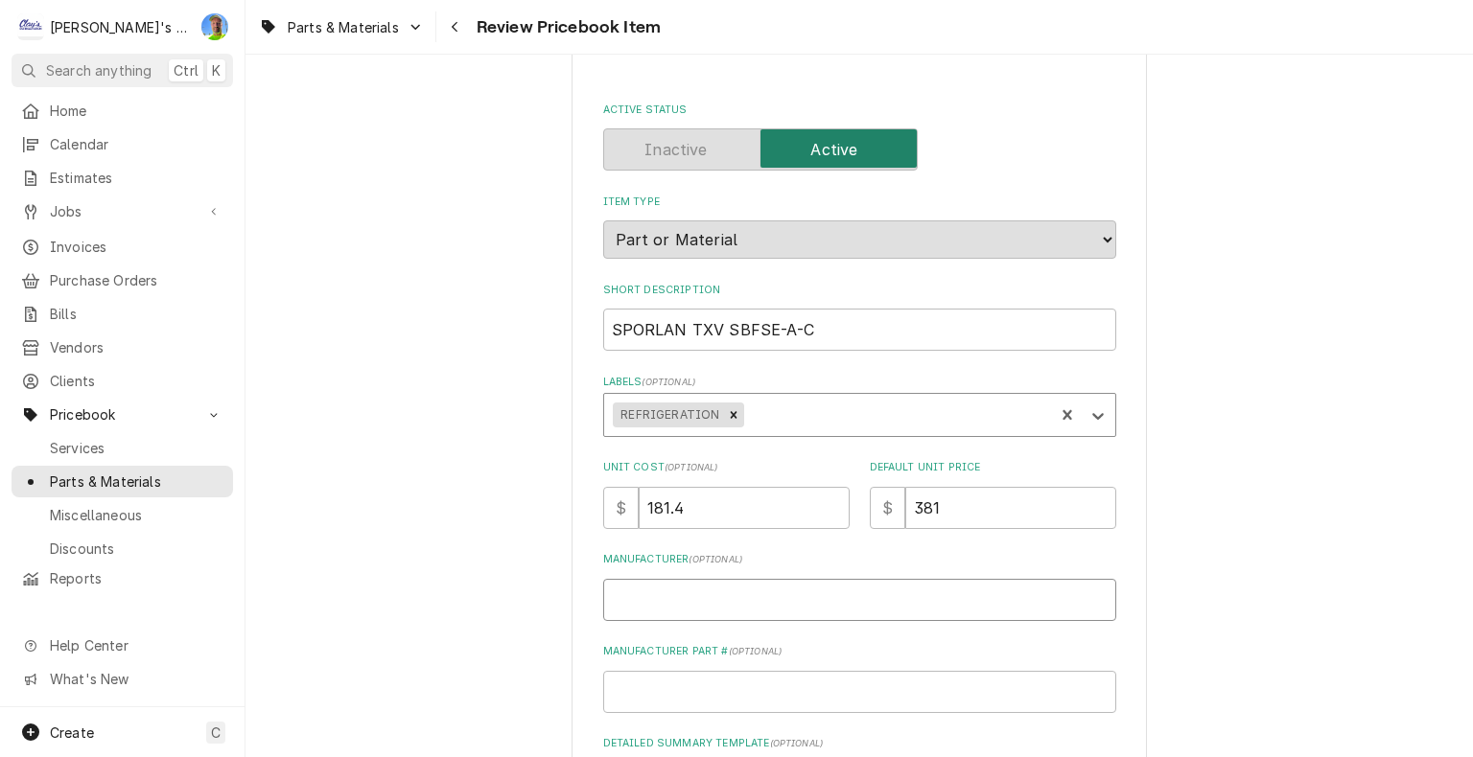
click at [786, 601] on input "Manufacturer ( optional )" at bounding box center [859, 600] width 513 height 42
type textarea "x"
type input "S"
type textarea "x"
type input "SP"
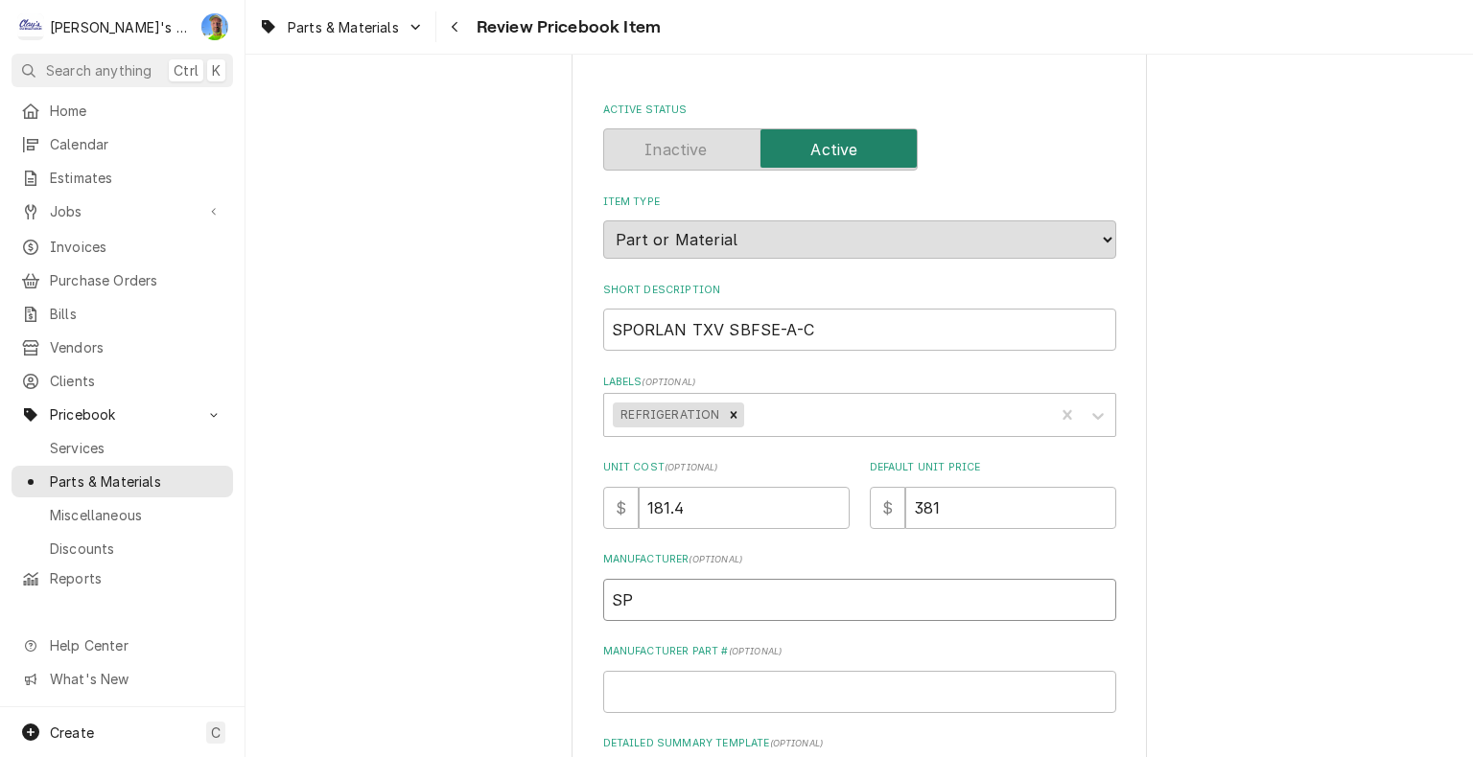
type textarea "x"
type input "SPO"
type textarea "x"
type input "SPOR"
type textarea "x"
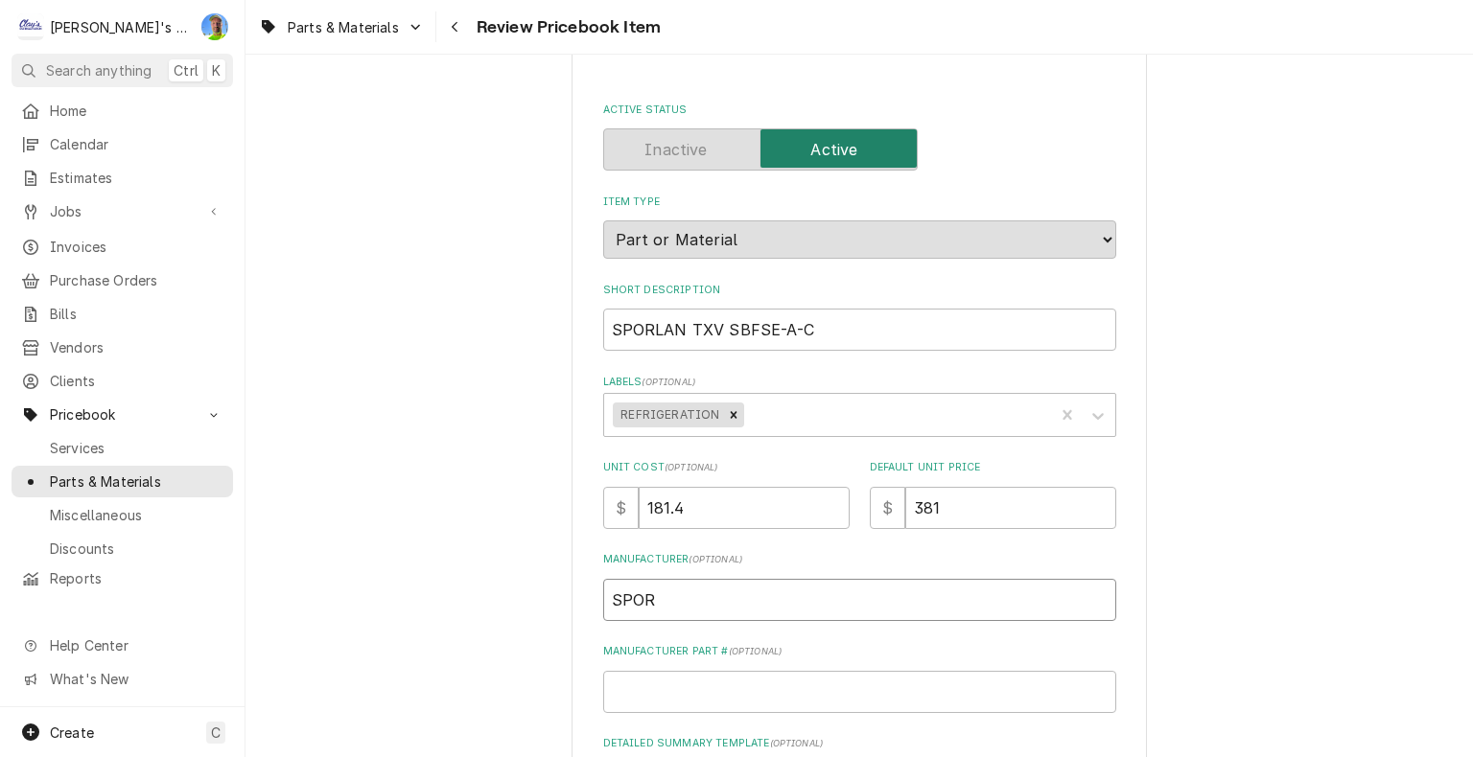
type input "SPORL"
type textarea "x"
type input "SPORLA"
type textarea "x"
type input "SPORLAN"
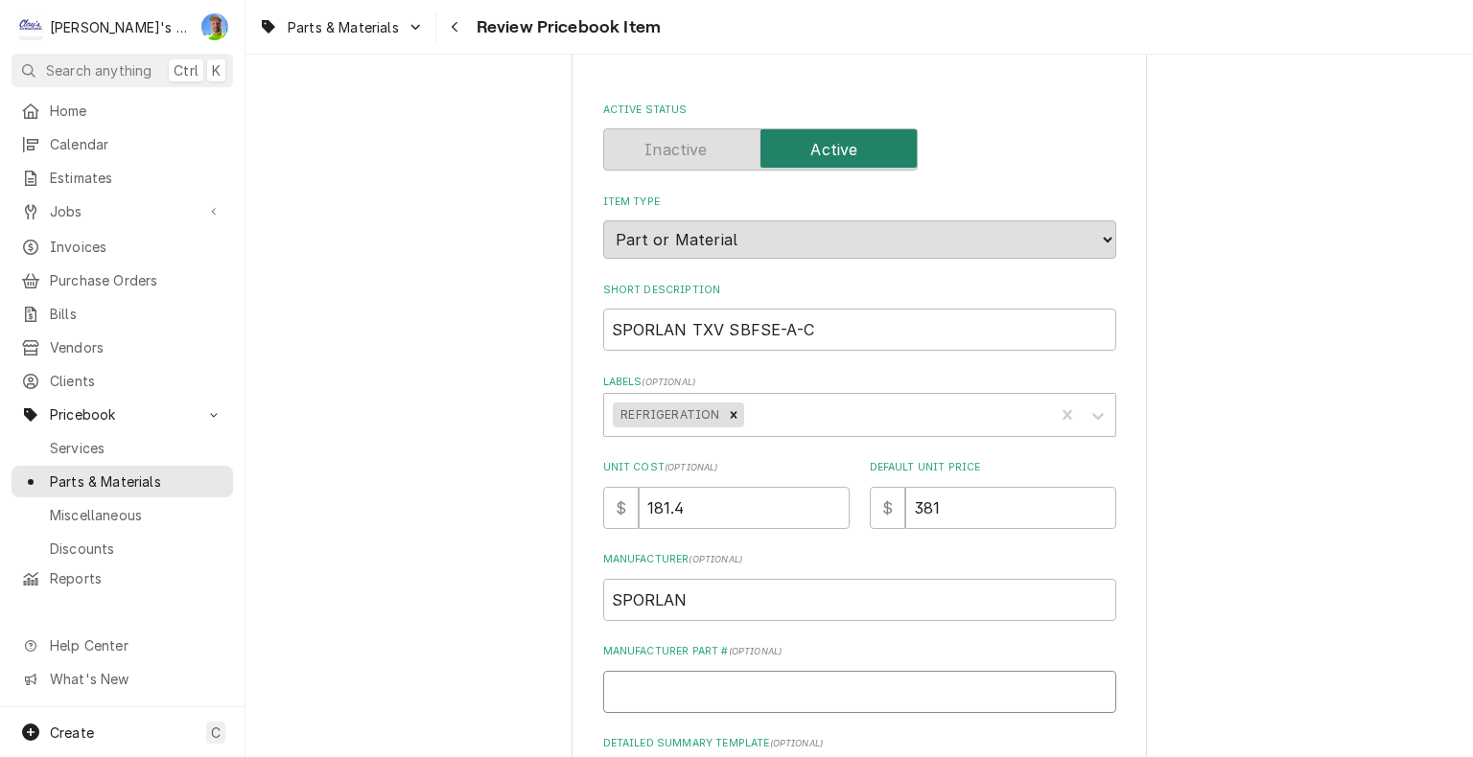
type textarea "x"
type input "S"
type textarea "x"
type input "SB"
type textarea "x"
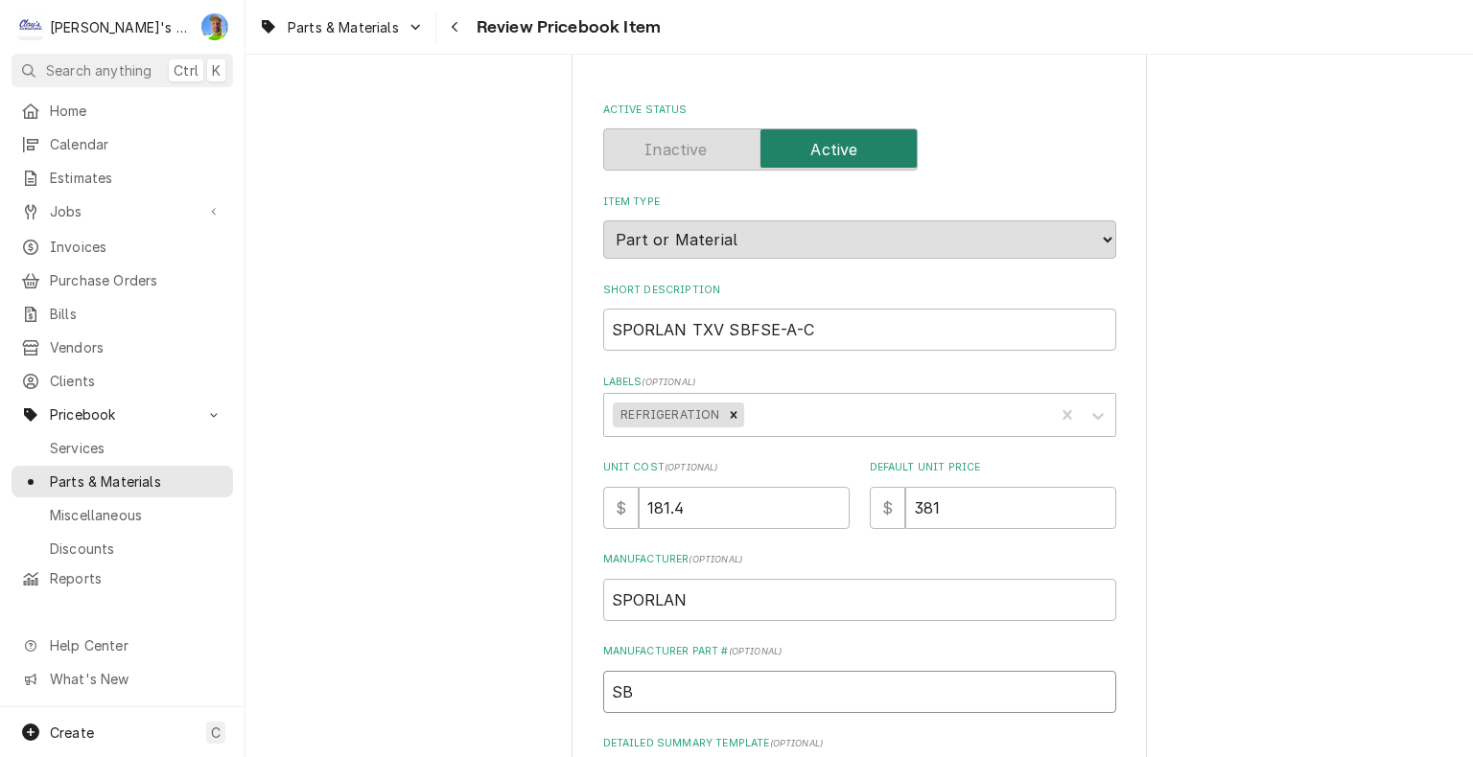
type input "SBF"
type textarea "x"
type input "SBFS"
type textarea "x"
type input "SBFSE"
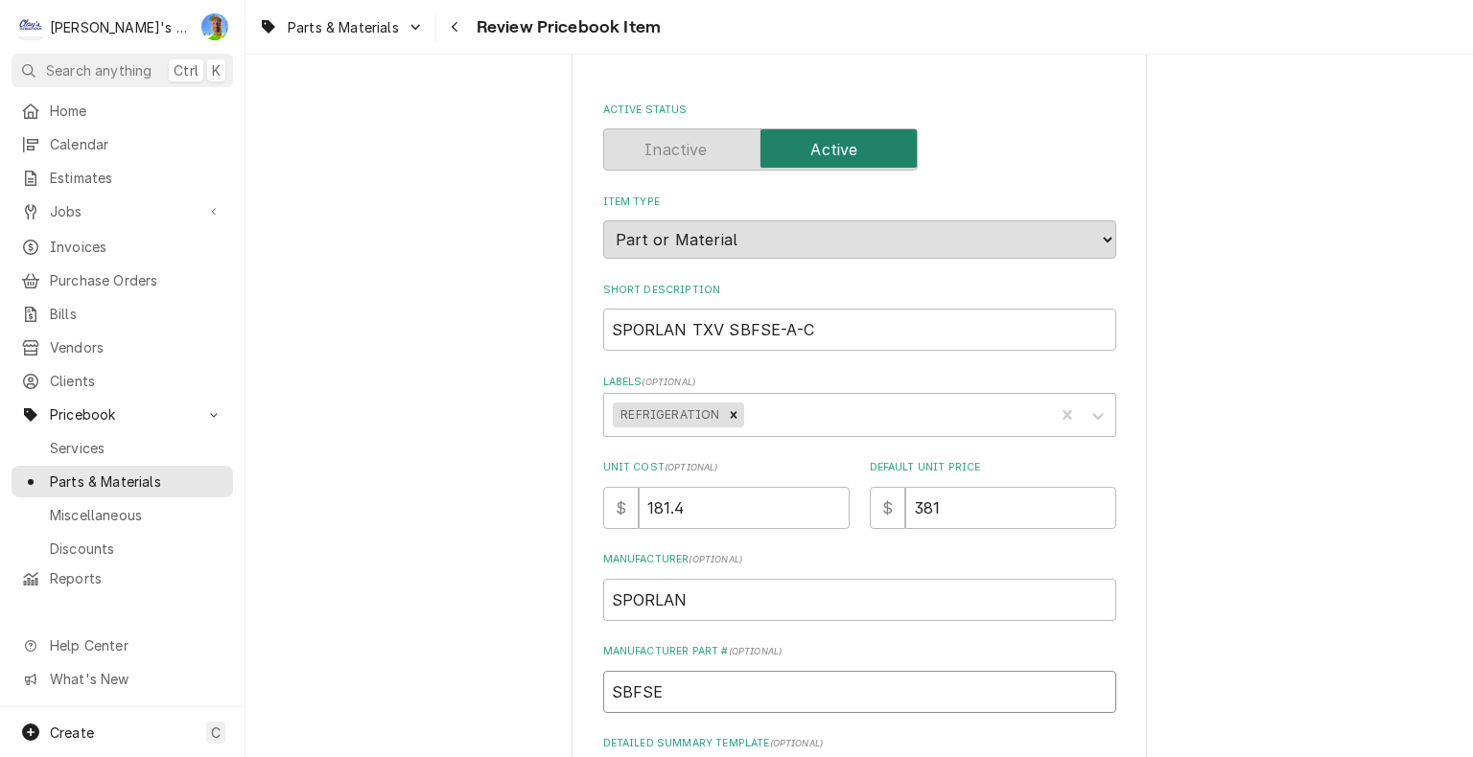
type textarea "x"
type input "SBFSE-"
type textarea "x"
type input "SBFSE-A"
type textarea "x"
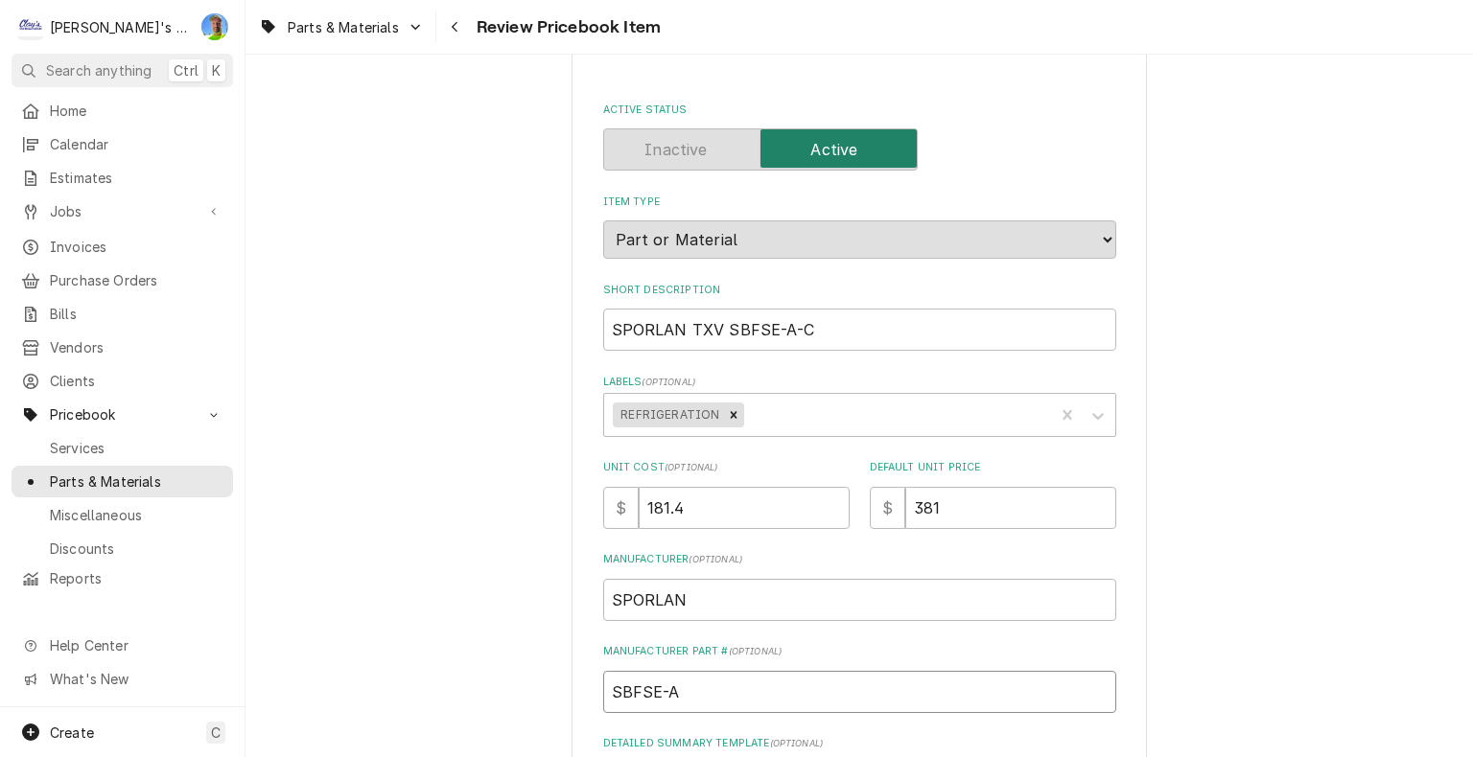
type input "SBFSE-A-"
type textarea "x"
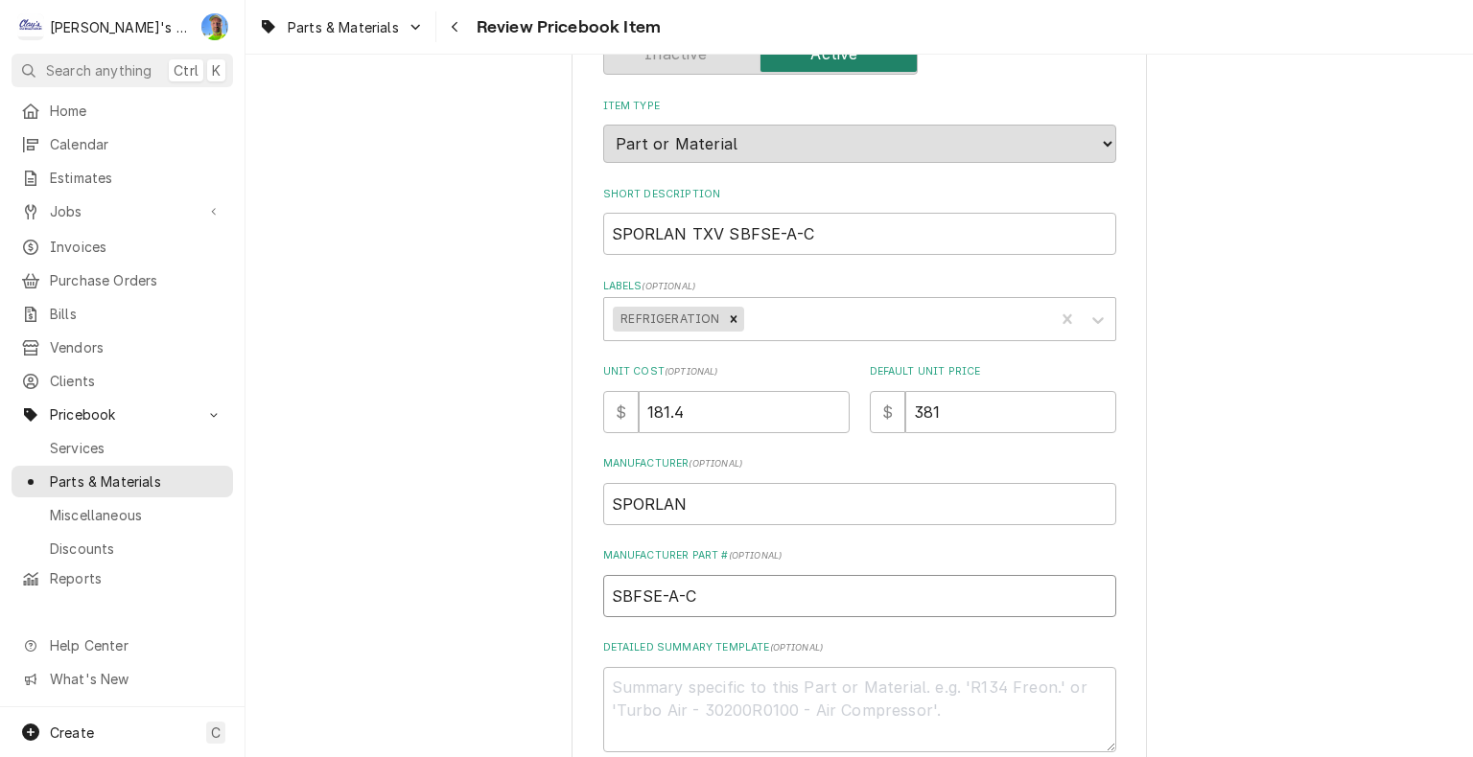
scroll to position [288, 0]
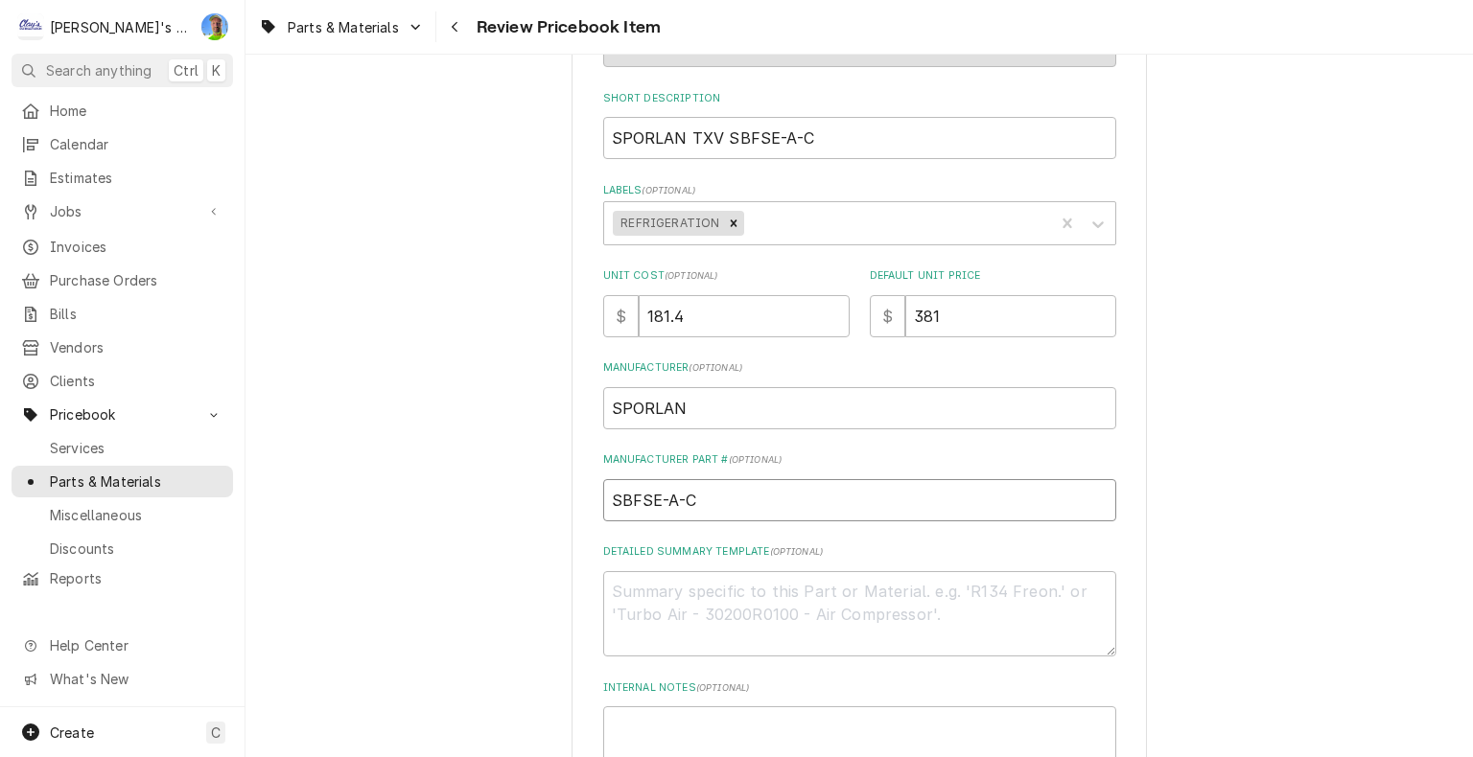
type input "SBFSE-A-C"
click at [907, 585] on textarea "Detailed Summary Template ( optional )" at bounding box center [859, 614] width 513 height 86
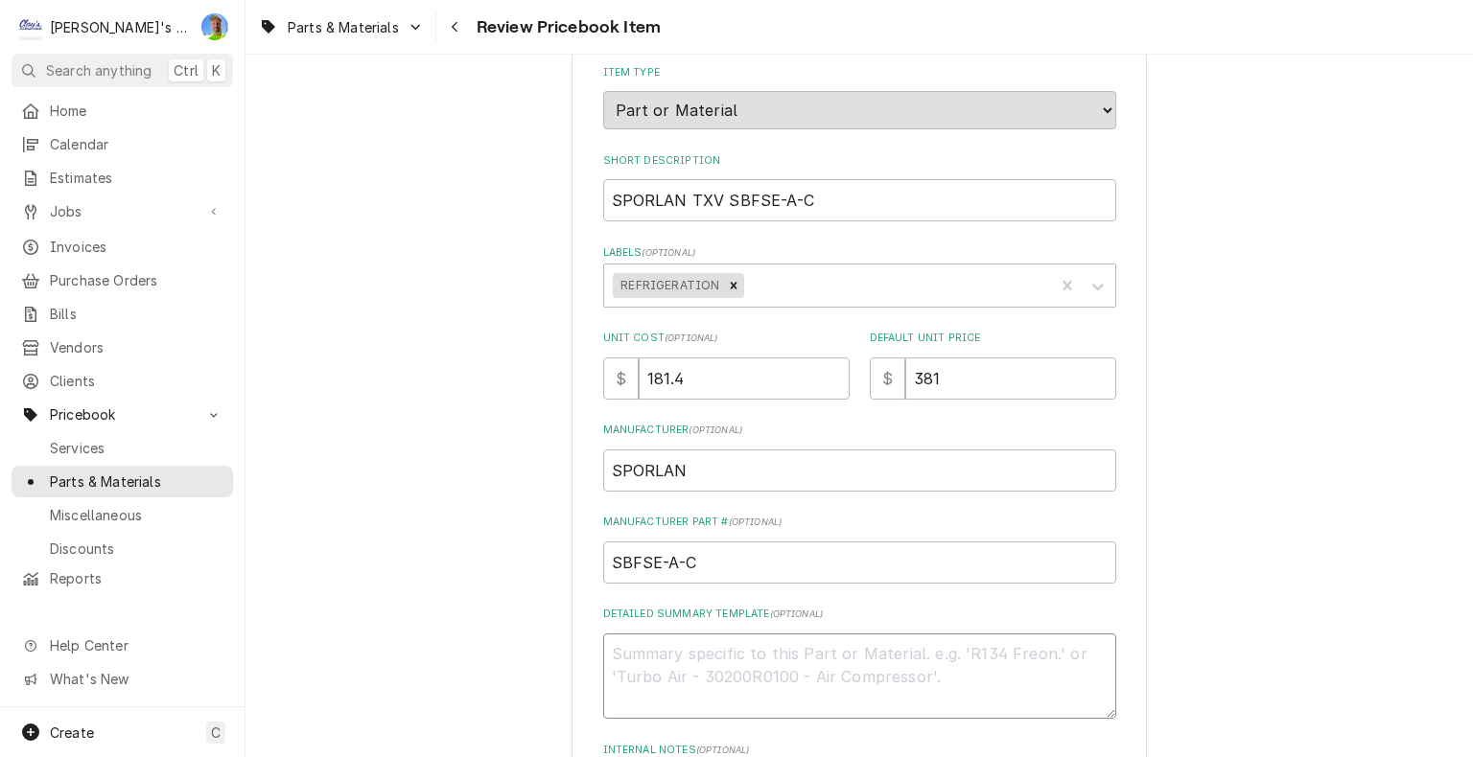
scroll to position [192, 0]
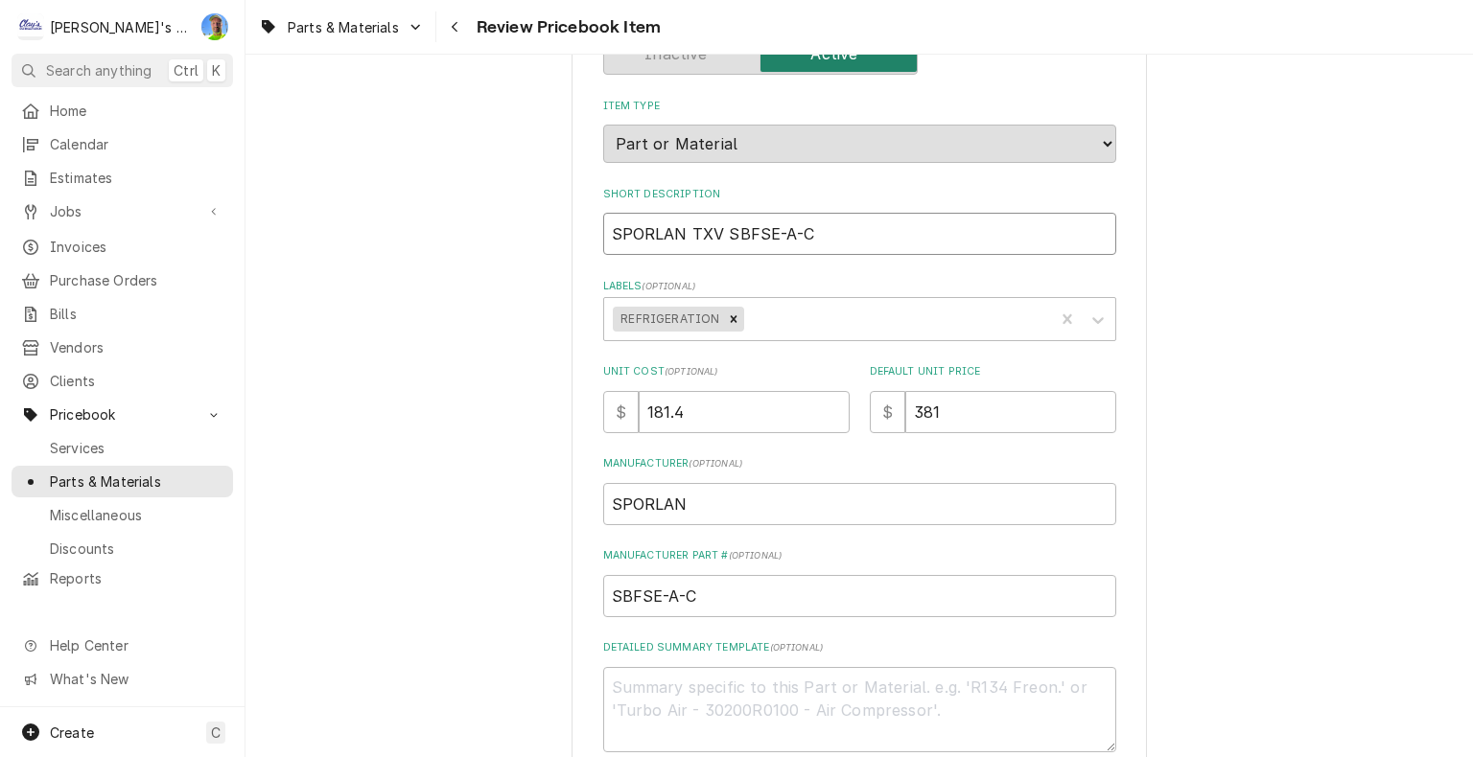
drag, startPoint x: 718, startPoint y: 236, endPoint x: 805, endPoint y: 232, distance: 87.3
click at [805, 232] on input "SPORLAN TXV SBFSE-A-C" at bounding box center [859, 234] width 513 height 42
click at [867, 699] on textarea "Detailed Summary Template ( optional )" at bounding box center [859, 710] width 513 height 86
paste textarea "SPO SBFSE-A-C 3X4 ODF 30 1/2 thru 1 Ton R404a/R502 Expansion Valve Medium Temp …"
type textarea "x"
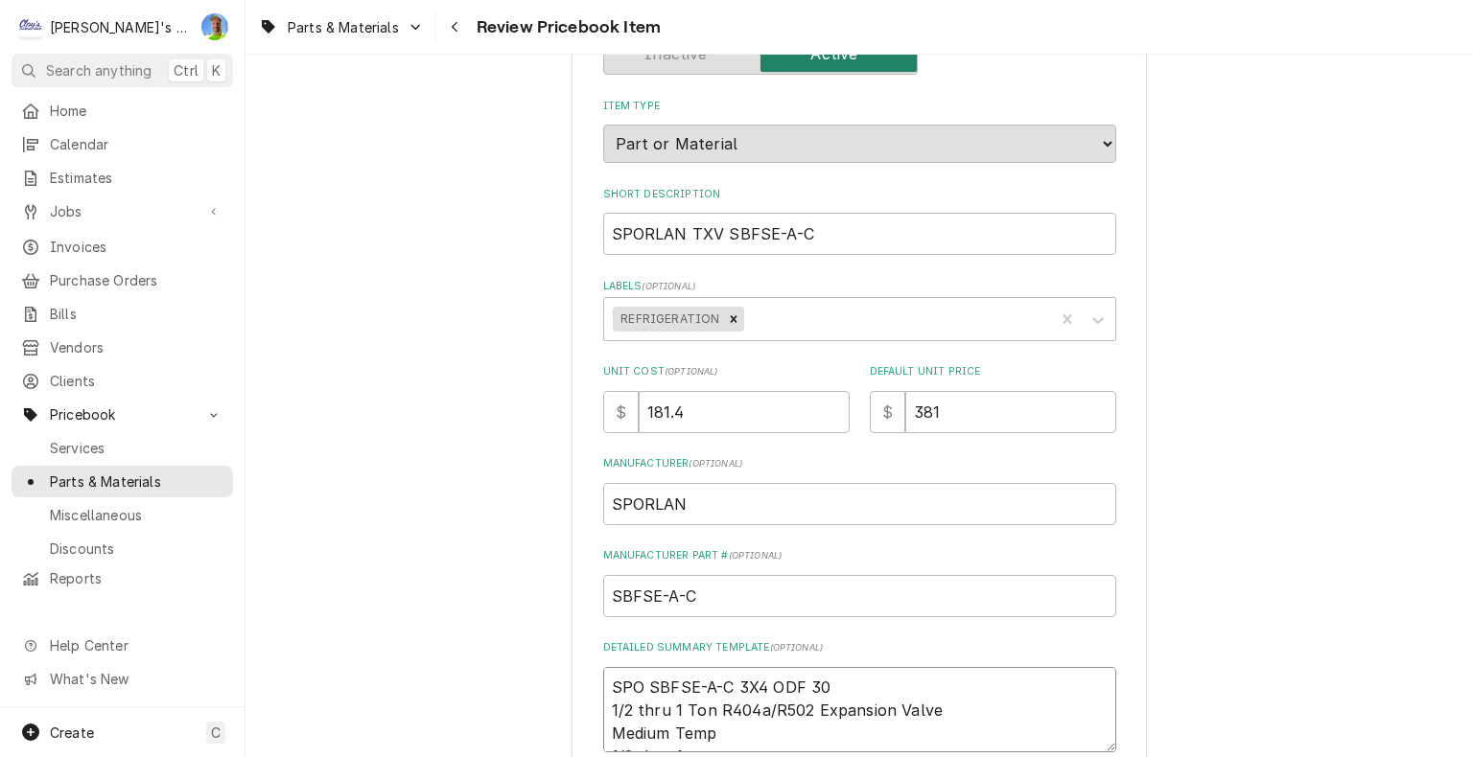
scroll to position [289, 0]
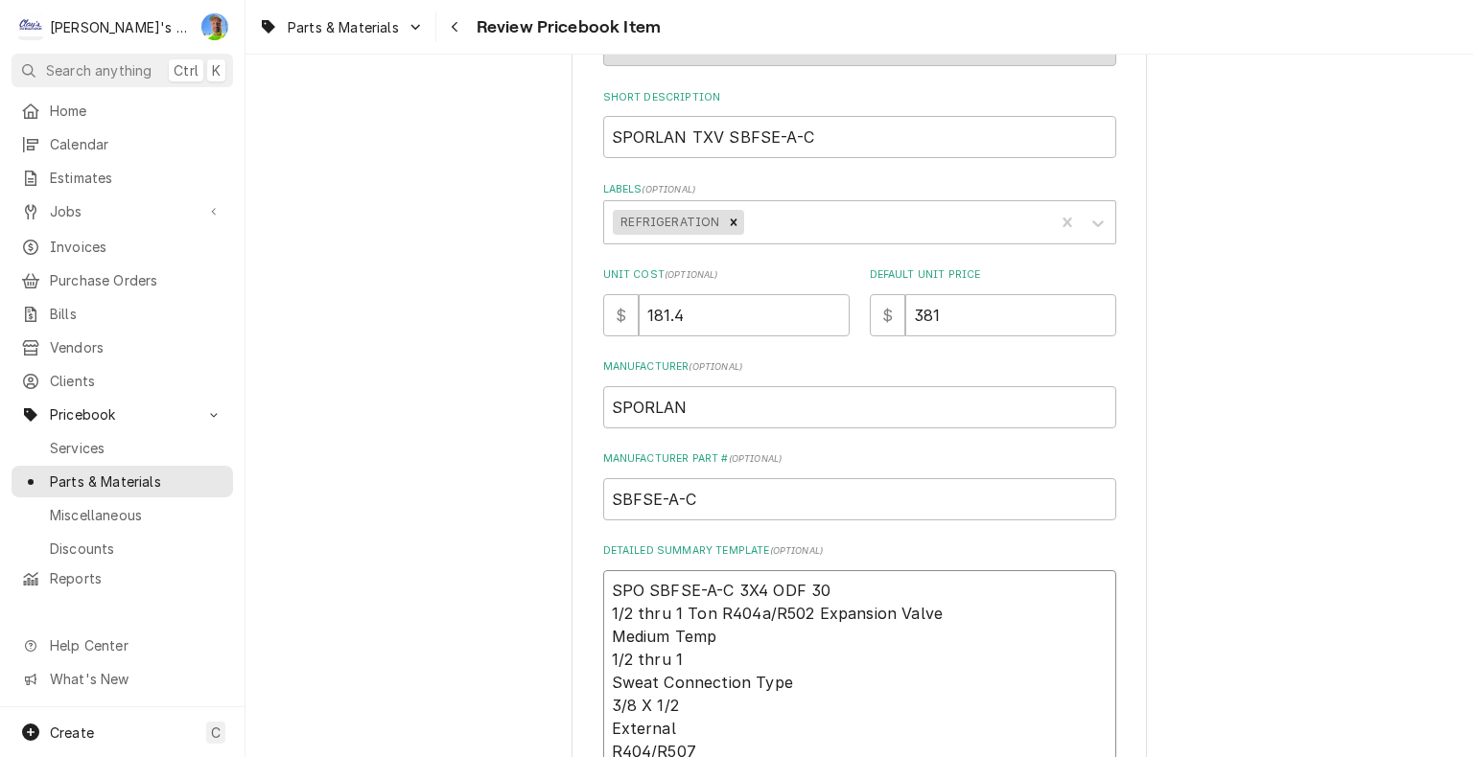
type textarea "SPO SBFSE-A-C 3X4 ODF 30 1/2 thru 1 Ton R404a/R502 Expansion Valve Medium Temp …"
click at [969, 320] on input "381" at bounding box center [1010, 315] width 211 height 42
type textarea "x"
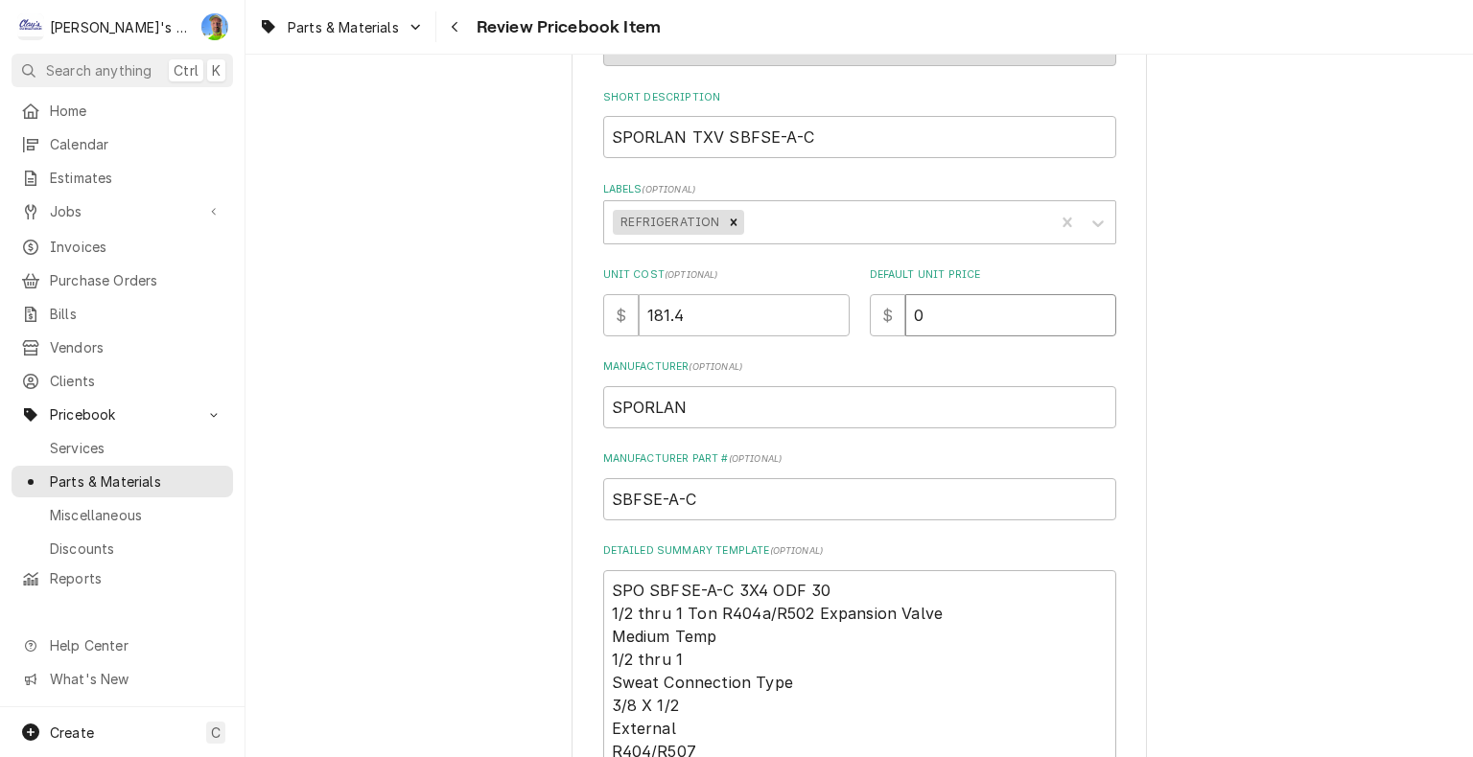
type input "0"
click at [730, 316] on input "181.4" at bounding box center [744, 315] width 211 height 42
type textarea "x"
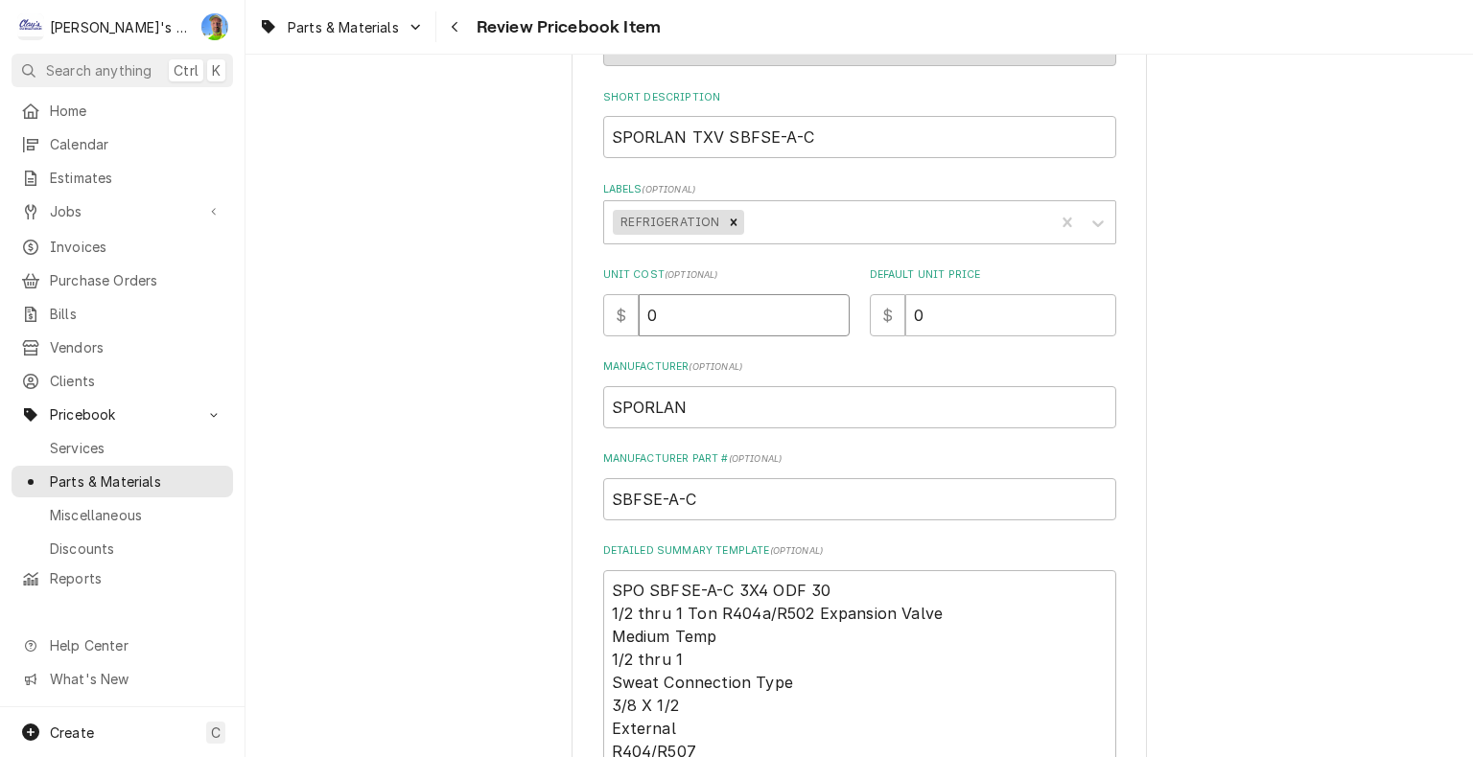
type input "0"
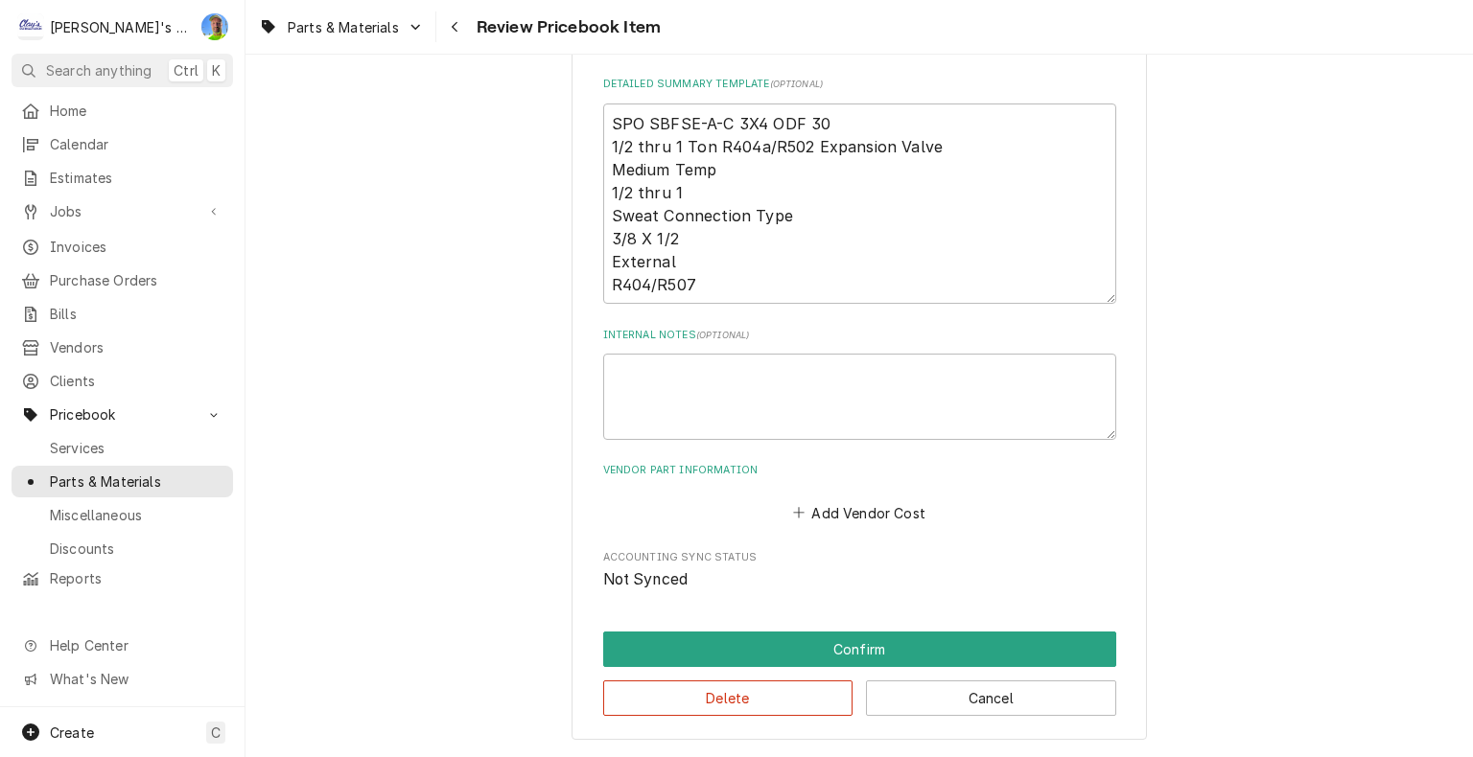
scroll to position [768, 0]
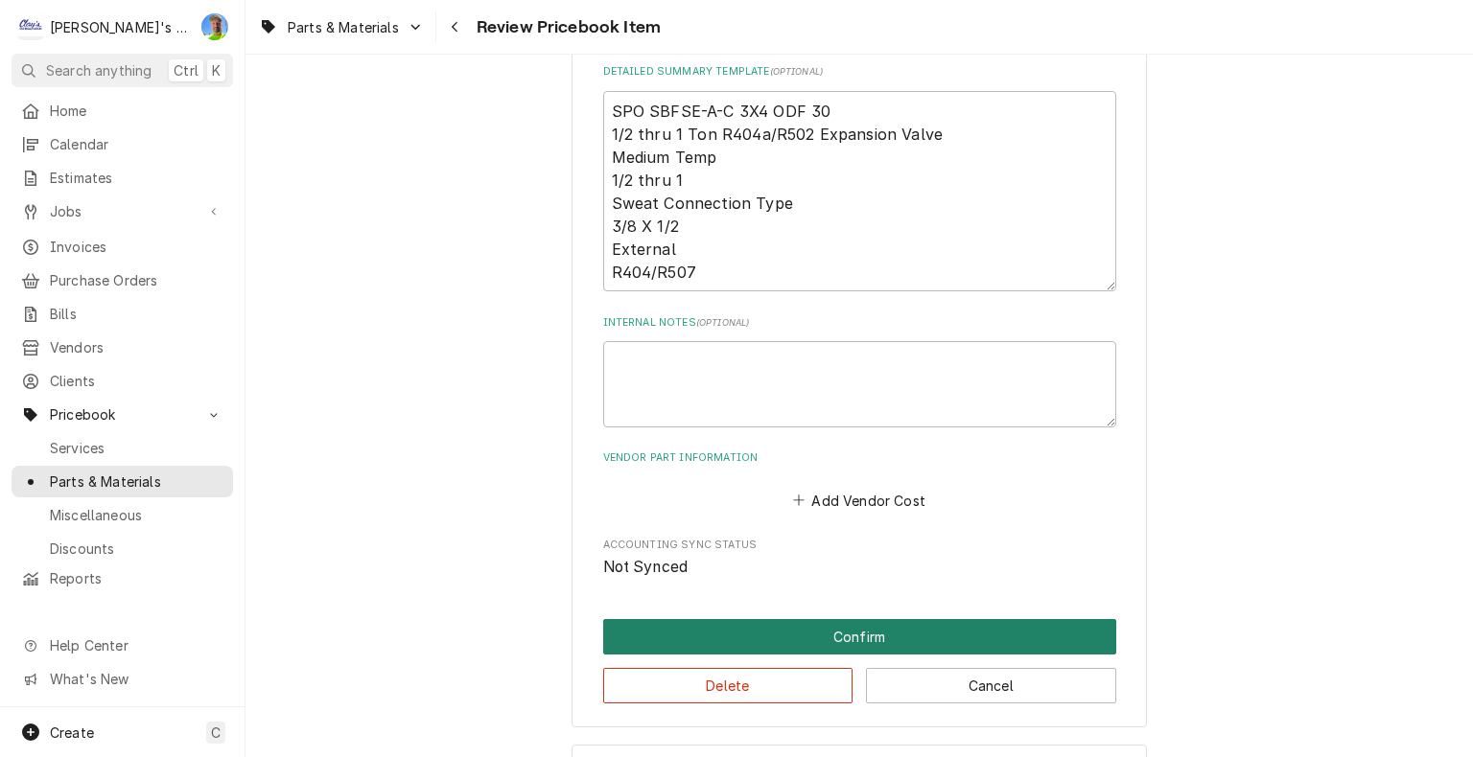
click at [885, 635] on button "Confirm" at bounding box center [859, 636] width 513 height 35
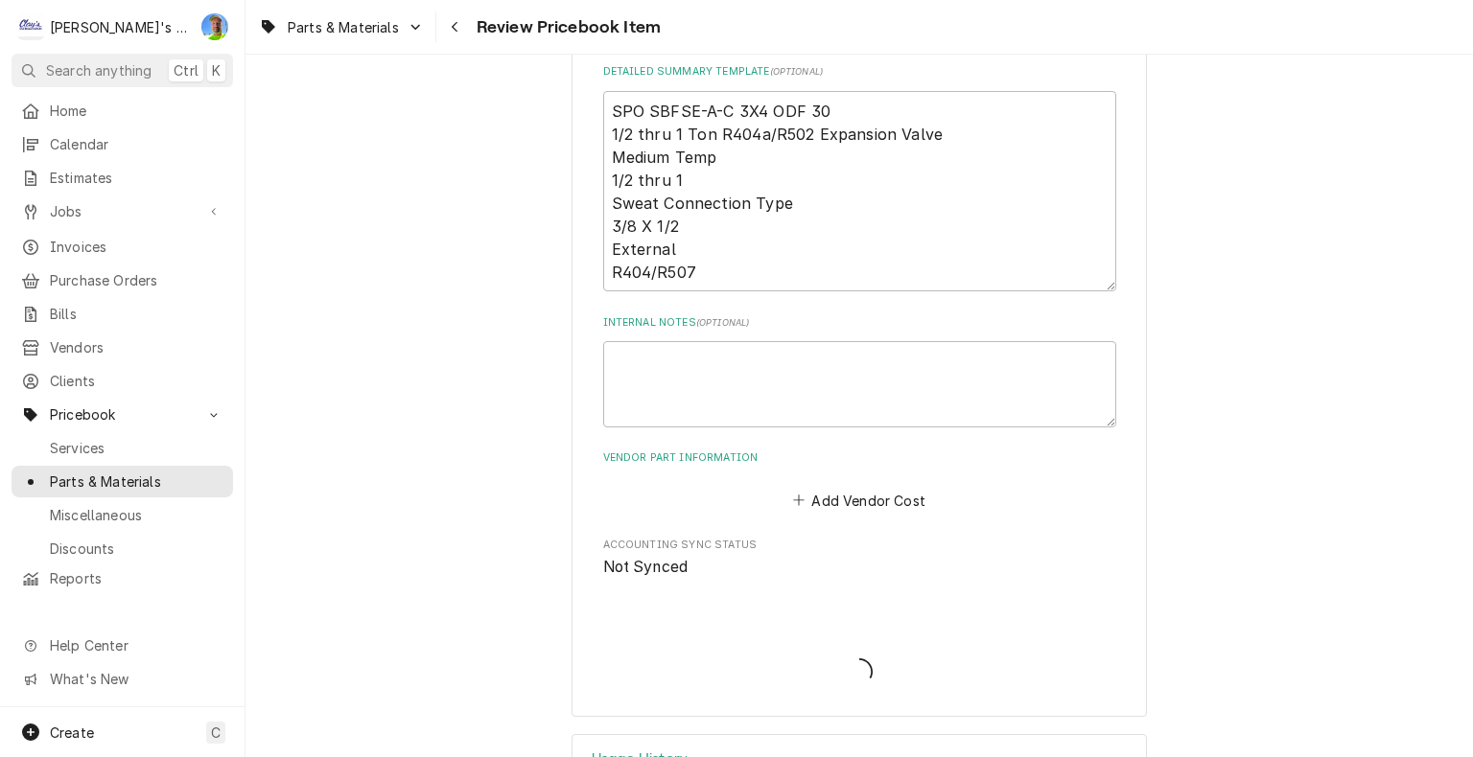
type textarea "x"
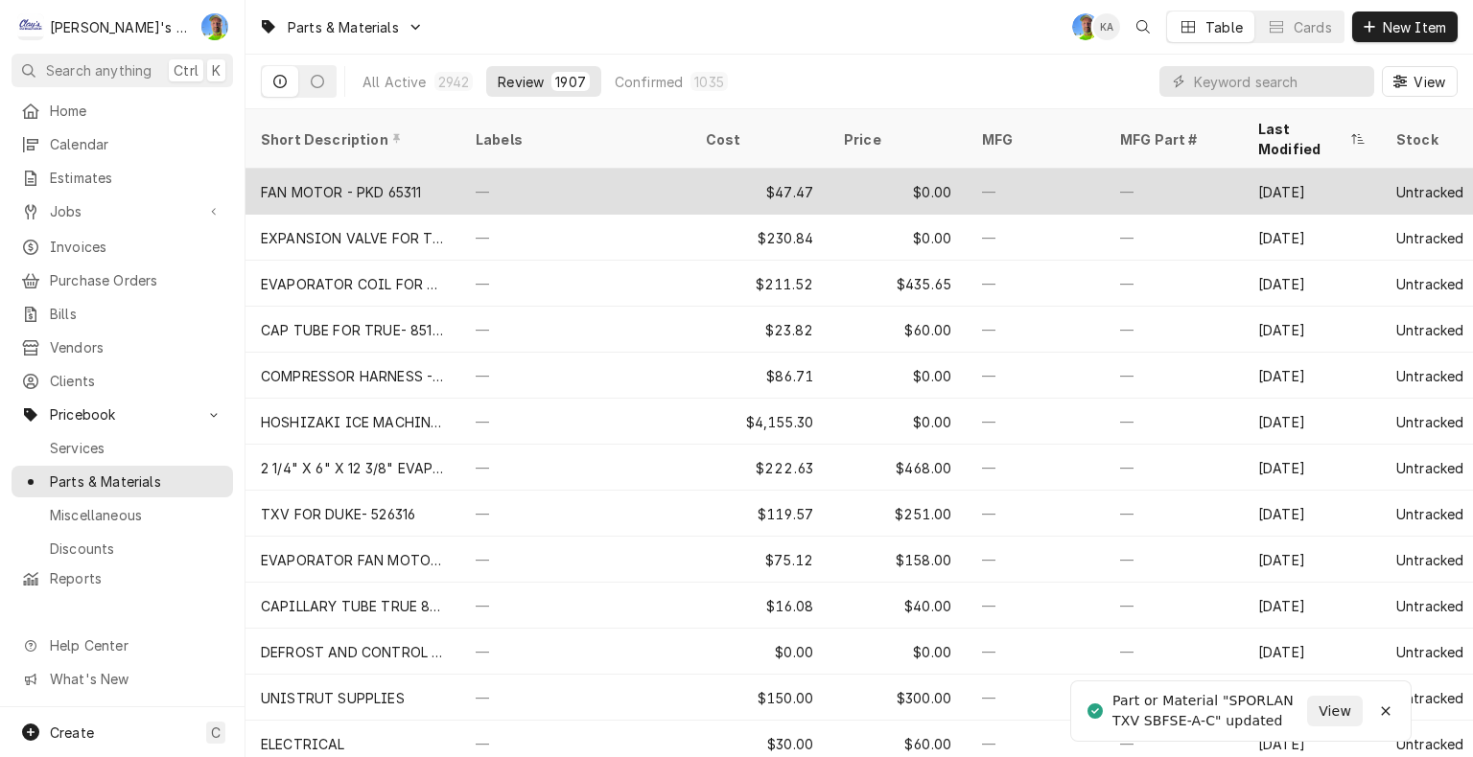
click at [577, 169] on div "—" at bounding box center [575, 192] width 230 height 46
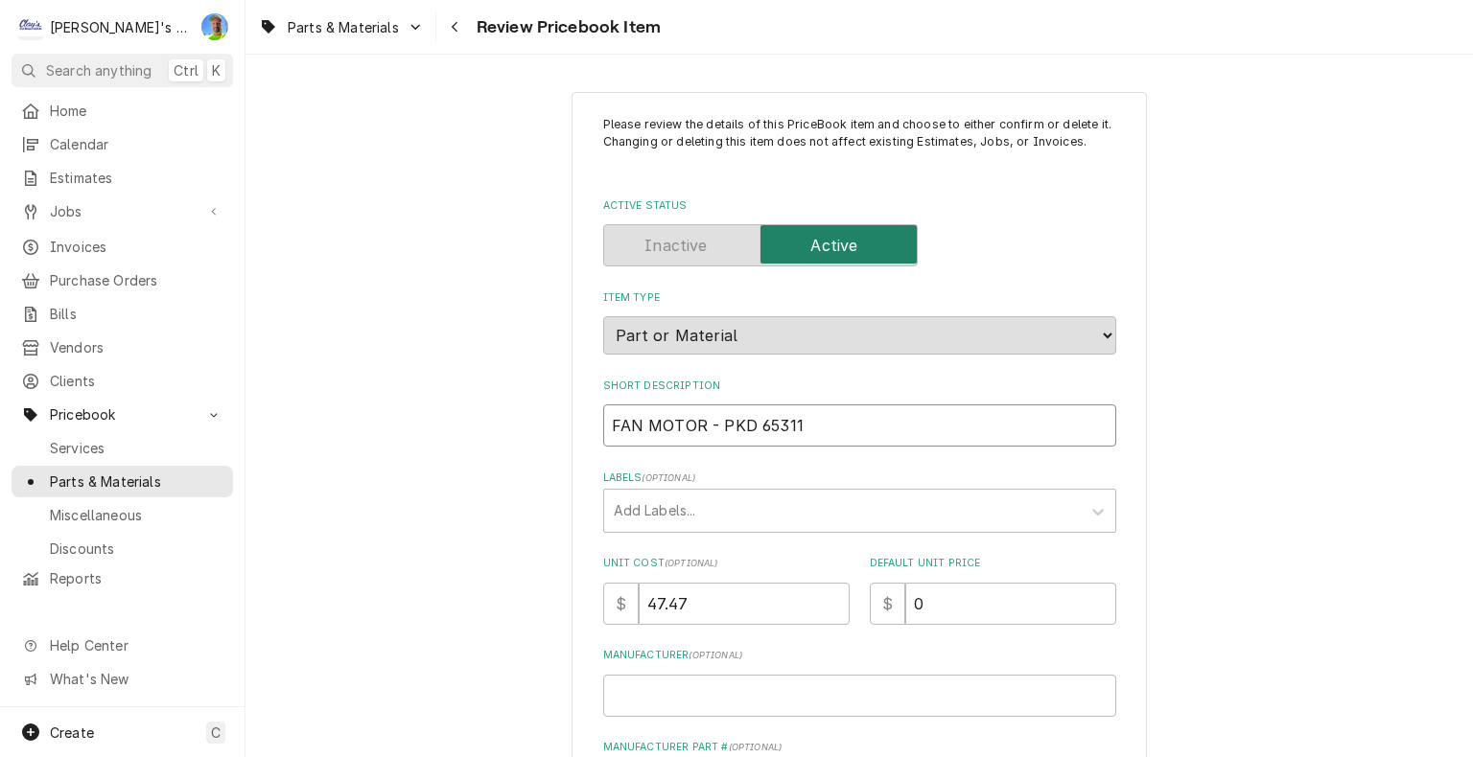
drag, startPoint x: 750, startPoint y: 425, endPoint x: 795, endPoint y: 424, distance: 45.1
click at [795, 424] on input "FAN MOTOR - PKD 65311" at bounding box center [859, 426] width 513 height 42
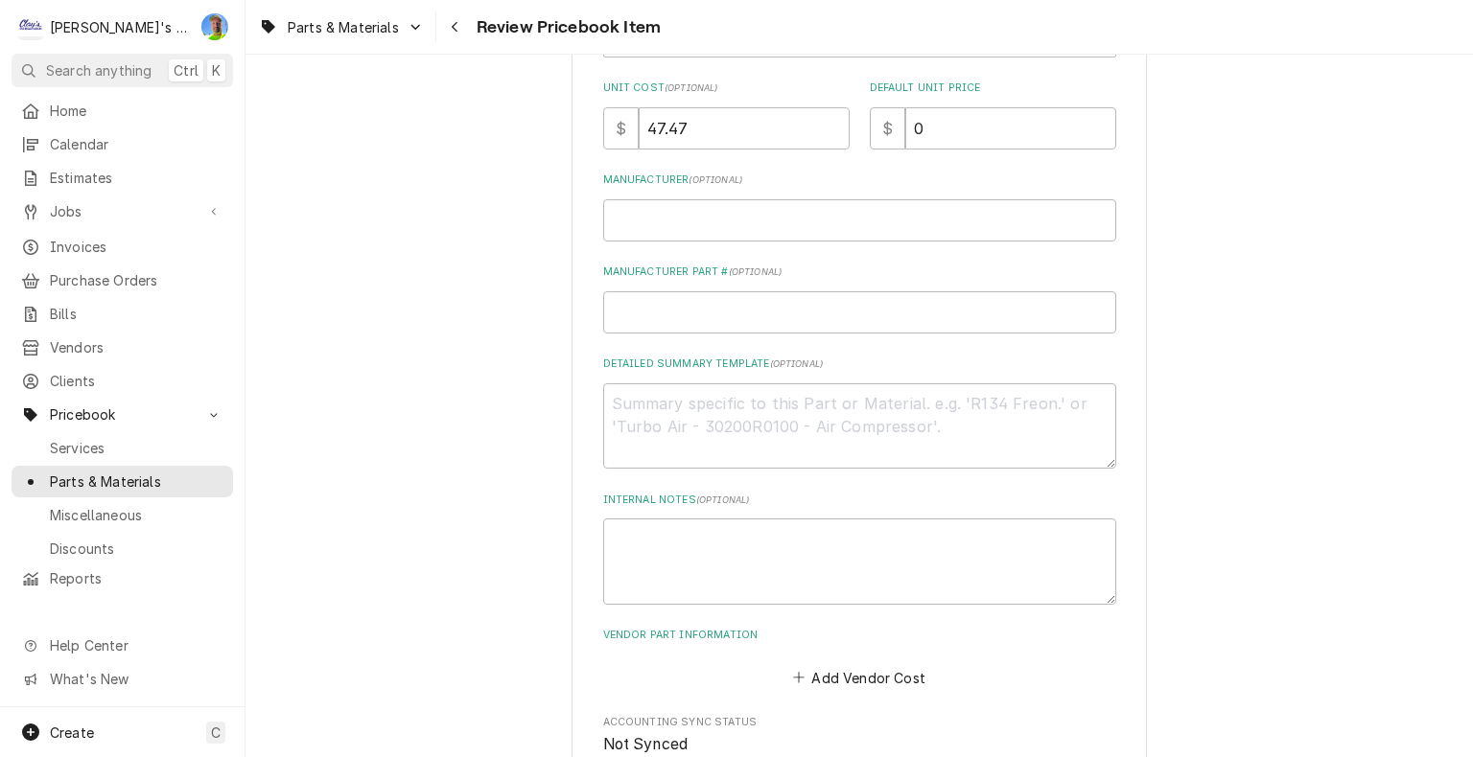
scroll to position [479, 0]
click at [624, 388] on textarea "Detailed Summary Template ( optional )" at bounding box center [859, 423] width 513 height 86
paste textarea "PKD 65311 Refrigeration Fan Motor 6 Watt 115 Volt 1550 RPM CW TE Enclosure 51 F…"
type textarea "x"
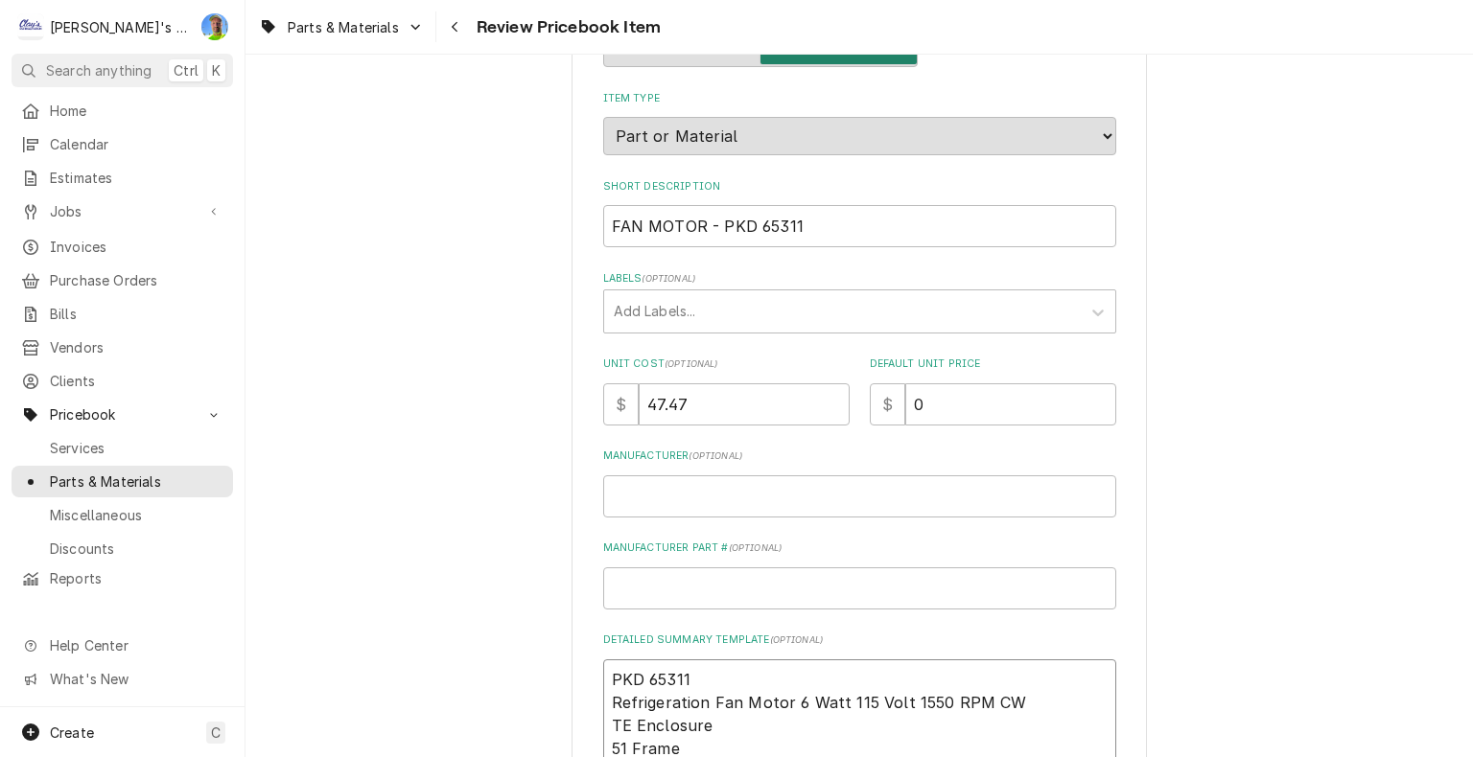
scroll to position [192, 0]
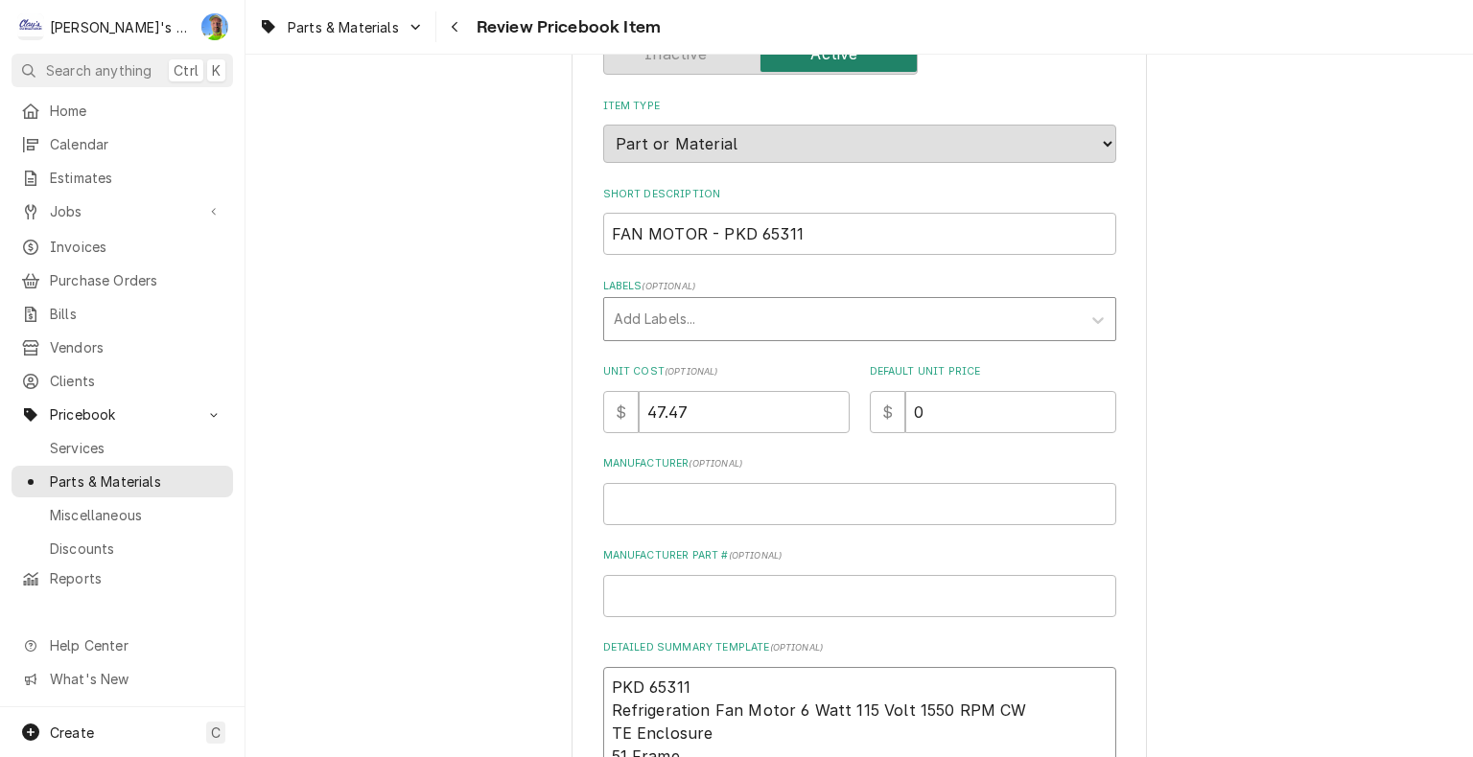
type textarea "PKD 65311 Refrigeration Fan Motor 6 Watt 115 Volt 1550 RPM CW TE Enclosure 51 F…"
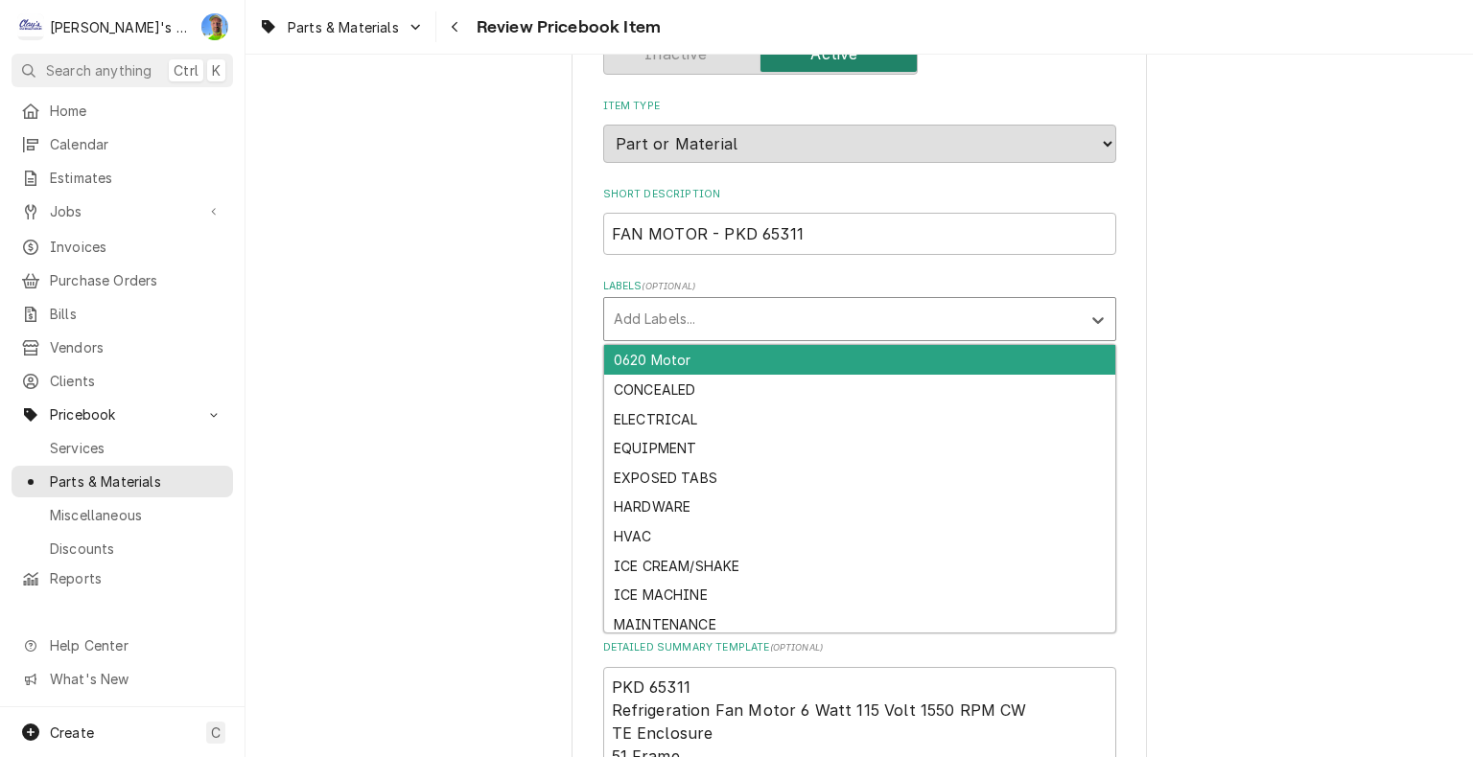
click at [731, 320] on div "Labels" at bounding box center [842, 319] width 457 height 35
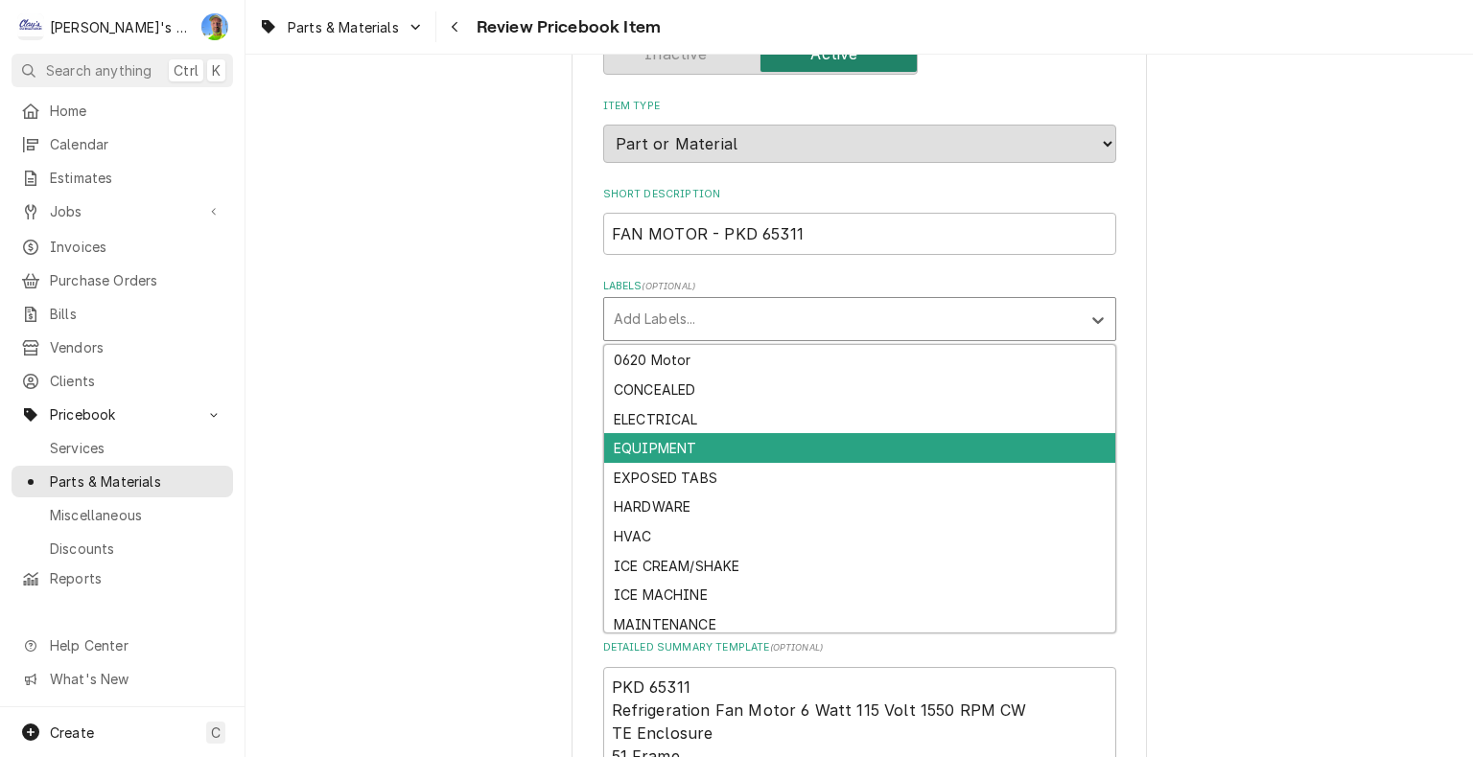
scroll to position [94, 0]
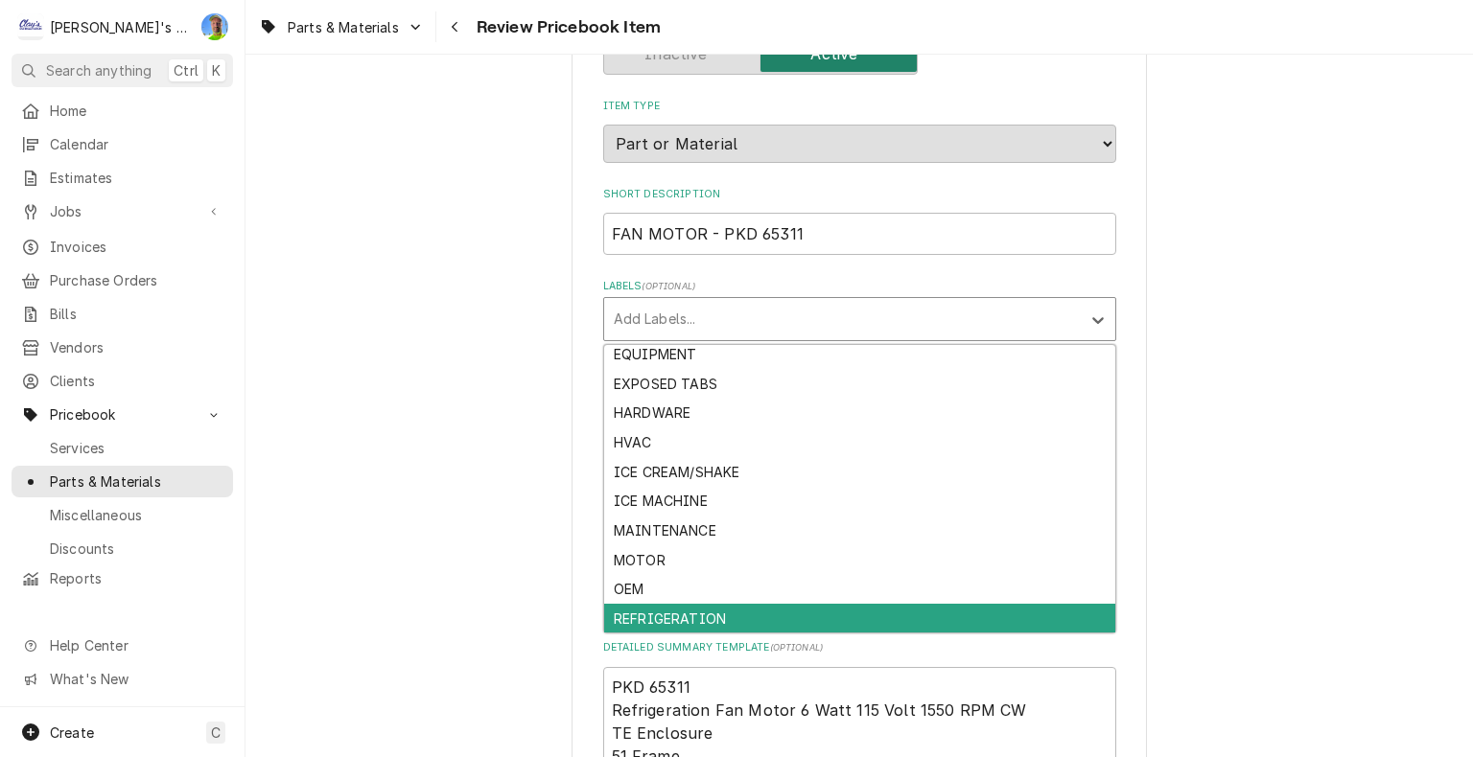
click at [776, 609] on div "REFRIGERATION" at bounding box center [859, 619] width 511 height 30
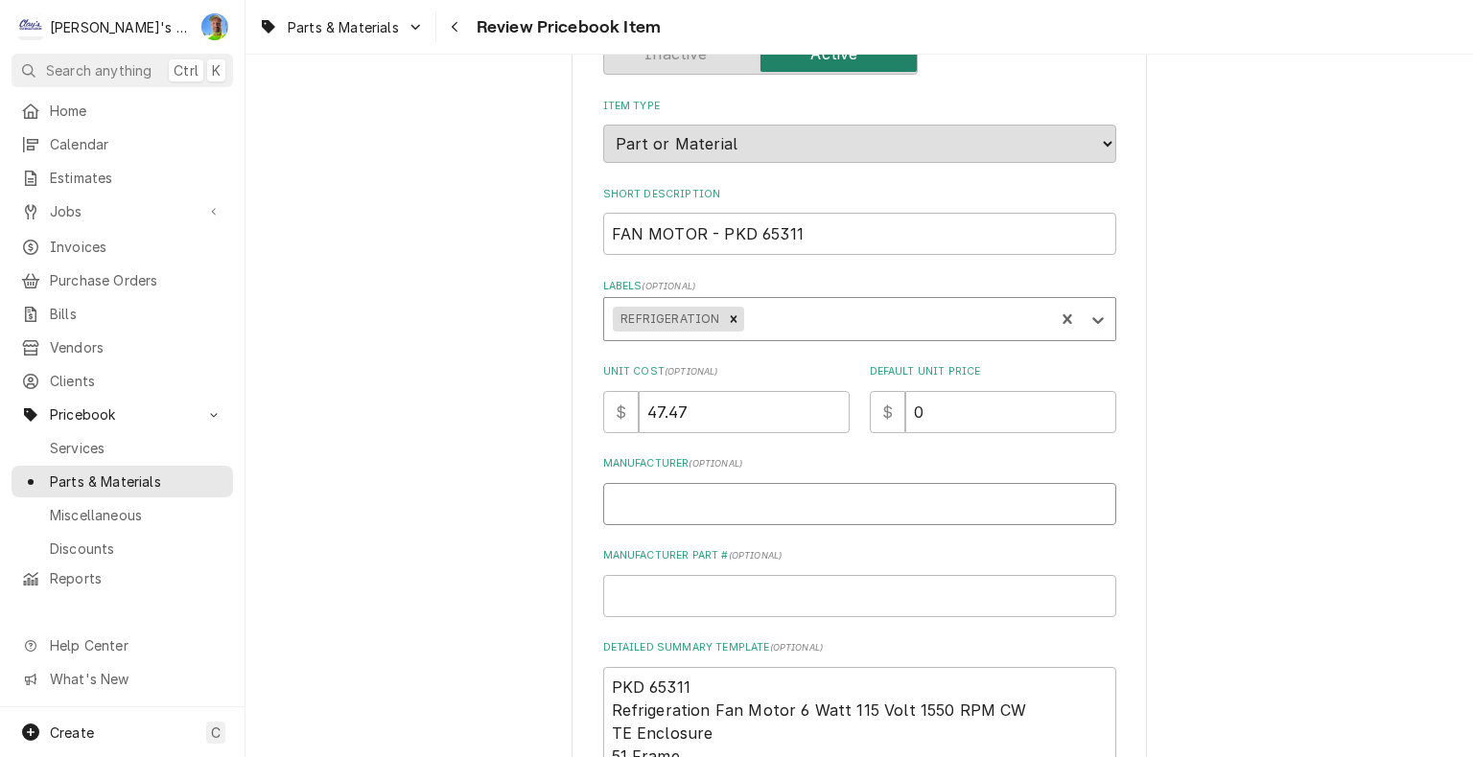
click at [717, 494] on input "Manufacturer ( optional )" at bounding box center [859, 504] width 513 height 42
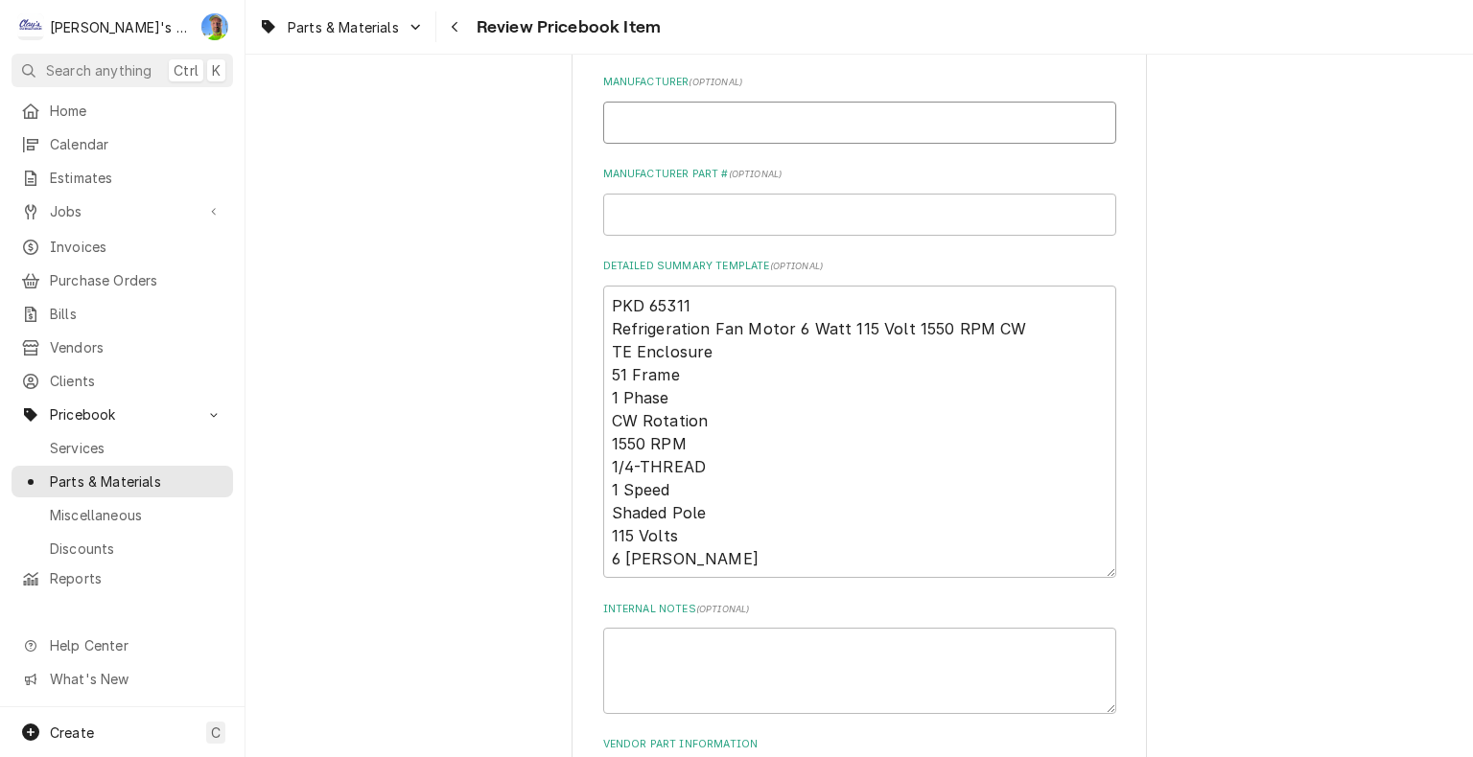
scroll to position [575, 0]
type textarea "x"
type input "P"
type textarea "x"
type input "PA"
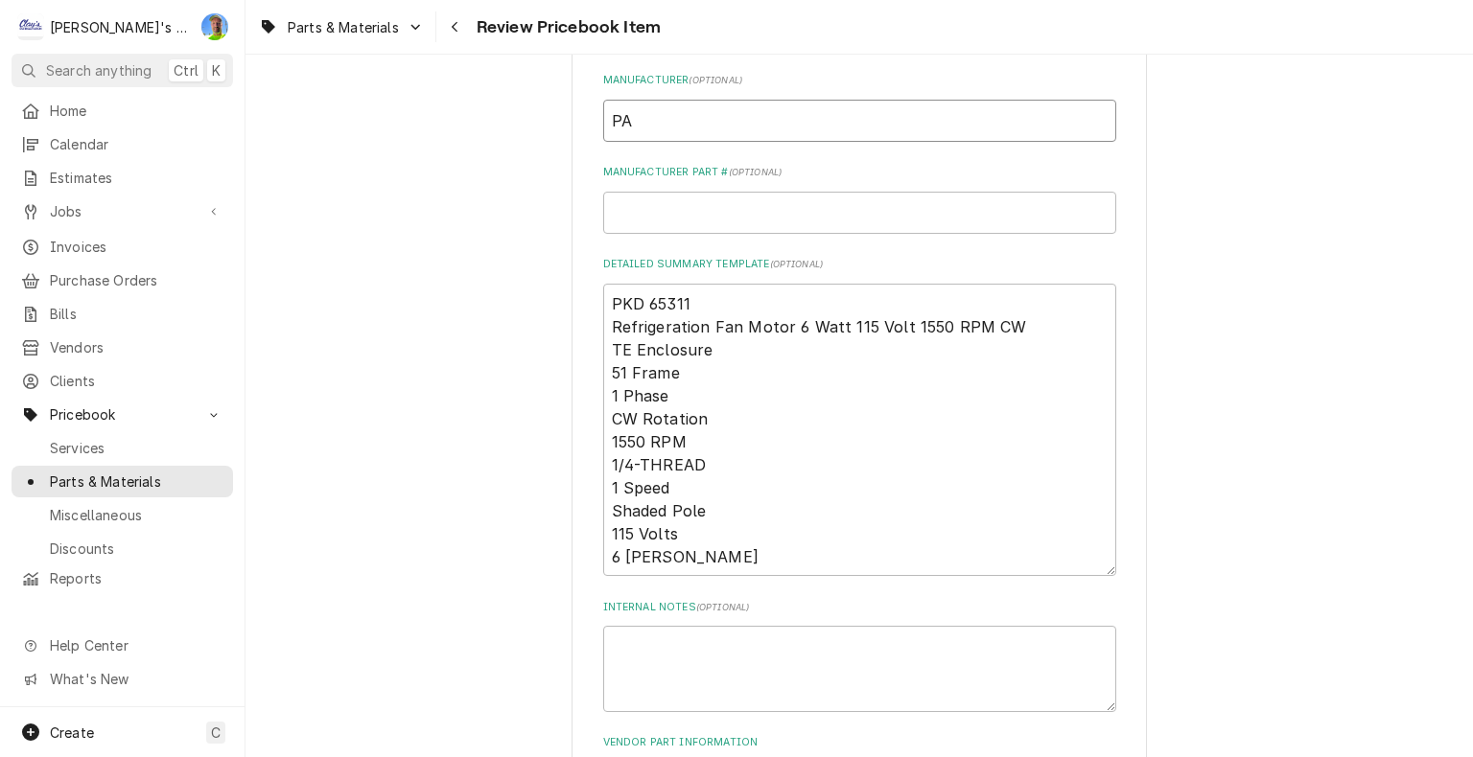
type textarea "x"
type input "PAC"
type textarea "x"
type input "PACK"
type textarea "x"
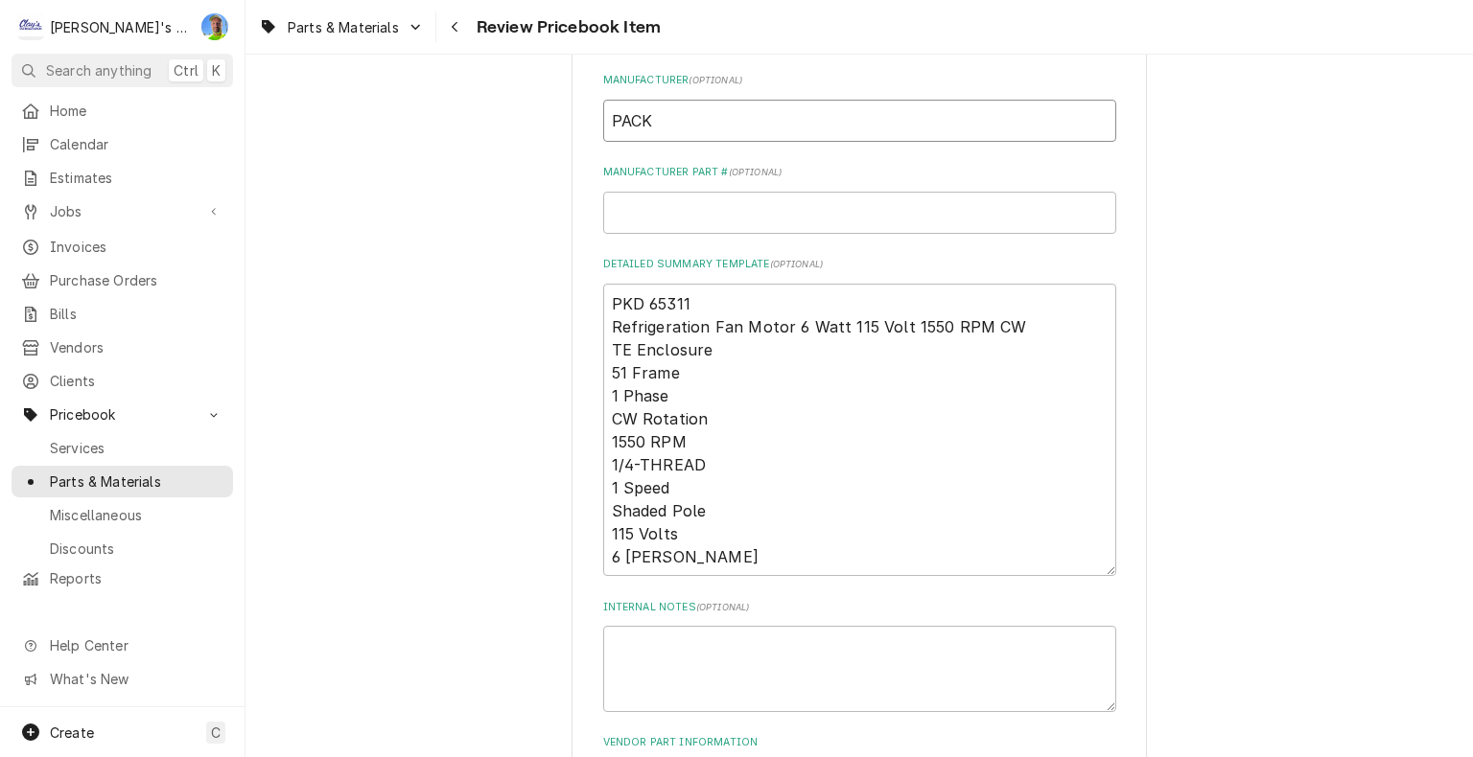
type input "PACKA"
type textarea "x"
type input "PACKAR"
type textarea "x"
type input "PACKARD"
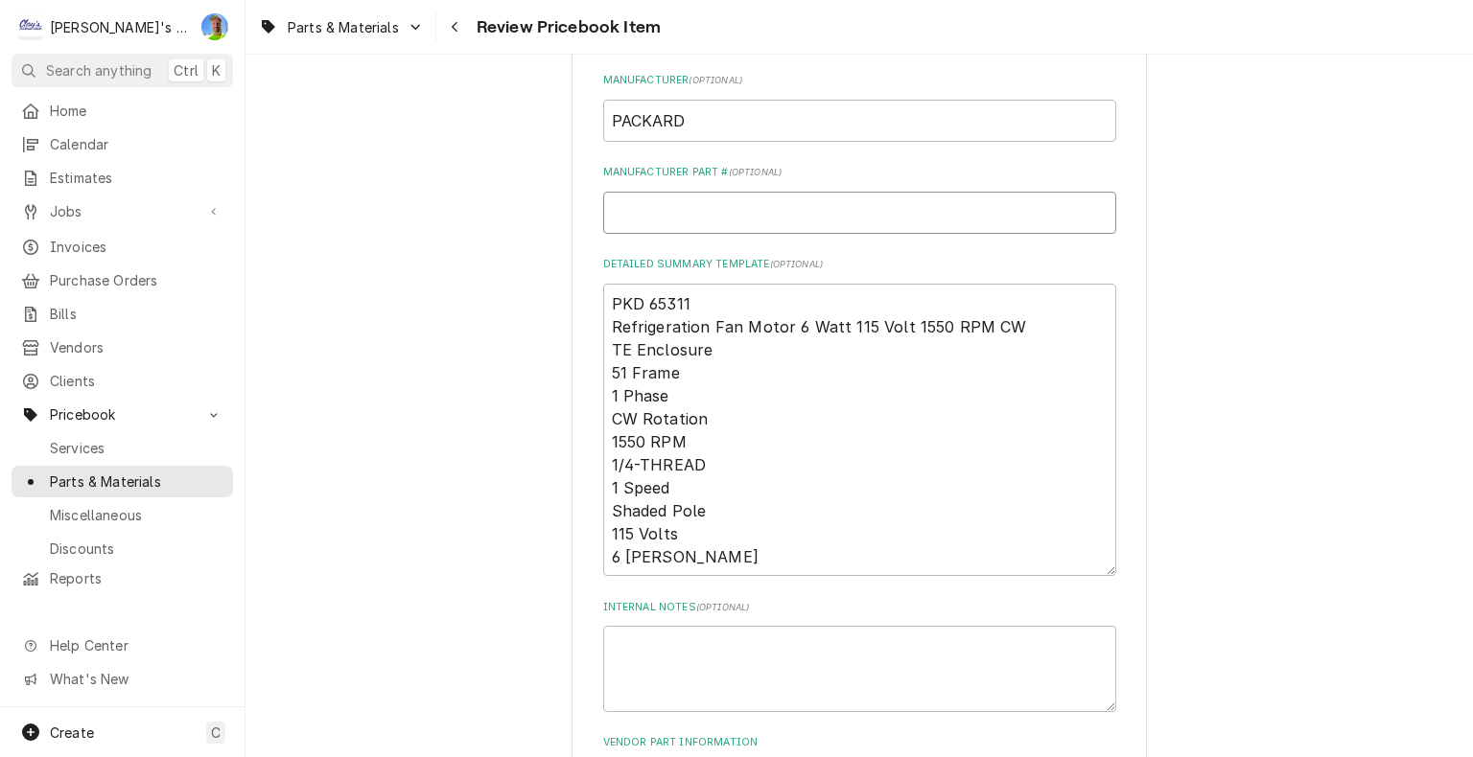
type textarea "x"
type input "6"
type textarea "x"
type input "65"
type textarea "x"
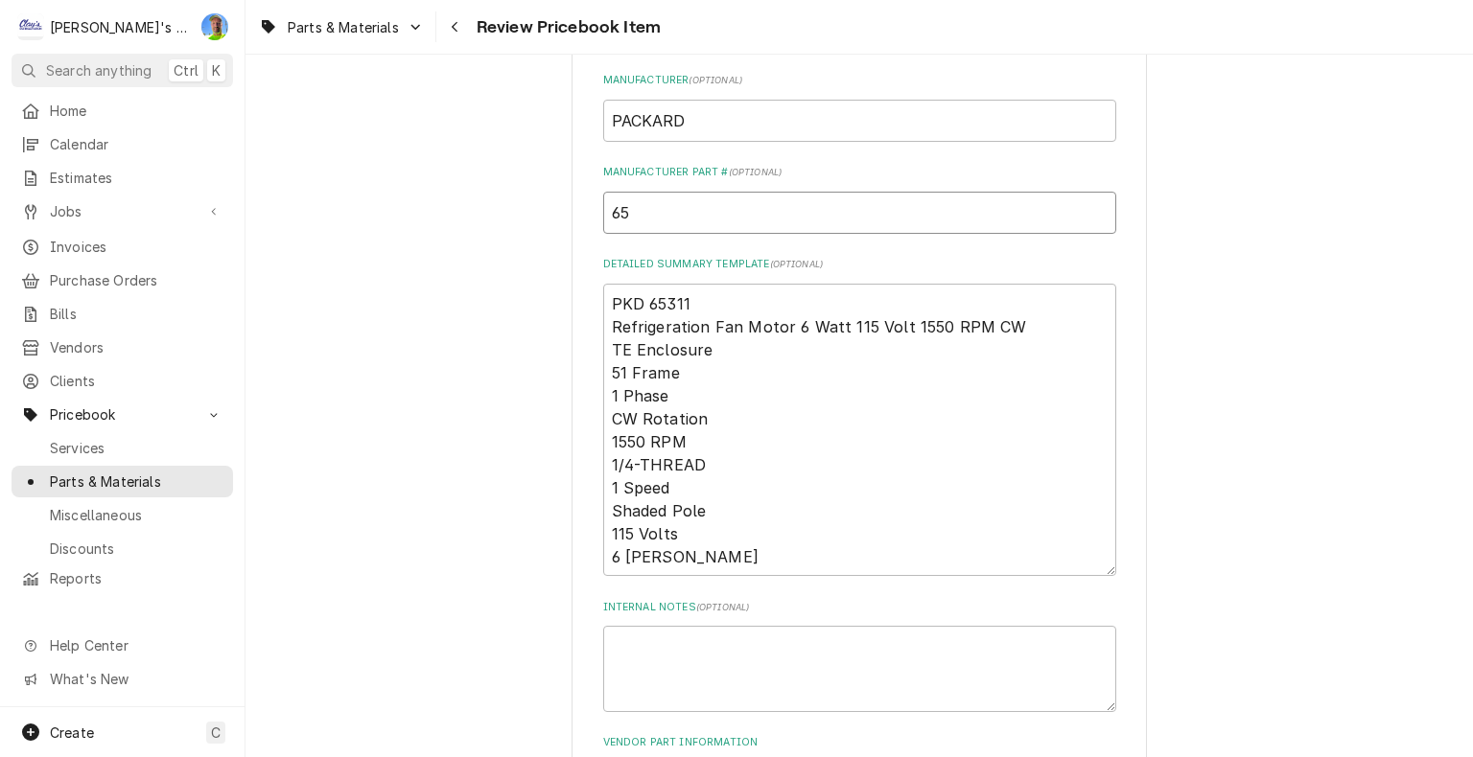
type input "653"
type textarea "x"
type input "6531"
type textarea "x"
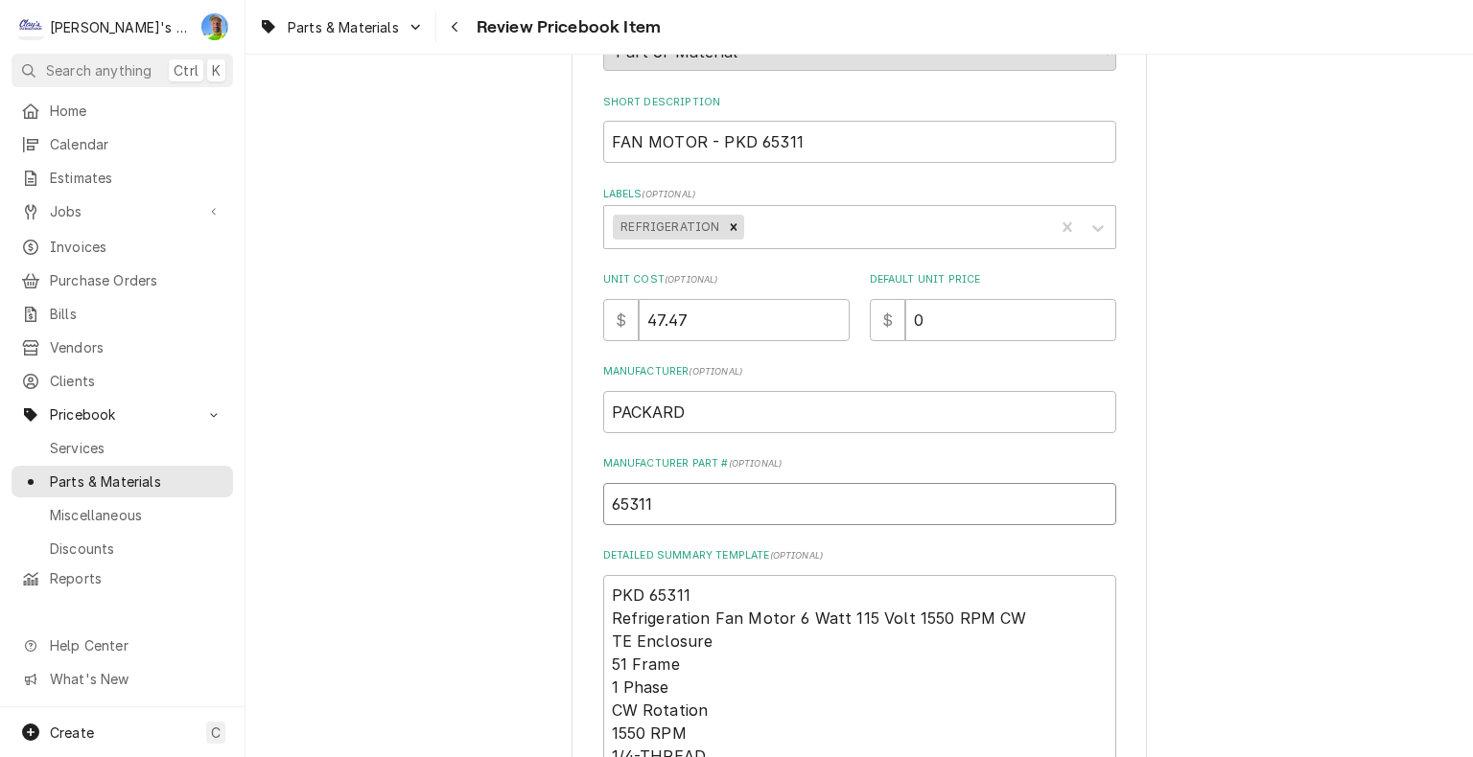
scroll to position [288, 0]
type input "65311"
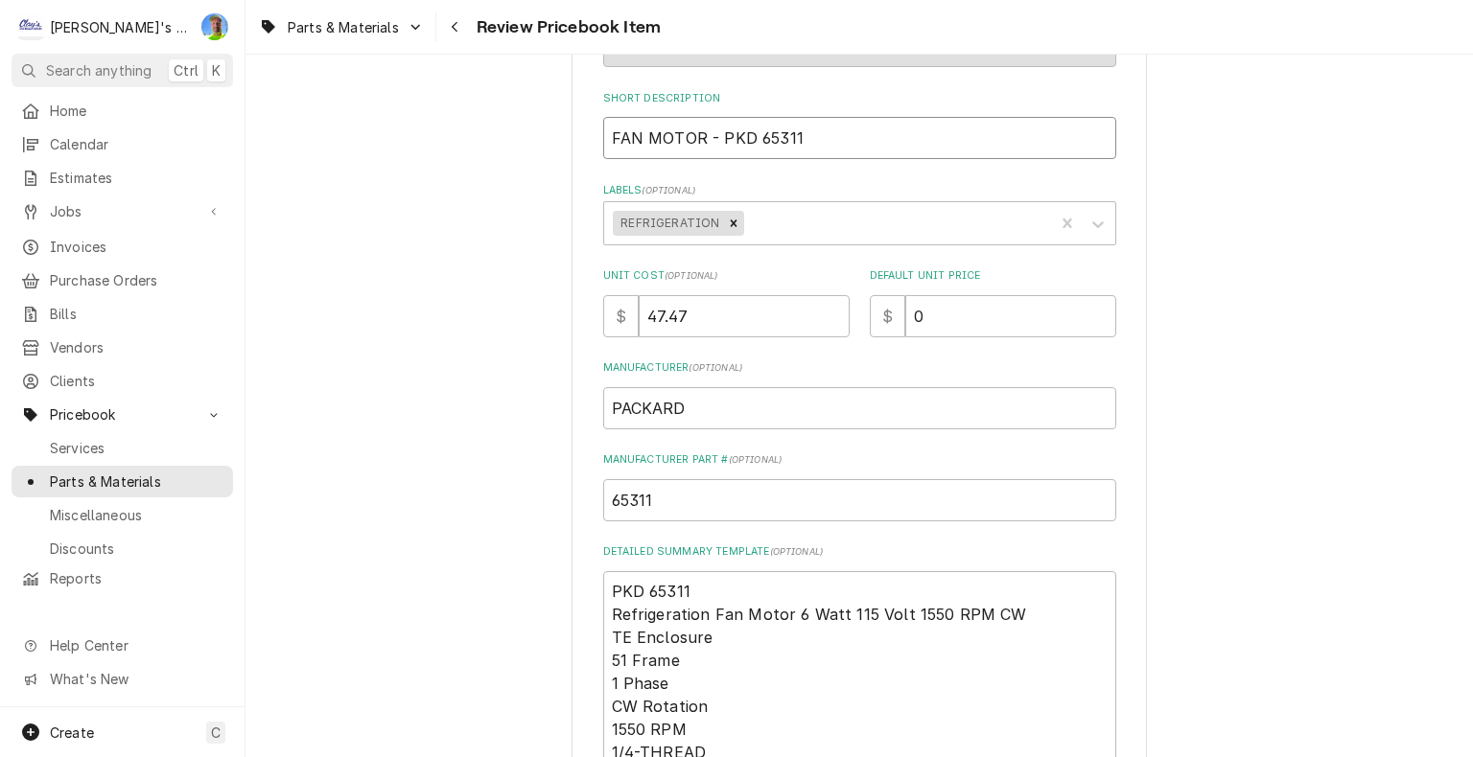
click at [709, 142] on input "FAN MOTOR - PKD 65311" at bounding box center [859, 138] width 513 height 42
type textarea "x"
type input "FAN MOTOR PKD 65311"
type textarea "x"
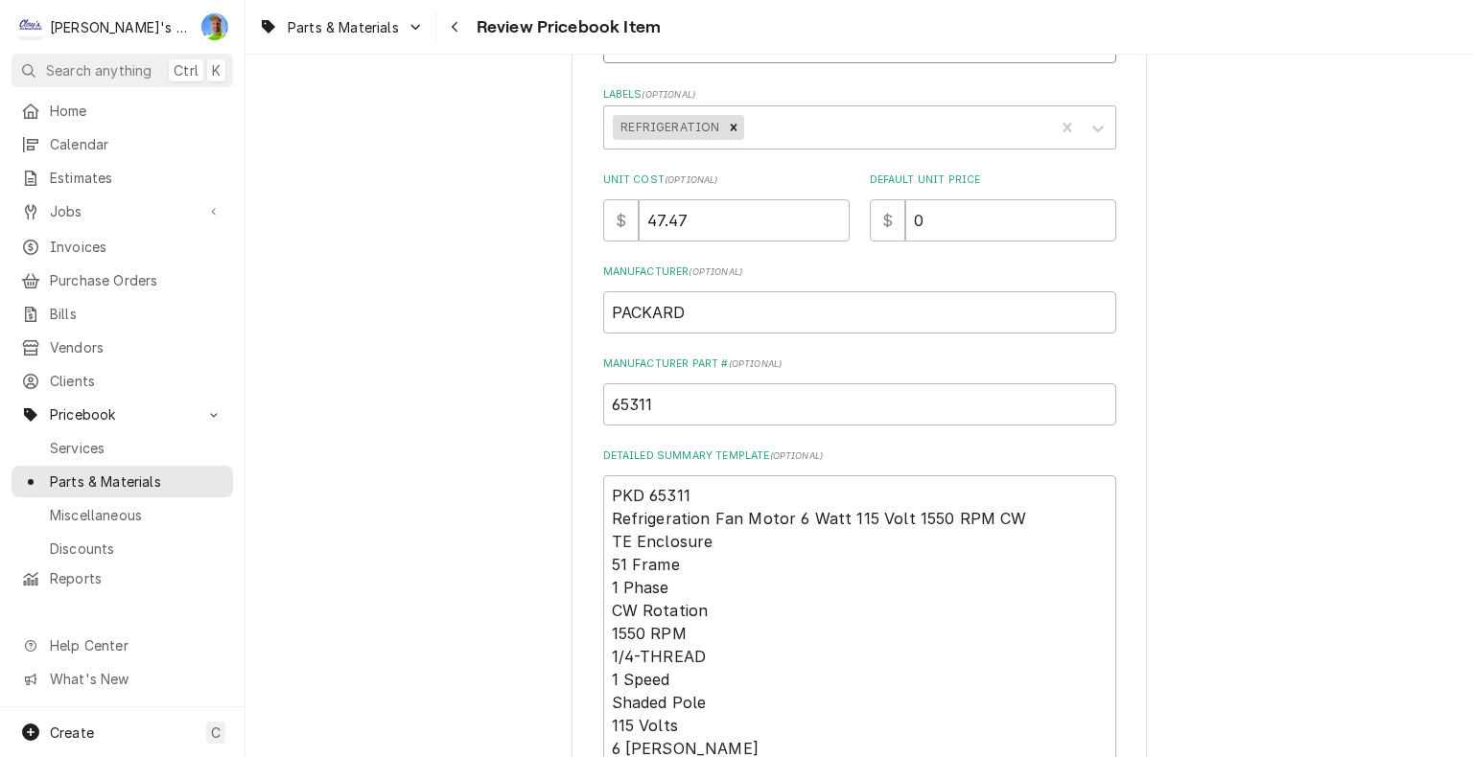
type input "FAN MOTOR PKD 65311"
click at [705, 212] on input "47.47" at bounding box center [744, 220] width 211 height 42
type textarea "x"
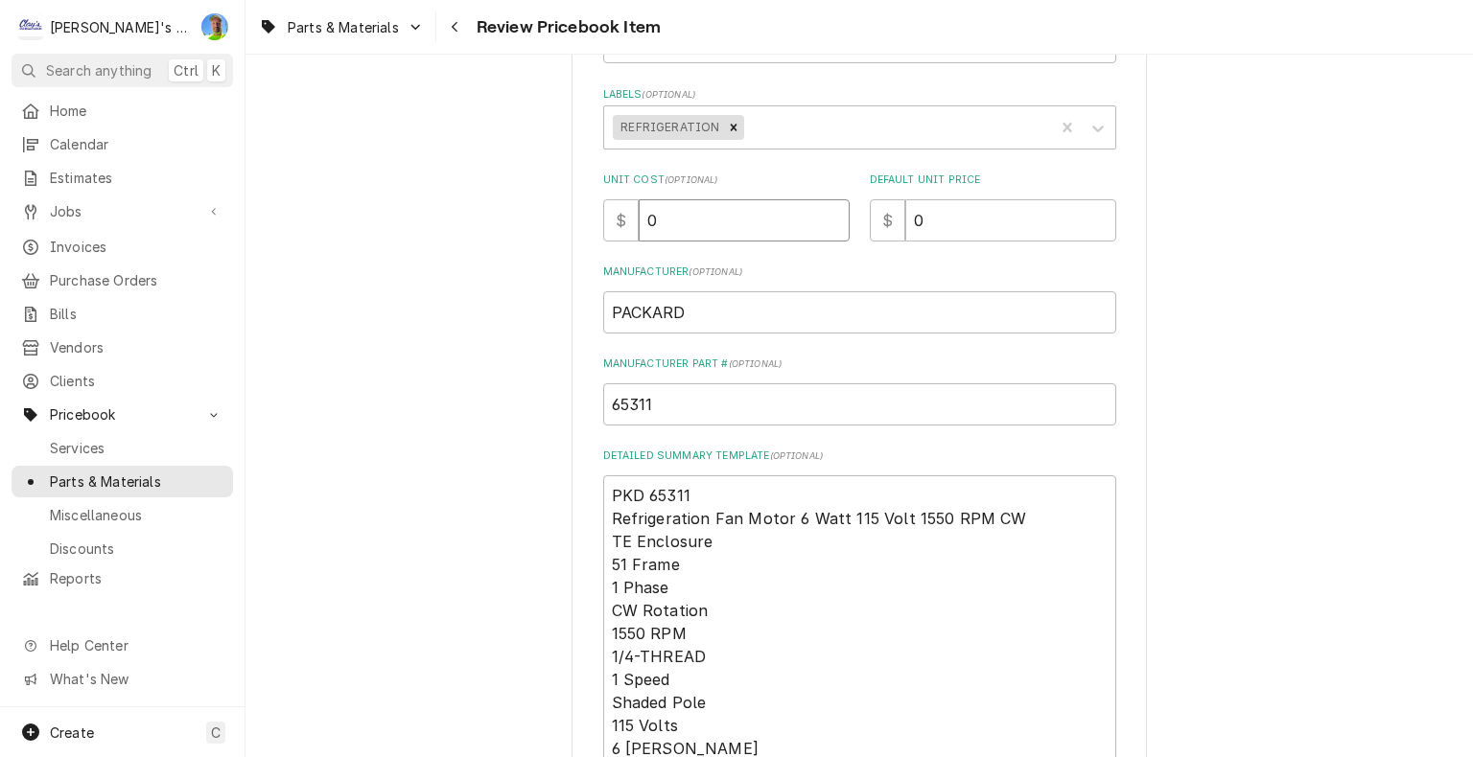
type input "0"
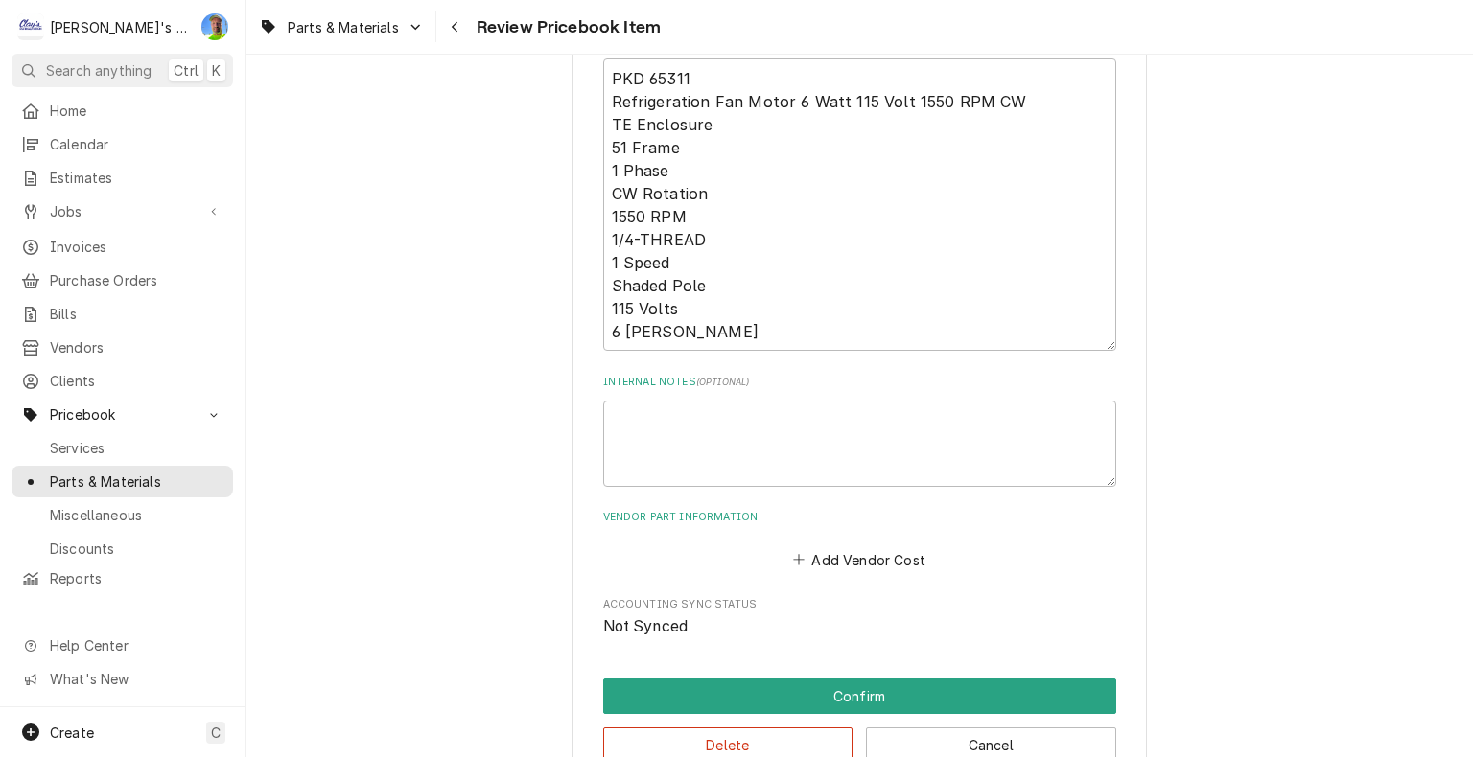
scroll to position [863, 0]
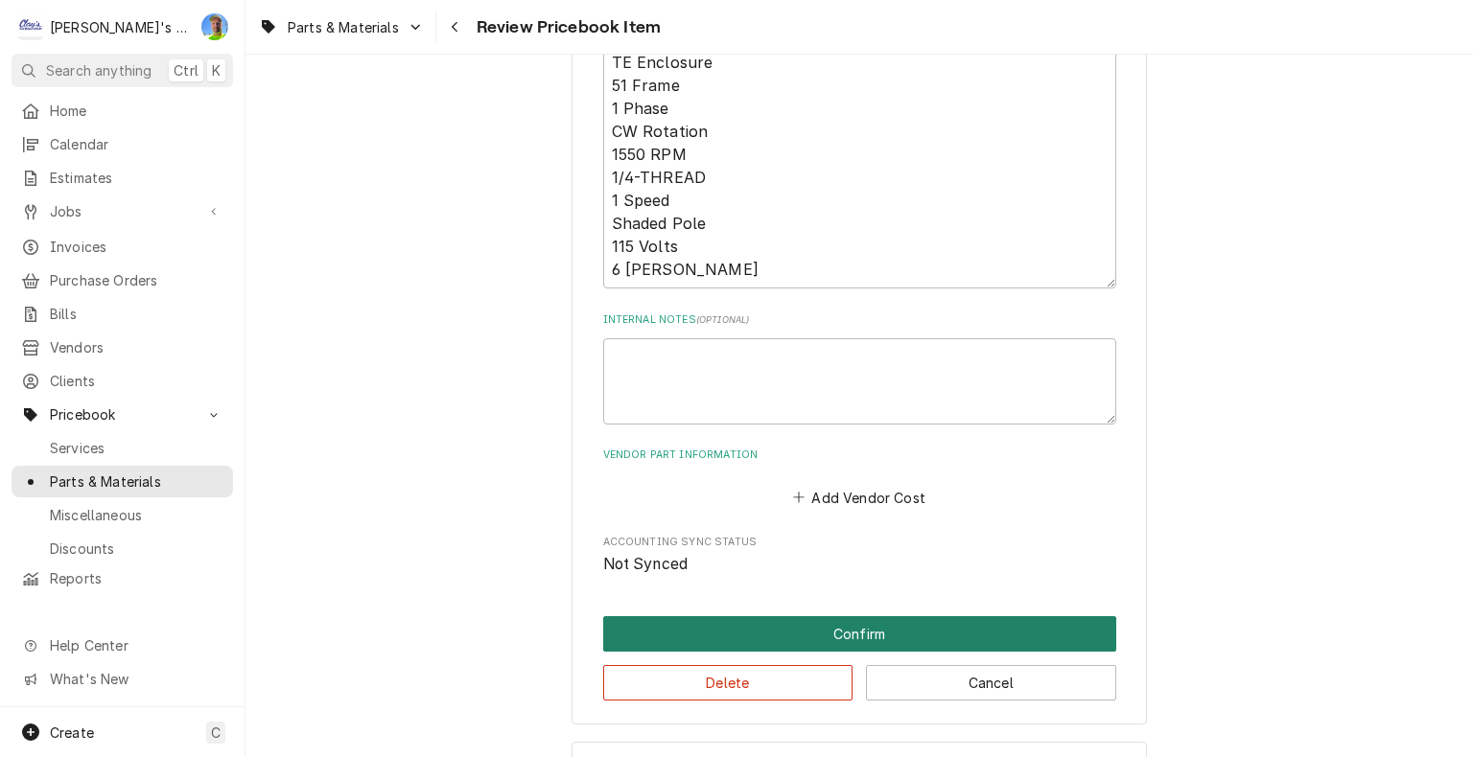
click at [863, 632] on button "Confirm" at bounding box center [859, 633] width 513 height 35
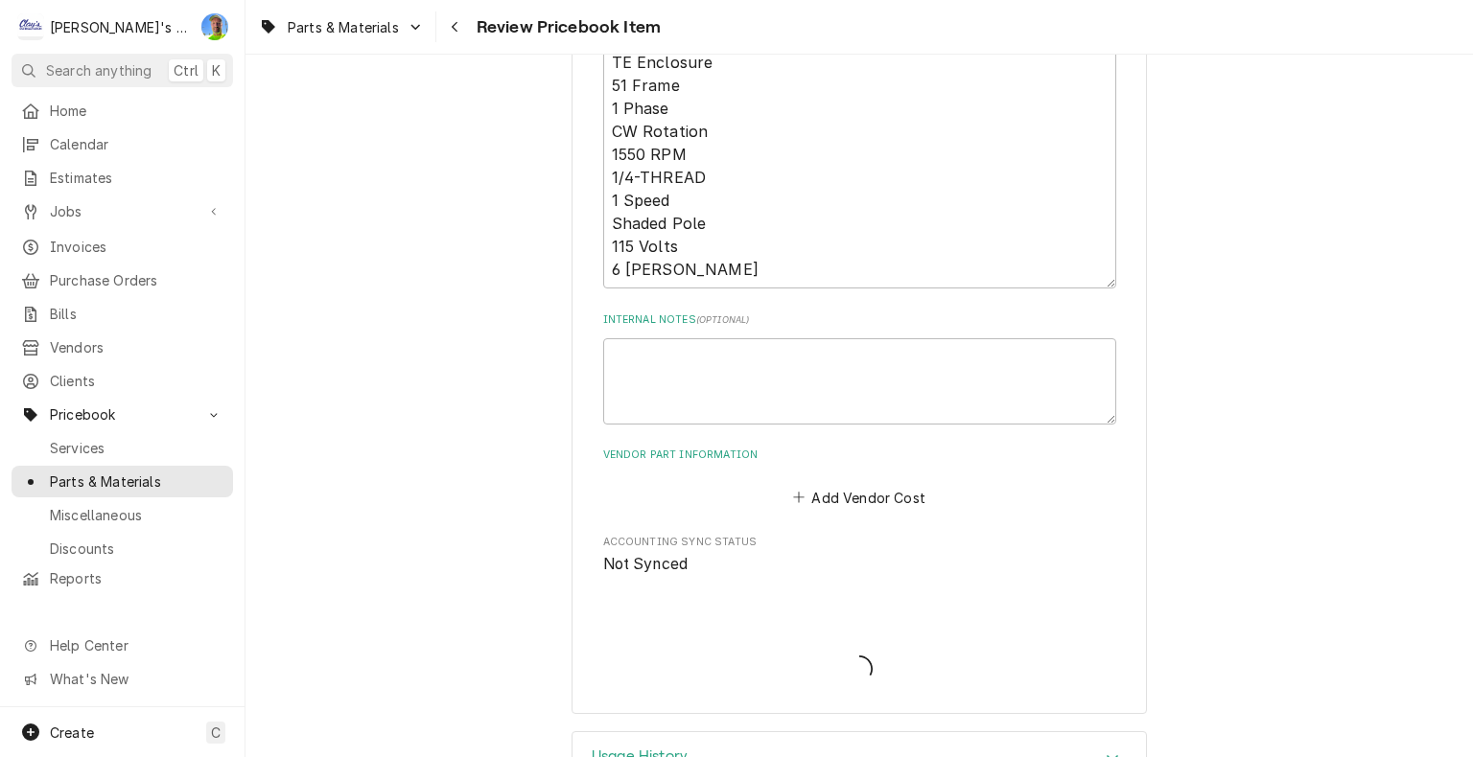
type textarea "x"
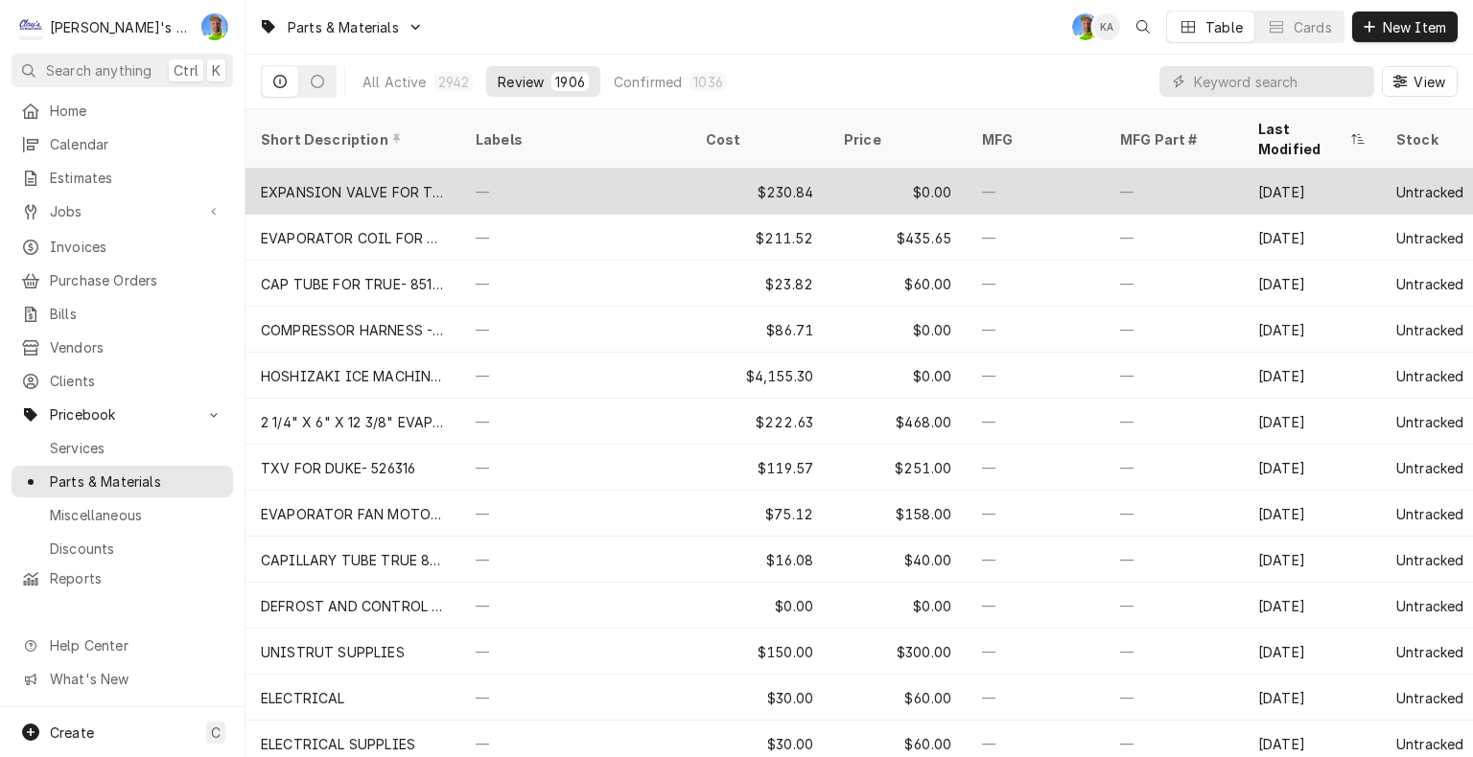
click at [557, 169] on div "—" at bounding box center [575, 192] width 230 height 46
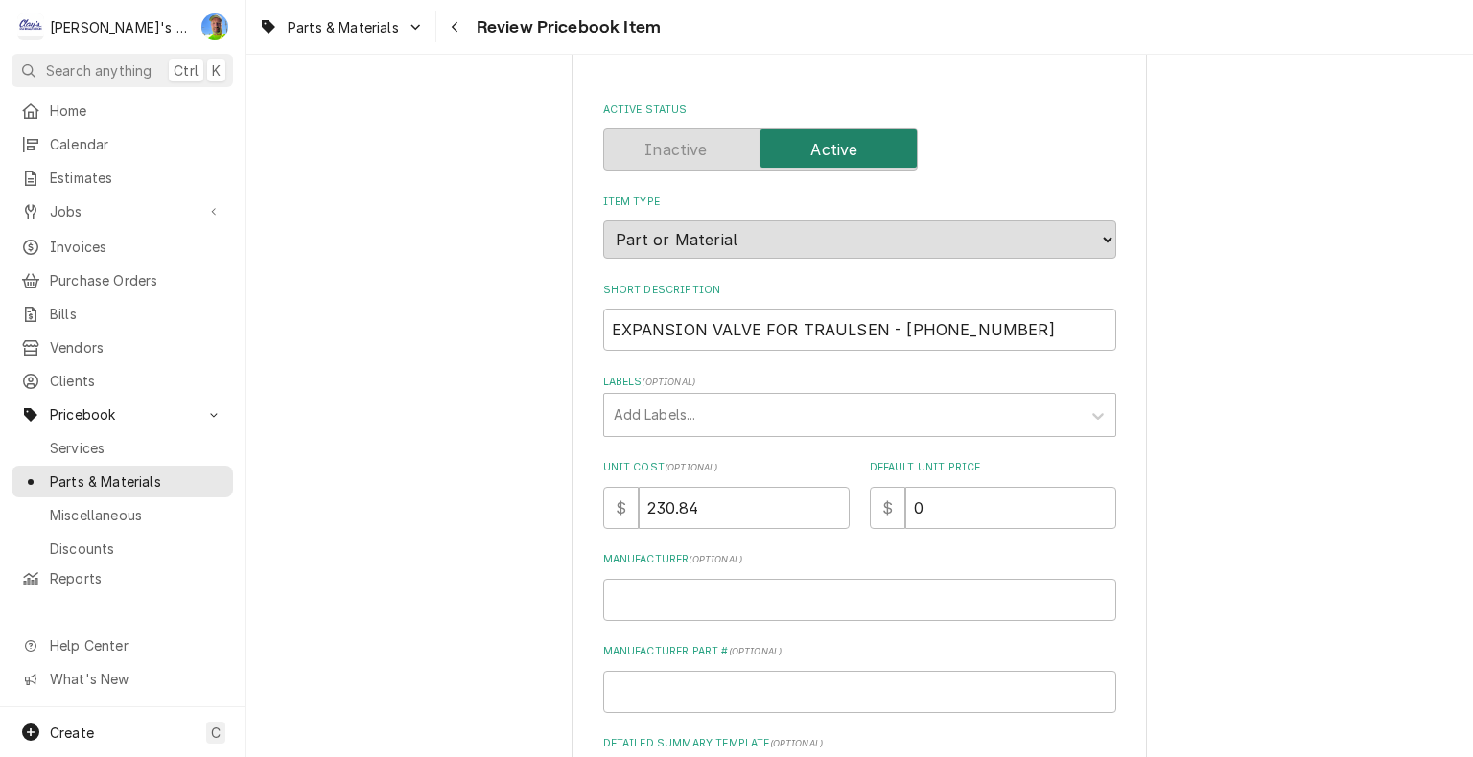
scroll to position [192, 0]
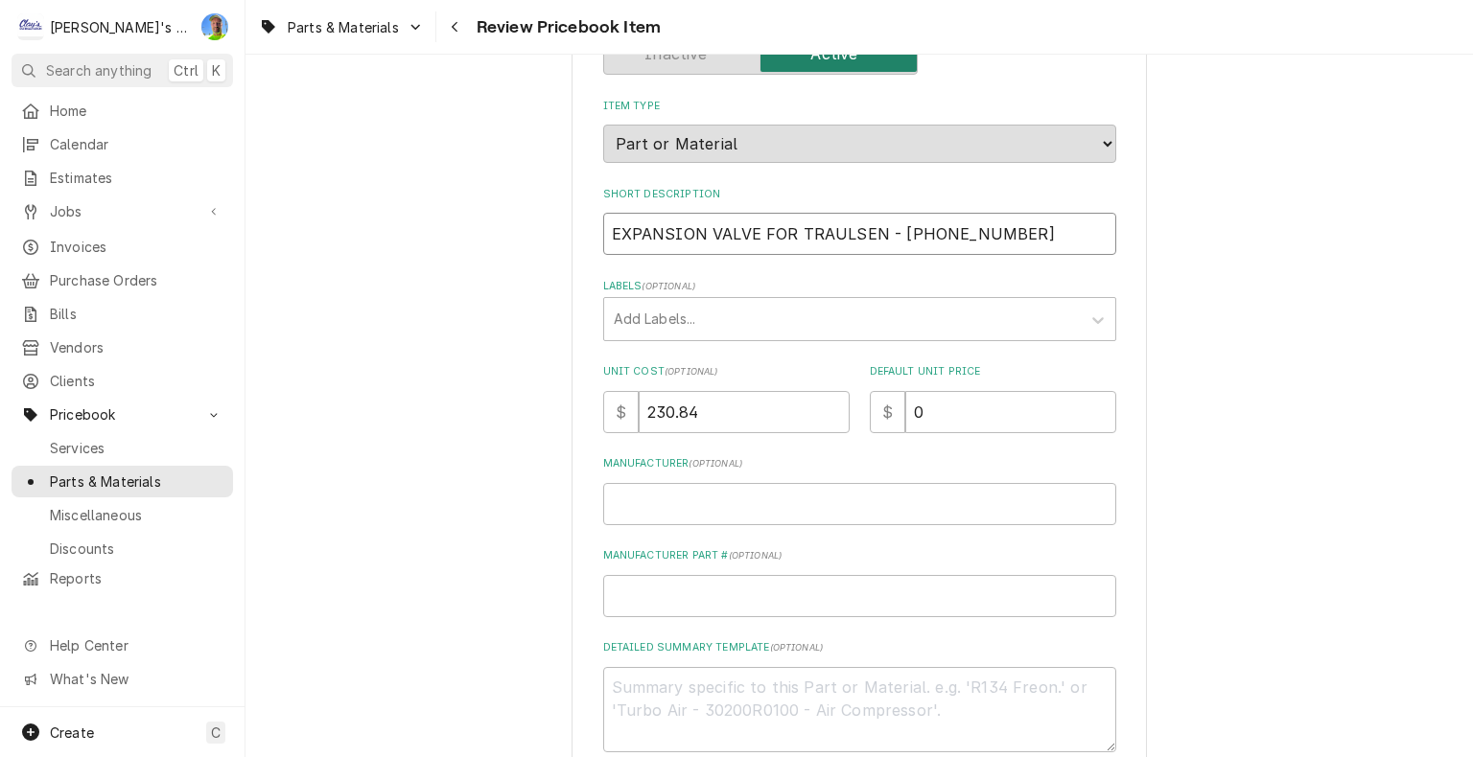
click at [881, 234] on input "EXPANSION VALVE FOR TRAULSEN - 325-60080-26" at bounding box center [859, 234] width 513 height 42
type textarea "x"
type input "EXPANSION VALVE FOR TRAULSEN 325-60080-26"
type textarea "x"
type input "EXPANSION VALVE FOR TRAULSEN 325-60080-26"
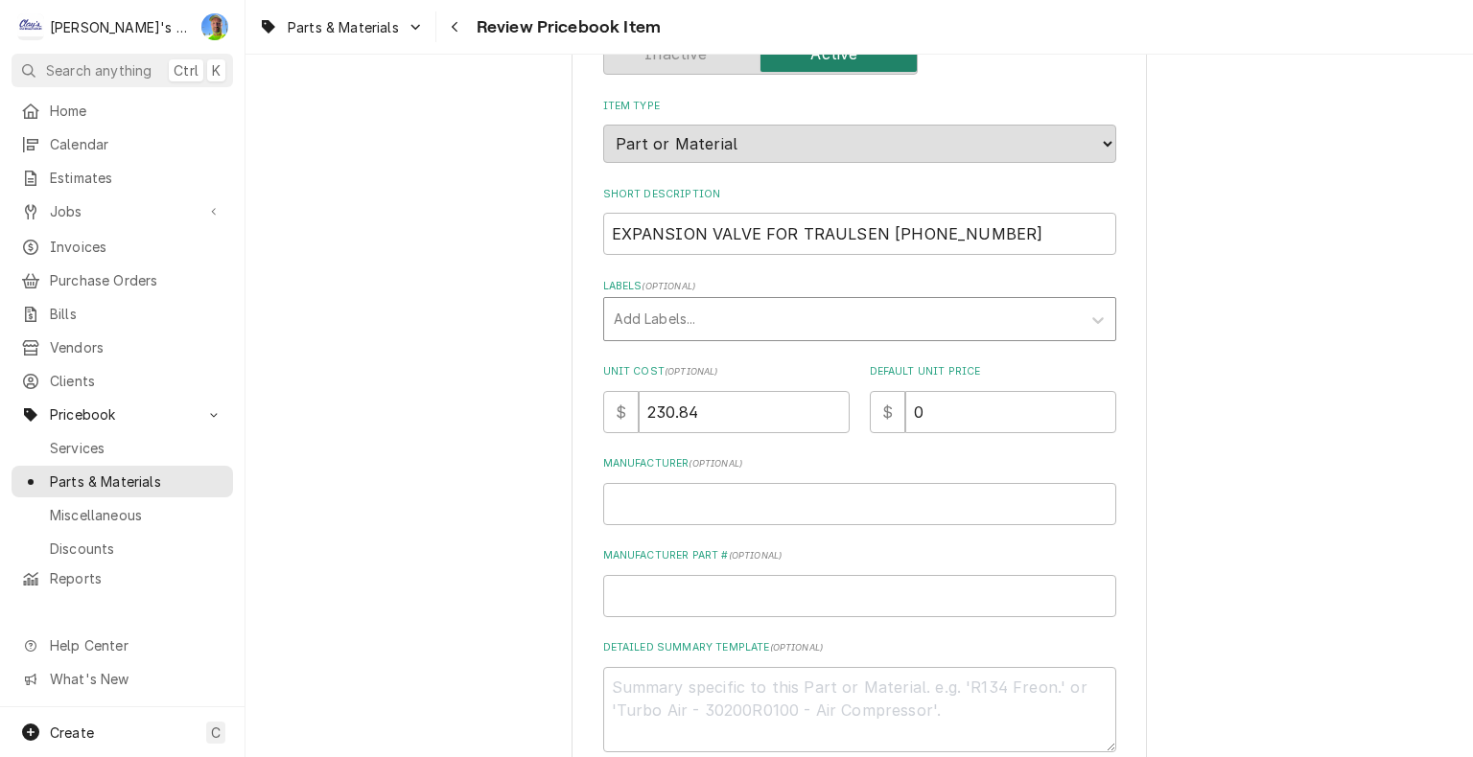
click at [886, 326] on div "Labels" at bounding box center [842, 319] width 457 height 35
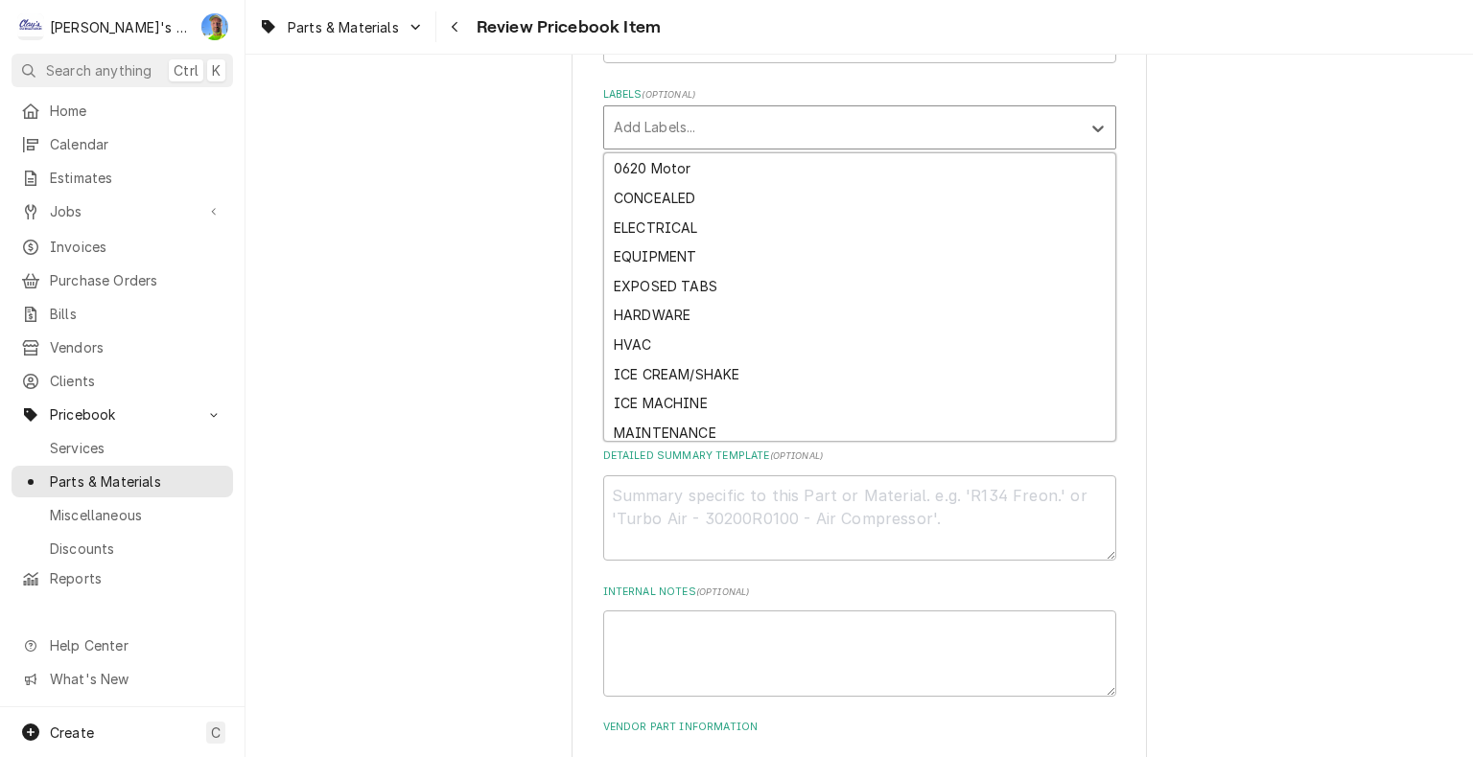
scroll to position [94, 0]
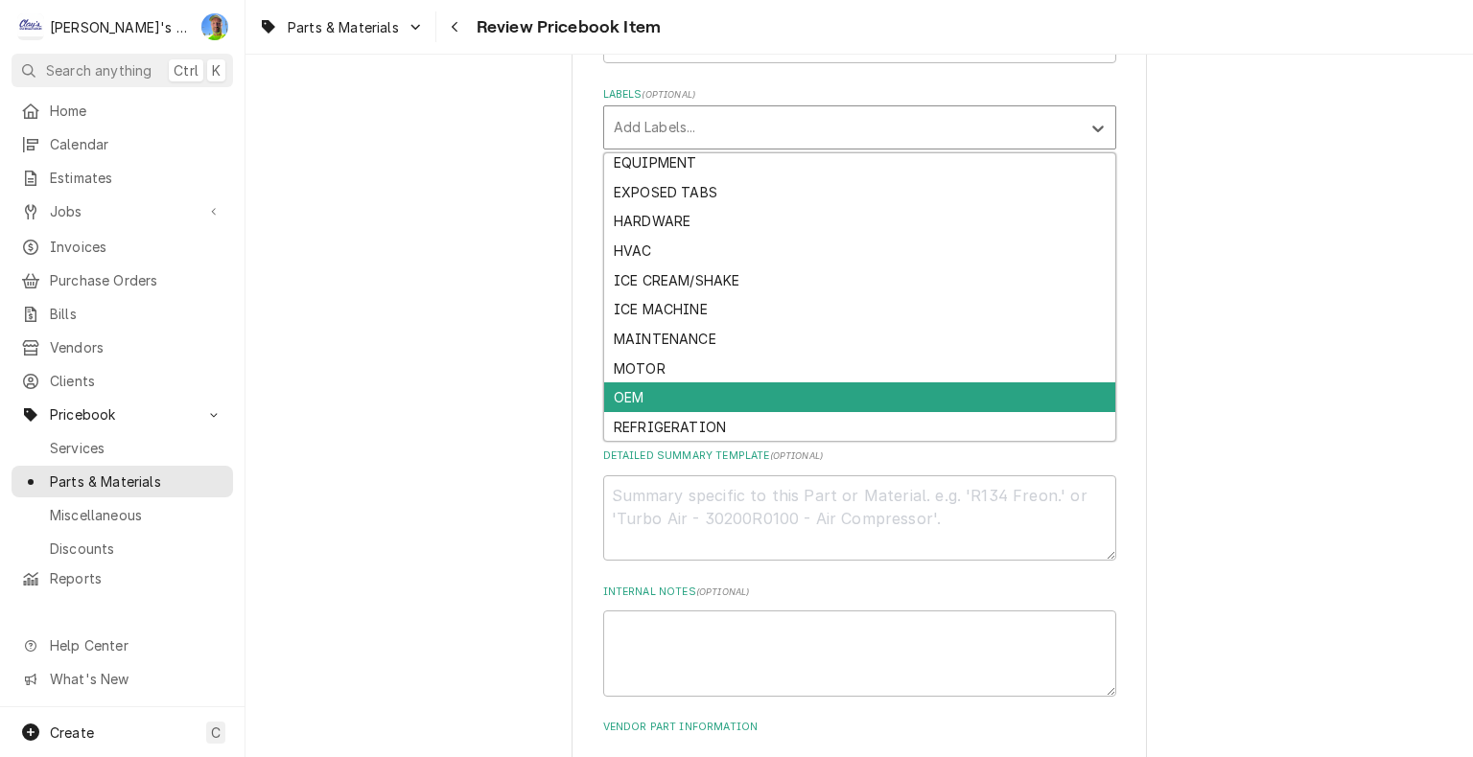
click at [791, 383] on div "OEM" at bounding box center [859, 398] width 511 height 30
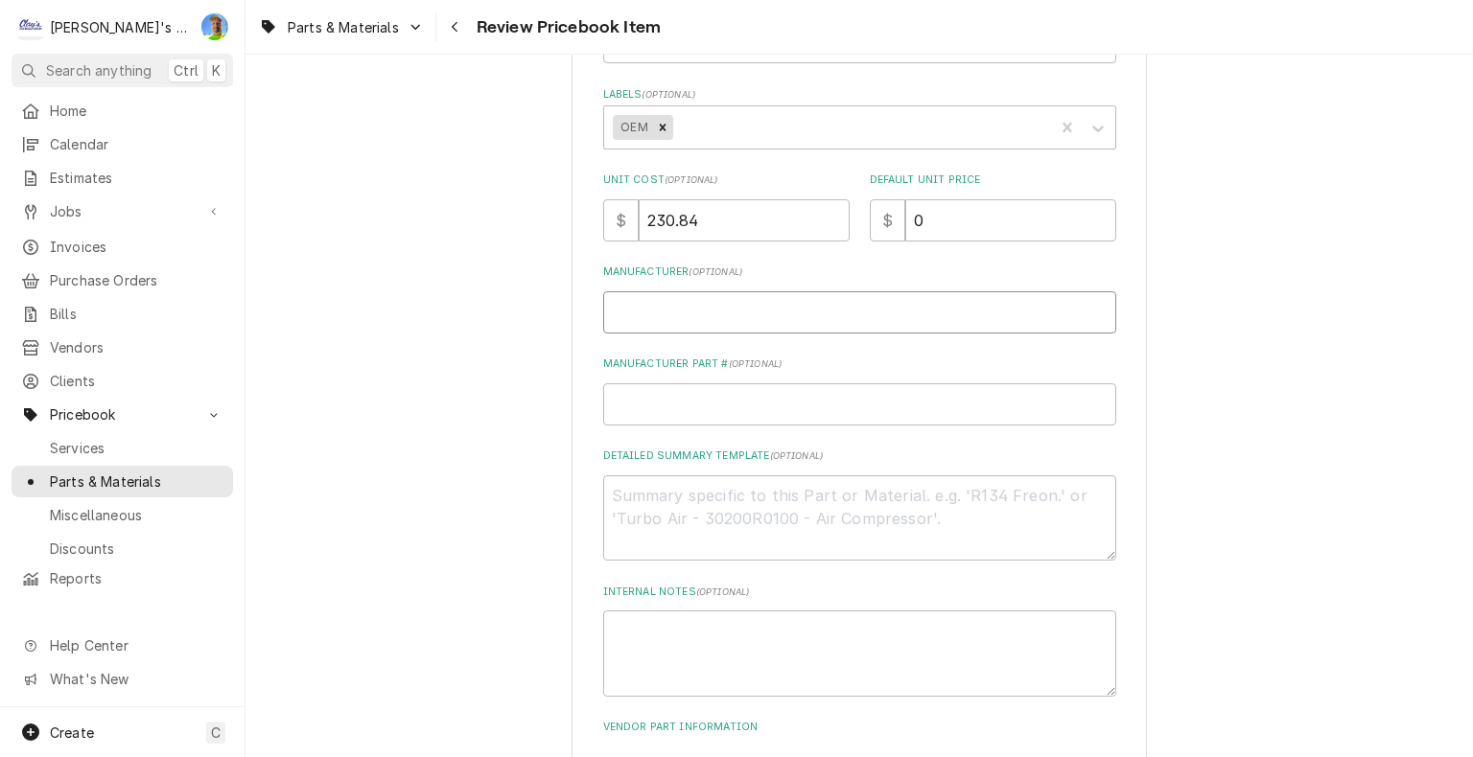
click at [756, 307] on input "Manufacturer ( optional )" at bounding box center [859, 312] width 513 height 42
type textarea "x"
type input "T"
type textarea "x"
type input "TR"
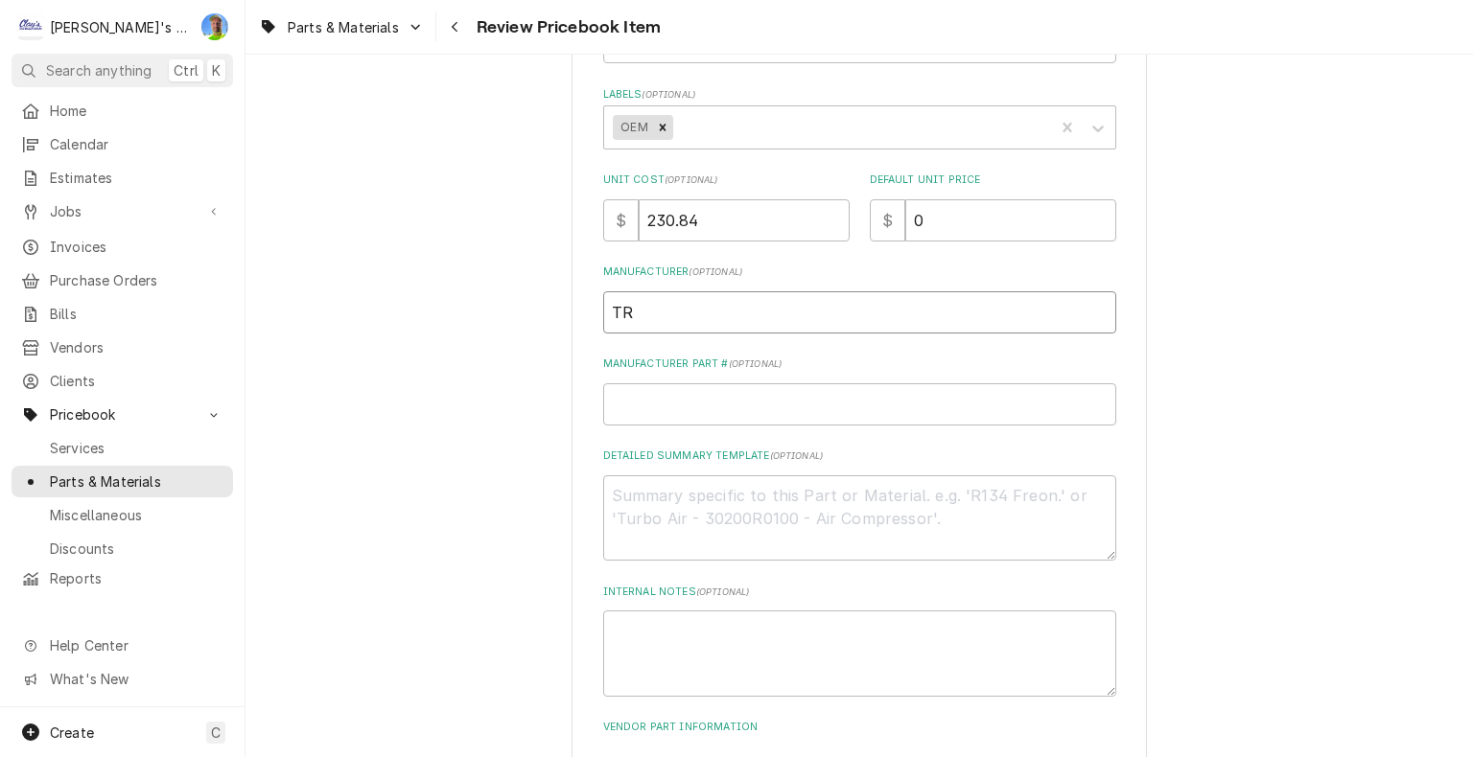
type textarea "x"
type input "TRA"
type textarea "x"
type input "TRAU"
type textarea "x"
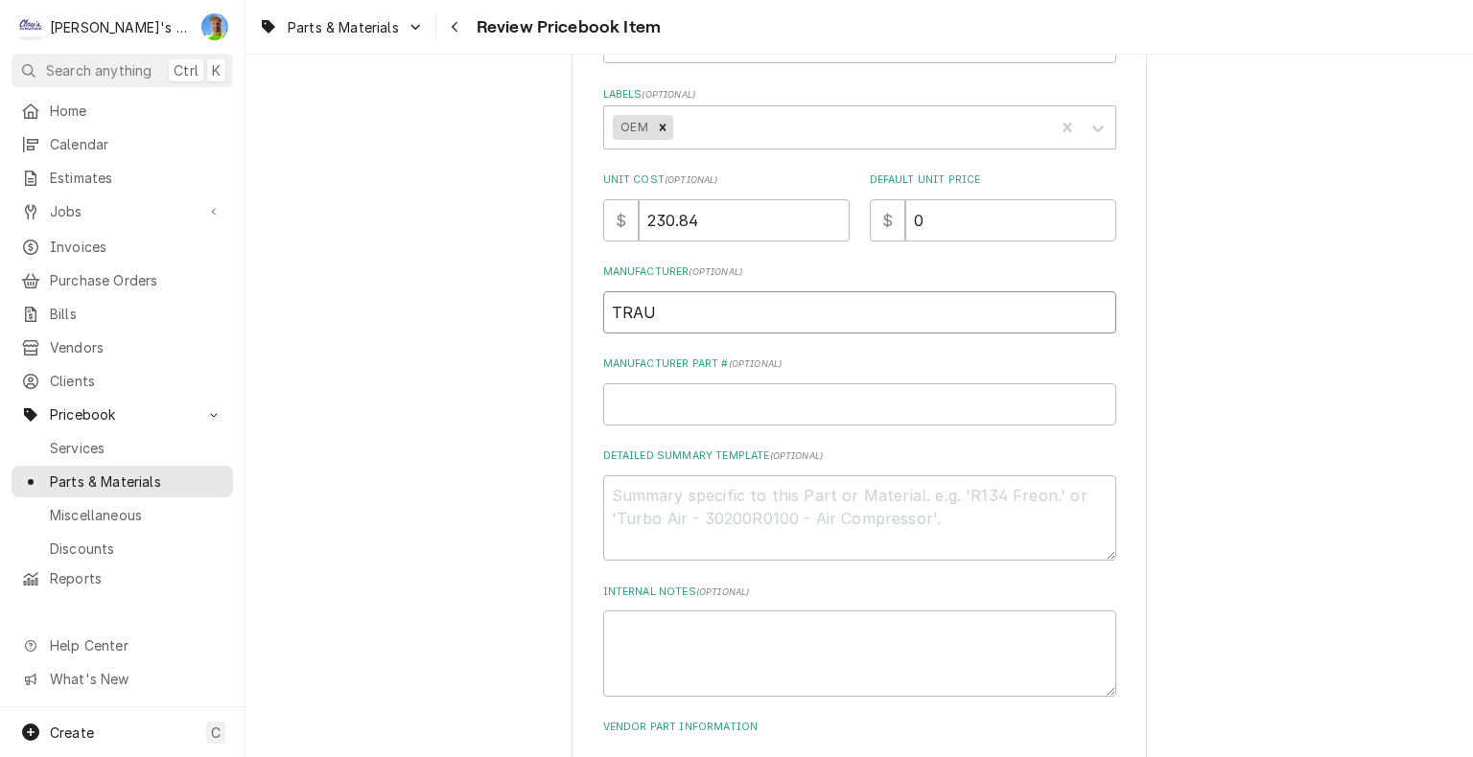
type input "TRAUL"
type textarea "x"
type input "TRAULS"
type textarea "x"
type input "TRAULSE"
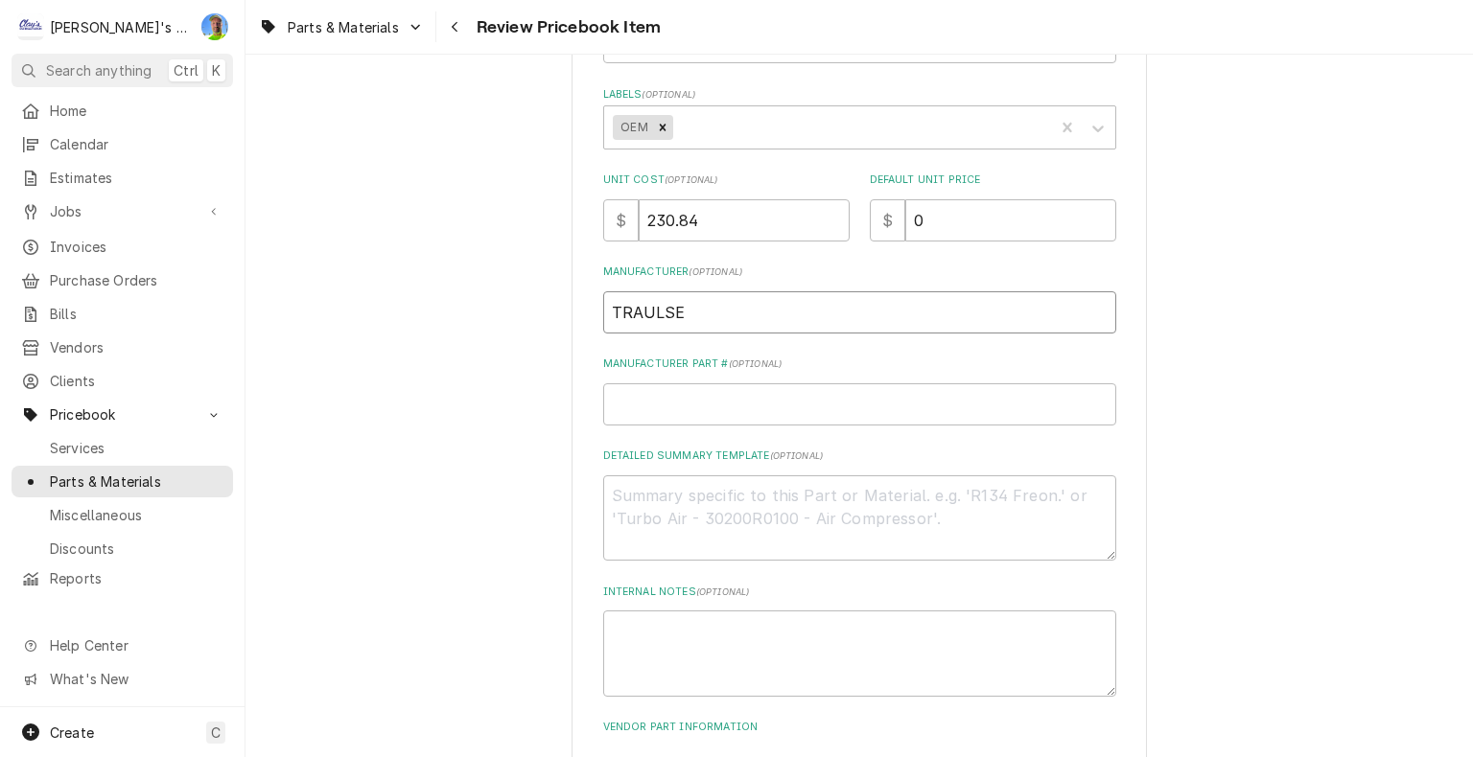
type textarea "x"
type input "TRAULSEN"
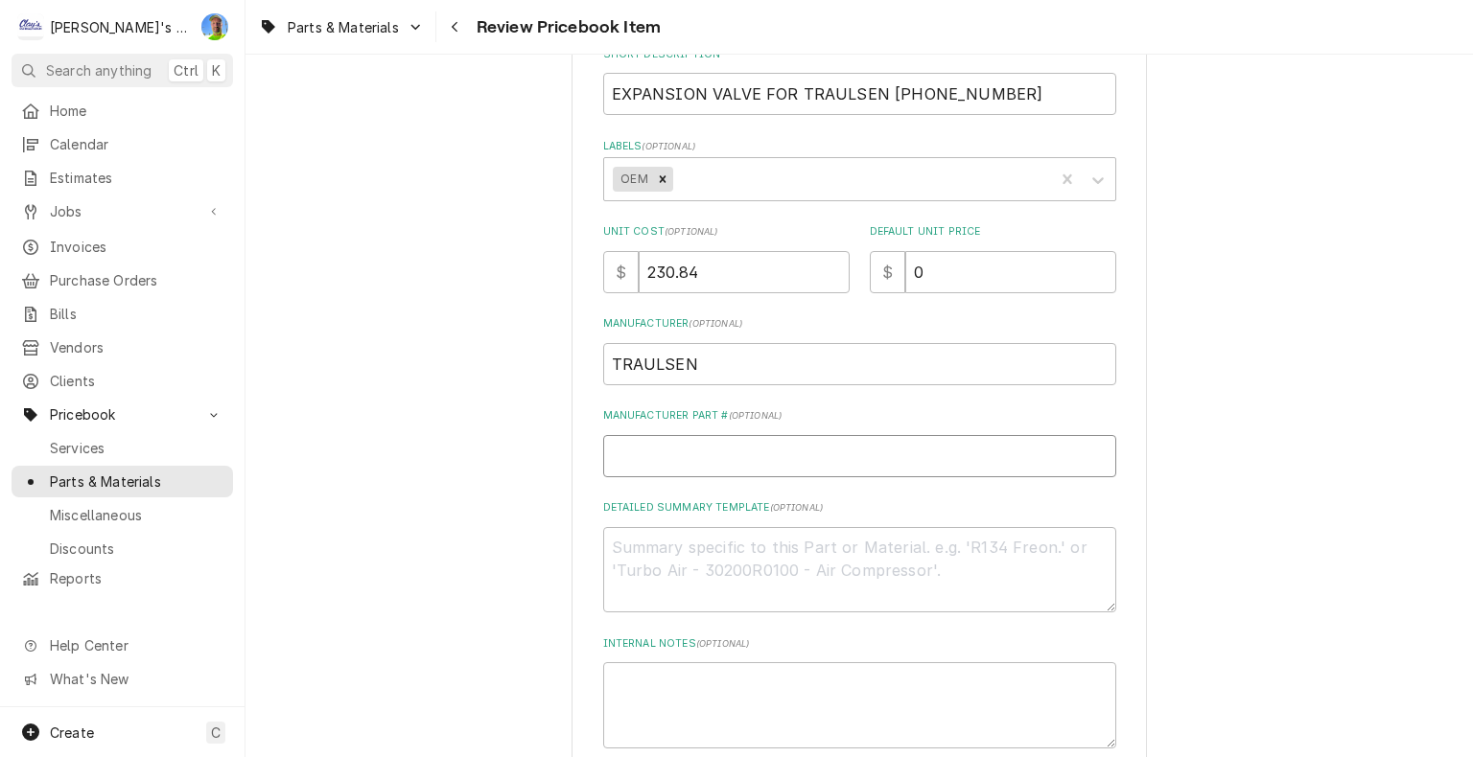
scroll to position [288, 0]
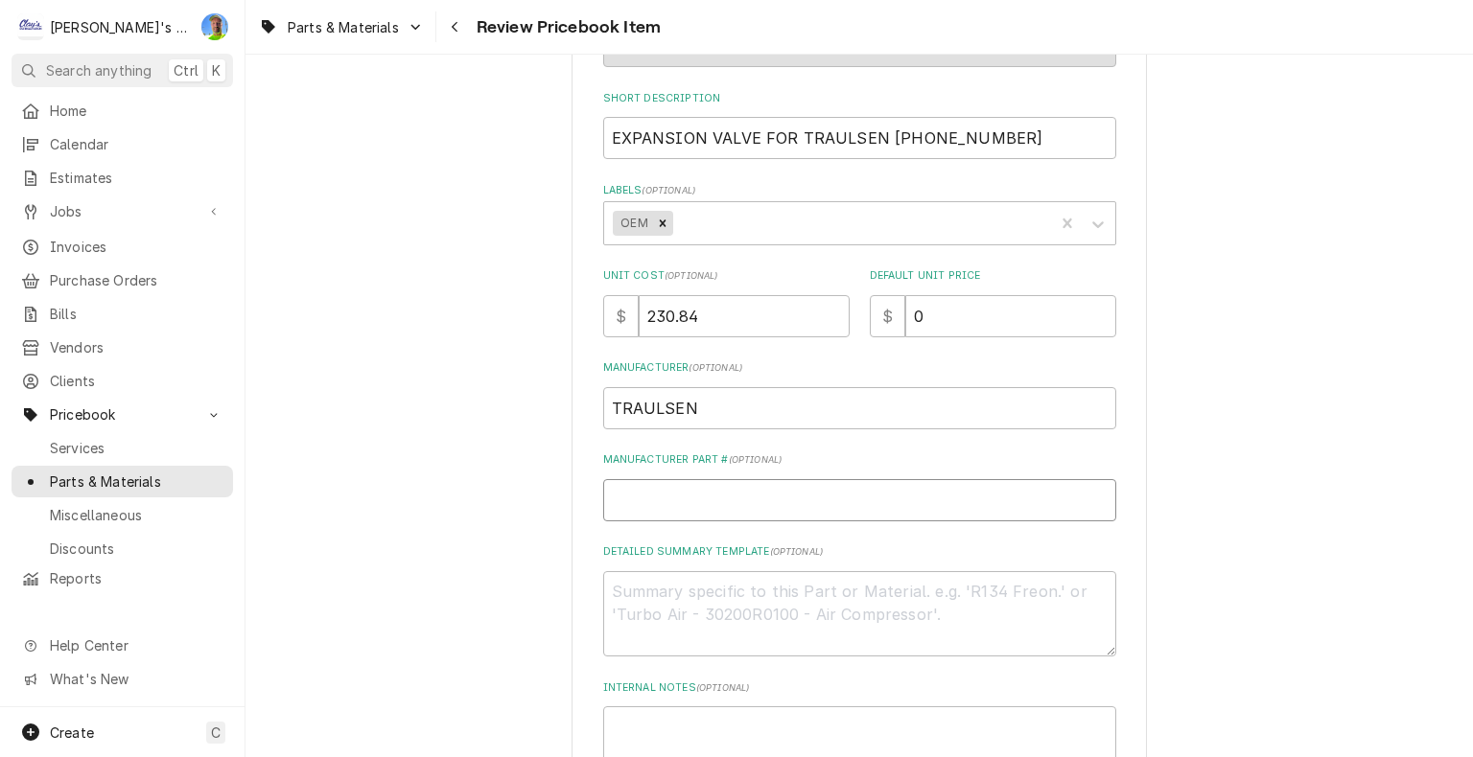
type textarea "x"
type input "3"
type textarea "x"
type input "32"
type textarea "x"
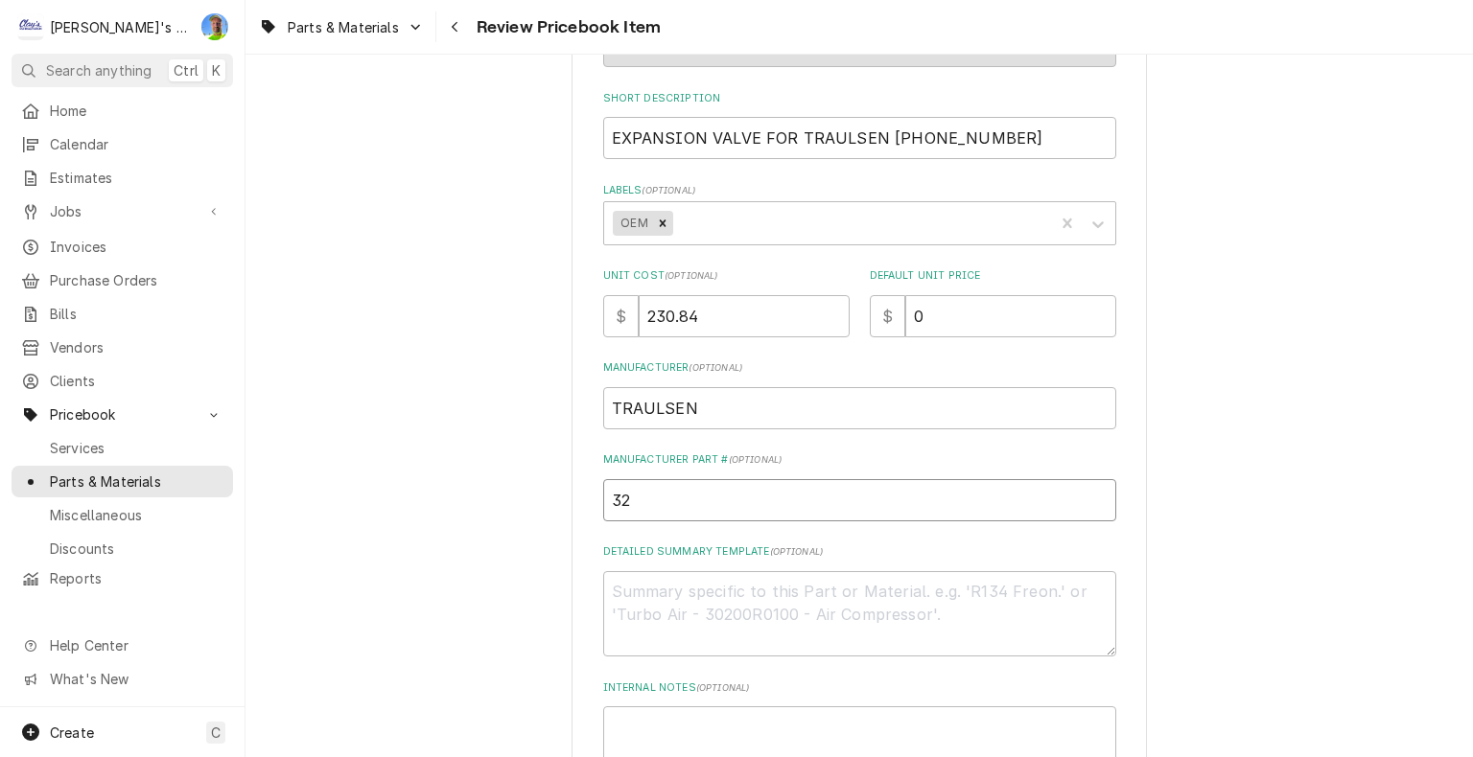
type input "325"
type textarea "x"
type input "325-"
type textarea "x"
type input "325-6"
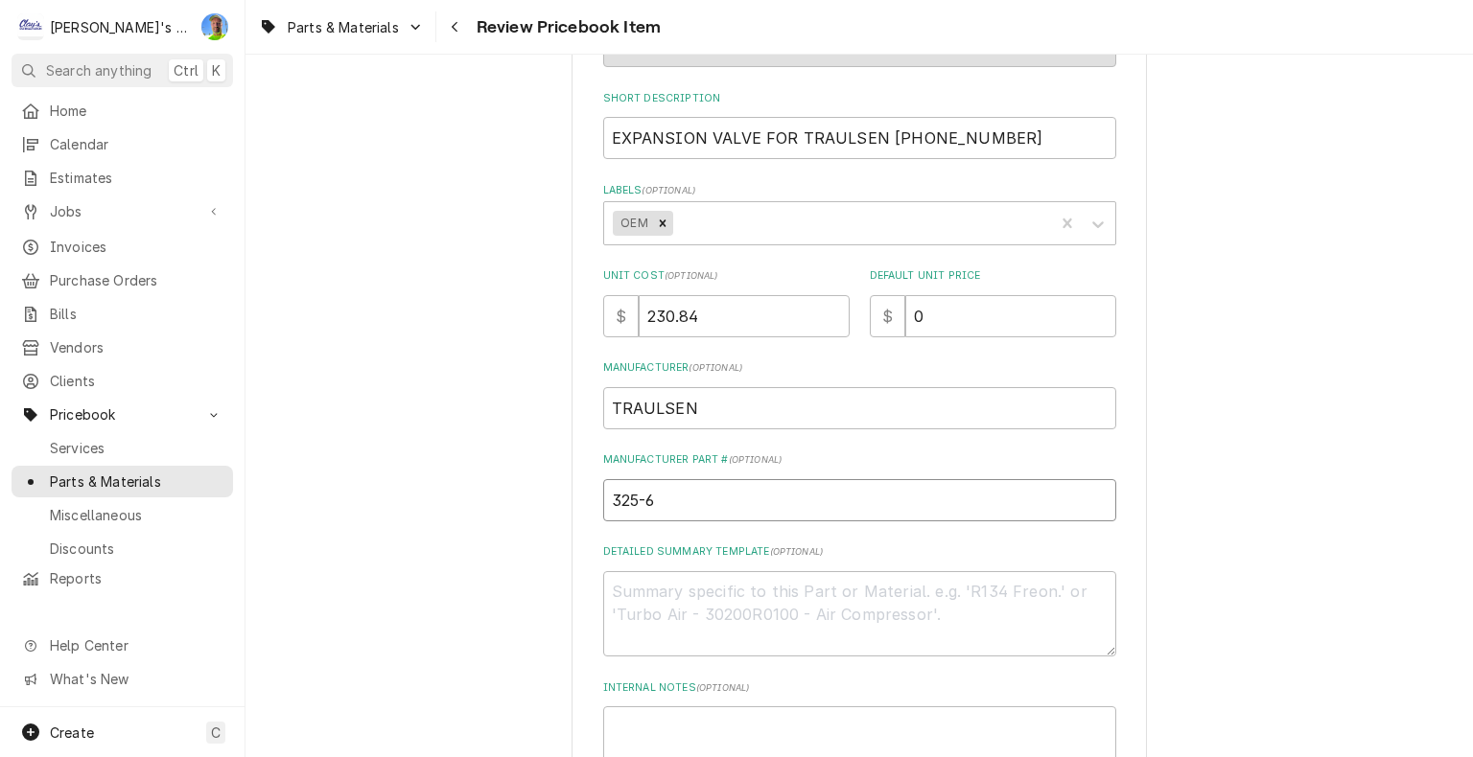
type textarea "x"
type input "325-60"
type textarea "x"
type input "325-600"
type textarea "x"
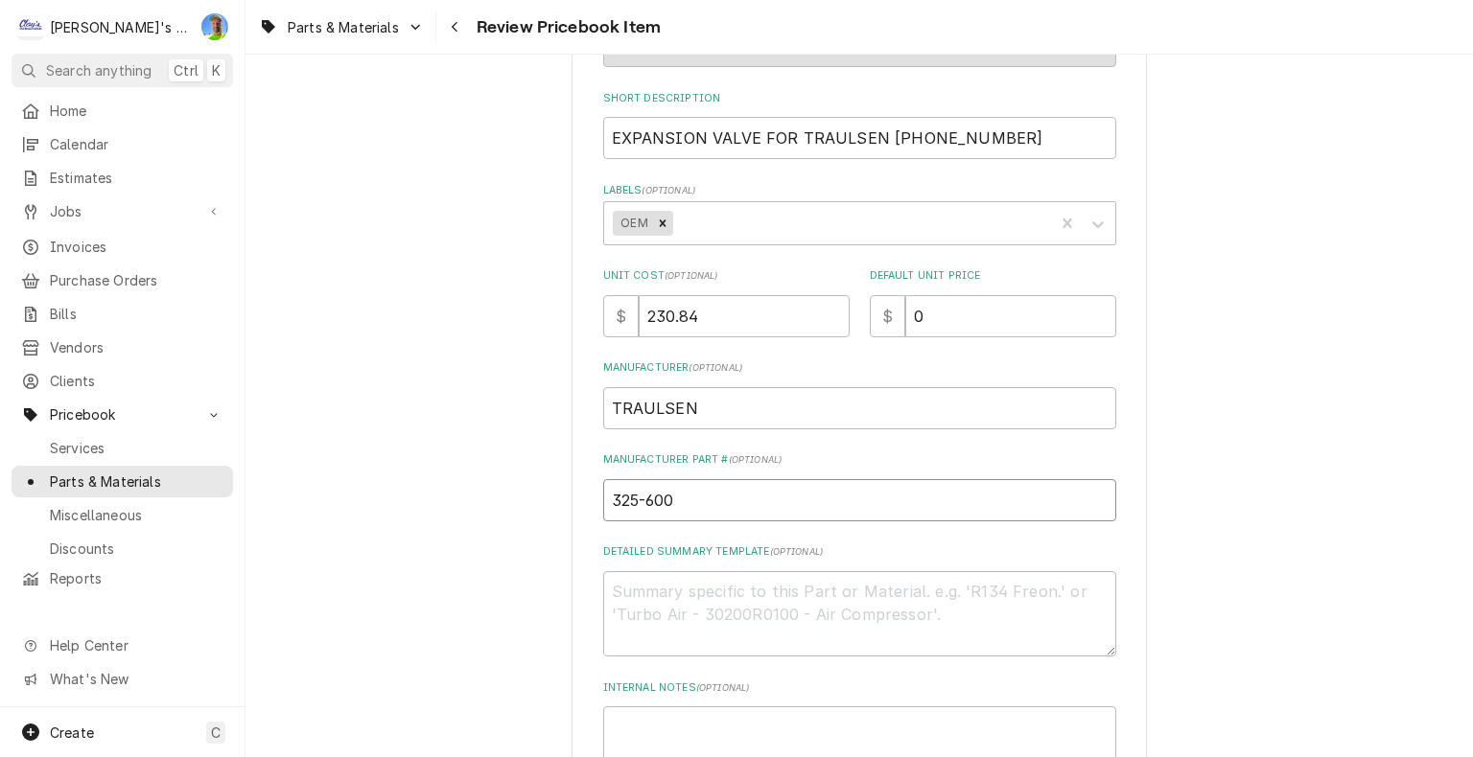
type input "325-6008"
type textarea "x"
type input "325-60080"
type textarea "x"
type input "325-600809"
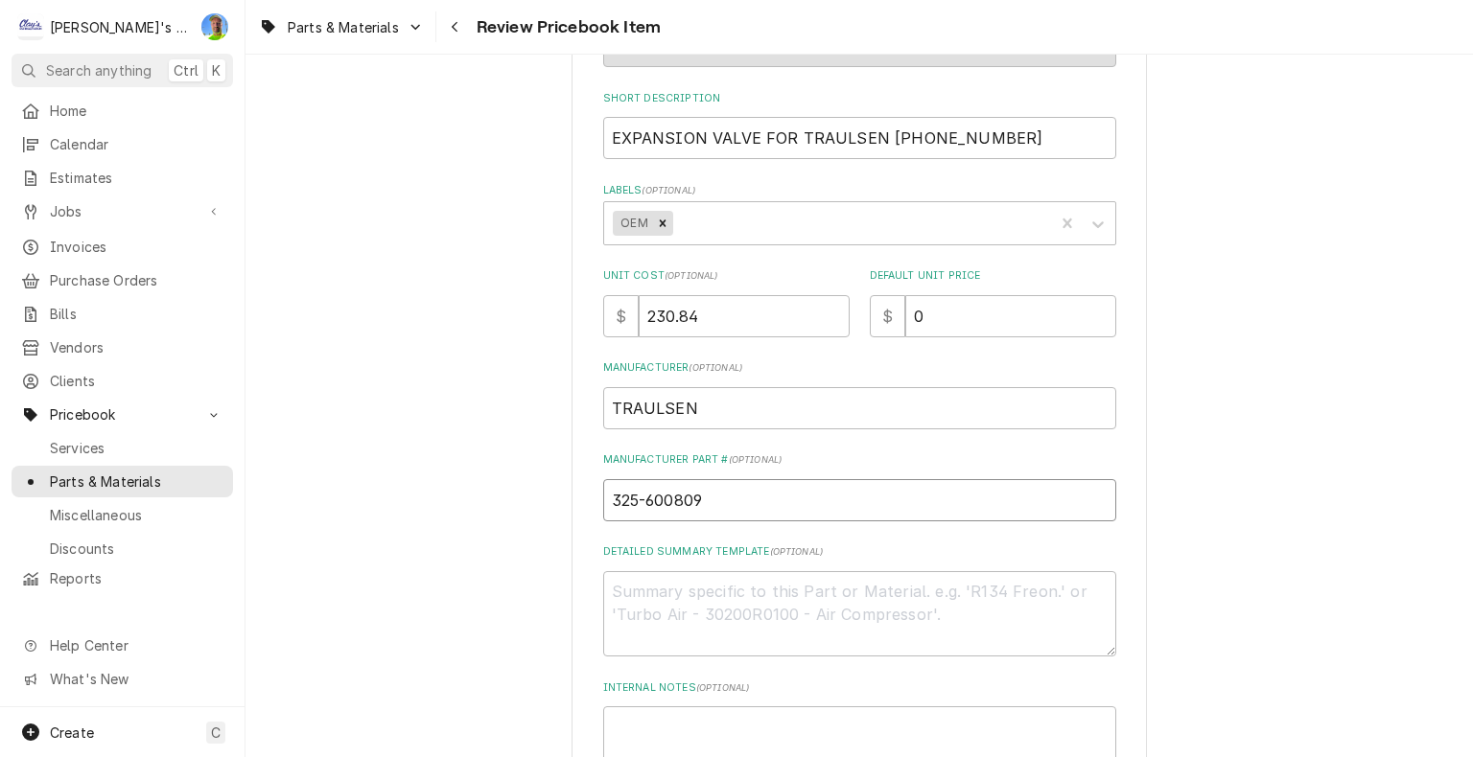
type textarea "x"
type input "325-60080"
type textarea "x"
type input "325-60080-"
type textarea "x"
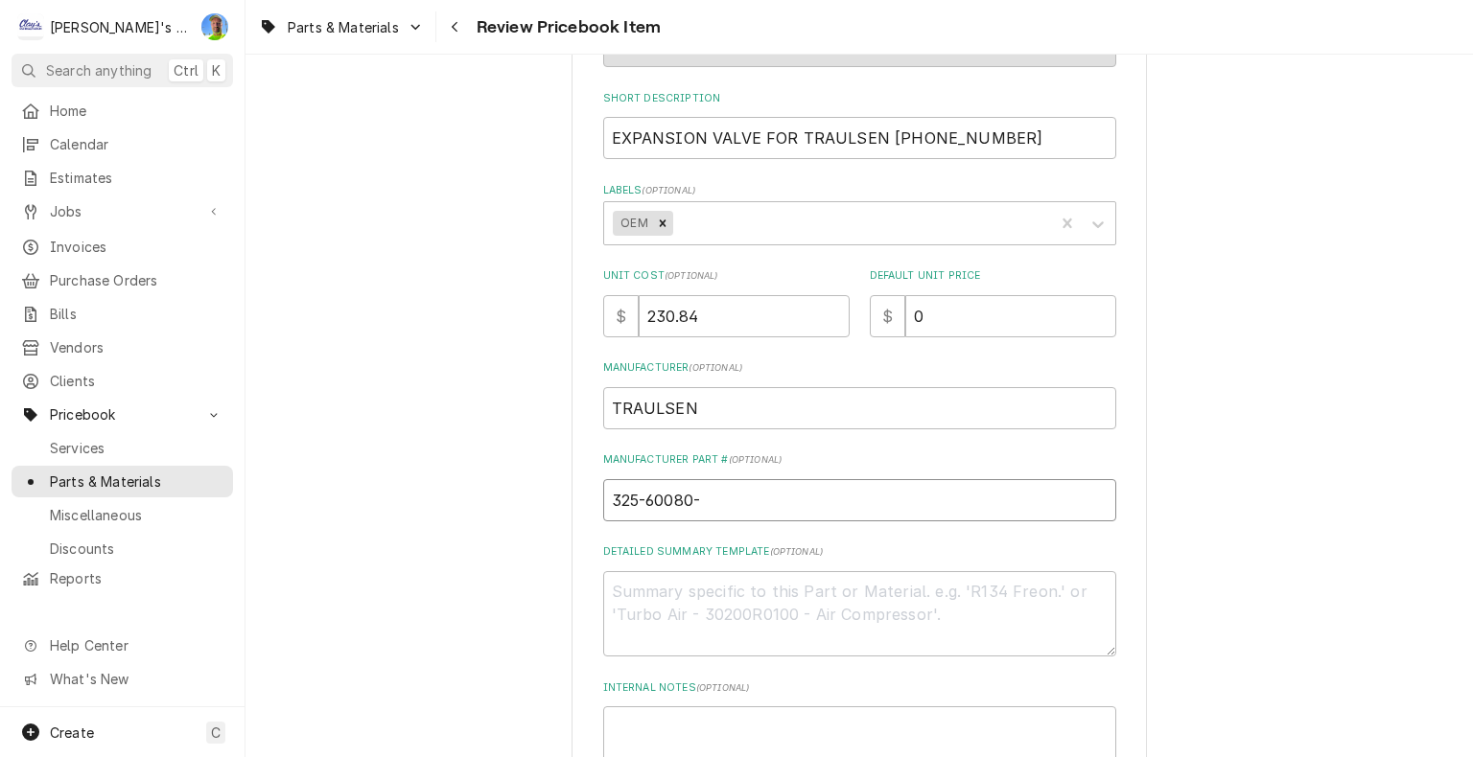
type input "325-60080-2"
type textarea "x"
type input "325-60080-26"
drag, startPoint x: 755, startPoint y: 141, endPoint x: 782, endPoint y: 140, distance: 27.8
click at [782, 140] on input "EXPANSION VALVE FOR TRAULSEN 325-60080-26" at bounding box center [859, 138] width 513 height 42
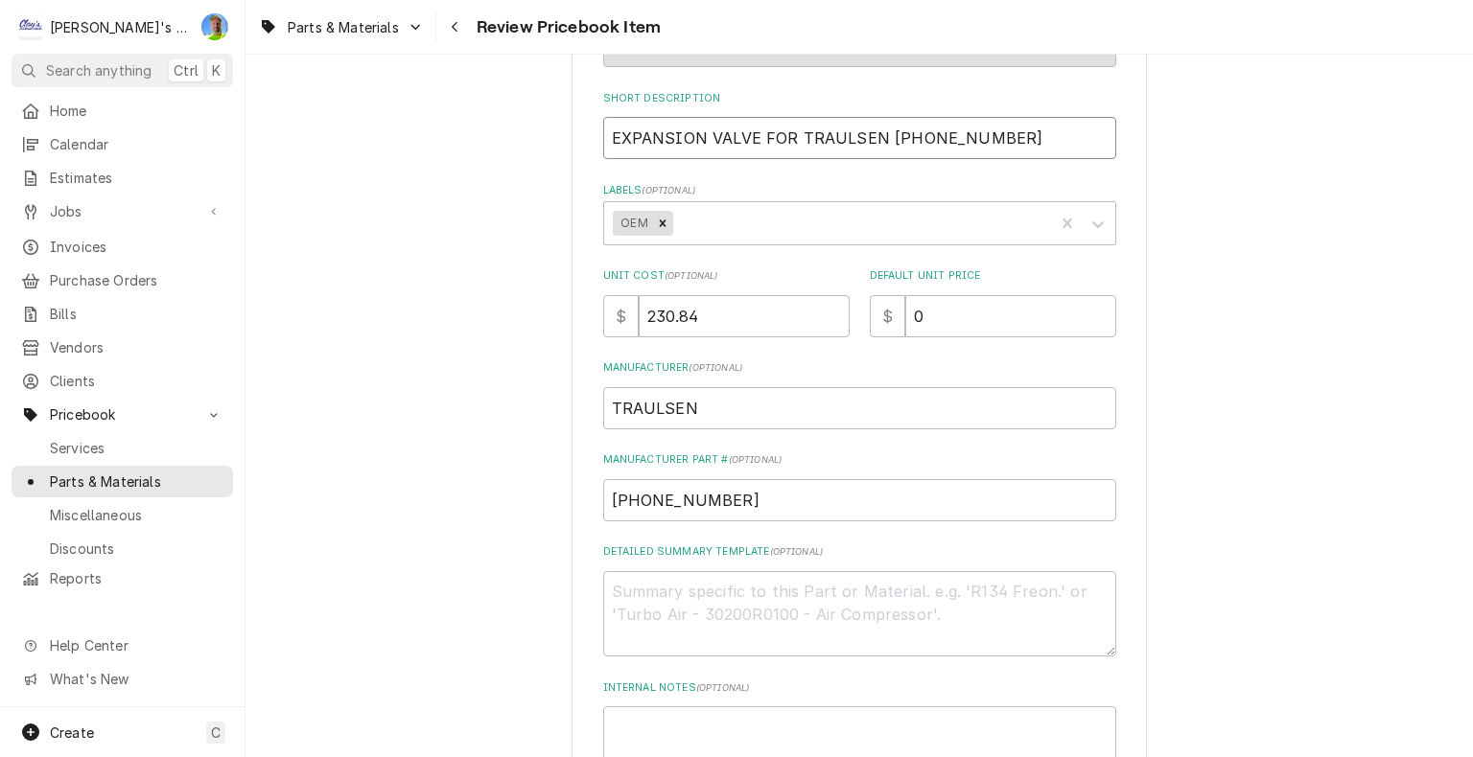
type textarea "x"
type input "EXPANSION VALVE TRAULSEN 325-60080-26"
drag, startPoint x: 752, startPoint y: 132, endPoint x: 844, endPoint y: 128, distance: 92.2
click at [844, 128] on input "EXPANSION VALVE TRAULSEN 325-60080-26" at bounding box center [859, 138] width 513 height 42
type textarea "x"
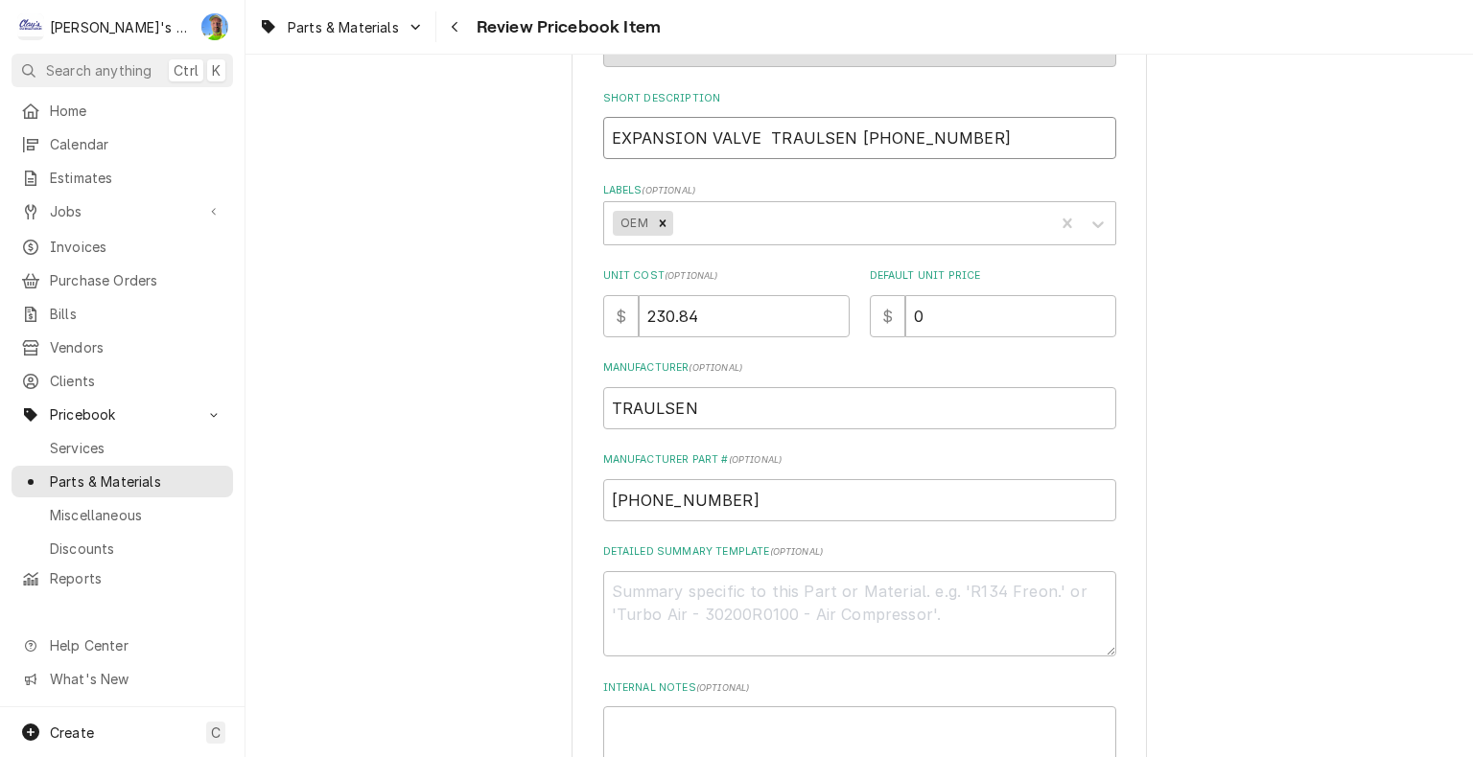
type input "EXPANSION VALVE 325-60080-26"
click at [603, 138] on input "EXPANSION VALVE 325-60080-26" at bounding box center [859, 138] width 513 height 42
paste input "TRAULSEN"
type textarea "x"
type input "TRAULSEN EXPANSION VALVE 325-60080-26"
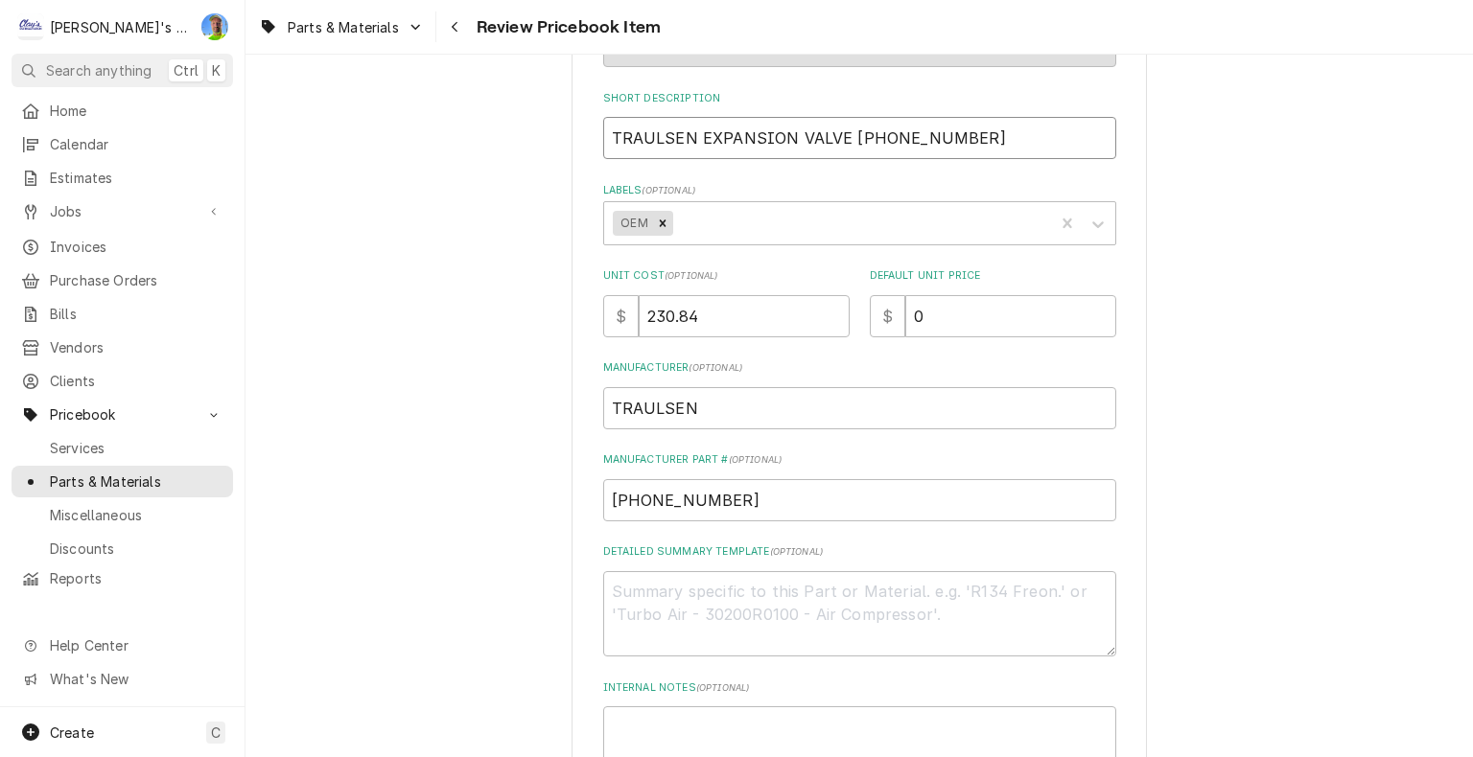
click at [610, 137] on input "TRAULSEN EXPANSION VALVE 325-60080-26" at bounding box center [859, 138] width 513 height 42
type textarea "x"
drag, startPoint x: 594, startPoint y: 128, endPoint x: 965, endPoint y: 126, distance: 370.1
click at [965, 126] on input "TRAULSEN EXPANSION VALVE 325-60080-26" at bounding box center [859, 138] width 513 height 42
type input "TRAULSEN EXPANSION VALVE 325-60080-26"
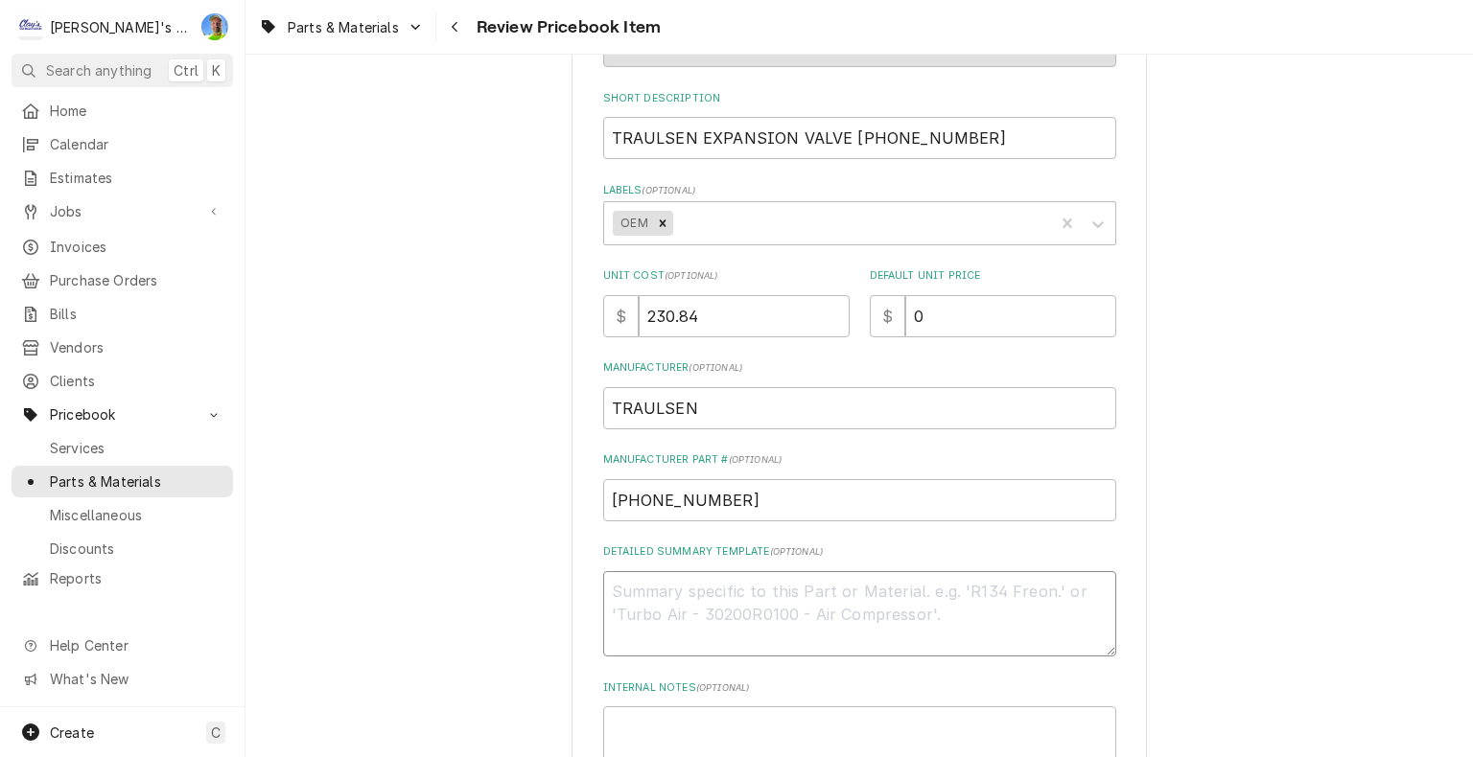
click at [634, 578] on textarea "Detailed Summary Template ( optional )" at bounding box center [859, 614] width 513 height 86
paste textarea "Traulsen 325-60080-26 Expansion Valve/Txv, Aa1/4Sw35 R-404A/Lt I-1/4"
type textarea "x"
click at [652, 593] on textarea "Traulsen 325-60080-26 Expansion Valve/Txv, Aa1/4Sw35 R-404A/Lt I-1/4" at bounding box center [859, 614] width 513 height 86
drag, startPoint x: 652, startPoint y: 593, endPoint x: 722, endPoint y: 616, distance: 73.7
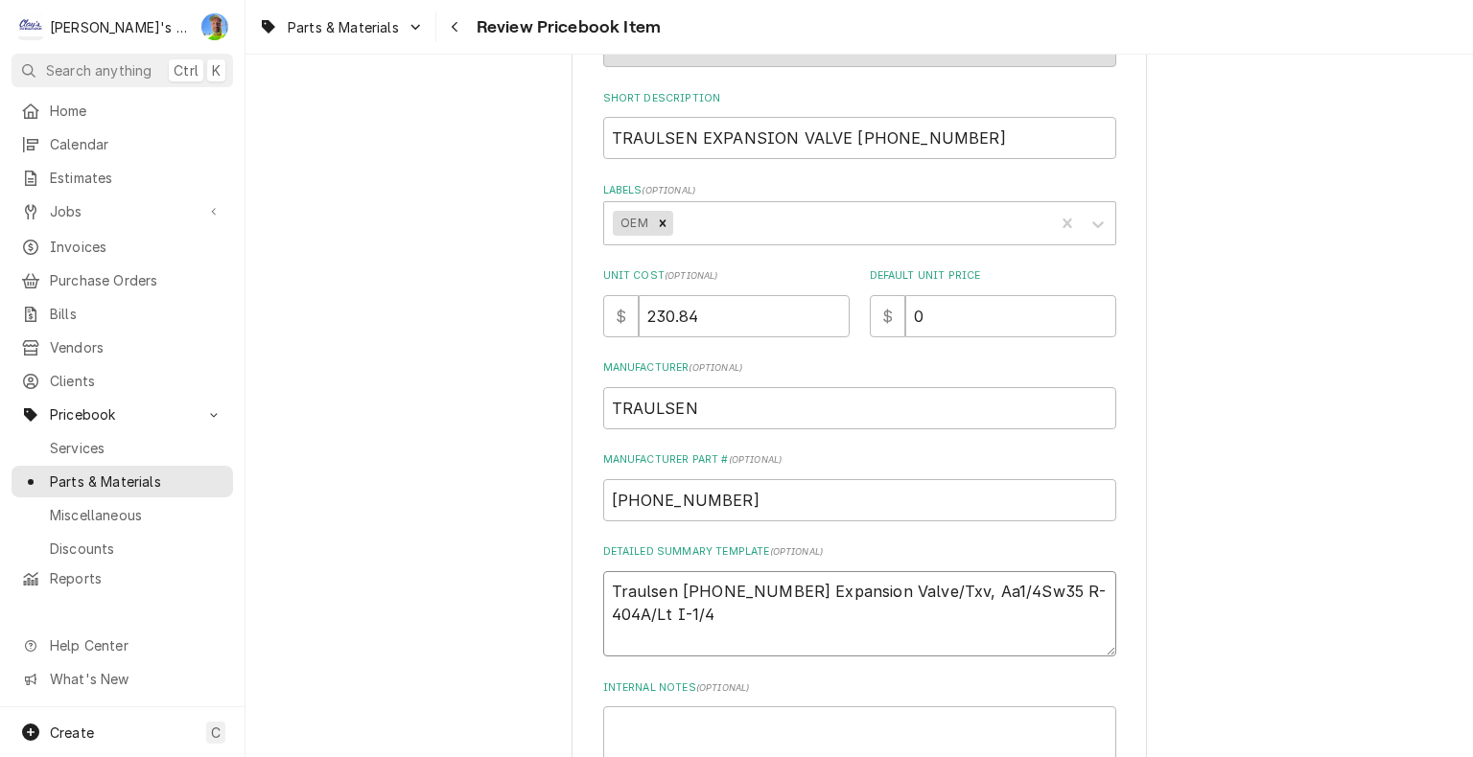
click at [722, 616] on textarea "Traulsen 325-60080-26 Expansion Valve/Txv, Aa1/4Sw35 R-404A/Lt I-1/4" at bounding box center [859, 614] width 513 height 86
type textarea "Traulsen 325-60080-26 Expansion Valve/Txv, Aa1/4Sw35 R-404A/Lt I-1/4"
click at [745, 319] on input "230.84" at bounding box center [744, 316] width 211 height 42
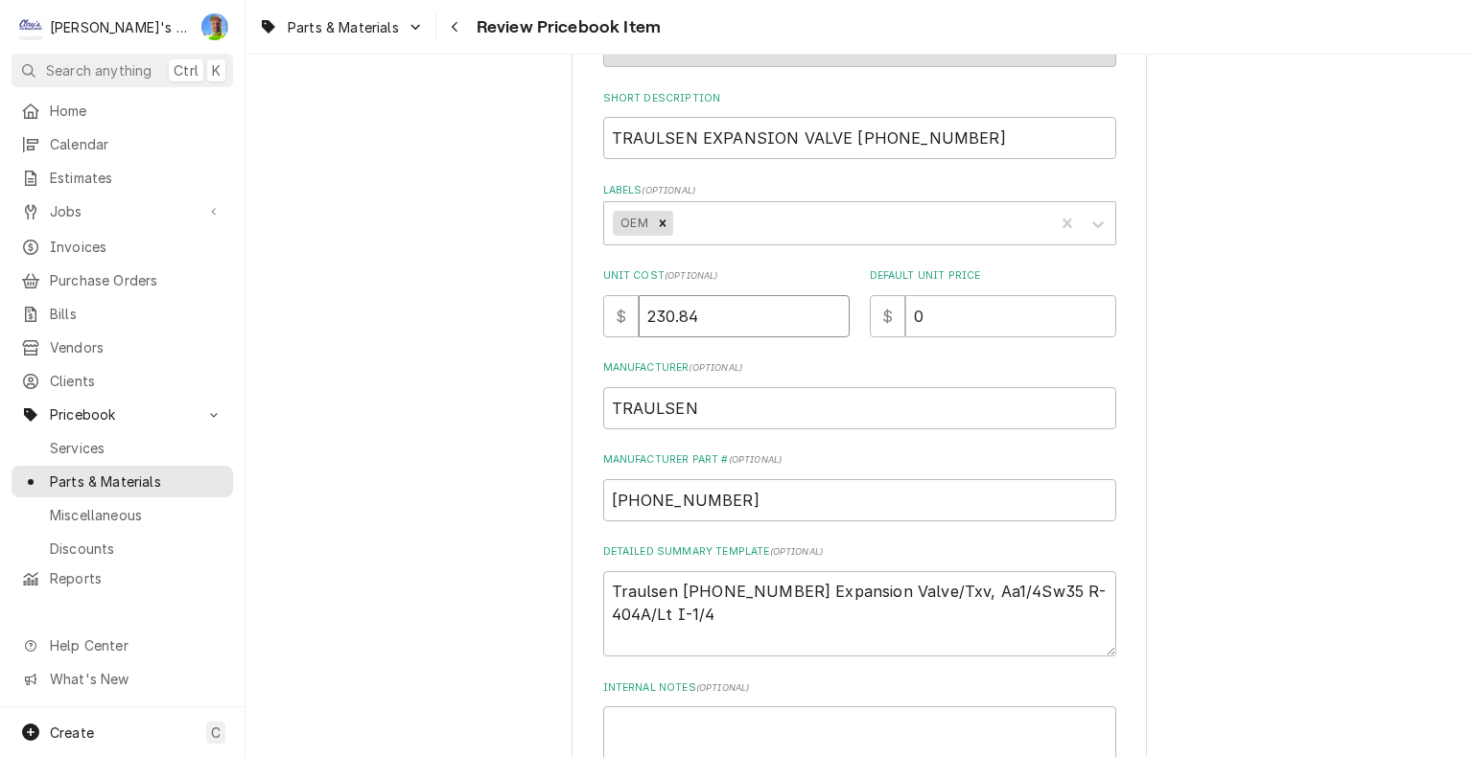
type textarea "x"
type input "0"
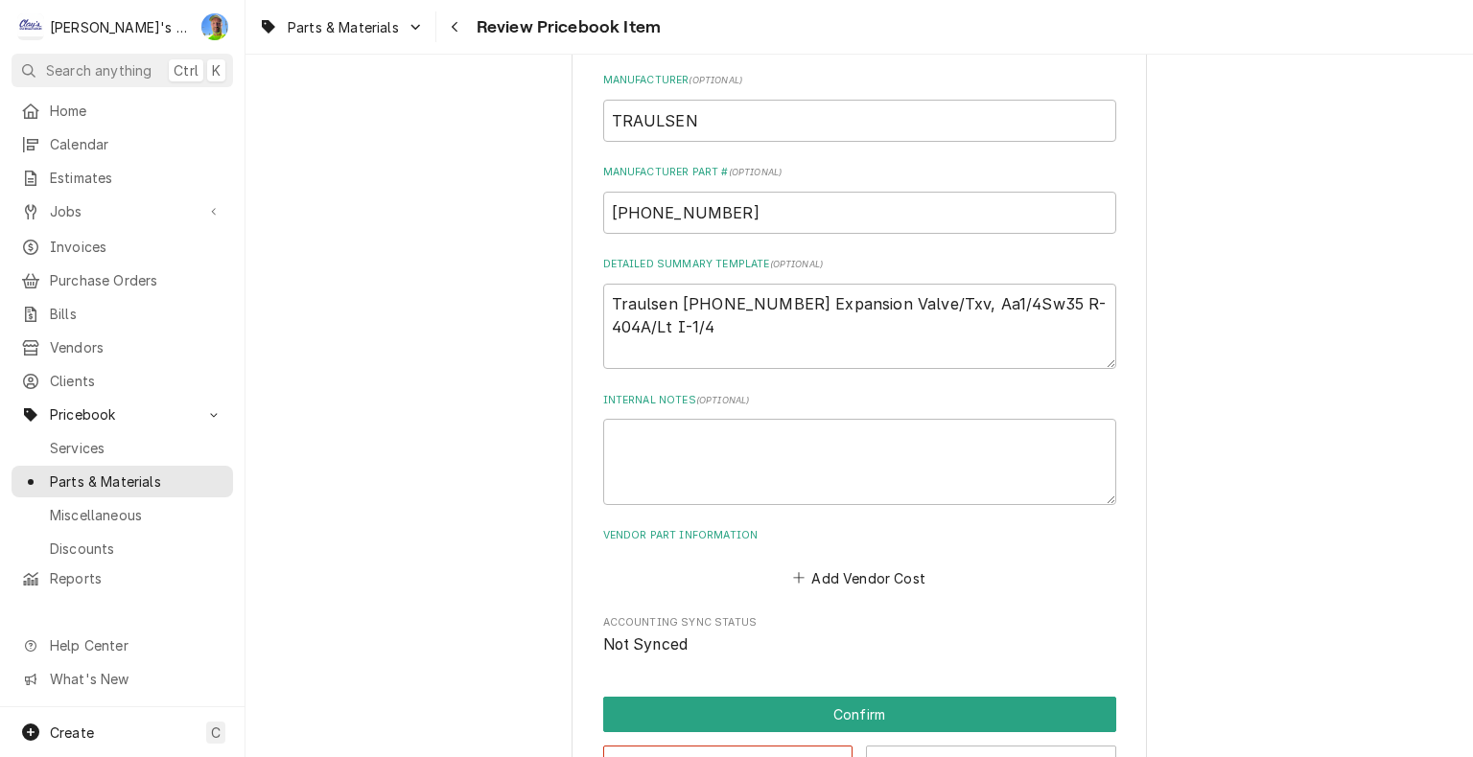
scroll to position [671, 0]
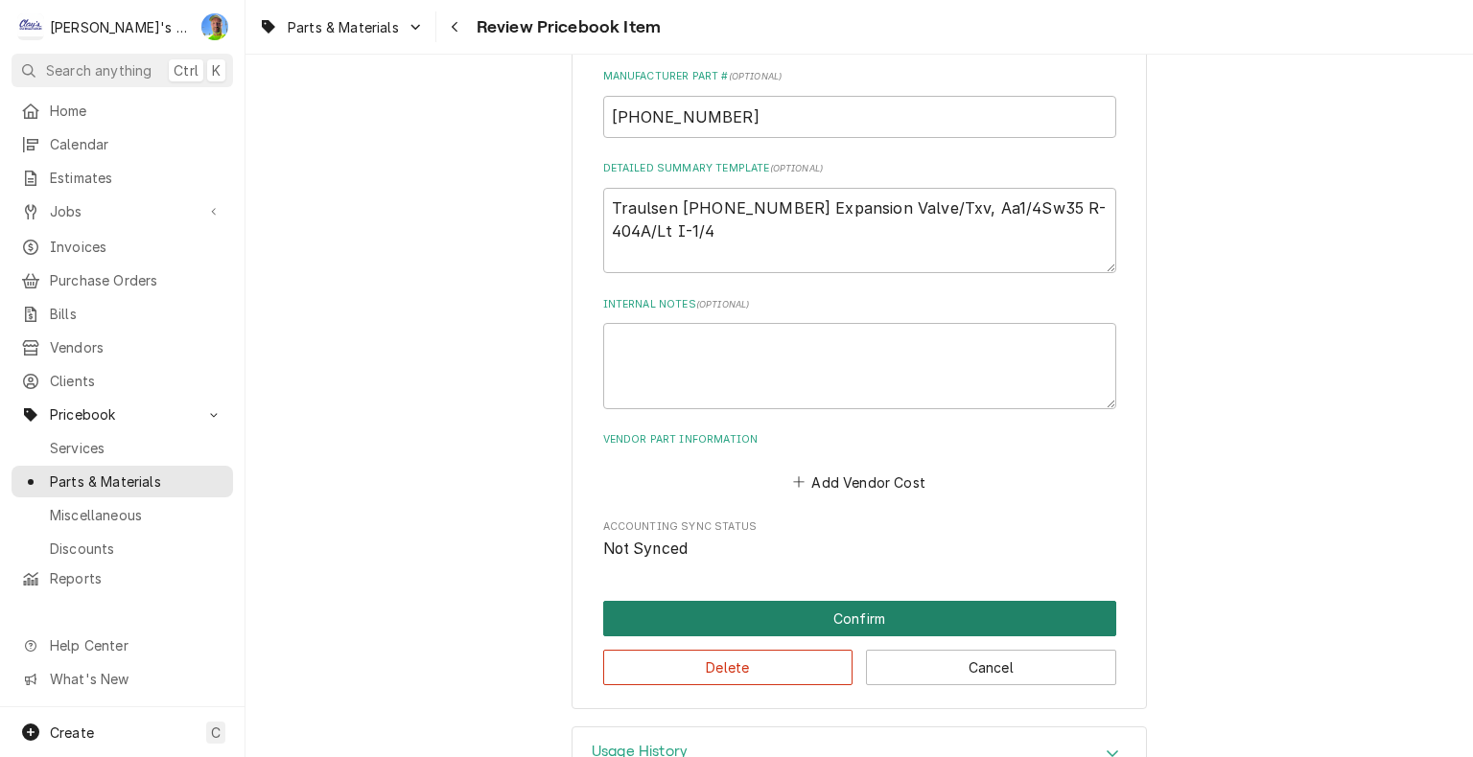
click at [840, 617] on button "Confirm" at bounding box center [859, 618] width 513 height 35
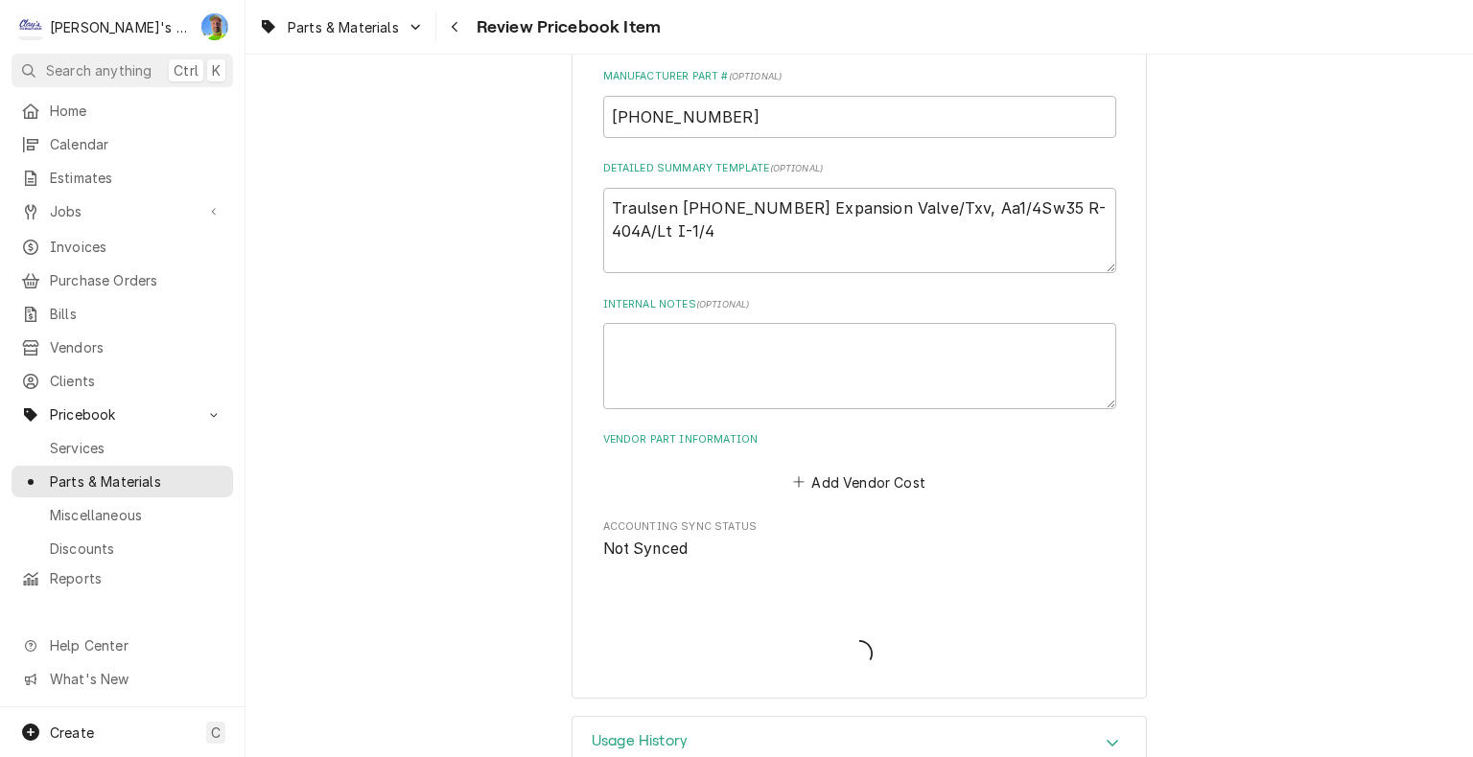
type textarea "x"
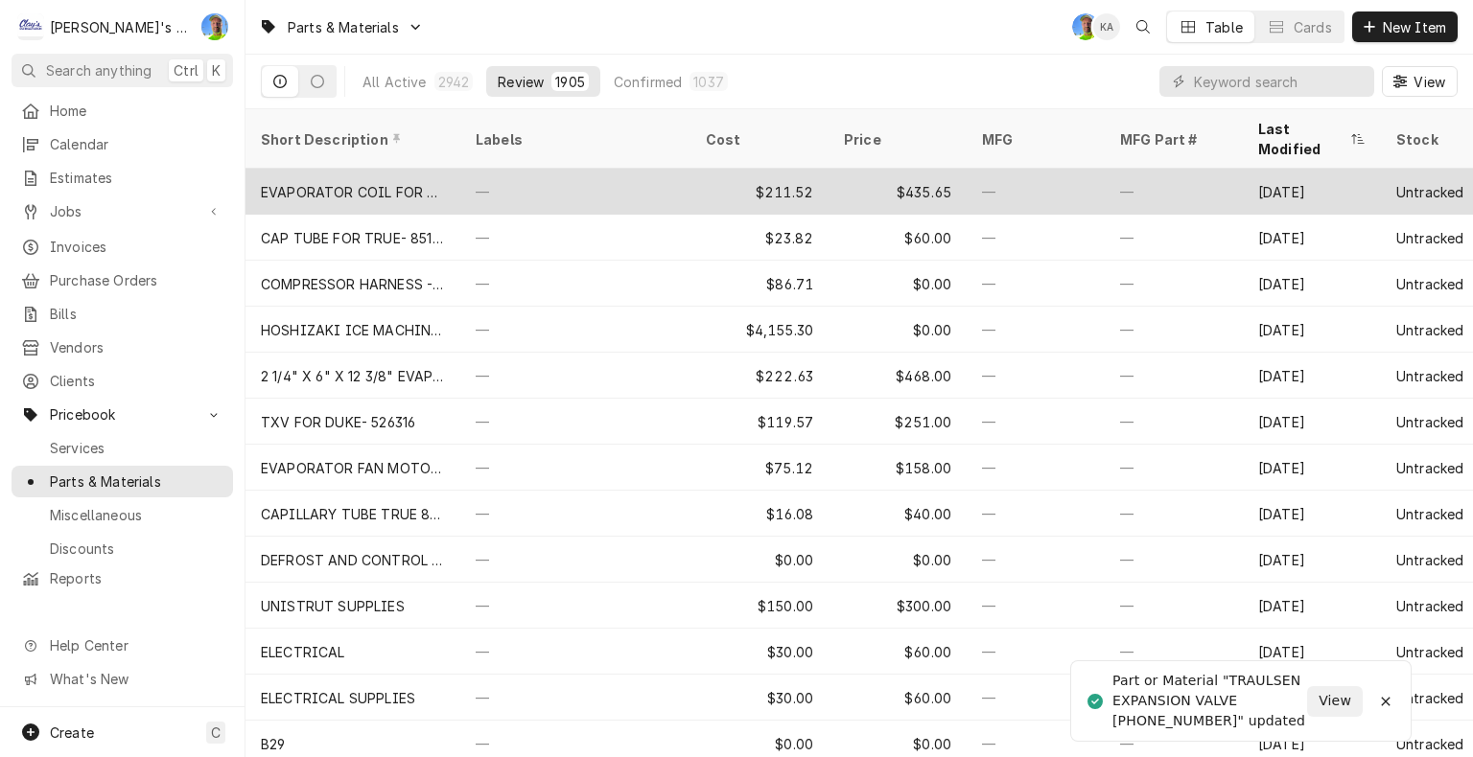
click at [491, 169] on div "—" at bounding box center [575, 192] width 230 height 46
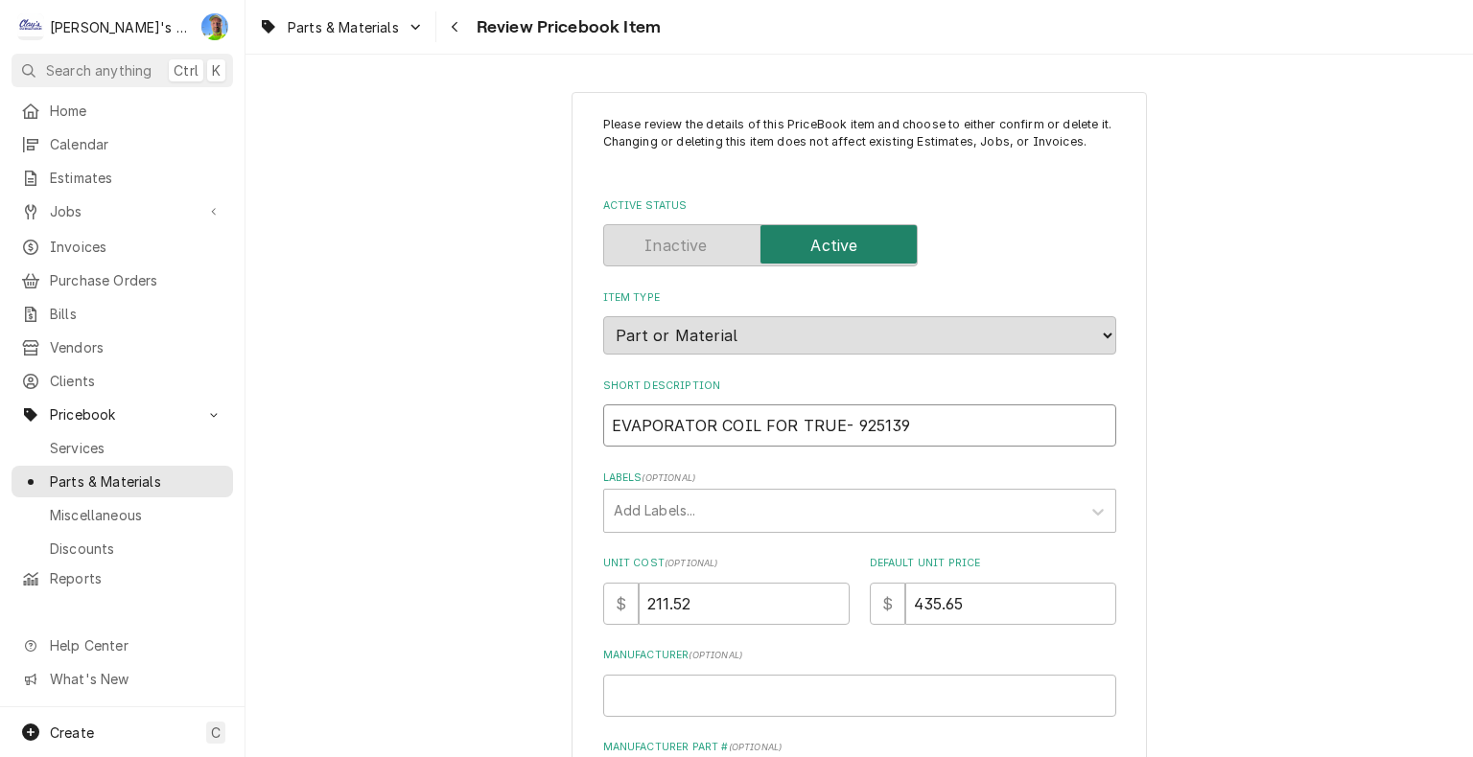
click at [838, 424] on input "EVAPORATOR COIL FOR TRUE- 925139" at bounding box center [859, 426] width 513 height 42
type textarea "x"
type input "EVAPORATOR COIL FOR TRUE 925139"
drag, startPoint x: 753, startPoint y: 423, endPoint x: 783, endPoint y: 420, distance: 30.8
click at [783, 420] on input "EVAPORATOR COIL FOR TRUE 925139" at bounding box center [859, 426] width 513 height 42
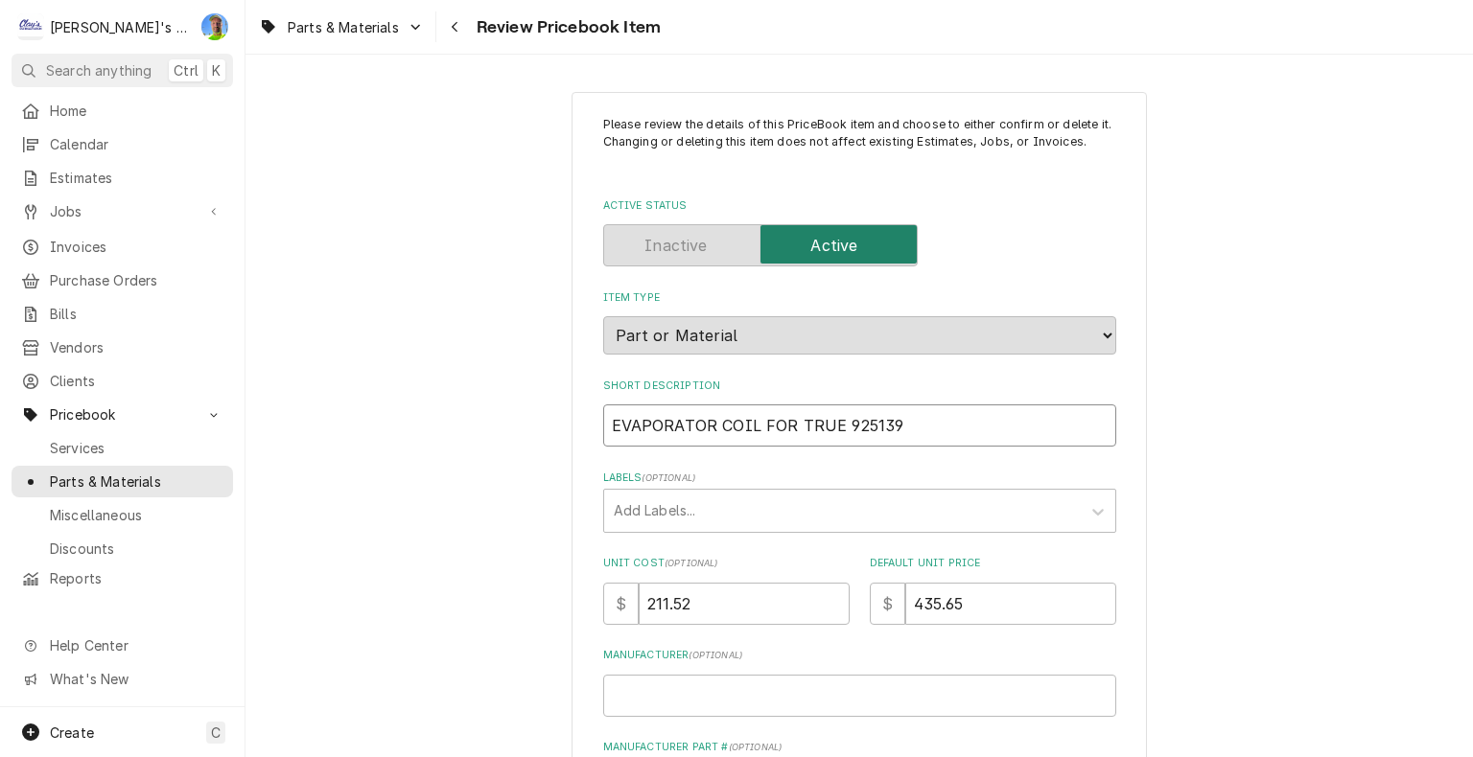
type textarea "x"
type input "EVAPORATOR COIL TRUE 925139"
drag, startPoint x: 759, startPoint y: 424, endPoint x: 795, endPoint y: 420, distance: 35.7
click at [795, 420] on input "EVAPORATOR COIL TRUE 925139" at bounding box center [859, 426] width 513 height 42
type textarea "x"
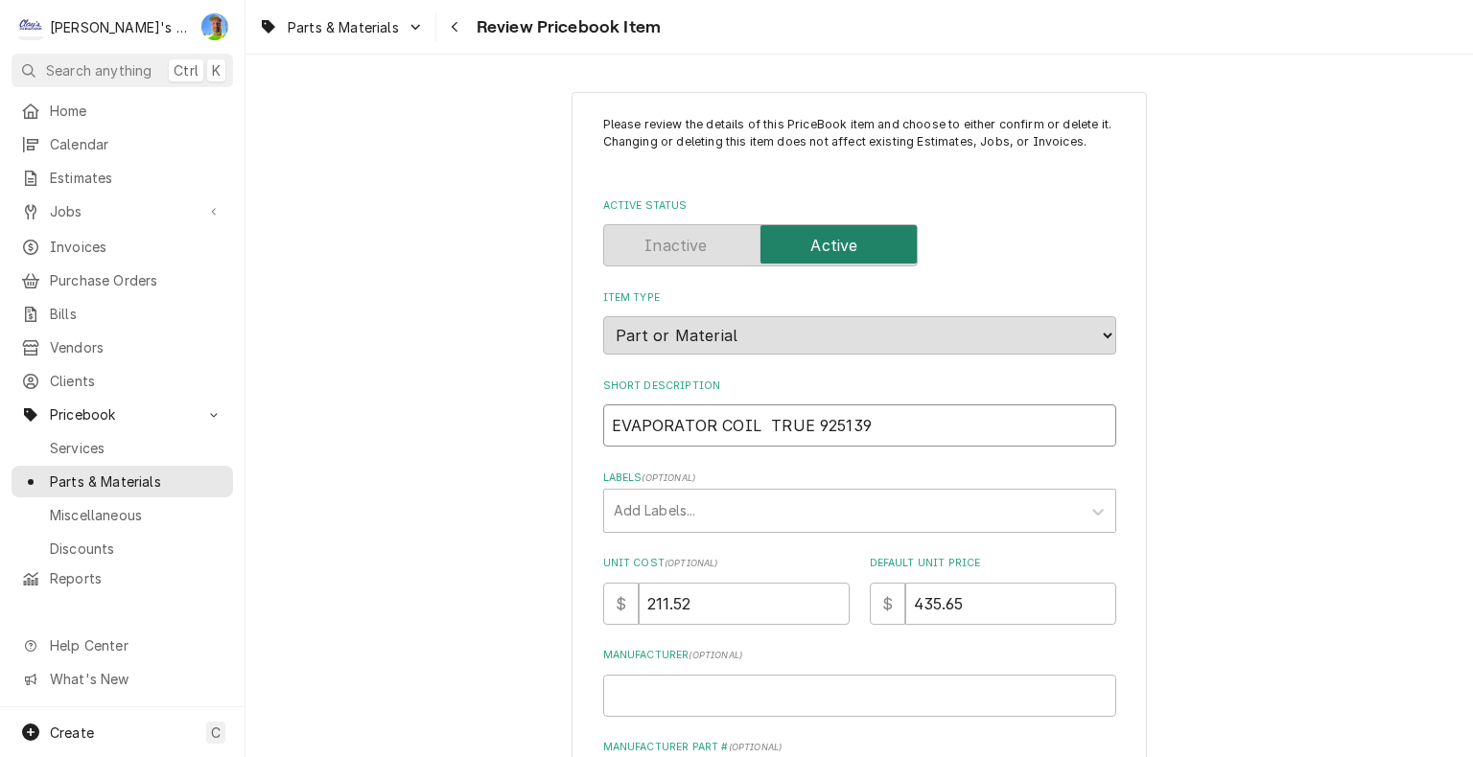
type input "EVAPORATOR COIL 925139"
type textarea "x"
type input "EVAPORATOR COIL 925139"
type textarea "x"
type input "EVAPORATOR COIL 925139"
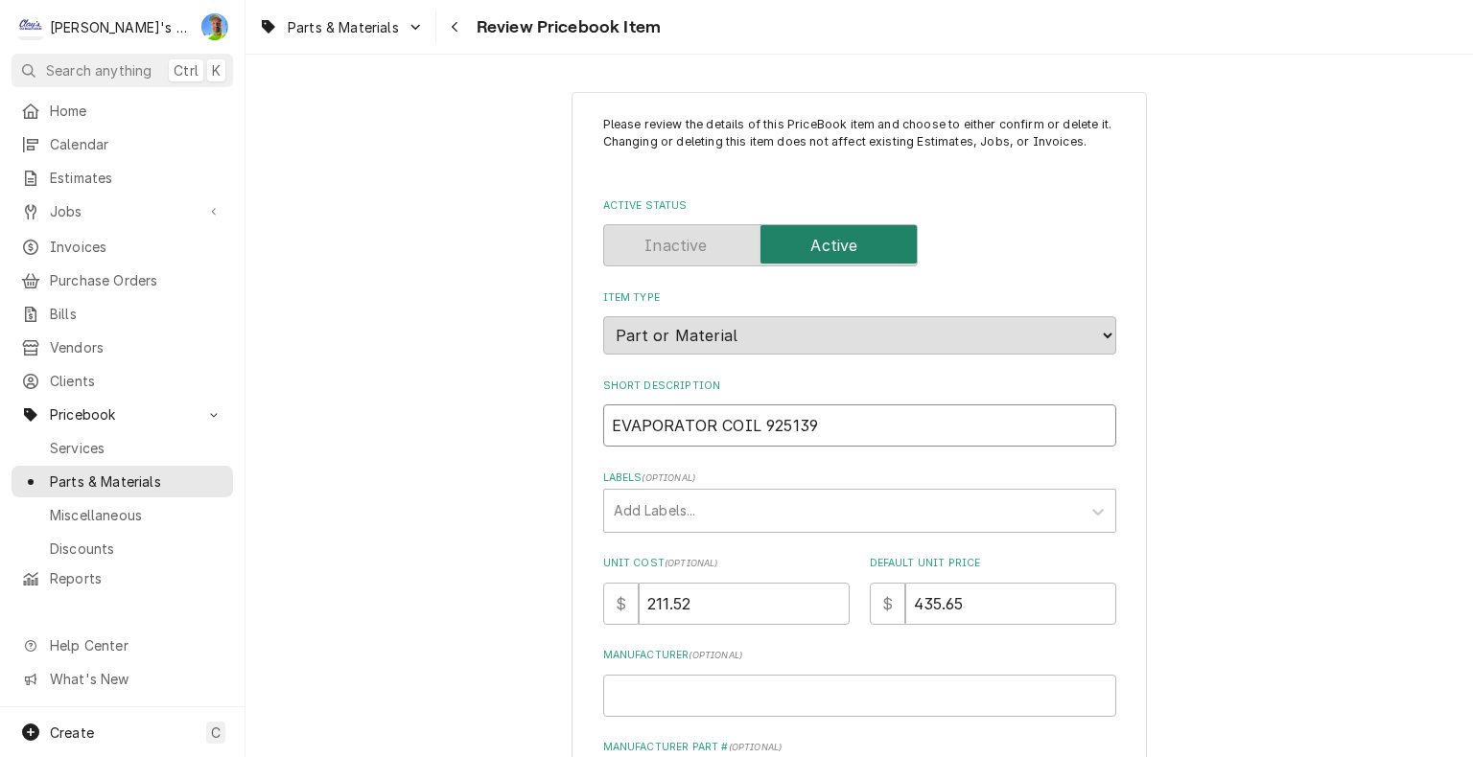
click at [603, 418] on input "EVAPORATOR COIL 925139" at bounding box center [859, 426] width 513 height 42
type textarea "x"
type input "TEVAPORATOR COIL 925139"
type textarea "x"
type input "TREVAPORATOR COIL 925139"
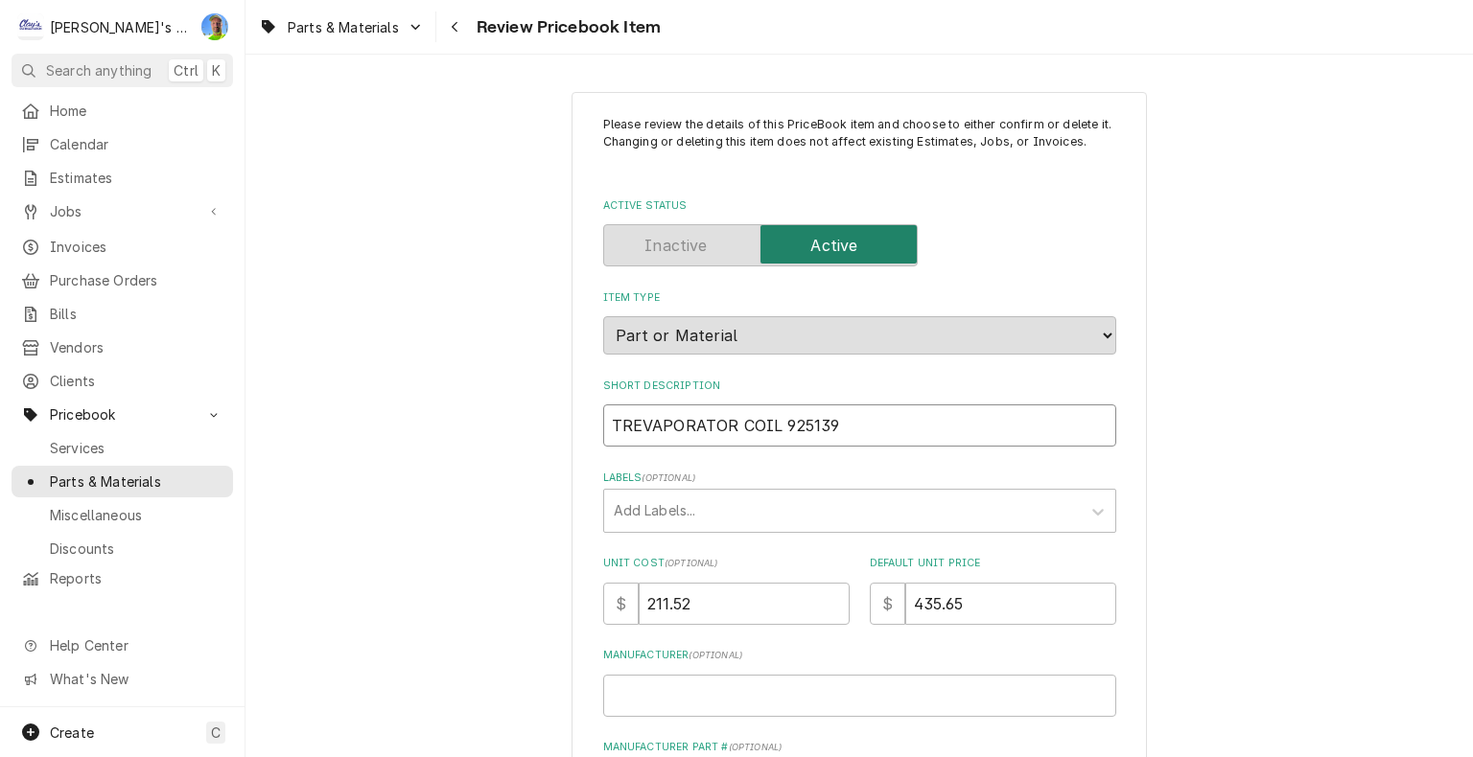
type textarea "x"
type input "TRUEVAPORATOR COIL 925139"
type textarea "x"
type input "TRUEEVAPORATOR COIL 925139"
type textarea "x"
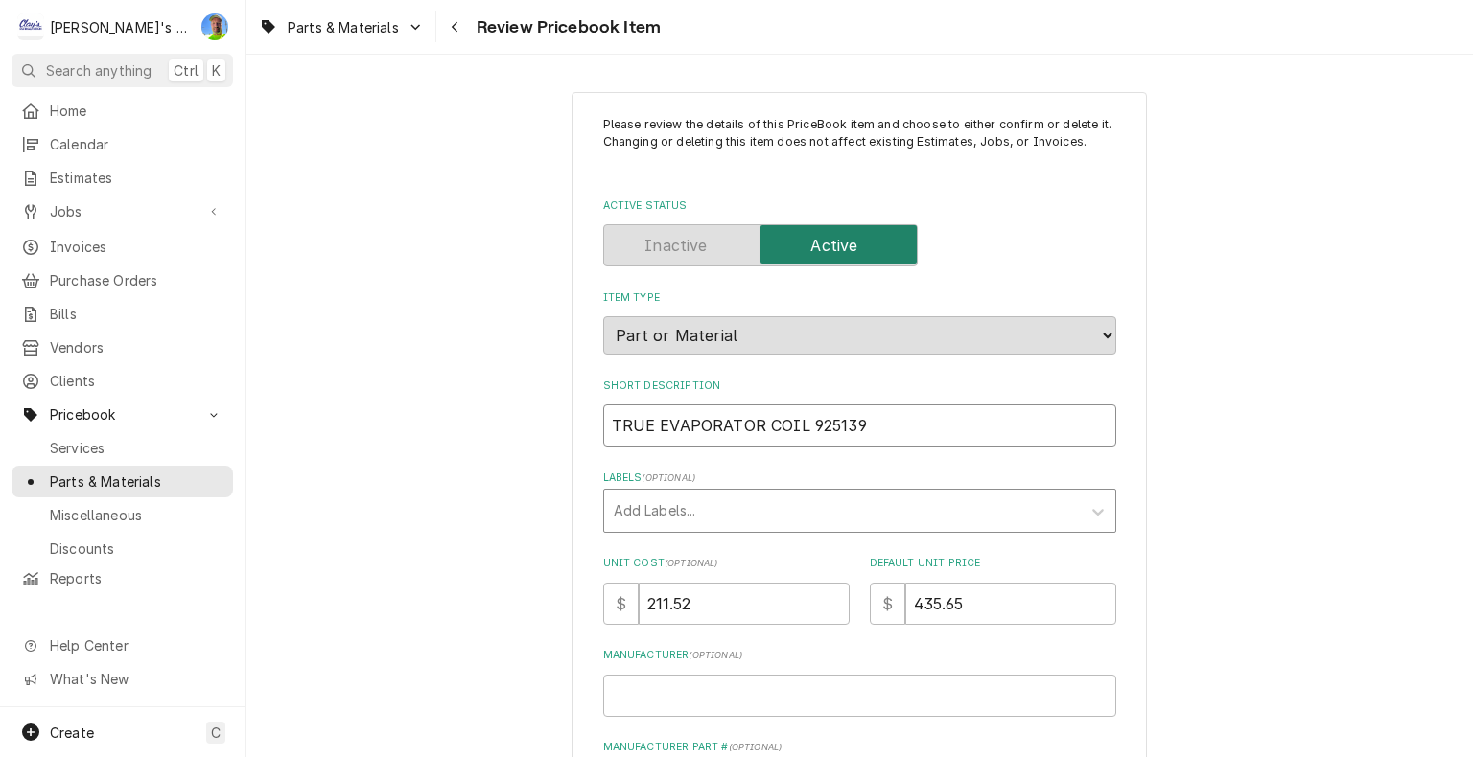
type input "TRUE EVAPORATOR COIL 925139"
click at [652, 518] on div "Labels" at bounding box center [842, 511] width 457 height 35
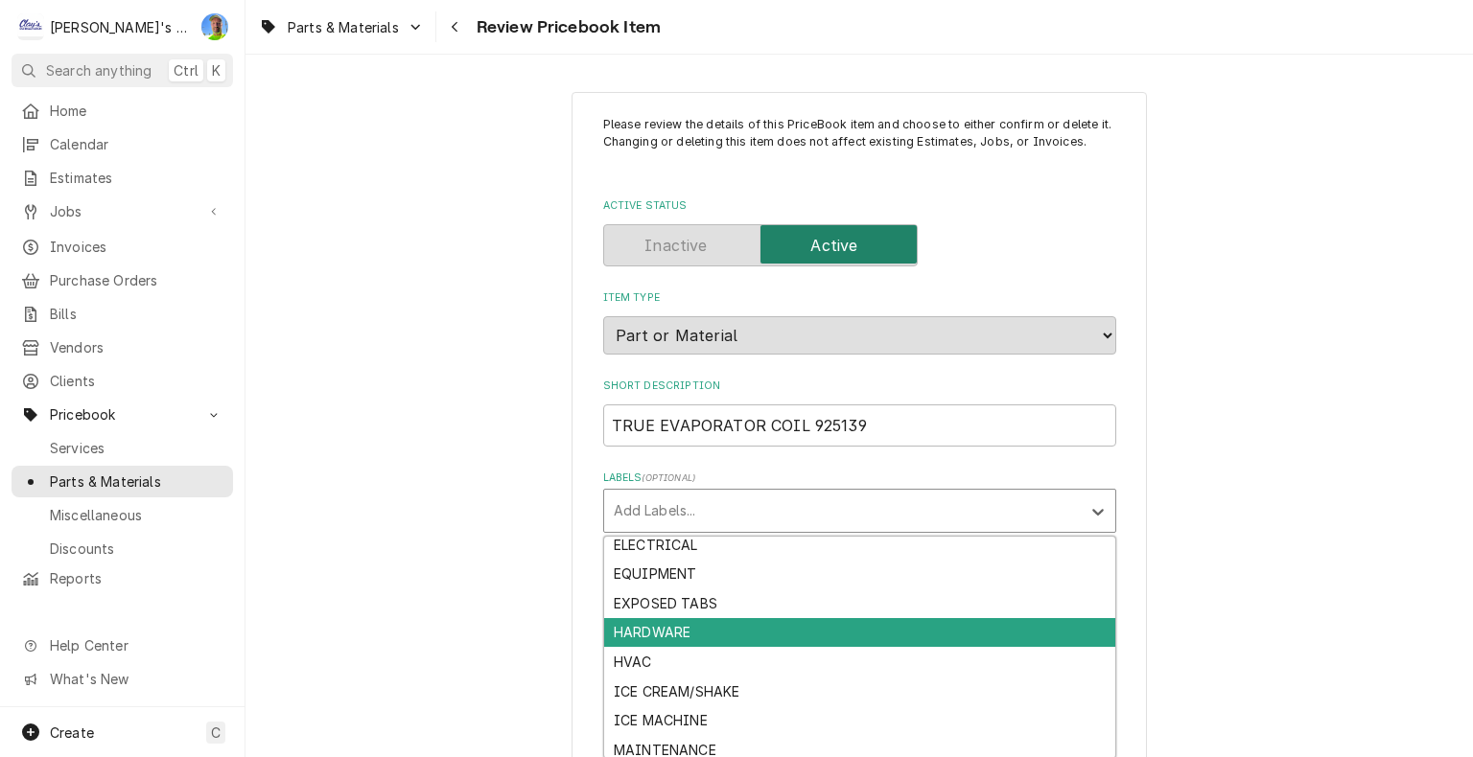
scroll to position [161, 0]
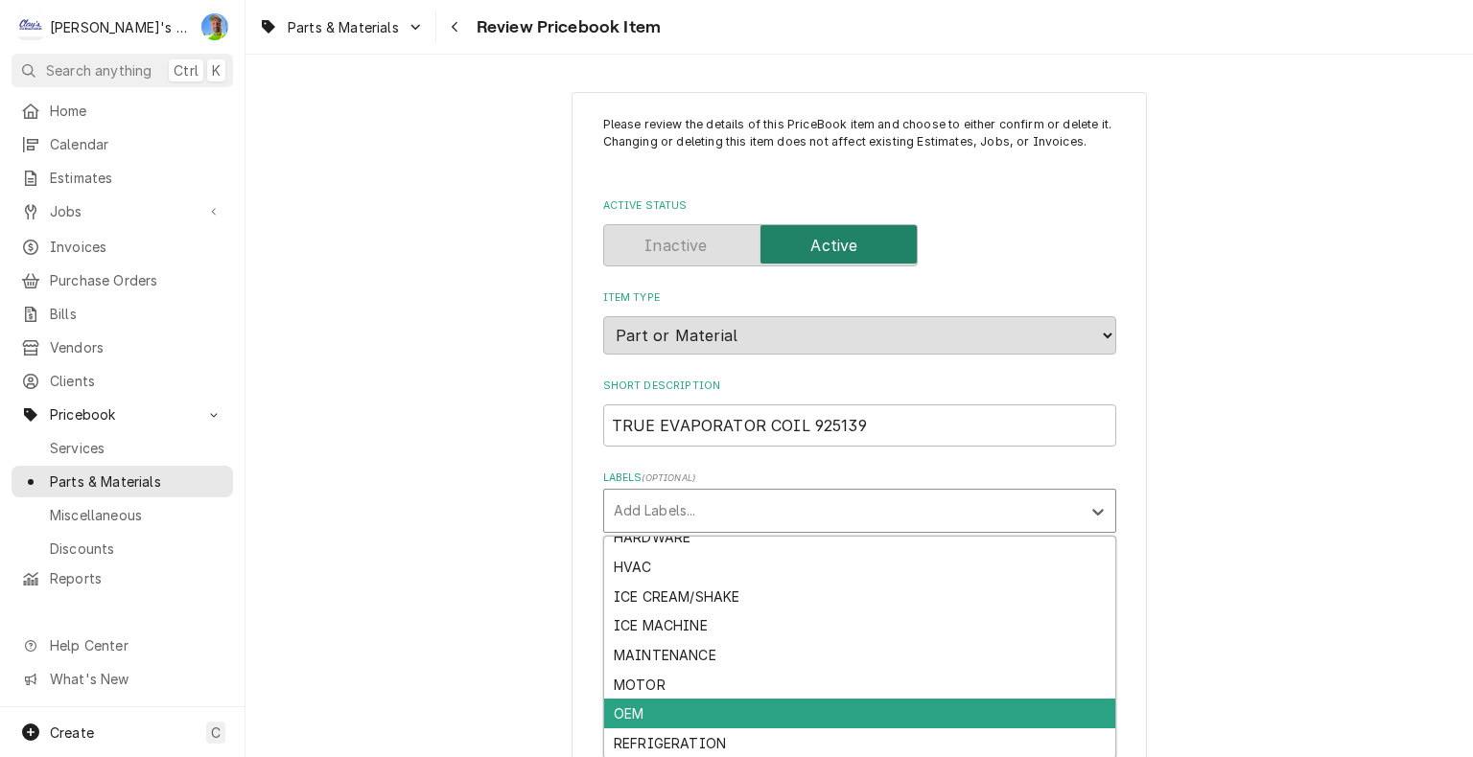
click at [758, 722] on div "OEM" at bounding box center [859, 714] width 511 height 30
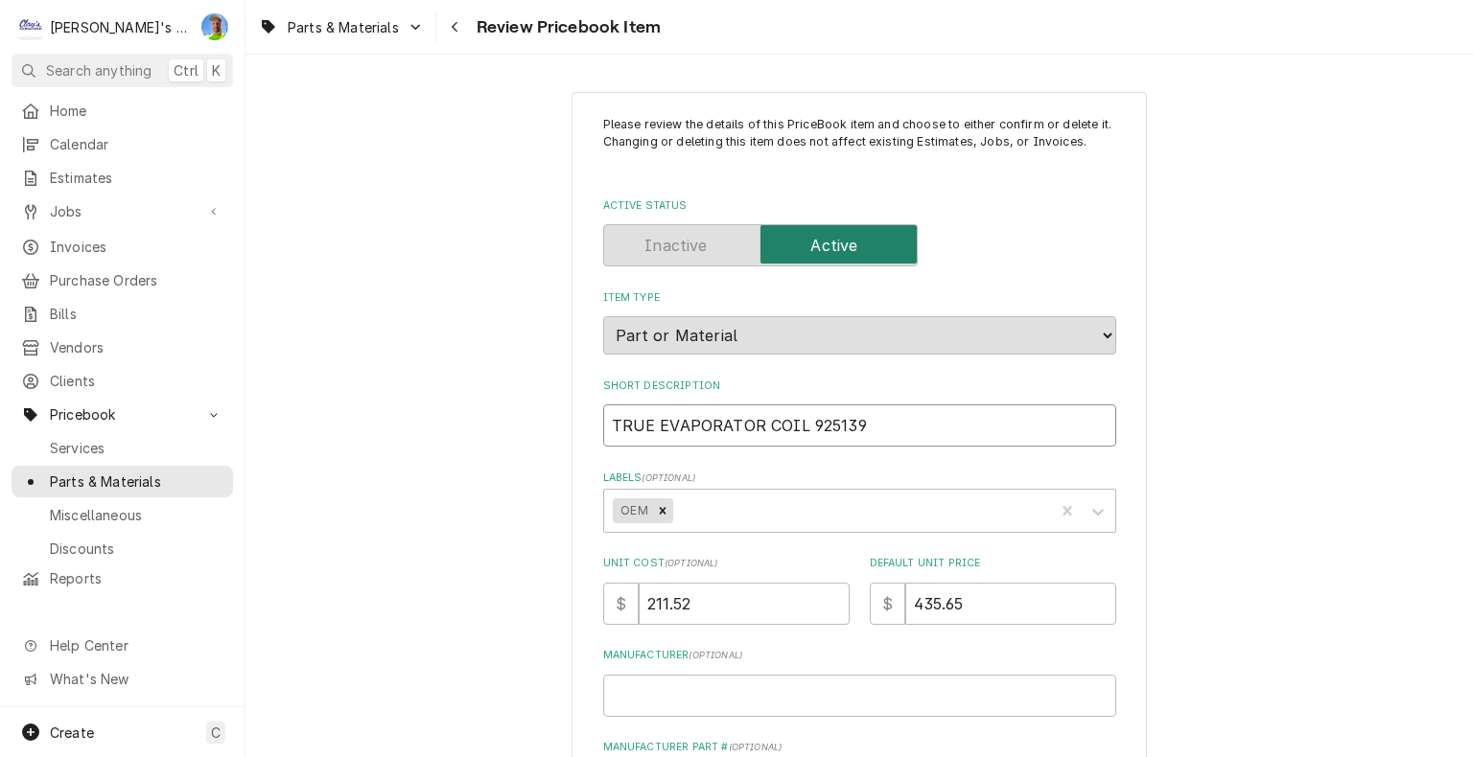
drag, startPoint x: 604, startPoint y: 424, endPoint x: 851, endPoint y: 428, distance: 247.4
click at [851, 428] on input "TRUE EVAPORATOR COIL 925139" at bounding box center [859, 426] width 513 height 42
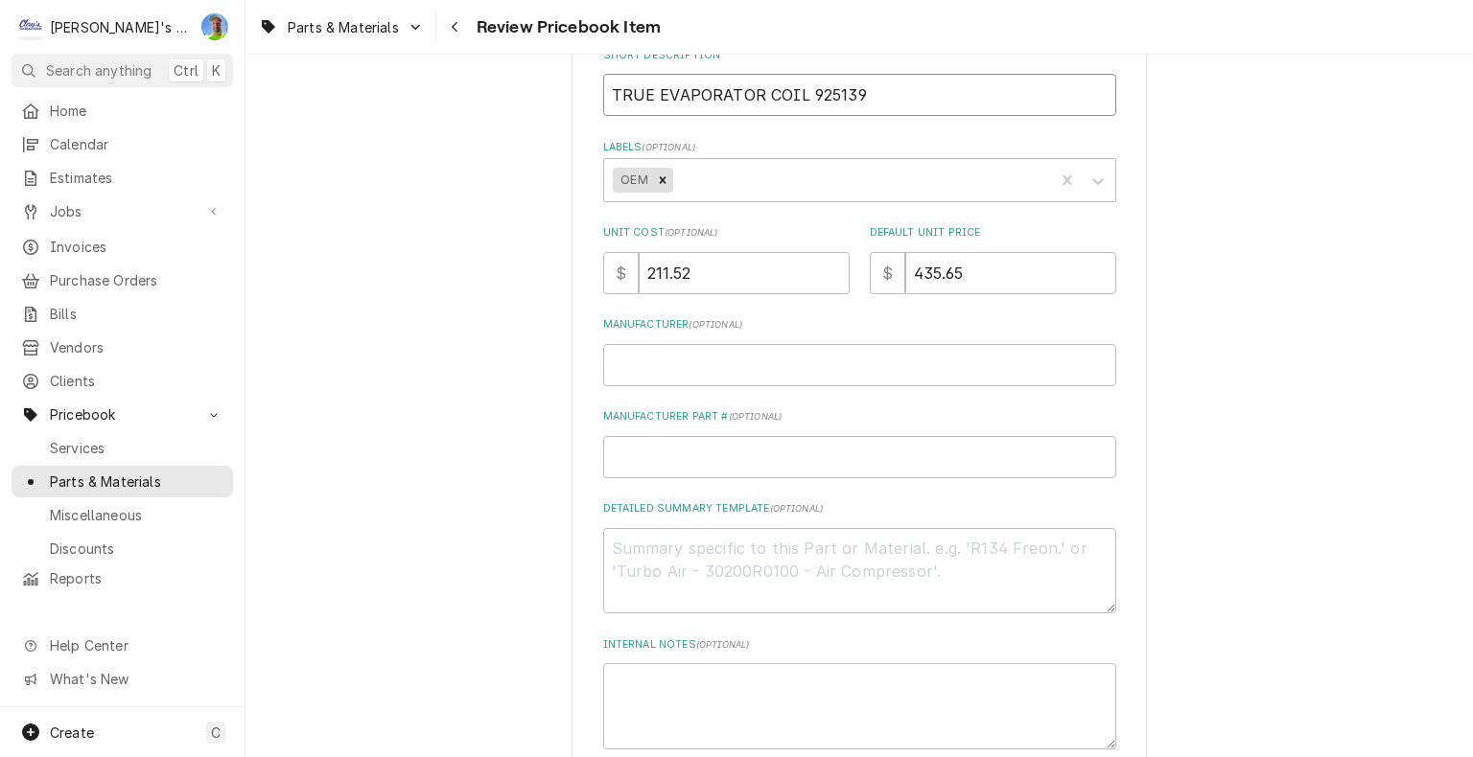
scroll to position [384, 0]
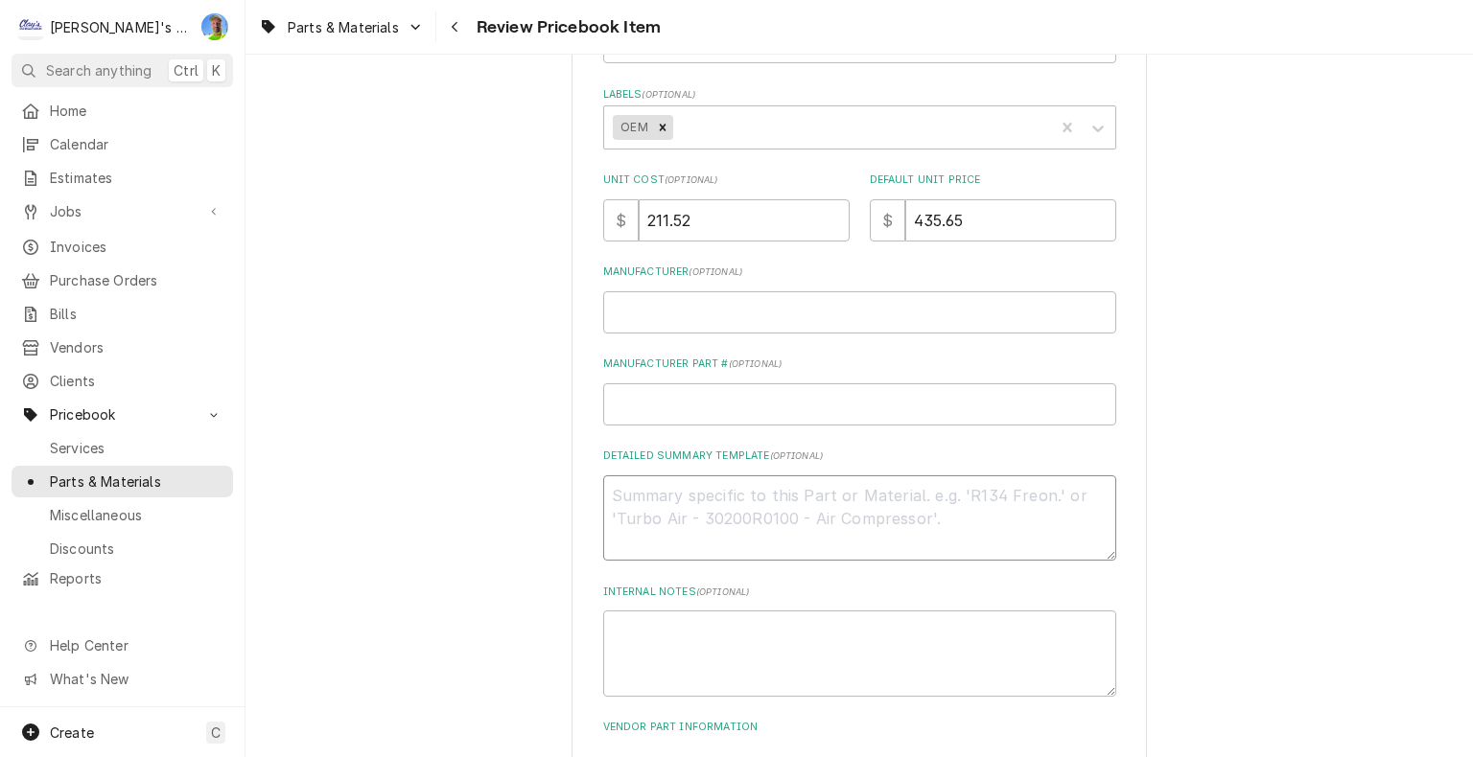
click at [648, 490] on textarea "Detailed Summary Template ( optional )" at bounding box center [859, 519] width 513 height 86
paste textarea "EVAP COIL ASM TSSU/TUC/TWT27"
type textarea "x"
type textarea "EVAP COIL ASM TSSU/TUC/TWT27"
click at [699, 324] on input "Manufacturer ( optional )" at bounding box center [859, 312] width 513 height 42
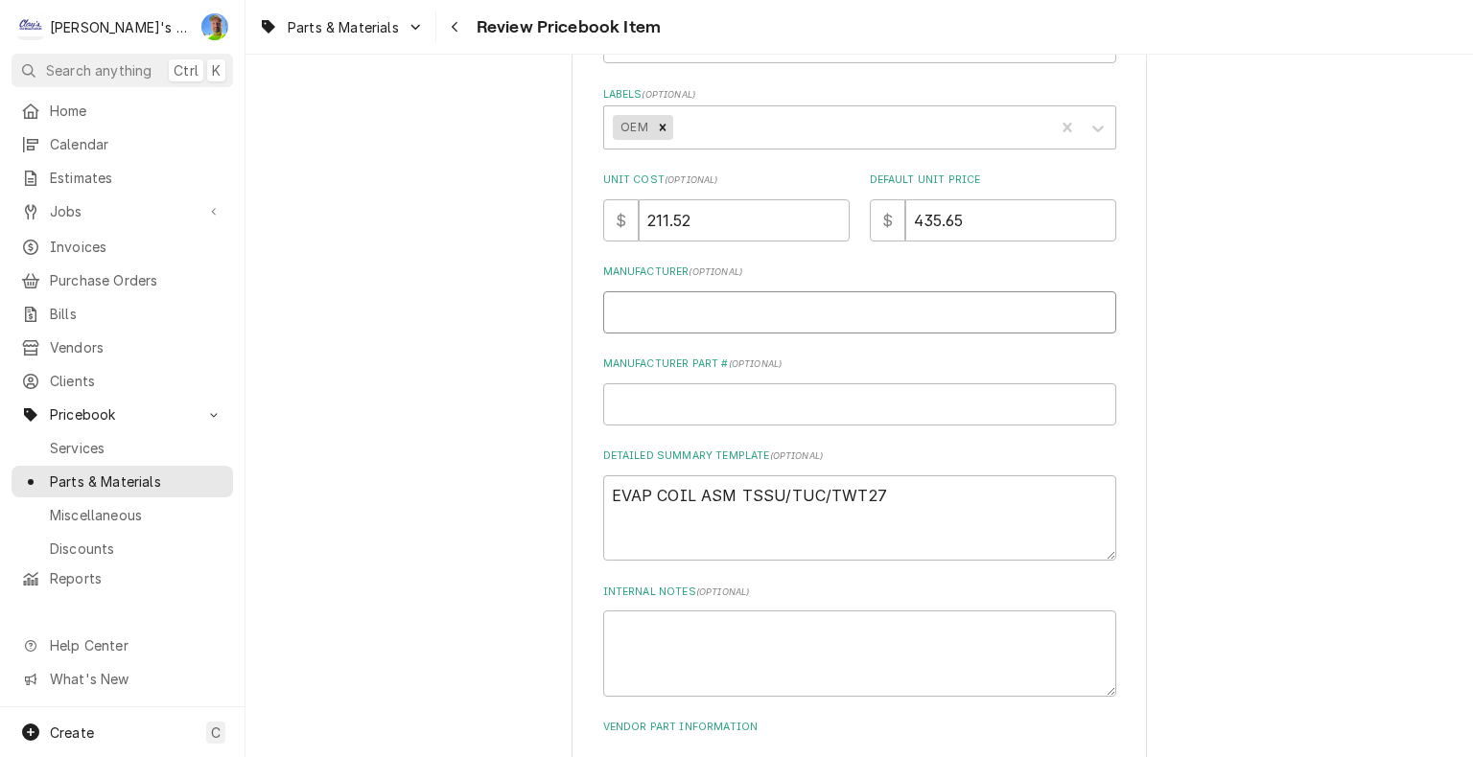
type textarea "x"
type input "T"
type textarea "x"
type input "TR"
type textarea "x"
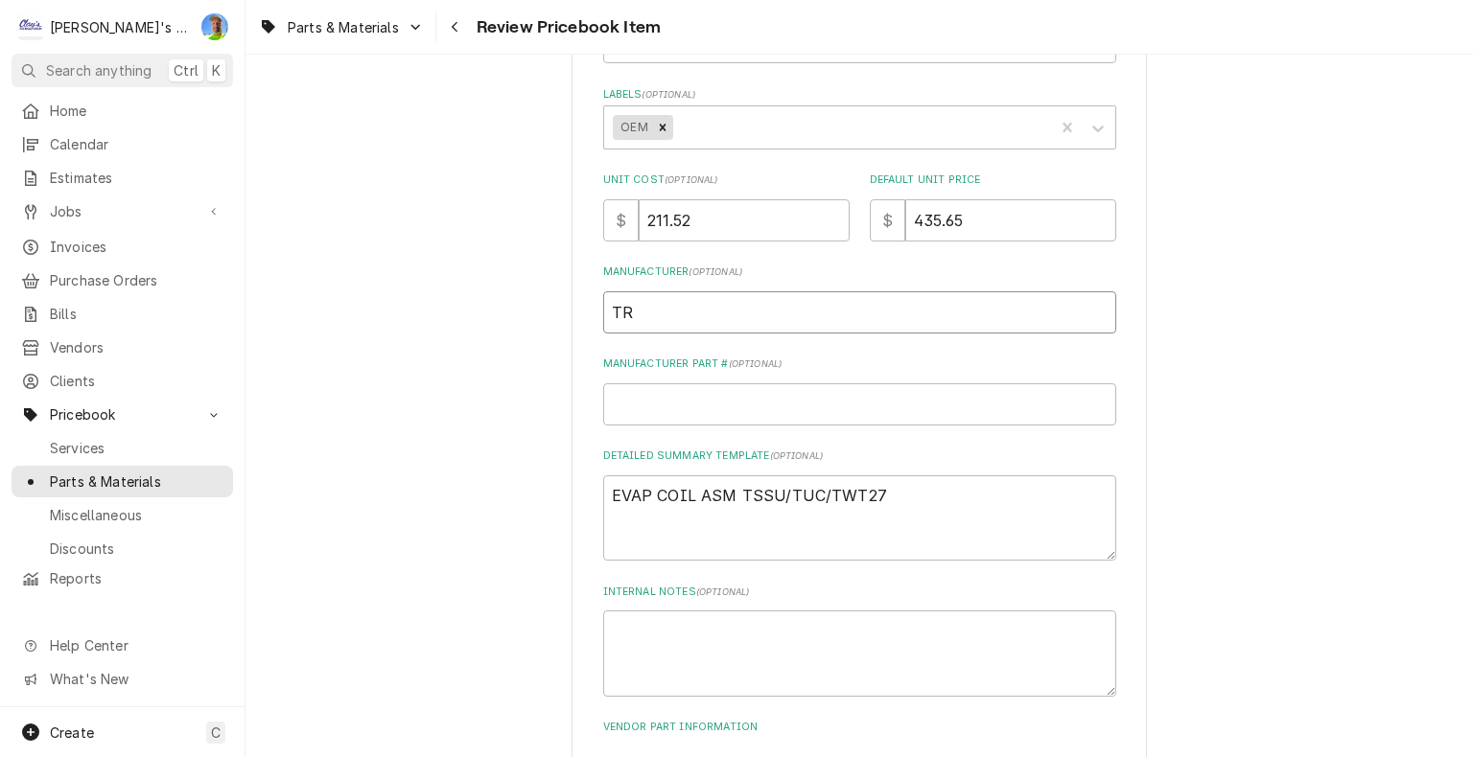
type input "TRU"
type textarea "x"
type input "TRUE"
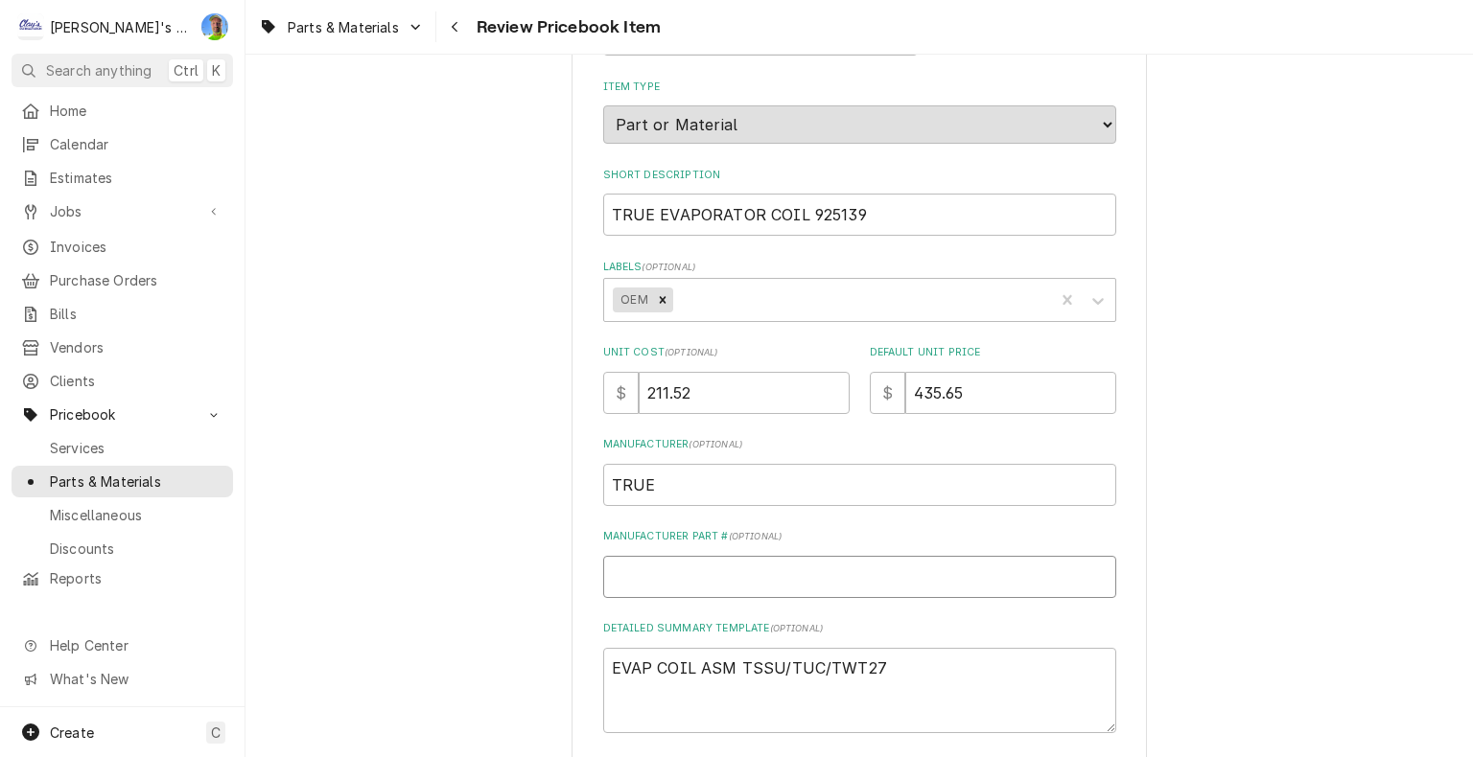
scroll to position [192, 0]
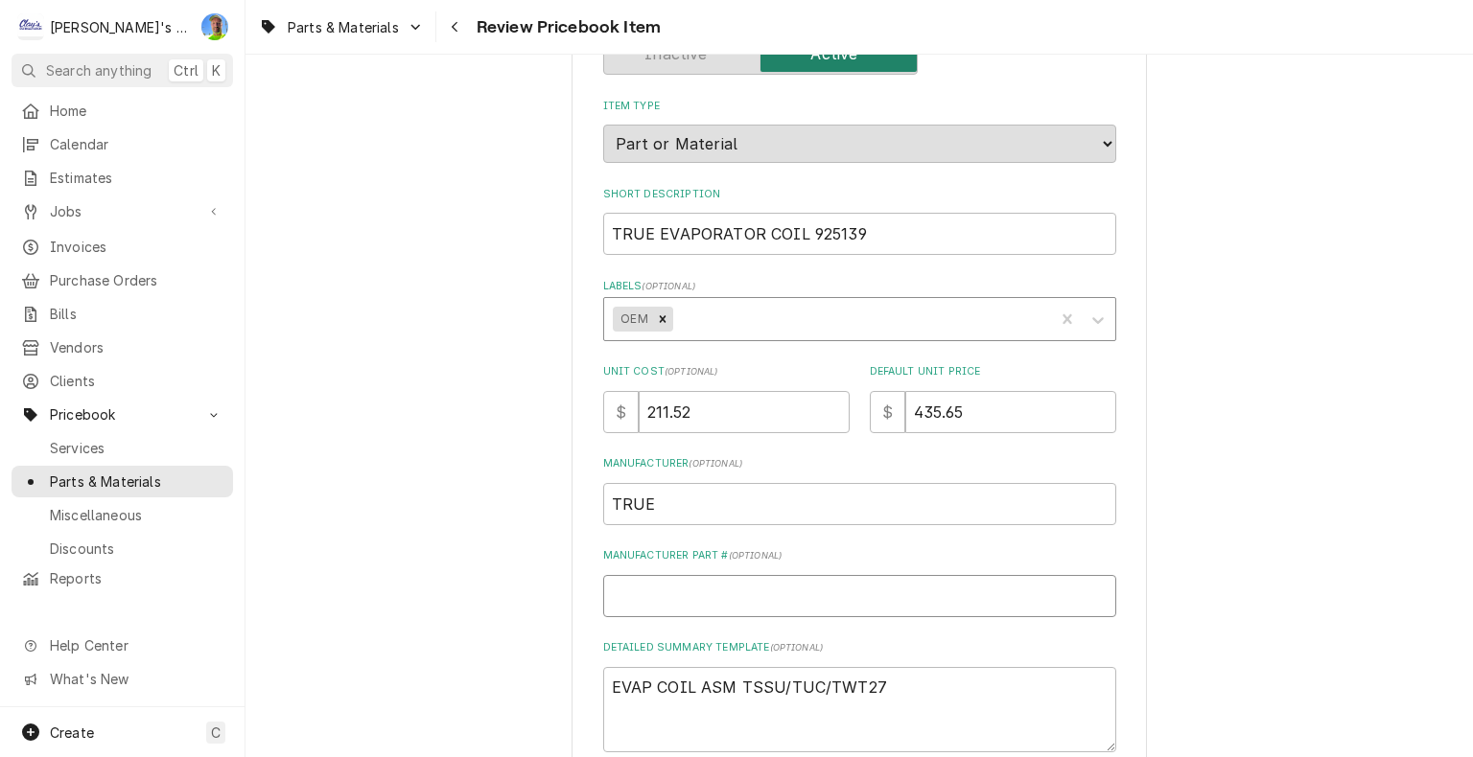
type textarea "x"
type input "9"
type textarea "x"
type input "92"
type textarea "x"
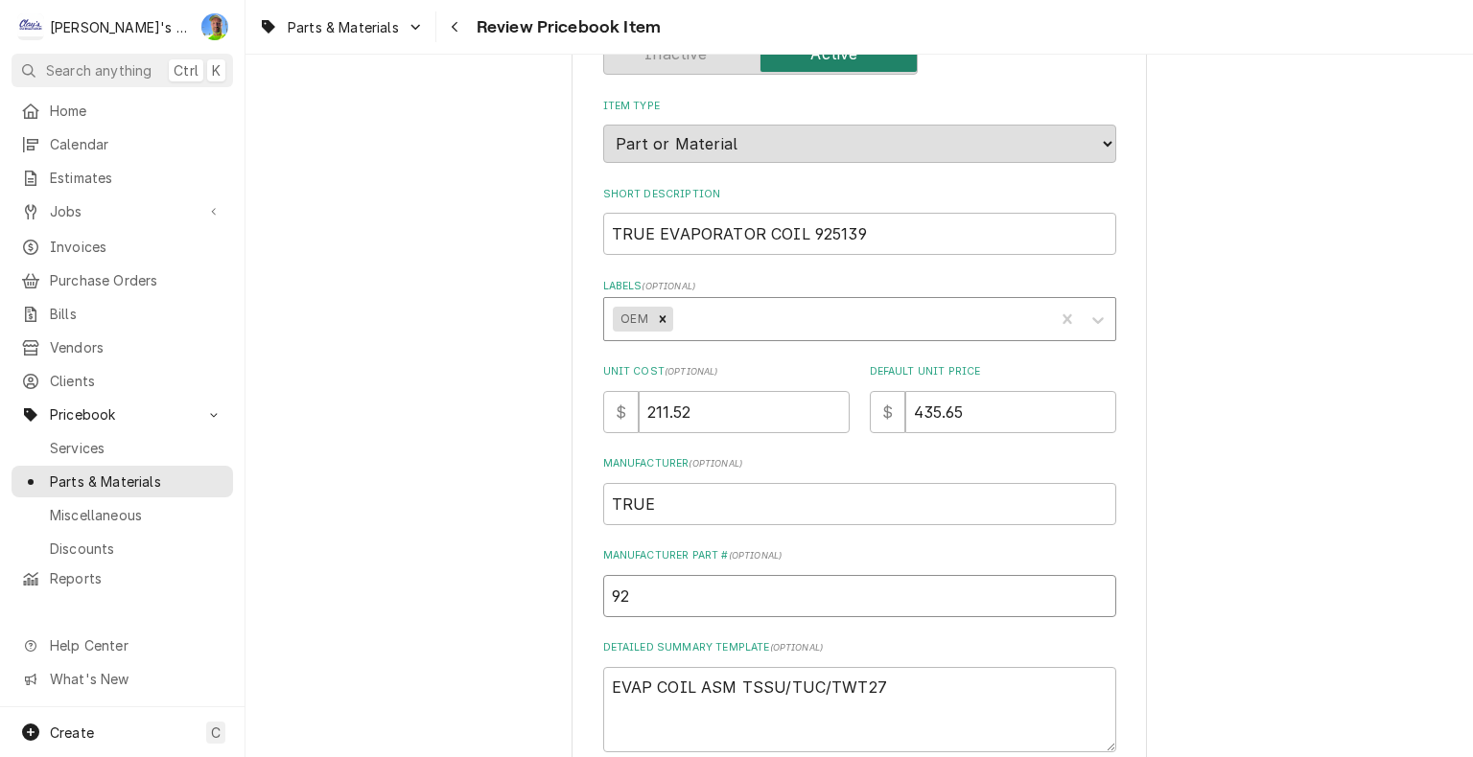
type input "925"
type textarea "x"
type input "9251"
type textarea "x"
type input "92513"
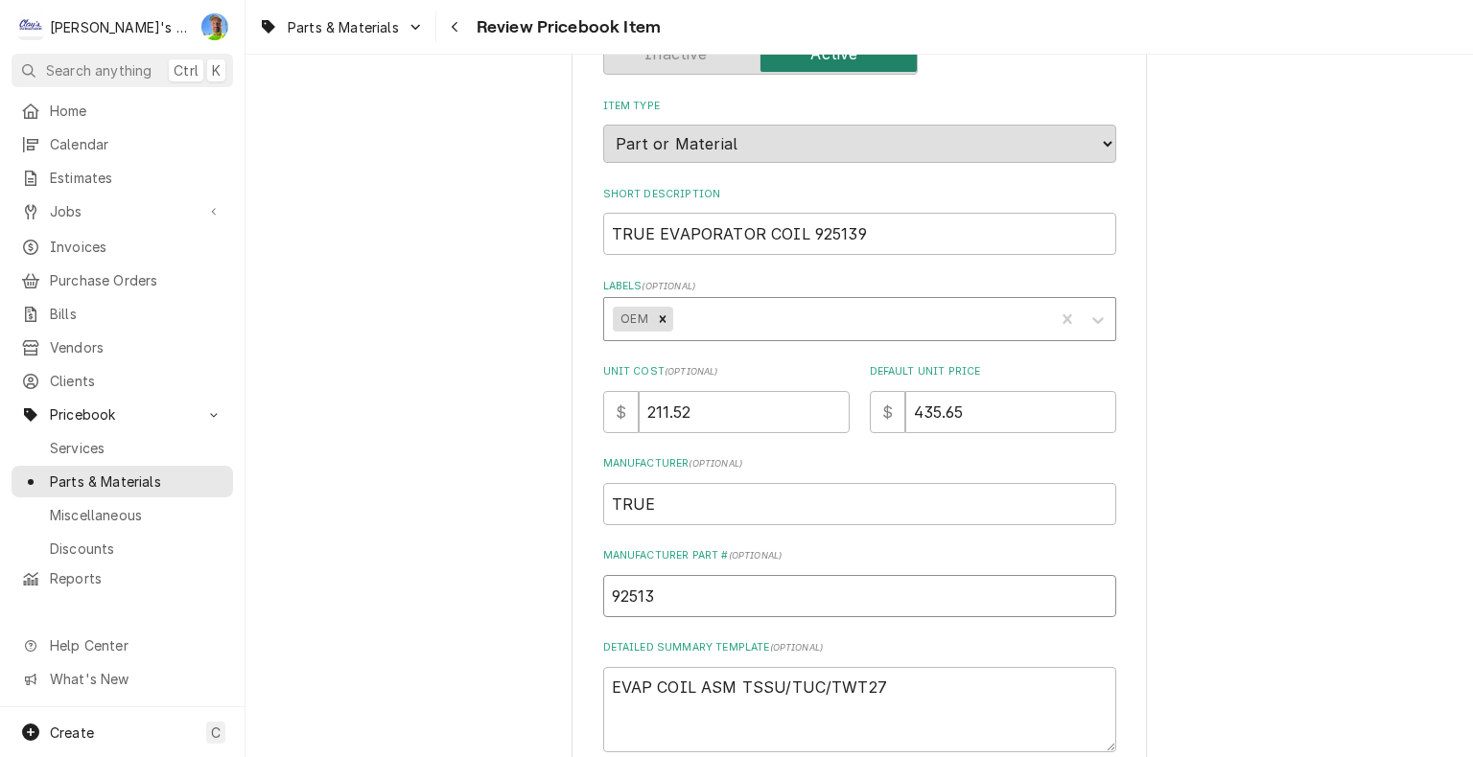
type textarea "x"
type input "925139"
click at [733, 408] on input "211.52" at bounding box center [744, 412] width 211 height 42
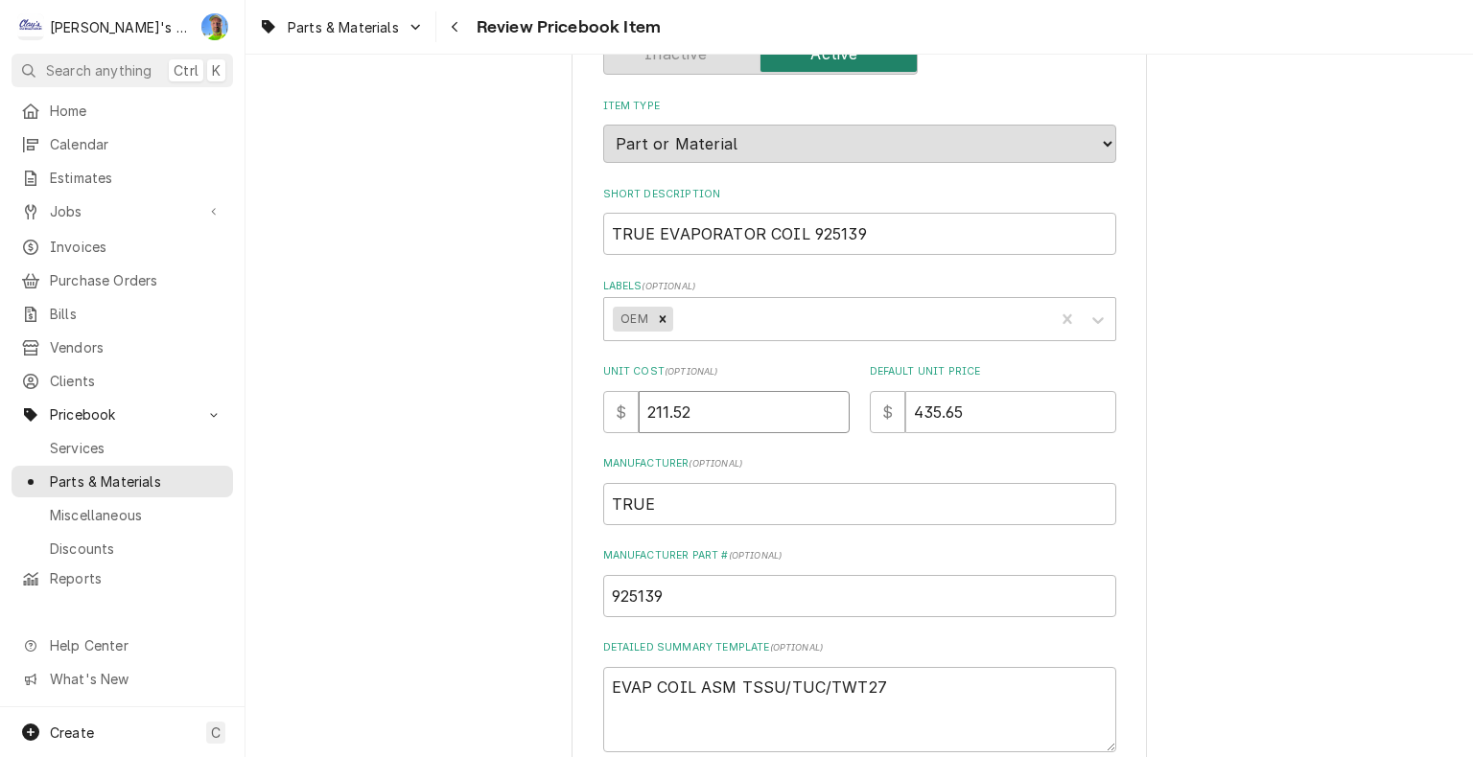
type textarea "x"
type input "0"
click at [964, 413] on input "435.65" at bounding box center [1010, 412] width 211 height 42
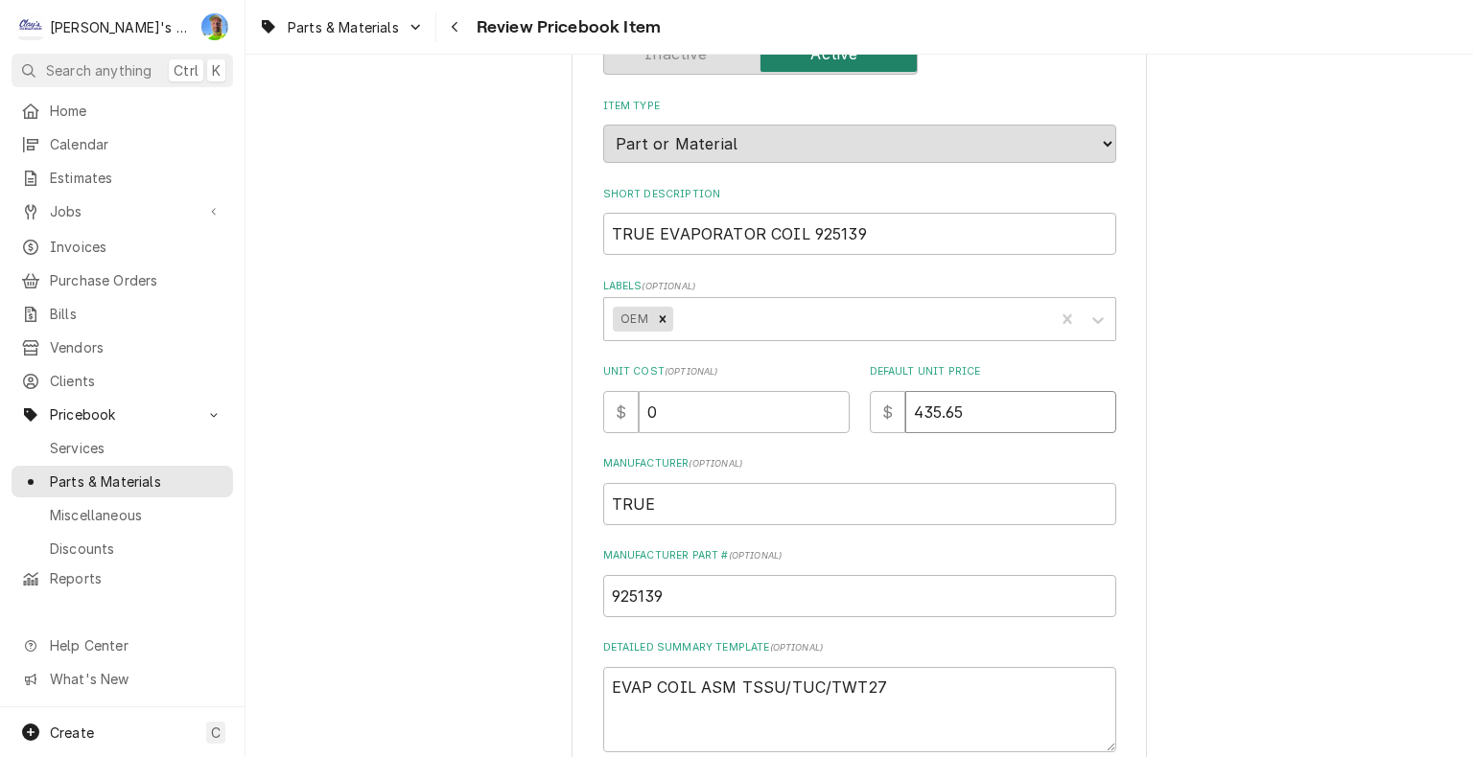
type textarea "x"
type input "0"
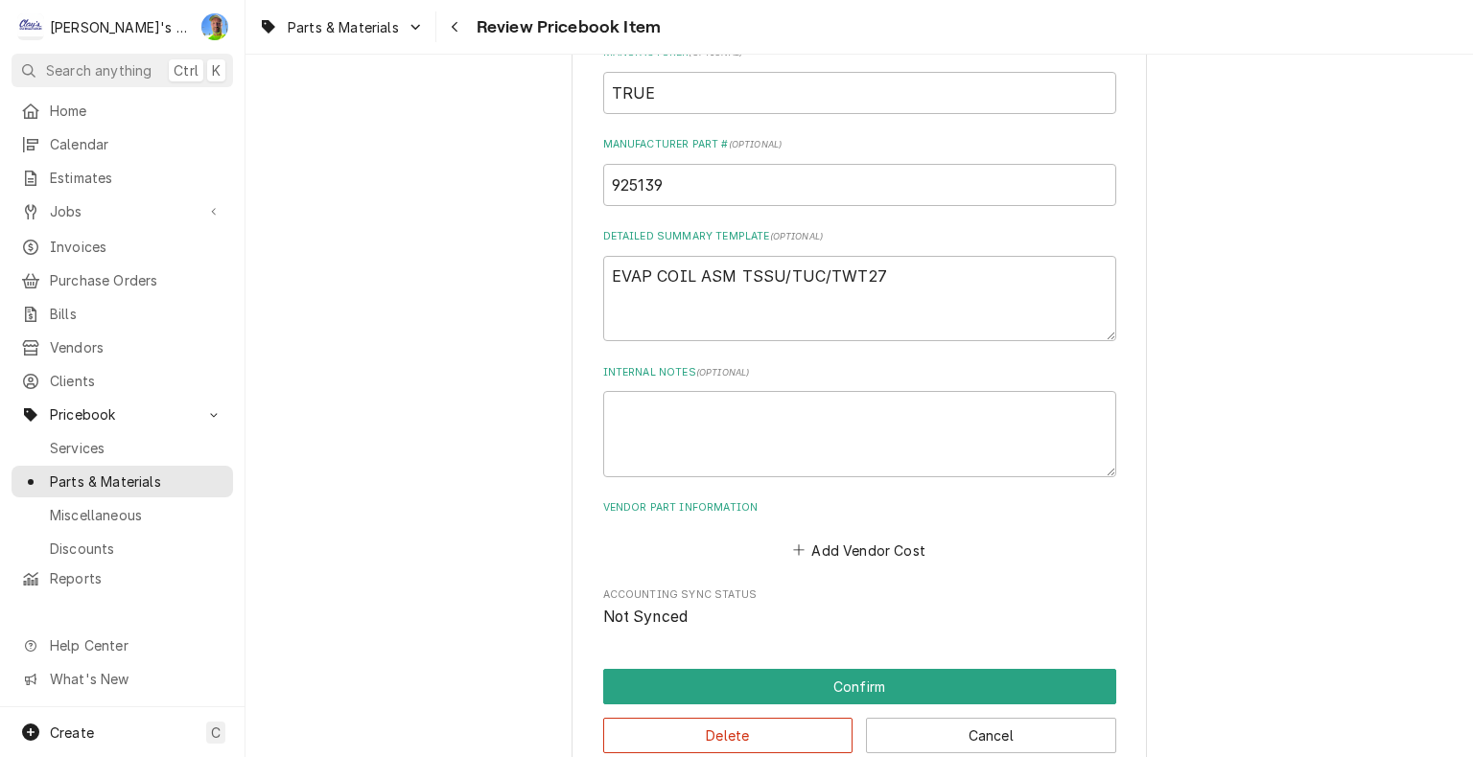
scroll to position [671, 0]
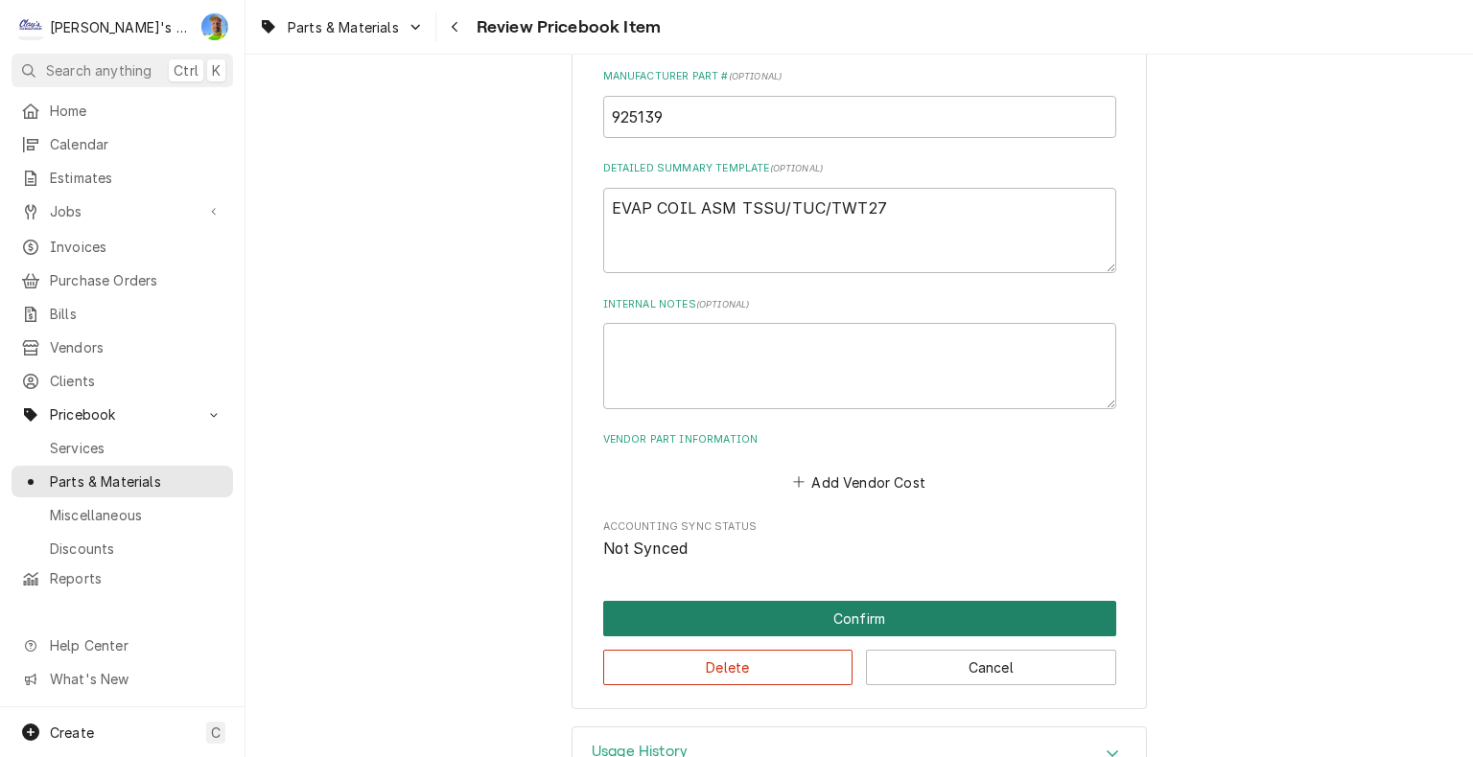
click at [886, 608] on button "Confirm" at bounding box center [859, 618] width 513 height 35
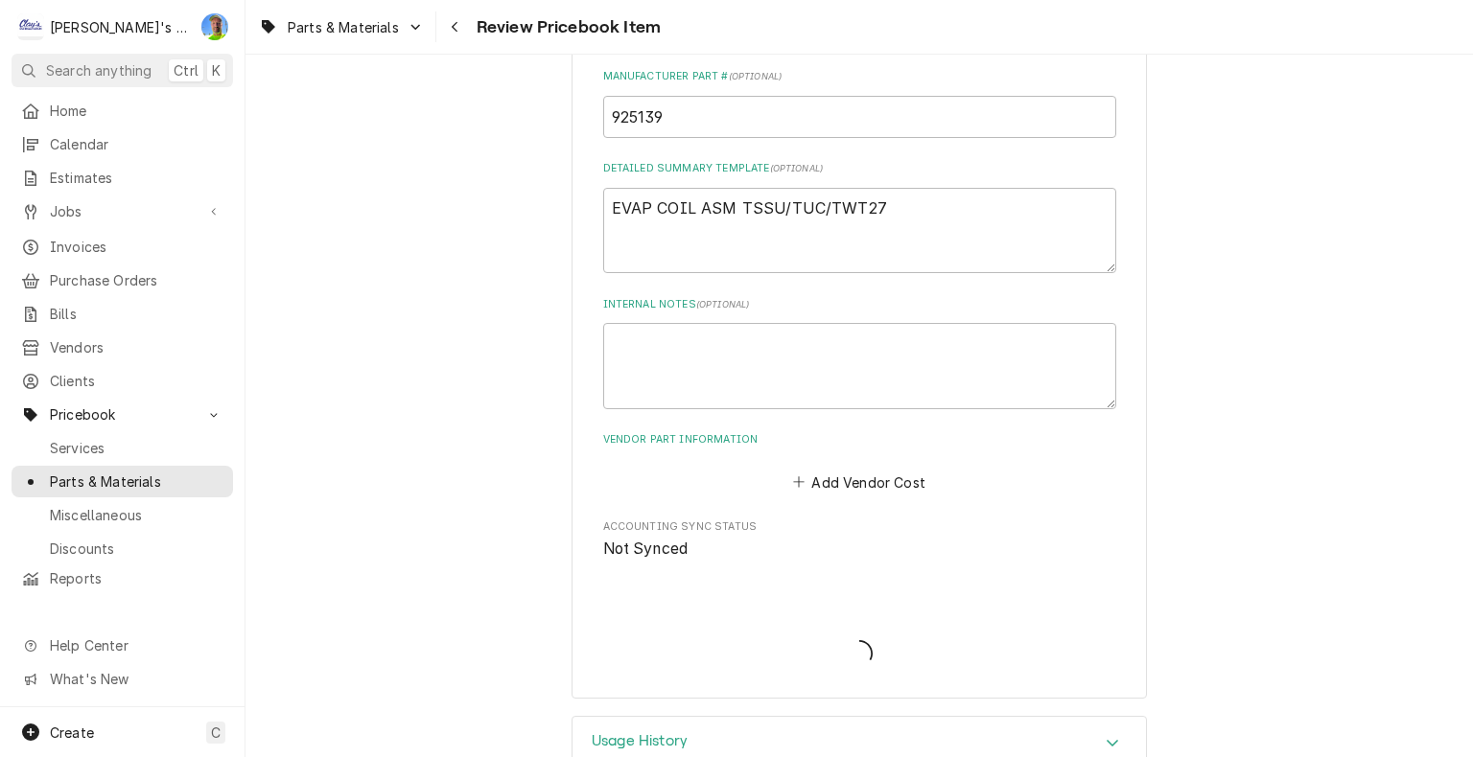
type textarea "x"
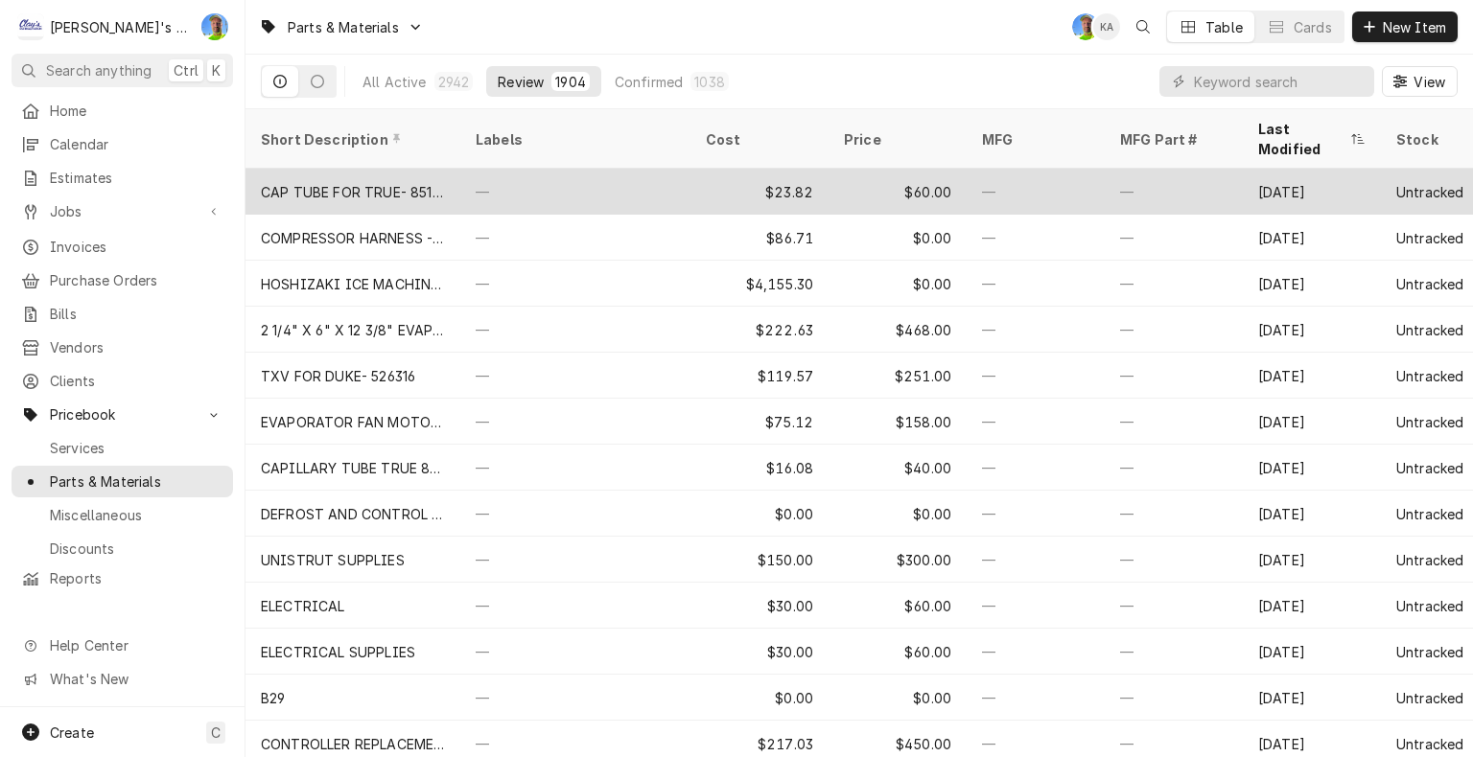
click at [533, 172] on div "—" at bounding box center [575, 192] width 230 height 46
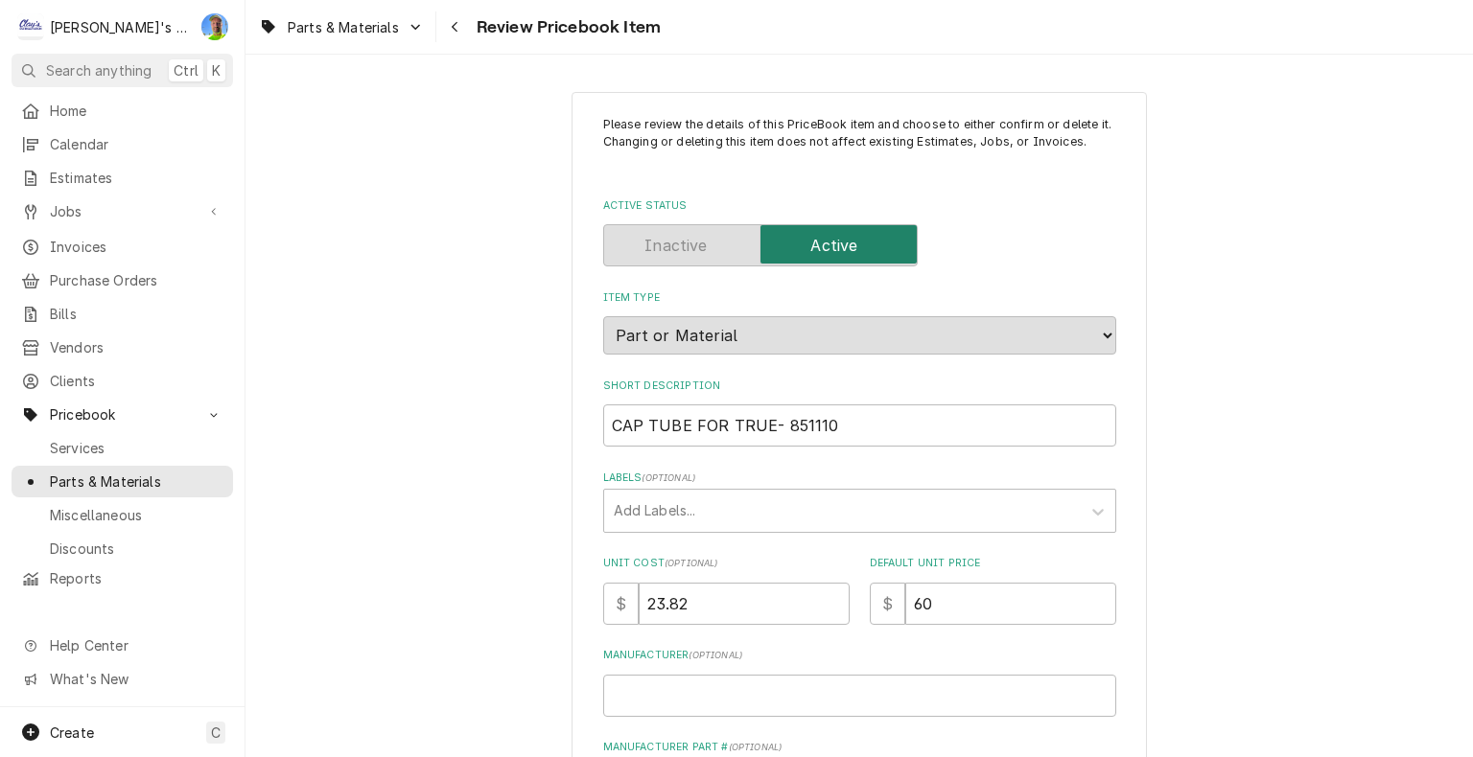
scroll to position [96, 0]
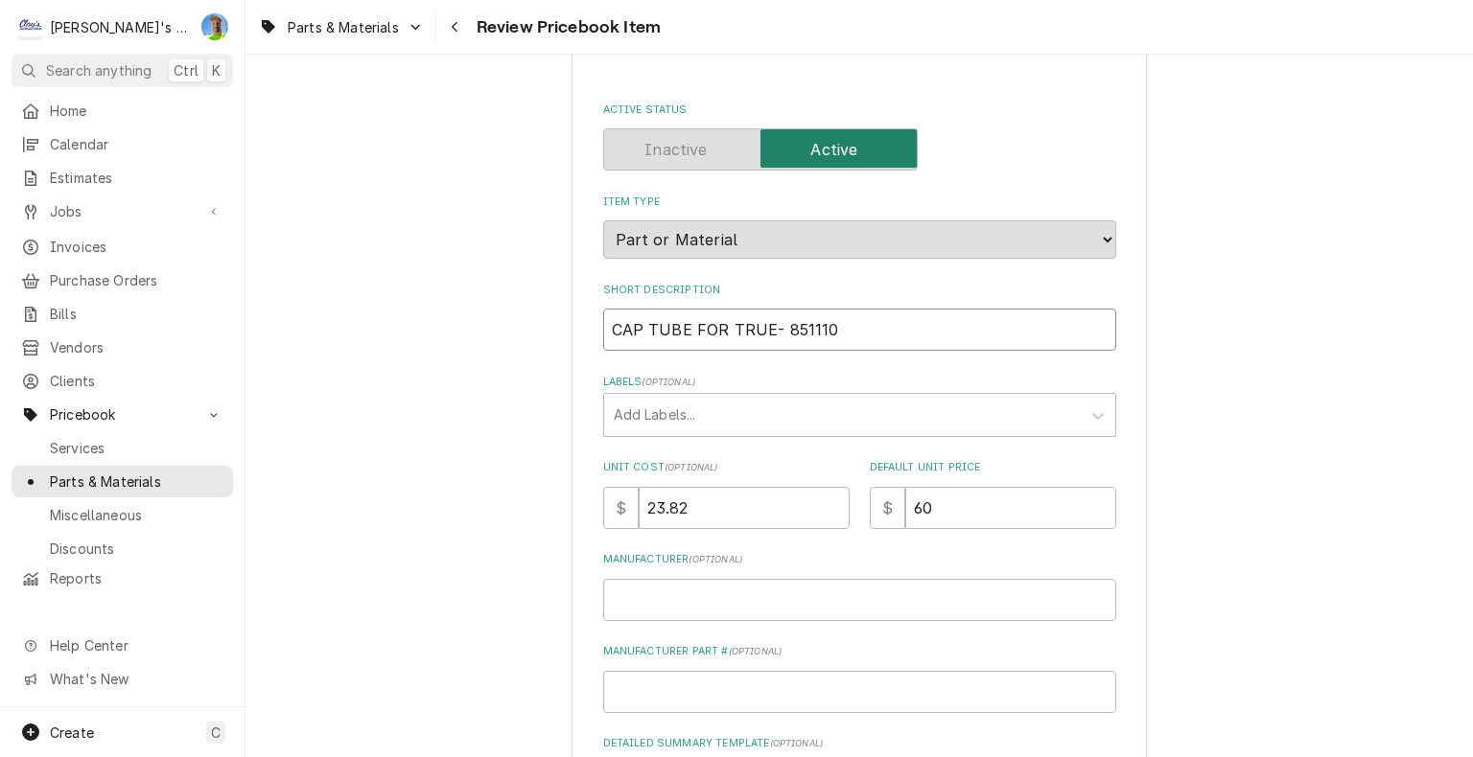
click at [768, 335] on input "CAP TUBE FOR TRUE- 851110" at bounding box center [859, 330] width 513 height 42
type textarea "x"
drag, startPoint x: 767, startPoint y: 324, endPoint x: 822, endPoint y: 325, distance: 54.7
click at [822, 325] on input "CAP TUBE FOR TRUE 851110" at bounding box center [859, 330] width 513 height 42
type input "CAP TUBE FOR TRUE 851110"
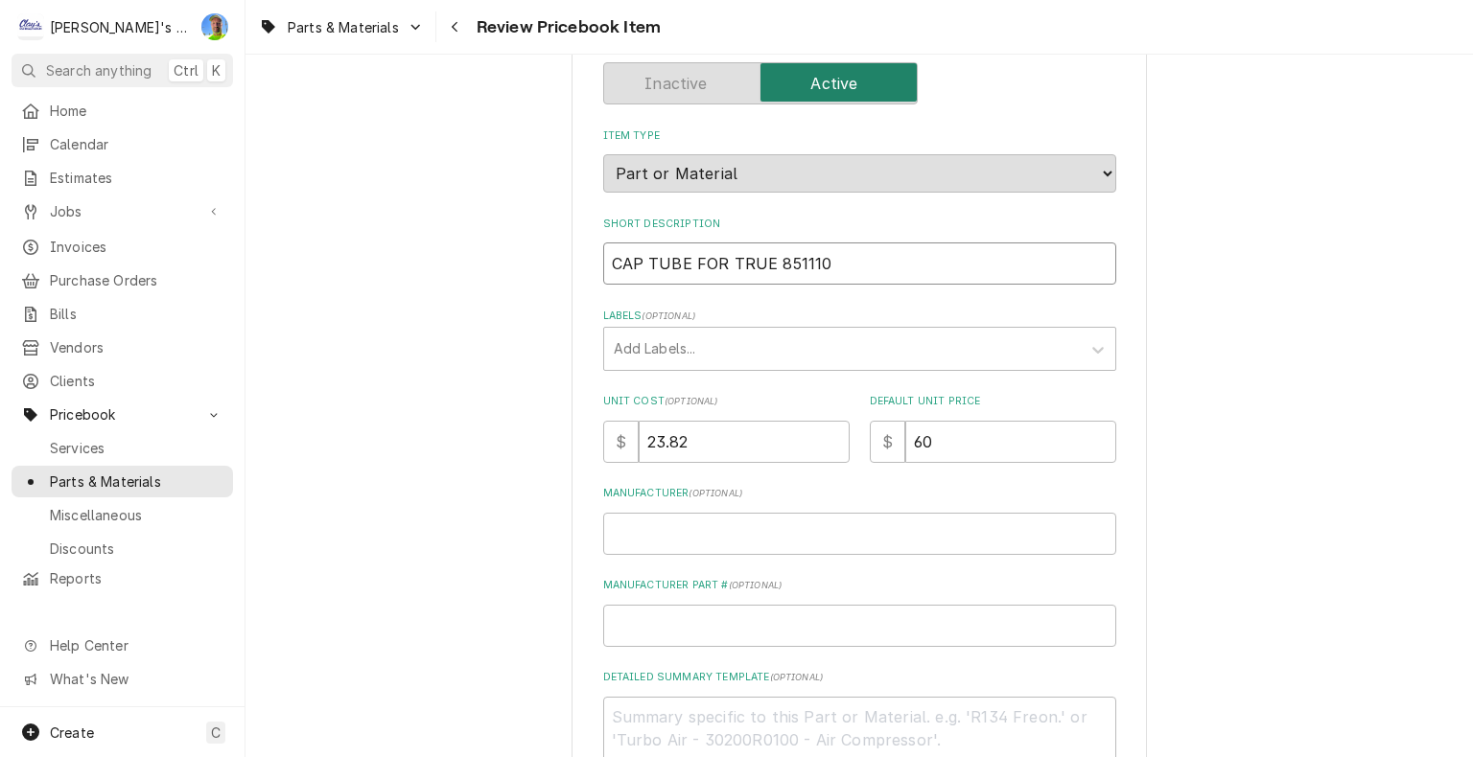
scroll to position [192, 0]
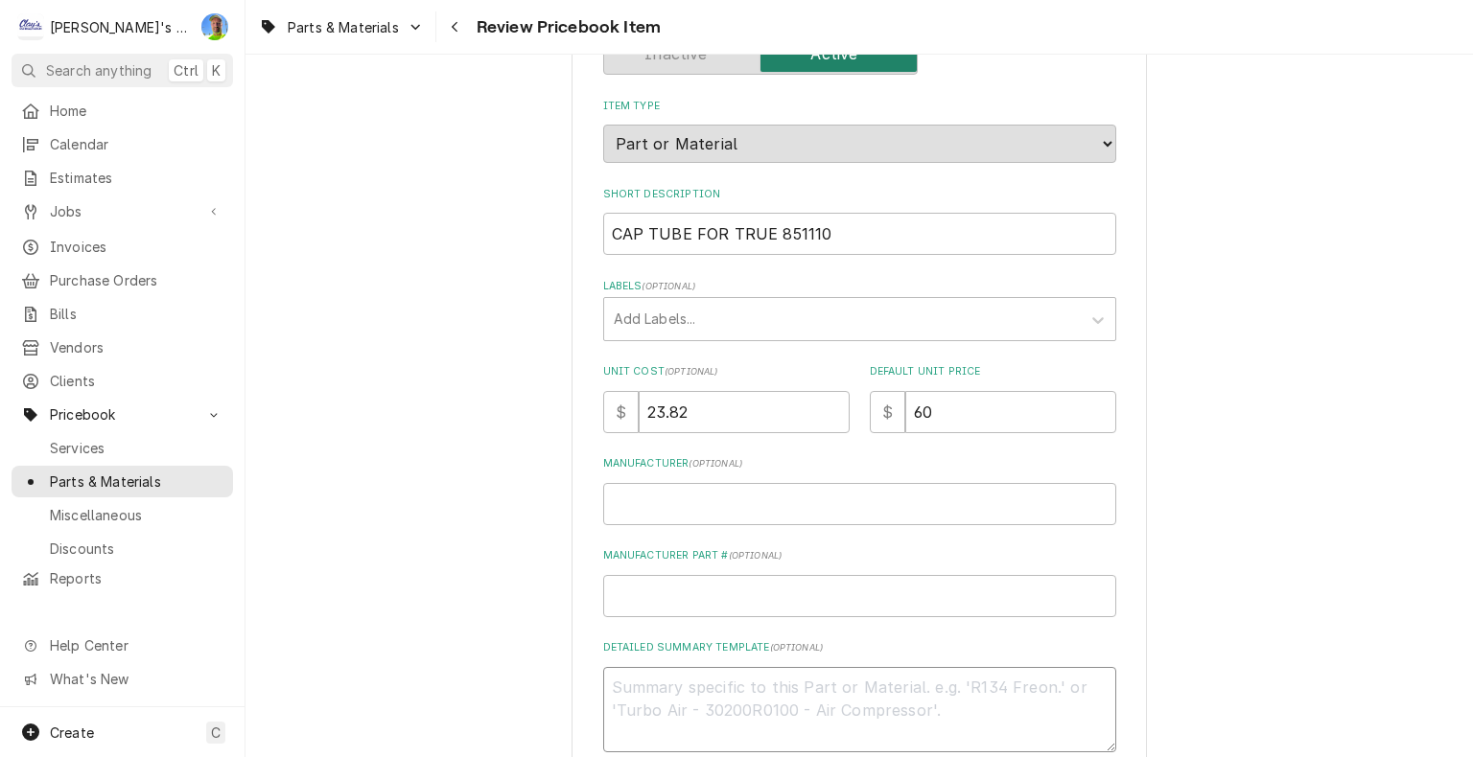
click at [701, 678] on textarea "Detailed Summary Template ( optional )" at bounding box center [859, 710] width 513 height 86
paste textarea "CAP TUBE .097OD X .046ID X 8' W/LABEL"
type textarea "x"
type textarea "CAP TUBE .097OD X .046ID X 8' W/LABEL"
click at [644, 319] on div "Labels" at bounding box center [842, 319] width 457 height 35
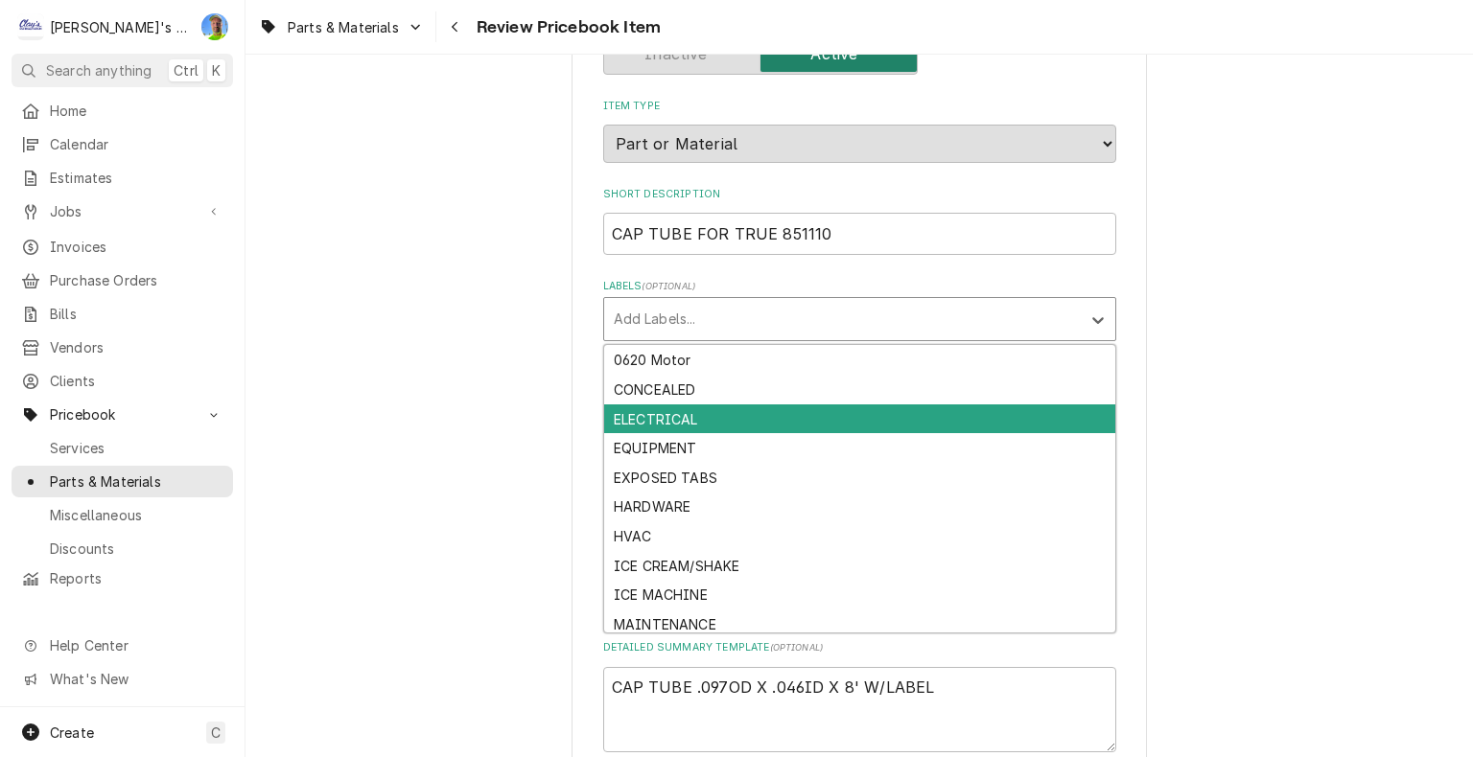
scroll to position [94, 0]
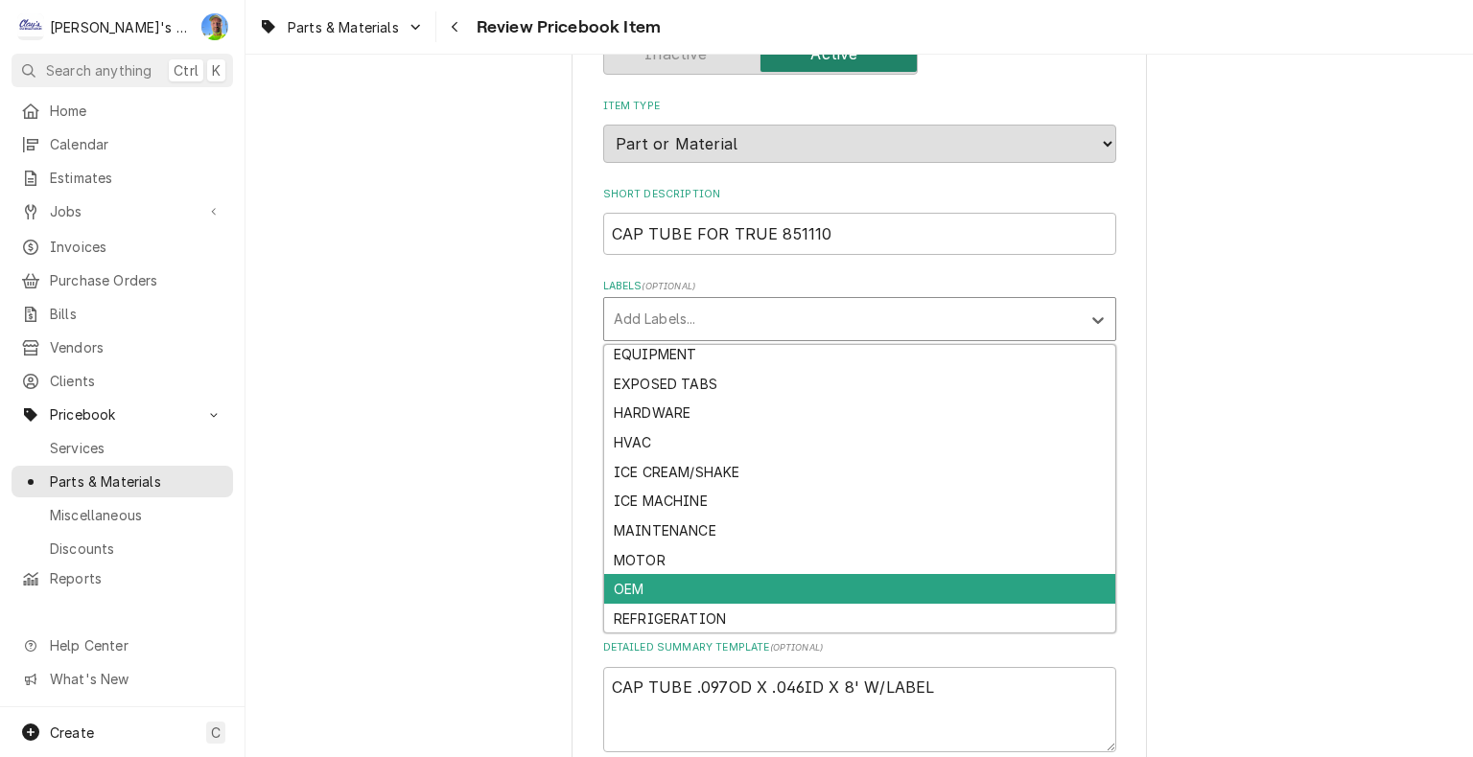
click at [680, 578] on div "OEM" at bounding box center [859, 589] width 511 height 30
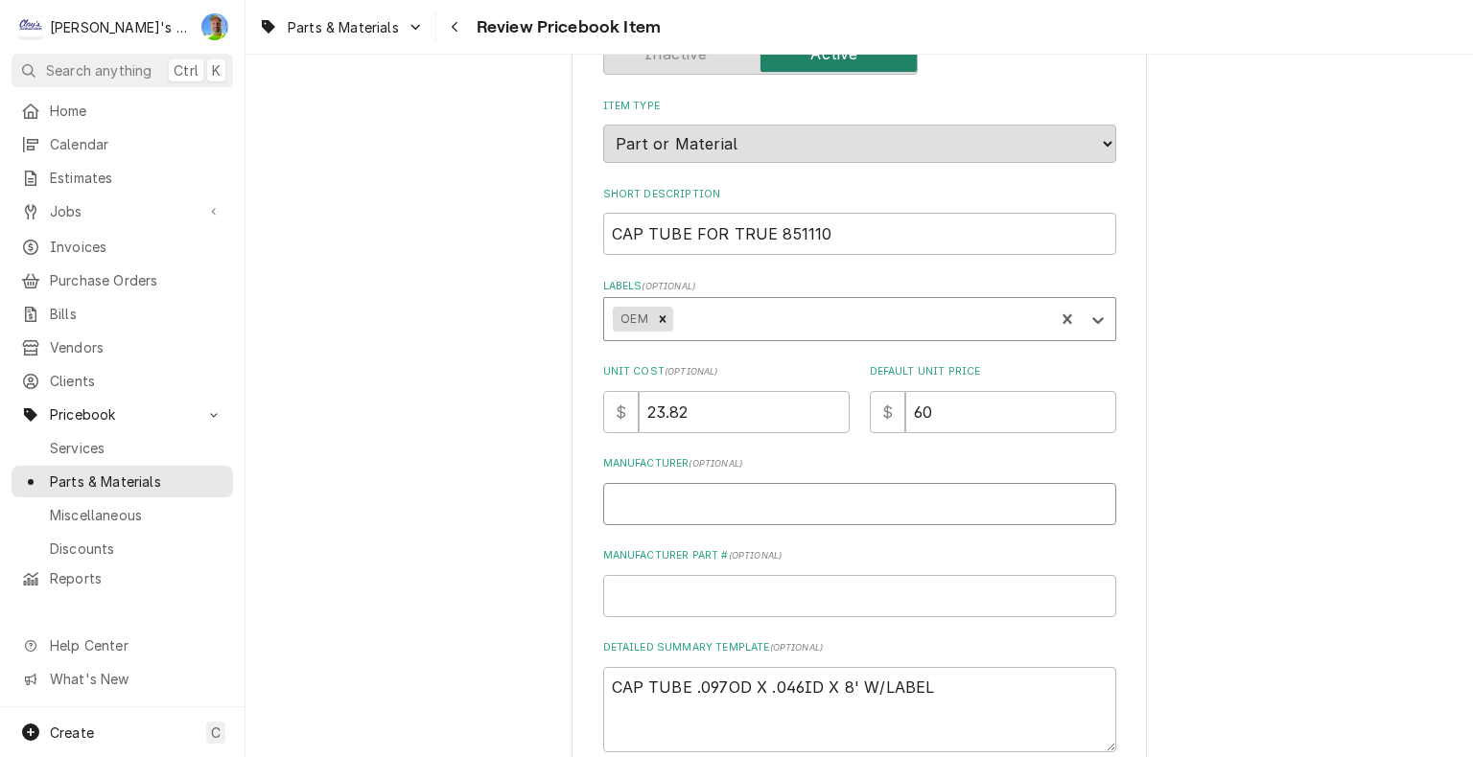
click at [686, 497] on input "Manufacturer ( optional )" at bounding box center [859, 504] width 513 height 42
type textarea "x"
type input "T"
type textarea "x"
type input "TR"
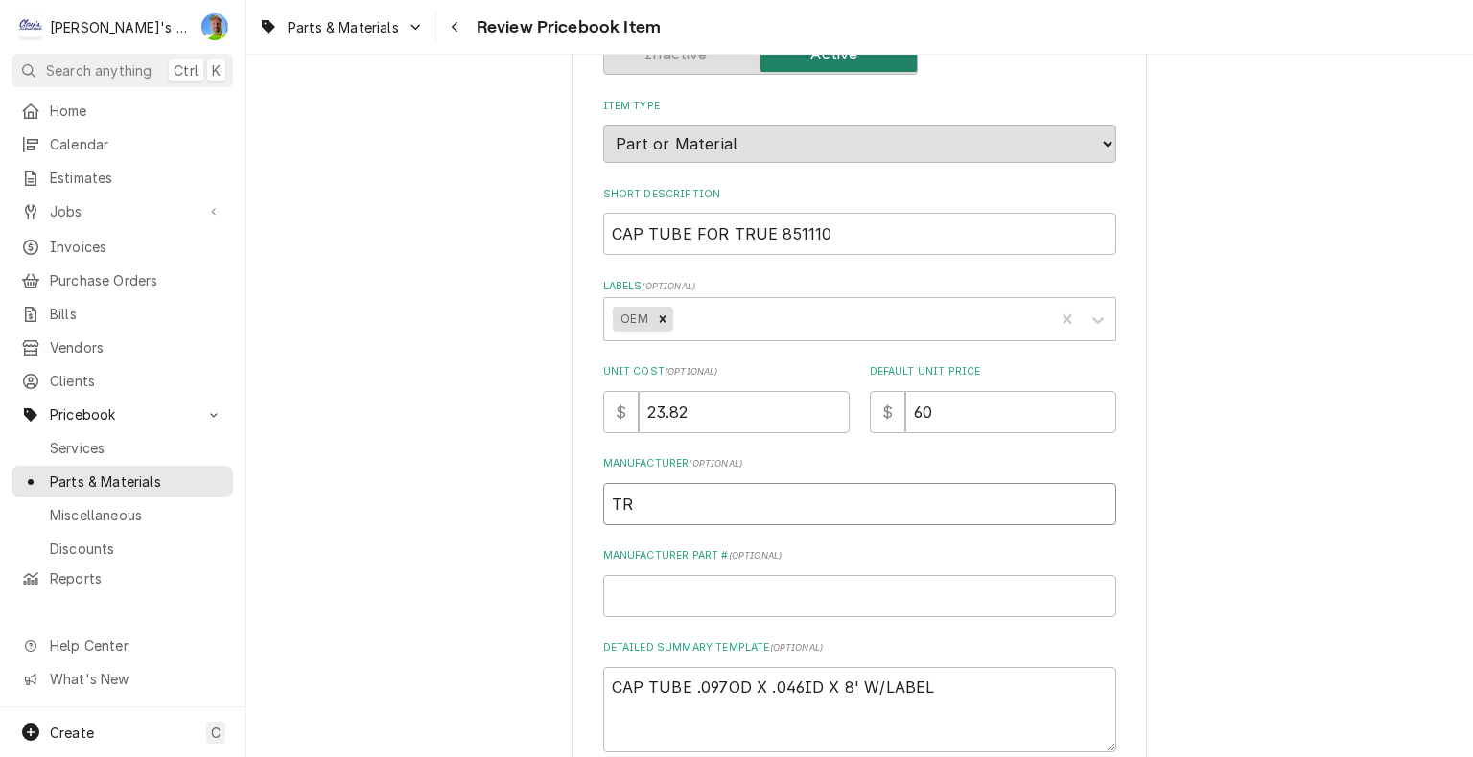
type textarea "x"
type input "TRU"
type textarea "x"
type input "TRUE"
type textarea "x"
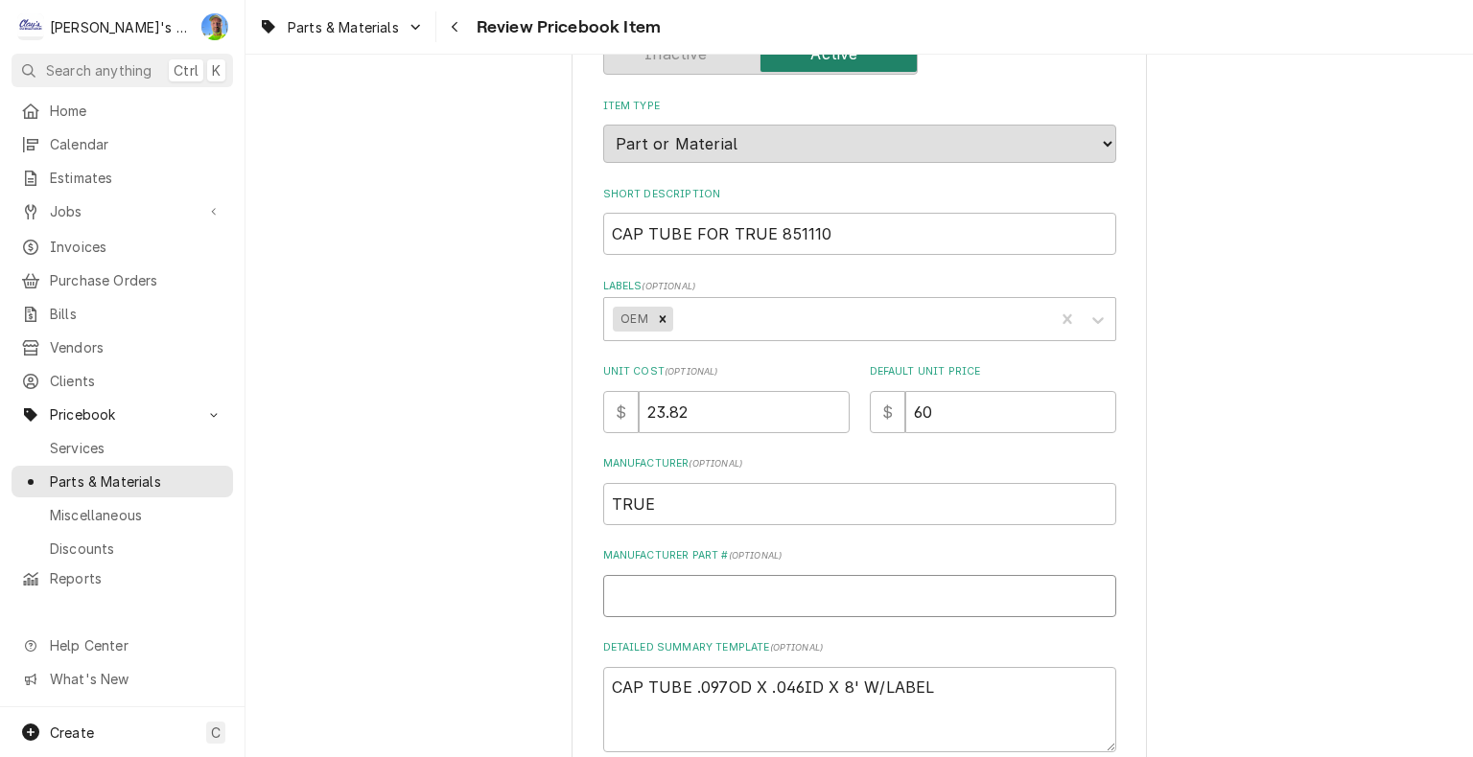
type input "8"
type textarea "x"
type input "85"
type textarea "x"
type input "851"
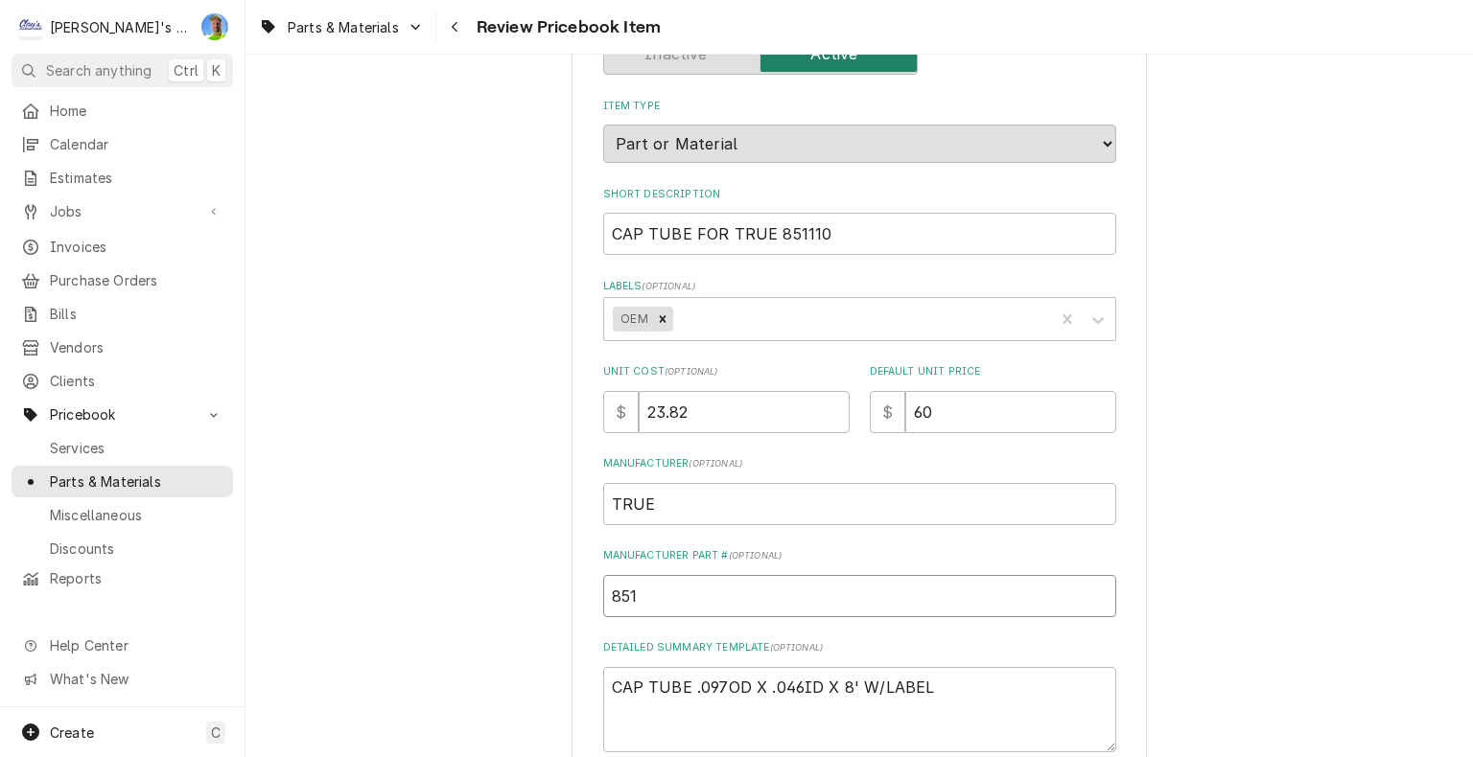
type textarea "x"
type input "8511"
type textarea "x"
type input "85111"
type textarea "x"
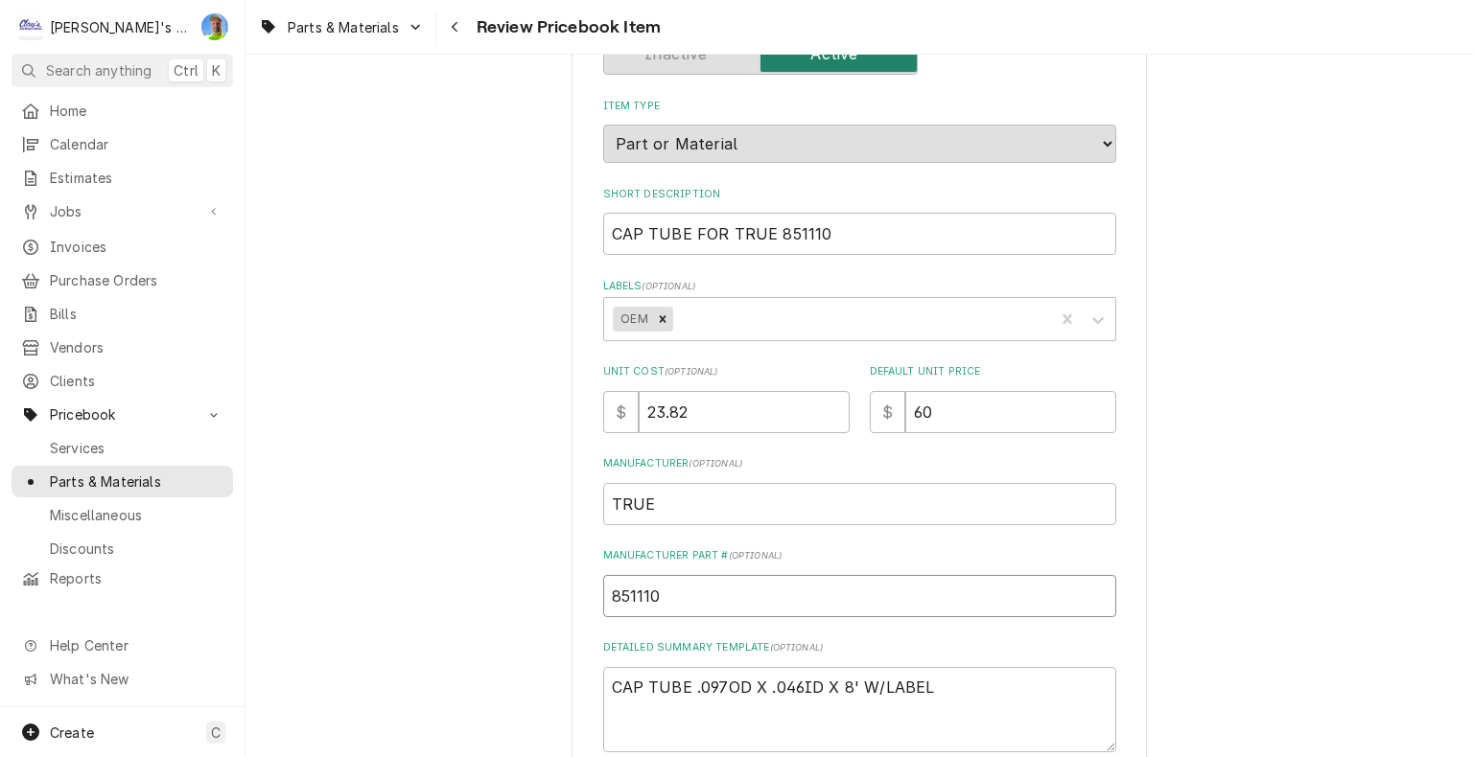
type input "851110"
drag, startPoint x: 600, startPoint y: 233, endPoint x: 644, endPoint y: 227, distance: 44.5
click at [644, 227] on input "CAP TUBE FOR TRUE 851110" at bounding box center [859, 234] width 513 height 42
drag, startPoint x: 682, startPoint y: 235, endPoint x: 693, endPoint y: 235, distance: 11.5
click at [693, 235] on input "CAP TUBE FOR TRUE 851110" at bounding box center [859, 234] width 513 height 42
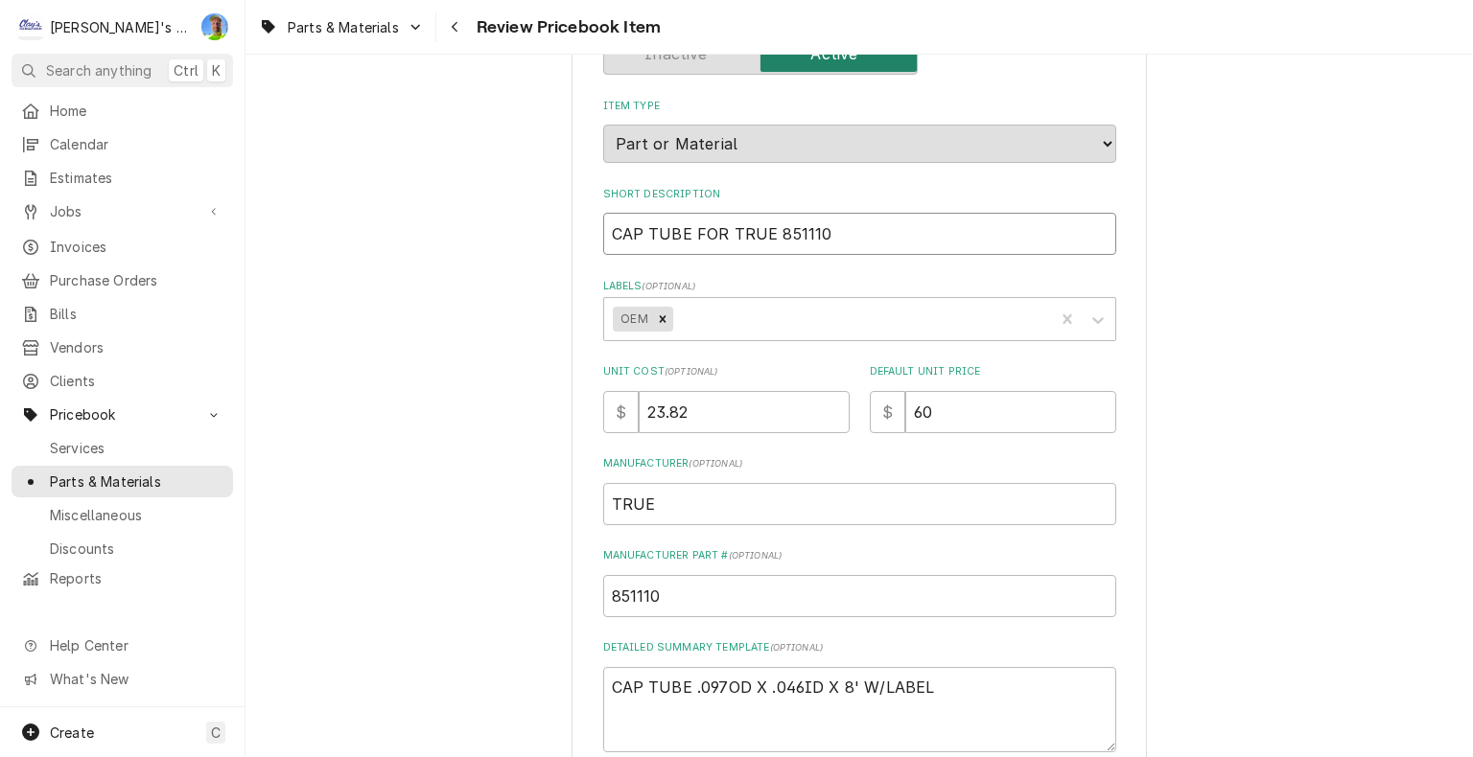
click at [690, 235] on input "CAP TUBE FOR TRUE 851110" at bounding box center [859, 234] width 513 height 42
drag, startPoint x: 687, startPoint y: 237, endPoint x: 713, endPoint y: 230, distance: 26.7
click at [713, 230] on input "CAP TUBE FOR TRUE 851110" at bounding box center [859, 234] width 513 height 42
type textarea "x"
type input "CAP TUBE TRUE 851110"
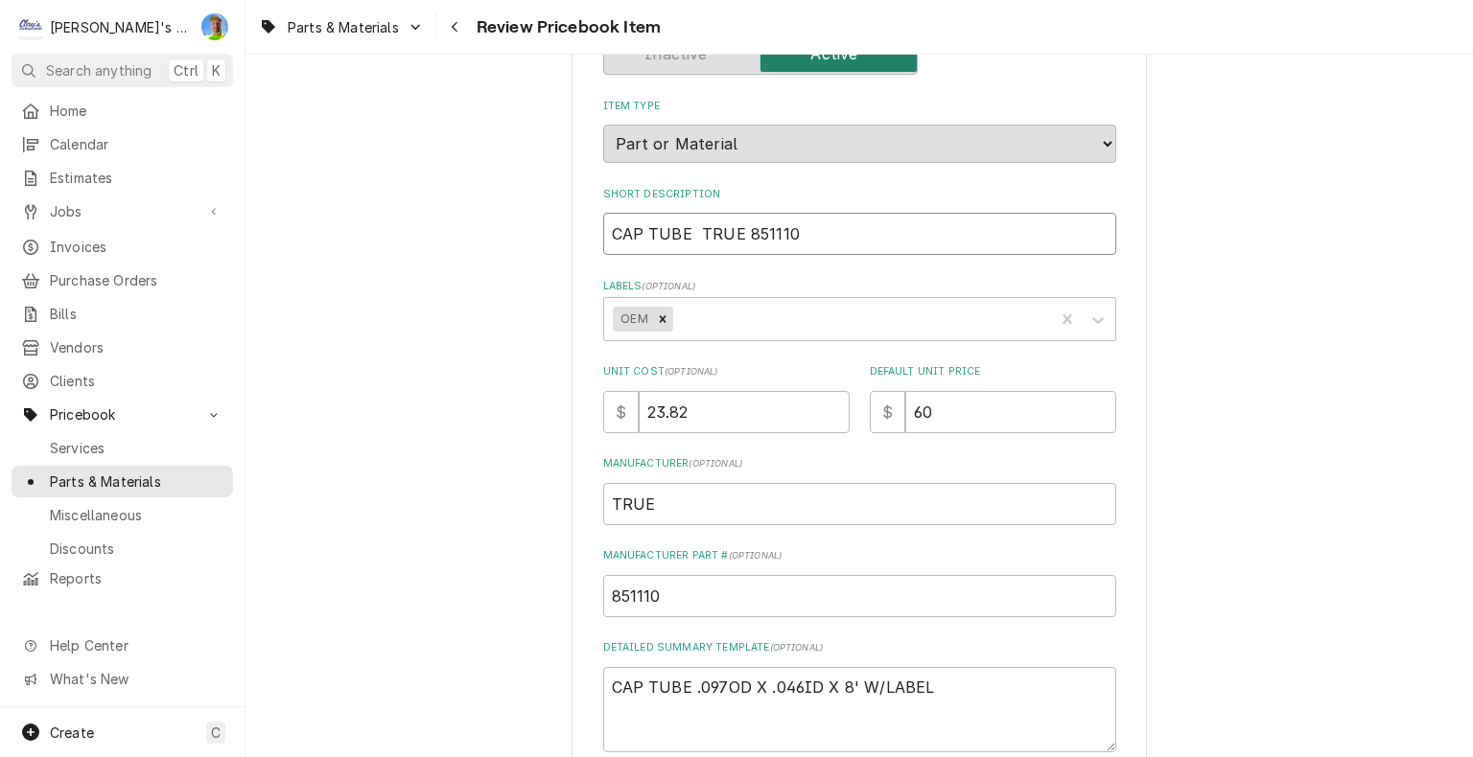
type textarea "x"
type input "CAP TUBE TRUE 851110"
drag, startPoint x: 686, startPoint y: 234, endPoint x: 721, endPoint y: 229, distance: 34.8
click at [721, 229] on input "CAP TUBE TRUE 851110" at bounding box center [859, 234] width 513 height 42
type textarea "x"
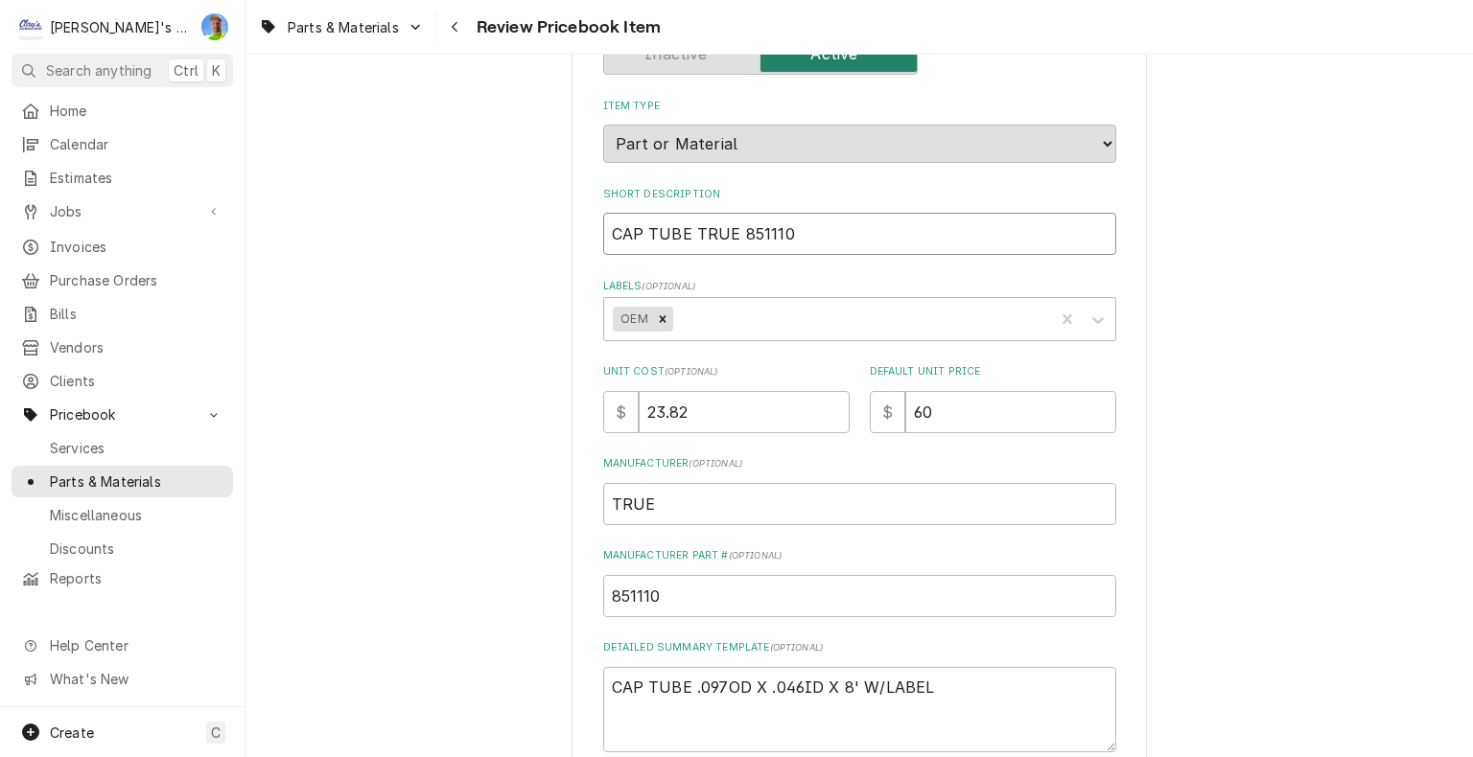
type input "CAP TUBE 851110"
type textarea "x"
type input "CAP TUBE 851110"
click at [603, 228] on input "CAP TUBE 851110" at bounding box center [859, 234] width 513 height 42
paste input "TRUE"
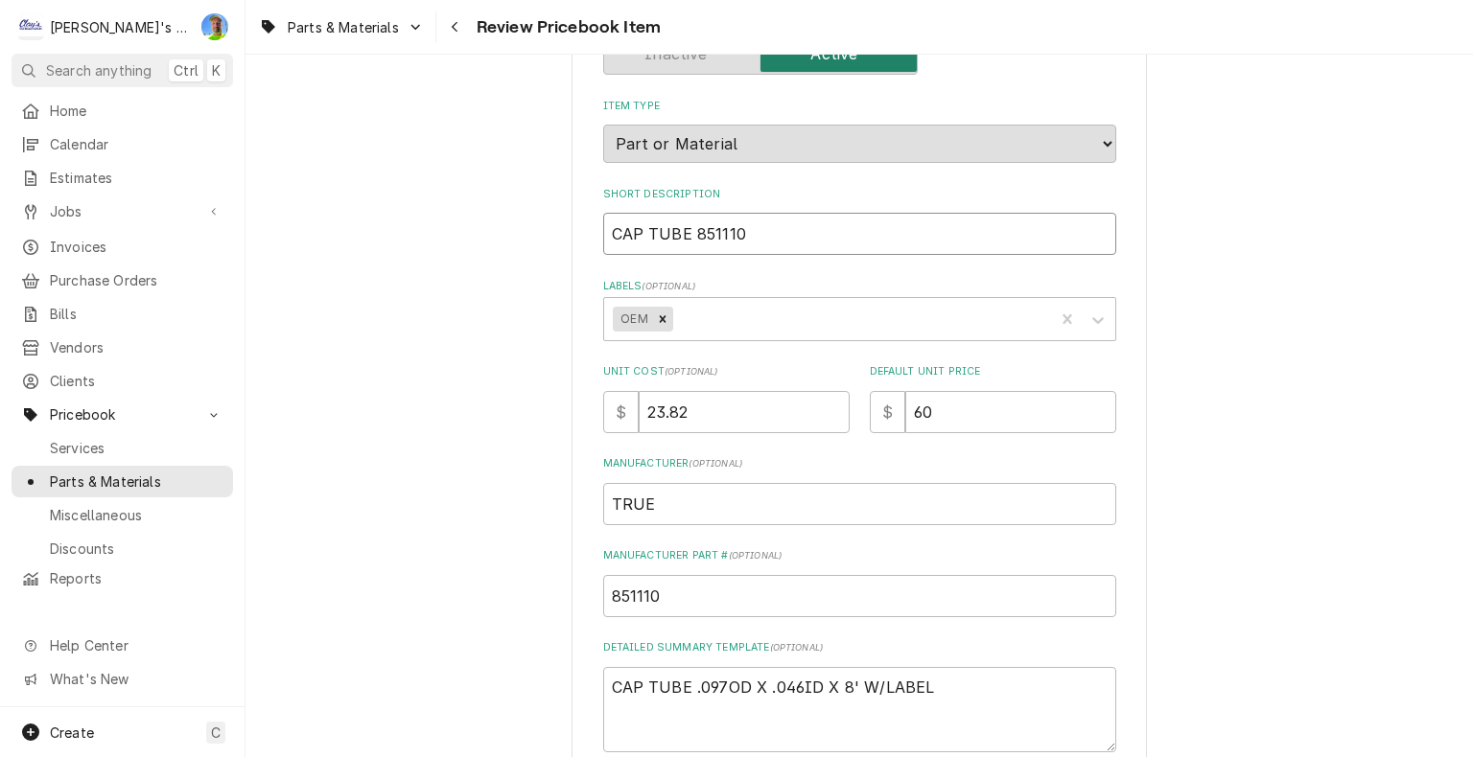
type textarea "x"
type input "TRUECAP TUBE 851110"
type textarea "x"
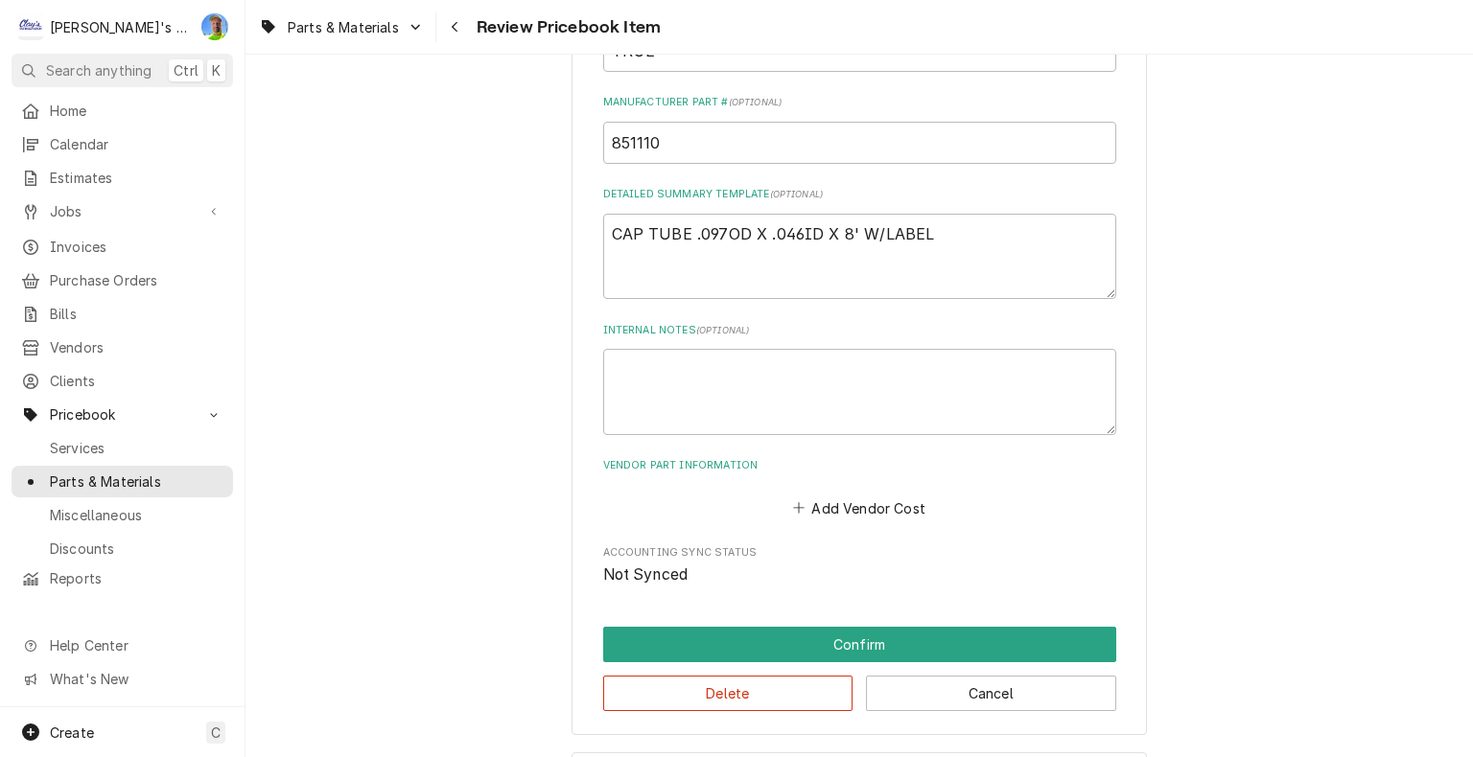
scroll to position [671, 0]
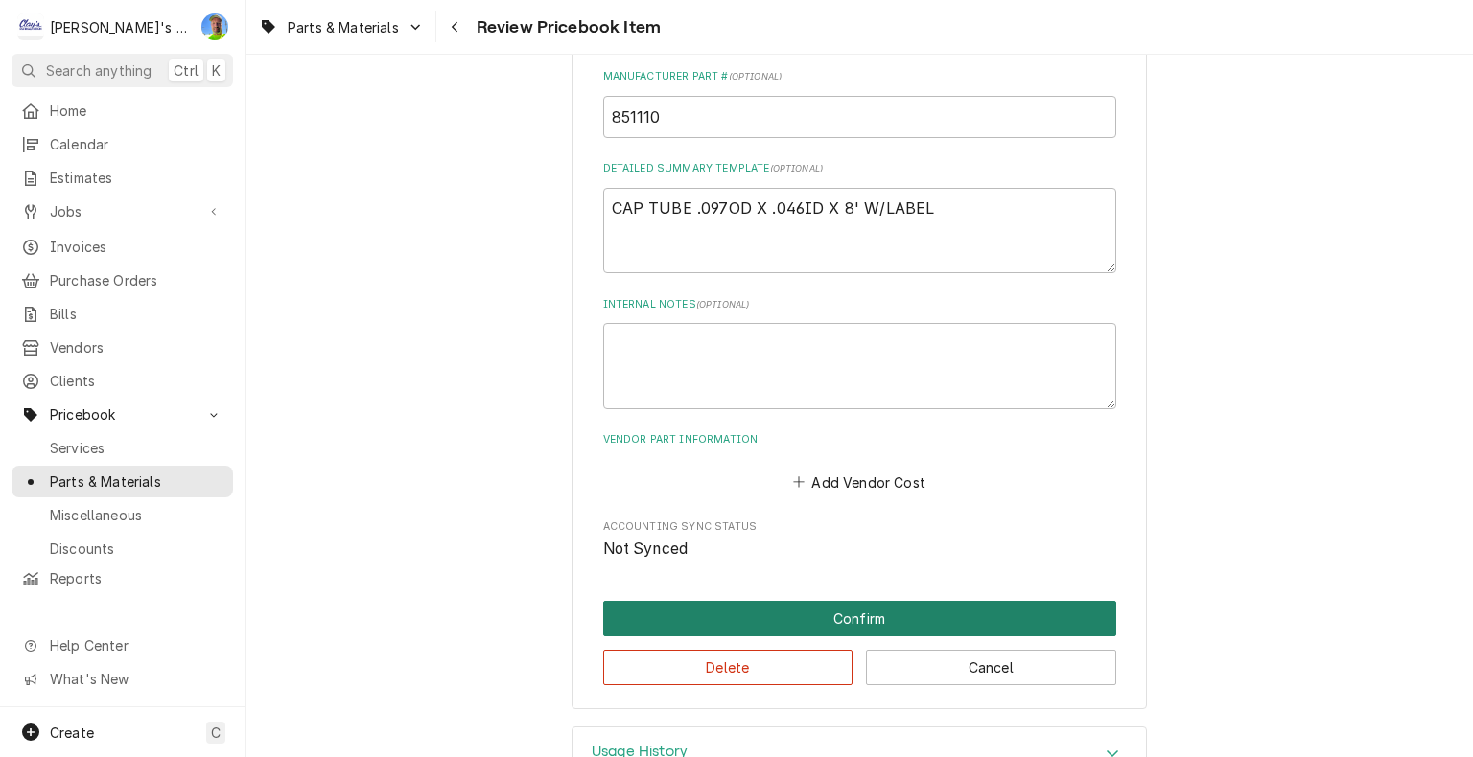
type input "TRUE CAP TUBE 851110"
click at [1042, 608] on button "Confirm" at bounding box center [859, 618] width 513 height 35
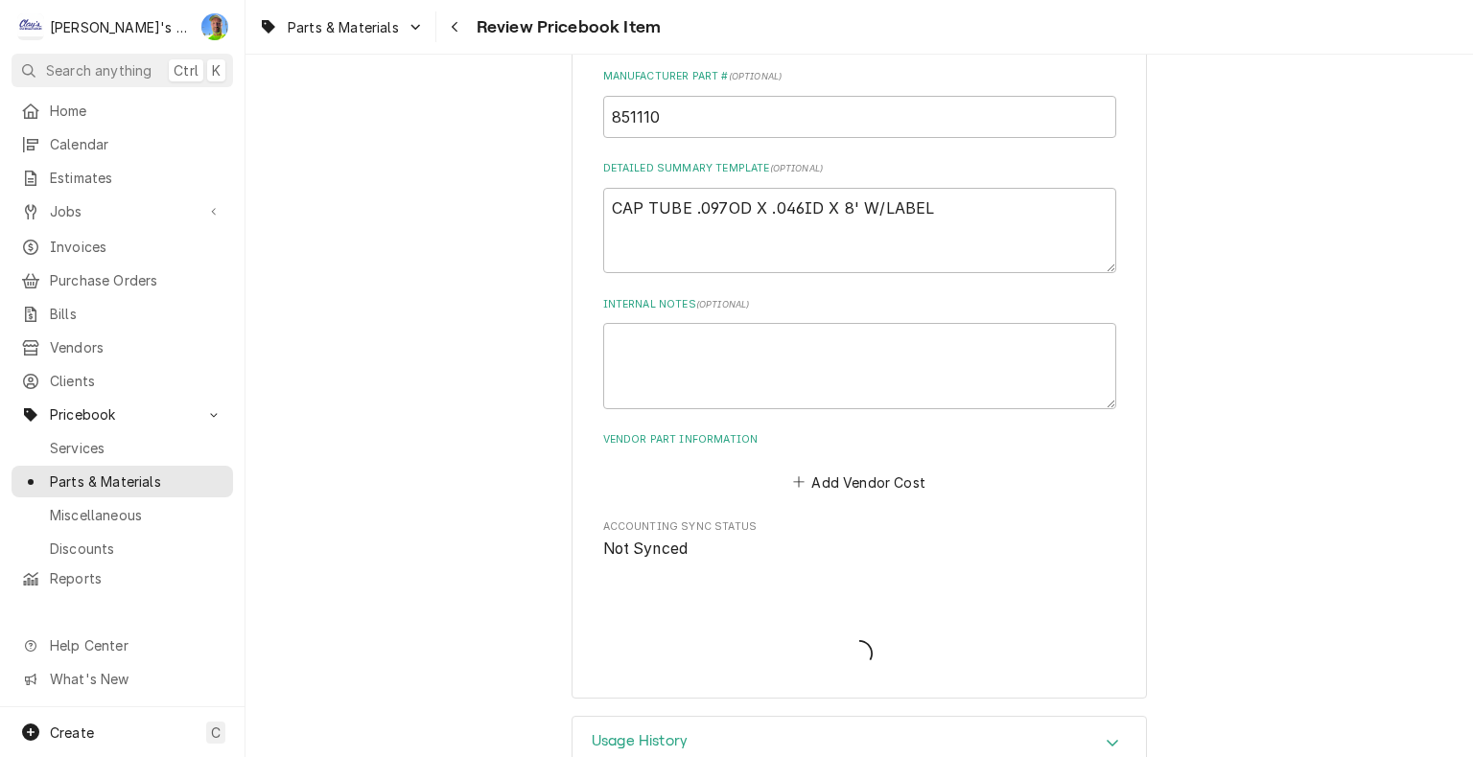
type textarea "x"
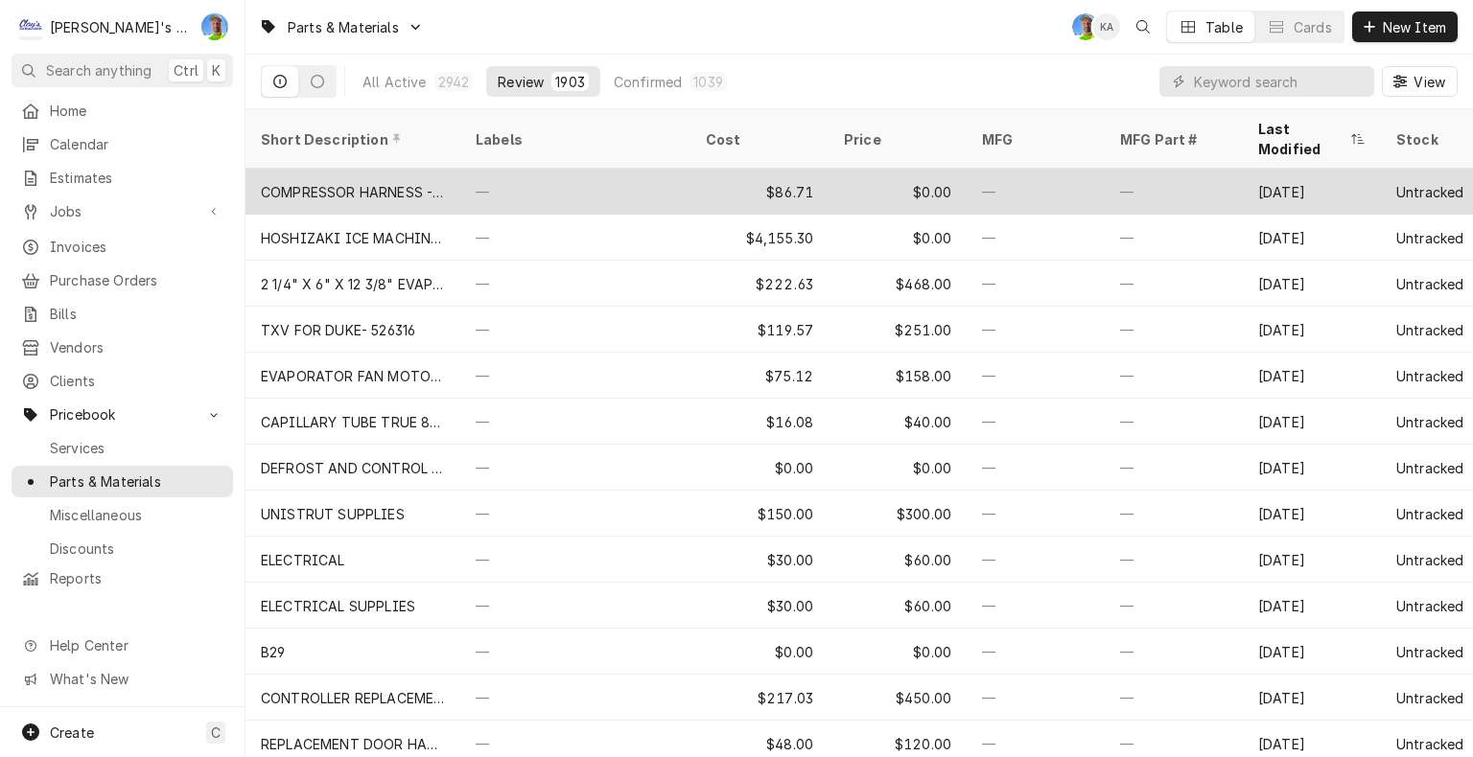
click at [733, 169] on div "$86.71" at bounding box center [759, 192] width 138 height 46
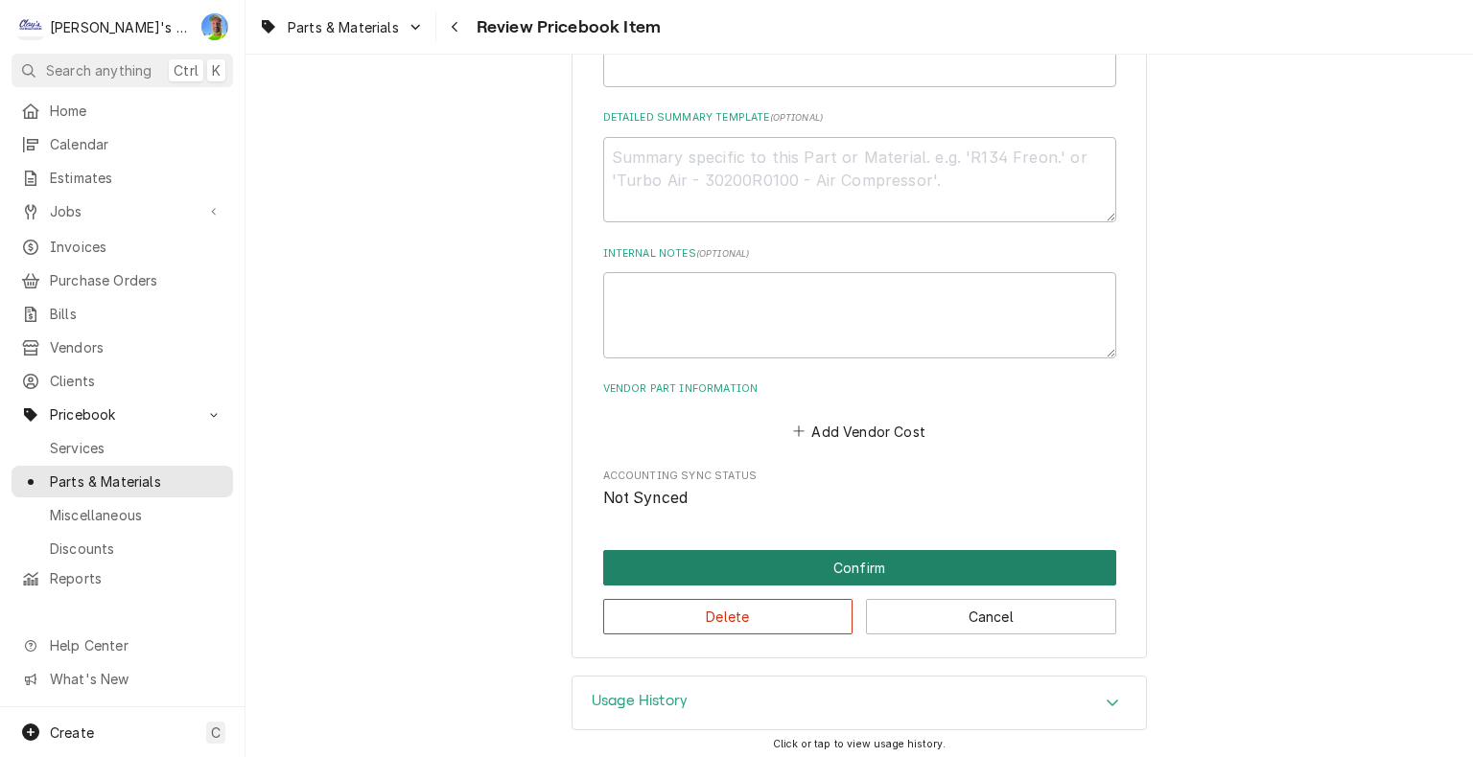
scroll to position [726, 0]
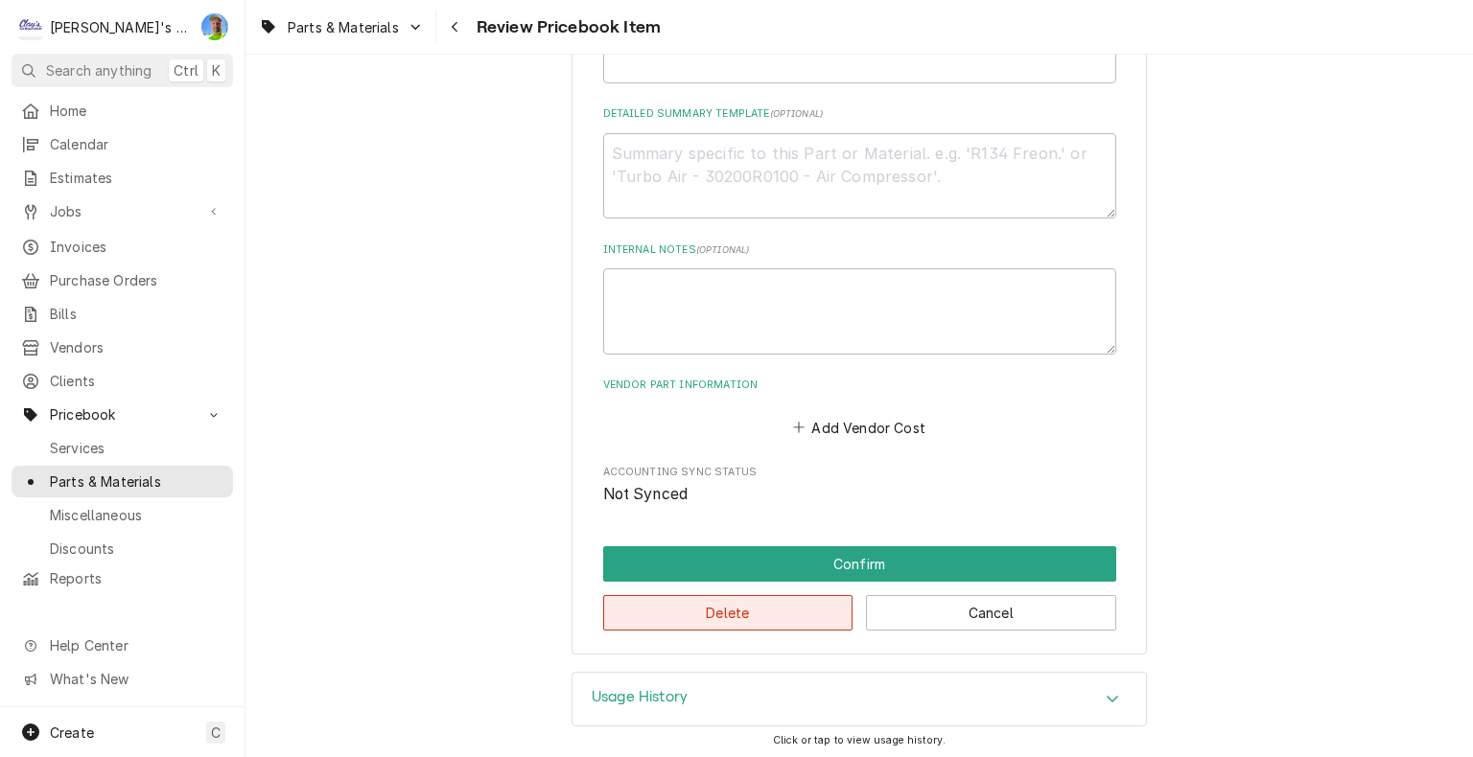
click at [714, 612] on button "Delete" at bounding box center [728, 612] width 250 height 35
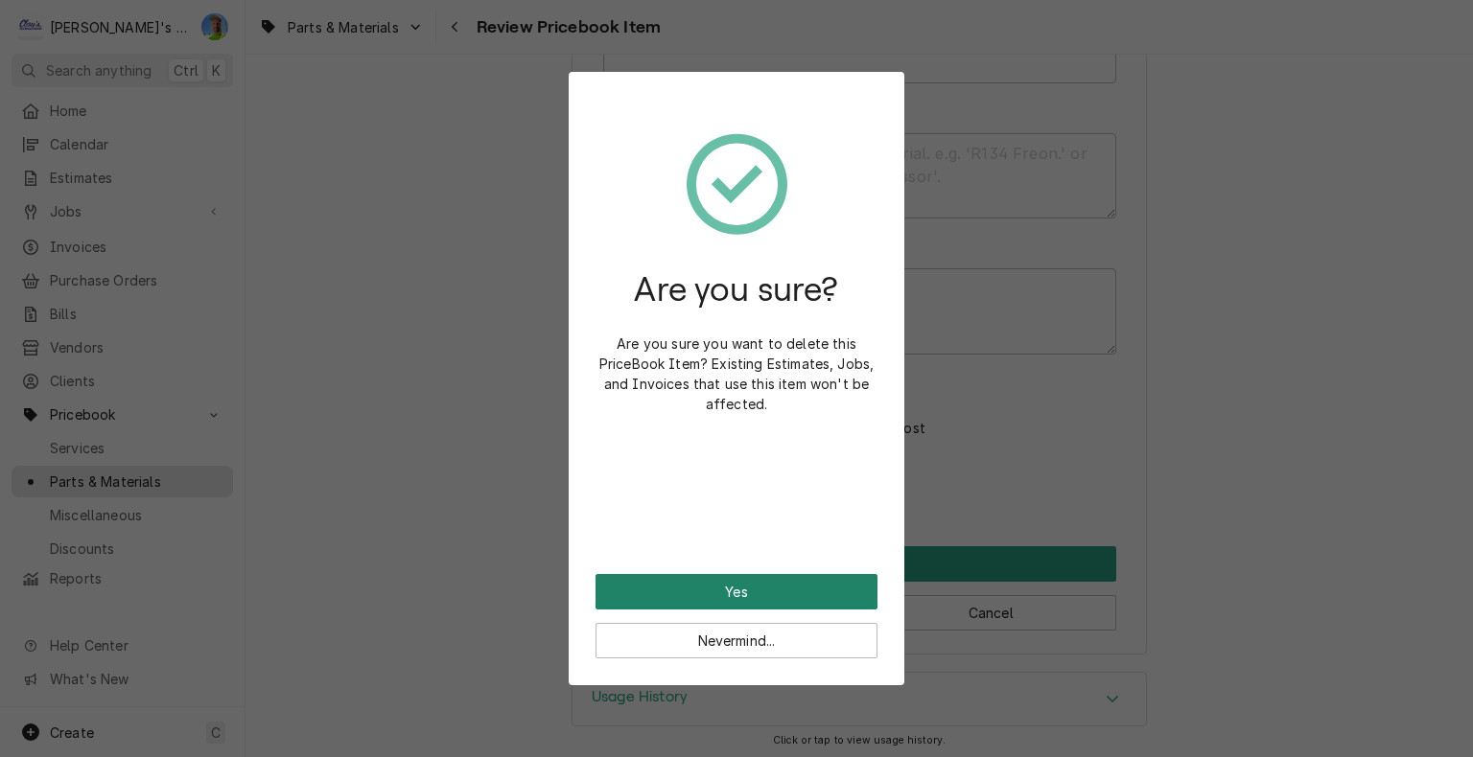
click at [773, 592] on button "Yes" at bounding box center [736, 591] width 282 height 35
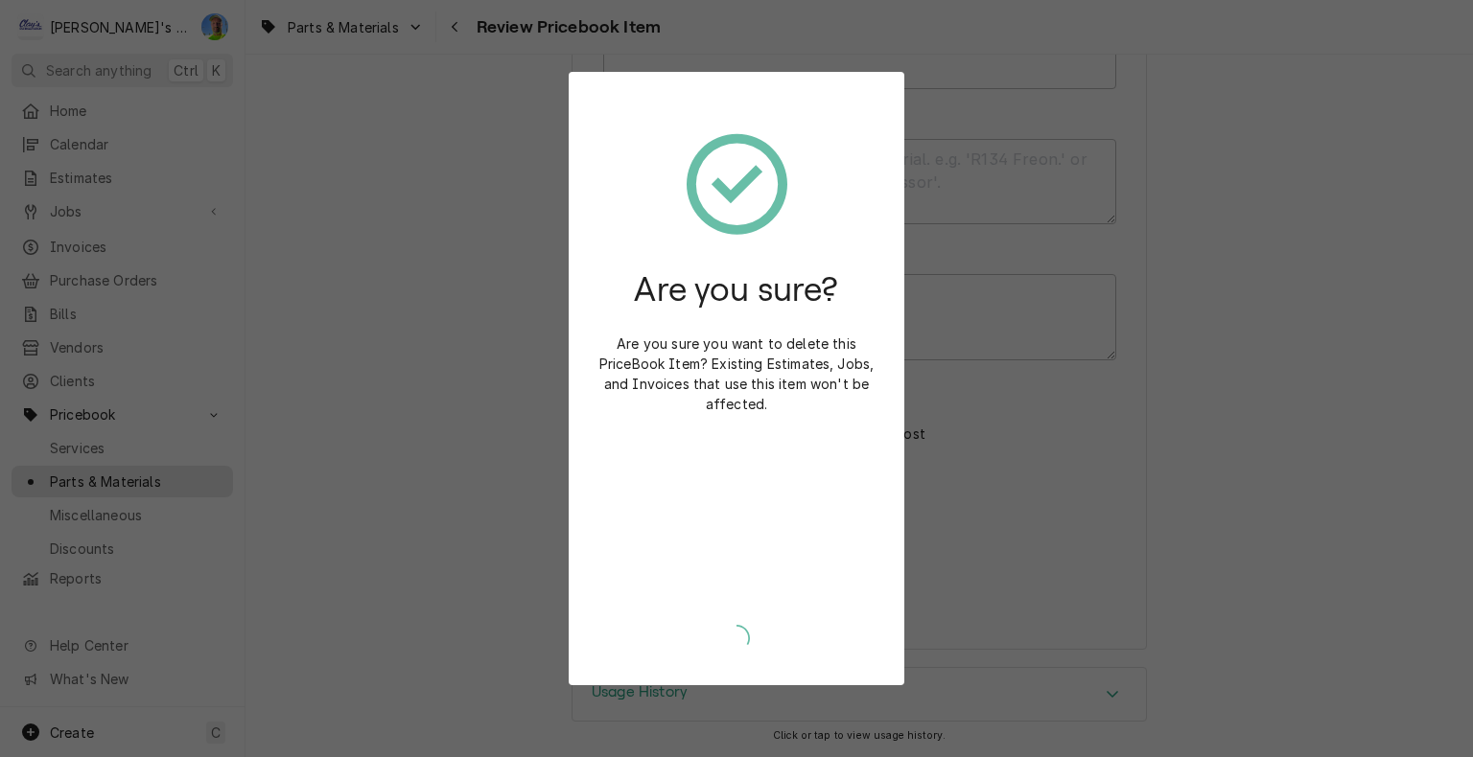
scroll to position [717, 0]
type textarea "x"
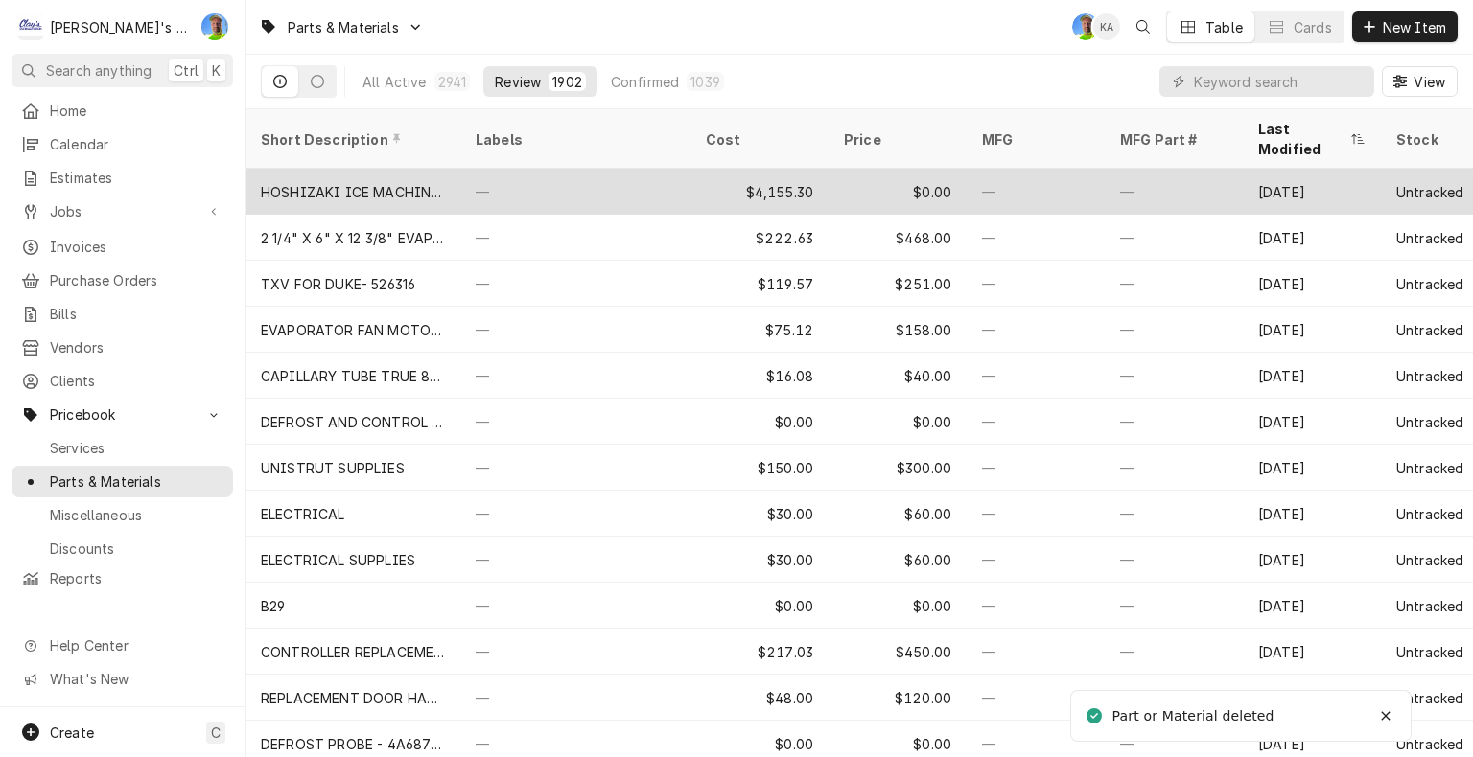
click at [664, 169] on div "—" at bounding box center [575, 192] width 230 height 46
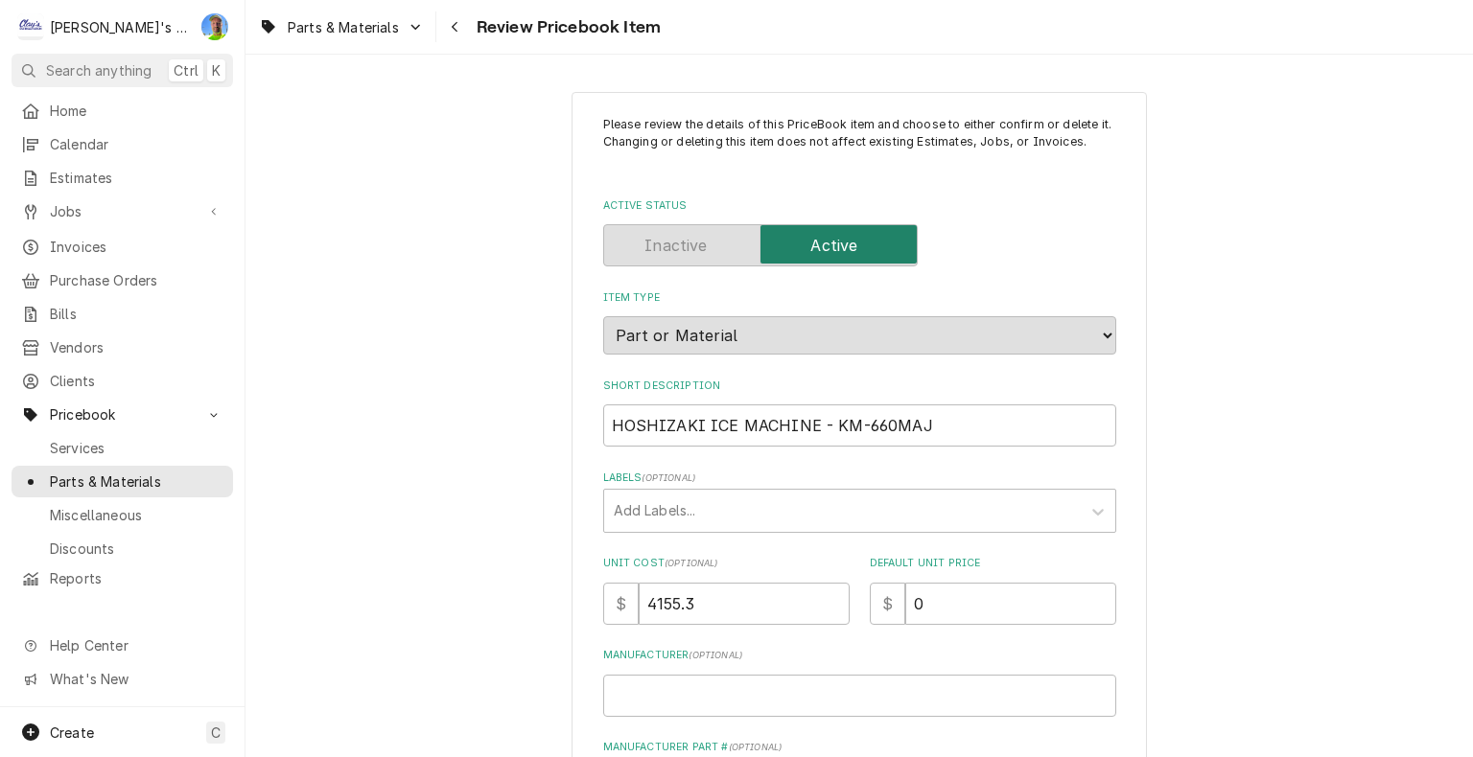
scroll to position [96, 0]
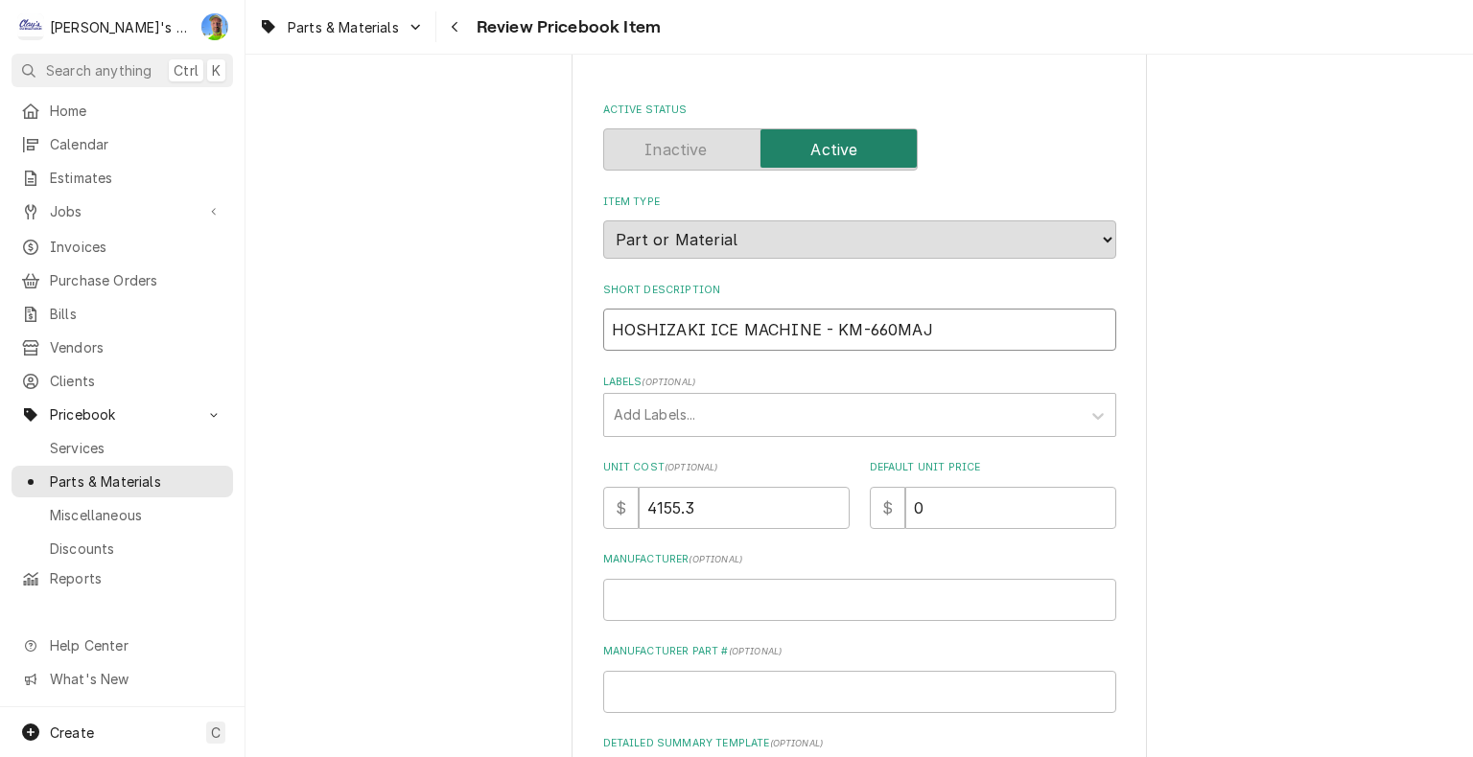
click at [816, 328] on input "HOSHIZAKI ICE MACHINE - KM-660MAJ" at bounding box center [859, 330] width 513 height 42
type textarea "x"
type input "HOSHIZAKI ICE MACHINE KM-660MAJ"
type textarea "x"
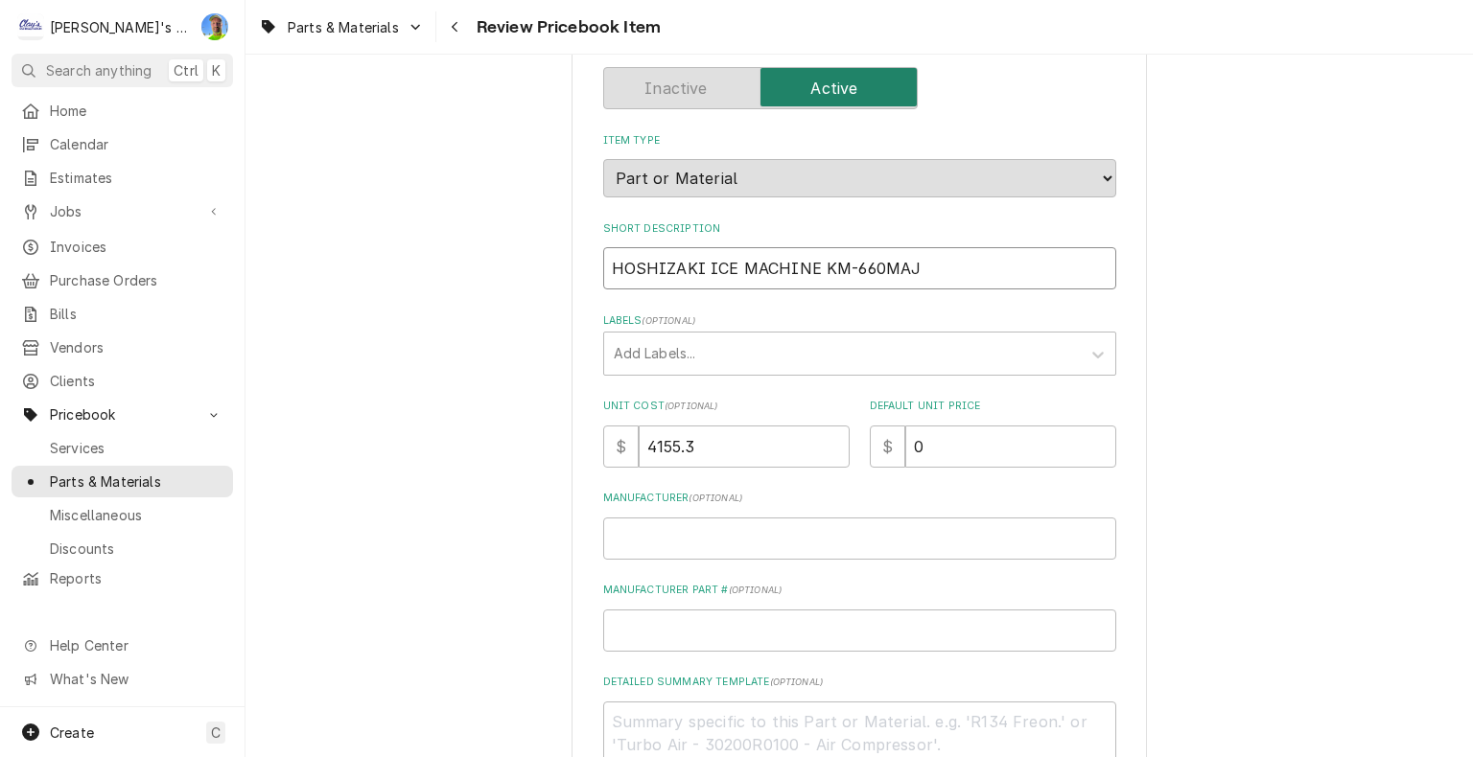
scroll to position [192, 0]
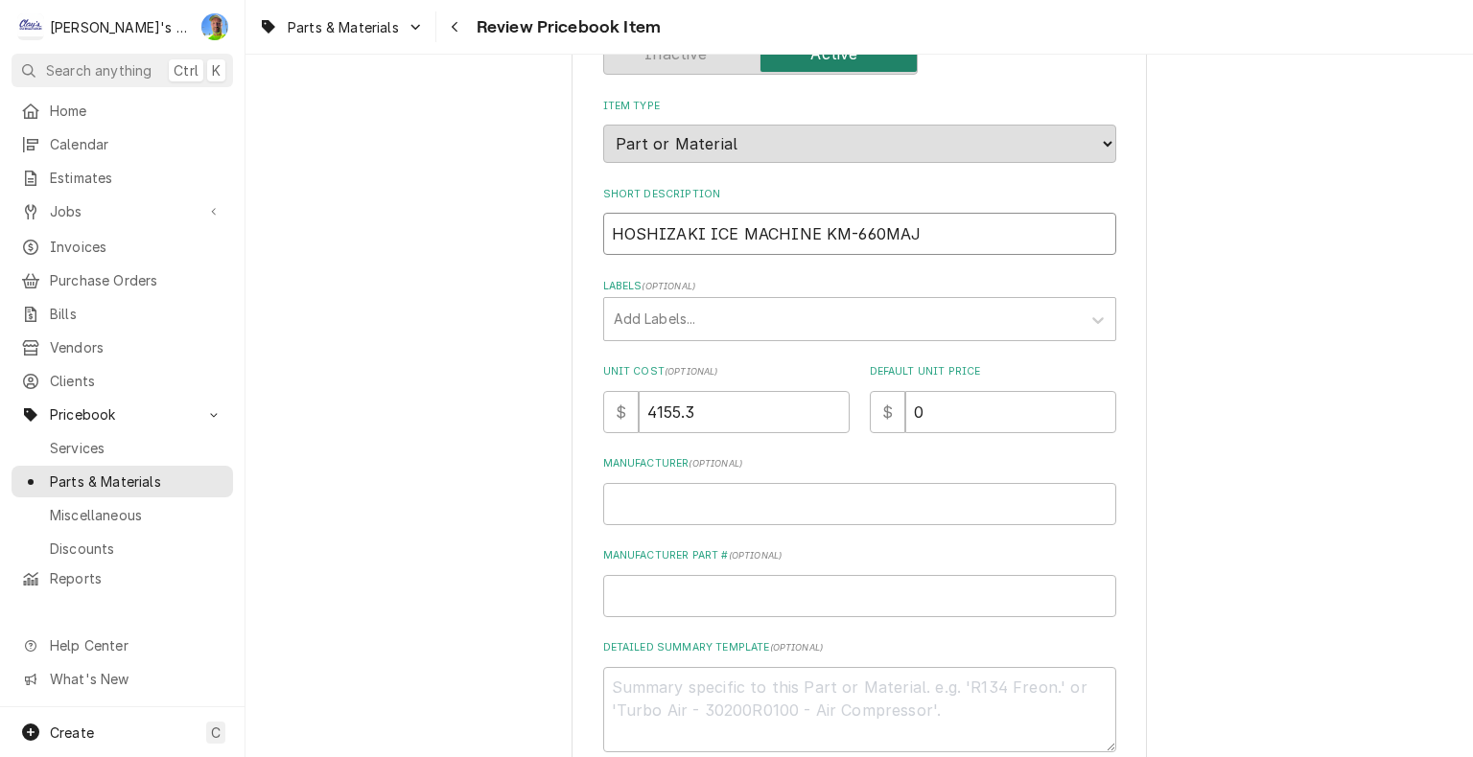
type input "HOSHIZAKI ICE MACHINE KM-660MAJ"
click at [1037, 381] on div "Default Unit Price $ 0" at bounding box center [993, 398] width 246 height 68
click at [853, 312] on div "Labels" at bounding box center [842, 319] width 457 height 35
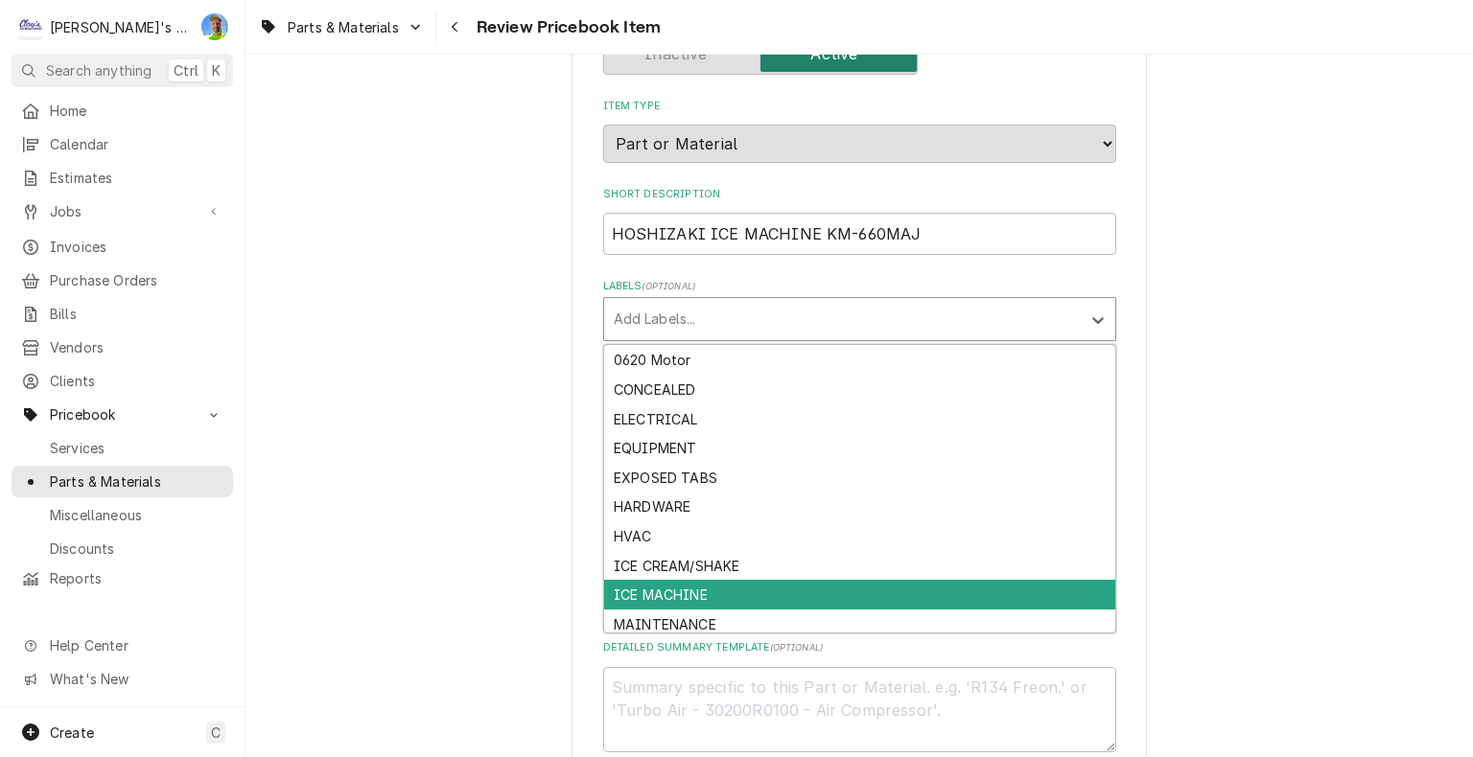
click at [780, 593] on div "ICE MACHINE" at bounding box center [859, 595] width 511 height 30
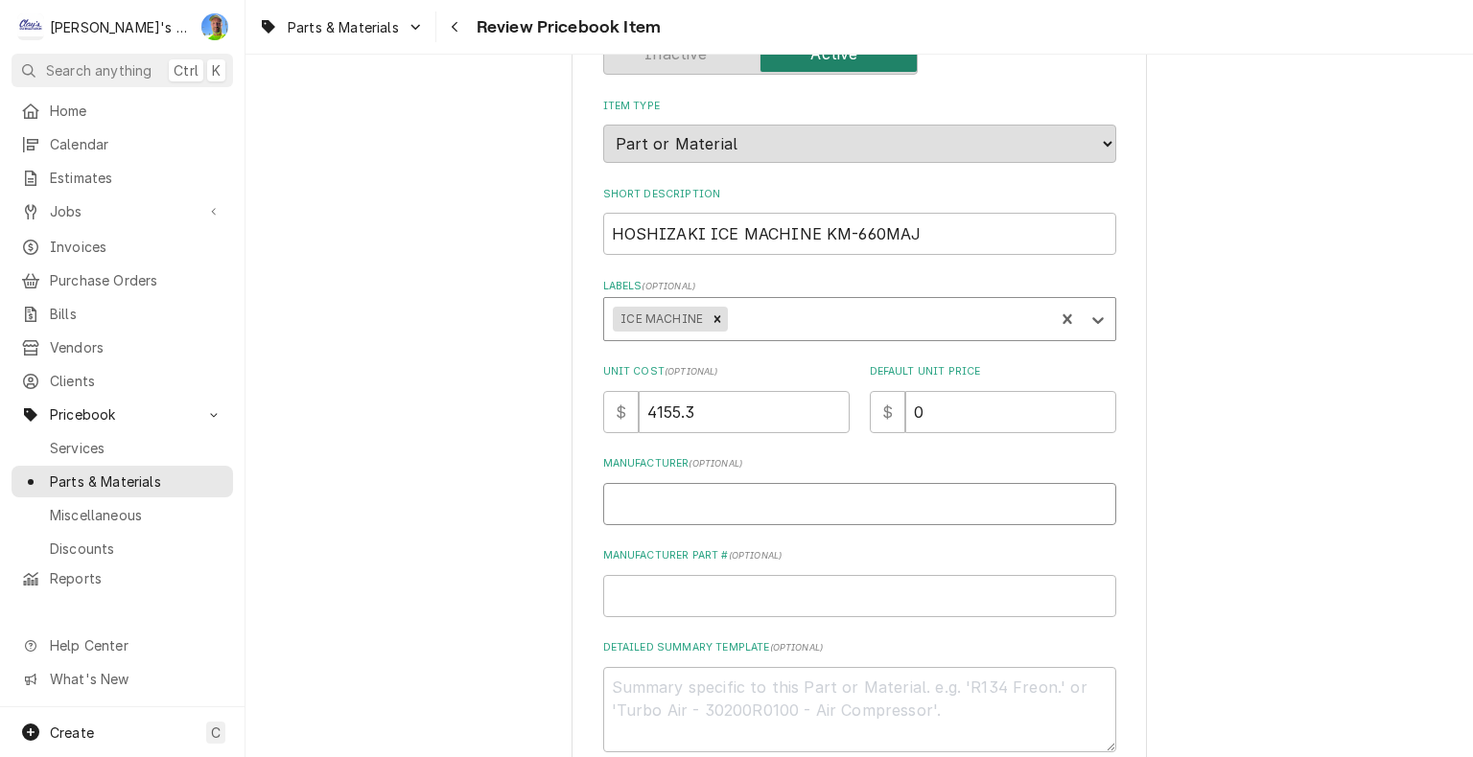
click at [732, 512] on input "Manufacturer ( optional )" at bounding box center [859, 504] width 513 height 42
type textarea "x"
type input "H"
type textarea "x"
type input "HO"
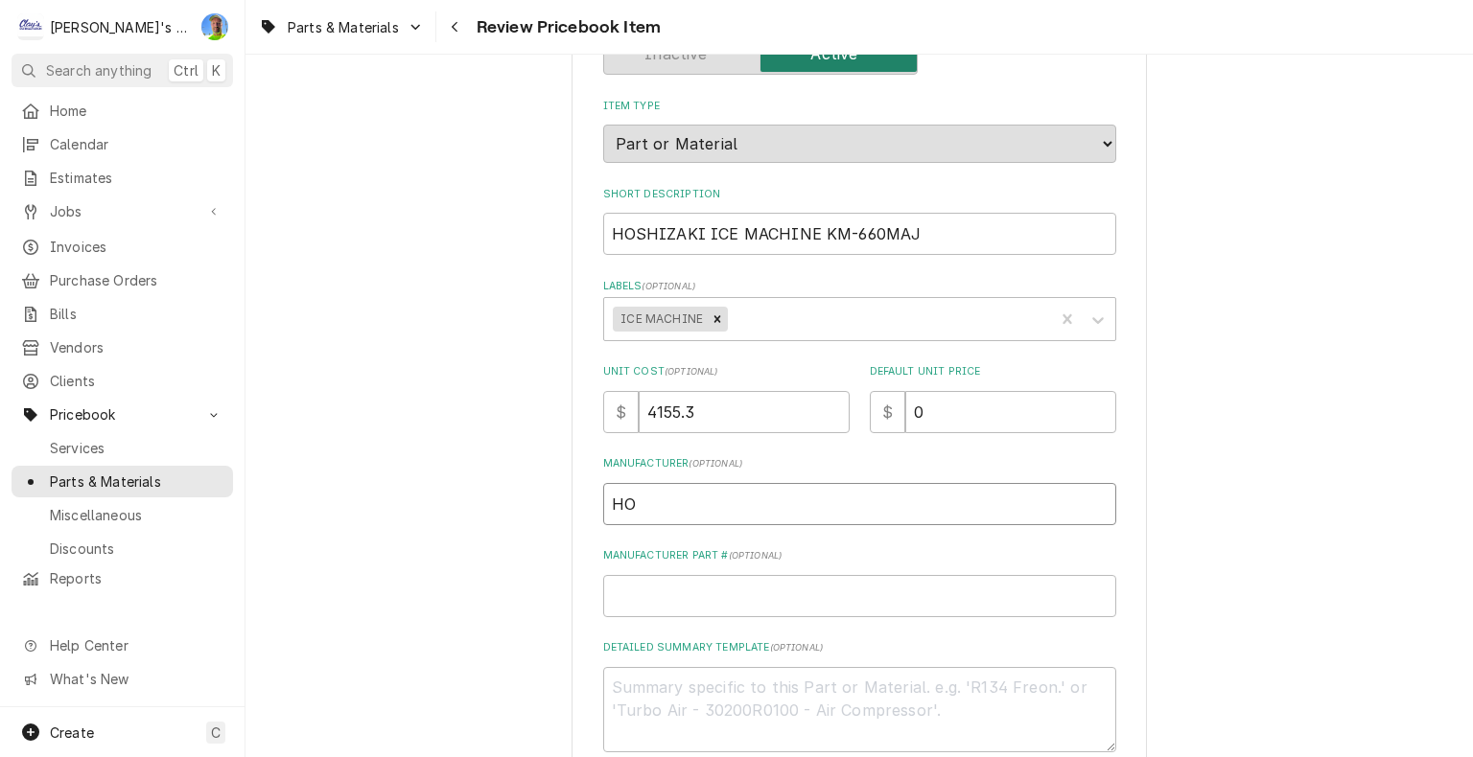
type textarea "x"
type input "HOS"
type textarea "x"
type input "HOSH"
type textarea "x"
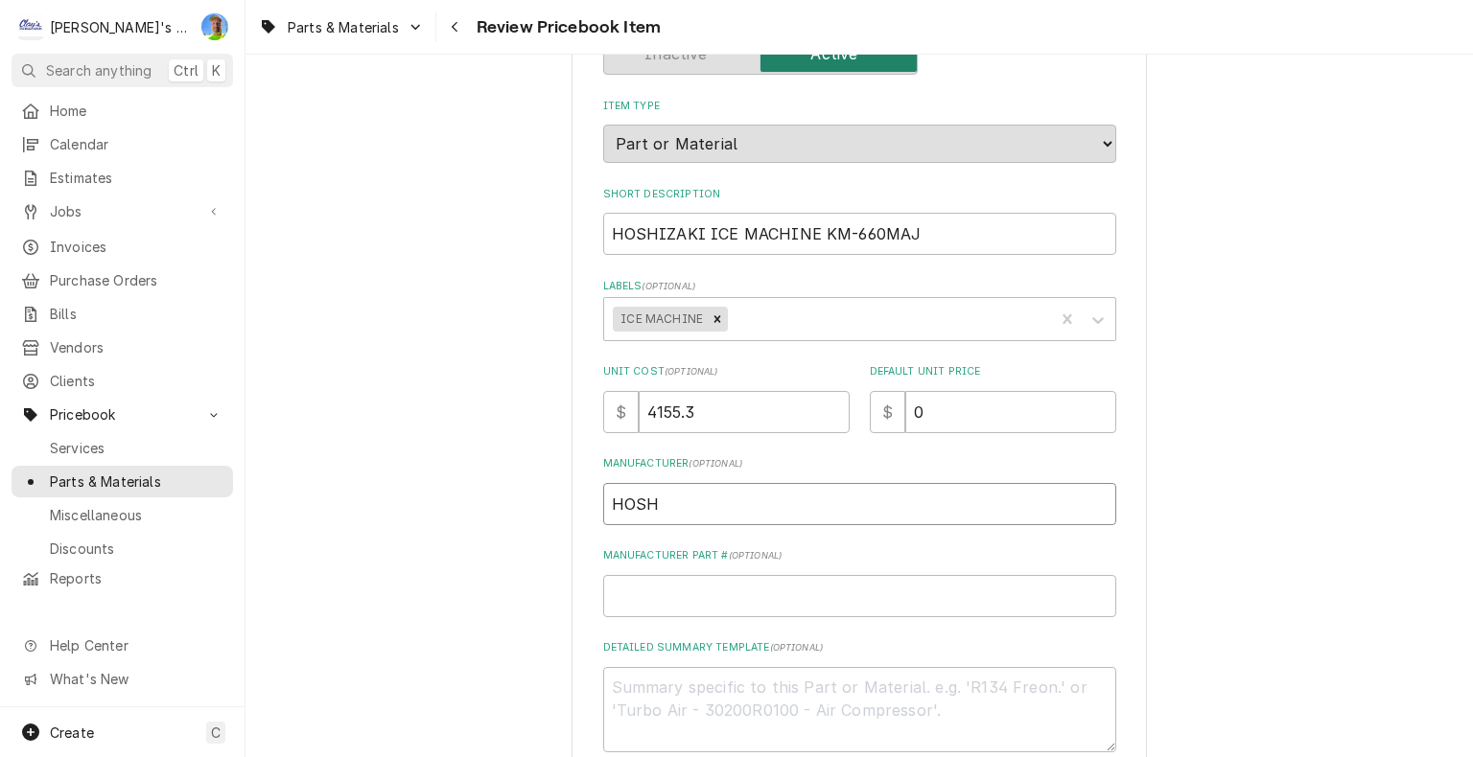
type input "HOSHI"
type textarea "x"
type input "HOSHIZ"
type textarea "x"
type input "HOSHIZA"
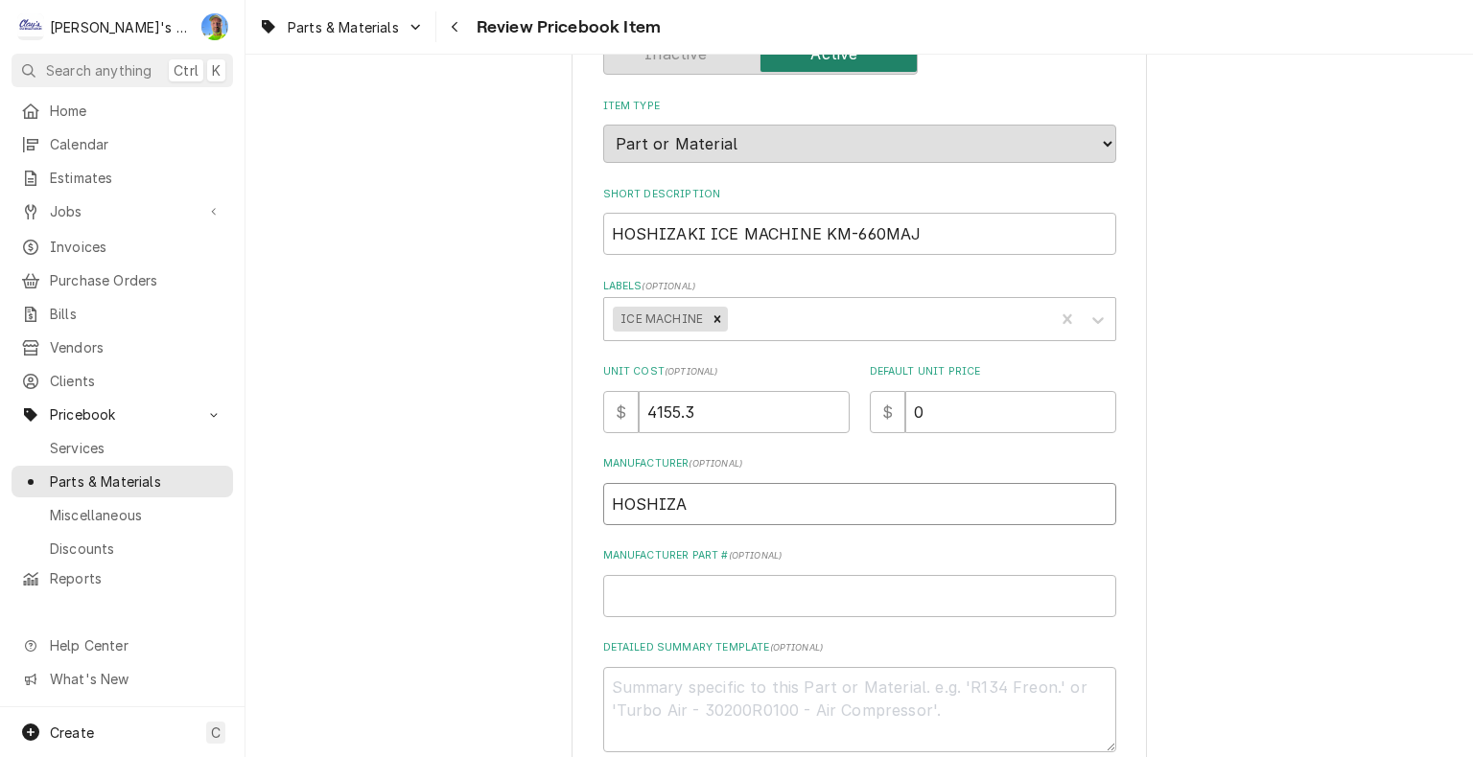
type textarea "x"
type input "HOSHIZAK"
type textarea "x"
type input "HOSHIZAKI"
type textarea "x"
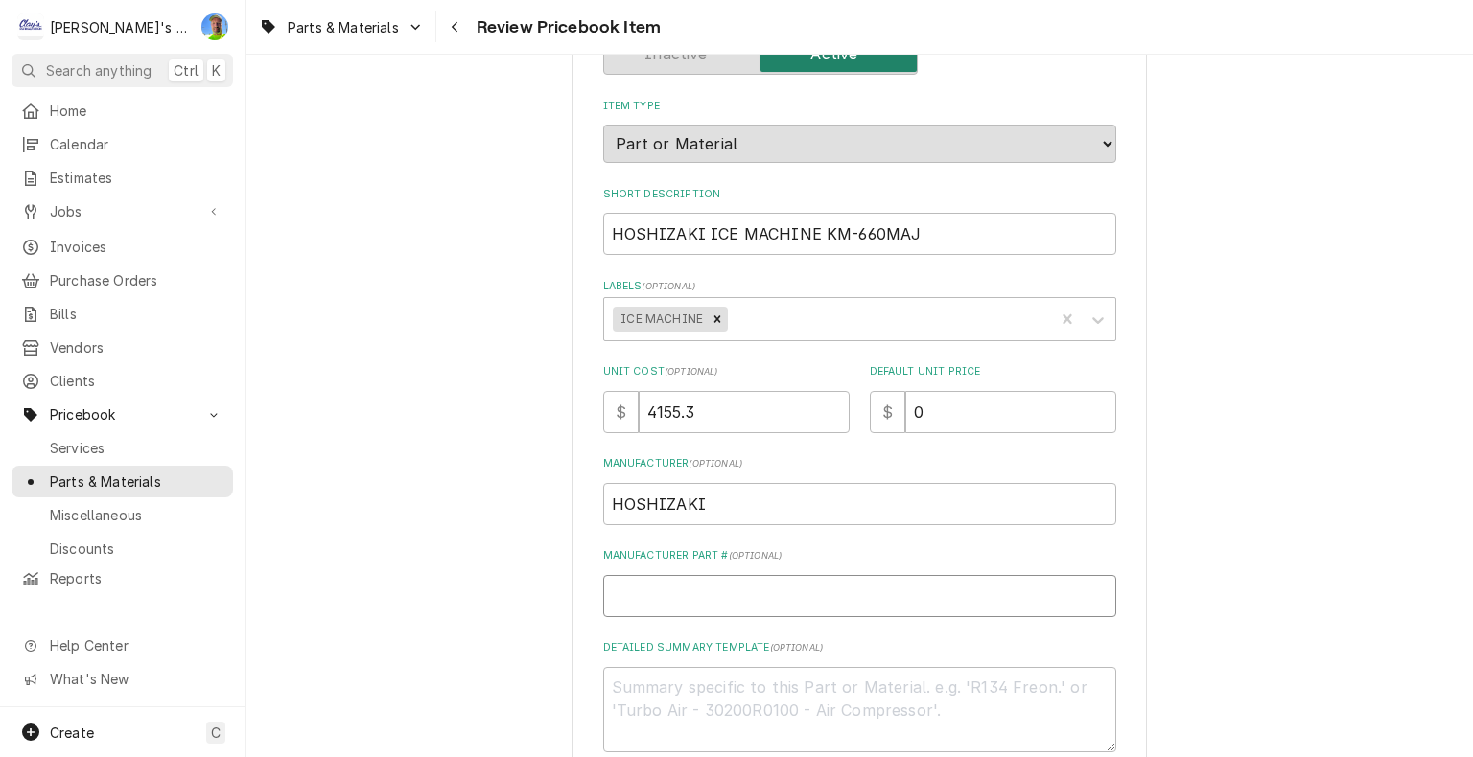
type input "K"
type textarea "x"
type input "KM"
type textarea "x"
type input "KM-"
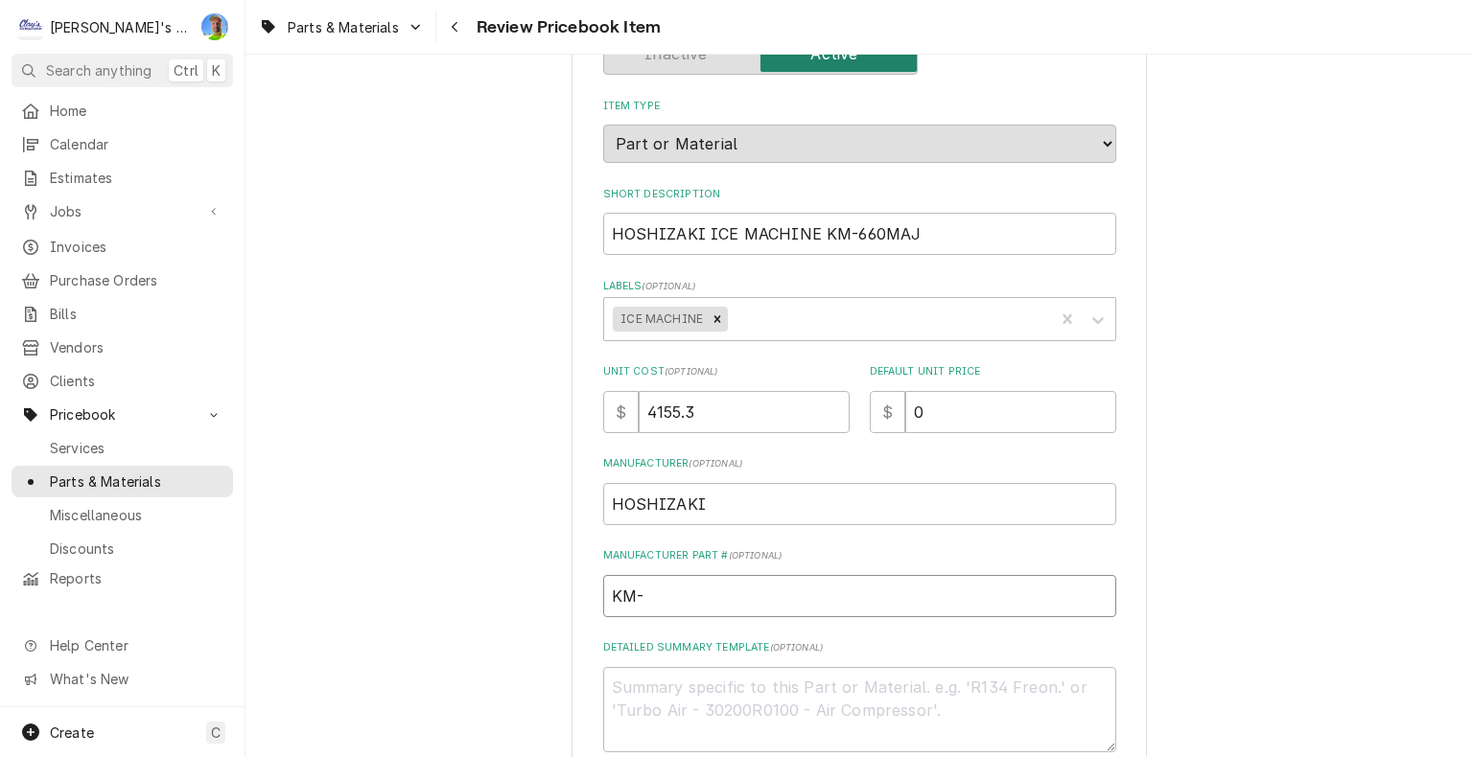
type textarea "x"
type input "KM-6"
type textarea "x"
type input "KM-66"
type textarea "x"
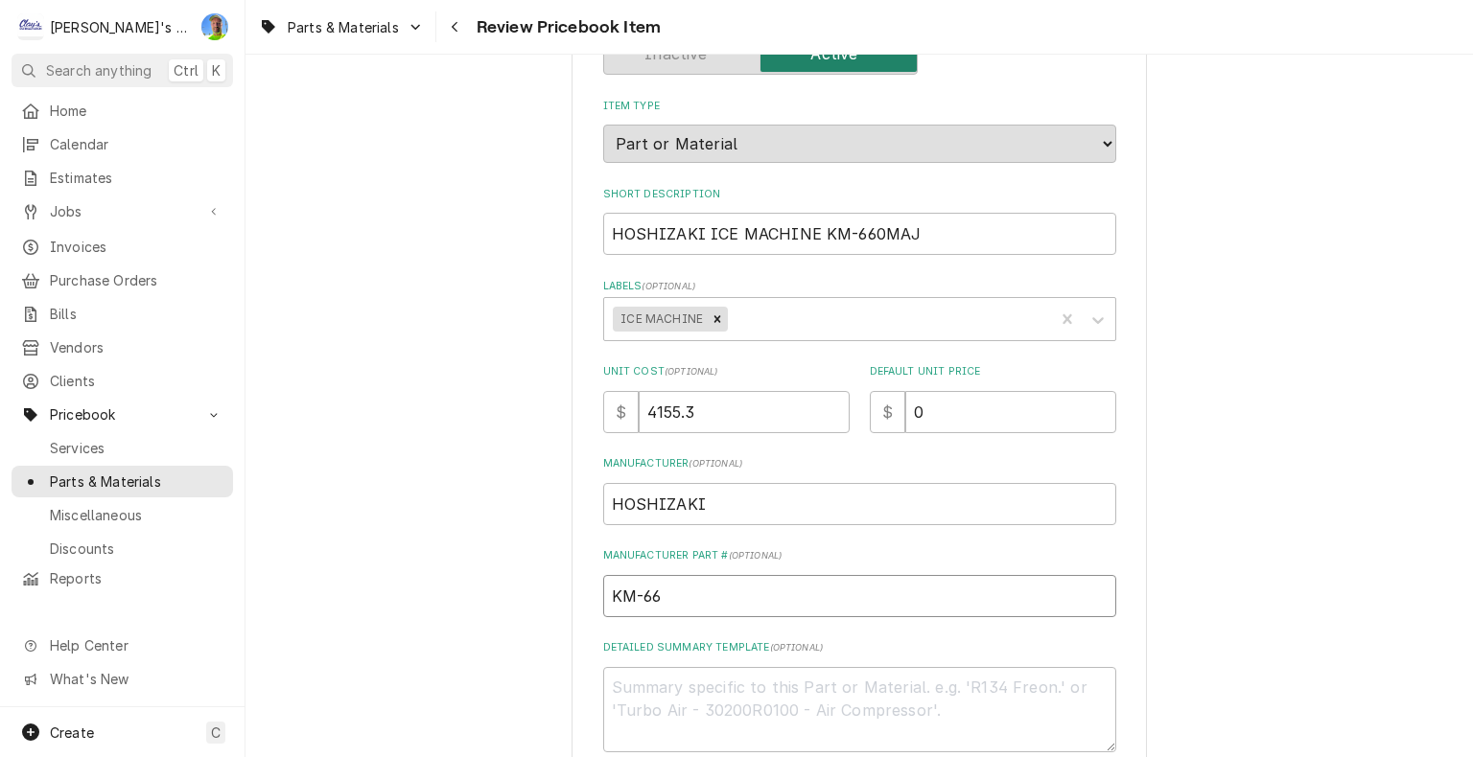
type input "KM-660"
type textarea "x"
type input "KM-660M"
type textarea "x"
type input "KM-660MA"
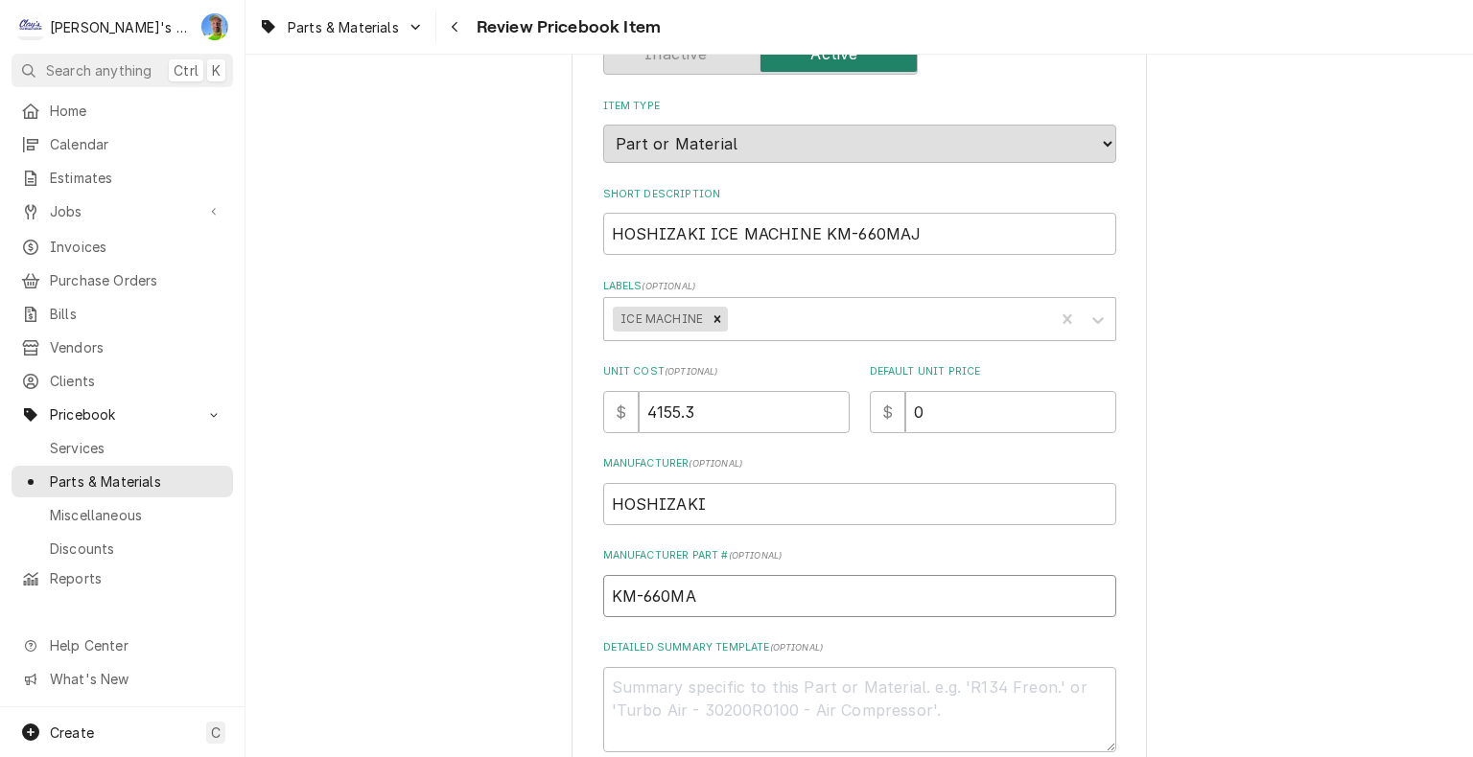
type textarea "x"
type input "KM-660MAJ"
drag, startPoint x: 814, startPoint y: 233, endPoint x: 898, endPoint y: 233, distance: 84.4
click at [898, 233] on input "HOSHIZAKI ICE MACHINE KM-660MAJ" at bounding box center [859, 234] width 513 height 42
click at [802, 679] on textarea "Detailed Summary Template ( optional )" at bounding box center [859, 710] width 513 height 86
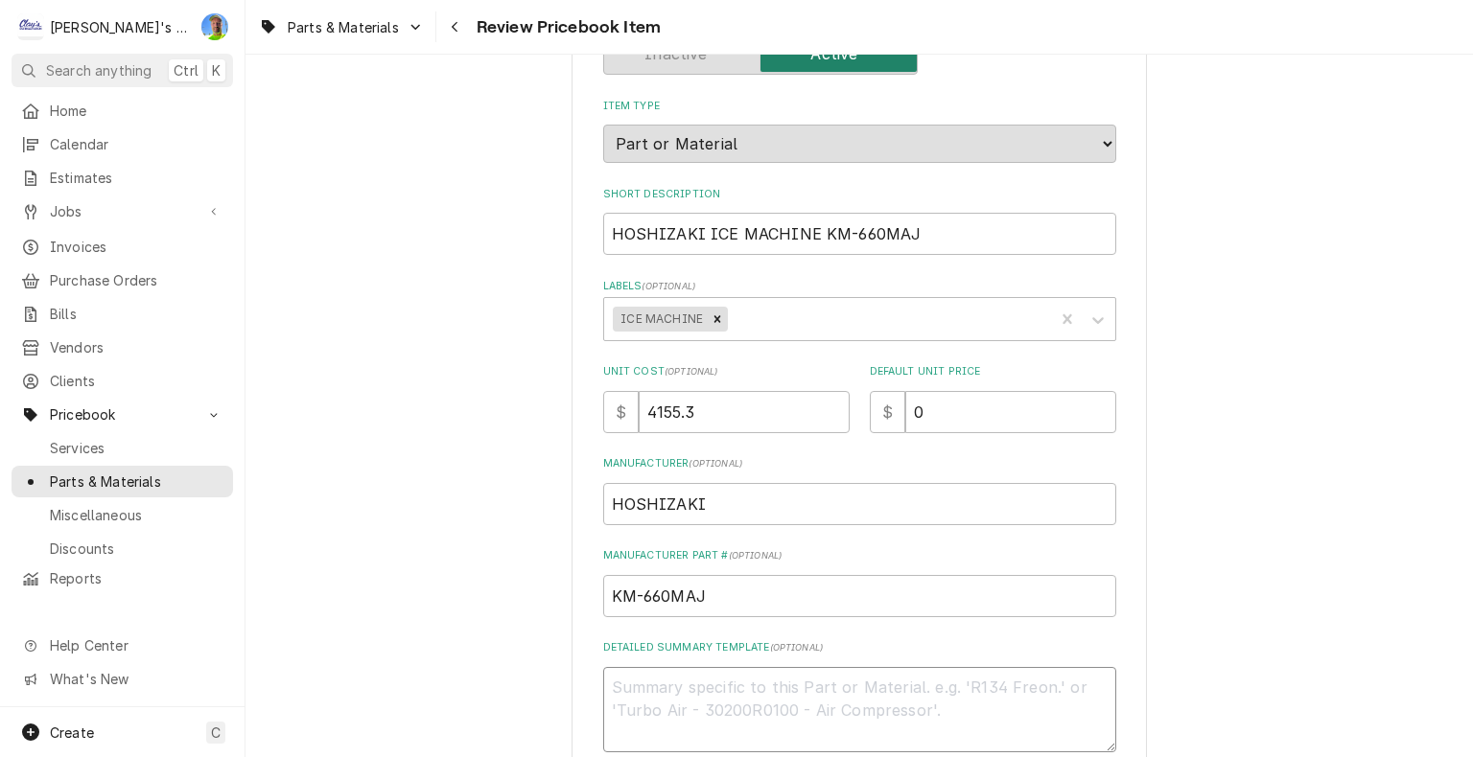
paste textarea "Crescent® Cuber Icemaker, Air-cooled 22″ W X 27.375″ D X 28″ H"
type textarea "x"
type textarea "Crescent® Cuber Icemaker, Air-cooled 22″ W X 27.375″ D X 28″ H"
type textarea "x"
type textarea "Crescent® Cuber Icemaker, Air-cooled 22″ W X 27.375″ D X 28″ H"
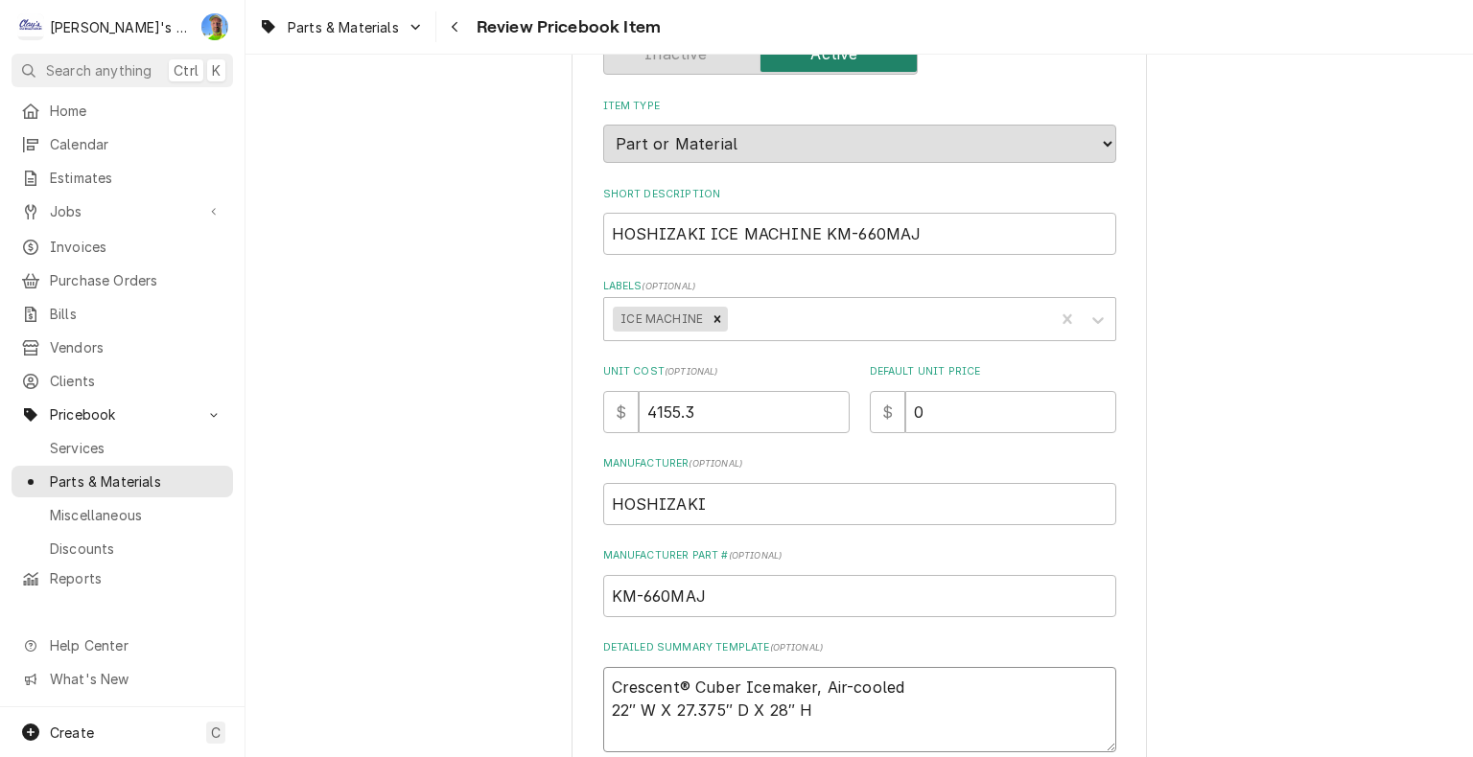
type textarea "x"
type textarea "Crescent® Cuber Icemaker, Air-cooled 22″ W X 27.375″ D X 28″ H 1"
type textarea "x"
type textarea "Crescent® Cuber Icemaker, Air-cooled 22″ W X 27.375″ D X 28″ H 11"
type textarea "x"
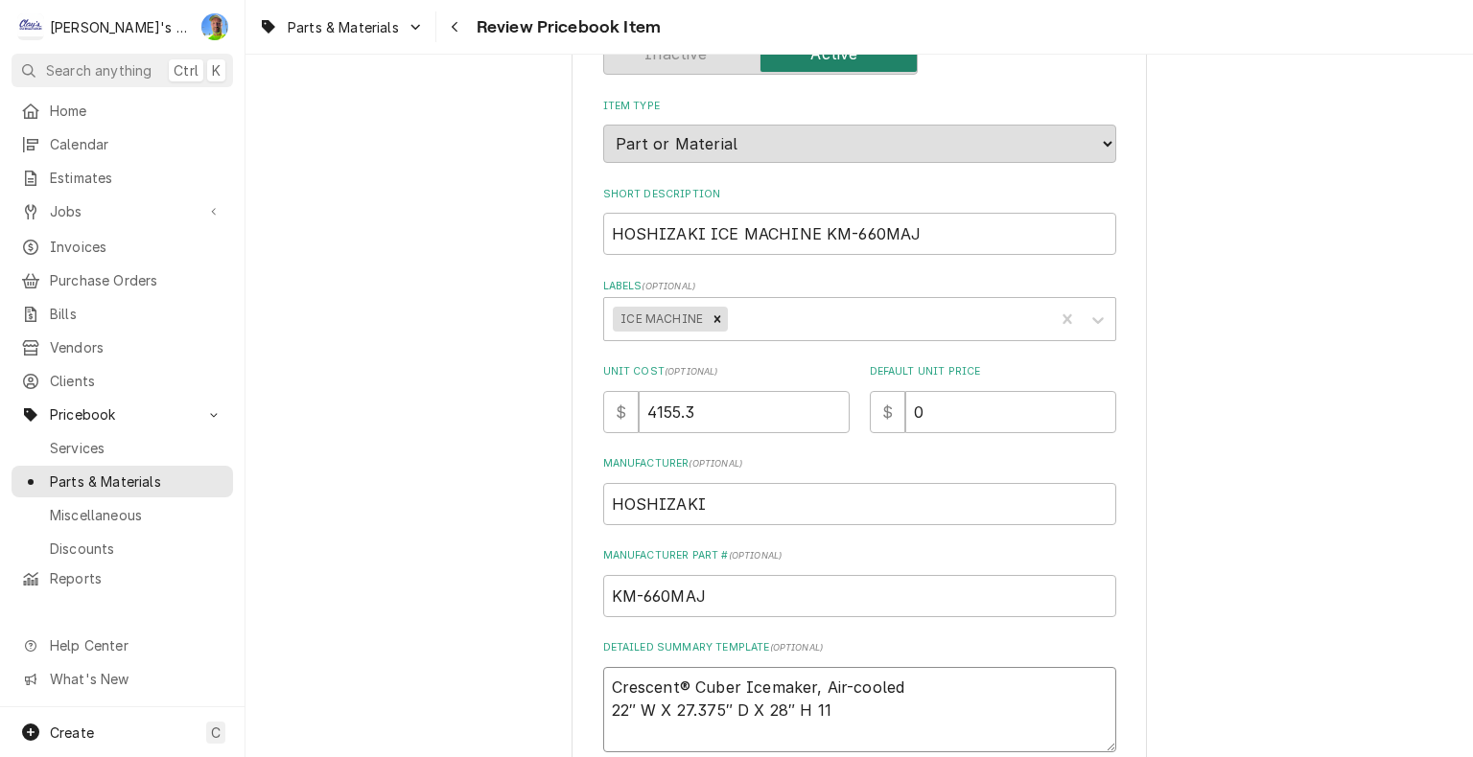
type textarea "Crescent® Cuber Icemaker, Air-cooled 22″ W X 27.375″ D X 28″ H 115"
type textarea "x"
type textarea "Crescent® Cuber Icemaker, Air-cooled 22″ W X 27.375″ D X 28″ H 115V"
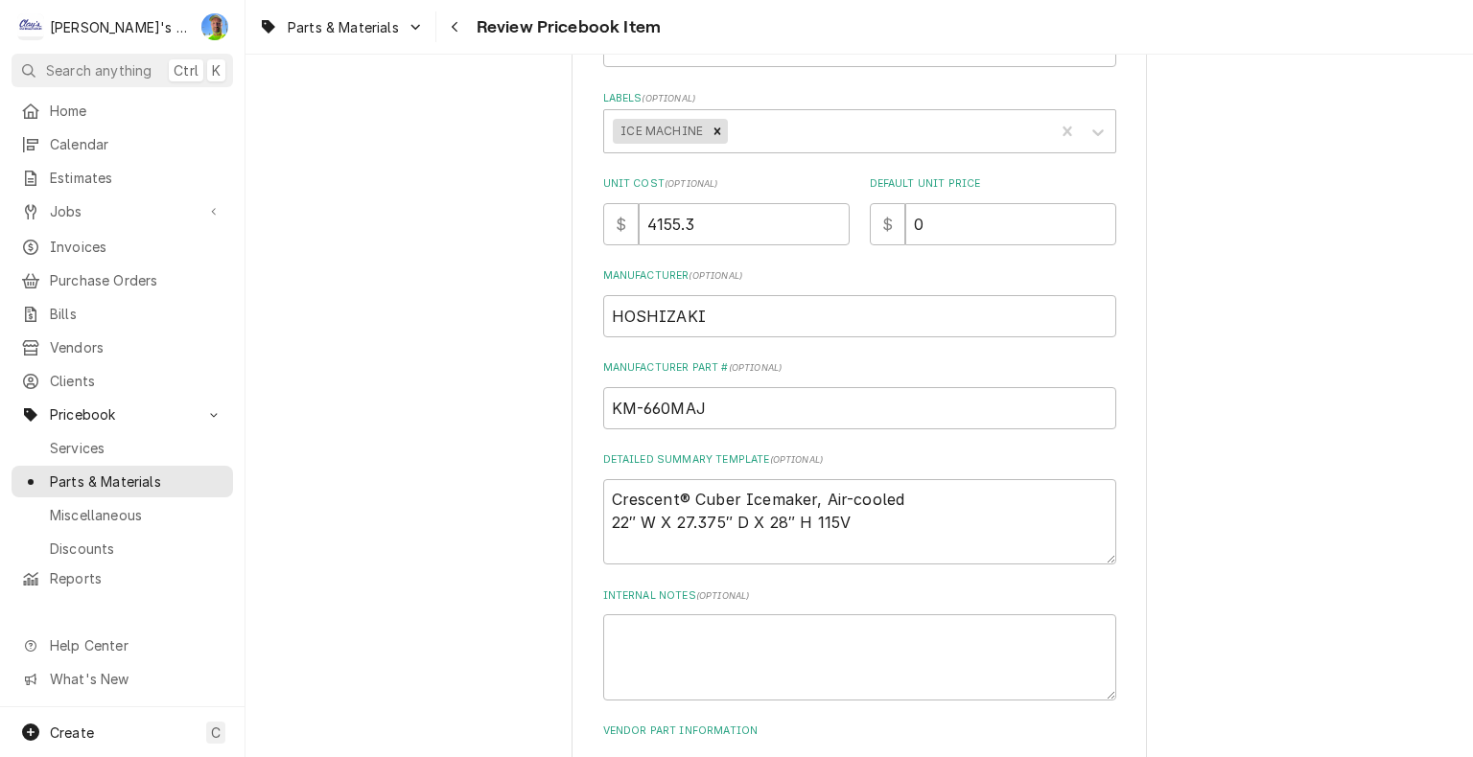
scroll to position [384, 0]
click at [731, 214] on input "4155.3" at bounding box center [744, 220] width 211 height 42
type input "0"
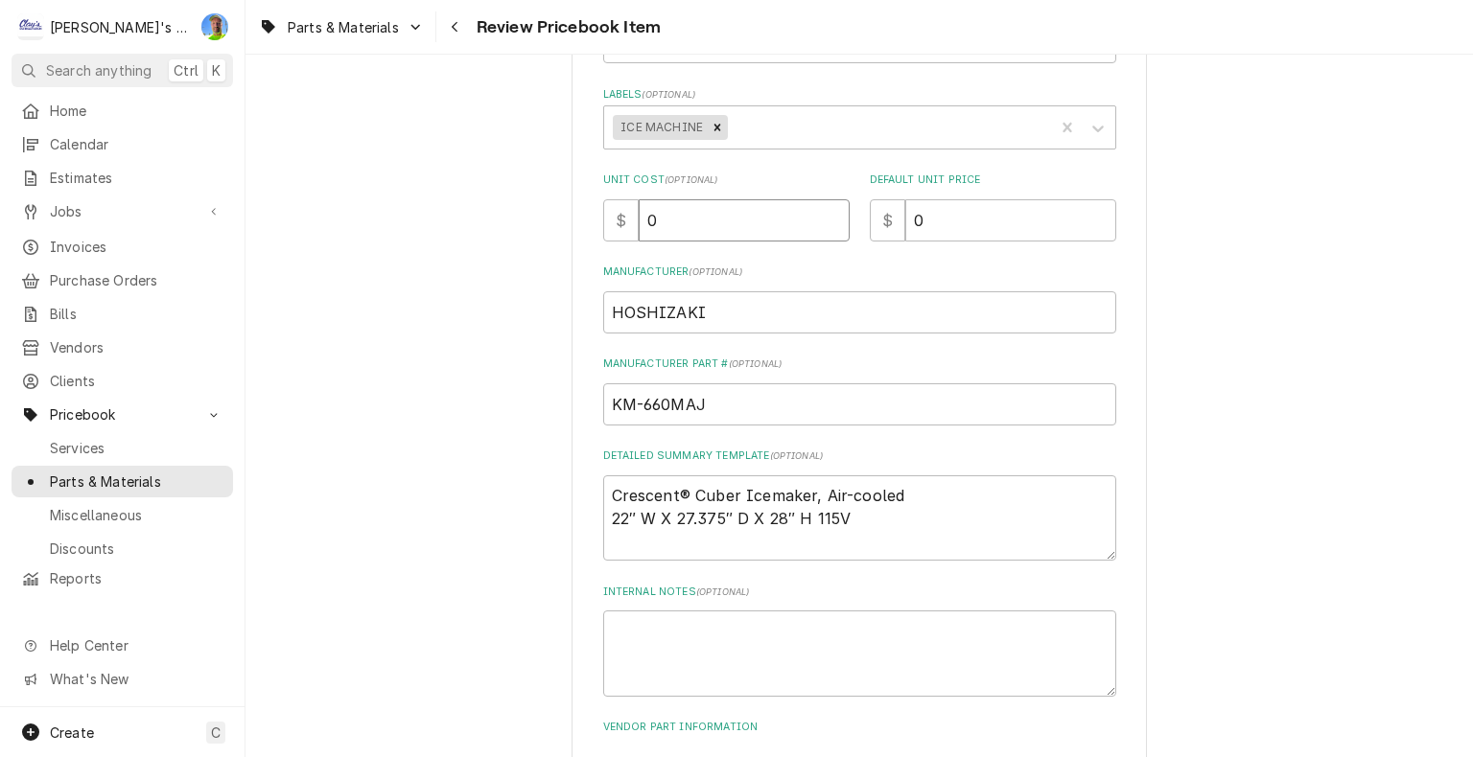
type textarea "x"
type input "0"
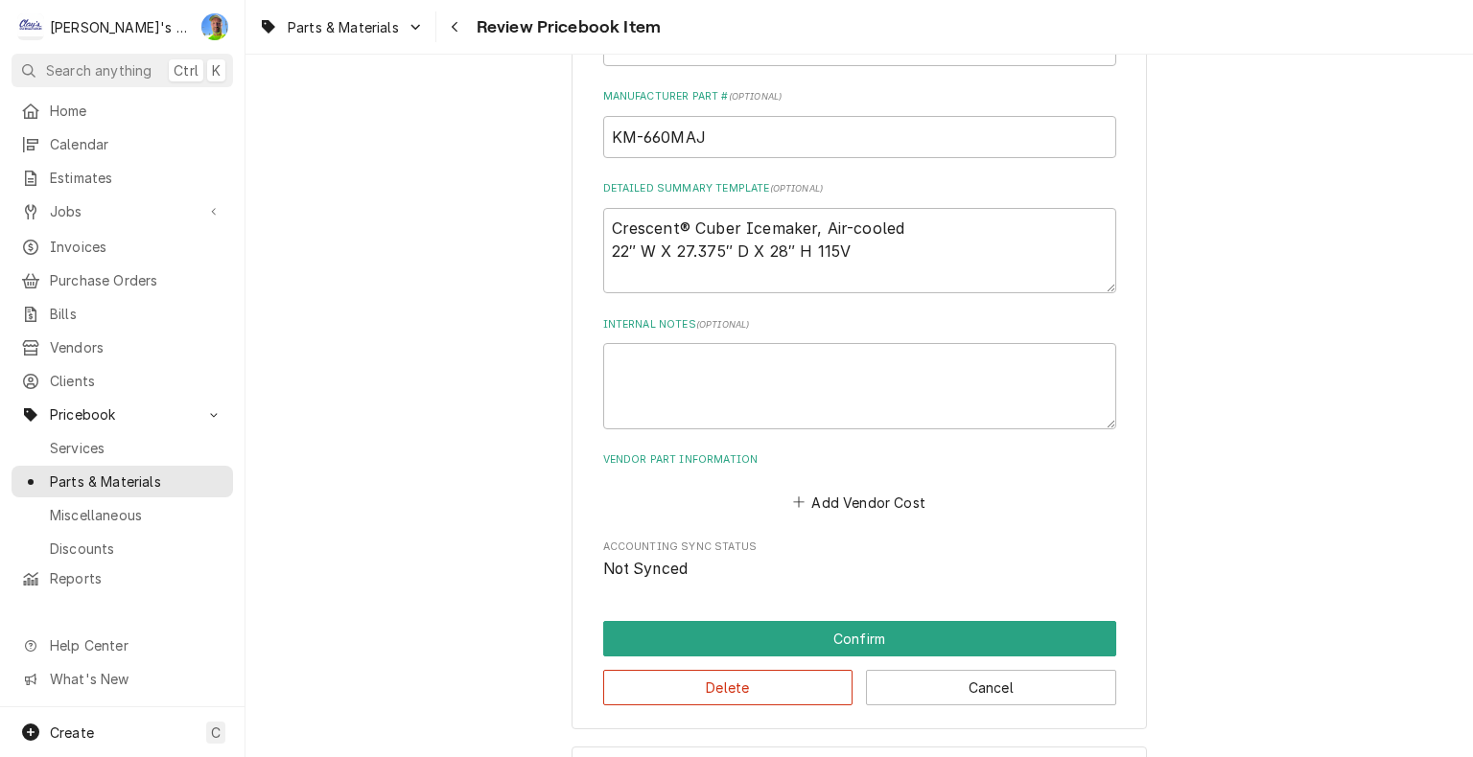
scroll to position [726, 0]
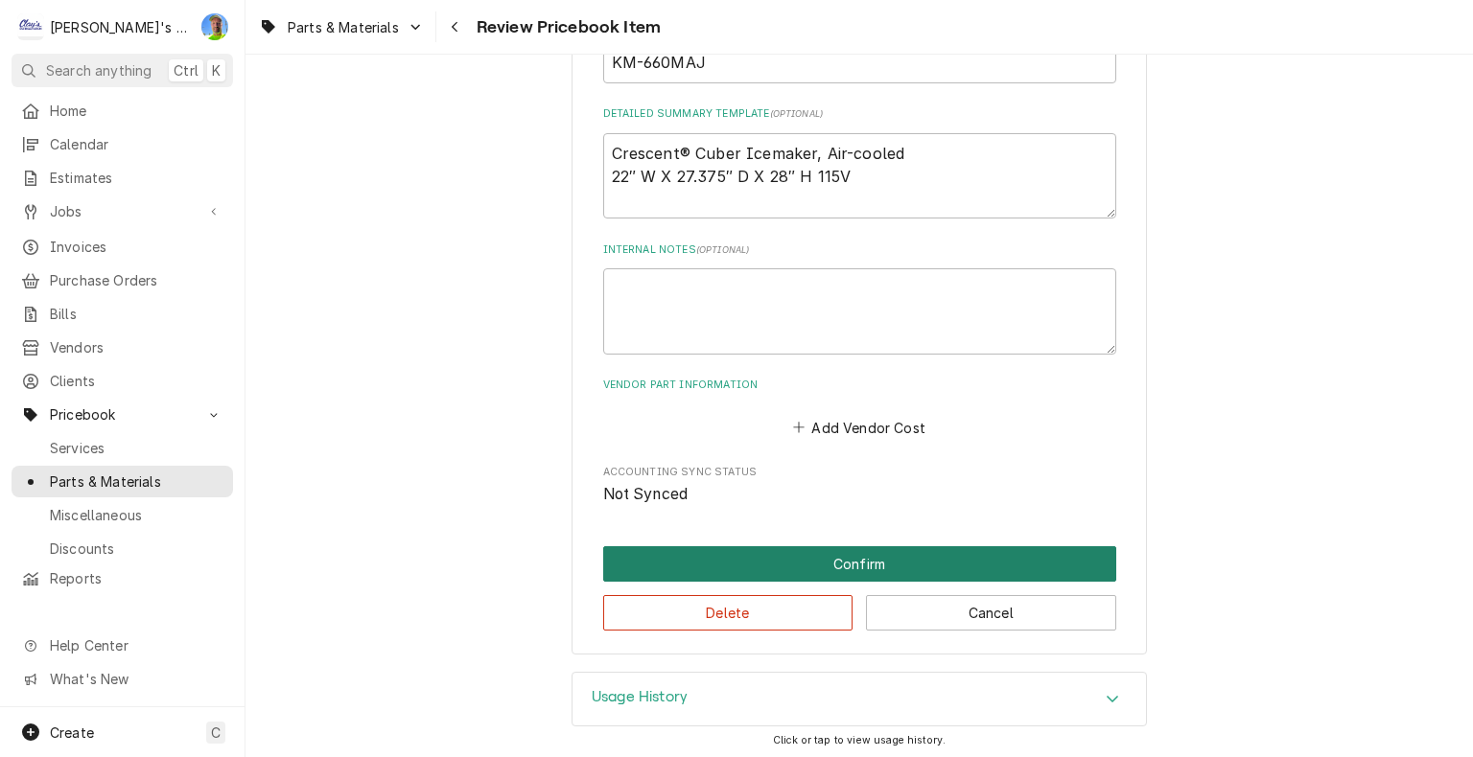
click at [782, 554] on button "Confirm" at bounding box center [859, 563] width 513 height 35
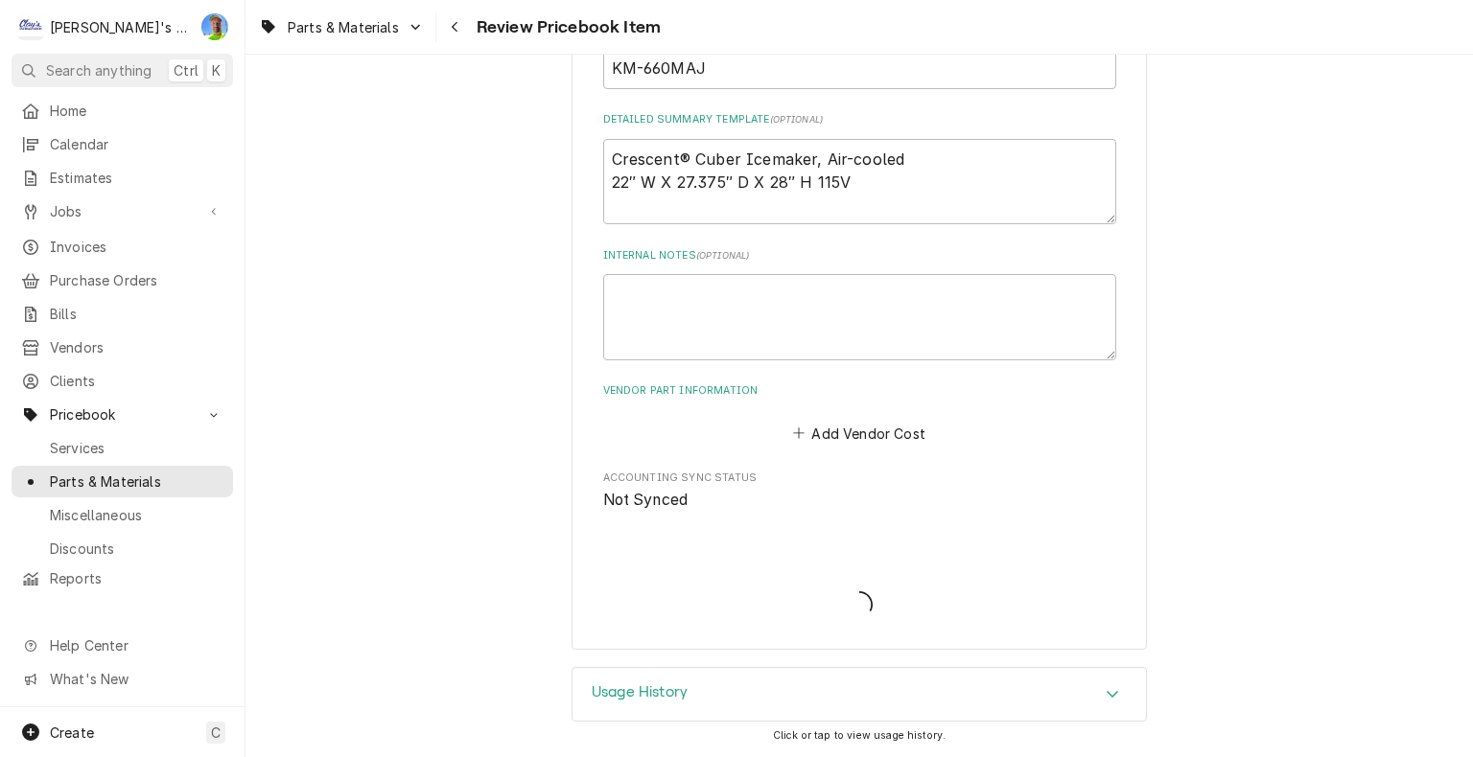
scroll to position [717, 0]
type textarea "x"
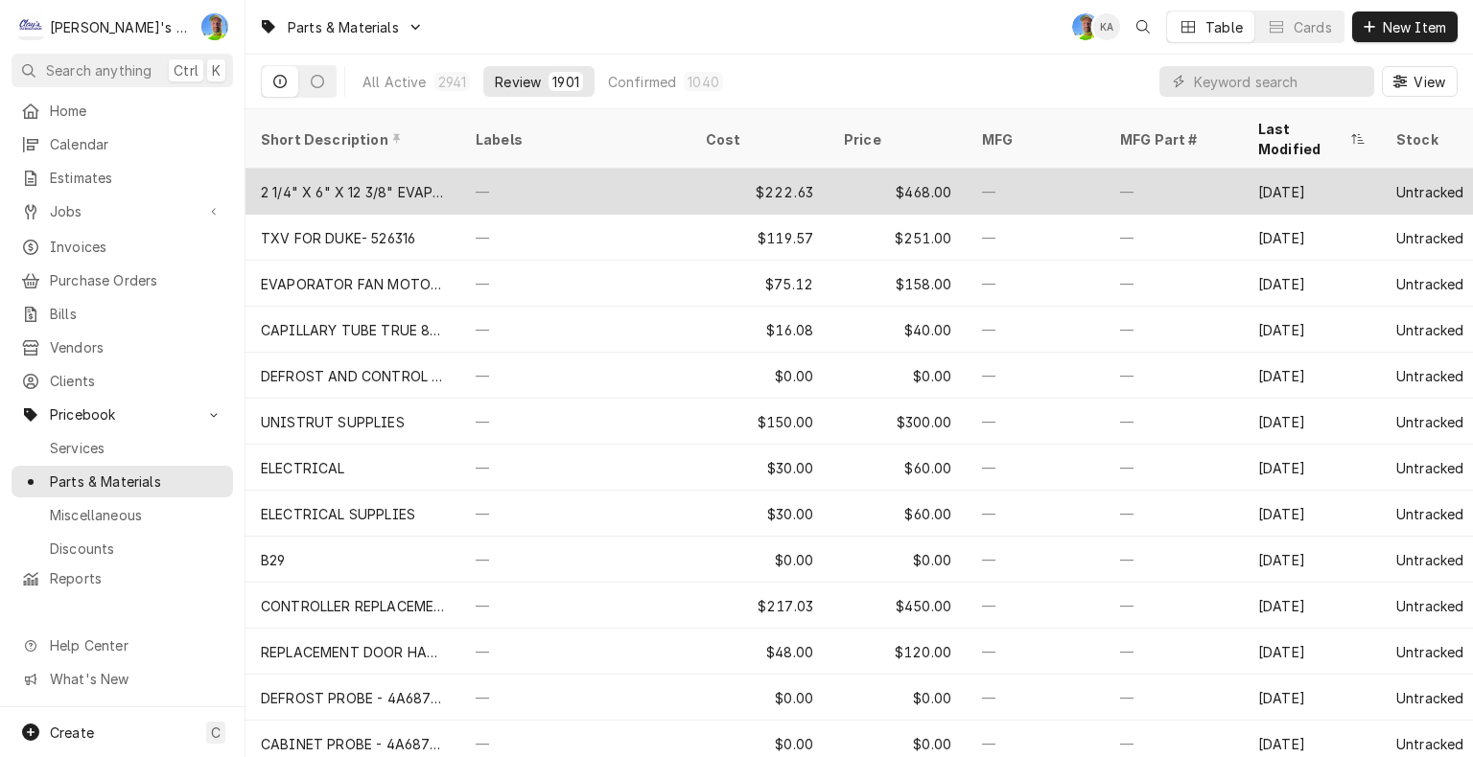
click at [587, 169] on div "—" at bounding box center [575, 192] width 230 height 46
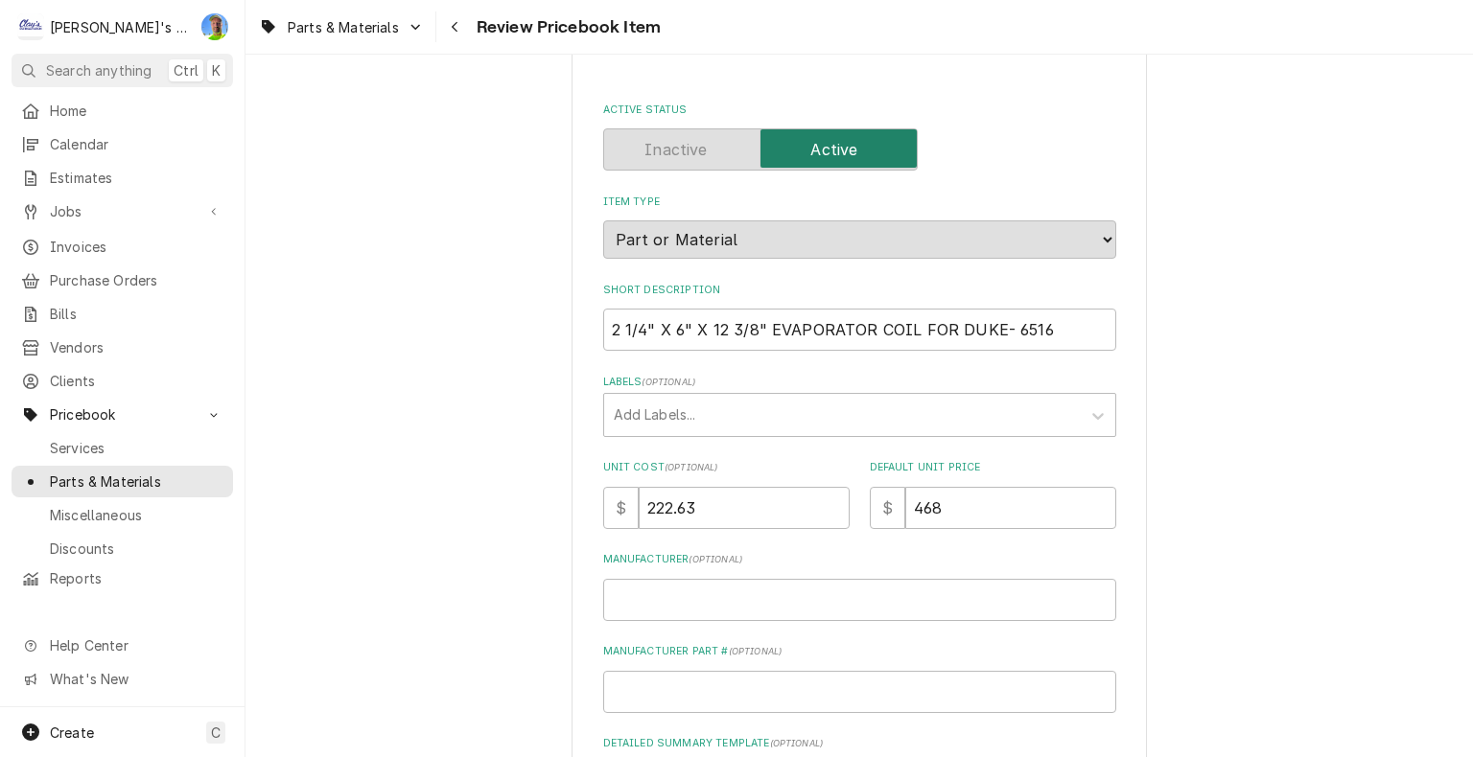
scroll to position [192, 0]
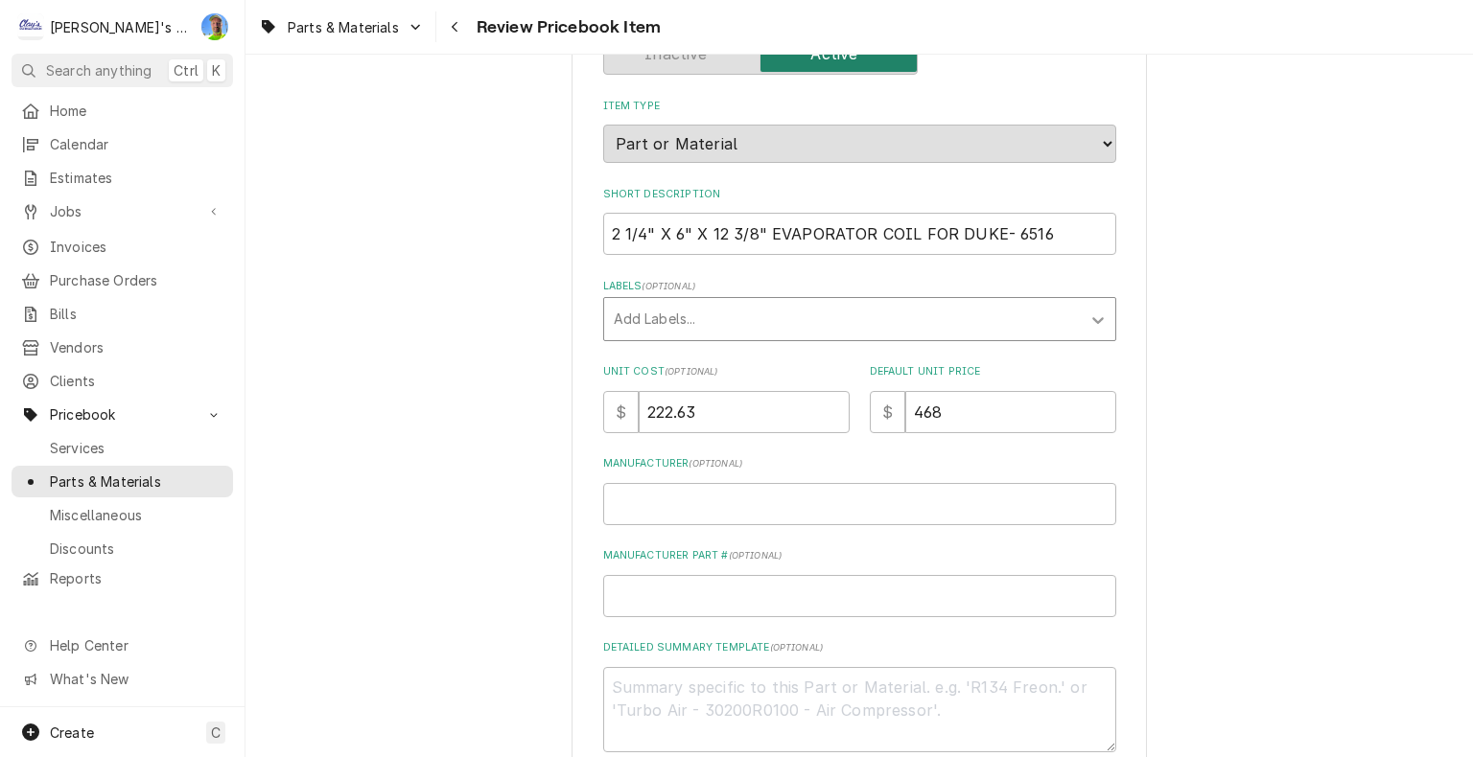
click at [1092, 320] on icon "Labels" at bounding box center [1098, 320] width 12 height 7
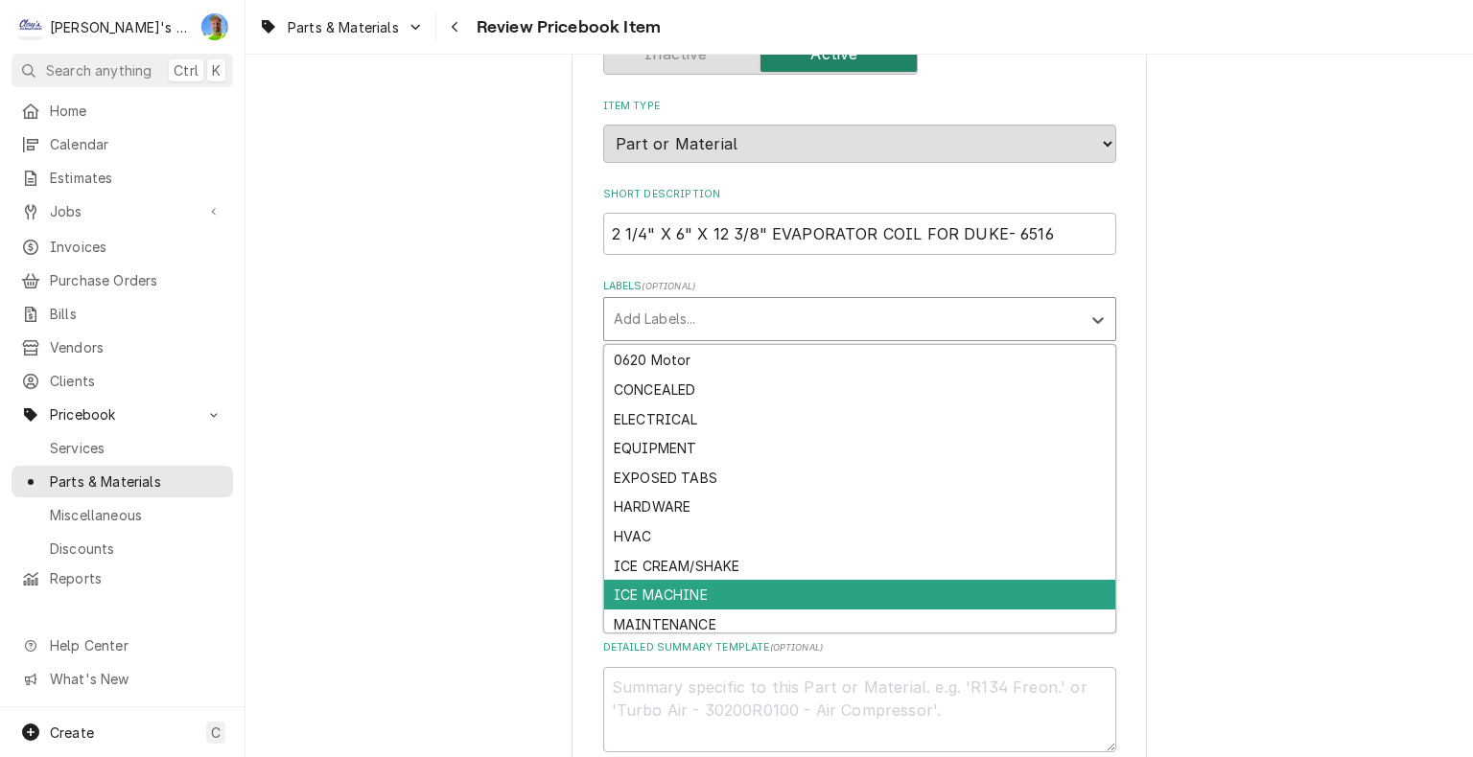
scroll to position [94, 0]
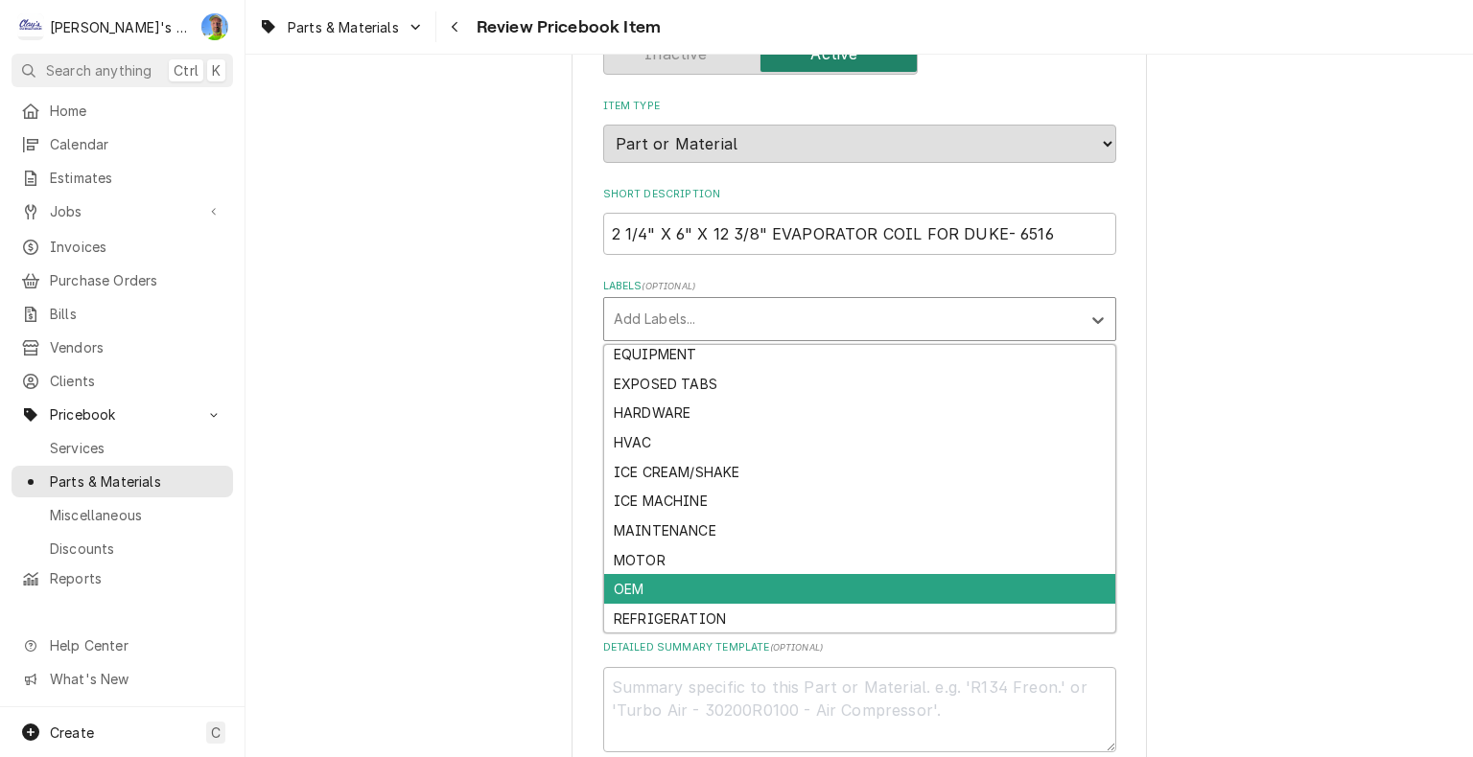
click at [882, 589] on div "OEM" at bounding box center [859, 589] width 511 height 30
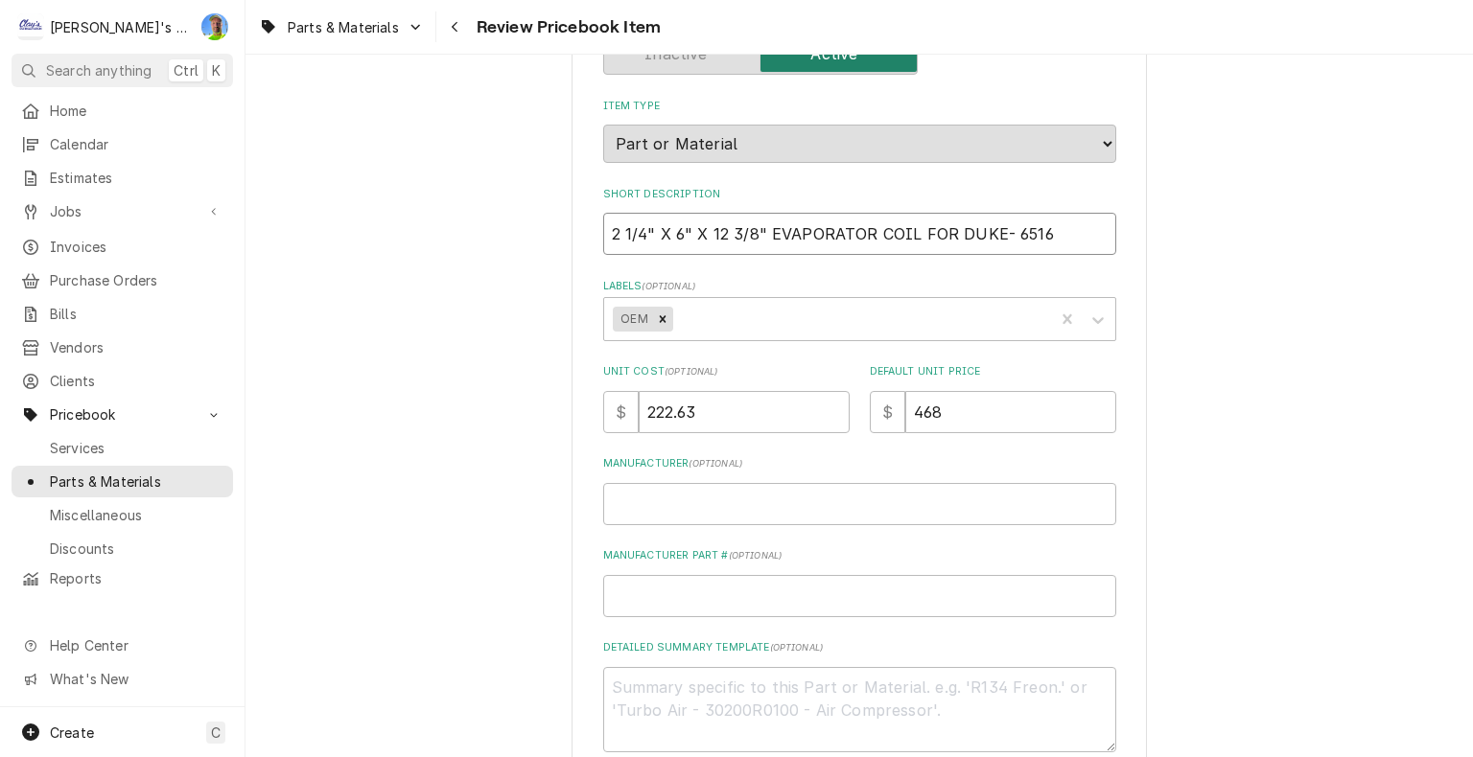
drag, startPoint x: 598, startPoint y: 234, endPoint x: 756, endPoint y: 235, distance: 157.2
click at [756, 235] on input "2 1/4" X 6" X 12 3/8" EVAPORATOR COIL FOR DUKE- 6516" at bounding box center [859, 234] width 513 height 42
type textarea "x"
type input "EVAPORATOR COIL FOR DUKE- 6516"
click at [804, 703] on textarea "Detailed Summary Template ( optional )" at bounding box center [859, 710] width 513 height 86
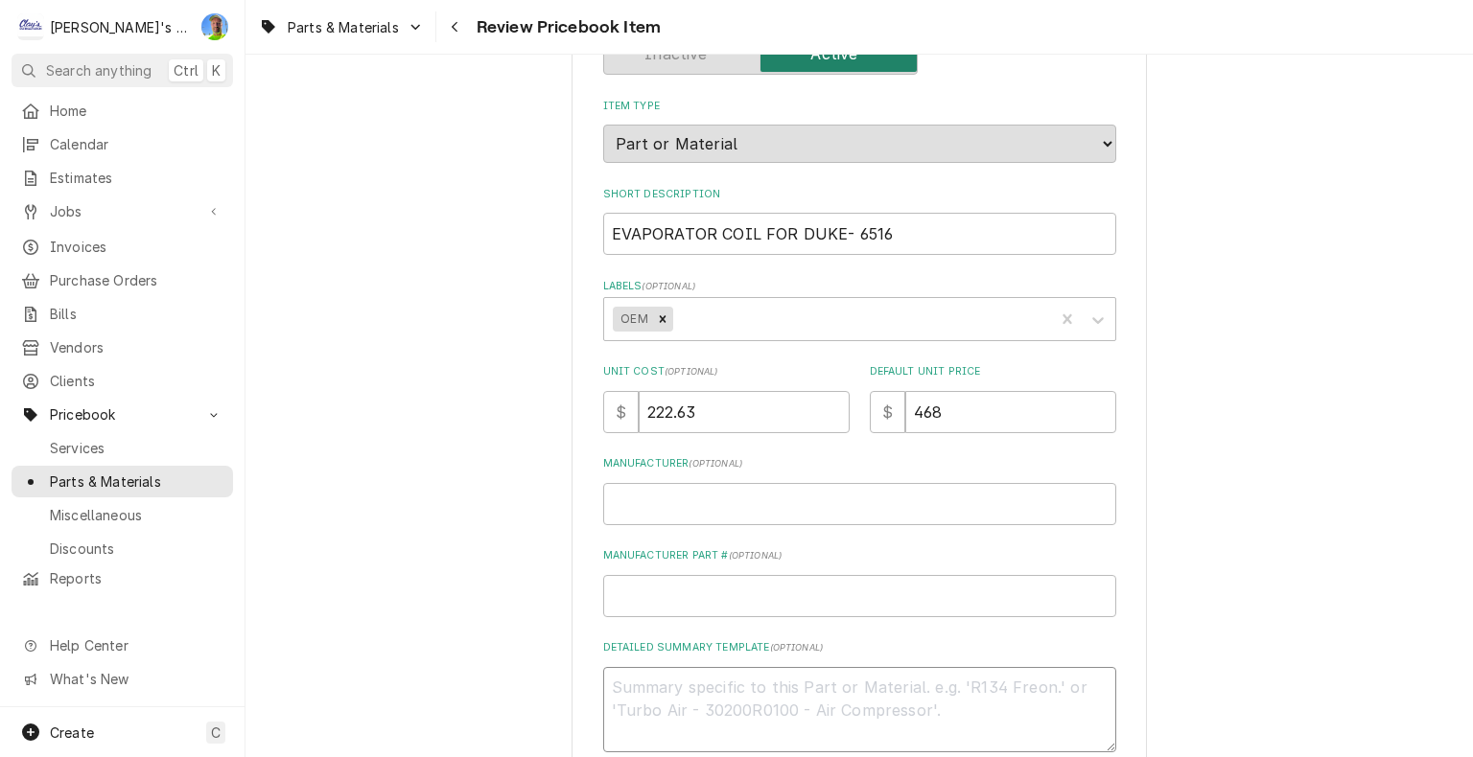
paste textarea "2 1/4" X 6" X 12 3/8""
type textarea "x"
type textarea "2 1/4" X 6" X 12 3/8""
drag, startPoint x: 757, startPoint y: 233, endPoint x: 791, endPoint y: 232, distance: 33.6
click at [791, 232] on input "EVAPORATOR COIL FOR DUKE- 6516" at bounding box center [859, 234] width 513 height 42
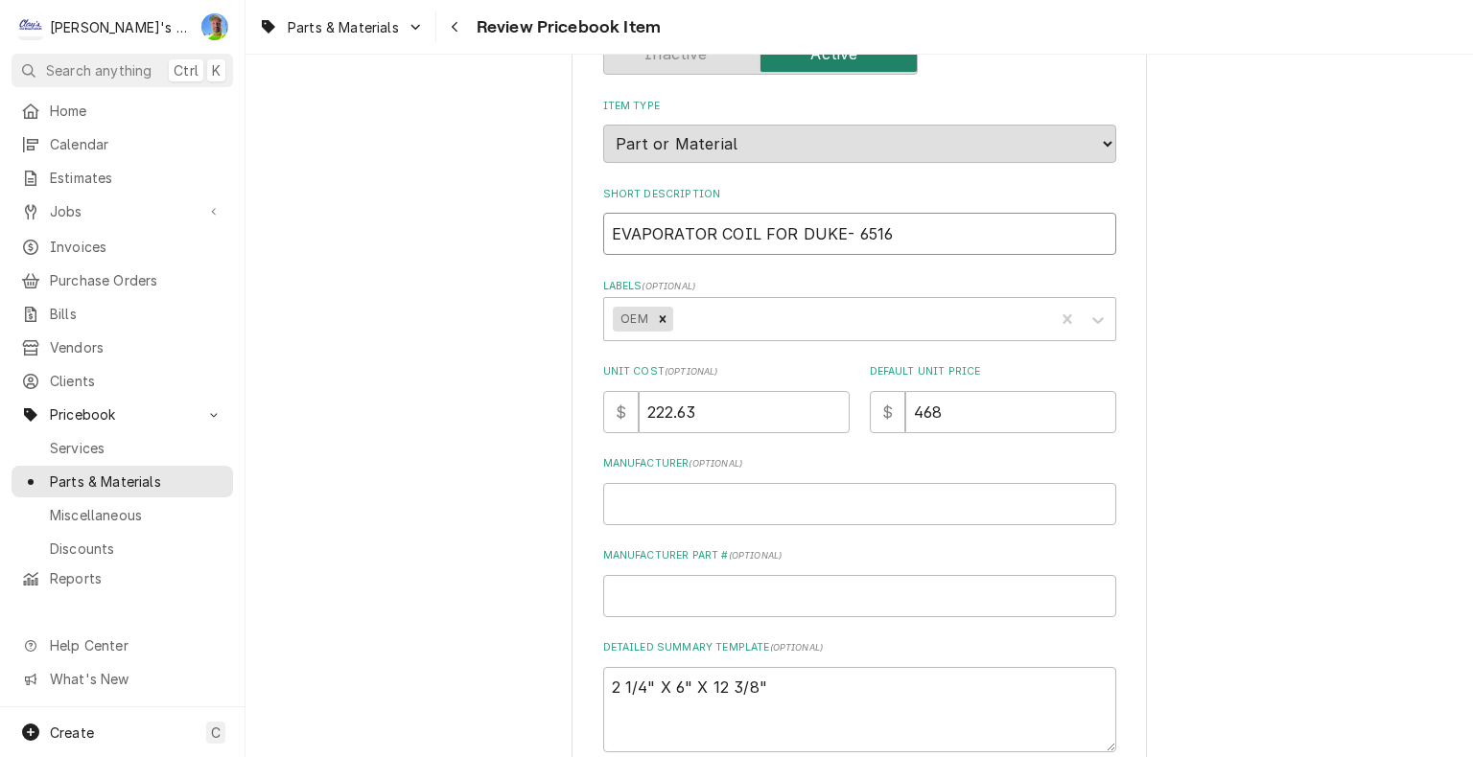
type textarea "x"
type input "EVAPORATOR COIL DUKE- 6516"
drag, startPoint x: 761, startPoint y: 226, endPoint x: 809, endPoint y: 224, distance: 48.0
click at [809, 224] on input "EVAPORATOR COIL DUKE- 6516" at bounding box center [859, 234] width 513 height 42
type textarea "x"
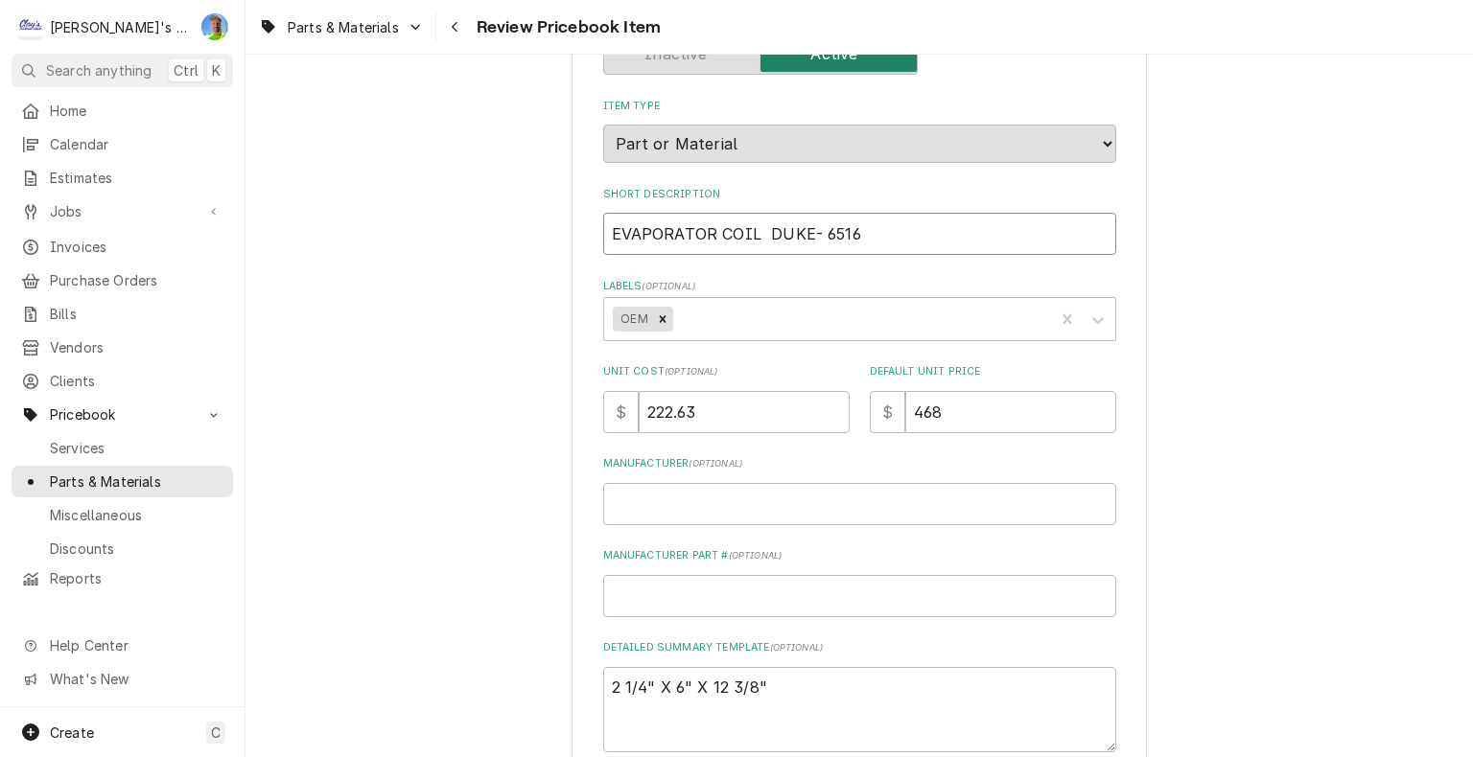
type input "EVAPORATOR COIL 6516"
click at [608, 241] on input "EVAPORATOR COIL 6516" at bounding box center [859, 234] width 513 height 42
paste input "DUKE-"
type textarea "x"
type input "DUKE-EVAPORATOR COIL 6516"
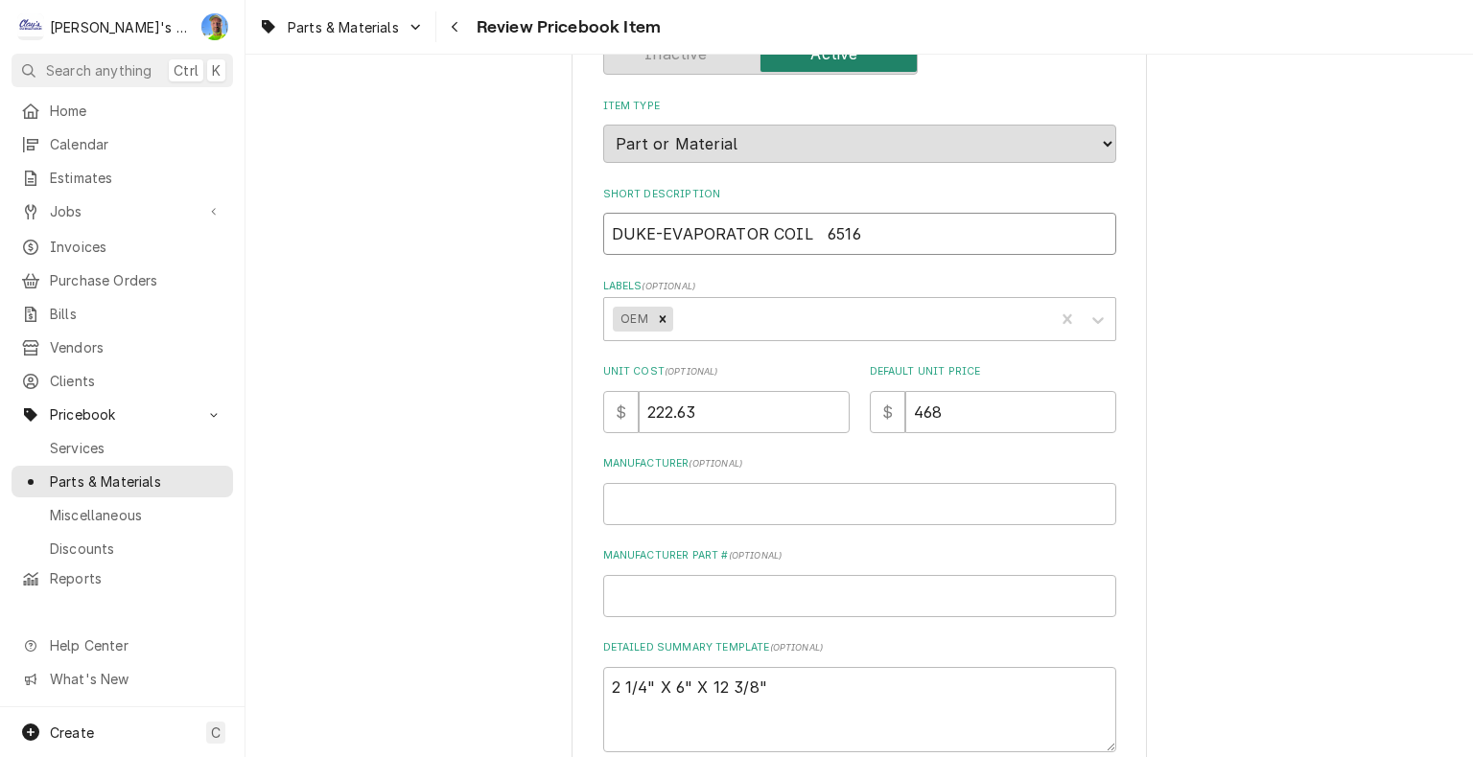
type textarea "x"
type input "DUKEEVAPORATOR COIL 6516"
type textarea "x"
type input "DUKE EVAPORATOR COIL 6516"
click at [609, 227] on input "DUKE EVAPORATOR COIL 6516" at bounding box center [859, 234] width 513 height 42
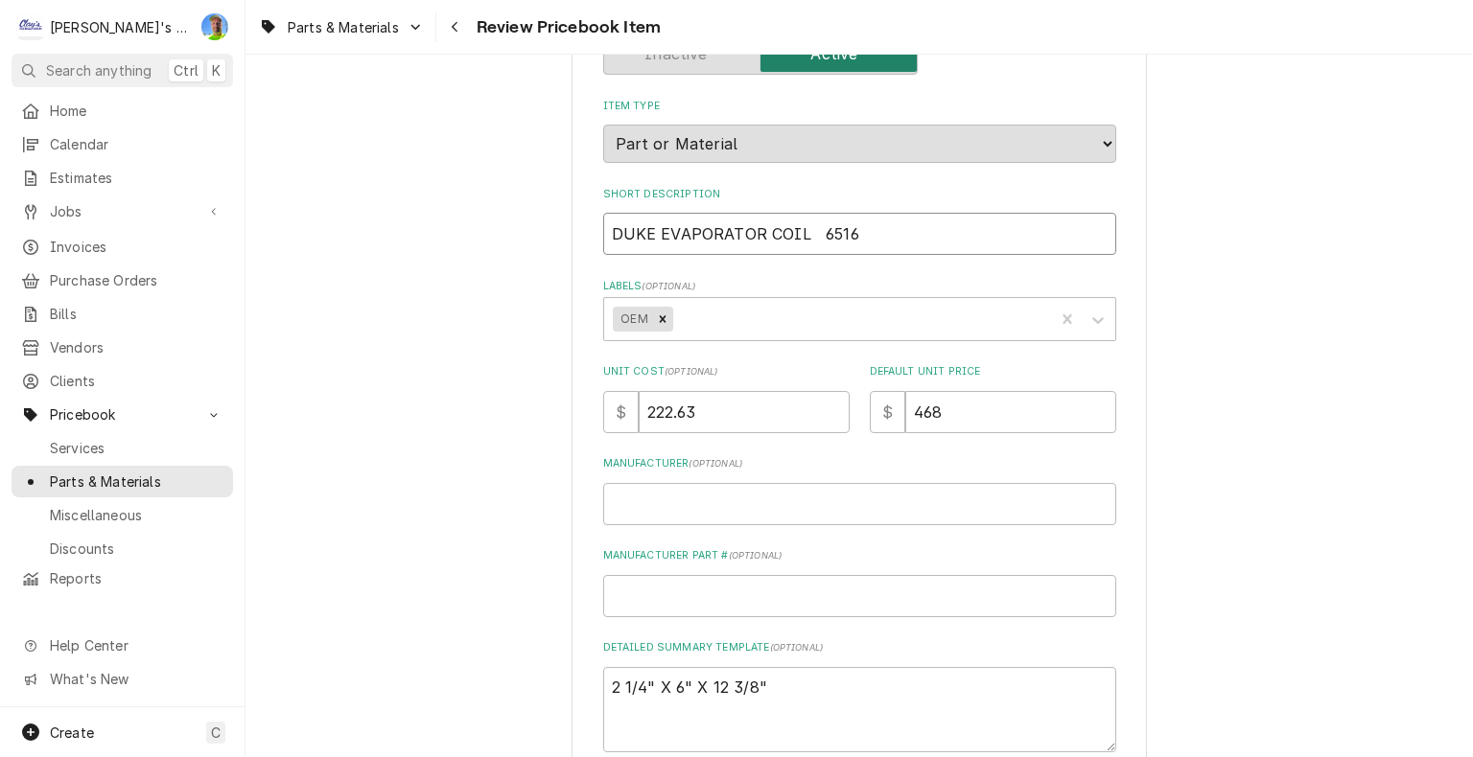
type textarea "x"
type input "DUKE EVAPORATOR COIL 6516"
click at [810, 232] on input "DUKE EVAPORATOR COIL 6516" at bounding box center [859, 234] width 513 height 42
type textarea "x"
type input "DUKE EVAPORATOR COIL 6516"
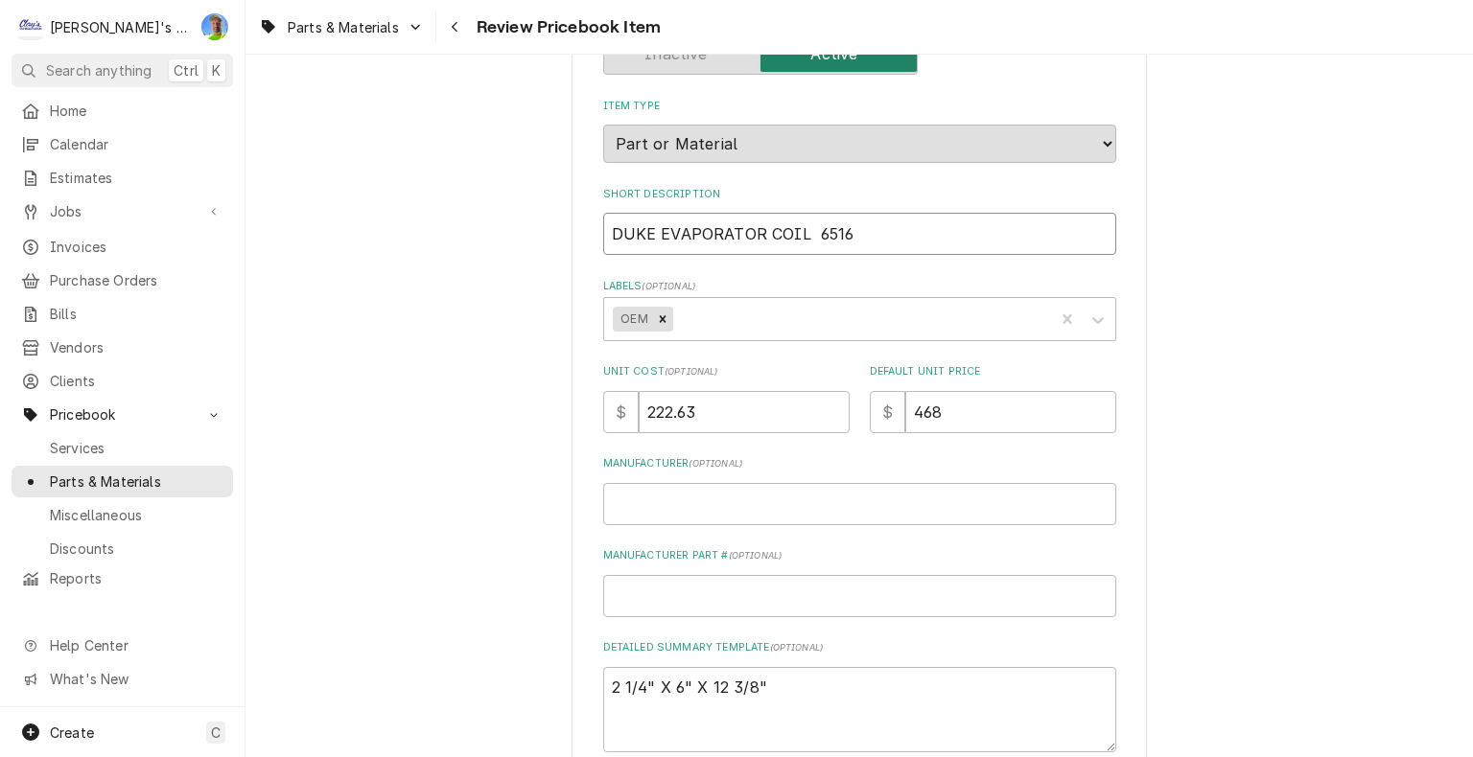
type textarea "x"
type input "DUKE EVAPORATOR COIL 6516"
drag, startPoint x: 605, startPoint y: 239, endPoint x: 841, endPoint y: 243, distance: 235.9
click at [841, 243] on input "DUKE EVAPORATOR COIL 6516" at bounding box center [859, 234] width 513 height 42
paste input "-"
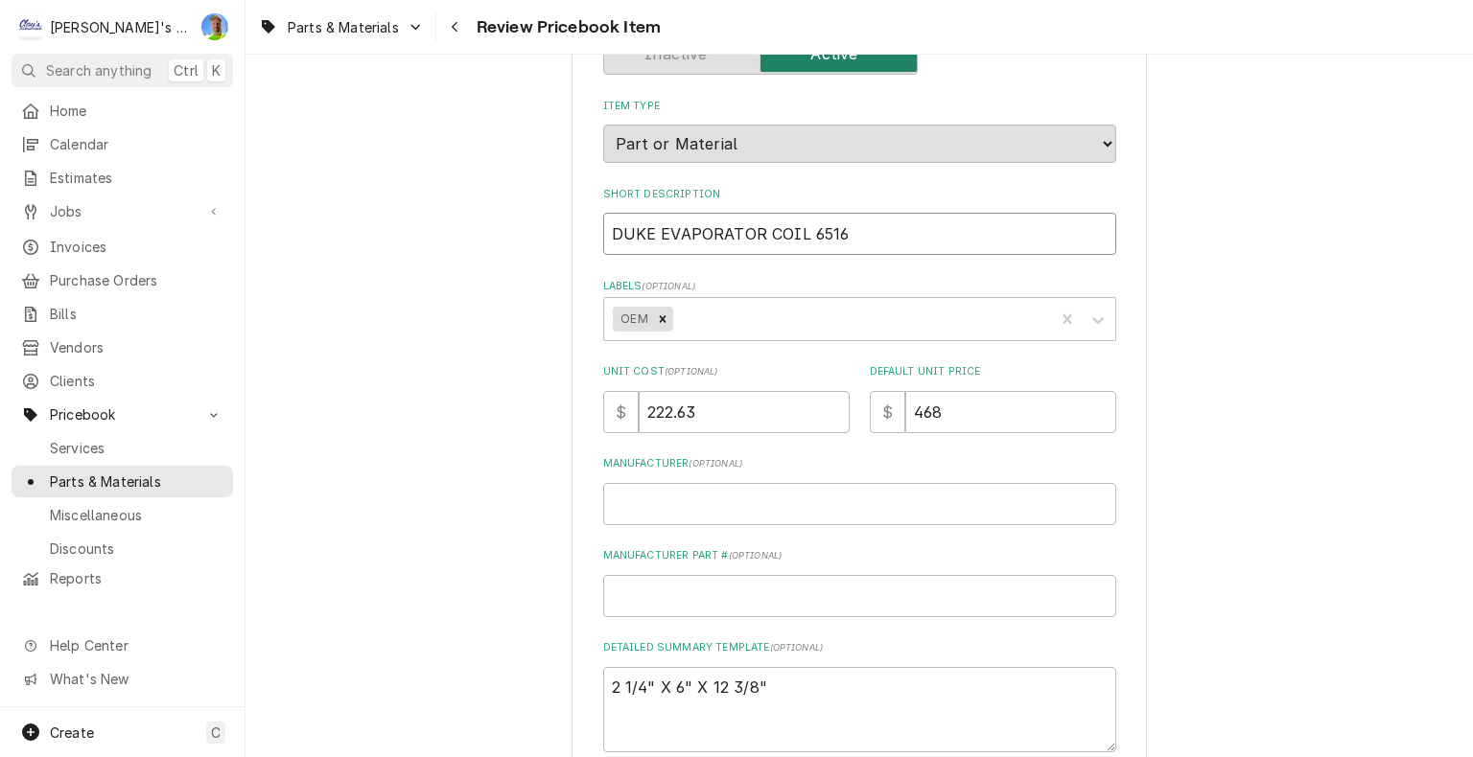
type textarea "x"
type input "DUKE-"
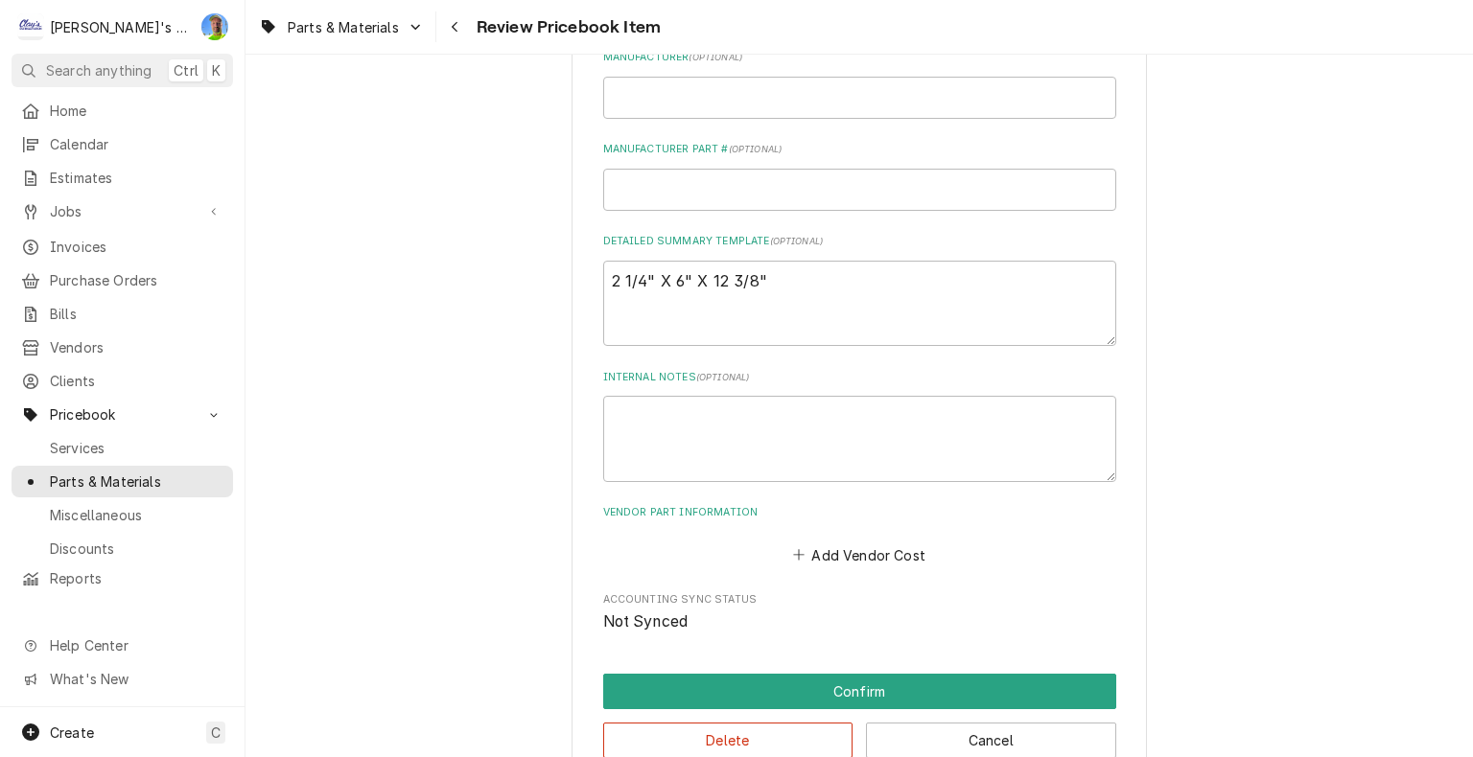
scroll to position [671, 0]
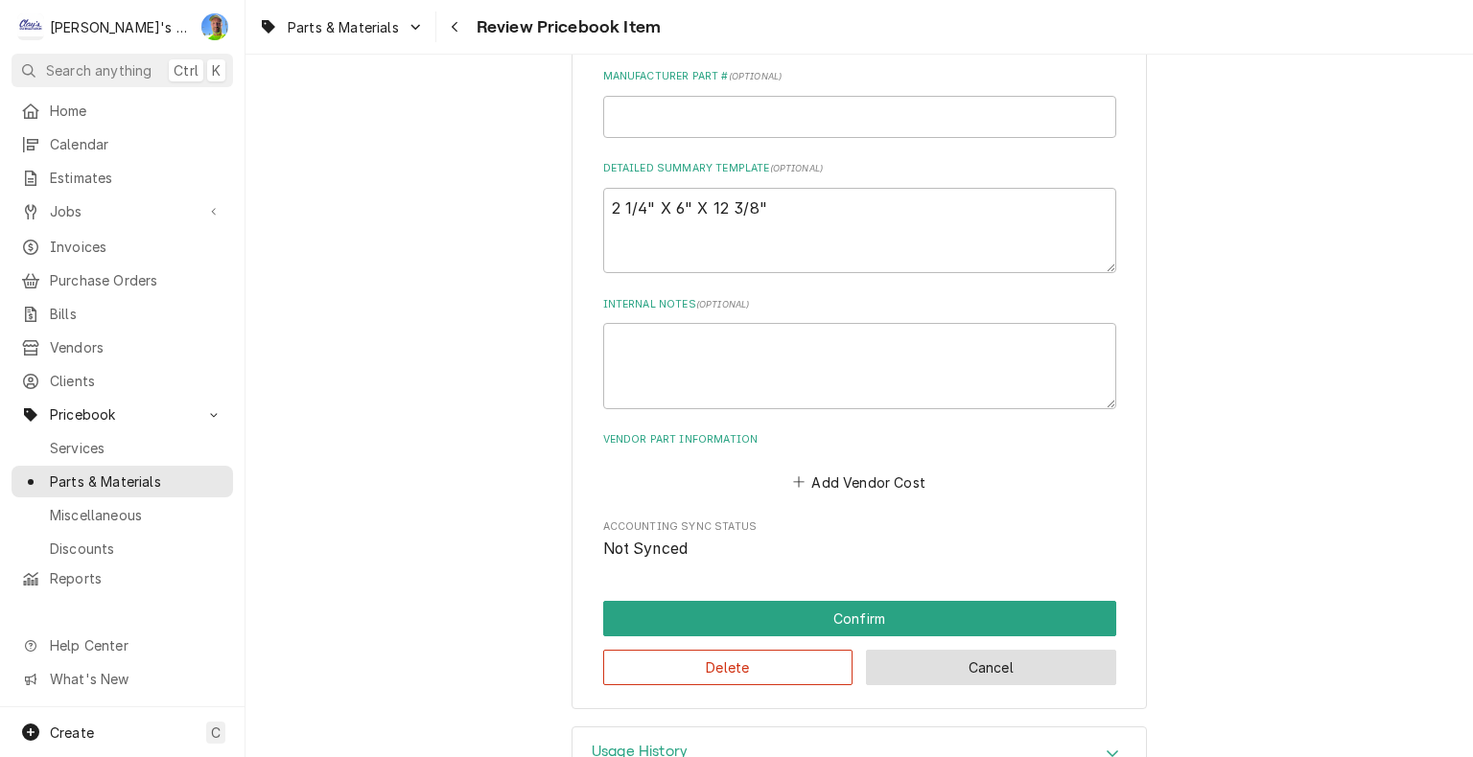
click at [1019, 662] on button "Cancel" at bounding box center [991, 667] width 250 height 35
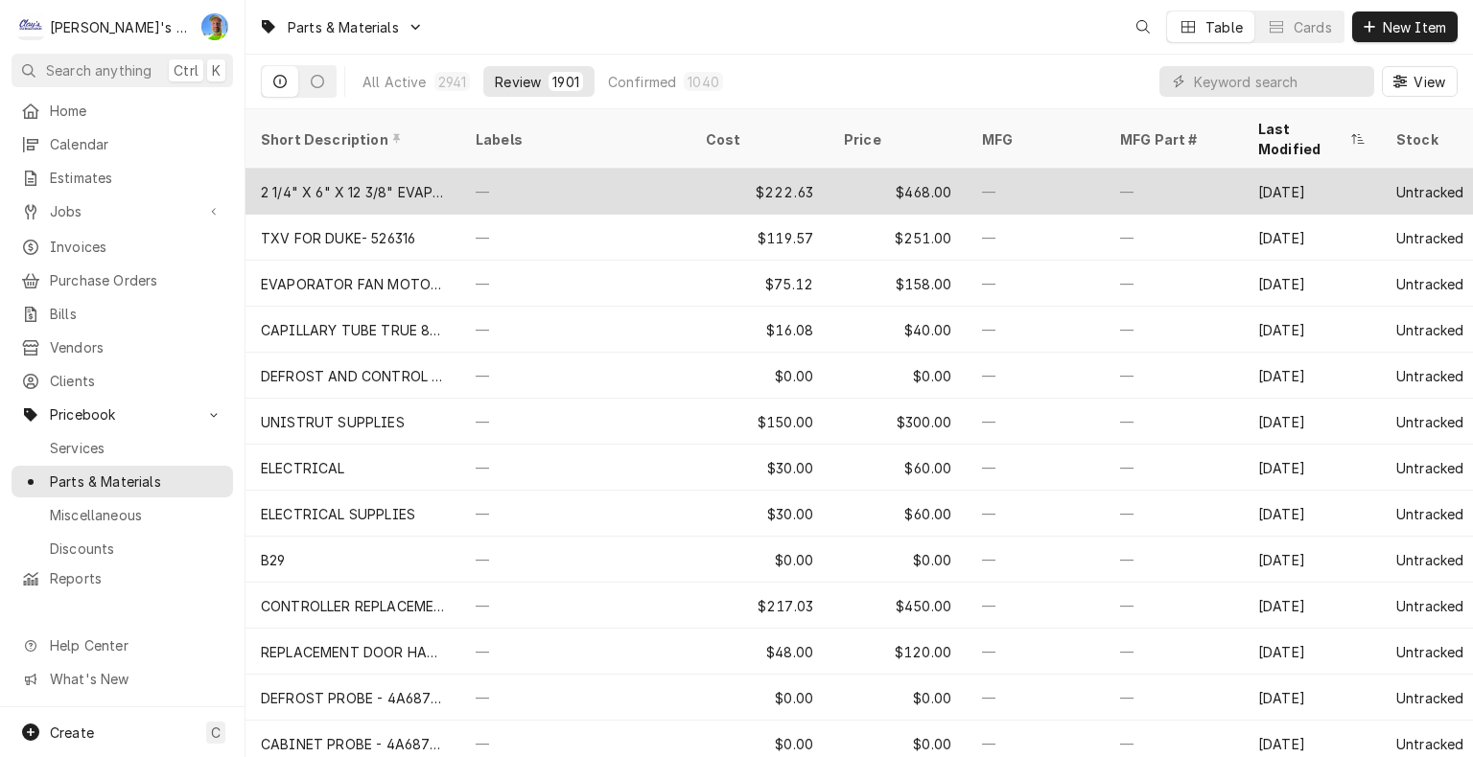
click at [607, 169] on div "—" at bounding box center [575, 192] width 230 height 46
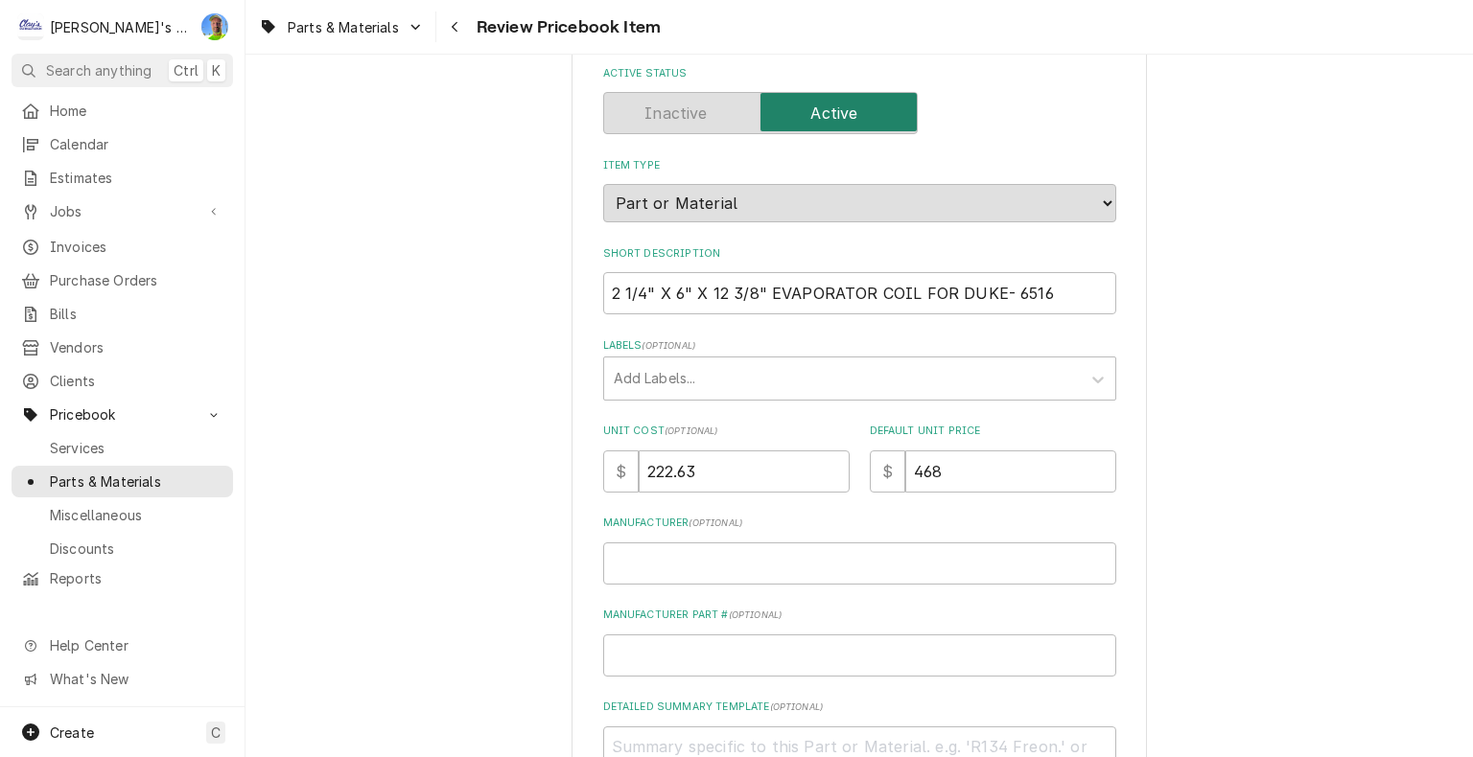
scroll to position [192, 0]
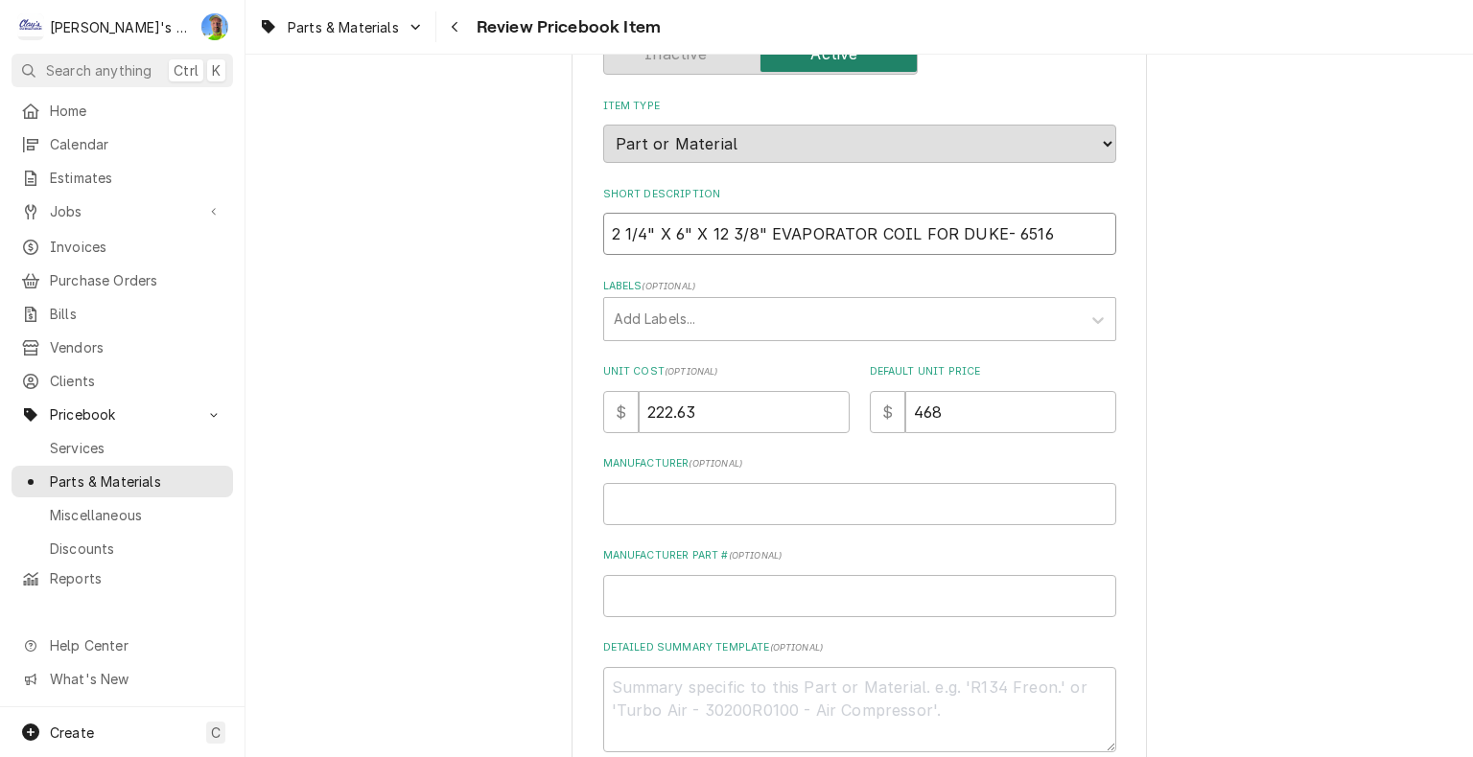
drag, startPoint x: 600, startPoint y: 236, endPoint x: 753, endPoint y: 239, distance: 152.5
click at [753, 239] on input "2 1/4" X 6" X 12 3/8" EVAPORATOR COIL FOR DUKE- 6516" at bounding box center [859, 234] width 513 height 42
type textarea "x"
type input "EVAPORATOR COIL FOR DUKE- 6516"
click at [685, 681] on textarea "Detailed Summary Template ( optional )" at bounding box center [859, 710] width 513 height 86
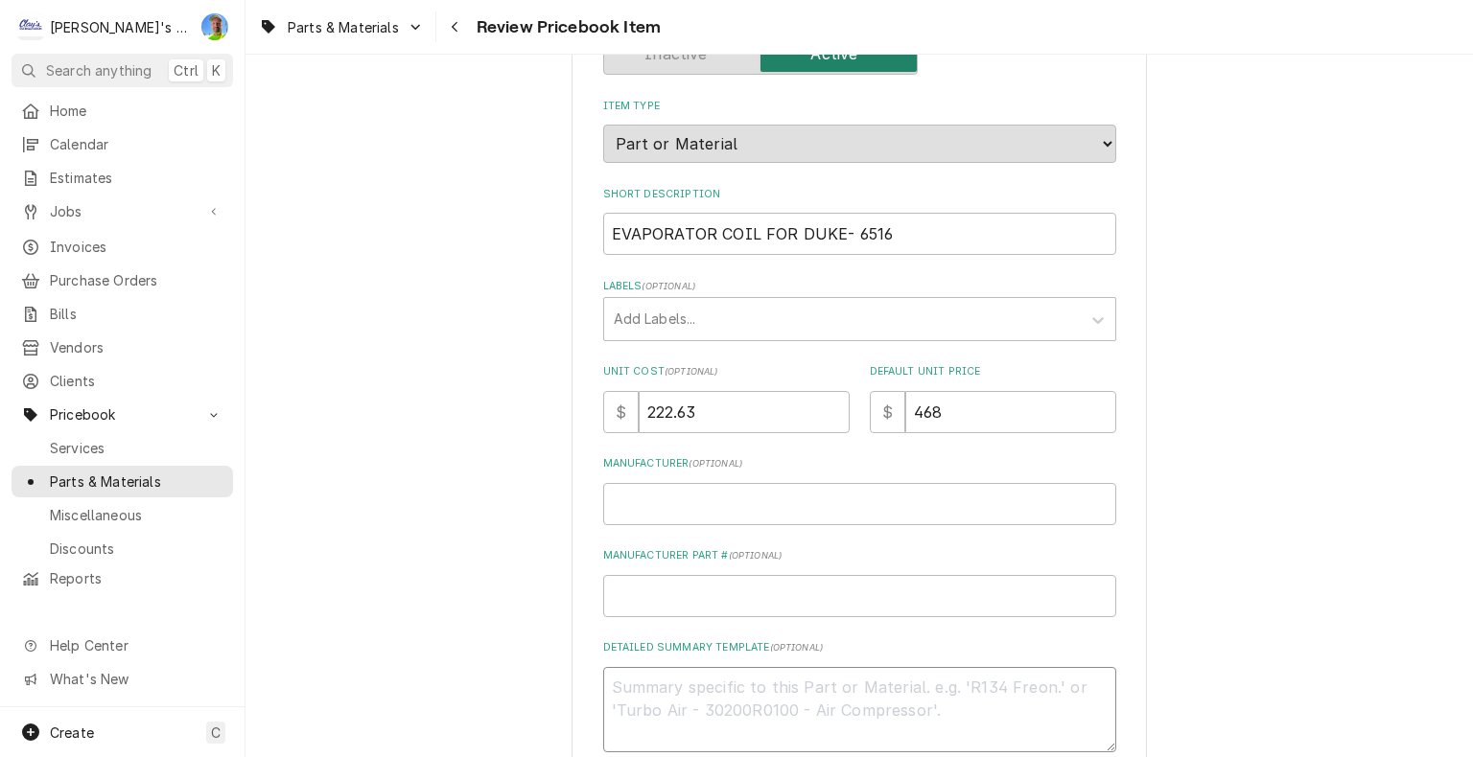
paste textarea "2 1/4" X 6" X 12 3/8""
type textarea "x"
type textarea "2 1/4" X 6" X 12 3/8""
drag, startPoint x: 799, startPoint y: 238, endPoint x: 847, endPoint y: 228, distance: 48.9
click at [847, 228] on input "EVAPORATOR COIL FOR DUKE- 6516" at bounding box center [859, 234] width 513 height 42
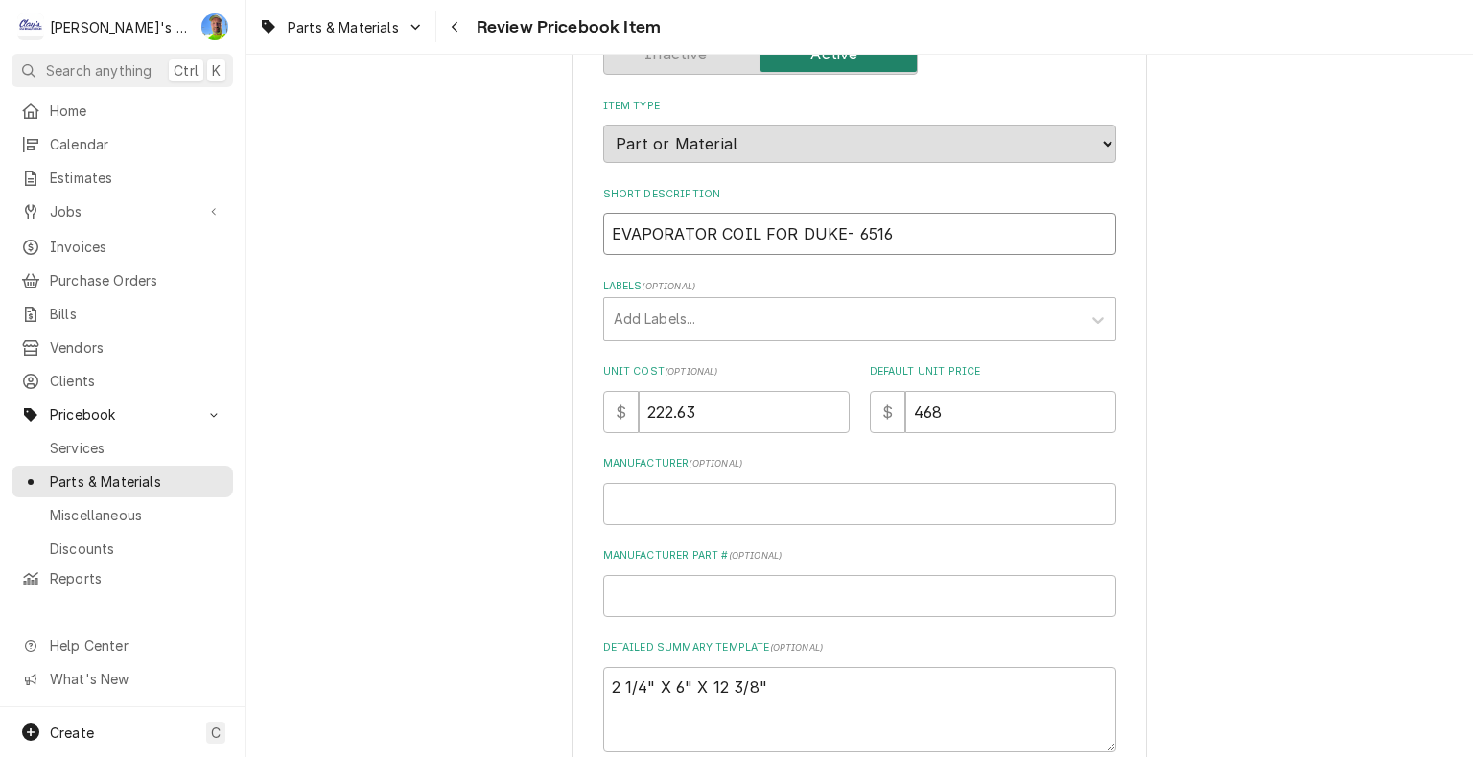
type textarea "x"
type input "EVAPORATOR COIL FOR 6516"
click at [604, 235] on input "EVAPORATOR COIL FOR 6516" at bounding box center [859, 234] width 513 height 42
paste input "DUKE-"
type textarea "x"
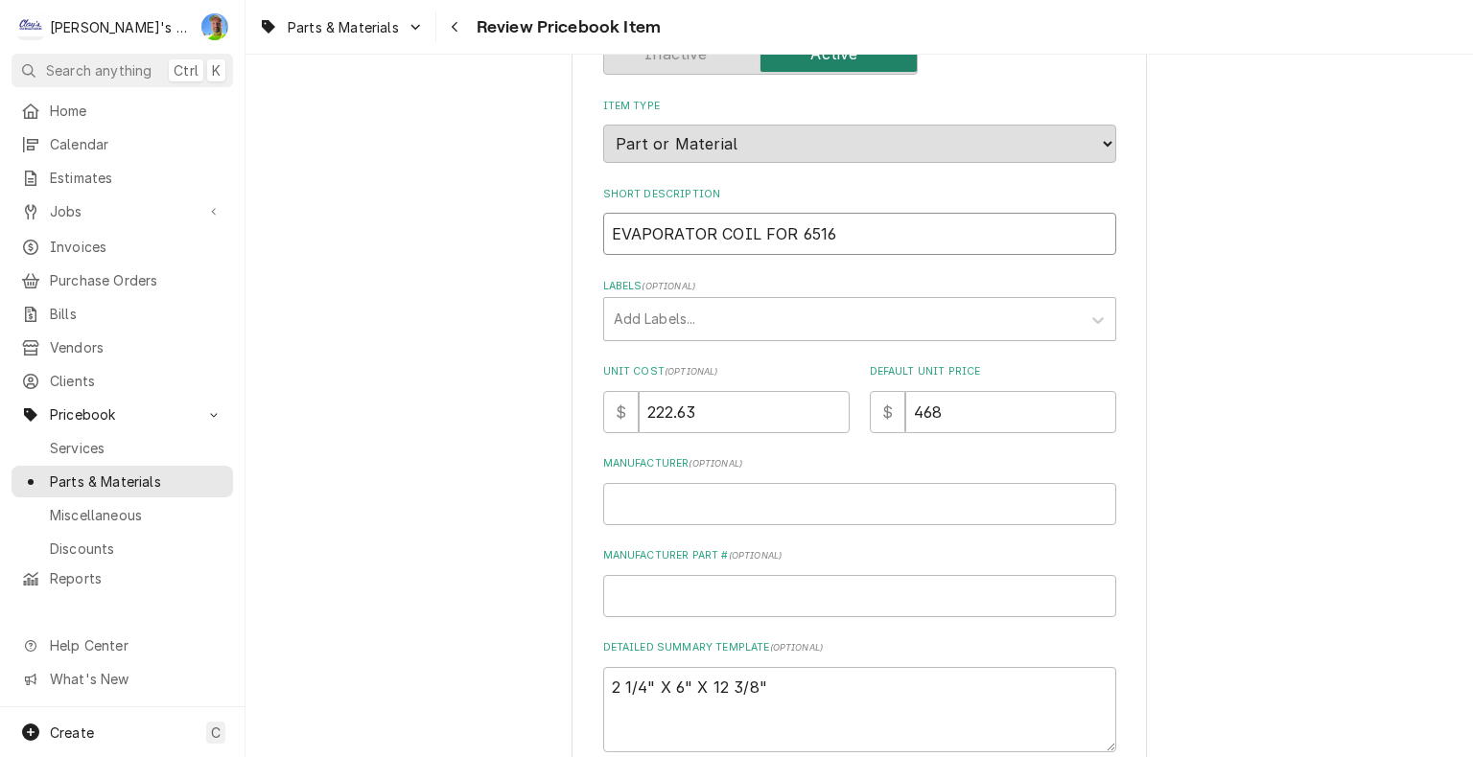
type input "DUKE- EVAPORATOR COIL FOR 6516"
type textarea "x"
type input "DUKE- EVAPORATOR COIL FOR 6516"
type textarea "x"
type input "DUKE EVAPORATOR COIL FOR 6516"
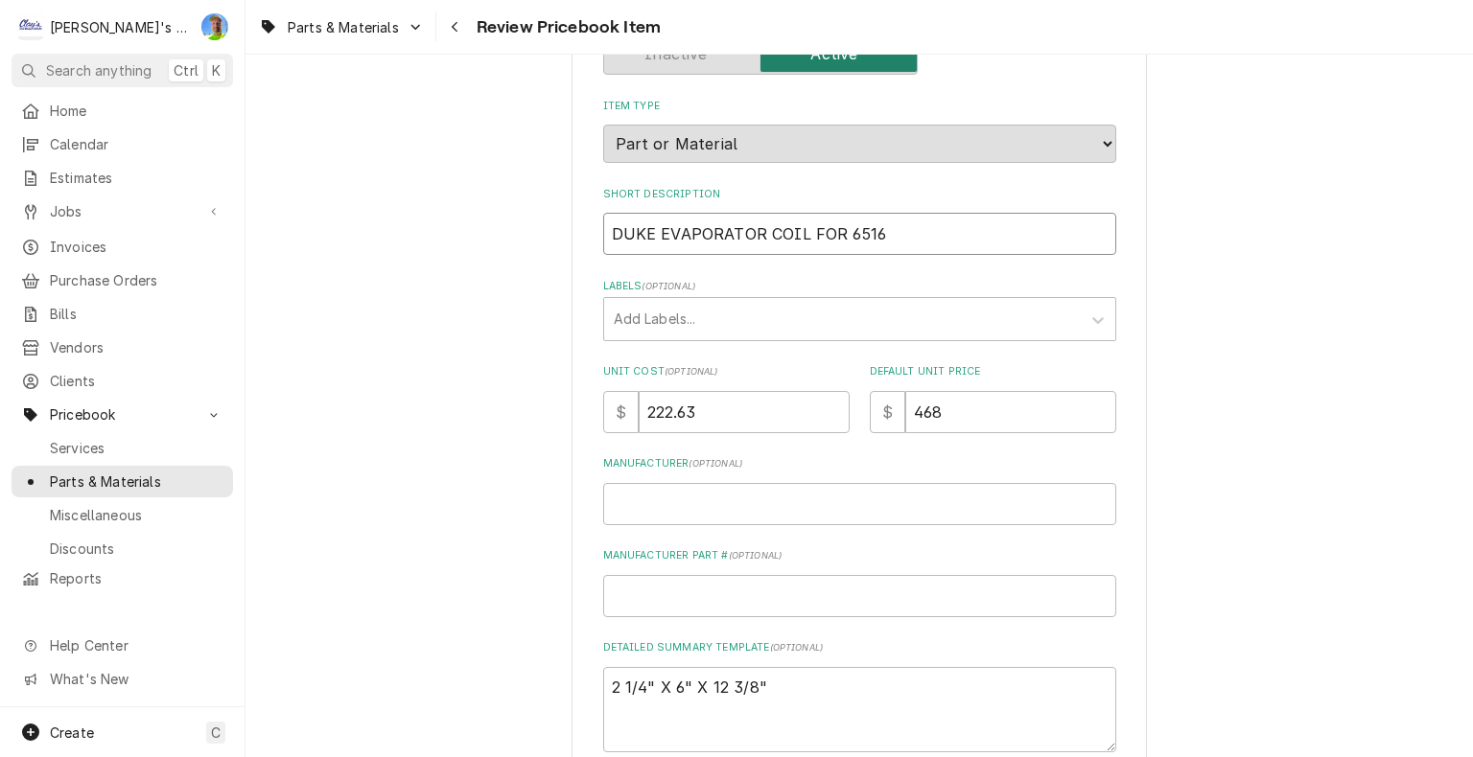
click at [831, 230] on input "DUKE EVAPORATOR COIL FOR 6516" at bounding box center [859, 234] width 513 height 42
type textarea "x"
type input "DUKE EVAPORATOR COIL FO 6516"
type textarea "x"
type input "DUKE EVAPORATOR COIL F 6516"
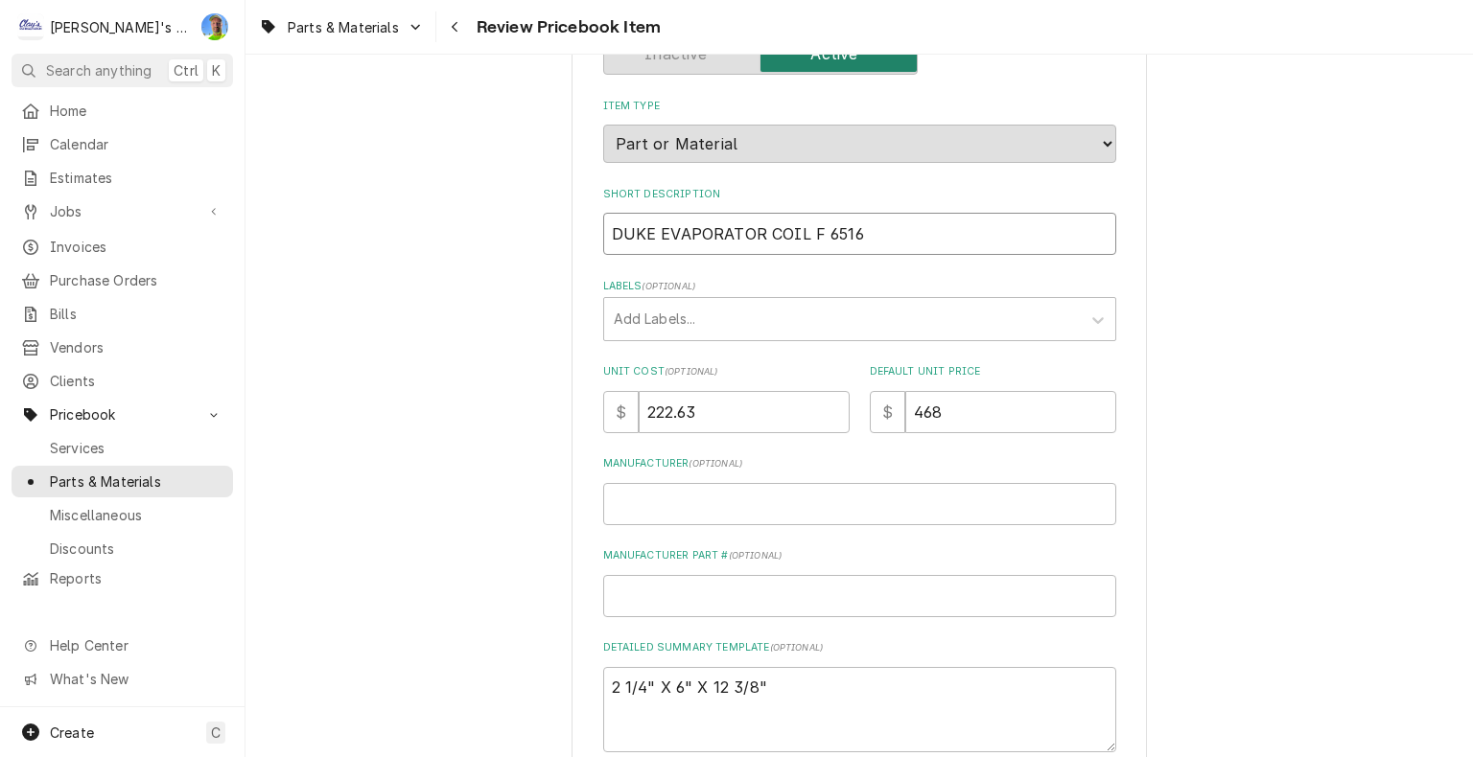
type textarea "x"
type input "DUKE EVAPORATOR COIL 6516"
type textarea "x"
drag, startPoint x: 597, startPoint y: 227, endPoint x: 836, endPoint y: 224, distance: 238.8
click at [836, 224] on input "DUKE EVAPORATOR COIL 6516" at bounding box center [859, 234] width 513 height 42
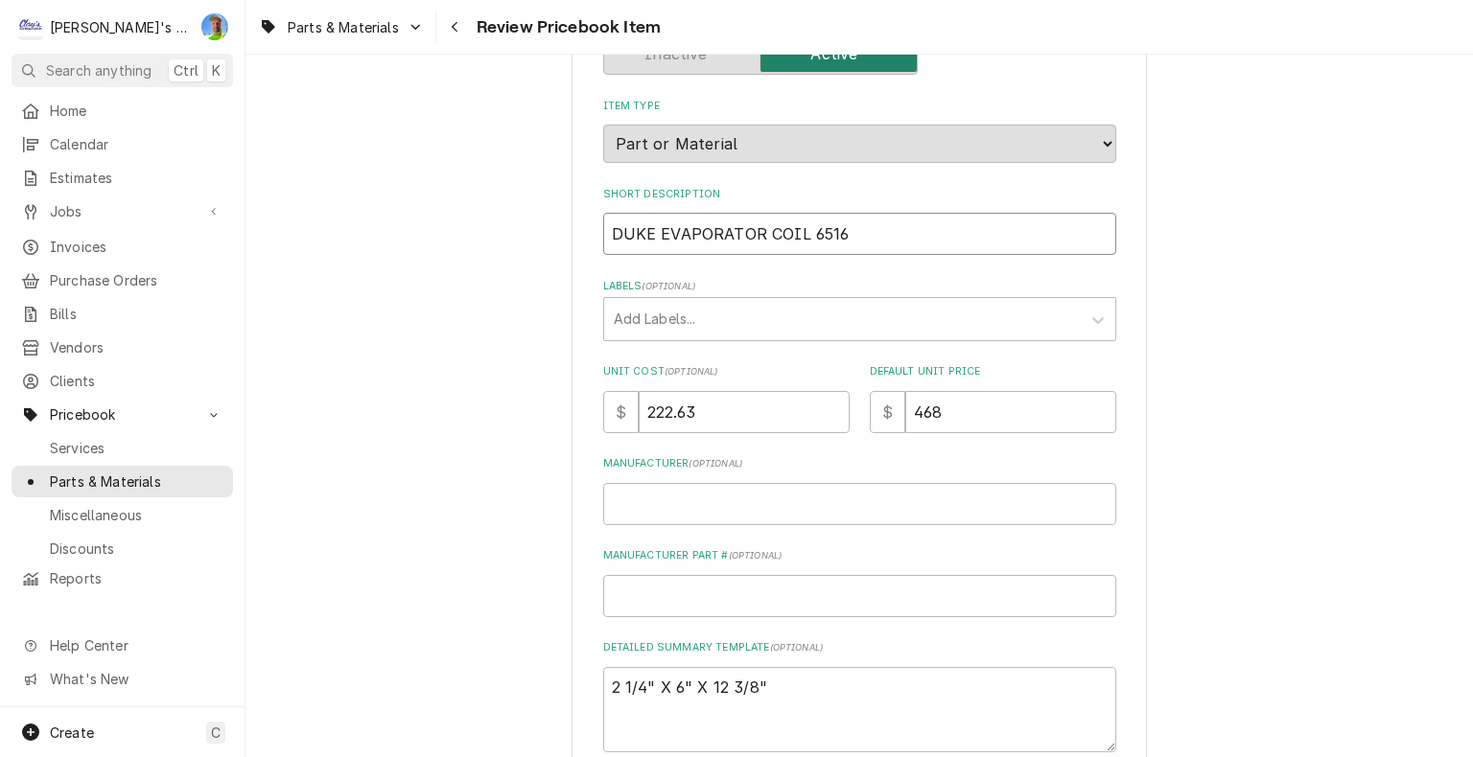
type input "DUKE EVAPORATOR COIL 6516"
click at [1121, 476] on div "Please review the details of this PriceBook item and choose to either confirm o…" at bounding box center [858, 545] width 575 height 1290
click at [845, 235] on input "DUKE EVAPORATOR COIL 6516" at bounding box center [859, 234] width 513 height 42
type textarea "x"
type input "DUKE EVAPORATOR COIL 6516-"
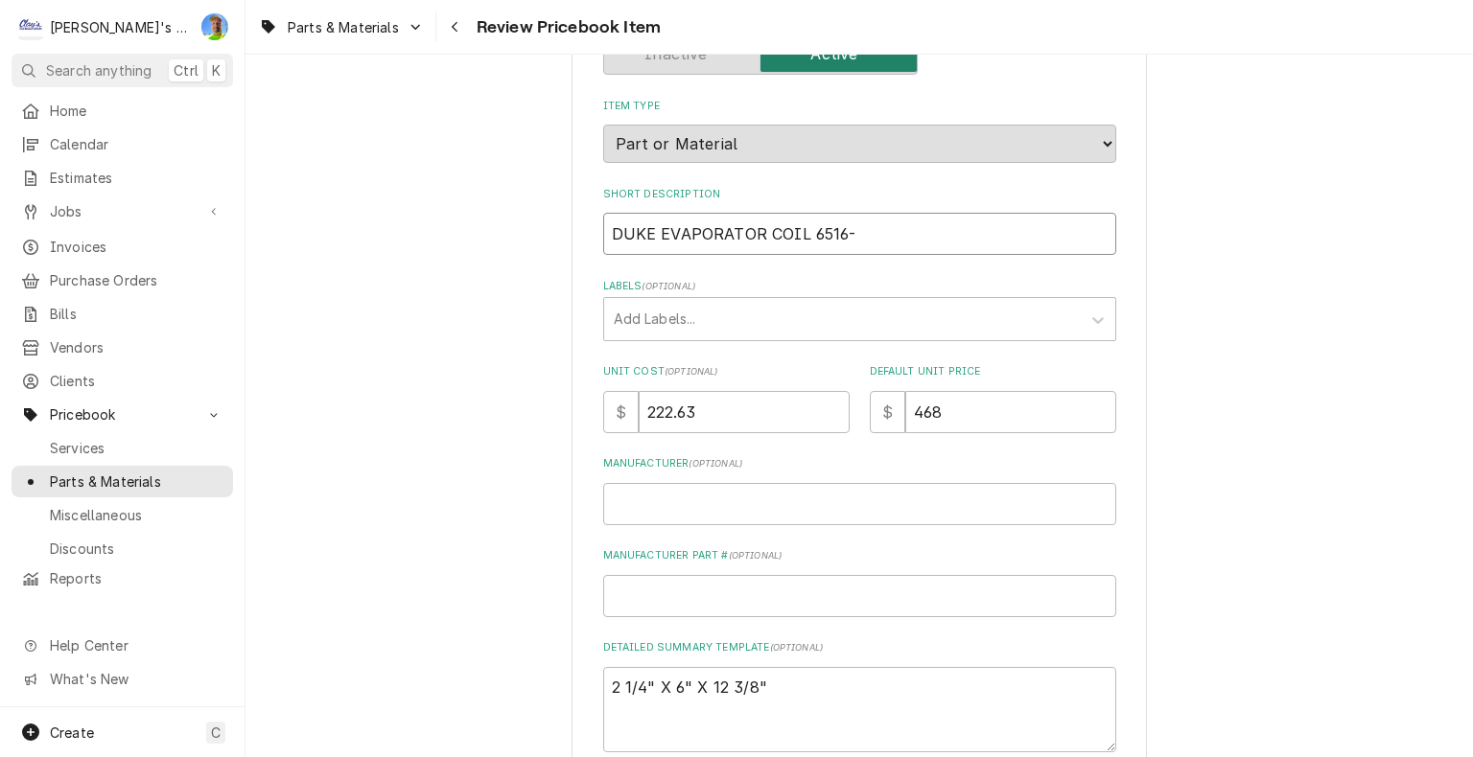
type textarea "x"
type input "DUKE EVAPORATOR COIL 6516-2"
click at [740, 403] on input "222.63" at bounding box center [744, 412] width 211 height 42
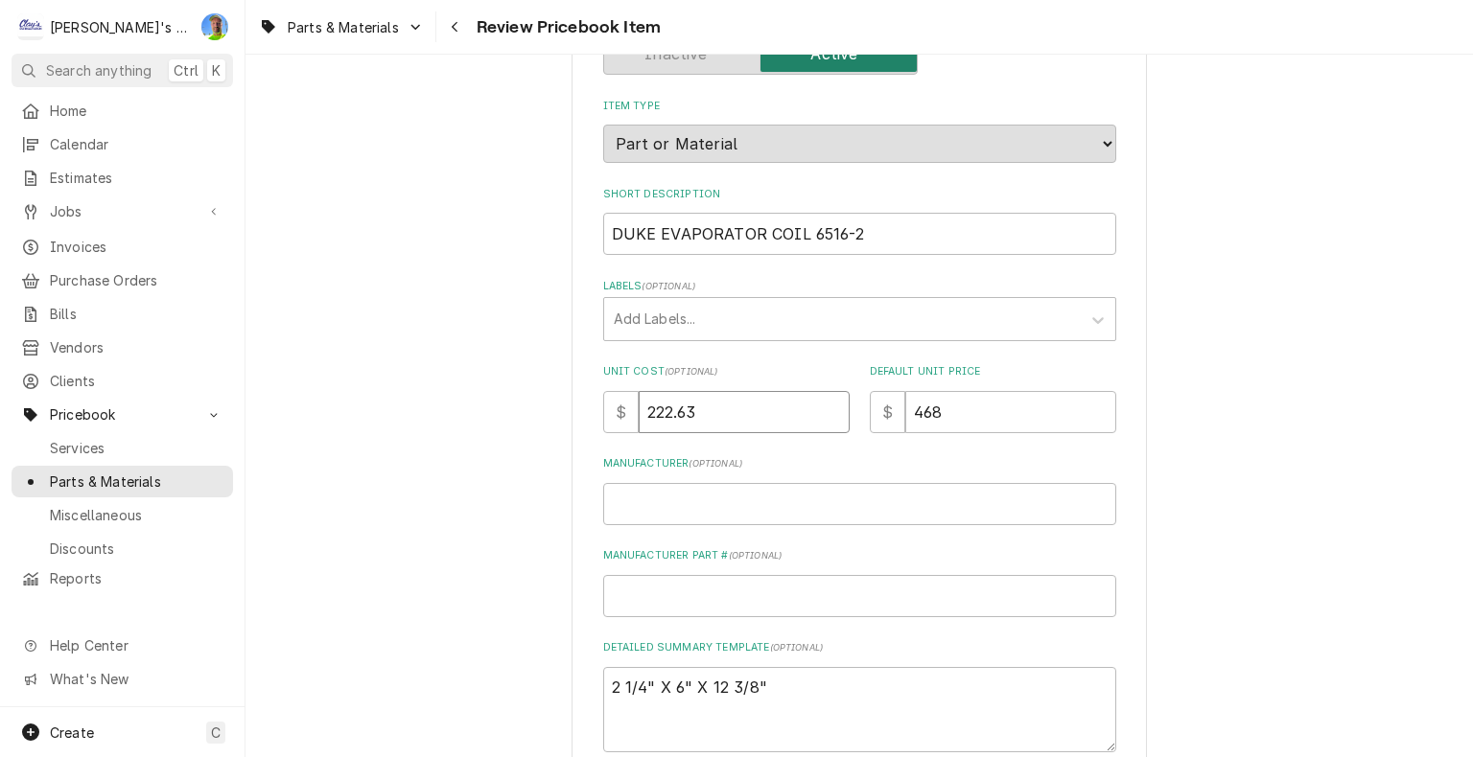
type textarea "x"
click at [961, 417] on input "468" at bounding box center [1010, 412] width 211 height 42
type textarea "x"
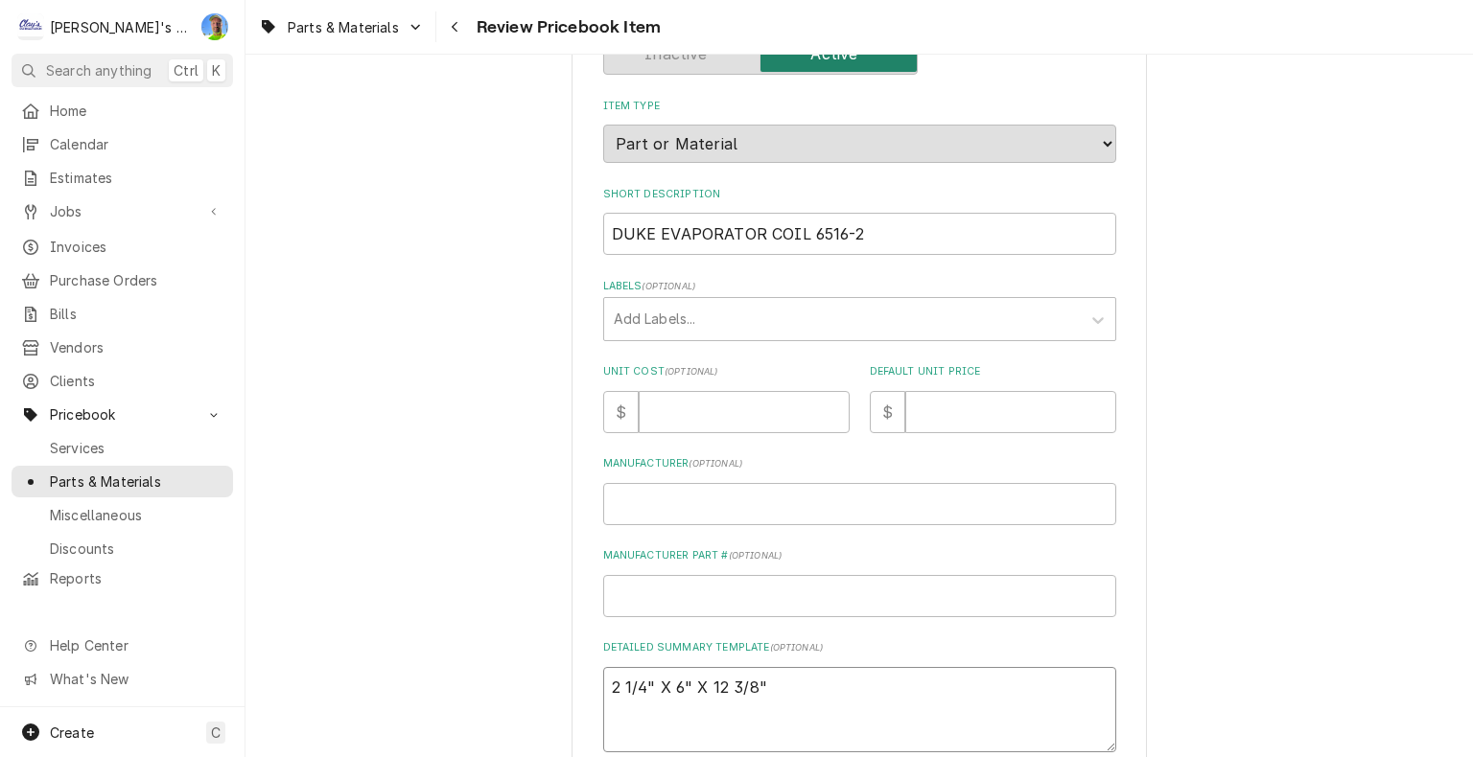
click at [849, 670] on textarea "2 1/4" X 6" X 12 3/8"" at bounding box center [859, 710] width 513 height 86
type textarea "x"
type textarea "2 1/4" X 6" X 12 3/8""
paste textarea "Duke 216516 Evaporator Coil, R-134A Refrigerator"
type textarea "x"
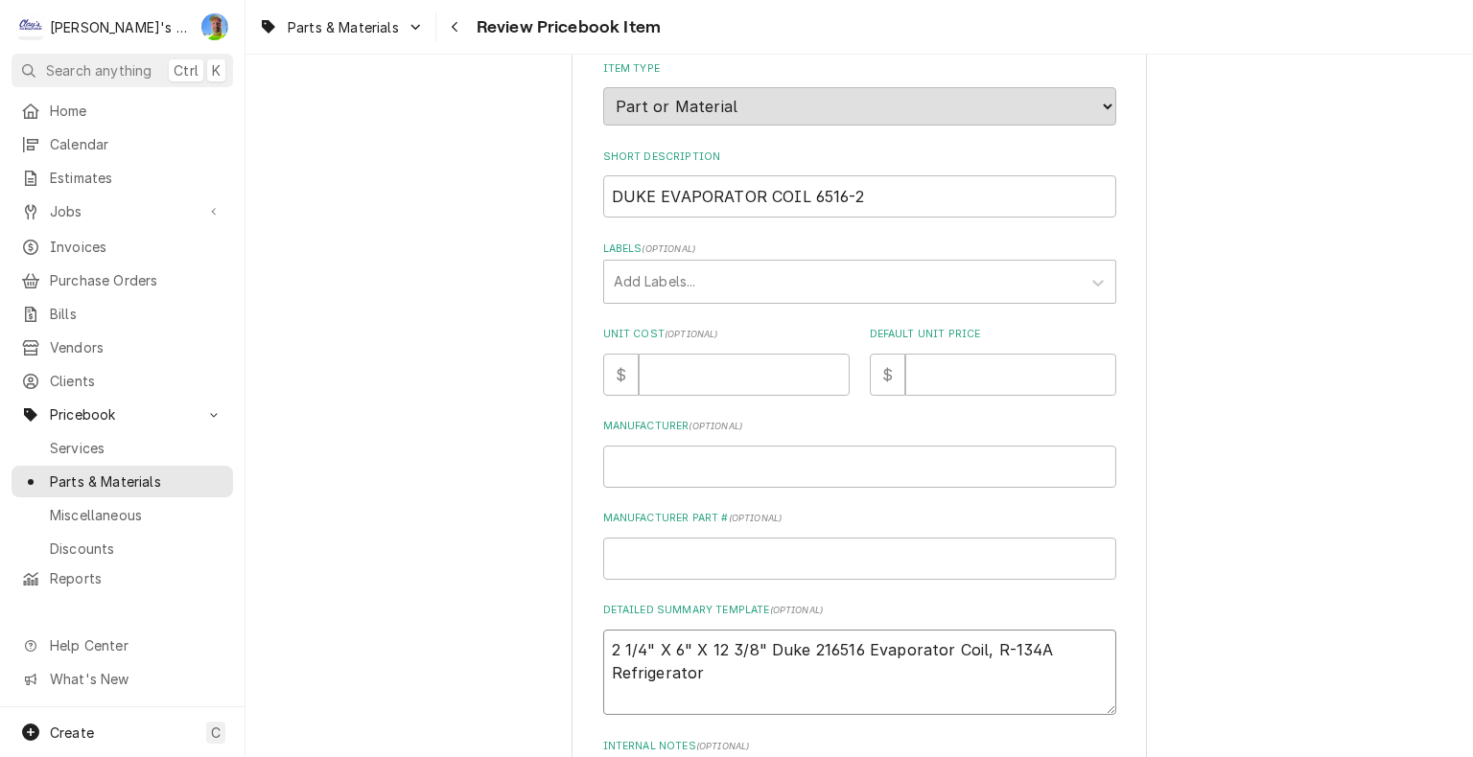
scroll to position [288, 0]
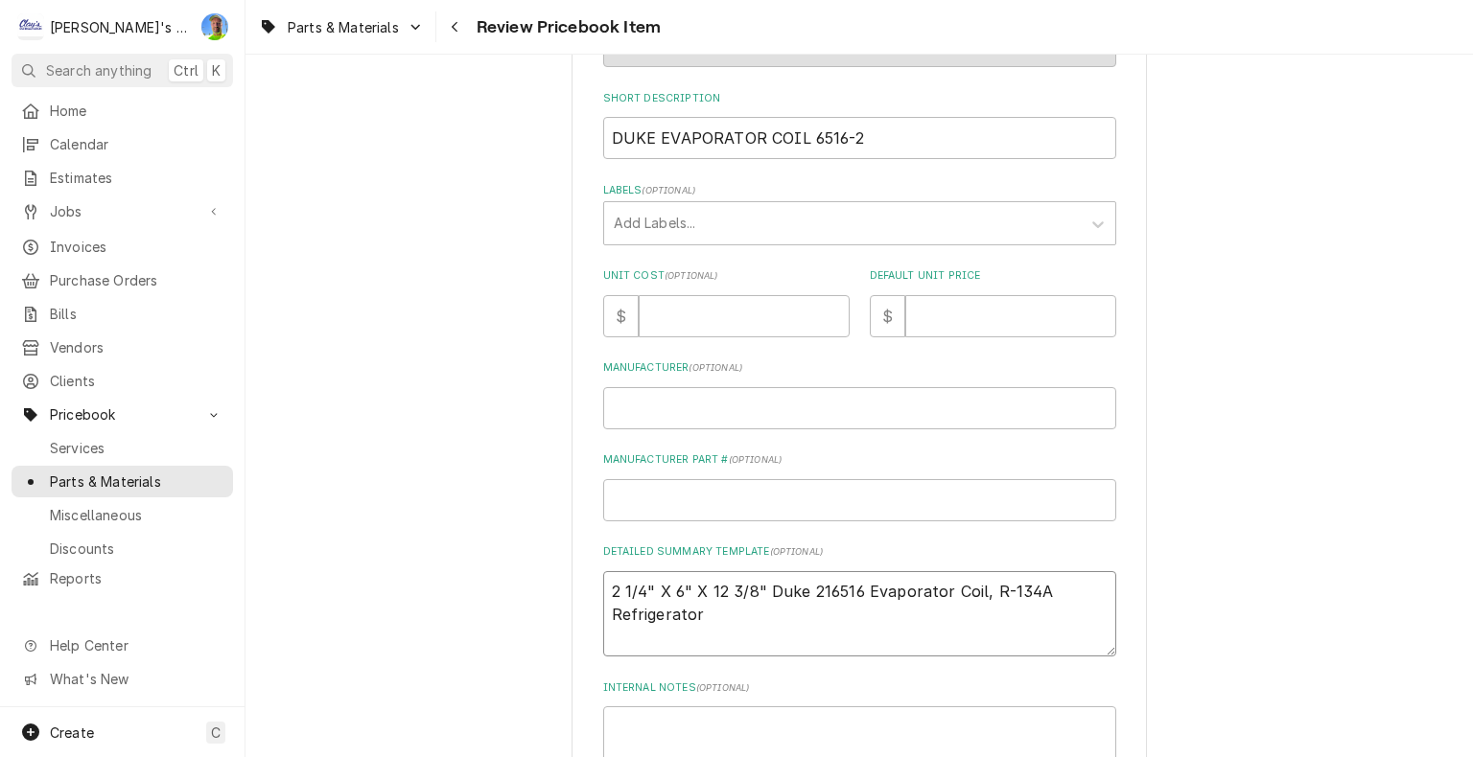
type textarea "2 1/4" X 6" X 12 3/8" Duke 216516 Evaporator Coil, R-134A Refrigerator"
click at [666, 407] on input "Manufacturer ( optional )" at bounding box center [859, 408] width 513 height 42
type textarea "x"
type input "D"
type textarea "x"
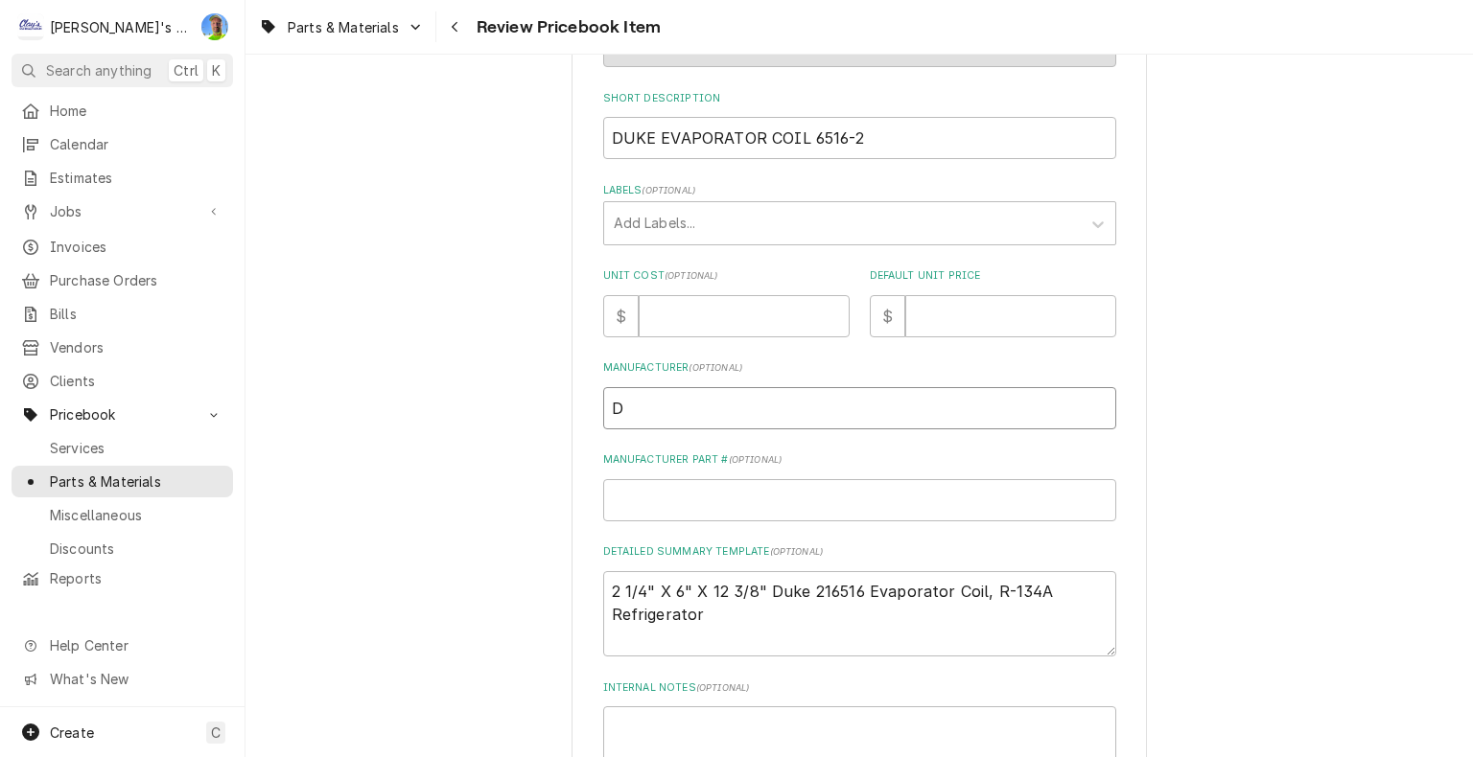
type input "DU"
type textarea "x"
type input "DUK"
type textarea "x"
type input "DUKE"
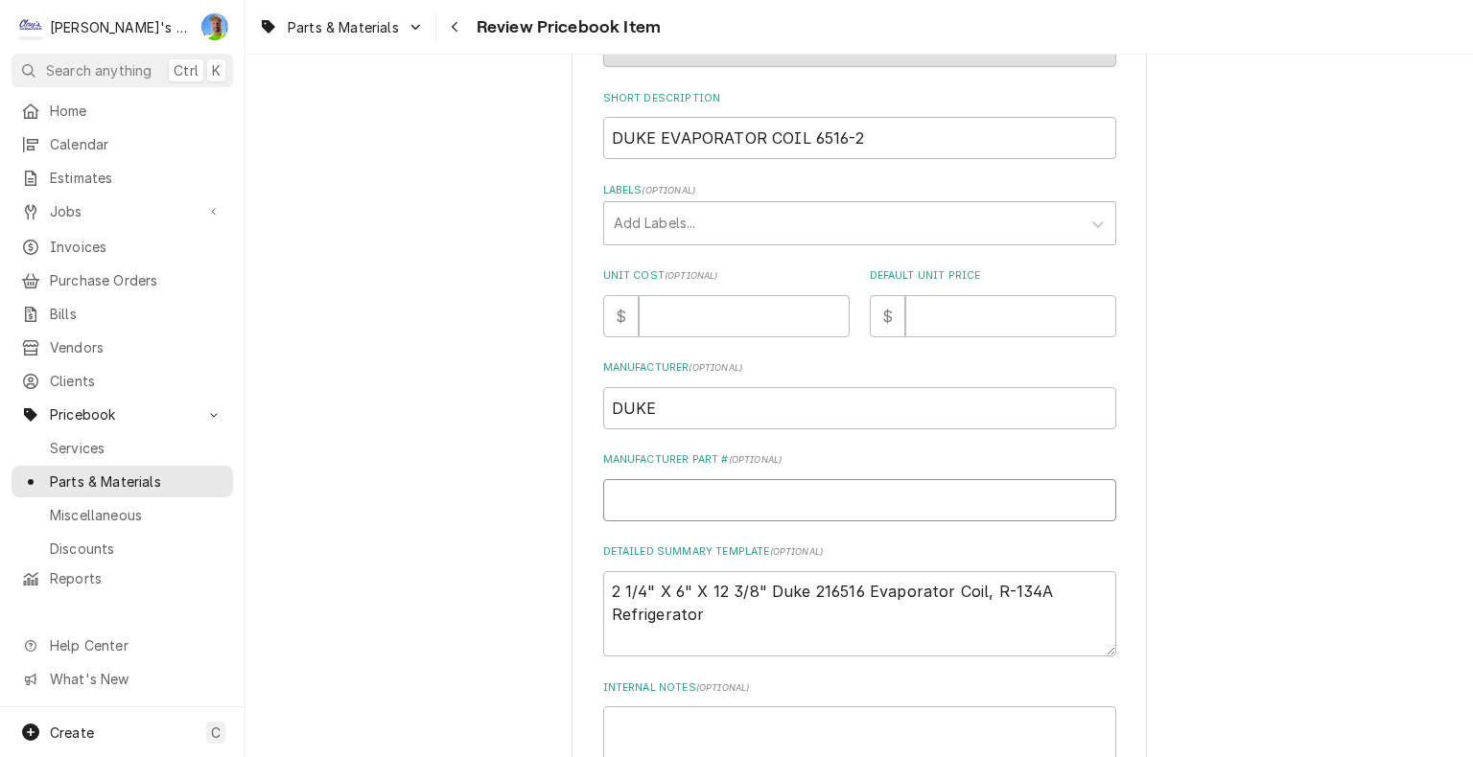
type textarea "x"
type input "2"
type textarea "x"
type input "21"
type textarea "x"
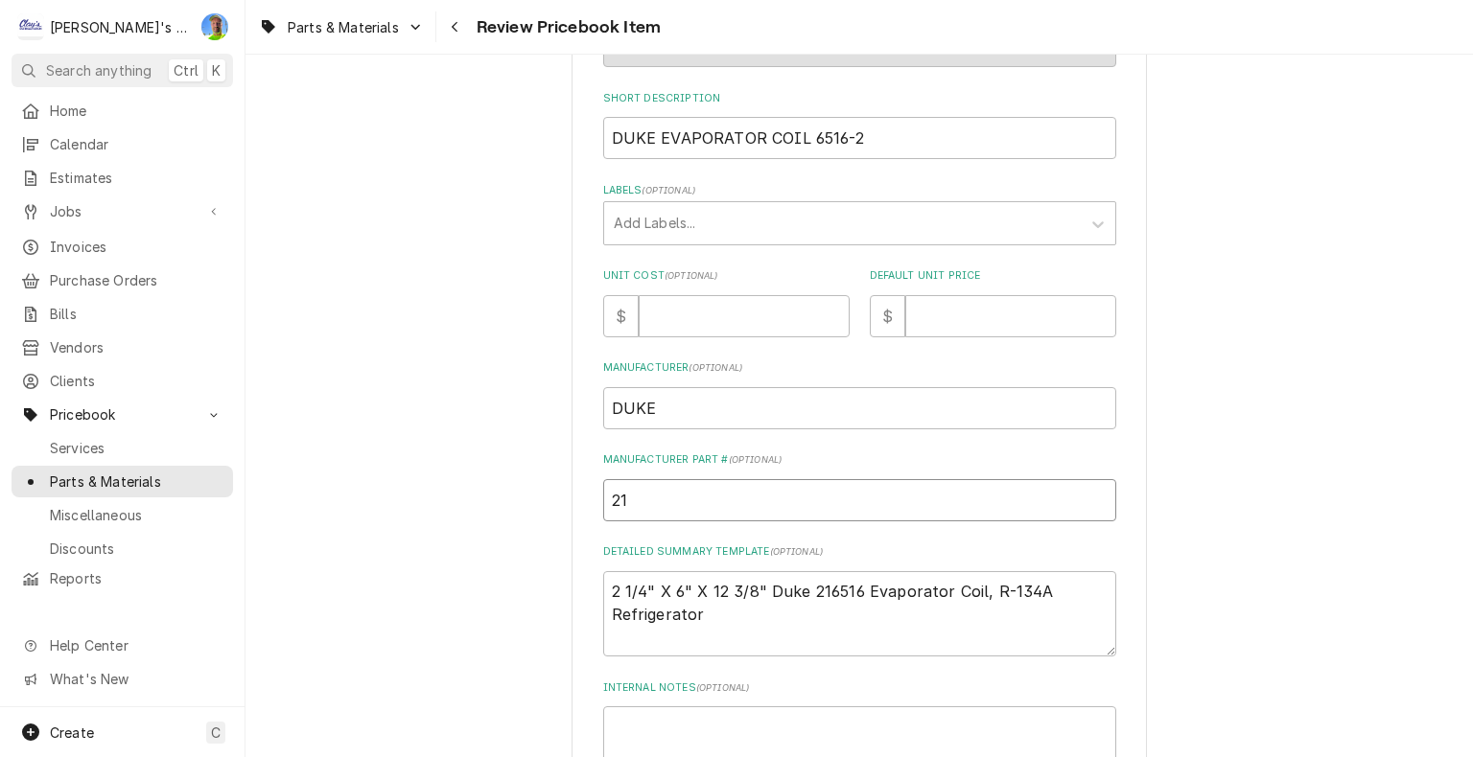
type input "216"
type textarea "x"
type input "2165"
type textarea "x"
type input "21651"
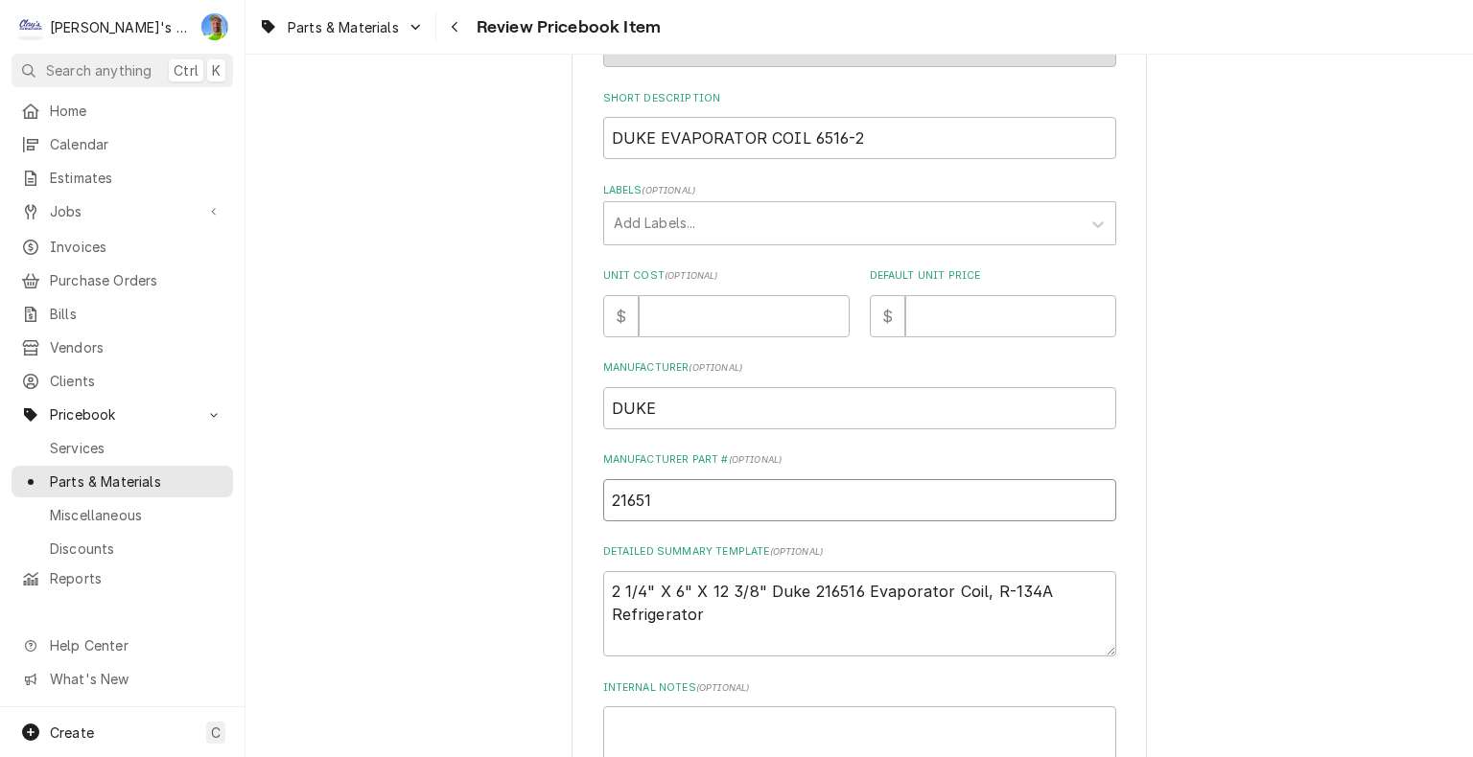
type textarea "x"
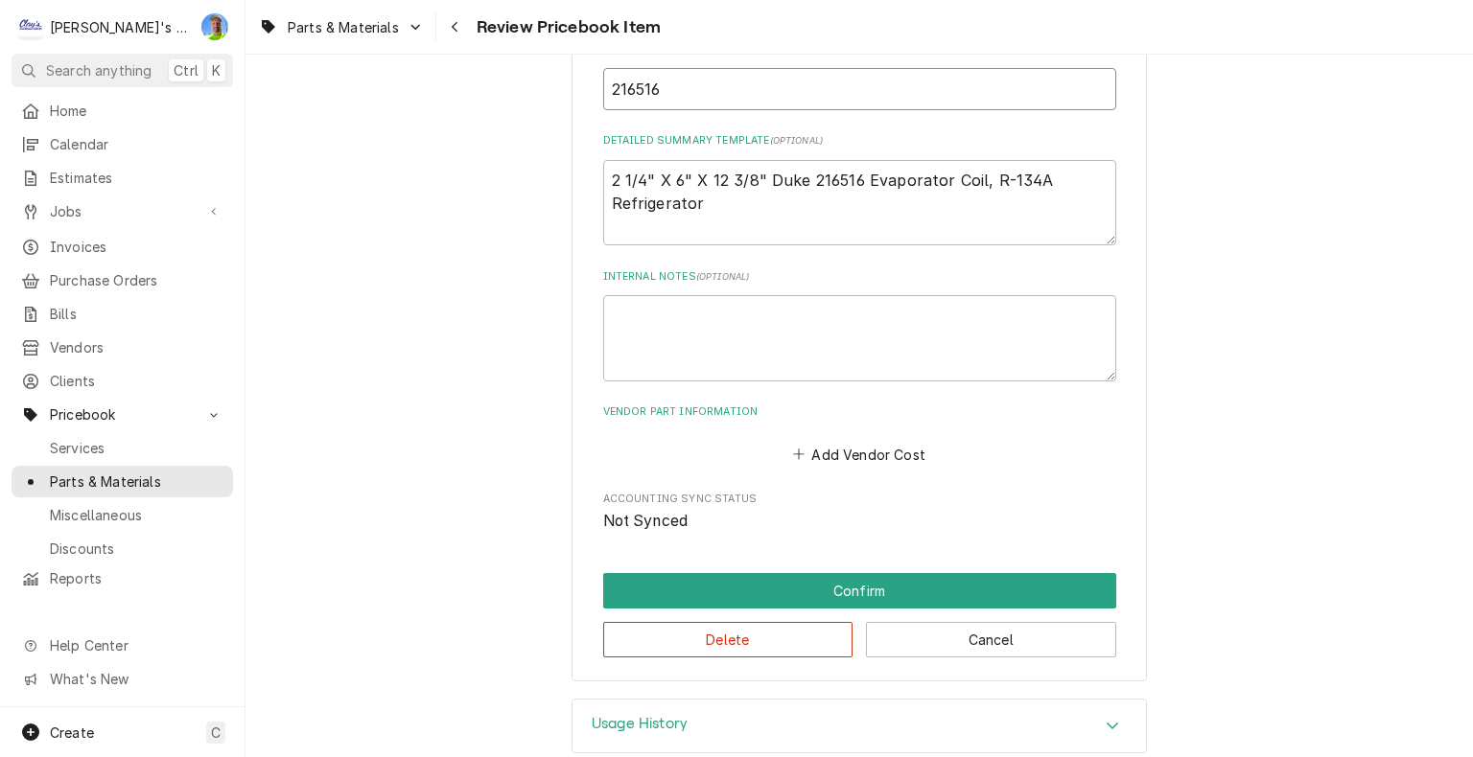
scroll to position [726, 0]
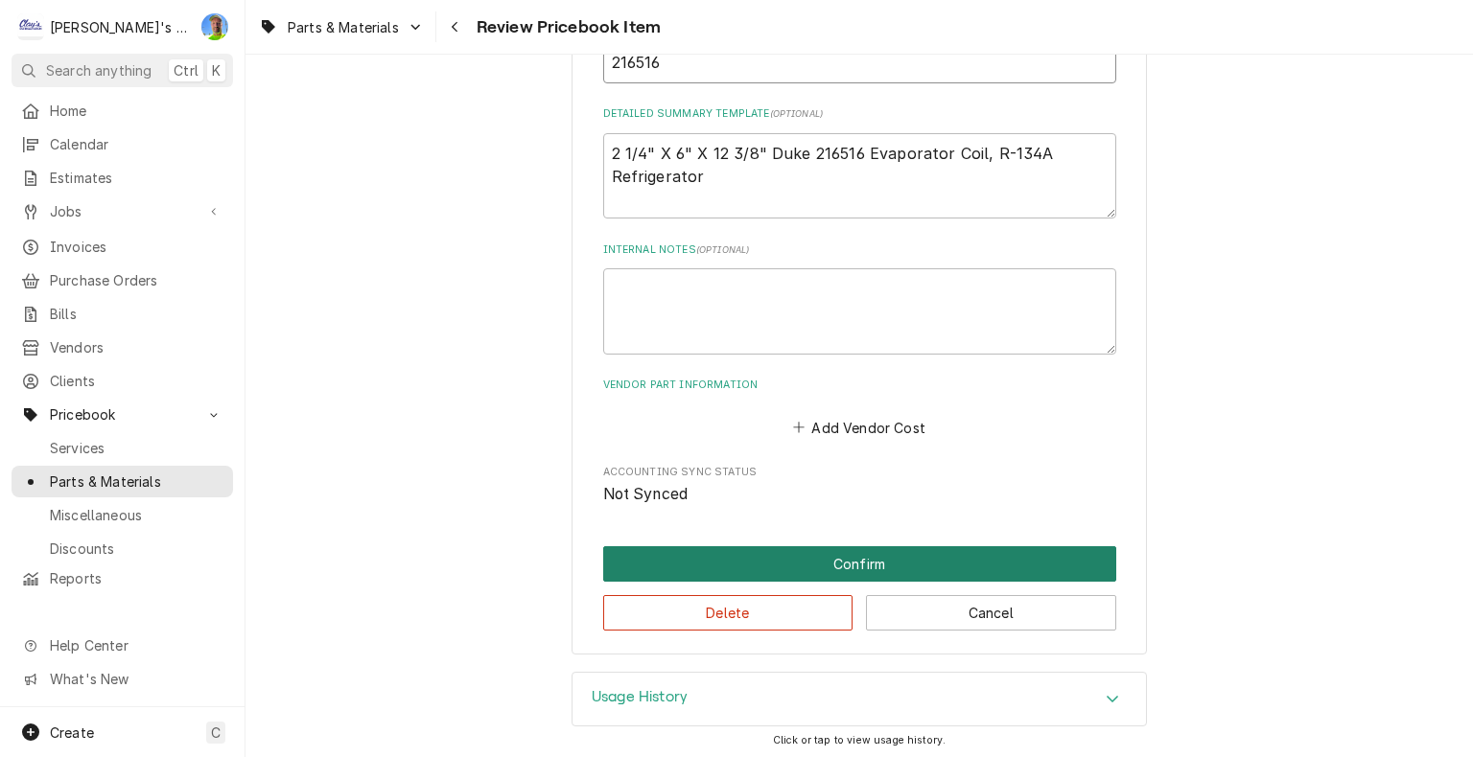
type input "216516"
click at [845, 554] on button "Confirm" at bounding box center [859, 563] width 513 height 35
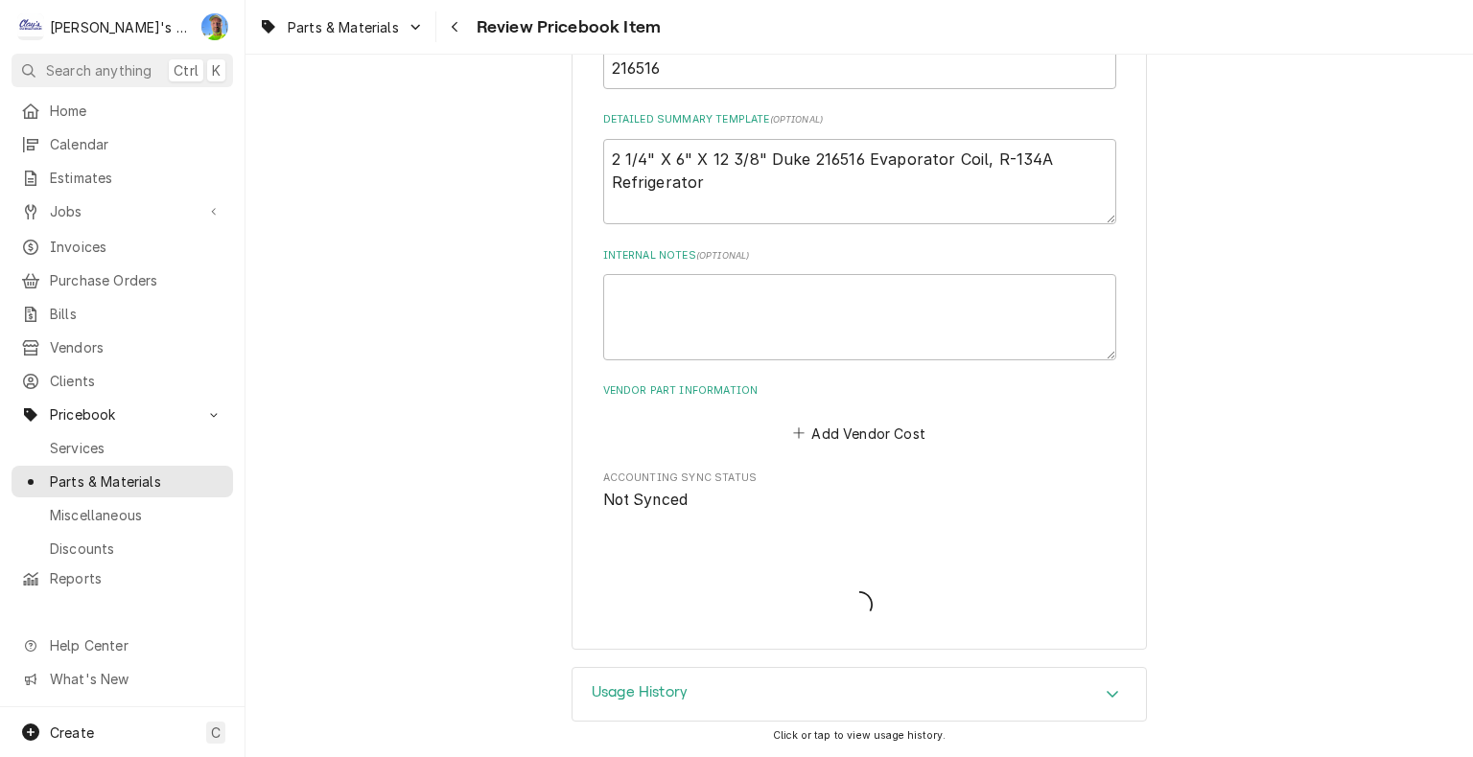
scroll to position [717, 0]
type textarea "x"
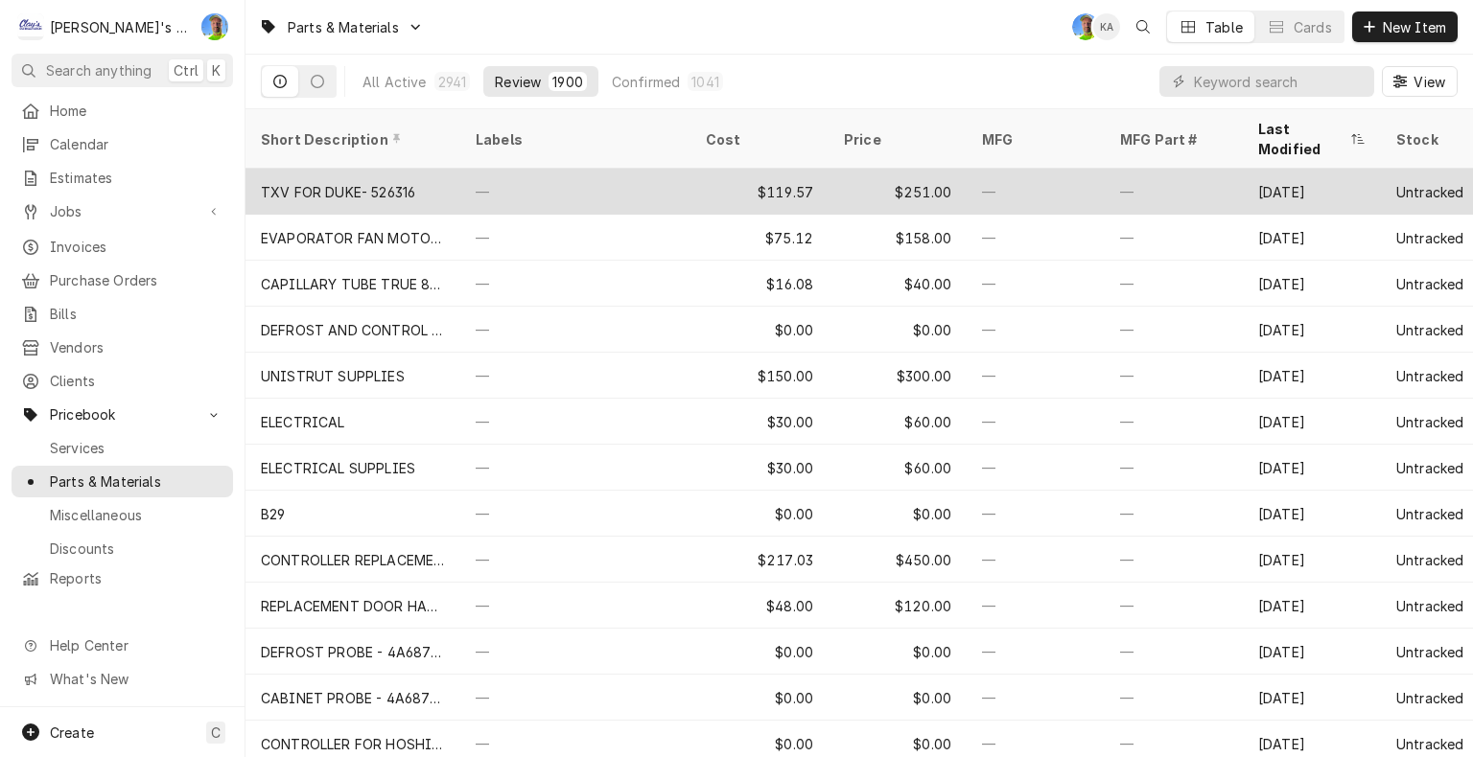
click at [591, 169] on div "—" at bounding box center [575, 192] width 230 height 46
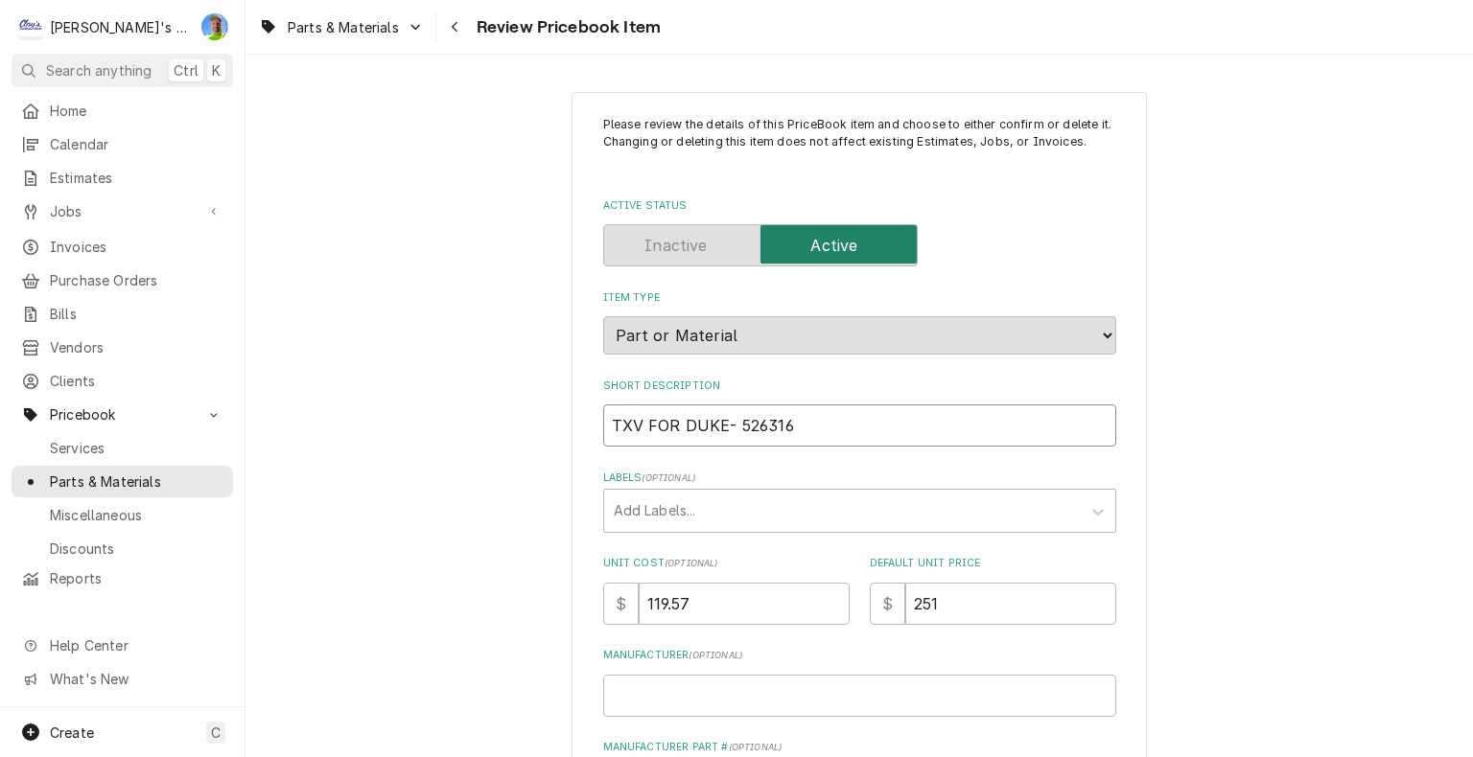
click at [729, 424] on input "TXV FOR DUKE- 526316" at bounding box center [859, 426] width 513 height 42
type textarea "x"
type input "TXV FOR DUKE 526316"
click at [667, 419] on input "TXV FOR DUKE 526316" at bounding box center [859, 426] width 513 height 42
type textarea "x"
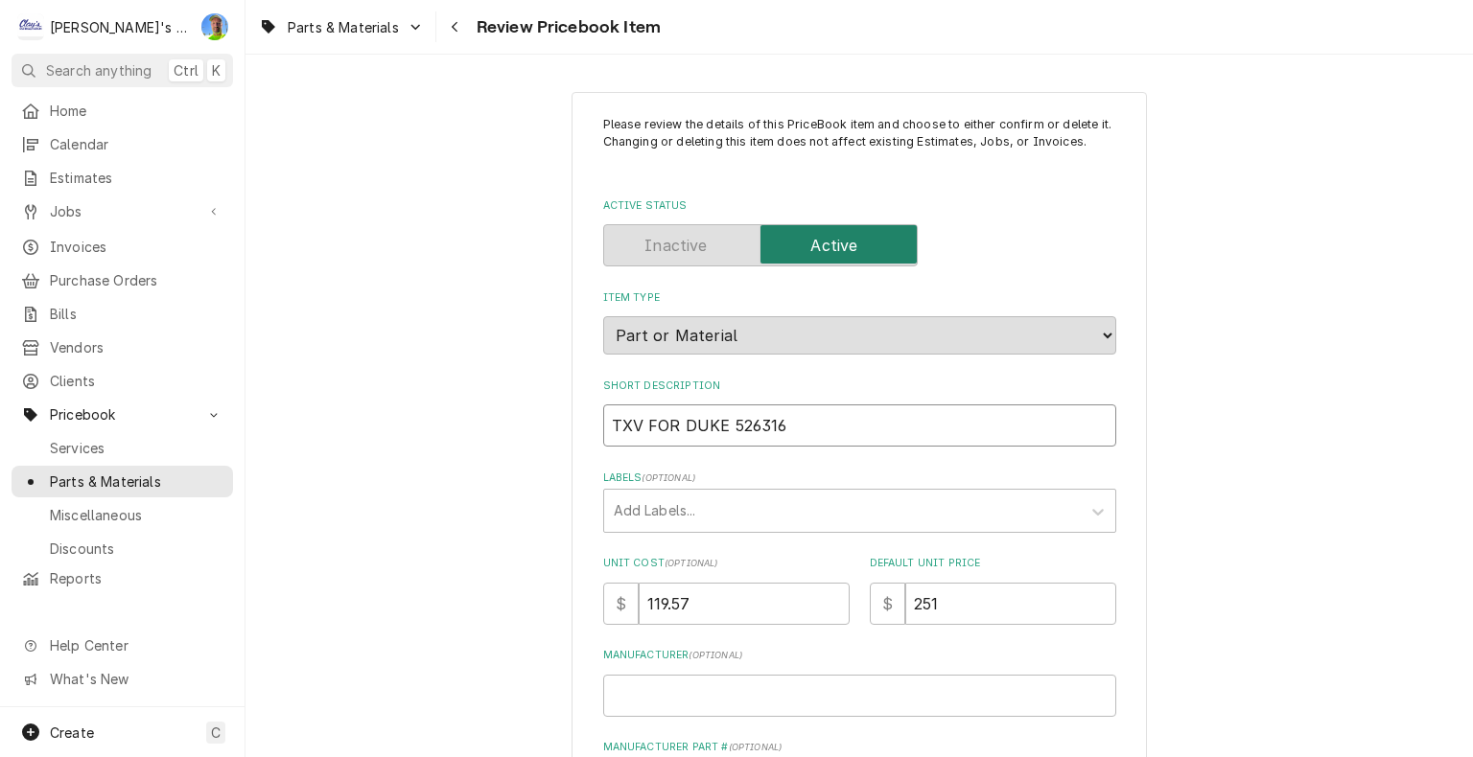
type input "TXV FO DUKE 526316"
type textarea "x"
type input "TXV F DUKE 526316"
type textarea "x"
type input "TXV DUKE 526316"
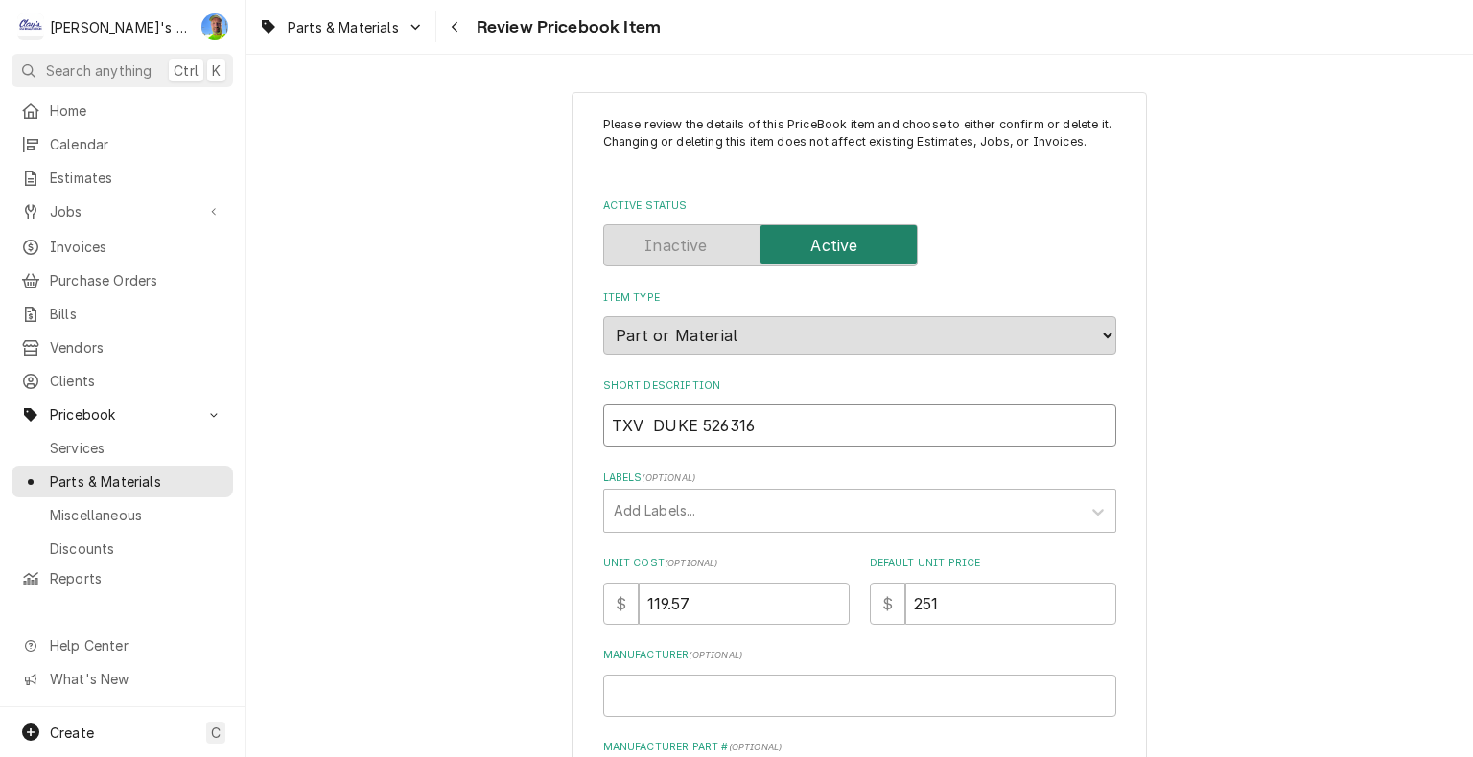
type textarea "x"
type input "TXV DUKE 526316"
type textarea "x"
type input "TX DUKE 526316"
type textarea "x"
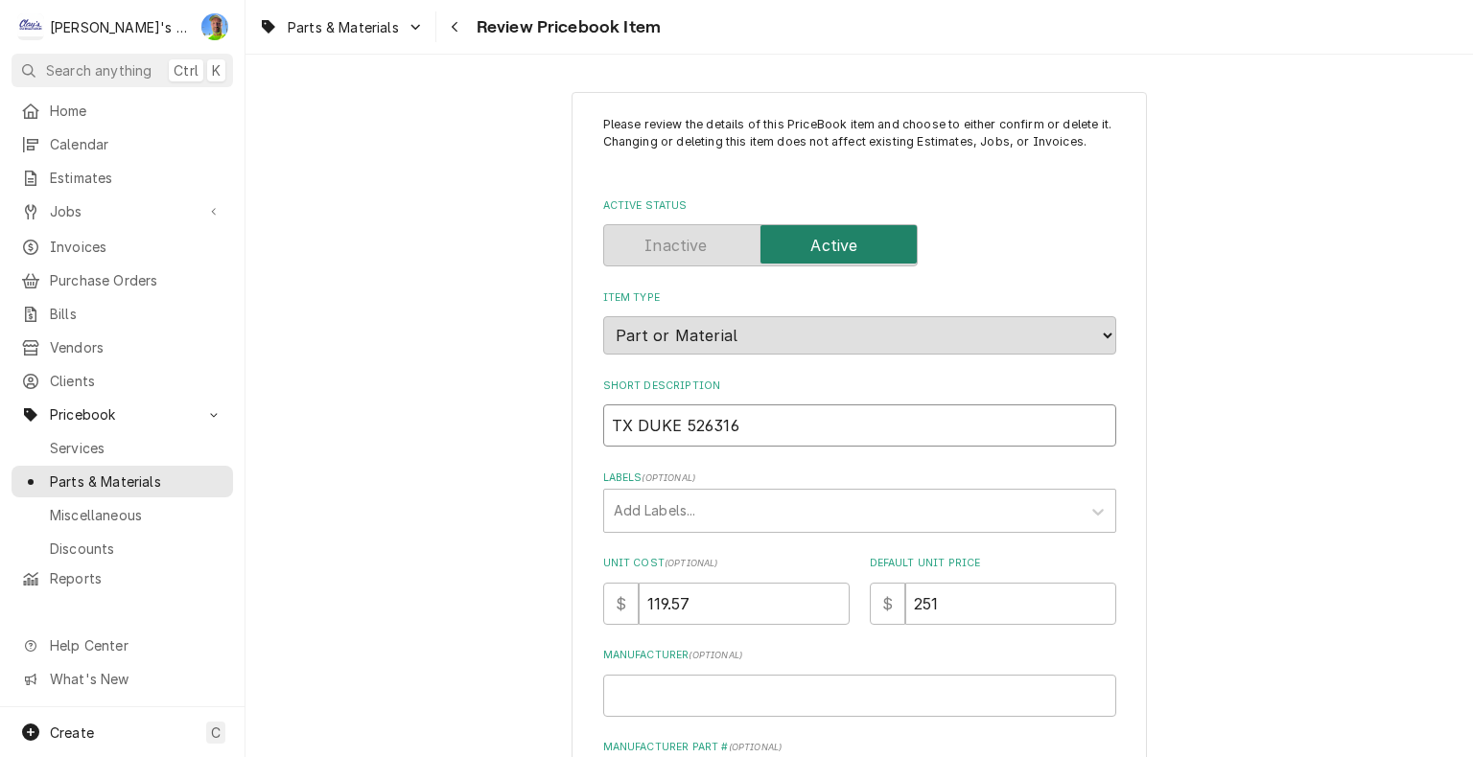
type input "T DUKE 526316"
type textarea "x"
type input "DUKE 526316"
type textarea "x"
type input "DUKE 526316"
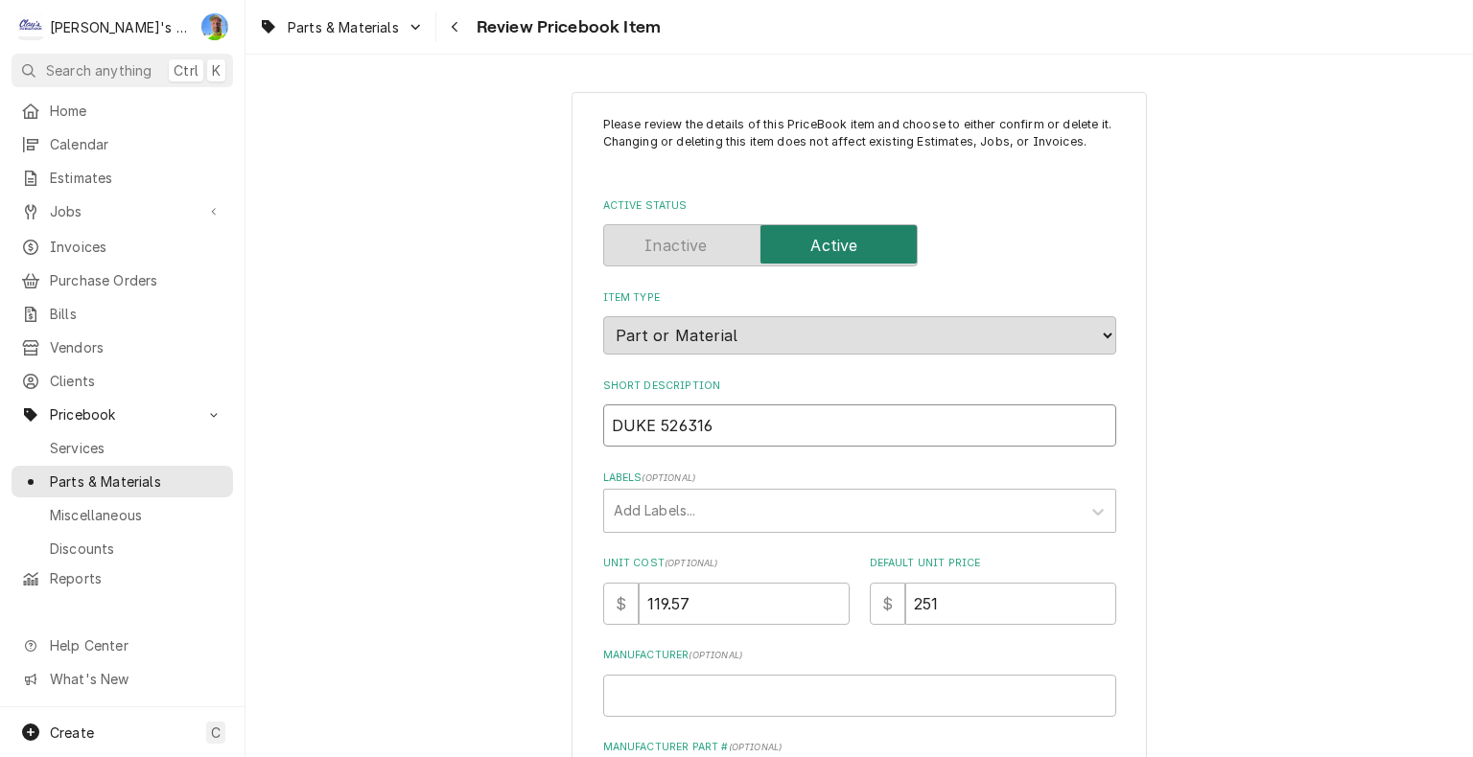
click at [644, 419] on input "DUKE 526316" at bounding box center [859, 426] width 513 height 42
type textarea "x"
type input "DUKE 526316"
type textarea "x"
type input "DUKE T 526316"
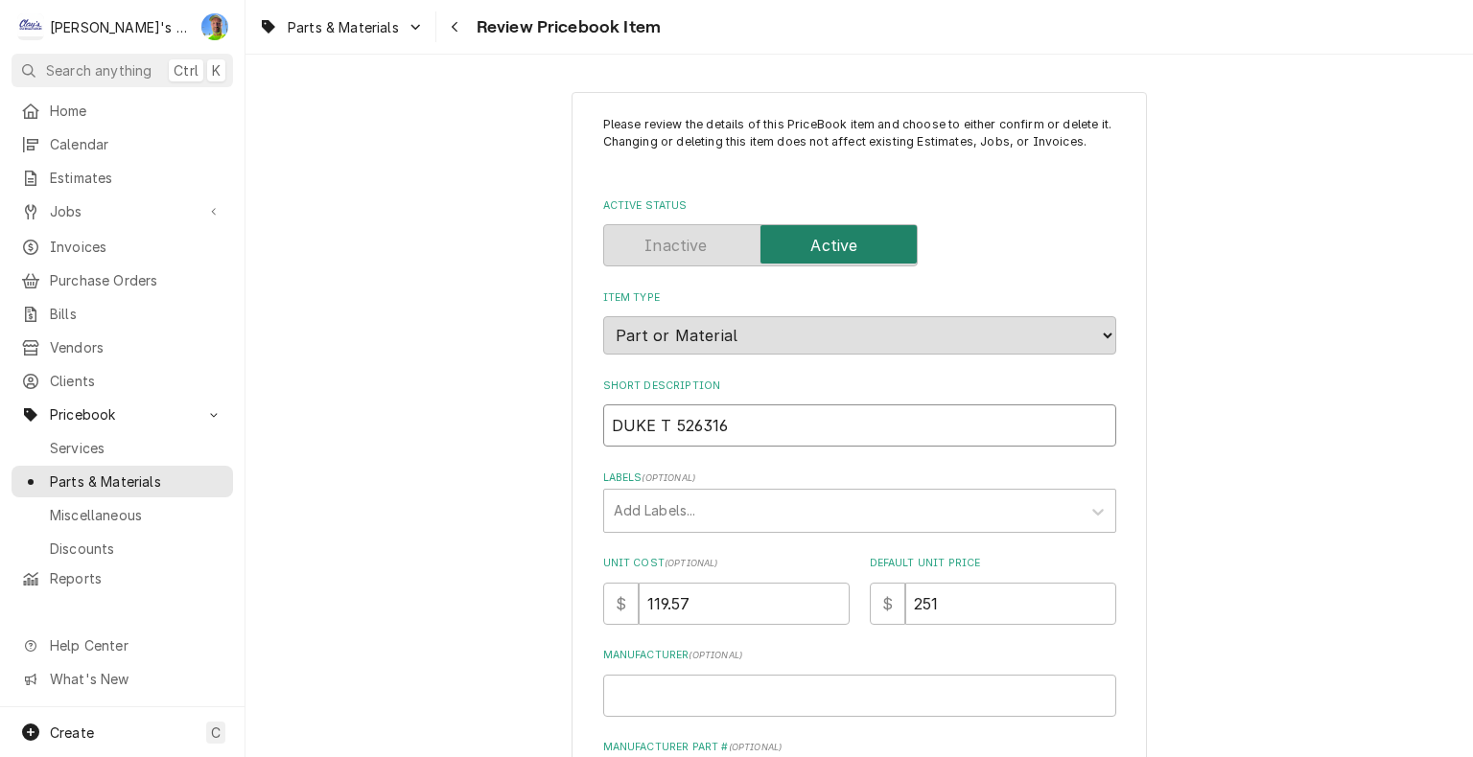
type textarea "x"
type input "DUKE TX 526316"
type textarea "x"
type input "DUKE TXV 526316"
click at [630, 509] on div "Labels" at bounding box center [842, 511] width 457 height 35
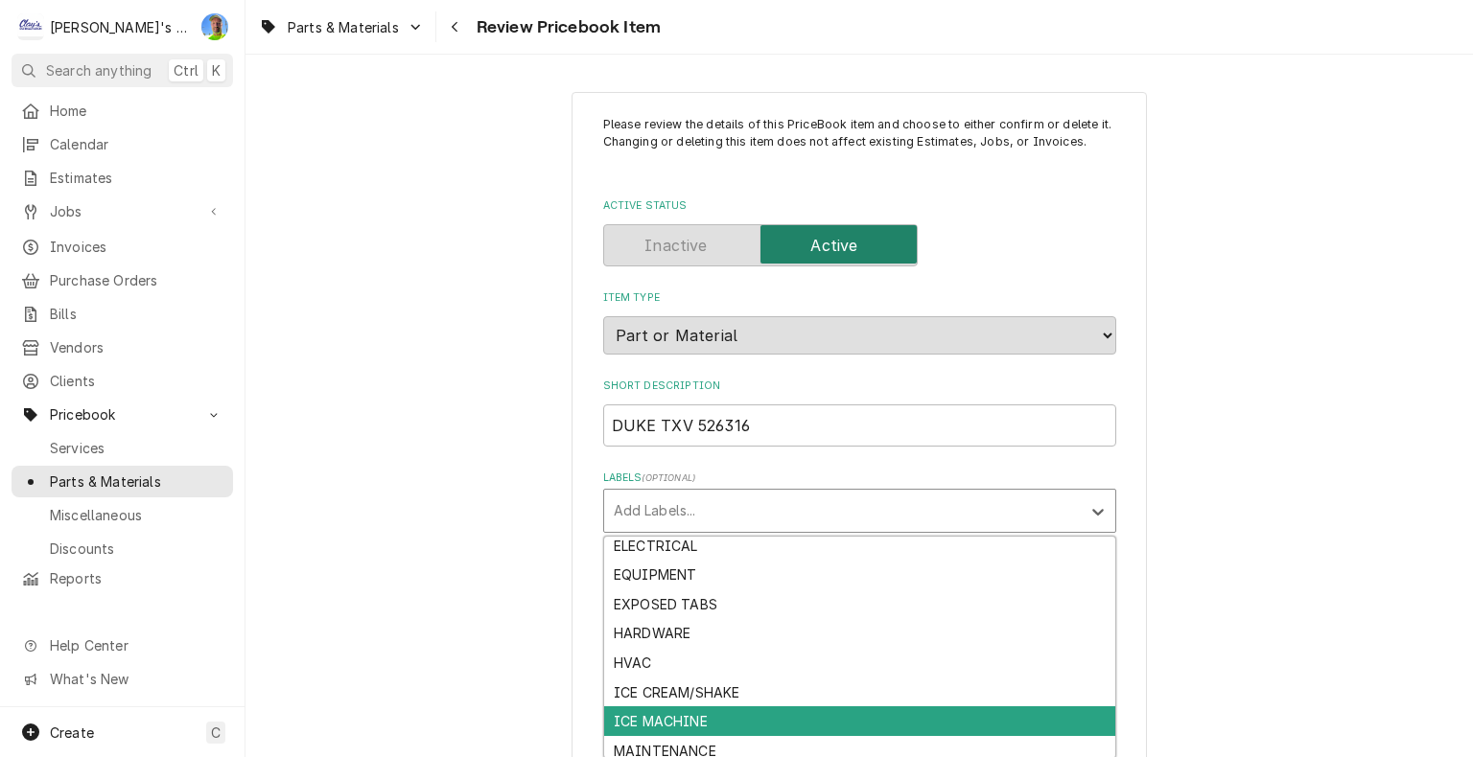
scroll to position [161, 0]
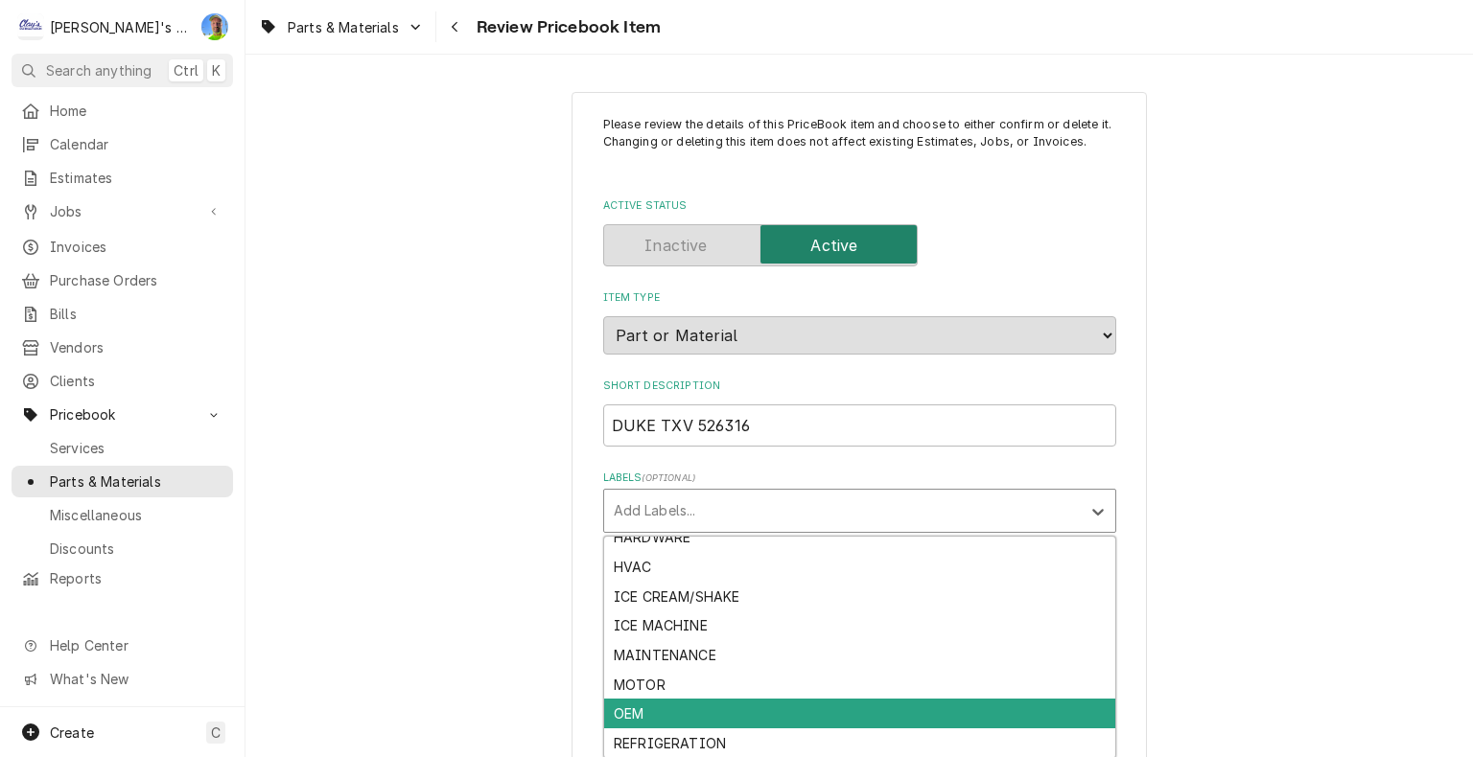
click at [675, 712] on div "OEM" at bounding box center [859, 714] width 511 height 30
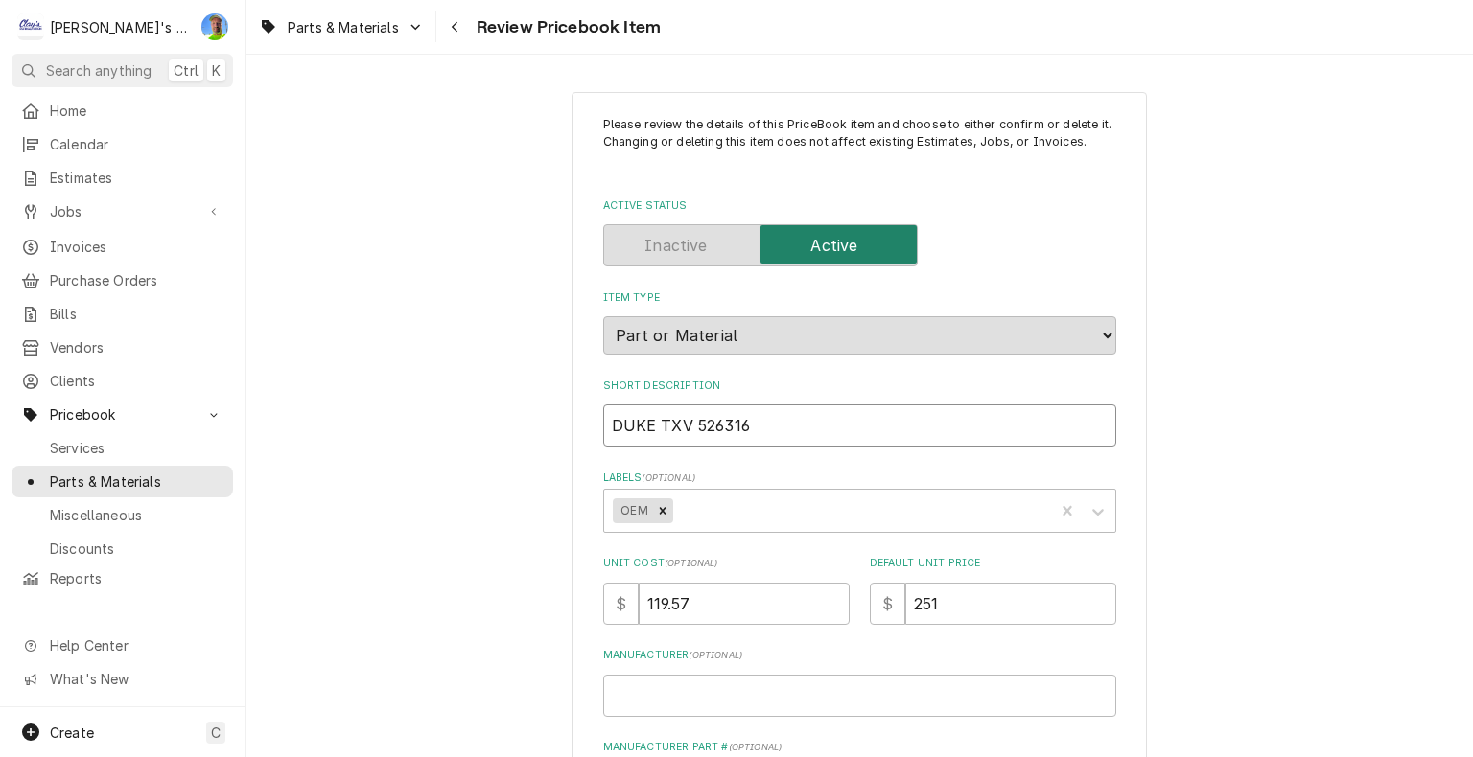
drag, startPoint x: 603, startPoint y: 426, endPoint x: 744, endPoint y: 421, distance: 141.0
click at [744, 421] on input "DUKE TXV 526316" at bounding box center [859, 426] width 513 height 42
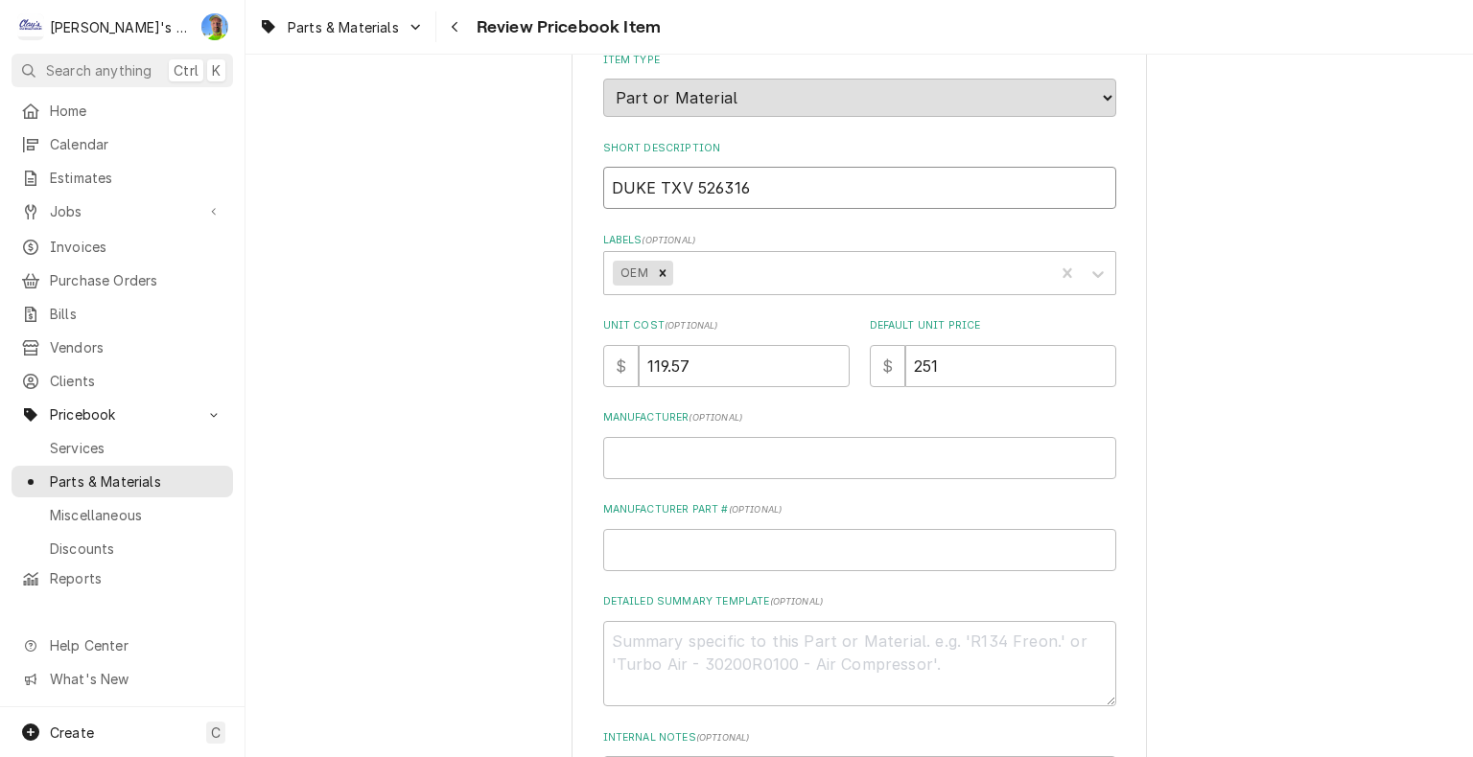
scroll to position [288, 0]
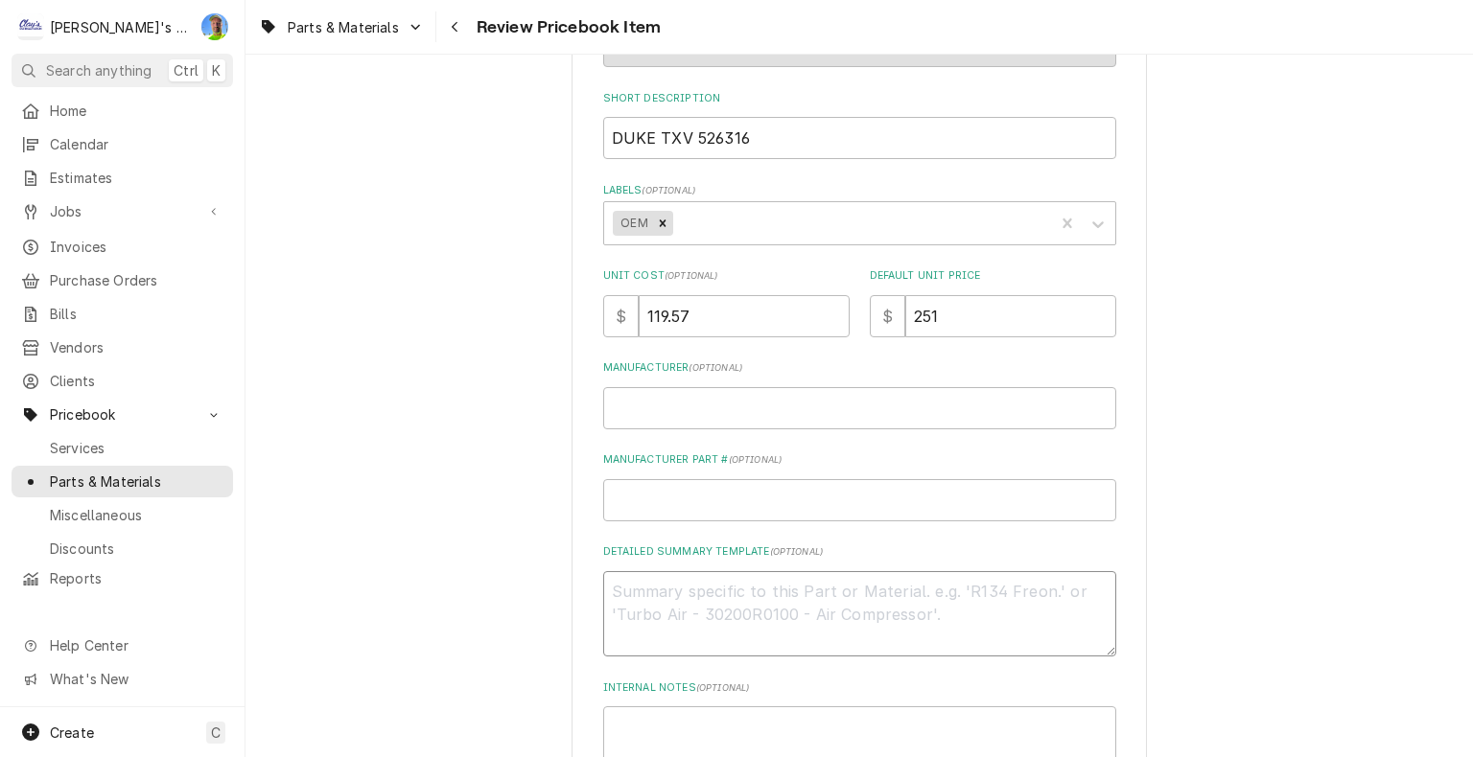
click at [680, 605] on textarea "Detailed Summary Template ( optional )" at bounding box center [859, 614] width 513 height 86
paste textarea "Duke 526316 TXV Valve, SUB-CP-TC, SUB-CU, SUB-HF"
type textarea "x"
type textarea "Duke 526316 TXV Valve, SUB-CP-TC, SUB-CU, SUB-HF"
click at [681, 401] on input "Manufacturer ( optional )" at bounding box center [859, 408] width 513 height 42
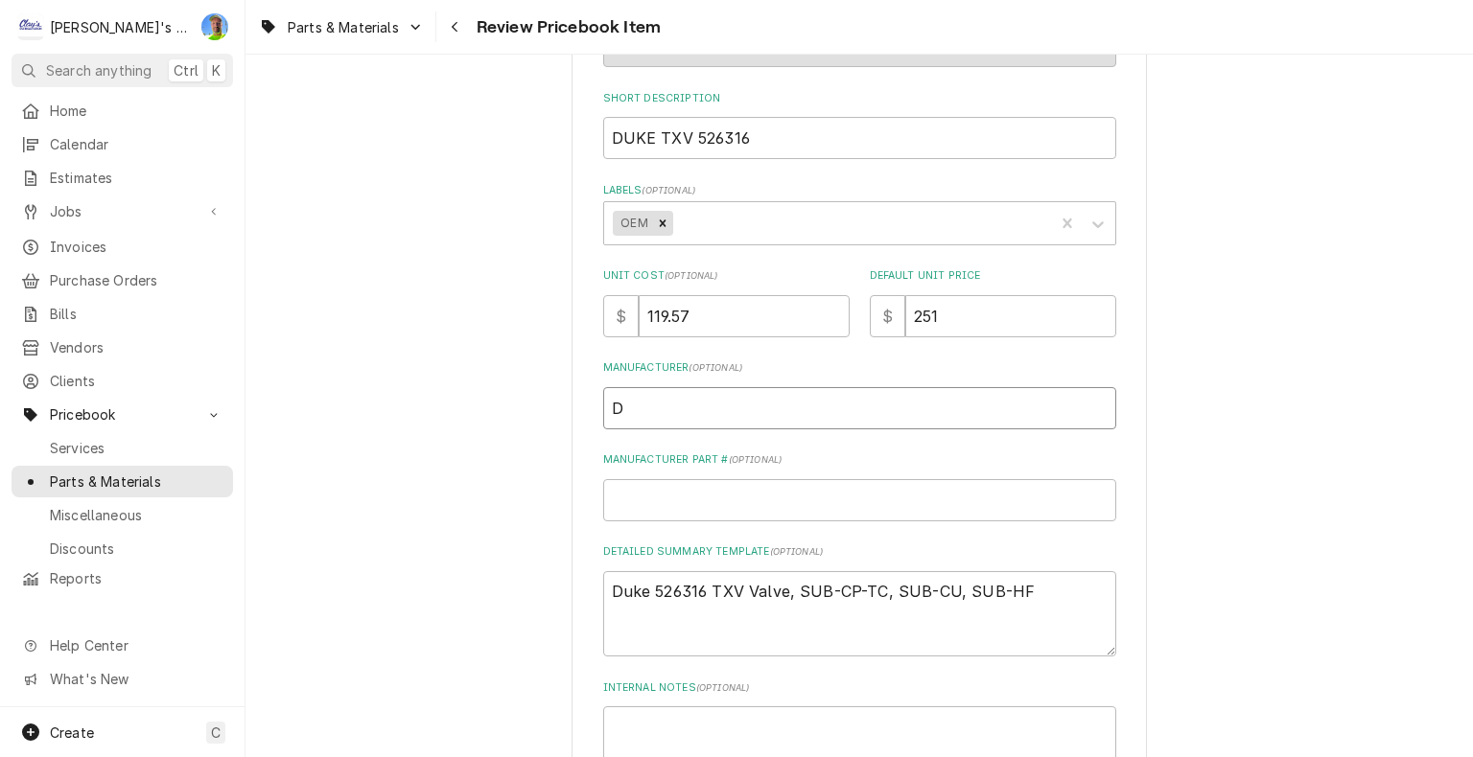
type textarea "x"
type input "D"
type textarea "x"
type input "DU"
type textarea "x"
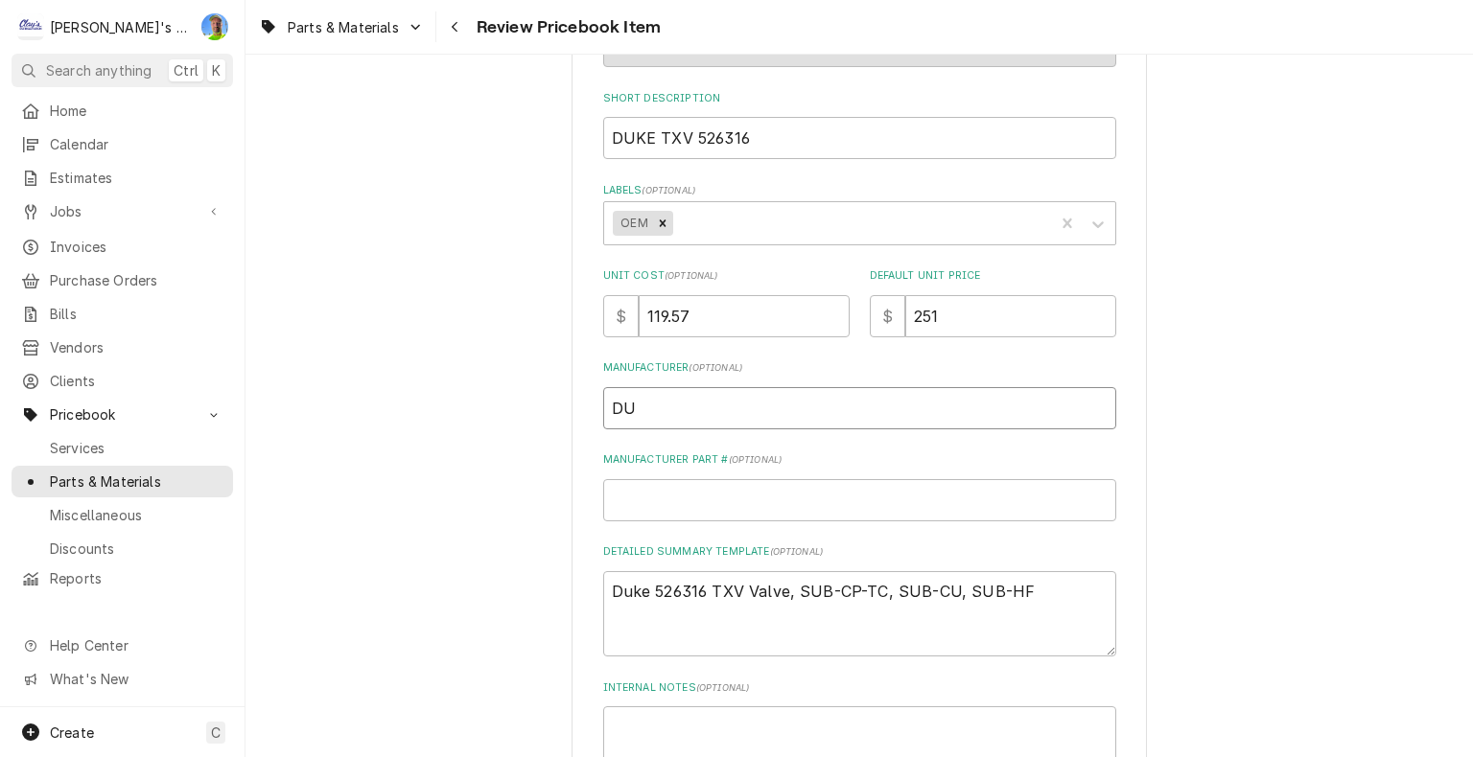
type input "DUK"
type textarea "x"
type input "DUKE"
type textarea "x"
type input "5"
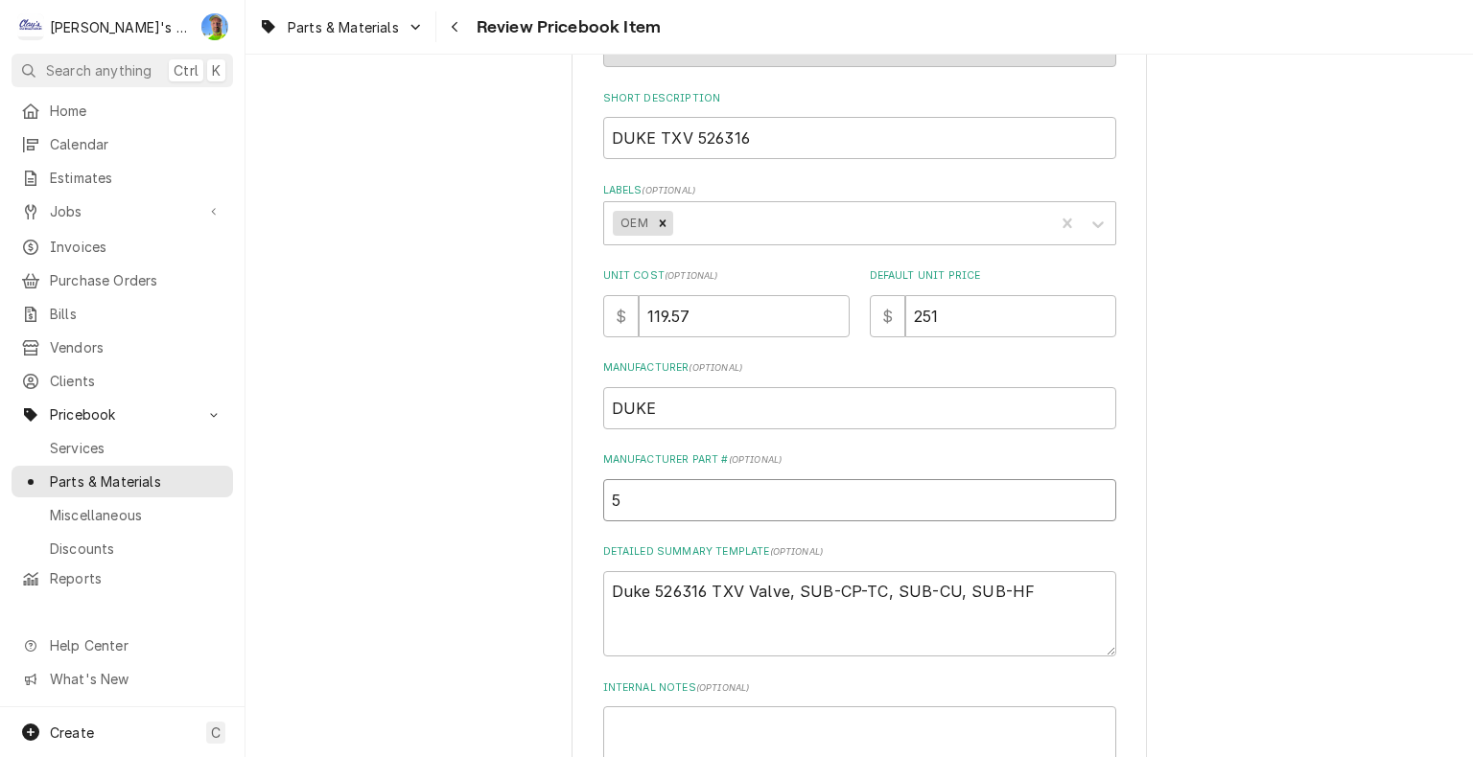
type textarea "x"
type input "52"
type textarea "x"
type input "526"
type textarea "x"
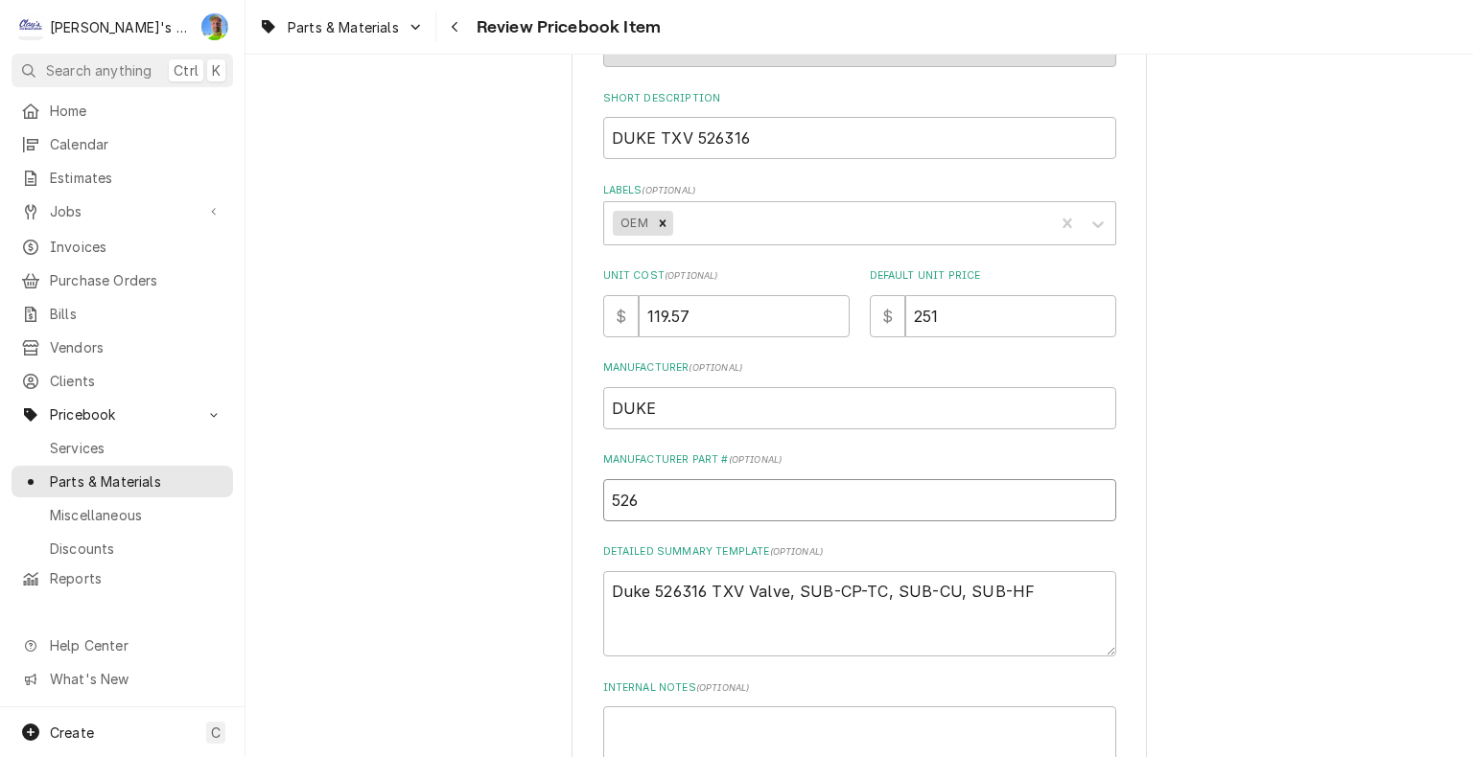
type input "5263"
type textarea "x"
type input "52631"
type textarea "x"
type input "526316"
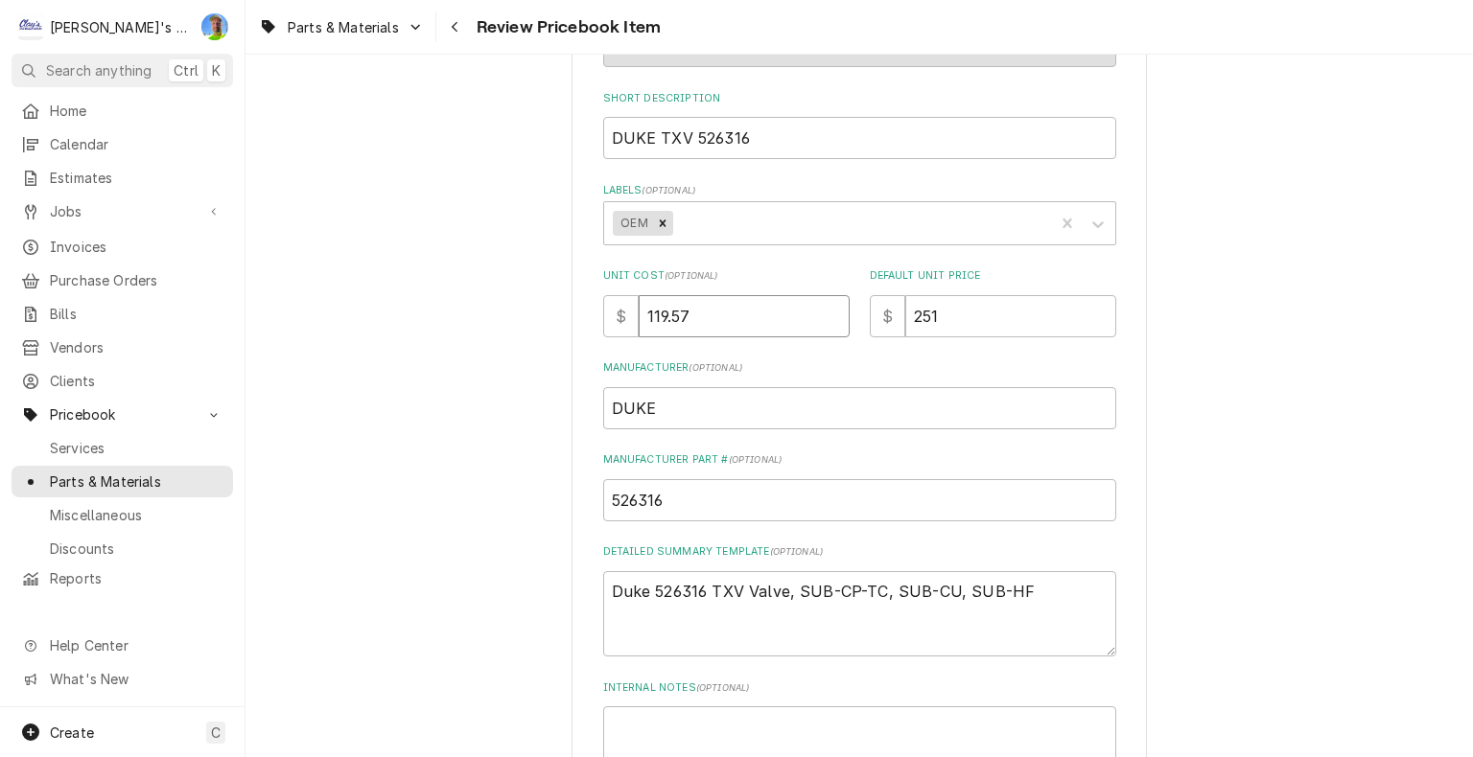
click at [726, 310] on input "119.57" at bounding box center [744, 316] width 211 height 42
type textarea "x"
type input "0"
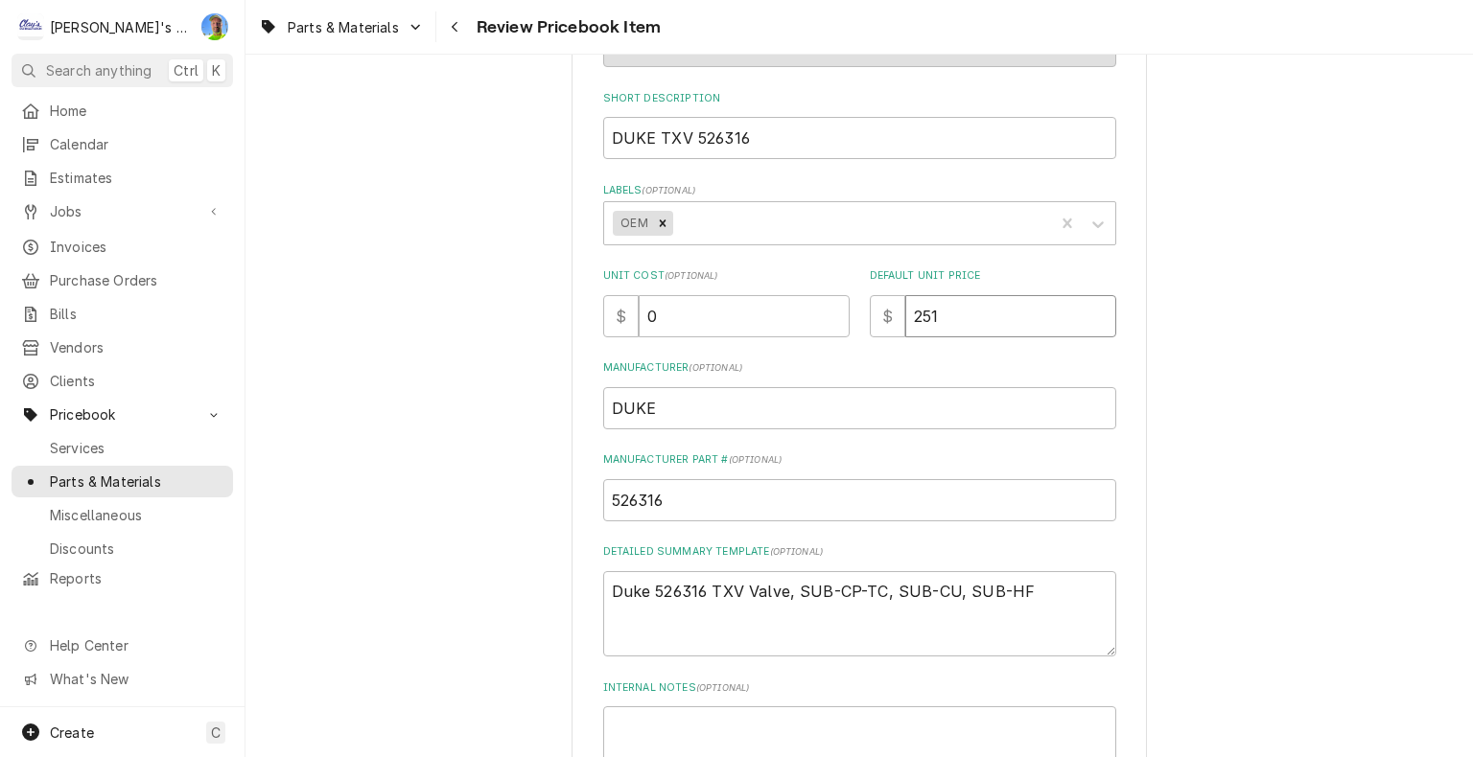
click at [973, 325] on input "251" at bounding box center [1010, 316] width 211 height 42
type textarea "x"
type input "0"
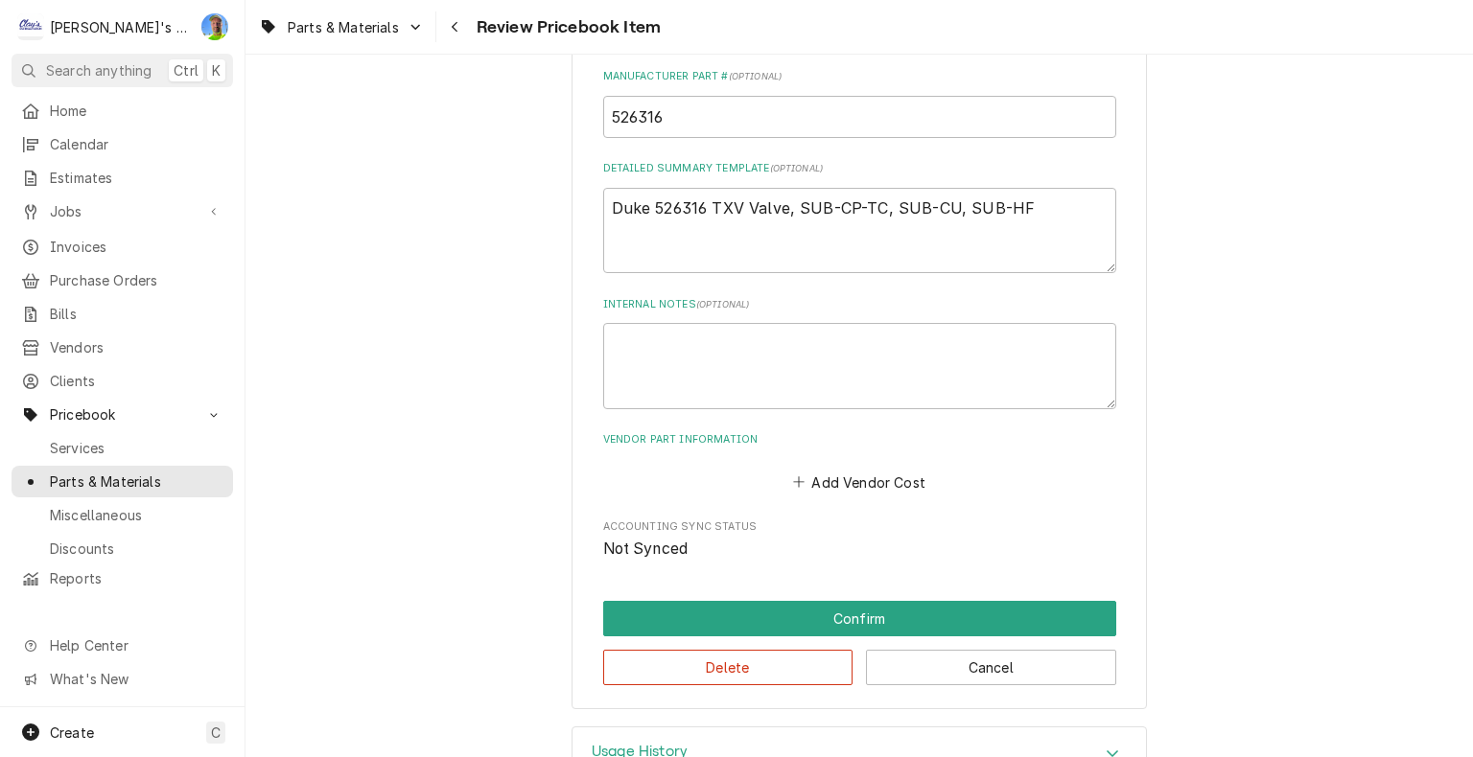
scroll to position [726, 0]
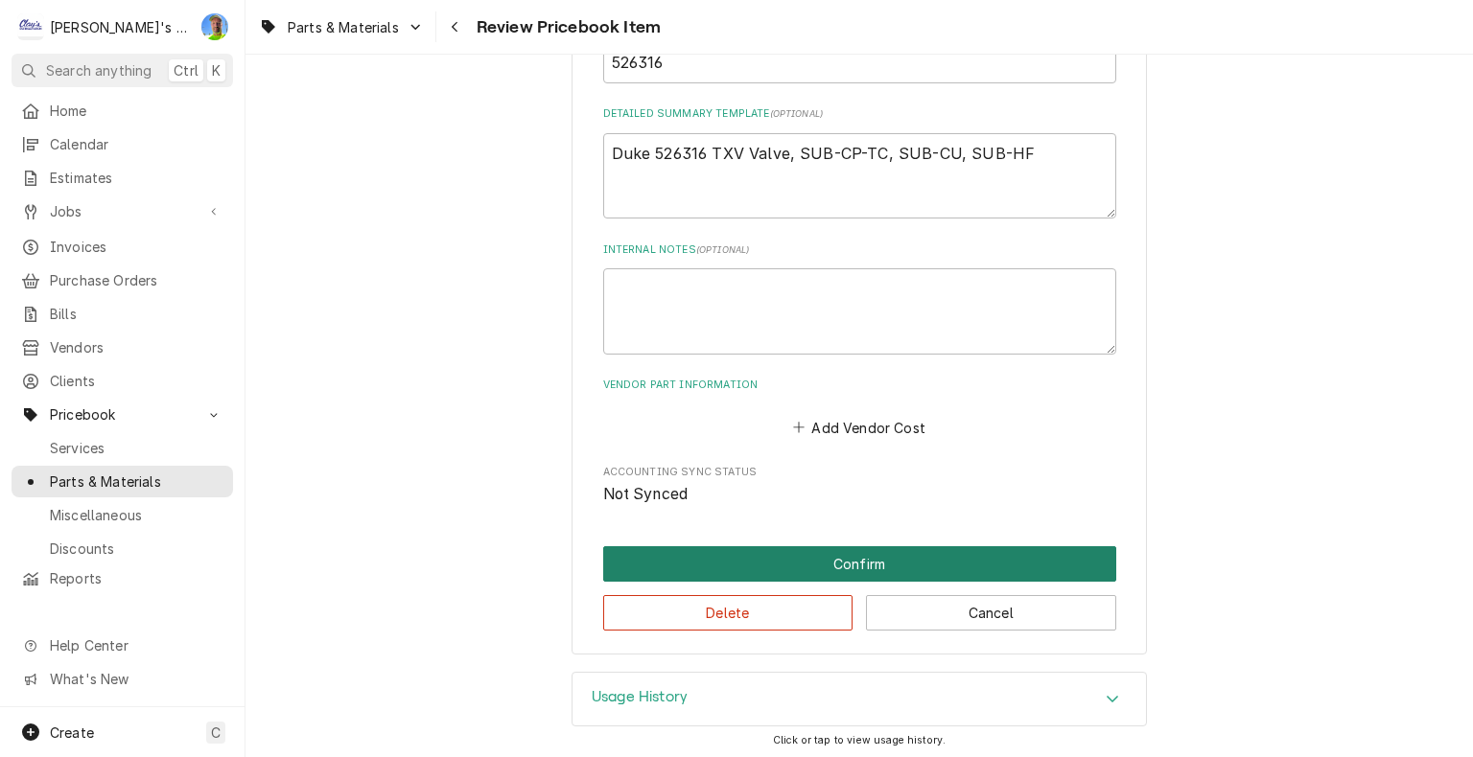
click at [749, 558] on button "Confirm" at bounding box center [859, 563] width 513 height 35
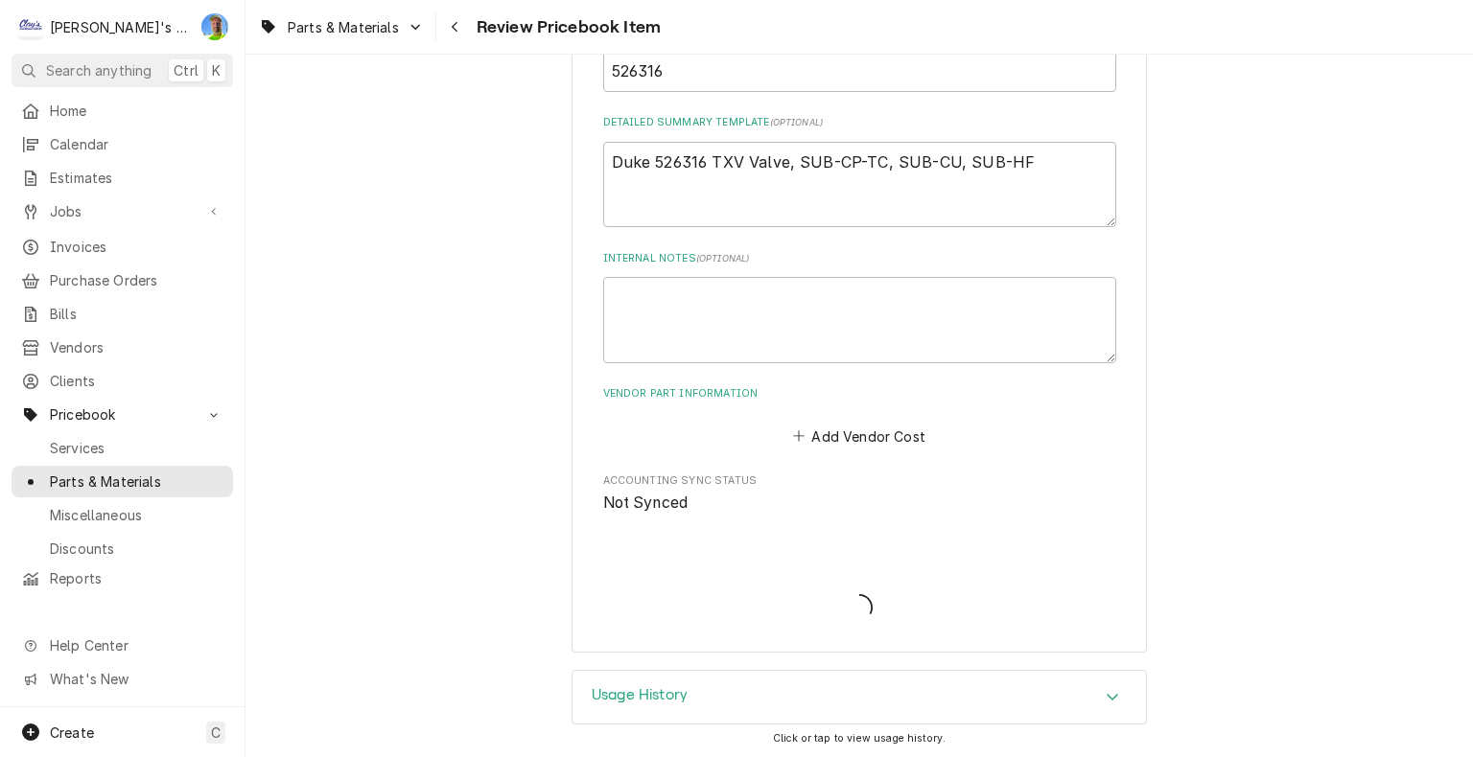
type textarea "x"
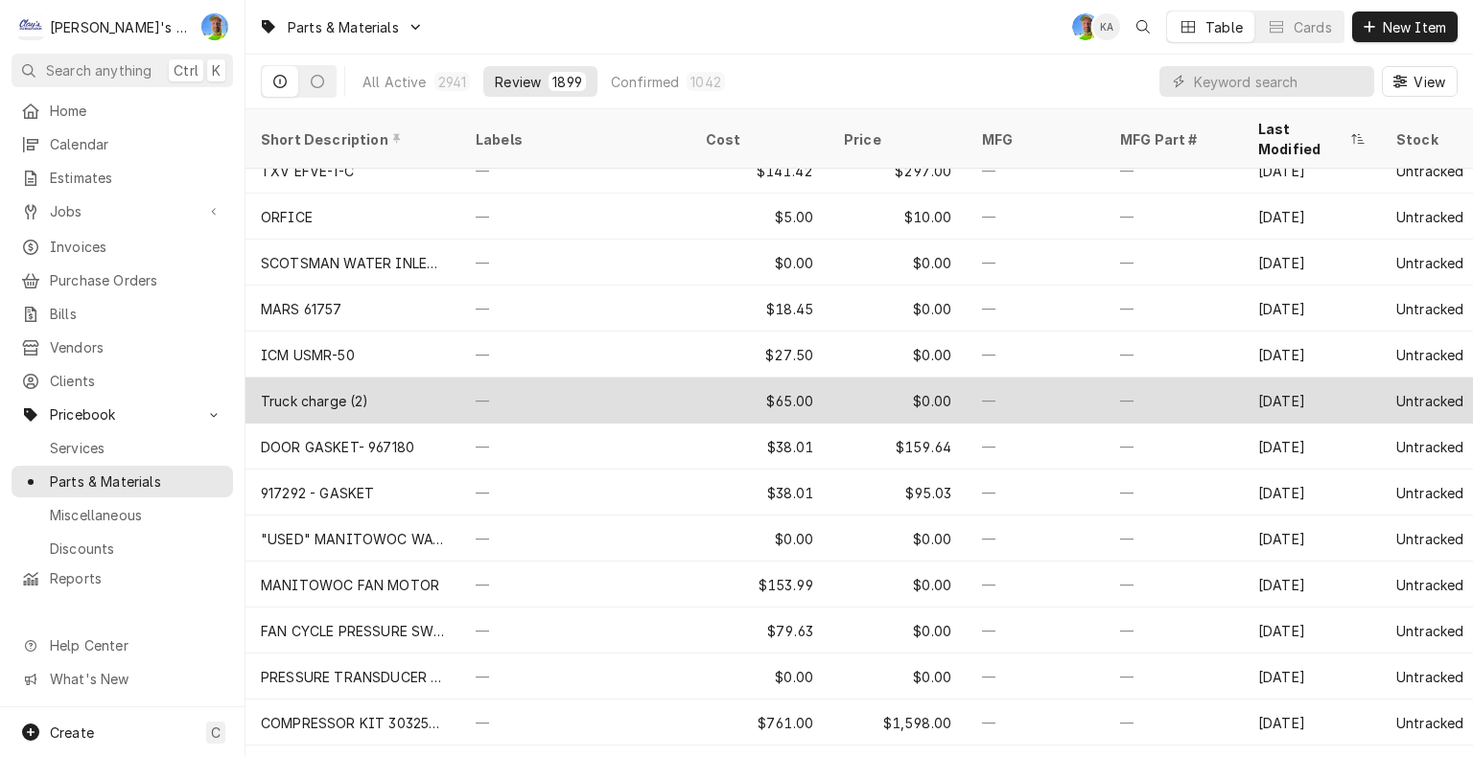
scroll to position [8882, 0]
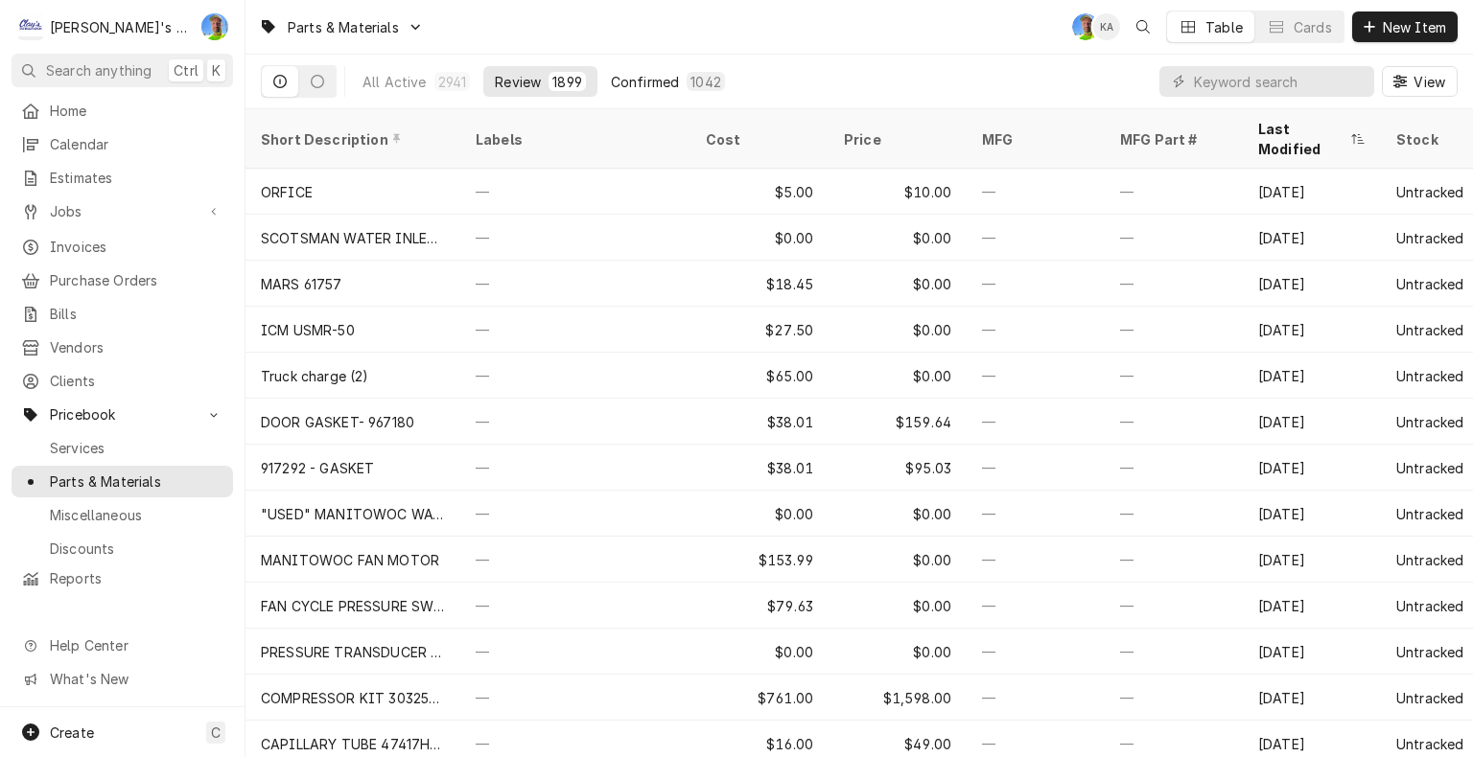
click at [656, 82] on div "Confirmed" at bounding box center [645, 82] width 68 height 20
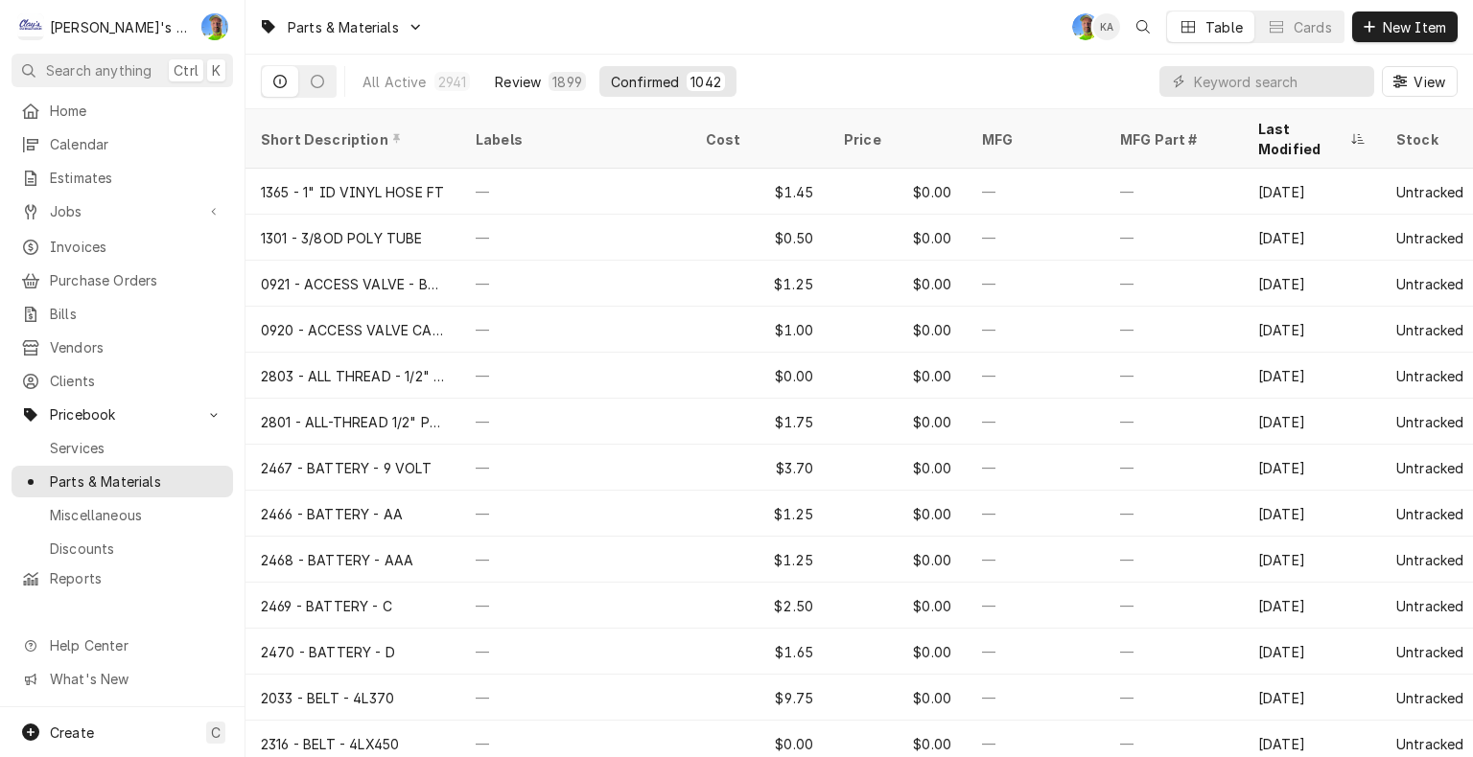
click at [518, 82] on div "Review" at bounding box center [518, 82] width 46 height 20
